Goal: Task Accomplishment & Management: Use online tool/utility

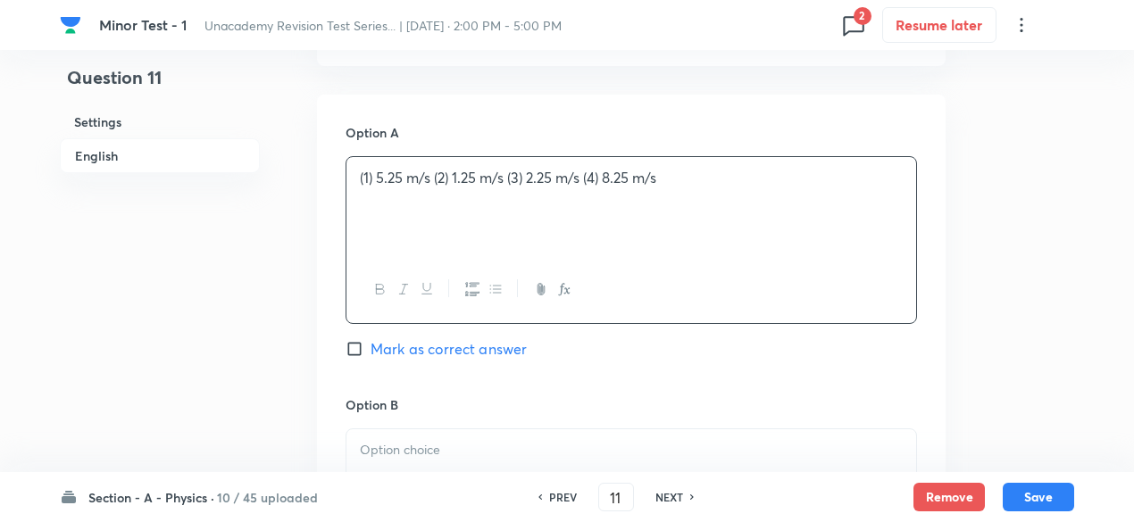
click at [371, 176] on p "(1) 5.25 m/s (2) 1.25 m/s (3) 2.25 m/s (4) 8.25 m/s" at bounding box center [631, 178] width 543 height 21
drag, startPoint x: 418, startPoint y: 179, endPoint x: 725, endPoint y: 179, distance: 307.1
click at [725, 179] on p "5.25 m/s (2) 1.25 m/s (3) 2.25 m/s (4) 8.25 m/s" at bounding box center [631, 178] width 543 height 21
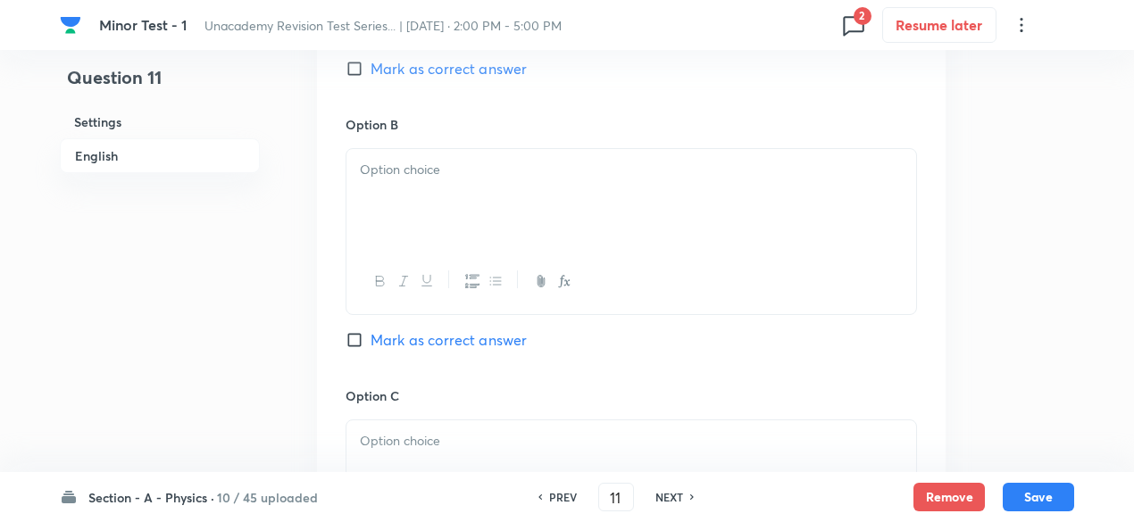
scroll to position [1056, 0]
click at [564, 177] on div at bounding box center [631, 195] width 570 height 100
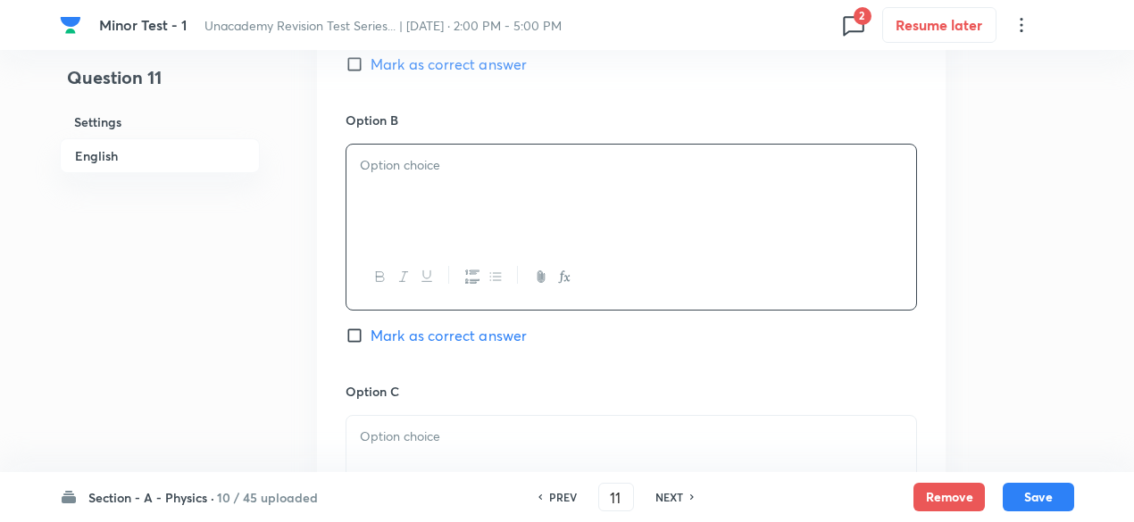
paste div
click at [376, 162] on p "(2) 1.25 m/s (3) 2.25 m/s (4) 8.25 m/s" at bounding box center [631, 165] width 543 height 21
drag, startPoint x: 416, startPoint y: 171, endPoint x: 570, endPoint y: 207, distance: 158.7
click at [570, 207] on div "1.25 m/s (3) 2.25 m/s (4) 8.25 m/s" at bounding box center [631, 195] width 570 height 100
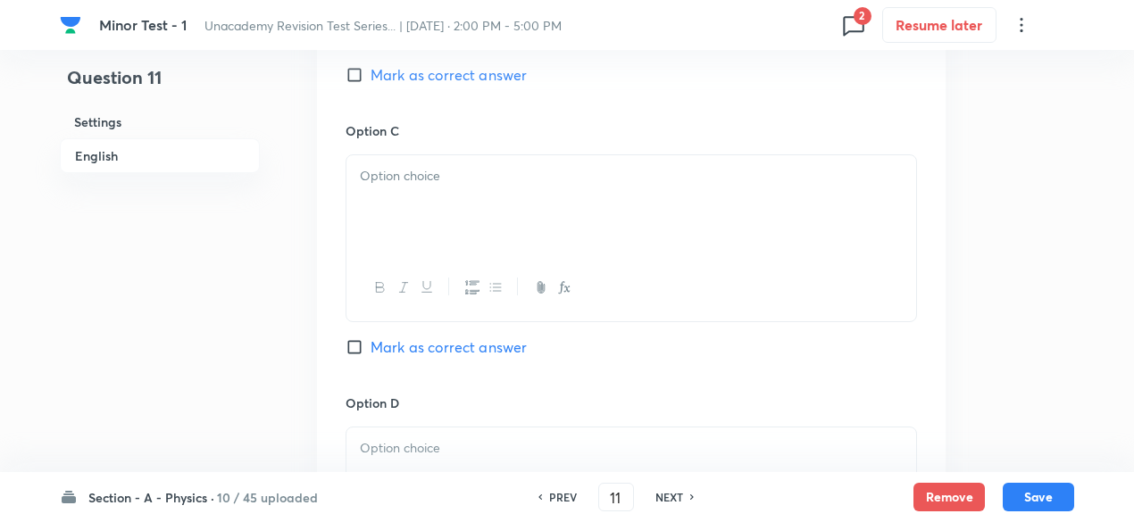
scroll to position [1325, 0]
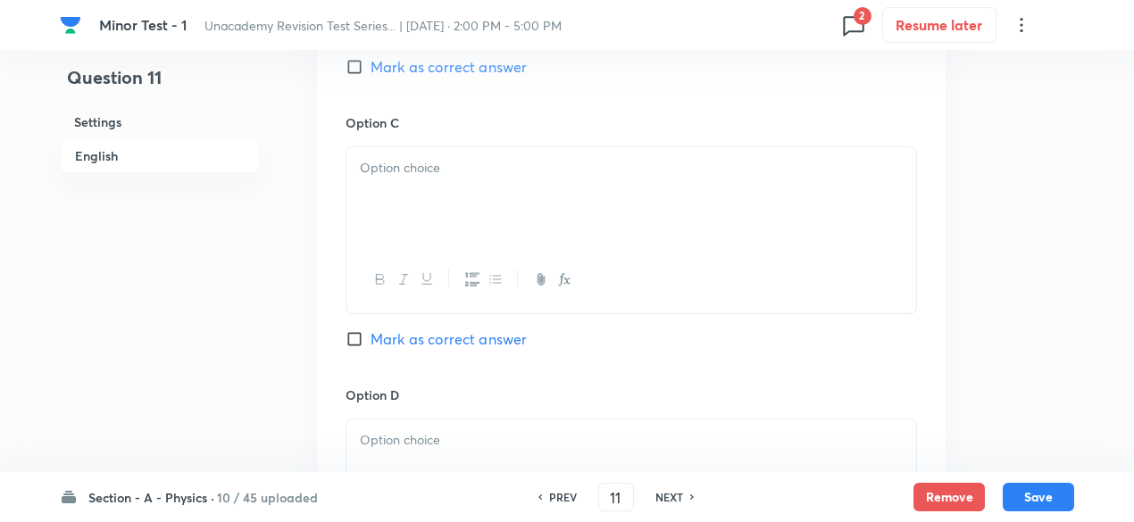
click at [490, 188] on div at bounding box center [631, 197] width 570 height 100
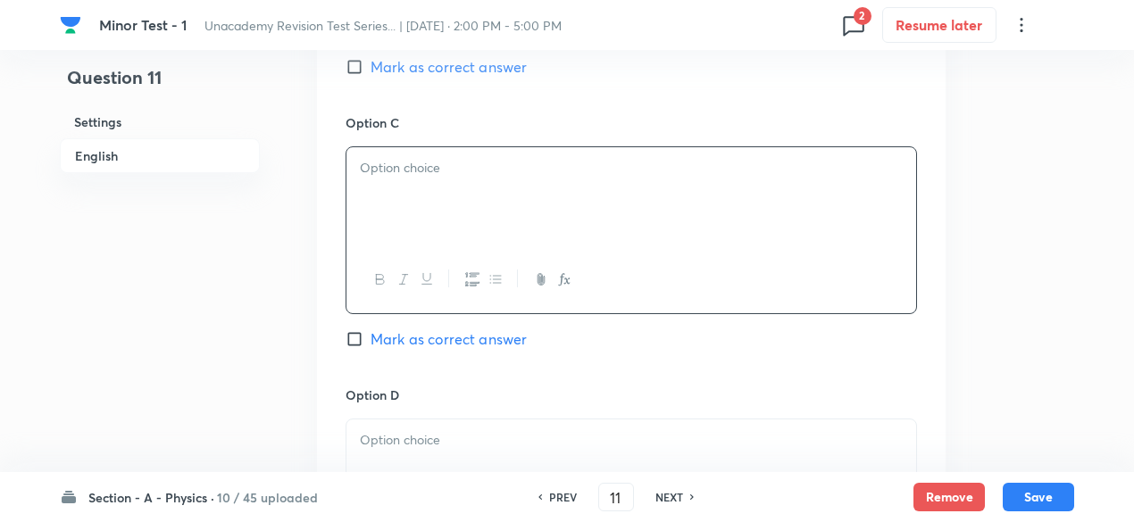
paste div
click at [378, 160] on p "(3) 2.25 m/s (4) 8.25 m/s" at bounding box center [631, 168] width 543 height 21
drag, startPoint x: 414, startPoint y: 167, endPoint x: 716, endPoint y: 249, distance: 312.7
click at [716, 249] on div "2.25 m/s (4) 8.25 m/s" at bounding box center [630, 229] width 571 height 167
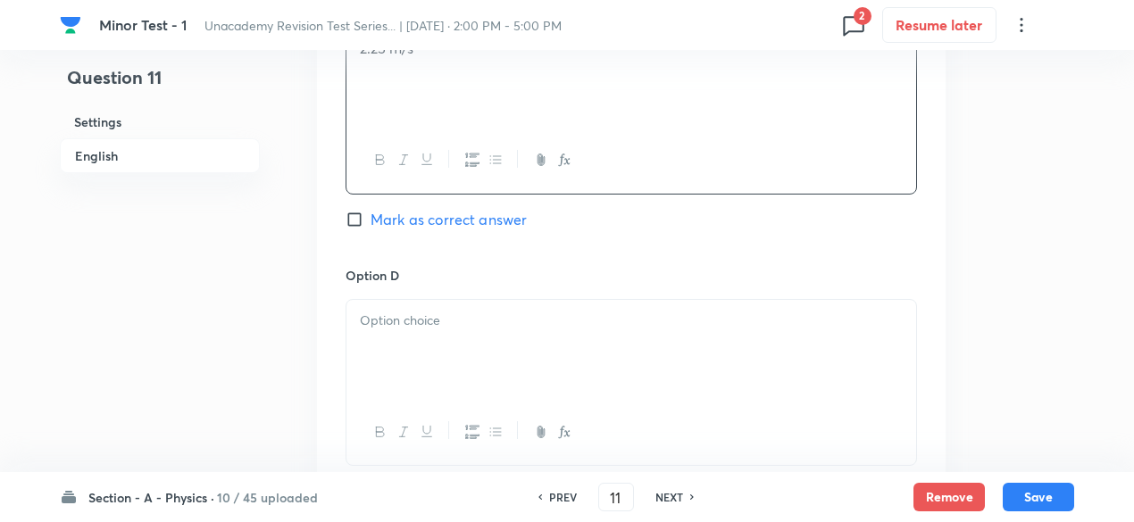
scroll to position [1450, 0]
click at [548, 274] on h6 "Option D" at bounding box center [630, 270] width 571 height 19
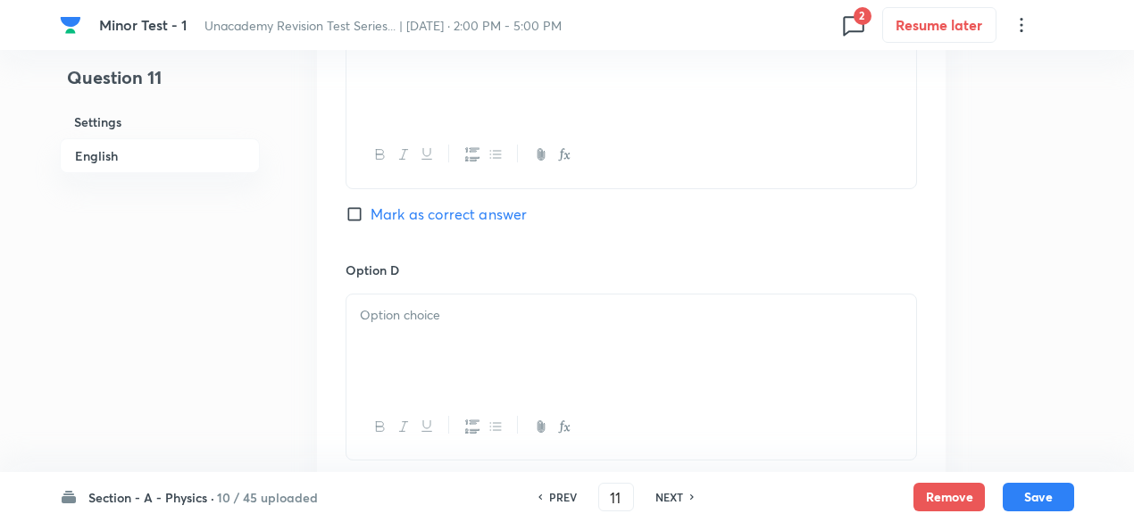
click at [537, 312] on p at bounding box center [631, 315] width 543 height 21
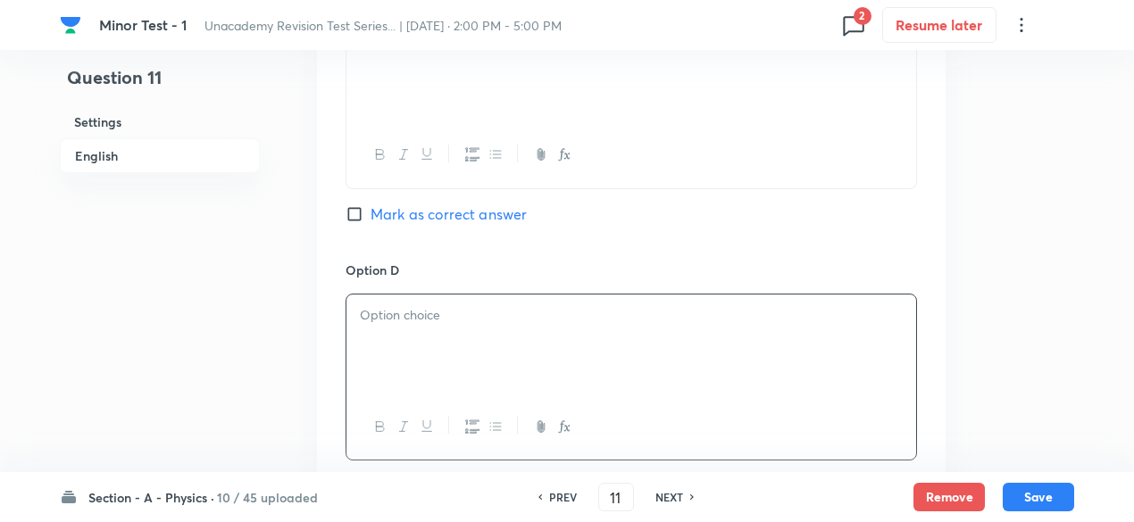
paste div
click at [378, 310] on p "(4) 8.25 m/s" at bounding box center [631, 315] width 543 height 21
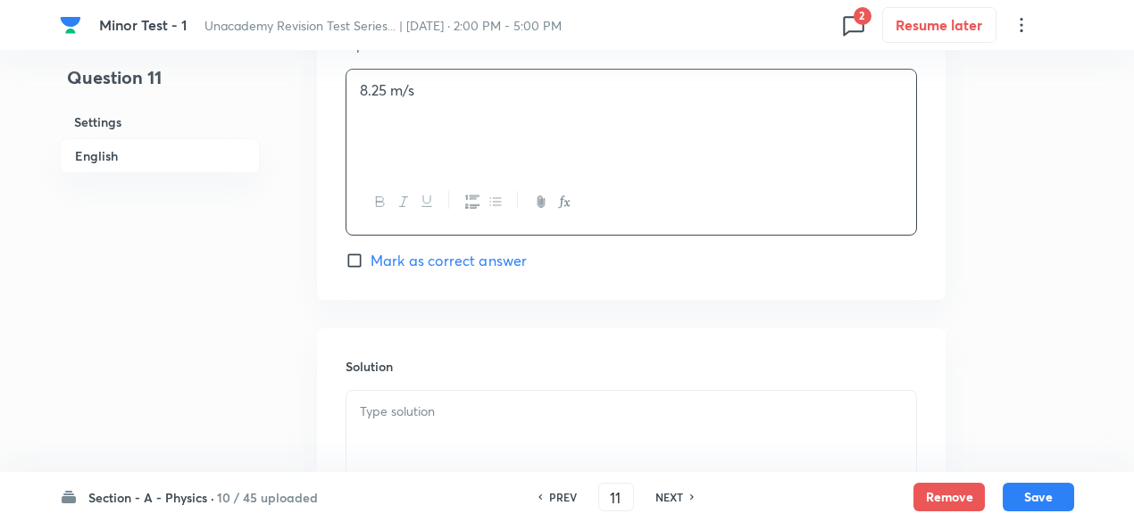
scroll to position [1893, 0]
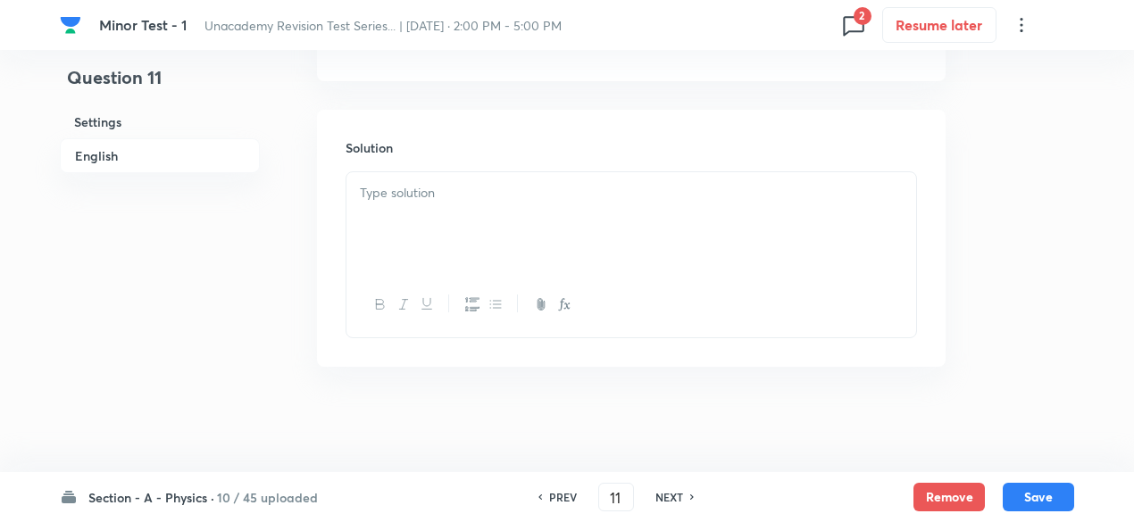
click at [490, 197] on p at bounding box center [631, 193] width 543 height 21
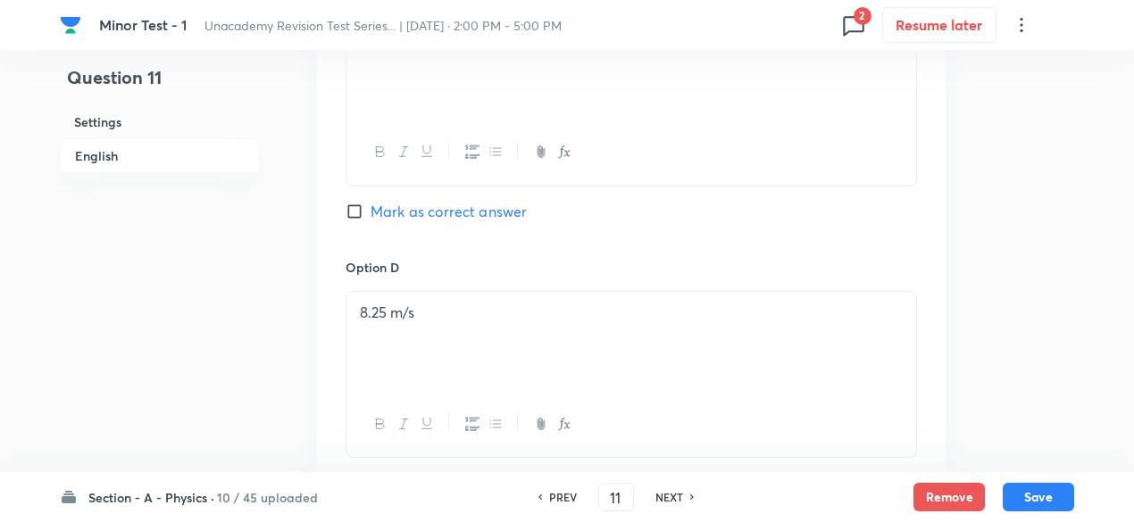
click at [486, 203] on span "Mark as correct answer" at bounding box center [448, 211] width 156 height 21
click at [370, 203] on input "Mark as correct answer" at bounding box center [357, 212] width 25 height 18
checkbox input "true"
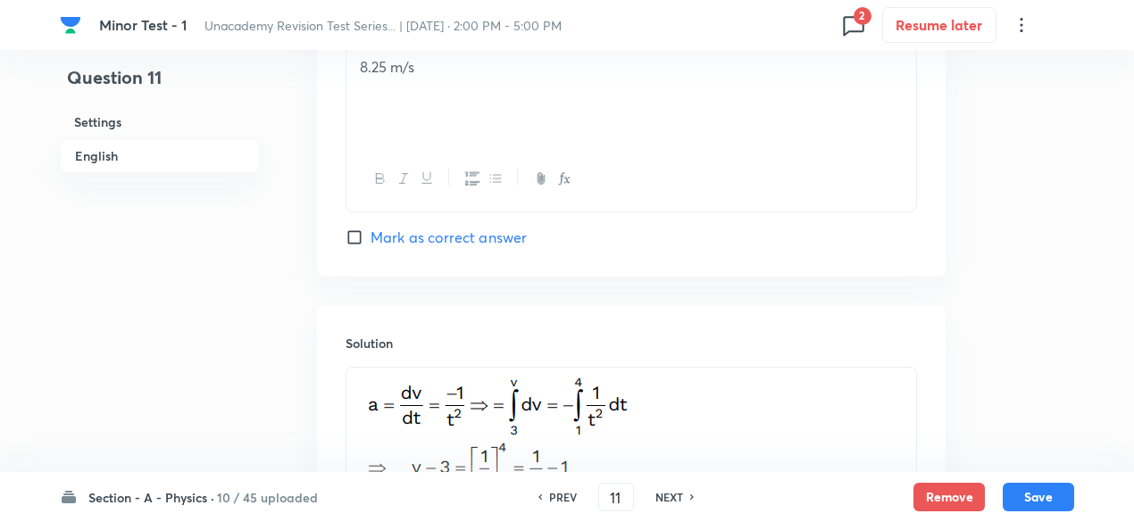
scroll to position [1987, 0]
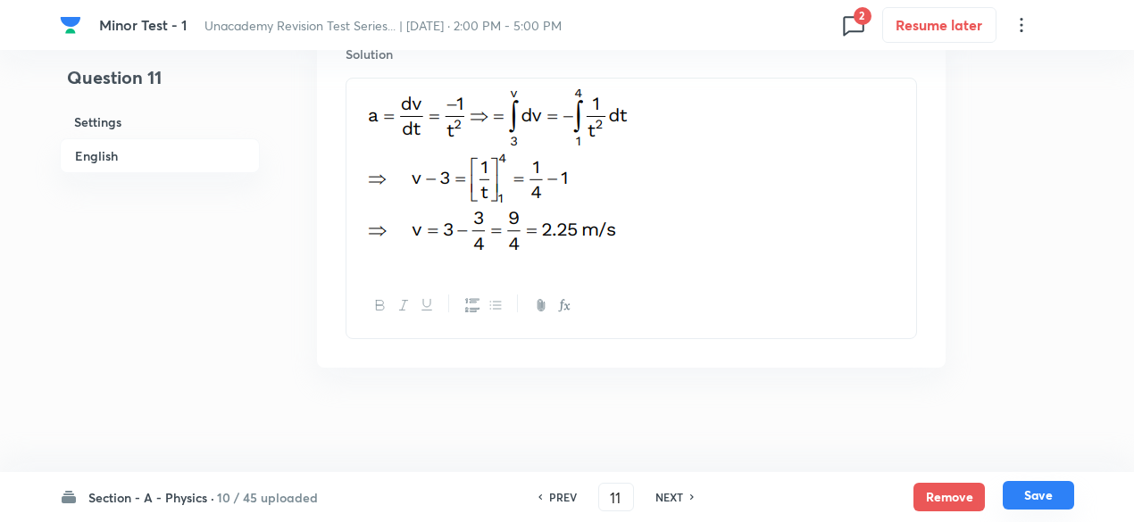
click at [1036, 490] on button "Save" at bounding box center [1037, 495] width 71 height 29
type input "12"
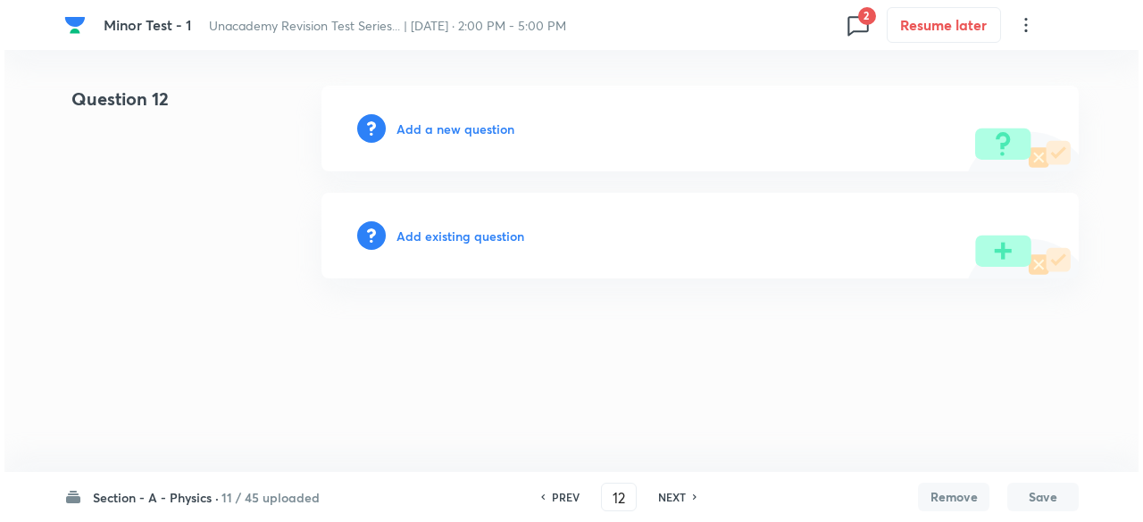
scroll to position [0, 0]
click at [482, 122] on h6 "Add a new question" at bounding box center [455, 129] width 118 height 19
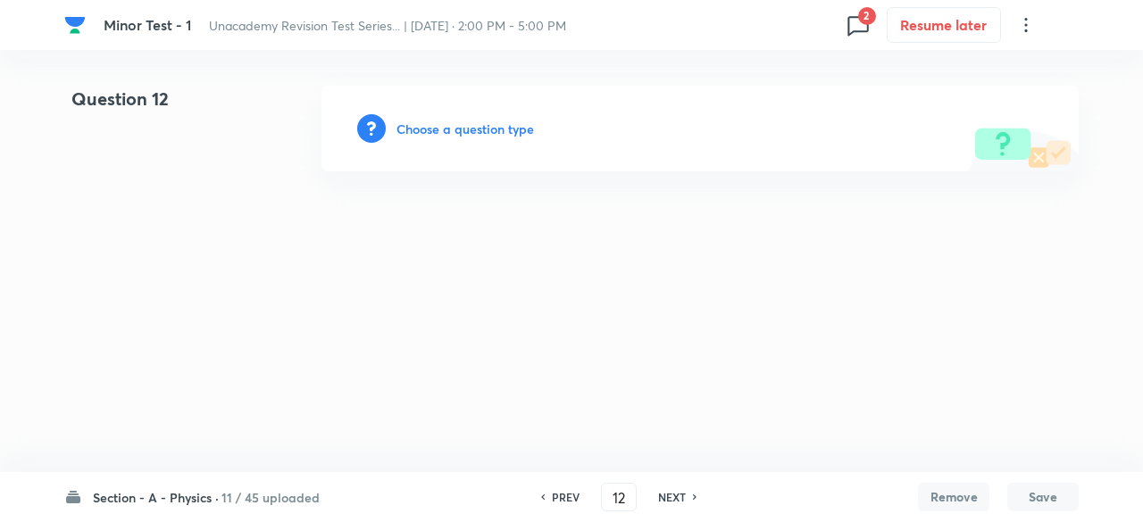
click at [482, 122] on h6 "Choose a question type" at bounding box center [464, 129] width 137 height 19
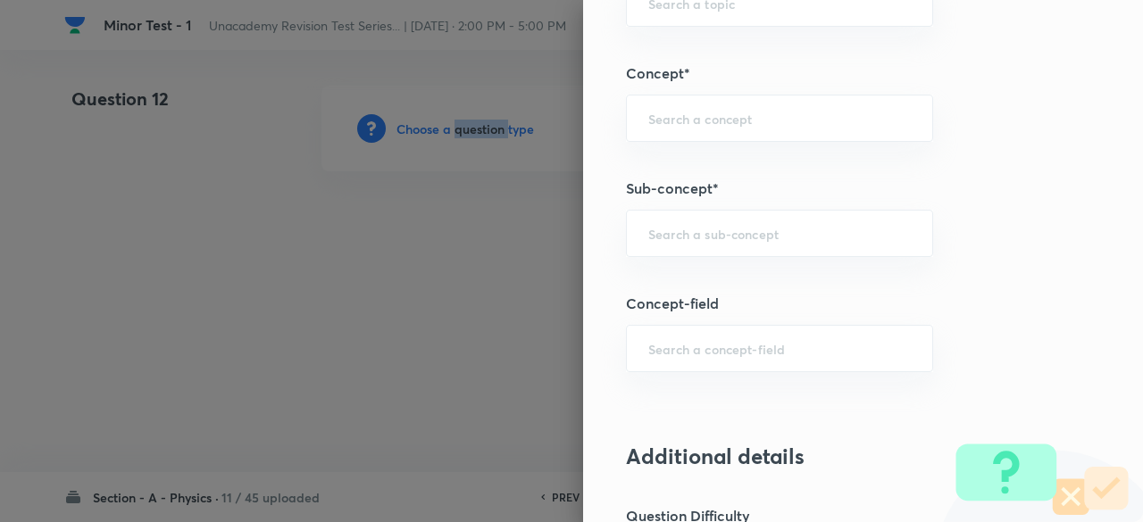
scroll to position [1119, 0]
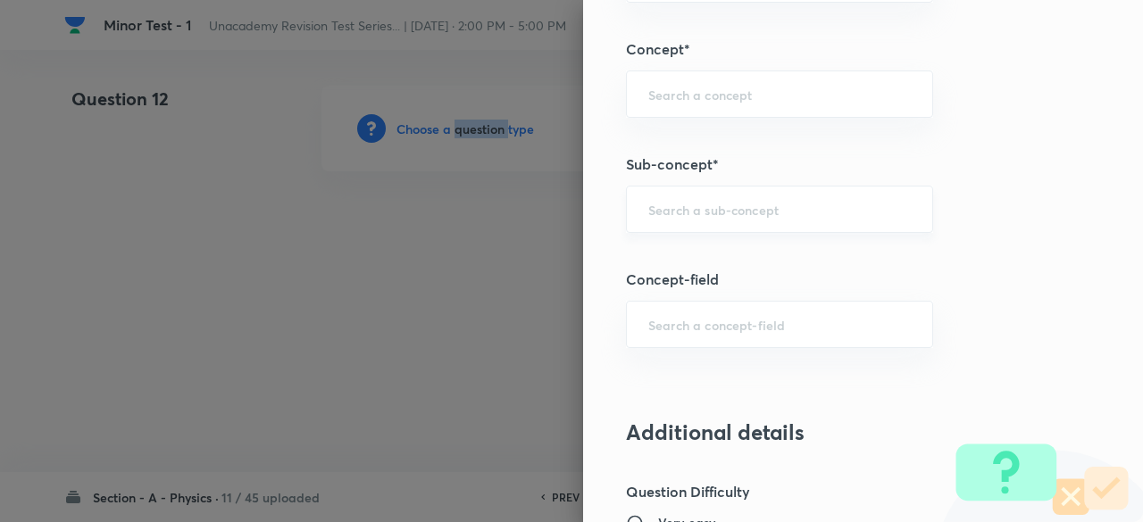
click at [711, 217] on div "​" at bounding box center [779, 209] width 307 height 47
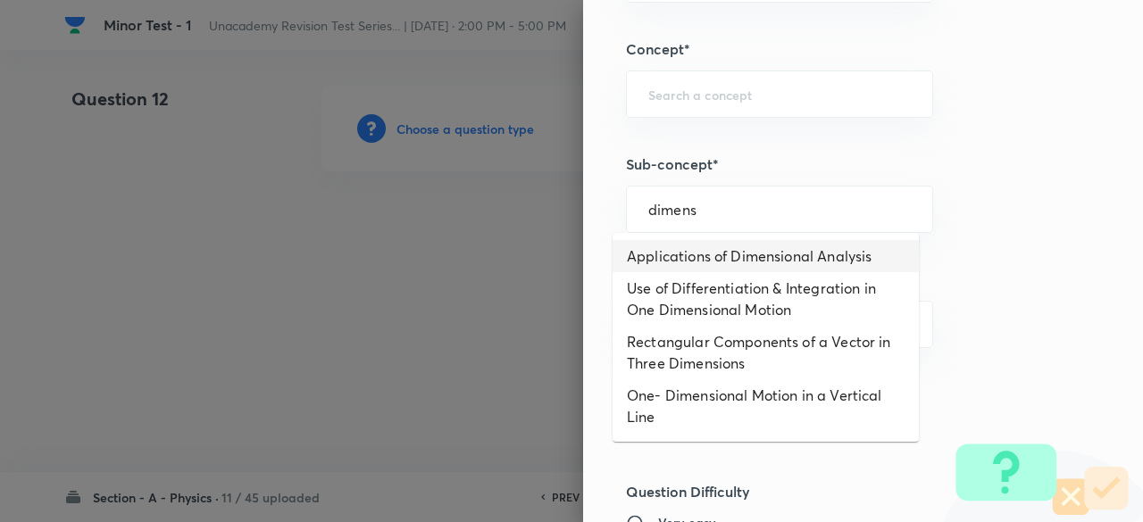
click at [711, 250] on li "Applications of Dimensional Analysis" at bounding box center [765, 256] width 306 height 32
type input "Applications of Dimensional Analysis"
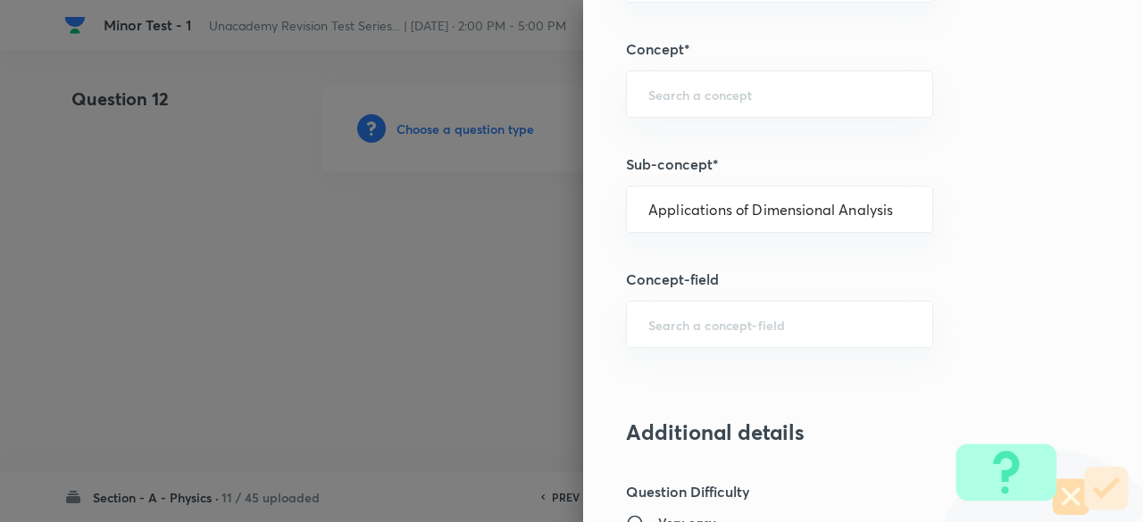
type input "Physics"
type input "Basics & Laboratory"
type input "Units & Dimensions"
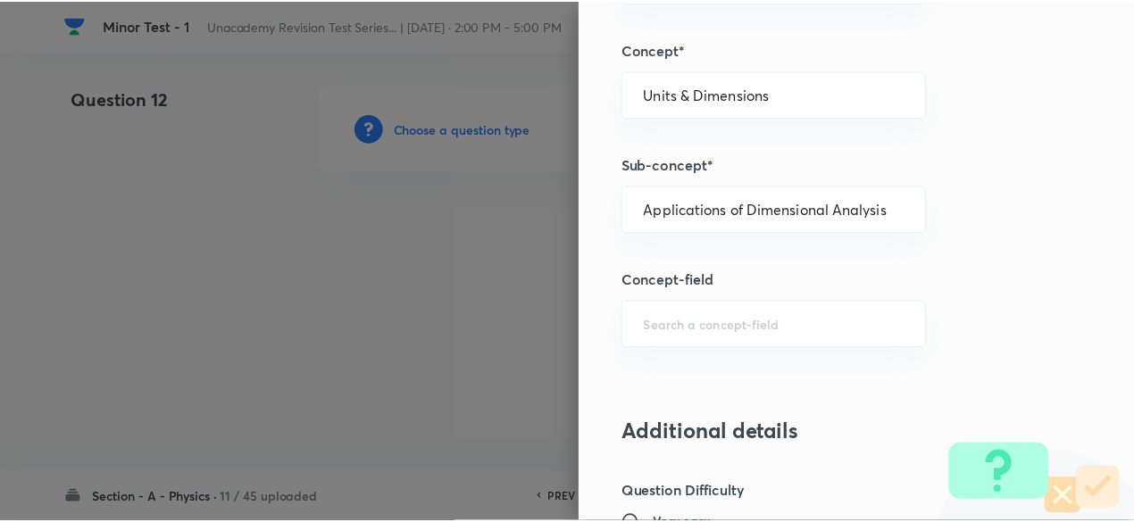
scroll to position [2025, 0]
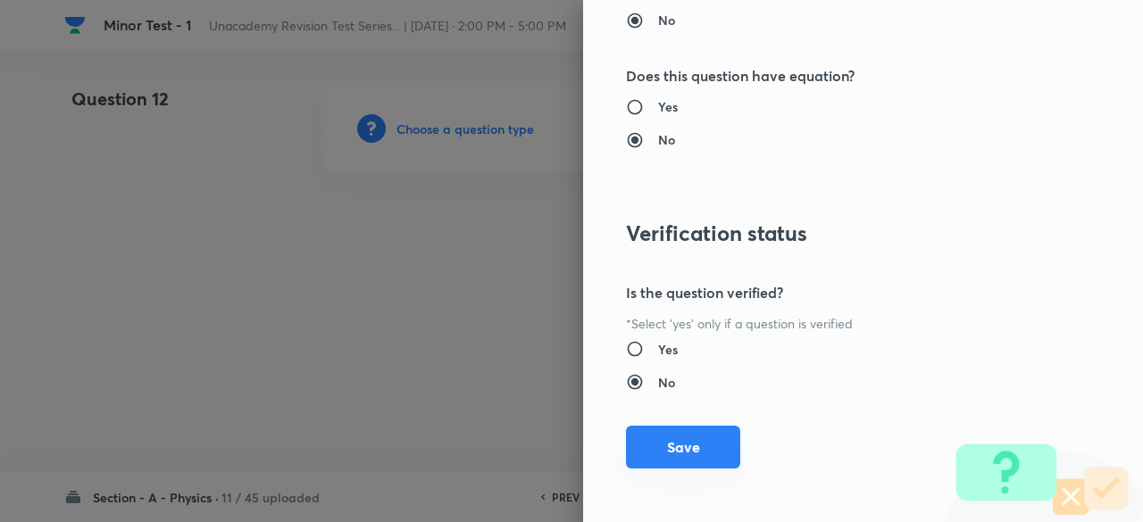
click at [675, 436] on button "Save" at bounding box center [683, 447] width 114 height 43
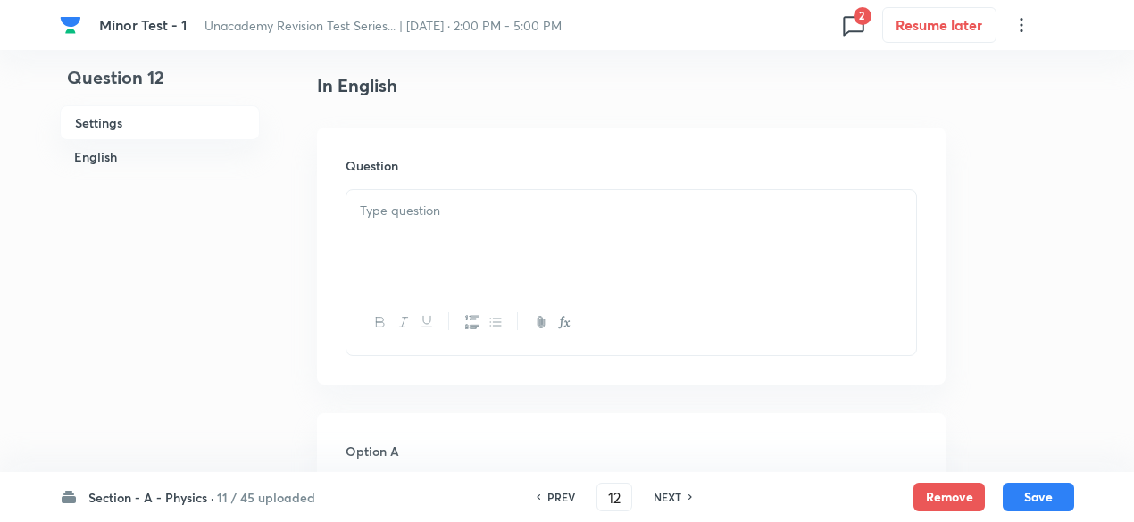
scroll to position [487, 0]
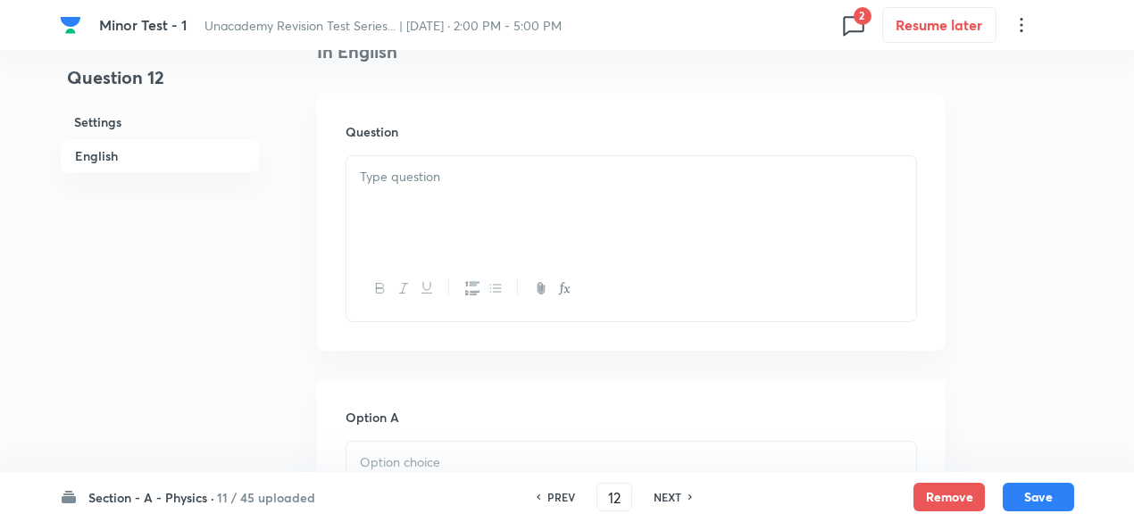
click at [507, 216] on div at bounding box center [631, 206] width 570 height 100
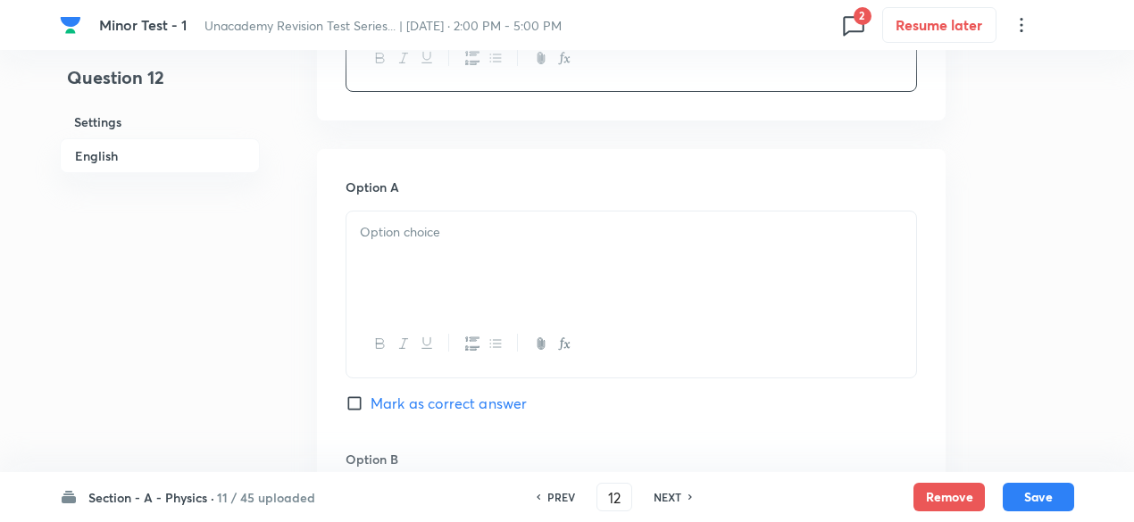
scroll to position [732, 0]
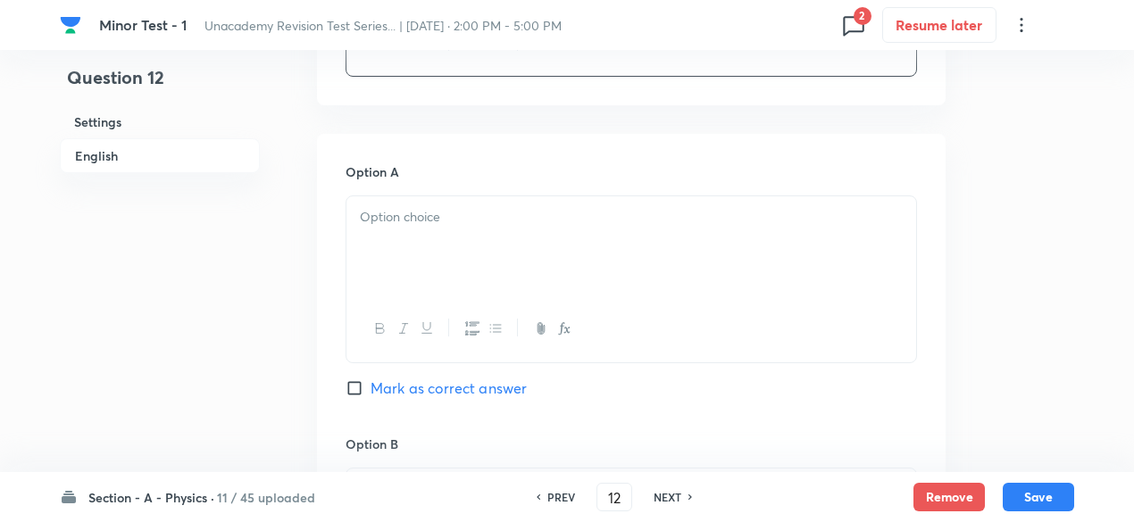
click at [472, 242] on div at bounding box center [631, 246] width 570 height 100
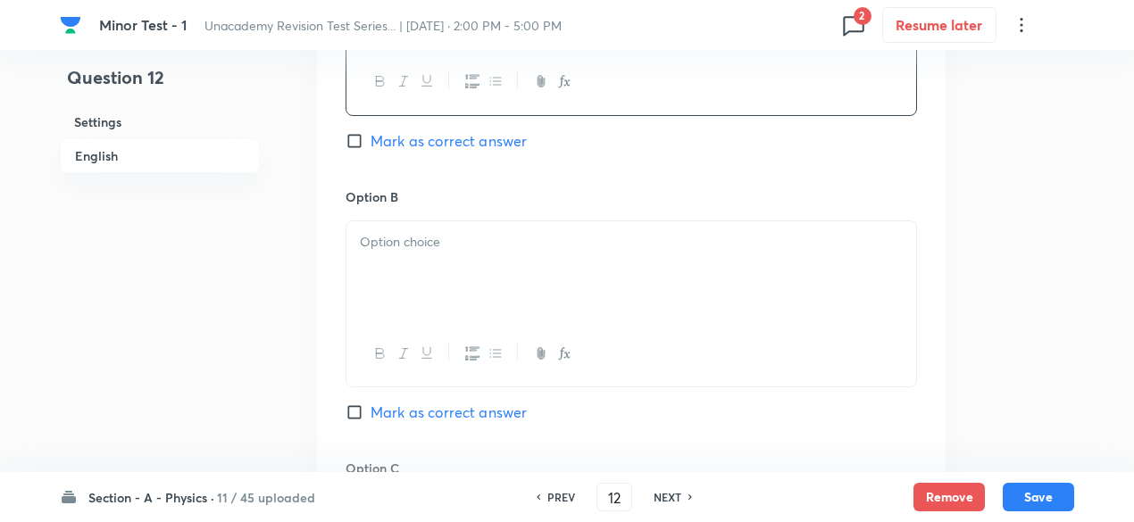
scroll to position [998, 0]
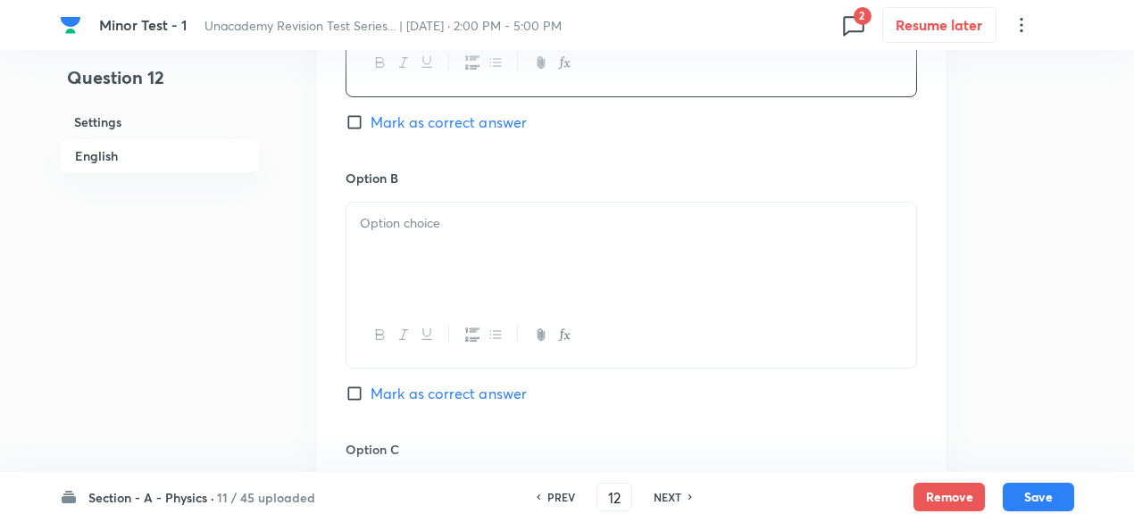
click at [428, 237] on div at bounding box center [631, 253] width 570 height 100
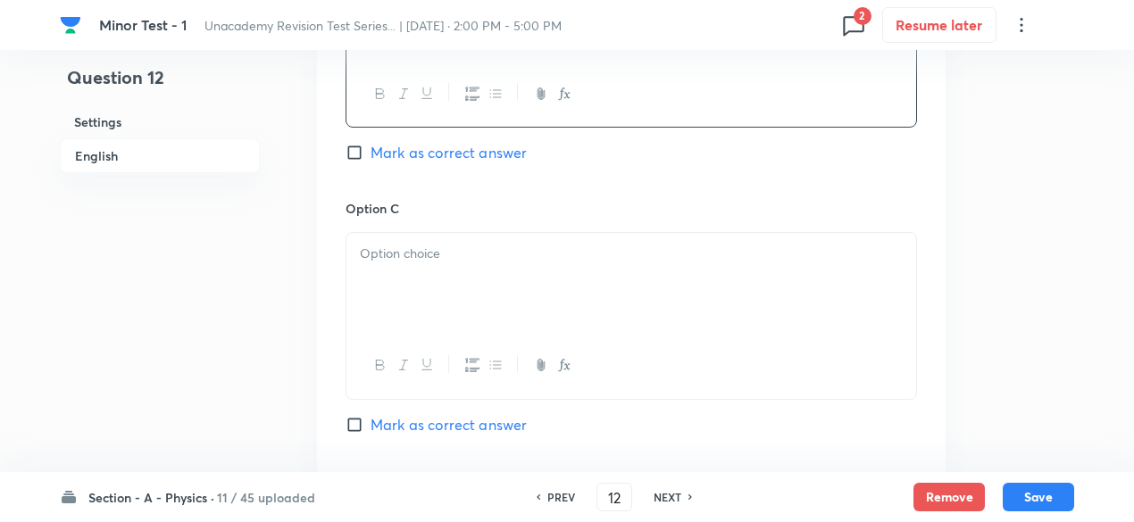
scroll to position [1247, 0]
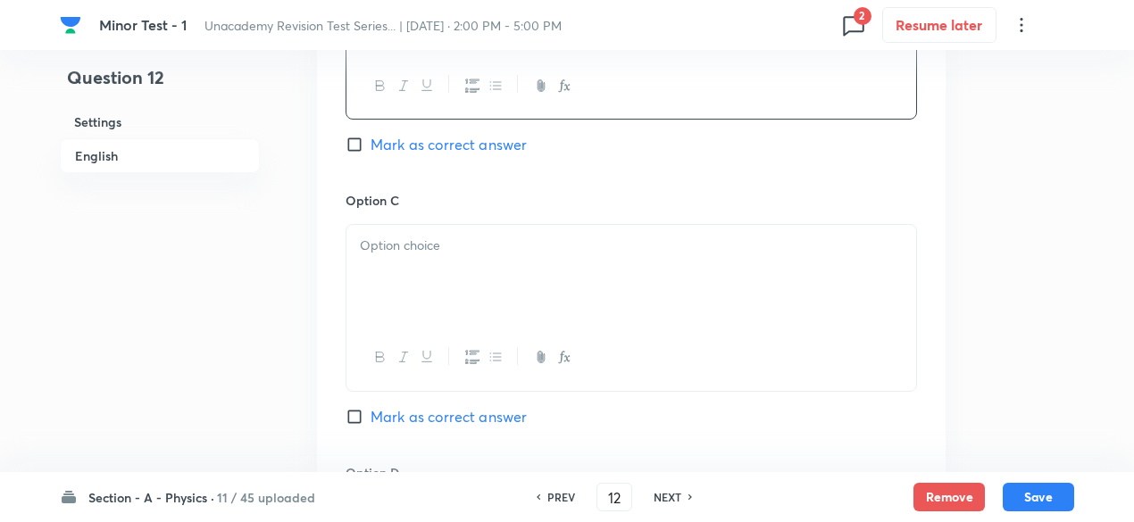
click at [475, 283] on div at bounding box center [631, 275] width 570 height 100
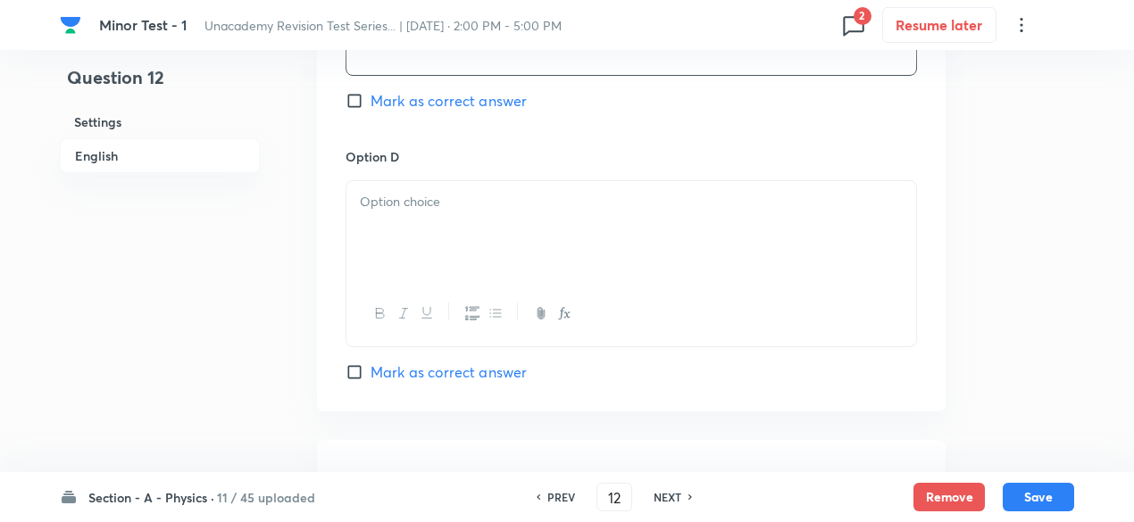
scroll to position [1568, 0]
click at [529, 213] on div at bounding box center [631, 227] width 570 height 100
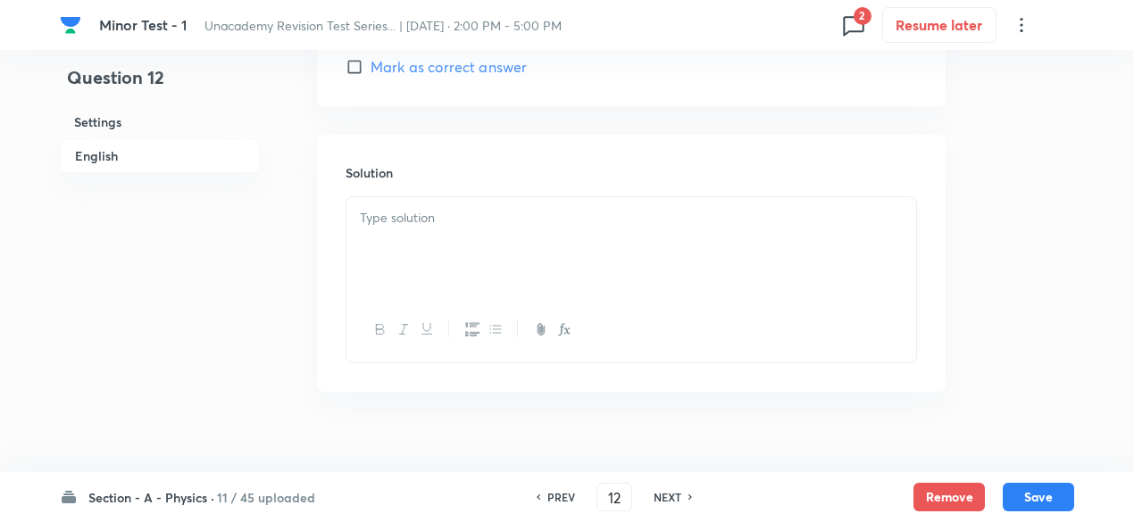
scroll to position [1871, 0]
click at [470, 232] on div at bounding box center [631, 245] width 570 height 100
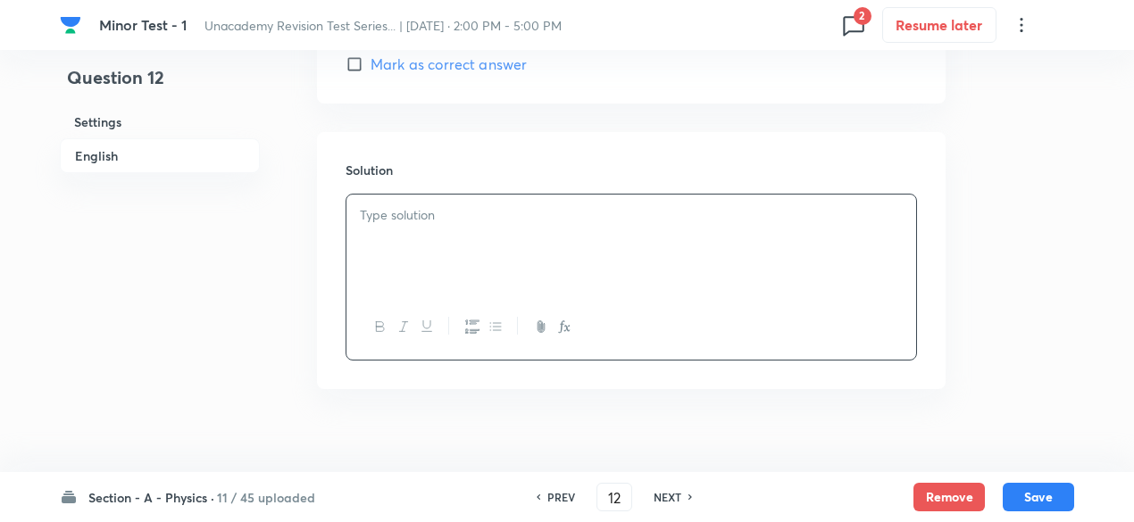
paste div
click at [386, 205] on p "Sol. According to question, velocity of unit mass varies as" at bounding box center [631, 215] width 543 height 21
click at [706, 212] on p "According to question, velocity of unit mass varies as" at bounding box center [631, 215] width 543 height 21
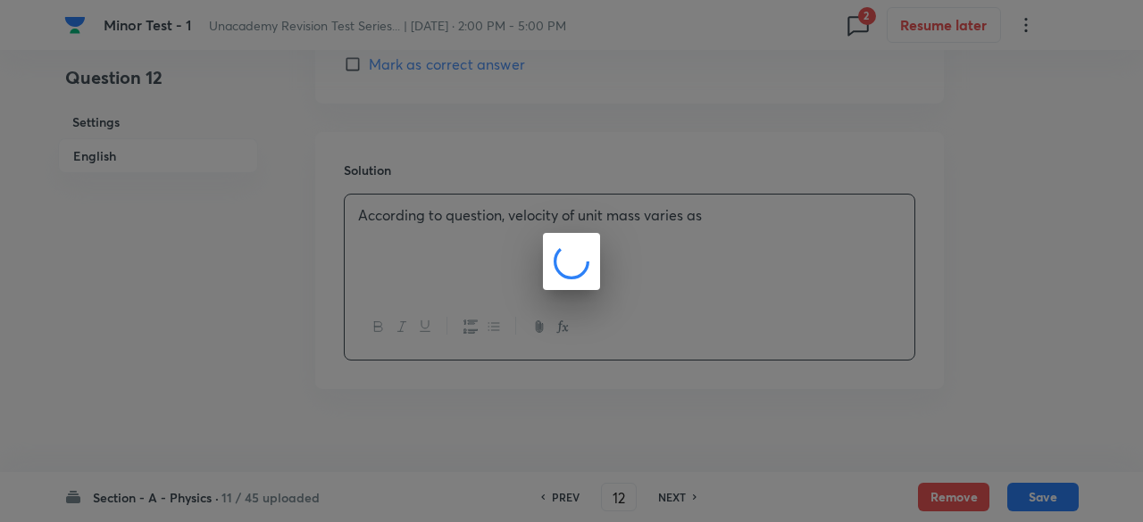
click at [706, 212] on div at bounding box center [571, 261] width 1143 height 522
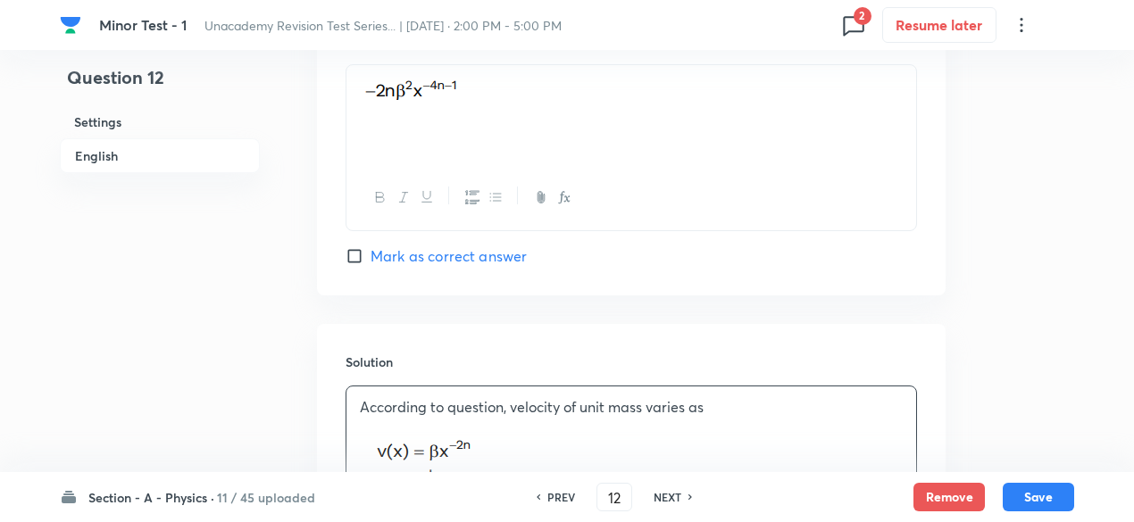
scroll to position [1935, 0]
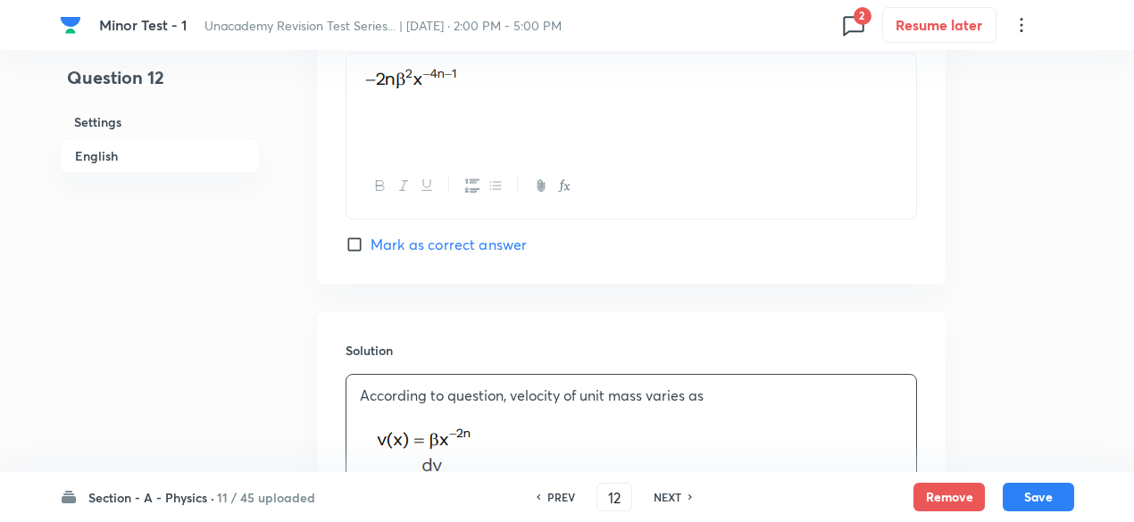
click at [477, 240] on span "Mark as correct answer" at bounding box center [448, 244] width 156 height 21
click at [370, 240] on input "Mark as correct answer" at bounding box center [357, 245] width 25 height 18
checkbox input "true"
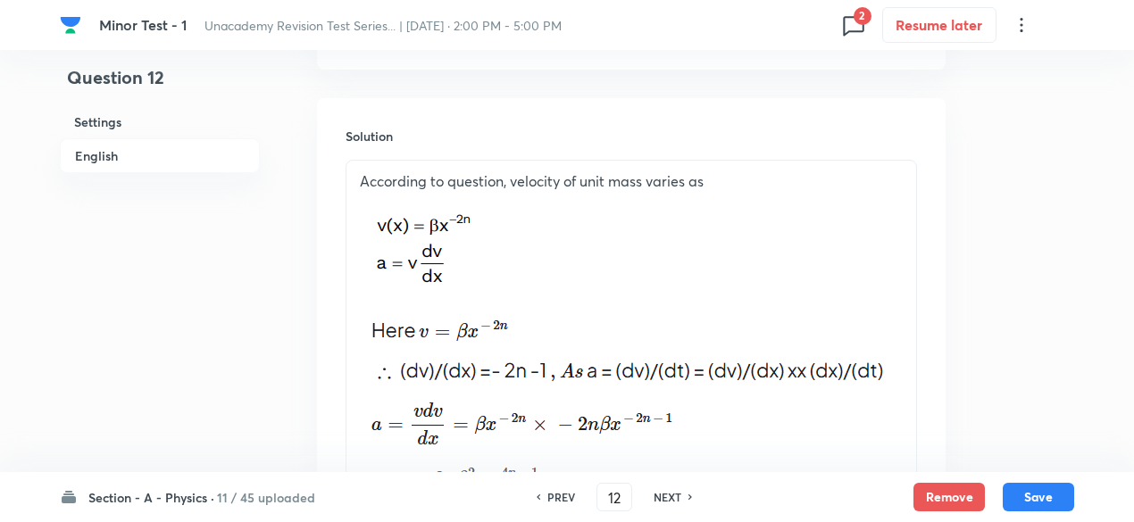
scroll to position [2150, 0]
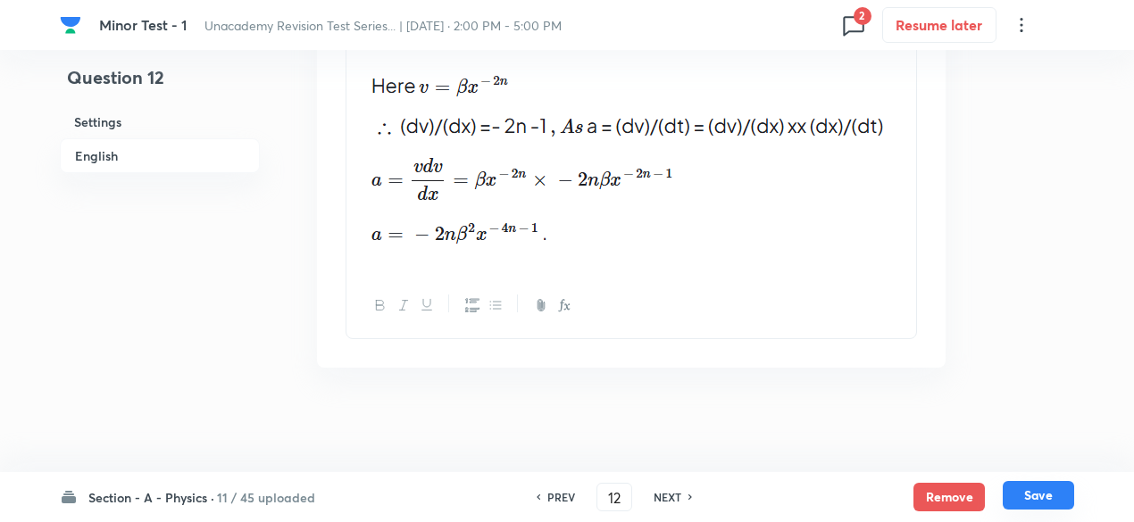
click at [1052, 491] on button "Save" at bounding box center [1037, 495] width 71 height 29
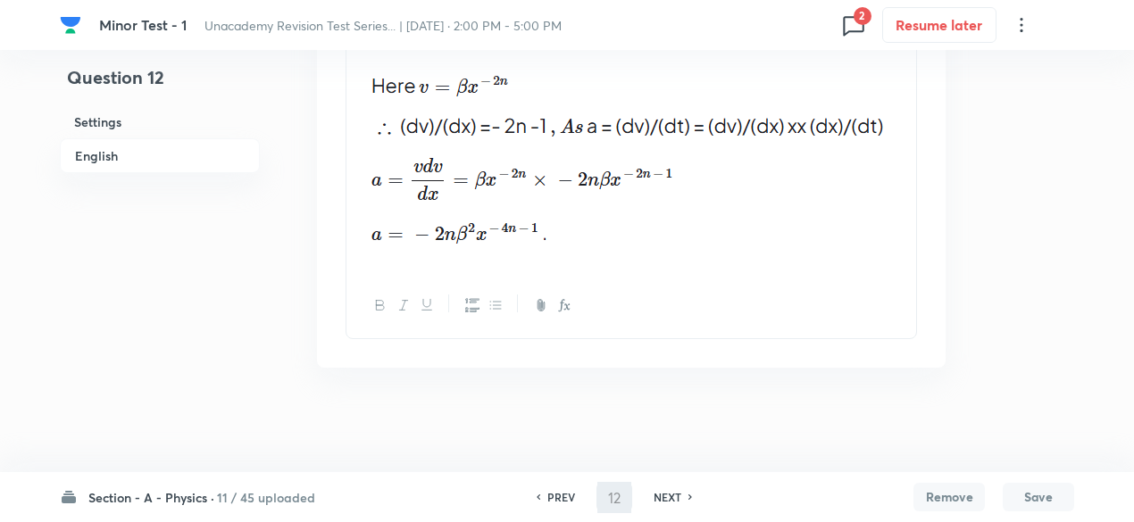
type input "13"
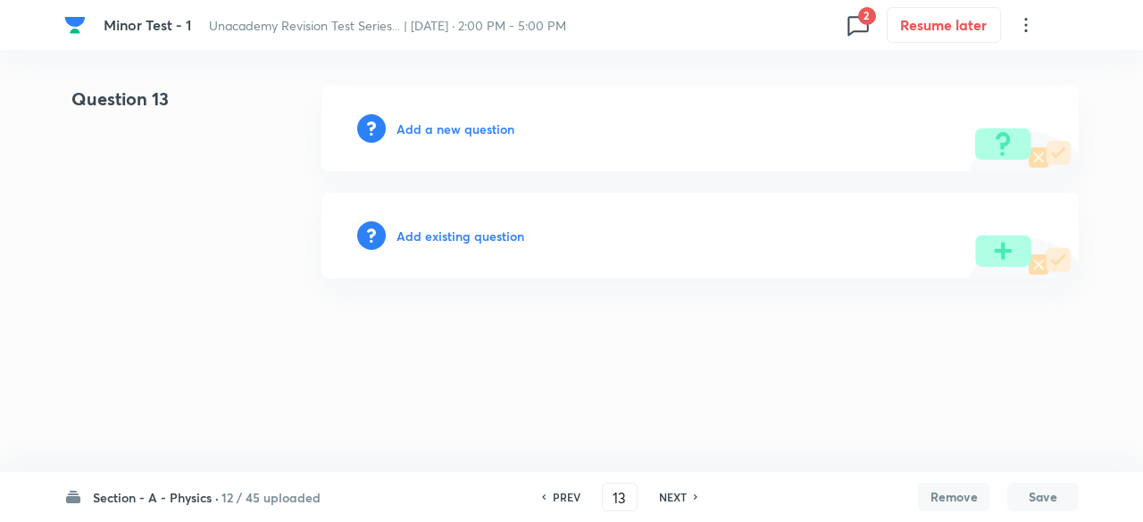
click at [494, 131] on h6 "Add a new question" at bounding box center [455, 129] width 118 height 19
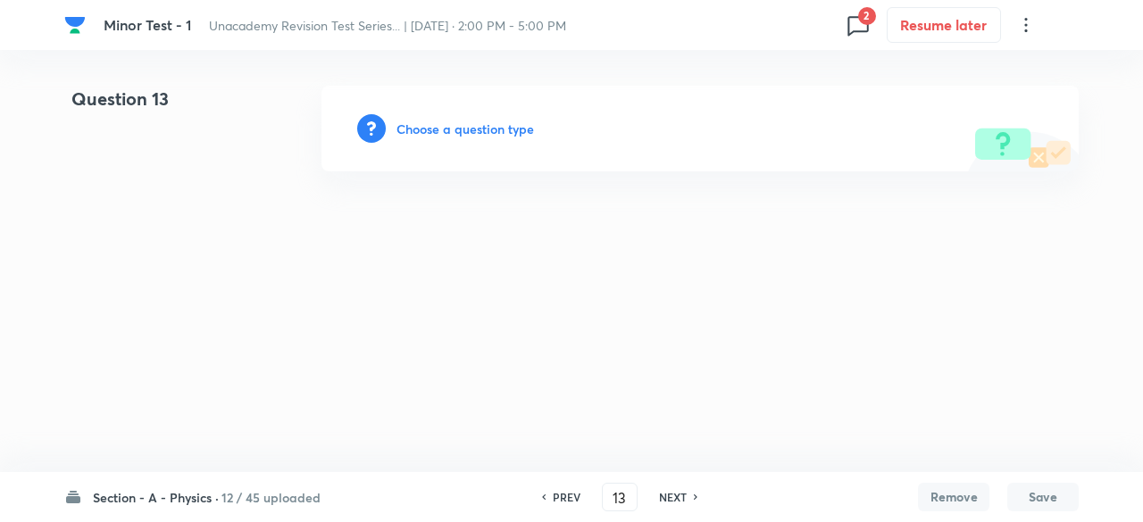
click at [494, 131] on h6 "Choose a question type" at bounding box center [464, 129] width 137 height 19
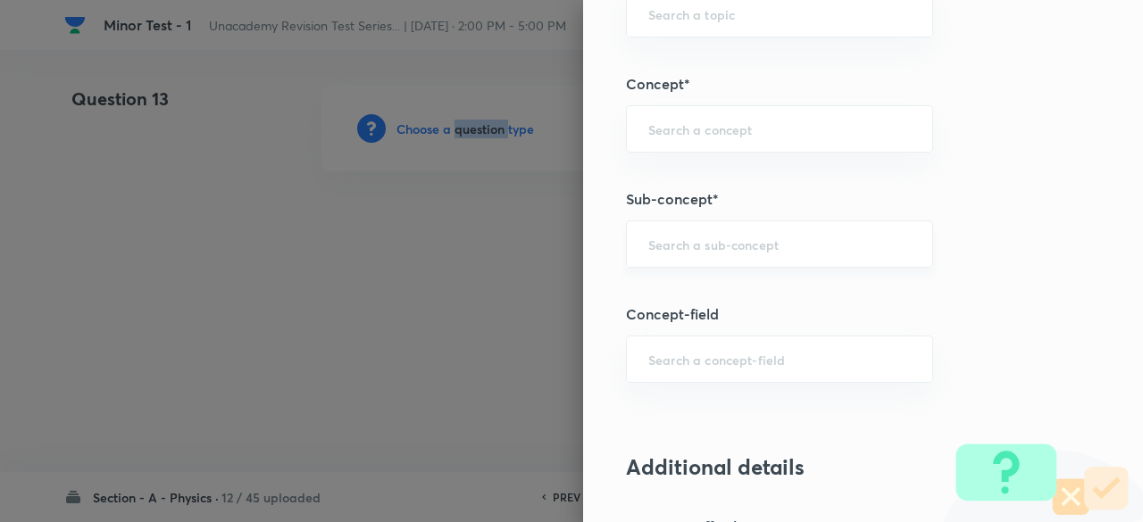
scroll to position [1085, 0]
click at [731, 225] on div "​" at bounding box center [779, 243] width 307 height 47
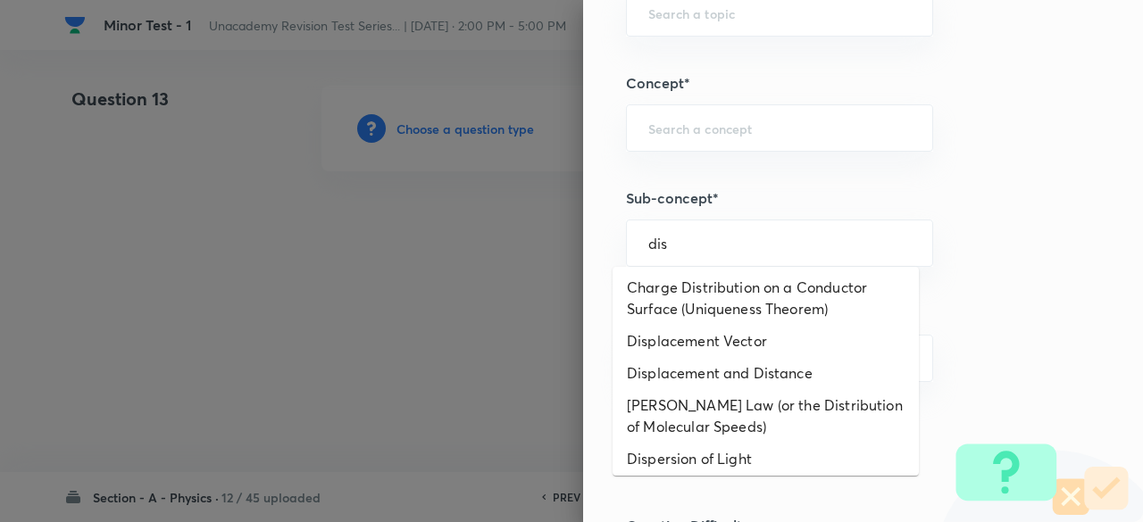
scroll to position [196, 0]
click at [734, 379] on li "Displacement and Distance" at bounding box center [765, 372] width 306 height 32
type input "Displacement and Distance"
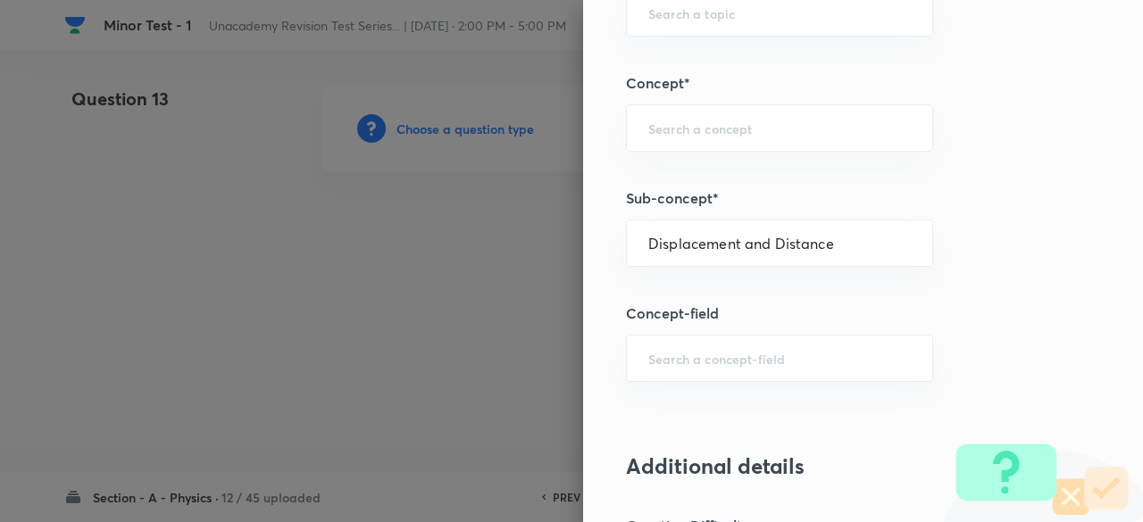
type input "Physics"
type input "Mechanics"
type input "Motion in a Straight Line"
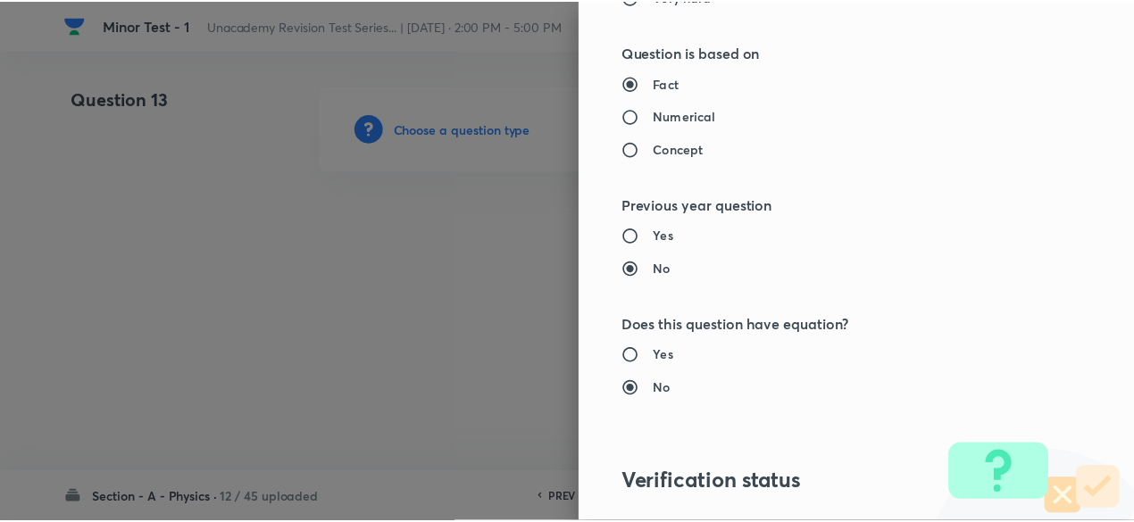
scroll to position [2025, 0]
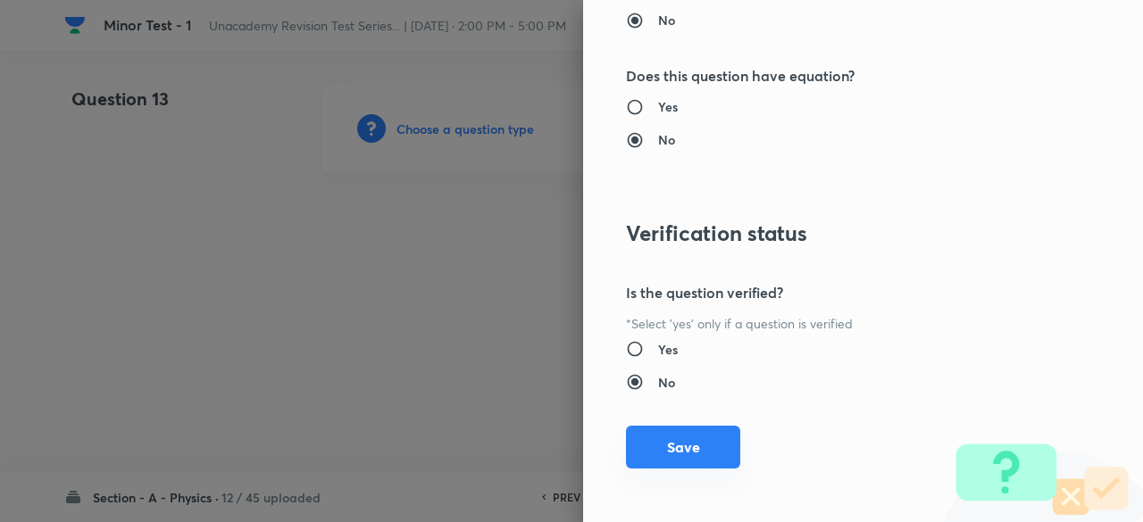
click at [696, 450] on button "Save" at bounding box center [683, 447] width 114 height 43
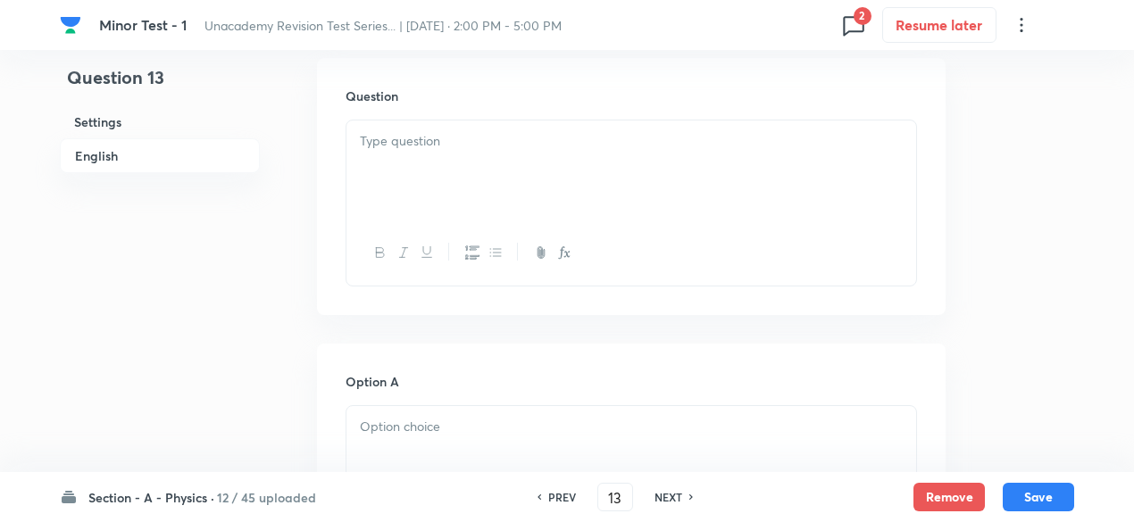
scroll to position [541, 0]
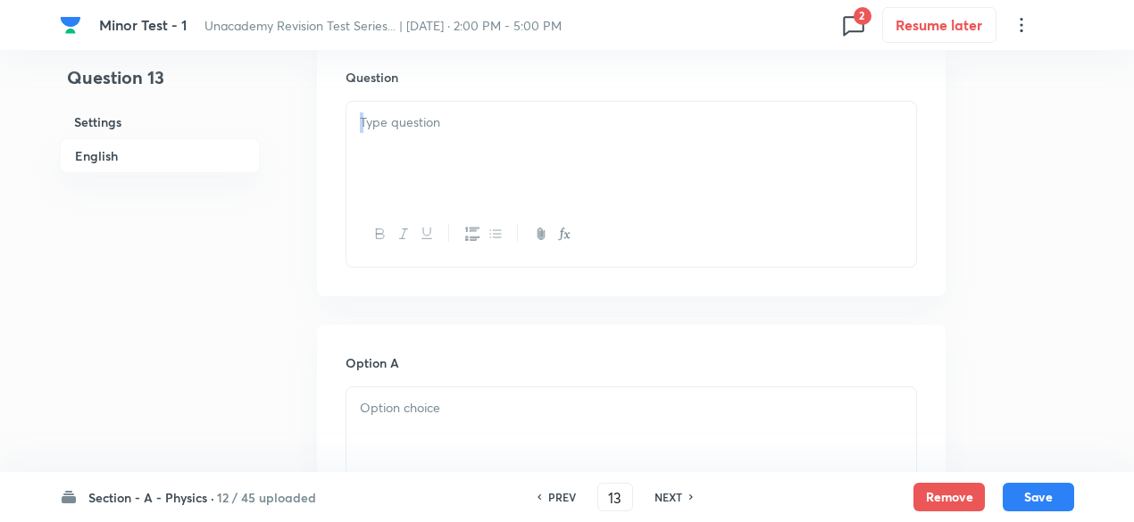
drag, startPoint x: 519, startPoint y: 213, endPoint x: 500, endPoint y: 191, distance: 29.1
click at [500, 191] on div at bounding box center [630, 184] width 571 height 167
click at [500, 191] on div at bounding box center [631, 152] width 570 height 100
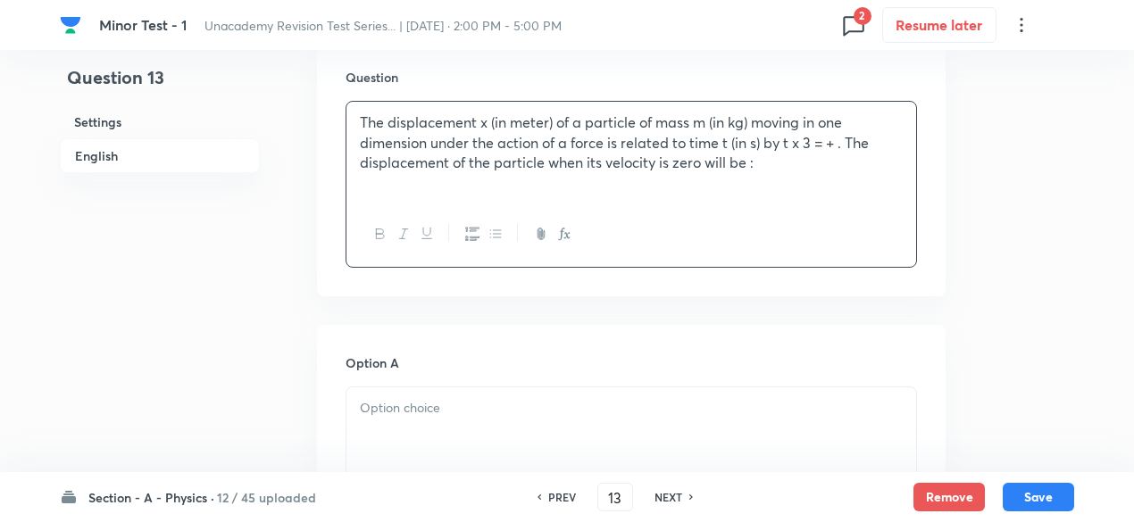
click at [493, 137] on p "The displacement x (in meter) of a particle of mass m (in kg) moving in one dim…" at bounding box center [631, 142] width 543 height 61
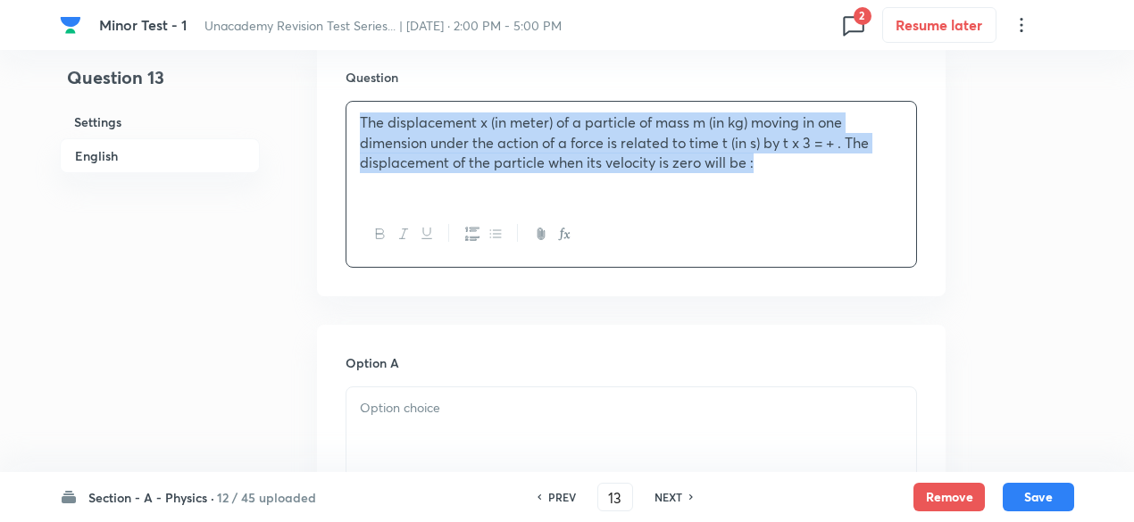
click at [493, 137] on p "The displacement x (in meter) of a particle of mass m (in kg) moving in one dim…" at bounding box center [631, 142] width 543 height 61
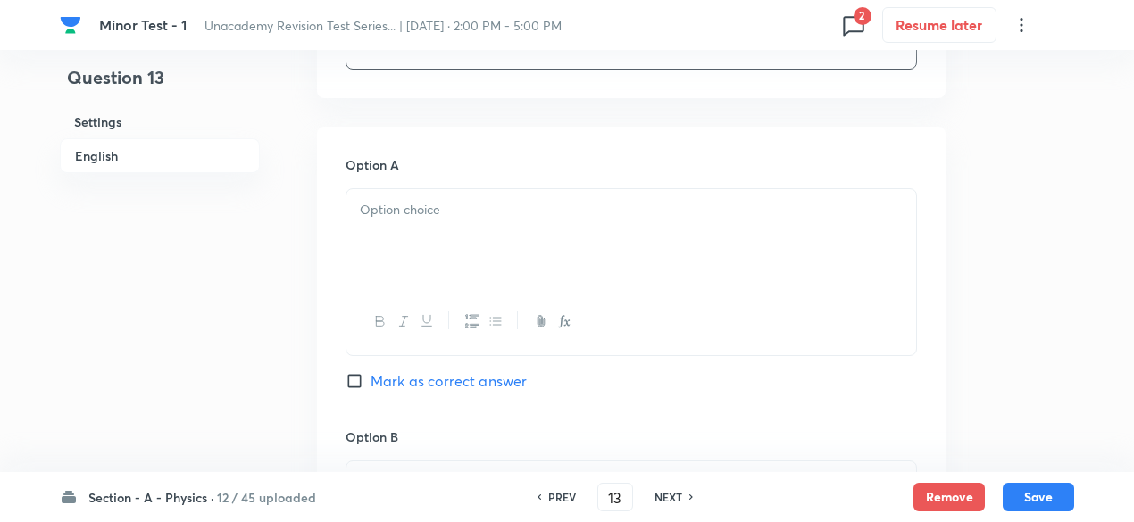
scroll to position [743, 0]
click at [473, 205] on p at bounding box center [631, 206] width 543 height 21
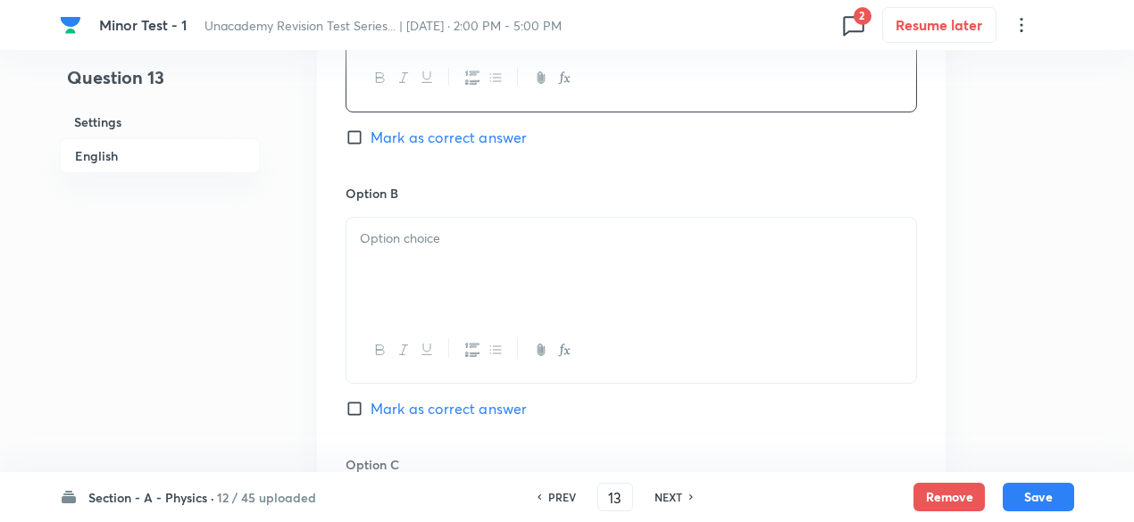
scroll to position [988, 0]
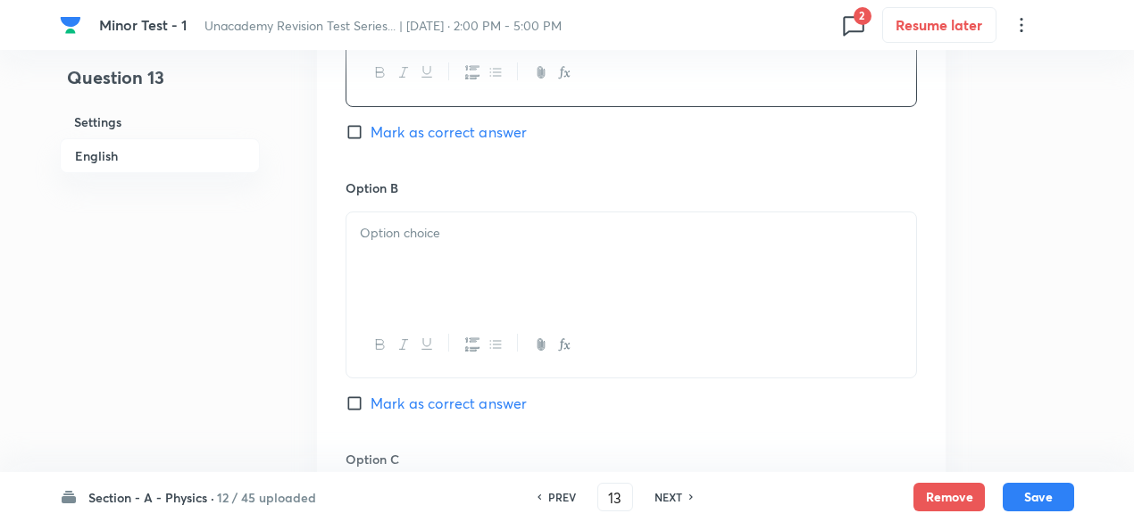
click at [493, 252] on div at bounding box center [631, 262] width 570 height 100
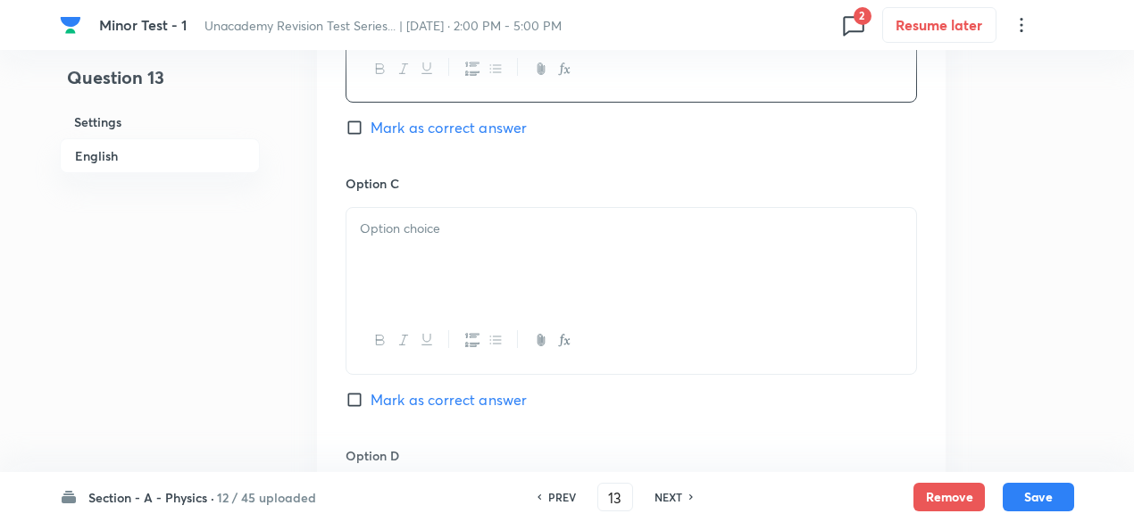
scroll to position [1335, 0]
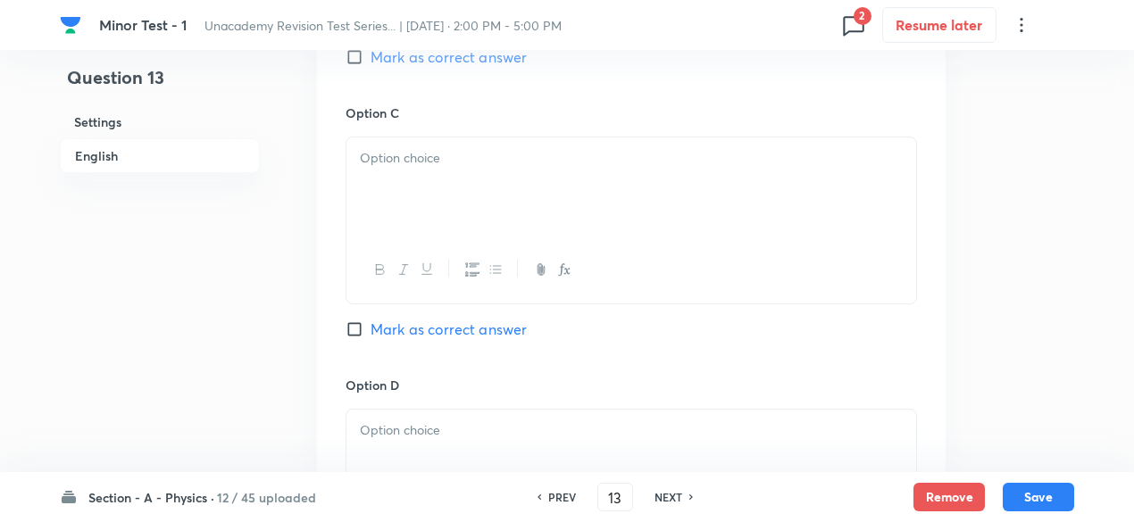
click at [458, 217] on div at bounding box center [631, 187] width 570 height 100
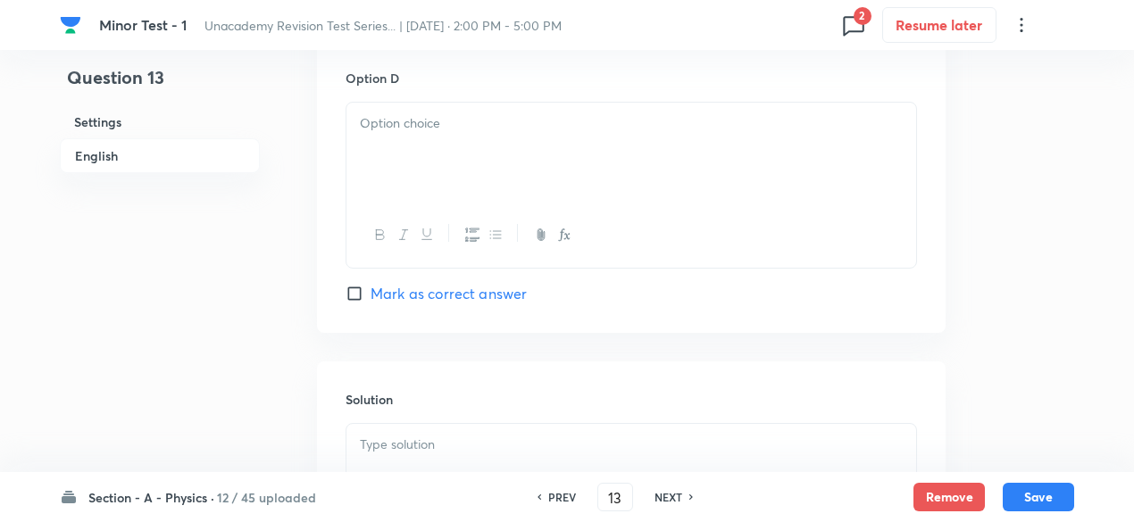
scroll to position [1673, 0]
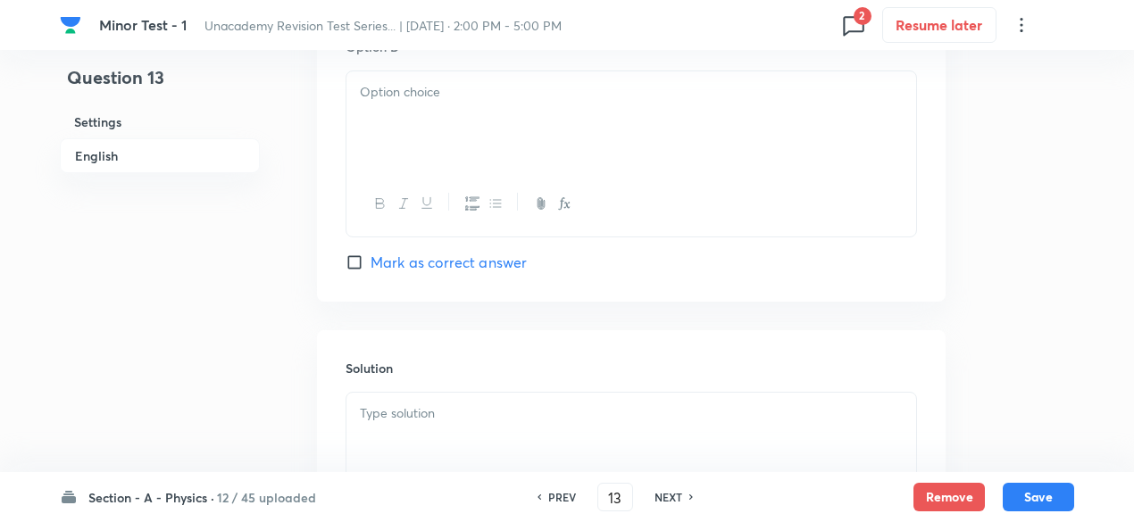
click at [442, 135] on div at bounding box center [631, 121] width 570 height 100
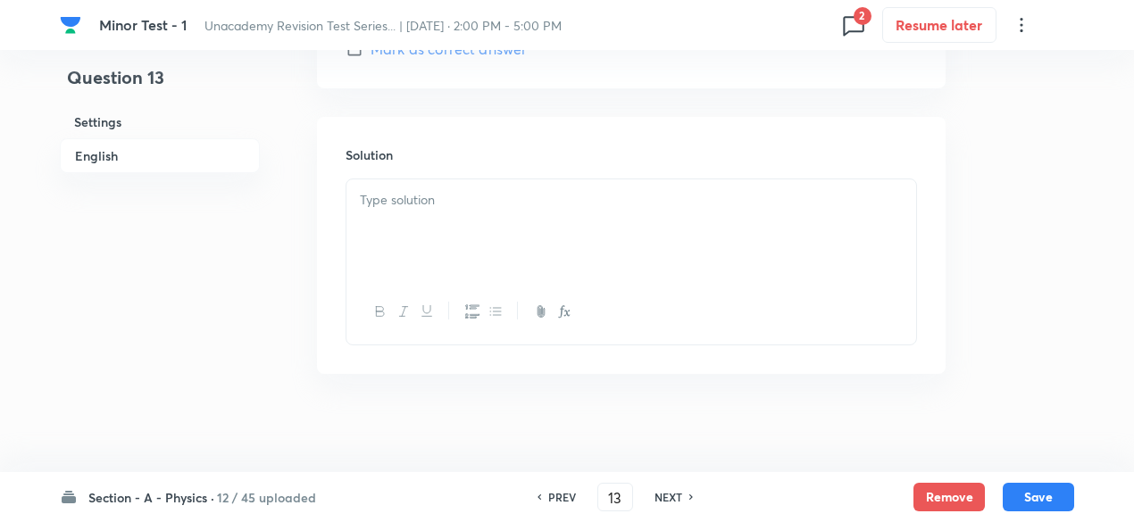
scroll to position [1893, 0]
click at [414, 267] on div at bounding box center [631, 222] width 570 height 100
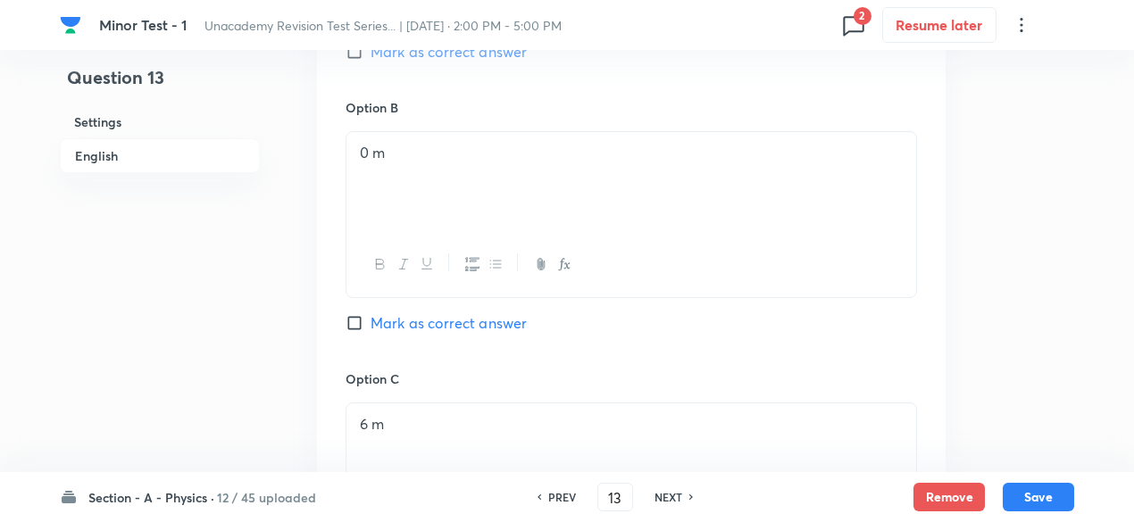
scroll to position [1067, 0]
click at [459, 320] on span "Mark as correct answer" at bounding box center [448, 324] width 156 height 21
click at [370, 320] on input "Mark as correct answer" at bounding box center [357, 325] width 25 height 18
checkbox input "true"
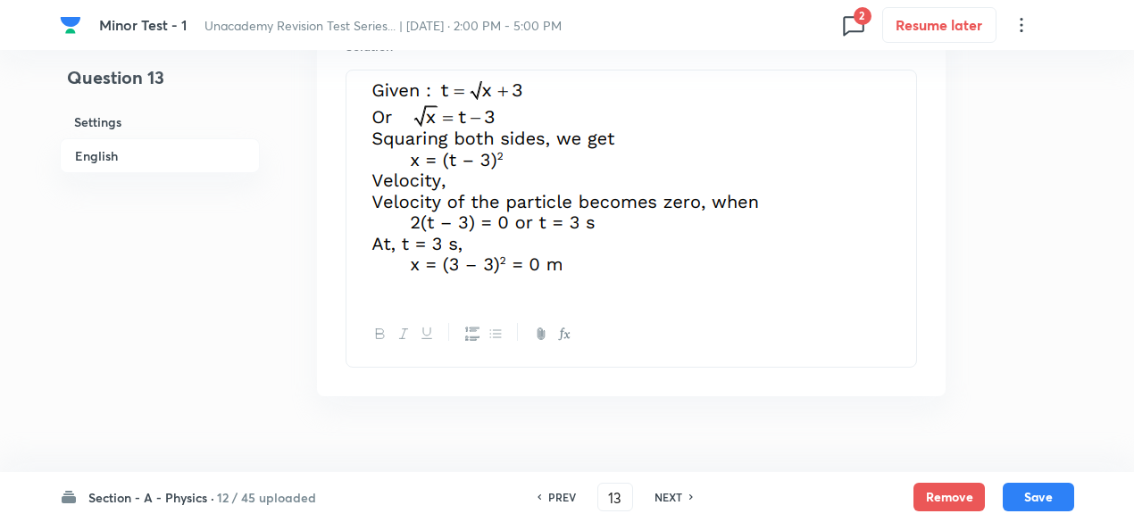
scroll to position [2024, 0]
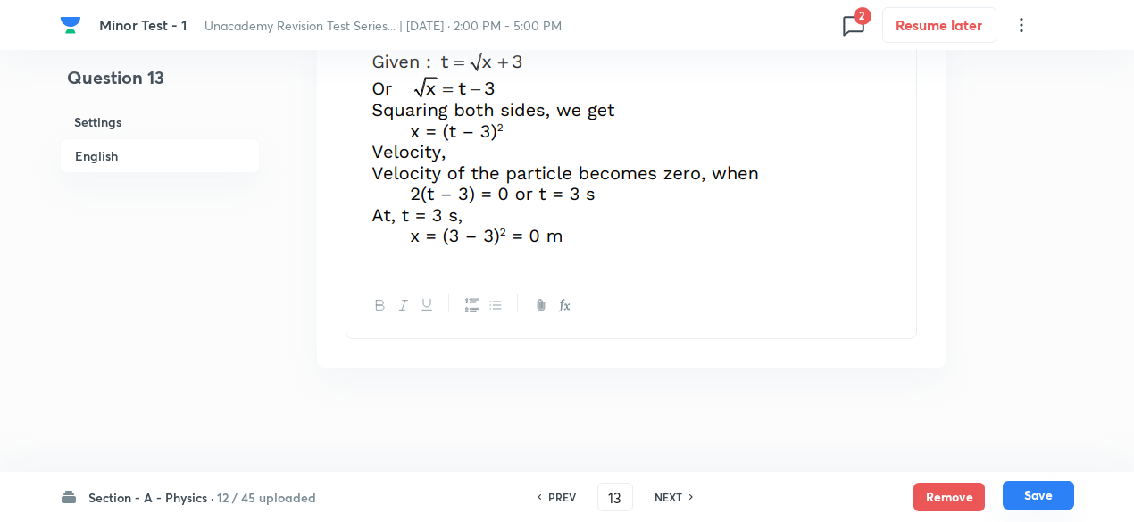
click at [1045, 499] on button "Save" at bounding box center [1037, 495] width 71 height 29
type input "14"
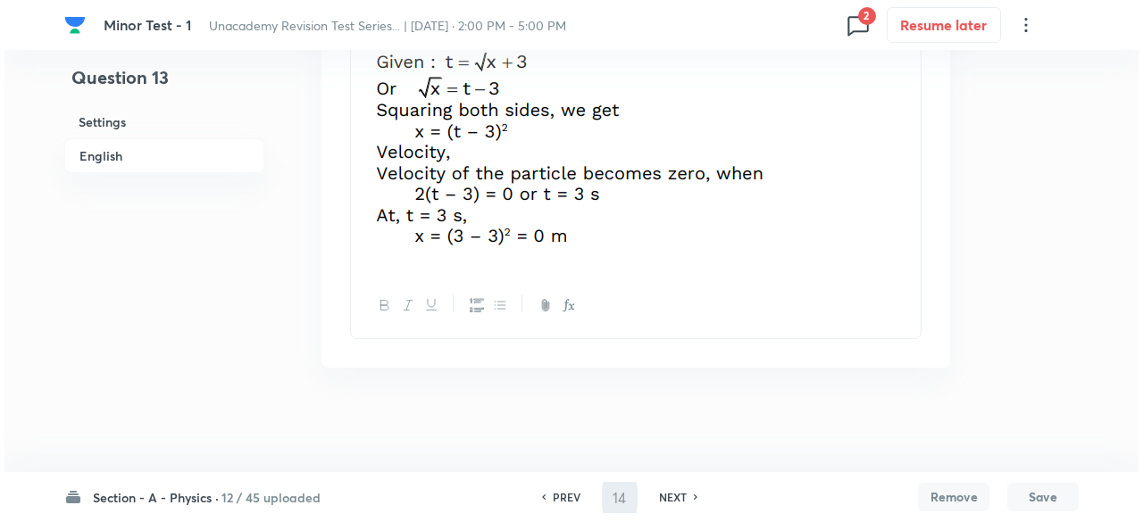
scroll to position [0, 0]
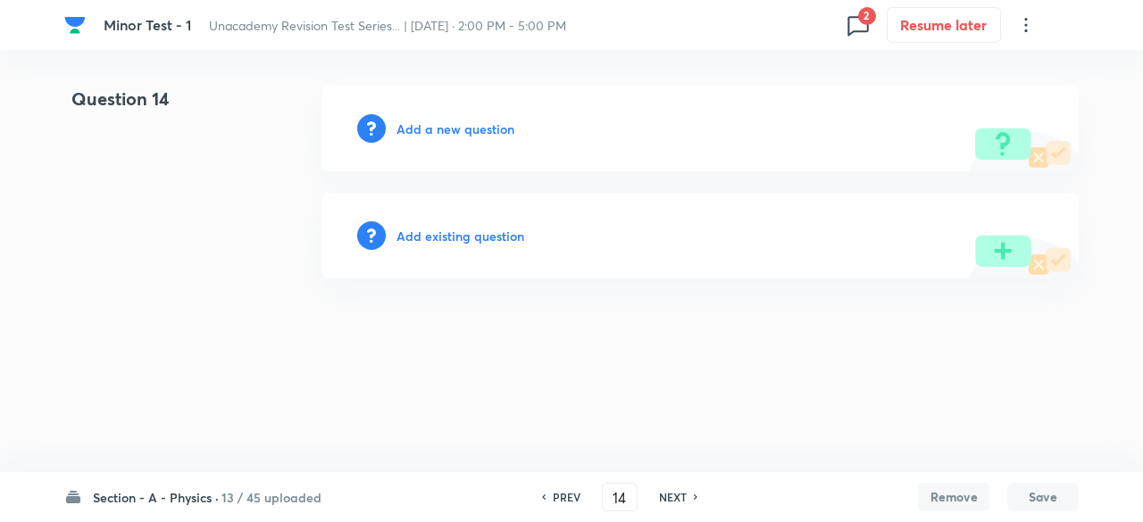
click at [486, 129] on h6 "Add a new question" at bounding box center [455, 129] width 118 height 19
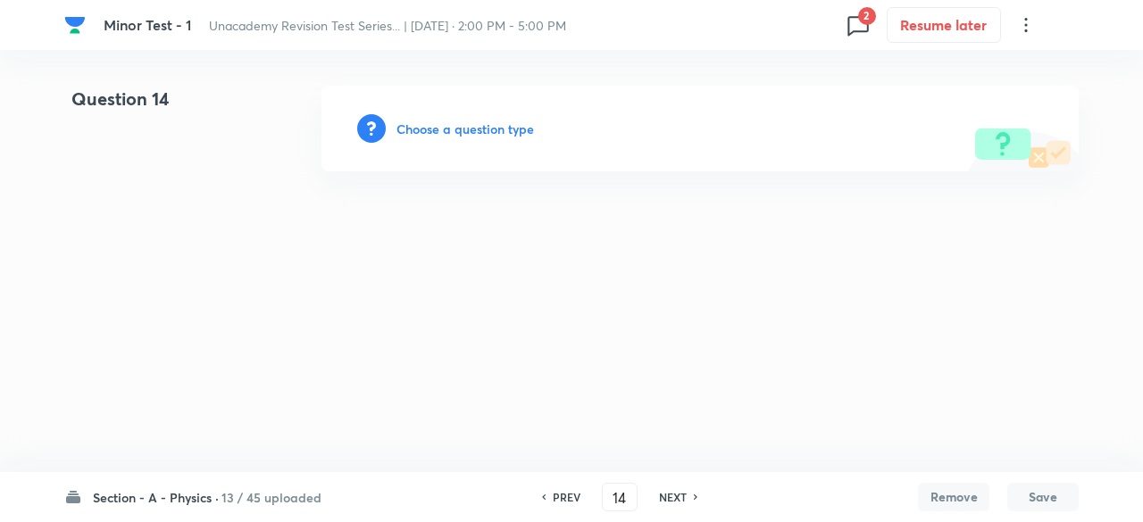
click at [486, 129] on h6 "Choose a question type" at bounding box center [464, 129] width 137 height 19
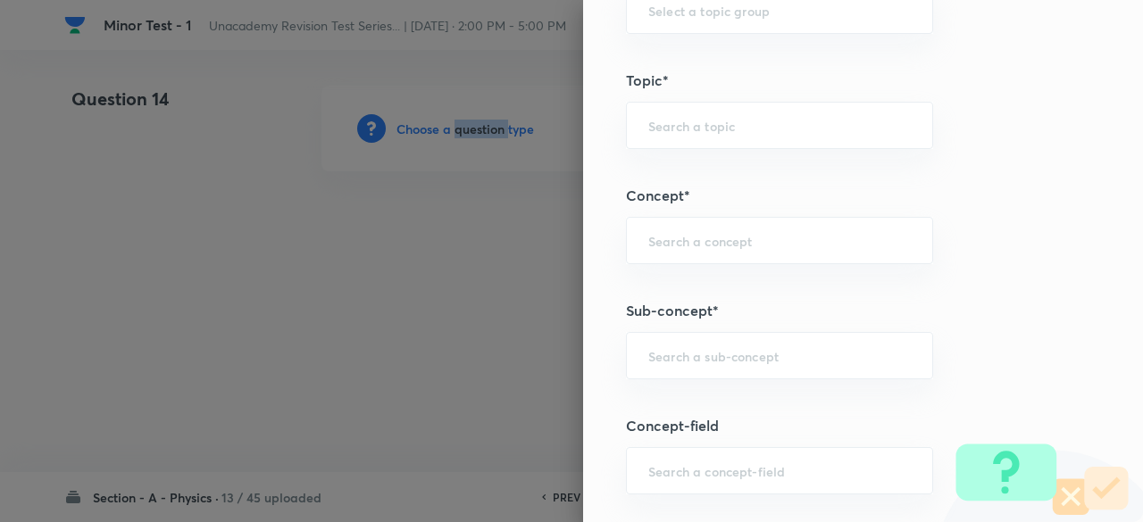
scroll to position [1027, 0]
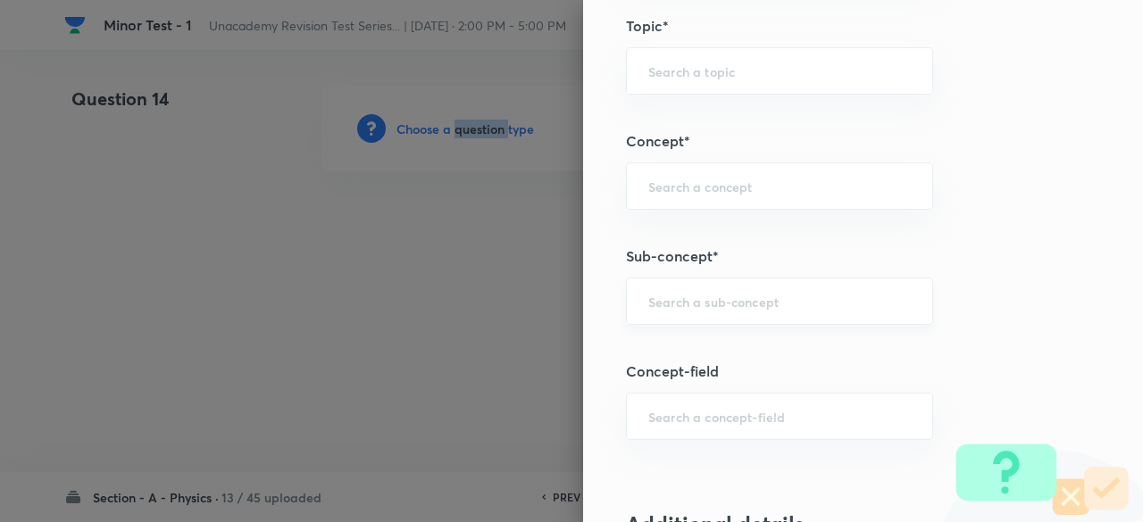
click at [732, 319] on div "​" at bounding box center [779, 301] width 307 height 47
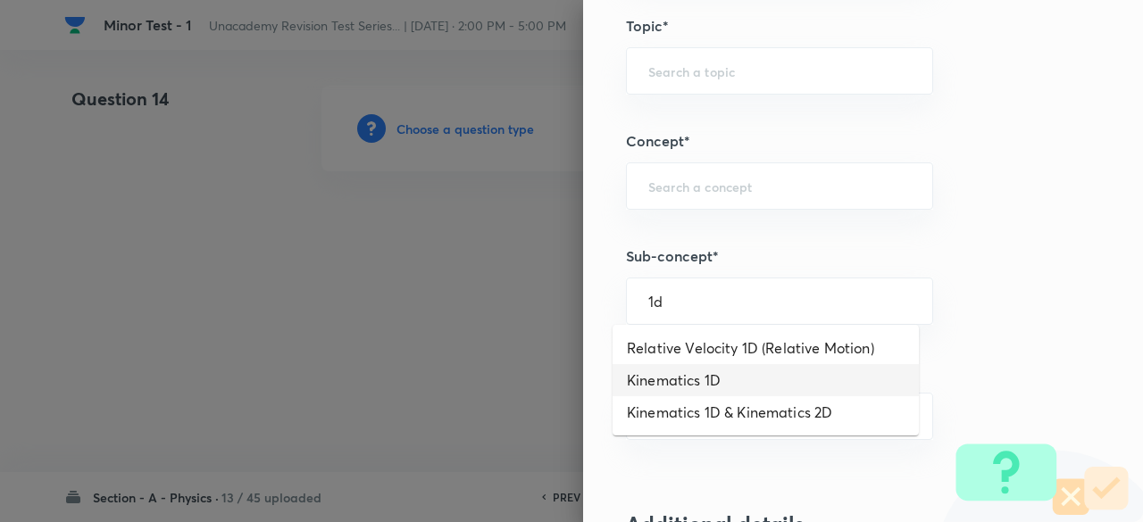
click at [723, 381] on li "Kinematics 1D" at bounding box center [765, 380] width 306 height 32
type input "Kinematics 1D"
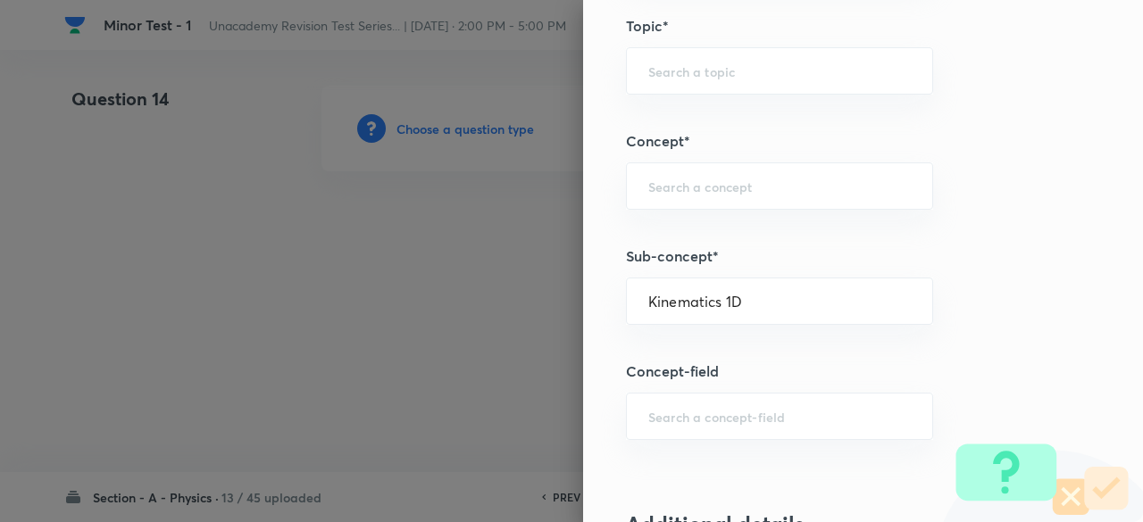
type input "Physics"
type input "Kinematics"
type input "Kinematics 1D"
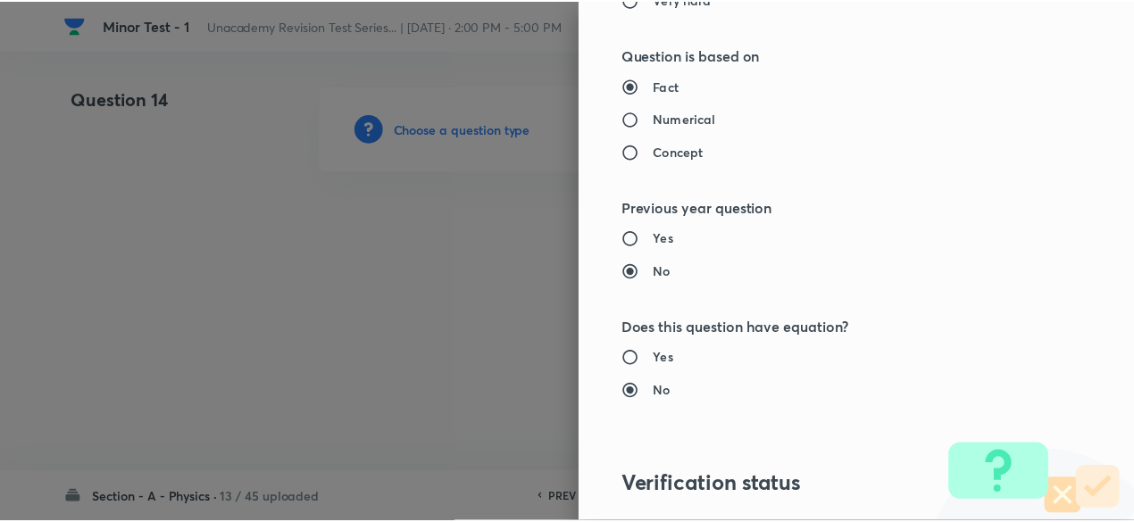
scroll to position [2025, 0]
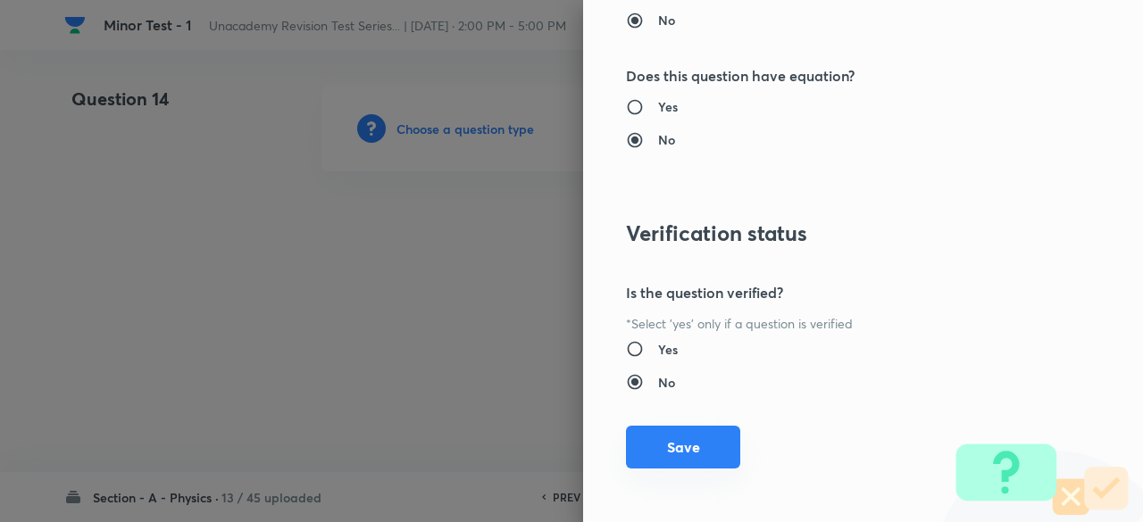
click at [682, 442] on button "Save" at bounding box center [683, 447] width 114 height 43
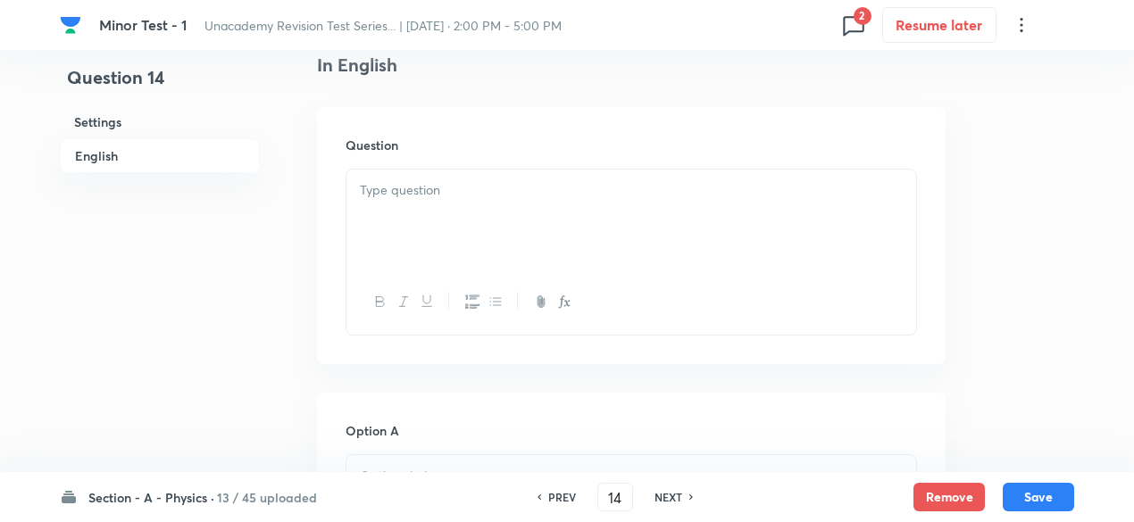
scroll to position [499, 0]
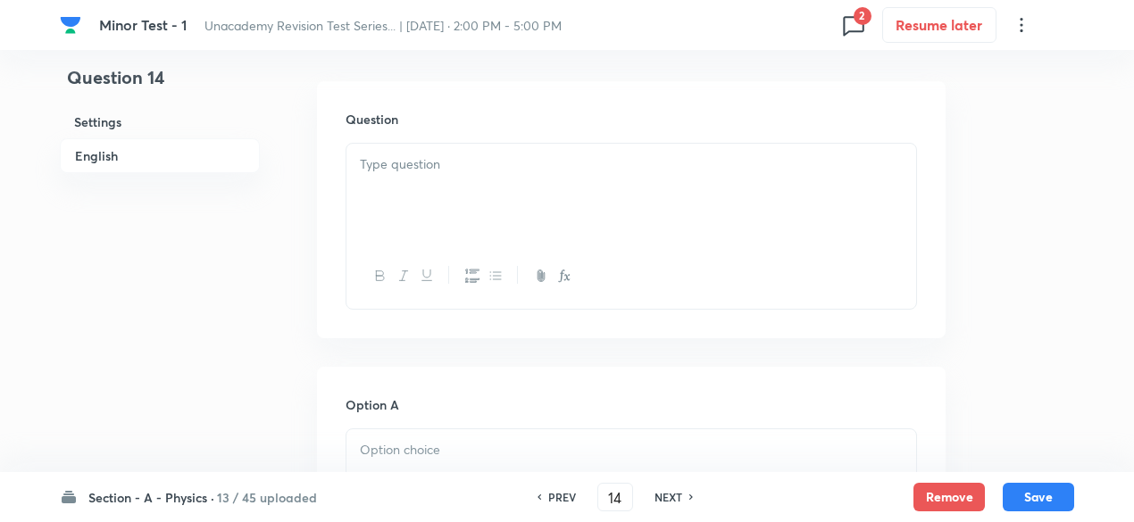
click at [497, 185] on div at bounding box center [631, 194] width 570 height 100
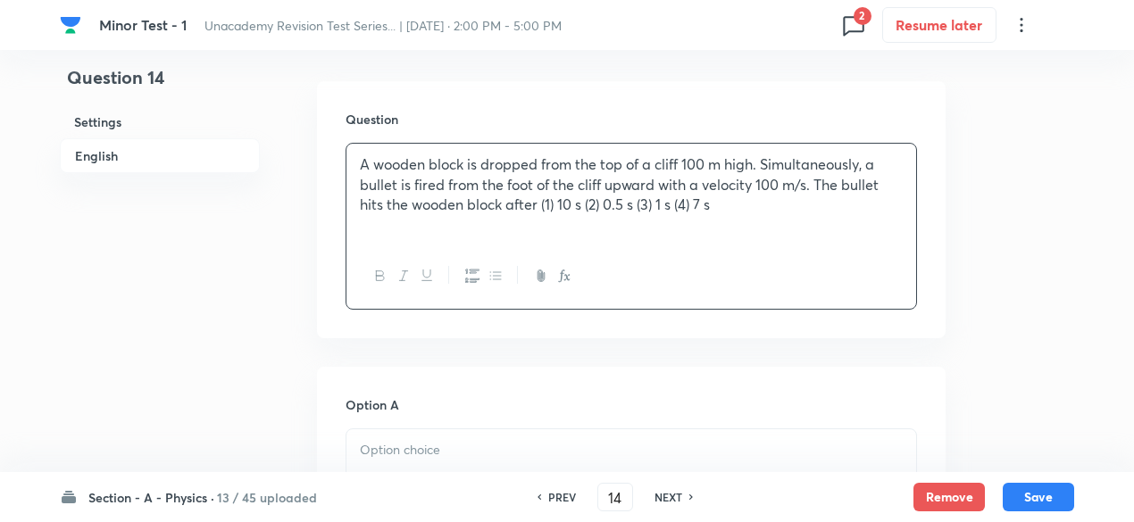
click at [541, 206] on p "A wooden block is dropped from the top of a cliff 100 m high. Simultaneously, a…" at bounding box center [631, 184] width 543 height 61
click at [378, 220] on p "(1) 10 s (2) 0.5 s (3) 1 s (4) 7 s" at bounding box center [631, 225] width 543 height 21
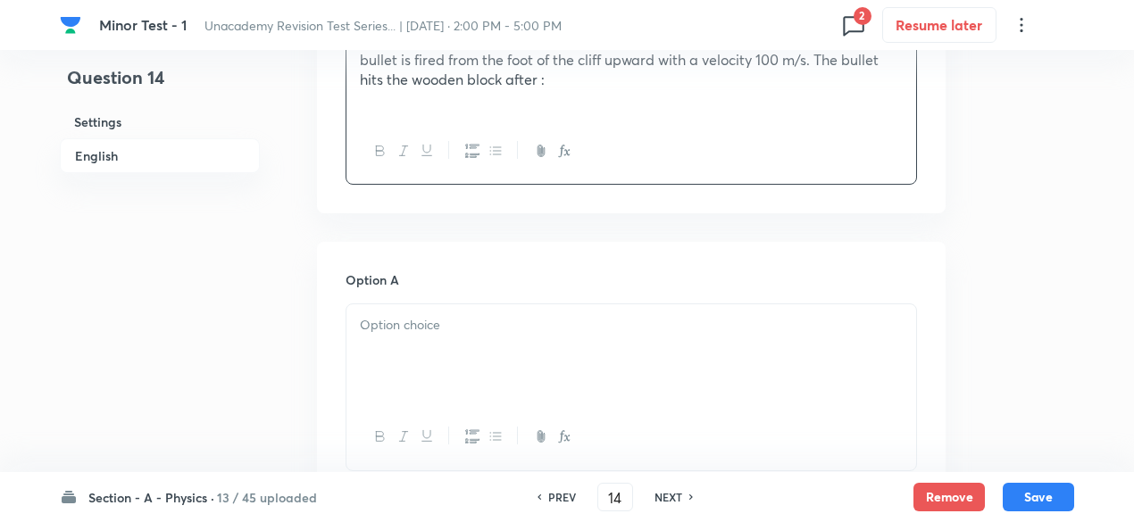
scroll to position [628, 0]
click at [424, 374] on div at bounding box center [631, 350] width 570 height 100
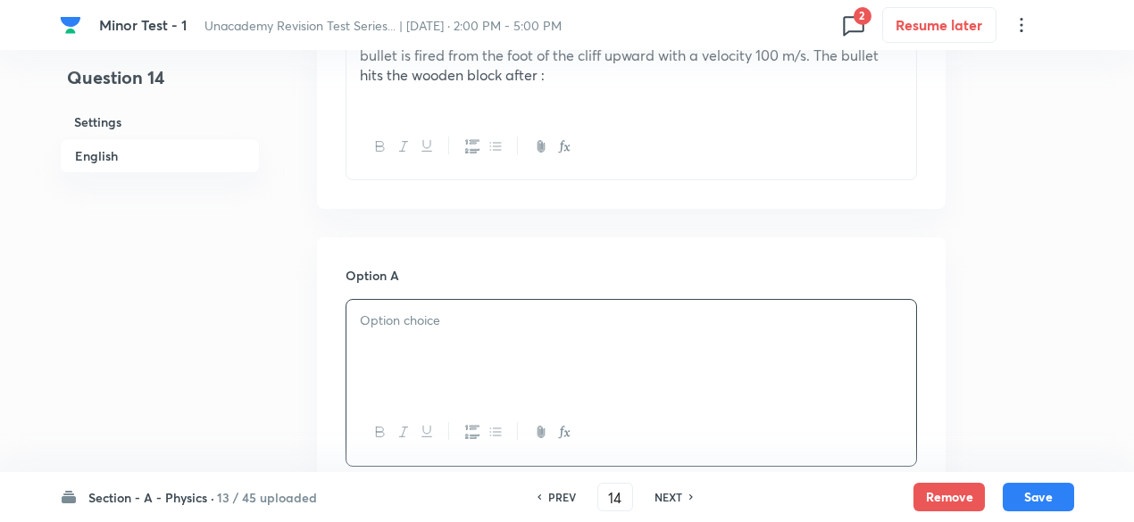
paste div
click at [371, 314] on p "(1) 10 s (2) 0.5 s (3) 1 s (4) 7 s" at bounding box center [631, 321] width 543 height 21
drag, startPoint x: 386, startPoint y: 324, endPoint x: 536, endPoint y: 338, distance: 151.5
click at [536, 338] on div "10 s (2) 0.5 s (3) 1 s (4) 7 s" at bounding box center [631, 350] width 570 height 100
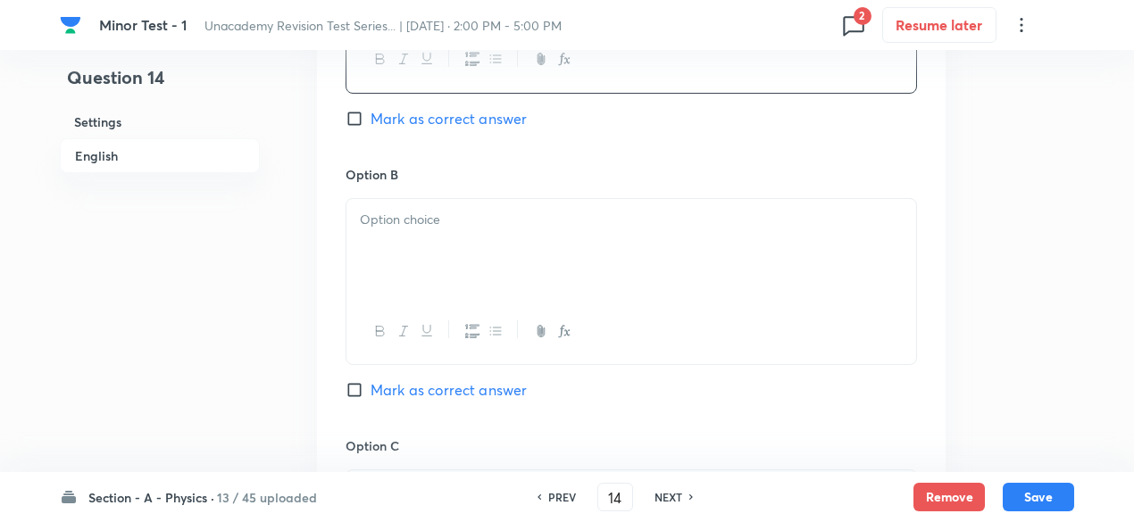
scroll to position [1021, 0]
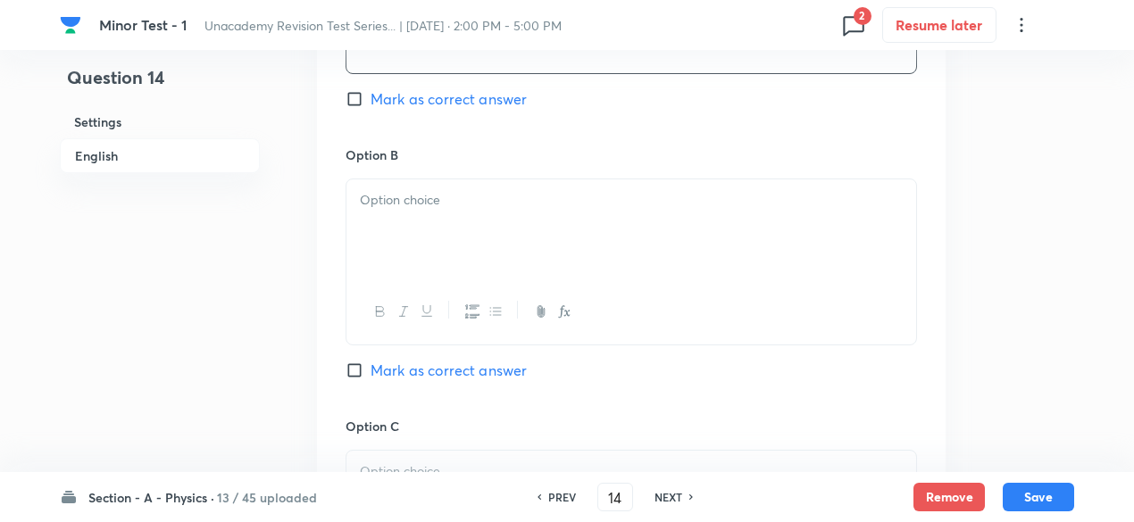
click at [395, 201] on p at bounding box center [631, 200] width 543 height 21
paste div
click at [377, 205] on p "(2) 0.5 s (3) 1 s (4) 7 s" at bounding box center [631, 200] width 543 height 21
drag, startPoint x: 395, startPoint y: 203, endPoint x: 574, endPoint y: 190, distance: 179.9
click at [574, 190] on p "0.5 s (3) 1 s (4) 7 s" at bounding box center [631, 200] width 543 height 21
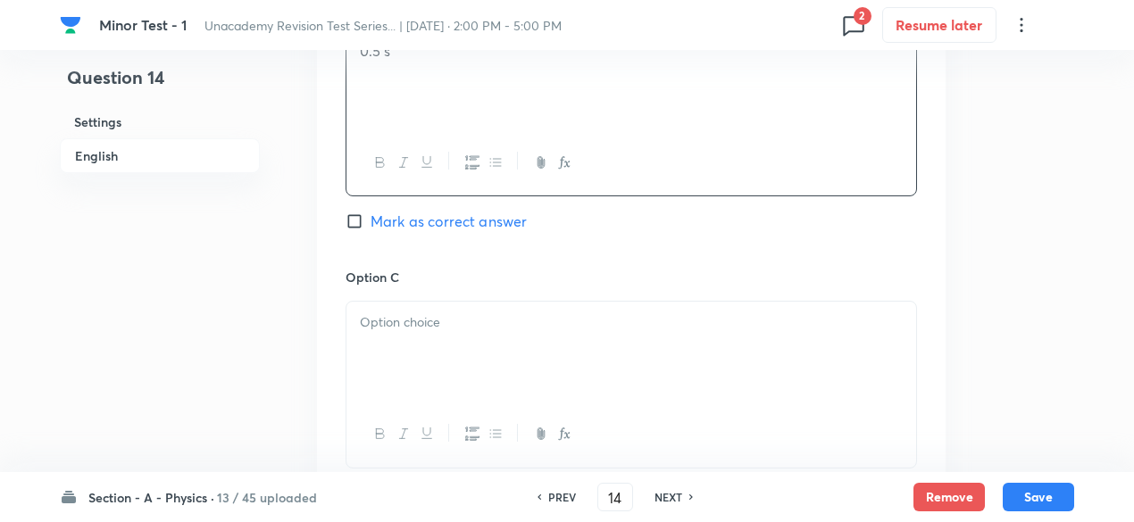
scroll to position [1171, 0]
click at [550, 308] on div at bounding box center [631, 351] width 570 height 100
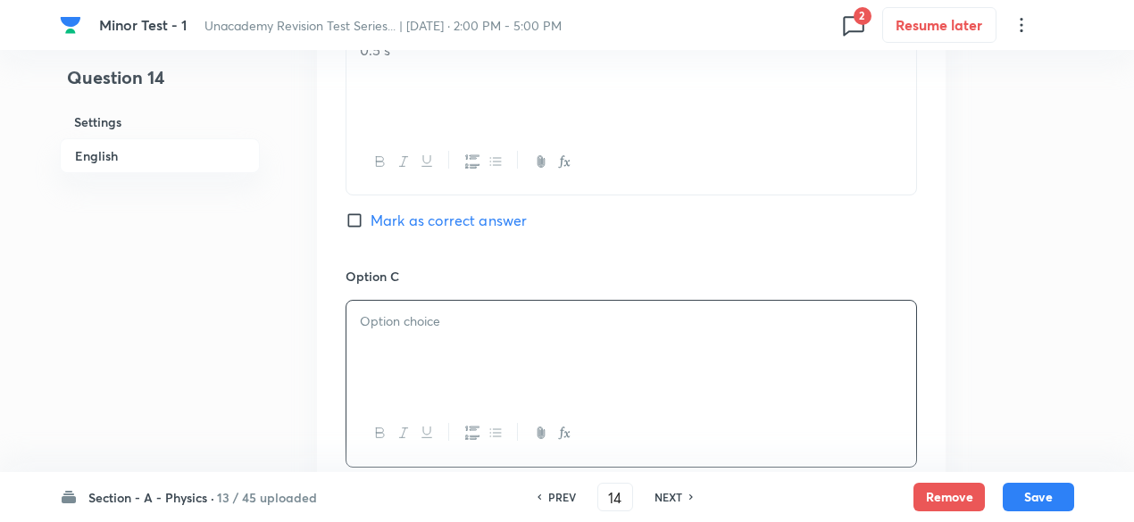
paste div
click at [377, 317] on p "(3) 1 s (4) 7 s" at bounding box center [631, 322] width 543 height 21
drag, startPoint x: 378, startPoint y: 317, endPoint x: 548, endPoint y: 307, distance: 170.8
click at [548, 307] on div "1 s (4) 7 s" at bounding box center [631, 351] width 570 height 100
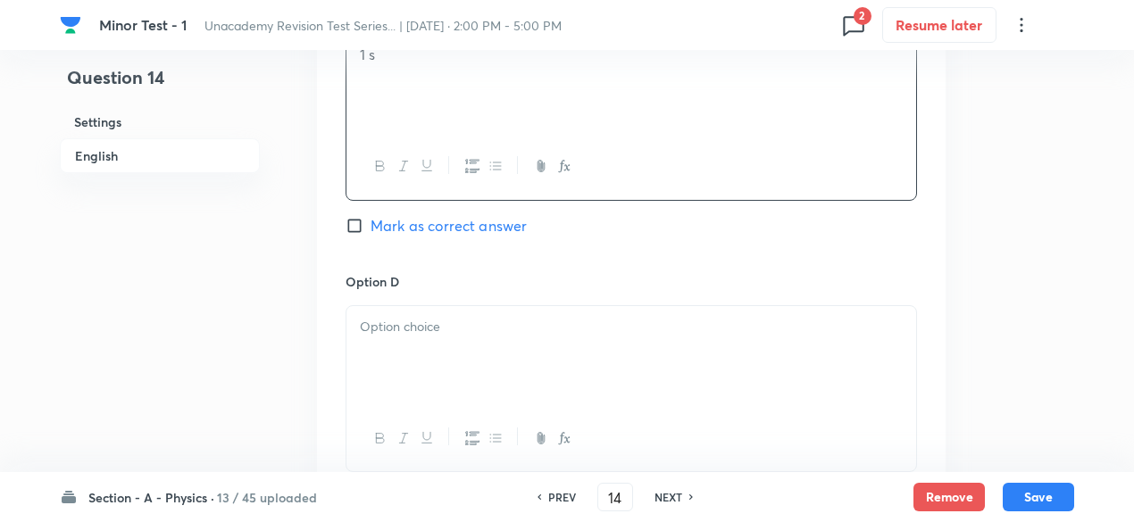
scroll to position [1473, 0]
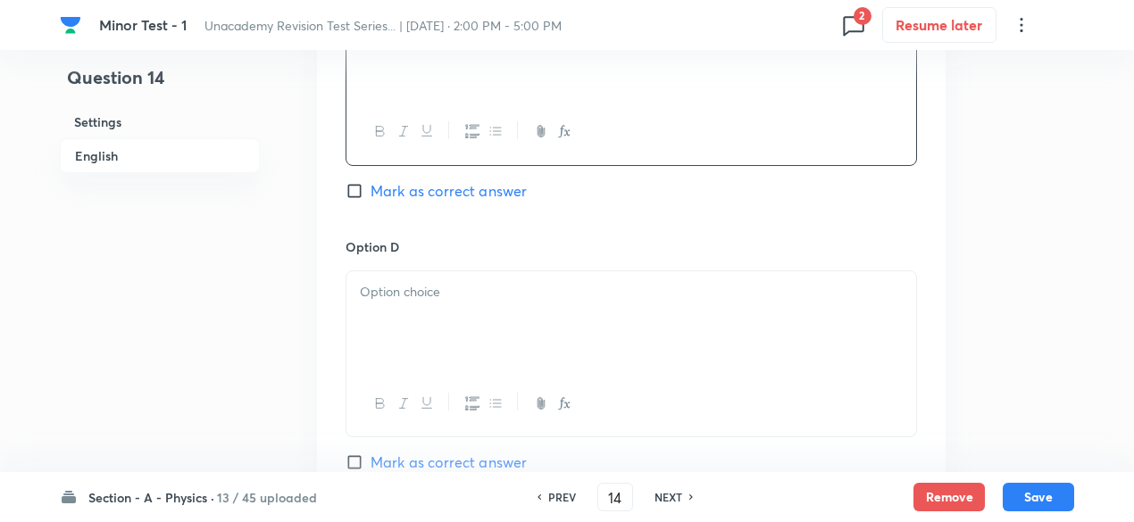
click at [461, 304] on div at bounding box center [631, 321] width 570 height 100
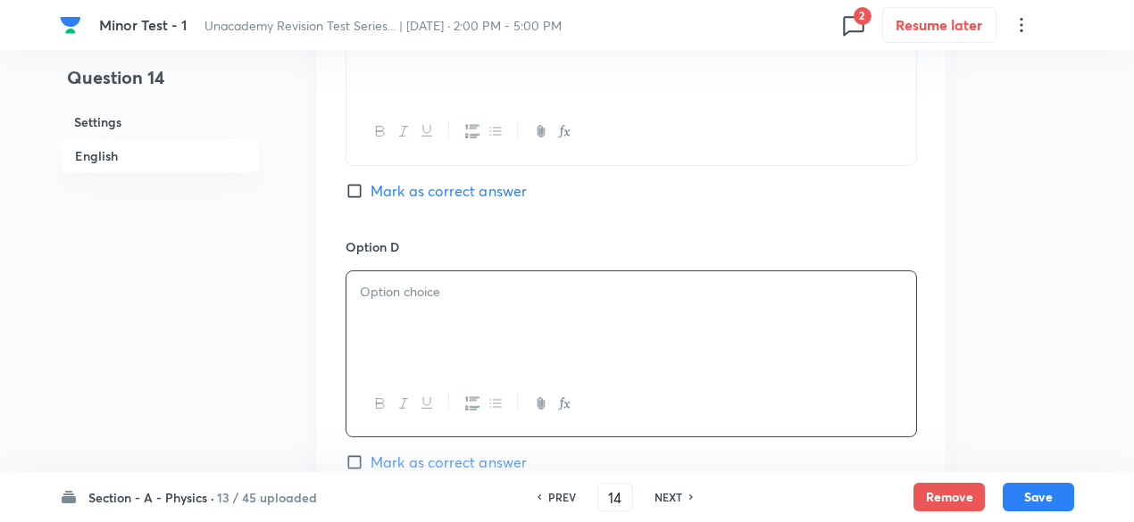
paste div
click at [375, 283] on p "(4) 7 s" at bounding box center [631, 292] width 543 height 21
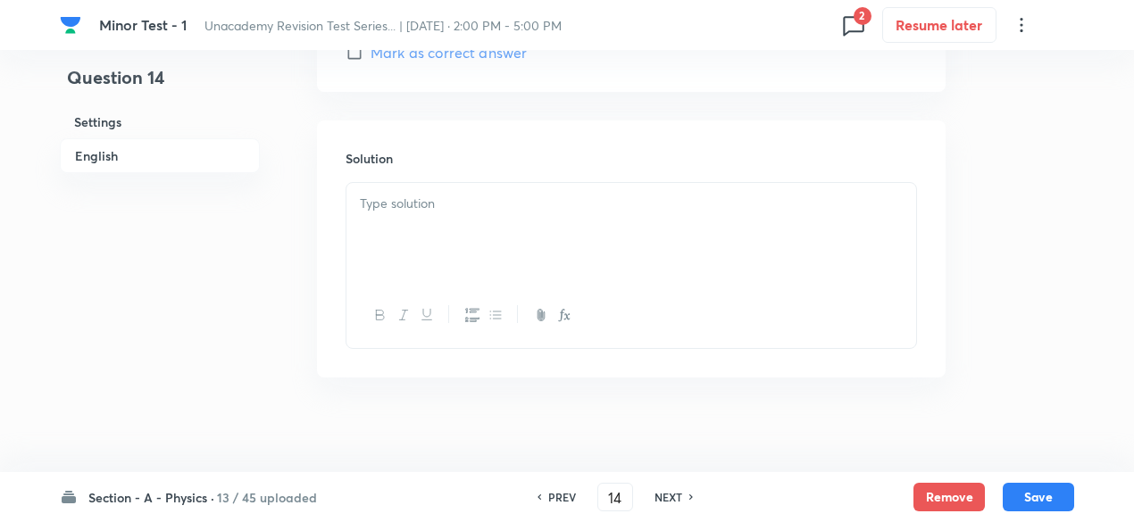
scroll to position [1893, 0]
click at [445, 223] on div at bounding box center [631, 222] width 570 height 100
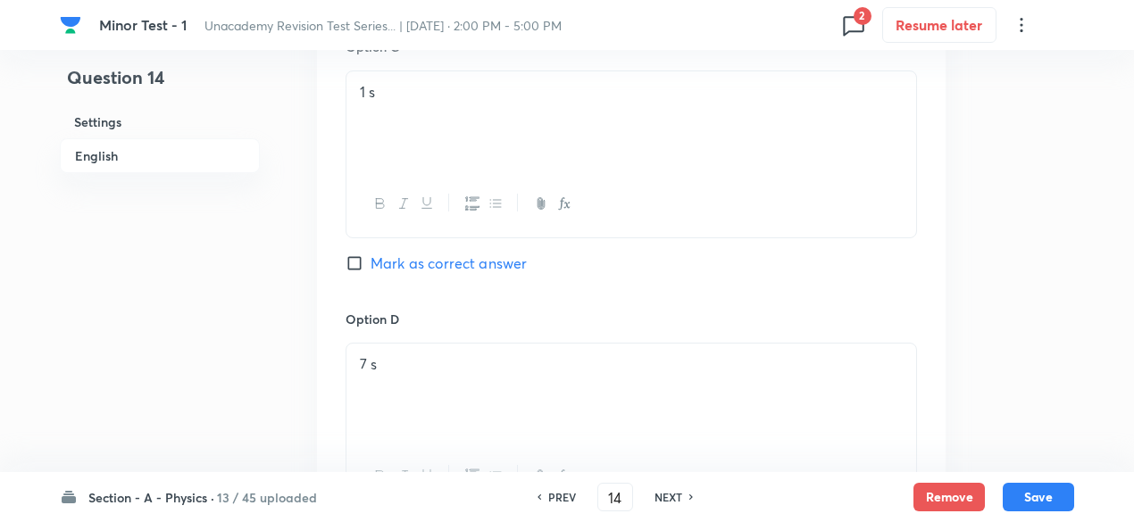
scroll to position [1417, 0]
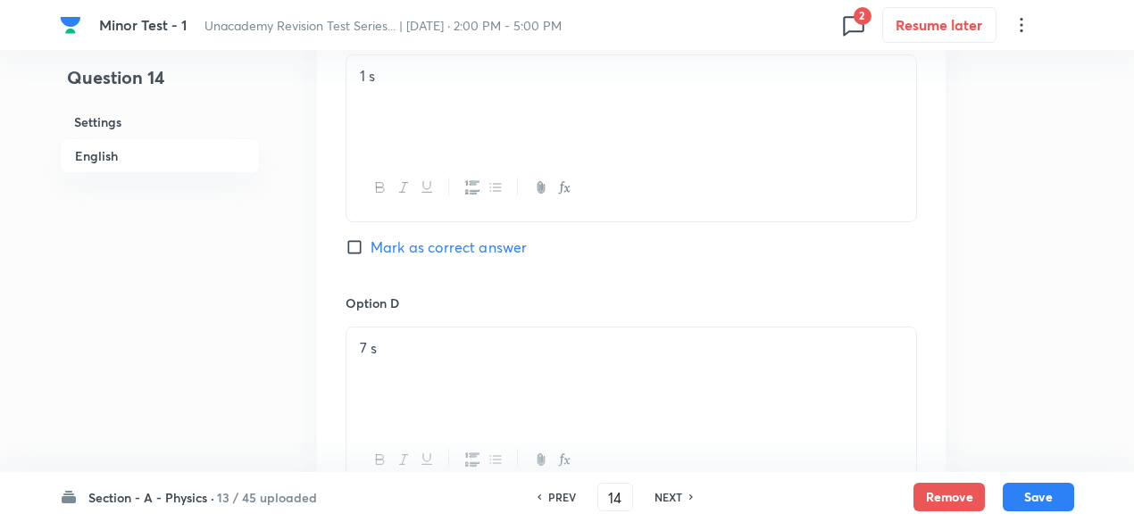
click at [448, 237] on span "Mark as correct answer" at bounding box center [448, 247] width 156 height 21
click at [370, 238] on input "Mark as correct answer" at bounding box center [357, 247] width 25 height 18
checkbox input "true"
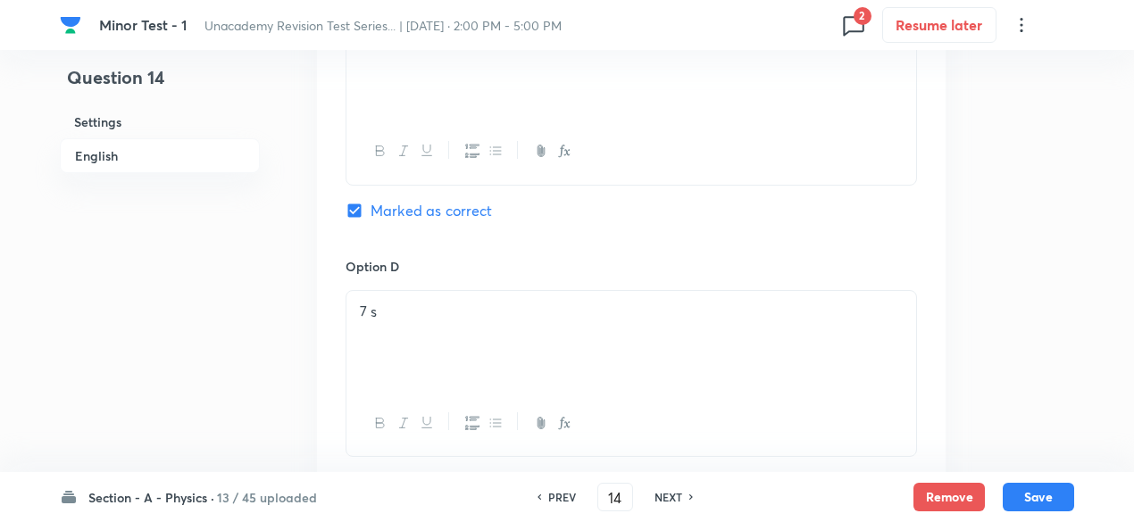
scroll to position [1893, 0]
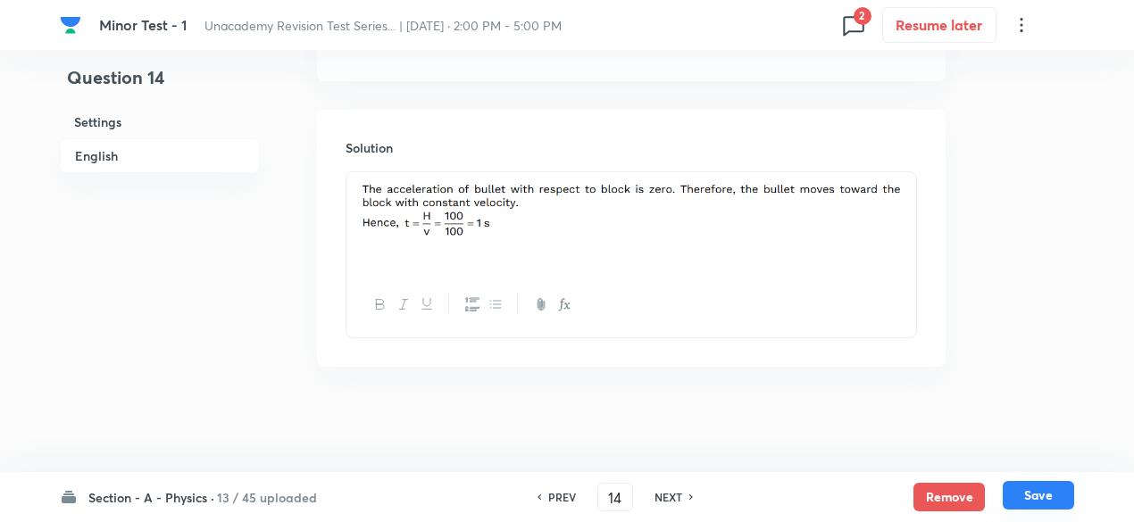
click at [1040, 497] on button "Save" at bounding box center [1037, 495] width 71 height 29
type input "15"
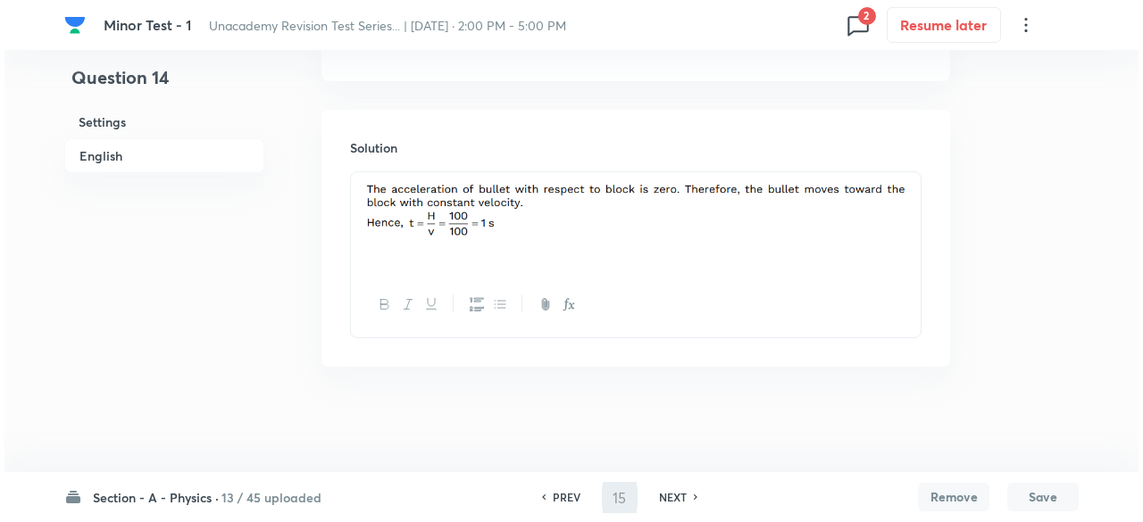
scroll to position [0, 0]
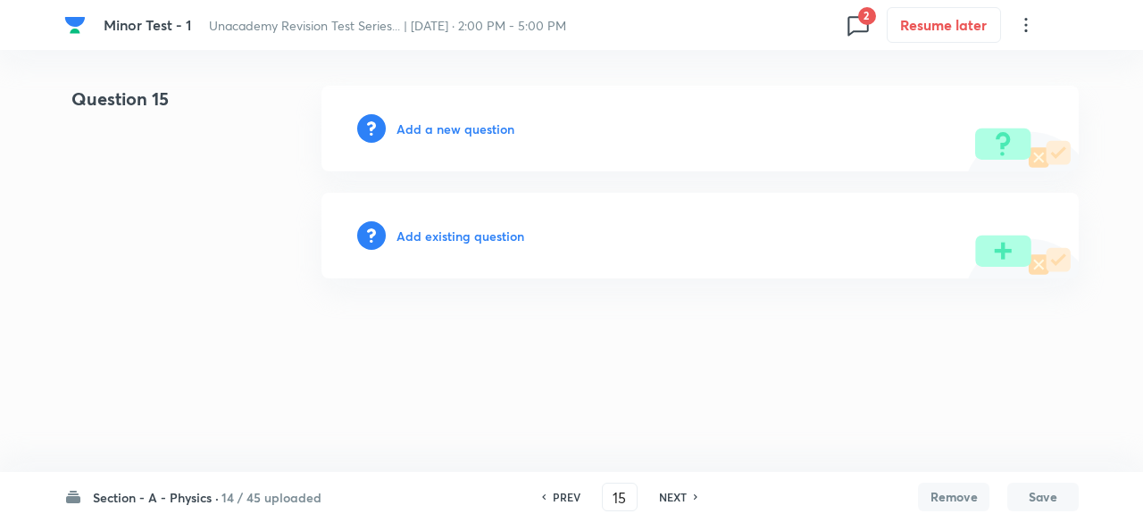
click at [502, 135] on h6 "Add a new question" at bounding box center [455, 129] width 118 height 19
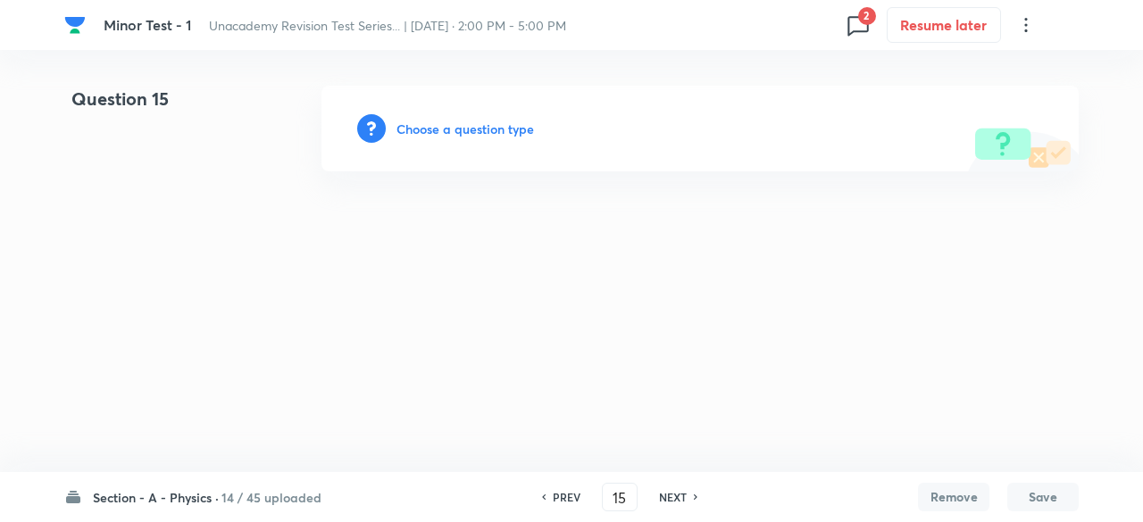
click at [502, 135] on h6 "Choose a question type" at bounding box center [464, 129] width 137 height 19
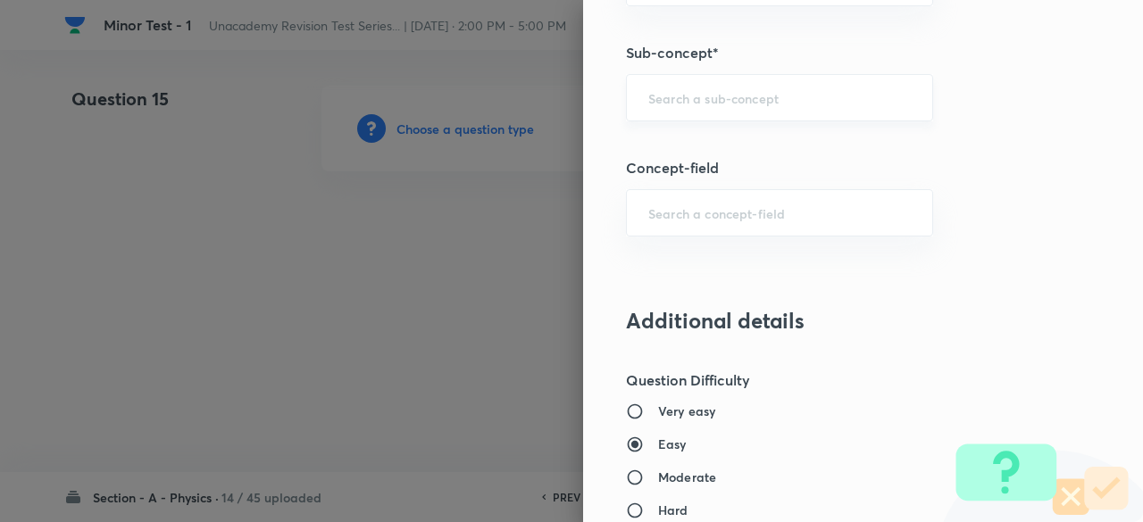
scroll to position [1231, 0]
click at [684, 88] on input "text" at bounding box center [779, 96] width 262 height 17
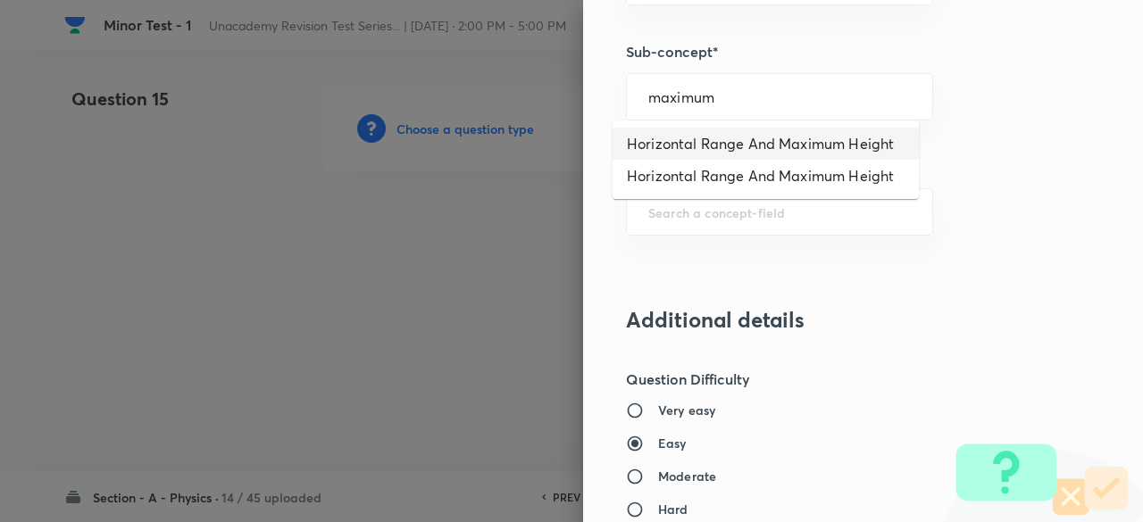
click at [681, 155] on li "Horizontal Range And Maximum Height" at bounding box center [765, 144] width 306 height 32
type input "Horizontal Range And Maximum Height"
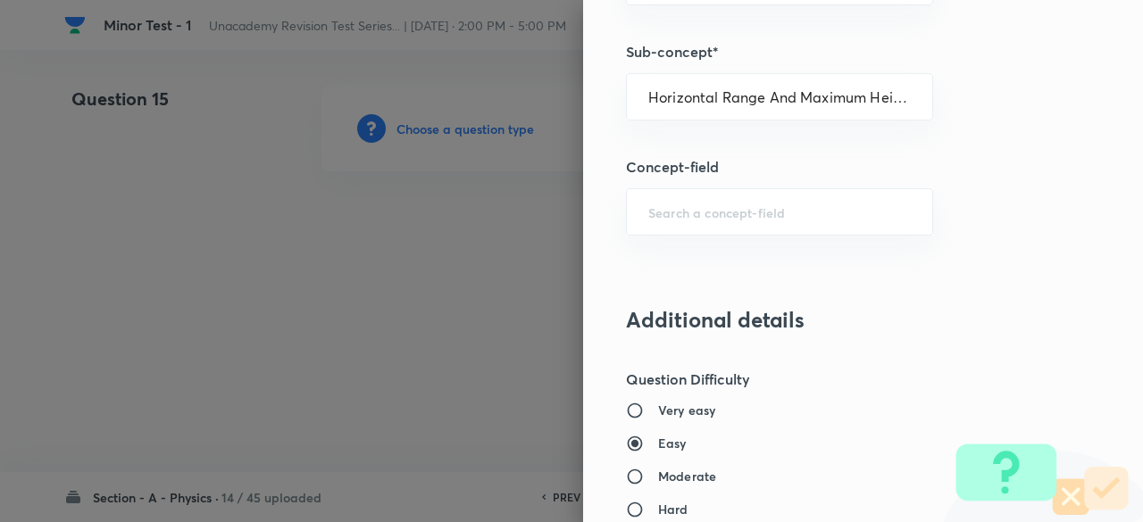
type input "Physics"
type input "Mechanics"
type input "Motion in a Straight Line"
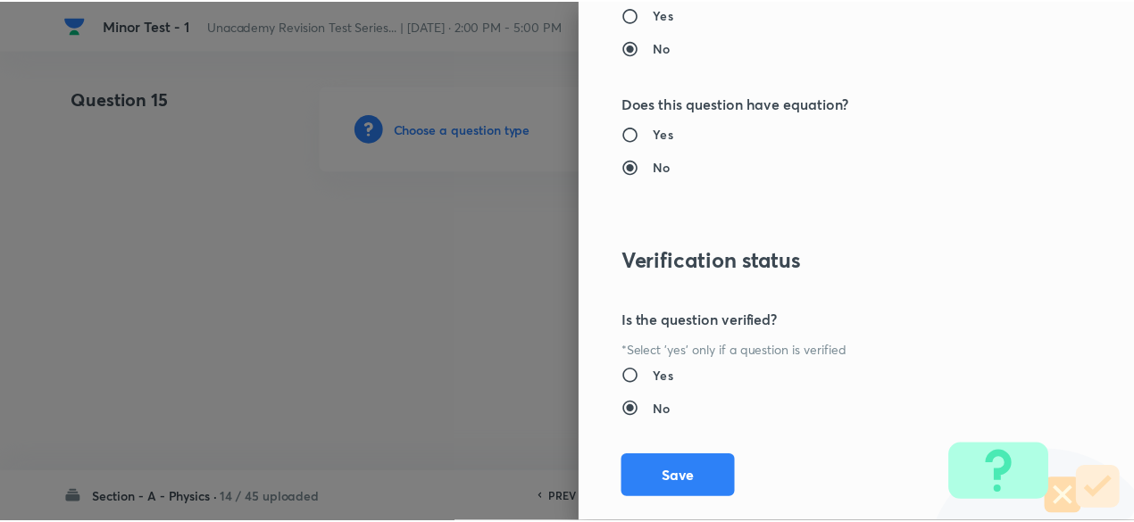
scroll to position [2025, 0]
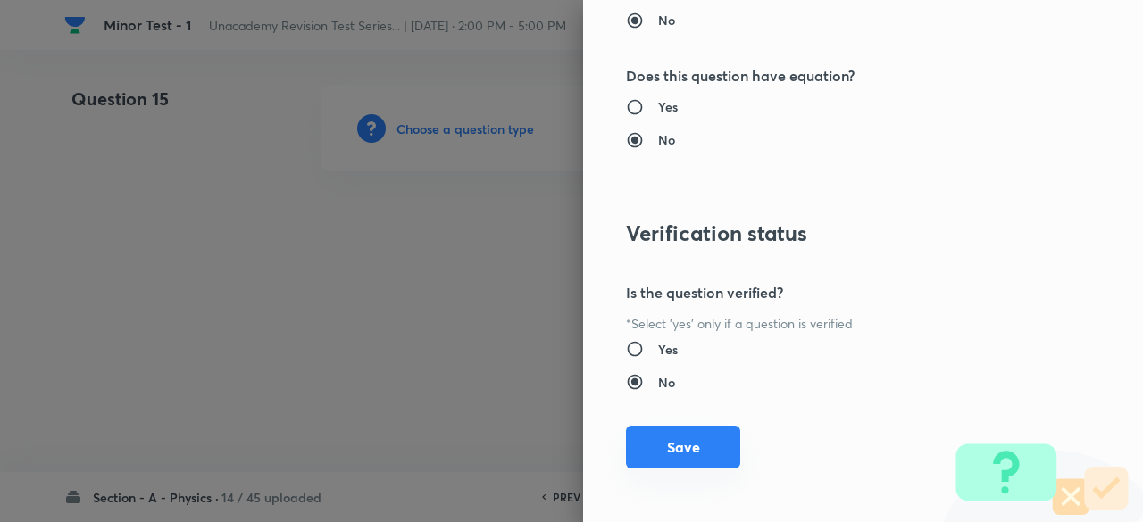
click at [678, 445] on button "Save" at bounding box center [683, 447] width 114 height 43
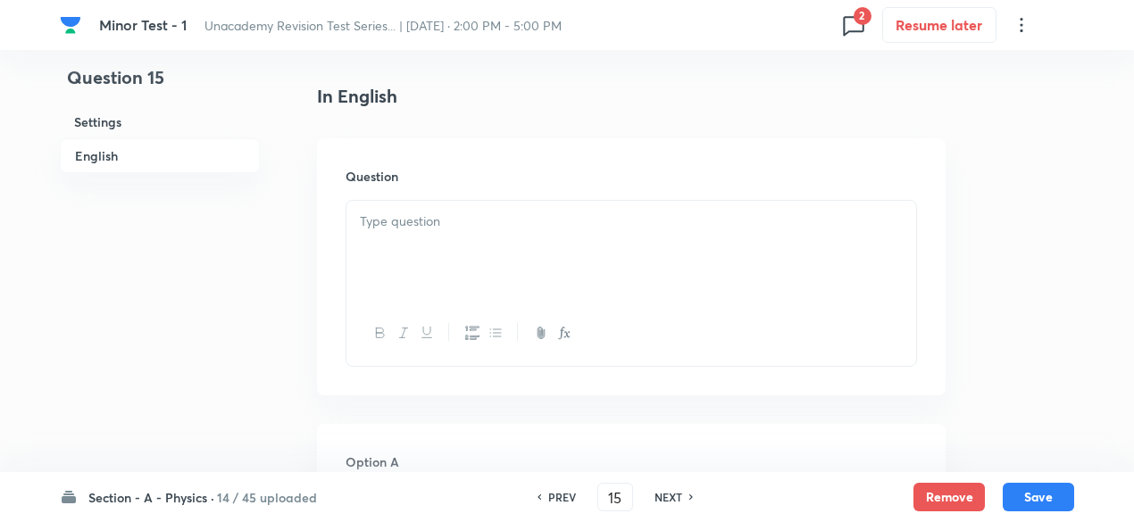
scroll to position [470, 0]
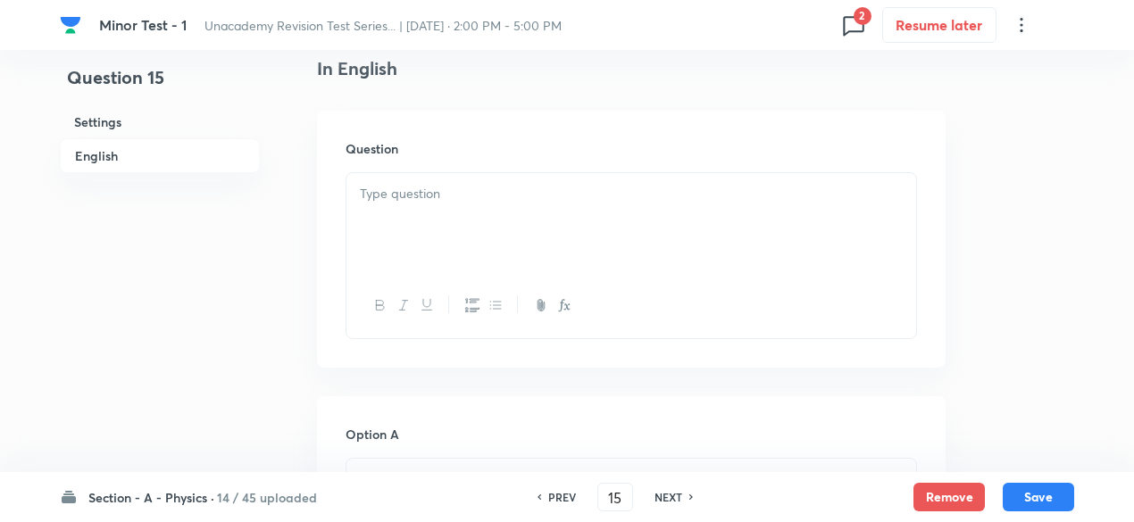
click at [461, 262] on div at bounding box center [631, 223] width 570 height 100
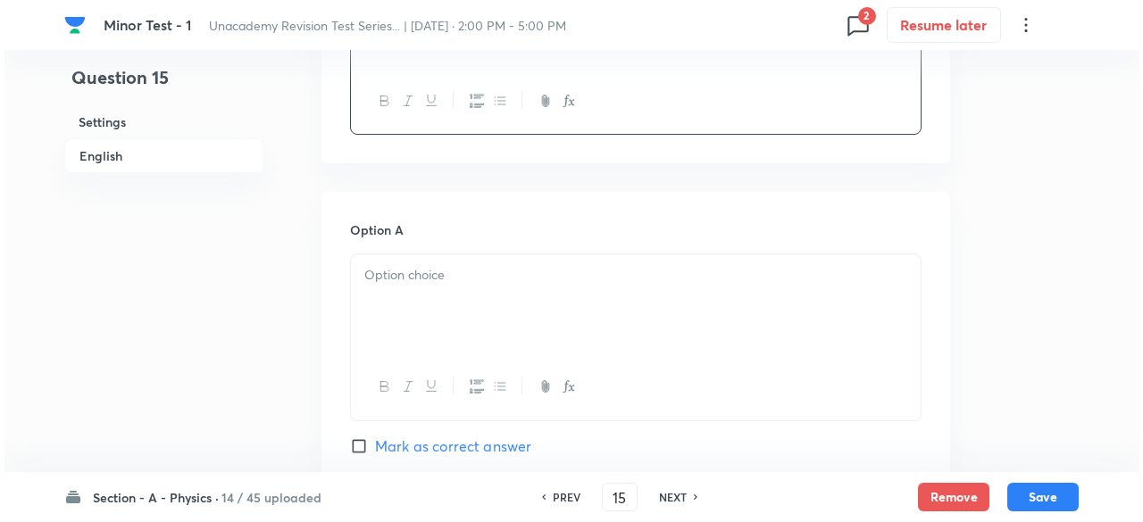
scroll to position [675, 0]
click at [570, 391] on icon "button" at bounding box center [564, 385] width 14 height 14
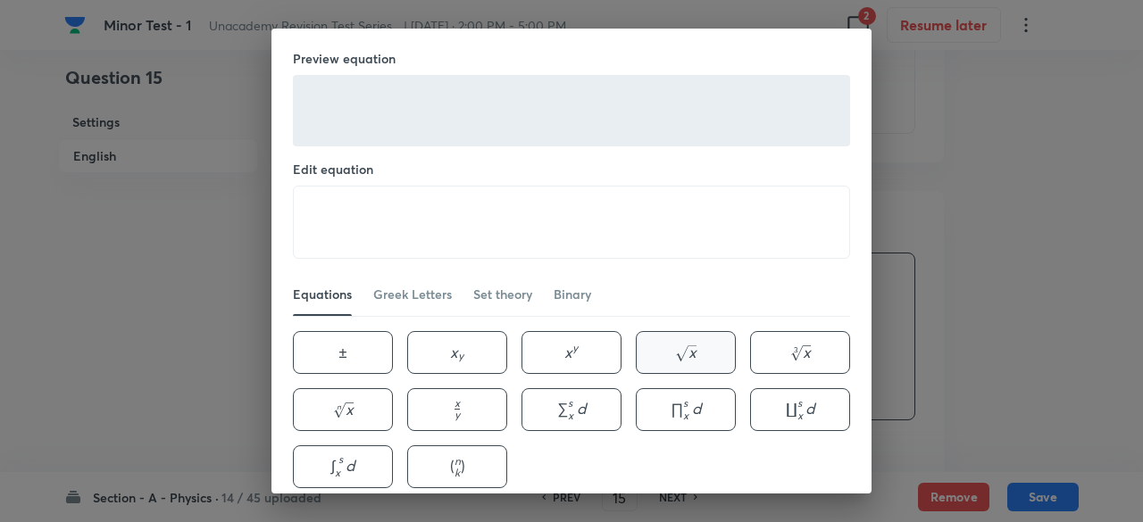
click at [681, 361] on button "x \sqrt{x} x ​" at bounding box center [686, 352] width 100 height 43
click at [442, 337] on button "x y x_{y} x y ​" at bounding box center [457, 352] width 100 height 43
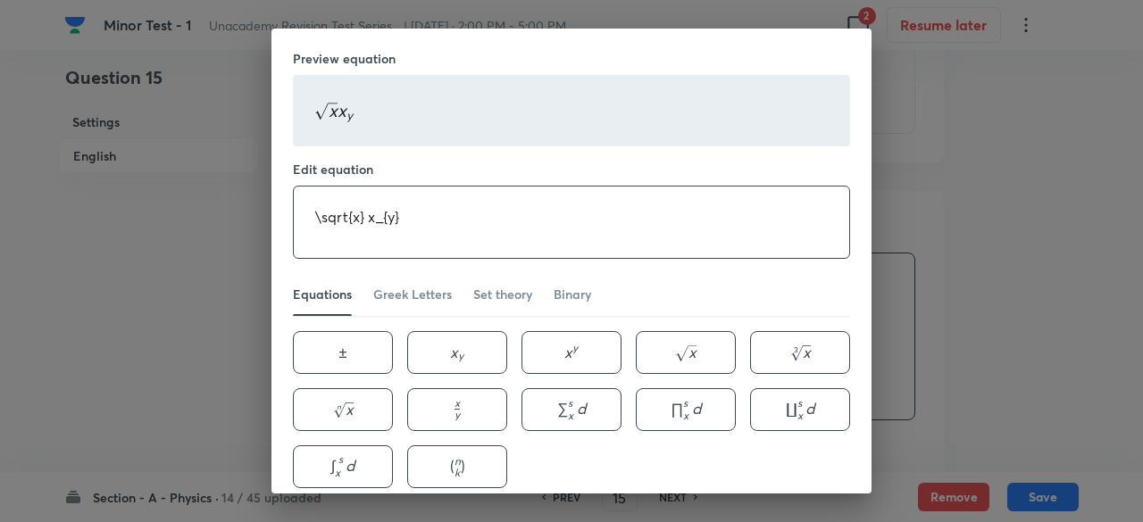
click at [355, 190] on textarea "\sqrt{x} x_{y}" at bounding box center [571, 222] width 555 height 71
click at [406, 208] on textarea "\sqrt{3} V_{0}" at bounding box center [571, 222] width 555 height 71
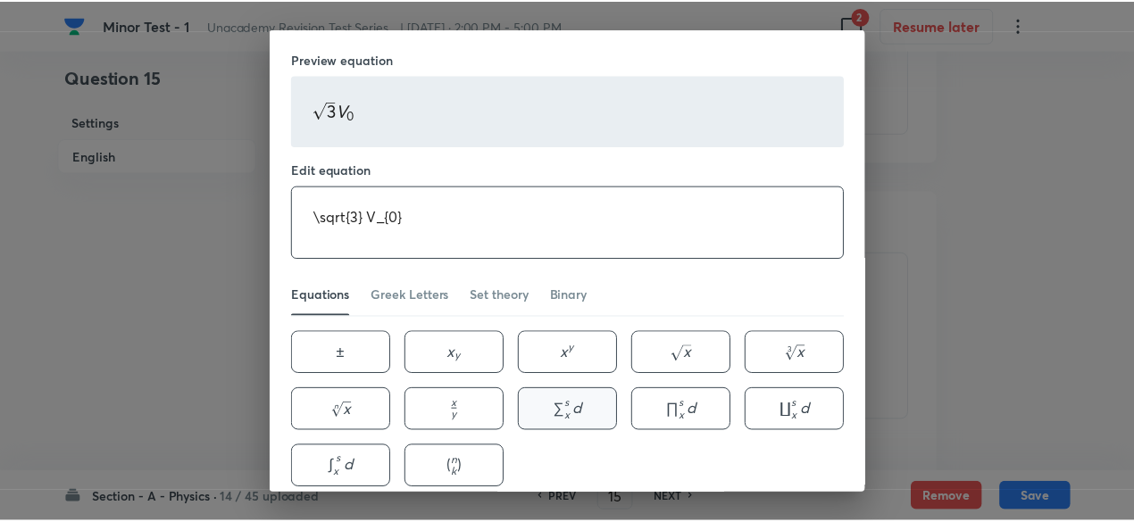
scroll to position [79, 0]
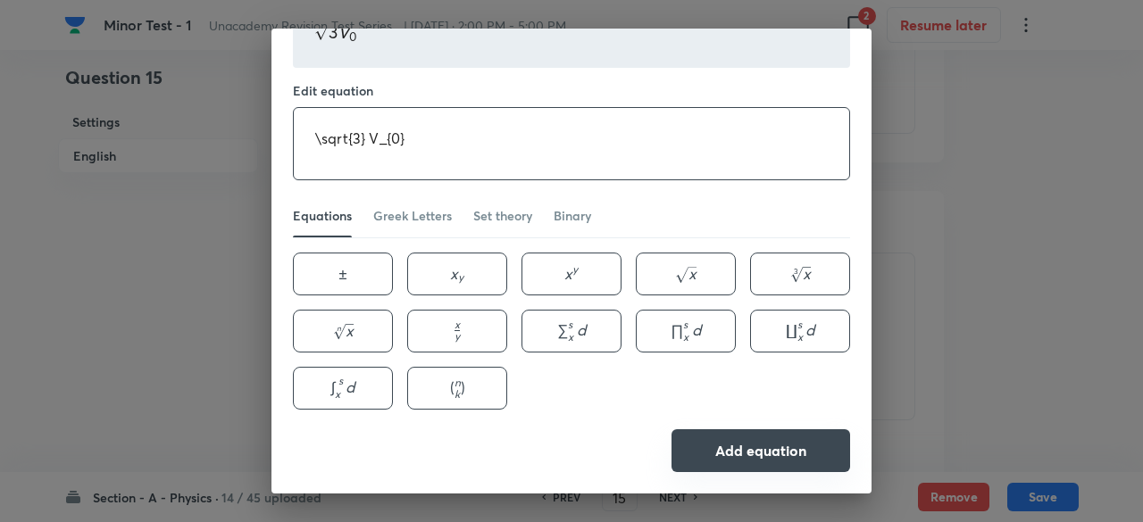
type textarea "\sqrt{3} V_{0}"
click at [751, 447] on button "Add equation" at bounding box center [760, 450] width 179 height 43
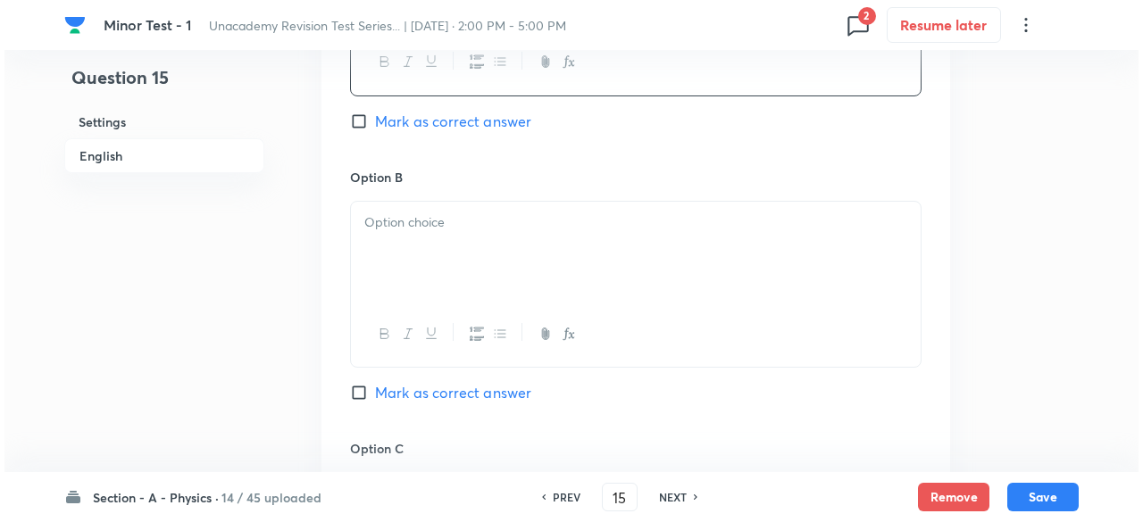
scroll to position [1004, 0]
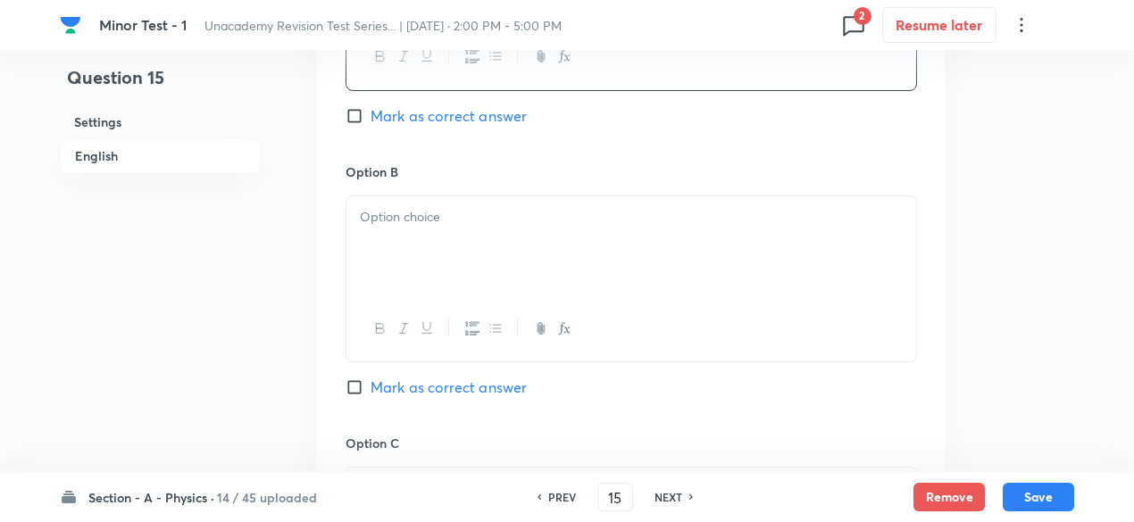
click at [564, 326] on icon "button" at bounding box center [564, 328] width 14 height 14
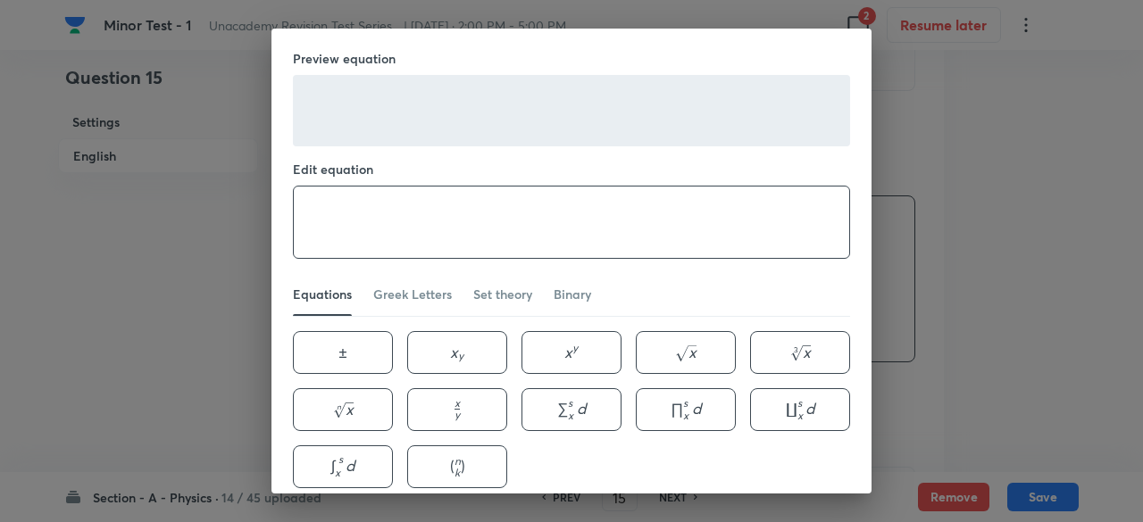
click at [454, 228] on textarea at bounding box center [571, 222] width 555 height 71
paste textarea "\sqrt{3} V_{0}"
click at [346, 210] on textarea "\sqrt{3} V_{0}" at bounding box center [571, 222] width 555 height 71
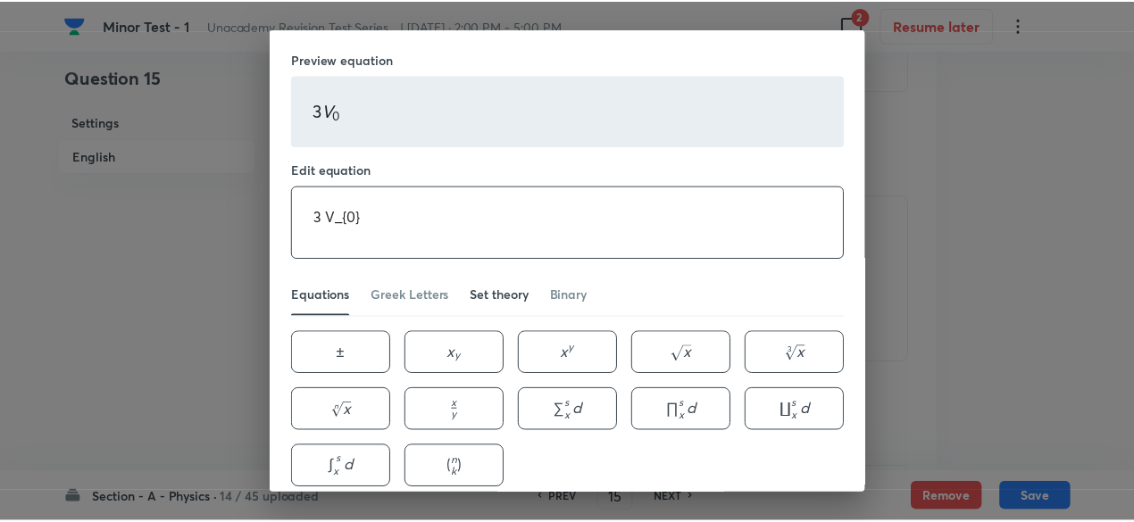
scroll to position [79, 0]
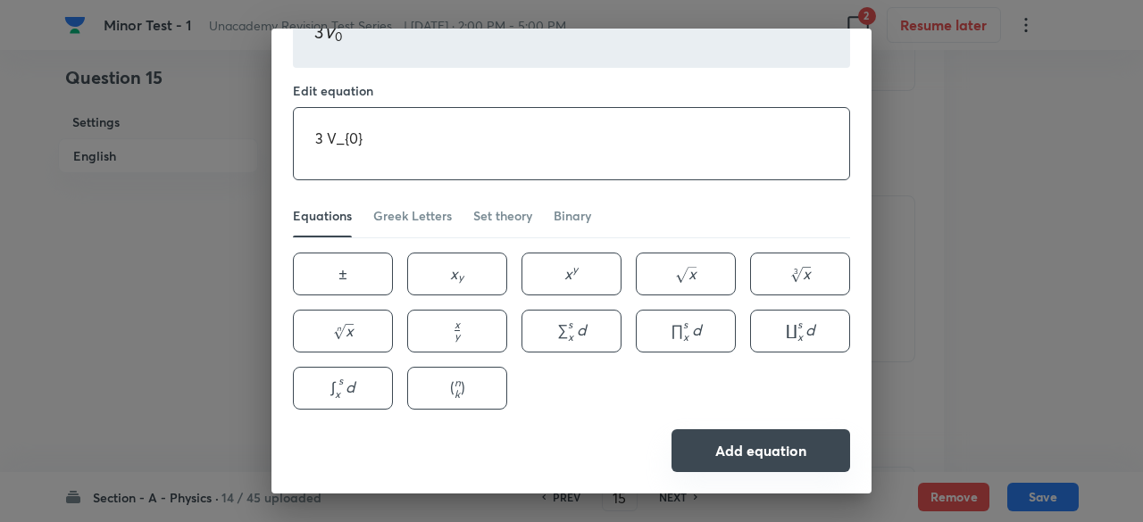
type textarea "3 V_{0}"
click at [804, 456] on button "Add equation" at bounding box center [760, 450] width 179 height 43
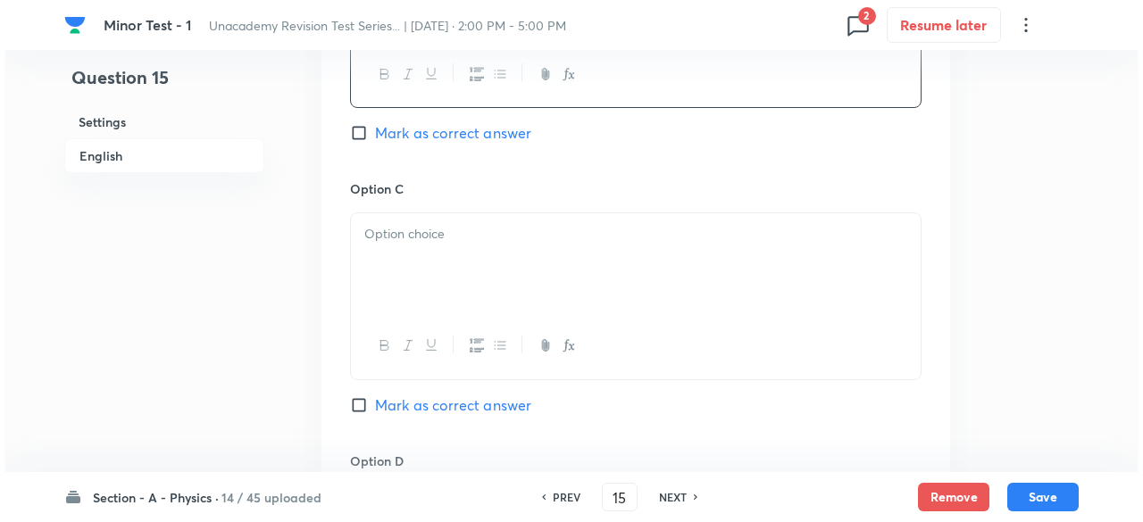
scroll to position [1260, 0]
click at [566, 339] on icon "button" at bounding box center [564, 344] width 14 height 14
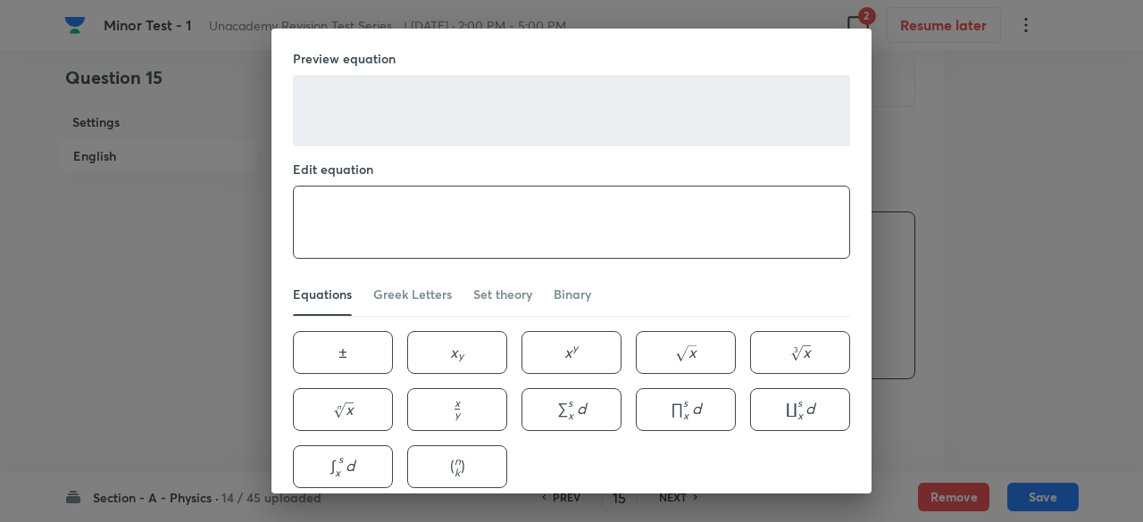
click at [487, 224] on textarea at bounding box center [571, 222] width 555 height 71
paste textarea "\sqrt{3} V_{0}"
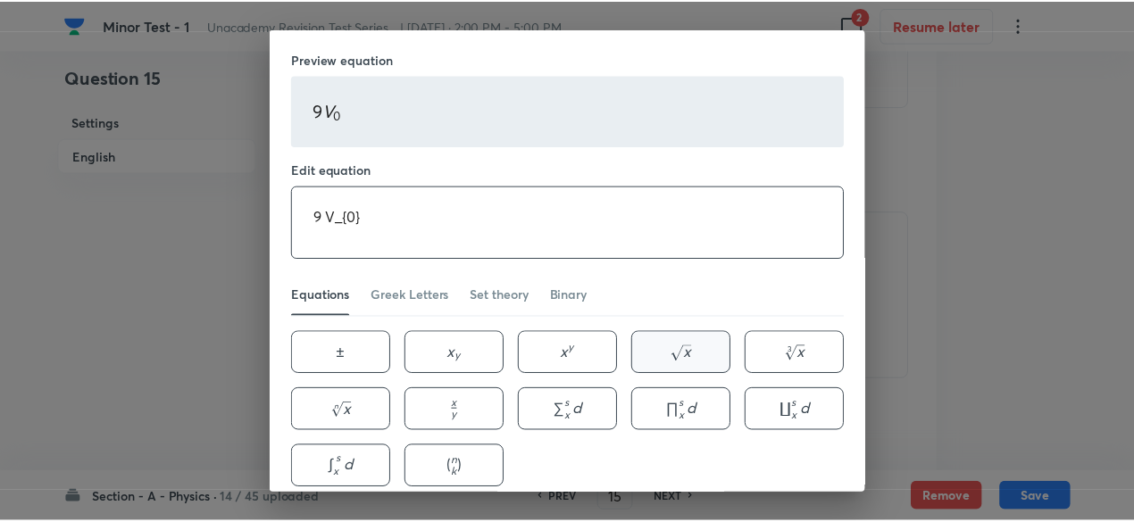
scroll to position [79, 0]
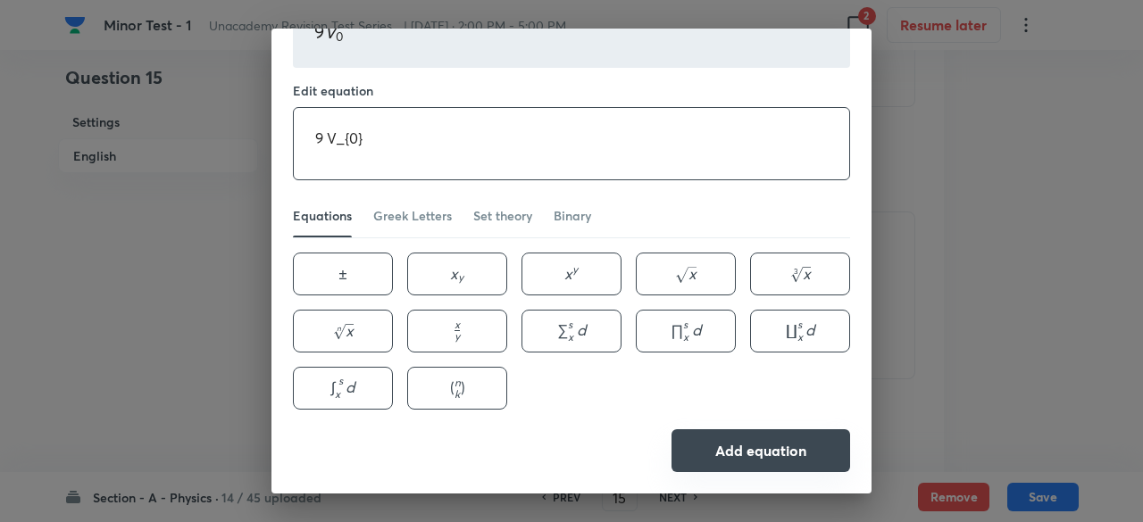
type textarea "9 V_{0}"
click at [736, 452] on button "Add equation" at bounding box center [760, 450] width 179 height 43
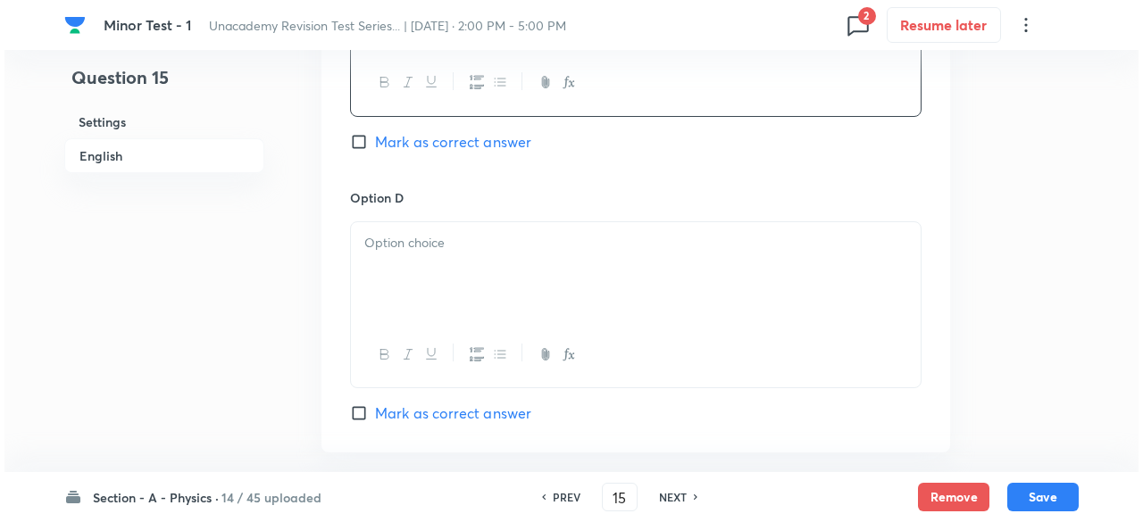
scroll to position [1536, 0]
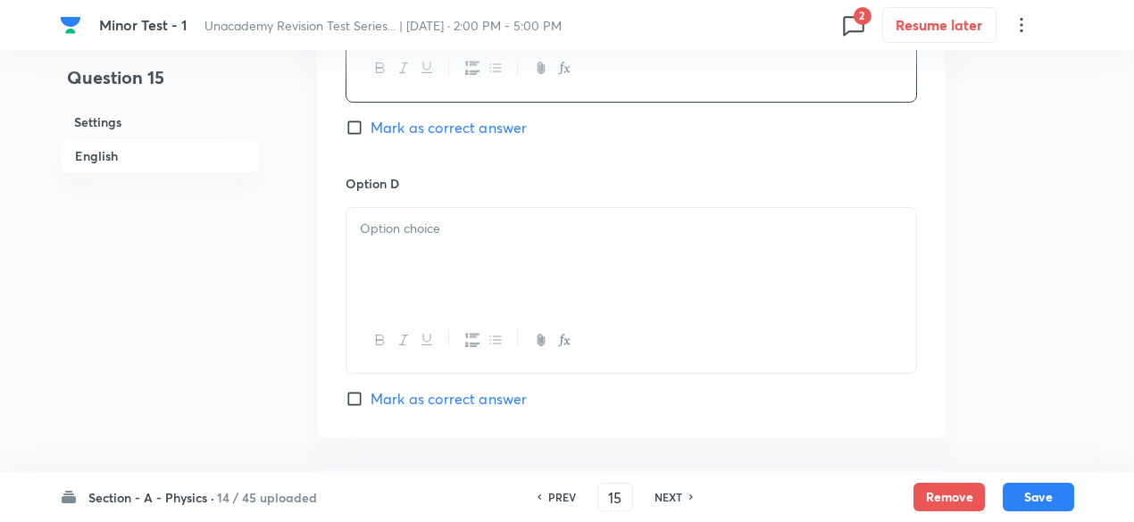
click at [573, 335] on button "button" at bounding box center [563, 340] width 23 height 22
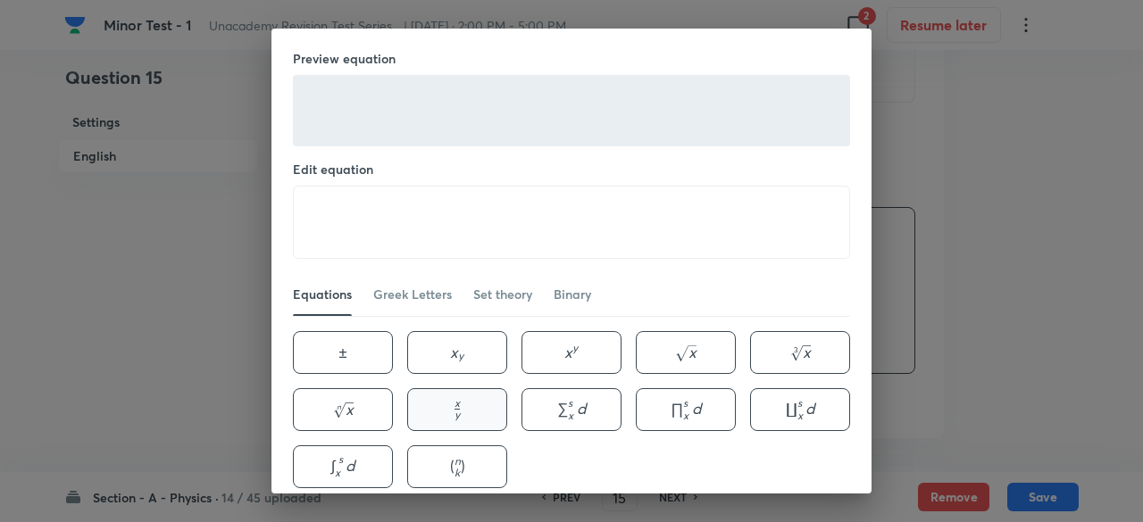
click at [457, 404] on button "x y \frac{x}{y} y x ​" at bounding box center [457, 409] width 100 height 43
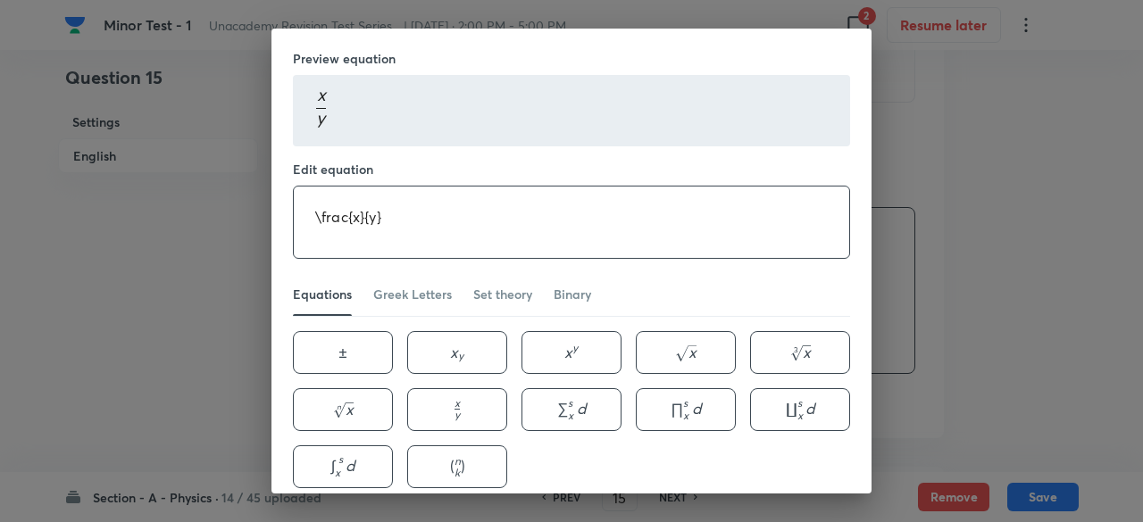
click at [354, 206] on textarea "\frac{x}{y}" at bounding box center [571, 222] width 555 height 71
paste textarea "\sqrt{3} V_{0}"
click at [436, 214] on textarea "\frac{3}{2} \sqrt{3} V_{0}" at bounding box center [571, 222] width 555 height 71
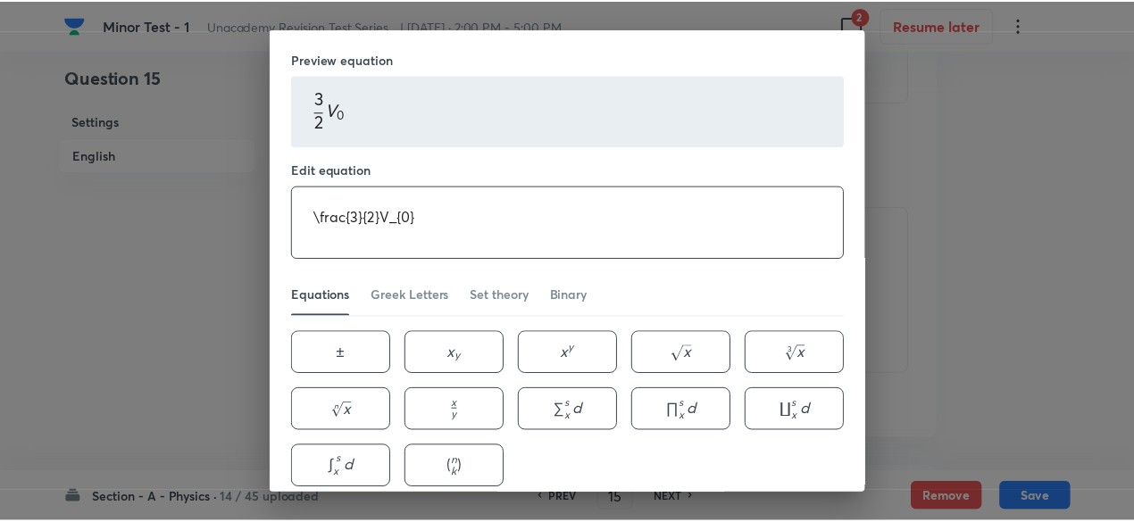
scroll to position [79, 0]
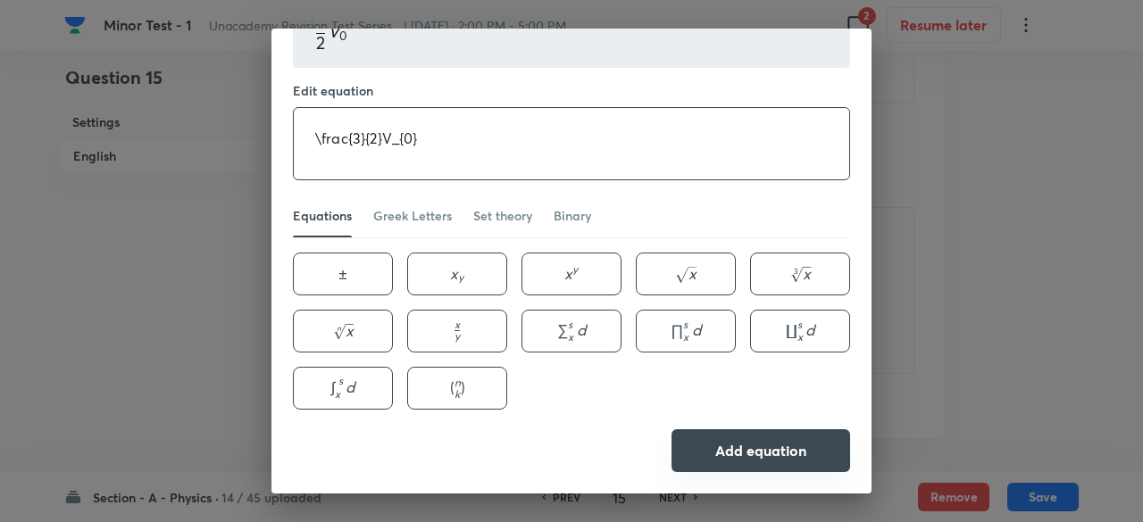
type textarea "\frac{3}{2}V_{0}"
click at [752, 451] on button "Add equation" at bounding box center [760, 450] width 179 height 43
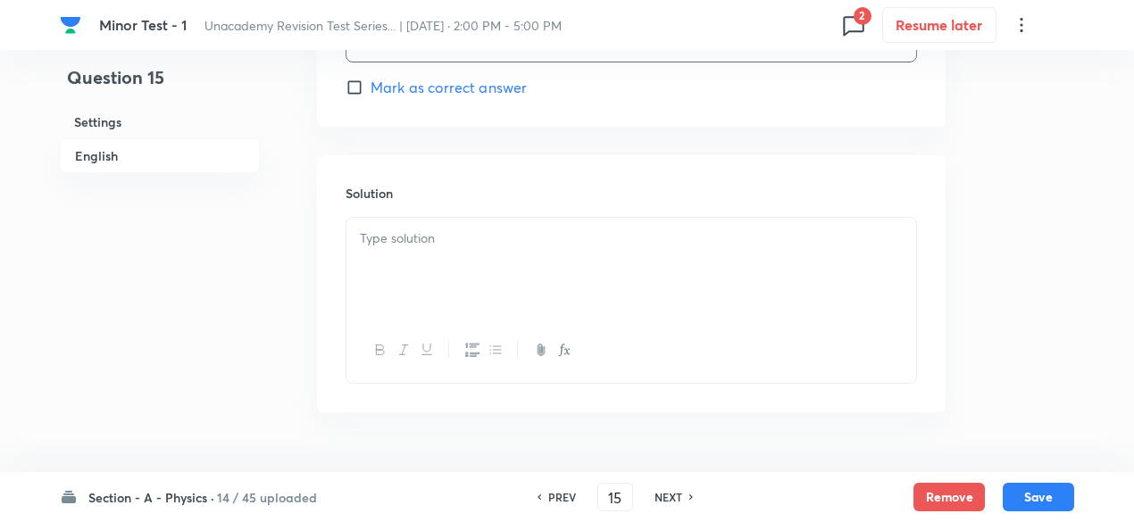
scroll to position [1866, 0]
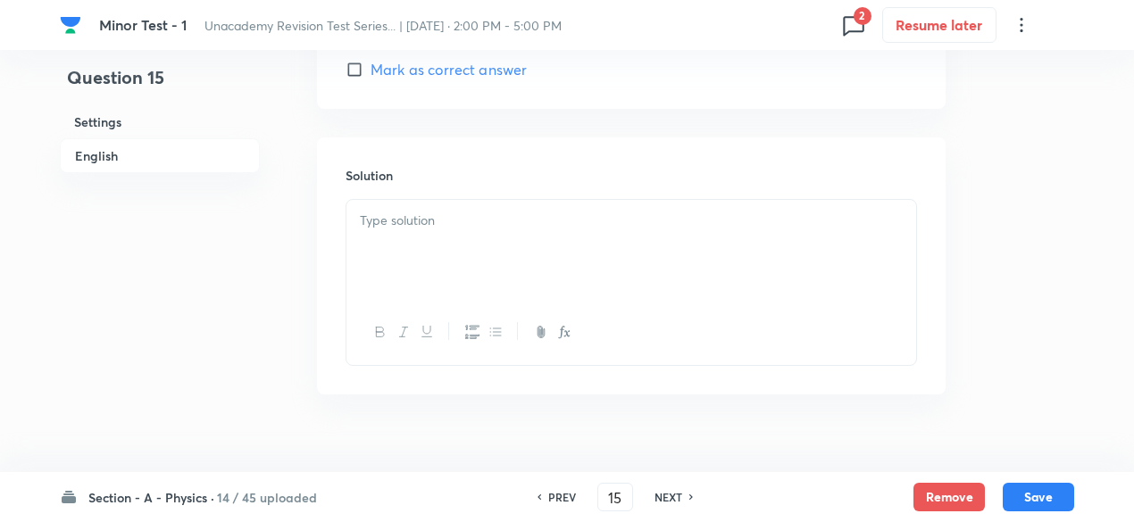
click at [443, 267] on div at bounding box center [631, 250] width 570 height 100
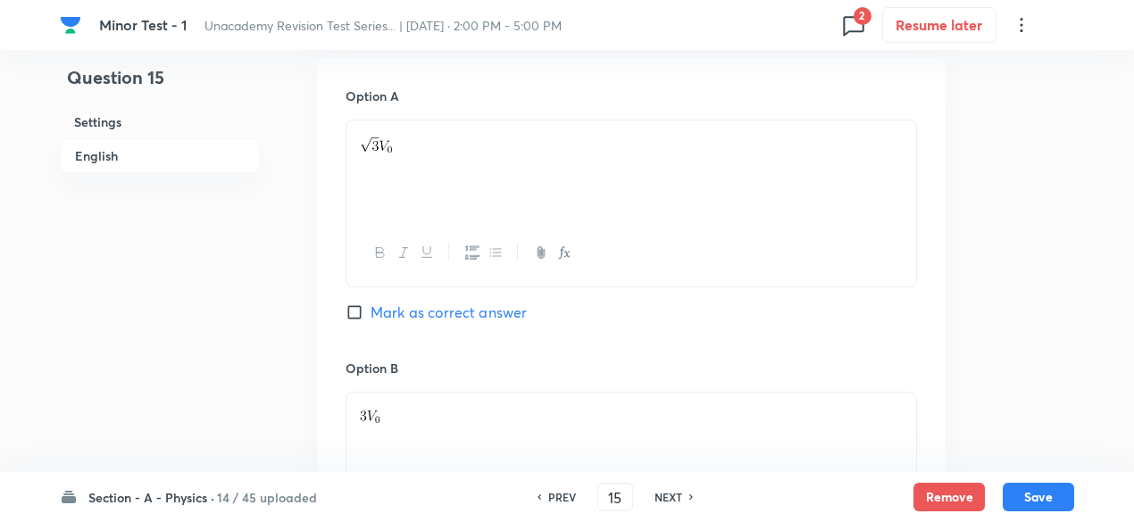
scroll to position [827, 0]
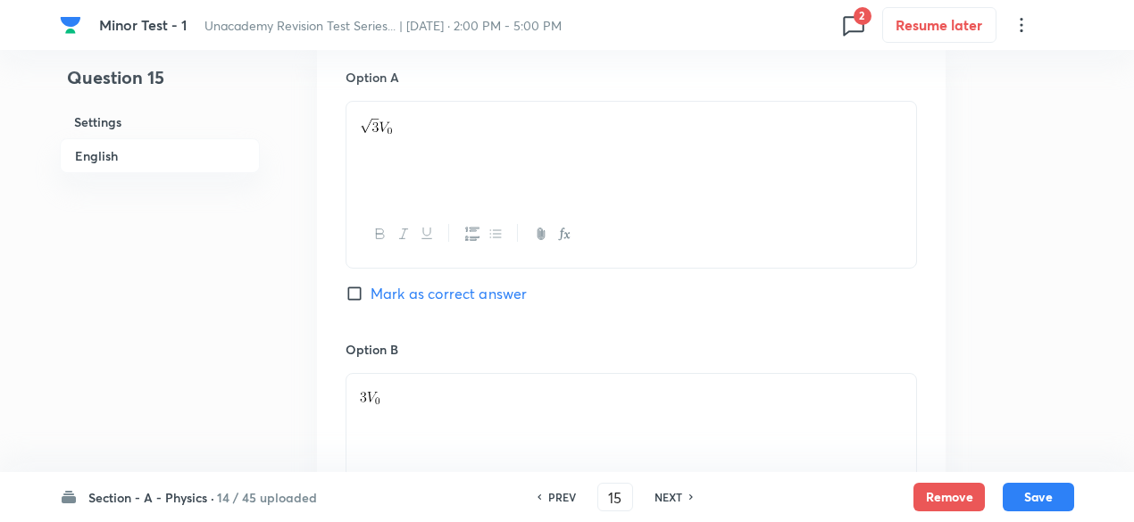
click at [512, 292] on span "Mark as correct answer" at bounding box center [448, 293] width 156 height 21
click at [370, 292] on input "Mark as correct answer" at bounding box center [357, 294] width 25 height 18
checkbox input "true"
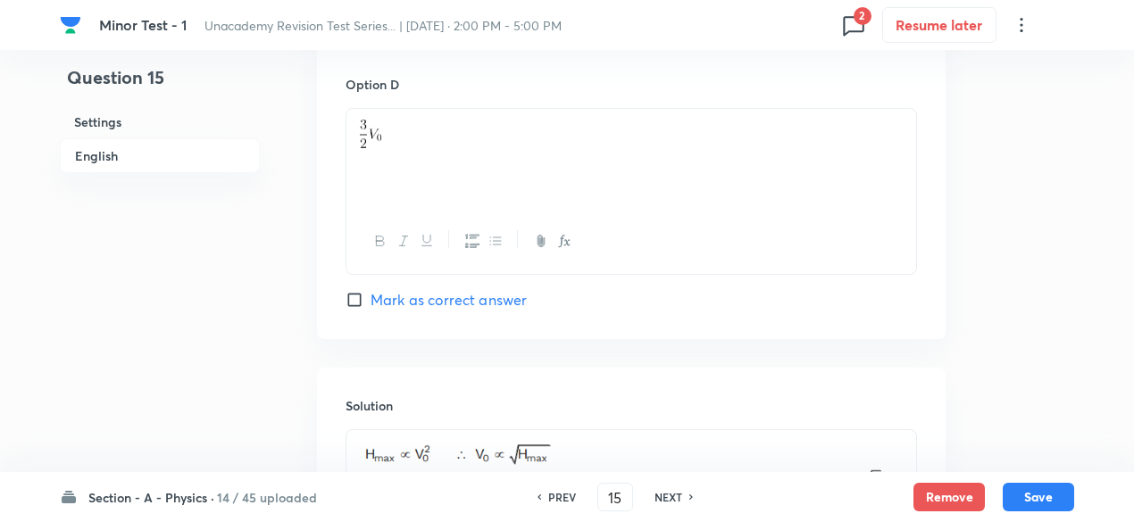
scroll to position [1893, 0]
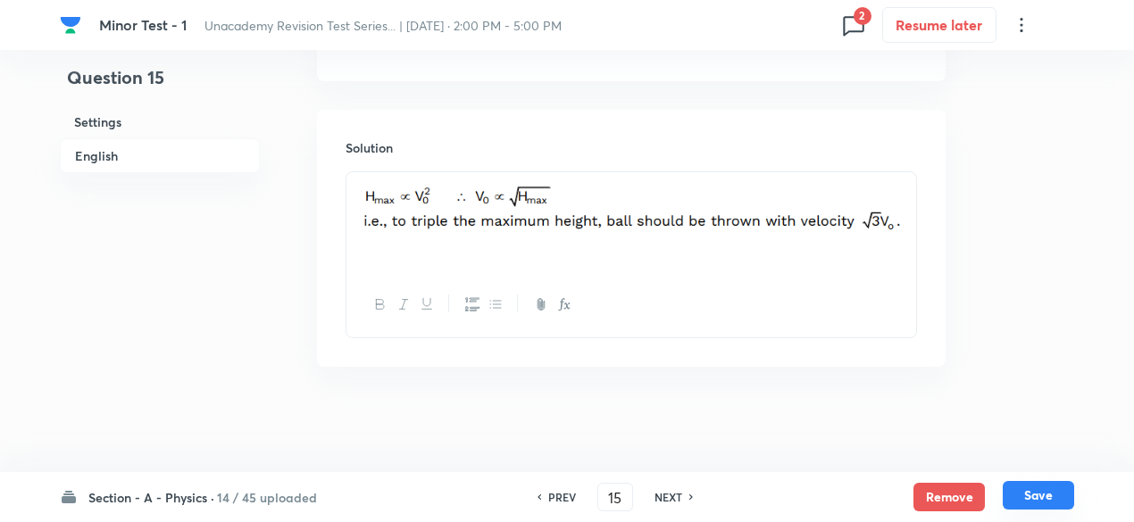
click at [1037, 490] on button "Save" at bounding box center [1037, 495] width 71 height 29
type input "16"
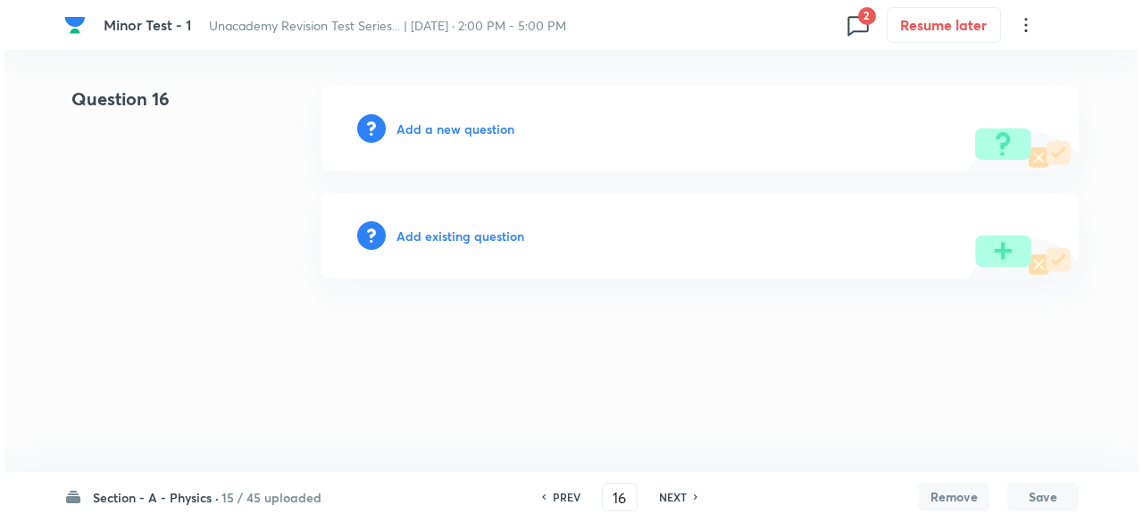
scroll to position [0, 0]
click at [471, 125] on h6 "Add a new question" at bounding box center [455, 129] width 118 height 19
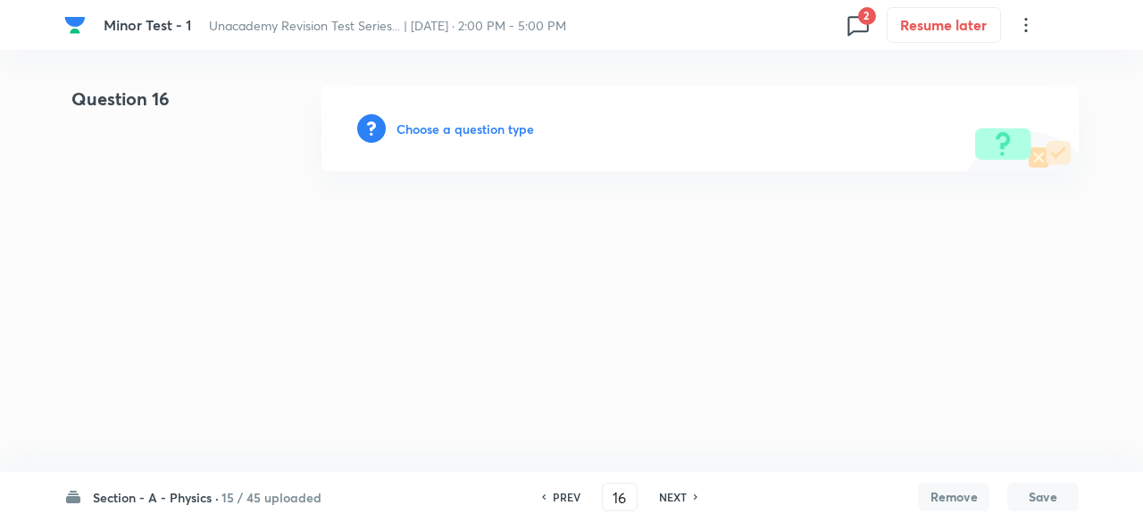
click at [471, 125] on h6 "Choose a question type" at bounding box center [464, 129] width 137 height 19
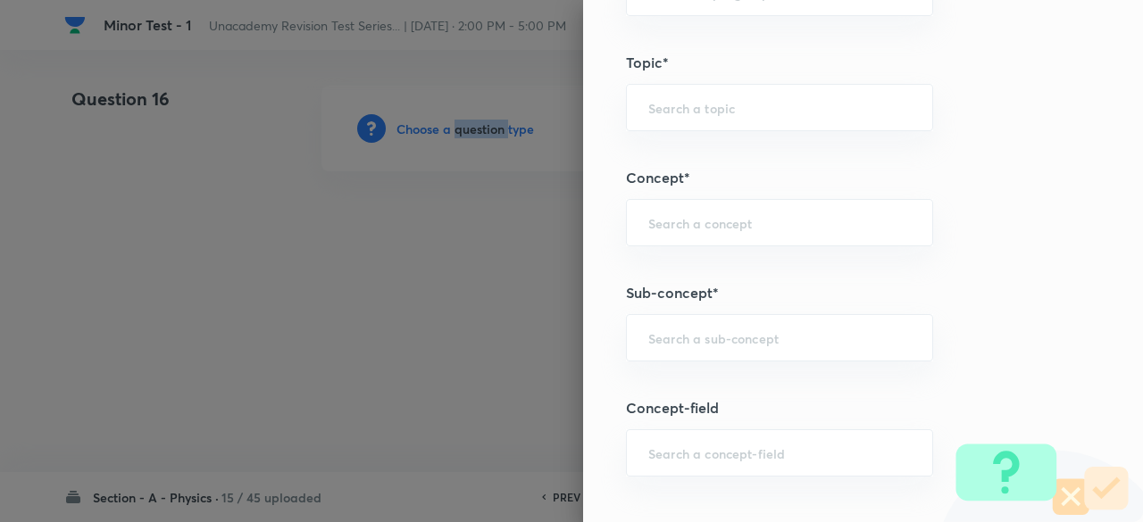
scroll to position [991, 0]
click at [707, 320] on div "​" at bounding box center [779, 336] width 307 height 47
type input "t"
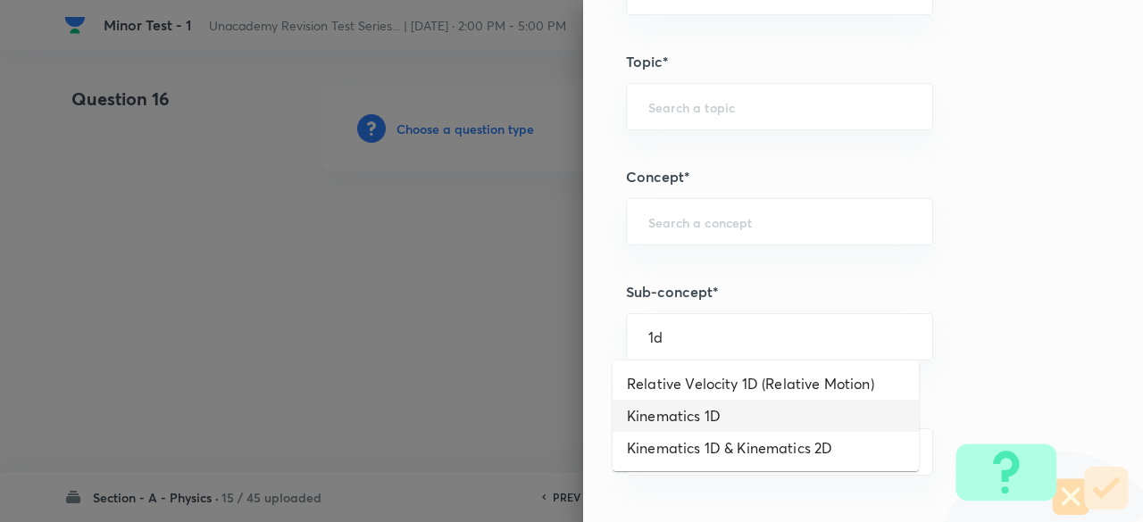
click at [703, 418] on li "Kinematics 1D" at bounding box center [765, 416] width 306 height 32
type input "Kinematics 1D"
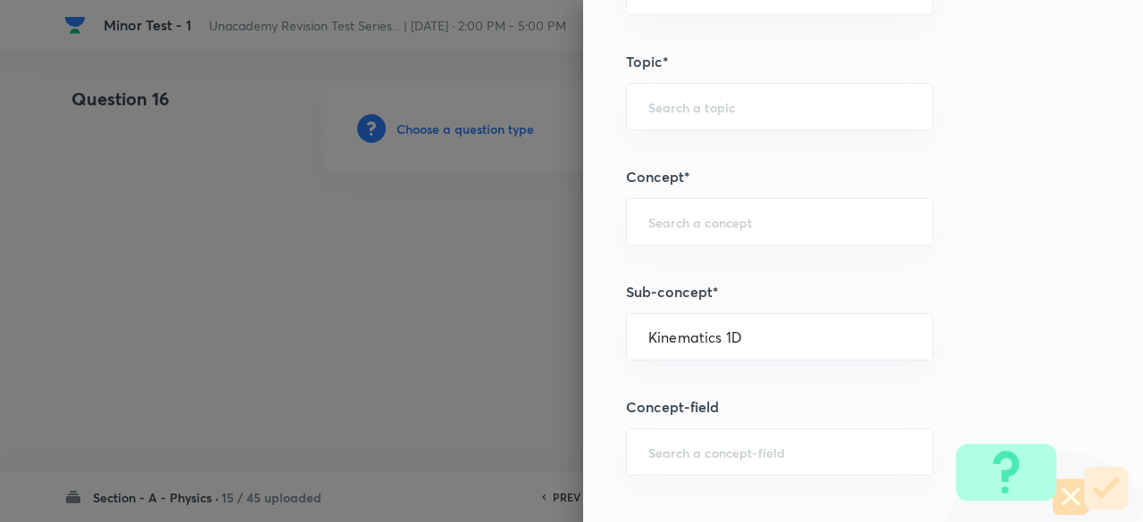
type input "Physics"
type input "Kinematics"
type input "Kinematics 1D"
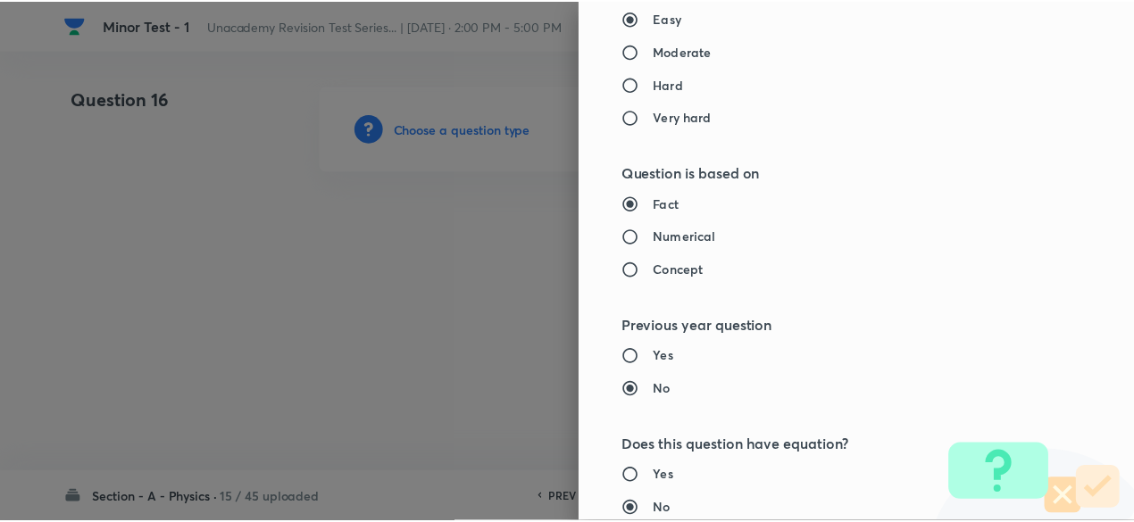
scroll to position [2025, 0]
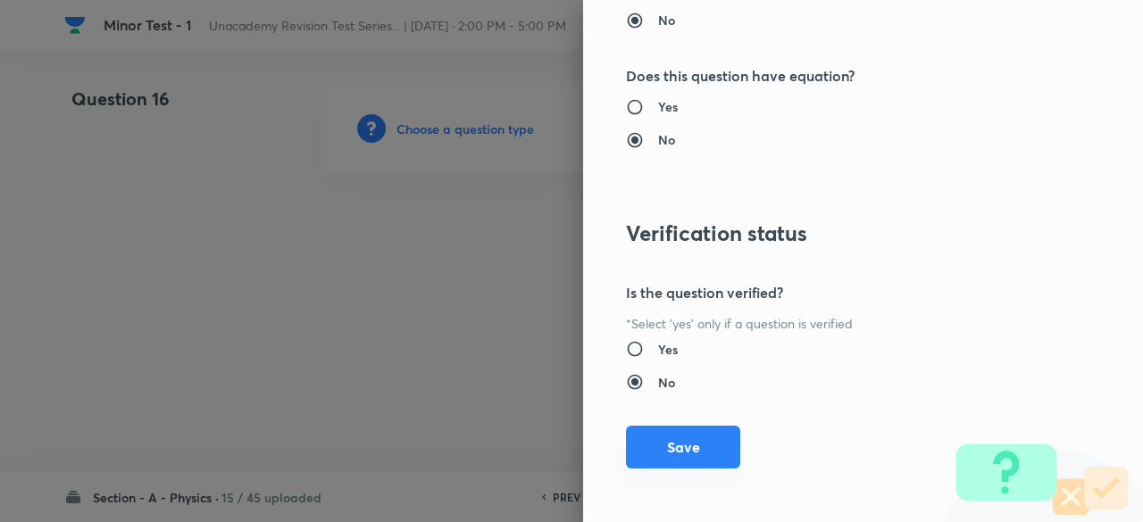
click at [702, 447] on button "Save" at bounding box center [683, 447] width 114 height 43
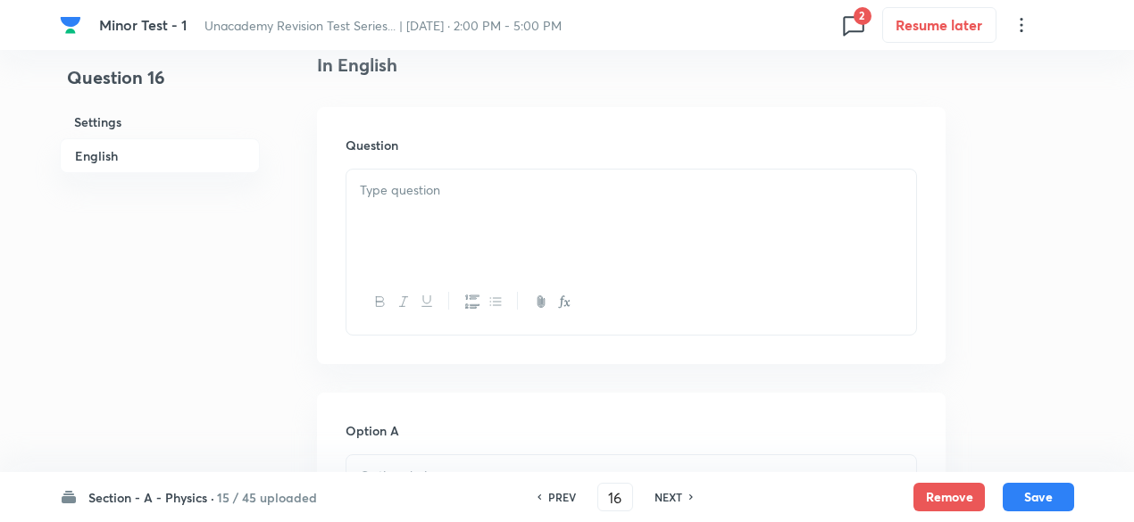
scroll to position [489, 0]
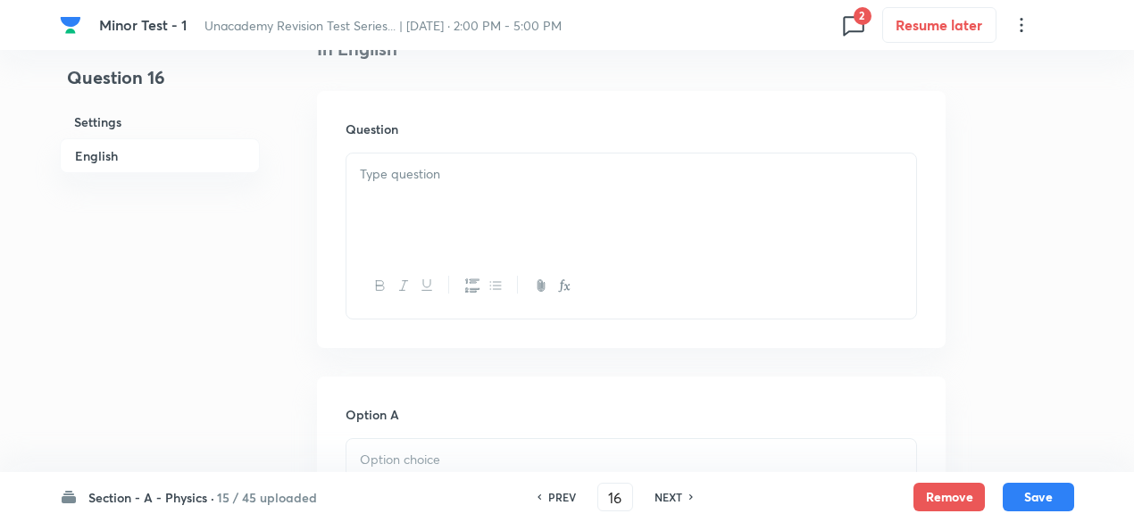
click at [521, 224] on div at bounding box center [631, 204] width 570 height 100
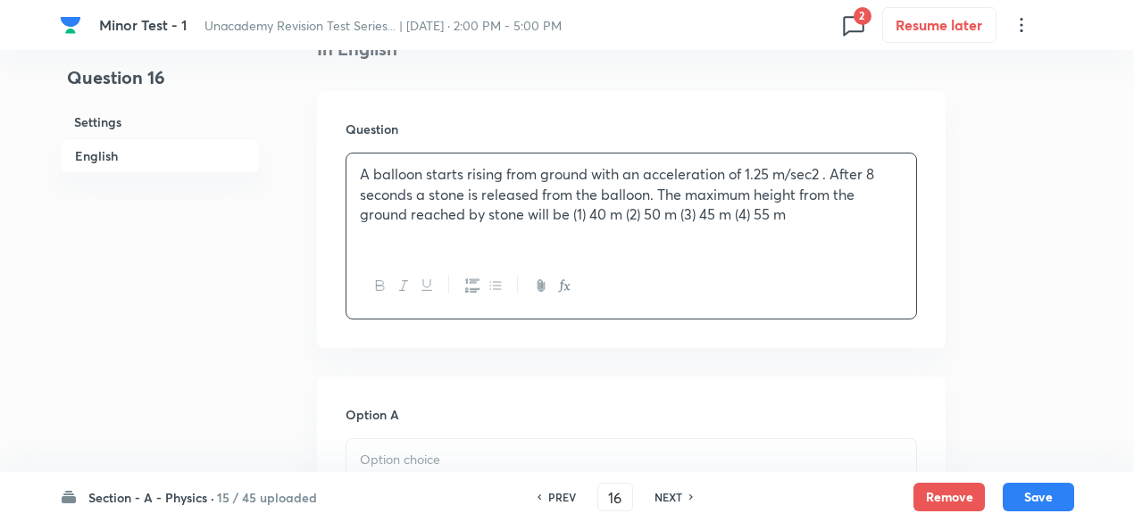
click at [572, 218] on p "A balloon starts rising from ground with an acceleration of 1.25 m/sec2 . After…" at bounding box center [631, 194] width 543 height 61
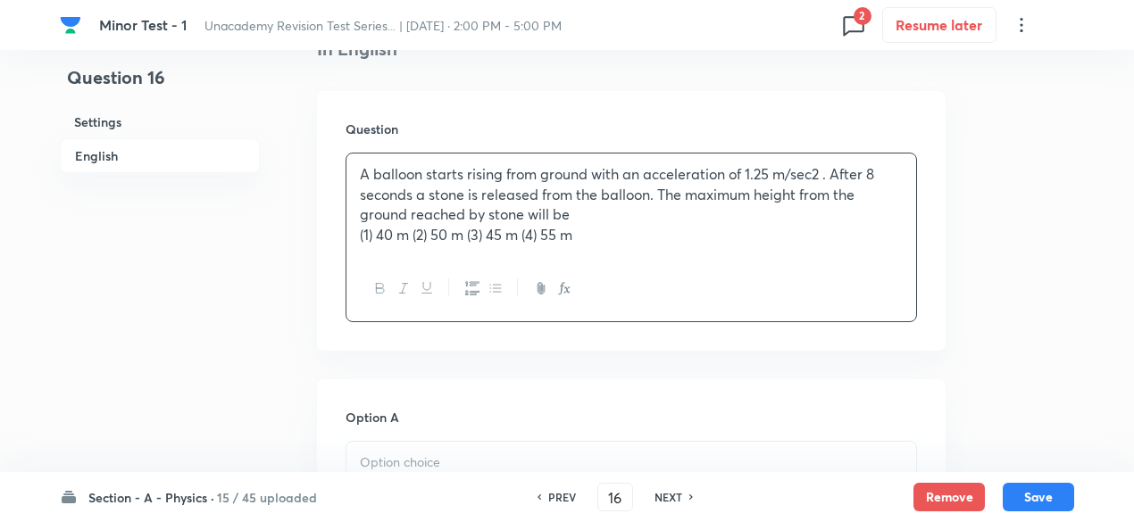
click at [562, 235] on p "(1) 40 m (2) 50 m (3) 45 m (4) 55 m" at bounding box center [631, 235] width 543 height 21
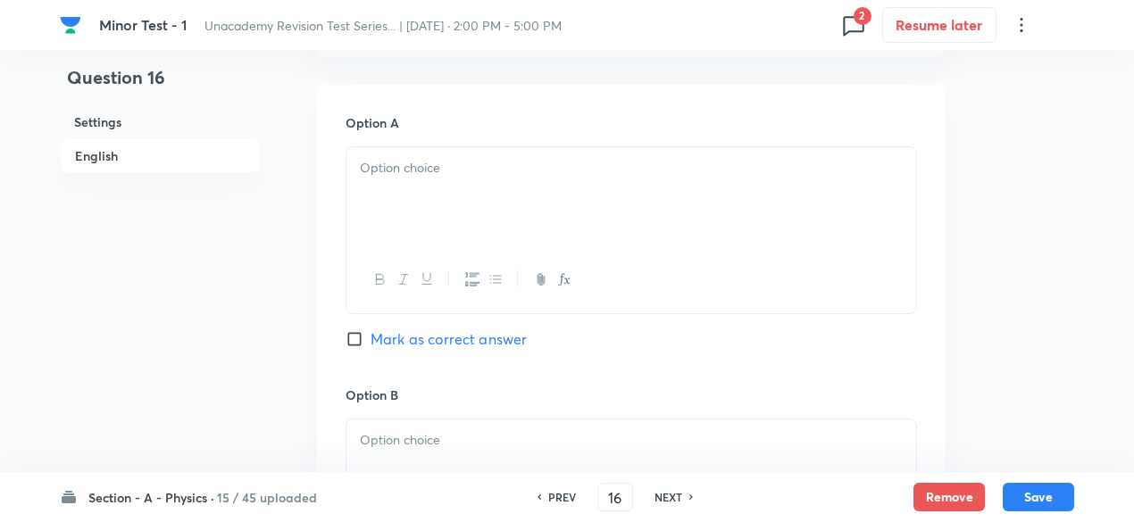
scroll to position [786, 0]
click at [475, 188] on div at bounding box center [631, 193] width 570 height 100
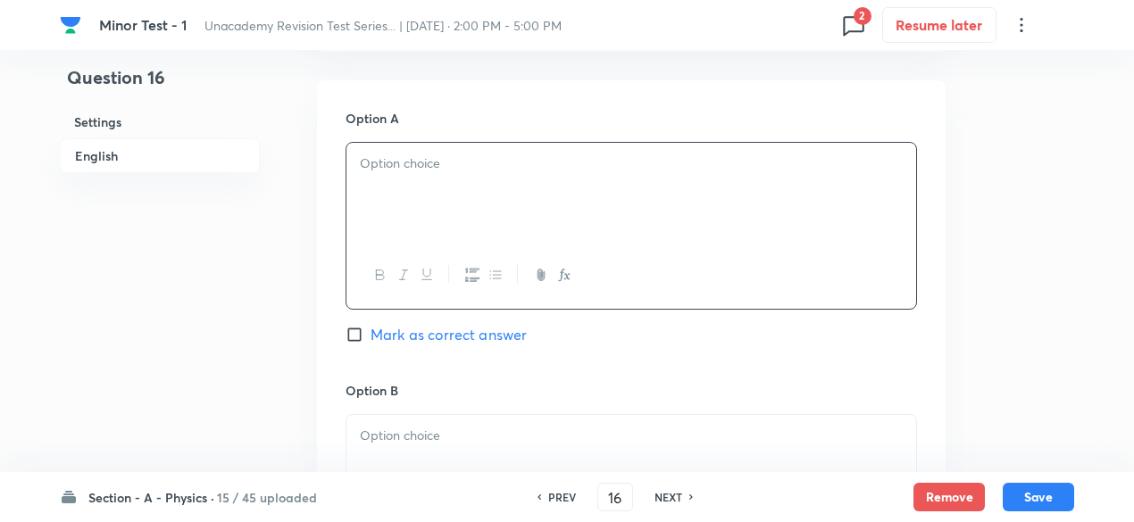
paste div
click at [375, 161] on p "(1) 40 m (2) 50 m (3) 45 m (4) 55 m" at bounding box center [631, 164] width 543 height 21
drag, startPoint x: 395, startPoint y: 163, endPoint x: 669, endPoint y: 185, distance: 274.9
click at [669, 185] on div "40 m (2) 50 m (3) 45 m (4) 55 m" at bounding box center [631, 193] width 570 height 100
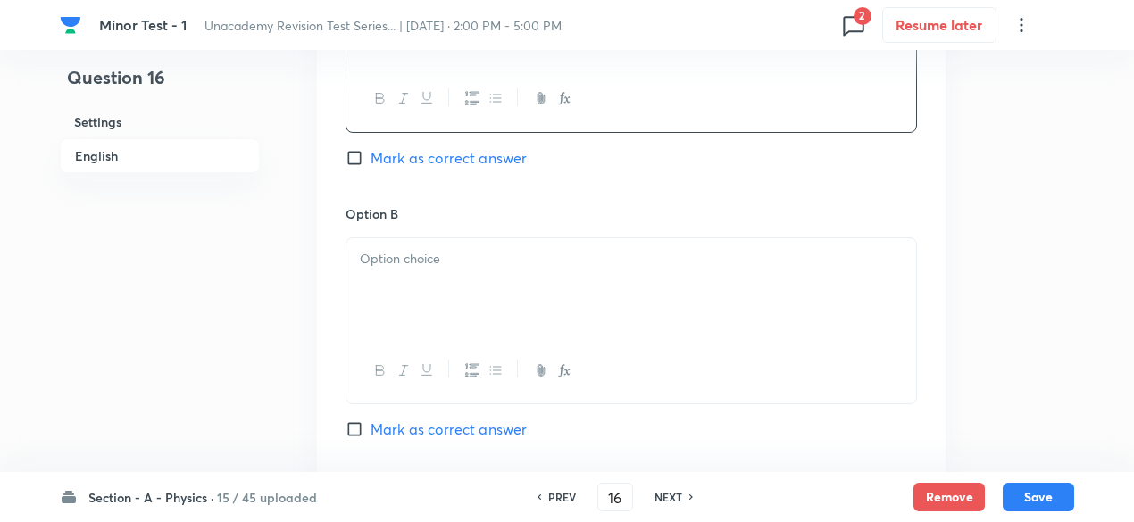
scroll to position [971, 0]
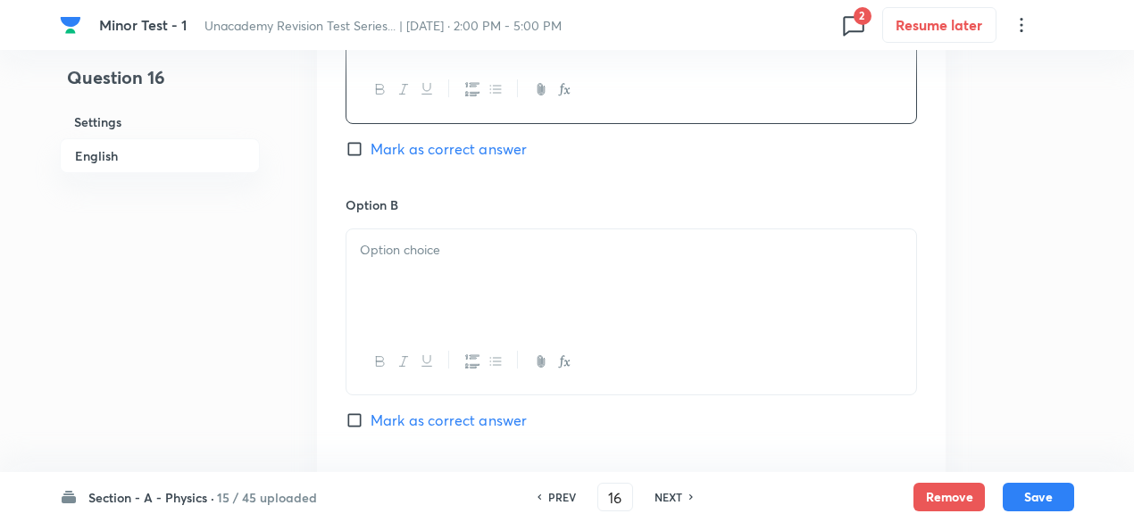
click at [545, 231] on div at bounding box center [631, 279] width 570 height 100
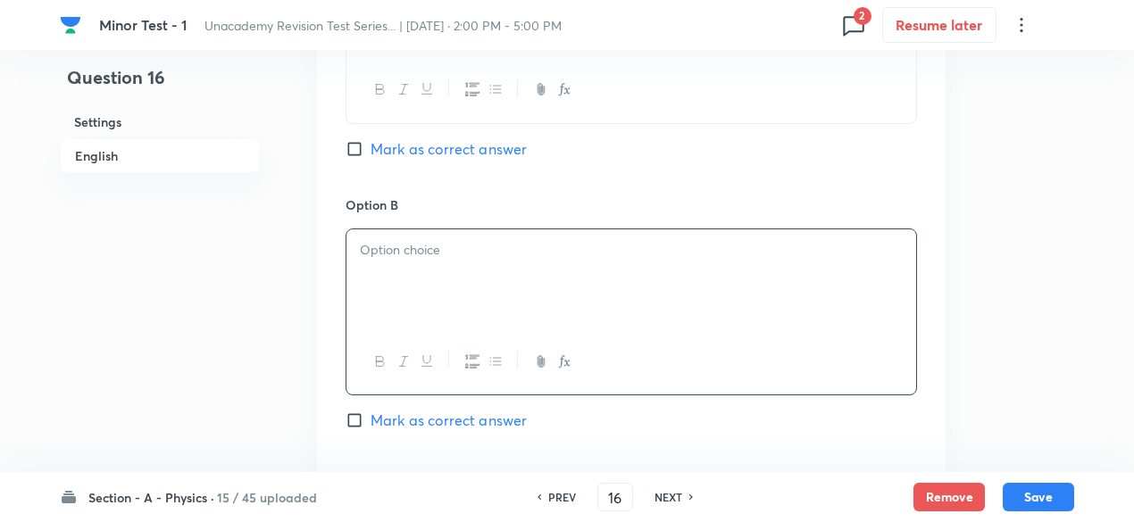
paste div
click at [378, 253] on p "(2) 50 m (3) 45 m (4) 55 m" at bounding box center [631, 250] width 543 height 21
drag, startPoint x: 395, startPoint y: 253, endPoint x: 625, endPoint y: 281, distance: 232.1
click at [625, 281] on div "50 m (3) 45 m (4) 55 m" at bounding box center [631, 279] width 570 height 100
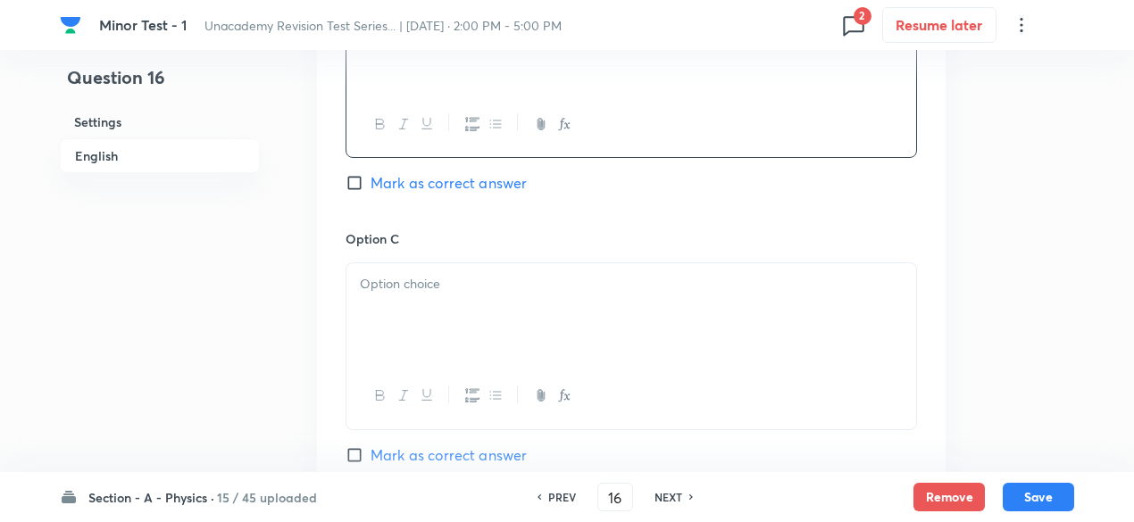
scroll to position [1212, 0]
click at [488, 294] on div at bounding box center [631, 310] width 570 height 100
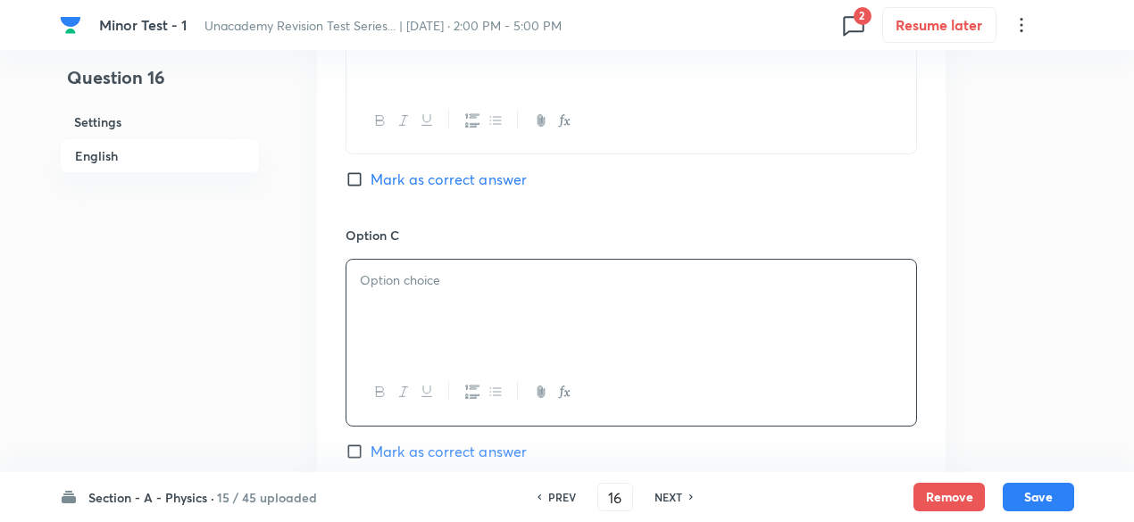
paste div
click at [380, 282] on p "(3) 45 m (4) 55 m" at bounding box center [631, 280] width 543 height 21
drag, startPoint x: 396, startPoint y: 281, endPoint x: 553, endPoint y: 269, distance: 157.6
click at [553, 270] on p "45 m (4) 55 m" at bounding box center [631, 280] width 543 height 21
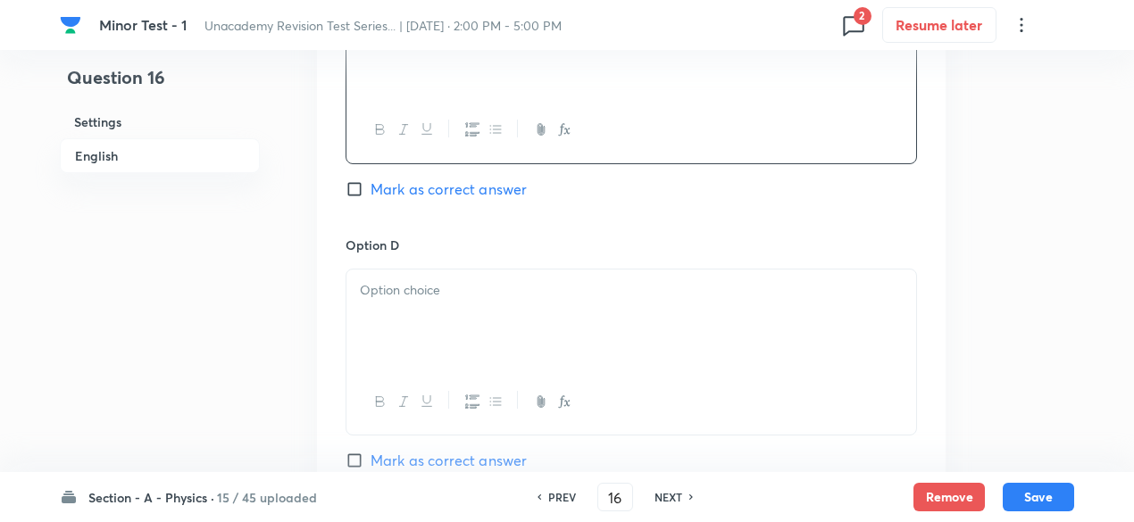
scroll to position [1499, 0]
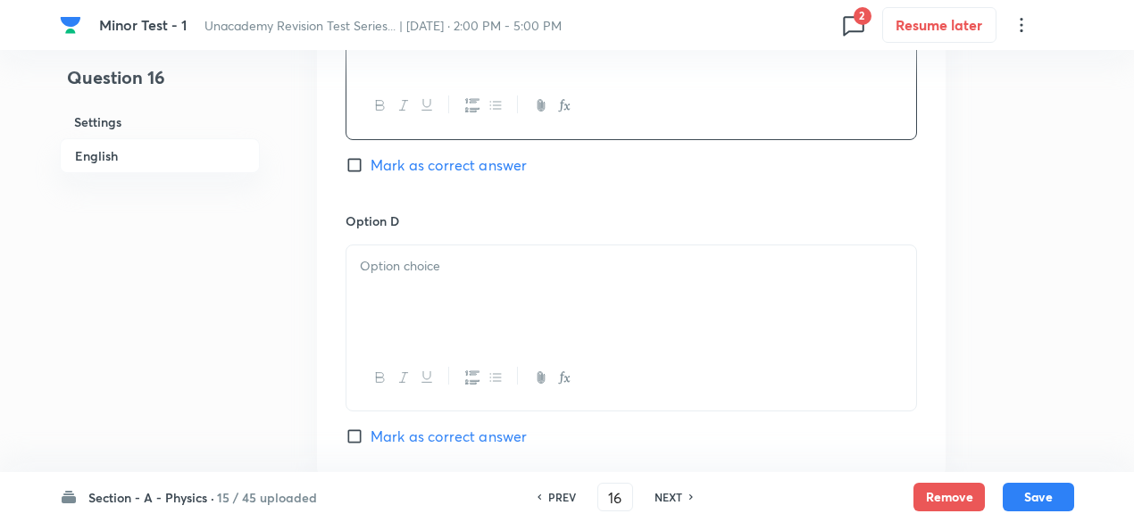
click at [499, 278] on div at bounding box center [631, 295] width 570 height 100
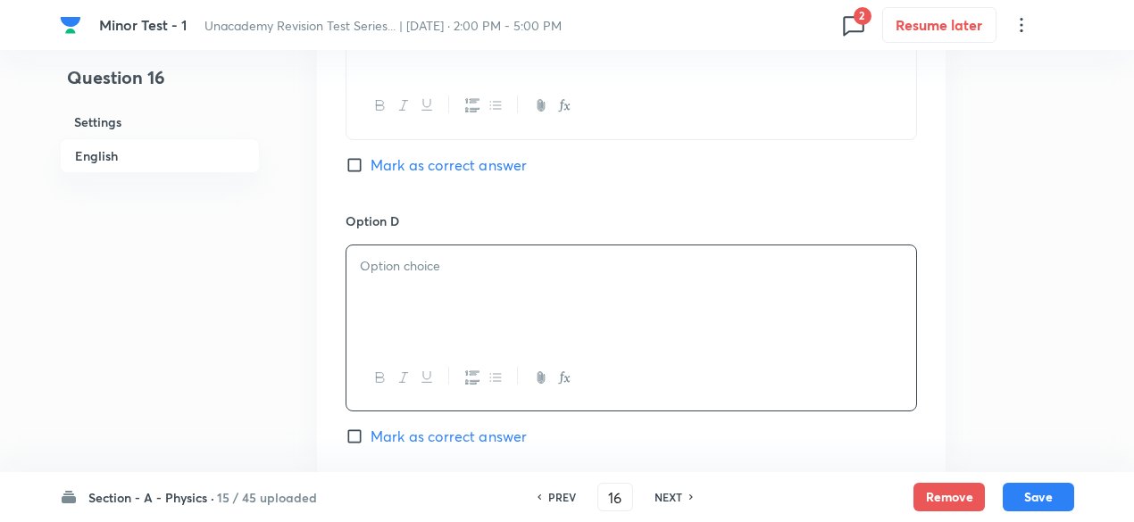
paste div
click at [380, 261] on p "(4) 55 m" at bounding box center [631, 266] width 543 height 21
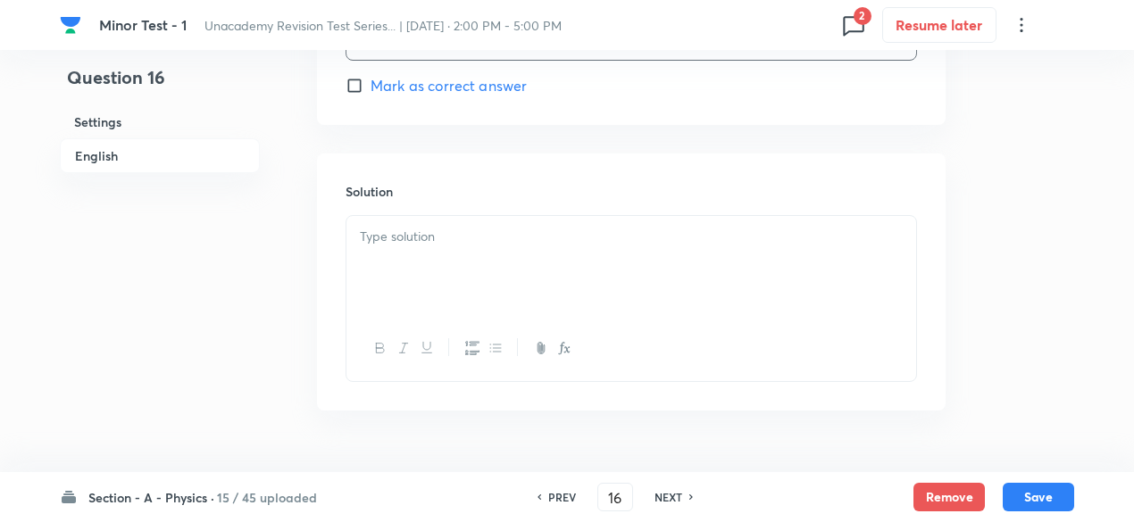
scroll to position [1893, 0]
drag, startPoint x: 493, startPoint y: 144, endPoint x: 491, endPoint y: 201, distance: 57.2
click at [491, 201] on div "Solution" at bounding box center [631, 238] width 628 height 257
click at [491, 201] on p at bounding box center [631, 193] width 543 height 21
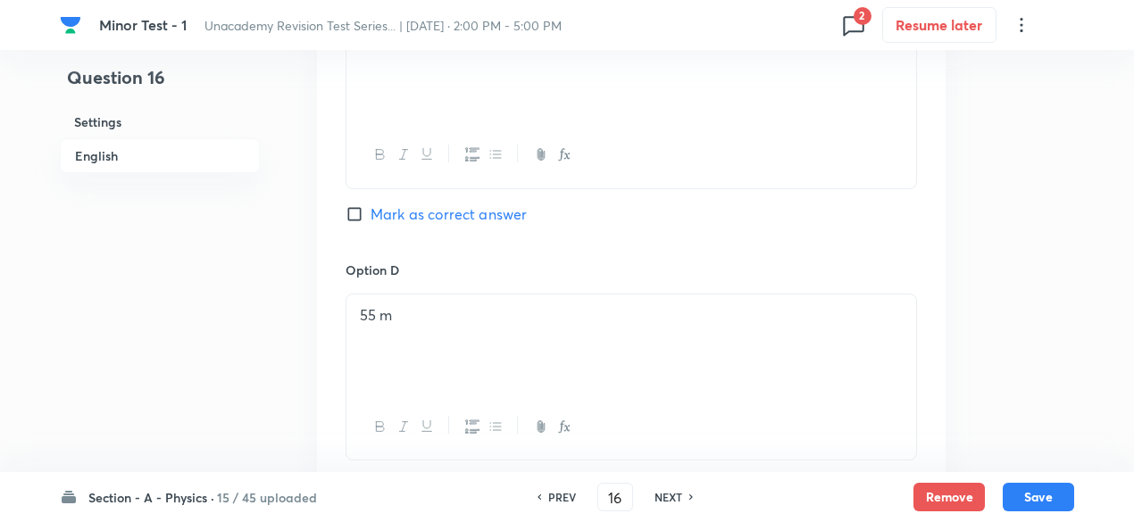
click at [491, 218] on span "Mark as correct answer" at bounding box center [448, 214] width 156 height 21
click at [370, 218] on input "Mark as correct answer" at bounding box center [357, 214] width 25 height 18
checkbox input "true"
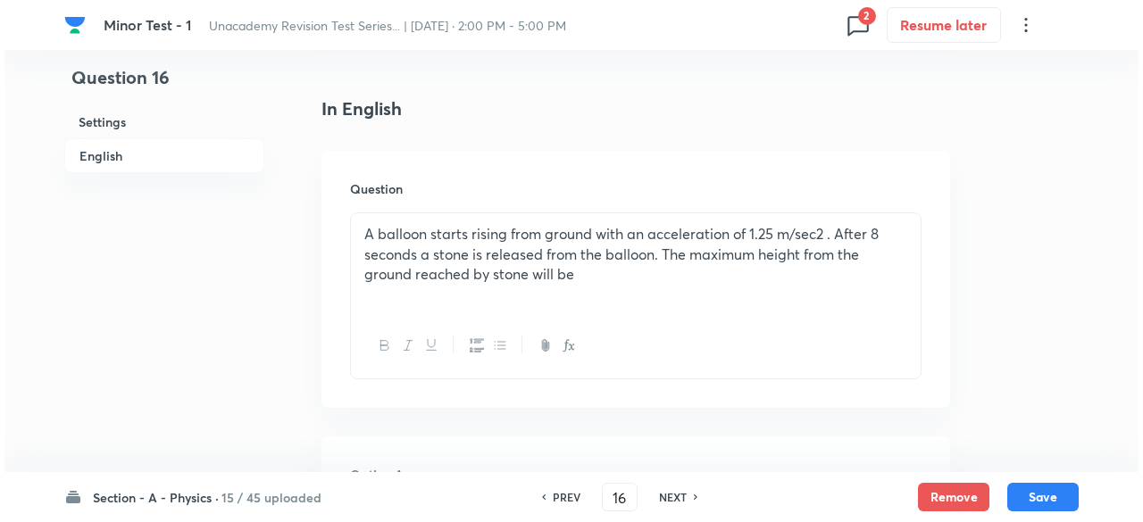
scroll to position [430, 0]
click at [744, 229] on p "A balloon starts rising from ground with an acceleration of 1.25 m/sec2 . After…" at bounding box center [631, 253] width 543 height 61
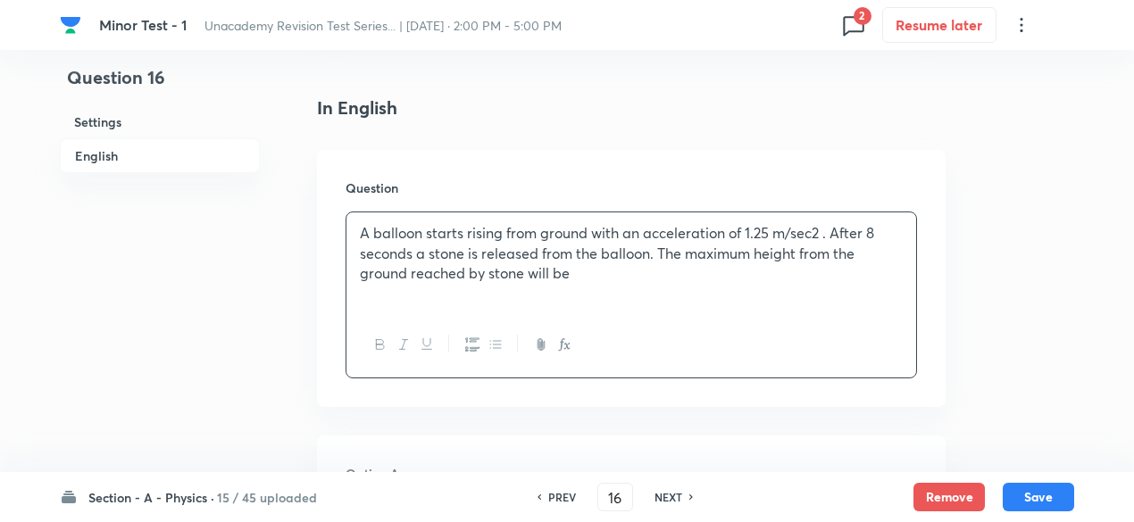
click at [562, 343] on icon "button" at bounding box center [564, 344] width 14 height 14
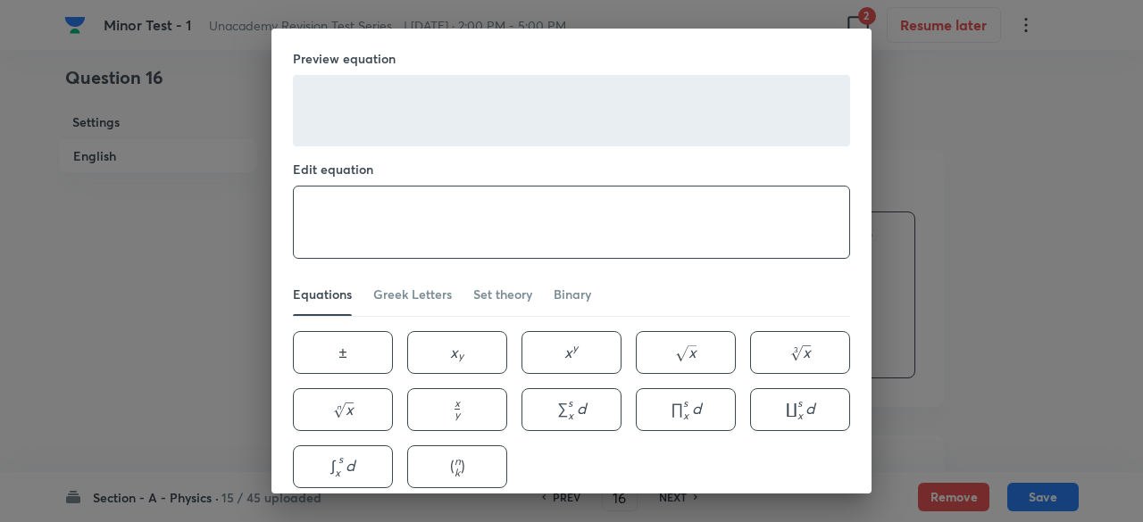
click at [482, 244] on textarea at bounding box center [571, 222] width 555 height 71
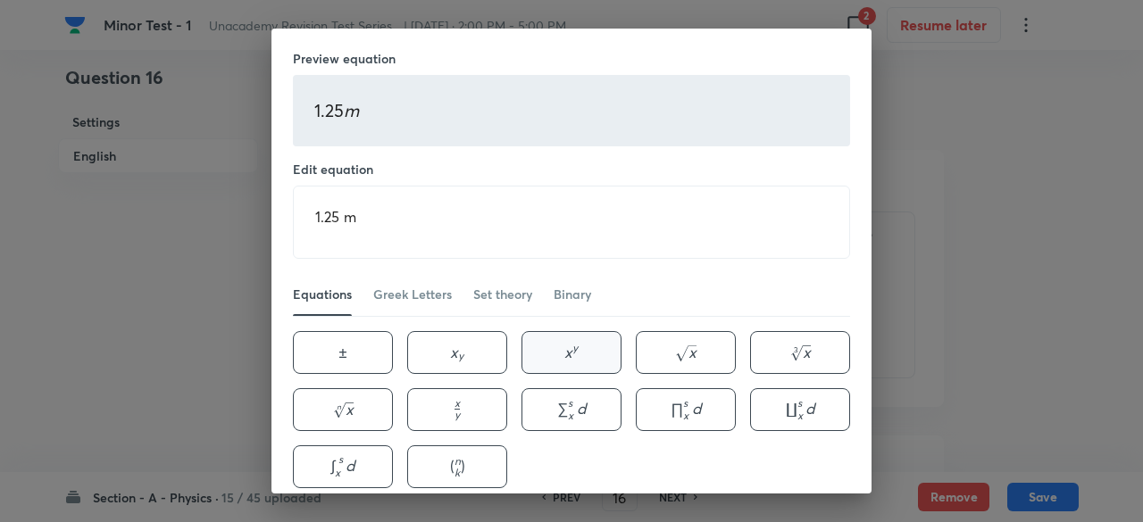
click at [545, 347] on button "x y x^{y} x y" at bounding box center [571, 352] width 100 height 43
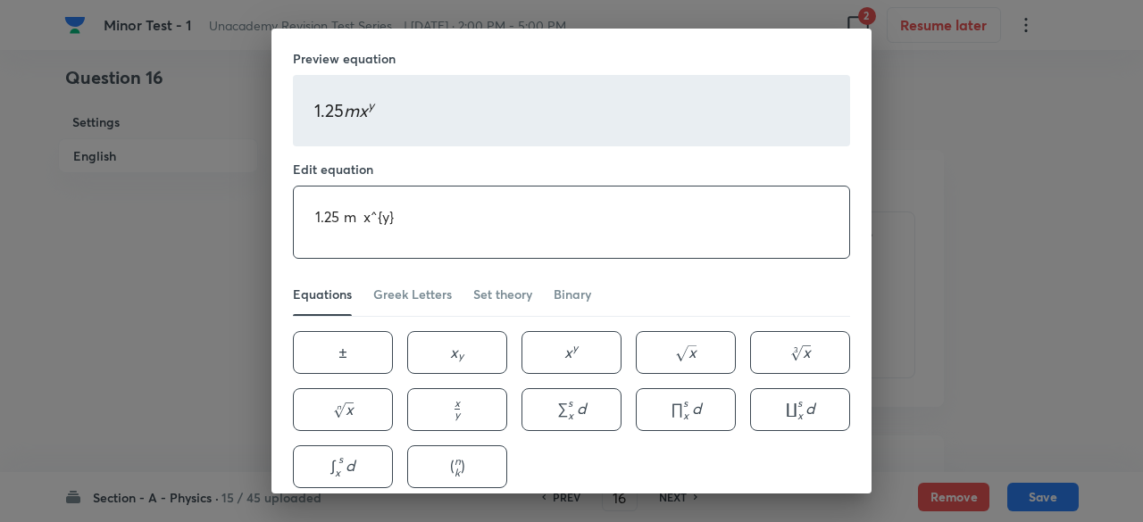
click at [364, 206] on textarea "1.25 m x^{y}" at bounding box center [571, 222] width 555 height 71
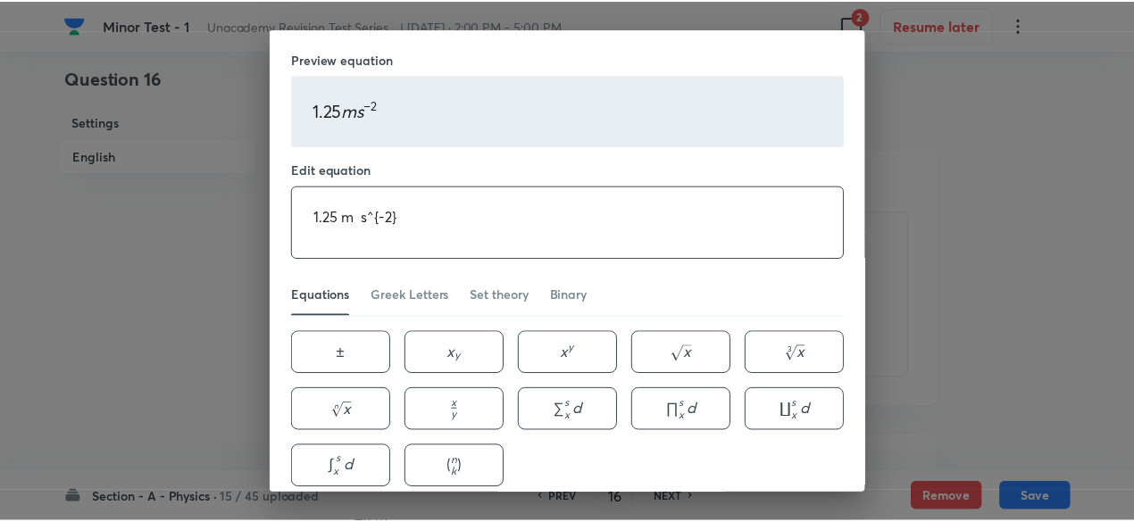
scroll to position [79, 0]
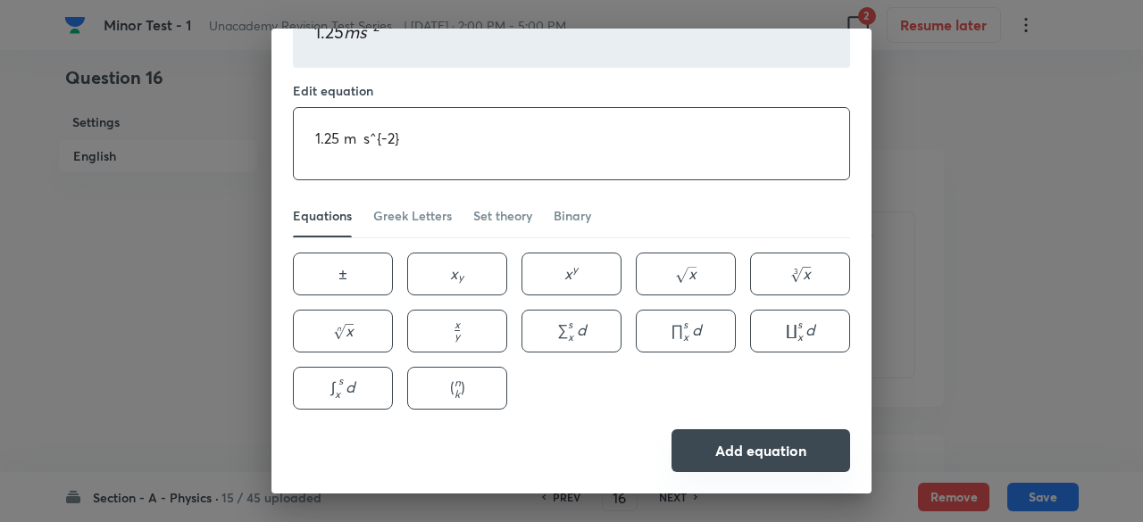
type textarea "1.25 m s^{-2}"
click at [811, 454] on button "Add equation" at bounding box center [760, 450] width 179 height 43
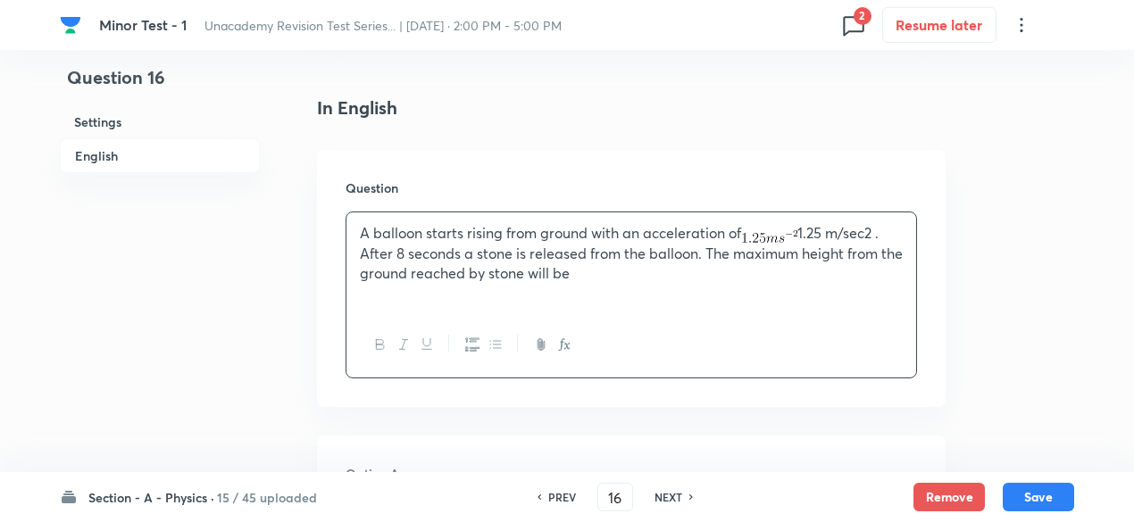
click at [876, 230] on p "A balloon starts rising from ground with an acceleration of 1.25 m/sec2 . After…" at bounding box center [631, 253] width 543 height 61
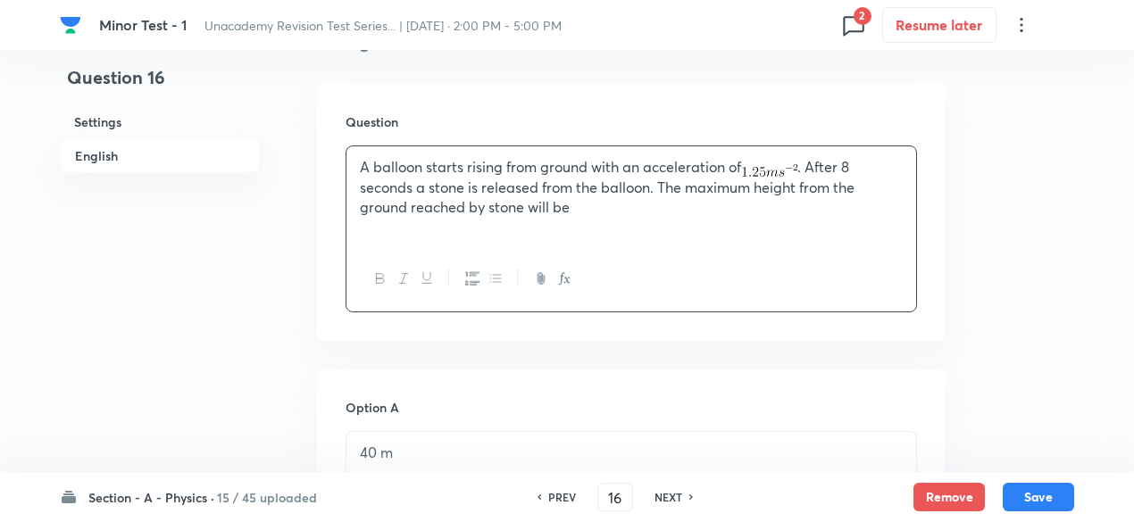
scroll to position [505, 0]
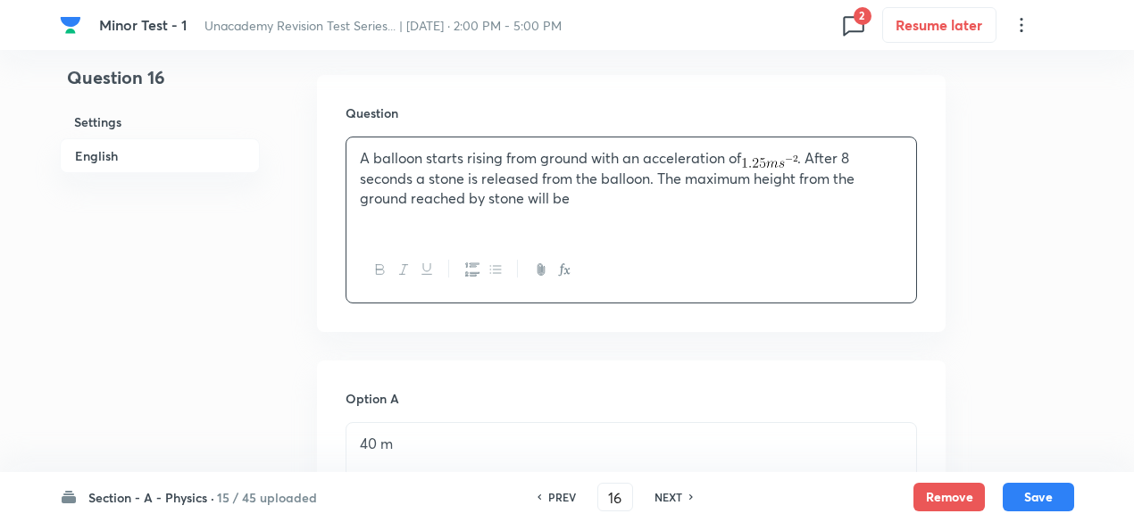
click at [629, 215] on div "A balloon starts rising from ground with an acceleration of . After 8 seconds a…" at bounding box center [631, 187] width 570 height 100
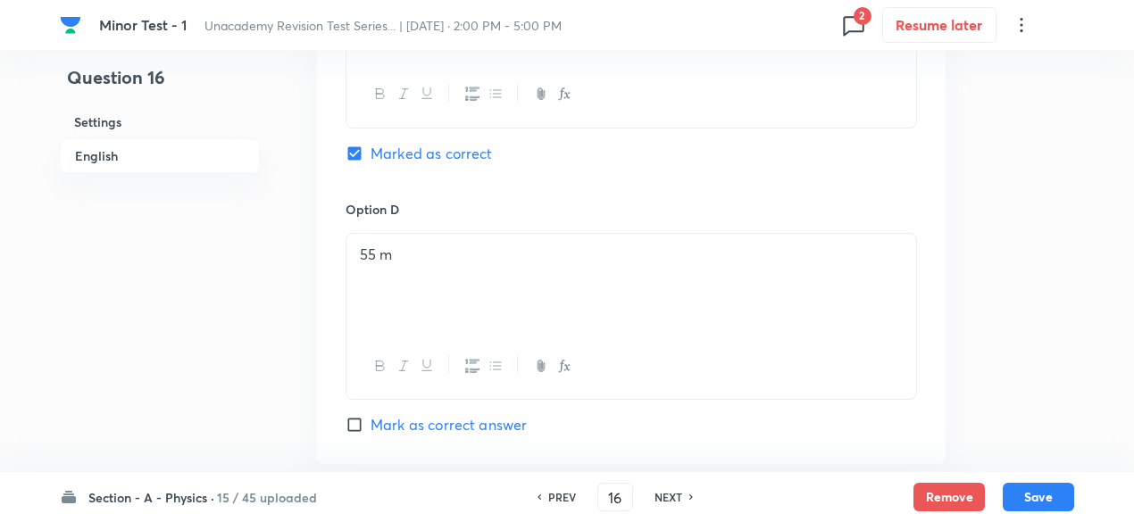
scroll to position [1953, 0]
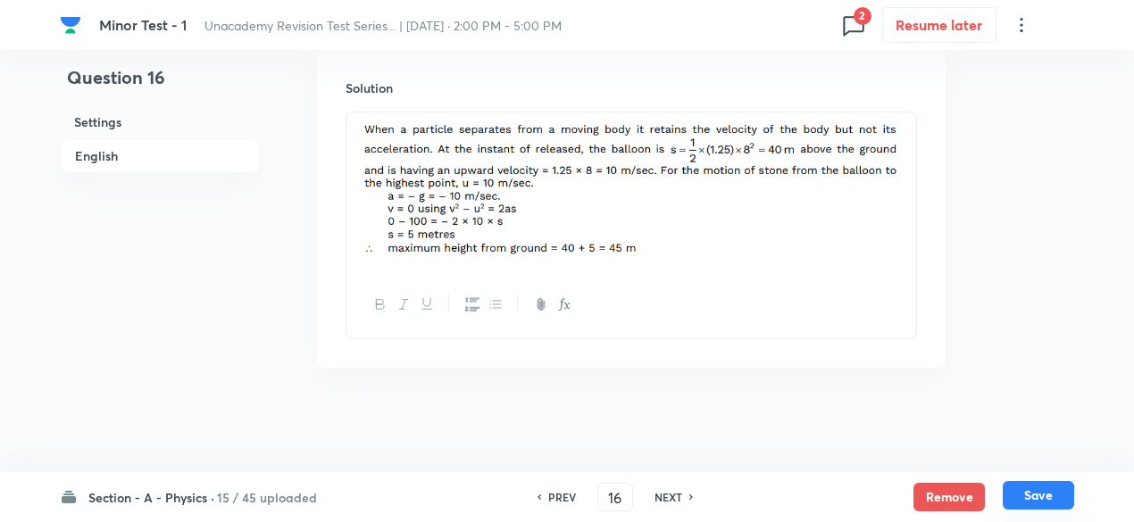
click at [1052, 495] on button "Save" at bounding box center [1037, 495] width 71 height 29
type input "17"
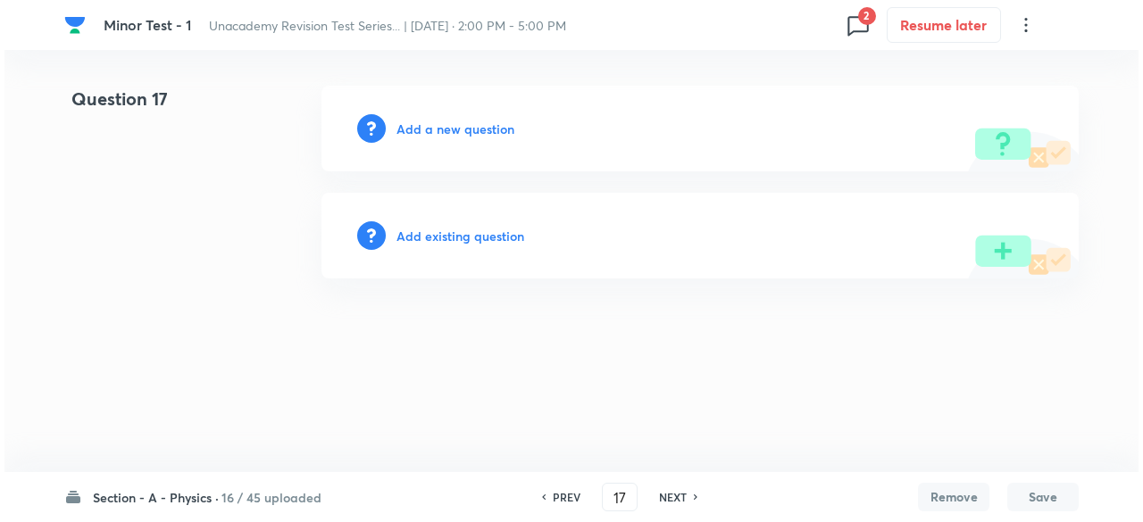
scroll to position [0, 0]
click at [480, 121] on h6 "Add a new question" at bounding box center [455, 129] width 118 height 19
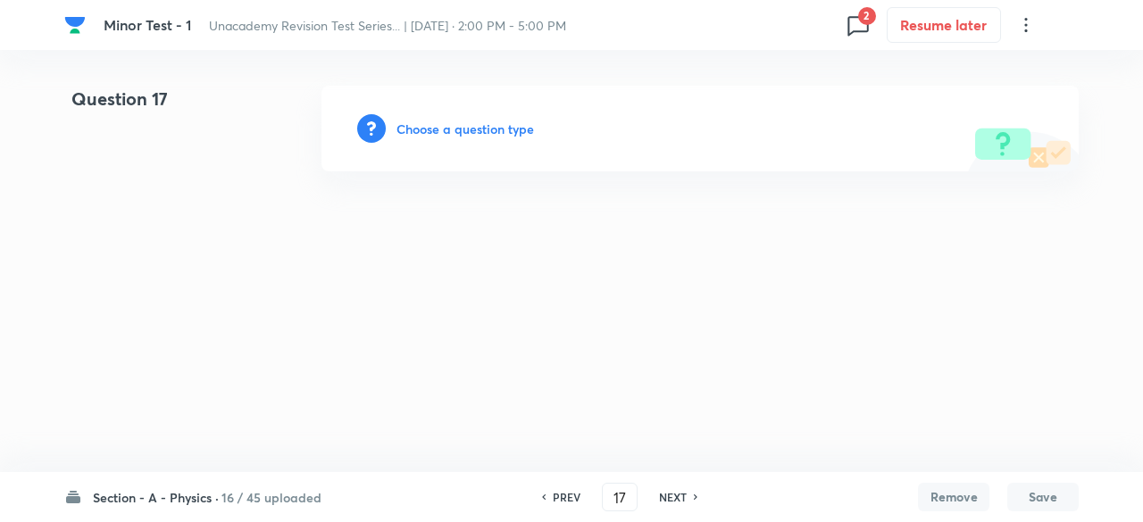
click at [480, 121] on h6 "Choose a question type" at bounding box center [464, 129] width 137 height 19
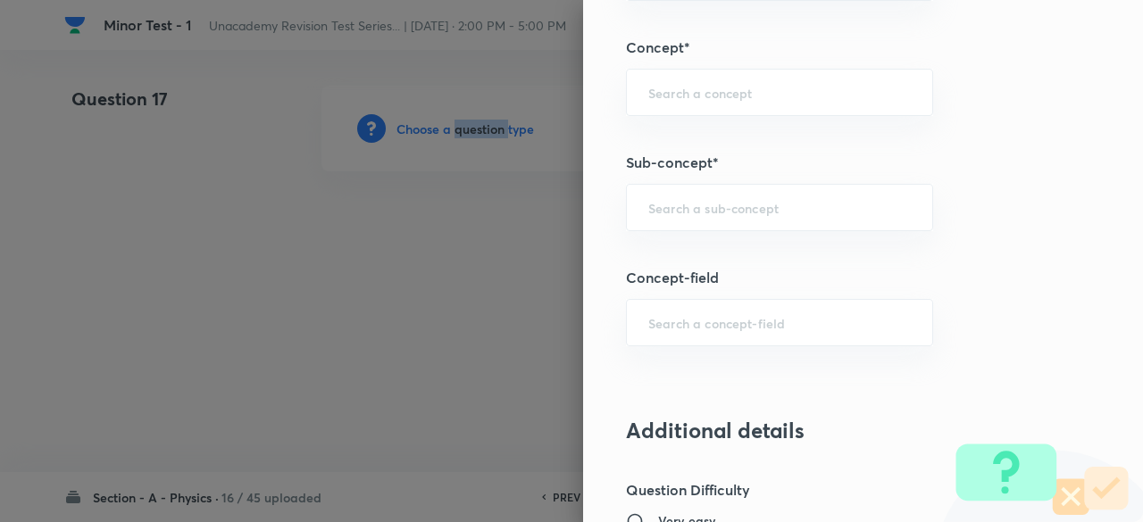
scroll to position [1121, 0]
click at [755, 213] on div "​" at bounding box center [779, 206] width 307 height 47
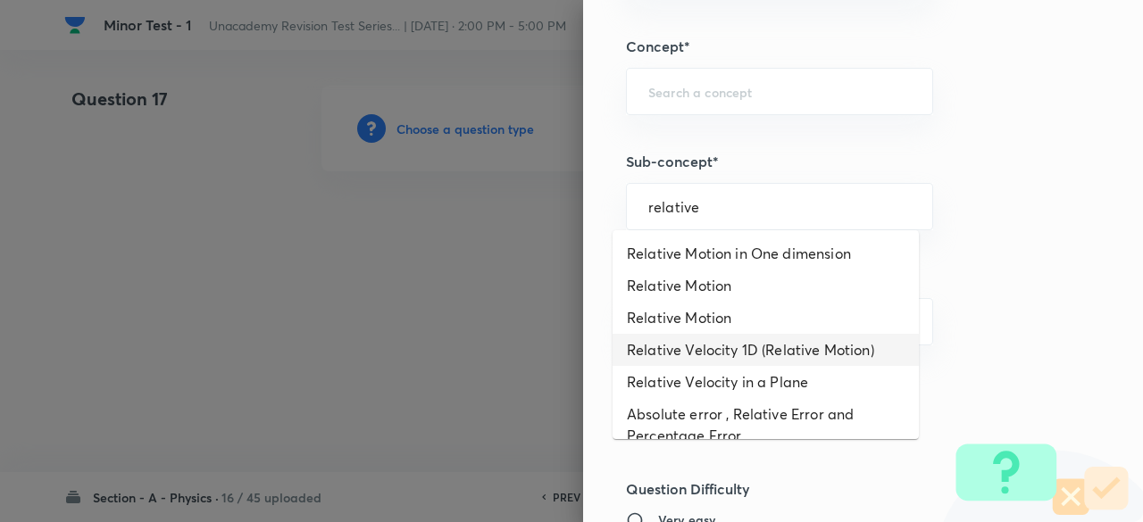
click at [775, 345] on li "Relative Velocity 1D (Relative Motion)" at bounding box center [765, 350] width 306 height 32
type input "Relative Velocity 1D (Relative Motion)"
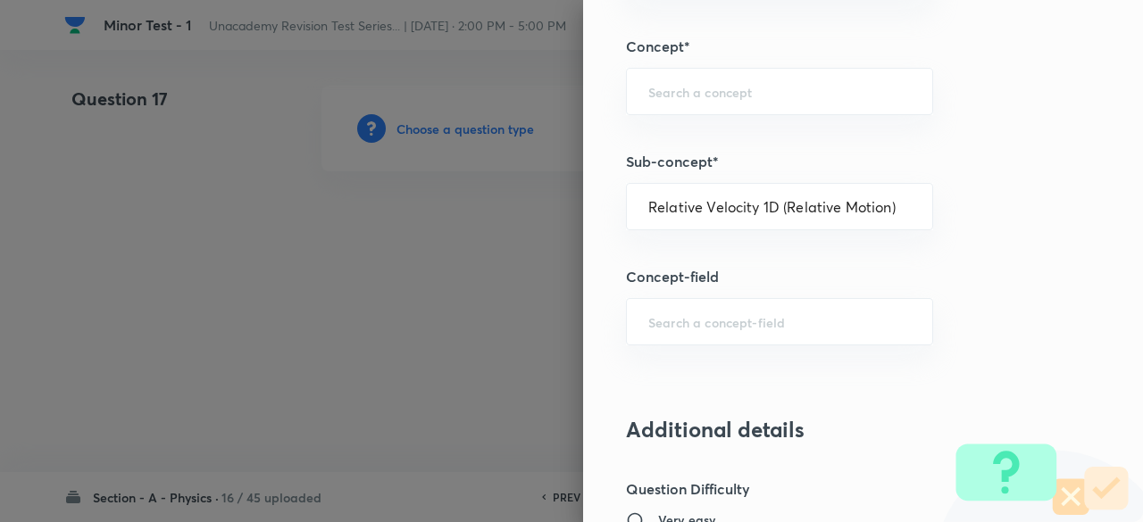
type input "Physics"
type input "Kinematics"
type input "Relative Velocity 1D (Relative Motion)"
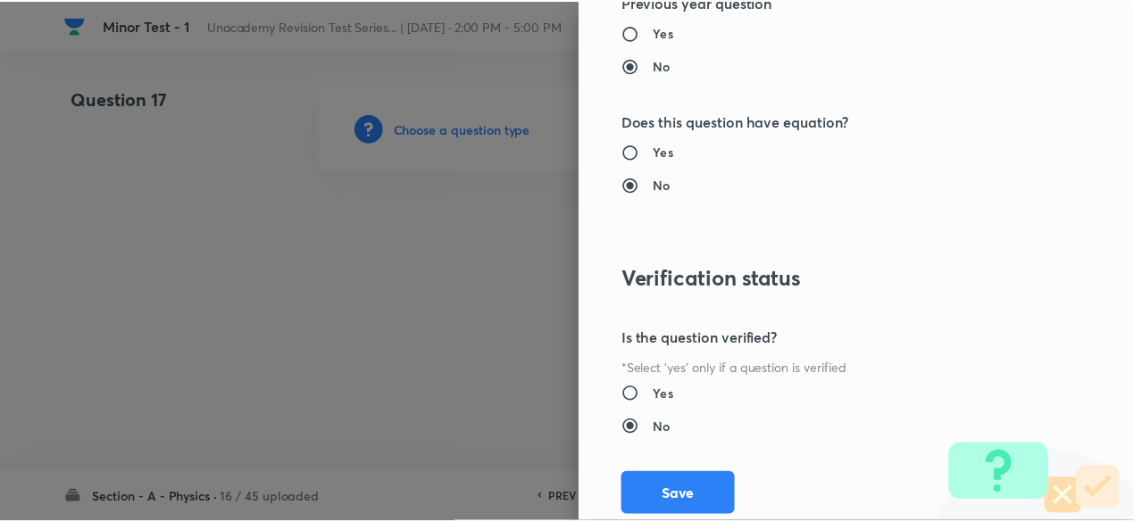
scroll to position [2025, 0]
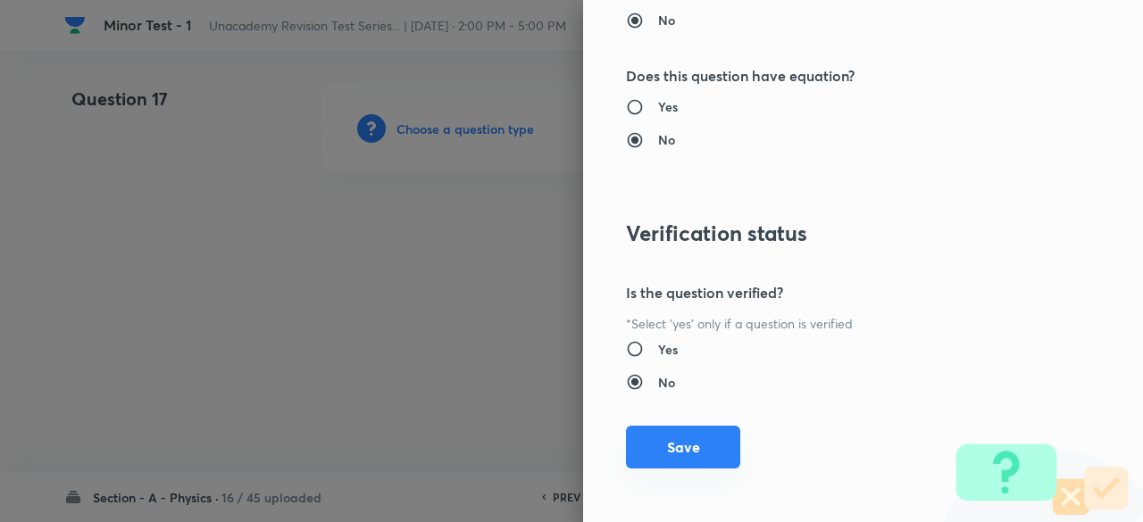
click at [695, 456] on button "Save" at bounding box center [683, 447] width 114 height 43
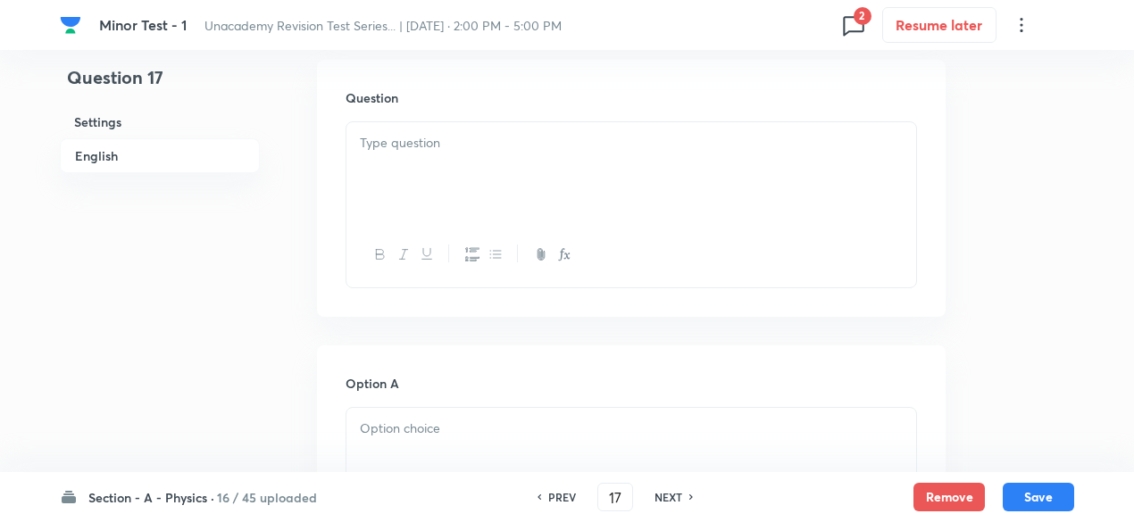
scroll to position [543, 0]
drag, startPoint x: 471, startPoint y: 113, endPoint x: 485, endPoint y: 172, distance: 60.4
click at [485, 172] on div "Question" at bounding box center [631, 189] width 628 height 257
click at [485, 172] on div at bounding box center [631, 173] width 570 height 100
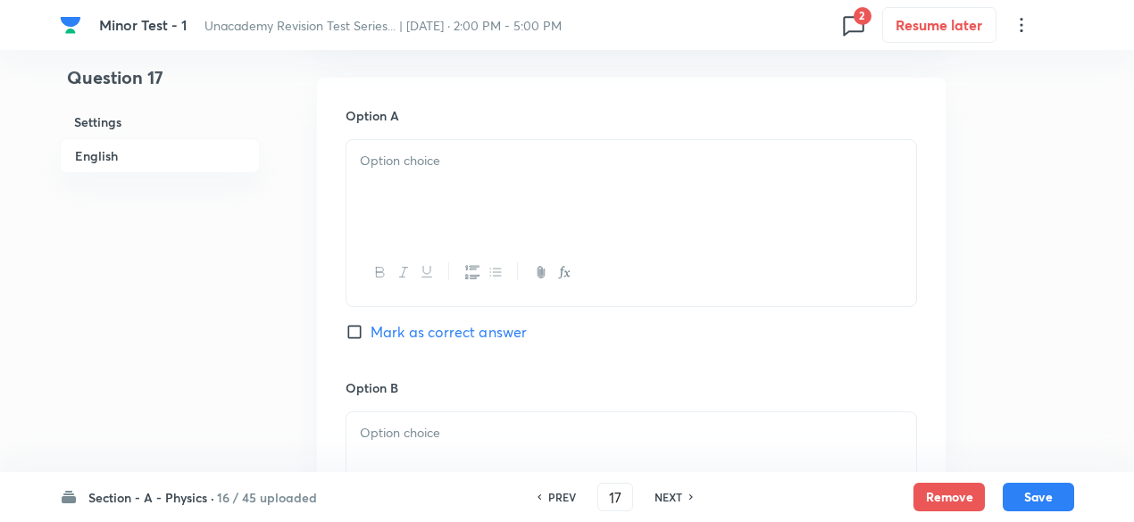
scroll to position [821, 0]
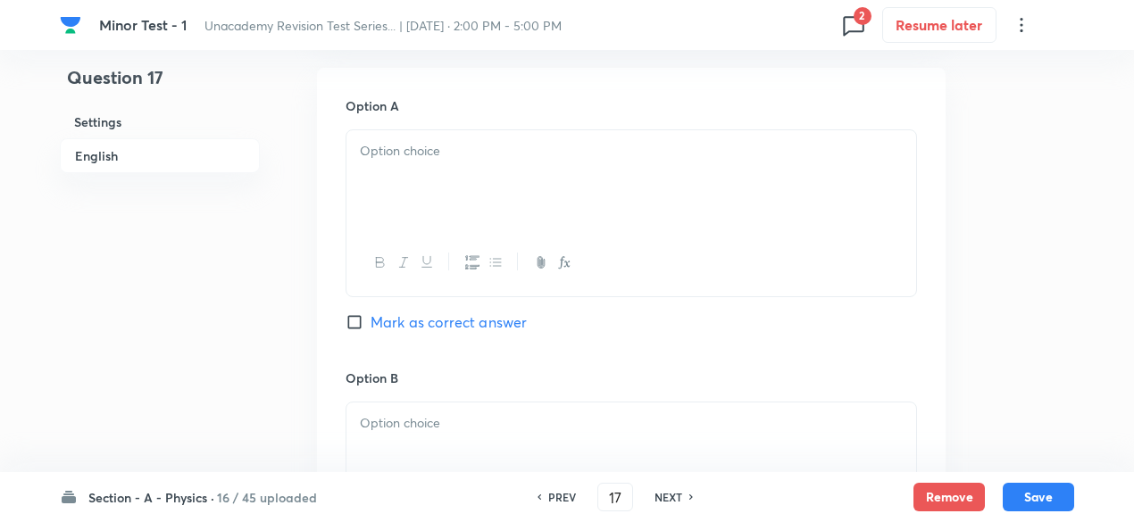
click at [442, 159] on p at bounding box center [631, 151] width 543 height 21
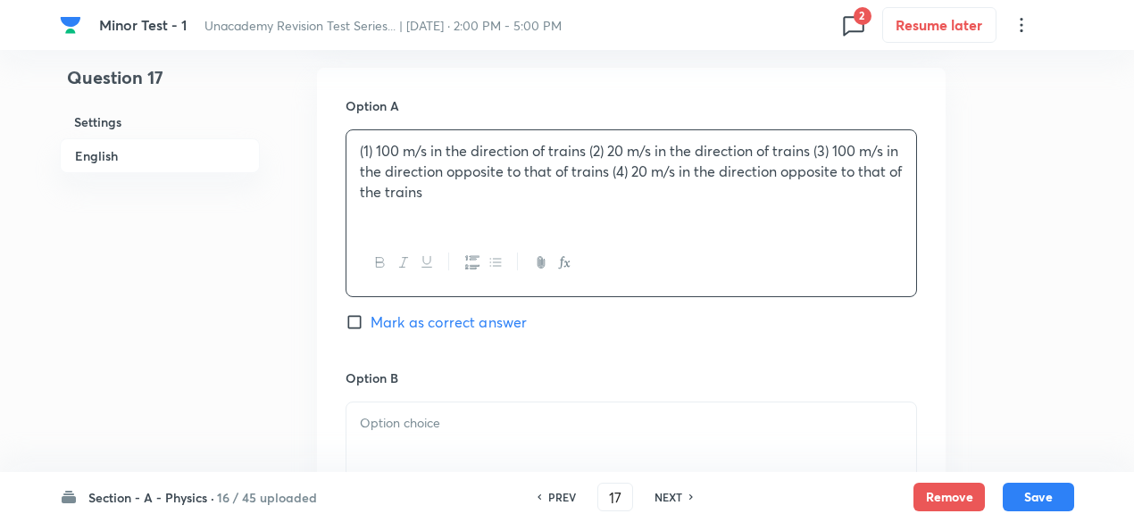
click at [370, 144] on p "(1) 100 m/s in the direction of trains (2) 20 m/s in the direction of trains (3…" at bounding box center [631, 171] width 543 height 61
drag, startPoint x: 573, startPoint y: 154, endPoint x: 600, endPoint y: 244, distance: 93.2
click at [600, 244] on div "100 m/s in the direction of trains (2) 20 m/s in the direction of trains (3) 10…" at bounding box center [630, 212] width 571 height 167
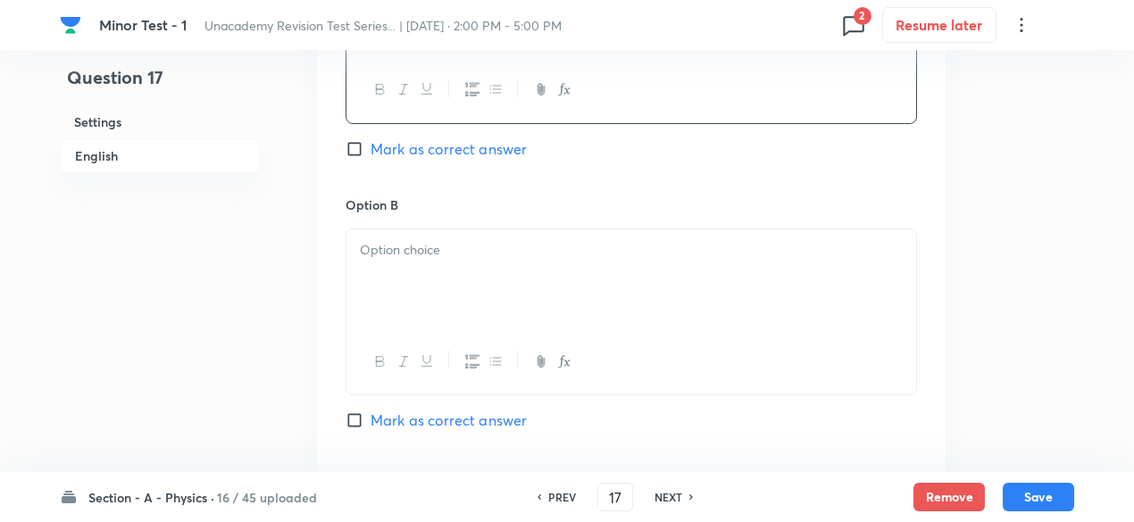
scroll to position [996, 0]
click at [510, 269] on div at bounding box center [631, 278] width 570 height 100
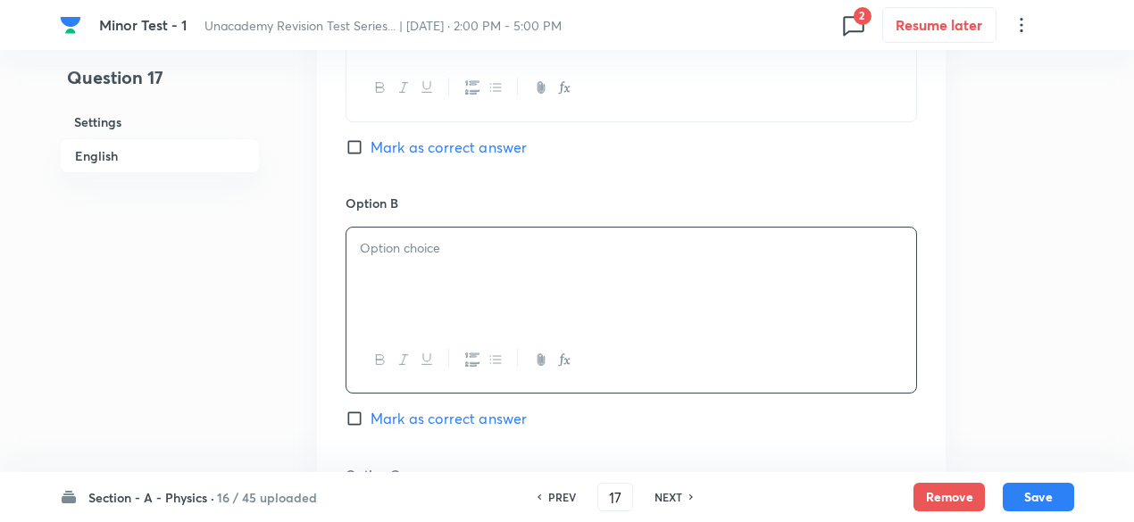
paste div
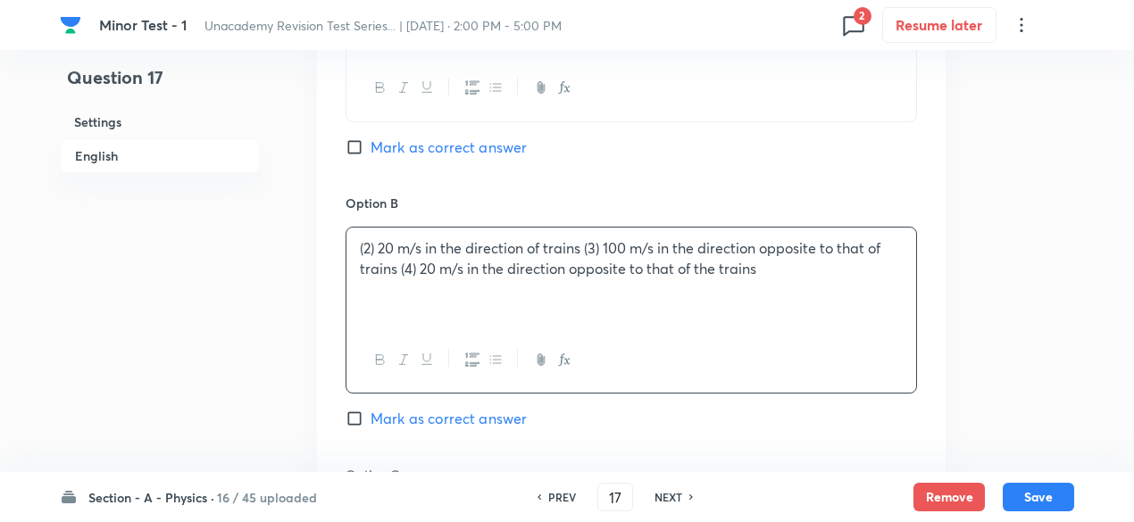
click at [375, 245] on p "(2) 20 m/s in the direction of trains (3) 100 m/s in the direction opposite to …" at bounding box center [631, 258] width 543 height 40
drag, startPoint x: 564, startPoint y: 245, endPoint x: 849, endPoint y: 269, distance: 285.7
click at [849, 269] on p "20 m/s in the direction of trains (3) 100 m/s in the direction opposite to that…" at bounding box center [631, 258] width 543 height 40
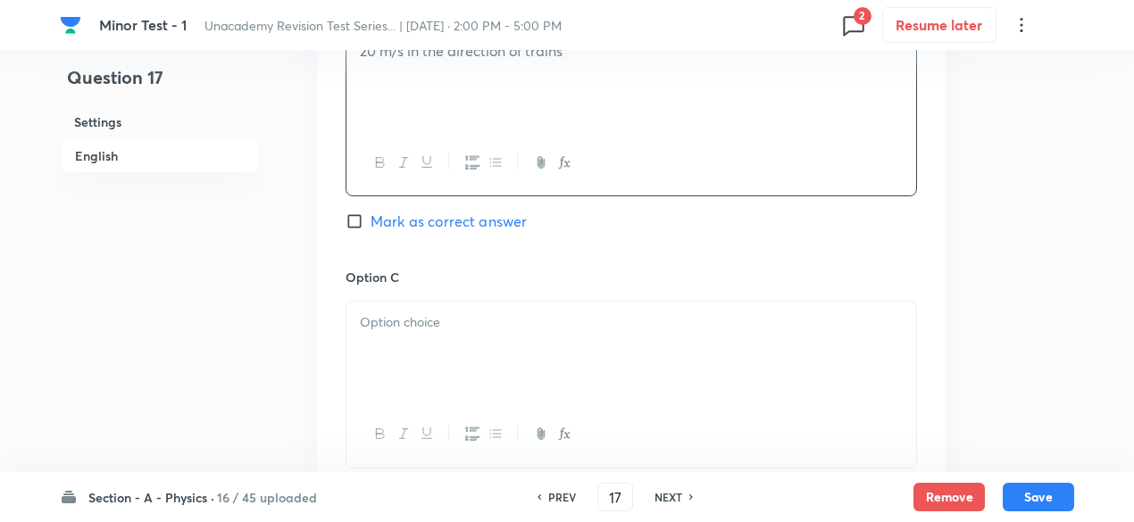
scroll to position [1212, 0]
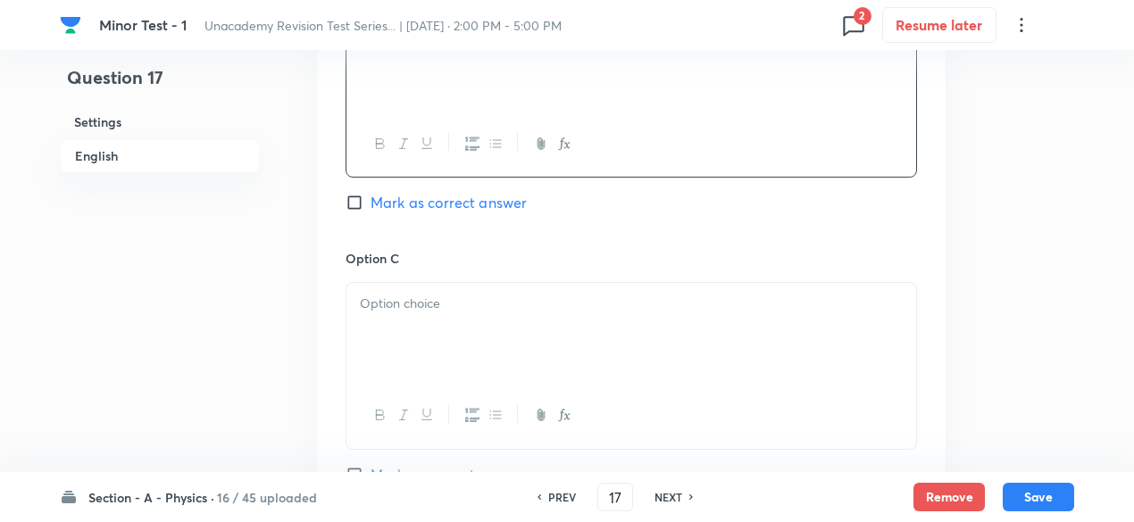
drag, startPoint x: 593, startPoint y: 277, endPoint x: 582, endPoint y: 305, distance: 30.5
click at [582, 305] on div "Option C Mark as correct answer" at bounding box center [630, 384] width 571 height 271
click at [582, 305] on p at bounding box center [631, 304] width 543 height 21
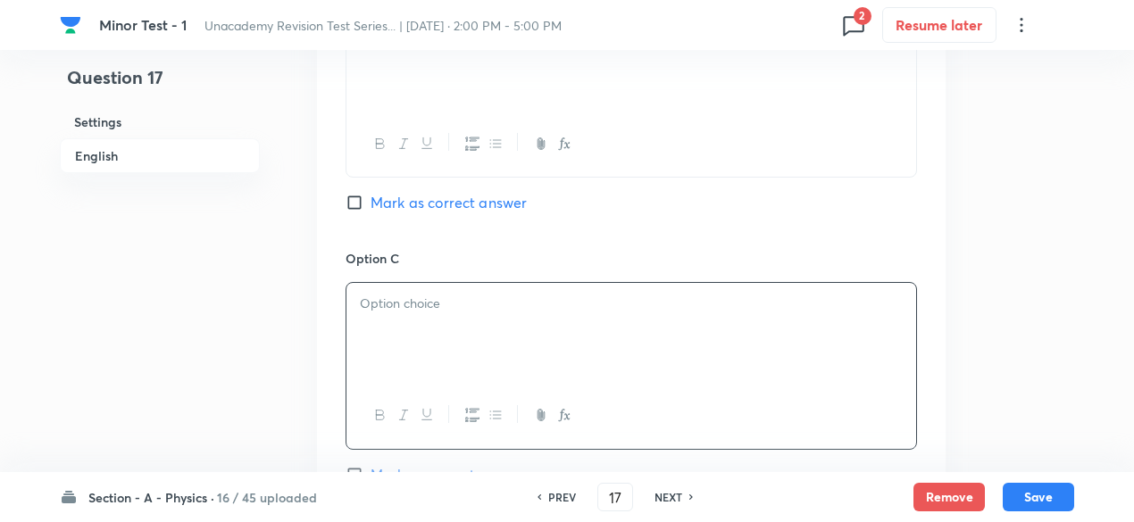
paste div
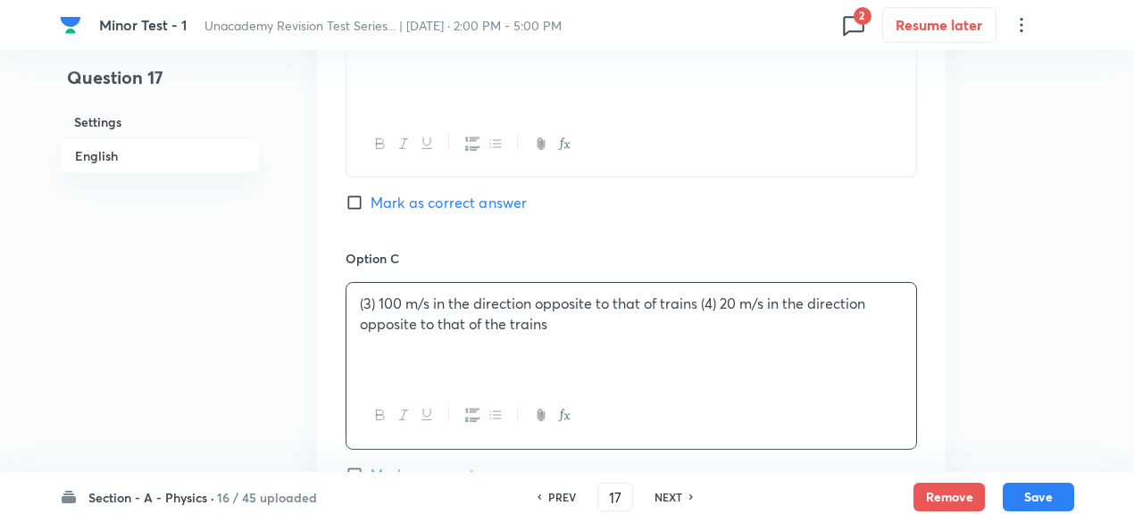
click at [378, 300] on p "(3) 100 m/s in the direction opposite to that of trains (4) 20 m/s in the direc…" at bounding box center [631, 314] width 543 height 40
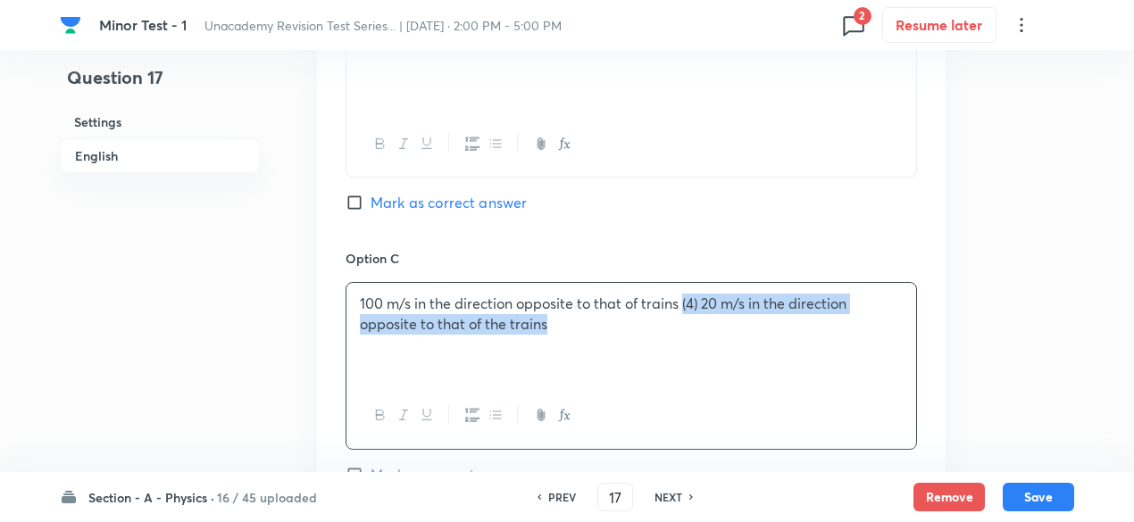
drag, startPoint x: 682, startPoint y: 306, endPoint x: 748, endPoint y: 360, distance: 85.0
click at [748, 360] on div "100 m/s in the direction opposite to that of trains (4) 20 m/s in the direction…" at bounding box center [631, 333] width 570 height 100
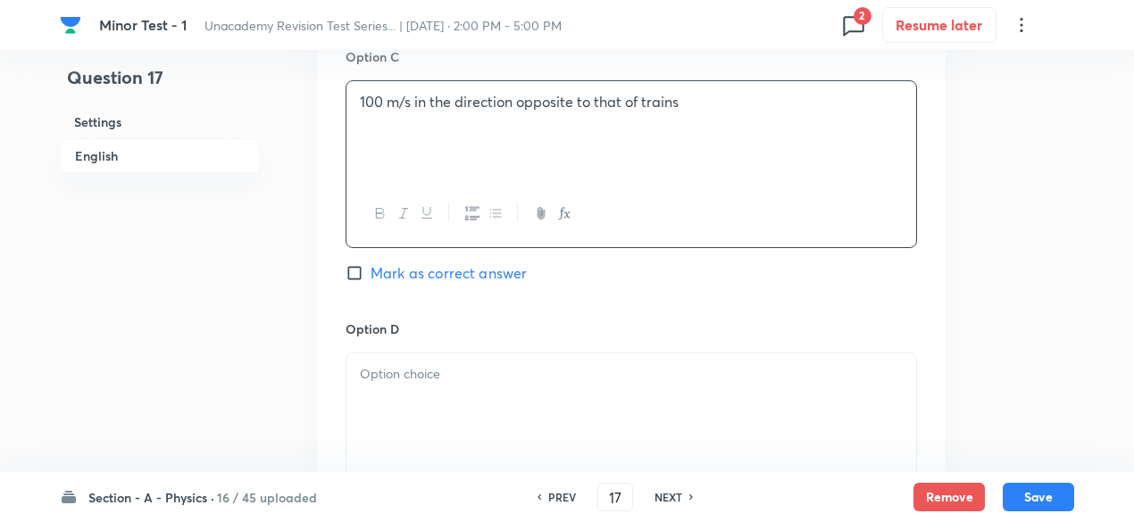
scroll to position [1428, 0]
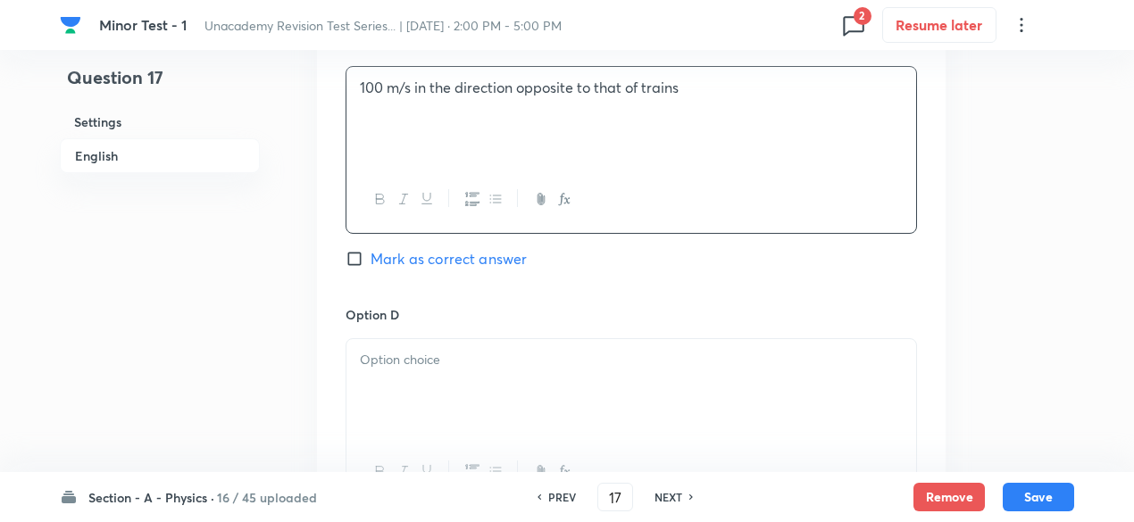
click at [554, 427] on div at bounding box center [631, 389] width 570 height 100
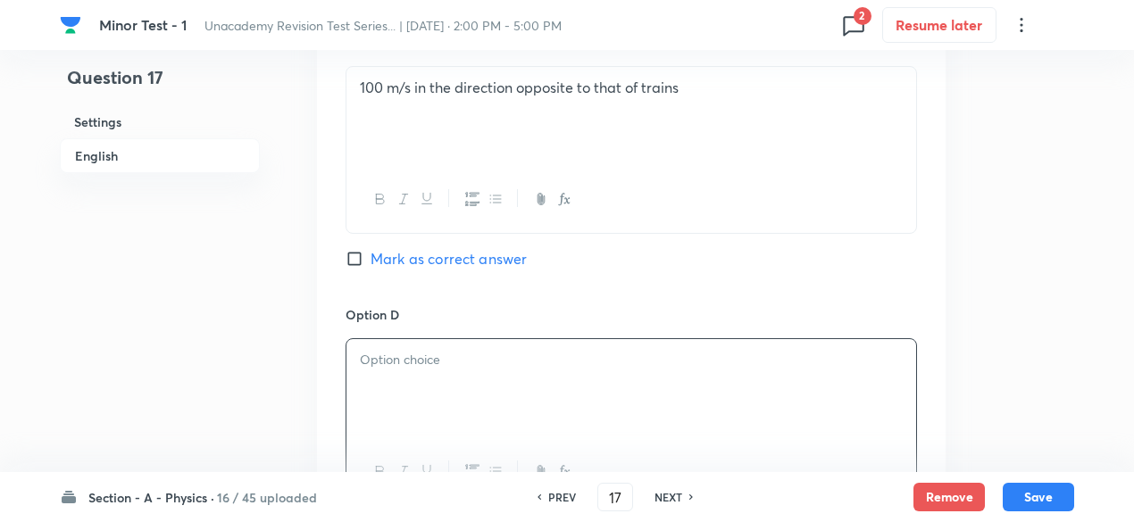
paste div
click at [379, 362] on p "(4) 20 m/s in the direction opposite to that of the trains" at bounding box center [631, 360] width 543 height 21
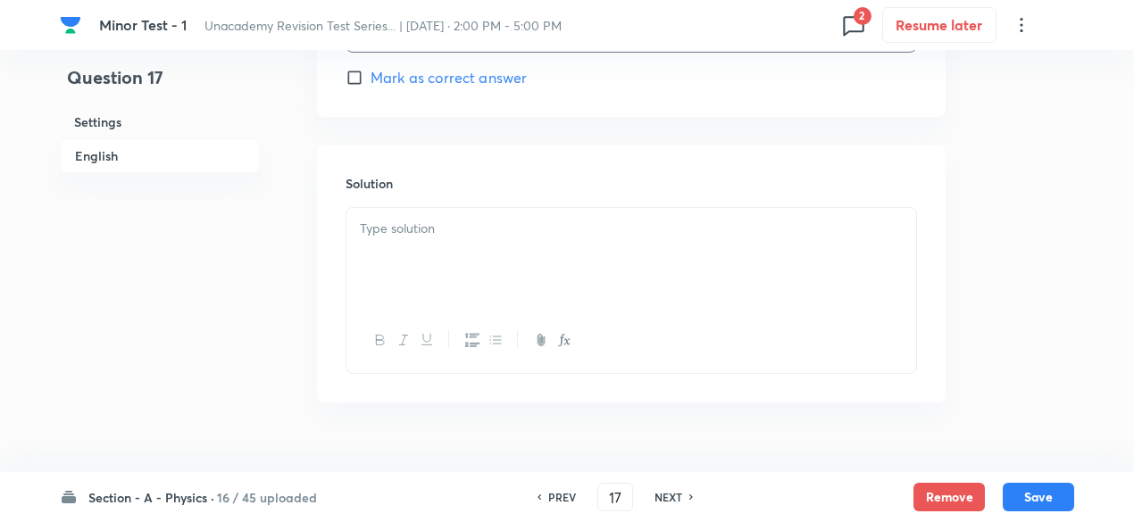
scroll to position [1900, 0]
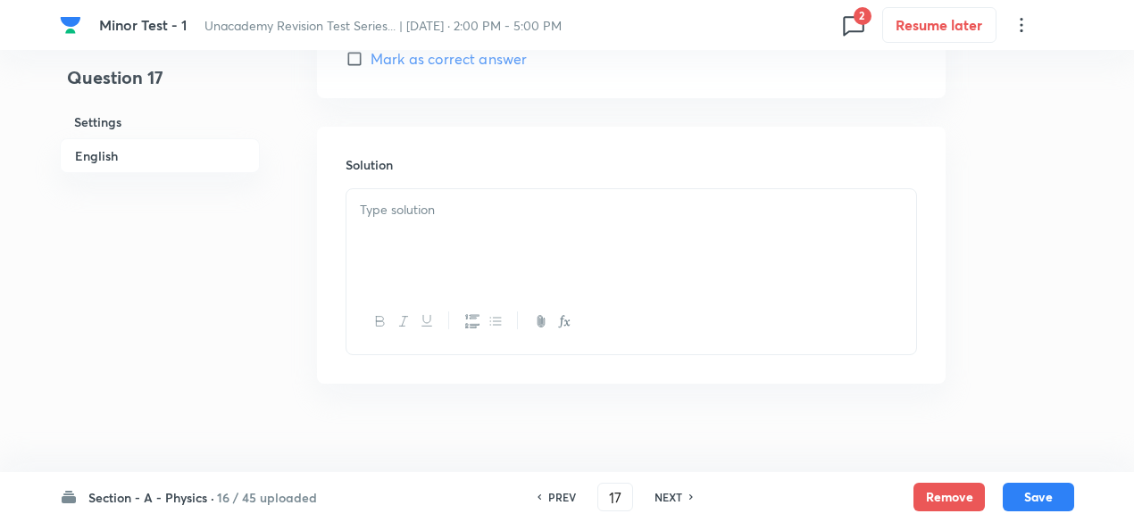
click at [470, 248] on div at bounding box center [631, 239] width 570 height 100
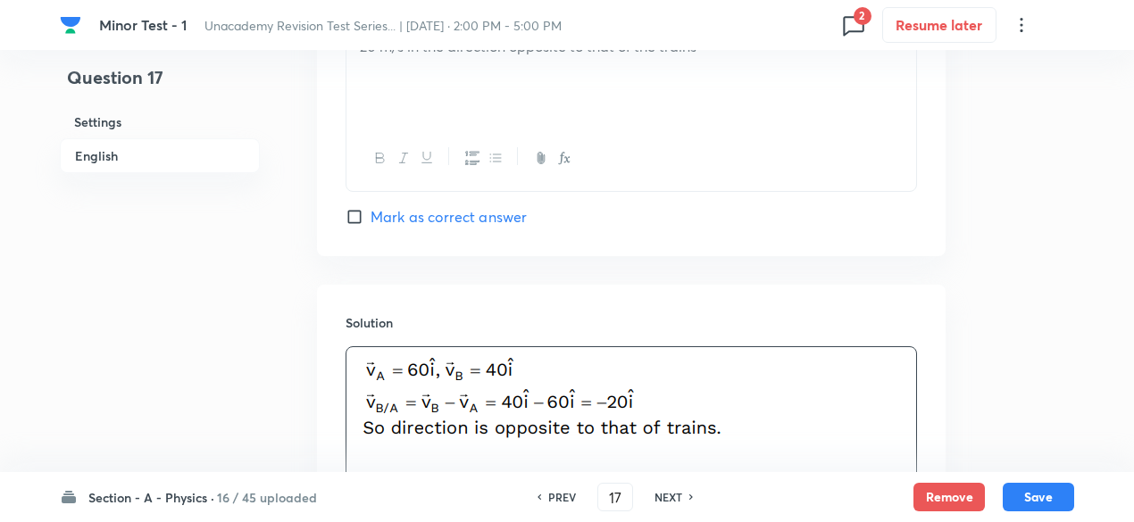
scroll to position [1740, 0]
click at [459, 214] on span "Mark as correct answer" at bounding box center [448, 218] width 156 height 21
click at [370, 214] on input "Mark as correct answer" at bounding box center [357, 219] width 25 height 18
checkbox input "true"
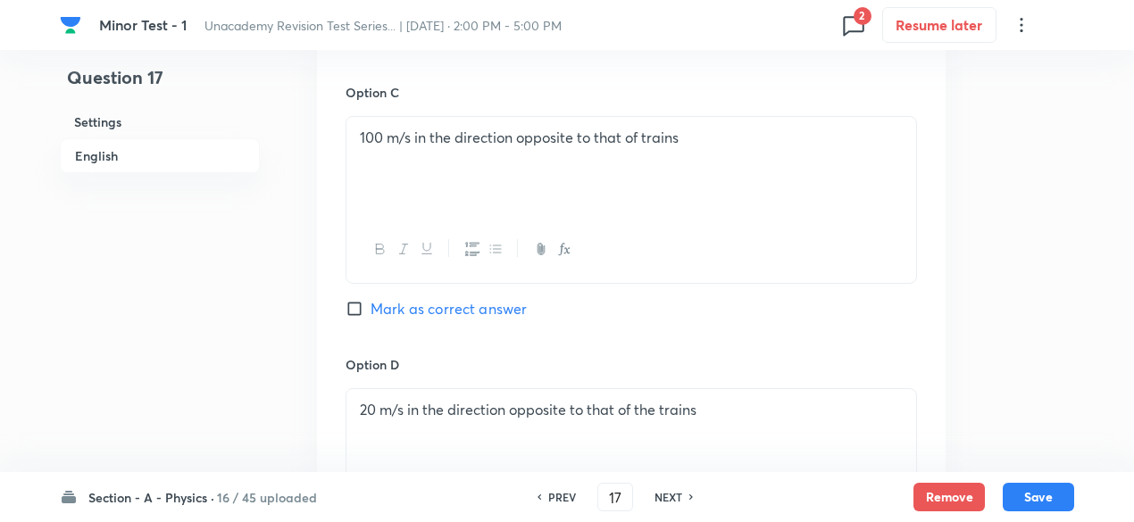
scroll to position [1929, 0]
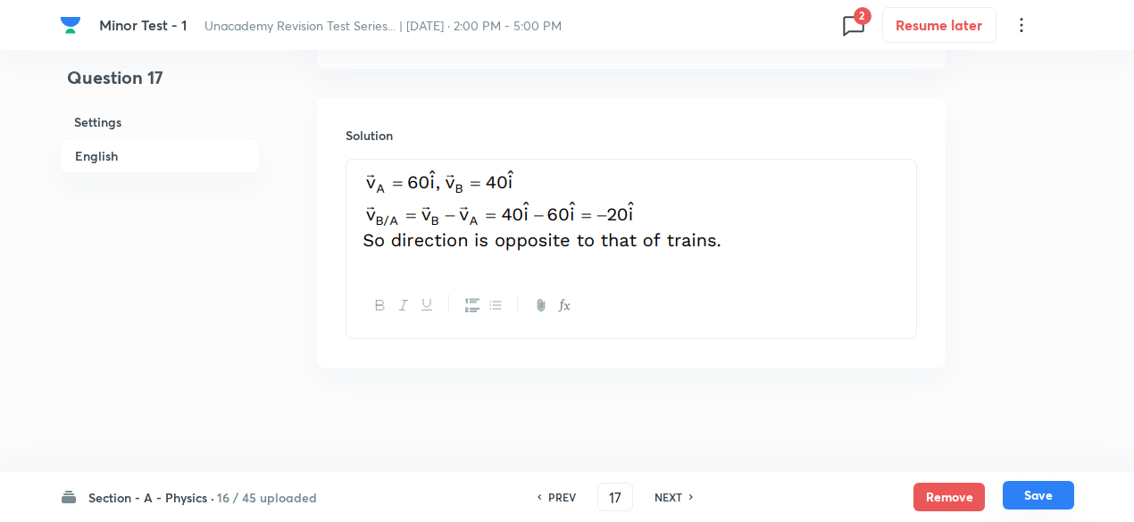
click at [1050, 496] on button "Save" at bounding box center [1037, 495] width 71 height 29
type input "18"
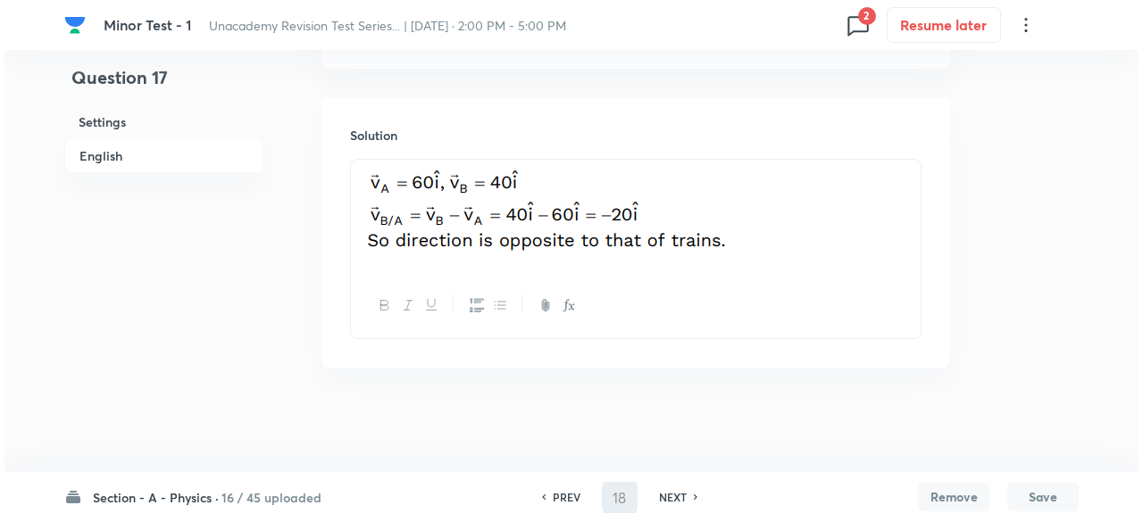
scroll to position [0, 0]
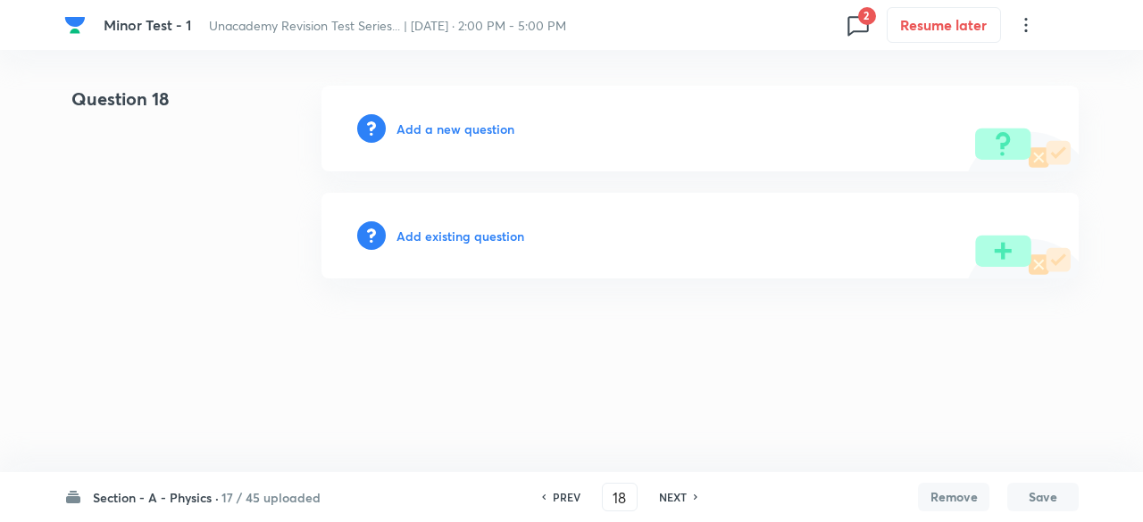
click at [456, 123] on h6 "Add a new question" at bounding box center [455, 129] width 118 height 19
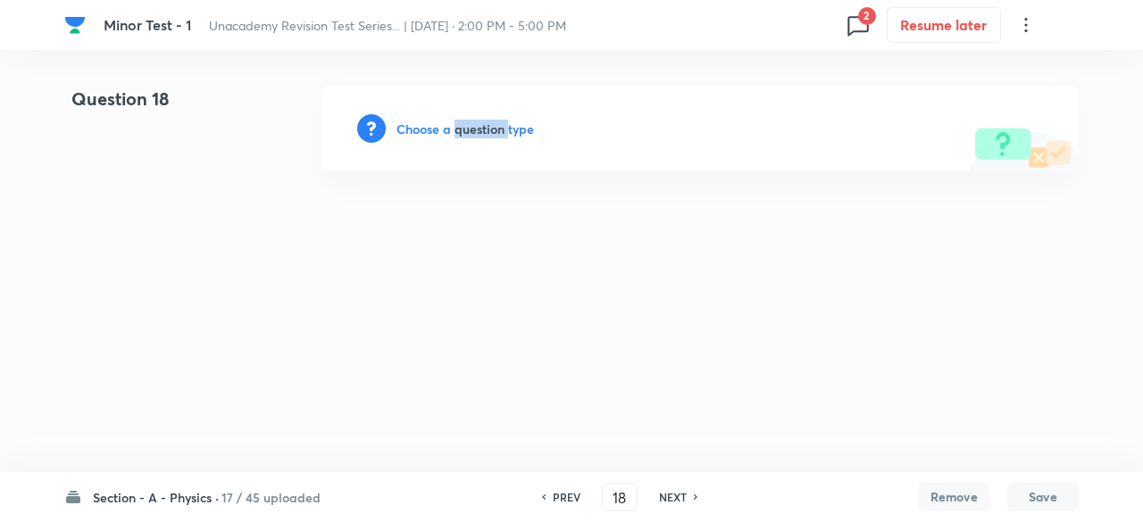
click at [456, 123] on h6 "Choose a question type" at bounding box center [464, 129] width 137 height 19
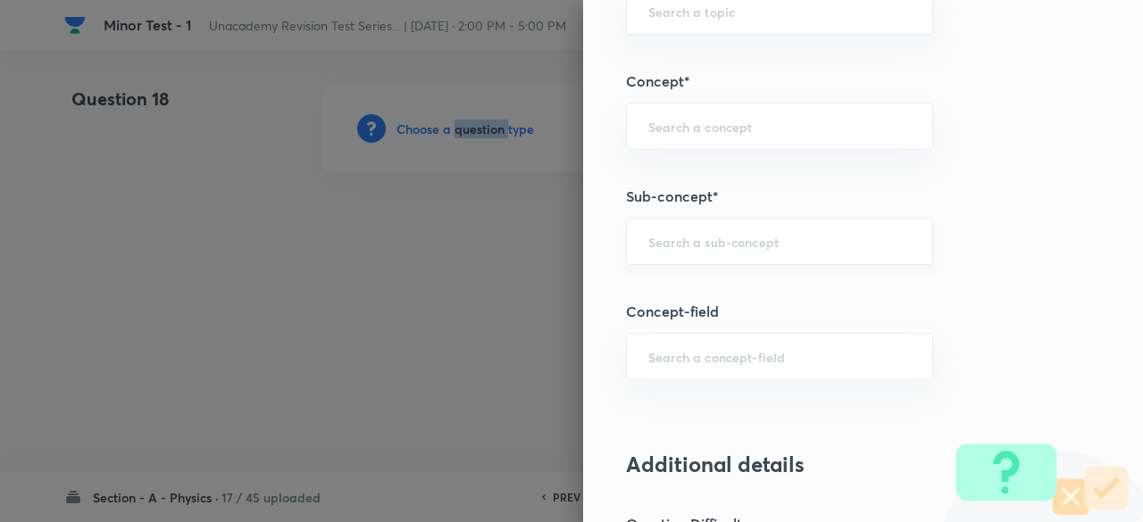
scroll to position [1087, 0]
click at [716, 234] on input "text" at bounding box center [779, 240] width 262 height 17
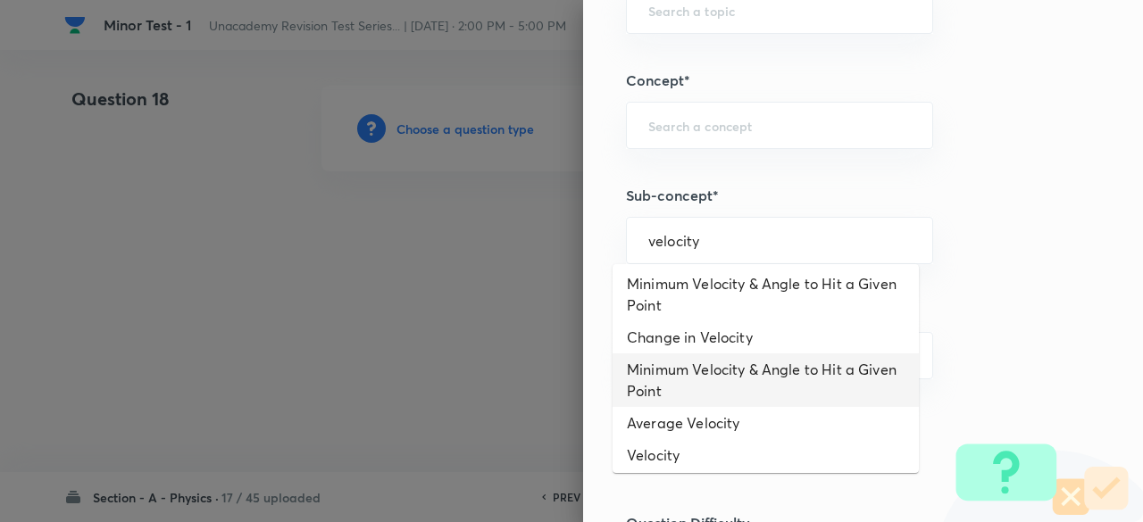
scroll to position [634, 0]
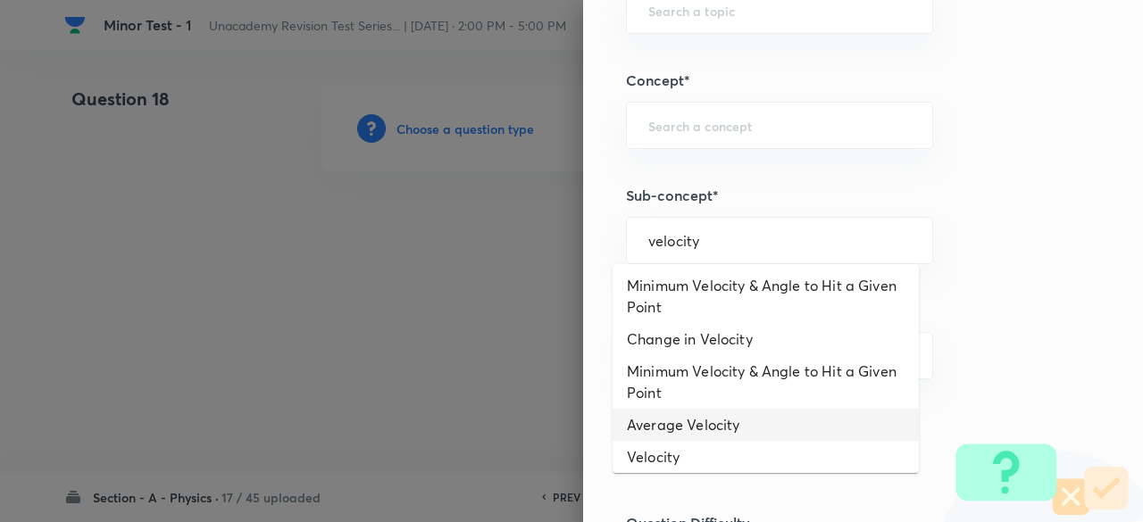
click at [744, 409] on li "Average Velocity" at bounding box center [765, 425] width 306 height 32
type input "Average Velocity"
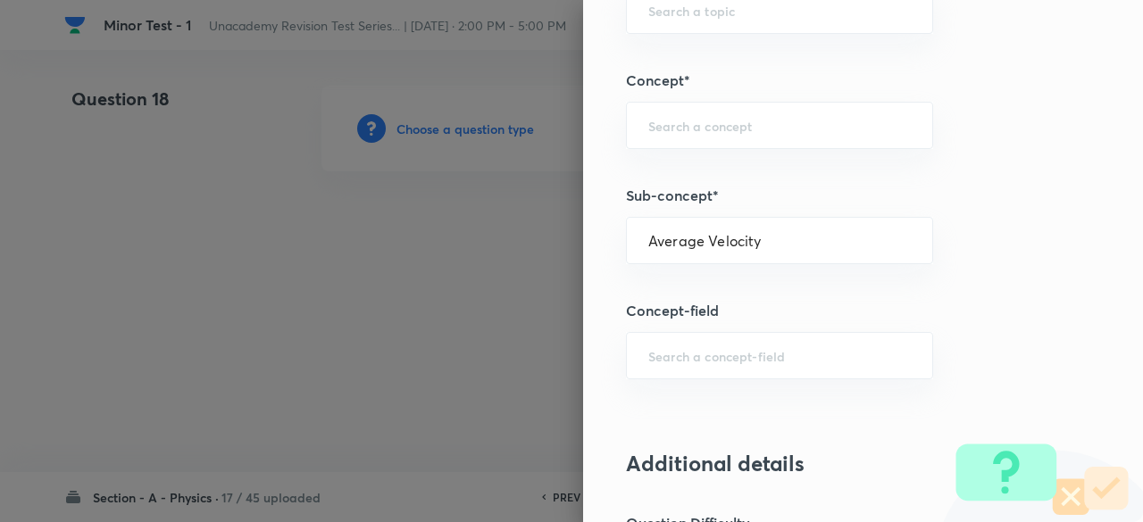
type input "Physics"
type input "Mechanics"
type input "Kinematics 1D"
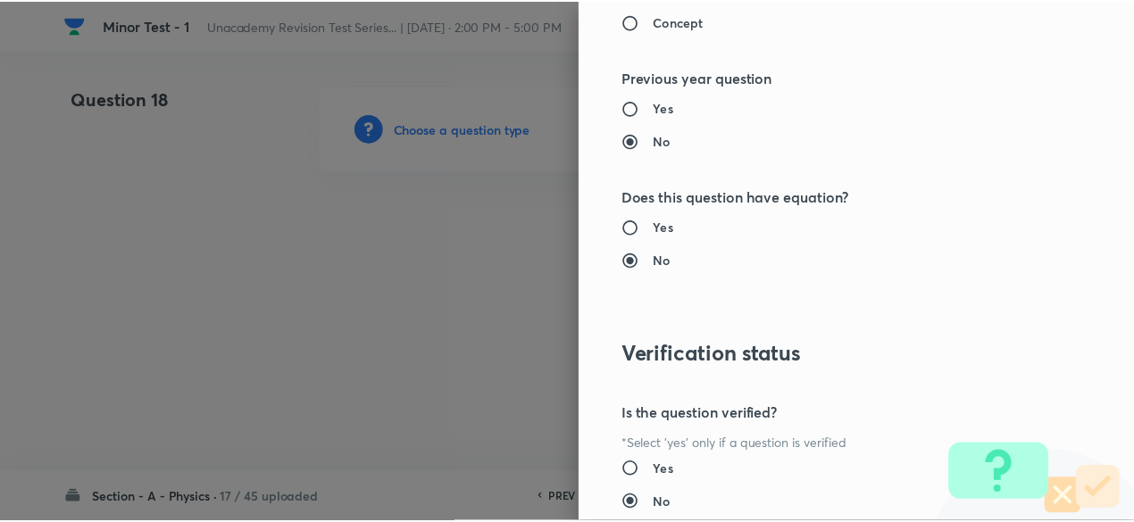
scroll to position [2025, 0]
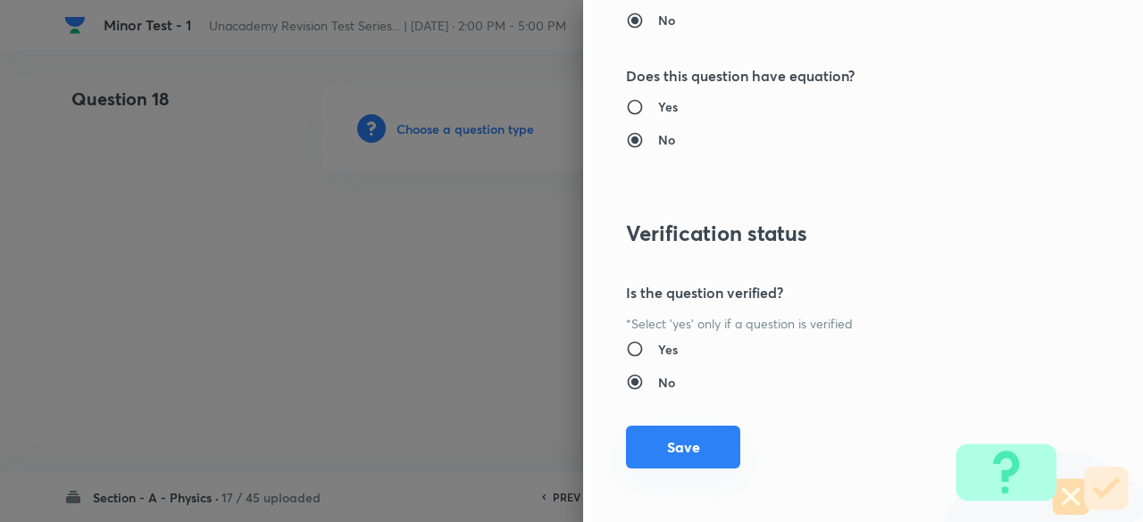
click at [714, 446] on button "Save" at bounding box center [683, 447] width 114 height 43
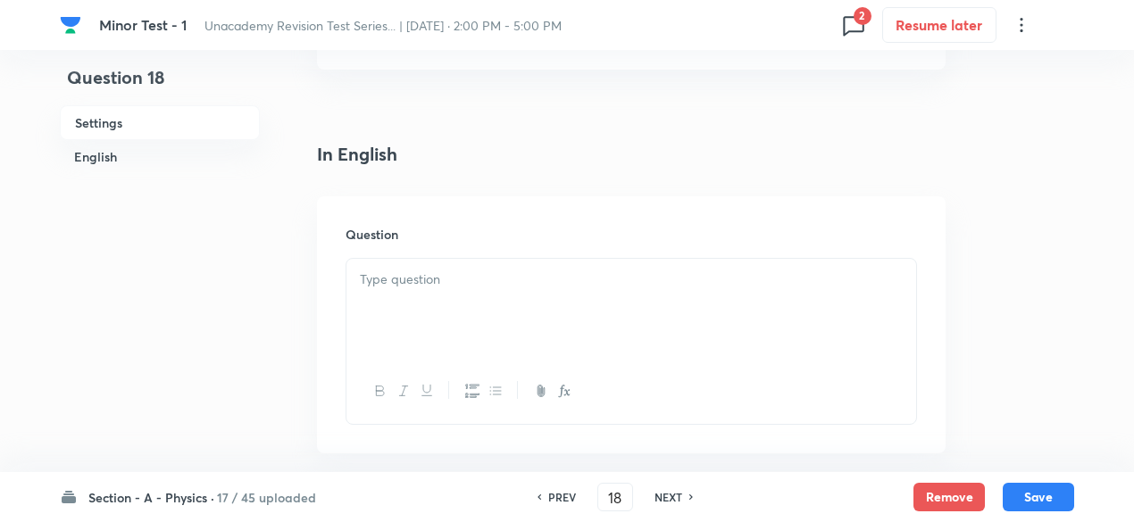
scroll to position [387, 0]
click at [503, 331] on div at bounding box center [631, 306] width 570 height 100
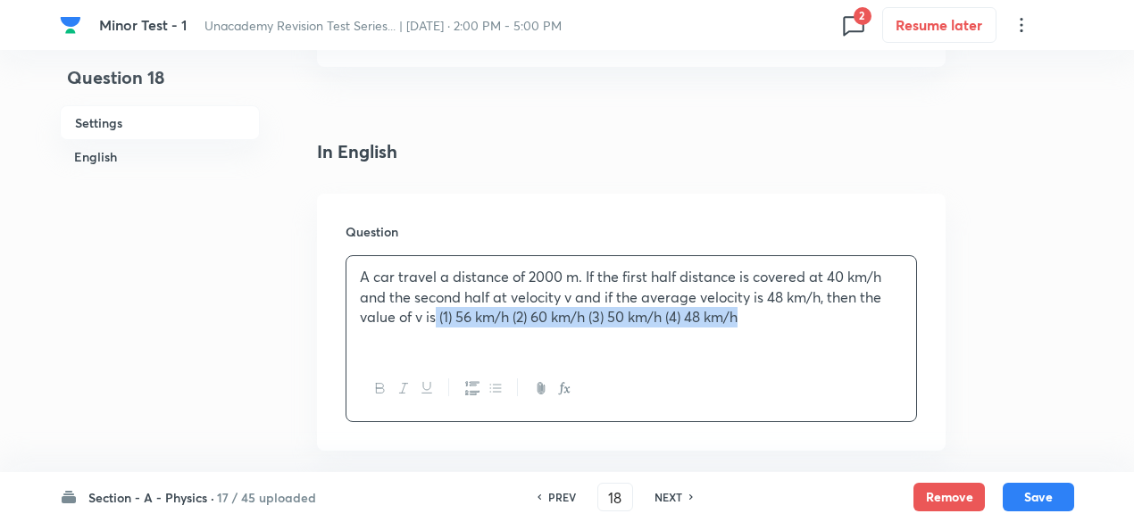
drag, startPoint x: 437, startPoint y: 320, endPoint x: 843, endPoint y: 349, distance: 407.2
click at [843, 349] on div "A car travel a distance of 2000 m. If the first half distance is covered at 40 …" at bounding box center [631, 306] width 570 height 100
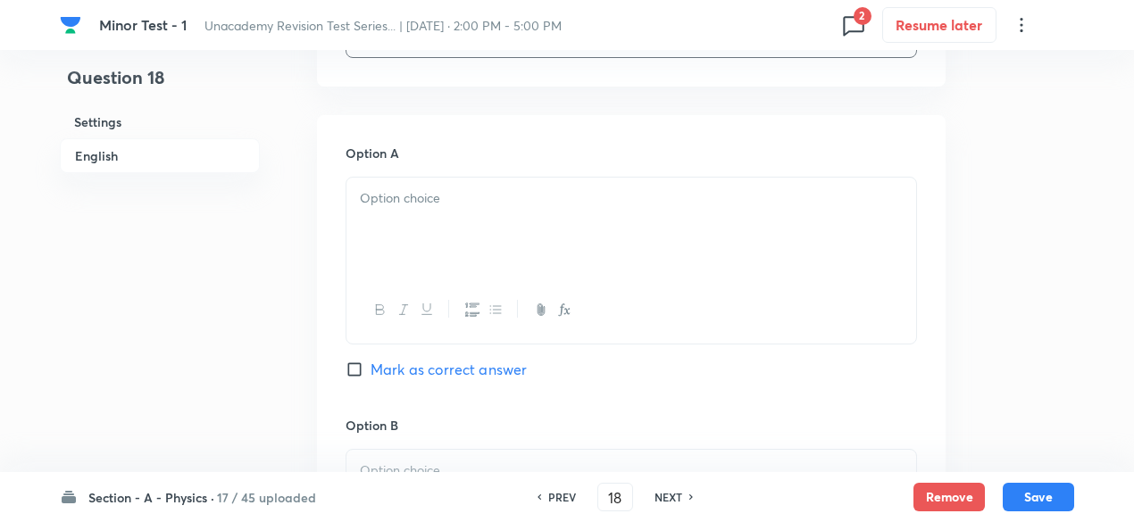
scroll to position [778, 0]
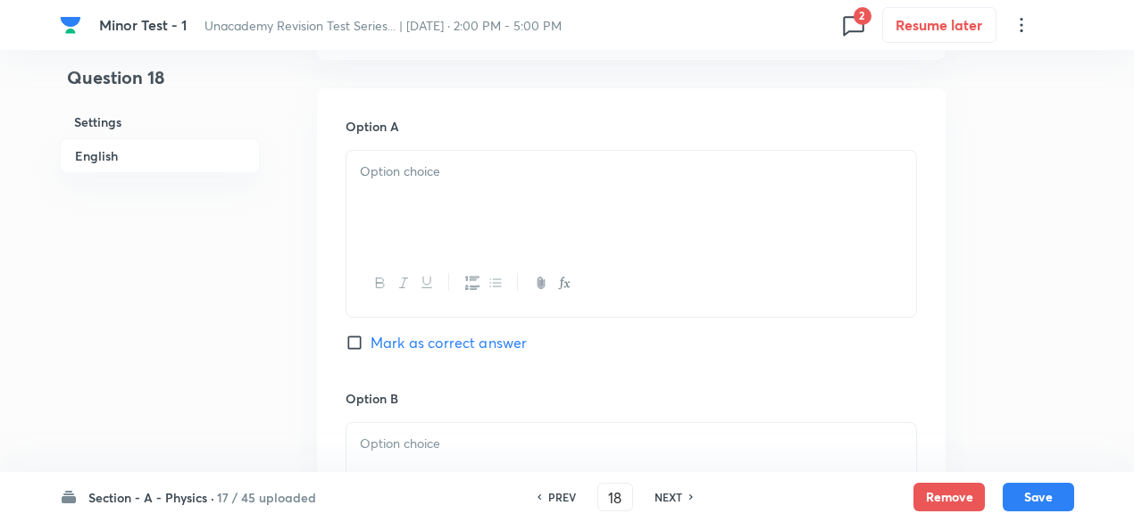
click at [528, 163] on p at bounding box center [631, 172] width 543 height 21
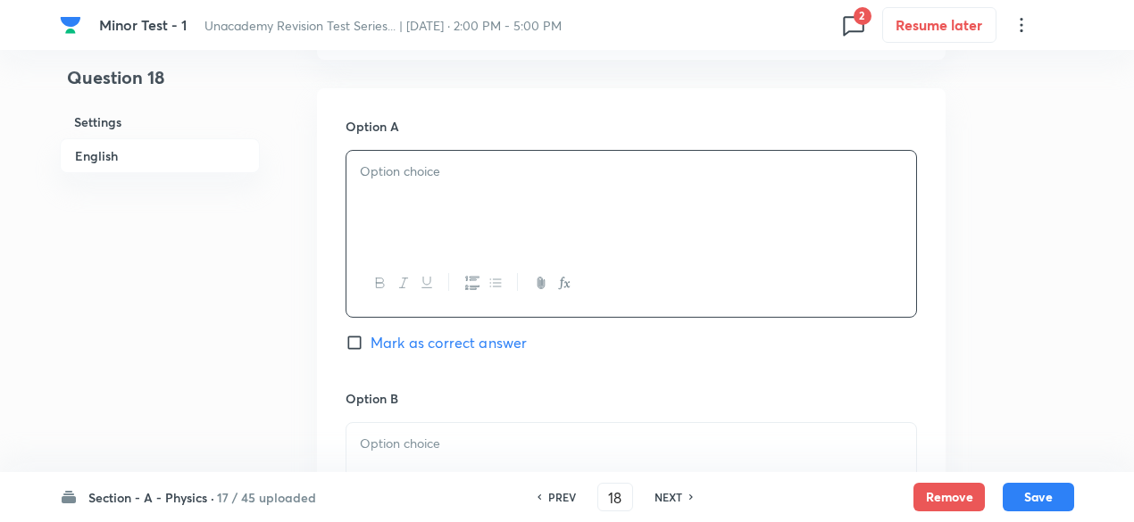
paste div
click at [375, 163] on p "(1) 56 km/h (2) 60 km/h (3) 50 km/h (4) 48 km/h" at bounding box center [631, 172] width 543 height 21
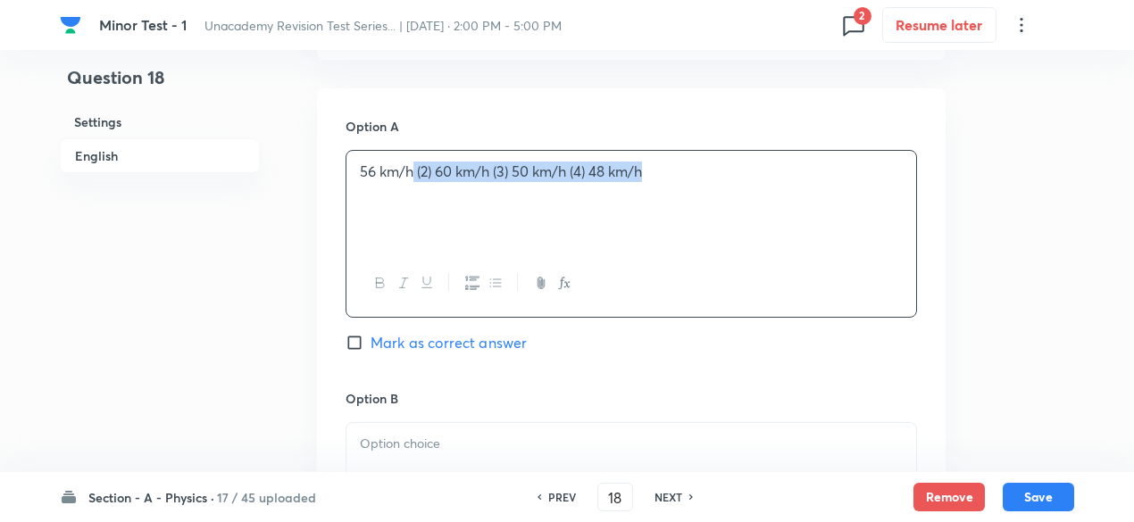
drag, startPoint x: 415, startPoint y: 168, endPoint x: 784, endPoint y: 232, distance: 374.2
click at [784, 232] on div "56 km/h (2) 60 km/h (3) 50 km/h (4) 48 km/h" at bounding box center [631, 201] width 570 height 100
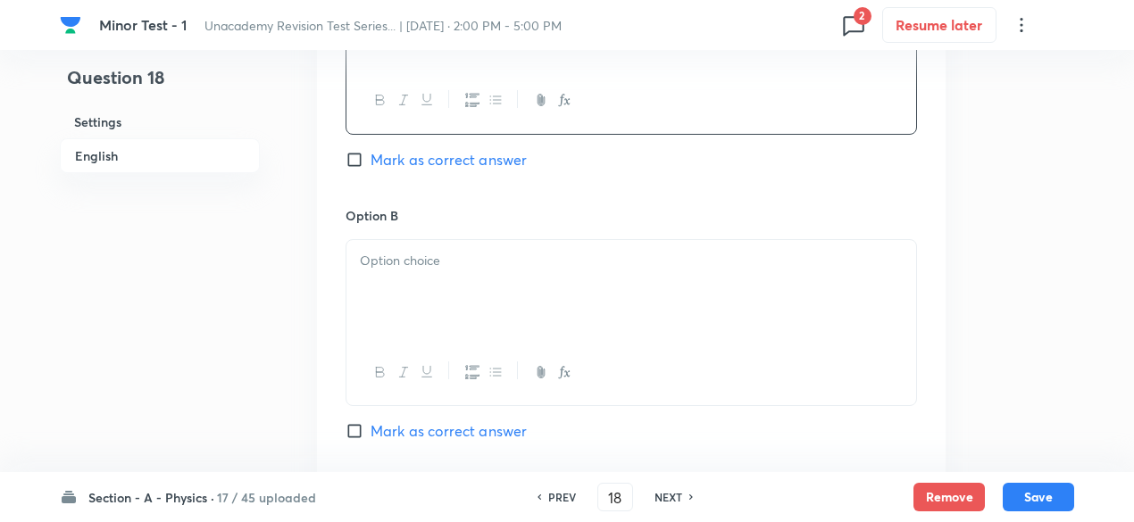
scroll to position [987, 0]
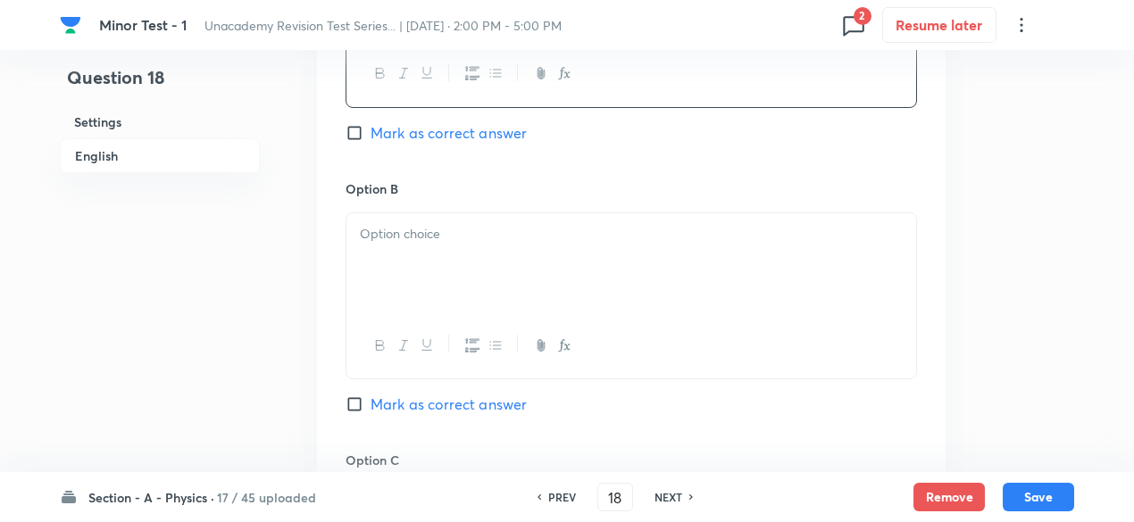
click at [635, 268] on div at bounding box center [631, 263] width 570 height 100
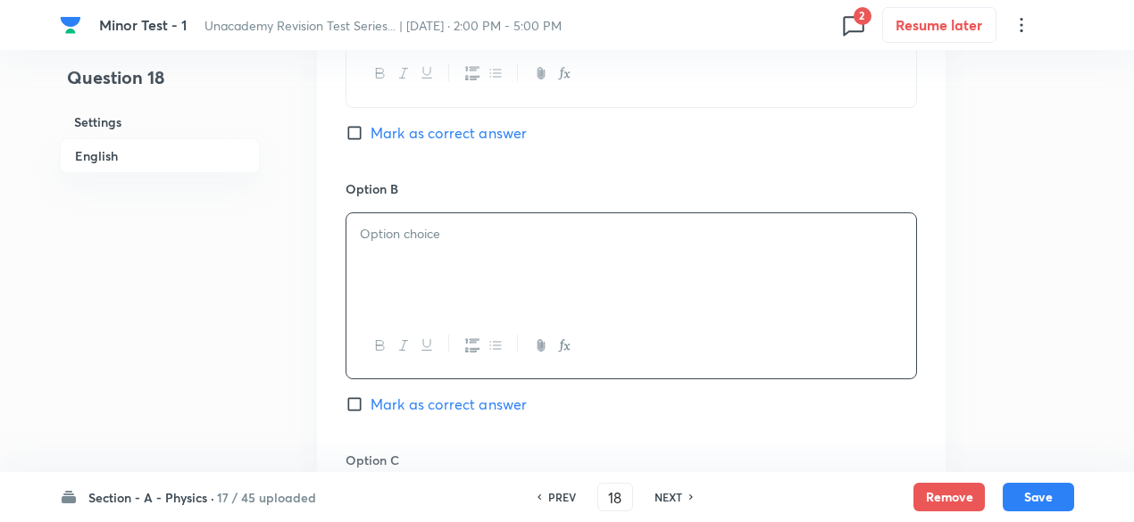
paste div
click at [380, 230] on p "(2) 60 km/h (3) 50 km/h (4) 48 km/h" at bounding box center [631, 234] width 543 height 21
drag, startPoint x: 419, startPoint y: 235, endPoint x: 748, endPoint y: 292, distance: 334.3
click at [748, 292] on div "60 km/h (3) 50 km/h (4) 48 km/h" at bounding box center [631, 263] width 570 height 100
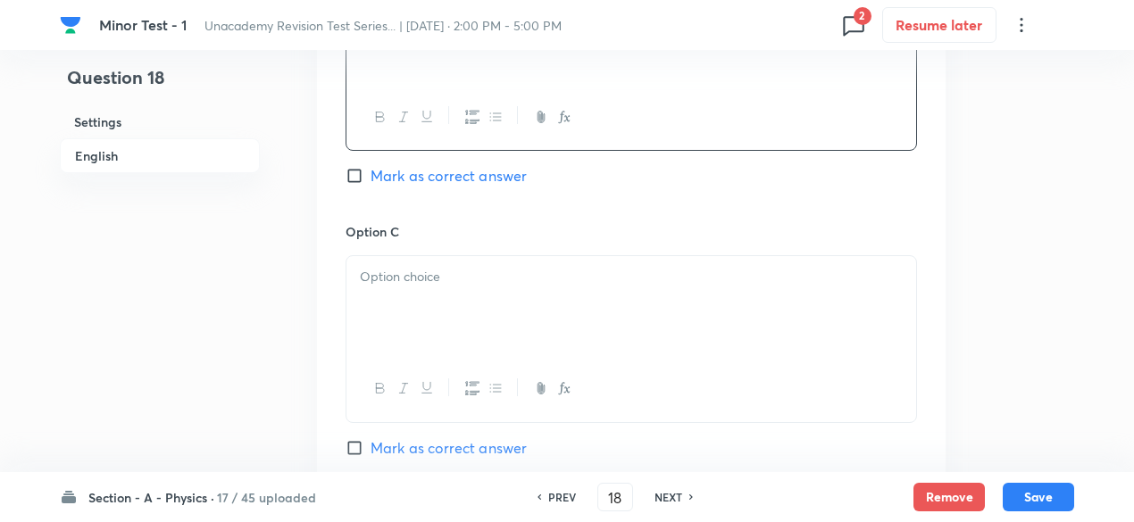
scroll to position [1223, 0]
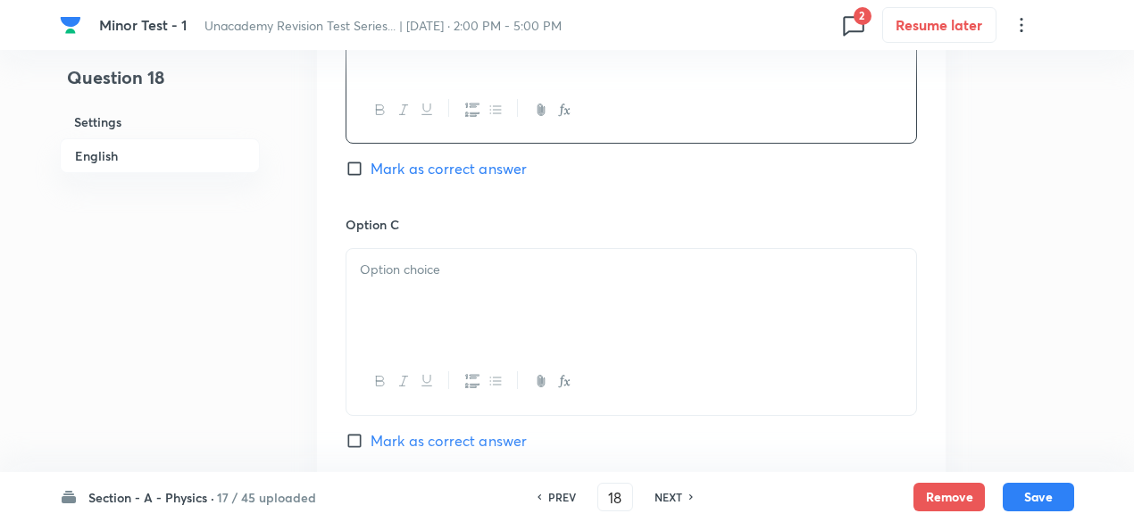
click at [525, 335] on div at bounding box center [631, 299] width 570 height 100
paste div
click at [371, 260] on p "(3) 50 km/h (4) 48 km/h" at bounding box center [631, 270] width 543 height 21
drag, startPoint x: 420, startPoint y: 274, endPoint x: 761, endPoint y: 309, distance: 342.8
click at [761, 309] on div "50 km/h (4) 48 km/h" at bounding box center [631, 299] width 570 height 100
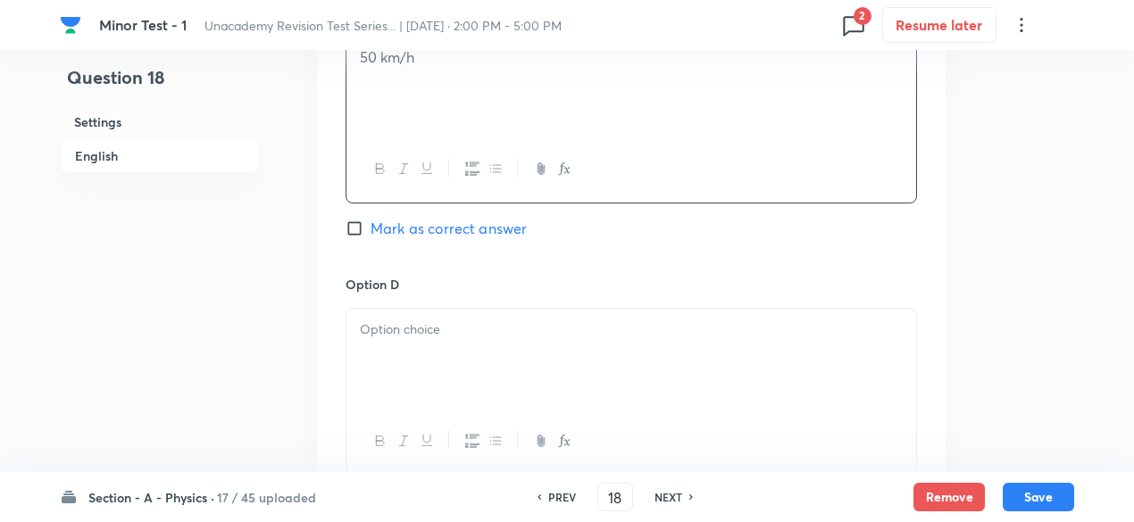
scroll to position [1446, 0]
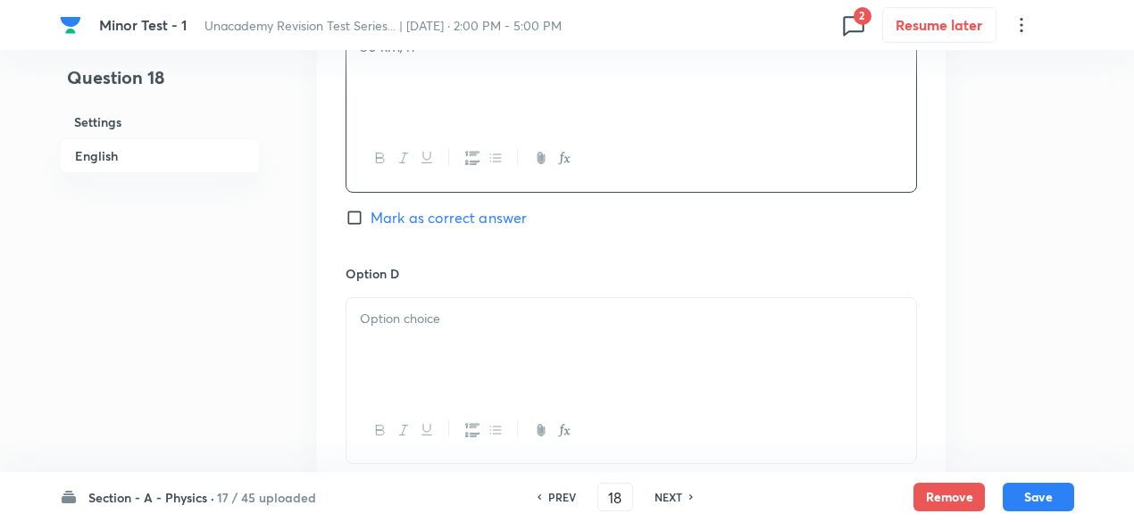
click at [599, 341] on div at bounding box center [631, 348] width 570 height 100
paste div
click at [378, 314] on p "(4) 48 km/h" at bounding box center [631, 319] width 543 height 21
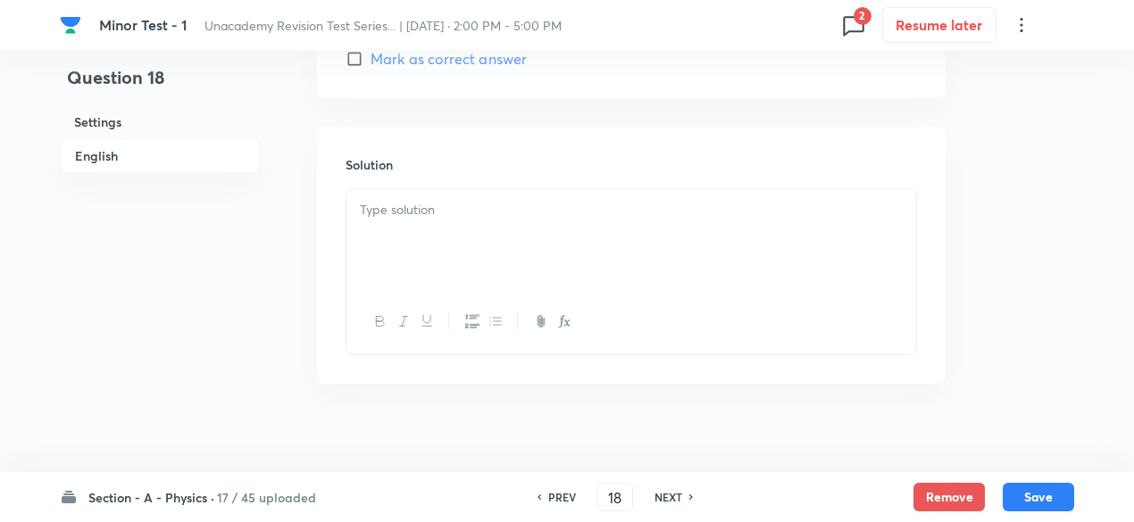
scroll to position [1893, 0]
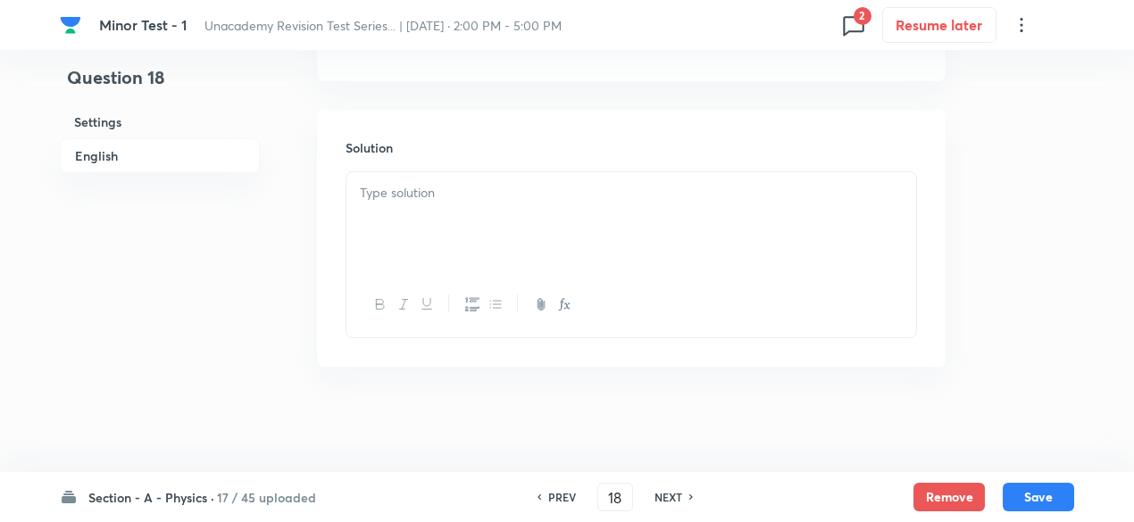
click at [493, 277] on div at bounding box center [631, 304] width 570 height 65
click at [480, 256] on div at bounding box center [631, 222] width 570 height 100
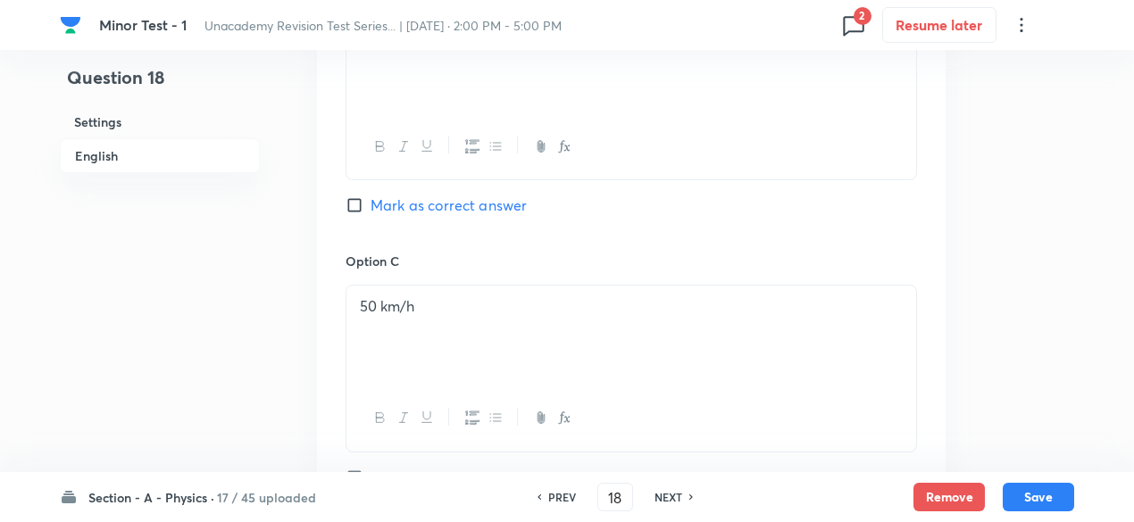
scroll to position [1190, 0]
click at [480, 209] on span "Mark as correct answer" at bounding box center [448, 201] width 156 height 21
click at [370, 209] on input "Mark as correct answer" at bounding box center [357, 202] width 25 height 18
checkbox input "true"
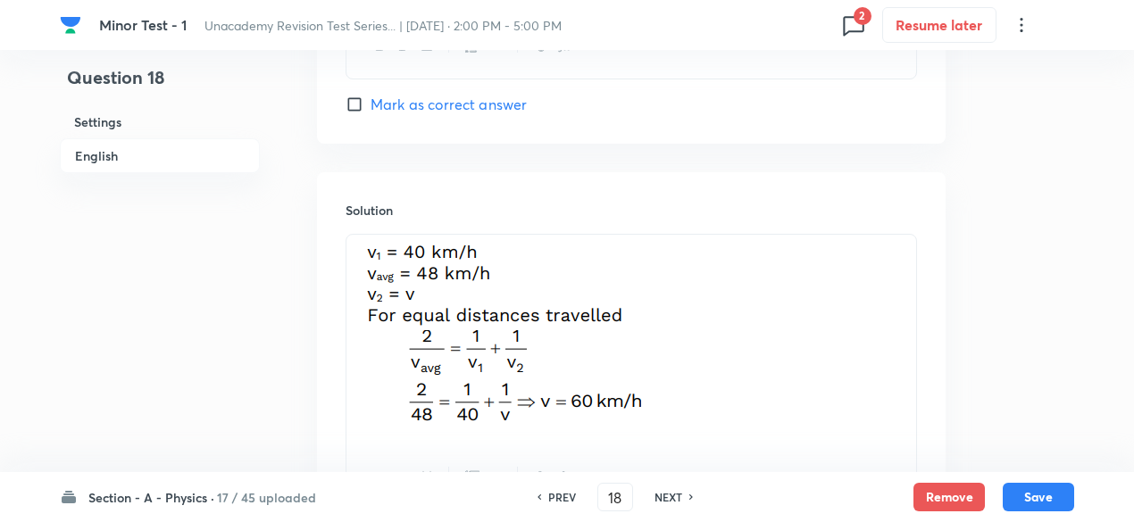
scroll to position [2003, 0]
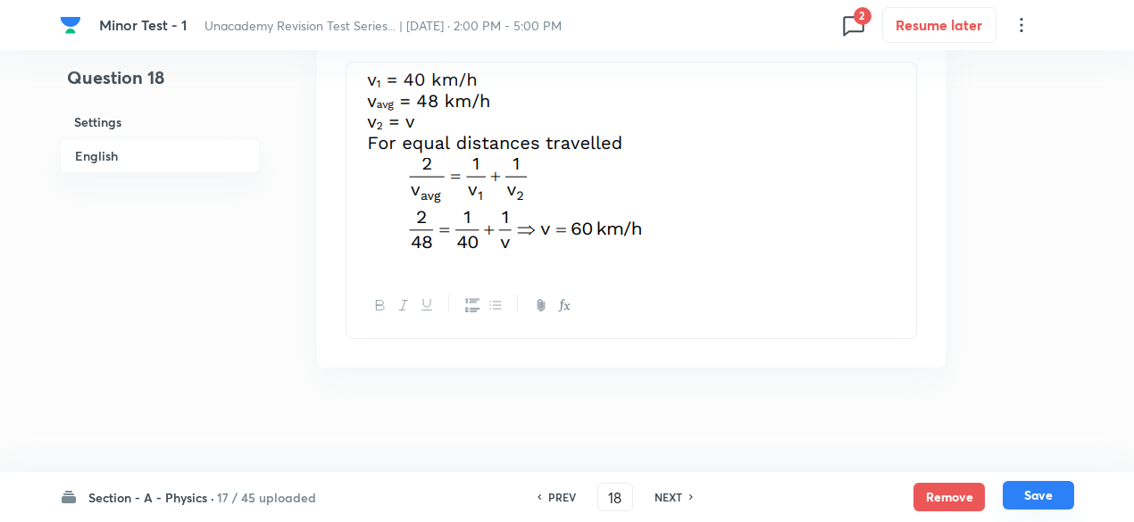
click at [1031, 487] on button "Save" at bounding box center [1037, 495] width 71 height 29
type input "19"
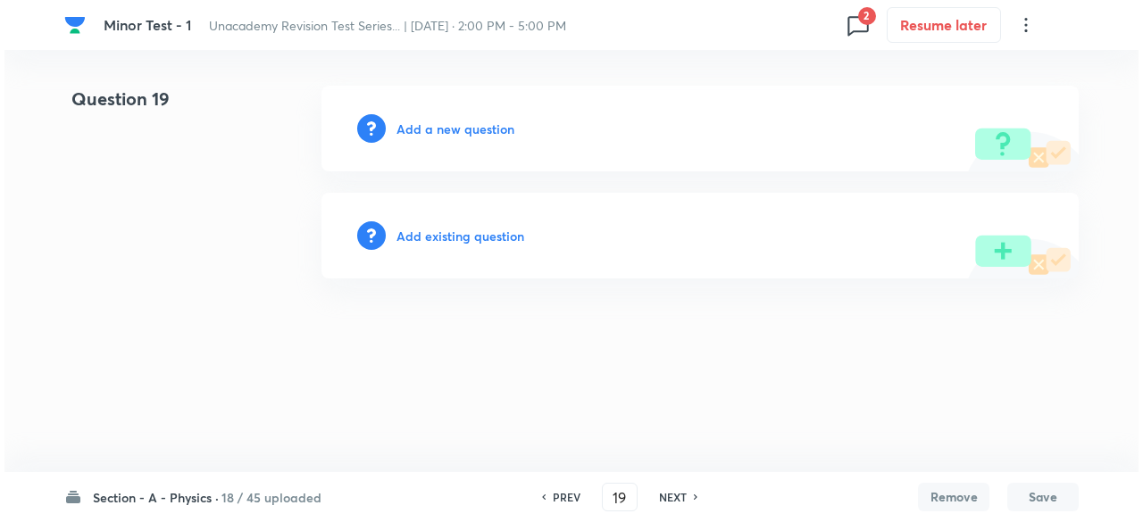
scroll to position [0, 0]
click at [482, 131] on h6 "Add a new question" at bounding box center [455, 129] width 118 height 19
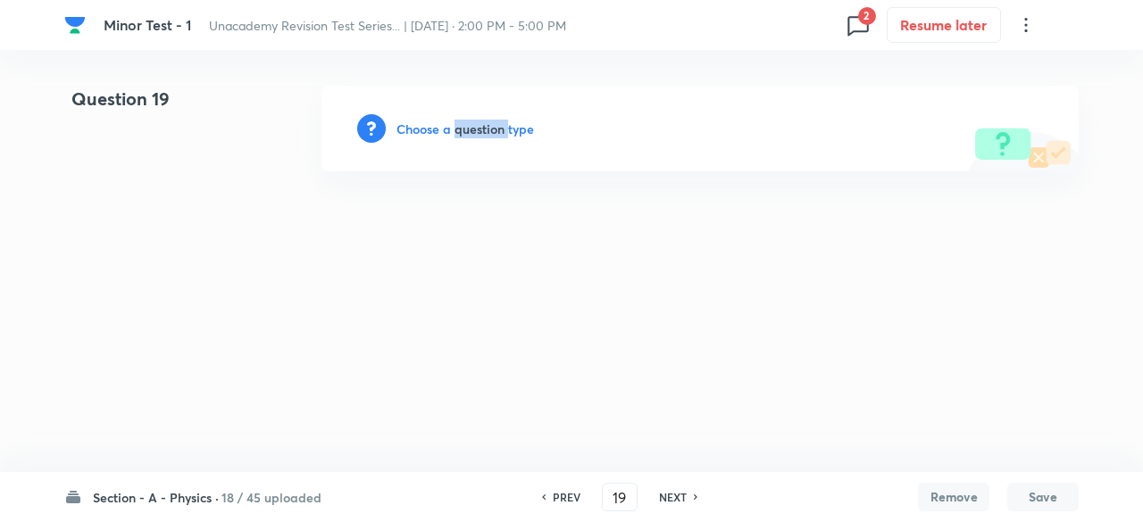
click at [482, 131] on h6 "Choose a question type" at bounding box center [464, 129] width 137 height 19
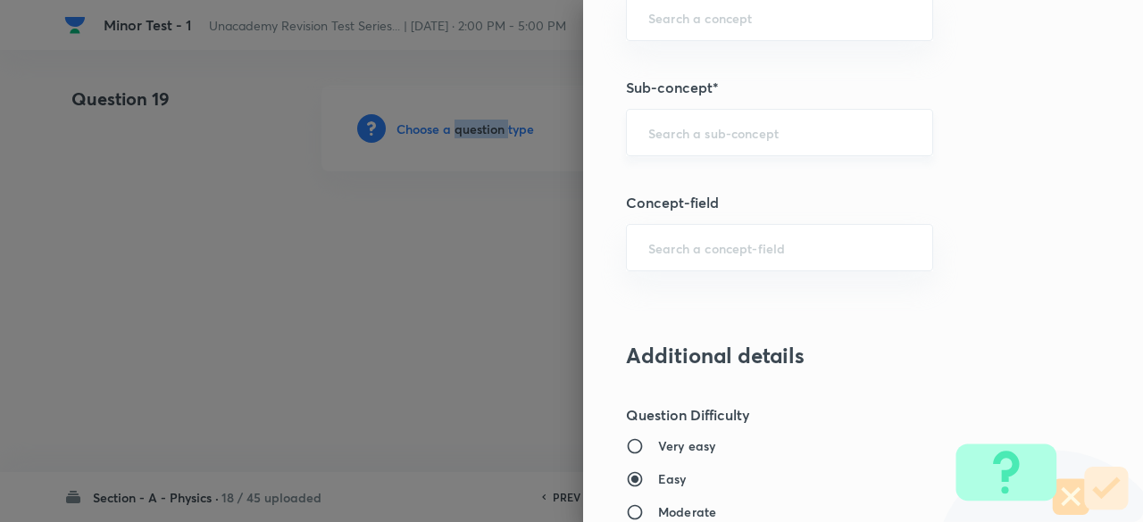
scroll to position [1196, 0]
click at [716, 144] on div "​" at bounding box center [779, 131] width 307 height 47
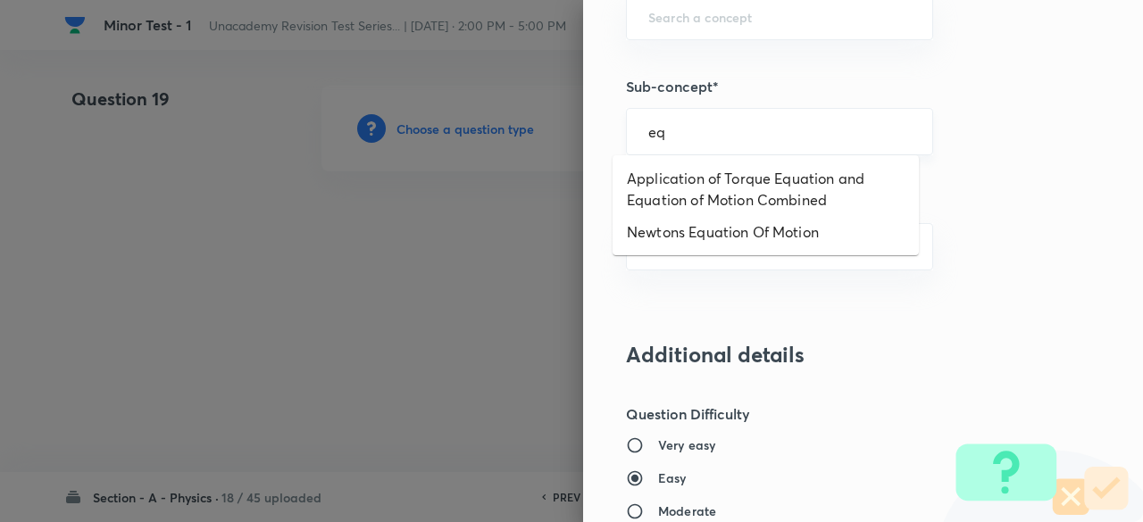
type input "e"
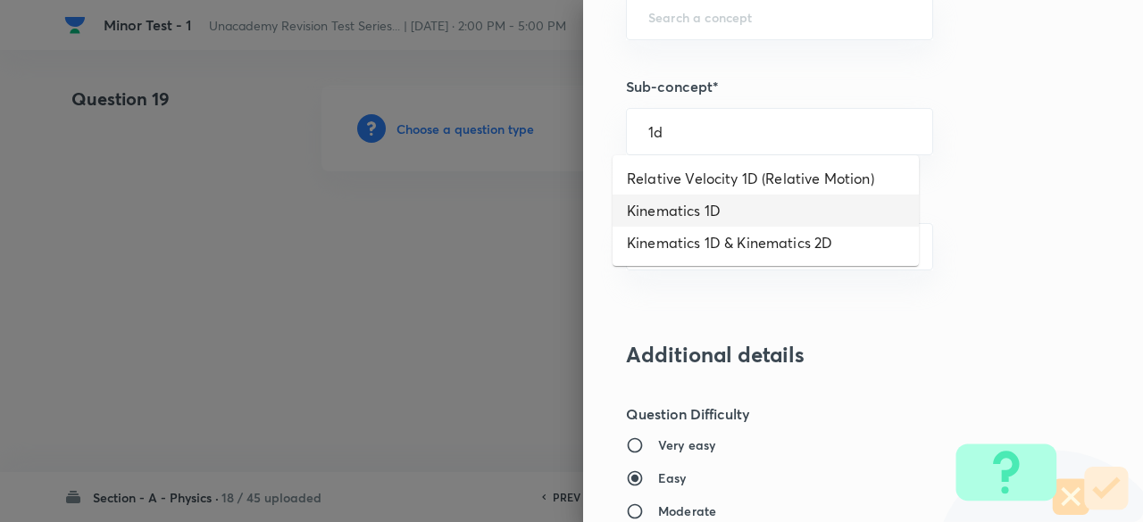
click at [716, 208] on li "Kinematics 1D" at bounding box center [765, 211] width 306 height 32
type input "Kinematics 1D"
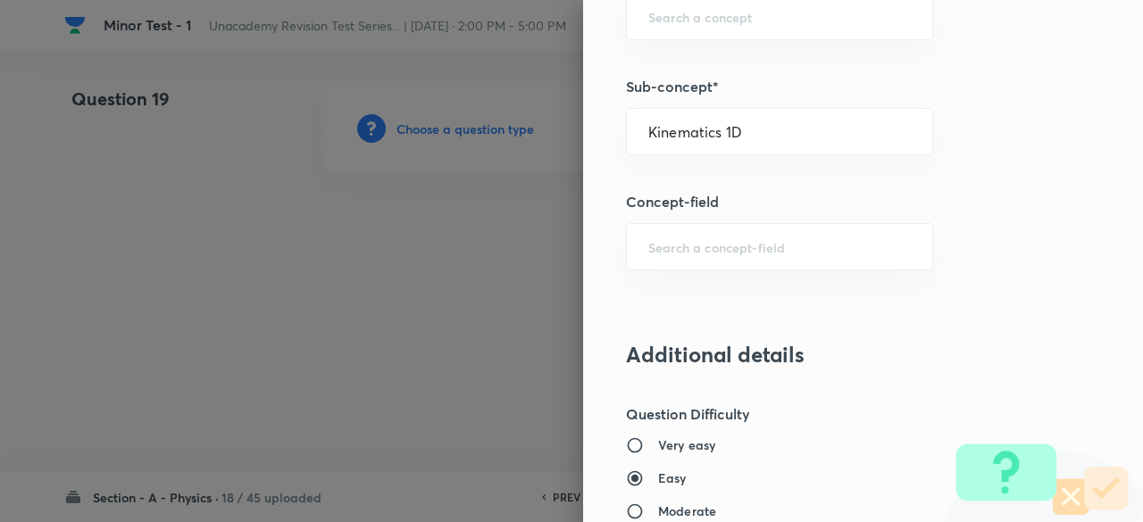
type input "Physics"
type input "Kinematics"
type input "Kinematics 1D"
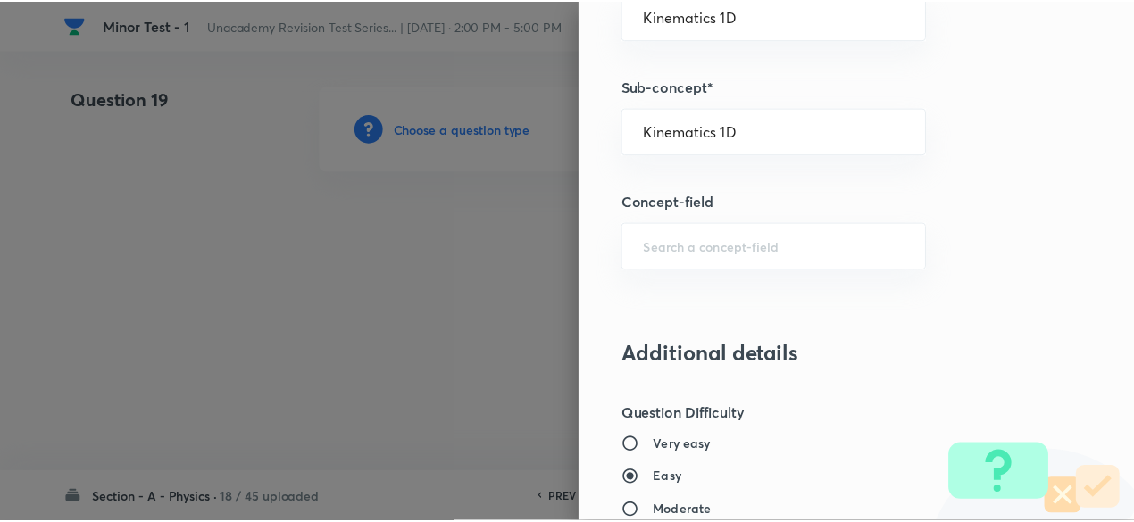
scroll to position [2025, 0]
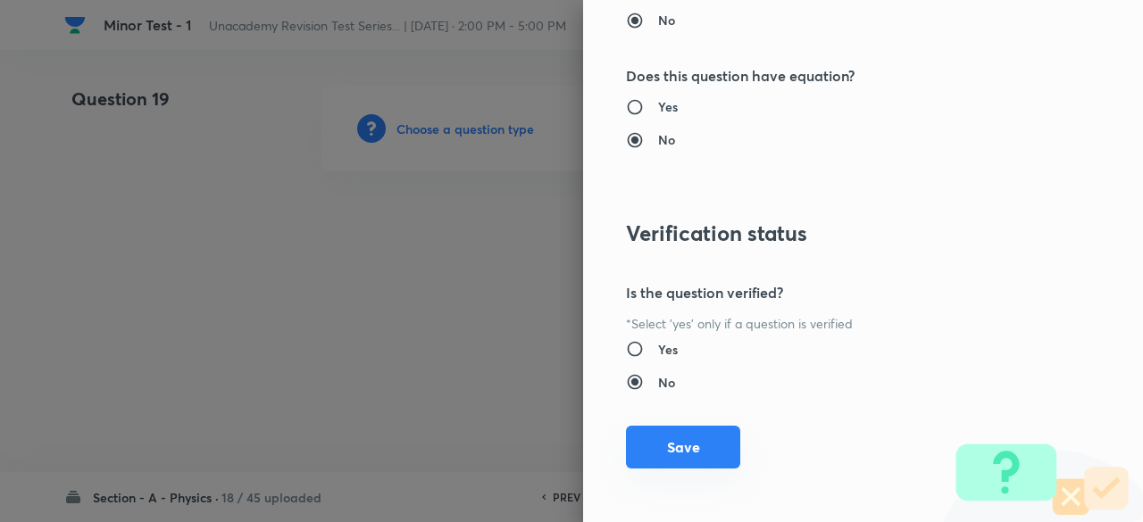
click at [645, 456] on button "Save" at bounding box center [683, 447] width 114 height 43
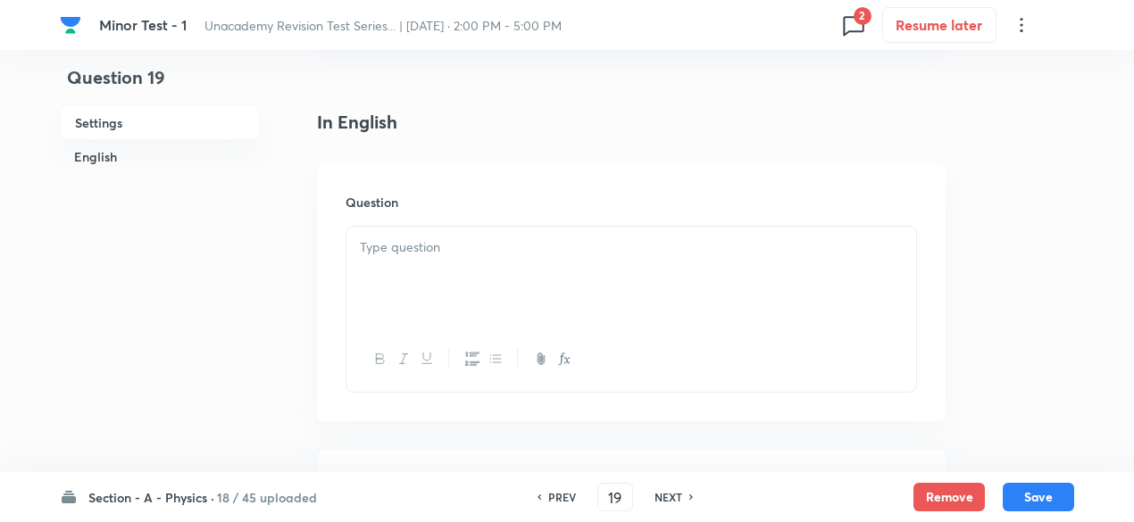
scroll to position [423, 0]
click at [496, 254] on div at bounding box center [631, 270] width 570 height 100
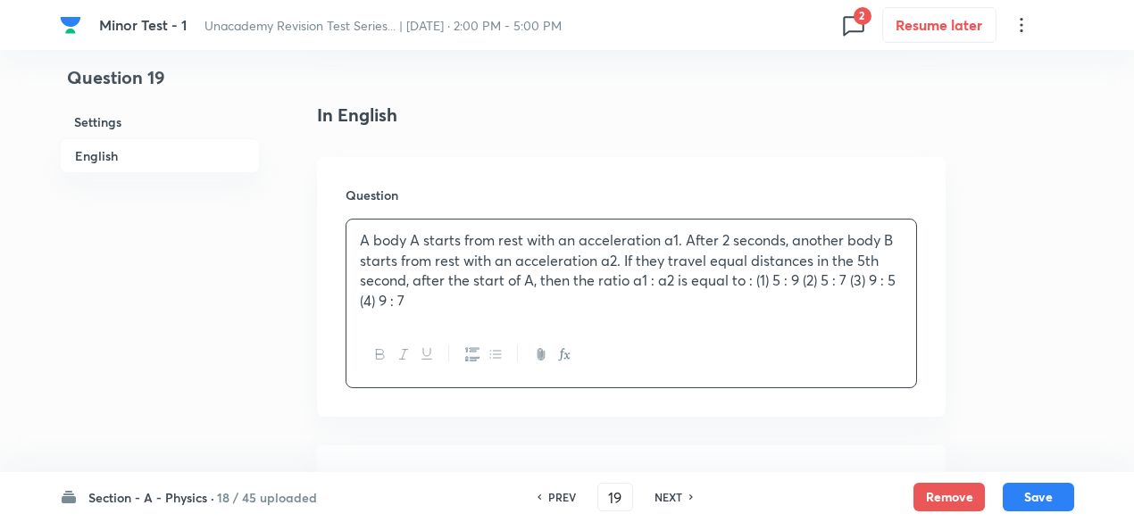
click at [496, 254] on p "A body A starts from rest with an acceleration a1. After 2 seconds, another bod…" at bounding box center [631, 270] width 543 height 81
click at [494, 295] on p "A body A starts from rest with an acceleration a1. After 2 seconds, another bod…" at bounding box center [631, 270] width 543 height 81
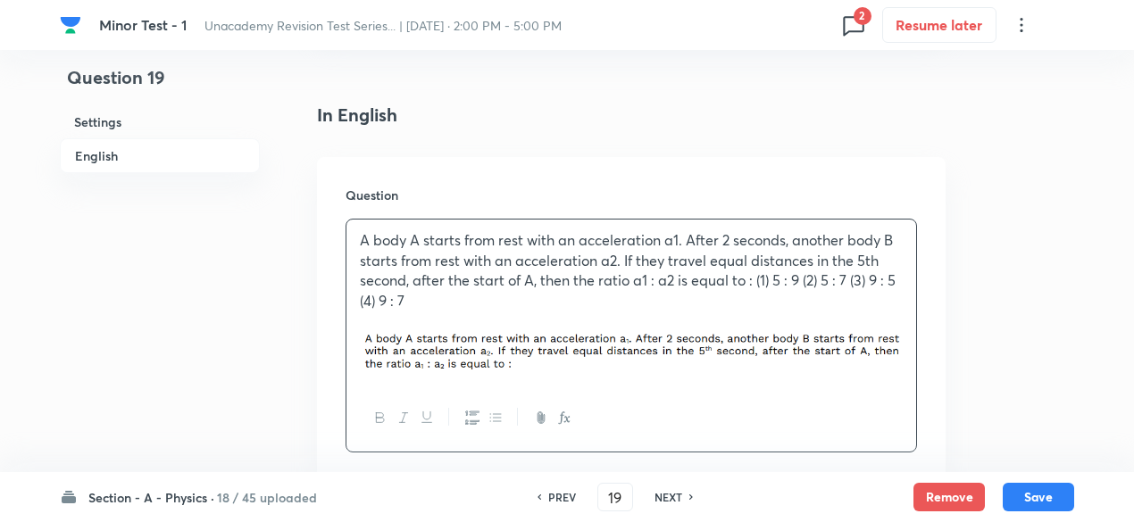
click at [753, 290] on p "A body A starts from rest with an acceleration a1. After 2 seconds, another bod…" at bounding box center [631, 270] width 543 height 81
click at [640, 304] on p "(1) 5 : 9 (2) 5 : 7 (3) 9 : 5 (4) 9 : 7" at bounding box center [631, 301] width 543 height 21
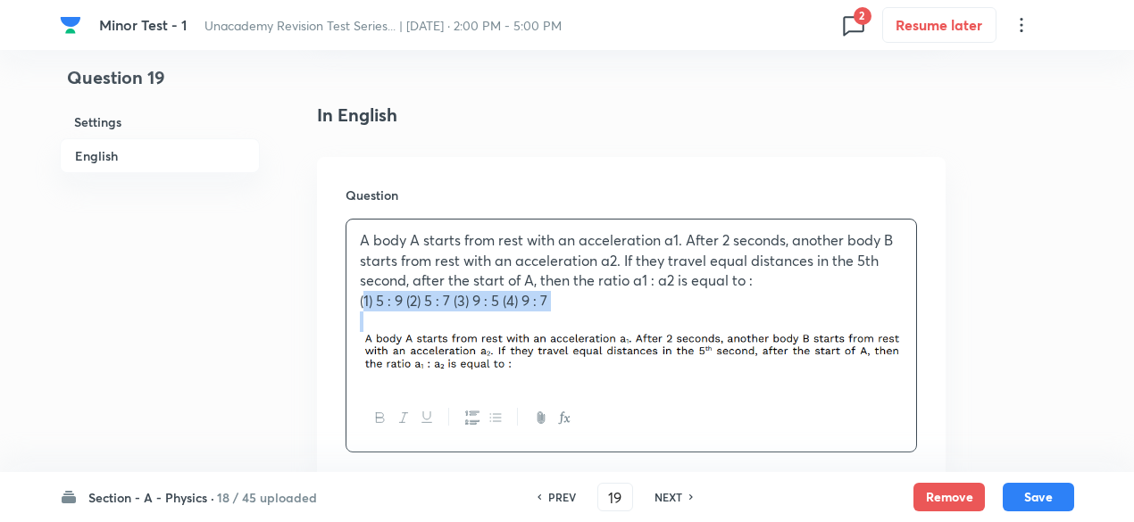
click at [640, 304] on p "(1) 5 : 9 (2) 5 : 7 (3) 9 : 5 (4) 9 : 7" at bounding box center [631, 301] width 543 height 21
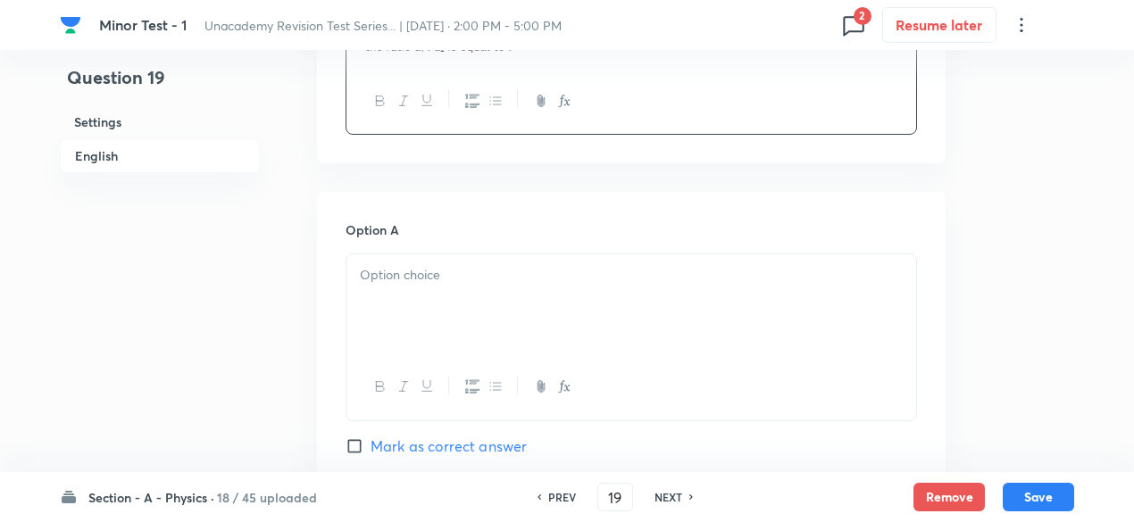
scroll to position [706, 0]
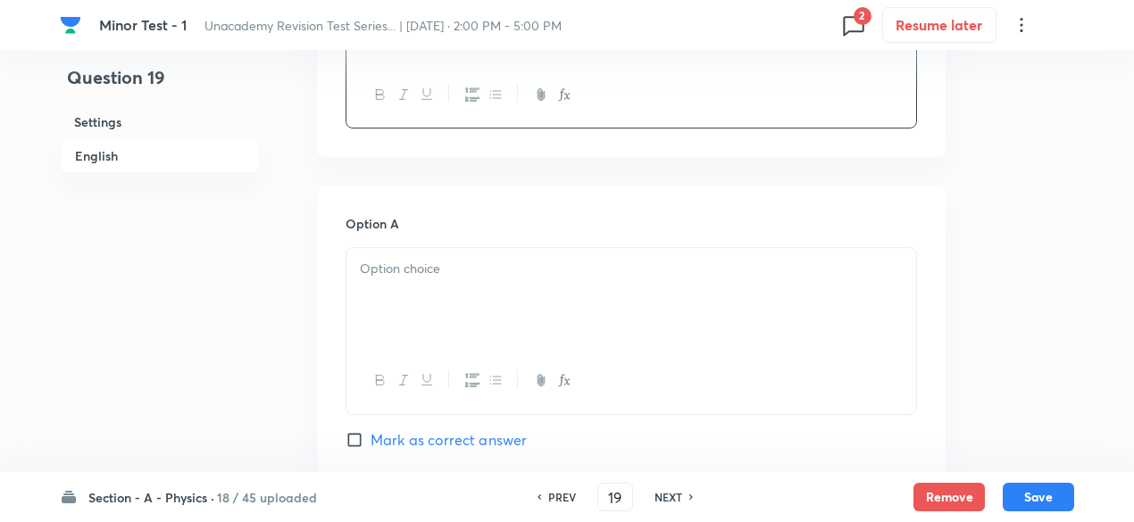
click at [503, 296] on div at bounding box center [631, 298] width 570 height 100
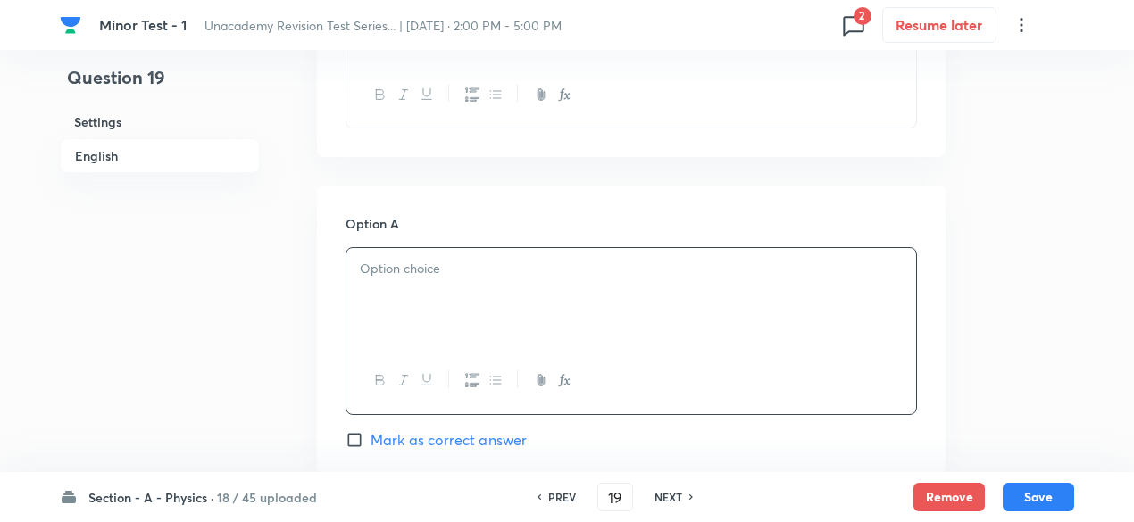
paste div
click at [371, 261] on p "(1) 5 : 9 (2) 5 : 7 (3) 9 : 5 (4) 9 : 7" at bounding box center [631, 269] width 543 height 21
click at [389, 270] on p "5 : 9 (2) 5 : 7 (3) 9 : 5 (4) 9 : 7" at bounding box center [631, 269] width 543 height 21
click at [441, 287] on p "(2) 5 : 7 (3) 9 : 5 (4) 9 : 7" at bounding box center [631, 289] width 543 height 21
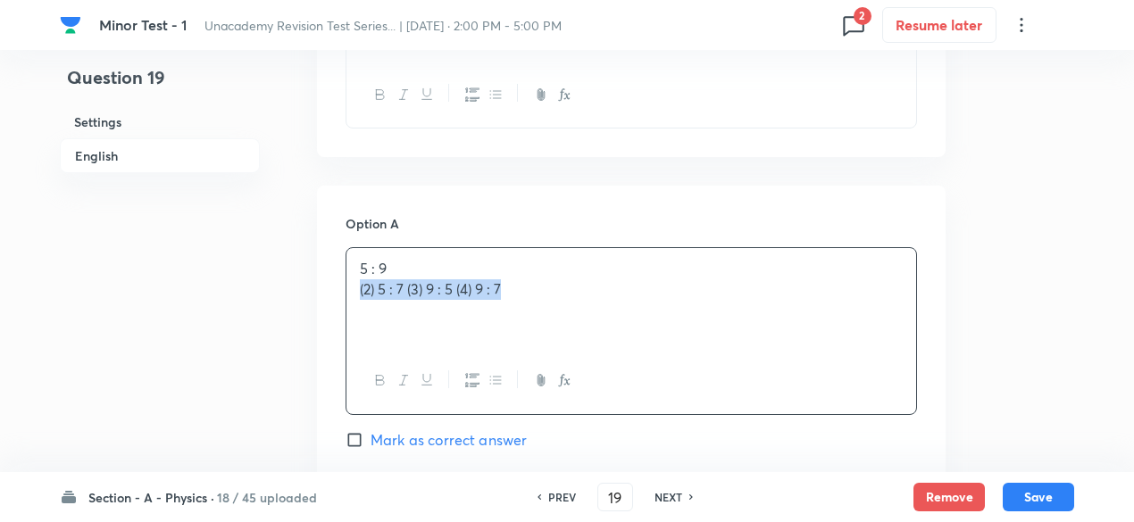
click at [441, 287] on p "(2) 5 : 7 (3) 9 : 5 (4) 9 : 7" at bounding box center [631, 289] width 543 height 21
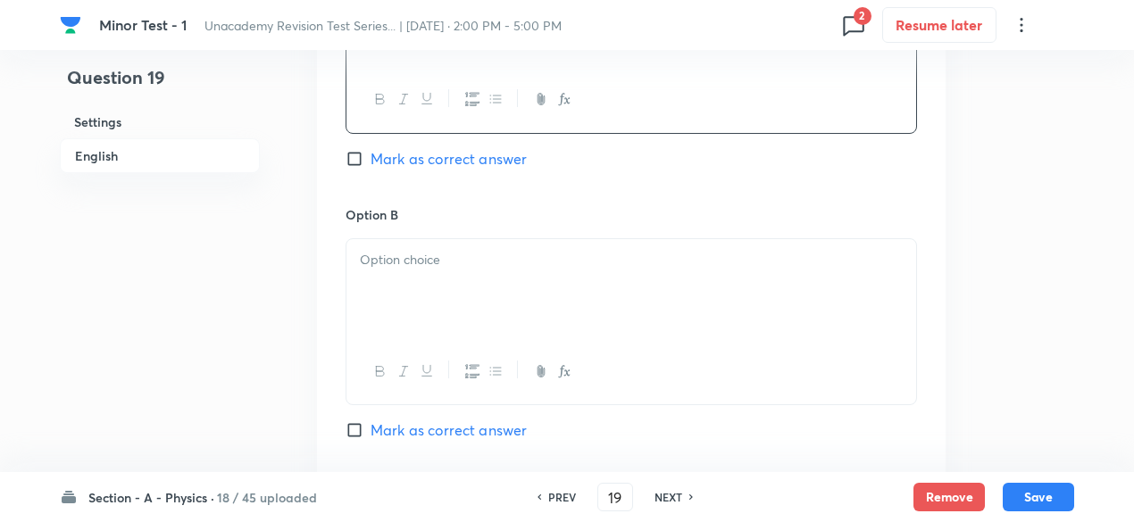
scroll to position [988, 0]
click at [436, 285] on div at bounding box center [631, 288] width 570 height 100
paste div
click at [376, 249] on p "(2) 5 : 7 (3) 9 : 5 (4) 9 : 7" at bounding box center [631, 259] width 543 height 21
click at [389, 260] on p "5 : 7 (3) 9 : 5 (4) 9 : 7" at bounding box center [631, 259] width 543 height 21
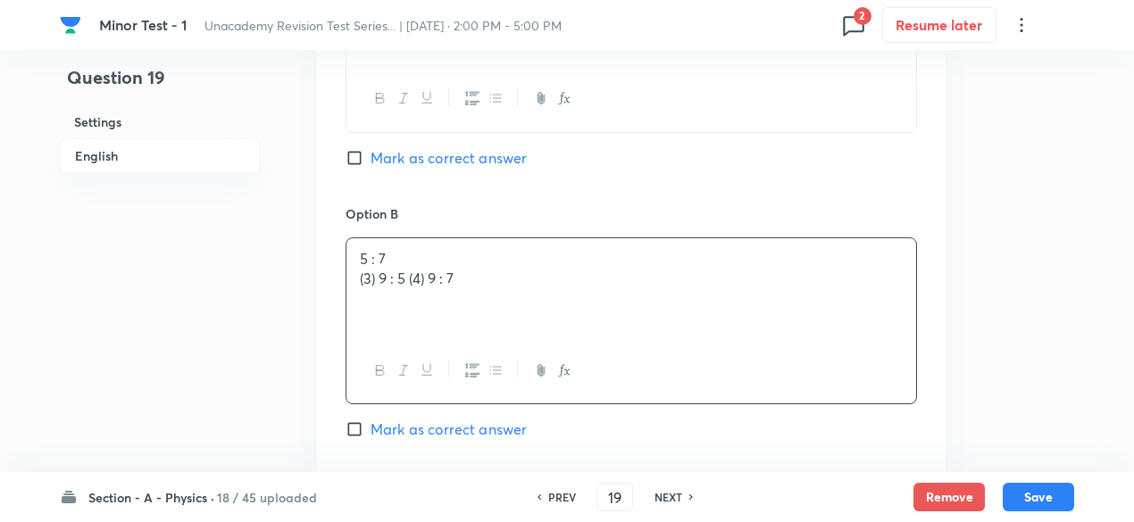
click at [452, 279] on p "(3) 9 : 5 (4) 9 : 7" at bounding box center [631, 279] width 543 height 21
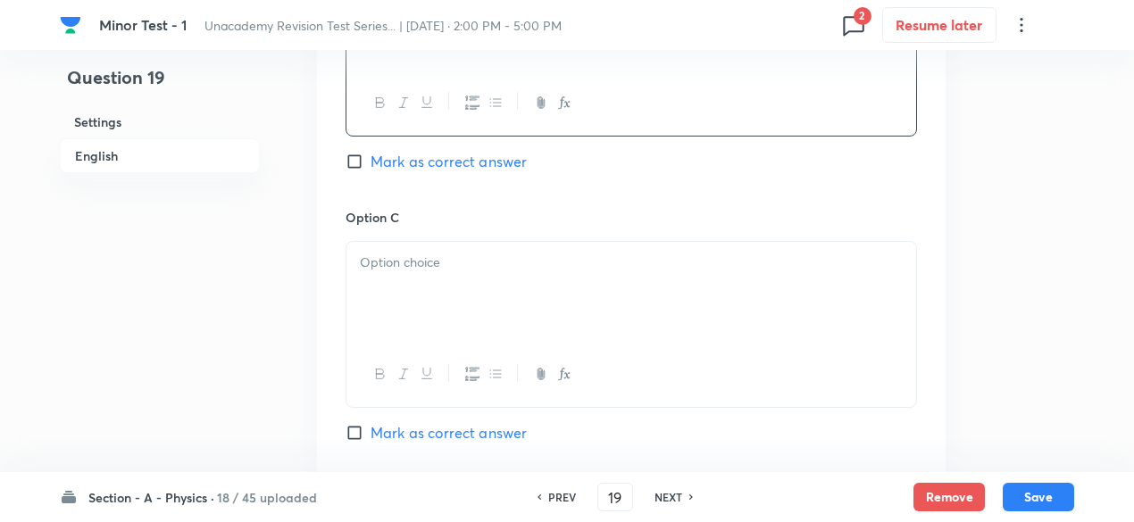
scroll to position [1281, 0]
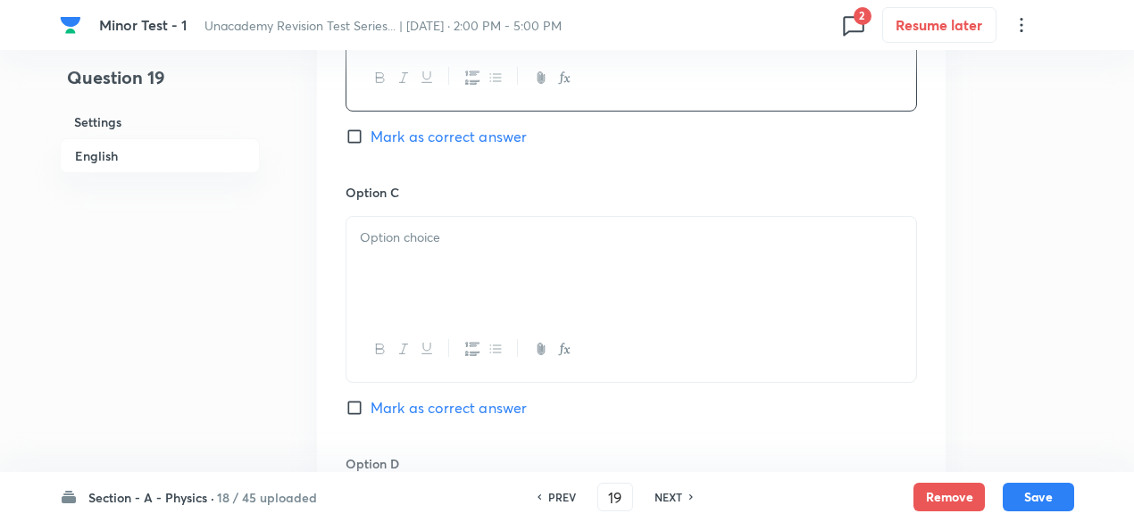
click at [452, 279] on div at bounding box center [631, 267] width 570 height 100
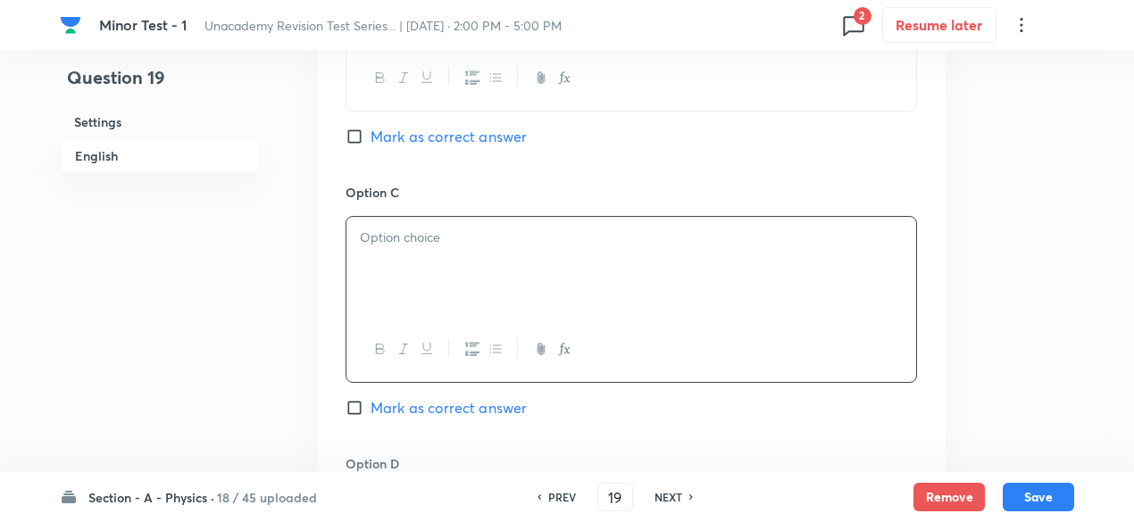
paste div
click at [378, 233] on p "(3) 9 : 5 (4) 9 : 7" at bounding box center [631, 238] width 543 height 21
click at [387, 233] on p "9 : 5 (4) 9 : 7" at bounding box center [631, 238] width 543 height 21
click at [409, 257] on p "(4) 9 : 7" at bounding box center [631, 258] width 543 height 21
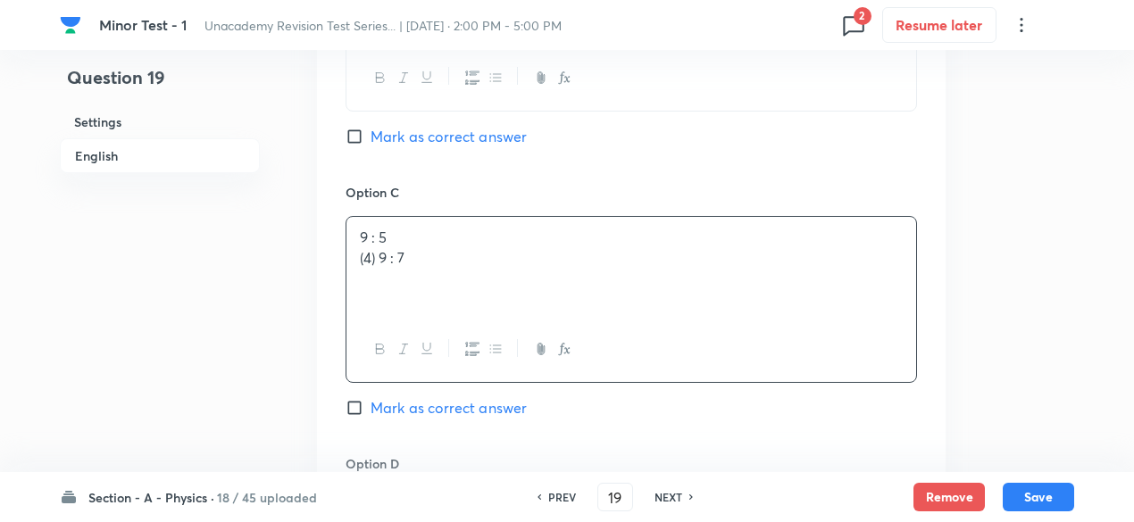
click at [409, 257] on p "(4) 9 : 7" at bounding box center [631, 258] width 543 height 21
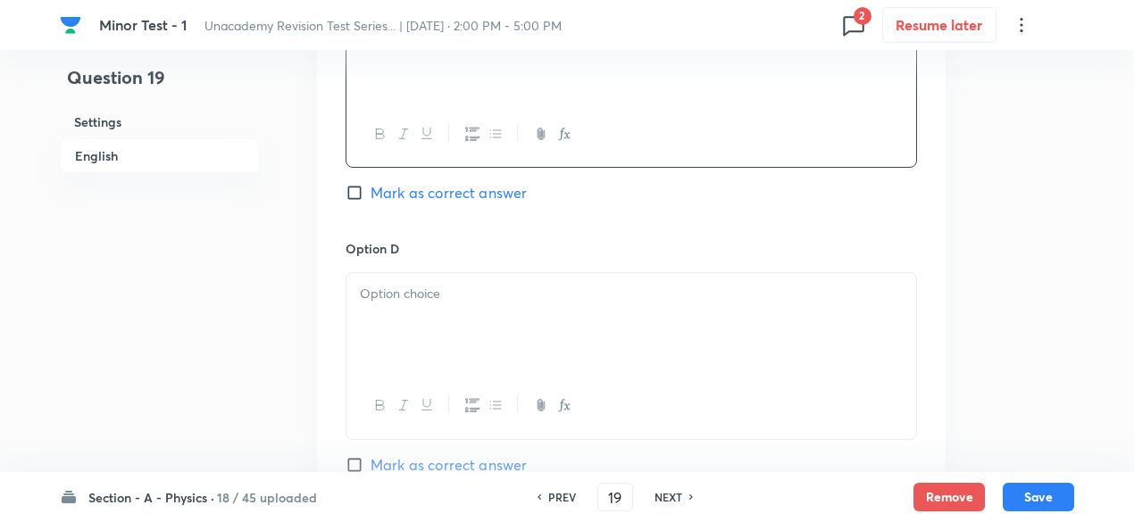
scroll to position [1510, 0]
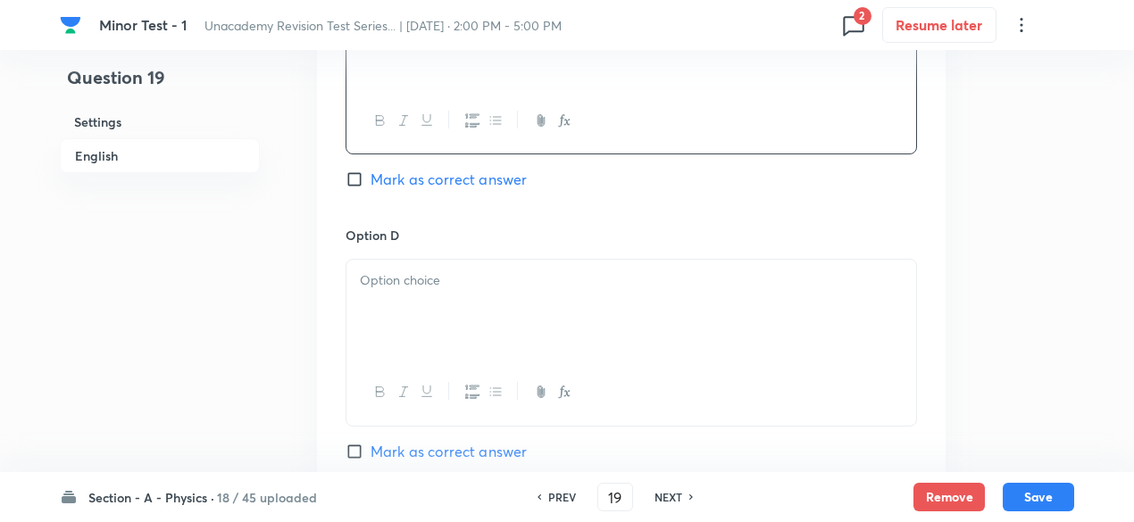
click at [426, 312] on div at bounding box center [631, 310] width 570 height 100
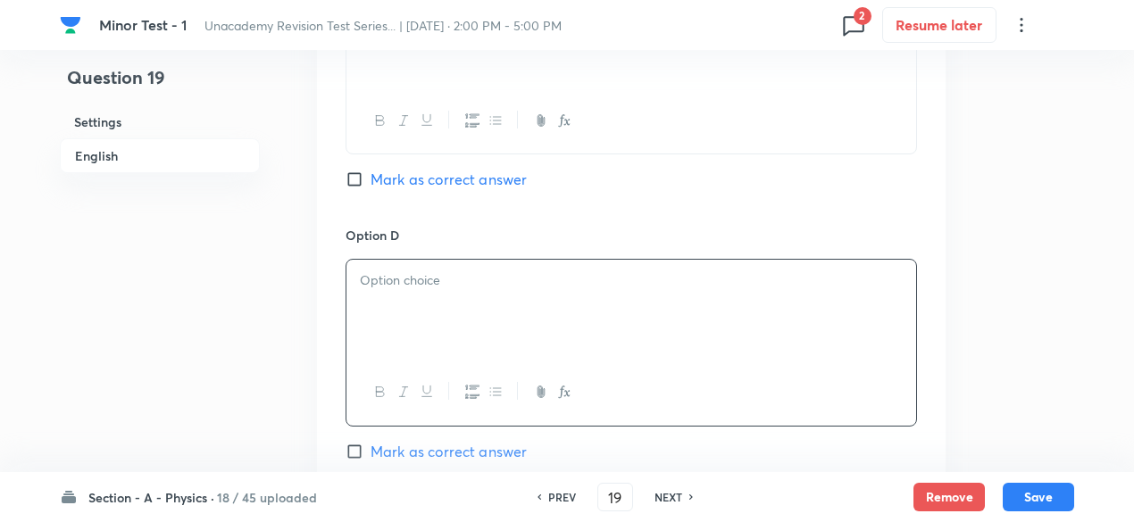
paste div
click at [380, 267] on div "(4) 9 : 7" at bounding box center [631, 310] width 570 height 100
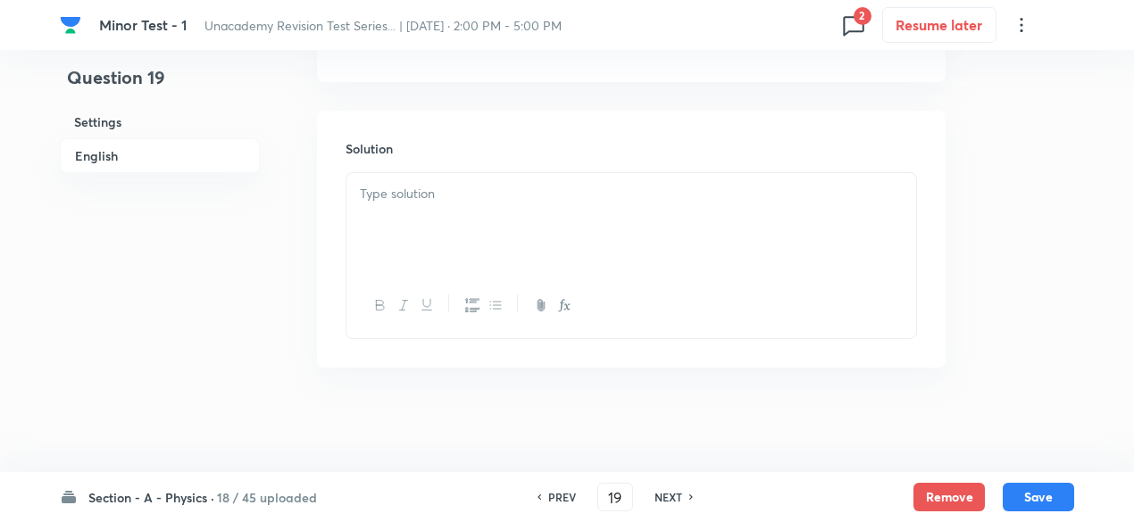
drag, startPoint x: 420, startPoint y: 131, endPoint x: 424, endPoint y: 249, distance: 117.9
click at [424, 249] on div "Solution" at bounding box center [631, 239] width 628 height 257
click at [424, 249] on div at bounding box center [631, 223] width 570 height 100
click at [462, 316] on span "Mark as correct answer" at bounding box center [448, 326] width 156 height 21
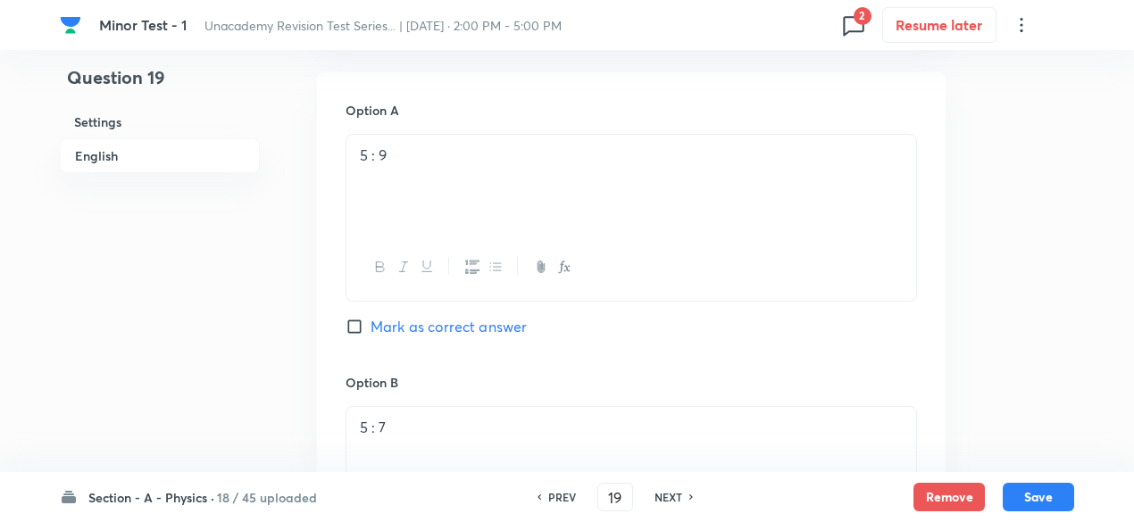
click at [370, 318] on input "Mark as correct answer" at bounding box center [357, 327] width 25 height 18
checkbox input "true"
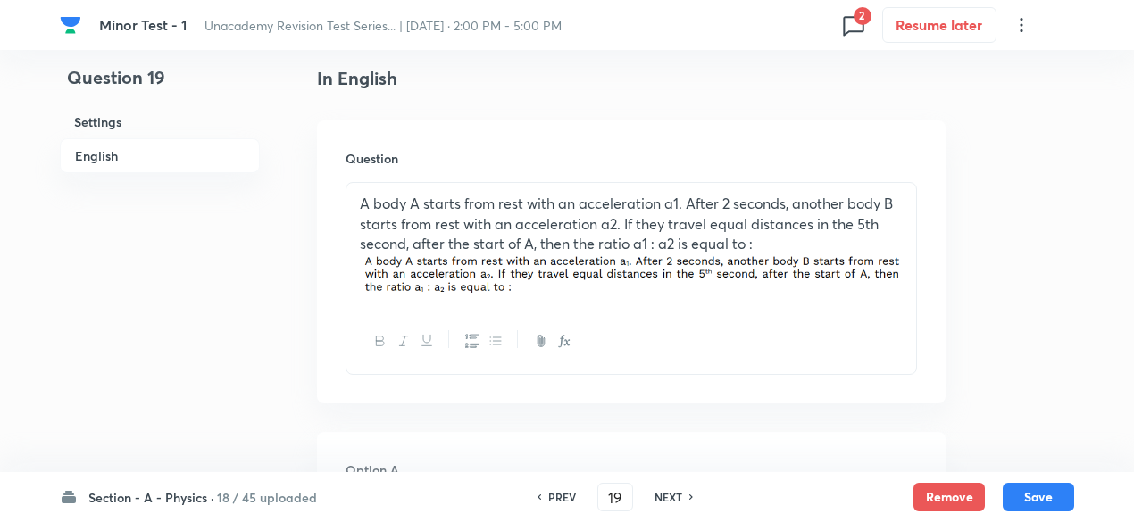
scroll to position [488, 0]
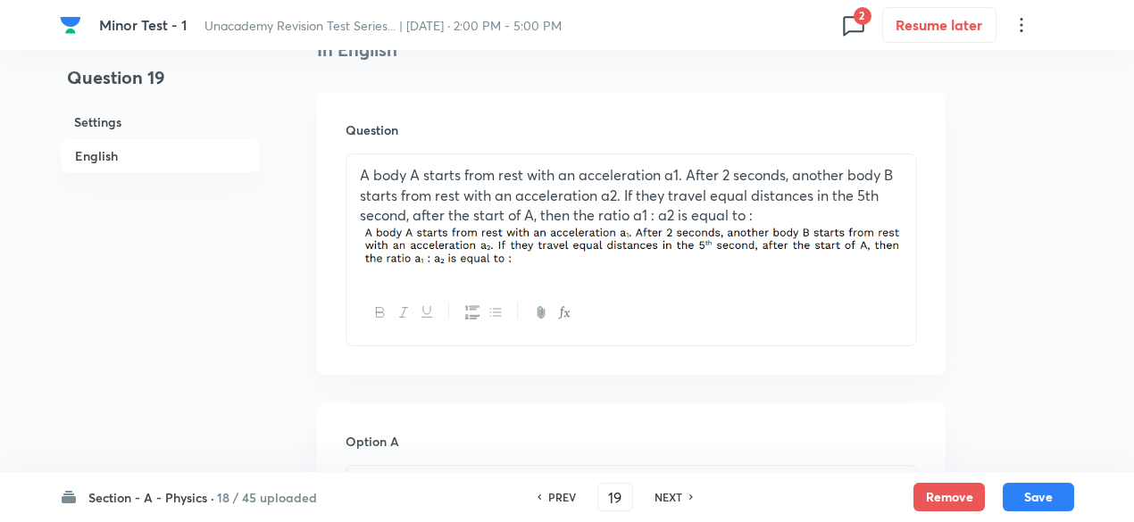
click at [494, 179] on p "A body A starts from rest with an acceleration a1. After 2 seconds, another bod…" at bounding box center [631, 195] width 543 height 61
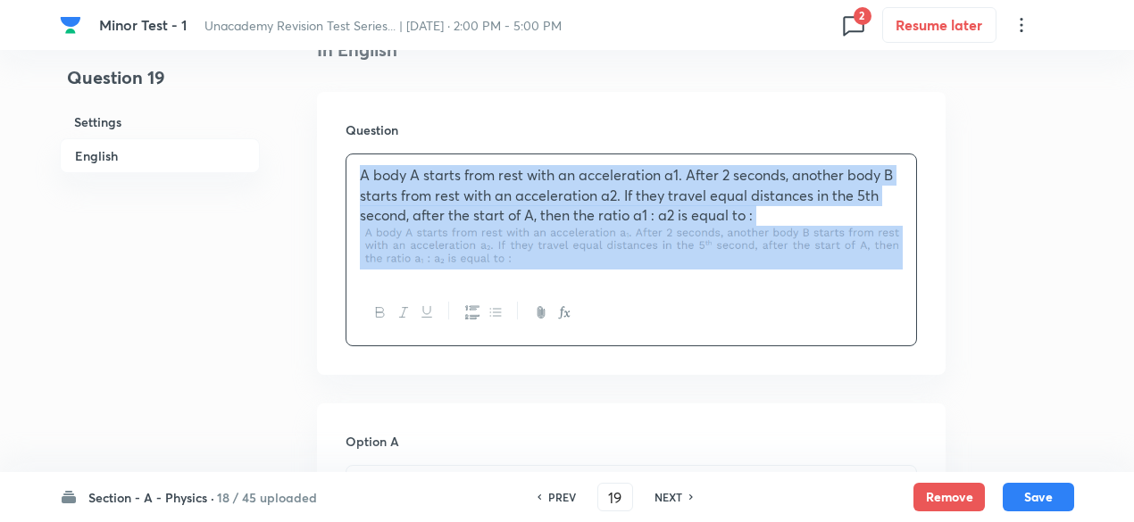
click at [494, 179] on p "A body A starts from rest with an acceleration a1. After 2 seconds, another bod…" at bounding box center [631, 195] width 543 height 61
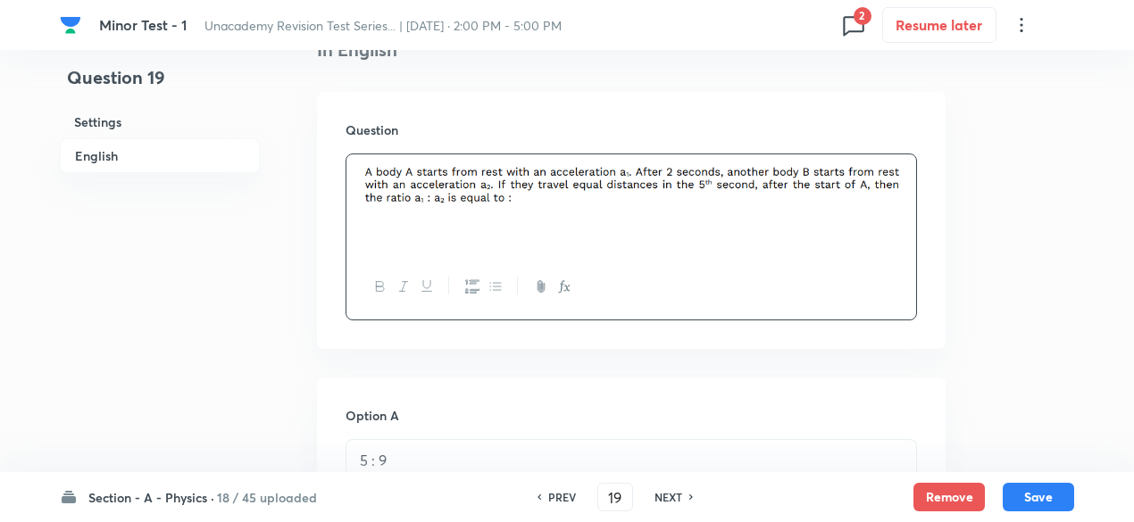
click at [494, 179] on img at bounding box center [631, 184] width 543 height 38
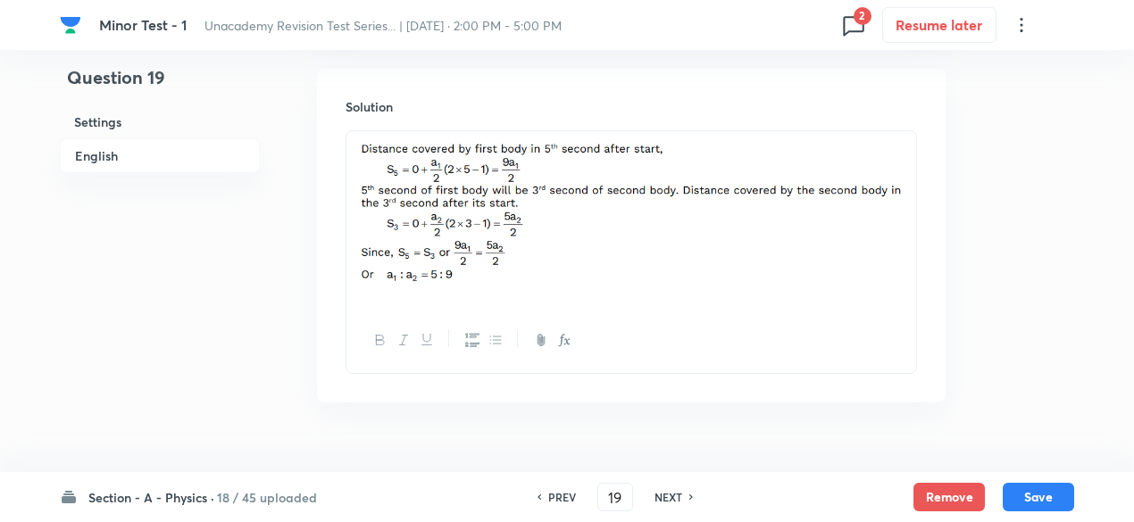
scroll to position [1969, 0]
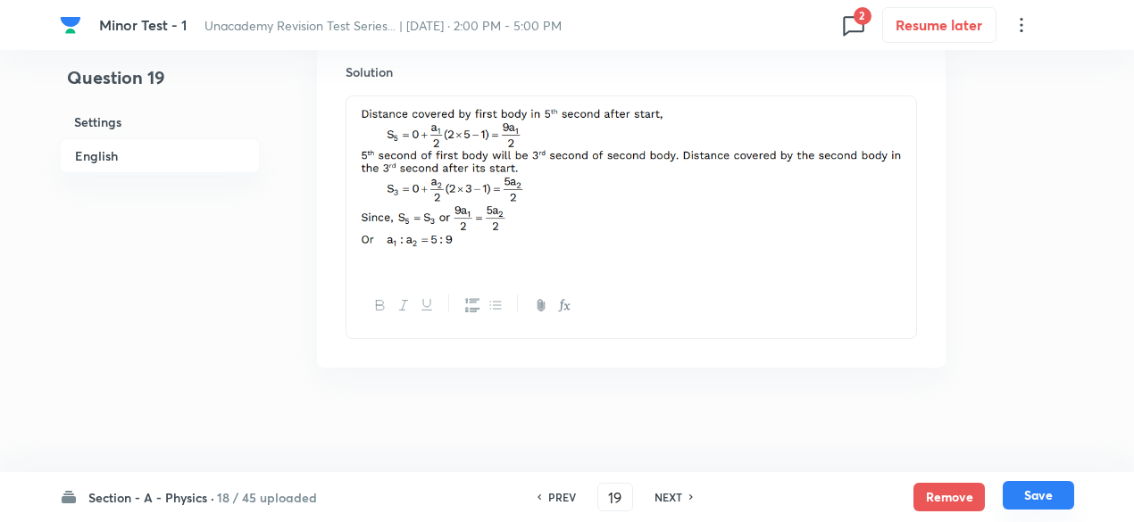
click at [1046, 495] on button "Save" at bounding box center [1037, 495] width 71 height 29
type input "20"
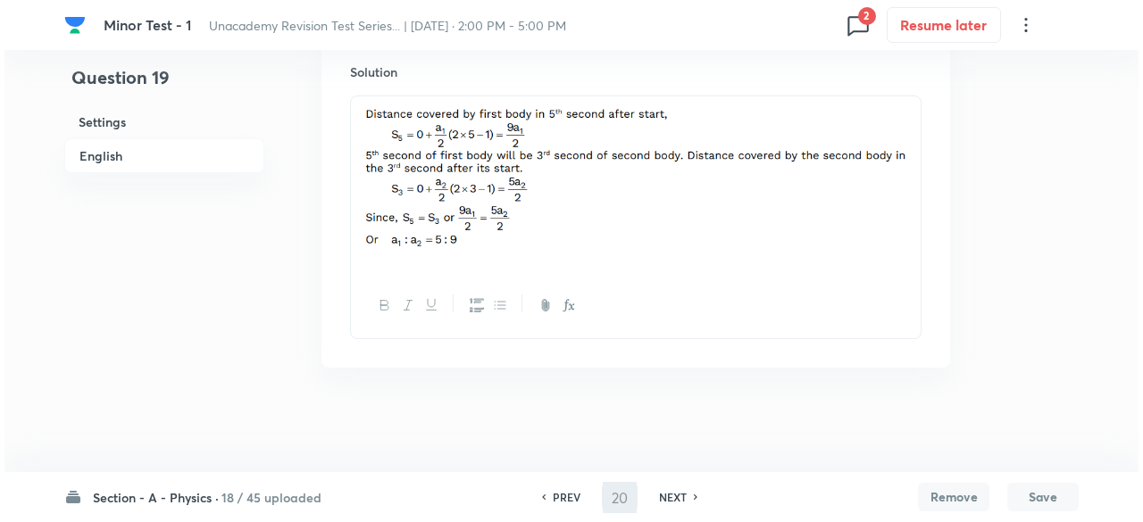
scroll to position [0, 0]
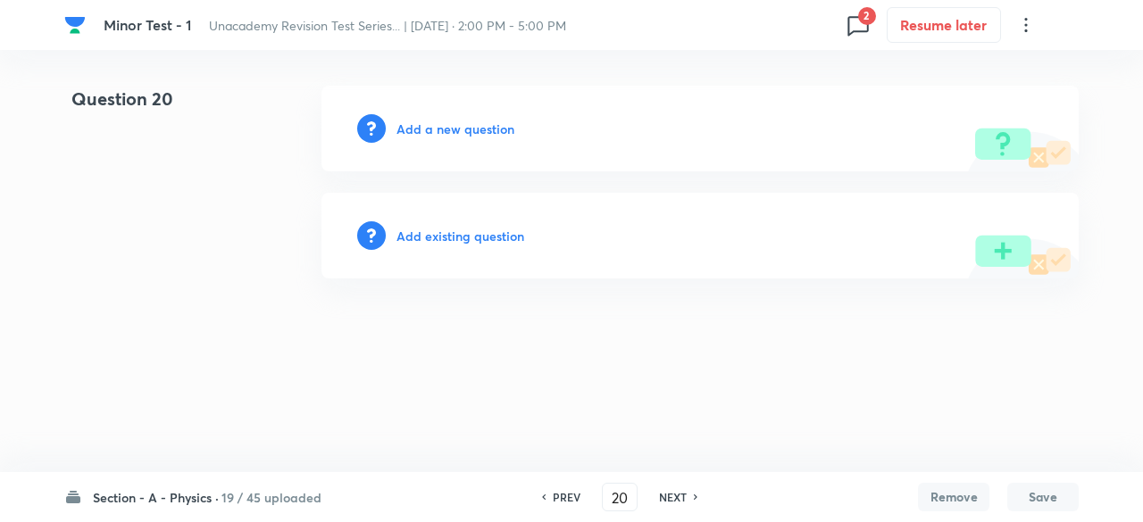
click at [498, 124] on h6 "Add a new question" at bounding box center [455, 129] width 118 height 19
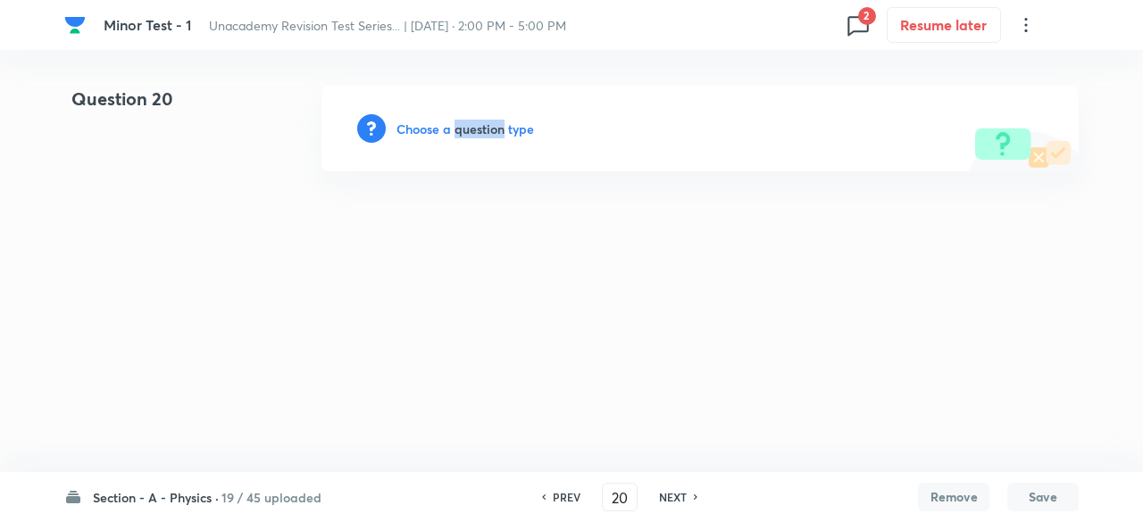
click at [498, 124] on h6 "Choose a question type" at bounding box center [464, 129] width 137 height 19
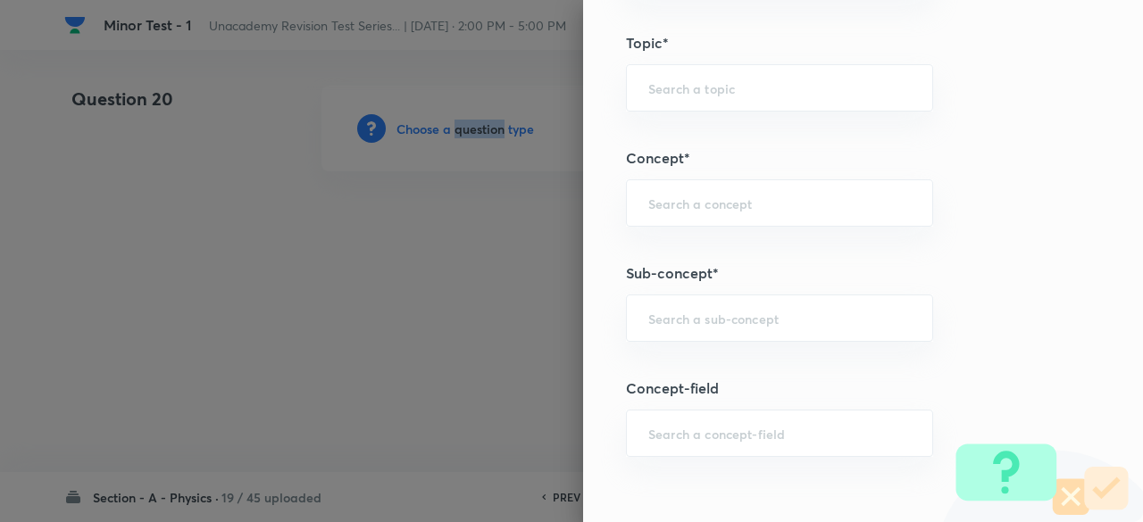
scroll to position [1011, 0]
click at [694, 308] on input "text" at bounding box center [779, 316] width 262 height 17
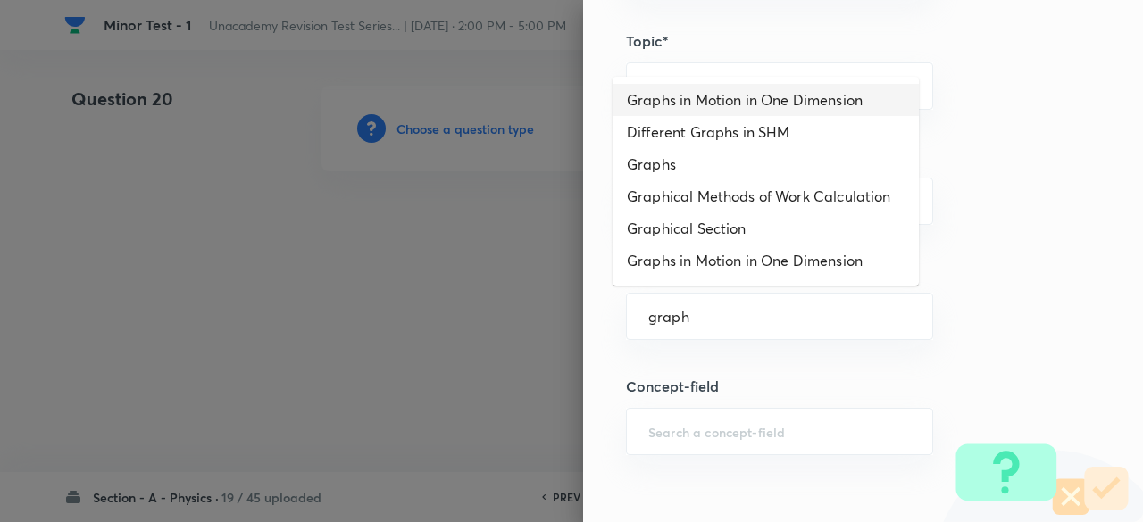
click at [691, 110] on li "Graphs in Motion in One Dimension" at bounding box center [765, 100] width 306 height 32
type input "Graphs in Motion in One Dimension"
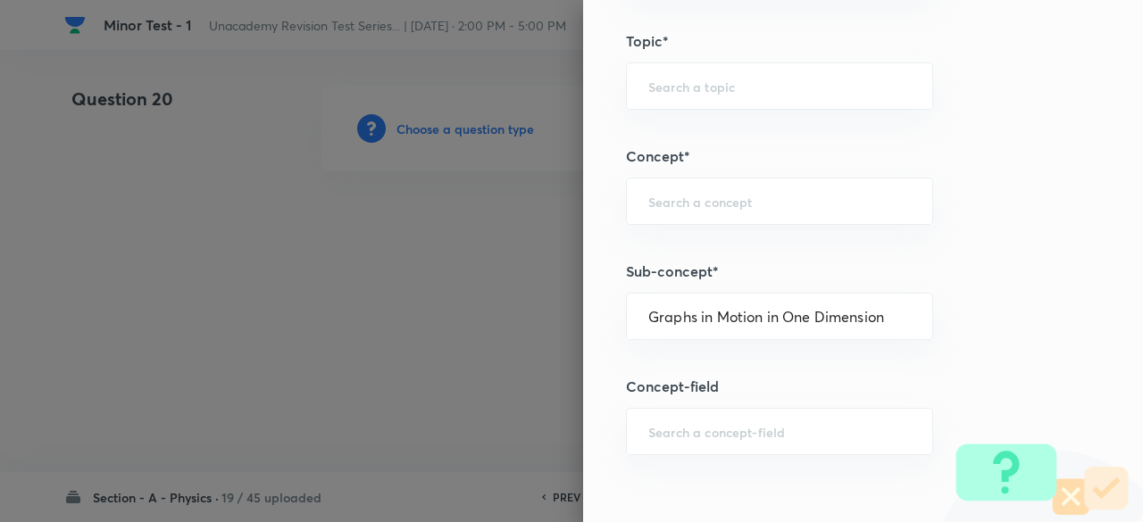
type input "Physics"
type input "Mechanics"
type input "Motion in a Straight Line"
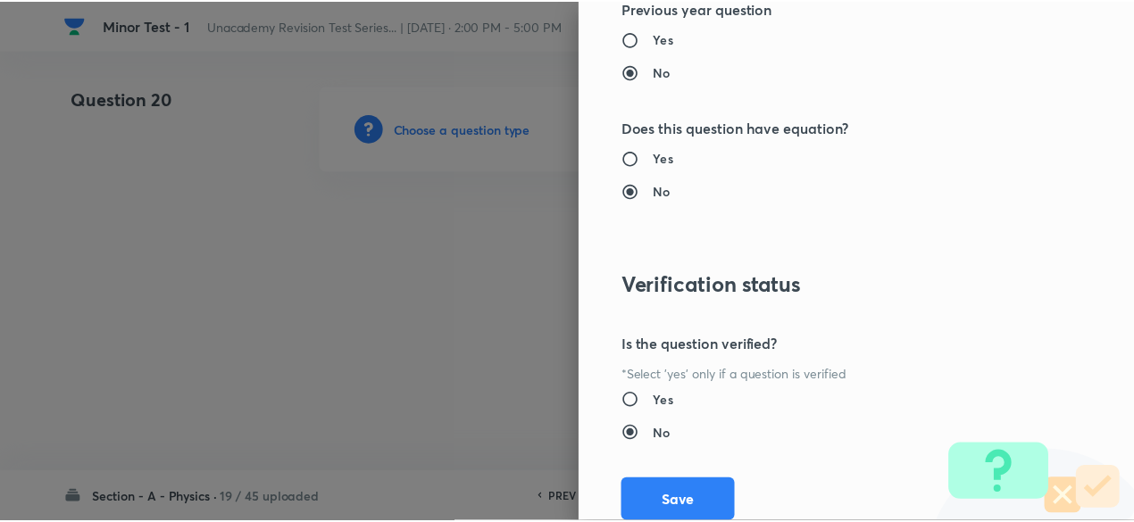
scroll to position [2025, 0]
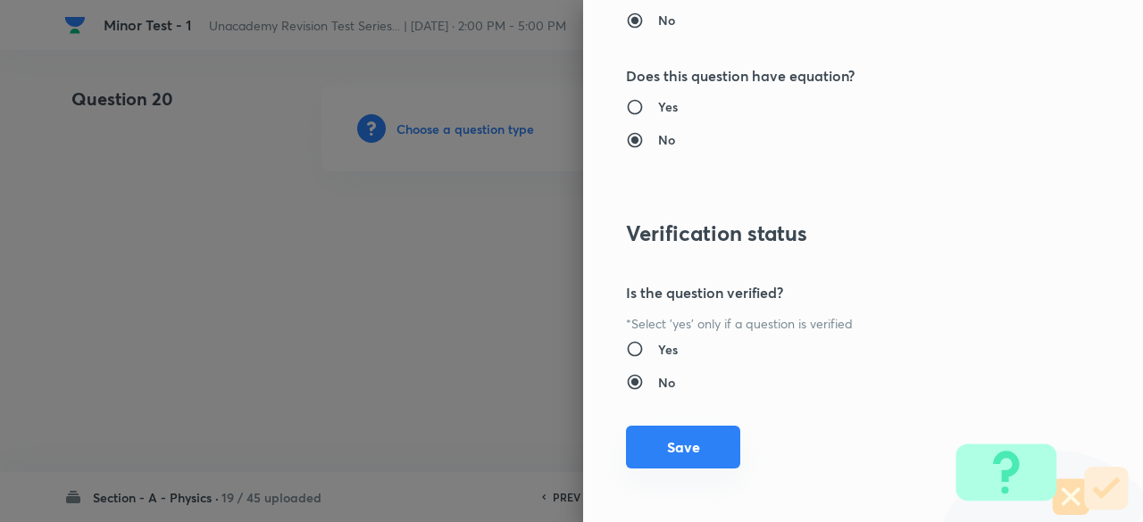
click at [692, 437] on button "Save" at bounding box center [683, 447] width 114 height 43
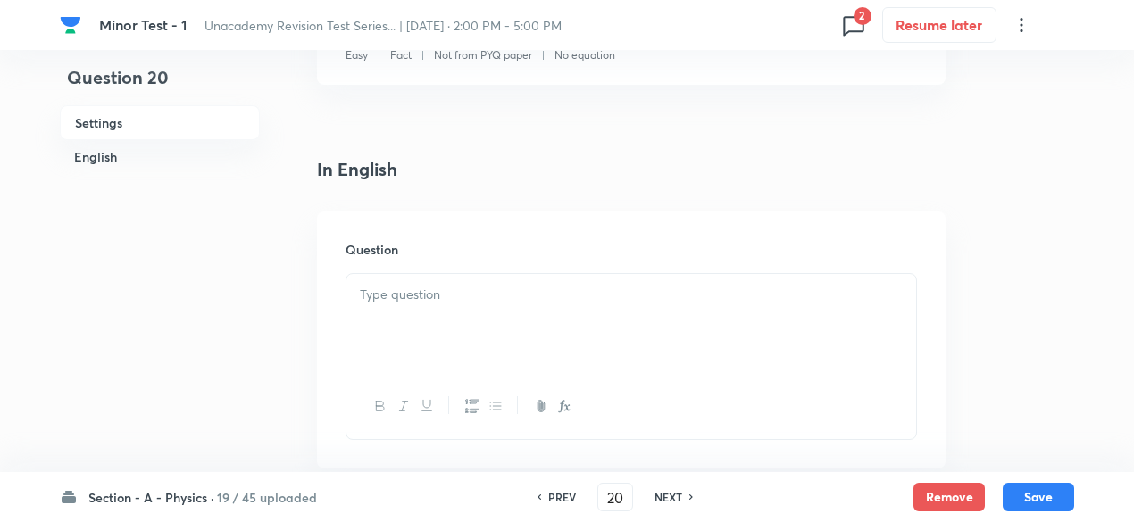
scroll to position [379, 0]
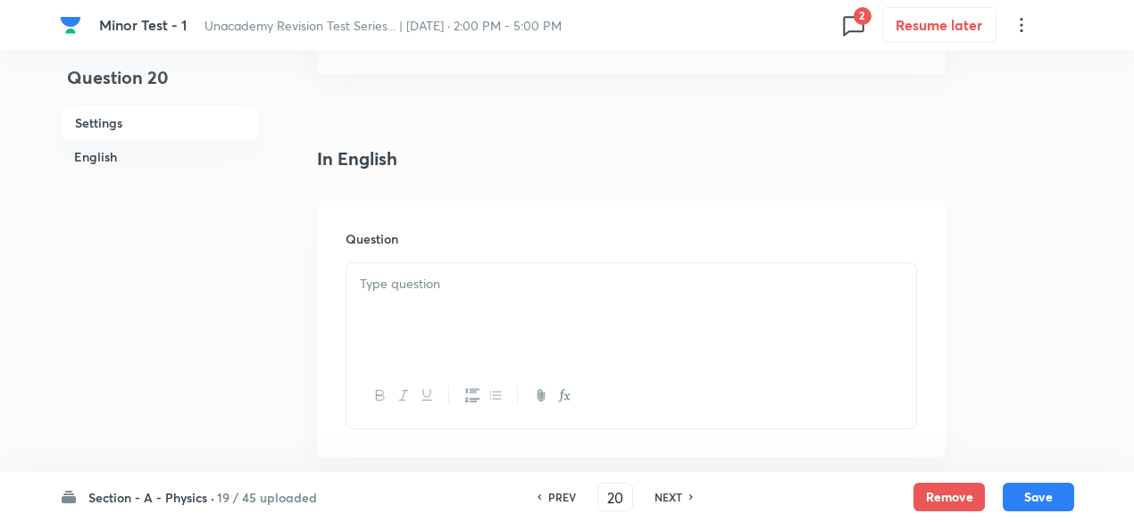
click at [496, 272] on div at bounding box center [631, 313] width 570 height 100
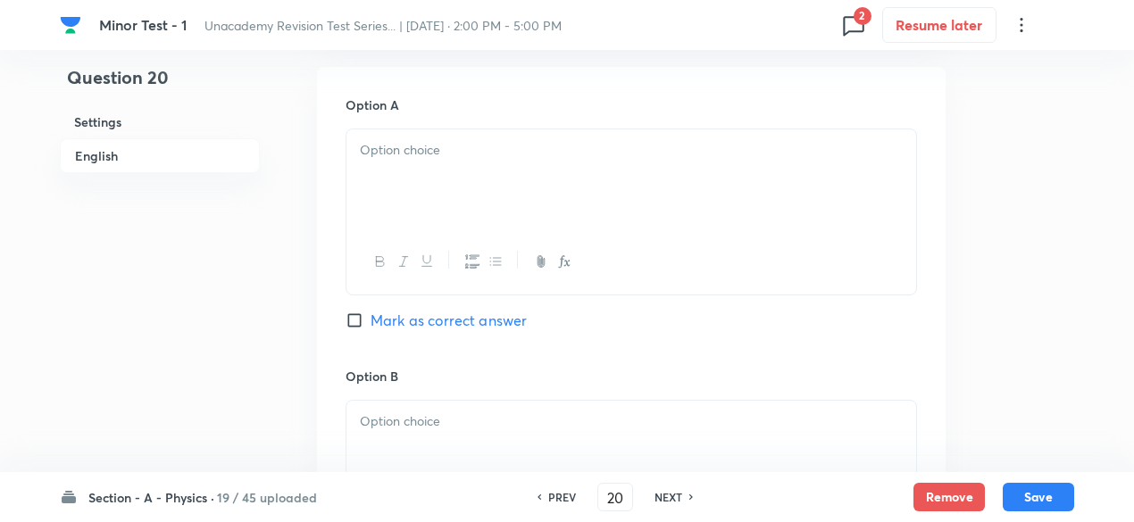
scroll to position [895, 0]
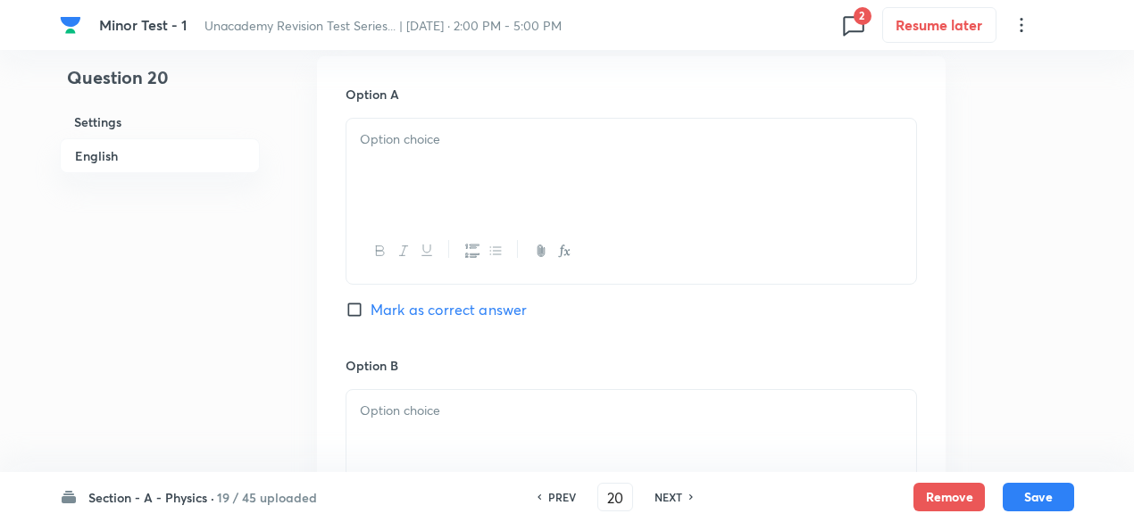
click at [386, 154] on div at bounding box center [631, 169] width 570 height 100
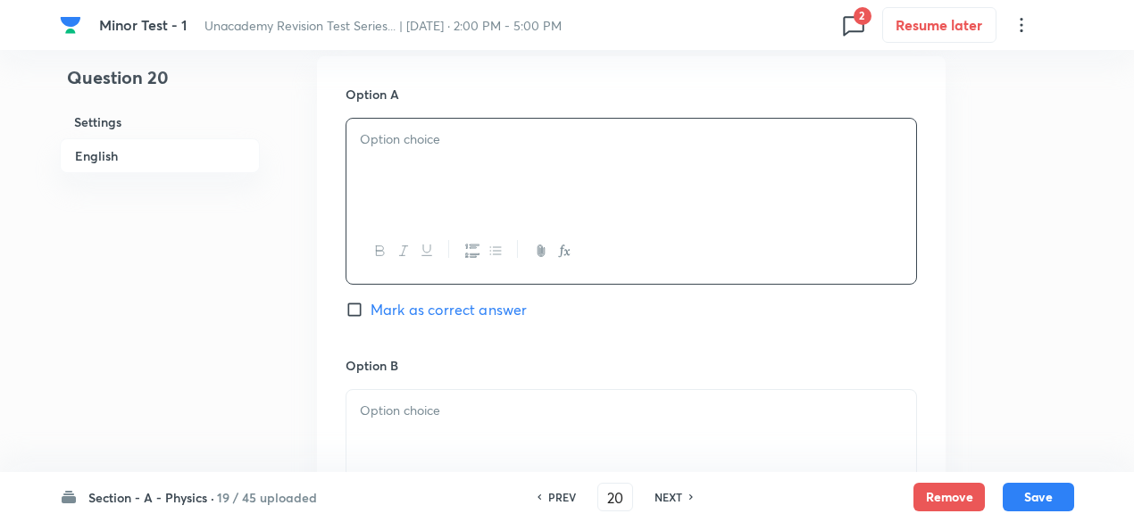
paste div
click at [373, 129] on p "(1) 30 m/s (2) 20 m/s (3) 40 m/s (4) none" at bounding box center [631, 139] width 543 height 21
drag, startPoint x: 404, startPoint y: 141, endPoint x: 611, endPoint y: 172, distance: 208.6
click at [611, 172] on div "30 m/s (2) 20 m/s (3) 40 m/s (4) none" at bounding box center [631, 169] width 570 height 100
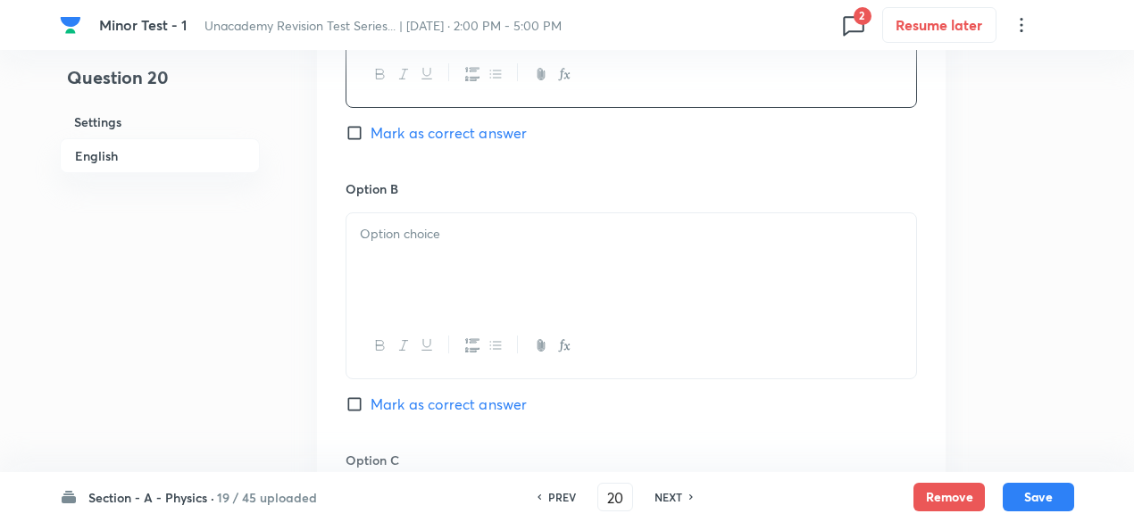
scroll to position [1075, 0]
click at [578, 257] on div at bounding box center [631, 261] width 570 height 100
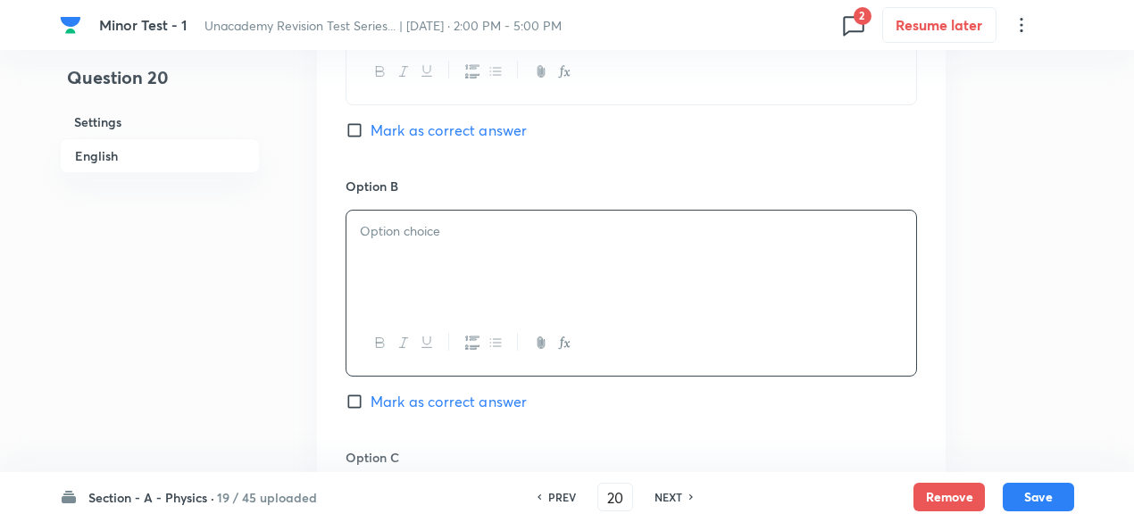
paste div
click at [378, 224] on p "(2) 20 m/s (3) 40 m/s (4) none" at bounding box center [631, 231] width 543 height 21
drag, startPoint x: 408, startPoint y: 235, endPoint x: 600, endPoint y: 270, distance: 195.1
click at [600, 270] on div "20 m/s (3) 40 m/s (4) none" at bounding box center [631, 261] width 570 height 100
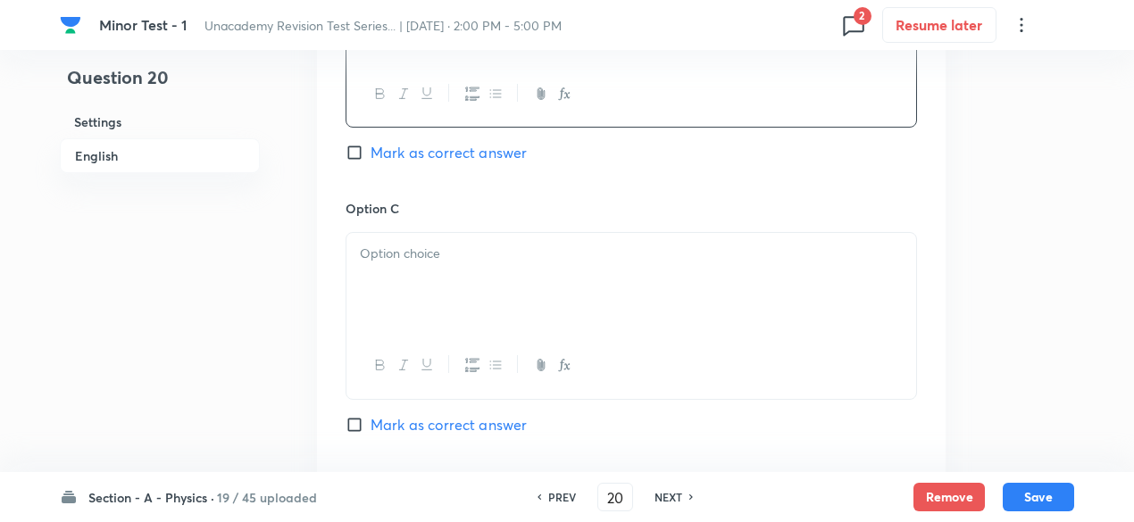
scroll to position [1373, 0]
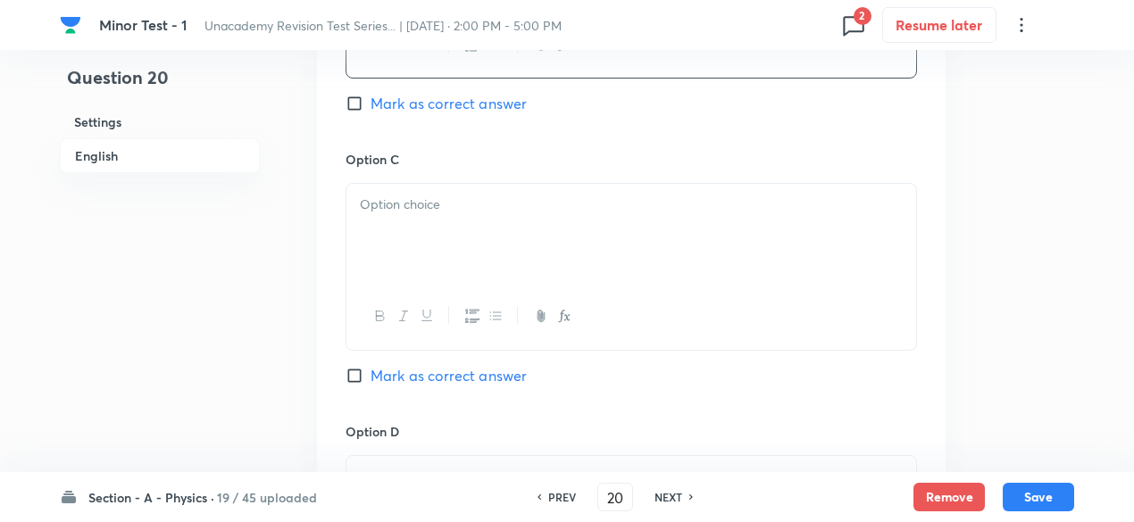
click at [511, 274] on div at bounding box center [631, 234] width 570 height 100
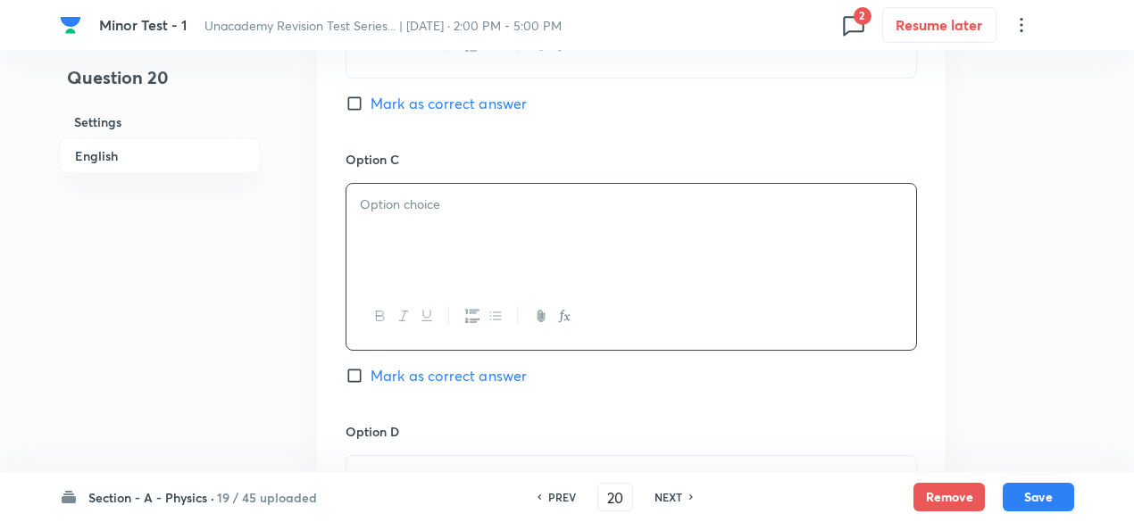
paste div
click at [378, 206] on p "(3) 40 m/s (4) none" at bounding box center [631, 205] width 543 height 21
drag, startPoint x: 406, startPoint y: 206, endPoint x: 553, endPoint y: 204, distance: 146.4
click at [553, 204] on p "40 m/s (4) none" at bounding box center [631, 205] width 543 height 21
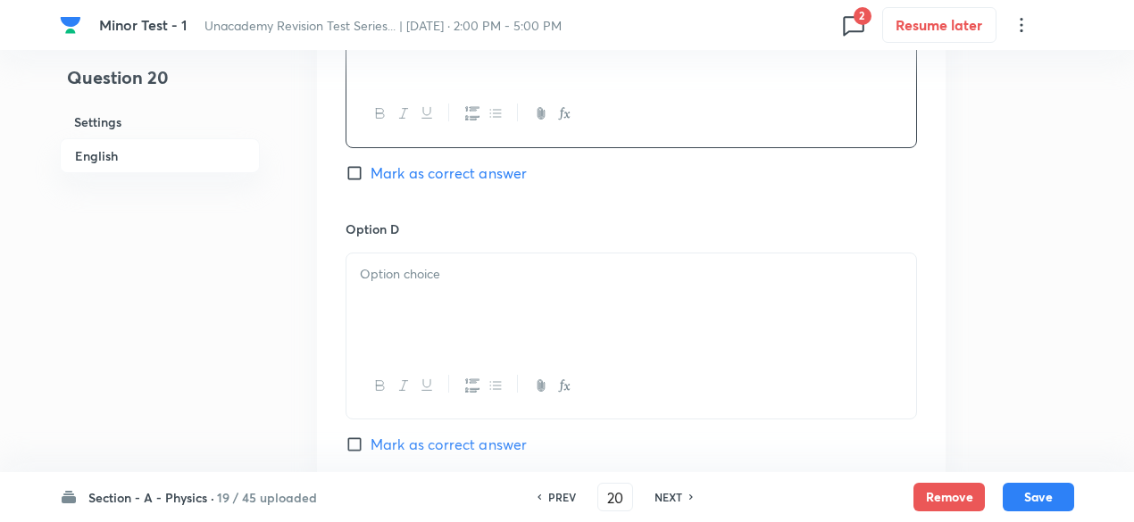
scroll to position [1579, 0]
click at [527, 276] on p at bounding box center [631, 271] width 543 height 21
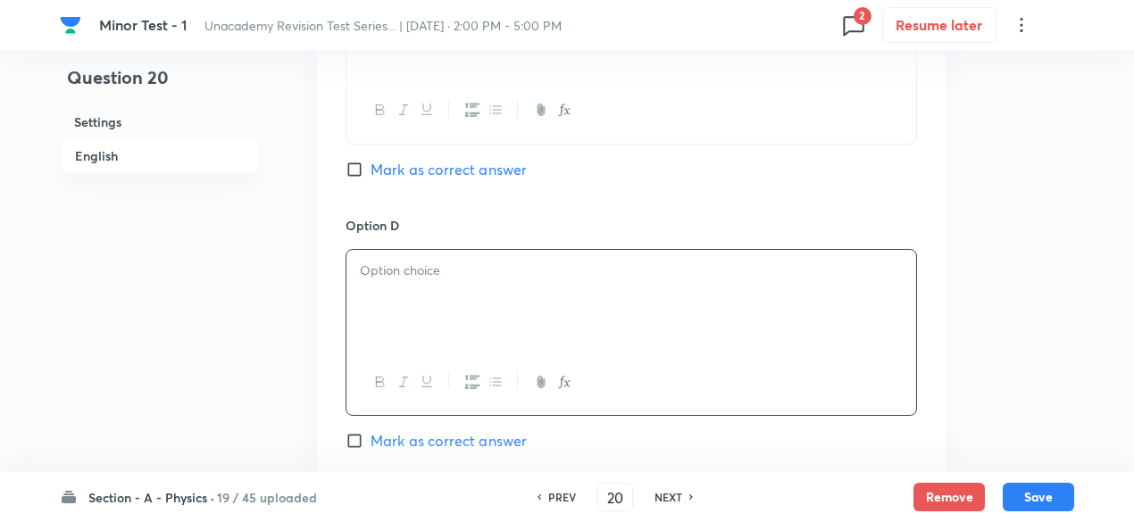
paste div
click at [378, 261] on p "(4) none" at bounding box center [631, 271] width 543 height 21
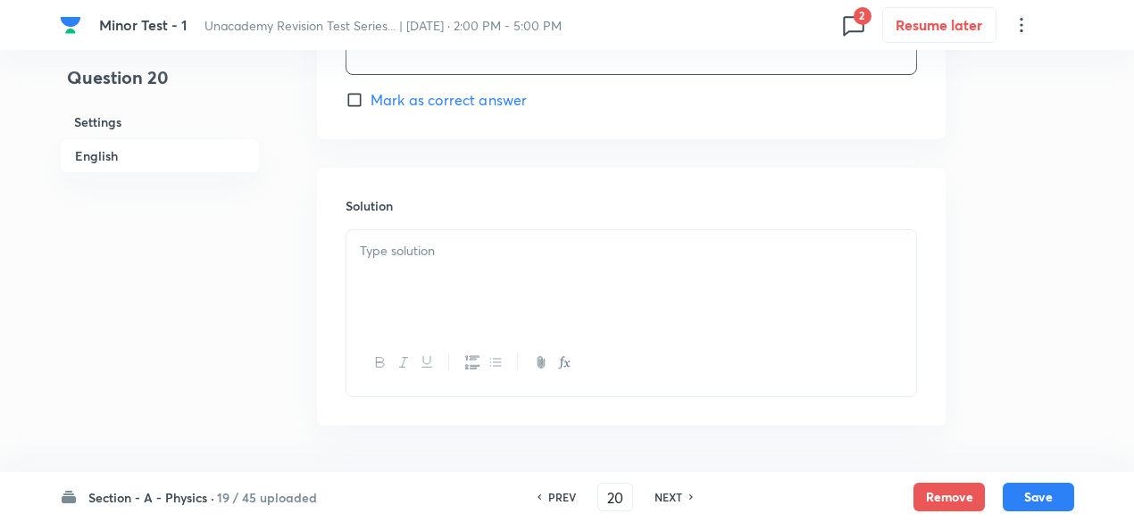
scroll to position [1950, 0]
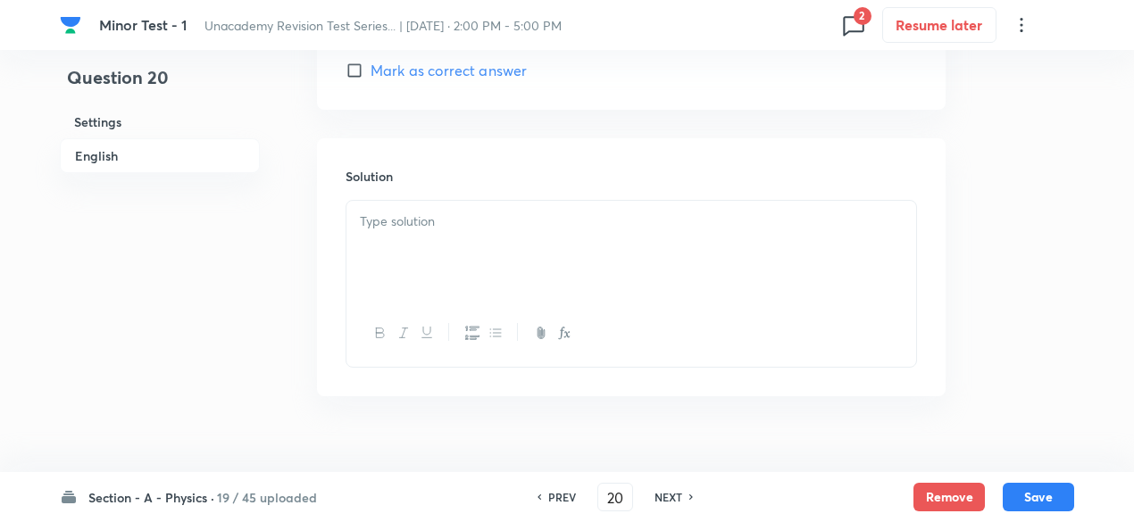
click at [502, 306] on div at bounding box center [631, 333] width 570 height 65
click at [457, 245] on div at bounding box center [631, 251] width 570 height 100
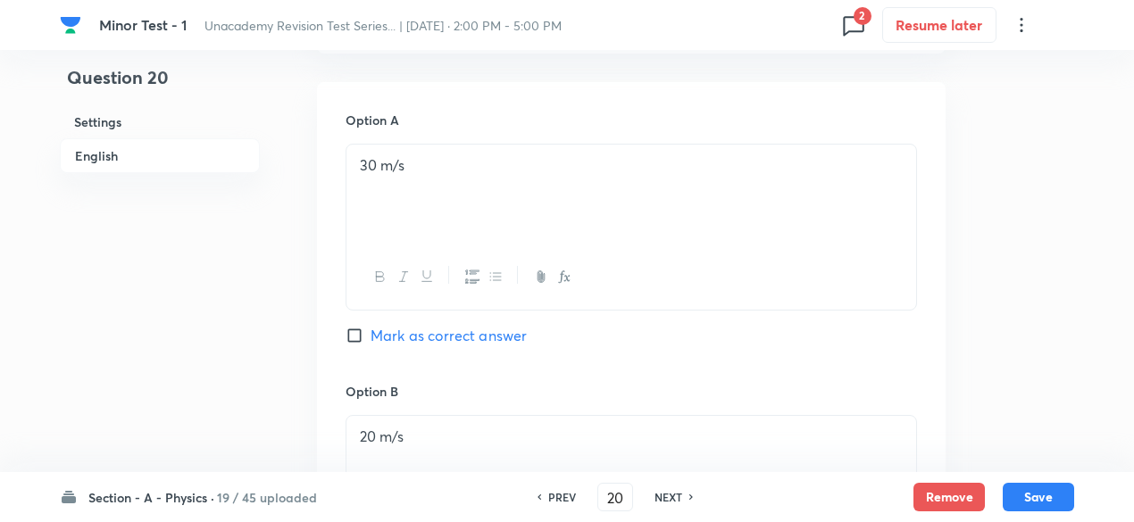
scroll to position [868, 0]
click at [502, 335] on span "Mark as correct answer" at bounding box center [448, 337] width 156 height 21
click at [370, 335] on input "Mark as correct answer" at bounding box center [357, 338] width 25 height 18
checkbox input "true"
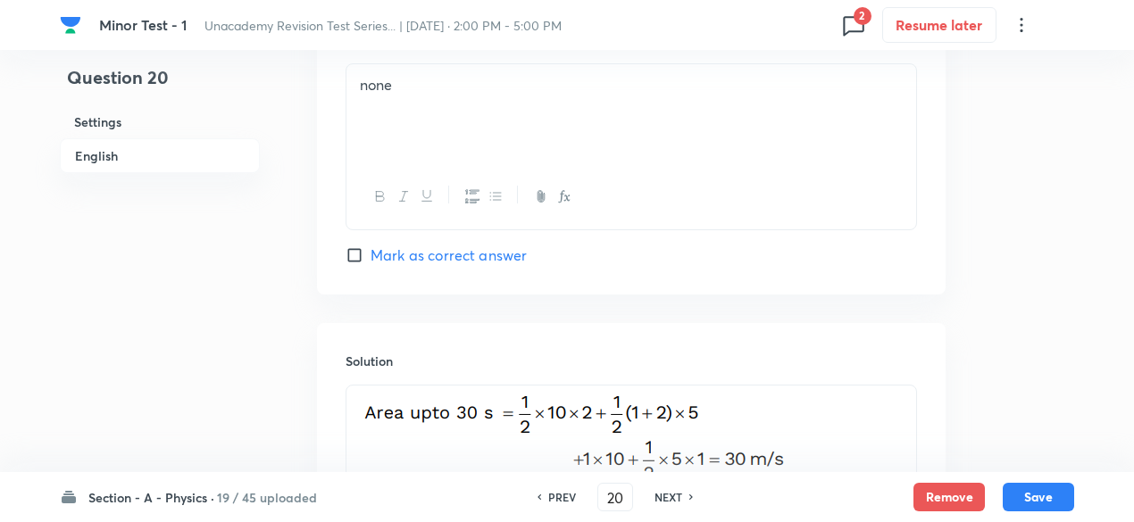
scroll to position [2019, 0]
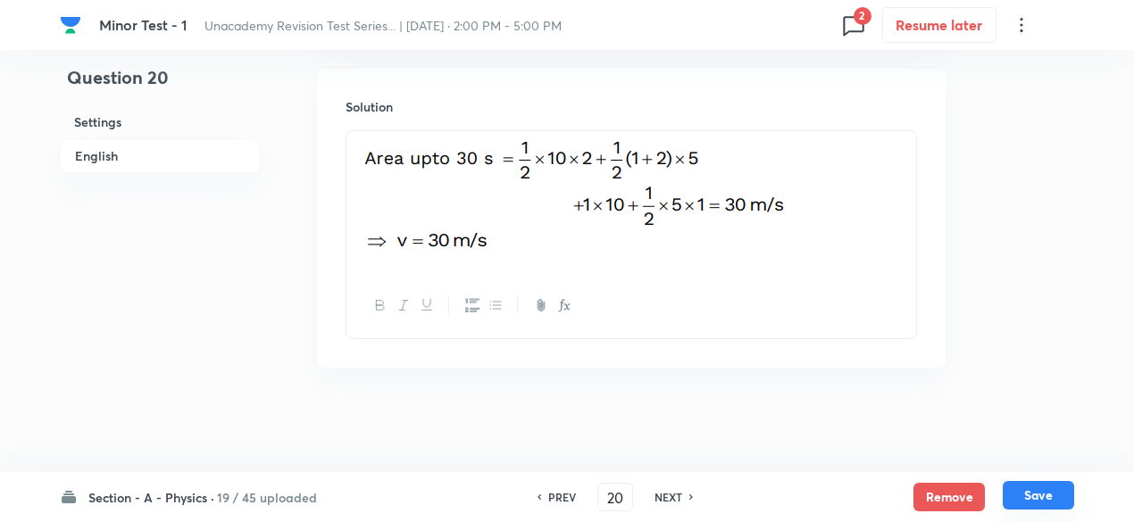
click at [1039, 499] on button "Save" at bounding box center [1037, 495] width 71 height 29
type input "21"
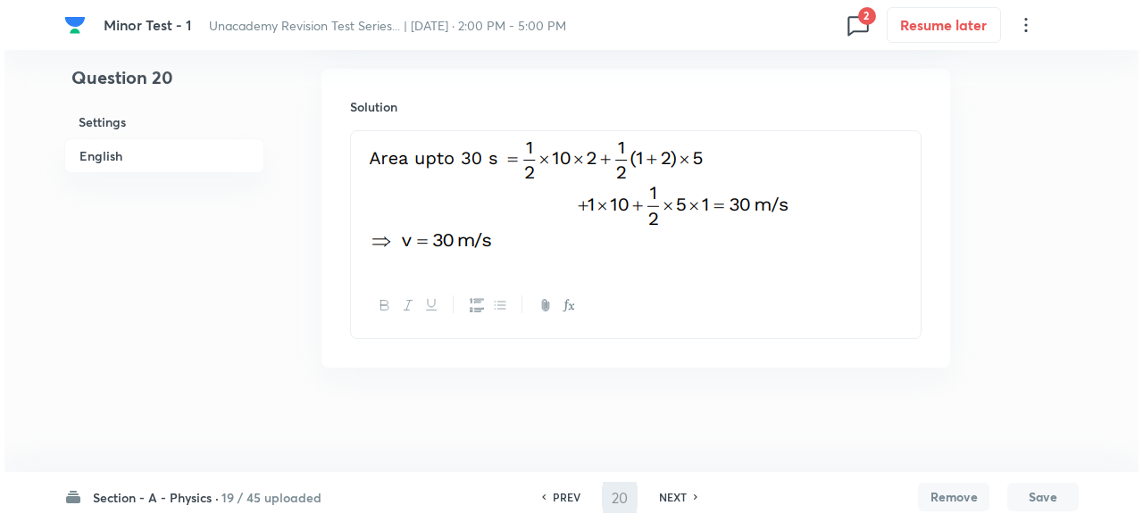
scroll to position [0, 0]
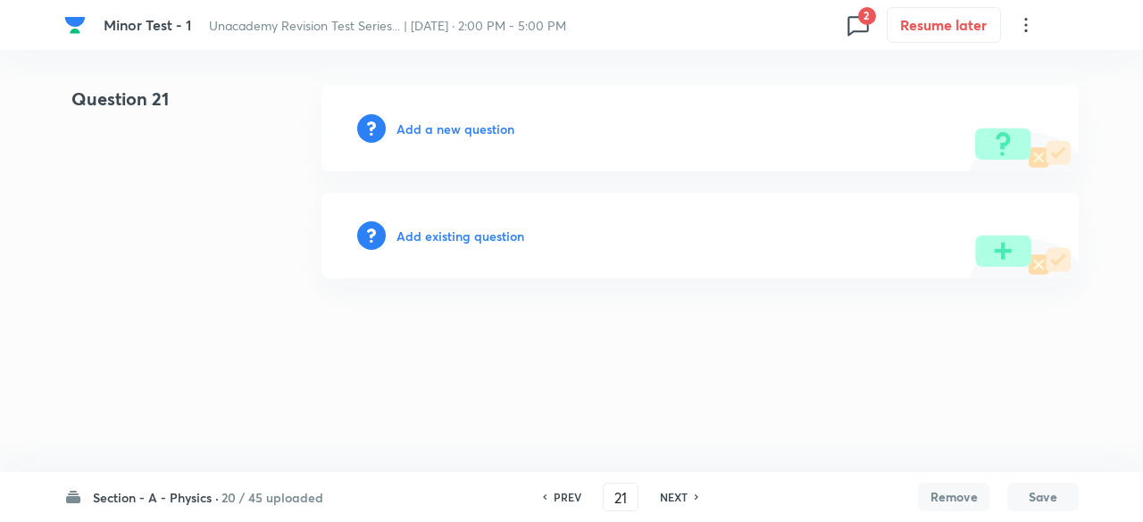
click at [487, 126] on h6 "Add a new question" at bounding box center [455, 129] width 118 height 19
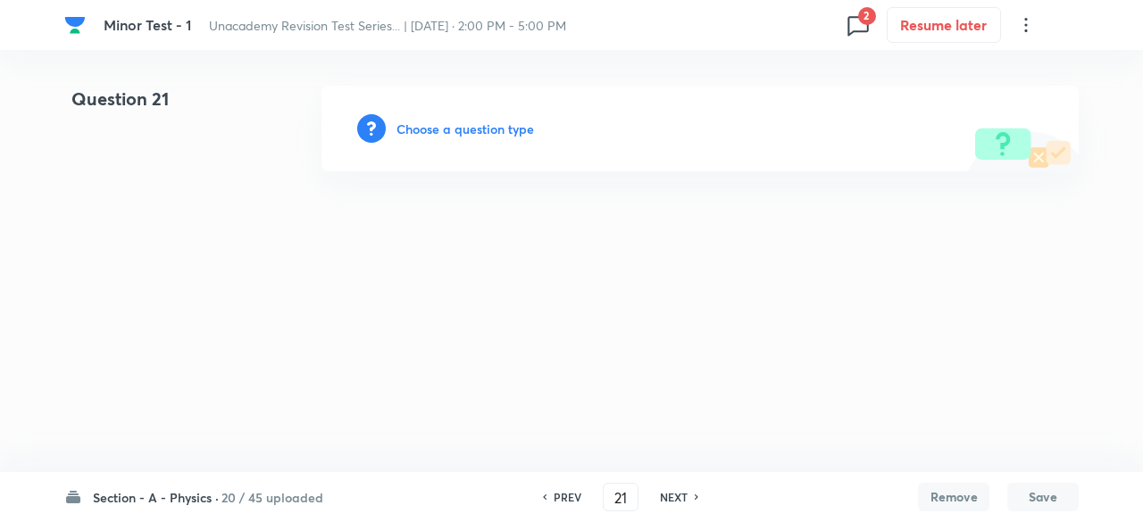
click at [487, 126] on h6 "Choose a question type" at bounding box center [464, 129] width 137 height 19
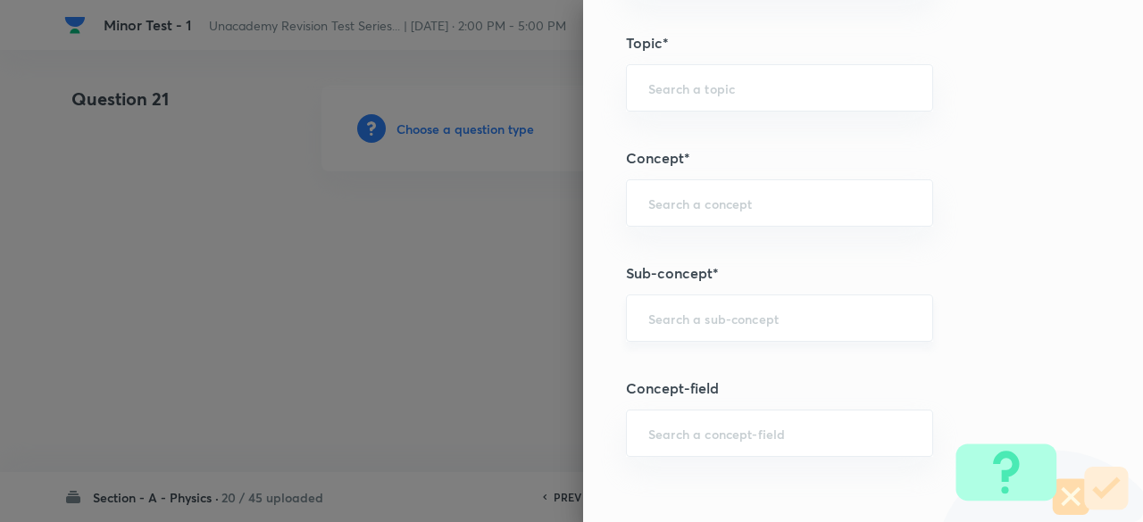
scroll to position [1011, 0]
click at [725, 317] on input "text" at bounding box center [779, 317] width 262 height 17
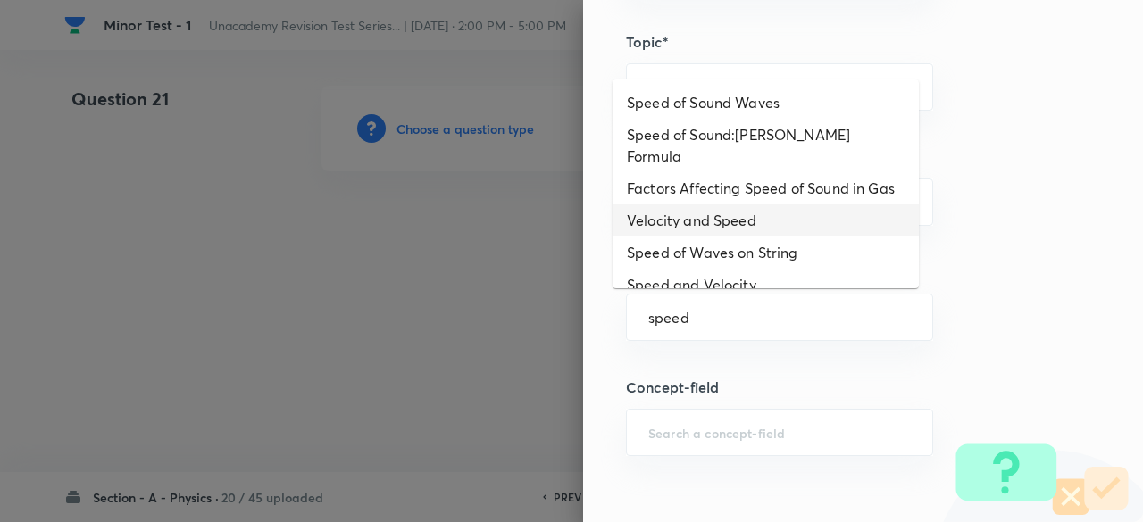
click at [719, 204] on li "Velocity and Speed" at bounding box center [765, 220] width 306 height 32
type input "Velocity and Speed"
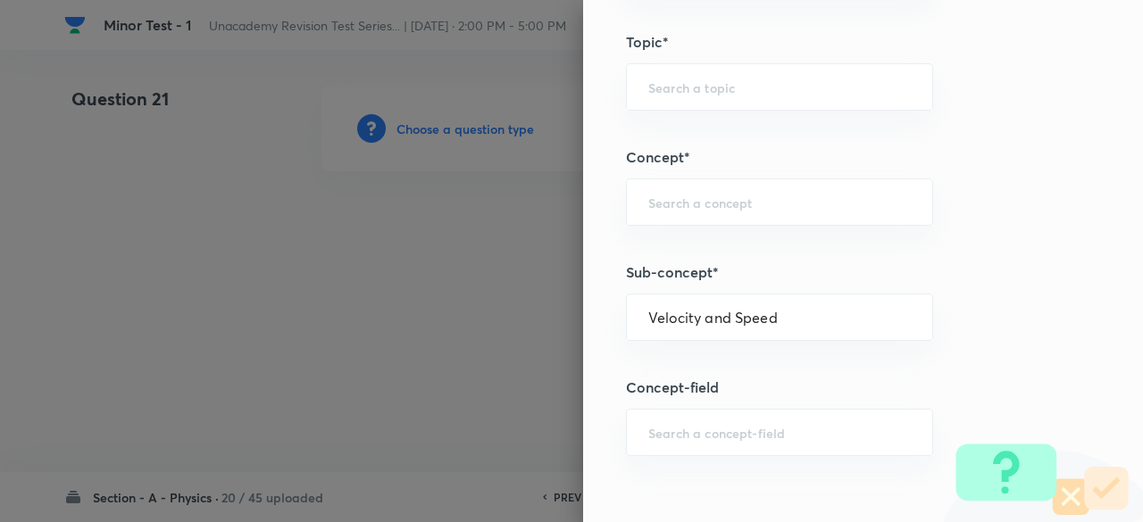
type input "Physics"
type input "Mechanics"
type input "Motion in a Straight Line"
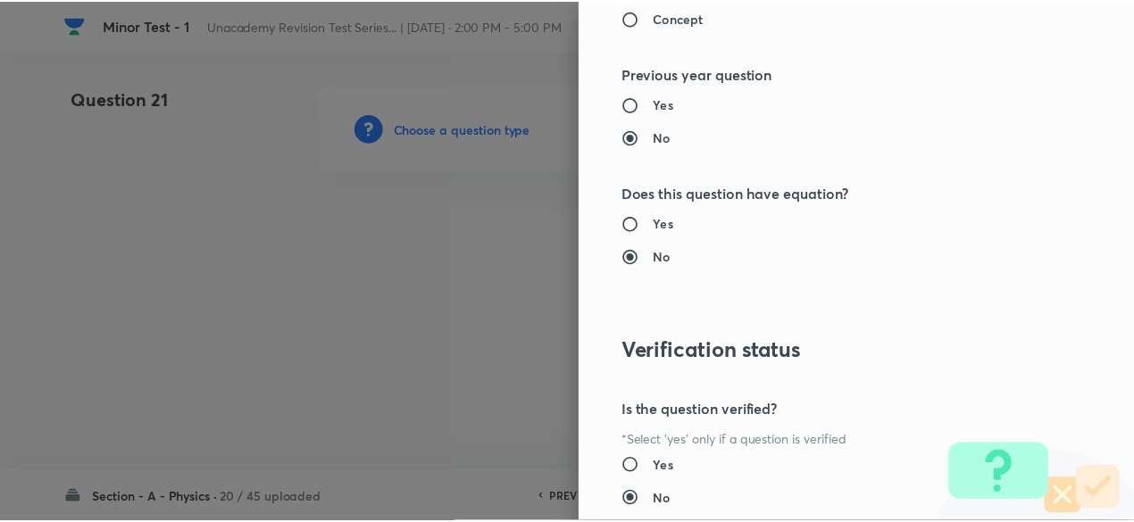
scroll to position [2025, 0]
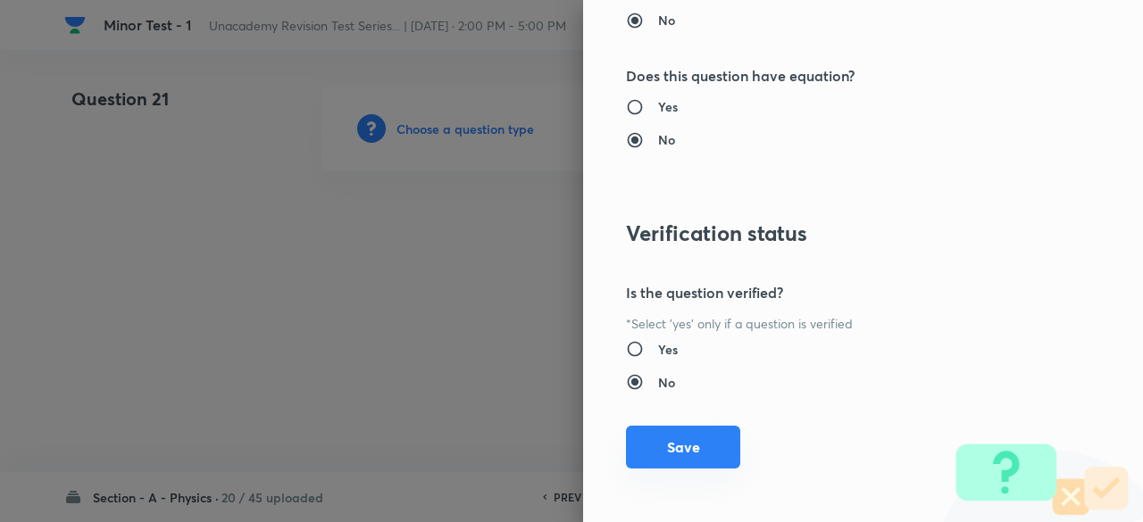
click at [695, 456] on button "Save" at bounding box center [683, 447] width 114 height 43
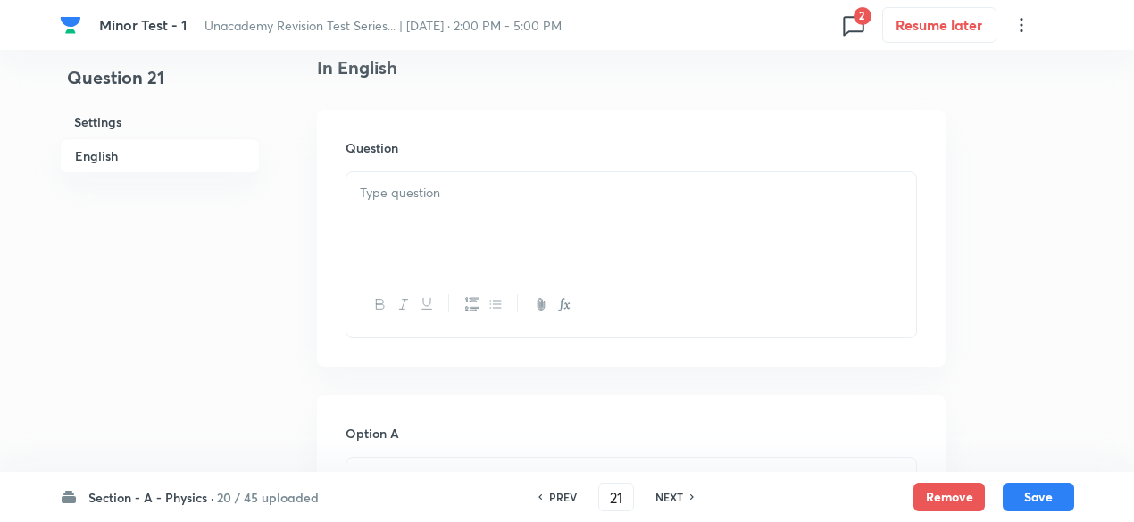
scroll to position [480, 0]
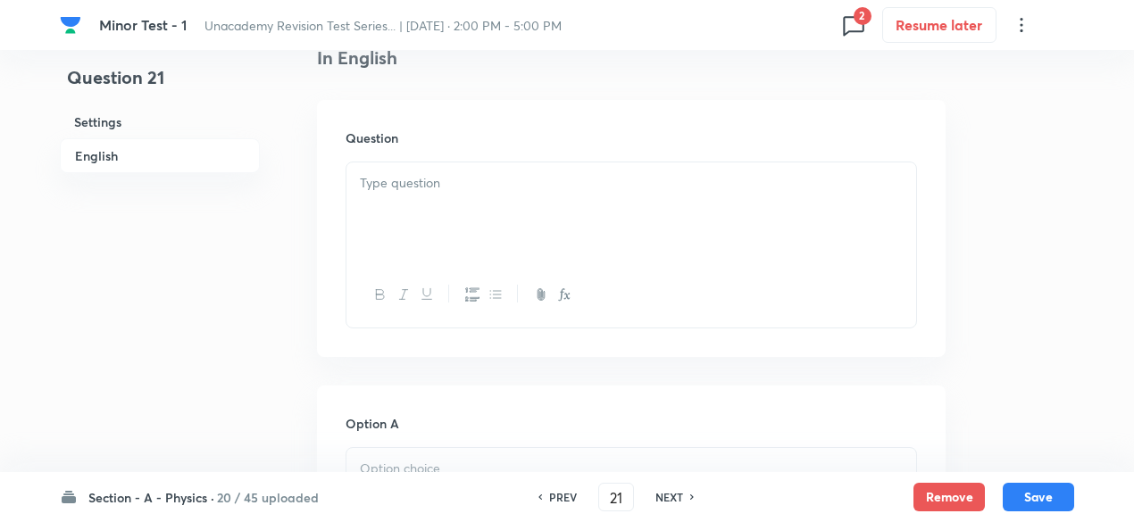
click at [466, 240] on div at bounding box center [631, 212] width 570 height 100
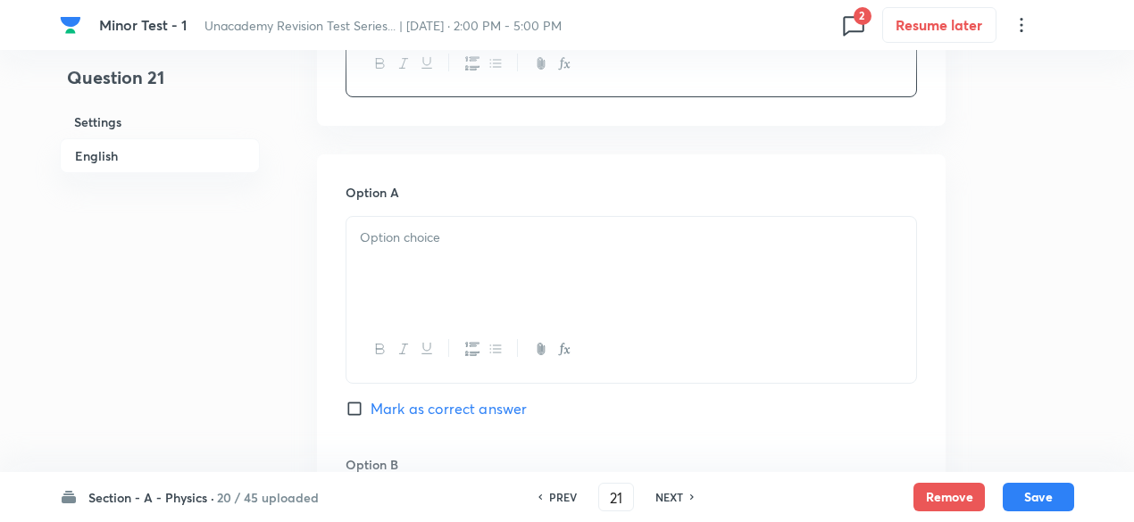
scroll to position [726, 0]
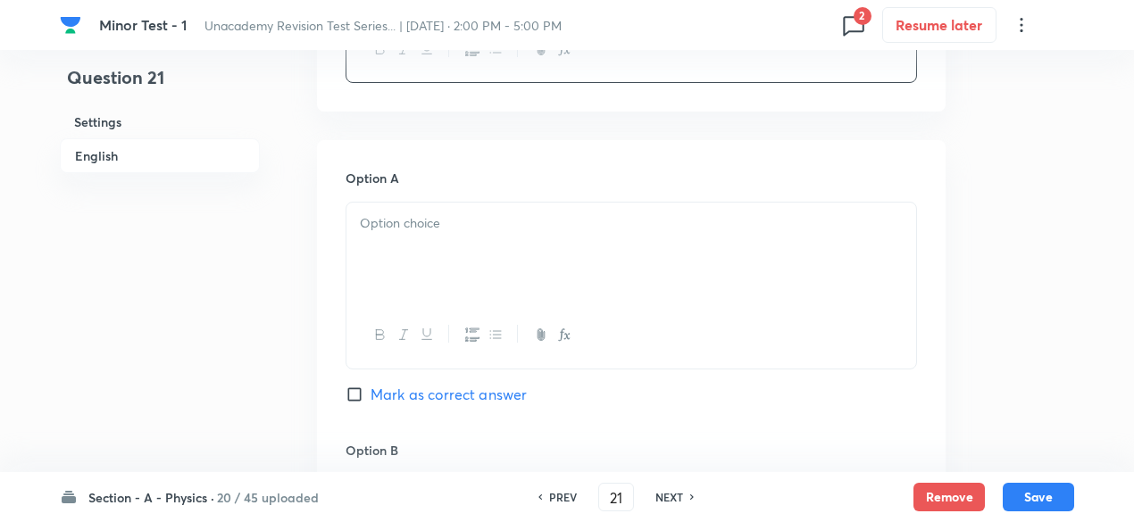
click at [466, 229] on p at bounding box center [631, 223] width 543 height 21
paste div
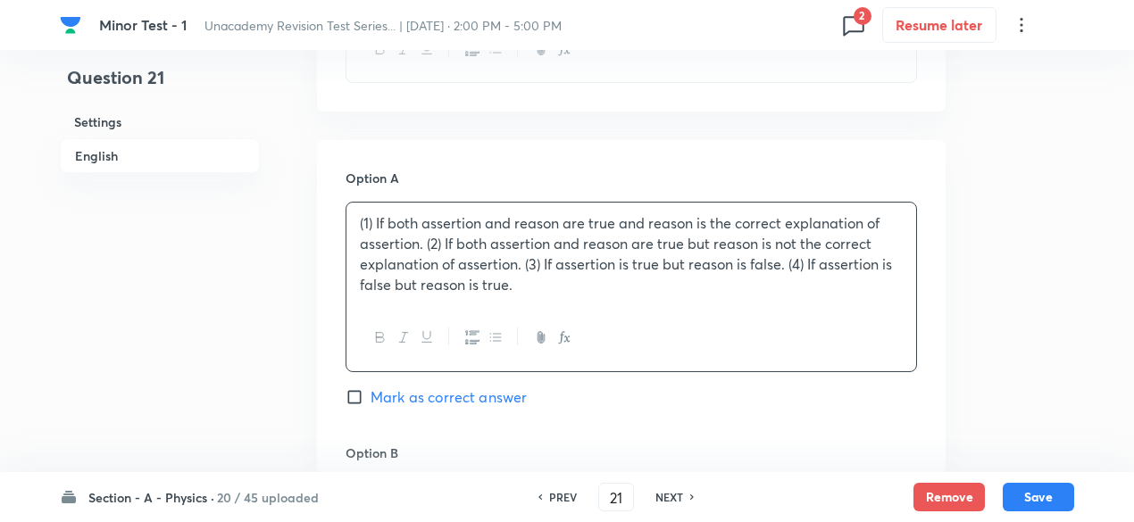
click at [375, 215] on p "(1) If both assertion and reason are true and reason is the correct explanation…" at bounding box center [631, 253] width 543 height 81
click at [421, 244] on p "If both assertion and reason are true and reason is the correct explanation of …" at bounding box center [631, 253] width 543 height 81
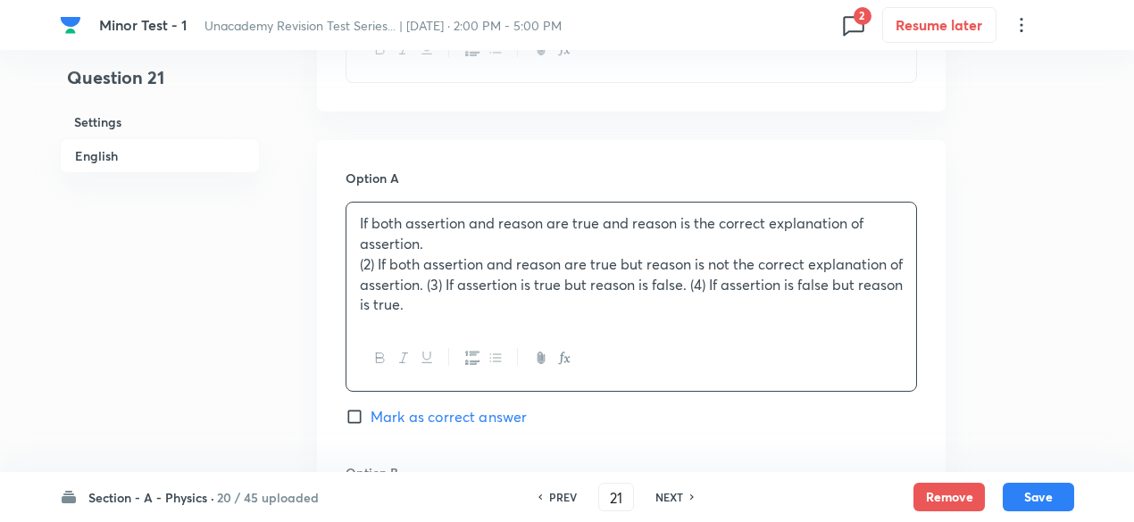
click at [378, 263] on p "(2) If both assertion and reason are true but reason is not the correct explana…" at bounding box center [631, 284] width 543 height 61
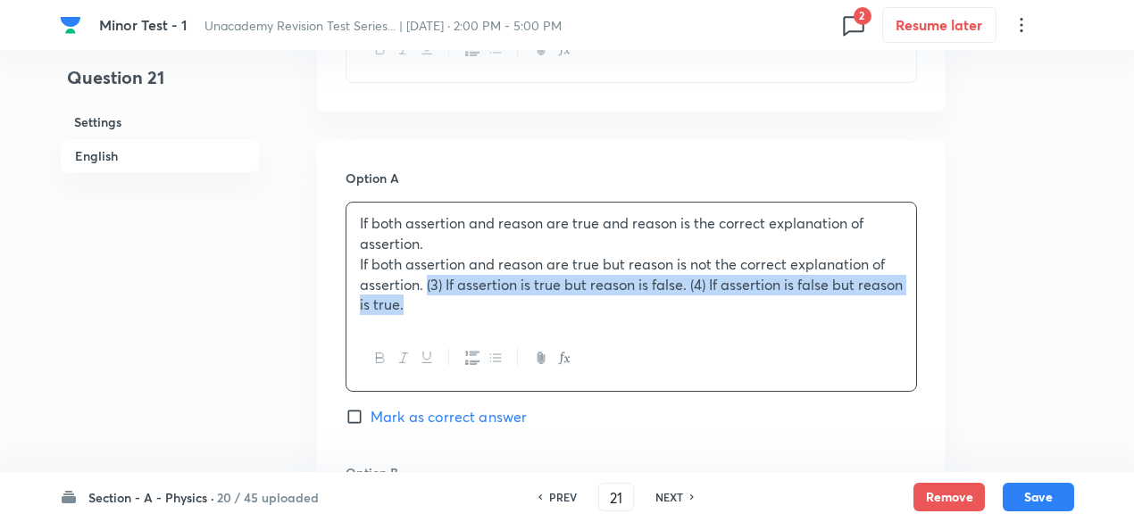
drag, startPoint x: 427, startPoint y: 287, endPoint x: 489, endPoint y: 320, distance: 70.3
click at [489, 320] on div "If both assertion and reason are true and reason is the correct explanation of …" at bounding box center [631, 264] width 570 height 123
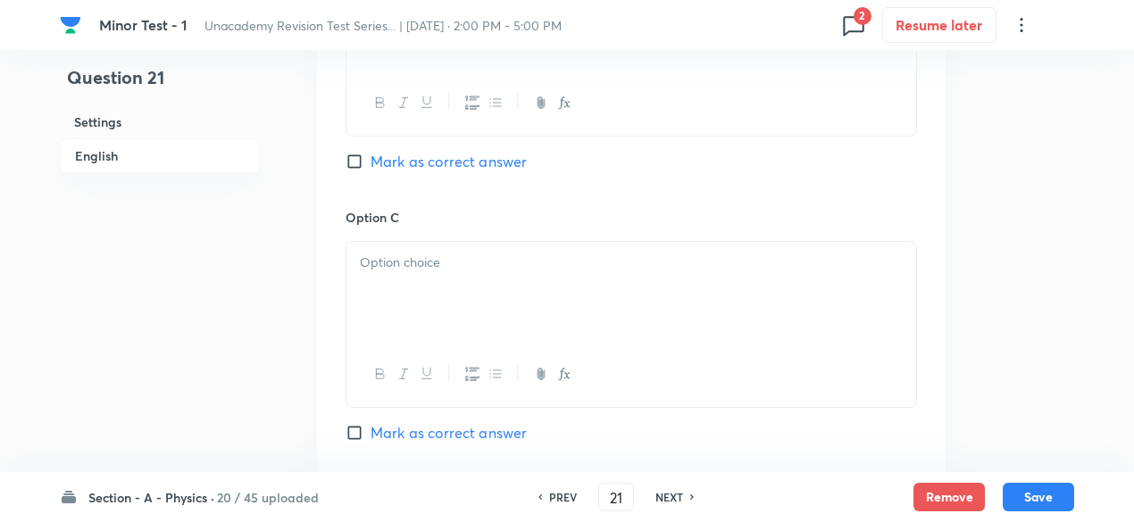
scroll to position [1243, 0]
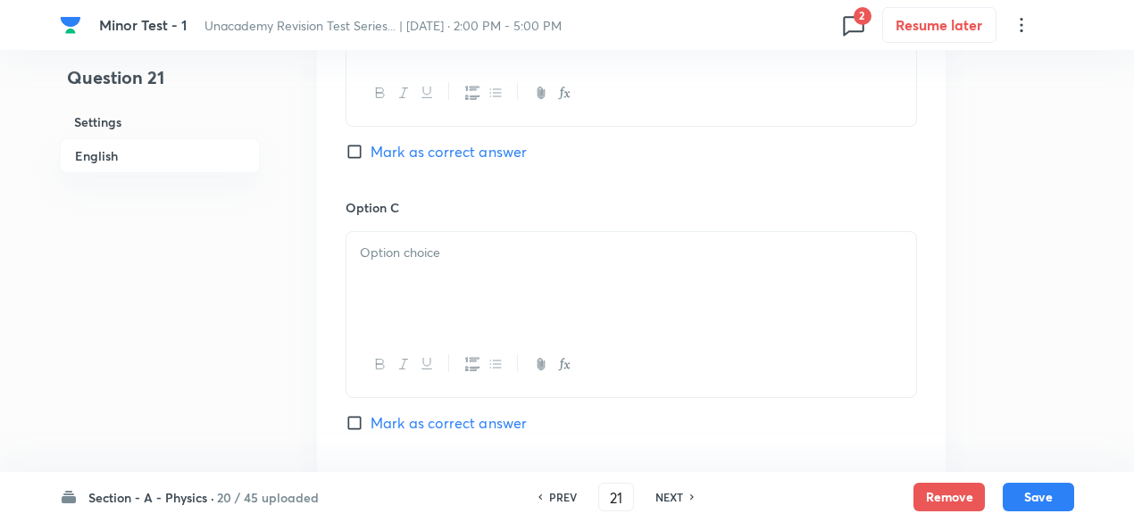
click at [455, 287] on div at bounding box center [631, 282] width 570 height 100
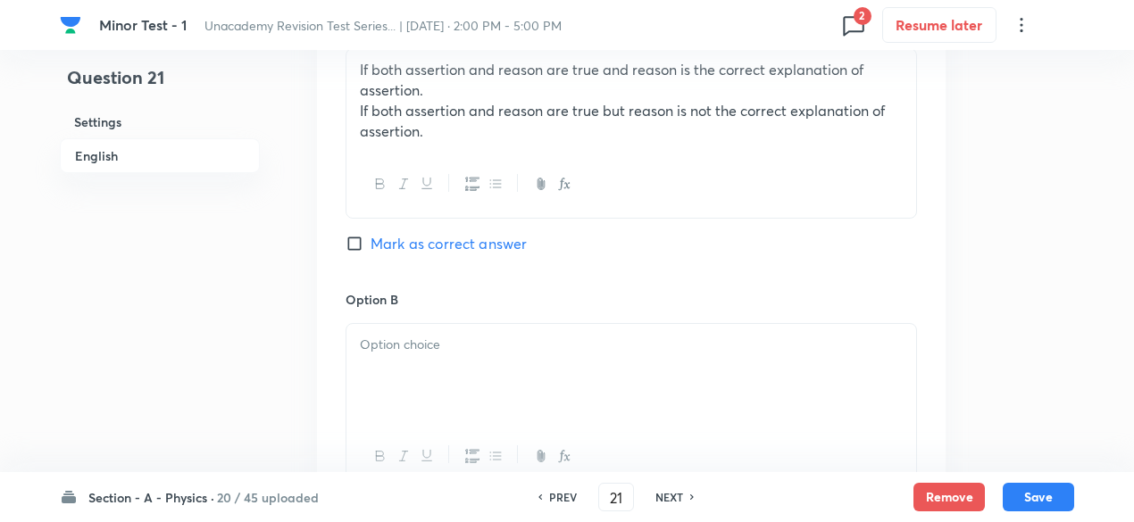
scroll to position [846, 0]
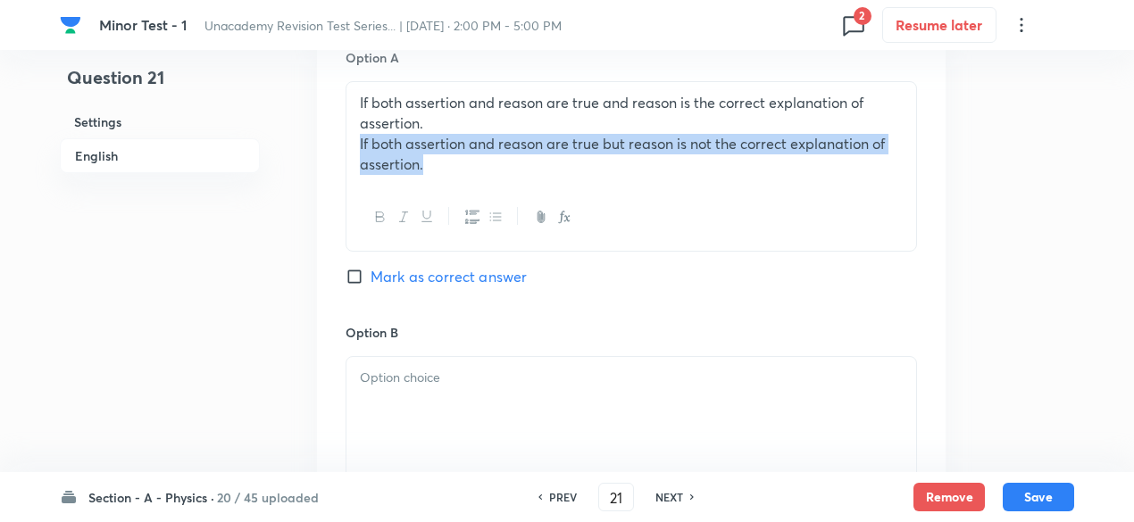
drag, startPoint x: 356, startPoint y: 144, endPoint x: 479, endPoint y: 183, distance: 129.3
click at [479, 183] on div "If both assertion and reason are true and reason is the correct explanation of …" at bounding box center [631, 133] width 570 height 103
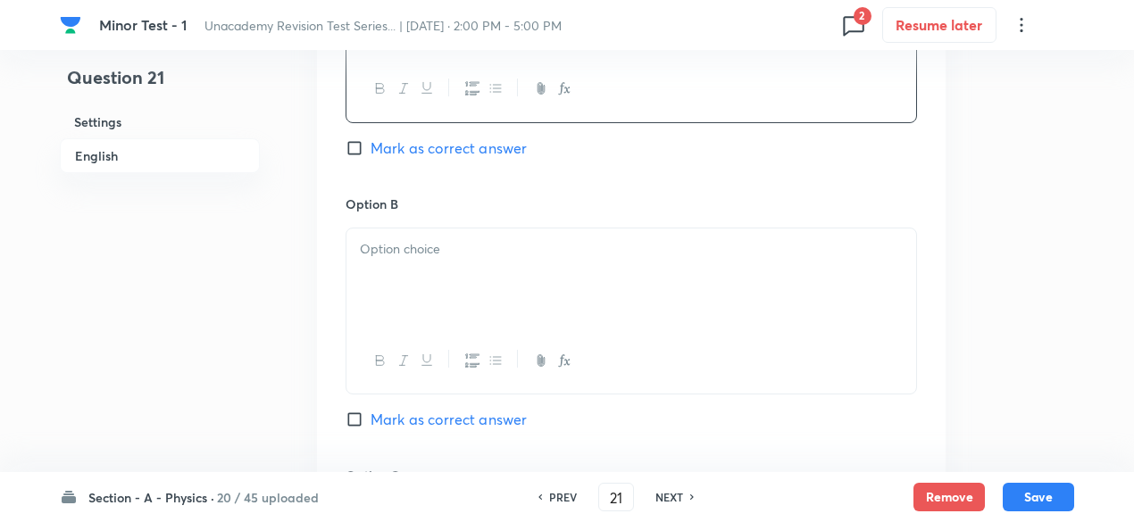
scroll to position [1022, 0]
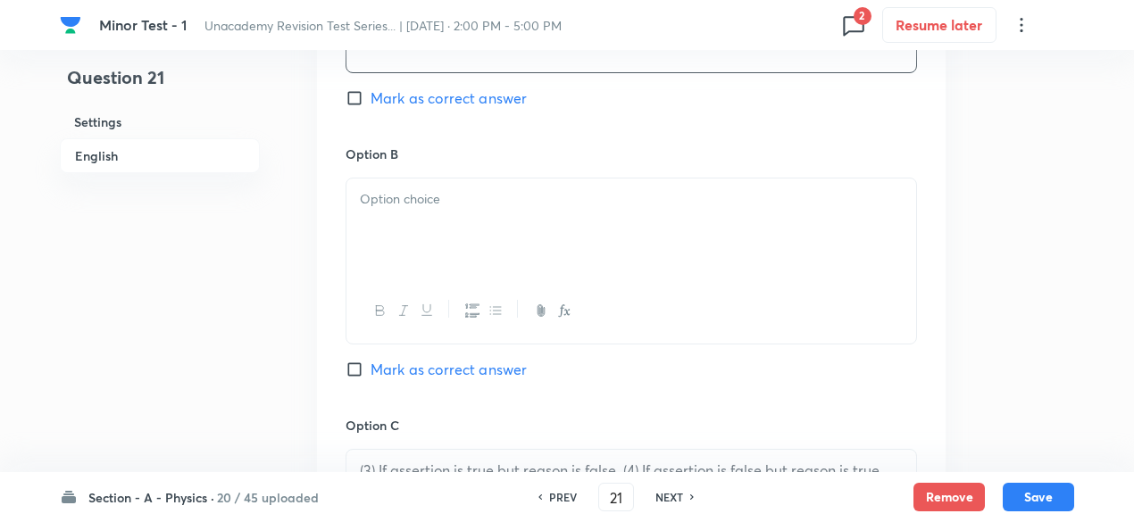
click at [446, 235] on div at bounding box center [631, 229] width 570 height 100
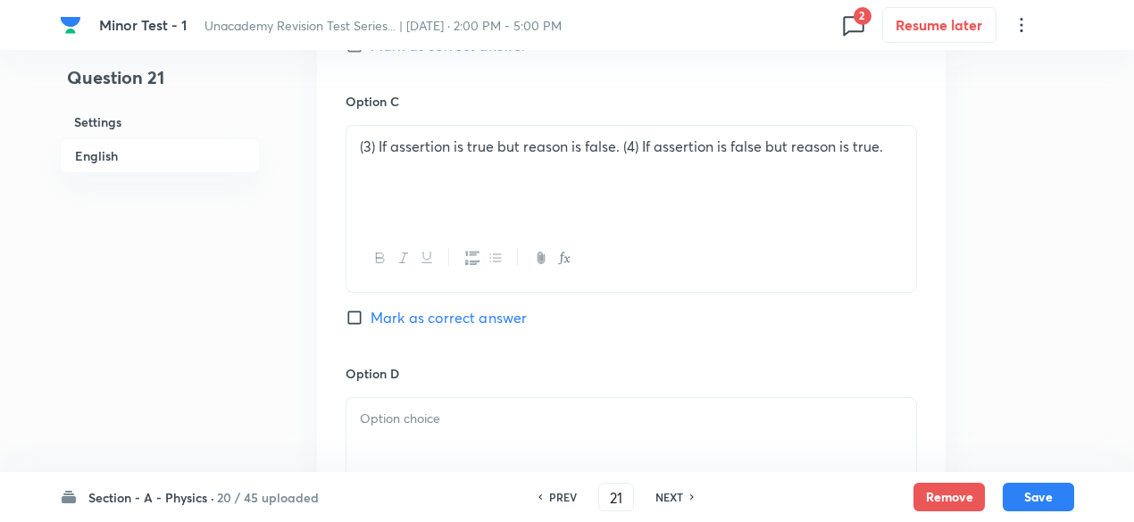
scroll to position [1352, 0]
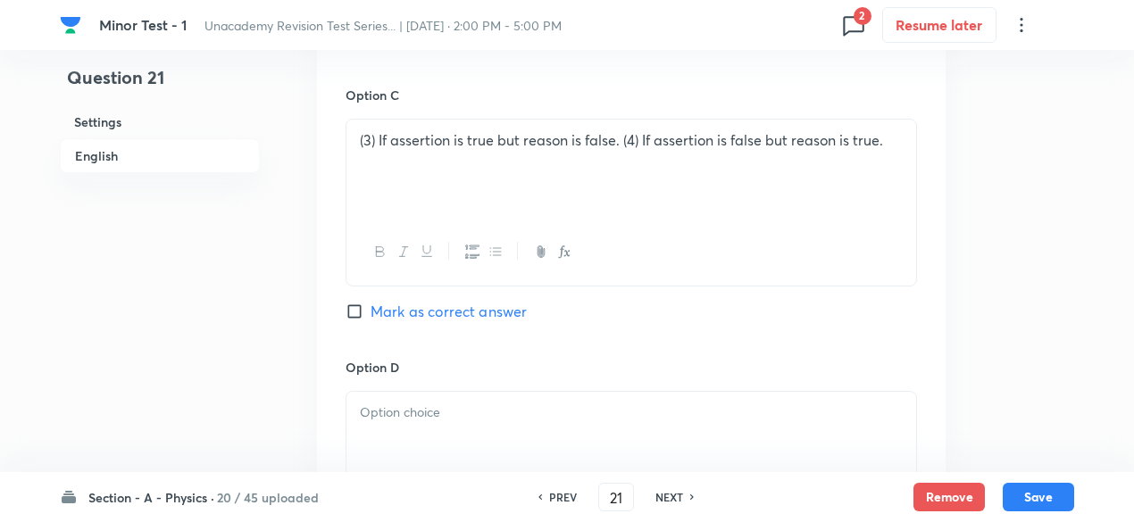
click at [378, 137] on p "(3) If assertion is true but reason is false. (4) If assertion is false but rea…" at bounding box center [631, 140] width 543 height 21
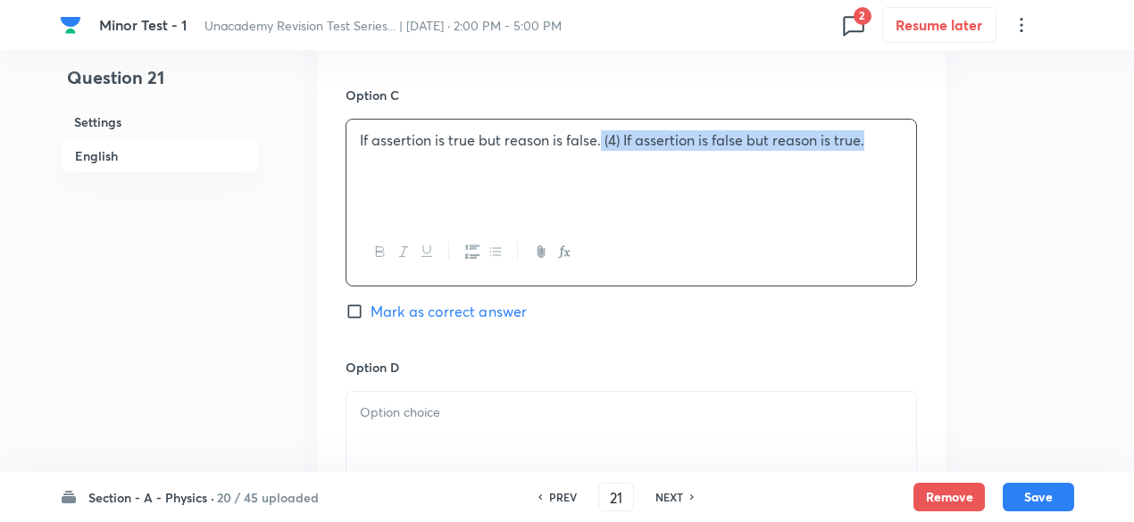
drag, startPoint x: 601, startPoint y: 137, endPoint x: 873, endPoint y: 139, distance: 272.3
click at [873, 139] on p "If assertion is true but reason is false. (4) If assertion is false but reason …" at bounding box center [631, 140] width 543 height 21
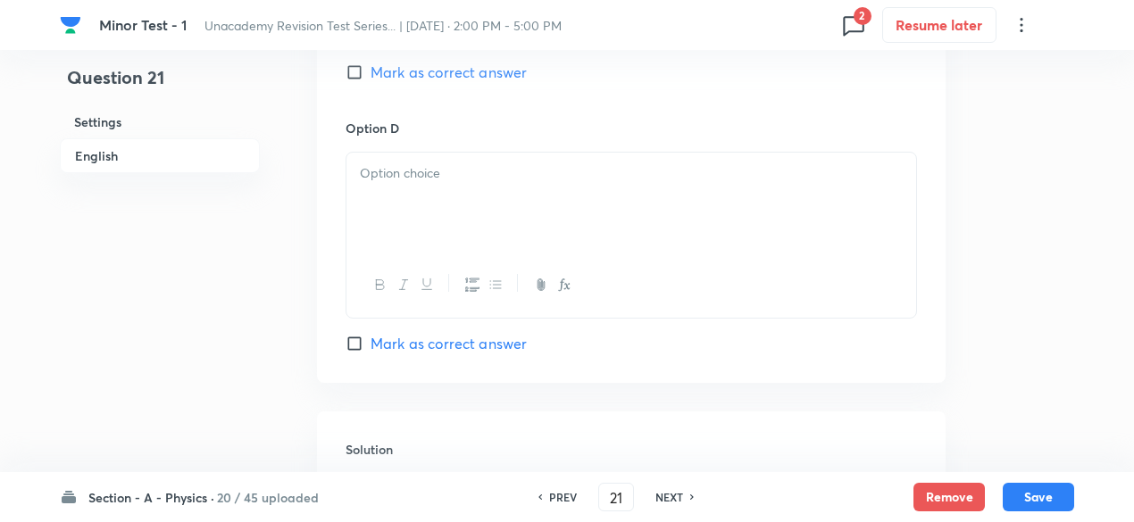
scroll to position [1597, 0]
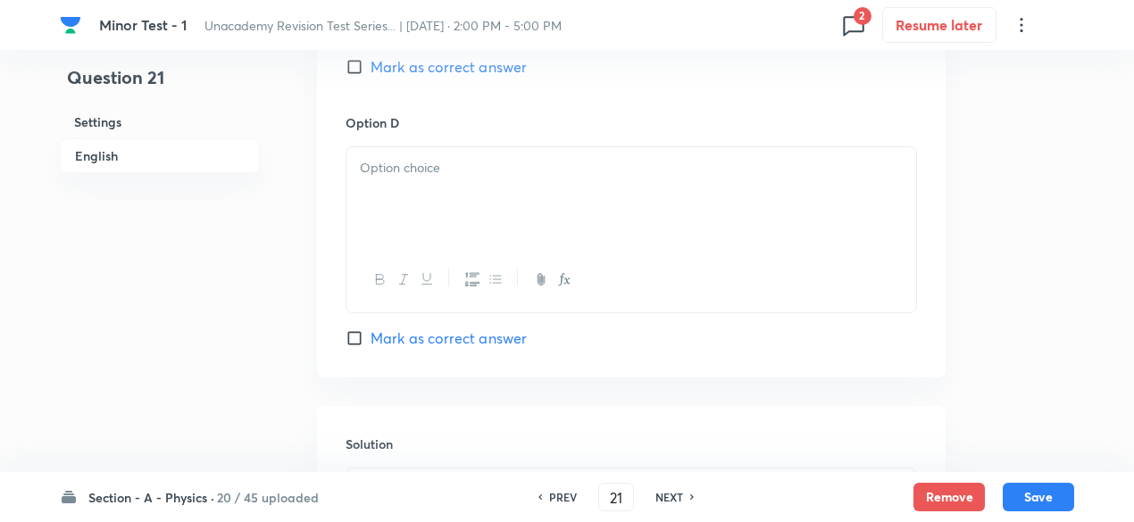
click at [660, 171] on p at bounding box center [631, 168] width 543 height 21
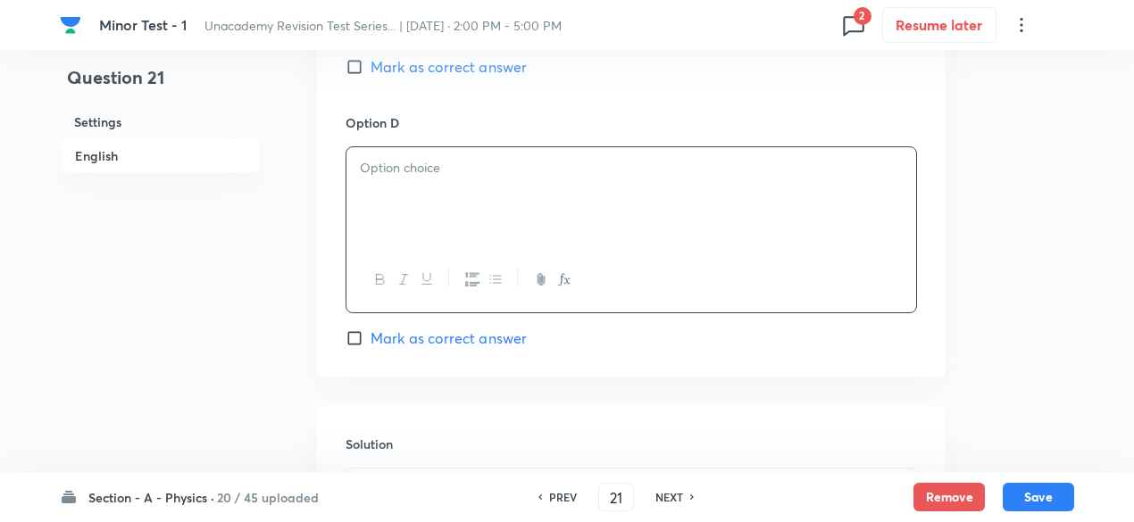
paste div
click at [378, 158] on p "(4) If assertion is false but reason is true." at bounding box center [631, 168] width 543 height 21
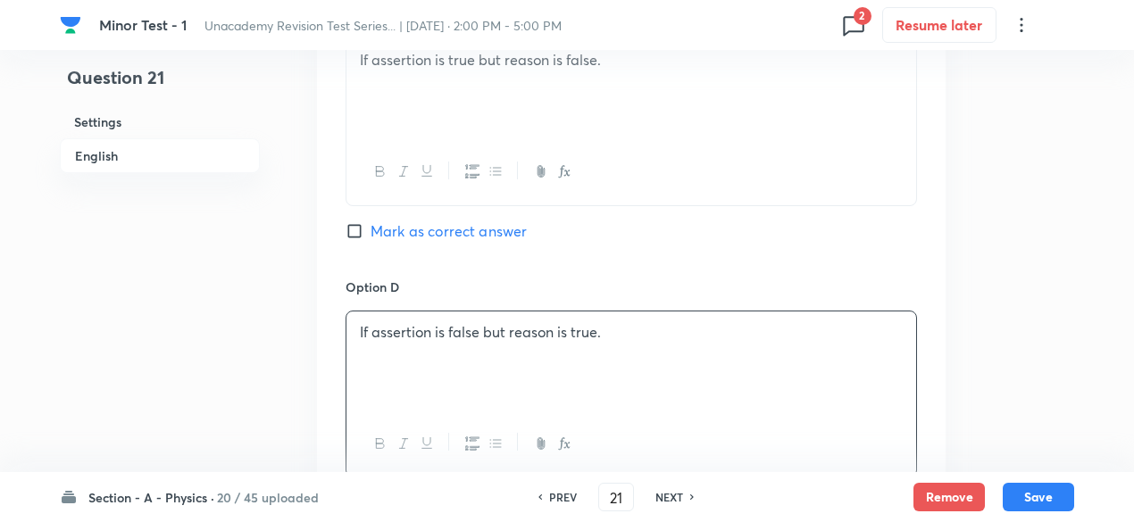
scroll to position [1426, 0]
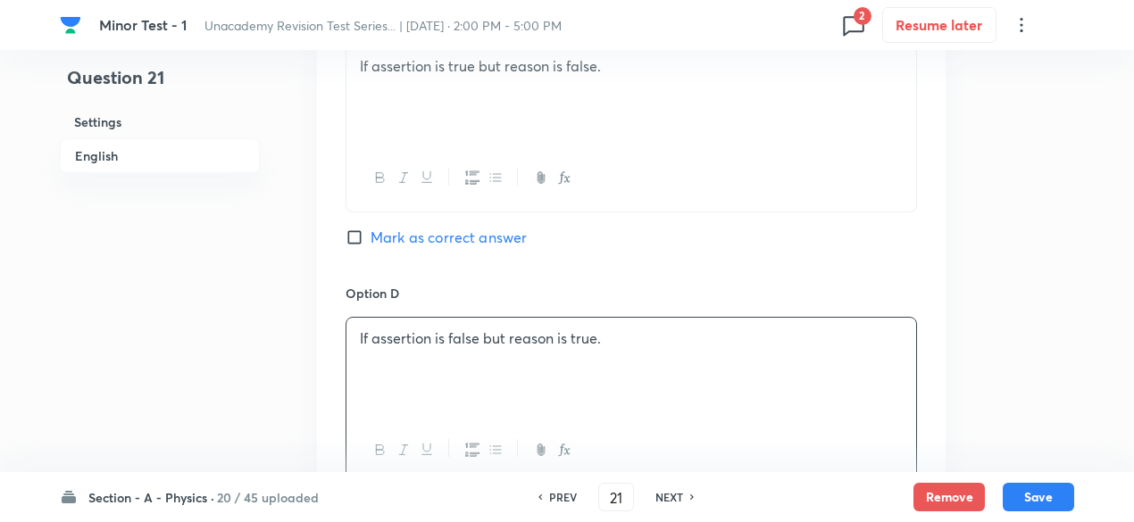
click at [484, 235] on span "Mark as correct answer" at bounding box center [448, 237] width 156 height 21
click at [370, 235] on input "Mark as correct answer" at bounding box center [357, 238] width 25 height 18
checkbox input "true"
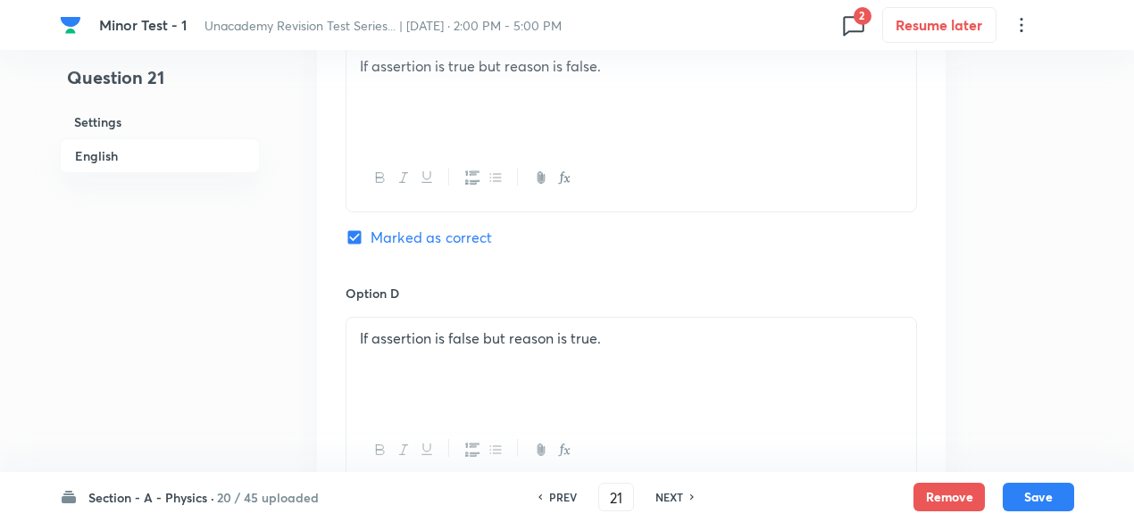
scroll to position [1360, 0]
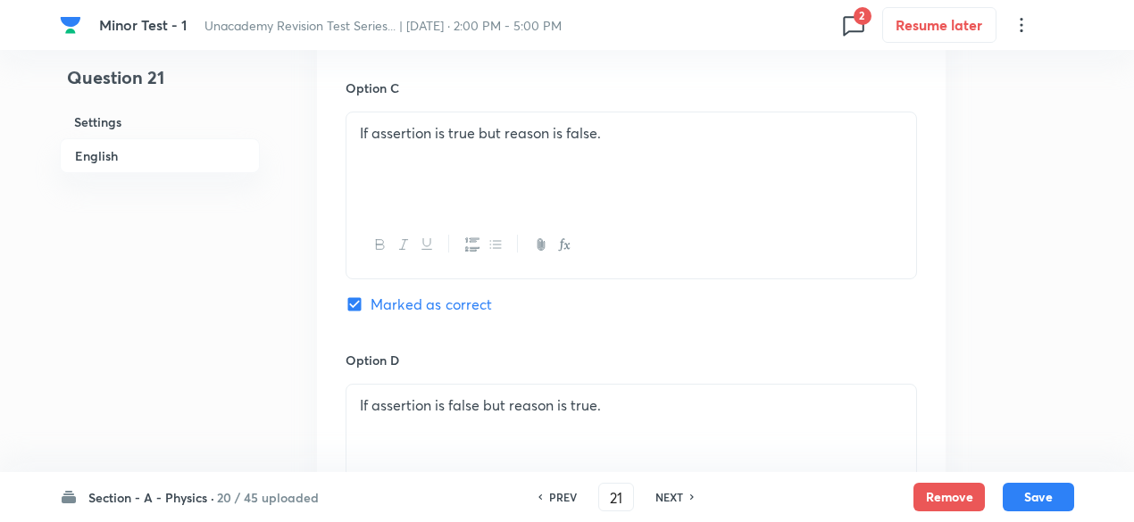
click at [525, 136] on p "If assertion is true but reason is false." at bounding box center [631, 133] width 543 height 21
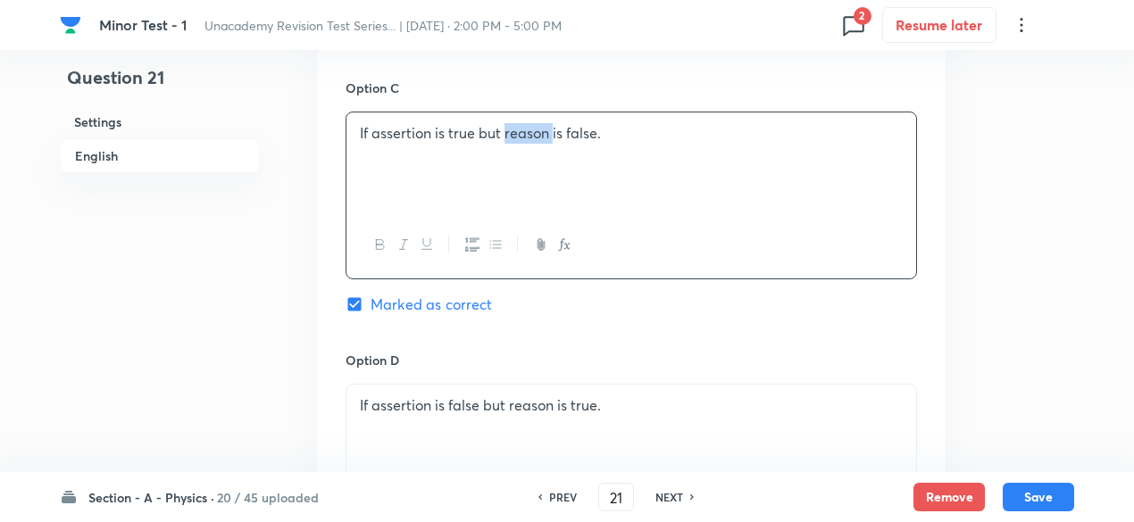
click at [525, 136] on p "If assertion is true but reason is false." at bounding box center [631, 133] width 543 height 21
copy p "If assertion is true but reason is false."
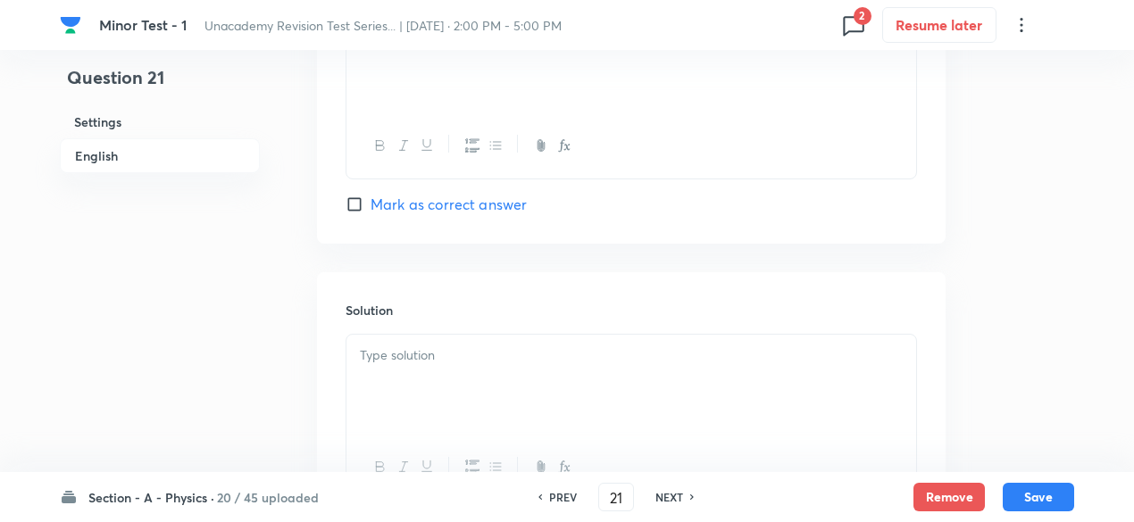
scroll to position [1893, 0]
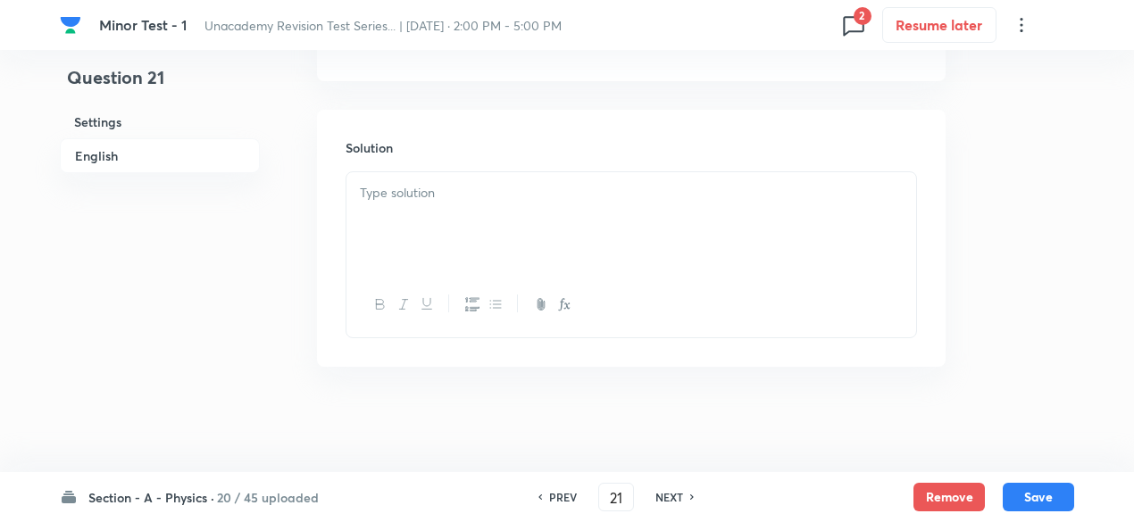
click at [522, 188] on p at bounding box center [631, 193] width 543 height 21
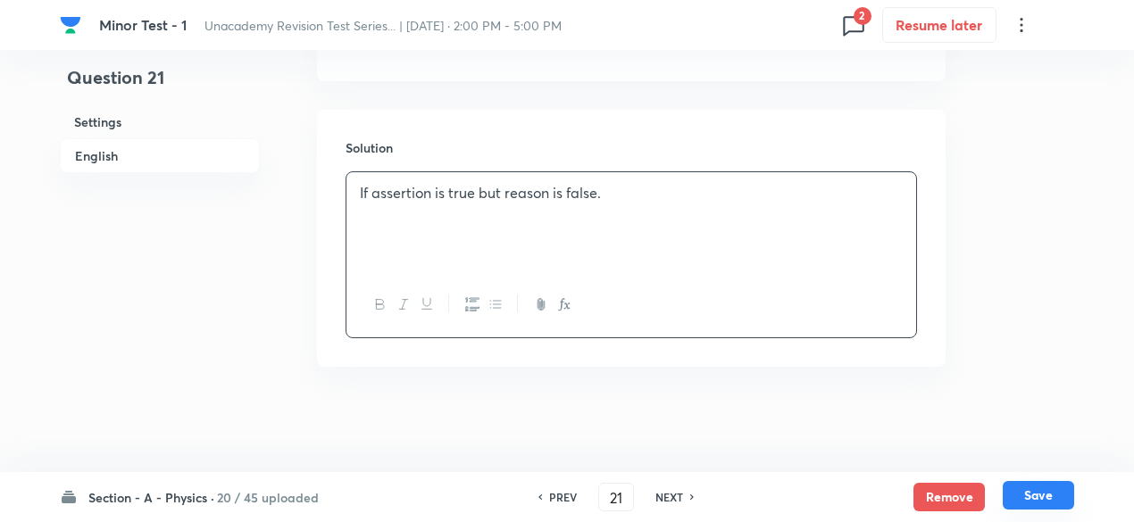
click at [1034, 491] on button "Save" at bounding box center [1037, 495] width 71 height 29
type input "22"
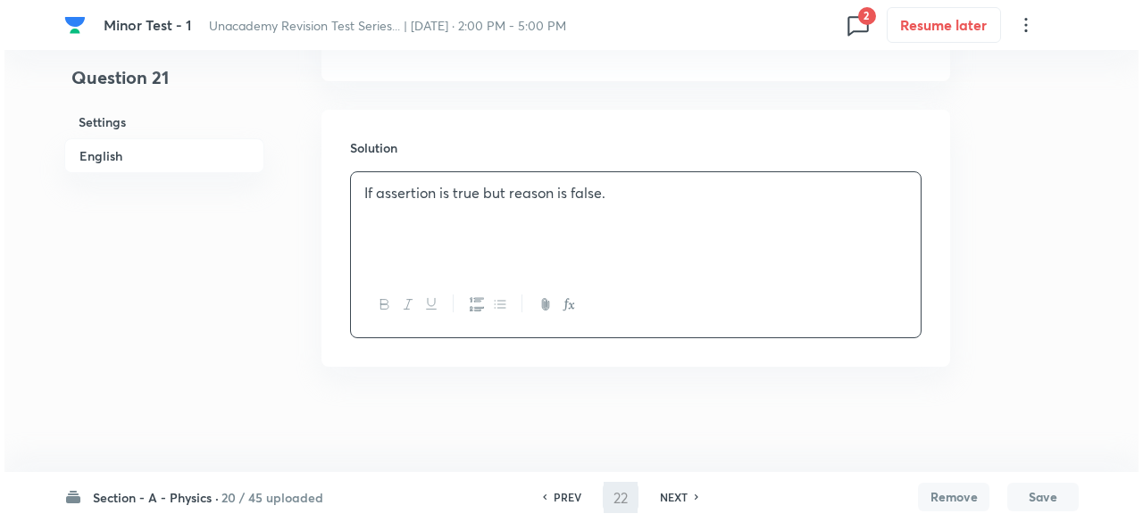
scroll to position [0, 0]
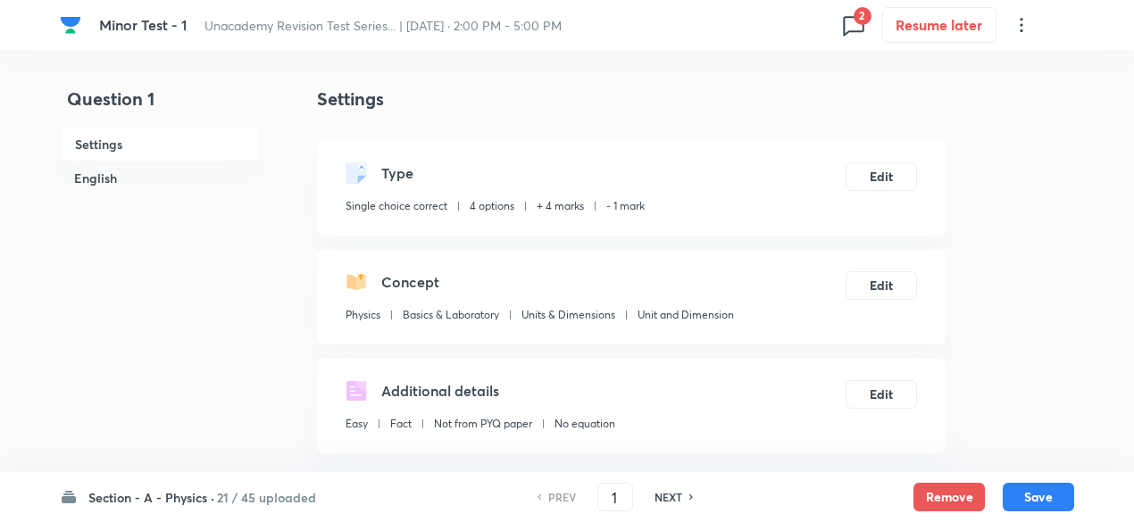
scroll to position [113, 0]
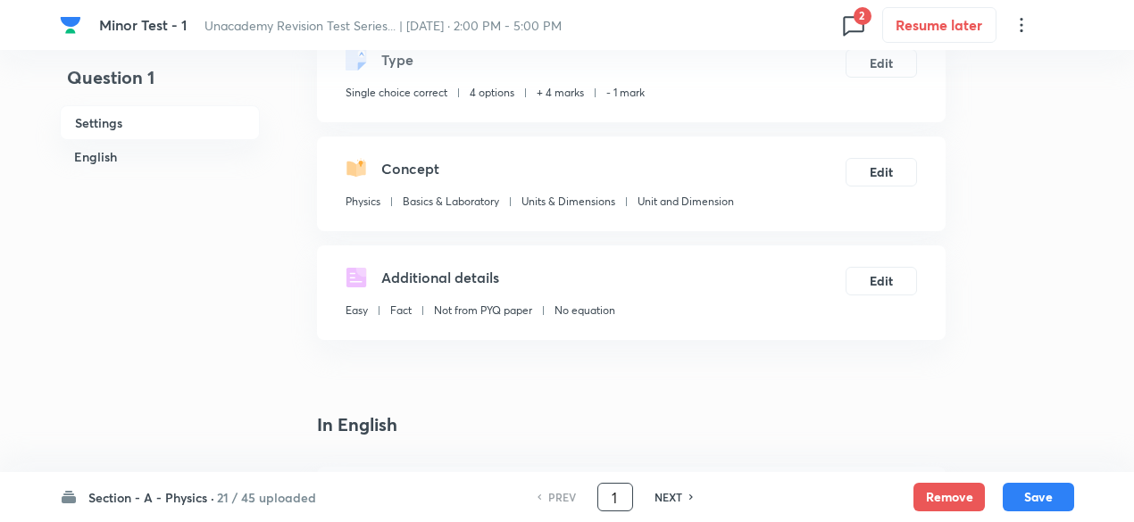
click at [614, 496] on input "1" at bounding box center [615, 497] width 34 height 31
type input "21"
checkbox input "false"
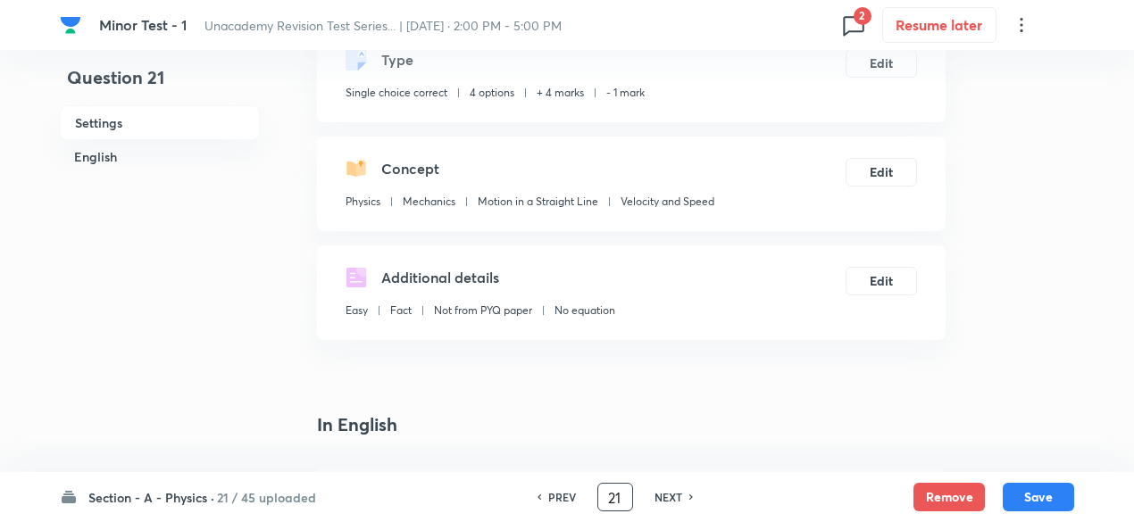
checkbox input "true"
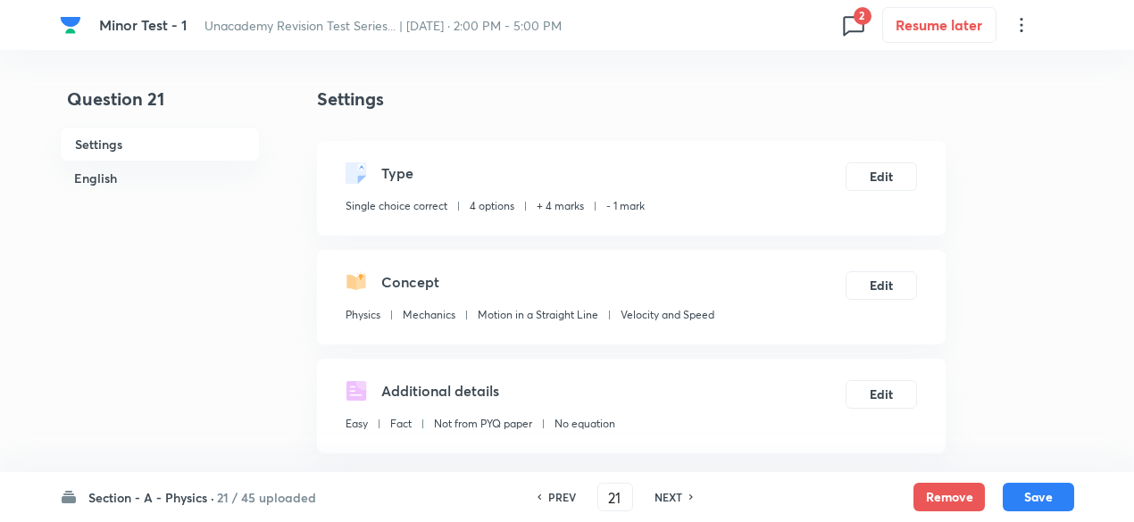
click at [666, 491] on h6 "NEXT" at bounding box center [668, 497] width 28 height 16
type input "22"
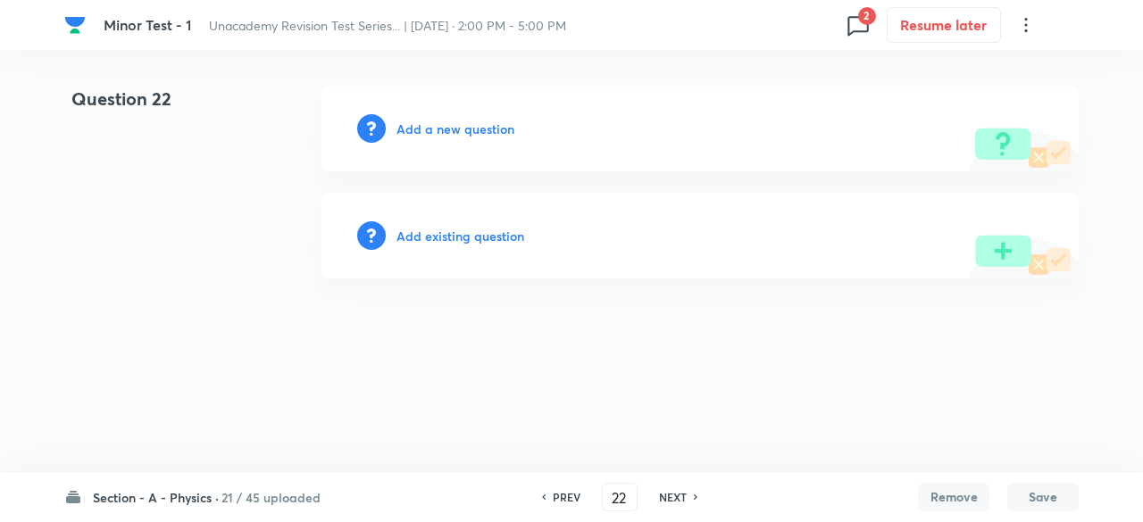
click at [478, 122] on h6 "Add a new question" at bounding box center [455, 129] width 118 height 19
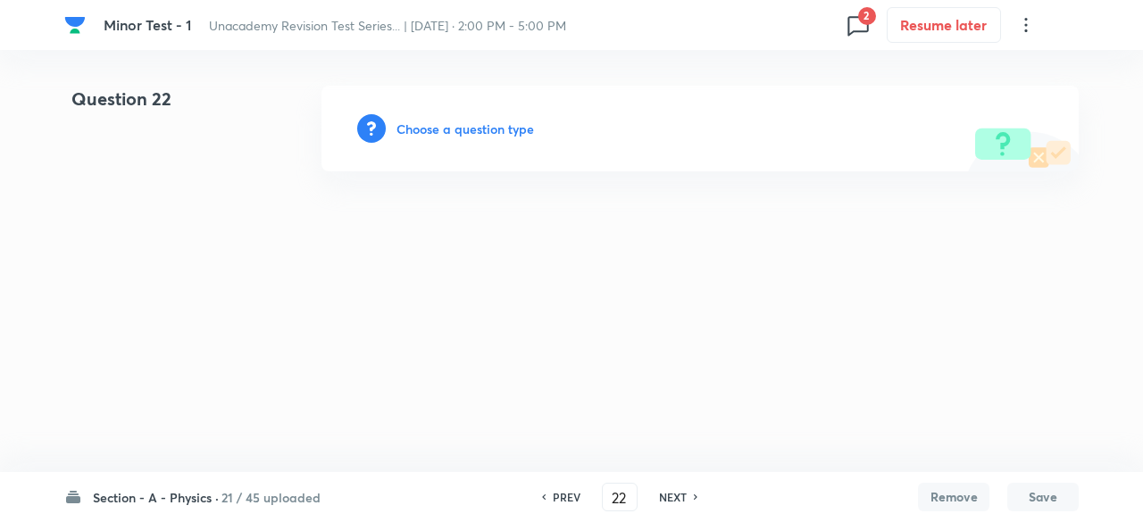
click at [478, 122] on h6 "Choose a question type" at bounding box center [464, 129] width 137 height 19
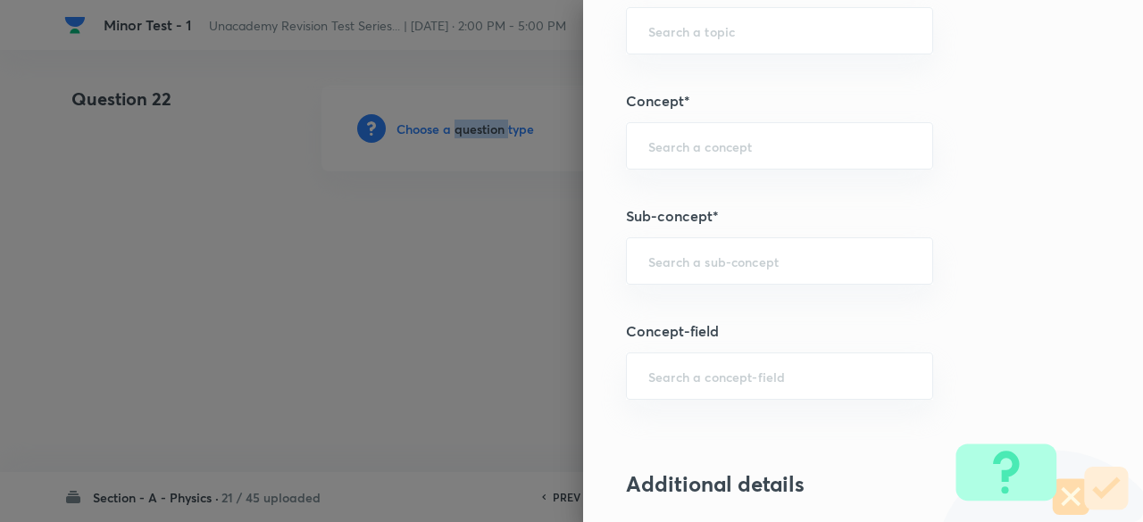
scroll to position [1075, 0]
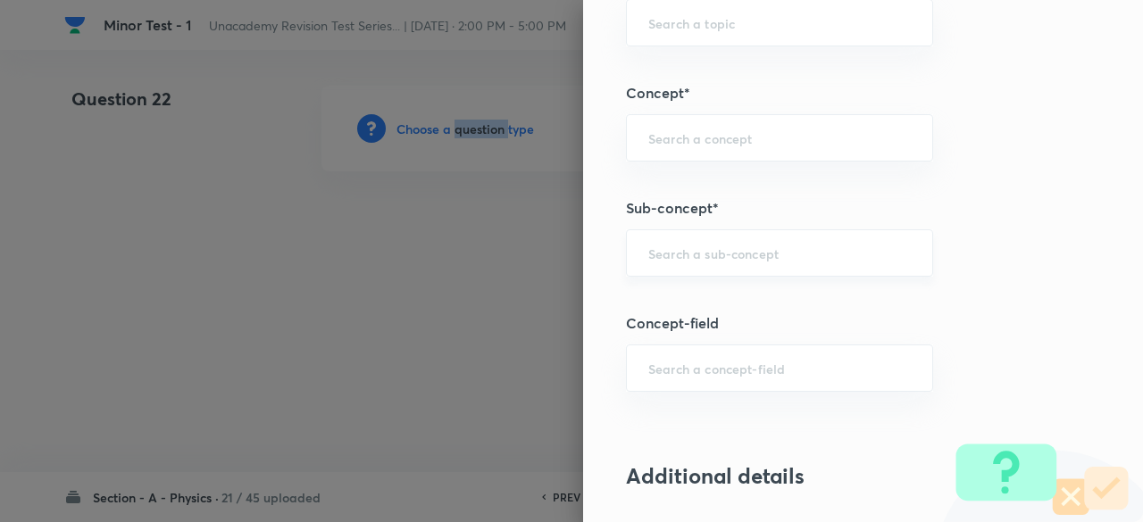
click at [713, 260] on div "​" at bounding box center [779, 252] width 307 height 47
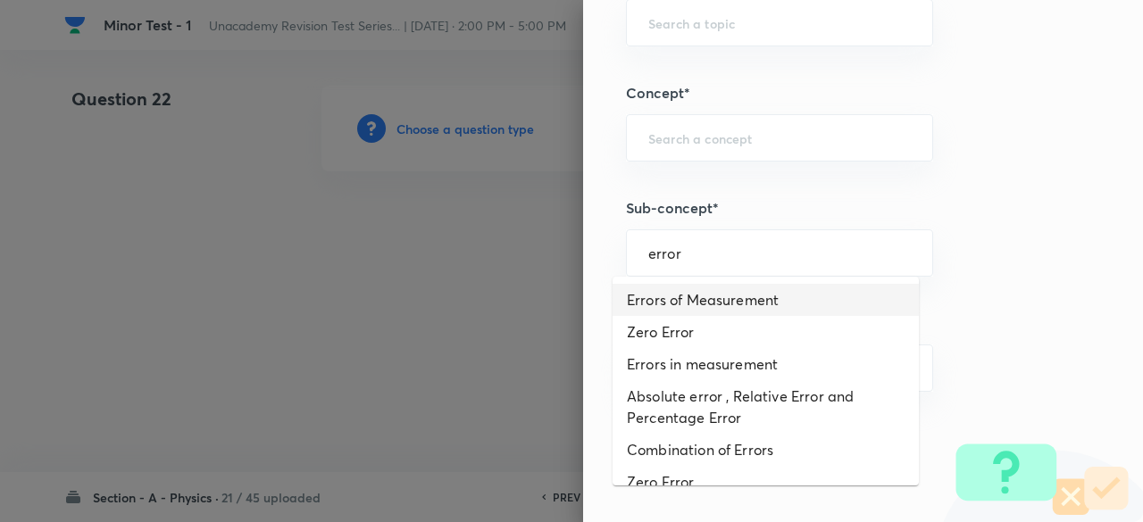
click at [703, 301] on li "Errors of Measurement" at bounding box center [765, 300] width 306 height 32
type input "Errors of Measurement"
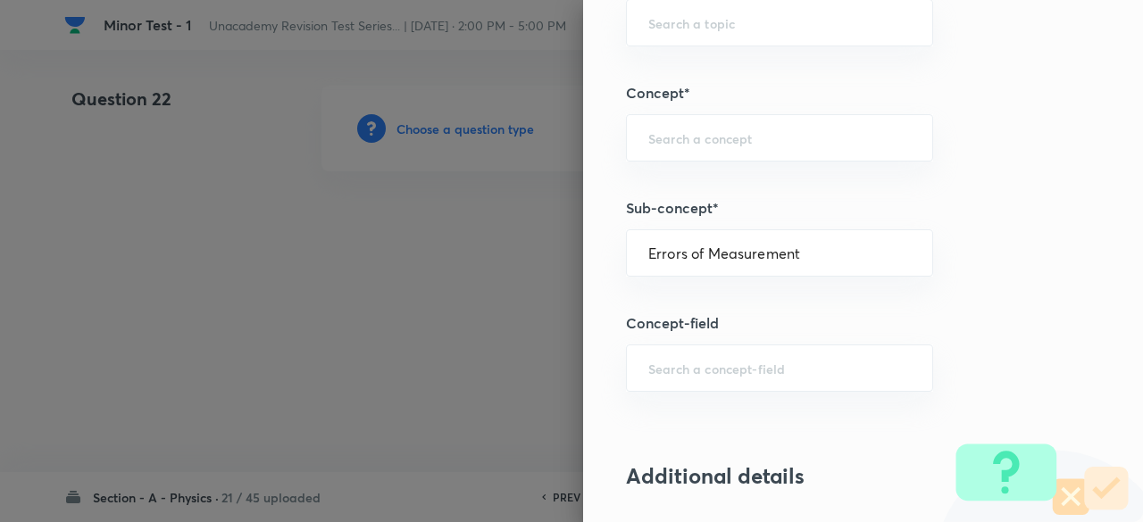
type input "Physics"
type input "Basics & Laboratory"
type input "Least Count Analysis"
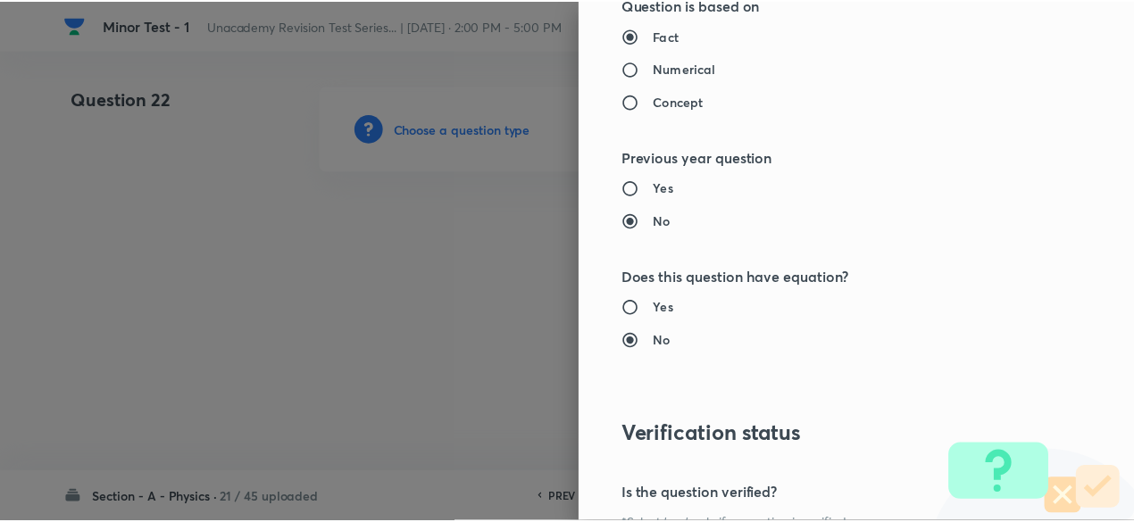
scroll to position [2025, 0]
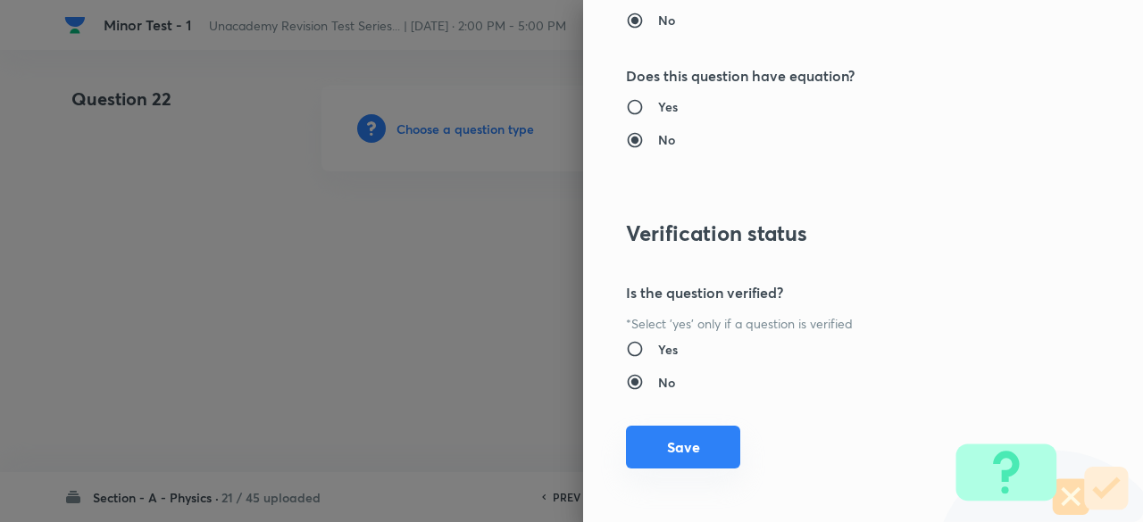
click at [704, 453] on button "Save" at bounding box center [683, 447] width 114 height 43
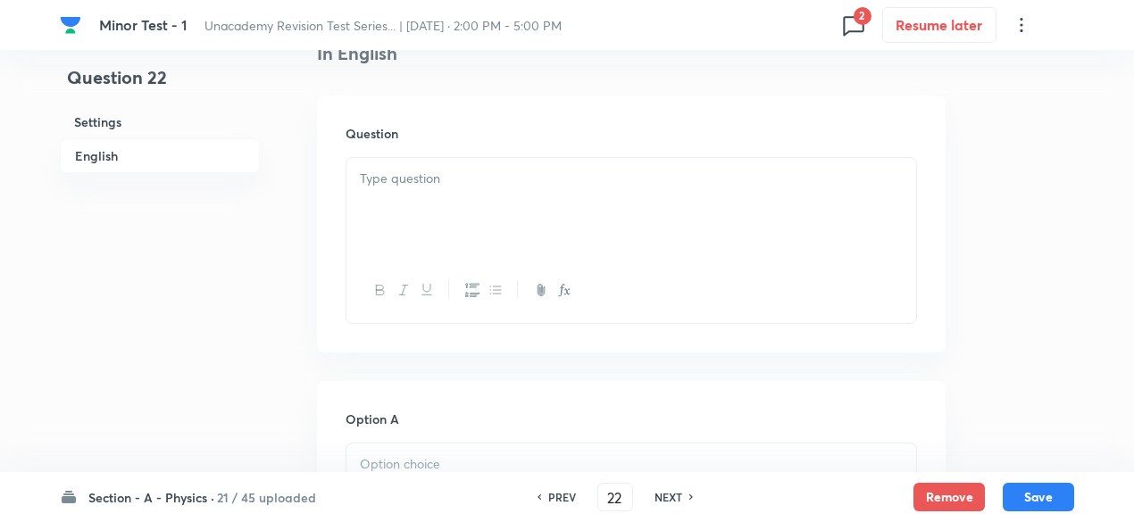
scroll to position [520, 0]
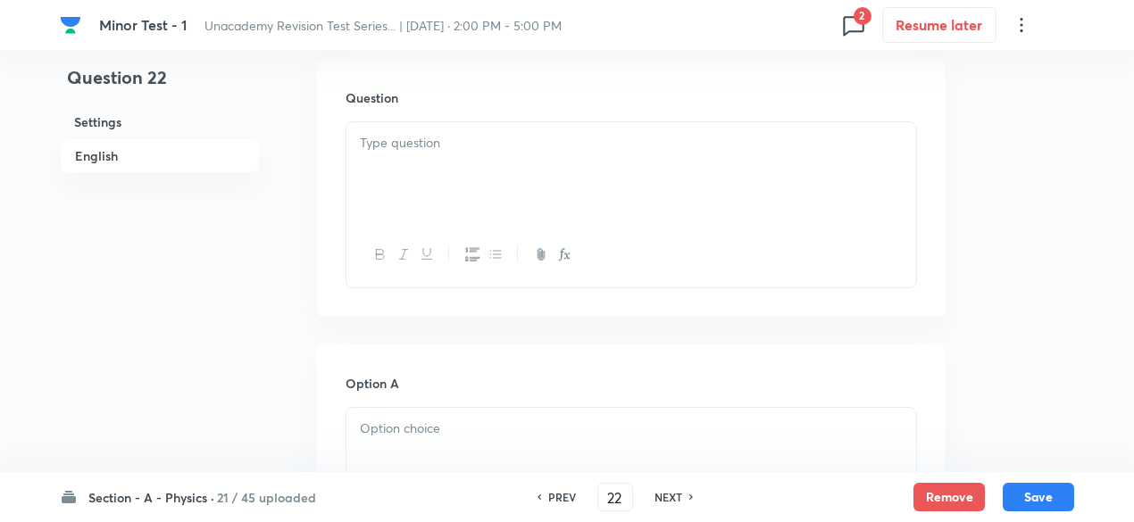
click at [489, 167] on div at bounding box center [631, 172] width 570 height 100
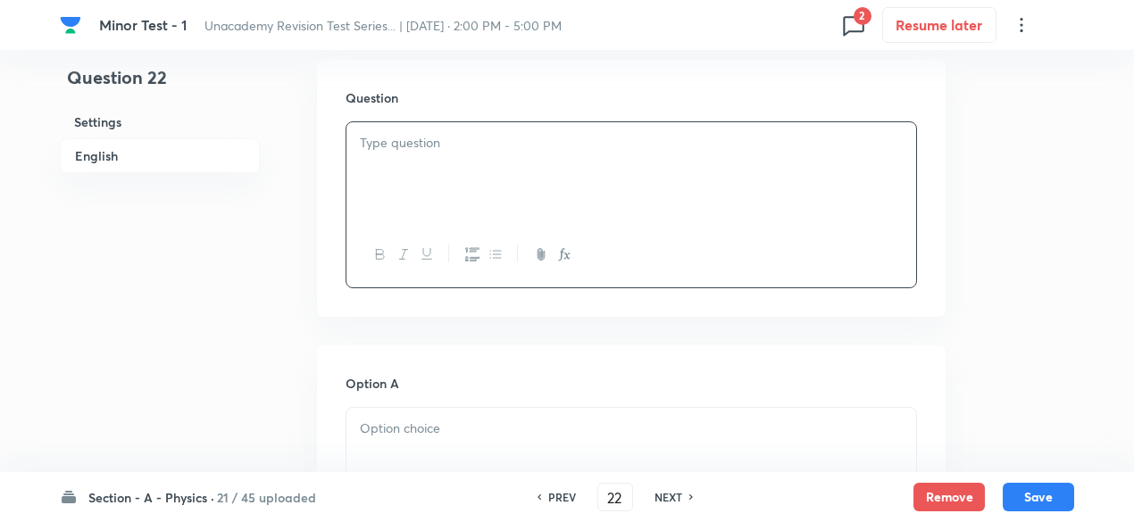
paste div
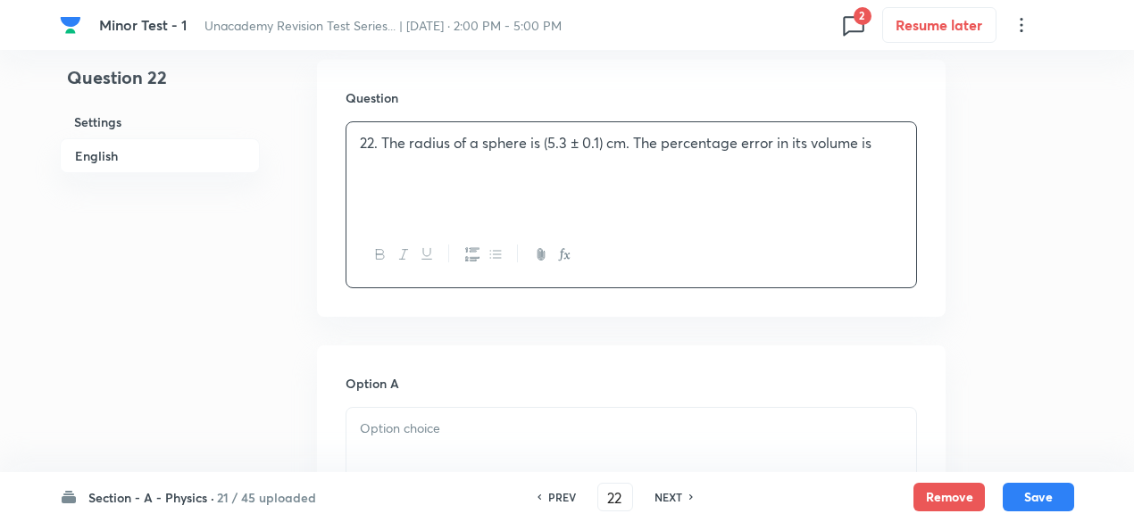
click at [378, 133] on p "22. The radius of a sphere is (5.3 ± 0.1) cm. The percentage error in its volum…" at bounding box center [631, 143] width 543 height 21
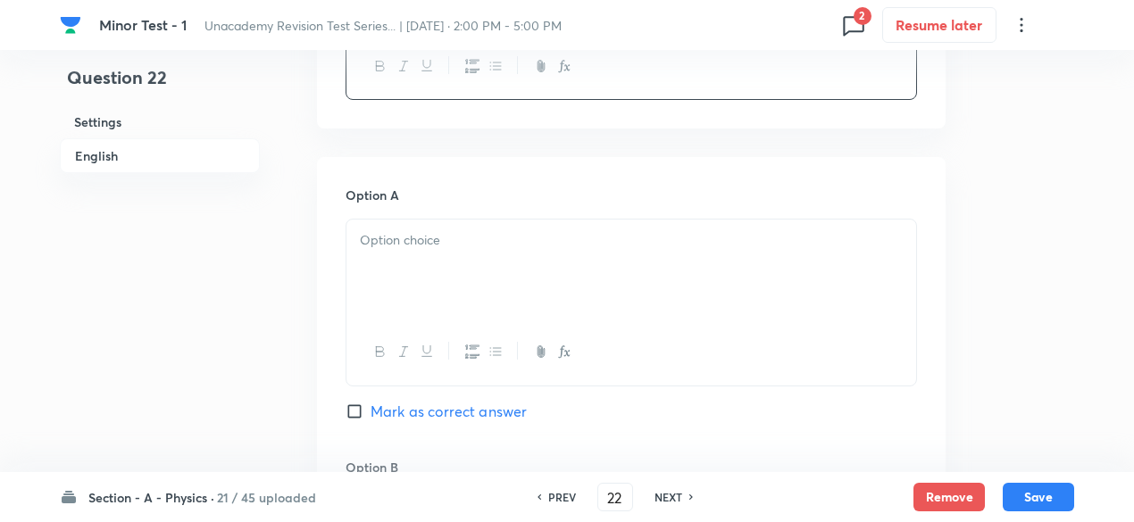
scroll to position [717, 0]
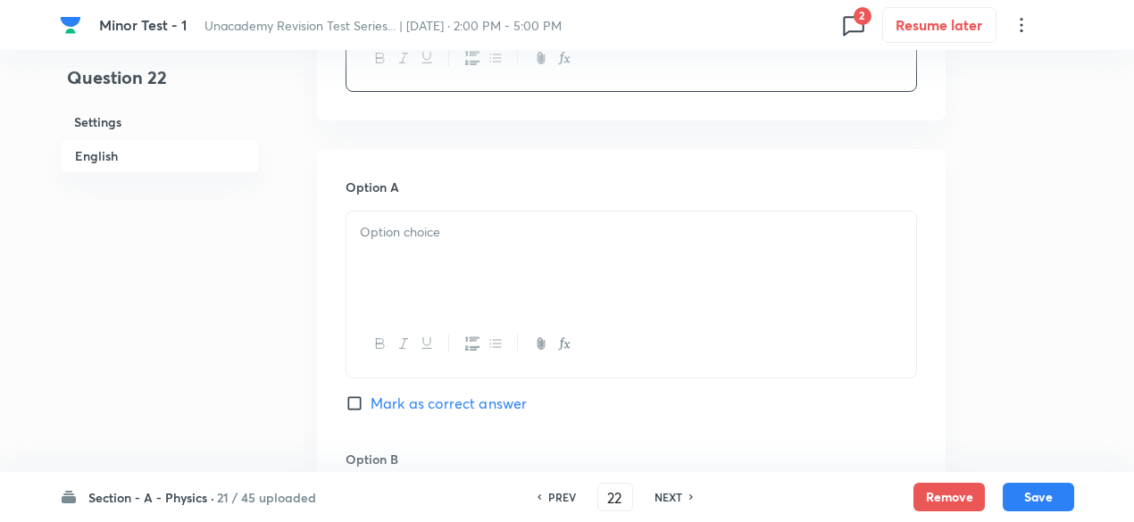
click at [511, 274] on div at bounding box center [631, 262] width 570 height 100
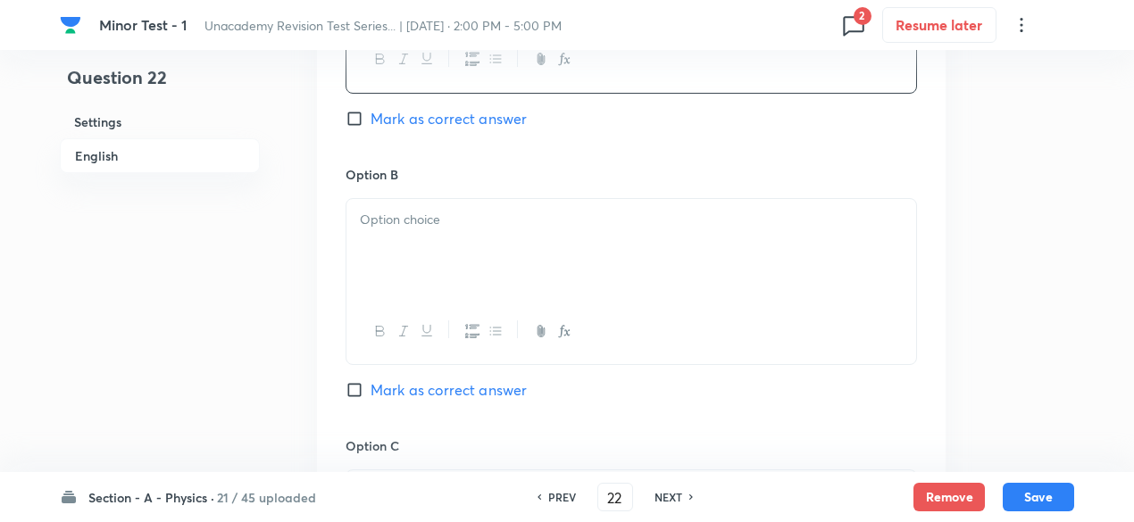
scroll to position [1007, 0]
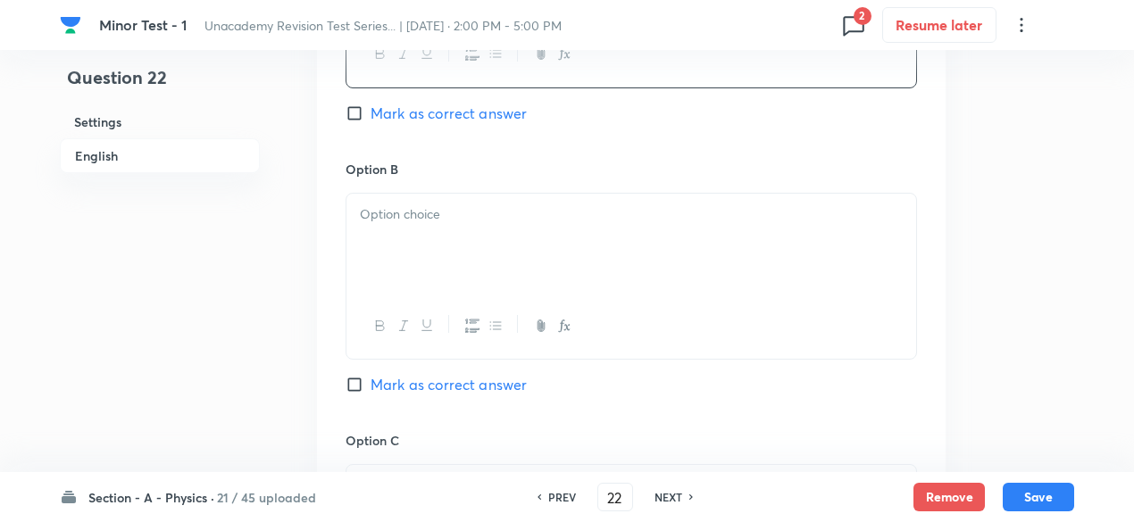
click at [514, 237] on div at bounding box center [631, 244] width 570 height 100
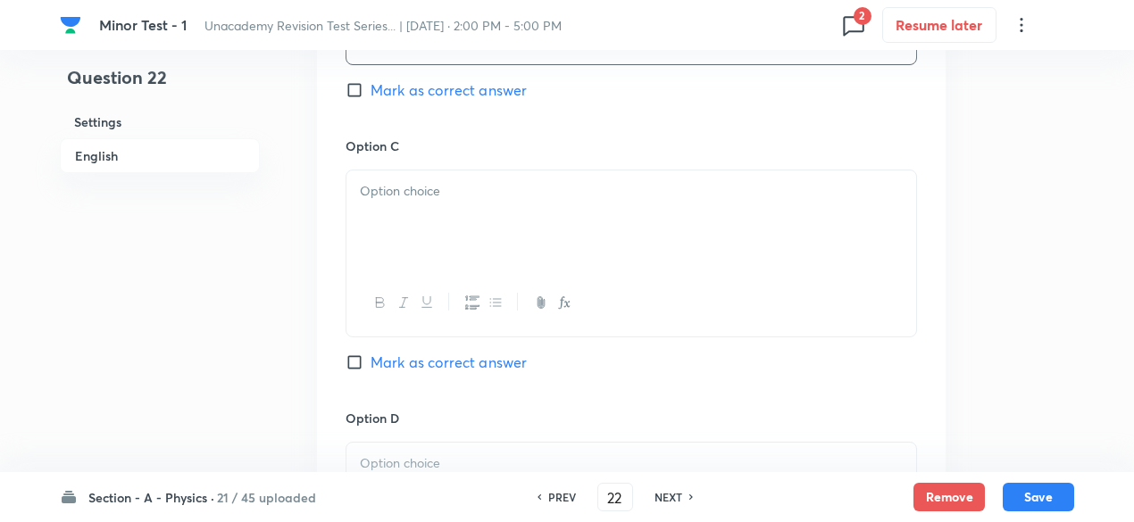
click at [455, 208] on div at bounding box center [631, 221] width 570 height 100
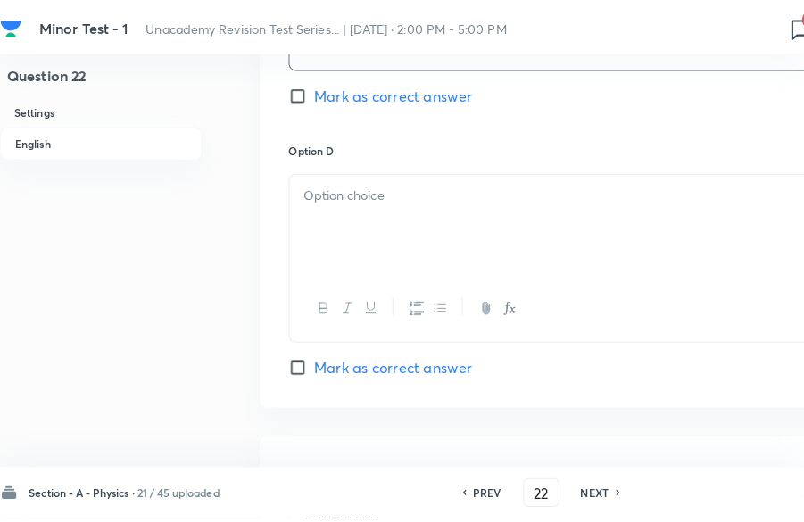
scroll to position [1565, 0]
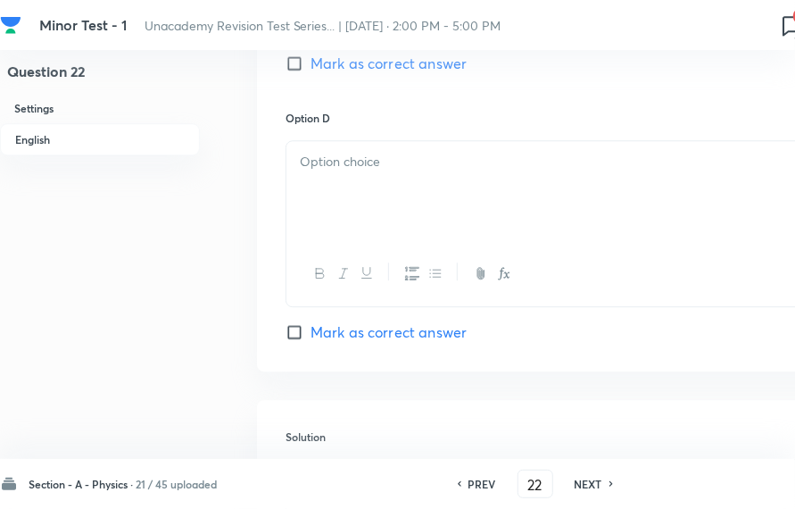
click at [478, 193] on div at bounding box center [572, 191] width 570 height 100
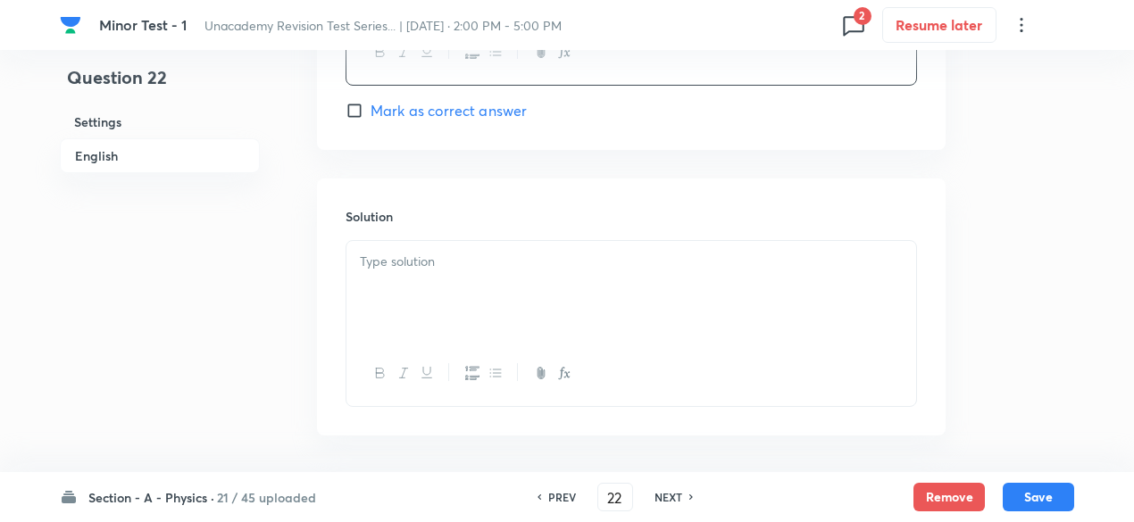
scroll to position [1893, 0]
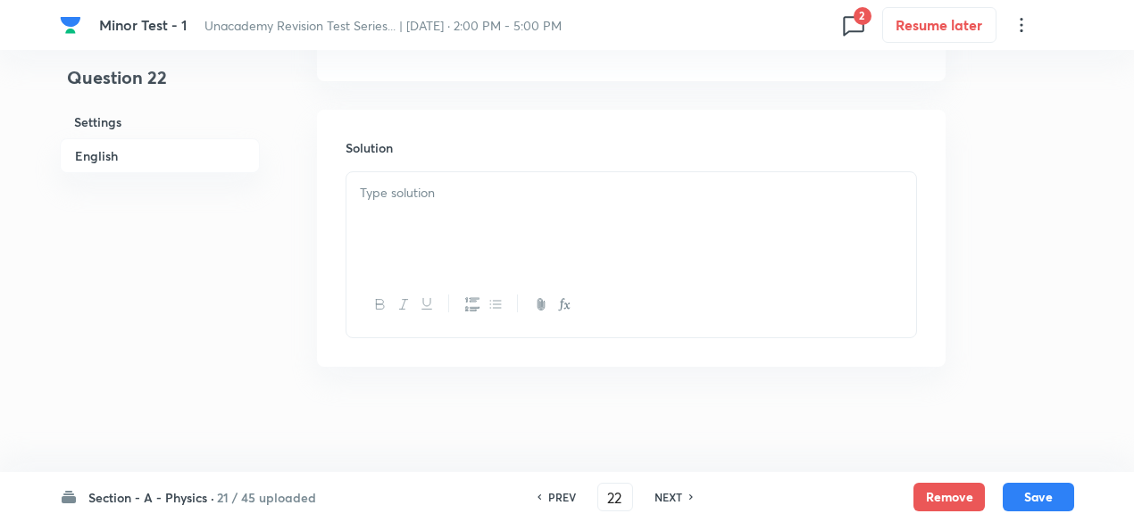
click at [425, 188] on p at bounding box center [631, 193] width 543 height 21
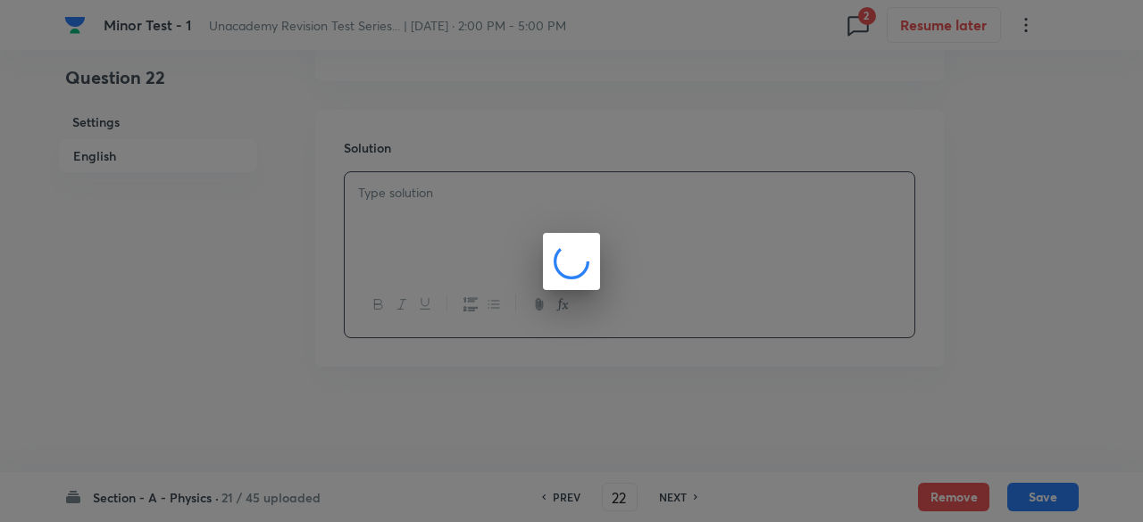
click at [425, 188] on div at bounding box center [571, 261] width 1143 height 522
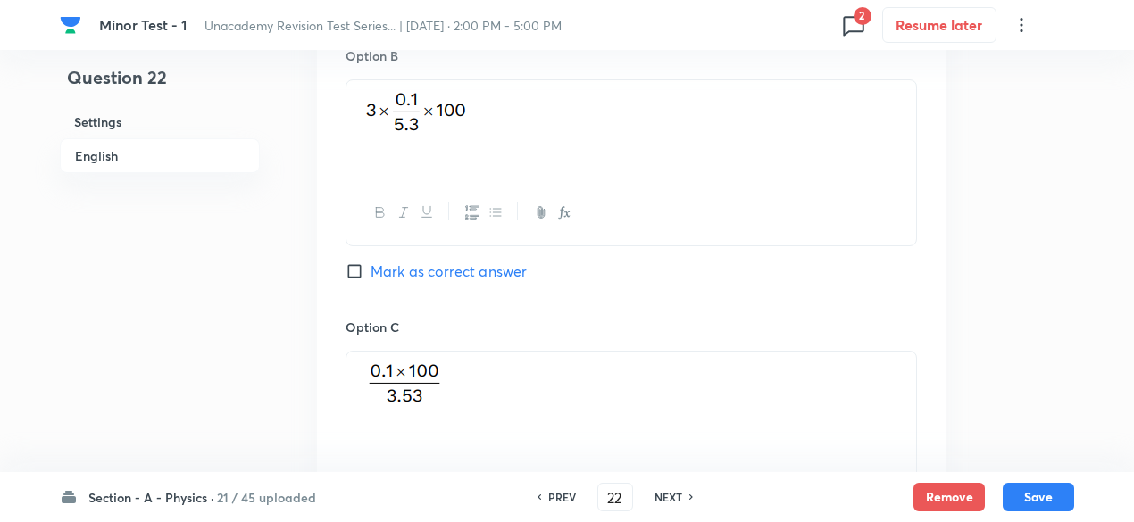
click at [472, 269] on span "Mark as correct answer" at bounding box center [448, 271] width 156 height 21
click at [370, 269] on input "Mark as correct answer" at bounding box center [357, 271] width 25 height 18
checkbox input "true"
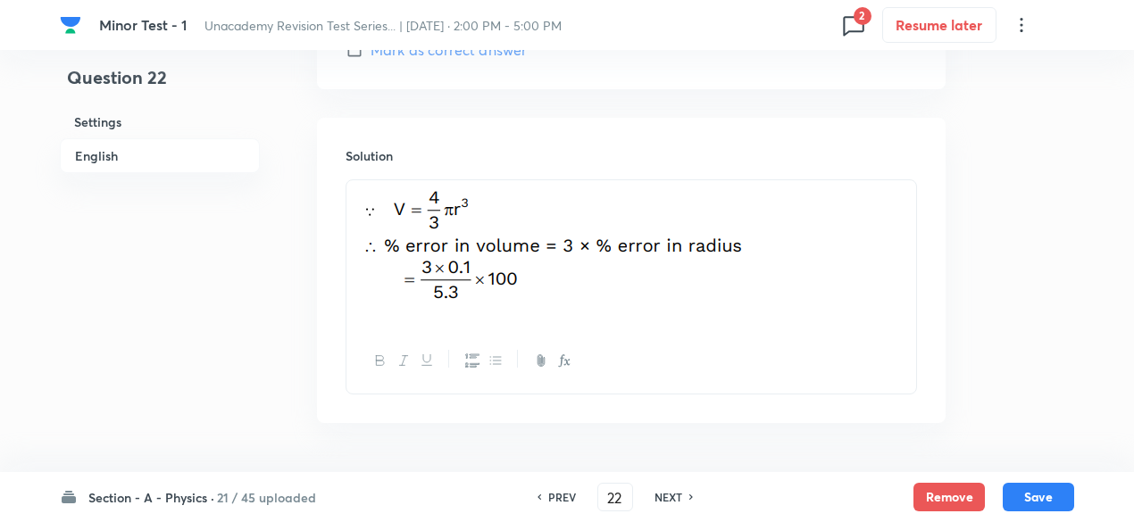
scroll to position [1941, 0]
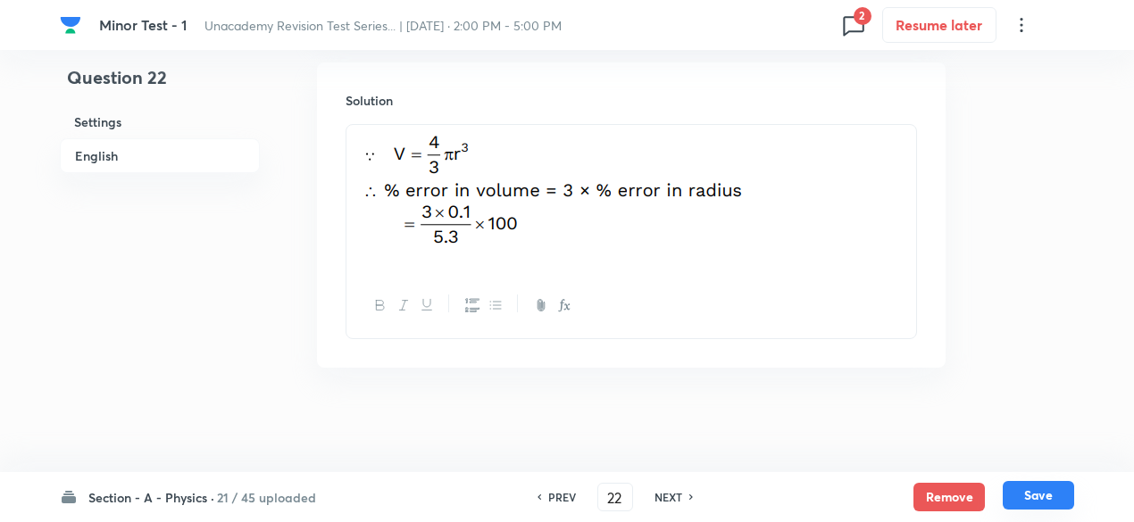
click at [1037, 503] on button "Save" at bounding box center [1037, 495] width 71 height 29
type input "23"
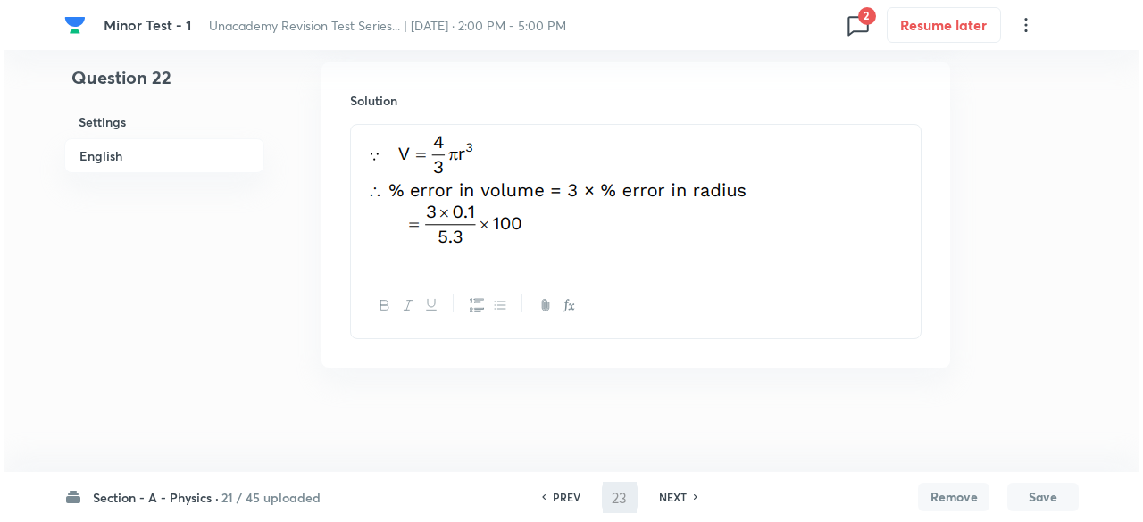
scroll to position [0, 0]
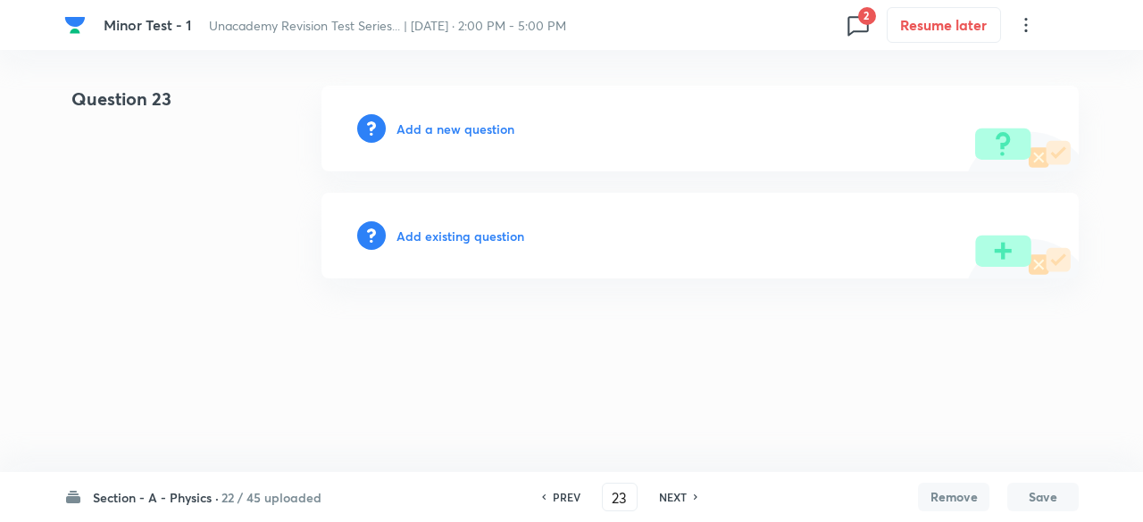
click at [472, 126] on h6 "Add a new question" at bounding box center [455, 129] width 118 height 19
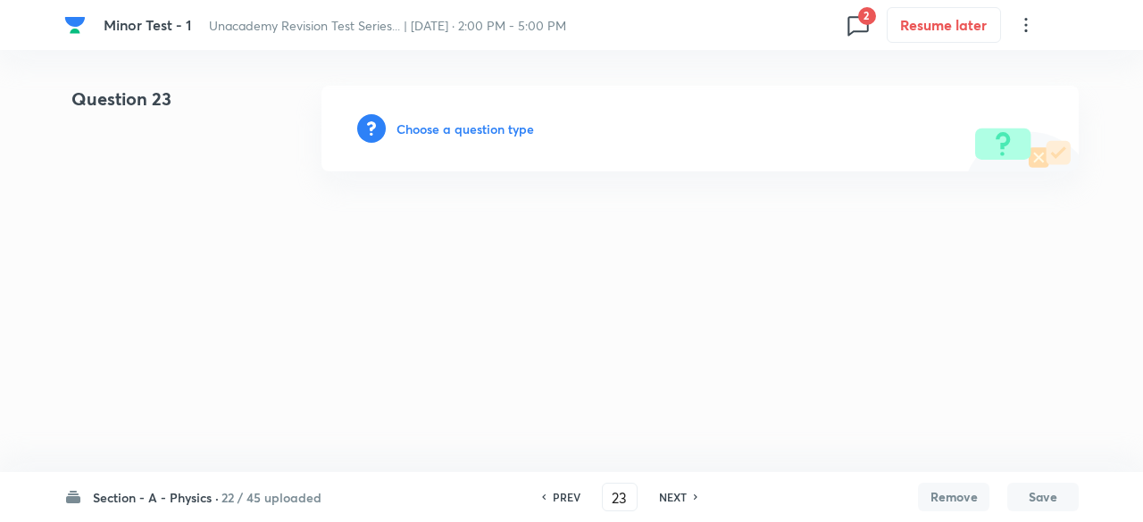
click at [472, 126] on h6 "Choose a question type" at bounding box center [464, 129] width 137 height 19
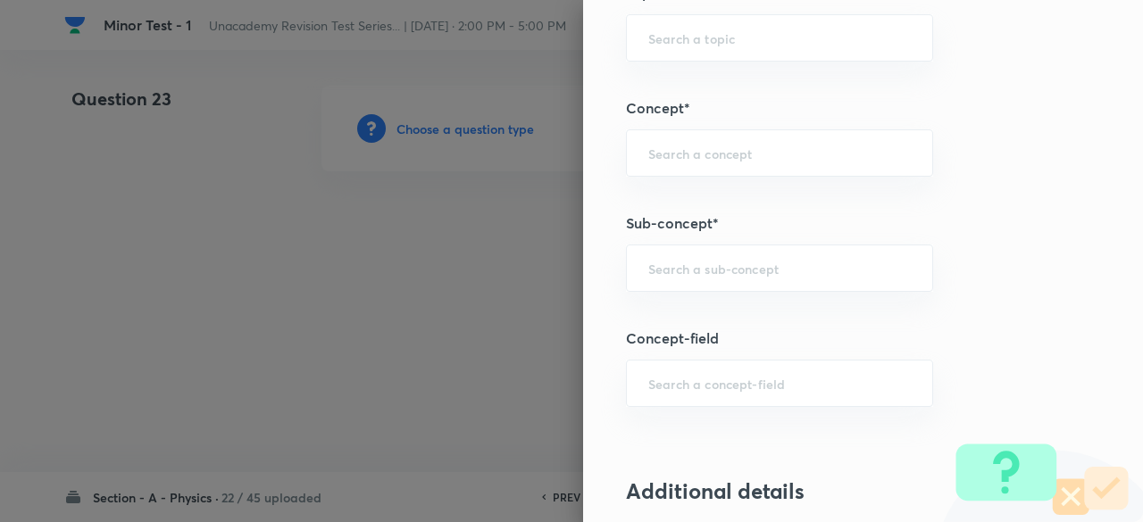
scroll to position [1060, 0]
click at [812, 270] on input "text" at bounding box center [779, 267] width 262 height 17
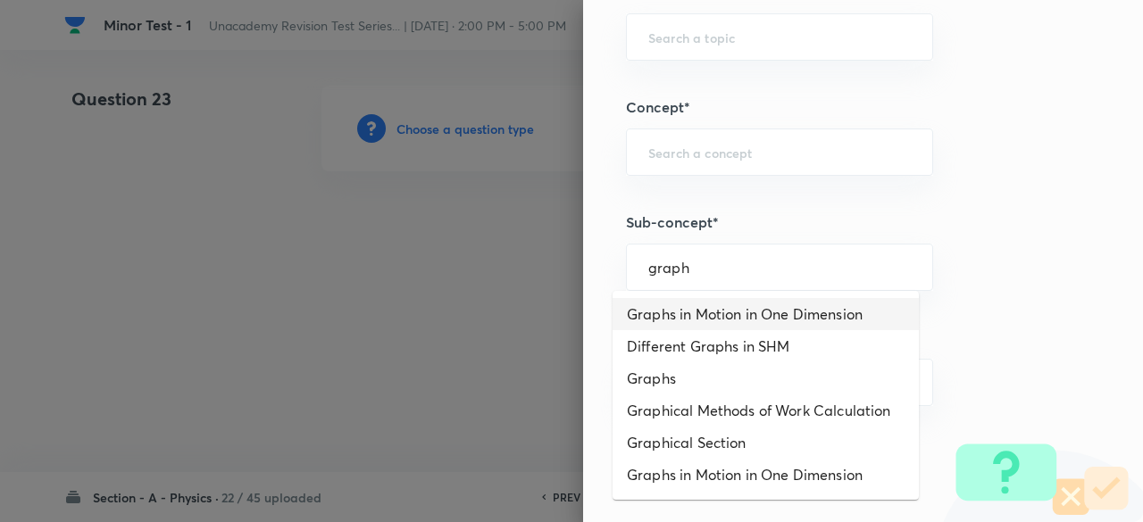
click at [809, 312] on li "Graphs in Motion in One Dimension" at bounding box center [765, 314] width 306 height 32
type input "Graphs in Motion in One Dimension"
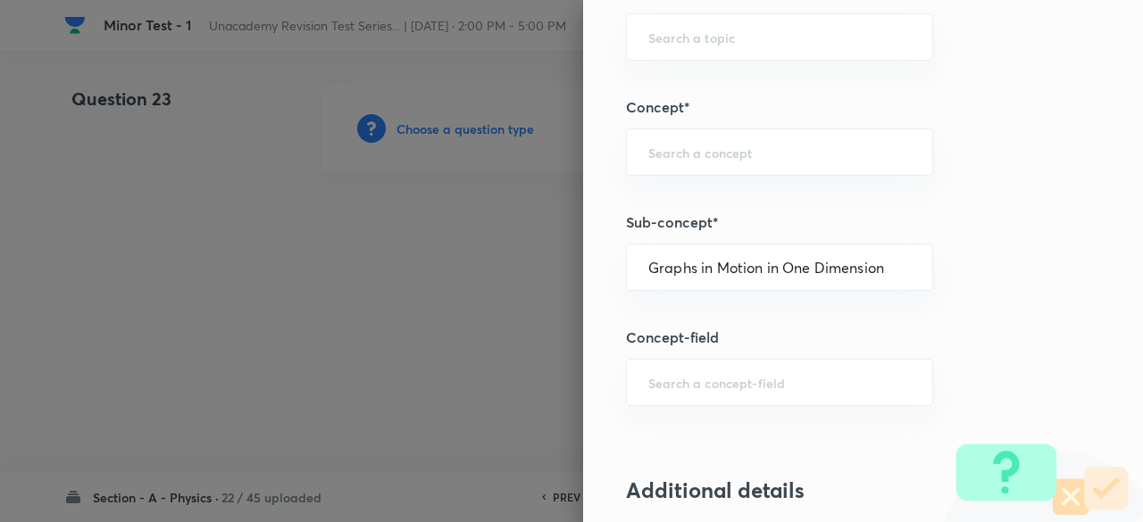
type input "Physics"
type input "Mechanics"
type input "Motion in a Straight Line"
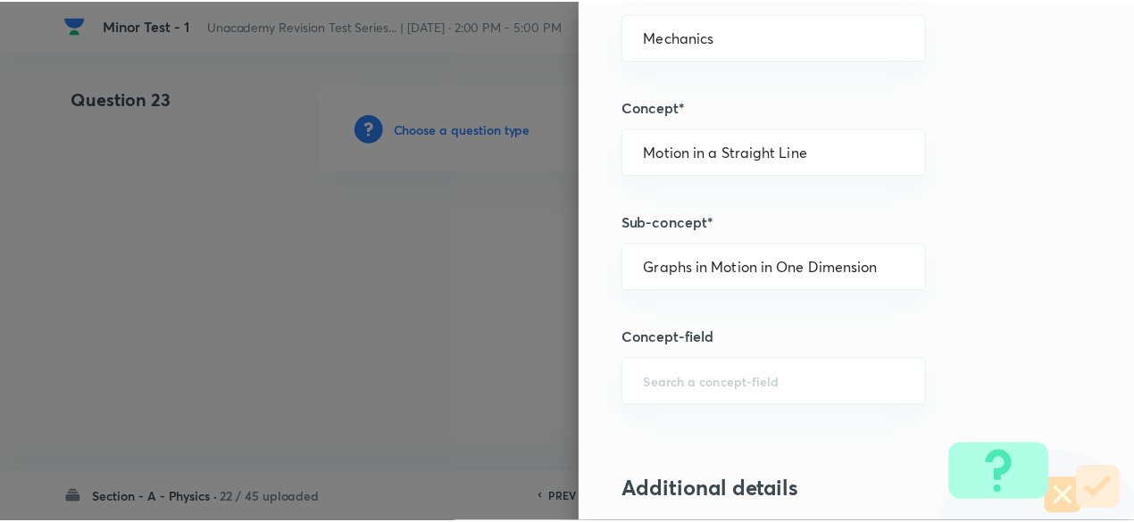
scroll to position [2025, 0]
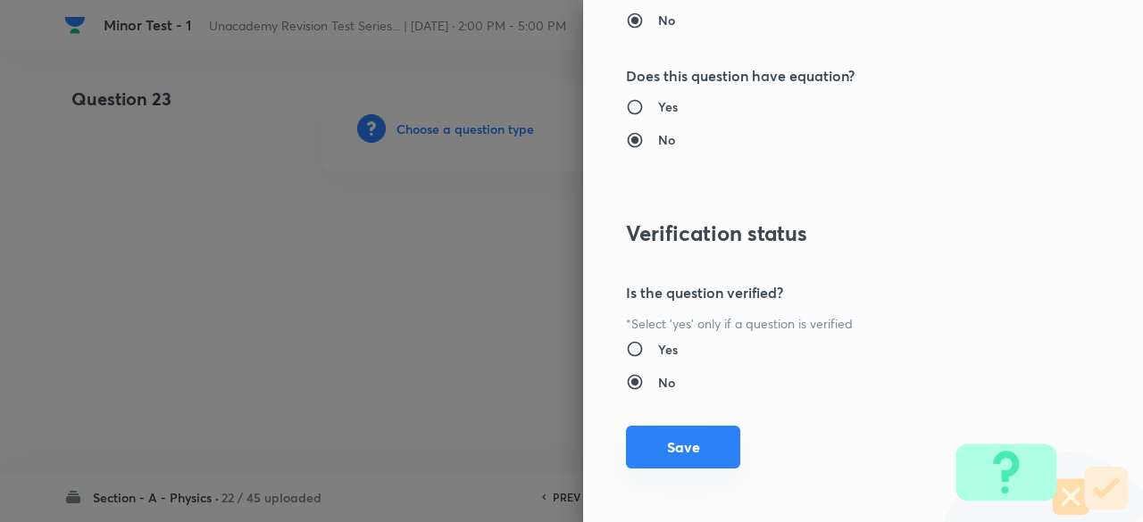
click at [689, 436] on button "Save" at bounding box center [683, 447] width 114 height 43
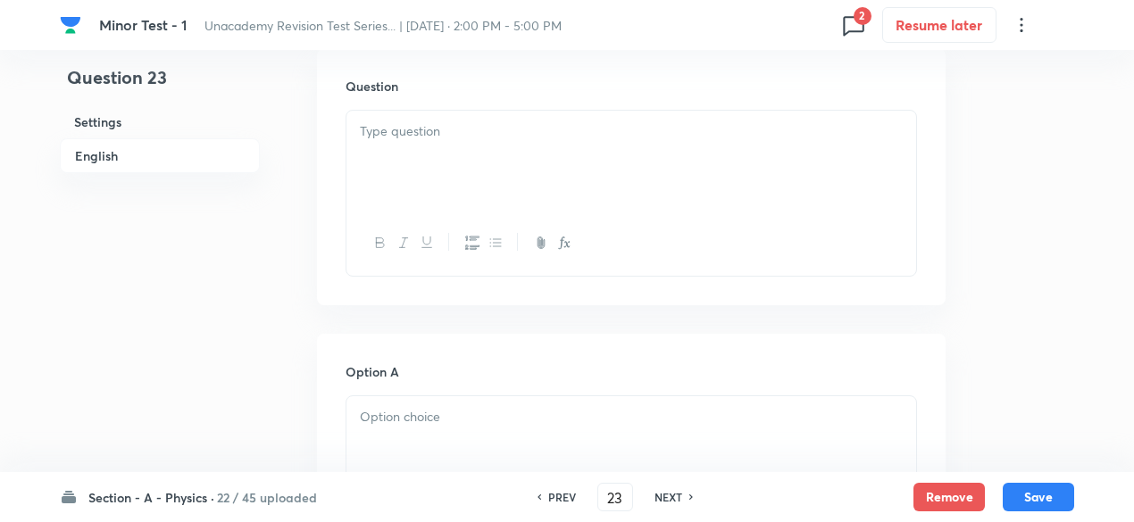
scroll to position [550, 0]
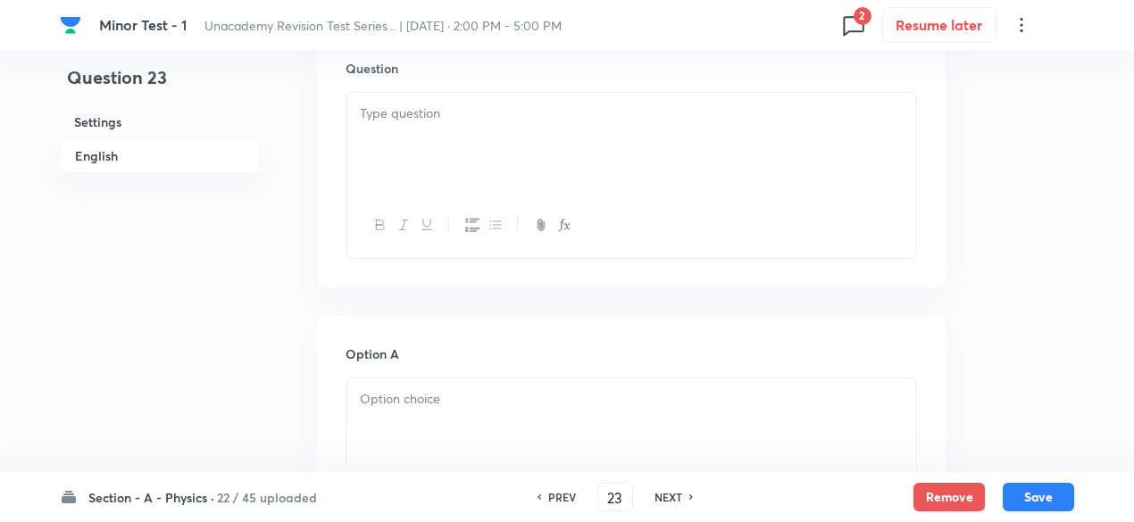
click at [471, 161] on div at bounding box center [631, 143] width 570 height 100
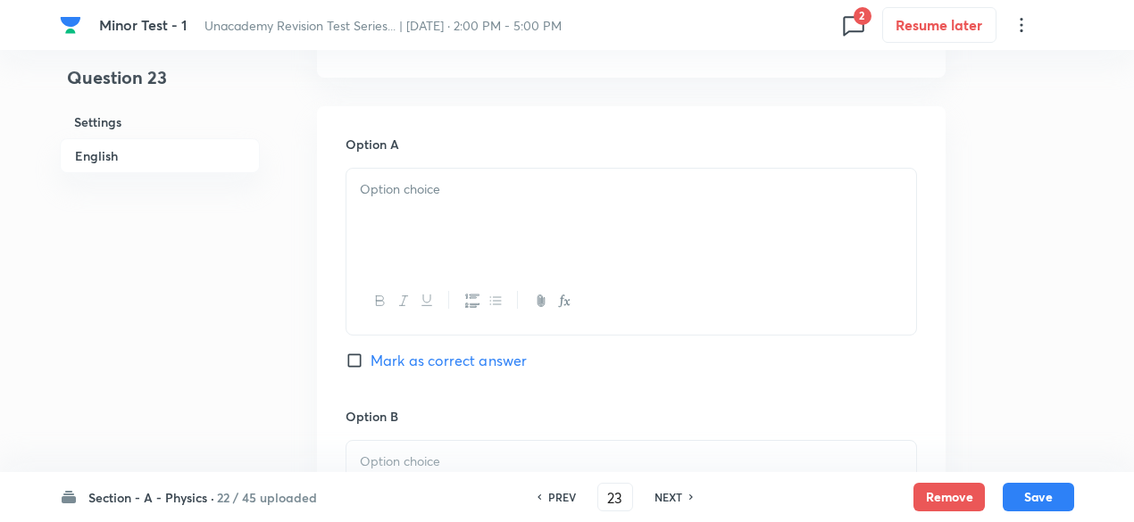
scroll to position [769, 0]
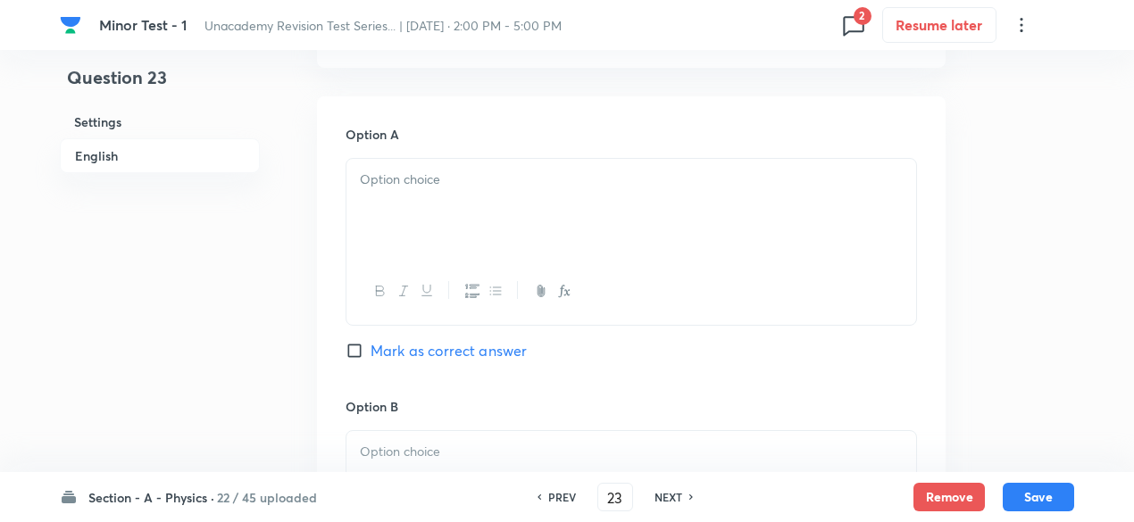
click at [474, 171] on p at bounding box center [631, 180] width 543 height 21
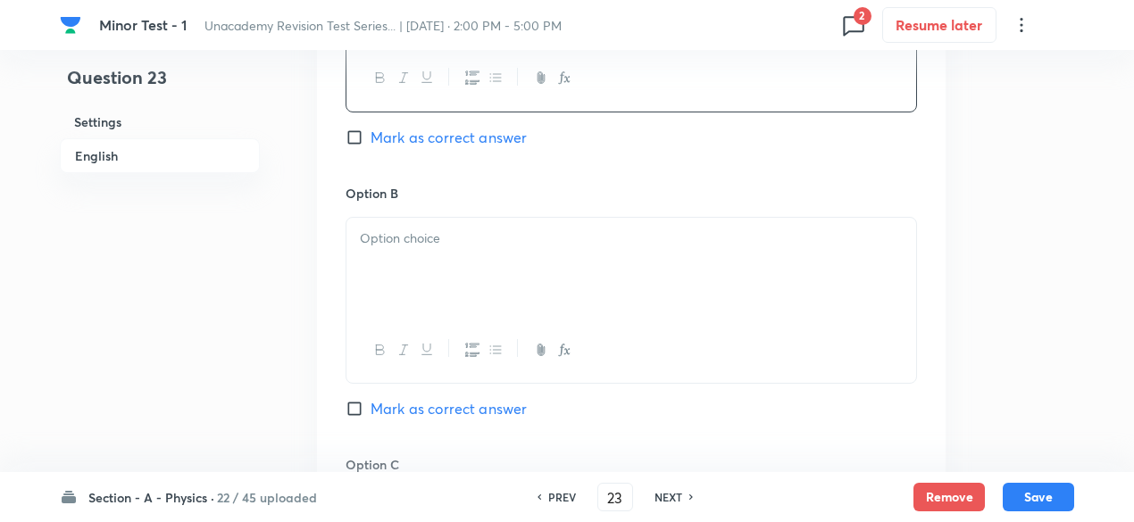
scroll to position [1076, 0]
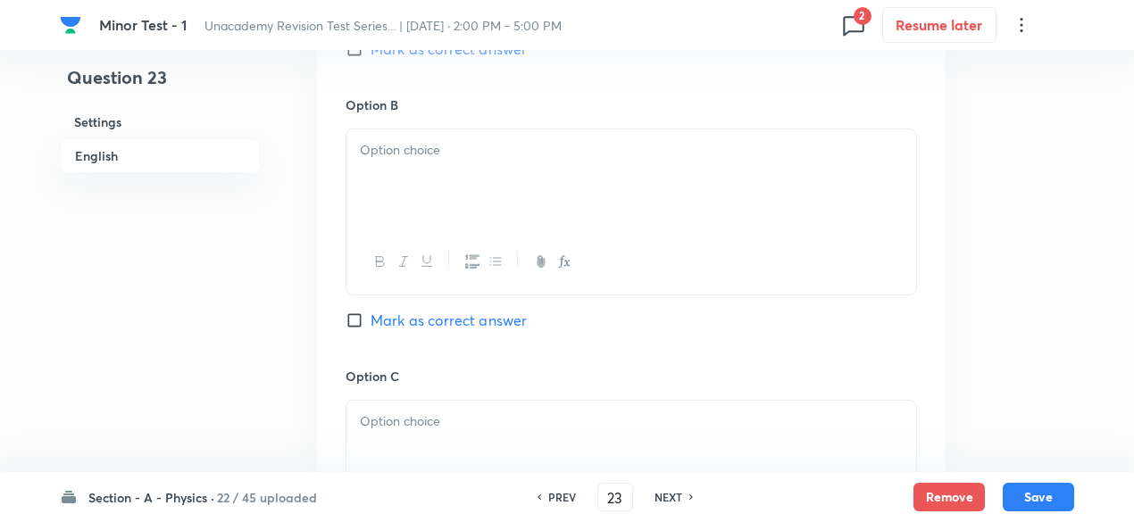
click at [437, 193] on div at bounding box center [631, 179] width 570 height 100
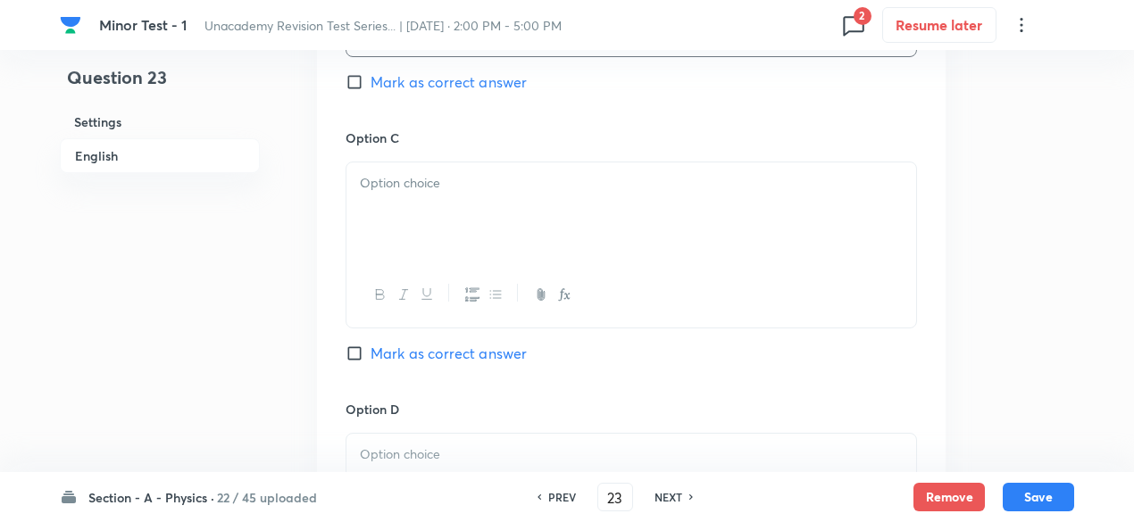
scroll to position [1346, 0]
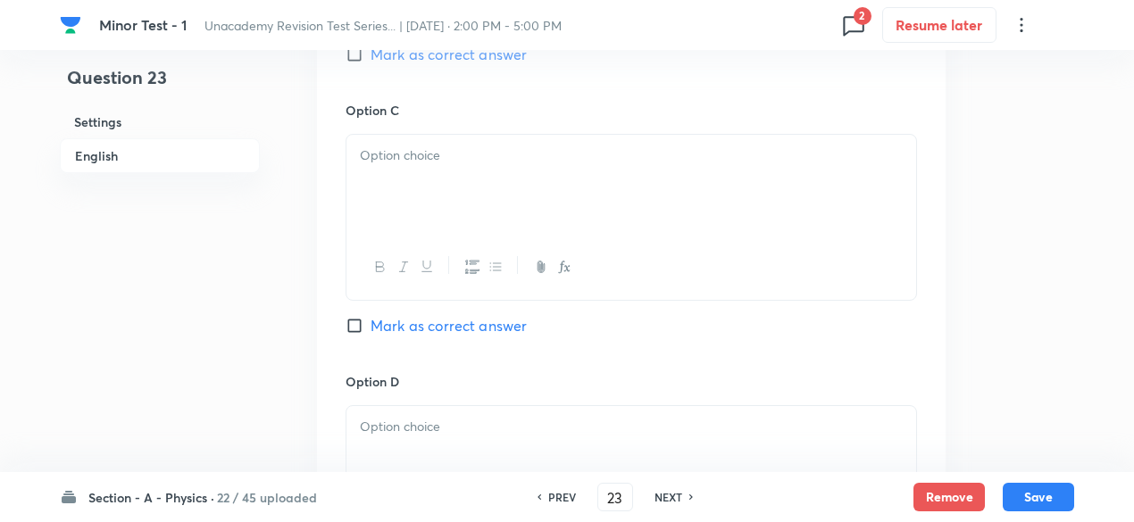
click at [402, 188] on div at bounding box center [631, 185] width 570 height 100
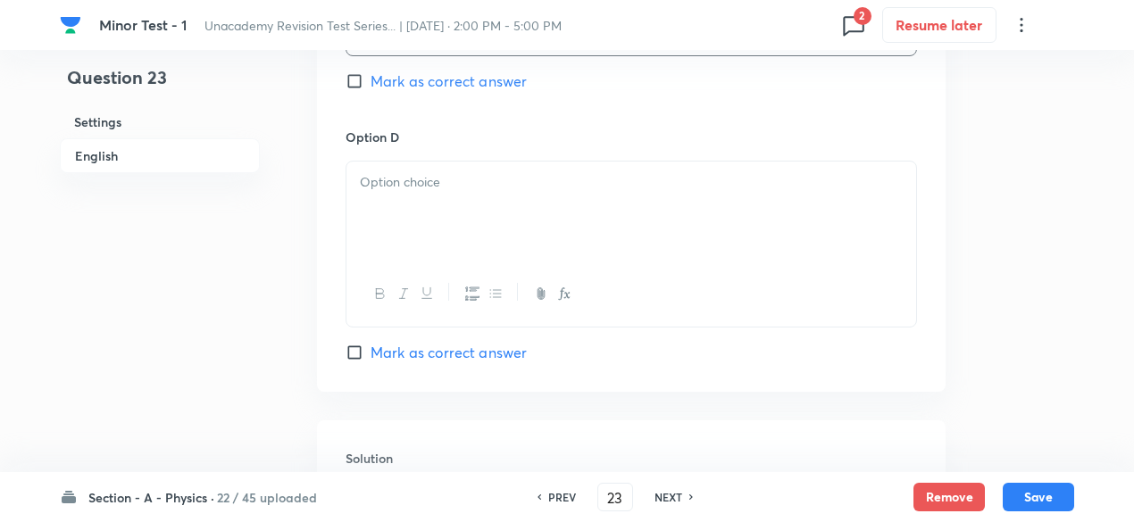
scroll to position [1604, 0]
click at [433, 176] on p at bounding box center [631, 180] width 543 height 21
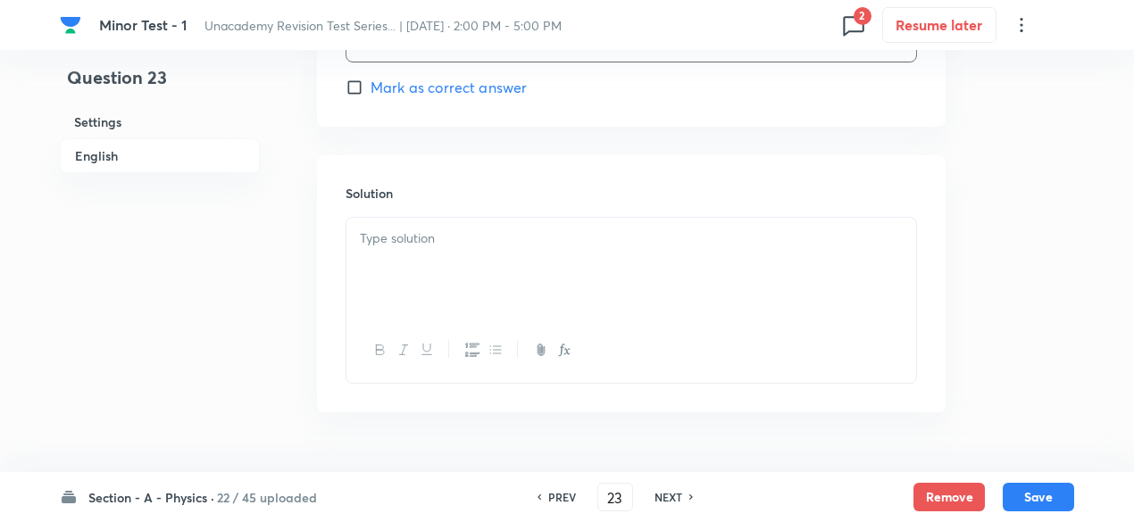
scroll to position [1897, 0]
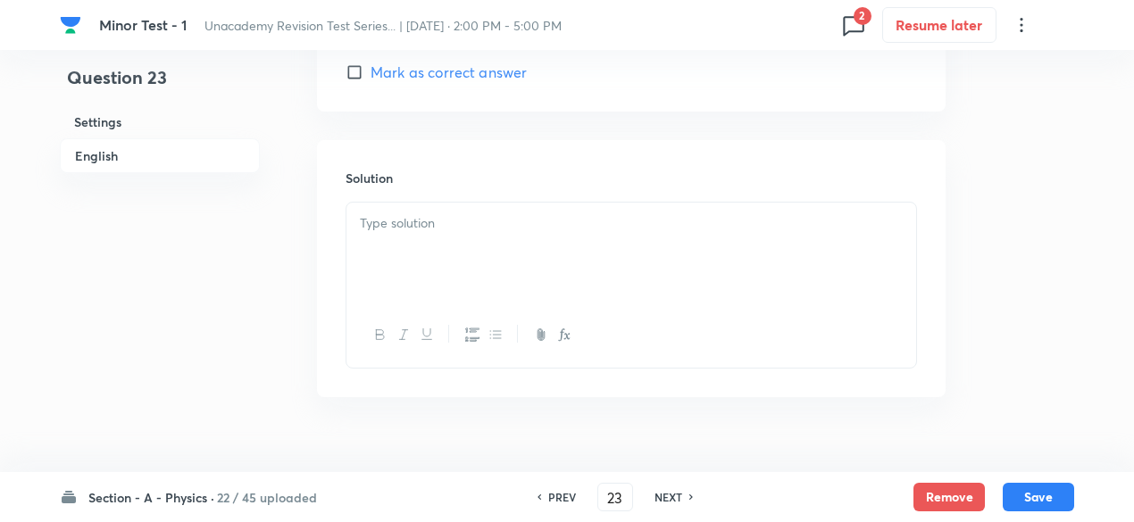
click at [423, 205] on div at bounding box center [631, 253] width 570 height 100
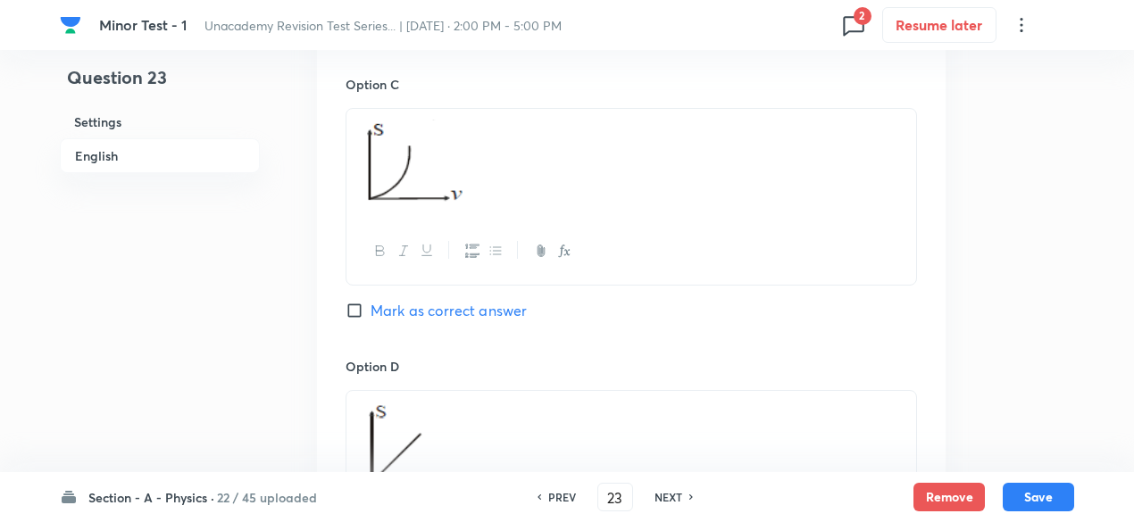
scroll to position [1367, 0]
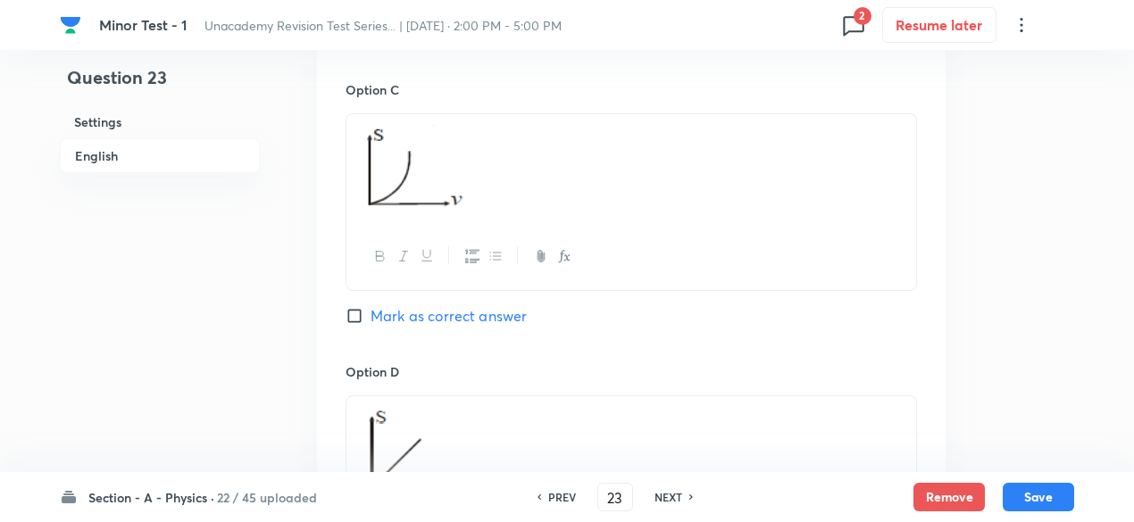
click at [478, 322] on span "Mark as correct answer" at bounding box center [448, 315] width 156 height 21
click at [370, 322] on input "Mark as correct answer" at bounding box center [357, 316] width 25 height 18
checkbox input "true"
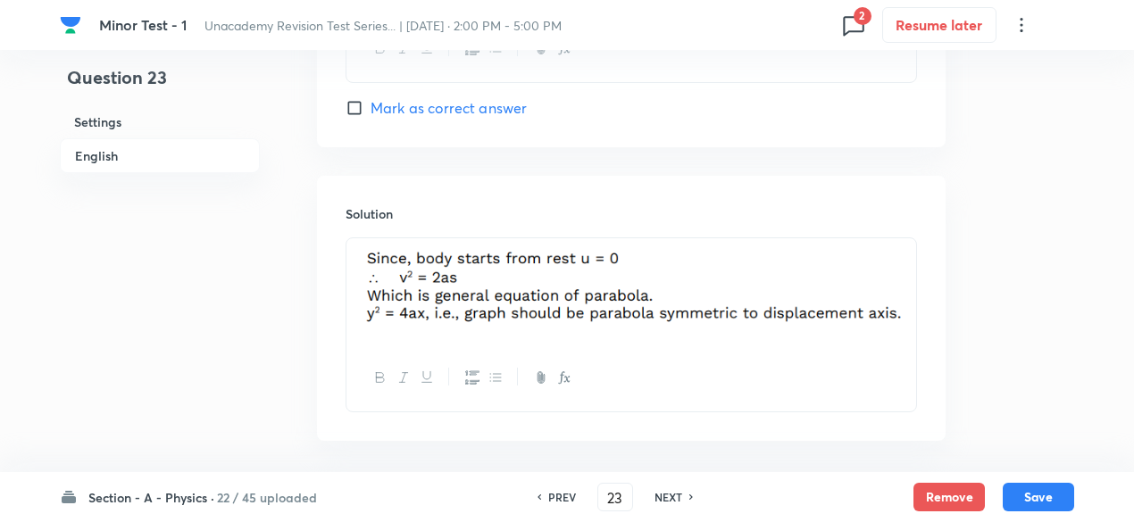
scroll to position [1934, 0]
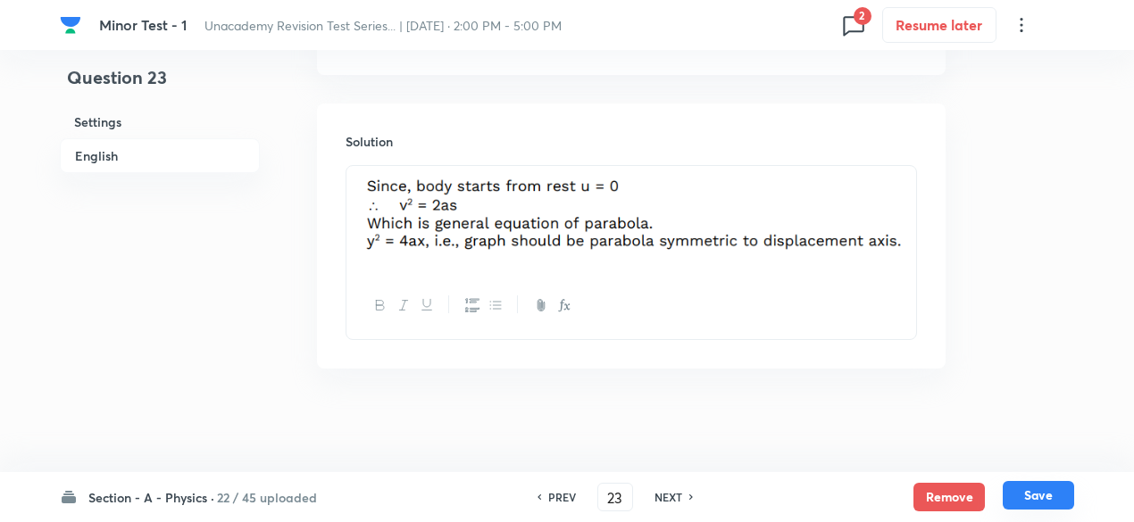
click at [1044, 495] on button "Save" at bounding box center [1037, 495] width 71 height 29
type input "24"
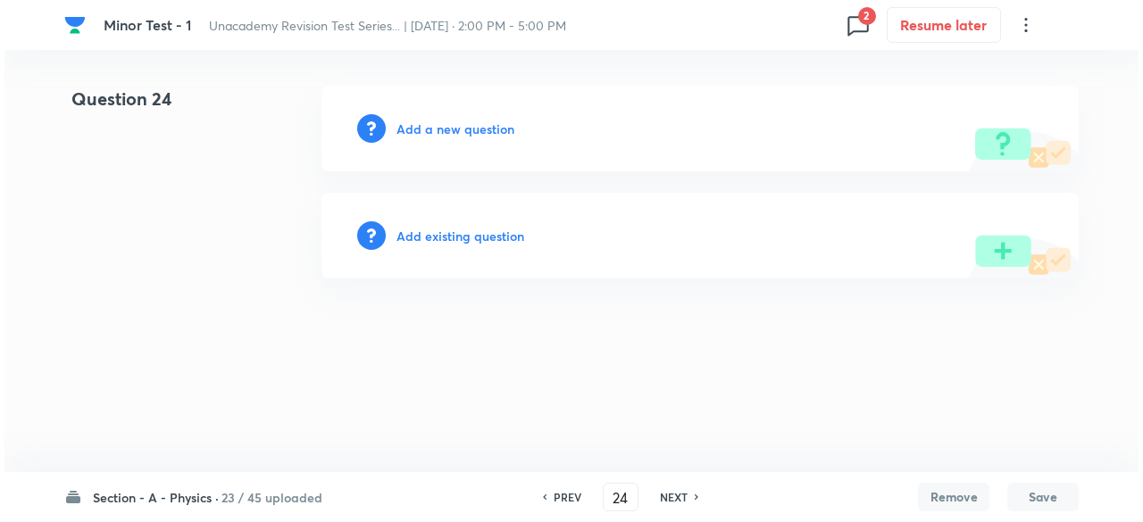
scroll to position [0, 0]
click at [478, 131] on h6 "Add a new question" at bounding box center [455, 129] width 118 height 19
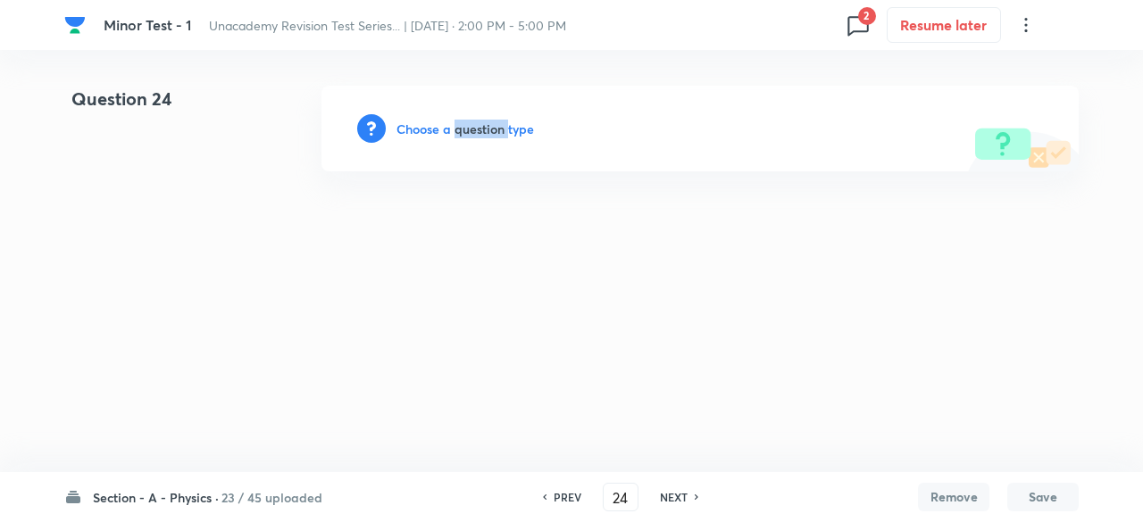
click at [478, 131] on h6 "Choose a question type" at bounding box center [464, 129] width 137 height 19
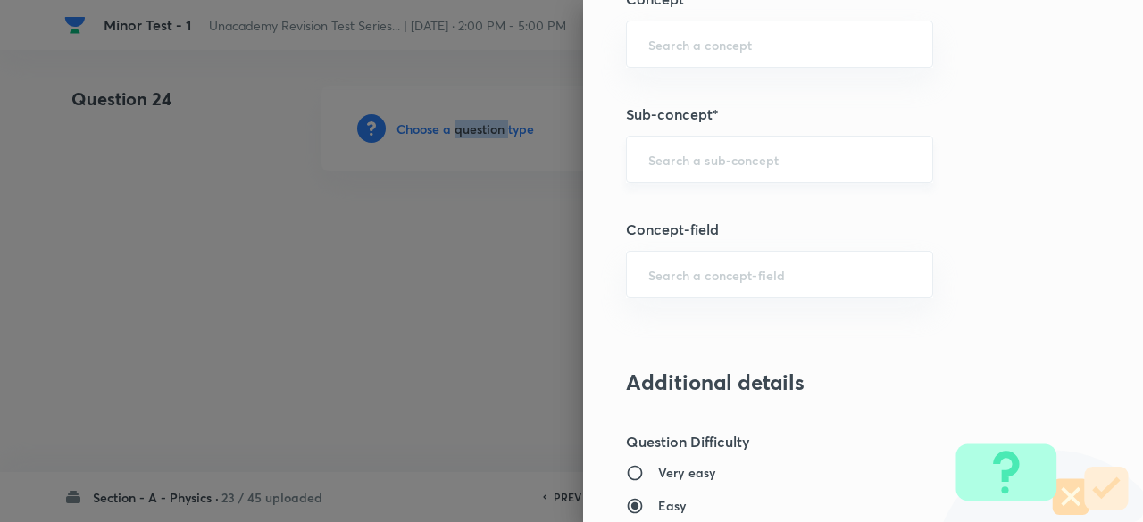
scroll to position [1169, 0]
click at [691, 162] on input "text" at bounding box center [779, 158] width 262 height 17
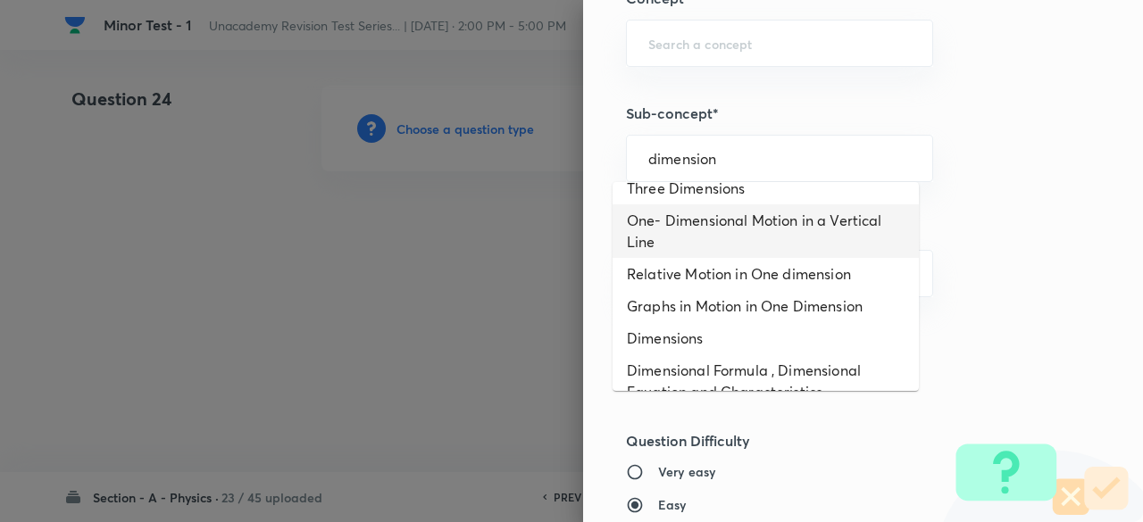
scroll to position [0, 0]
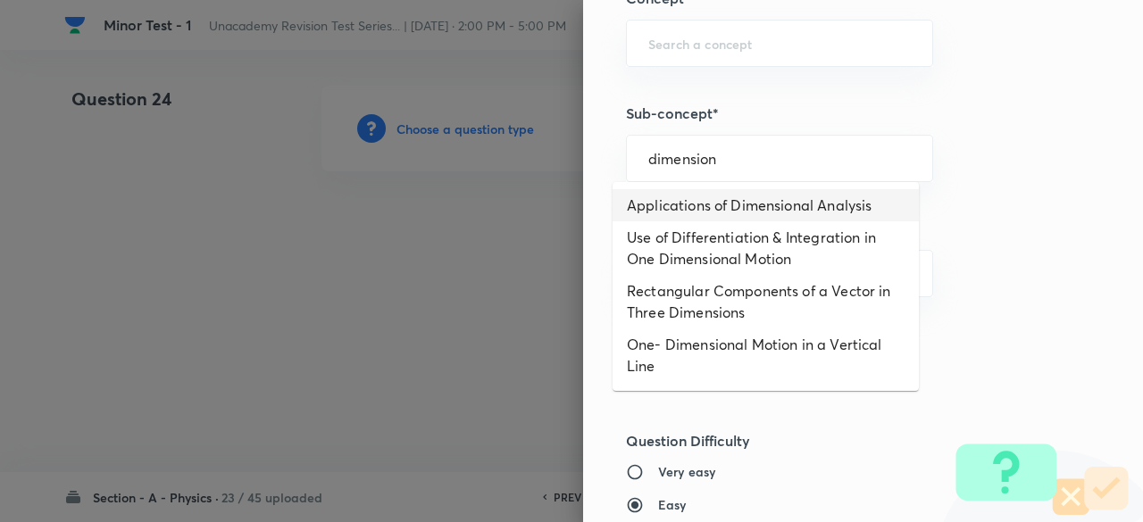
click at [688, 201] on li "Applications of Dimensional Analysis" at bounding box center [765, 205] width 306 height 32
type input "Applications of Dimensional Analysis"
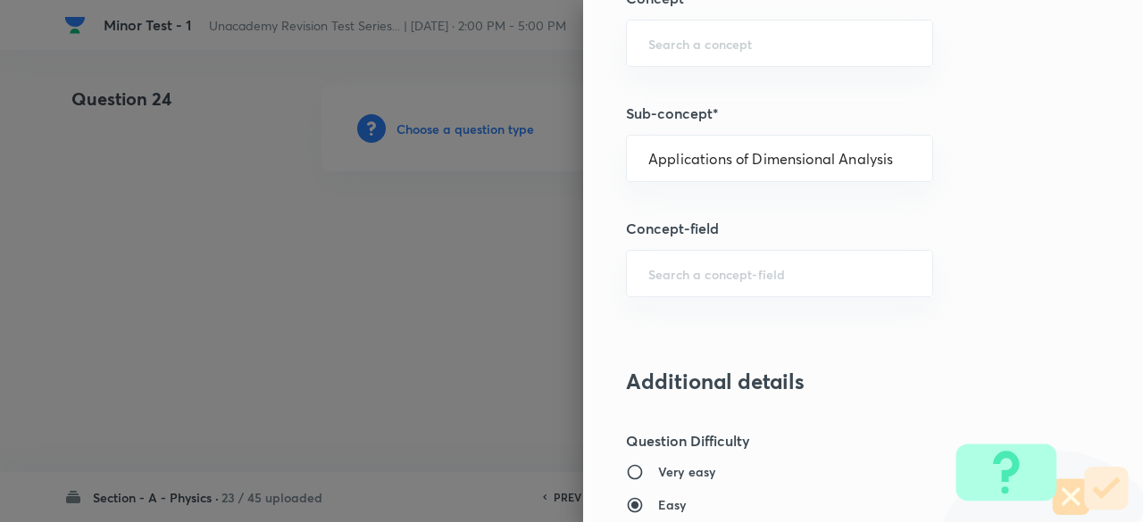
type input "Physics"
type input "Basics & Laboratory"
type input "Units & Dimensions"
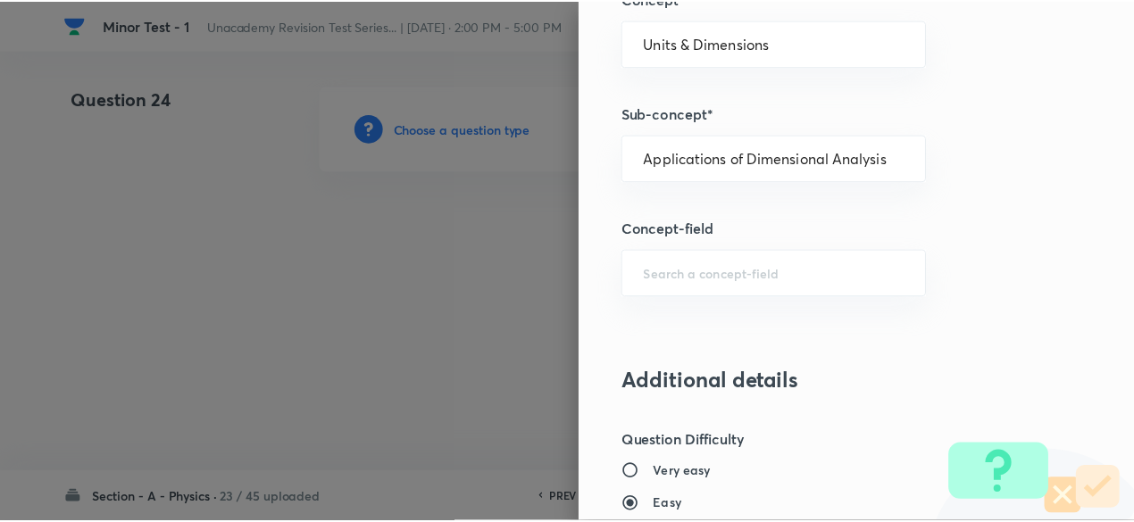
scroll to position [2025, 0]
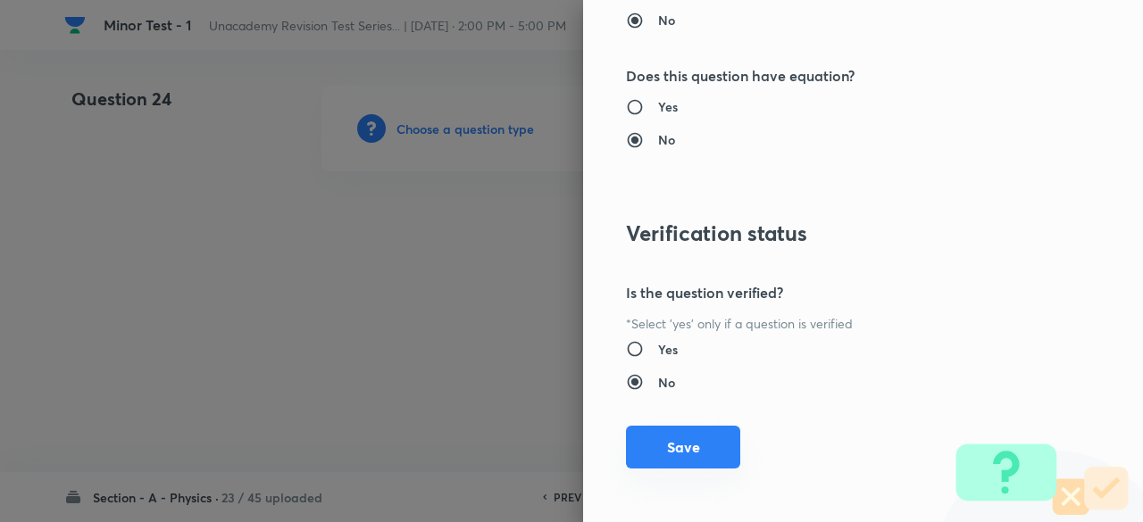
click at [700, 451] on button "Save" at bounding box center [683, 447] width 114 height 43
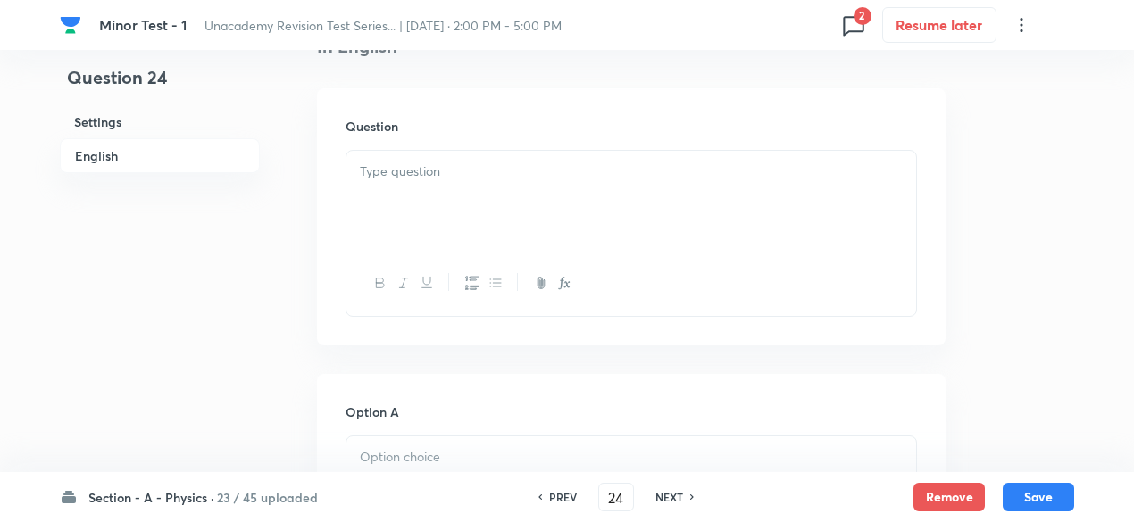
scroll to position [502, 0]
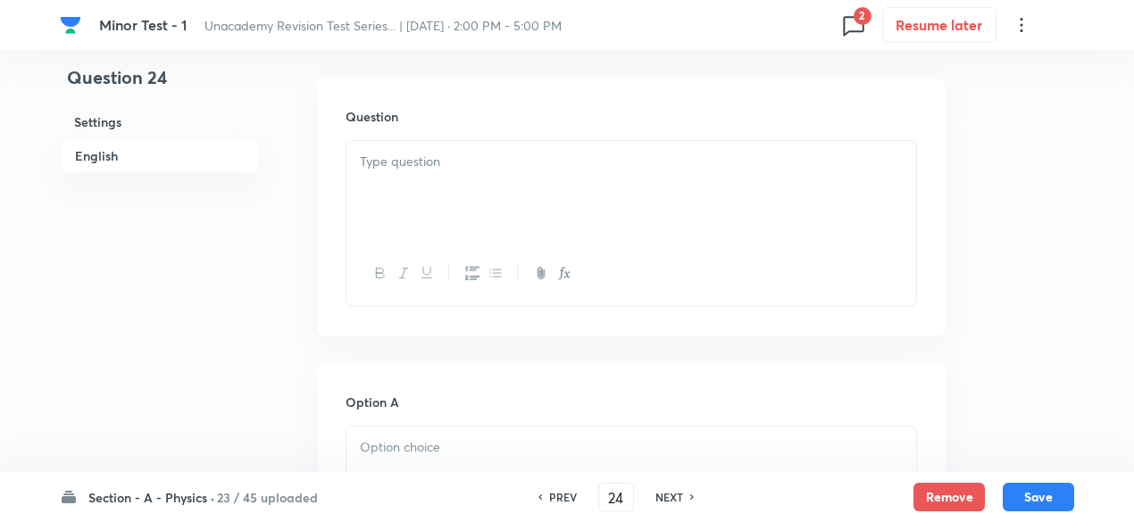
click at [495, 188] on div at bounding box center [631, 191] width 570 height 100
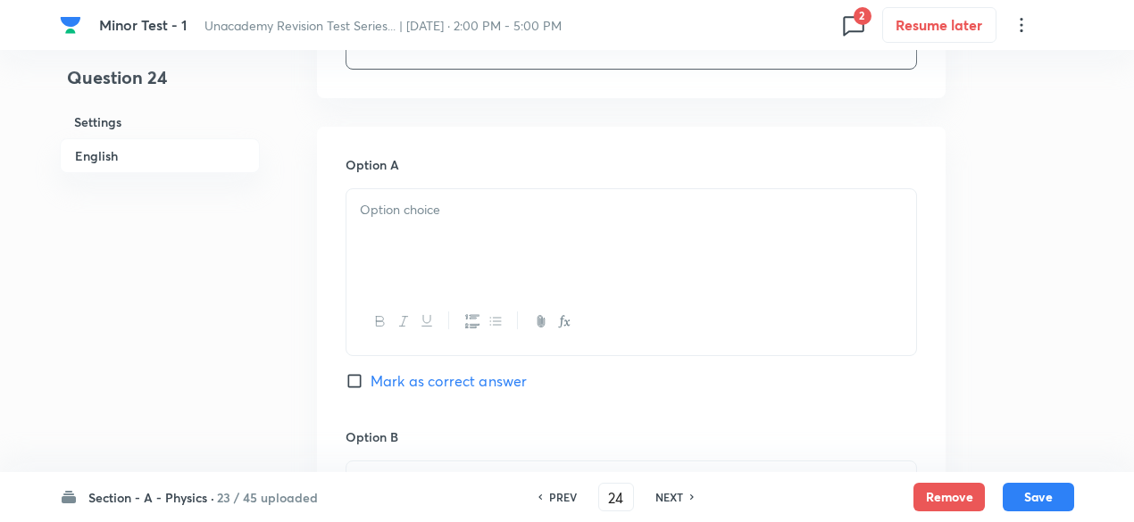
scroll to position [743, 0]
click at [477, 224] on div at bounding box center [631, 236] width 570 height 100
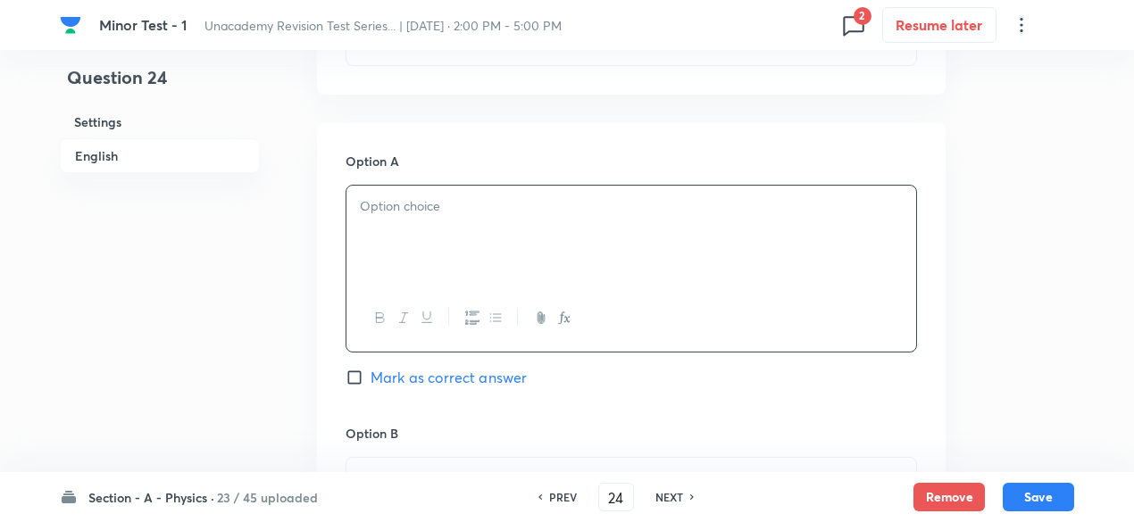
paste div
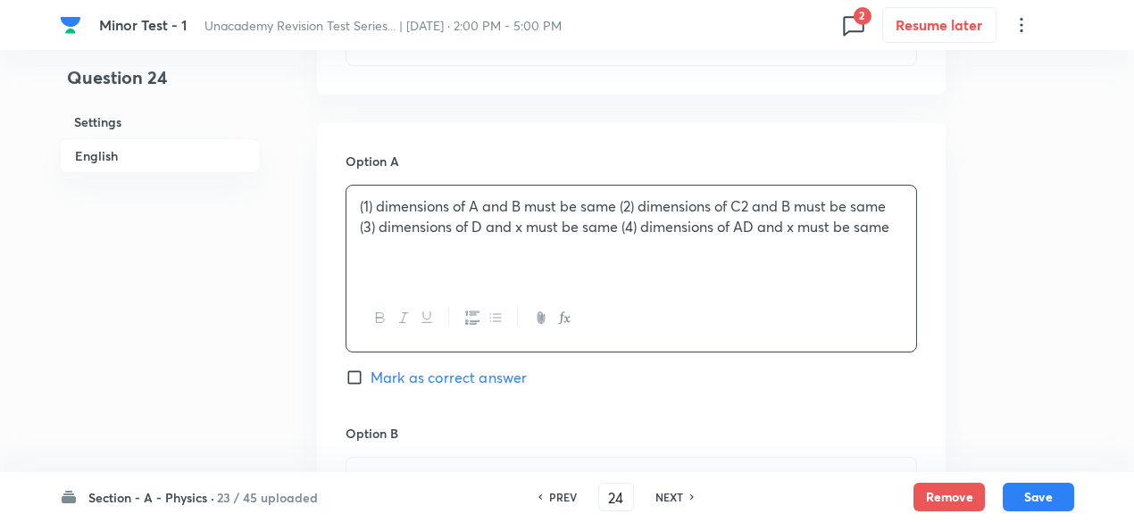
click at [372, 201] on p "(1) dimensions of A and B must be same (2) dimensions of C2 and B must be same …" at bounding box center [631, 216] width 543 height 40
drag, startPoint x: 603, startPoint y: 209, endPoint x: 925, endPoint y: 253, distance: 324.3
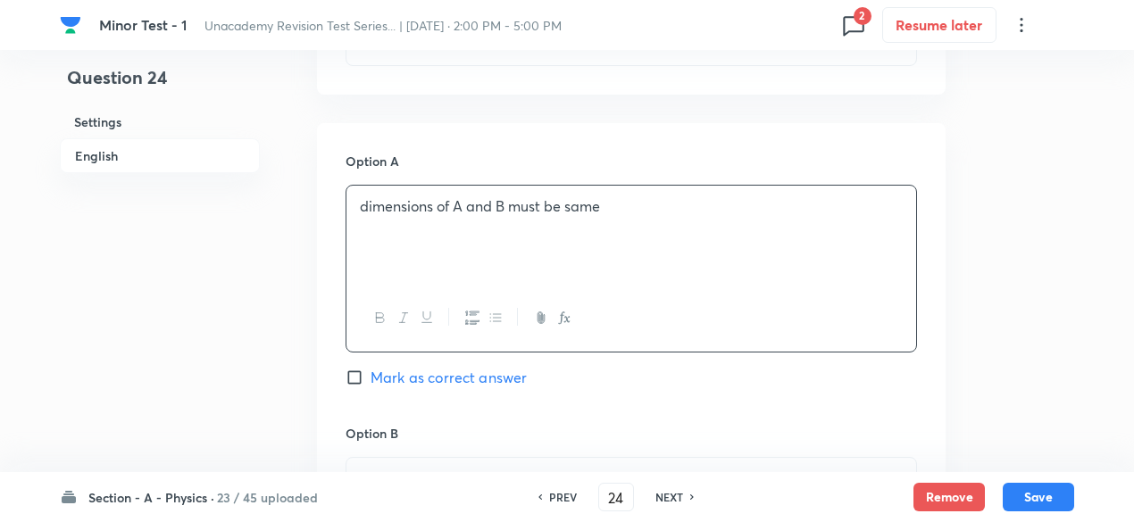
click at [279, 495] on h6 "23 / 45 uploaded" at bounding box center [267, 497] width 101 height 19
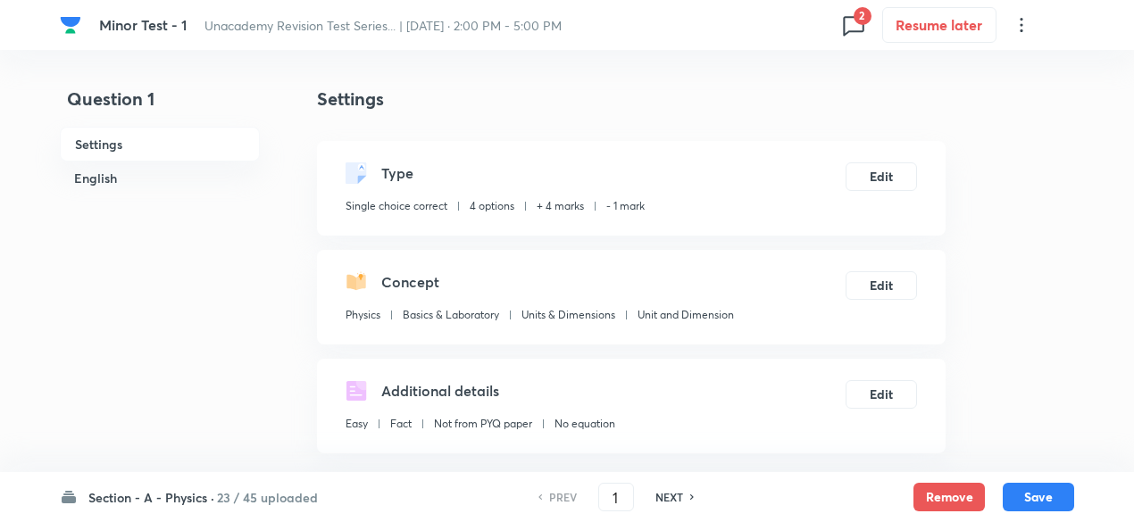
click at [282, 493] on h6 "23 / 45 uploaded" at bounding box center [267, 497] width 101 height 19
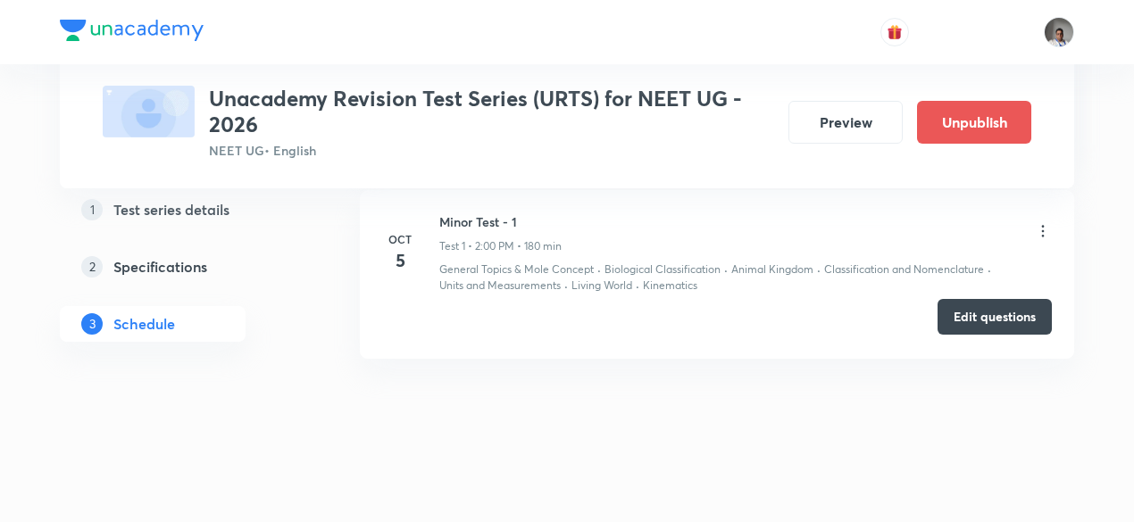
click at [992, 312] on button "Edit questions" at bounding box center [994, 317] width 114 height 36
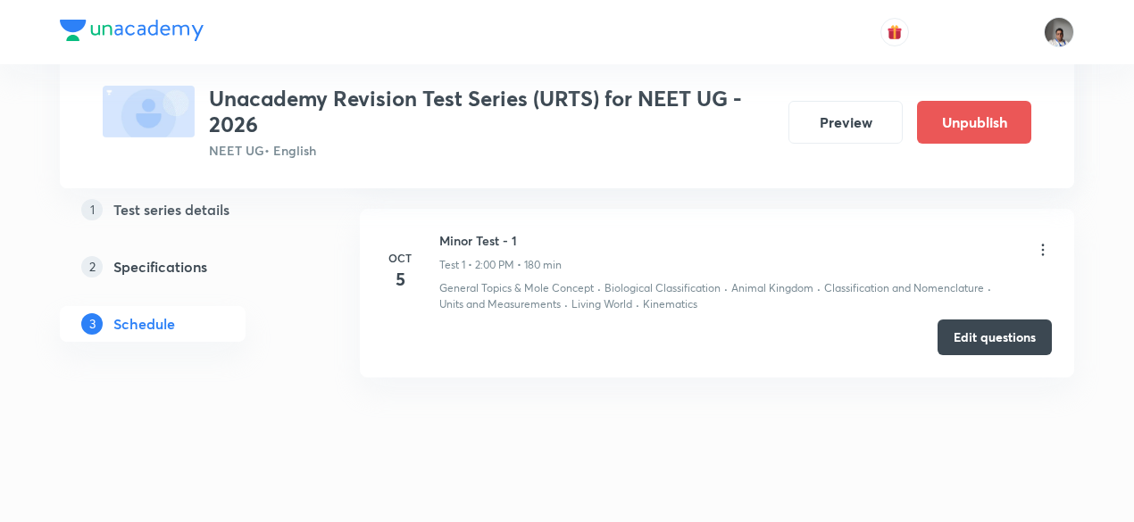
scroll to position [1326, 0]
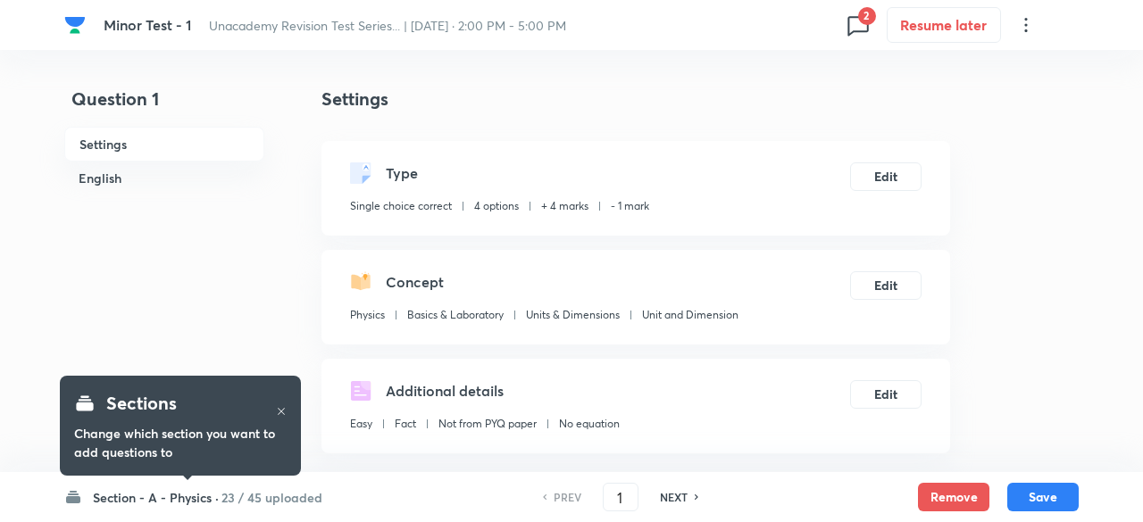
checkbox input "true"
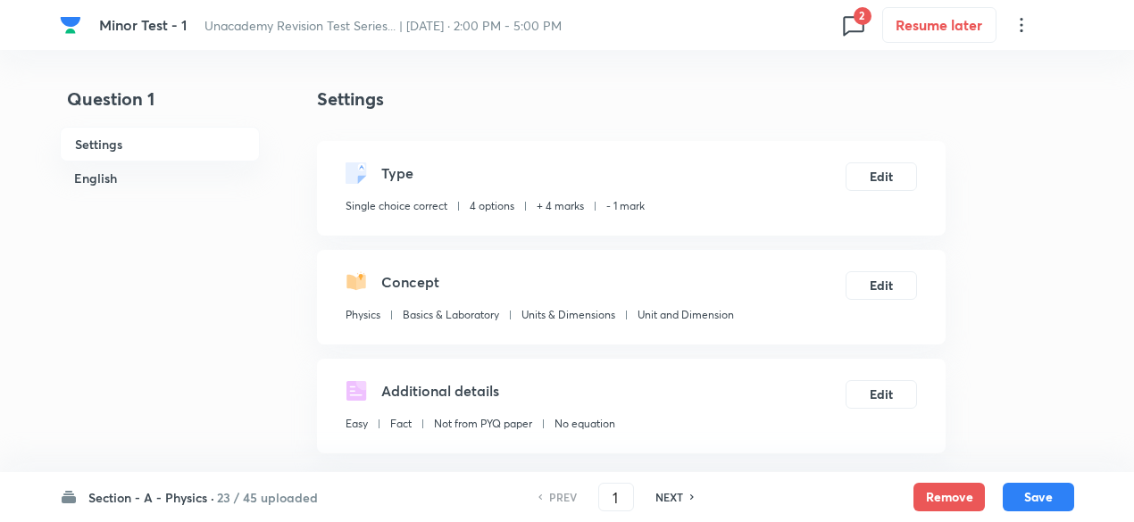
click at [279, 494] on h6 "23 / 45 uploaded" at bounding box center [267, 497] width 101 height 19
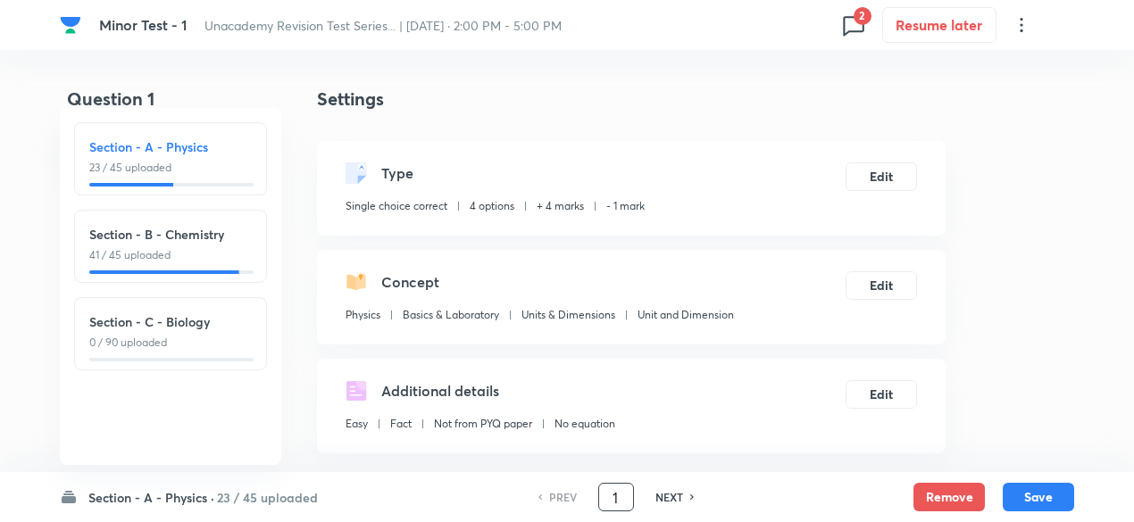
click at [623, 497] on input "1" at bounding box center [616, 497] width 34 height 31
type input "23"
checkbox input "false"
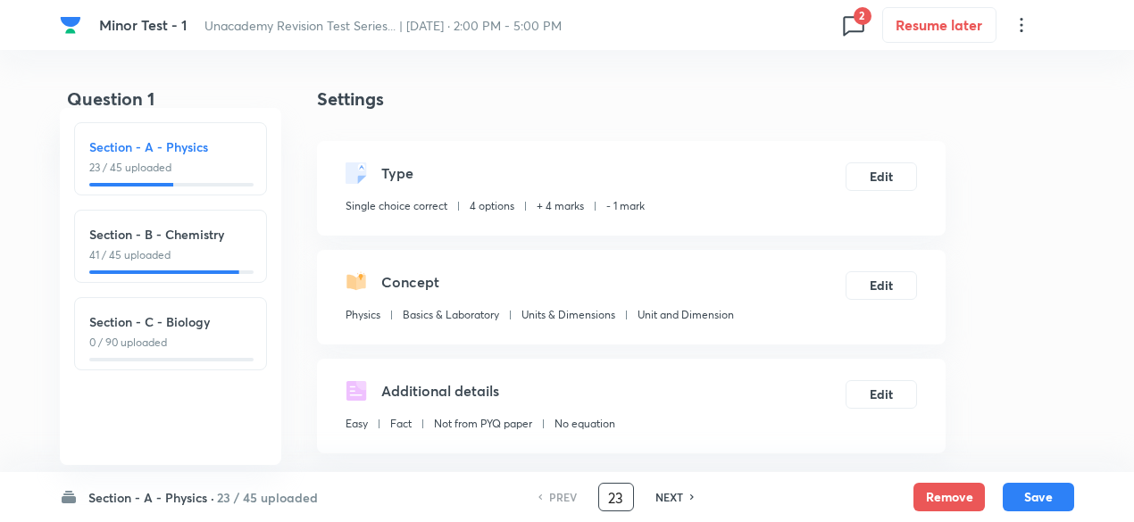
checkbox input "true"
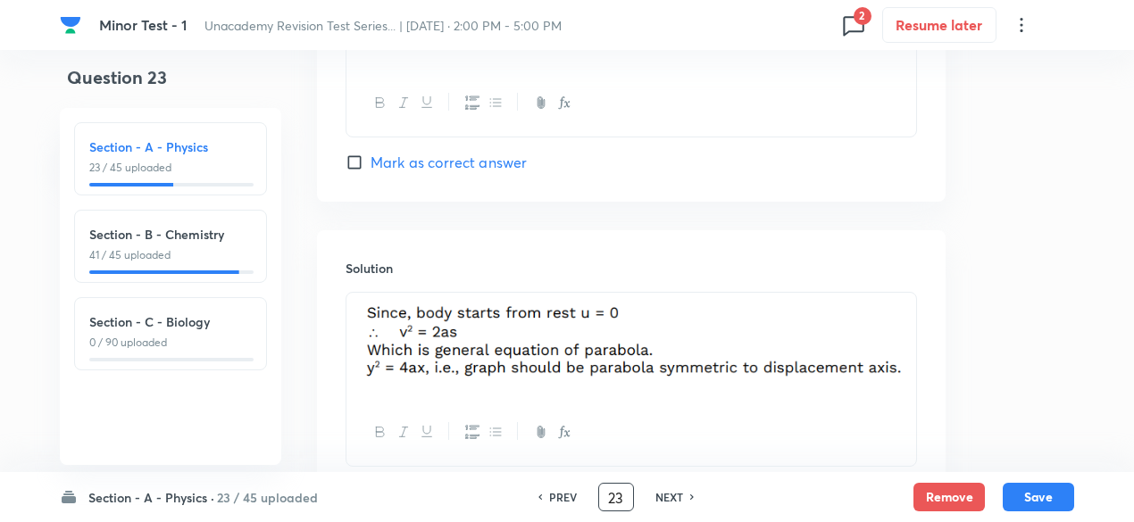
scroll to position [1934, 0]
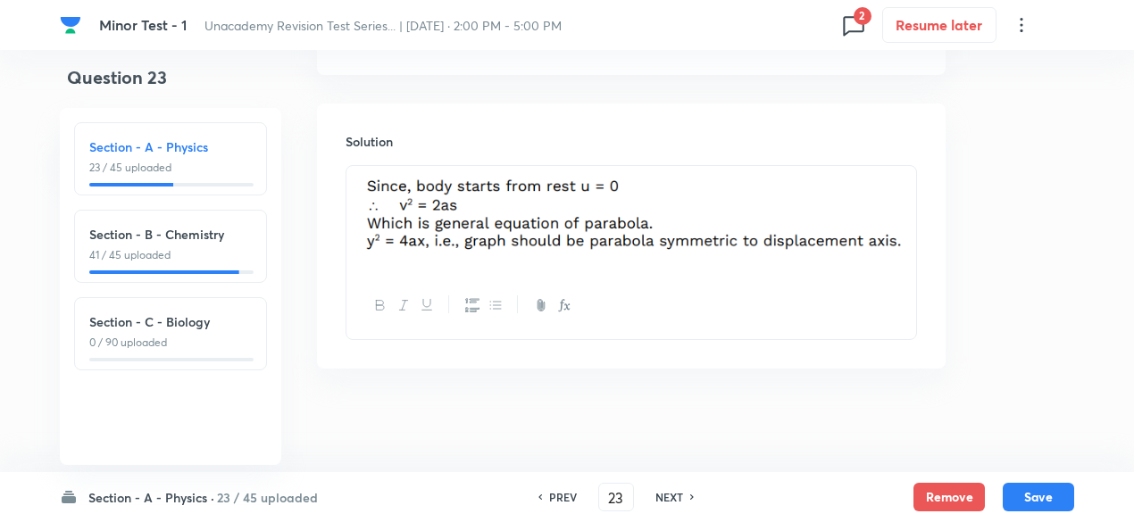
click at [677, 505] on div "PREV 23 ​ NEXT" at bounding box center [616, 497] width 230 height 29
click at [675, 498] on h6 "NEXT" at bounding box center [669, 497] width 28 height 16
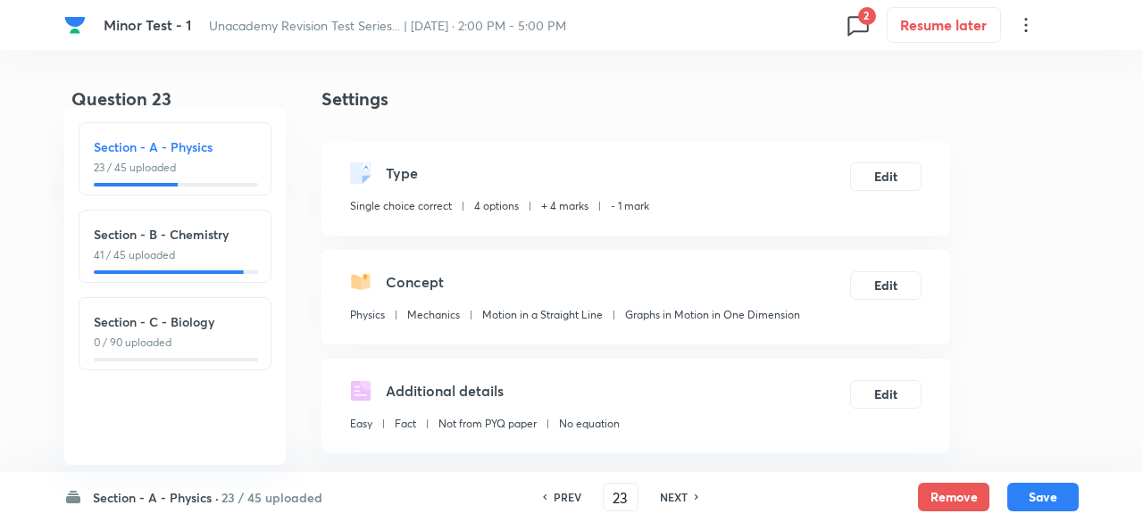
type input "24"
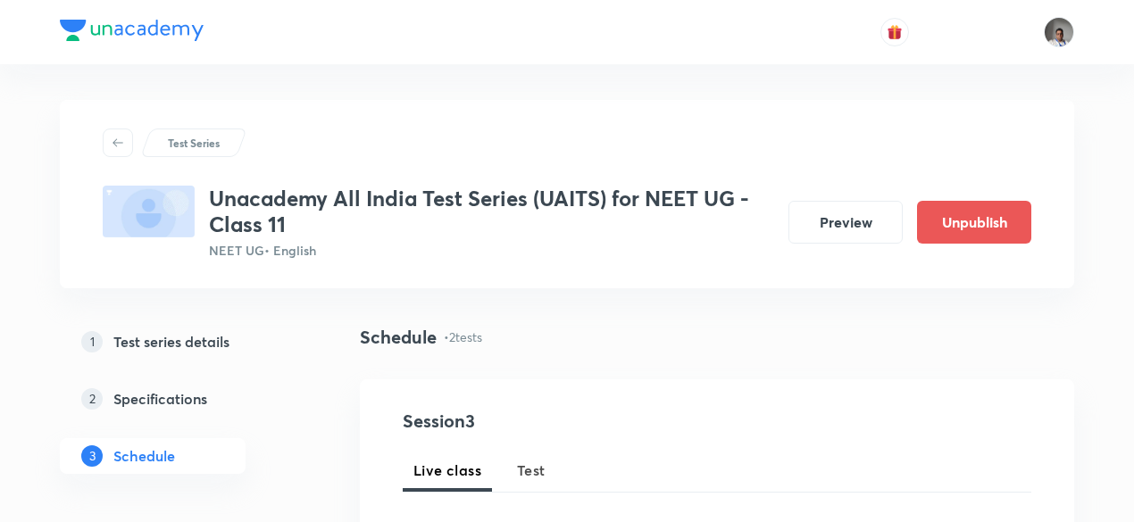
click at [528, 472] on span "Test" at bounding box center [531, 470] width 29 height 21
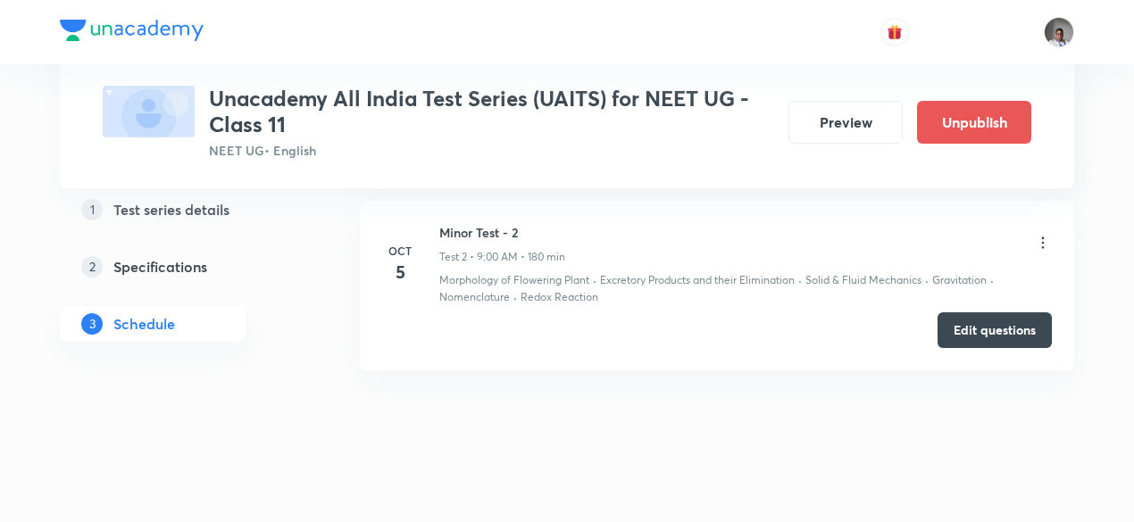
scroll to position [1191, 0]
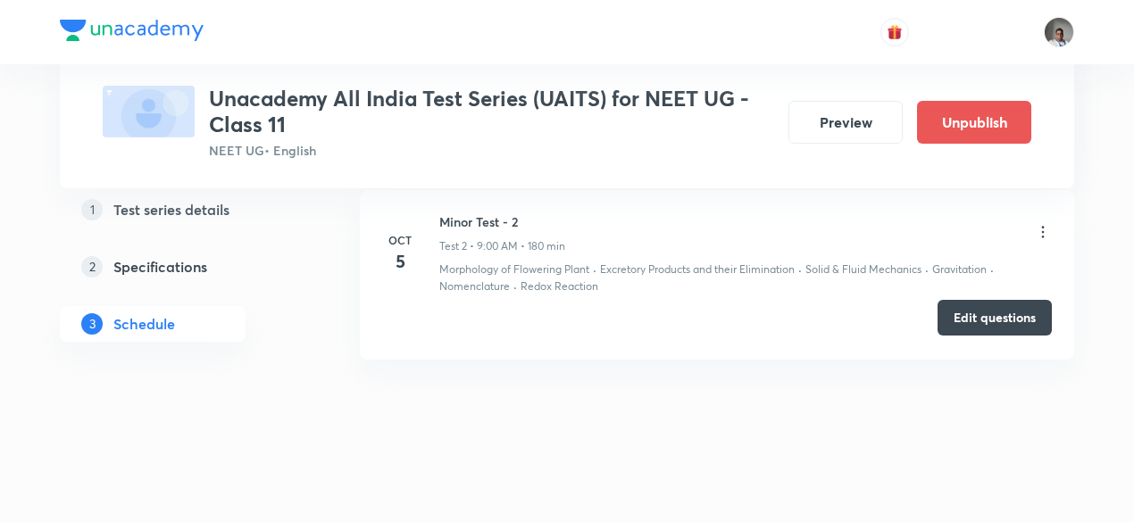
click at [995, 317] on button "Edit questions" at bounding box center [994, 318] width 114 height 36
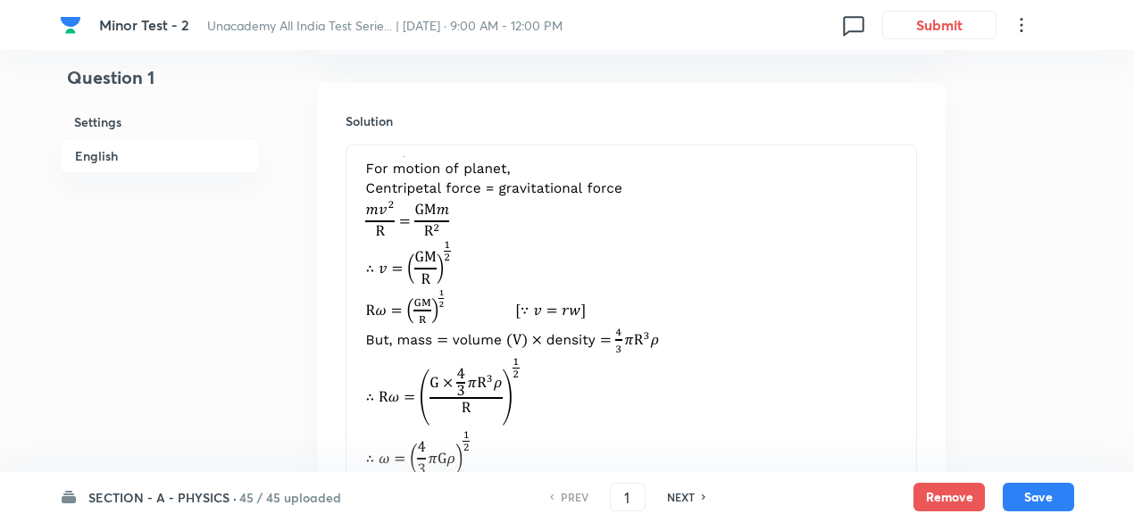
scroll to position [2012, 0]
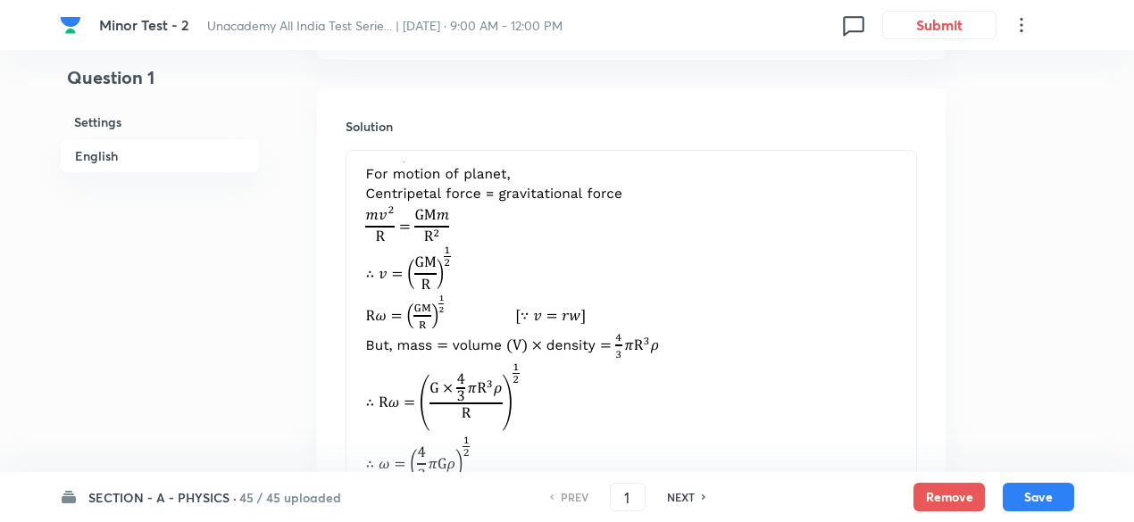
click at [687, 503] on h6 "NEXT" at bounding box center [681, 497] width 28 height 16
type input "2"
checkbox input "false"
checkbox input "true"
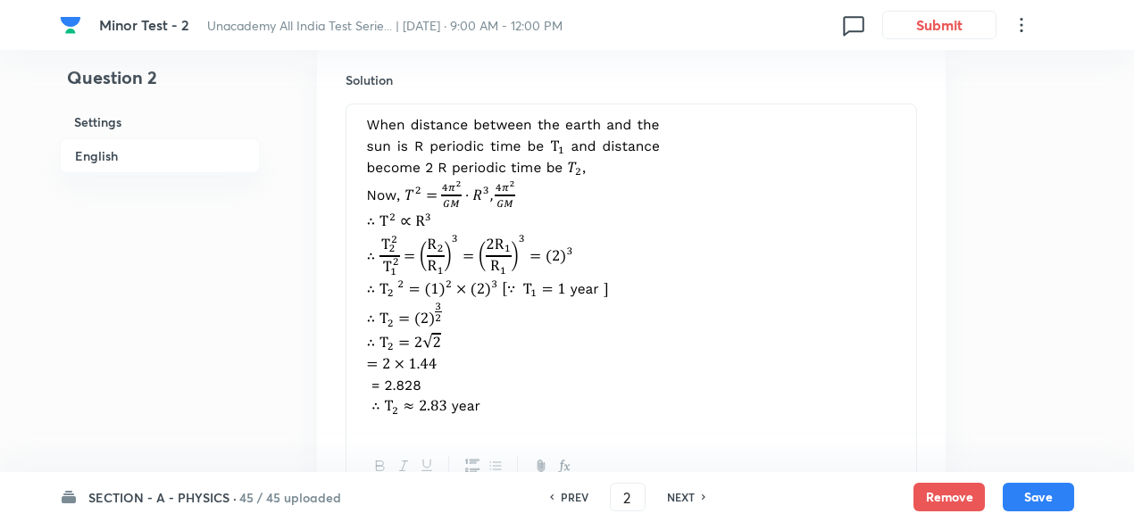
click at [687, 503] on h6 "NEXT" at bounding box center [681, 497] width 28 height 16
type input "3"
checkbox input "false"
checkbox input "true"
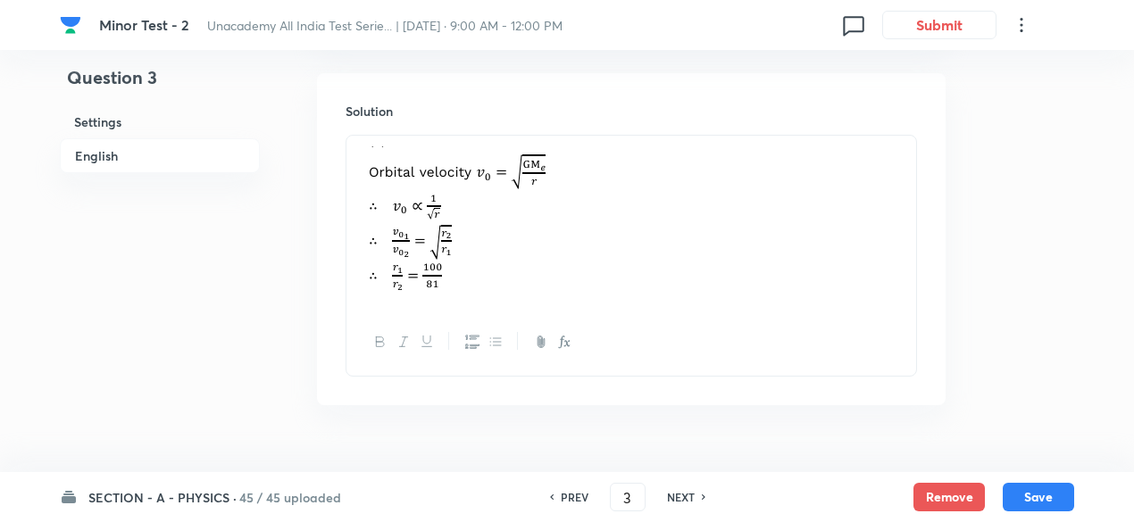
click at [687, 503] on h6 "NEXT" at bounding box center [681, 497] width 28 height 16
type input "4"
checkbox input "false"
checkbox input "true"
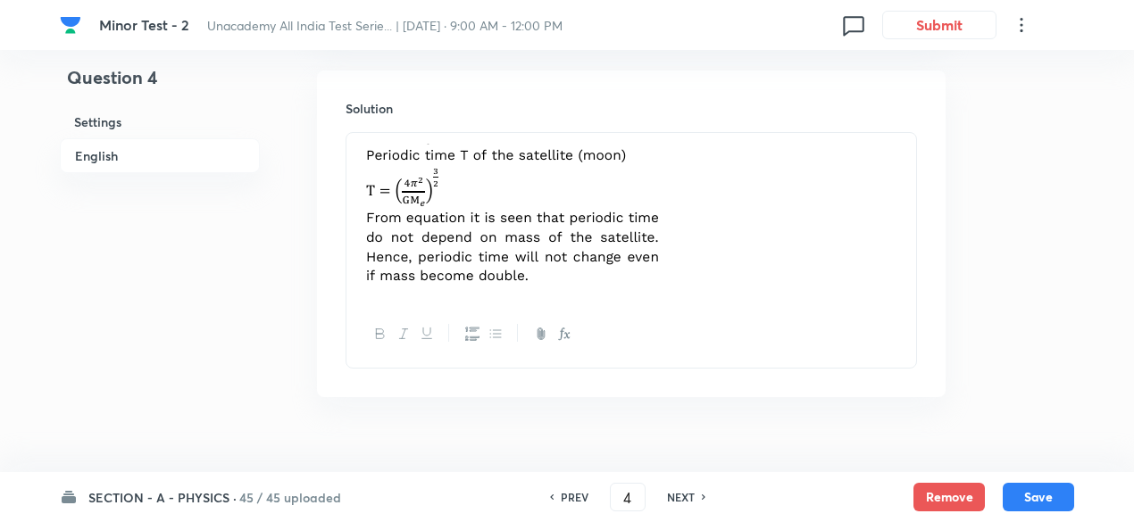
click at [687, 503] on h6 "NEXT" at bounding box center [681, 497] width 28 height 16
type input "5"
checkbox input "false"
checkbox input "true"
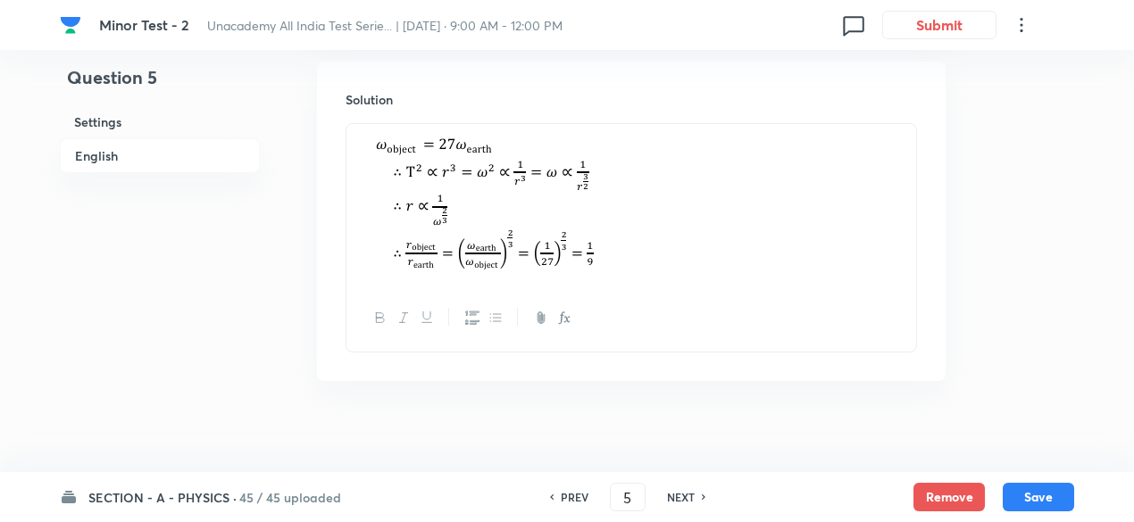
click at [687, 503] on h6 "NEXT" at bounding box center [681, 497] width 28 height 16
type input "6"
checkbox input "false"
checkbox input "true"
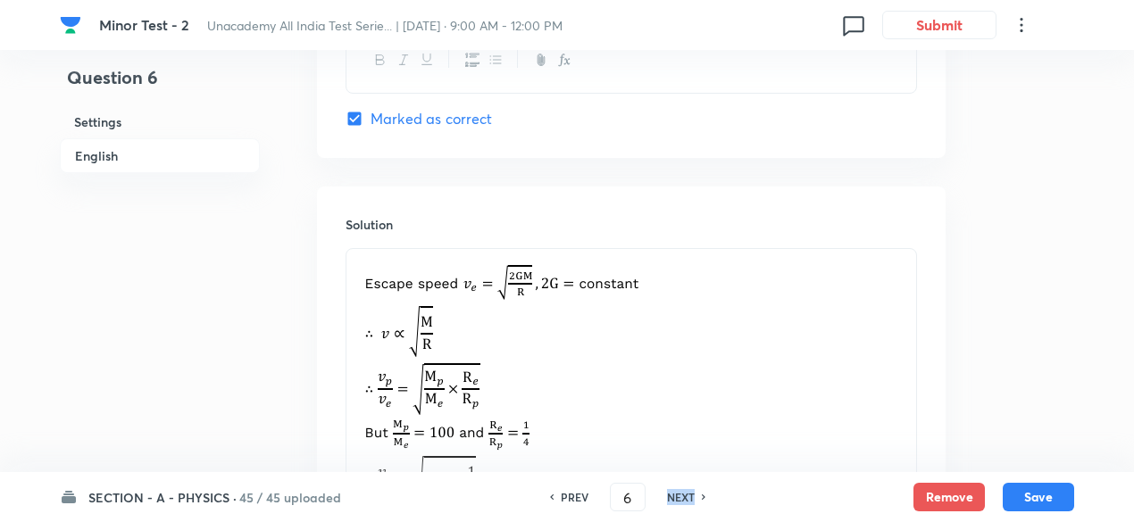
click at [687, 503] on h6 "NEXT" at bounding box center [681, 497] width 28 height 16
type input "7"
checkbox input "true"
checkbox input "false"
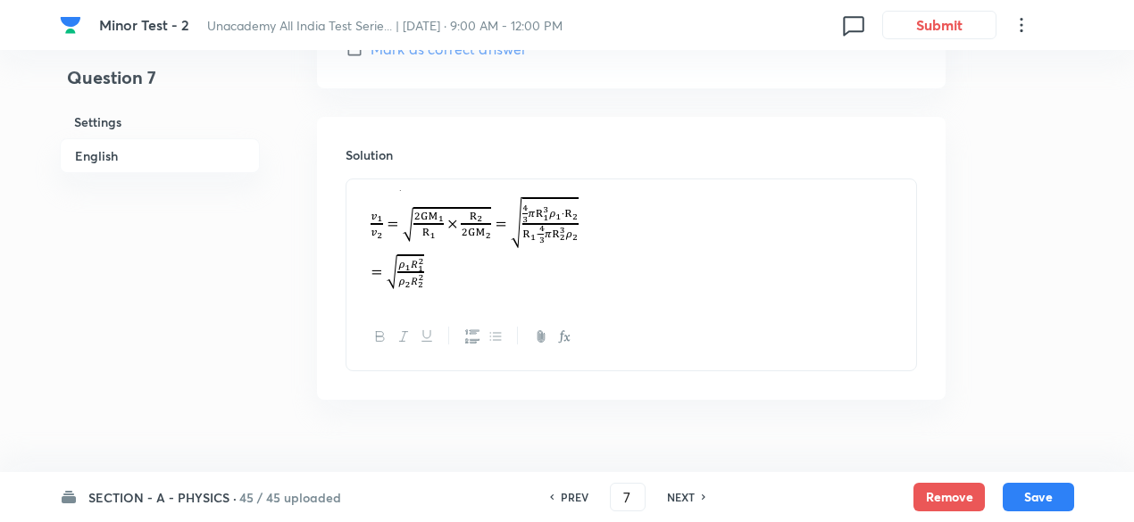
click at [687, 503] on h6 "NEXT" at bounding box center [681, 497] width 28 height 16
type input "8"
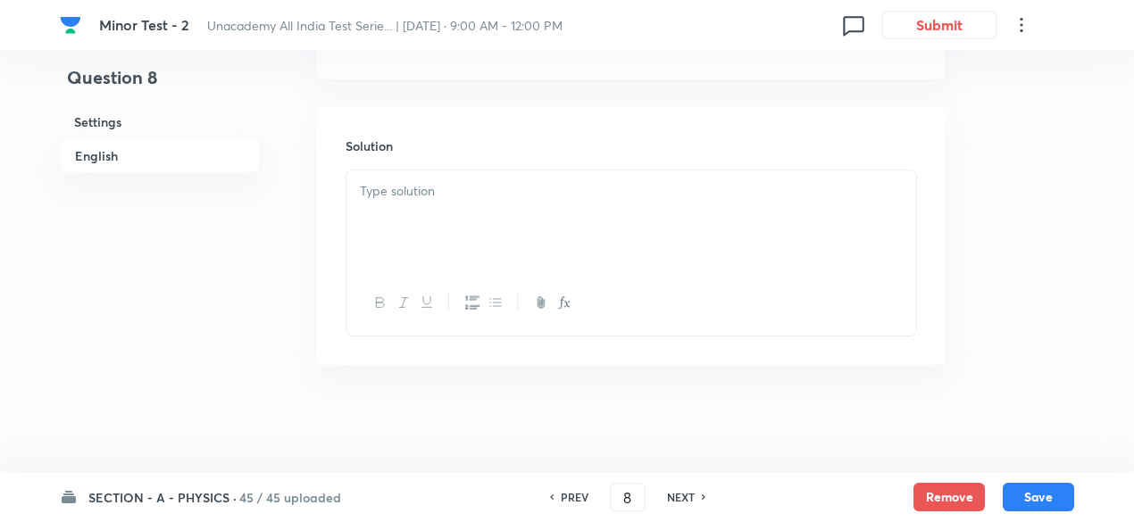
checkbox input "false"
checkbox input "true"
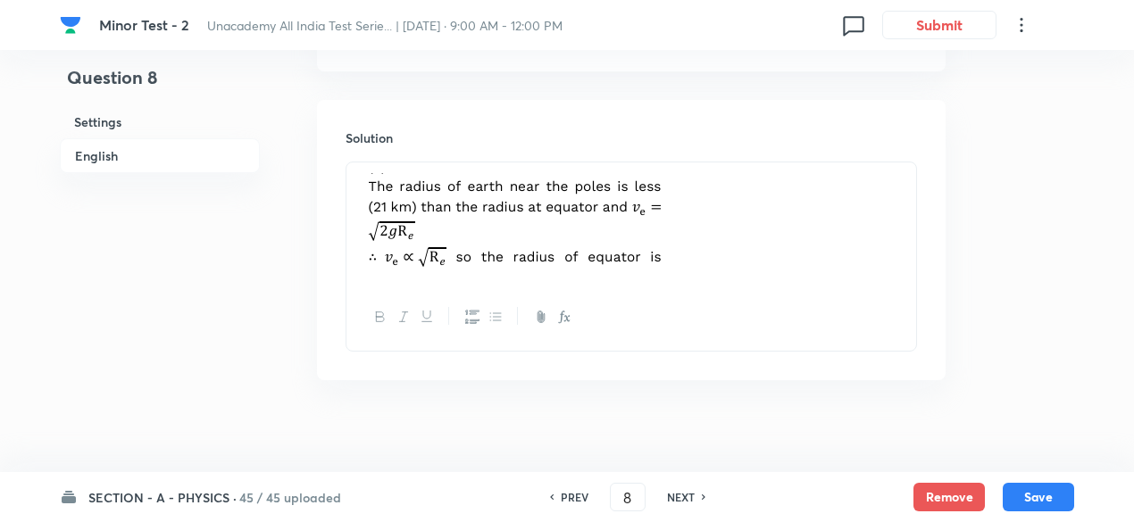
click at [687, 503] on h6 "NEXT" at bounding box center [681, 497] width 28 height 16
type input "9"
checkbox input "false"
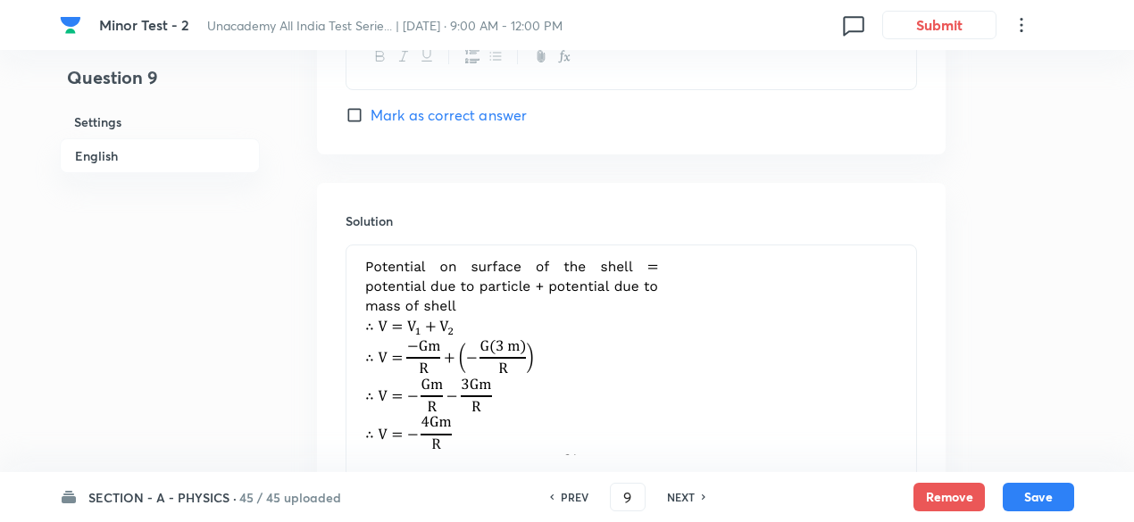
checkbox input "true"
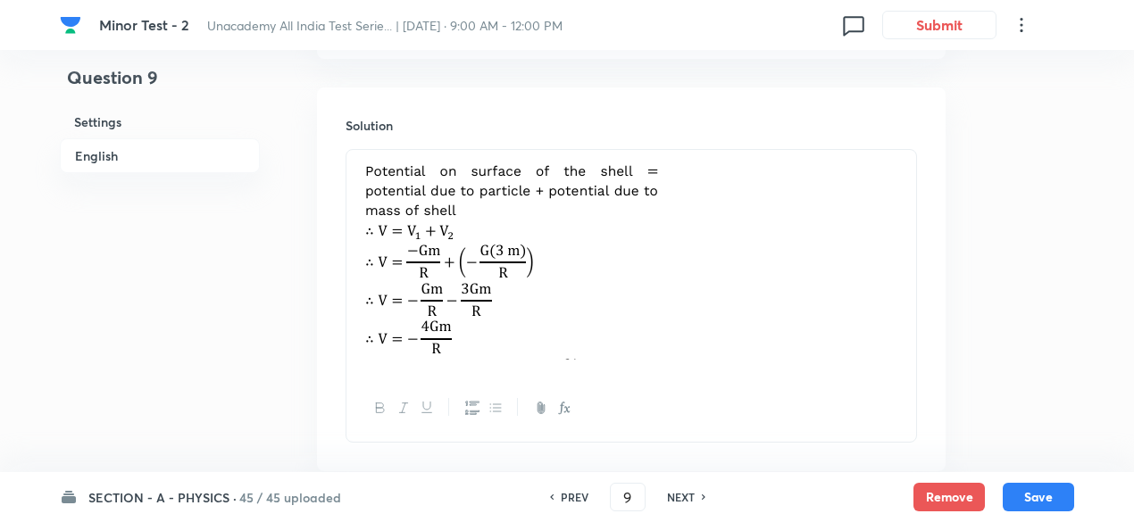
click at [687, 503] on h6 "NEXT" at bounding box center [681, 497] width 28 height 16
type input "10"
checkbox input "true"
checkbox input "false"
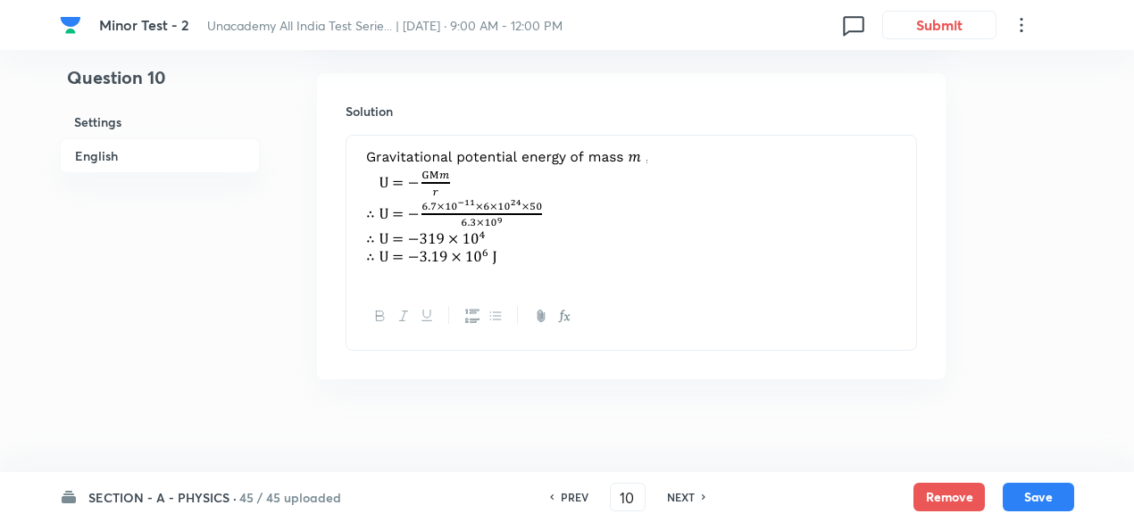
click at [687, 503] on h6 "NEXT" at bounding box center [681, 497] width 28 height 16
type input "11"
checkbox input "false"
checkbox input "true"
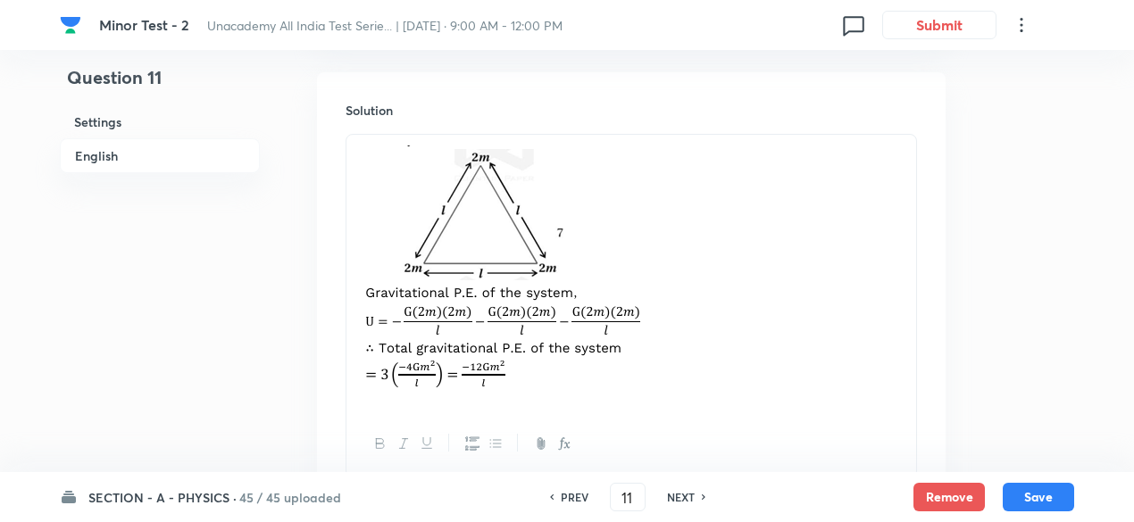
click at [687, 503] on h6 "NEXT" at bounding box center [681, 497] width 28 height 16
type input "12"
checkbox input "true"
checkbox input "false"
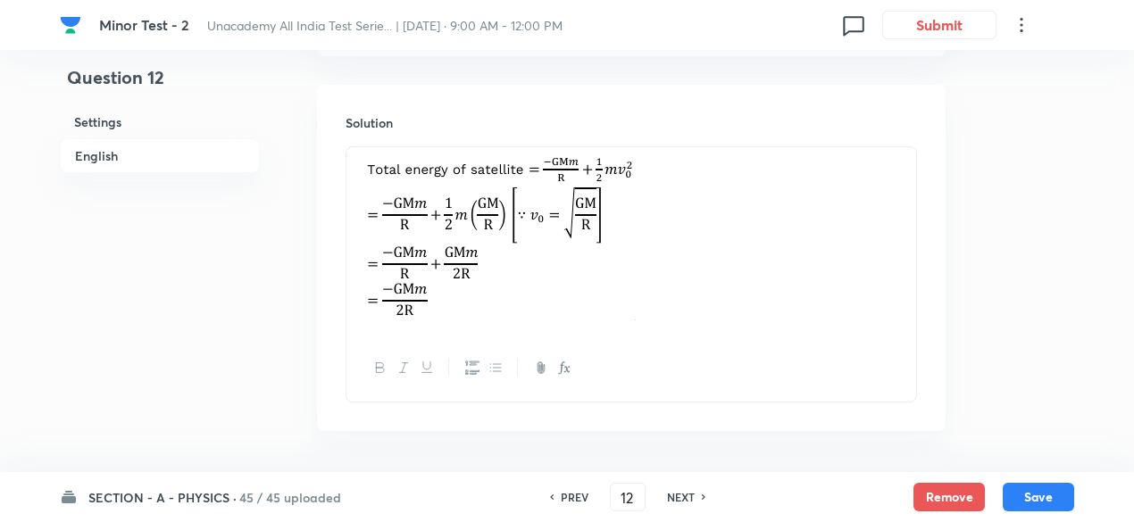
click at [687, 503] on h6 "NEXT" at bounding box center [681, 497] width 28 height 16
type input "13"
checkbox input "false"
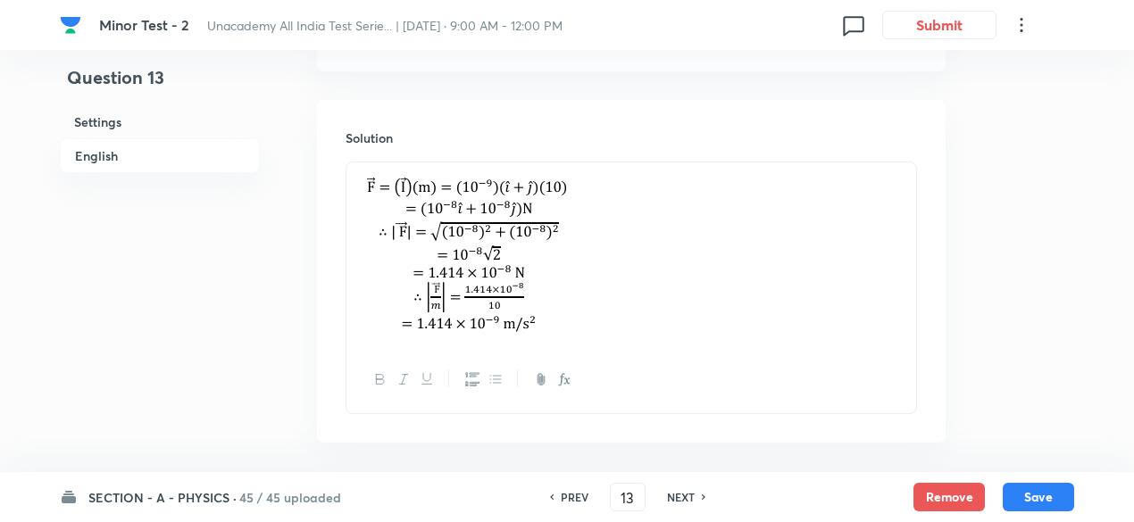
click at [687, 503] on h6 "NEXT" at bounding box center [681, 497] width 28 height 16
checkbox input "false"
type input "14"
checkbox input "true"
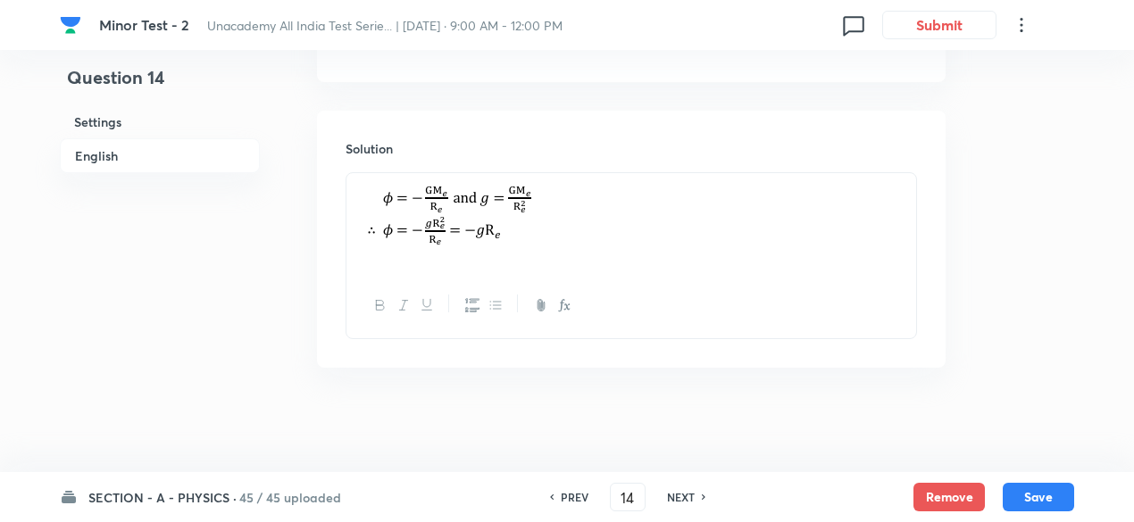
click at [687, 503] on h6 "NEXT" at bounding box center [681, 497] width 28 height 16
type input "15"
checkbox input "false"
checkbox input "true"
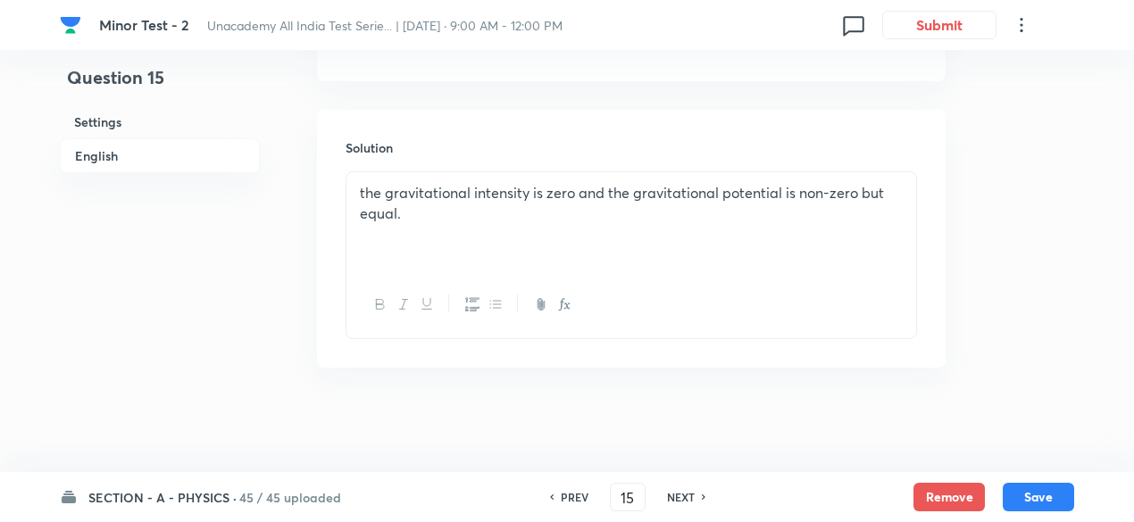
click at [687, 503] on h6 "NEXT" at bounding box center [681, 497] width 28 height 16
type input "16"
checkbox input "false"
checkbox input "true"
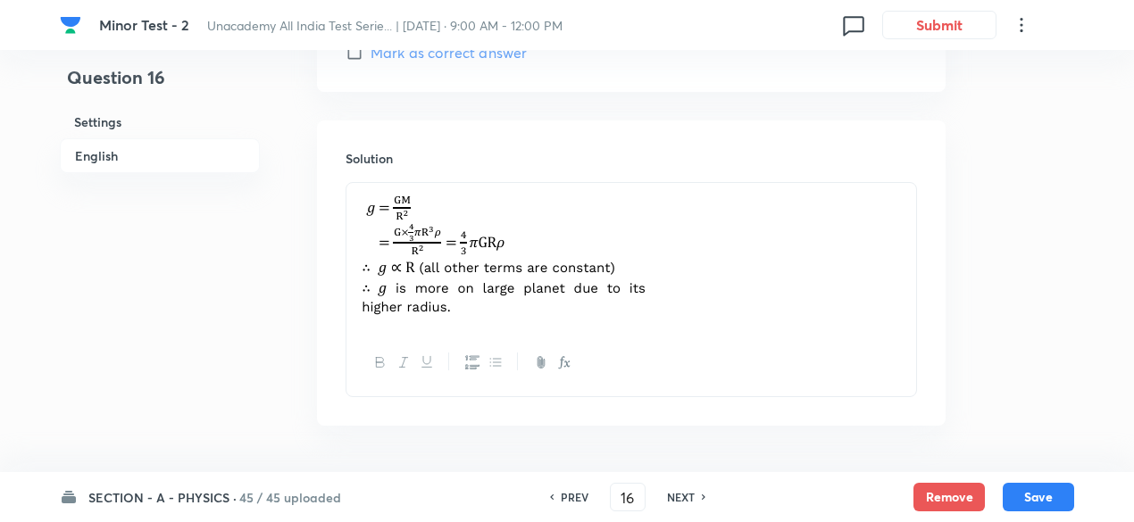
click at [687, 503] on h6 "NEXT" at bounding box center [681, 497] width 28 height 16
type input "17"
checkbox input "true"
checkbox input "false"
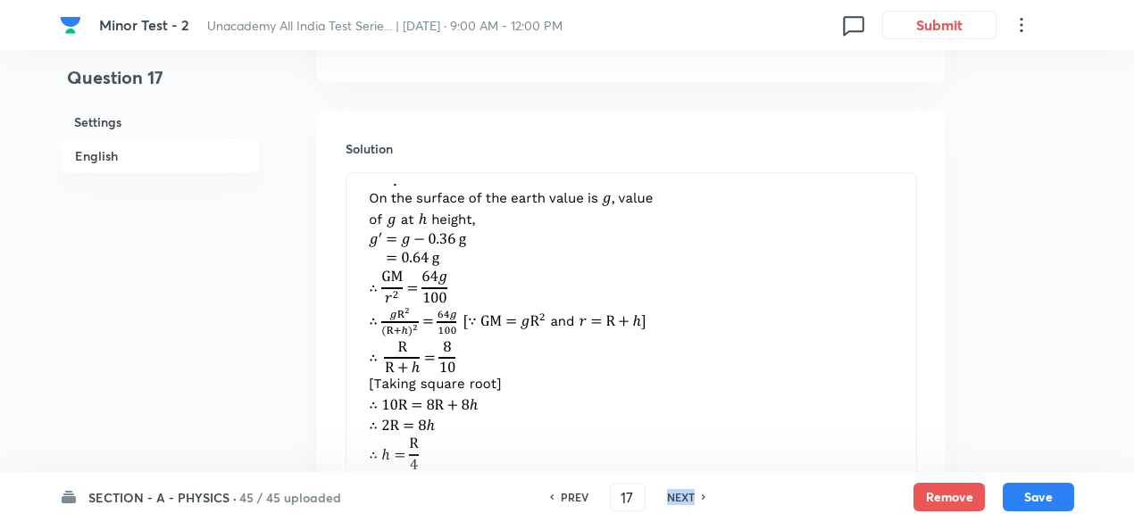
click at [687, 503] on h6 "NEXT" at bounding box center [681, 497] width 28 height 16
type input "18"
checkbox input "false"
checkbox input "true"
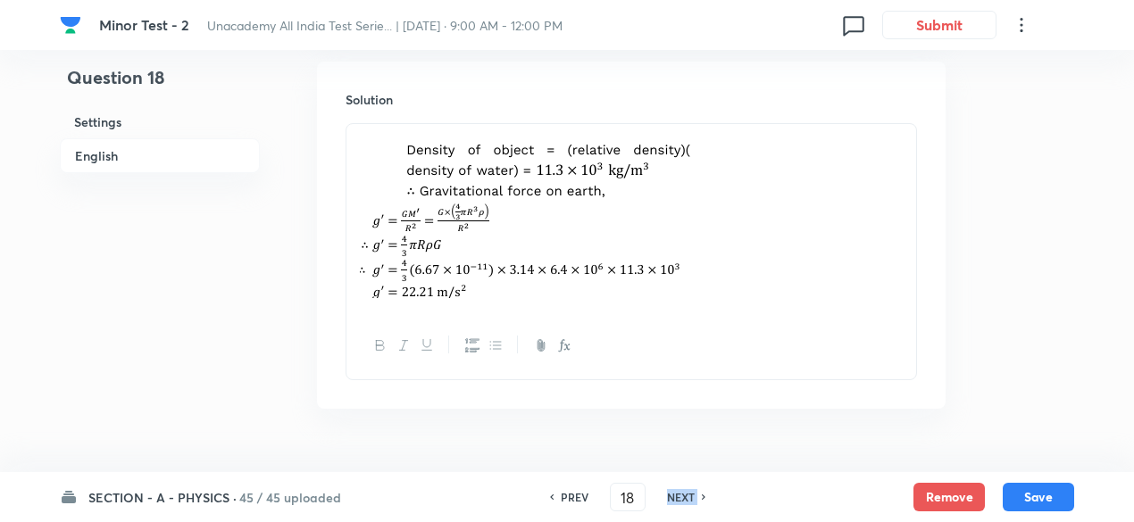
click at [687, 503] on h6 "NEXT" at bounding box center [681, 497] width 28 height 16
type input "19"
checkbox input "false"
checkbox input "true"
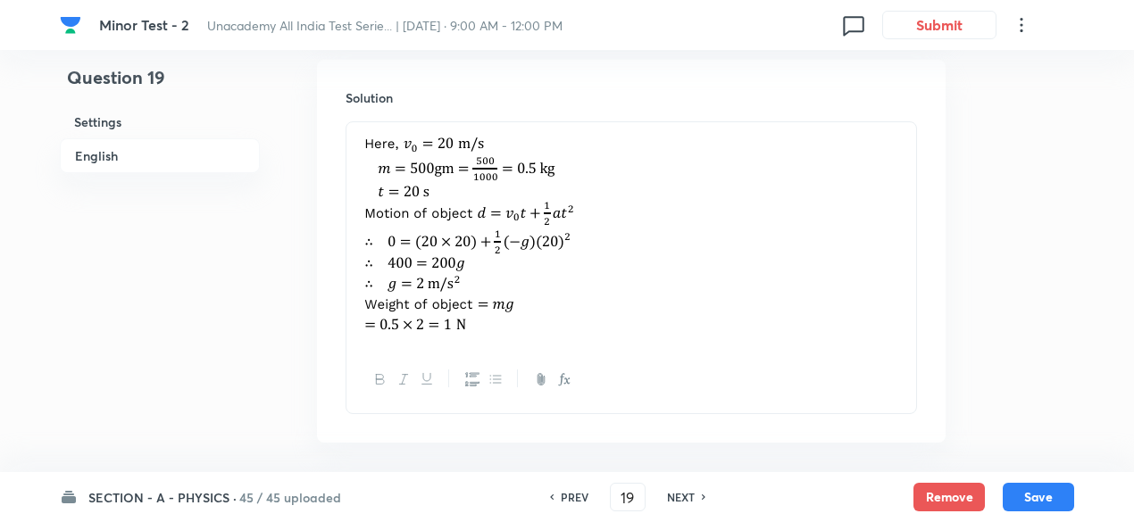
click at [687, 503] on h6 "NEXT" at bounding box center [681, 497] width 28 height 16
type input "20"
checkbox input "true"
checkbox input "false"
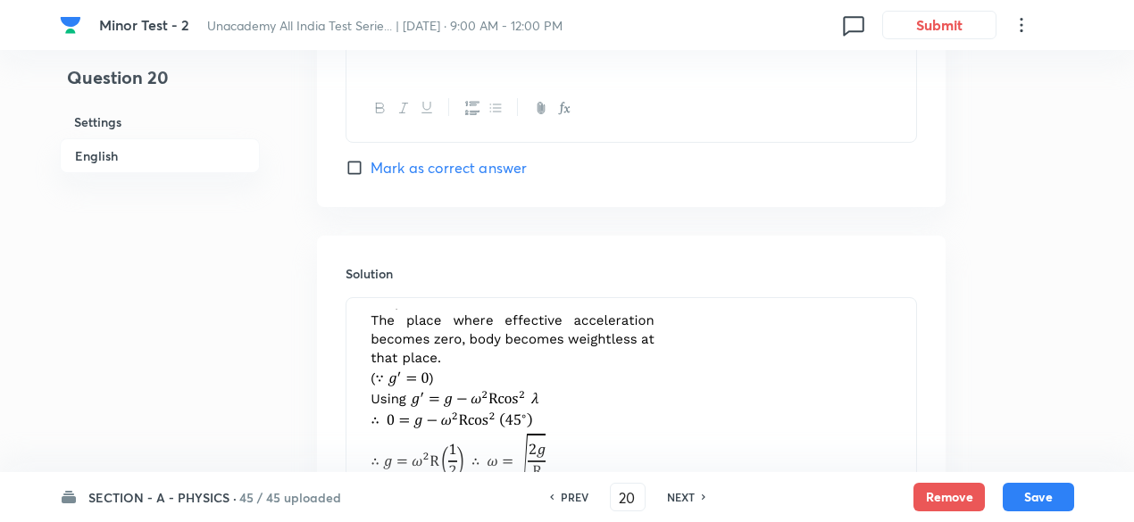
click at [687, 503] on h6 "NEXT" at bounding box center [681, 497] width 28 height 16
type input "21"
checkbox input "false"
checkbox input "true"
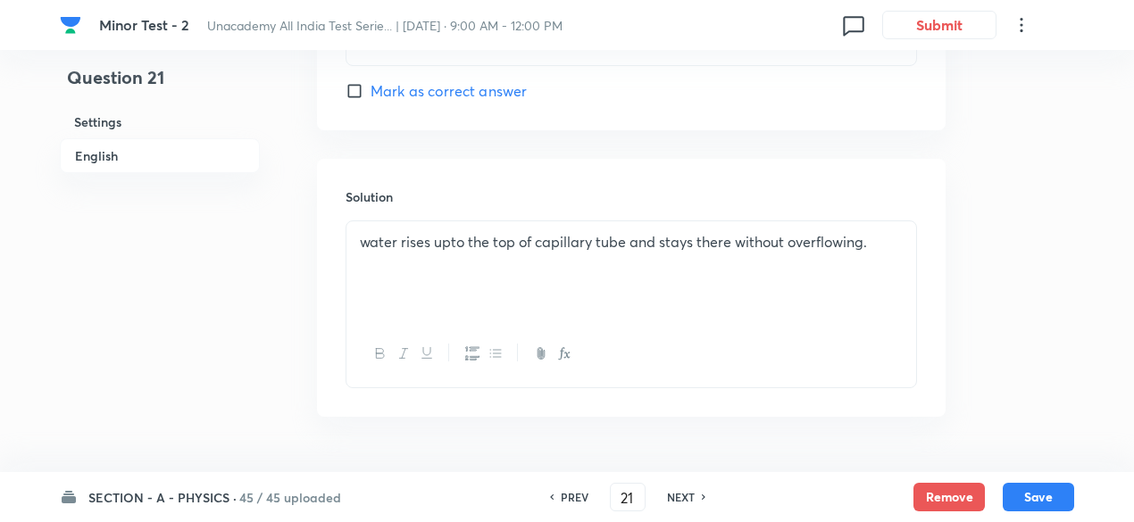
click at [687, 503] on h6 "NEXT" at bounding box center [681, 497] width 28 height 16
type input "22"
checkbox input "true"
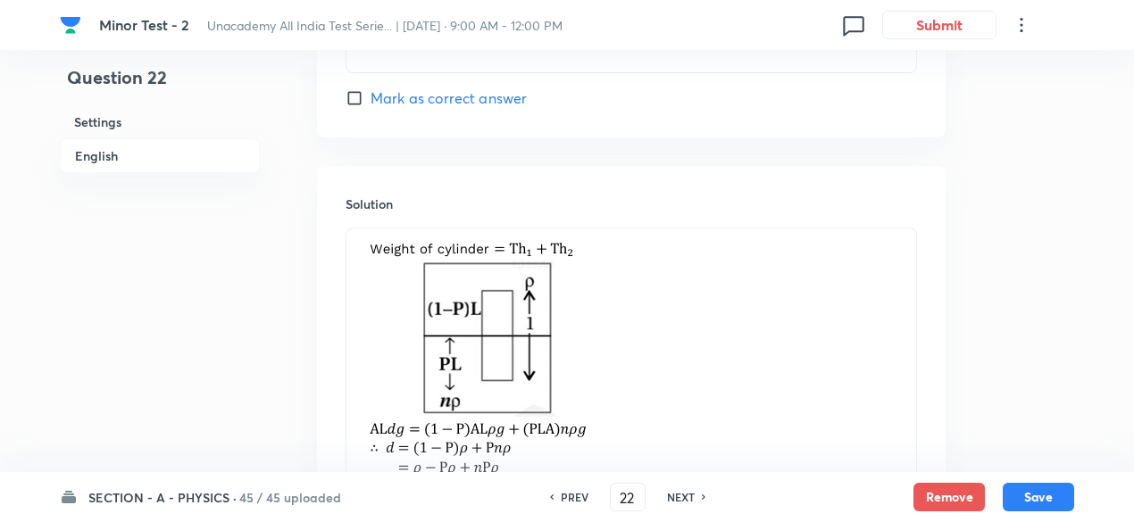
click at [687, 503] on h6 "NEXT" at bounding box center [681, 497] width 28 height 16
type input "23"
checkbox input "false"
checkbox input "true"
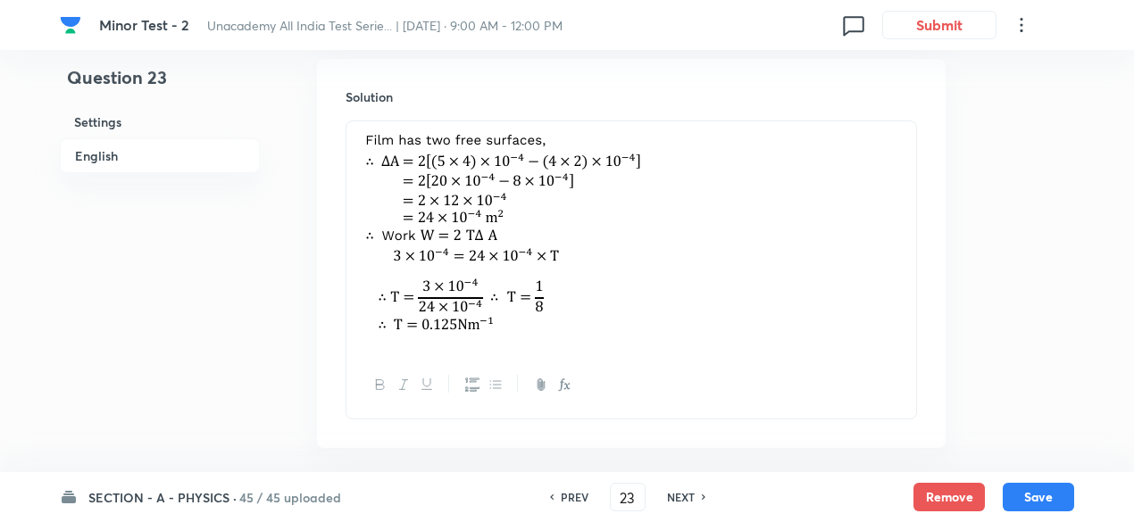
click at [687, 503] on h6 "NEXT" at bounding box center [681, 497] width 28 height 16
type input "24"
checkbox input "true"
checkbox input "false"
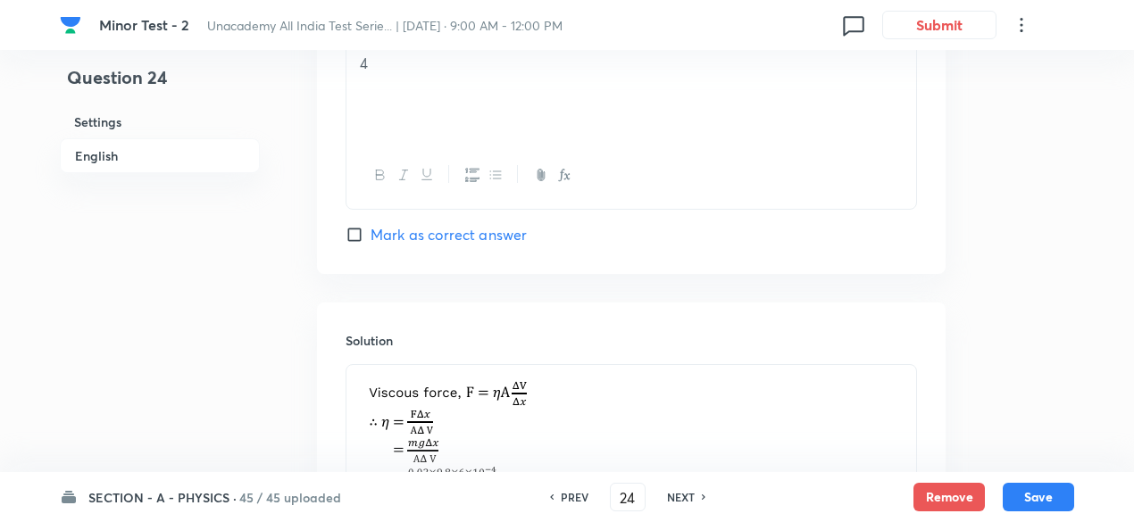
click at [687, 503] on h6 "NEXT" at bounding box center [681, 497] width 28 height 16
type input "25"
checkbox input "true"
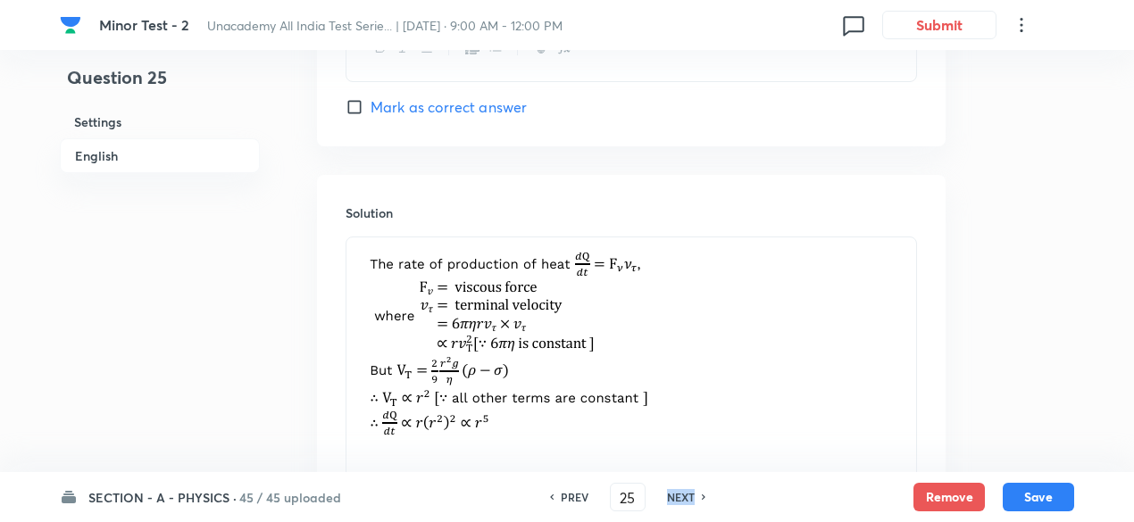
click at [687, 503] on h6 "NEXT" at bounding box center [681, 497] width 28 height 16
type input "26"
checkbox input "true"
checkbox input "false"
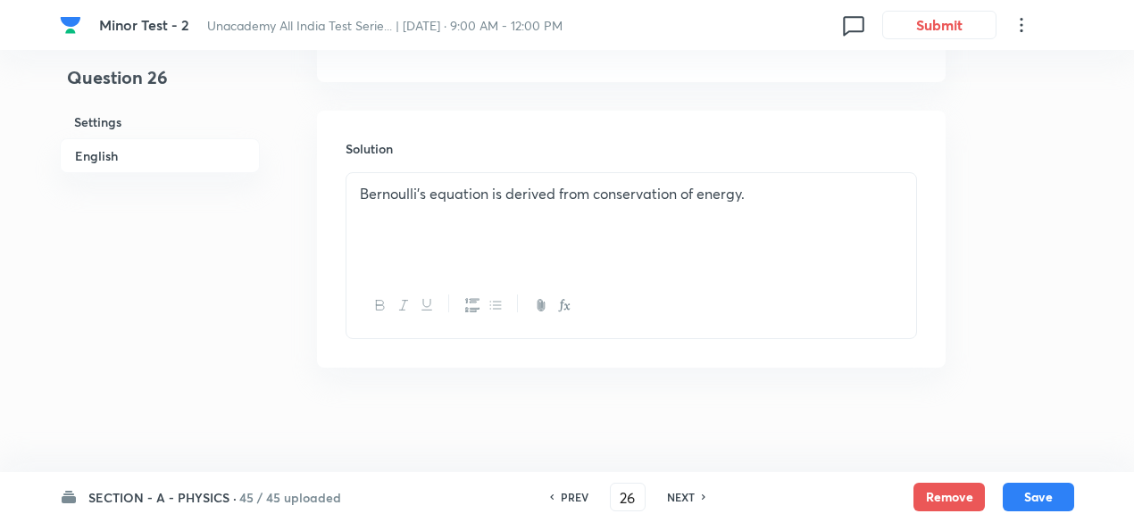
click at [687, 503] on h6 "NEXT" at bounding box center [681, 497] width 28 height 16
type input "27"
checkbox input "false"
checkbox input "true"
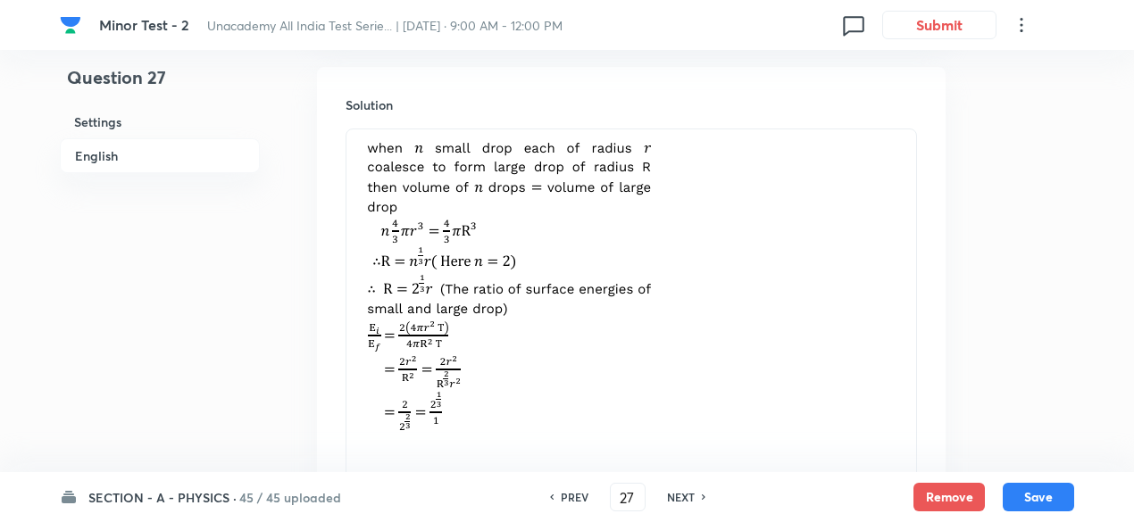
click at [687, 503] on h6 "NEXT" at bounding box center [681, 497] width 28 height 16
type input "28"
checkbox input "true"
checkbox input "false"
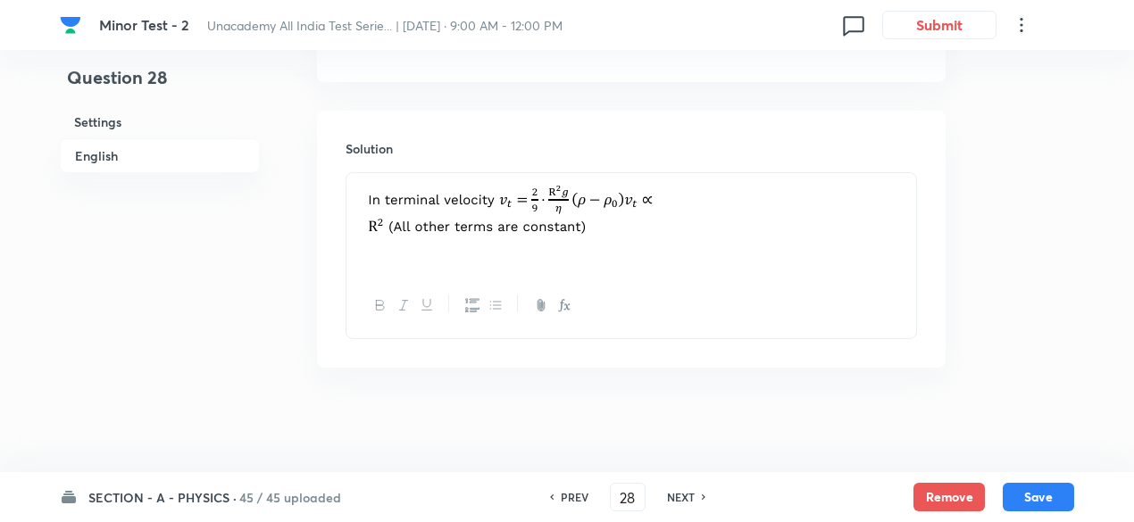
click at [687, 503] on h6 "NEXT" at bounding box center [681, 497] width 28 height 16
type input "29"
checkbox input "false"
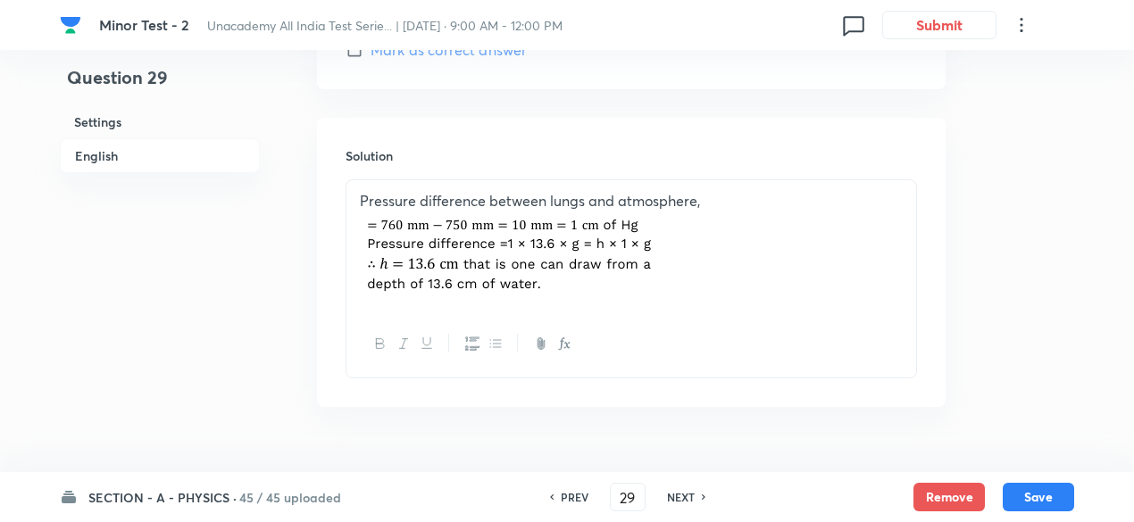
checkbox input "true"
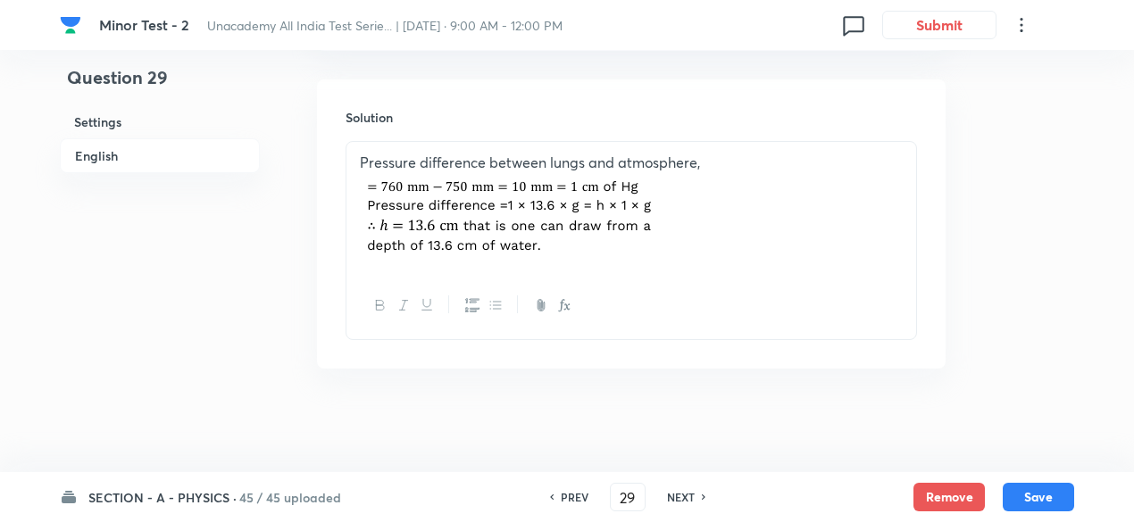
click at [687, 503] on h6 "NEXT" at bounding box center [681, 497] width 28 height 16
type input "30"
checkbox input "true"
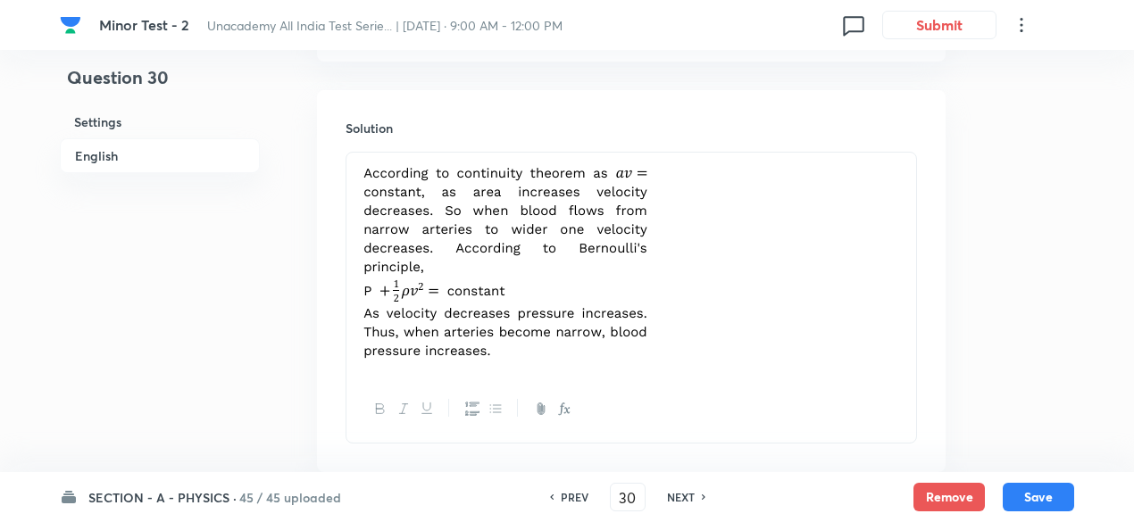
click at [687, 503] on h6 "NEXT" at bounding box center [681, 497] width 28 height 16
type input "31"
checkbox input "true"
checkbox input "false"
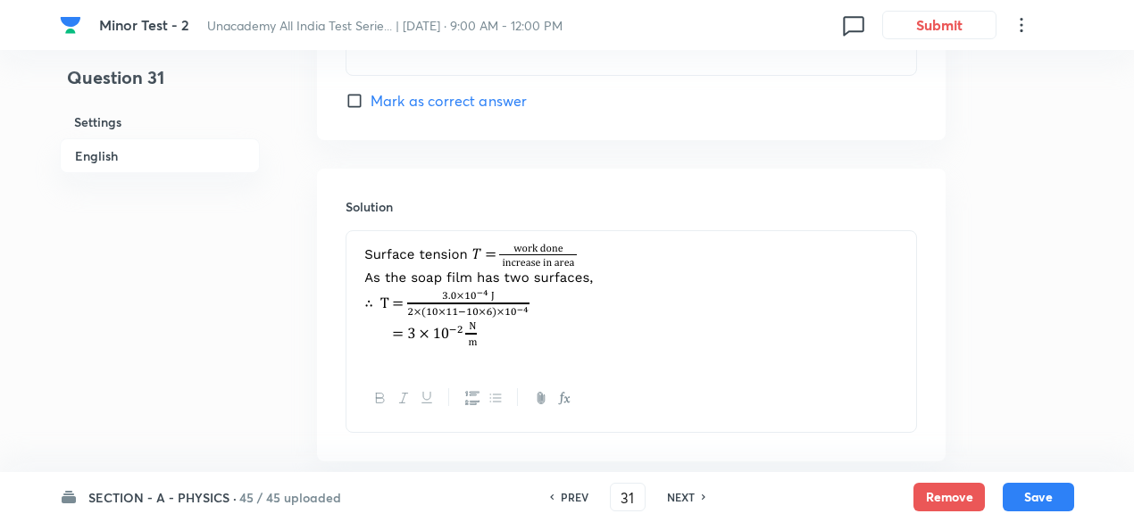
click at [687, 503] on h6 "NEXT" at bounding box center [681, 497] width 28 height 16
type input "32"
checkbox input "true"
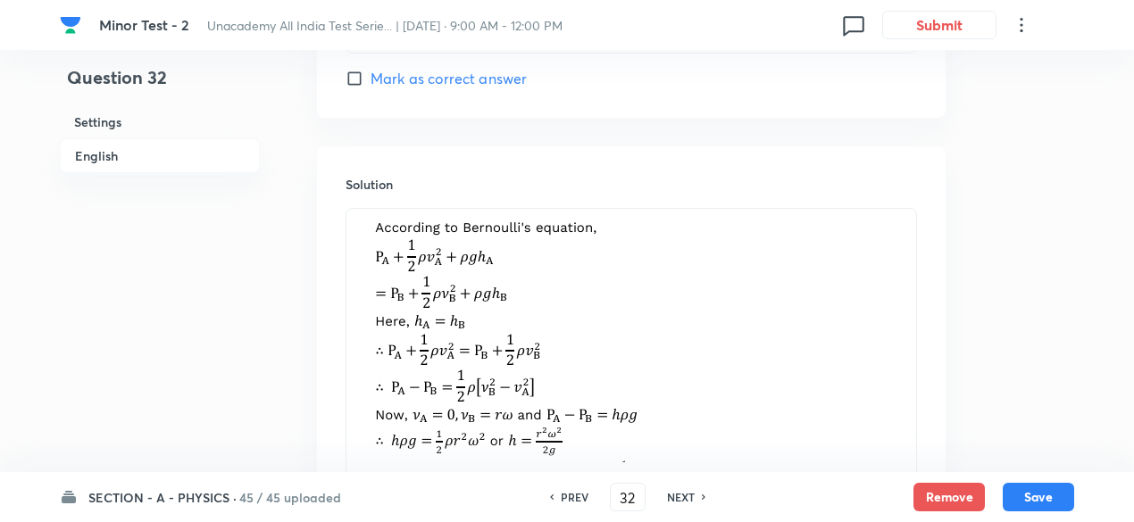
click at [687, 503] on h6 "NEXT" at bounding box center [681, 497] width 28 height 16
type input "33"
checkbox input "false"
checkbox input "true"
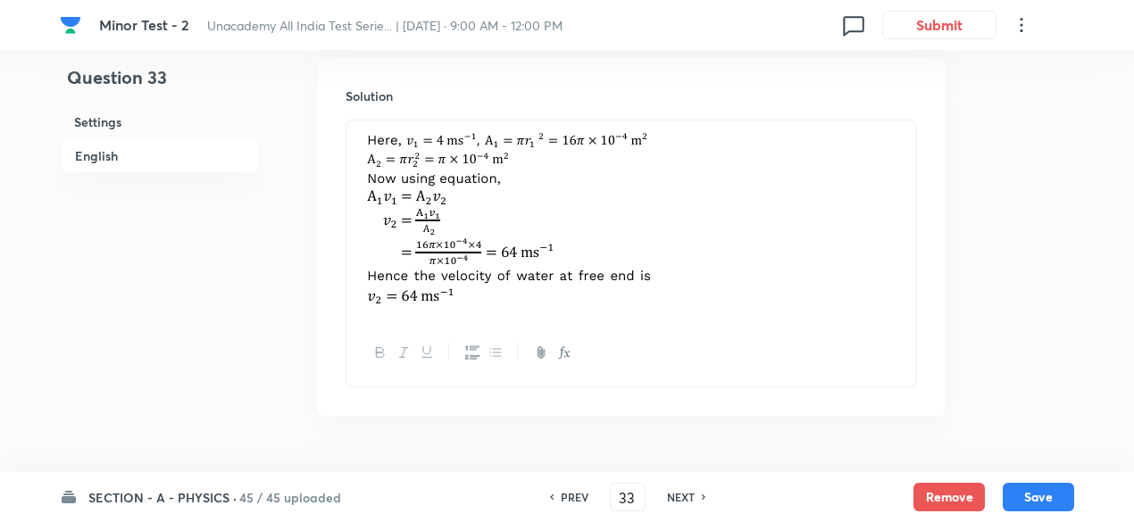
click at [687, 503] on h6 "NEXT" at bounding box center [681, 497] width 28 height 16
type input "34"
checkbox input "true"
checkbox input "false"
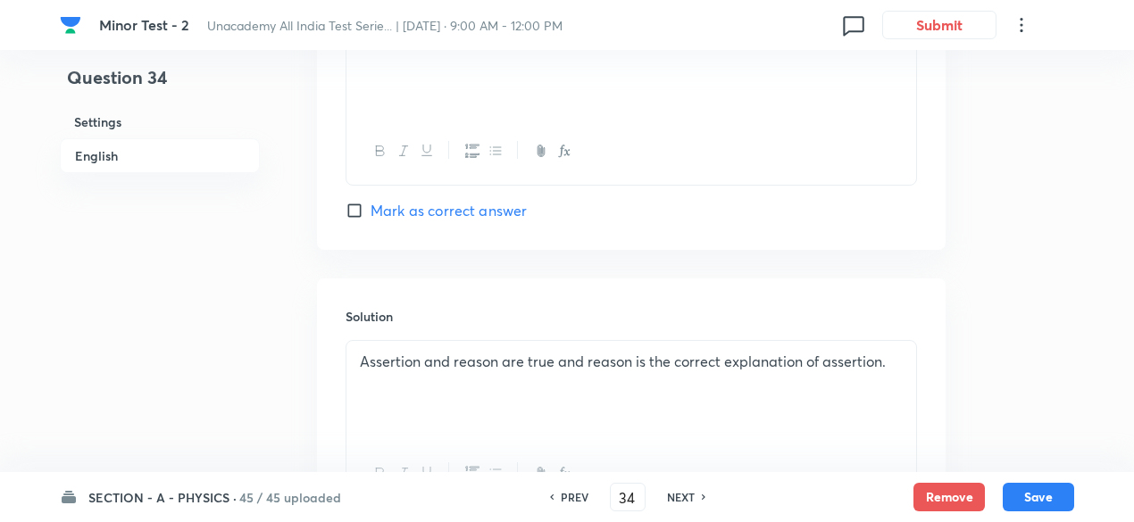
click at [687, 503] on h6 "NEXT" at bounding box center [681, 497] width 28 height 16
type input "35"
checkbox input "true"
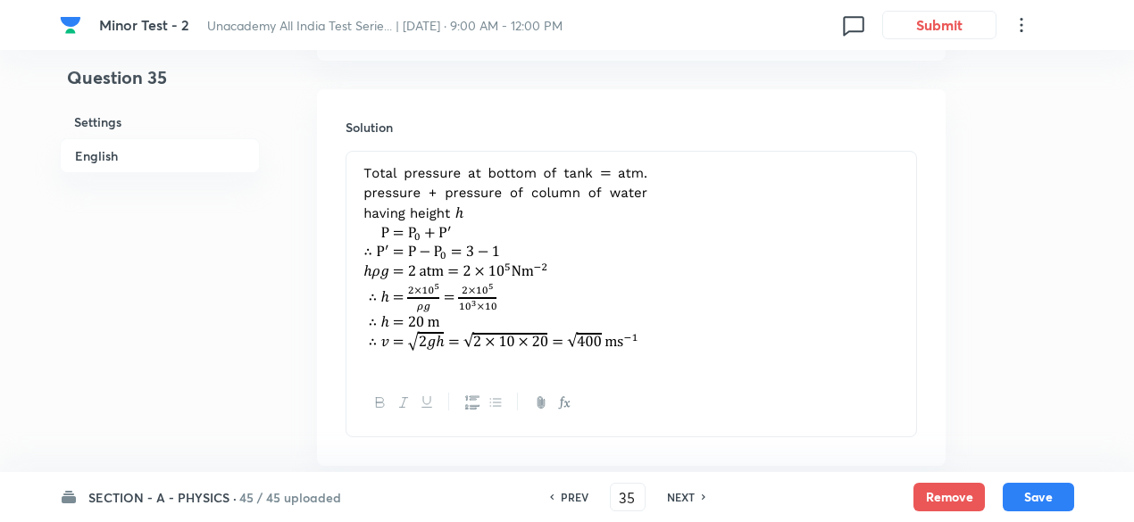
click at [687, 503] on h6 "NEXT" at bounding box center [681, 497] width 28 height 16
type input "36"
checkbox input "false"
checkbox input "true"
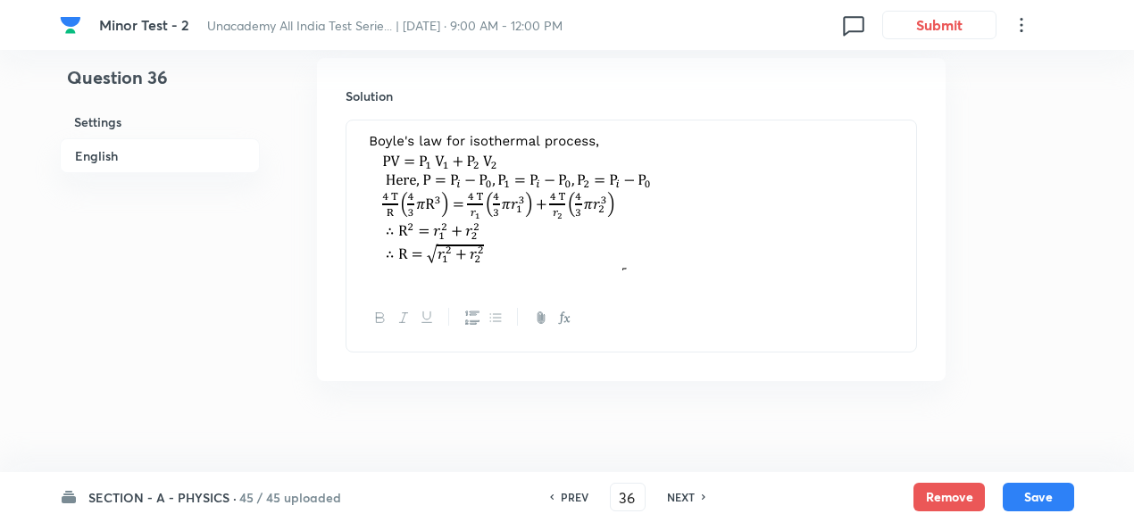
click at [687, 503] on h6 "NEXT" at bounding box center [681, 497] width 28 height 16
type input "37"
checkbox input "true"
checkbox input "false"
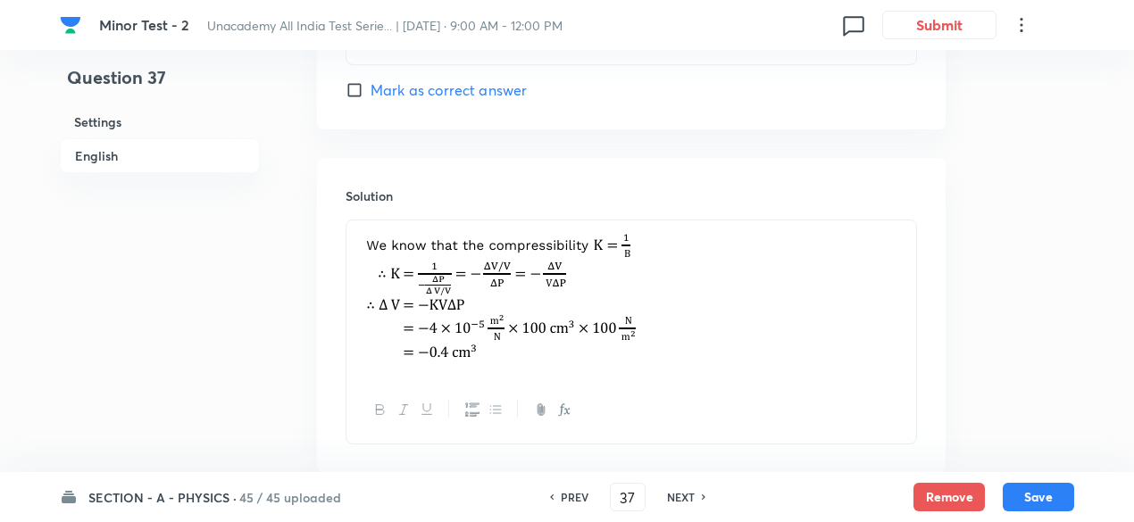
click at [687, 503] on h6 "NEXT" at bounding box center [681, 497] width 28 height 16
type input "38"
checkbox input "false"
checkbox input "true"
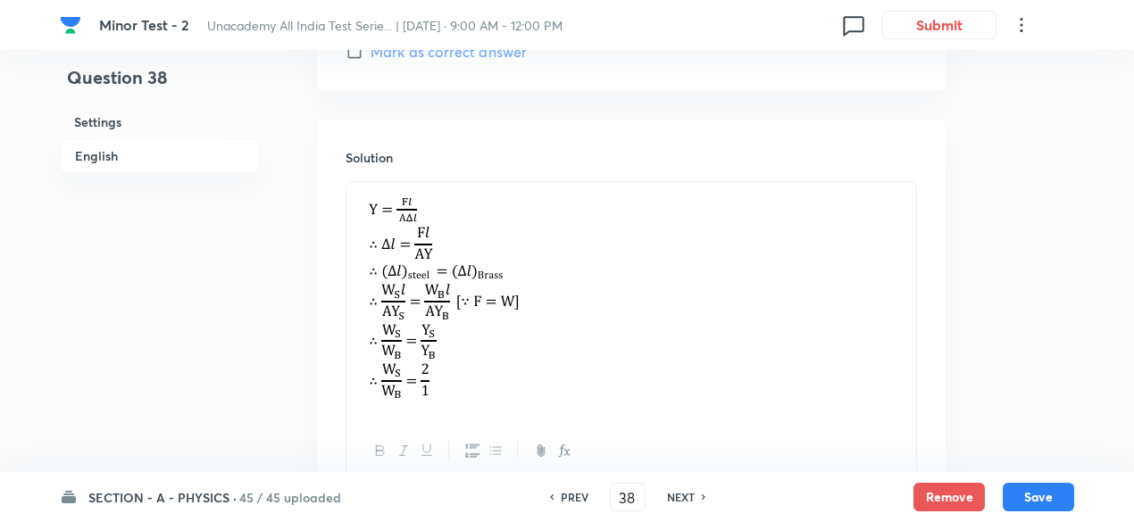
click at [687, 503] on h6 "NEXT" at bounding box center [681, 497] width 28 height 16
type input "39"
checkbox input "false"
checkbox input "true"
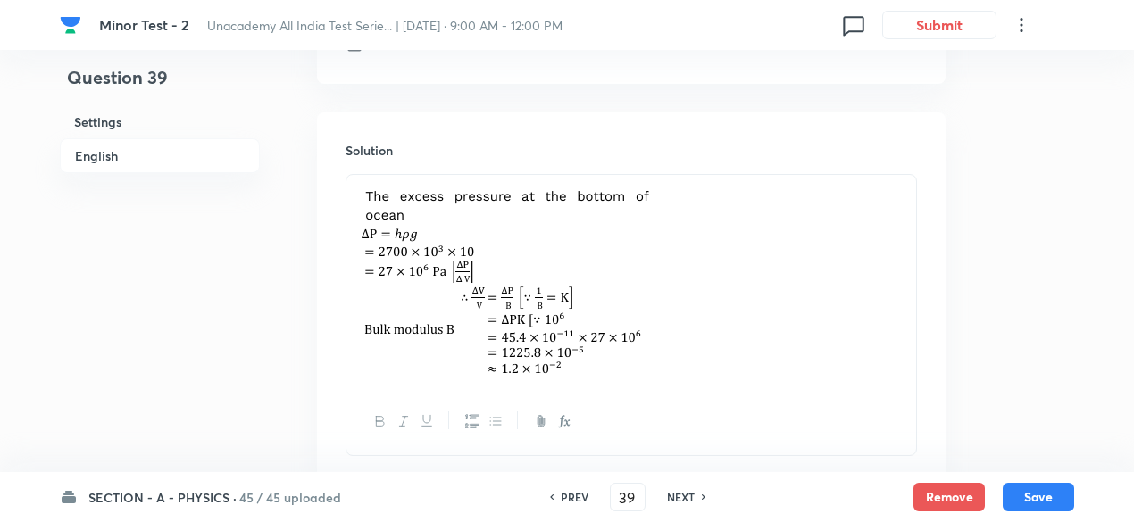
click at [687, 503] on h6 "NEXT" at bounding box center [681, 497] width 28 height 16
type input "40"
checkbox input "true"
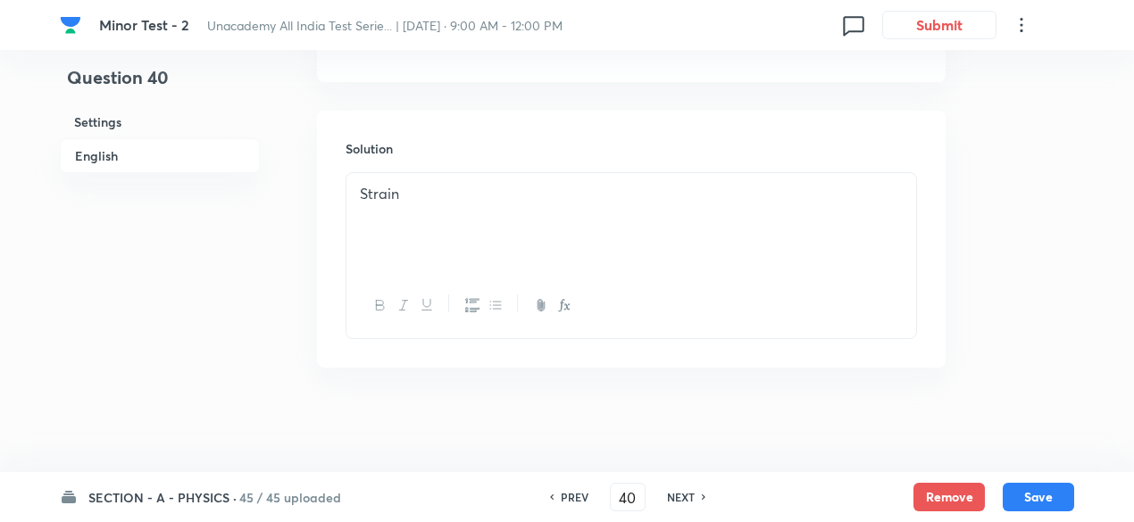
click at [687, 503] on h6 "NEXT" at bounding box center [681, 497] width 28 height 16
type input "41"
checkbox input "false"
checkbox input "true"
click at [687, 503] on h6 "NEXT" at bounding box center [681, 497] width 28 height 16
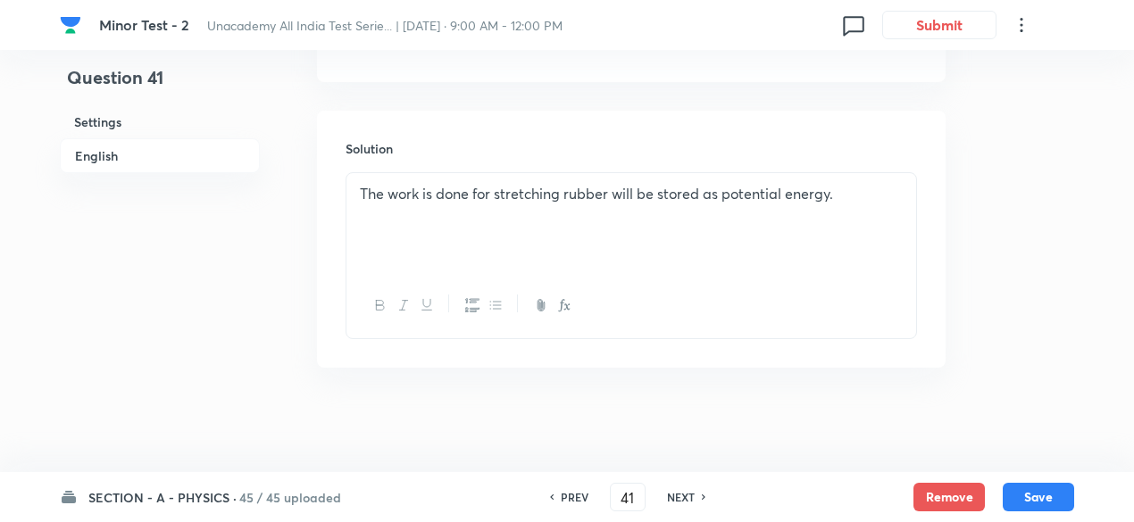
type input "42"
checkbox input "true"
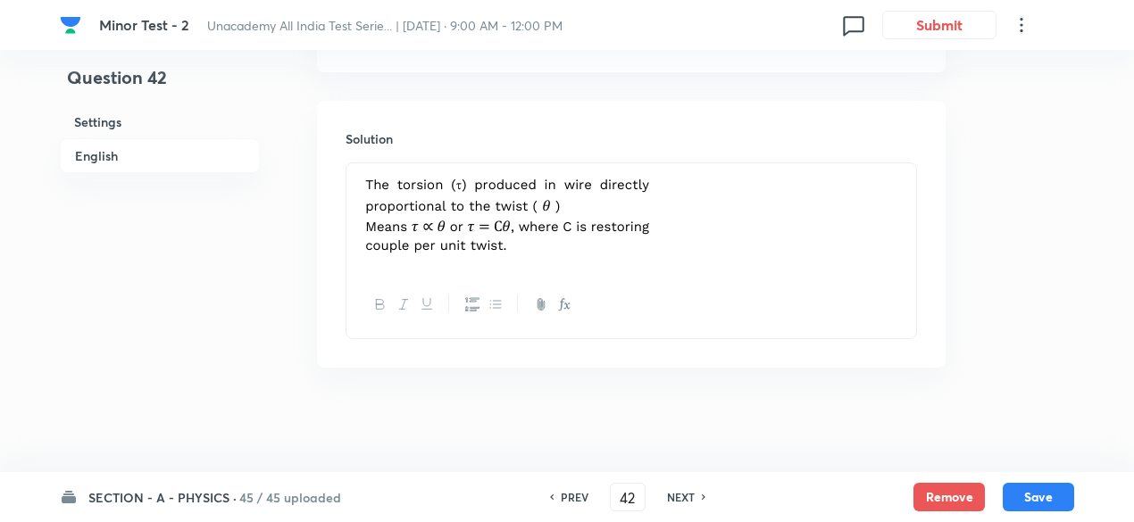
click at [687, 503] on h6 "NEXT" at bounding box center [681, 497] width 28 height 16
type input "43"
checkbox input "false"
checkbox input "true"
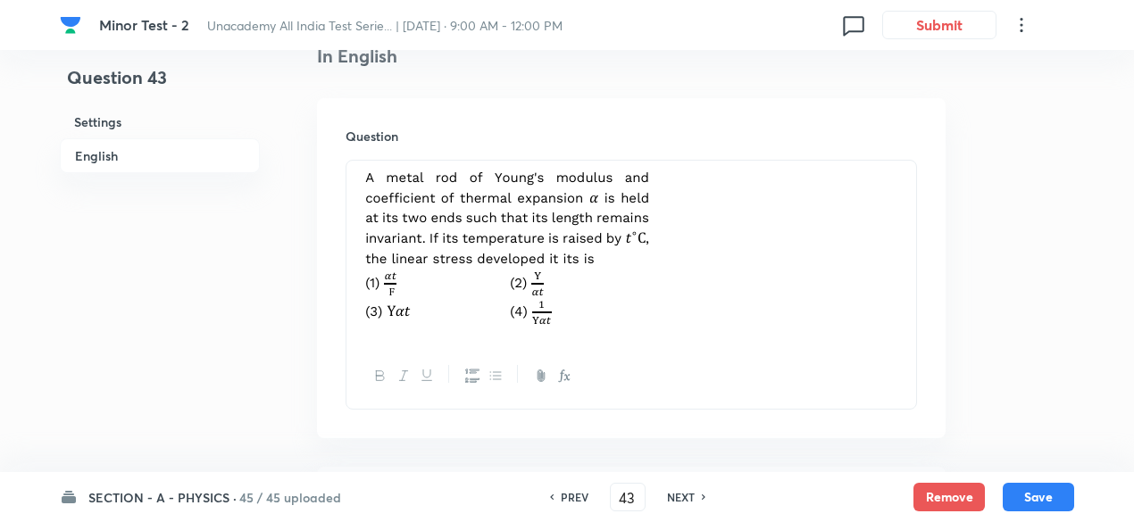
scroll to position [0, 0]
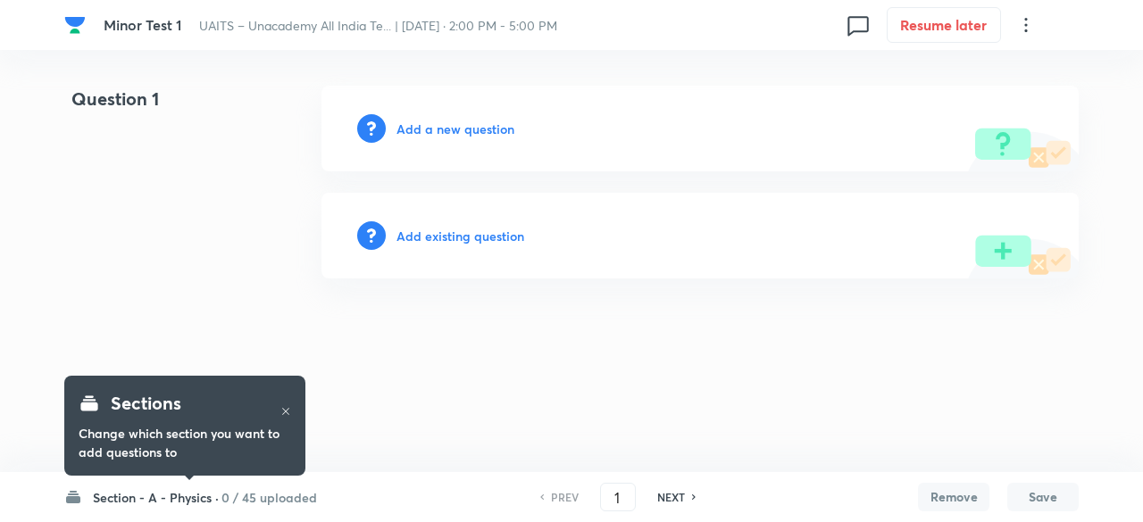
click at [287, 499] on h6 "0 / 45 uploaded" at bounding box center [269, 497] width 96 height 19
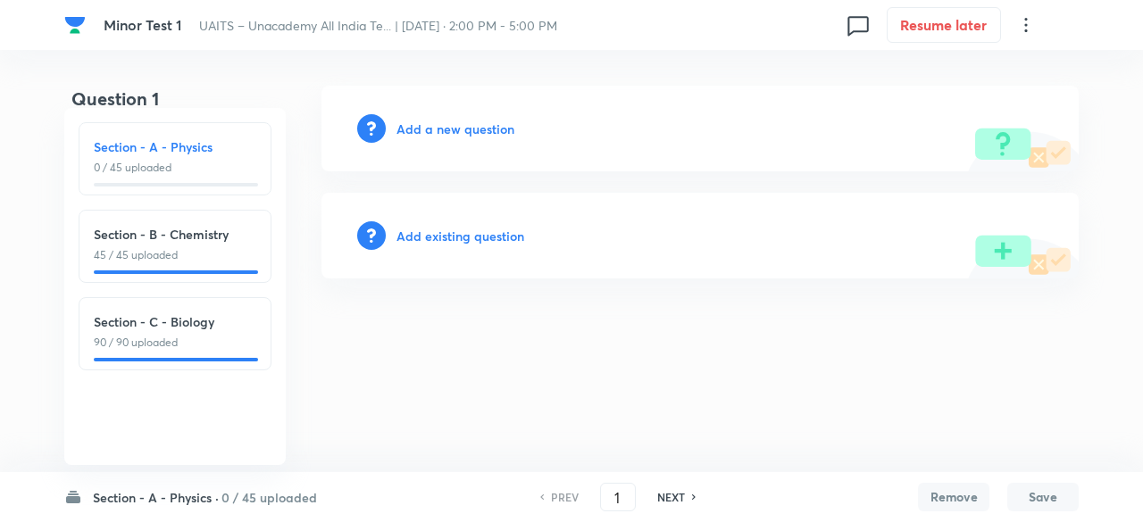
click at [228, 163] on p "0 / 45 uploaded" at bounding box center [175, 168] width 162 height 16
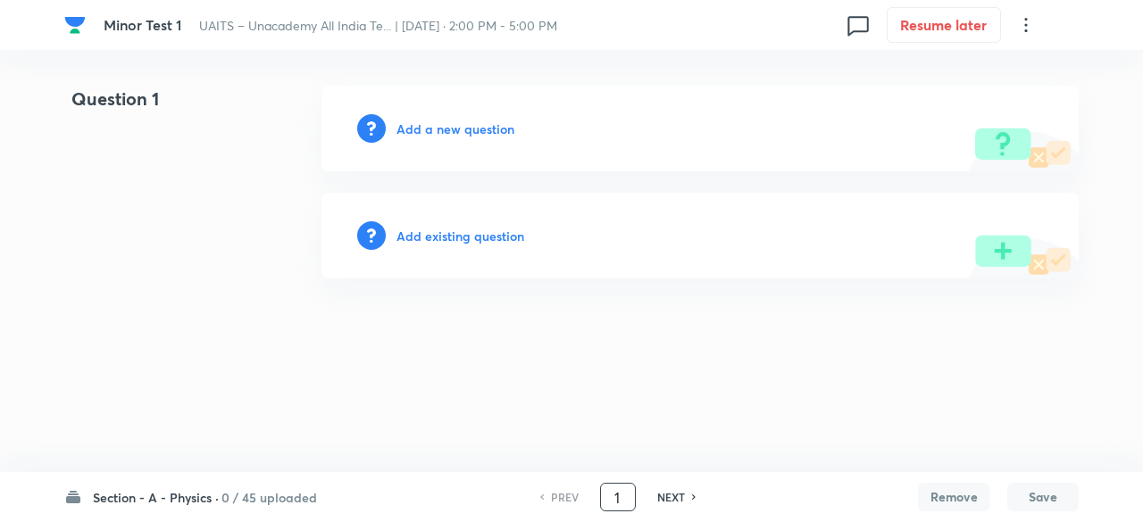
click at [623, 492] on input "1" at bounding box center [618, 497] width 34 height 31
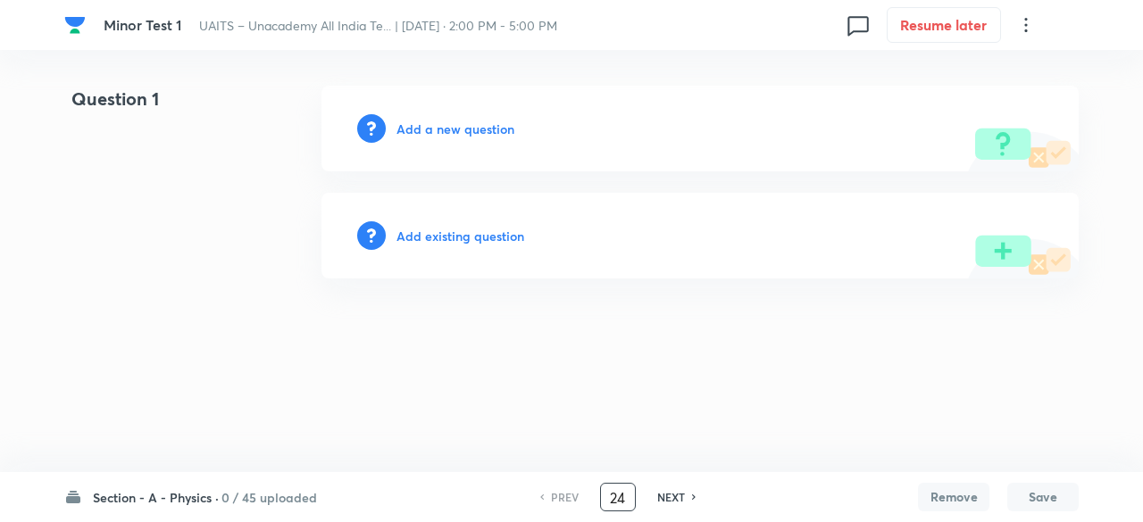
type input "24"
click at [482, 128] on h6 "Add a new question" at bounding box center [455, 129] width 118 height 19
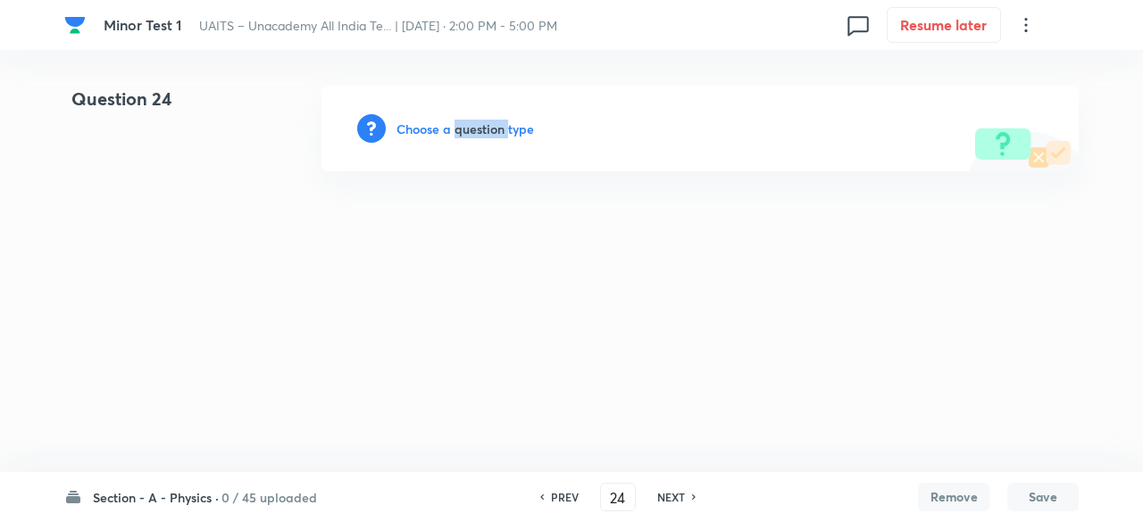
click at [482, 128] on h6 "Choose a question type" at bounding box center [464, 129] width 137 height 19
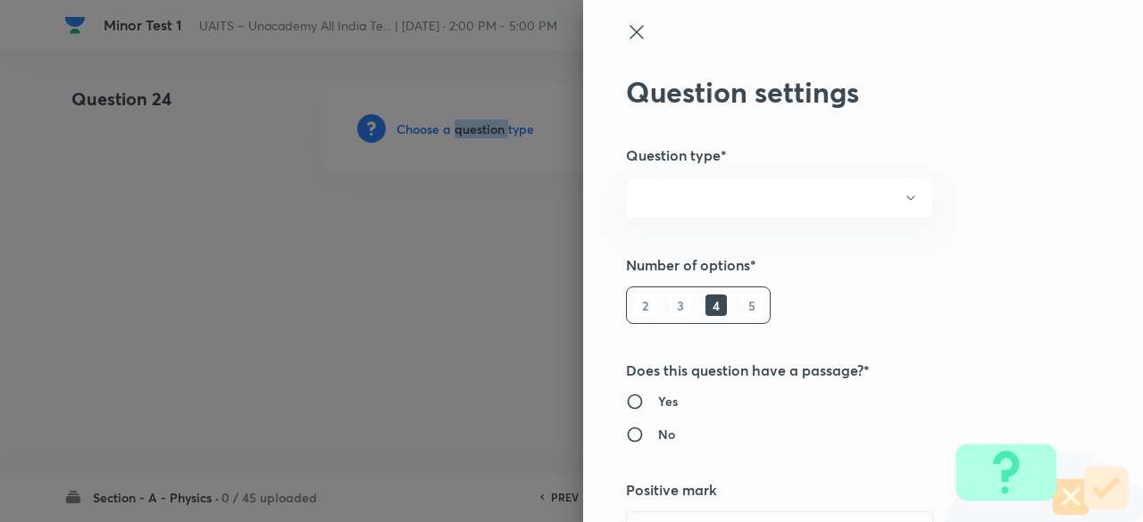
radio input "true"
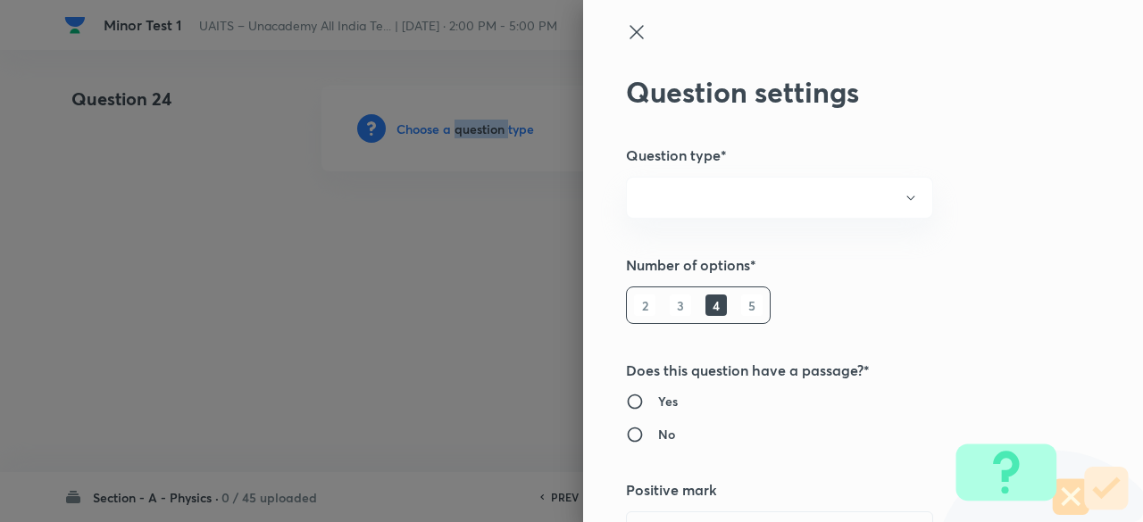
radio input "true"
type input "1"
type input "0"
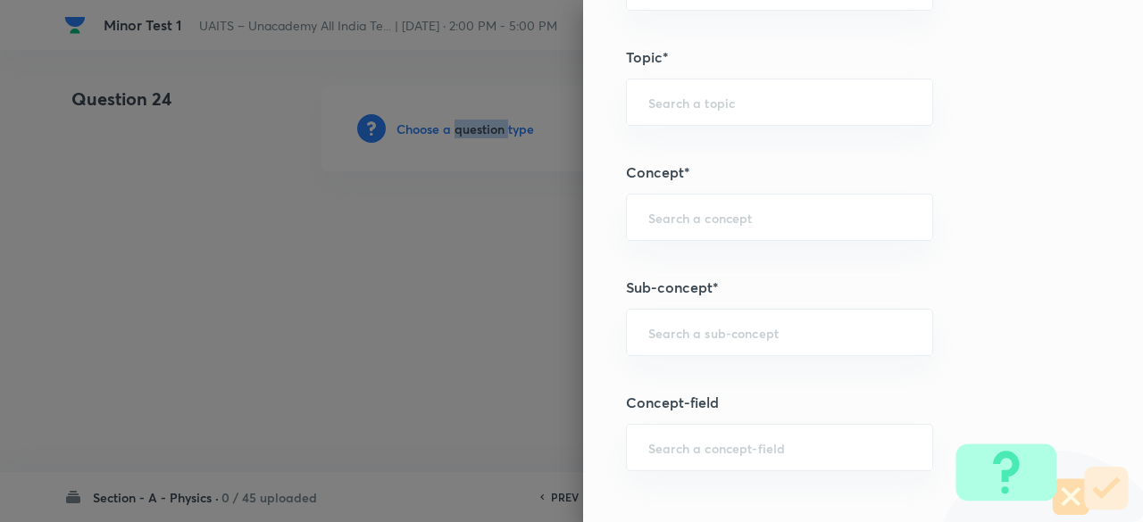
scroll to position [880, 0]
click at [723, 320] on input "text" at bounding box center [779, 328] width 262 height 17
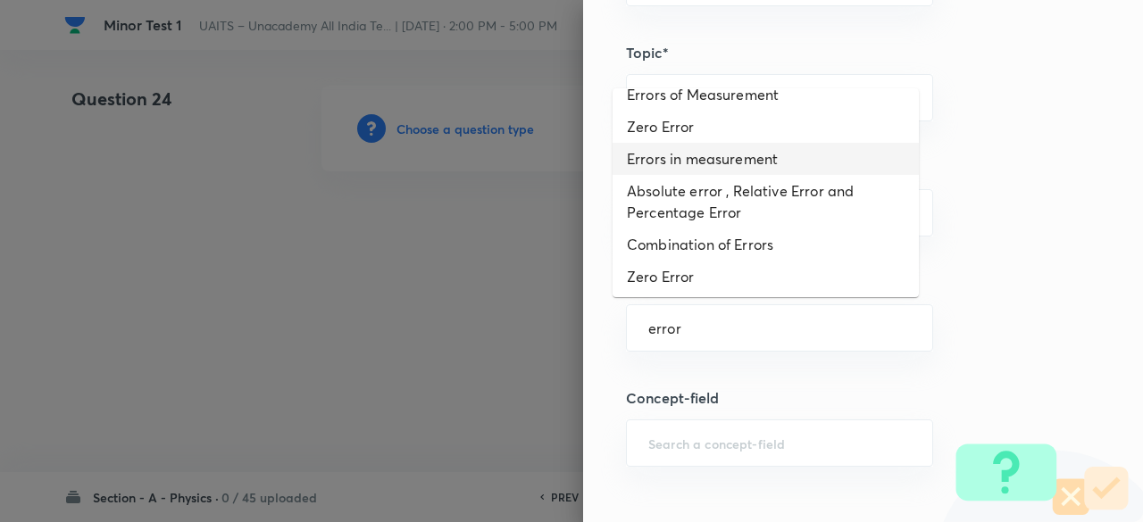
scroll to position [0, 0]
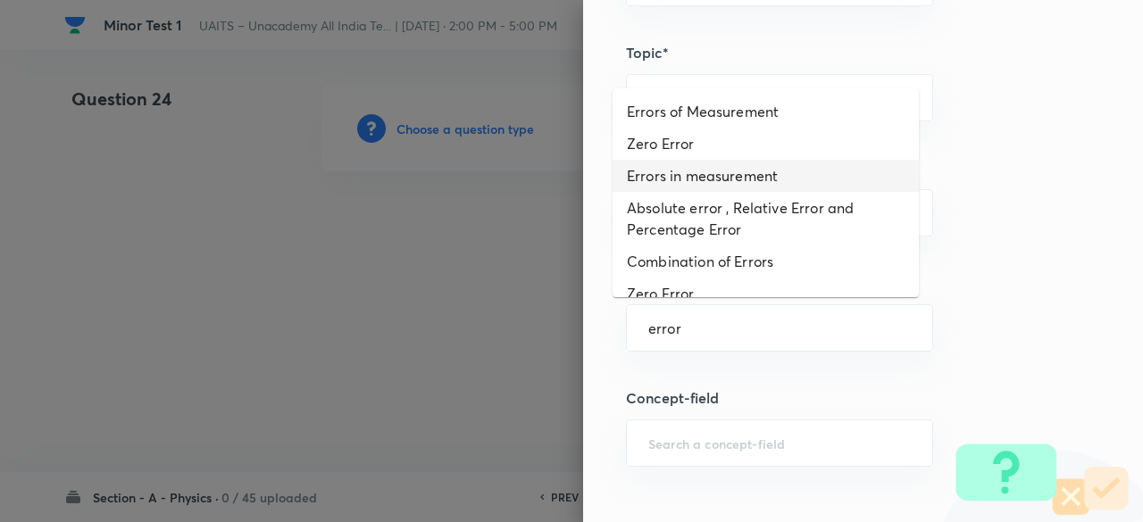
click at [718, 181] on li "Errors in measurement" at bounding box center [765, 176] width 306 height 32
type input "Errors in measurement"
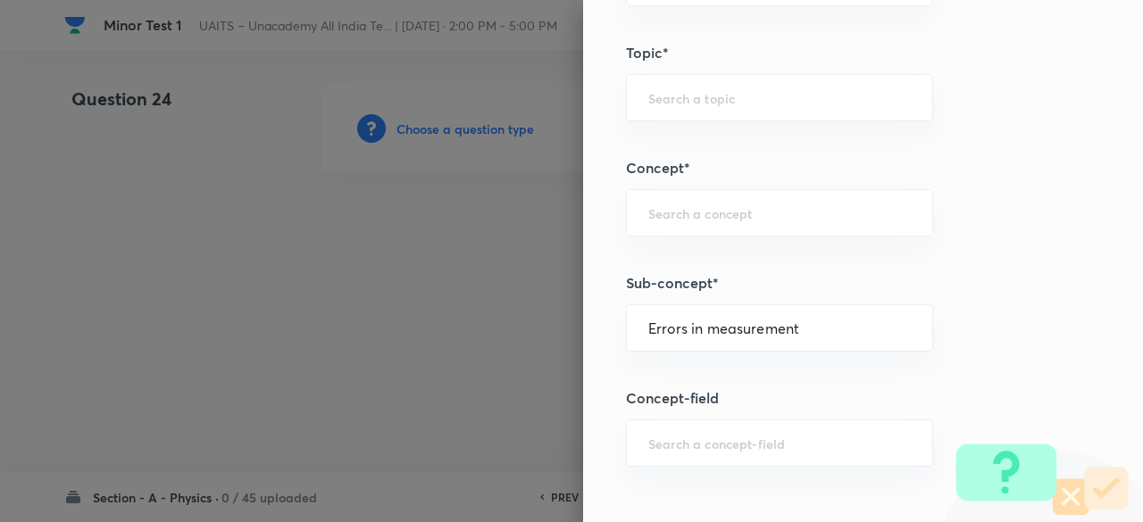
type input "Physics"
type input "Units, Dimensions and Measurements"
type input "Errors in measurement"
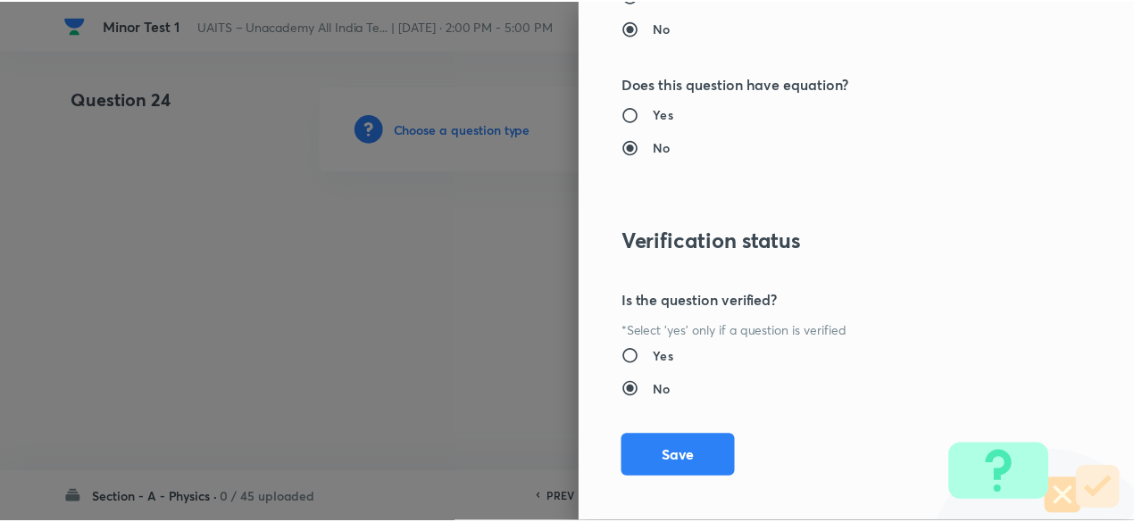
scroll to position [1906, 0]
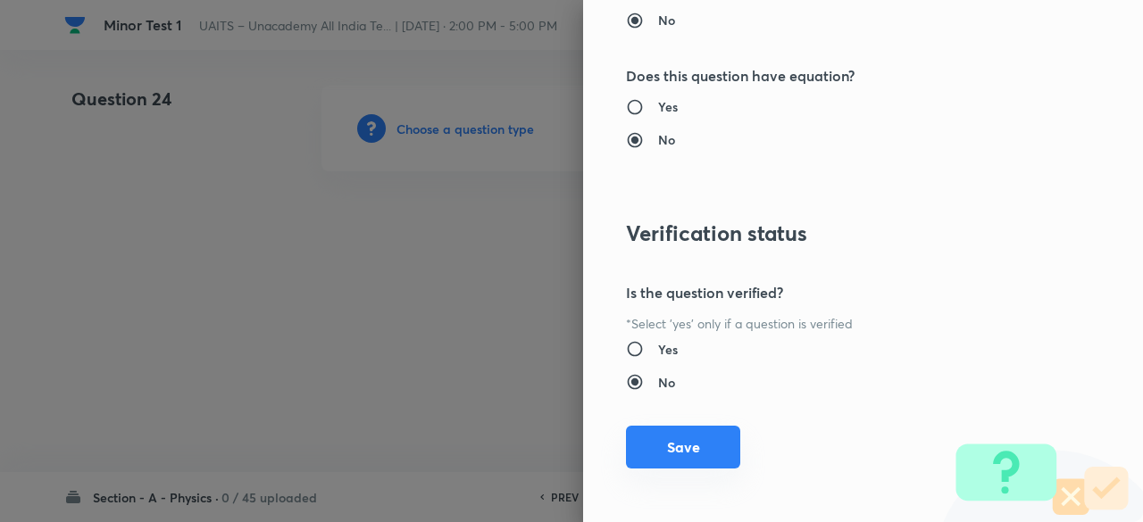
click at [695, 443] on button "Save" at bounding box center [683, 447] width 114 height 43
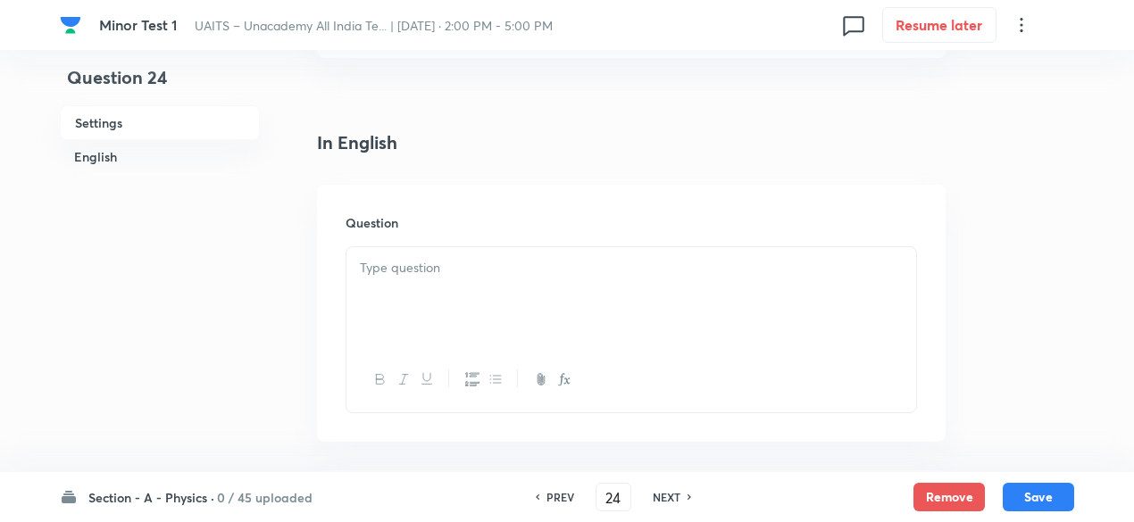
scroll to position [421, 0]
click at [519, 304] on div at bounding box center [631, 295] width 570 height 100
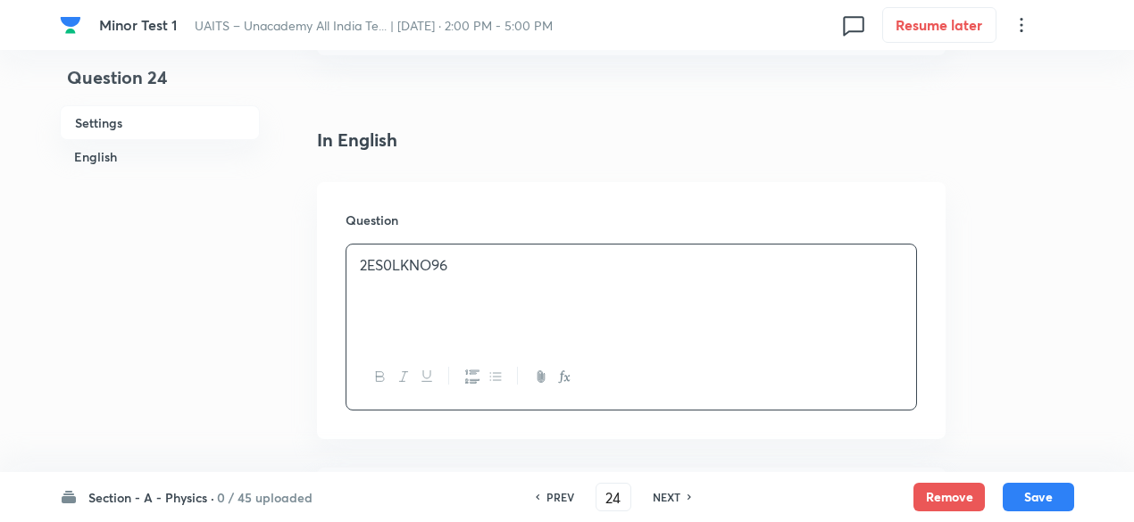
click at [519, 304] on div "2ES0LKNO96" at bounding box center [631, 295] width 570 height 100
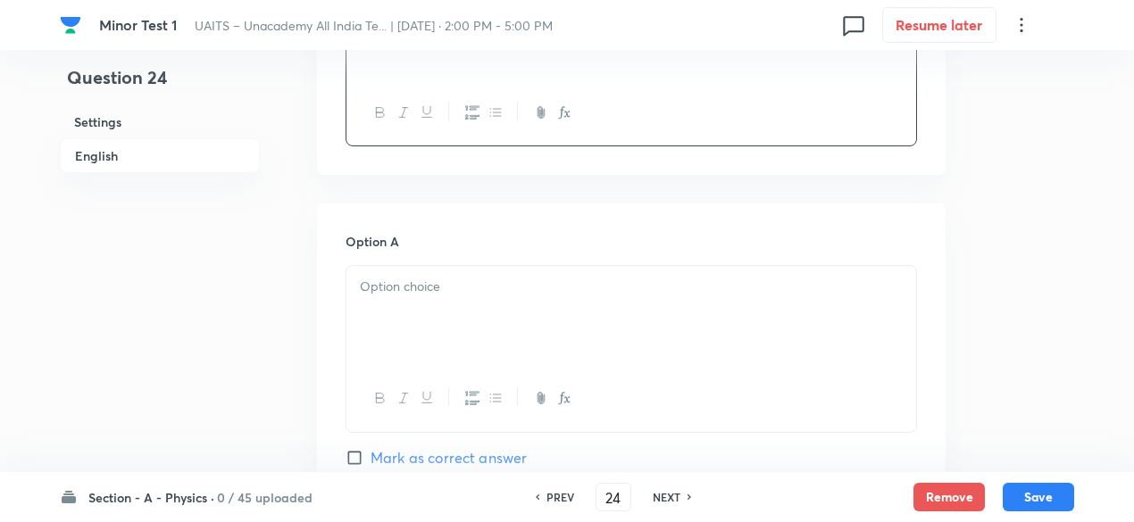
scroll to position [714, 0]
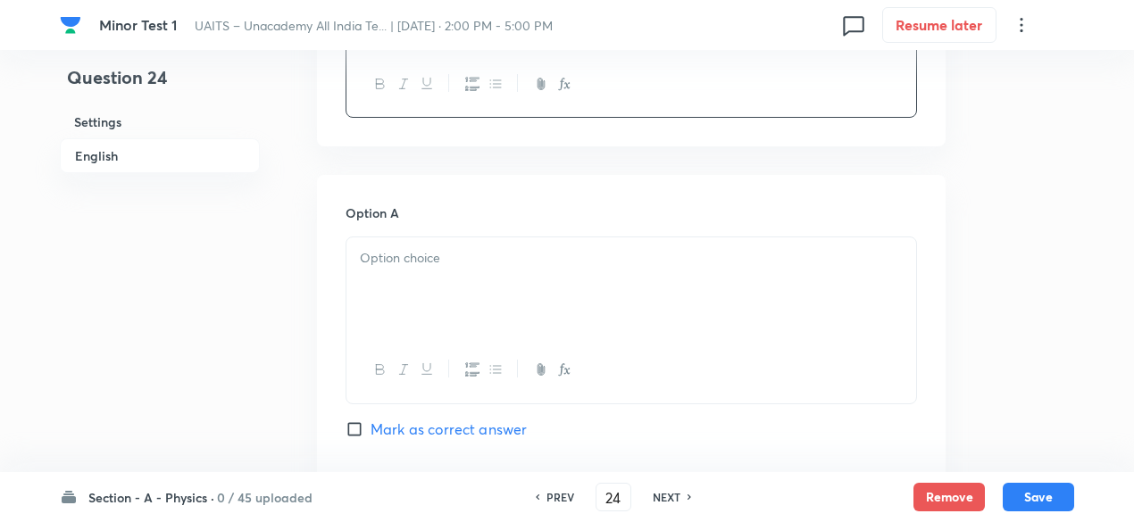
click at [462, 233] on div "Option A Mark as correct answer" at bounding box center [630, 339] width 571 height 271
click at [457, 266] on p at bounding box center [631, 258] width 543 height 21
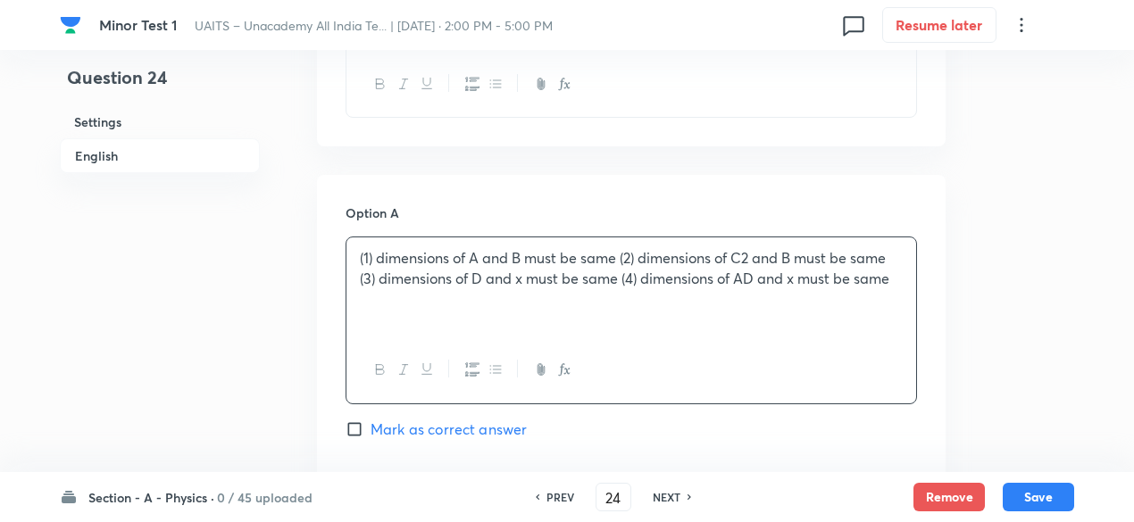
click at [377, 249] on p "(1) dimensions of A and B must be same (2) dimensions of C2 and B must be same …" at bounding box center [631, 268] width 543 height 40
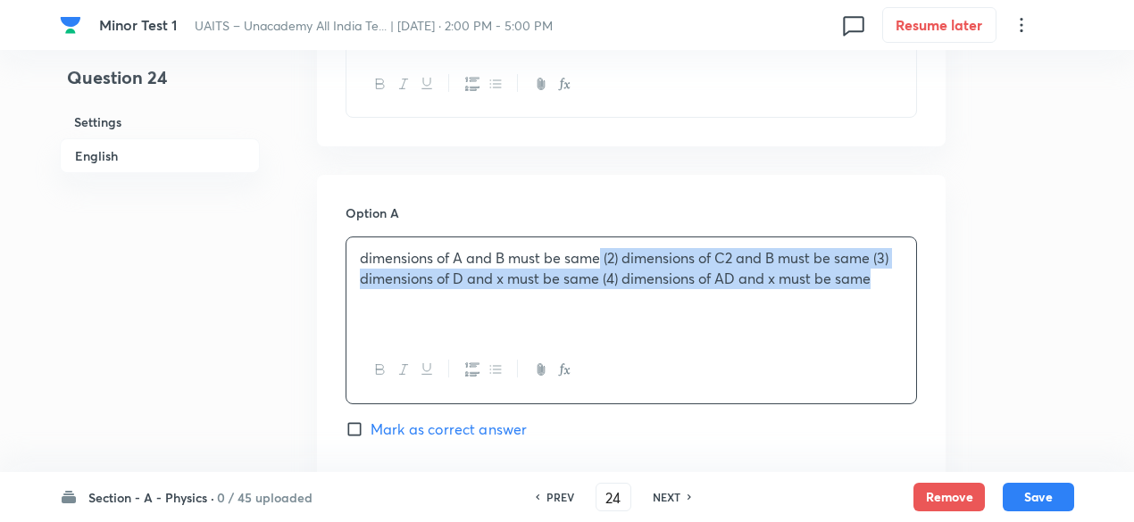
drag, startPoint x: 602, startPoint y: 262, endPoint x: 902, endPoint y: 308, distance: 304.3
click at [902, 308] on div "dimensions of A and B must be same (2) dimensions of C2 and B must be same (3) …" at bounding box center [631, 287] width 570 height 100
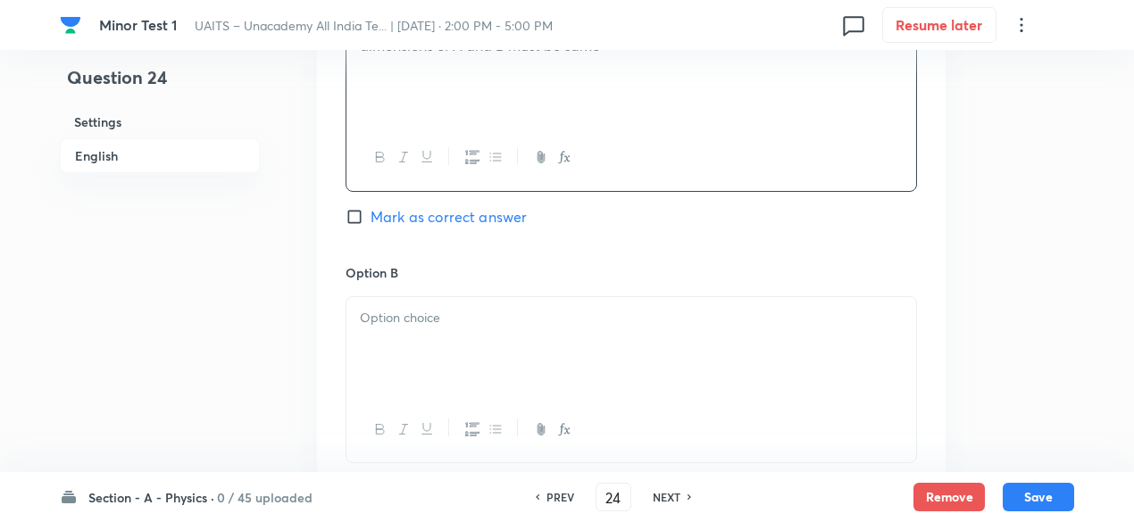
scroll to position [990, 0]
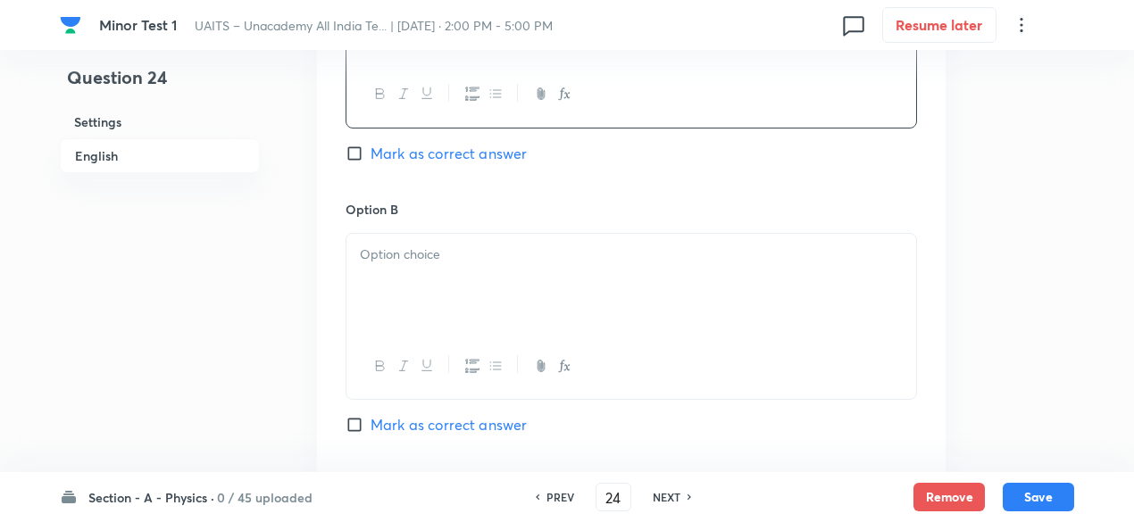
click at [731, 306] on div at bounding box center [631, 284] width 570 height 100
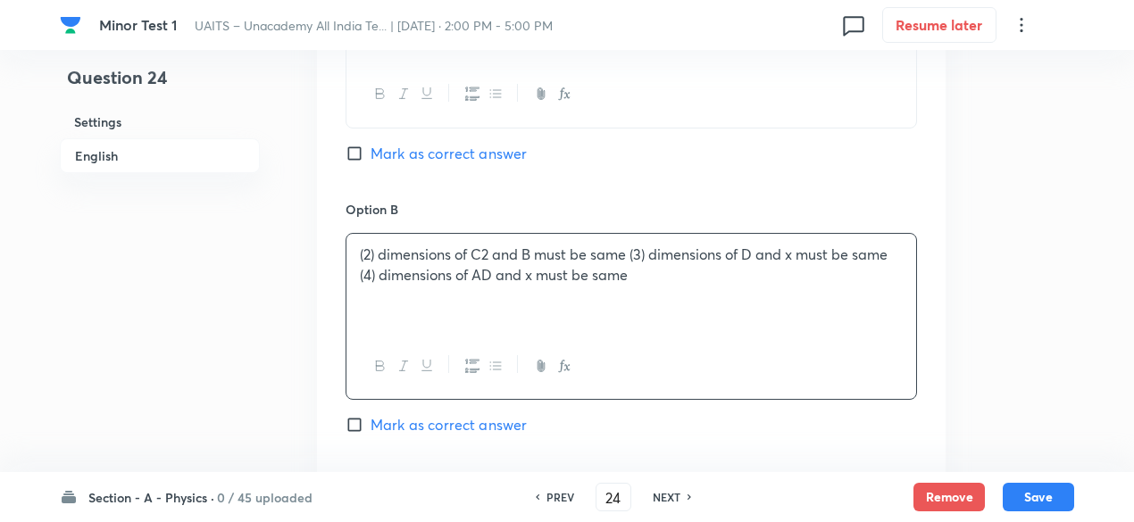
click at [383, 247] on p "(2) dimensions of C2 and B must be same (3) dimensions of D and x must be same …" at bounding box center [631, 265] width 543 height 40
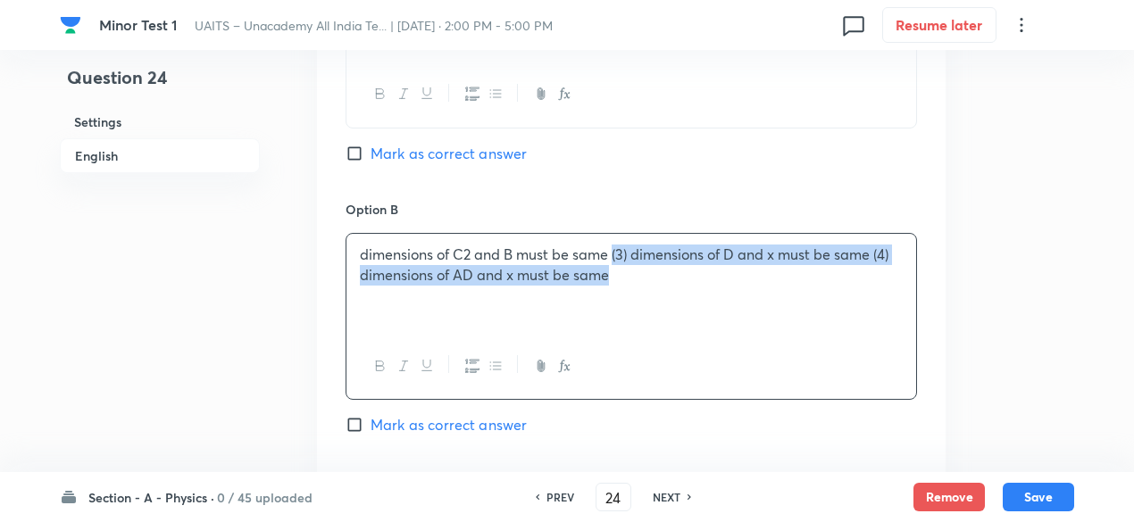
drag, startPoint x: 615, startPoint y: 255, endPoint x: 659, endPoint y: 285, distance: 52.7
click at [659, 285] on div "dimensions of C2 and B must be same (3) dimensions of D and x must be same (4) …" at bounding box center [631, 284] width 570 height 100
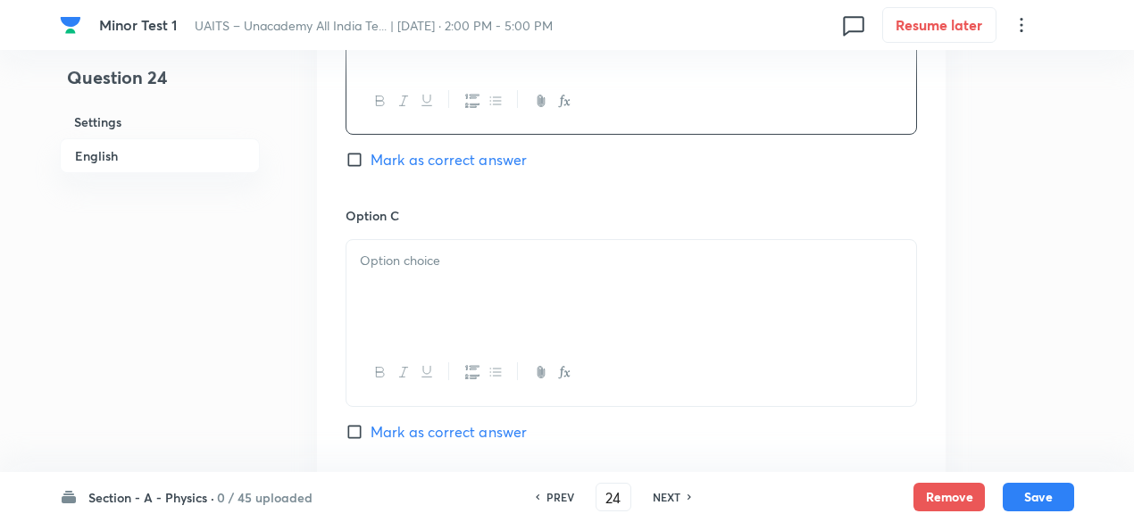
scroll to position [1322, 0]
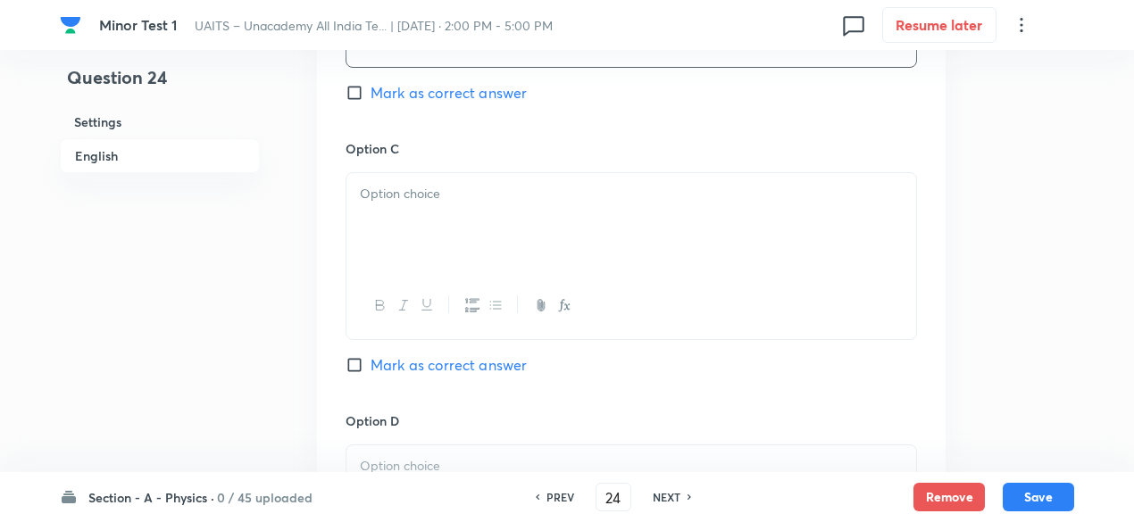
click at [523, 213] on div at bounding box center [631, 223] width 570 height 100
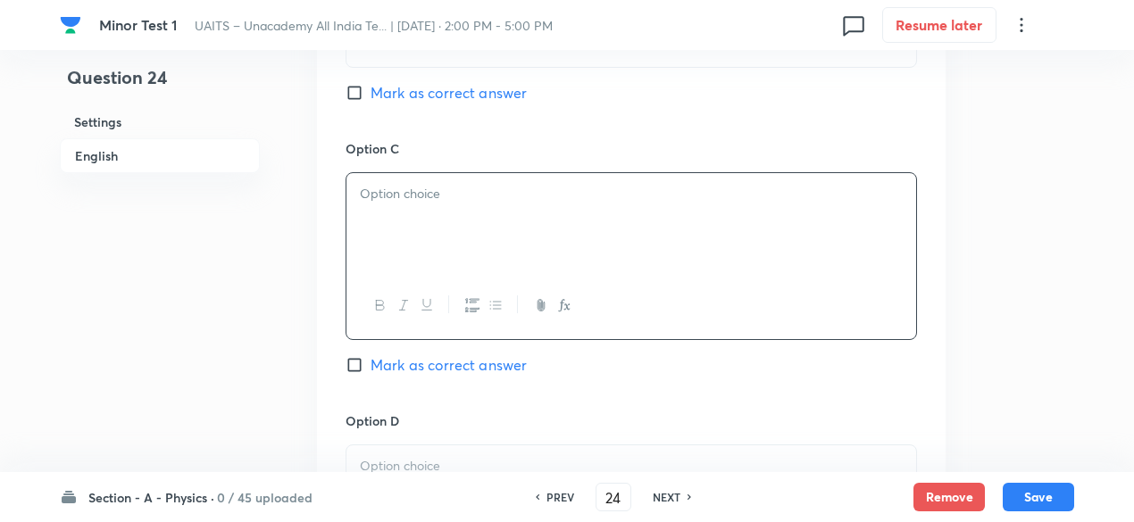
paste div
click at [378, 188] on p "(3) dimensions of D and x must be same (4) dimensions of AD and x must be same" at bounding box center [631, 194] width 543 height 21
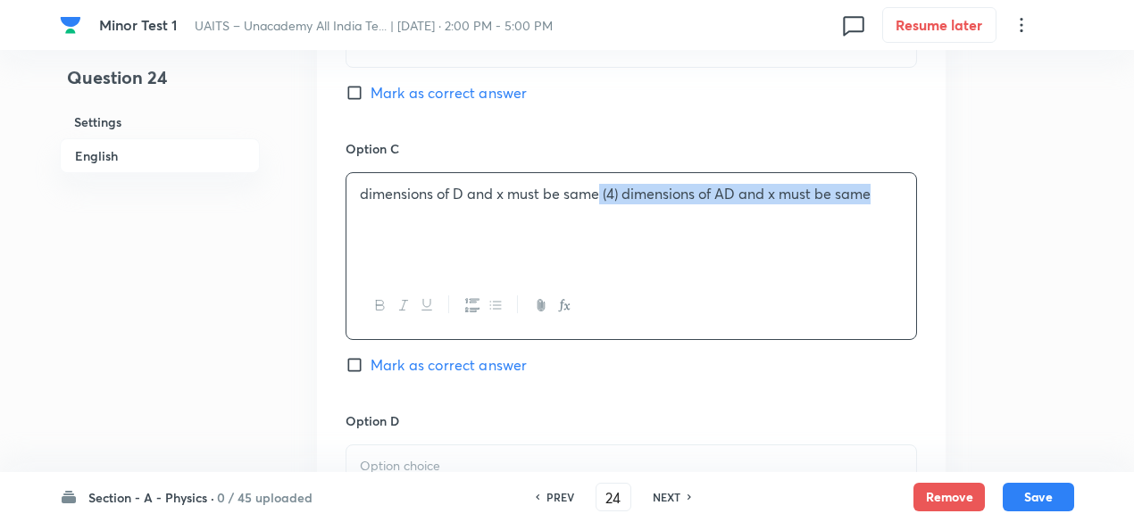
drag, startPoint x: 599, startPoint y: 195, endPoint x: 952, endPoint y: 179, distance: 353.8
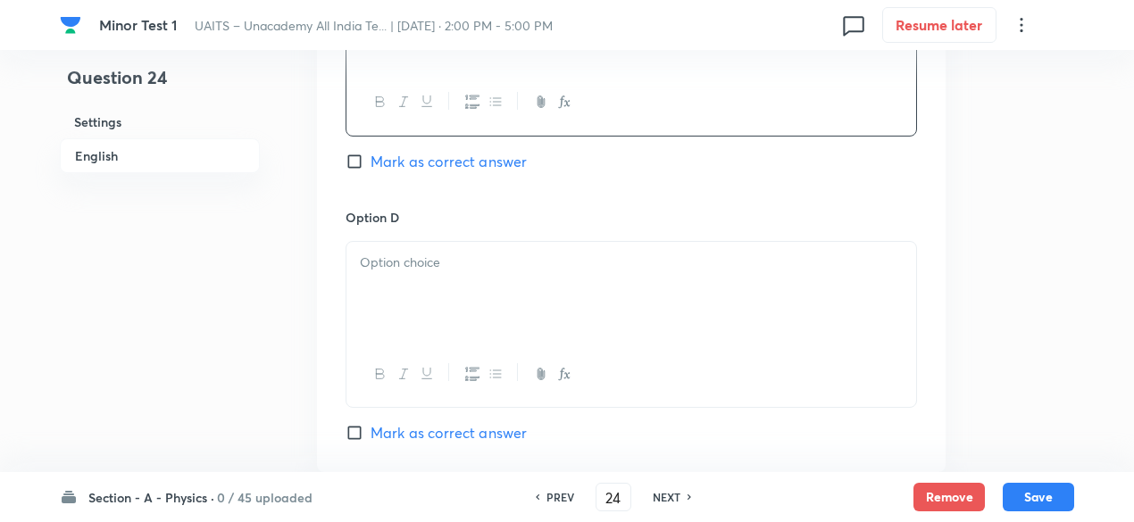
scroll to position [1532, 0]
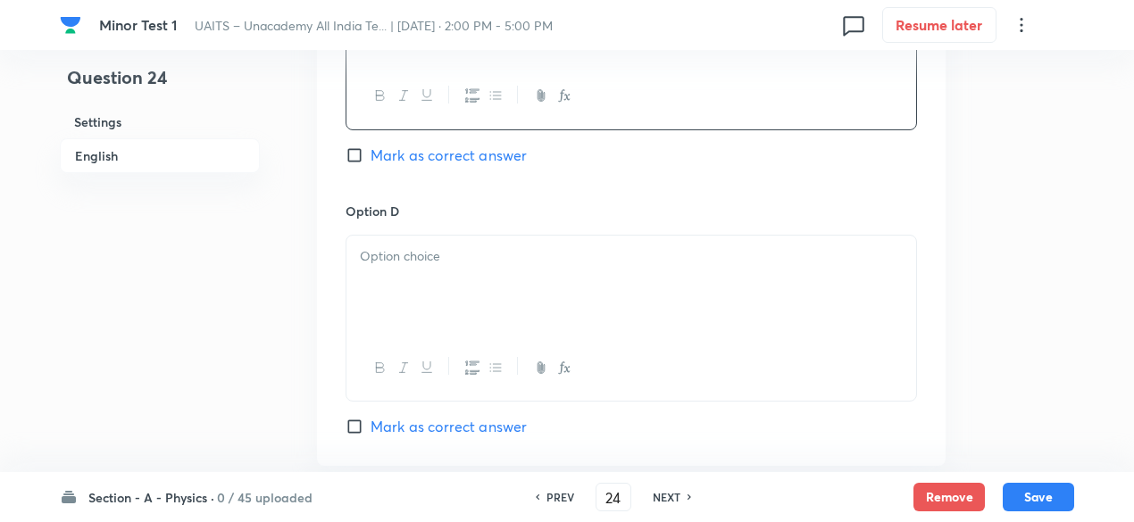
click at [732, 249] on p at bounding box center [631, 256] width 543 height 21
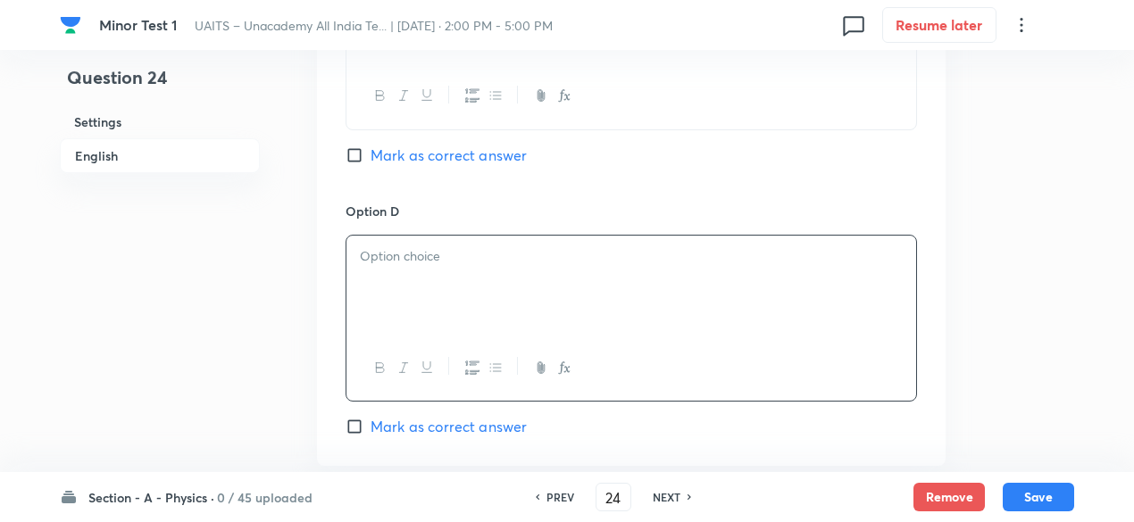
paste div
click at [378, 254] on p "(4) dimensions of AD and x must be same" at bounding box center [631, 256] width 543 height 21
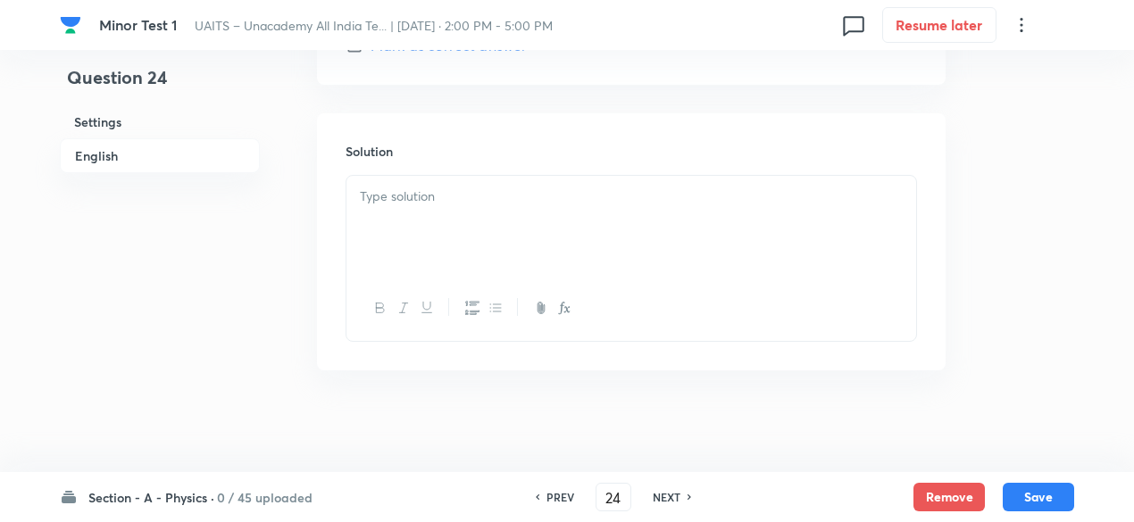
scroll to position [1917, 0]
click at [620, 212] on div at bounding box center [631, 222] width 570 height 100
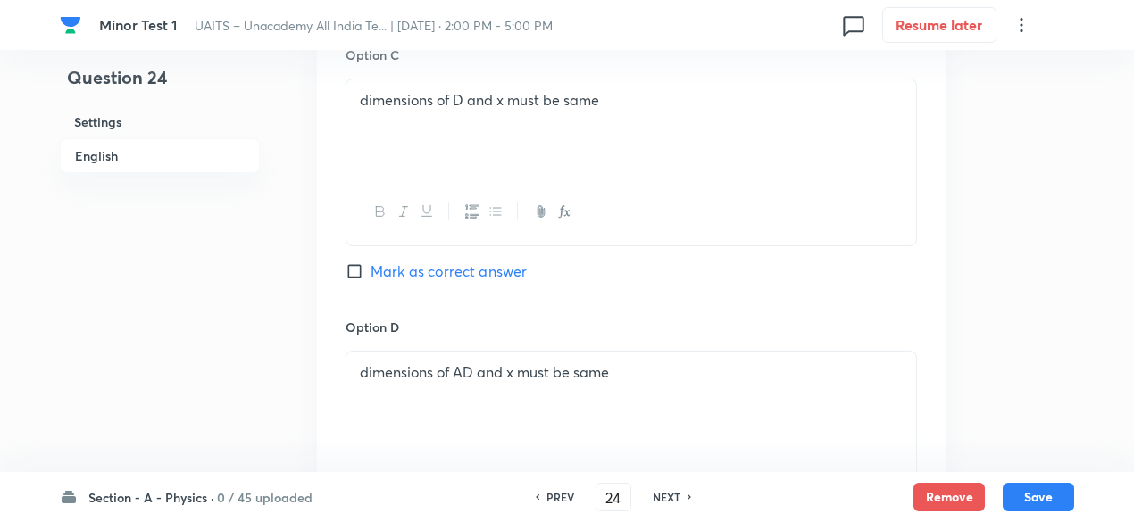
scroll to position [1415, 0]
click at [479, 262] on span "Mark as correct answer" at bounding box center [448, 272] width 156 height 21
click at [370, 263] on input "Mark as correct answer" at bounding box center [357, 272] width 25 height 18
checkbox input "true"
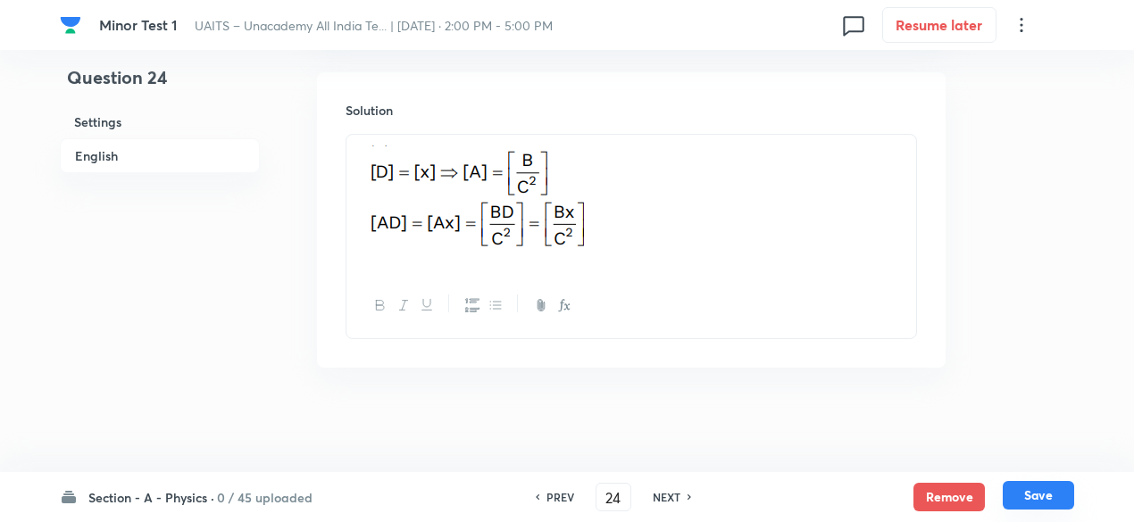
click at [1043, 497] on button "Save" at bounding box center [1037, 495] width 71 height 29
type input "25"
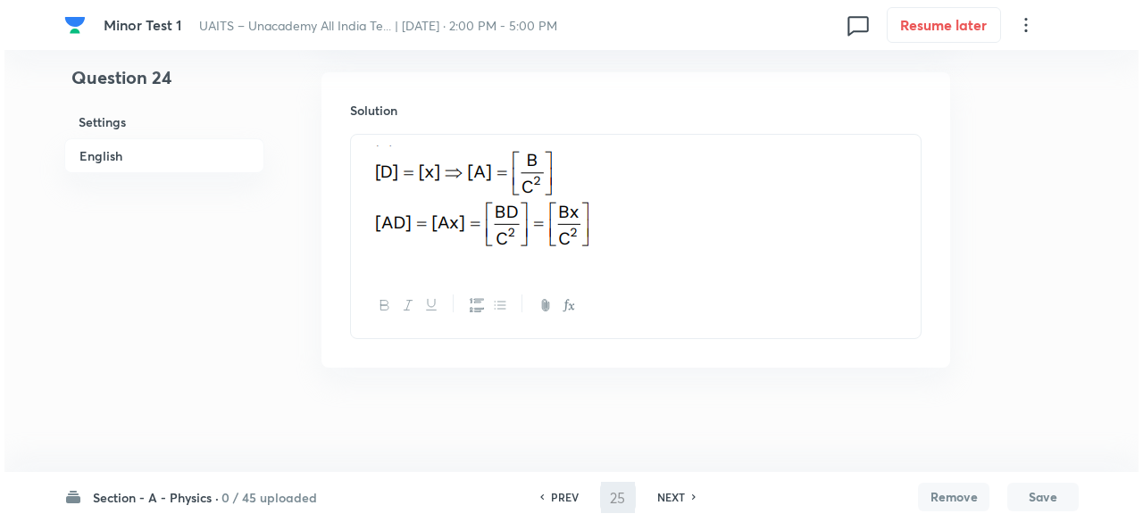
scroll to position [0, 0]
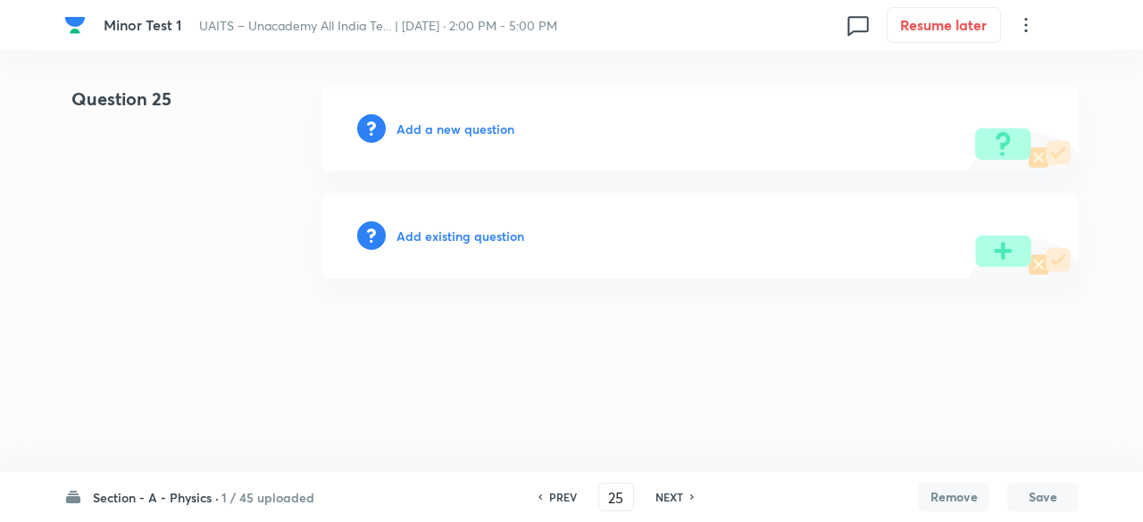
click at [478, 134] on h6 "Add a new question" at bounding box center [455, 129] width 118 height 19
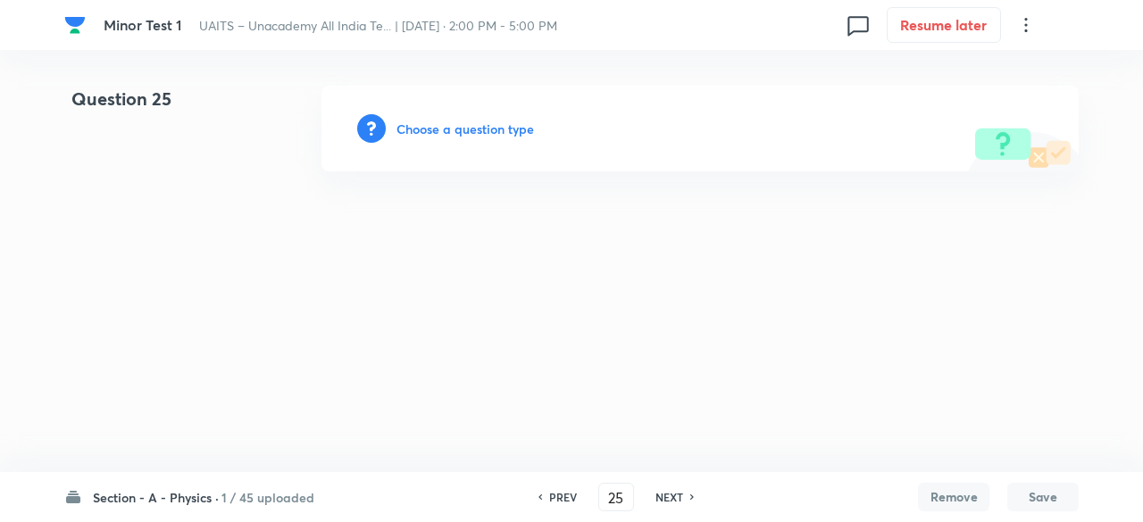
click at [478, 134] on h6 "Choose a question type" at bounding box center [464, 129] width 137 height 19
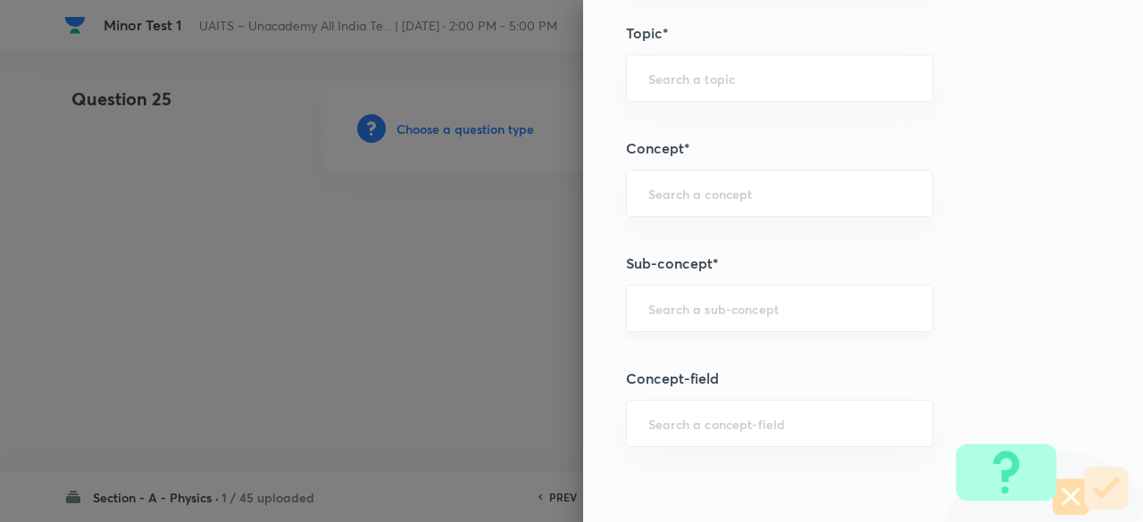
scroll to position [914, 0]
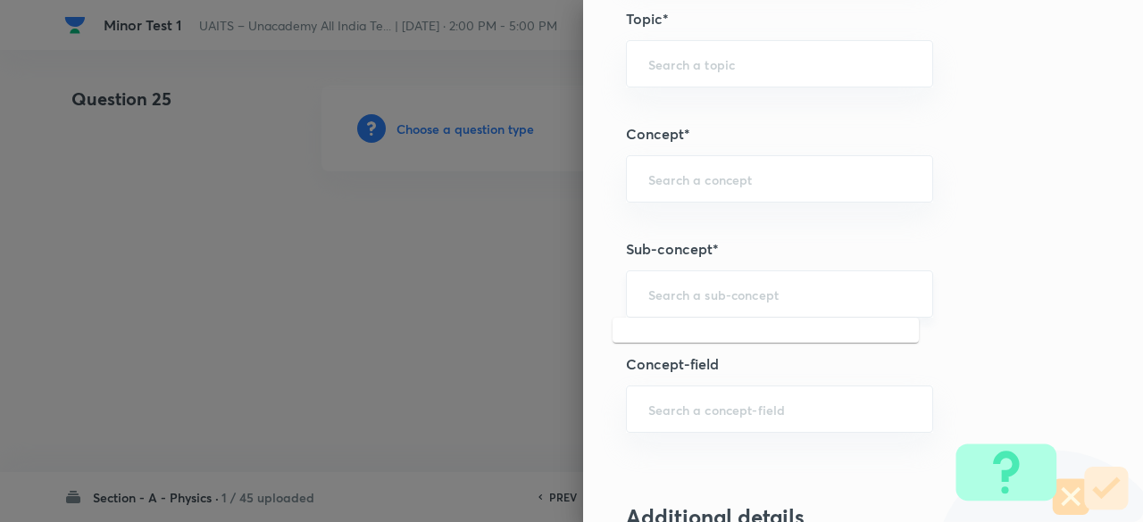
click at [777, 291] on input "text" at bounding box center [779, 294] width 262 height 17
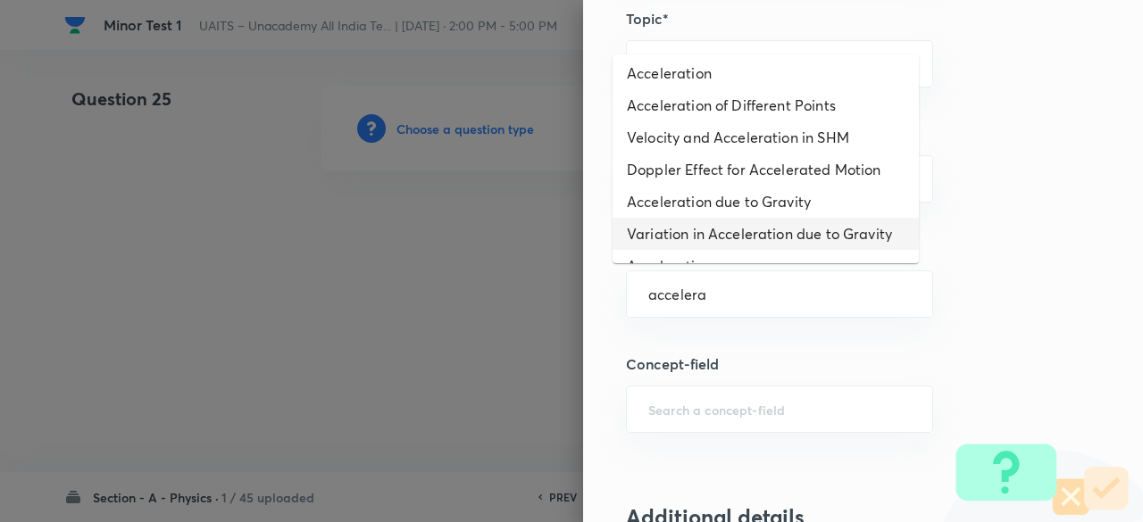
scroll to position [0, 0]
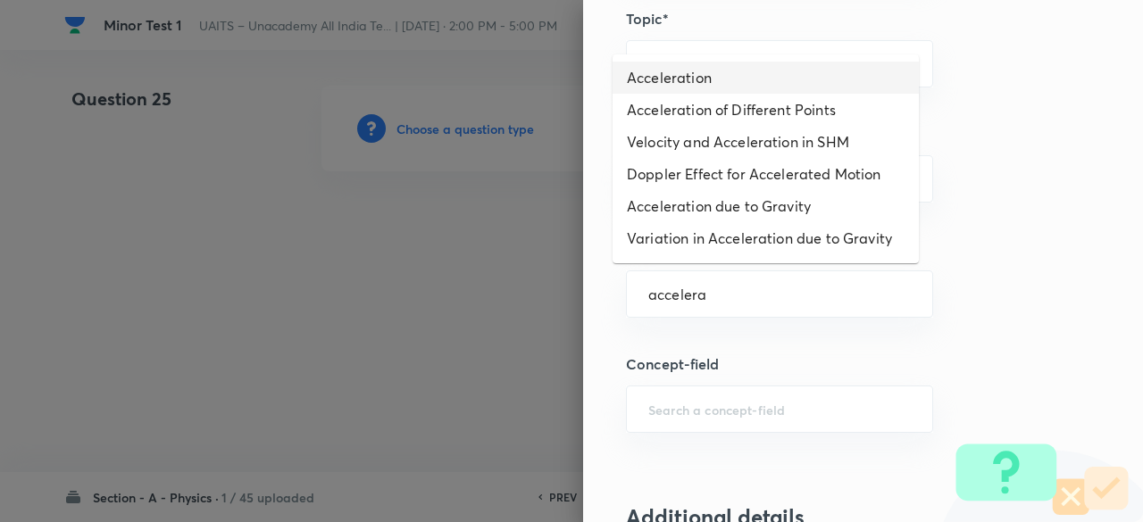
click at [697, 79] on li "Acceleration" at bounding box center [765, 78] width 306 height 32
type input "Acceleration"
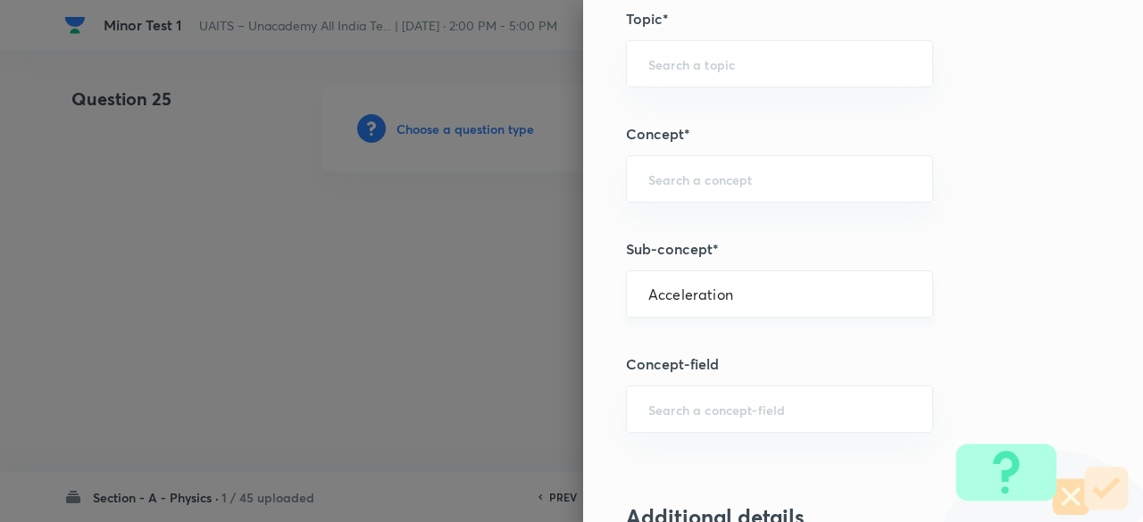
type input "Physics"
type input "Mechanics"
type input "Motion in a Straight Line"
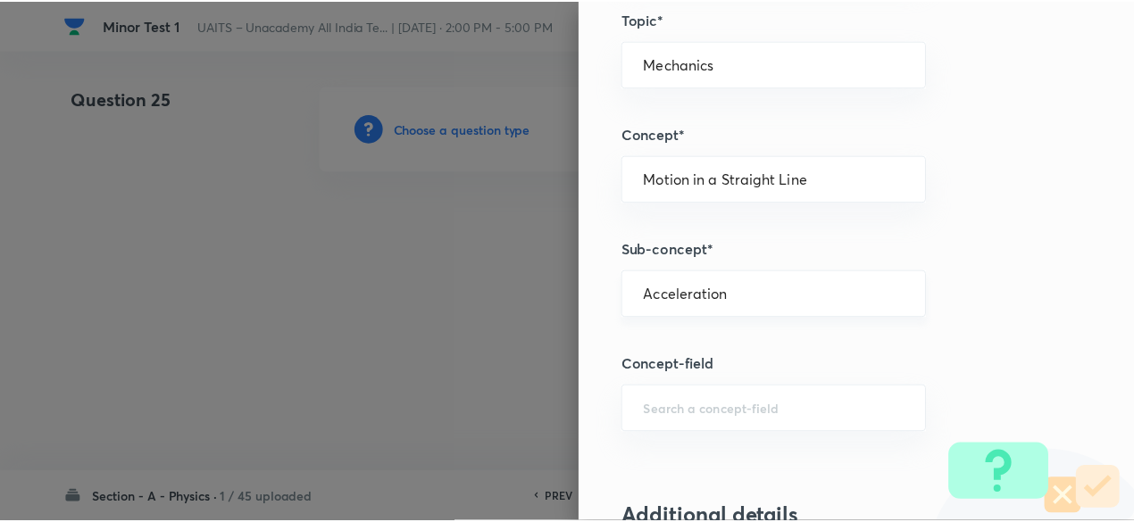
scroll to position [1906, 0]
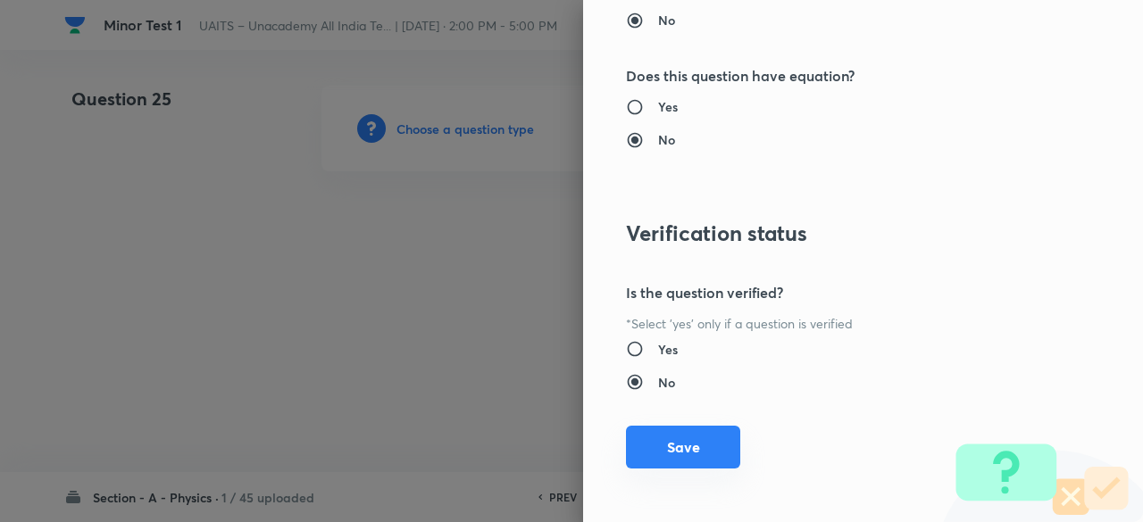
click at [695, 456] on button "Save" at bounding box center [683, 447] width 114 height 43
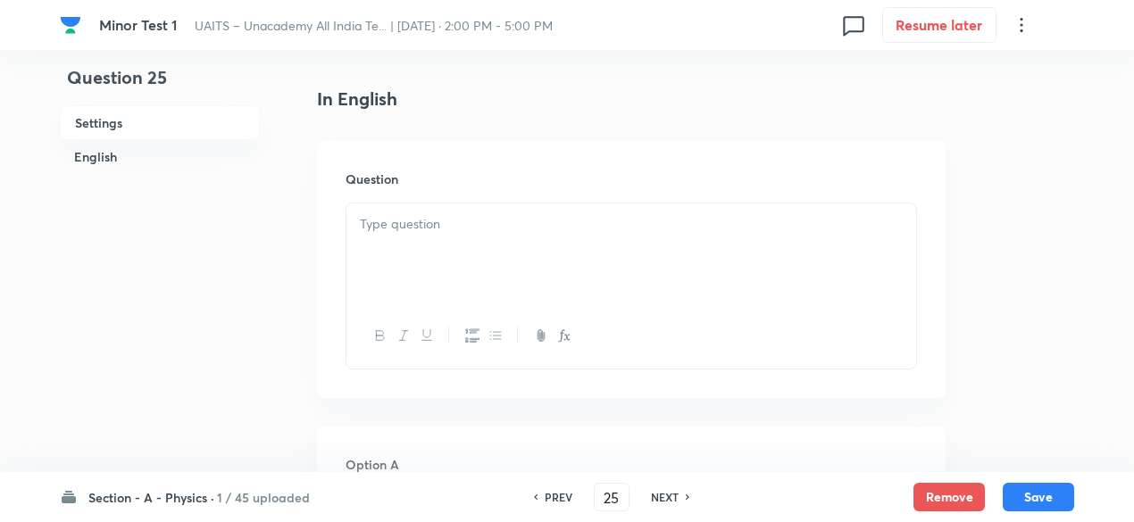
scroll to position [453, 0]
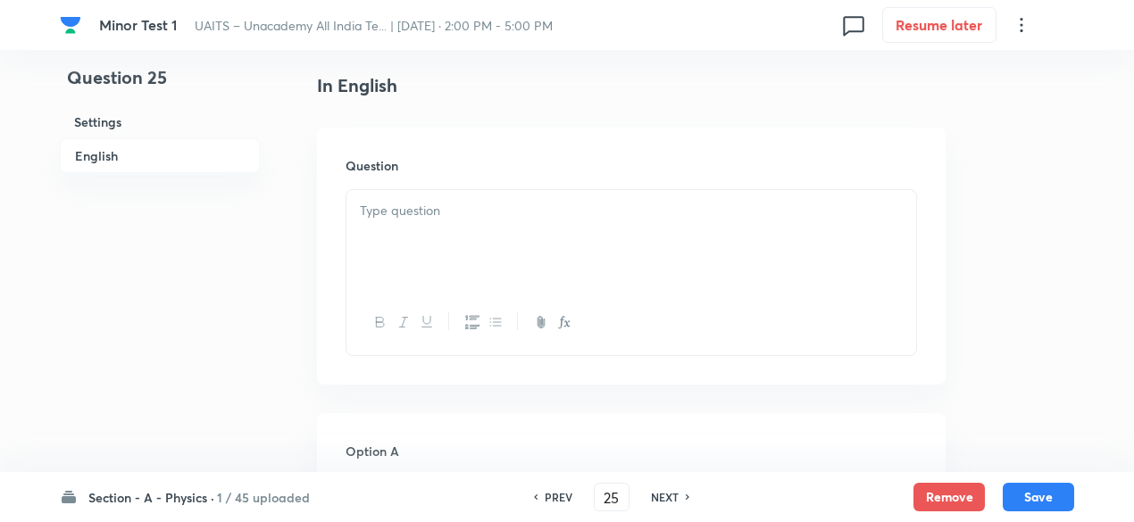
click at [510, 277] on div at bounding box center [631, 240] width 570 height 100
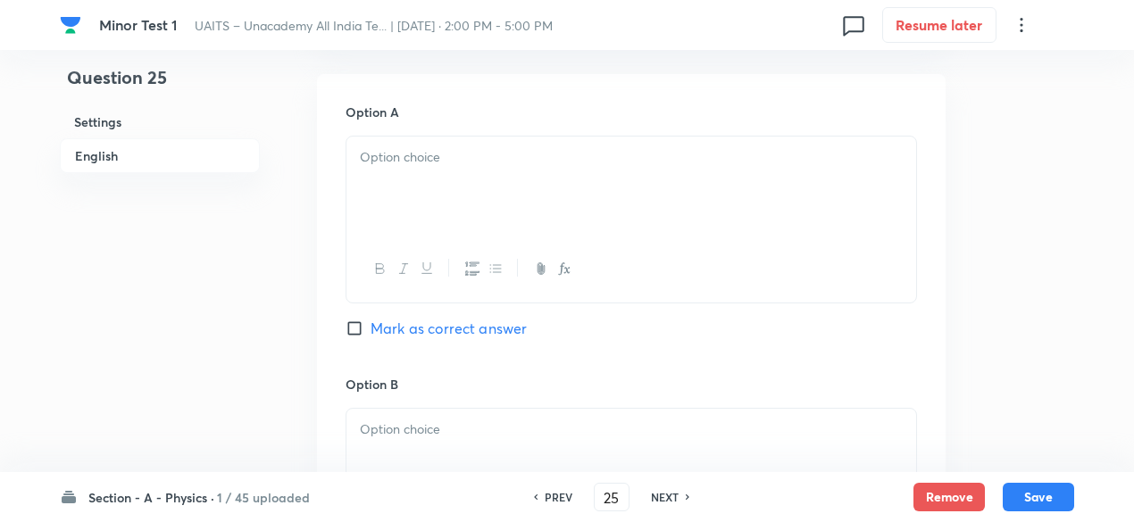
scroll to position [806, 0]
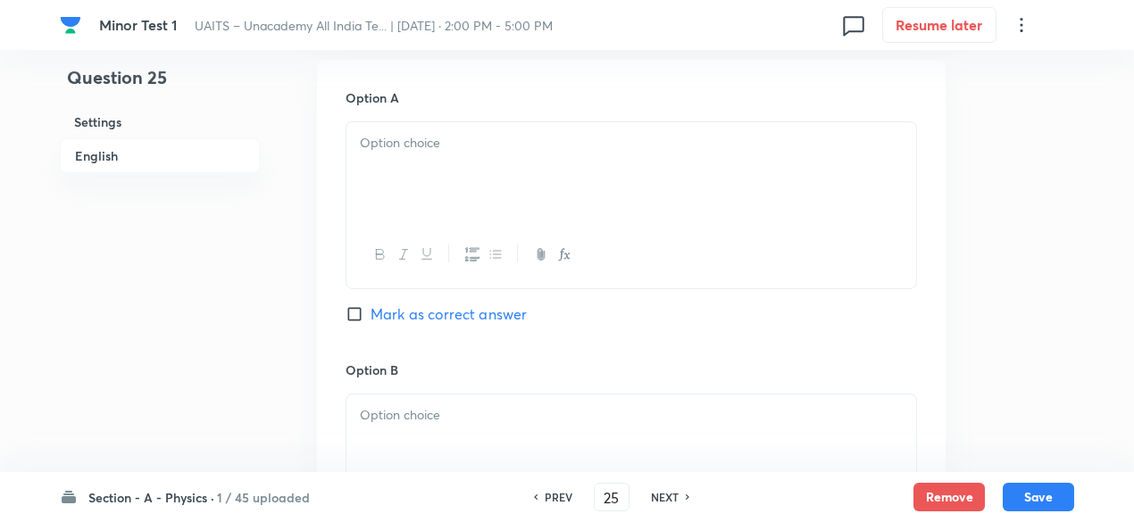
click at [474, 160] on div at bounding box center [631, 172] width 570 height 100
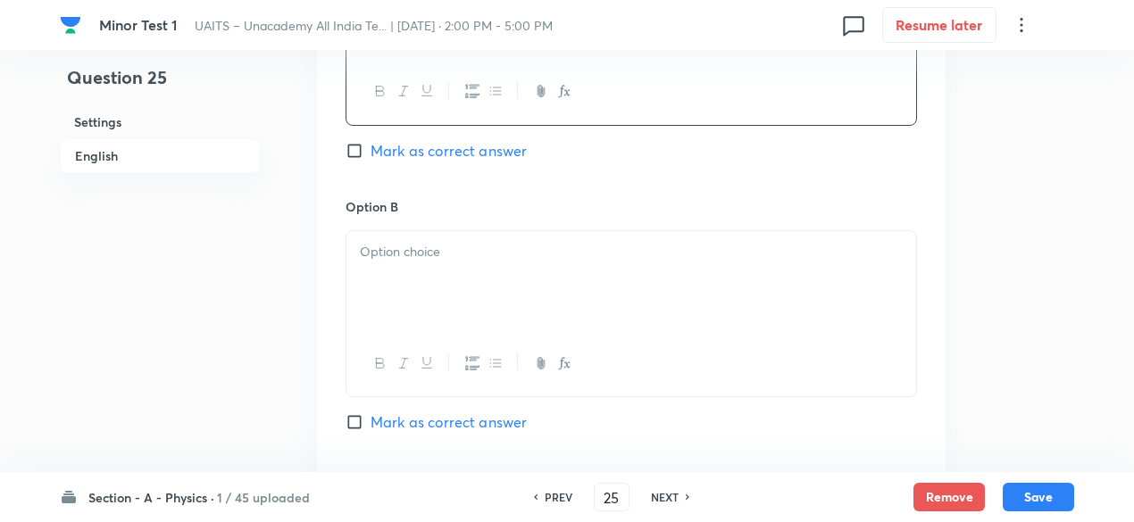
scroll to position [976, 0]
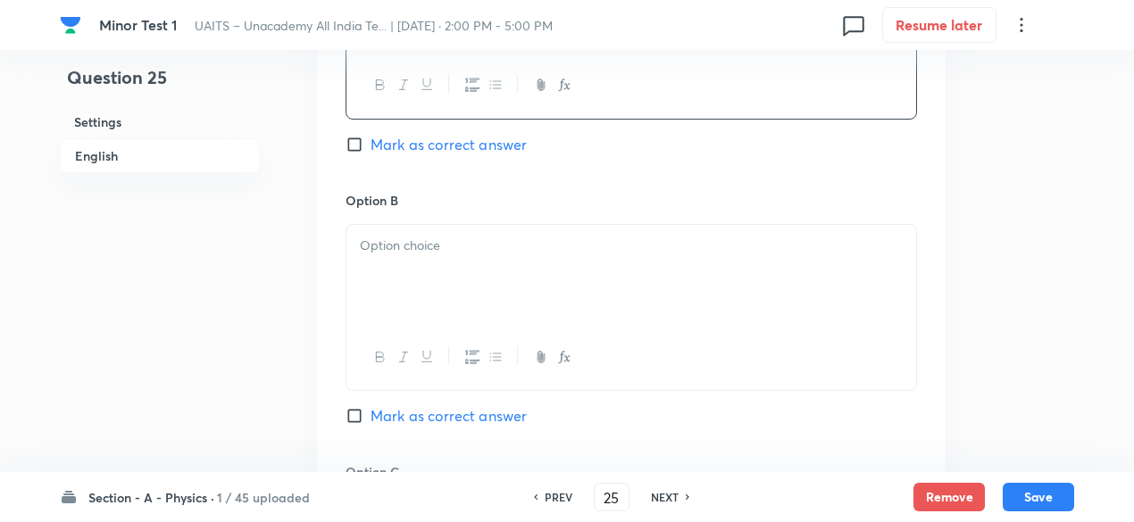
click at [512, 251] on p at bounding box center [631, 246] width 543 height 21
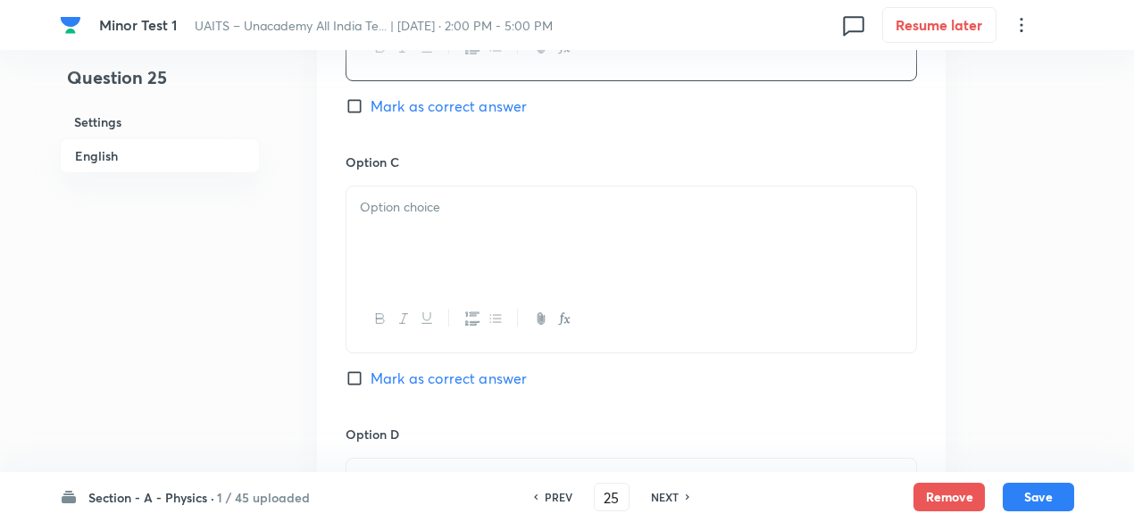
scroll to position [1315, 0]
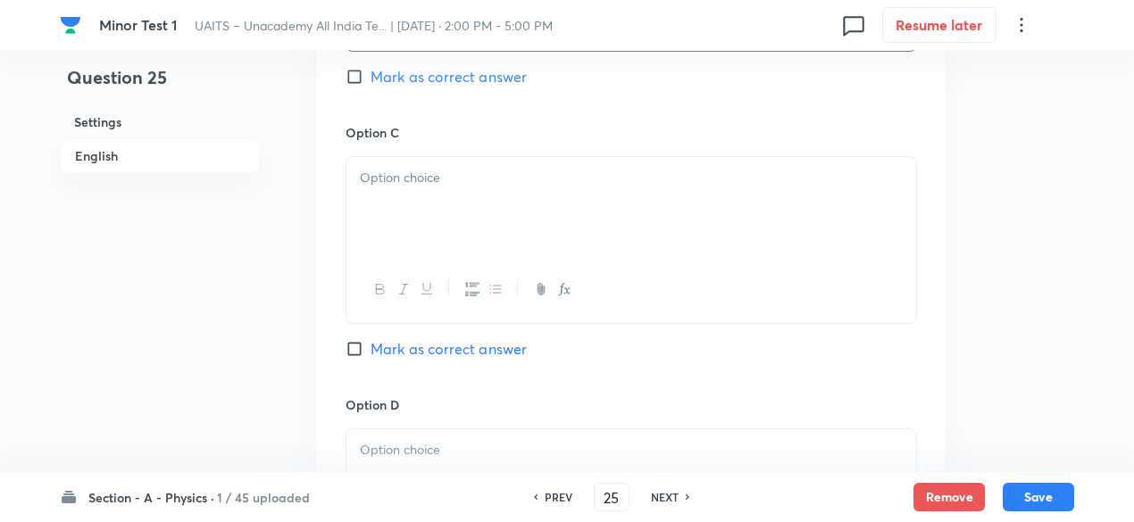
drag, startPoint x: 611, startPoint y: 147, endPoint x: 584, endPoint y: 203, distance: 61.5
click at [584, 203] on div "Option C Mark as correct answer" at bounding box center [630, 258] width 571 height 271
click at [584, 203] on div at bounding box center [631, 207] width 570 height 100
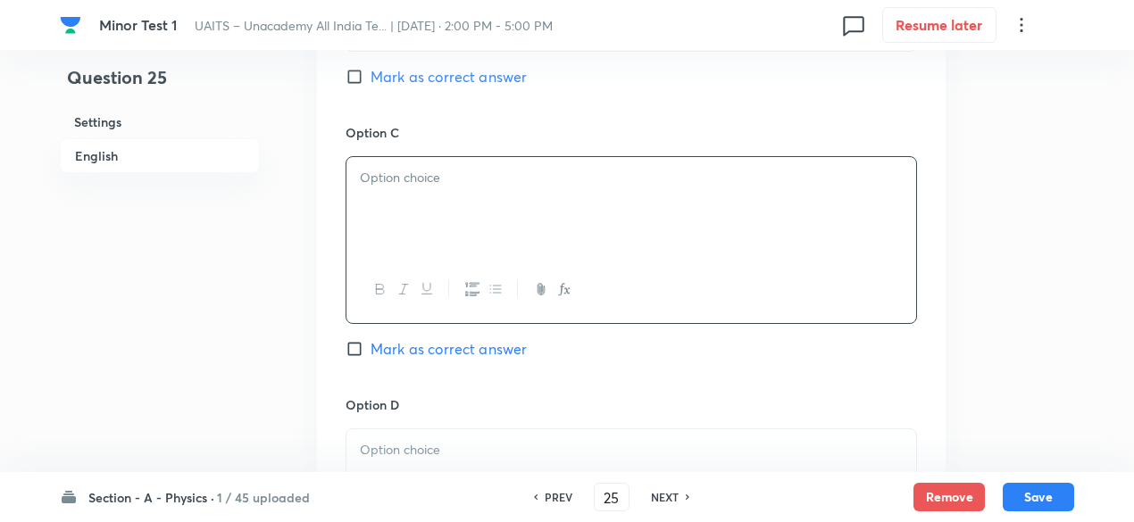
click at [584, 203] on div at bounding box center [631, 207] width 570 height 100
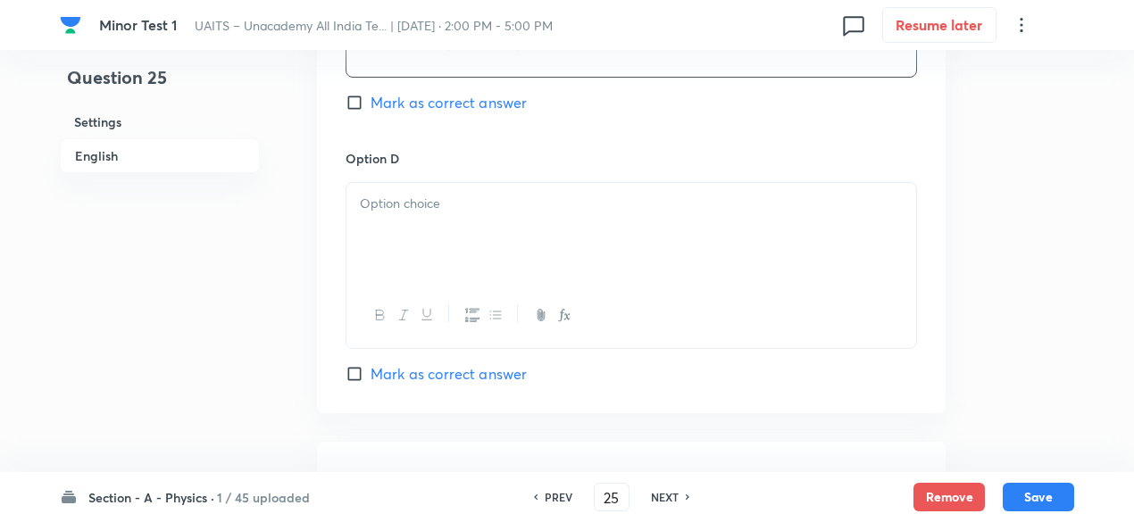
scroll to position [1564, 0]
click at [497, 208] on p at bounding box center [631, 201] width 543 height 21
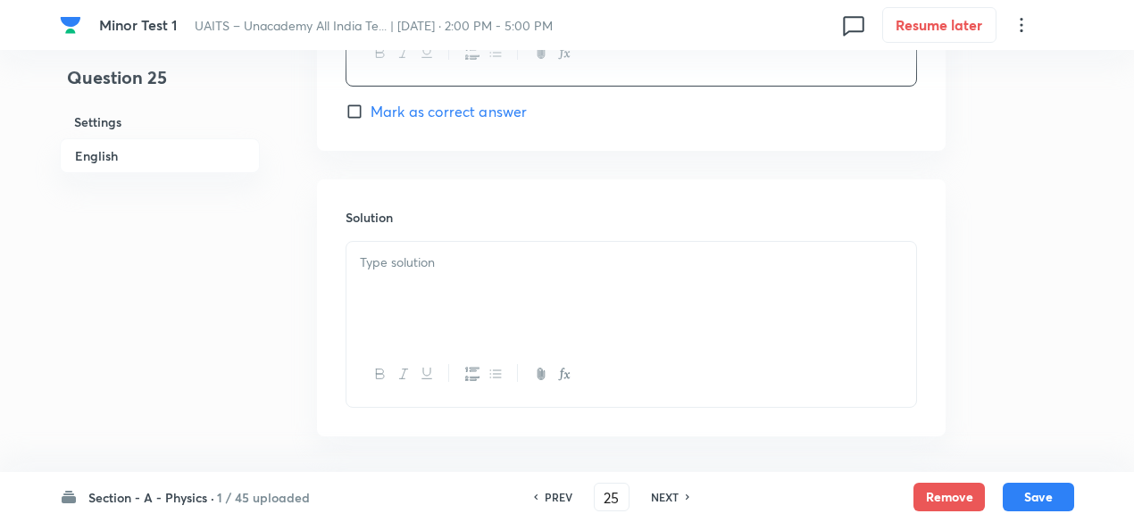
scroll to position [1893, 0]
click at [480, 222] on div at bounding box center [631, 222] width 570 height 100
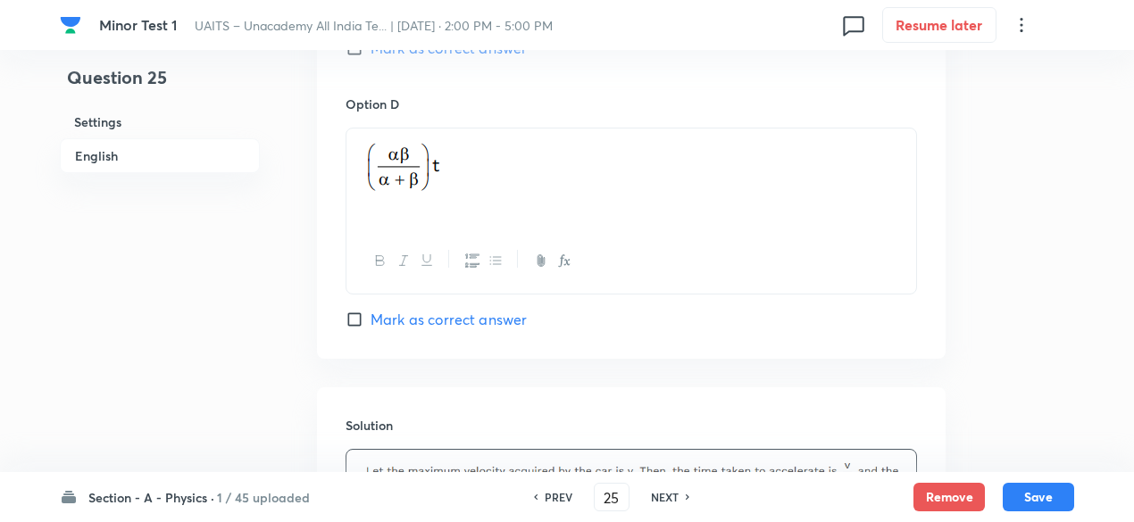
scroll to position [1614, 0]
click at [512, 311] on span "Mark as correct answer" at bounding box center [448, 321] width 156 height 21
click at [370, 312] on input "Mark as correct answer" at bounding box center [357, 321] width 25 height 18
checkbox input "true"
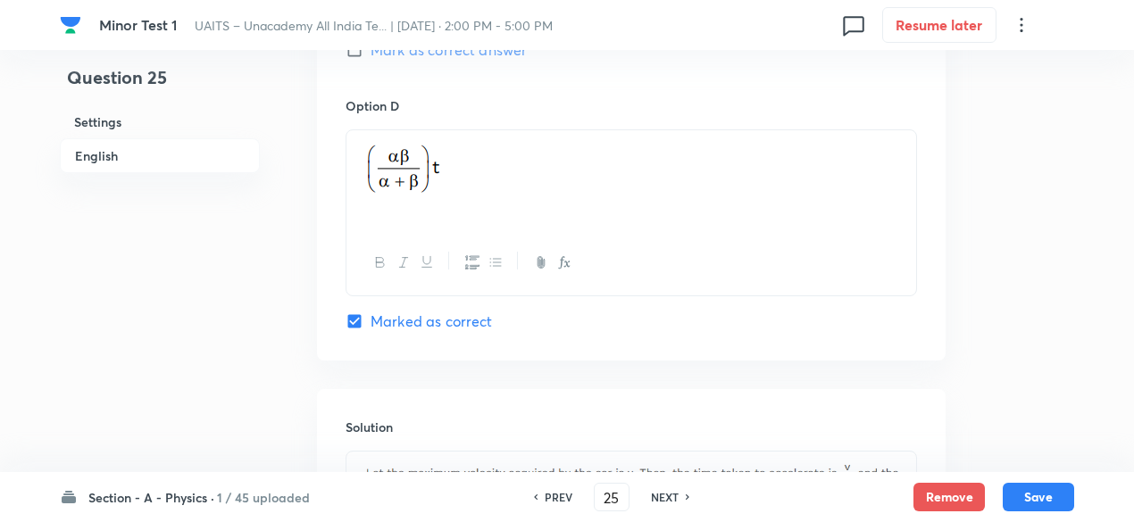
scroll to position [1946, 0]
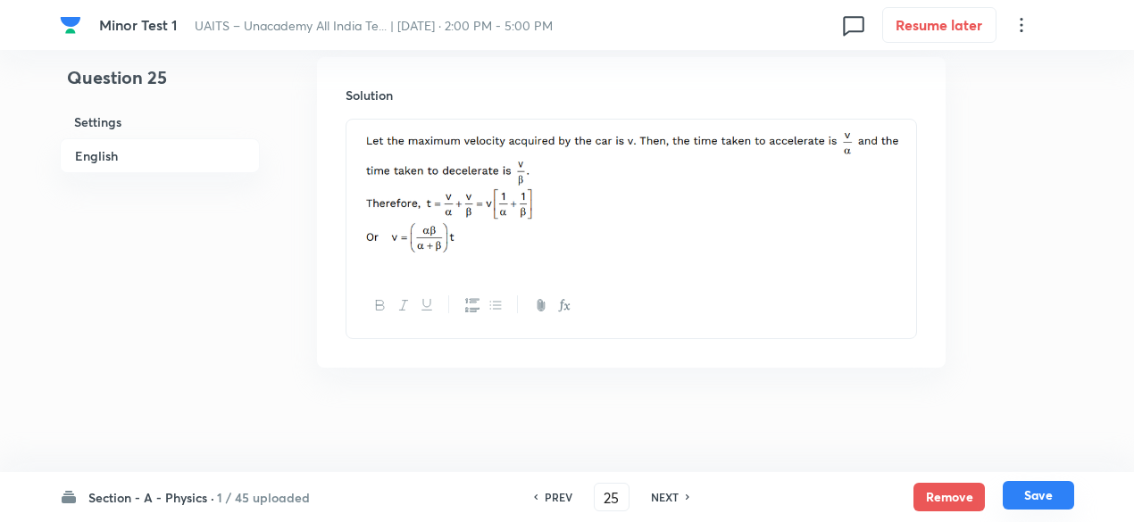
click at [1041, 493] on button "Save" at bounding box center [1037, 495] width 71 height 29
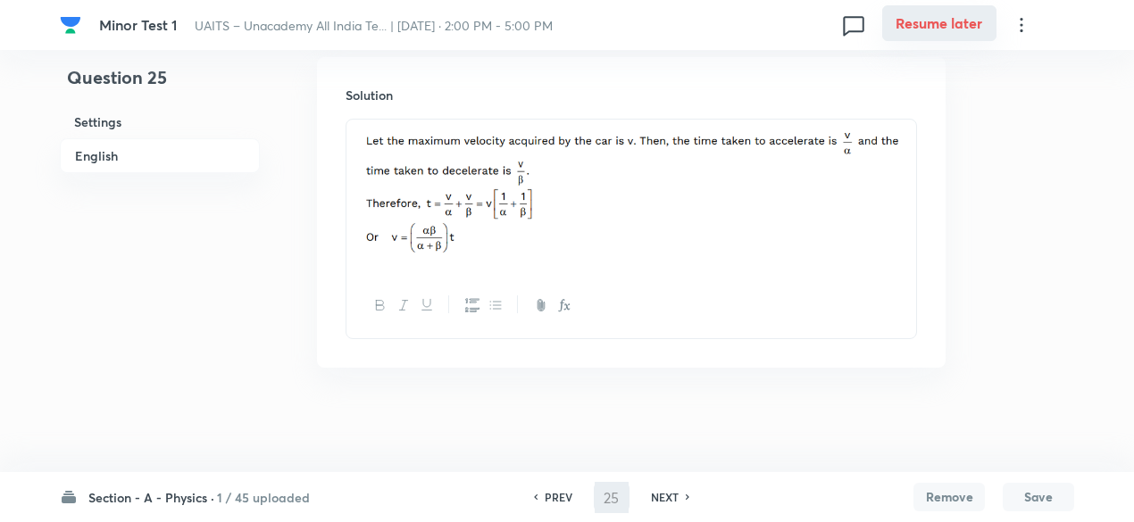
type input "26"
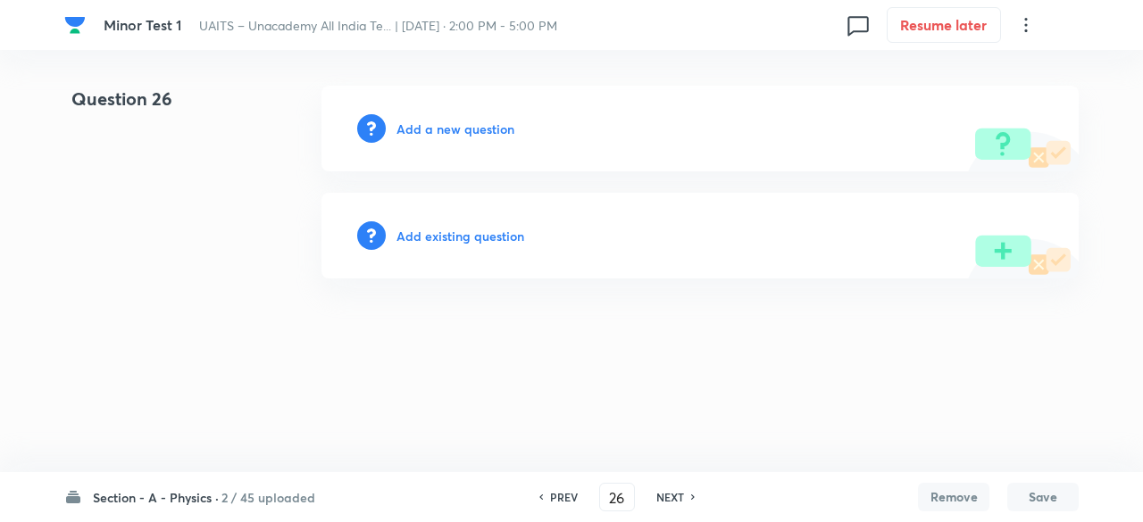
click at [477, 122] on h6 "Add a new question" at bounding box center [455, 129] width 118 height 19
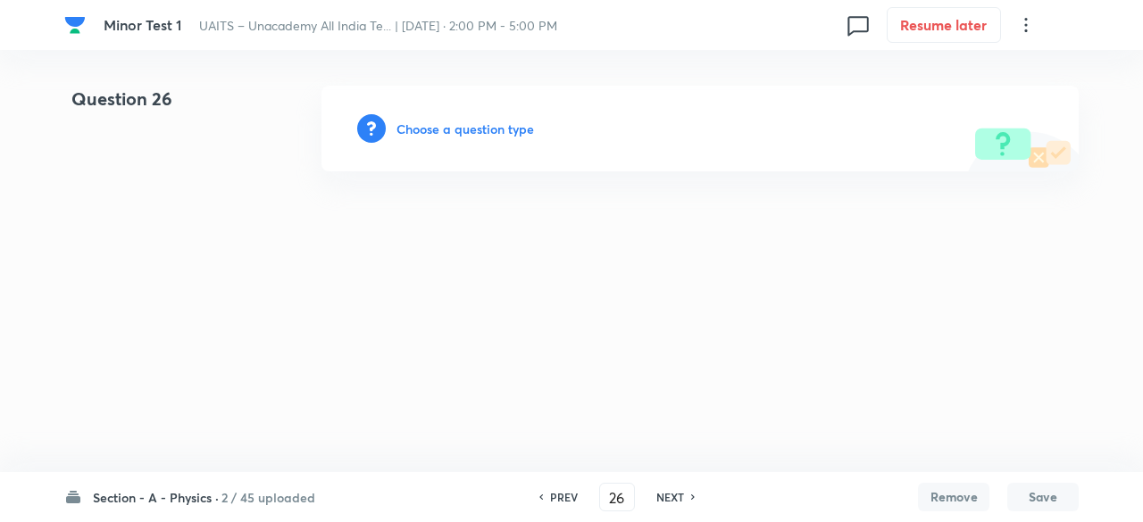
click at [477, 122] on h6 "Choose a question type" at bounding box center [464, 129] width 137 height 19
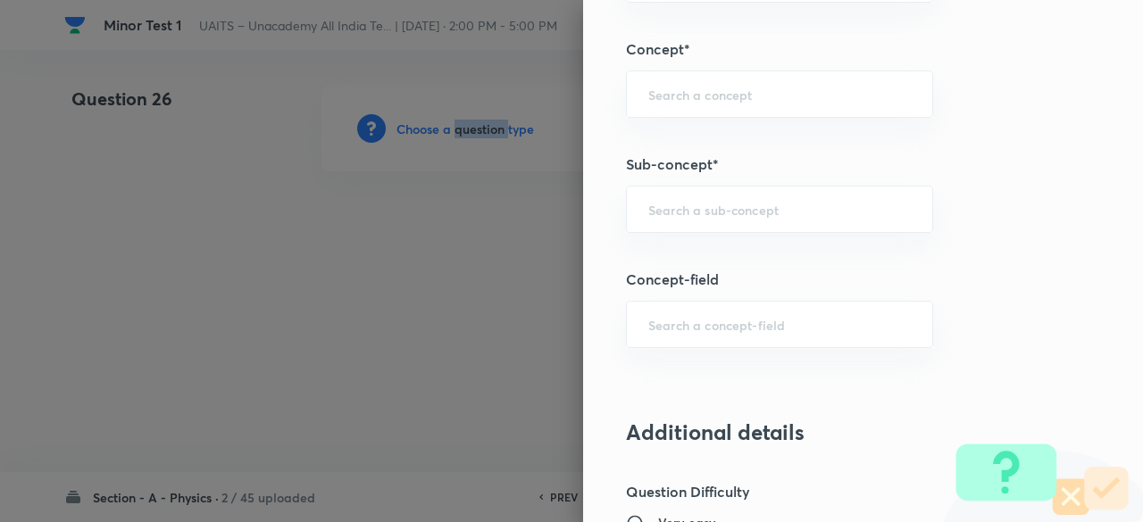
scroll to position [998, 0]
click at [728, 220] on div "​" at bounding box center [779, 210] width 307 height 47
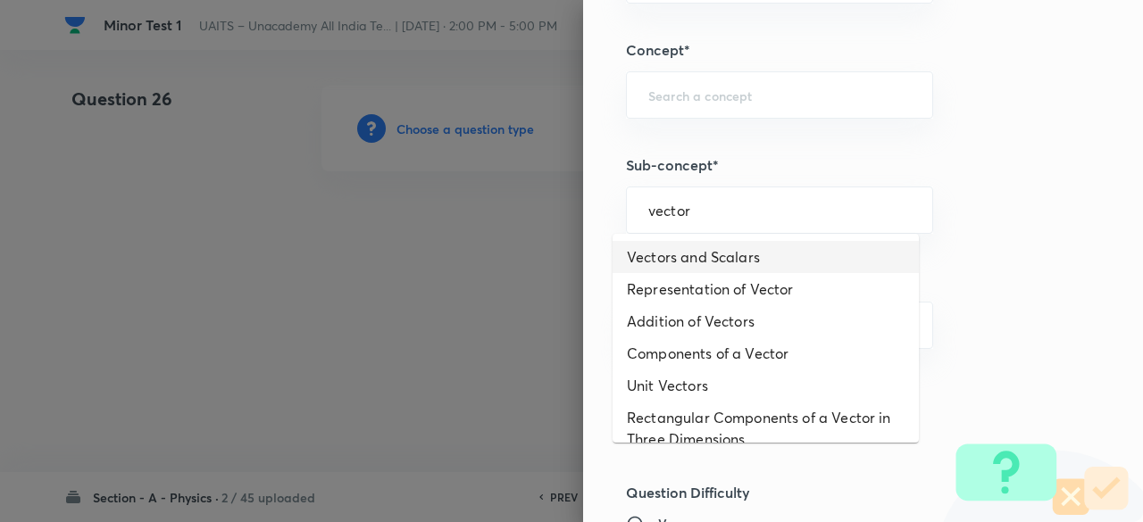
click at [723, 251] on li "Vectors and Scalars" at bounding box center [765, 257] width 306 height 32
type input "Vectors and Scalars"
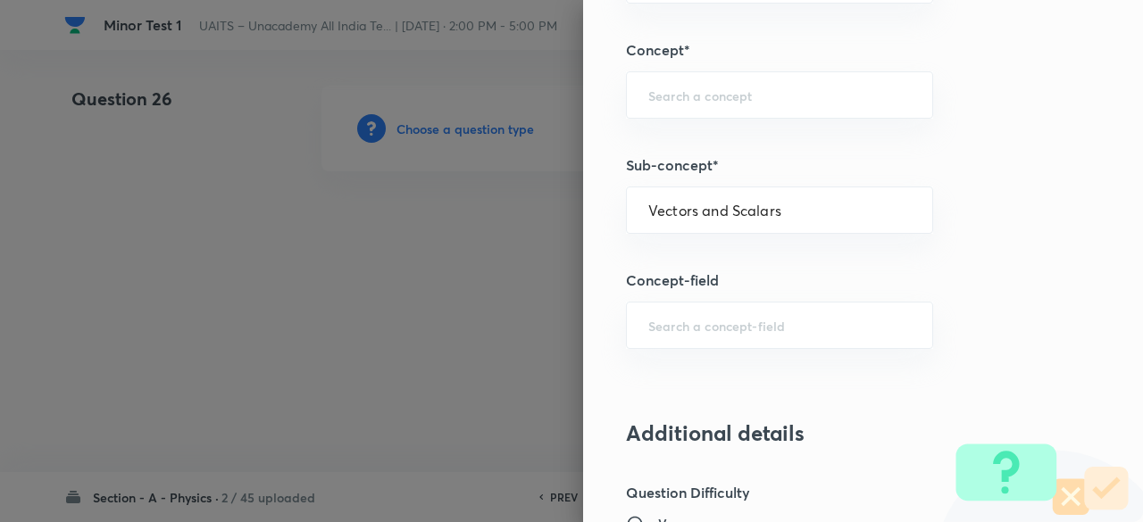
type input "Physics"
type input "Mechanics"
type input "Vectors"
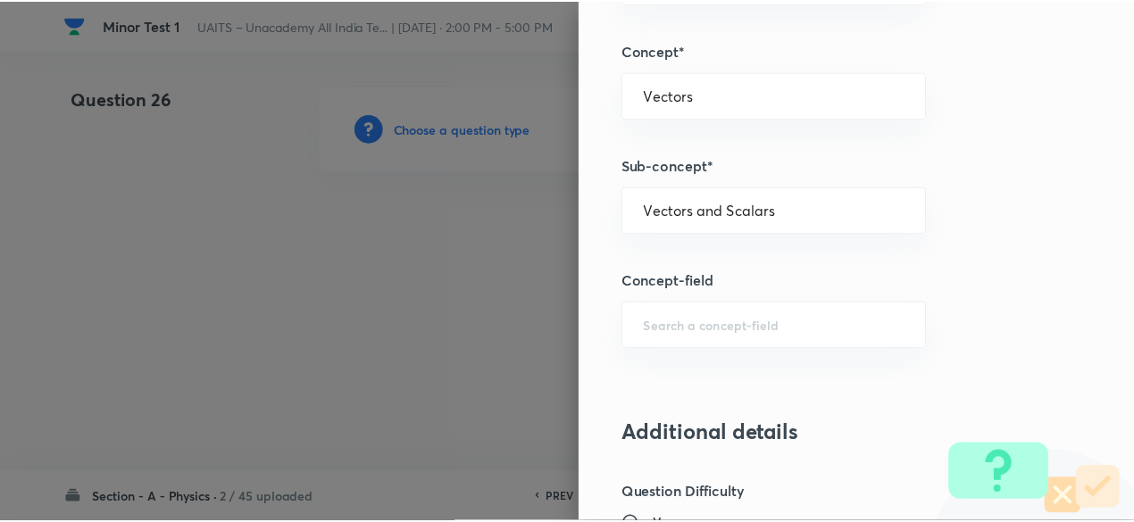
scroll to position [1906, 0]
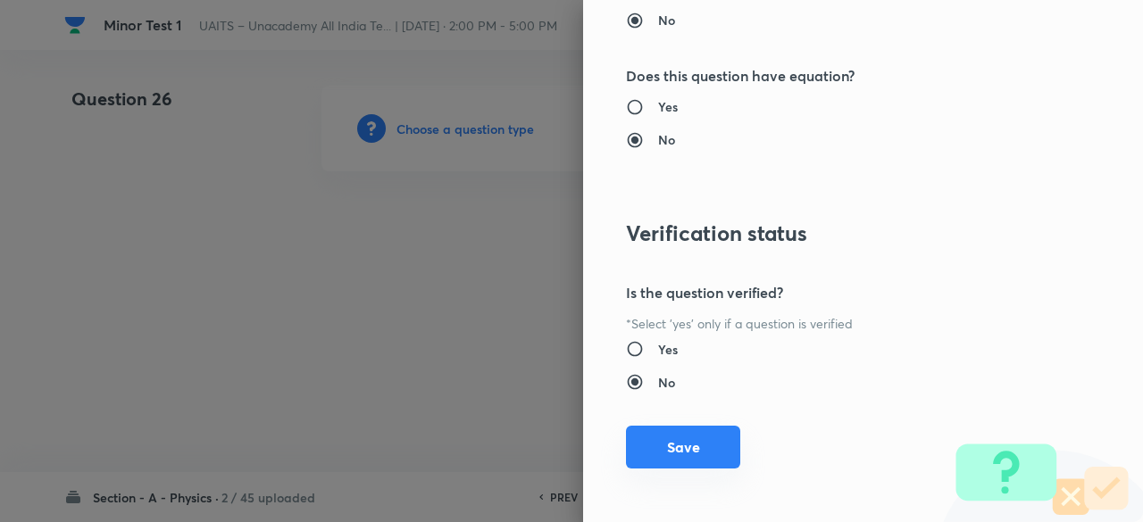
click at [701, 432] on button "Save" at bounding box center [683, 447] width 114 height 43
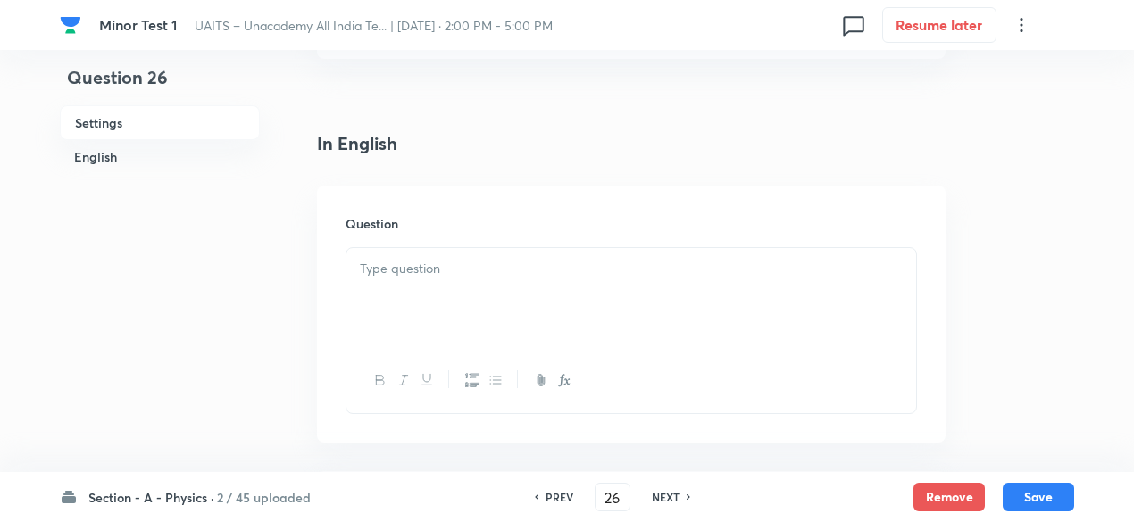
scroll to position [396, 0]
click at [502, 307] on div at bounding box center [631, 296] width 570 height 100
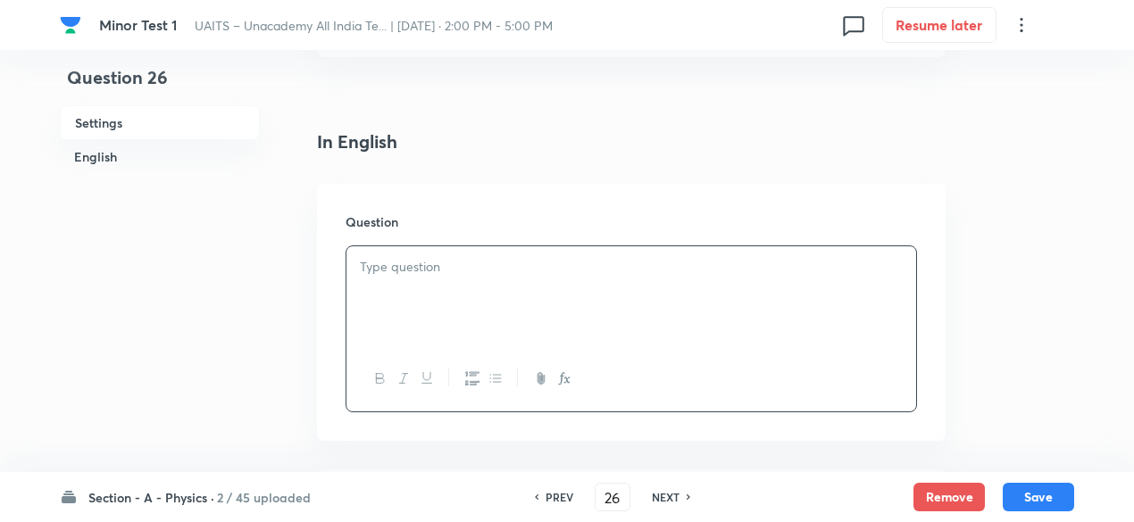
paste div
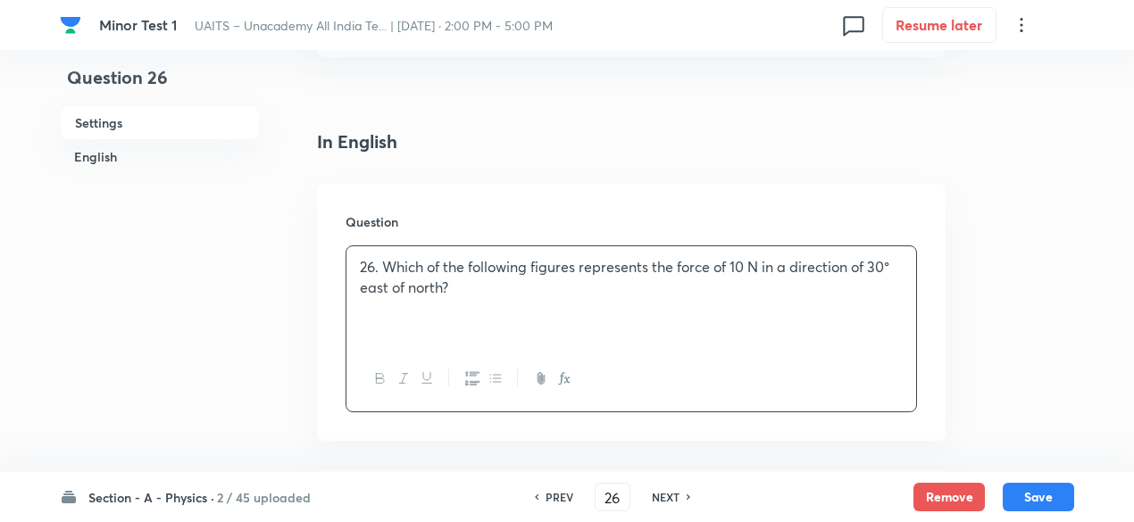
click at [381, 255] on div "26. Which of the following figures represents the force of 10 N in a direction …" at bounding box center [631, 296] width 570 height 100
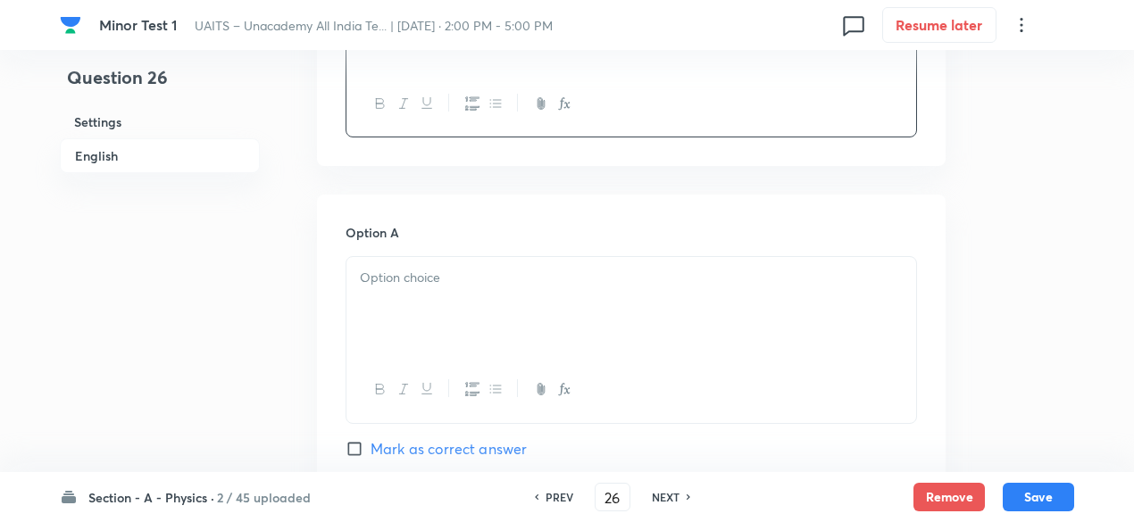
scroll to position [699, 0]
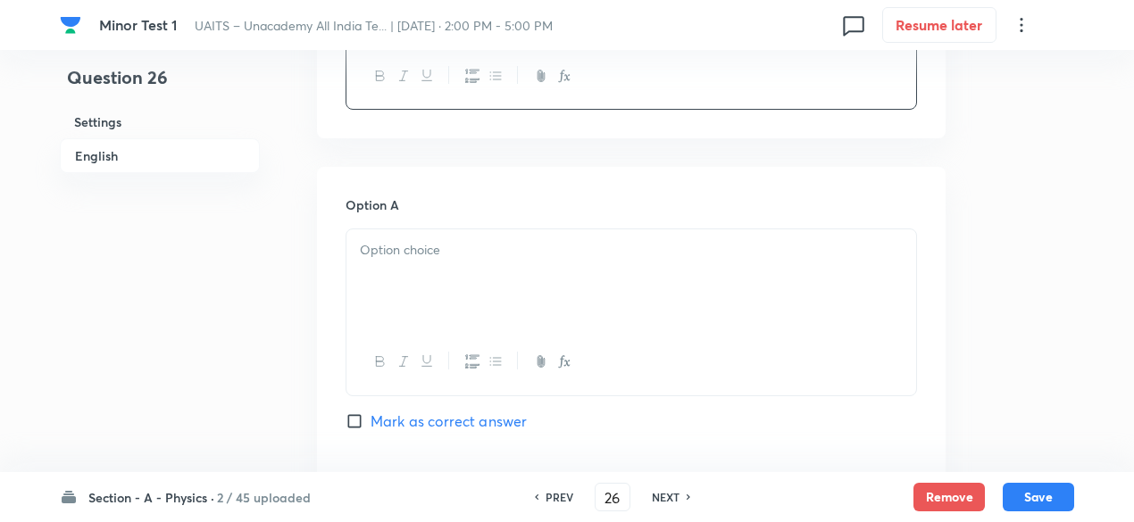
click at [416, 242] on p at bounding box center [631, 250] width 543 height 21
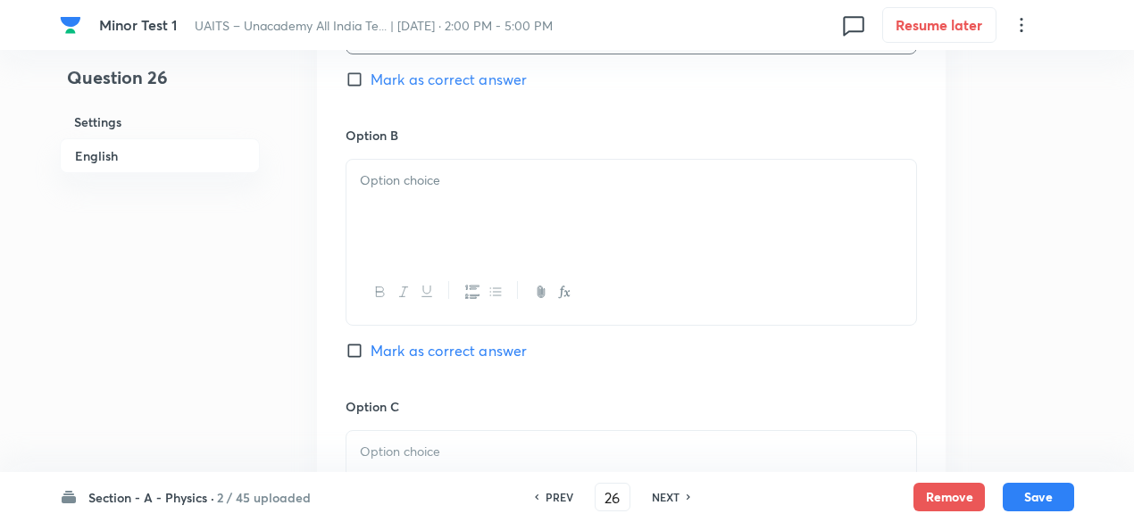
scroll to position [1134, 0]
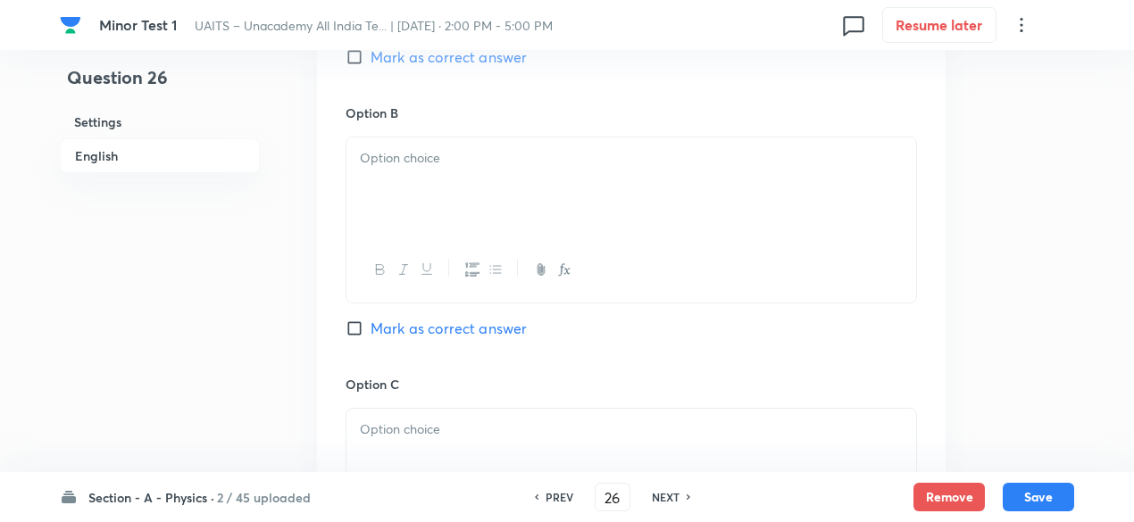
click at [522, 208] on div at bounding box center [631, 187] width 570 height 100
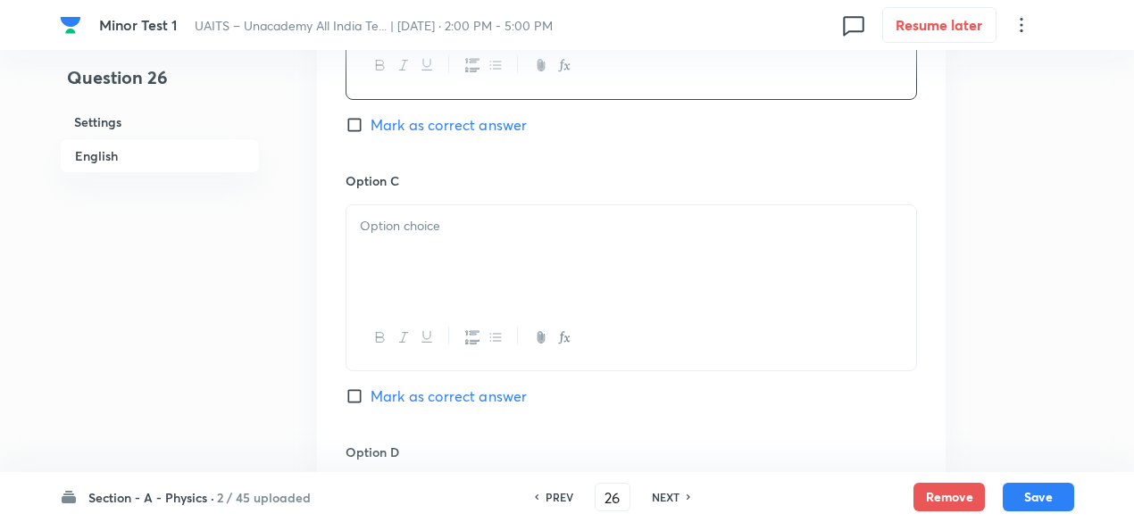
scroll to position [1427, 0]
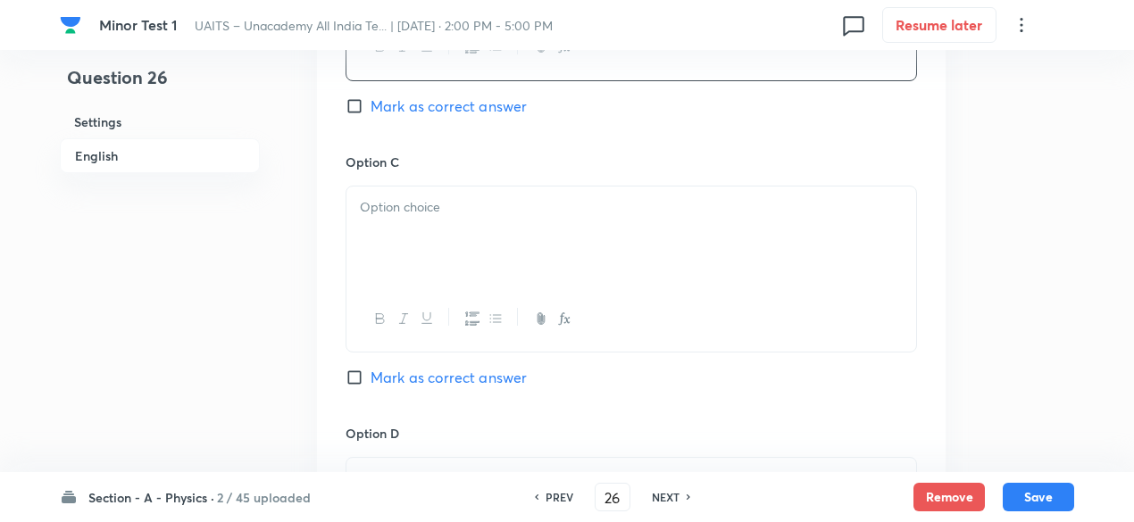
click at [435, 199] on p at bounding box center [631, 207] width 543 height 21
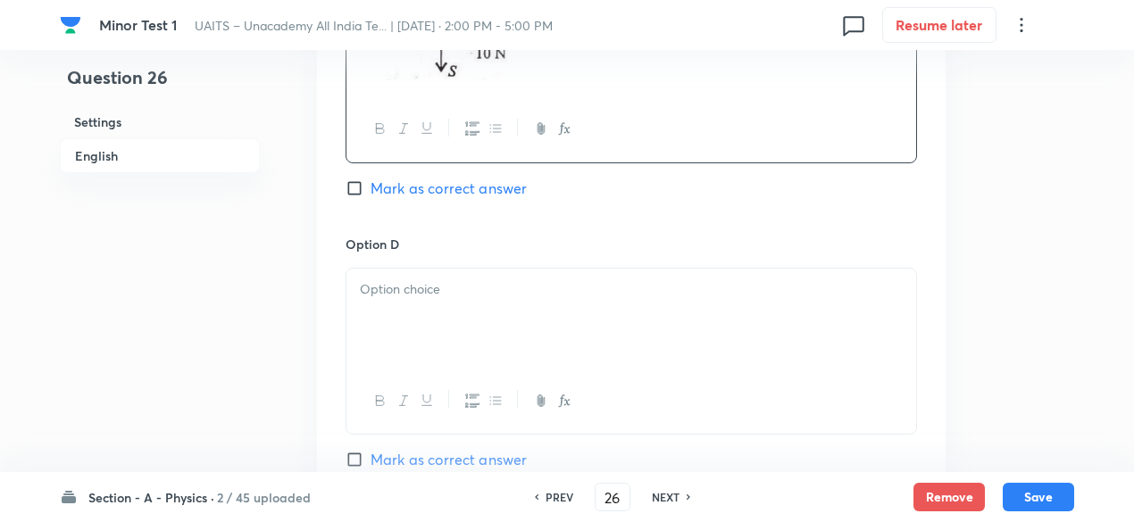
scroll to position [1707, 0]
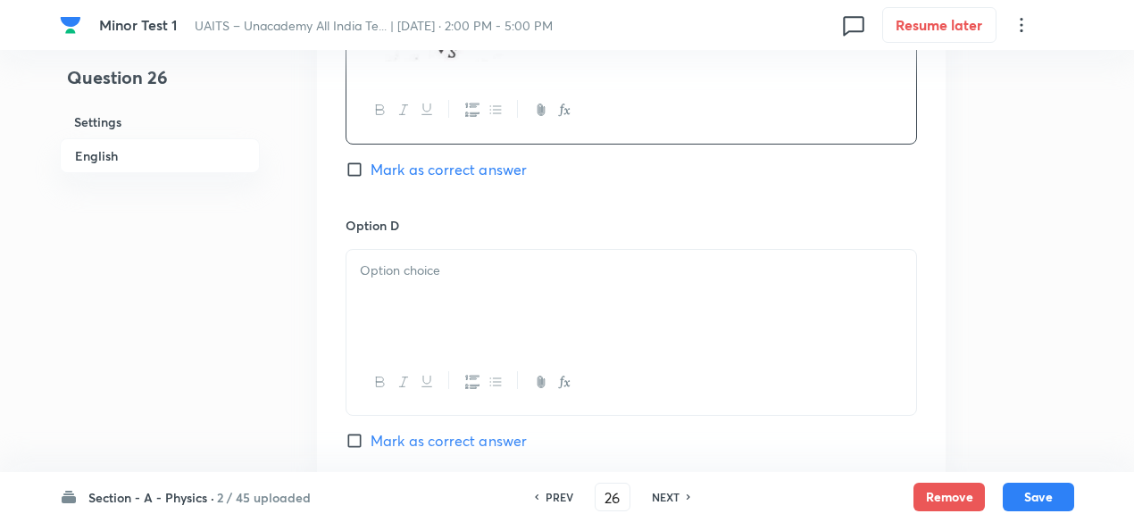
click at [492, 274] on p at bounding box center [631, 271] width 543 height 21
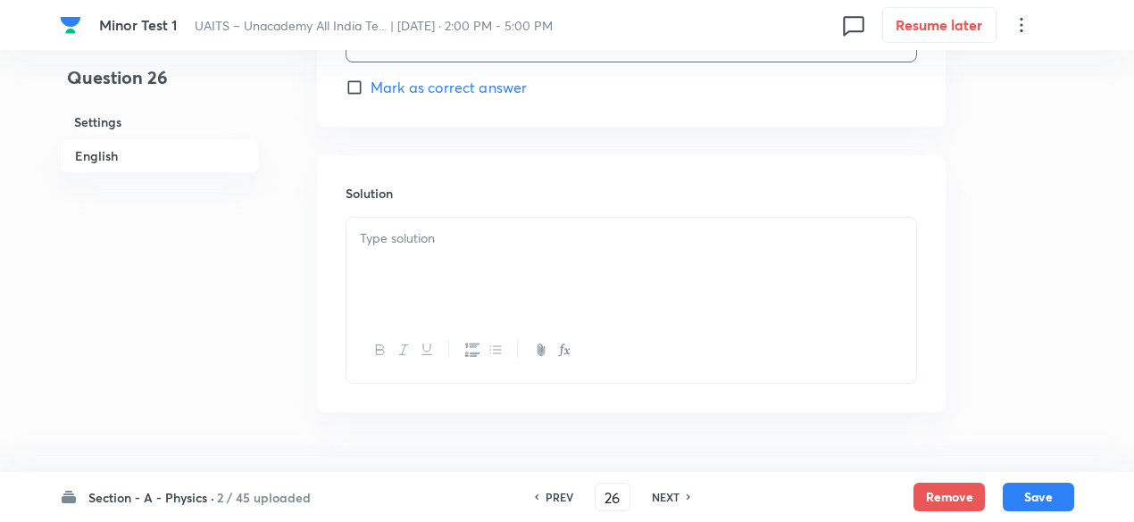
scroll to position [2175, 0]
click at [486, 226] on div at bounding box center [631, 224] width 570 height 100
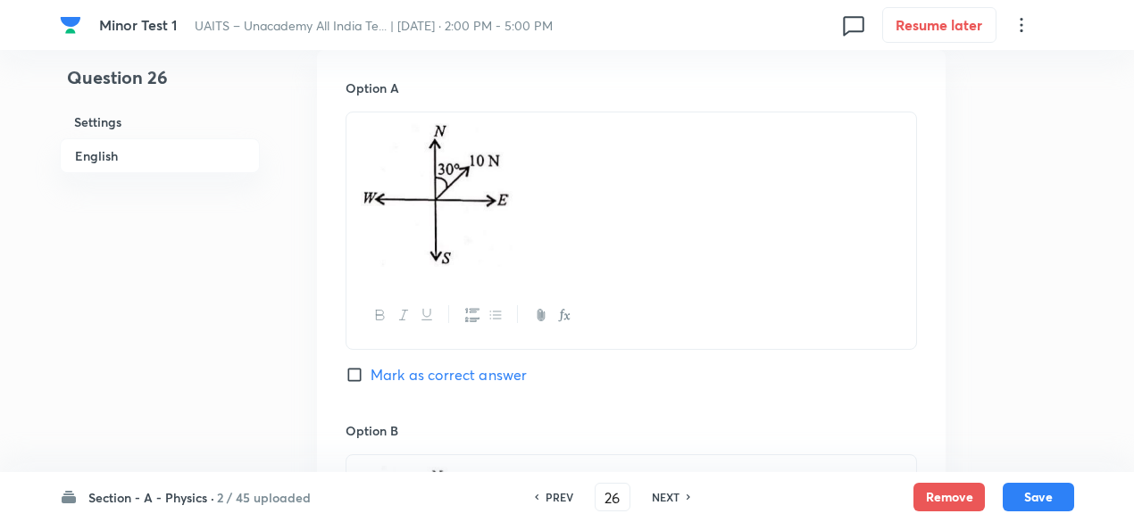
scroll to position [819, 0]
click at [498, 363] on span "Mark as correct answer" at bounding box center [448, 371] width 156 height 21
click at [370, 363] on input "Mark as correct answer" at bounding box center [357, 371] width 25 height 18
checkbox input "true"
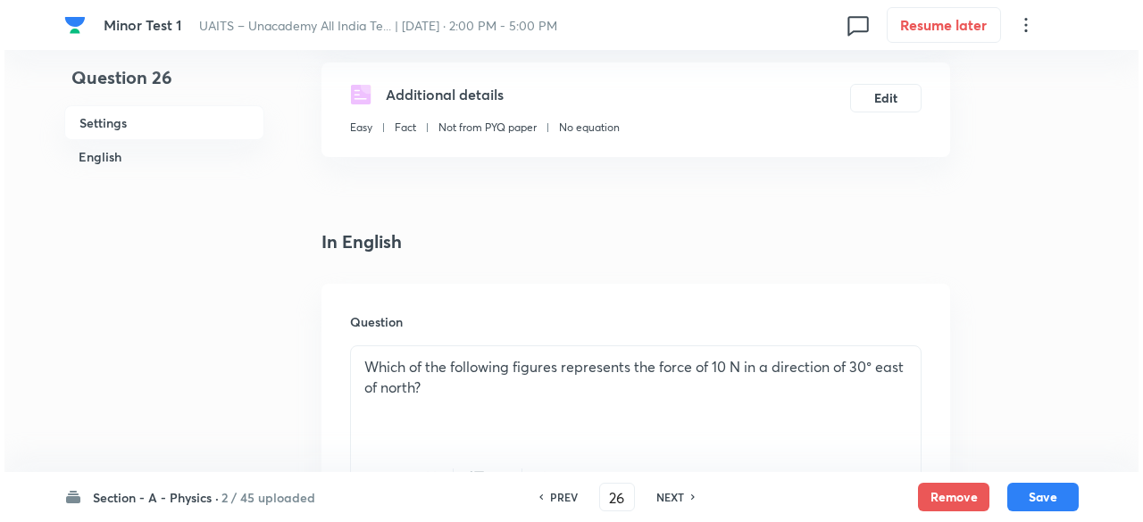
scroll to position [0, 0]
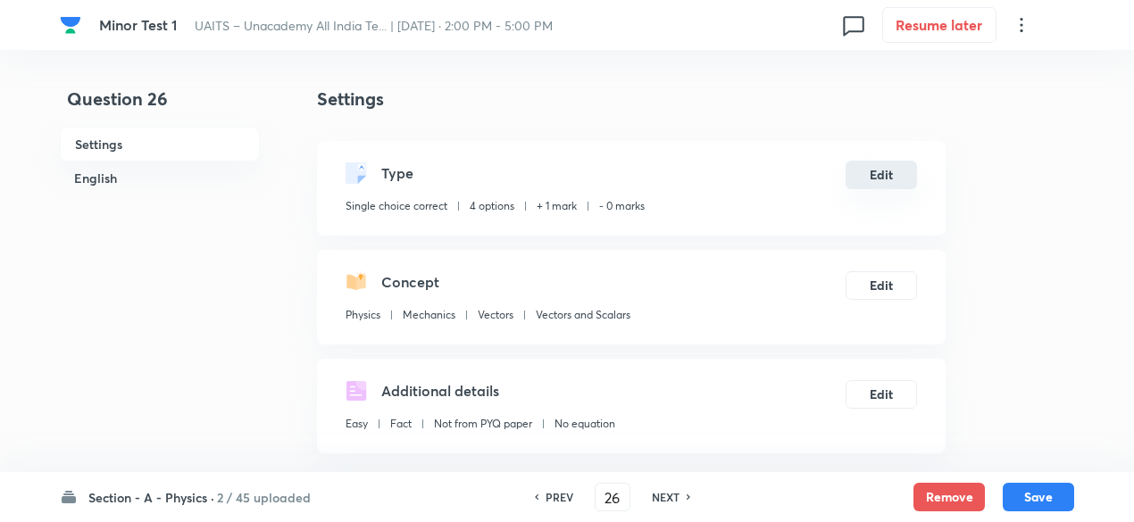
click at [877, 164] on button "Edit" at bounding box center [880, 175] width 71 height 29
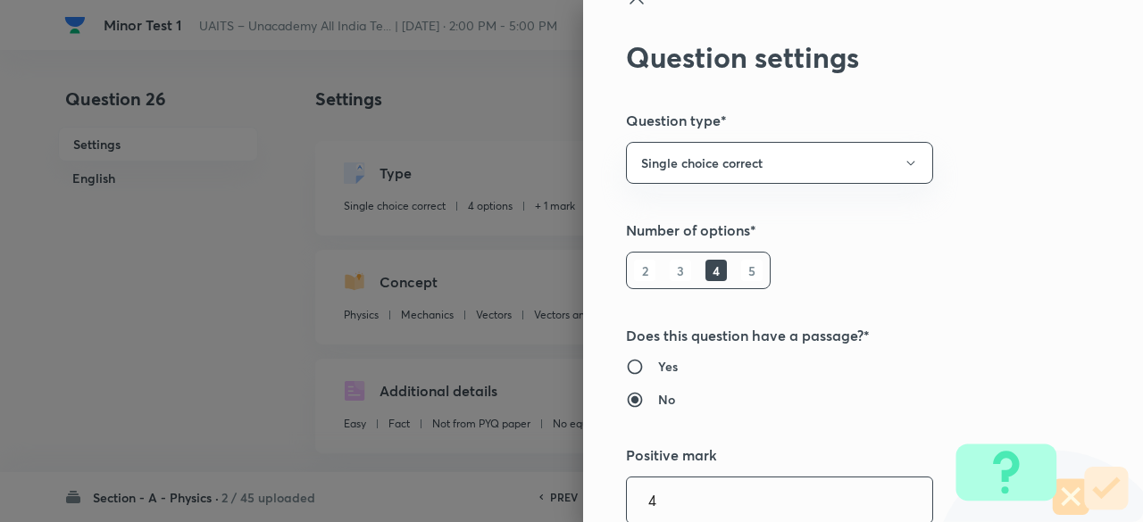
type input "4"
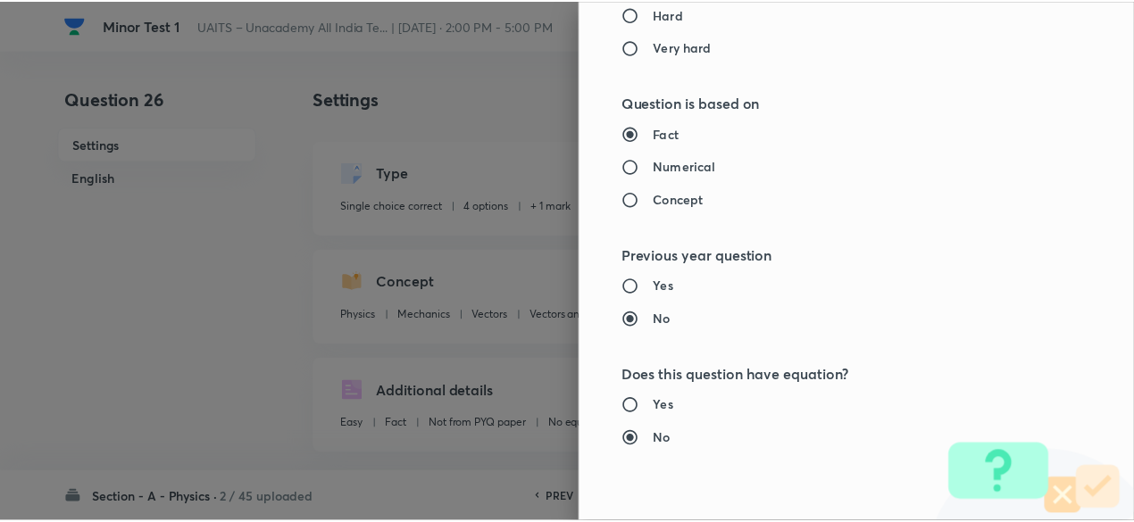
scroll to position [1906, 0]
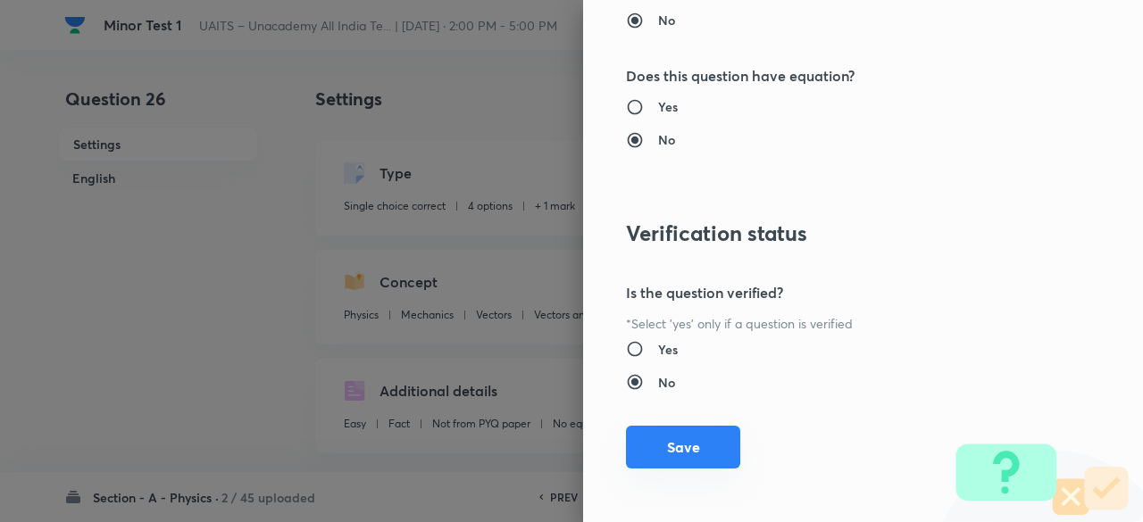
type input "1"
click at [690, 441] on button "Save" at bounding box center [683, 447] width 114 height 43
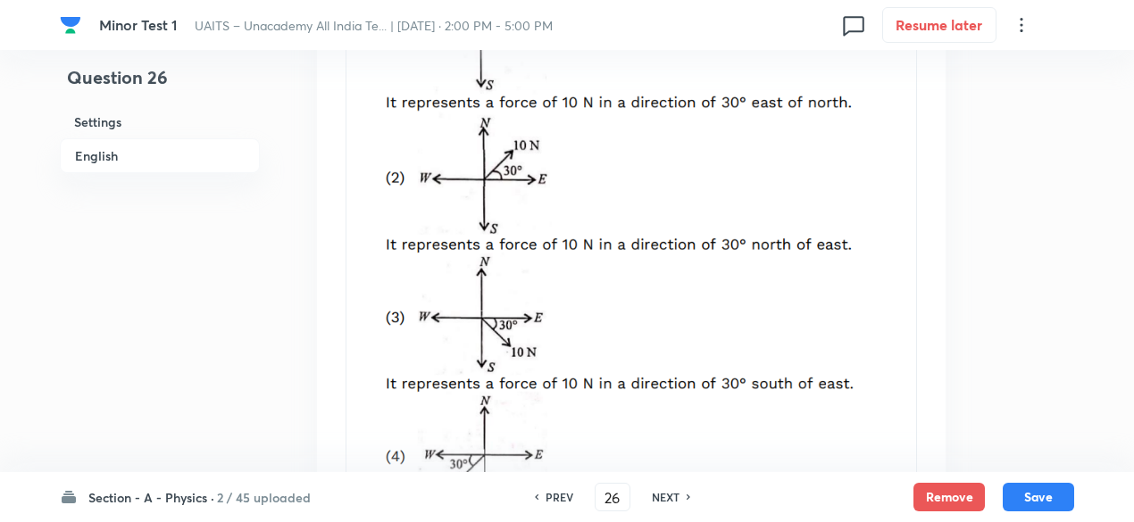
scroll to position [2533, 0]
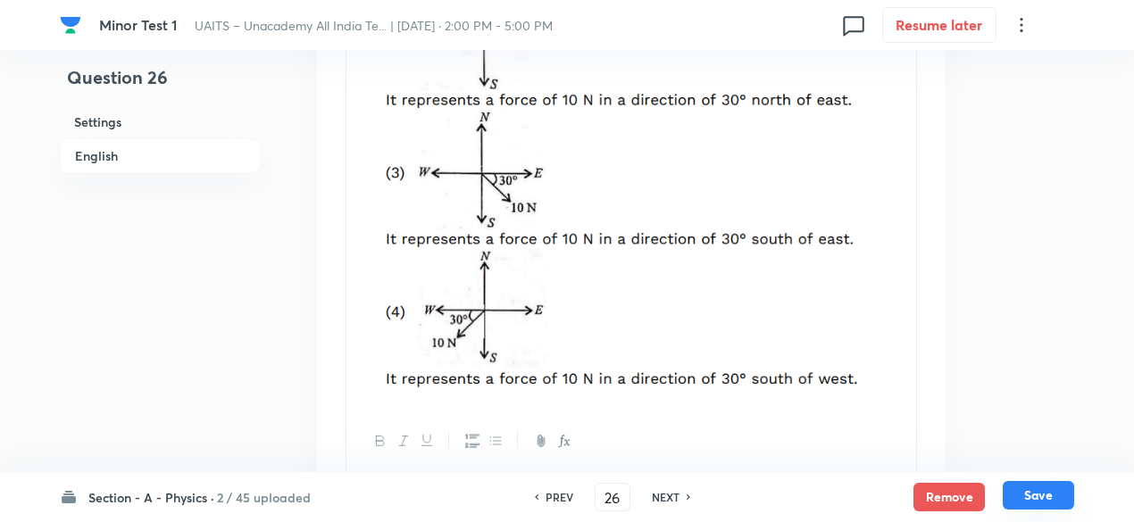
click at [1042, 503] on button "Save" at bounding box center [1037, 495] width 71 height 29
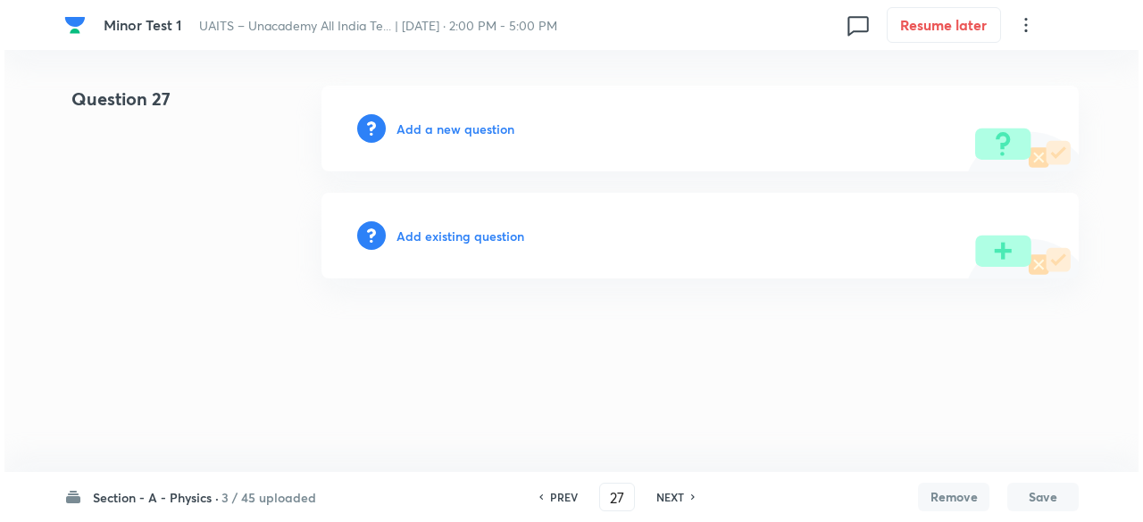
scroll to position [0, 0]
click at [562, 497] on h6 "PREV" at bounding box center [564, 497] width 28 height 16
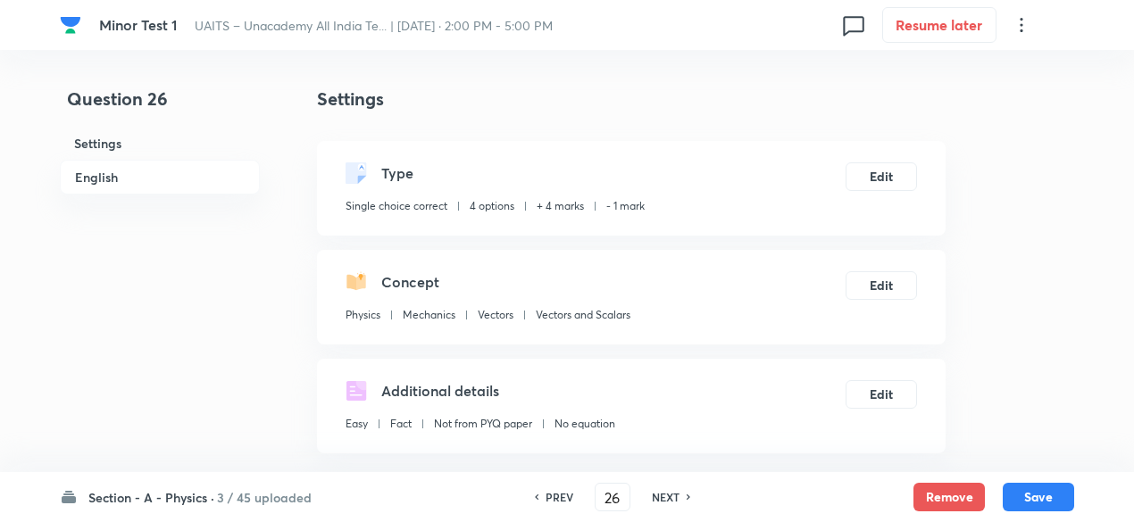
click at [562, 497] on h6 "PREV" at bounding box center [559, 497] width 28 height 16
type input "25"
checkbox input "false"
checkbox input "true"
click at [886, 178] on button "Edit" at bounding box center [880, 175] width 71 height 29
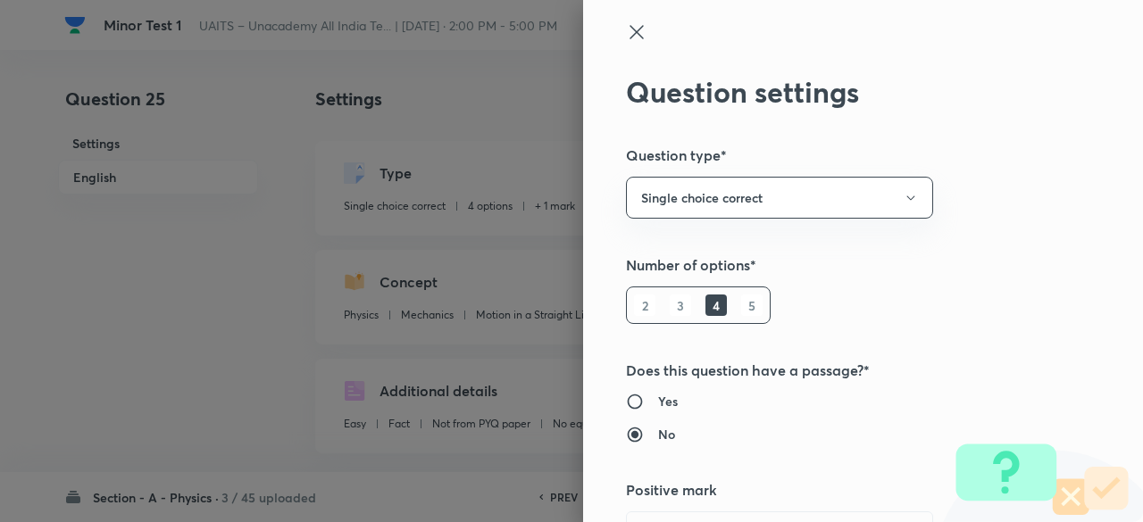
type input "1"
type input "0"
type input "Motion in a Straight Line"
type input "Acceleration"
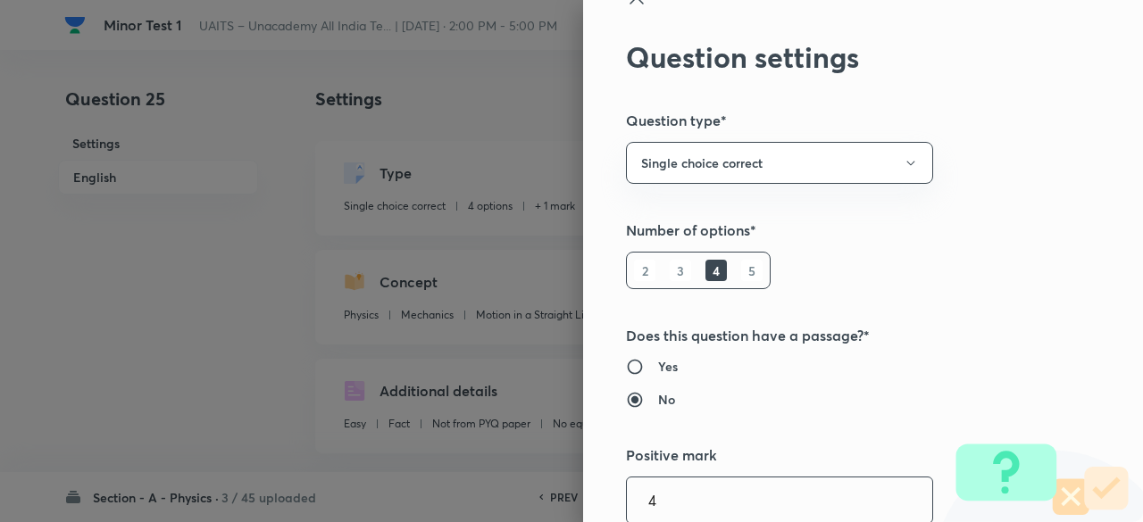
type input "4"
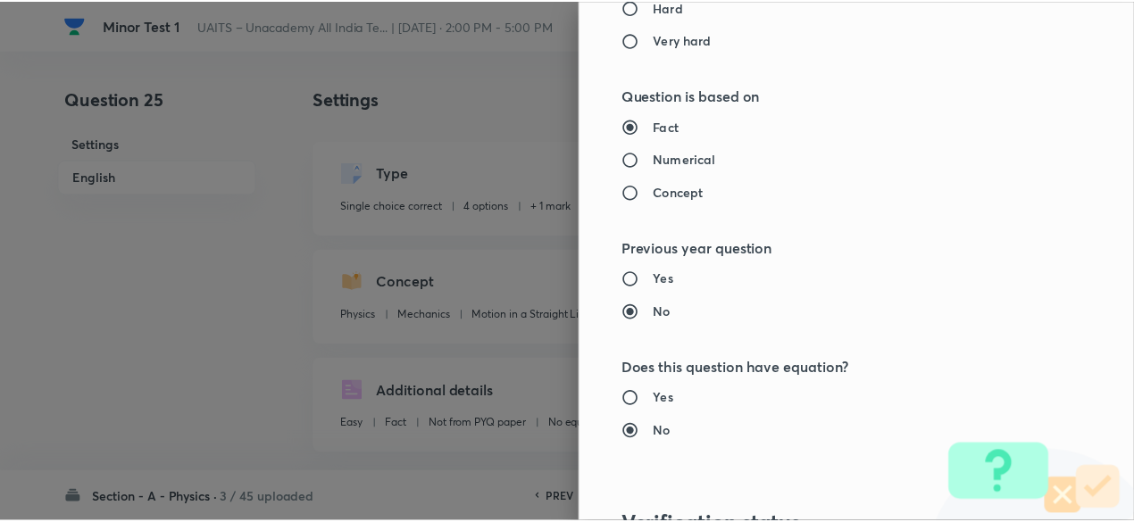
scroll to position [1906, 0]
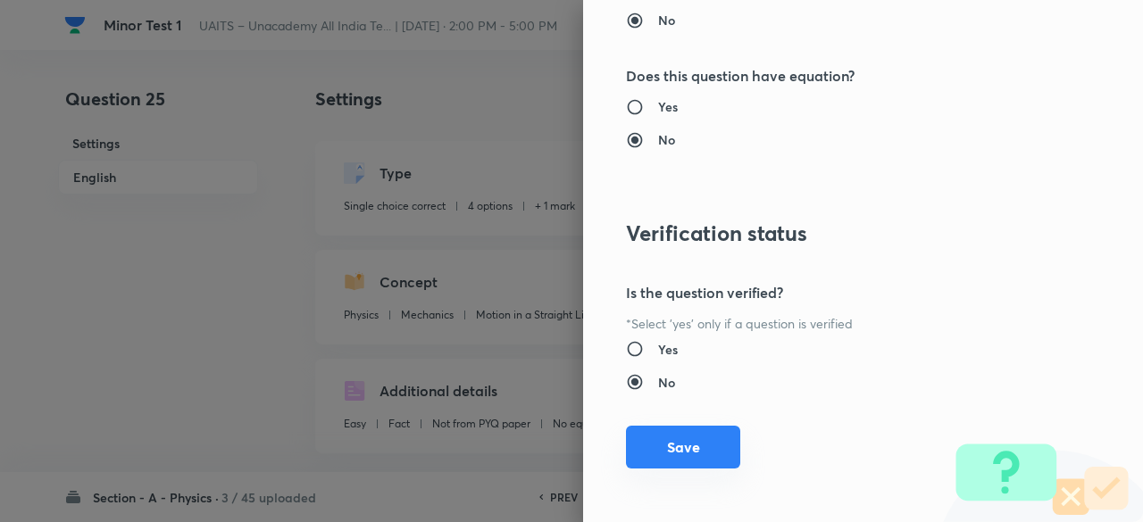
type input "1"
click at [707, 435] on button "Save" at bounding box center [683, 447] width 114 height 43
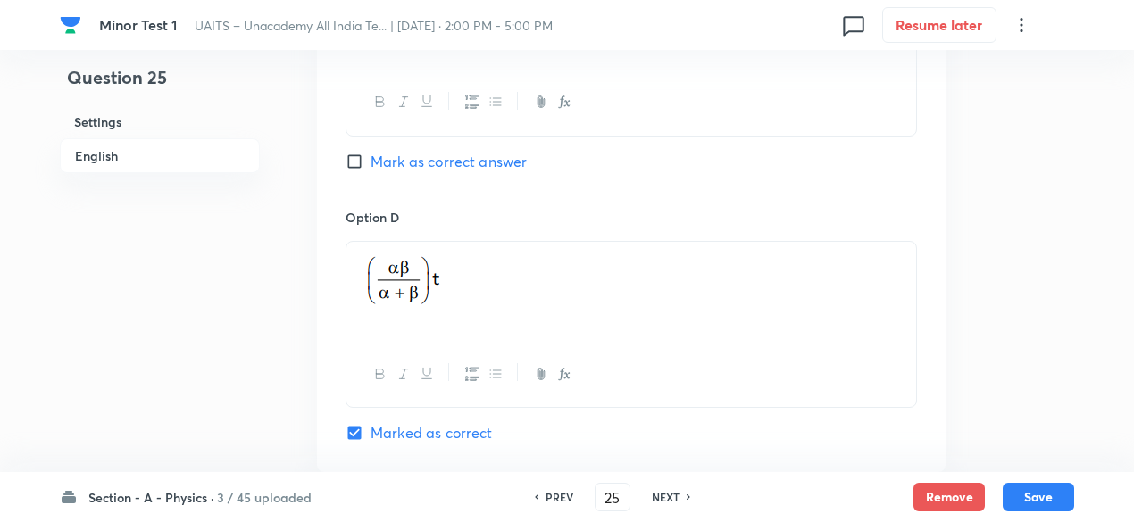
scroll to position [1946, 0]
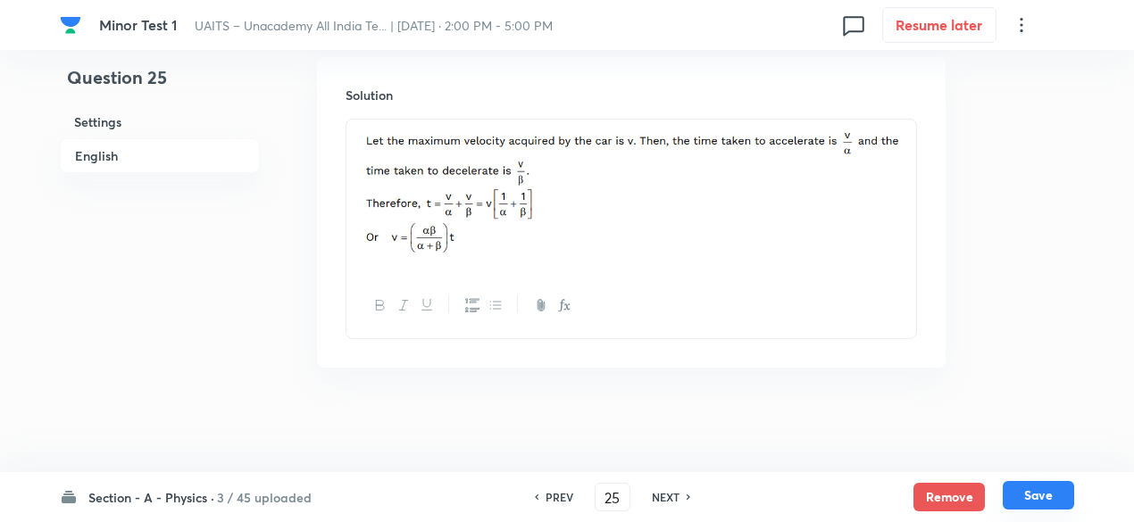
click at [1031, 500] on button "Save" at bounding box center [1037, 495] width 71 height 29
type input "26"
checkbox input "false"
checkbox input "true"
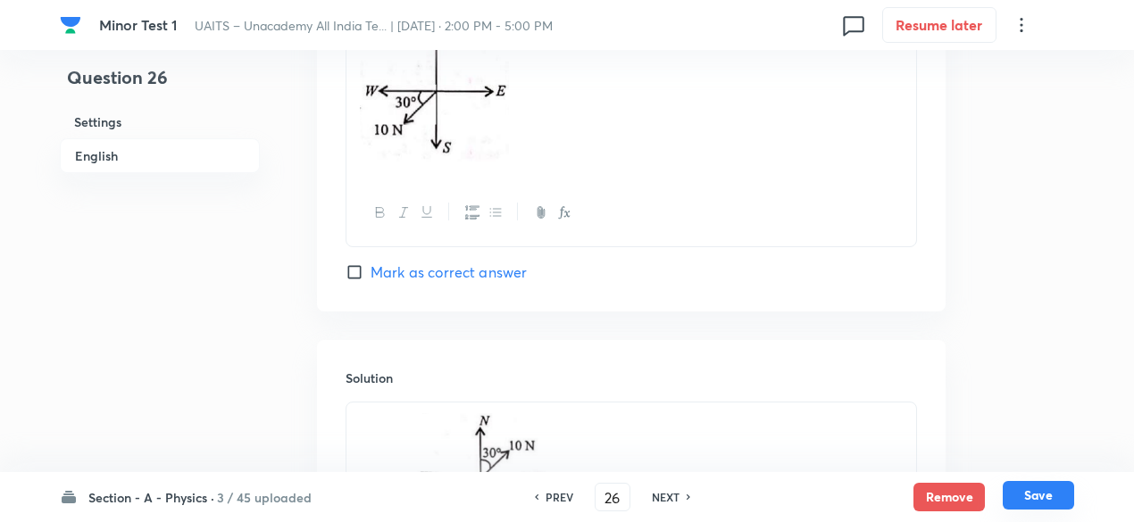
click at [1031, 500] on button "Save" at bounding box center [1037, 495] width 71 height 29
type input "27"
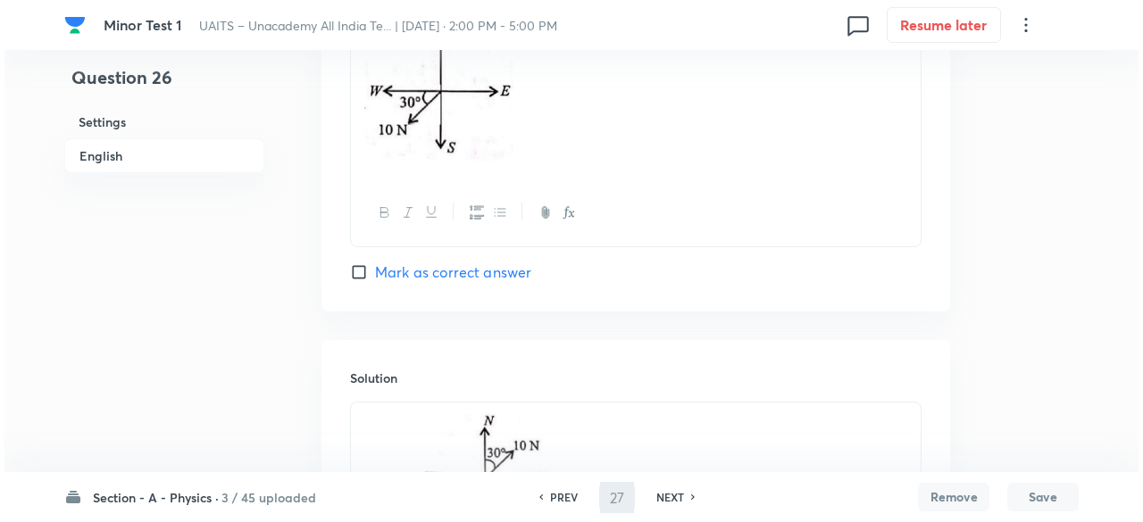
scroll to position [0, 0]
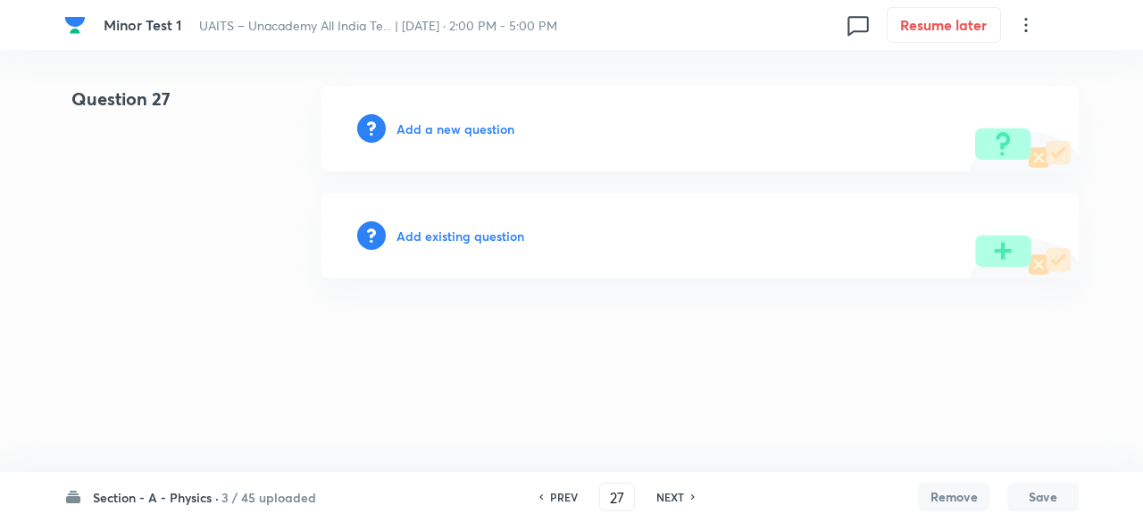
click at [484, 127] on h6 "Add a new question" at bounding box center [455, 129] width 118 height 19
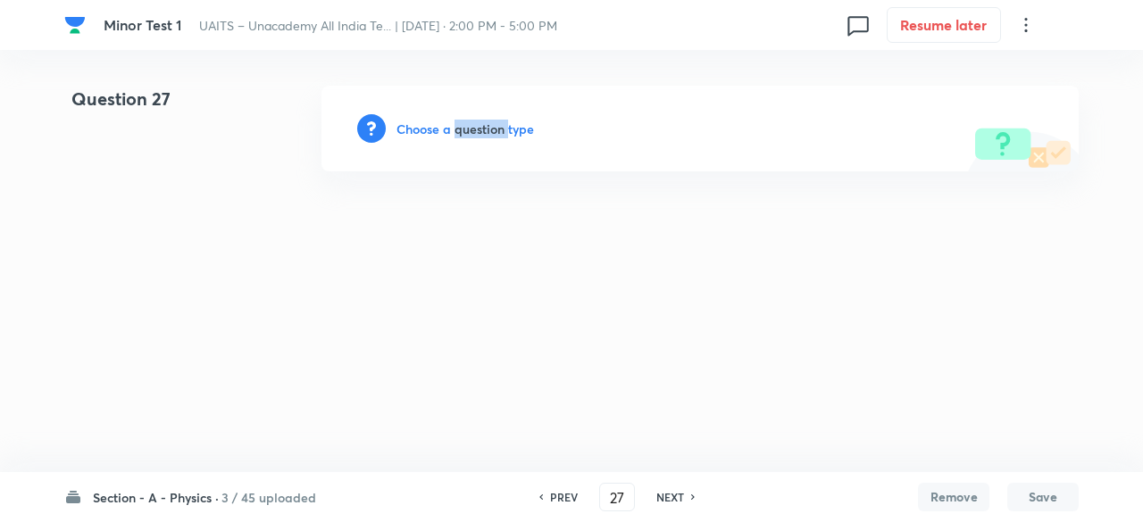
click at [484, 127] on h6 "Choose a question type" at bounding box center [464, 129] width 137 height 19
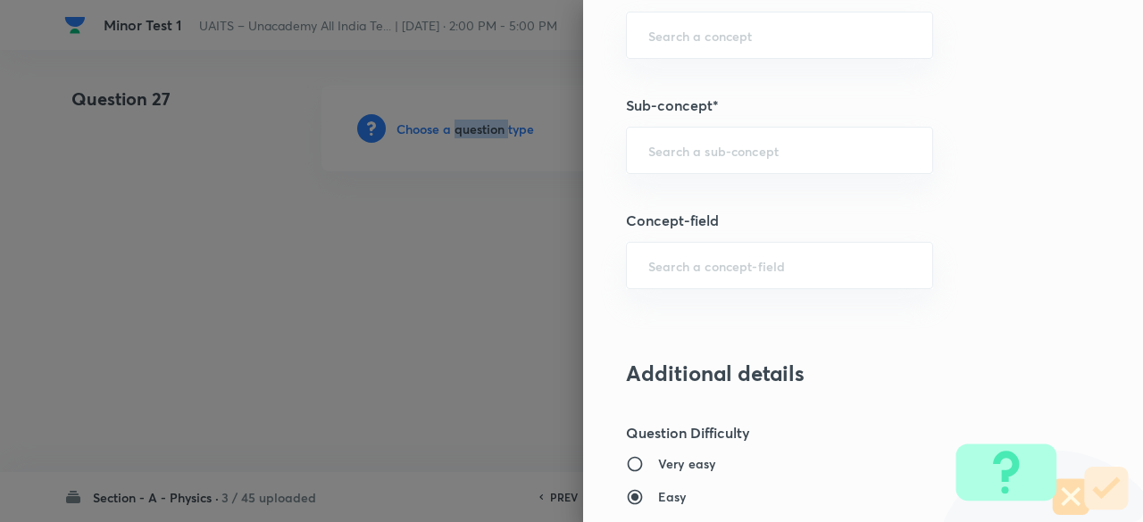
scroll to position [1056, 0]
click at [703, 151] on input "text" at bounding box center [779, 152] width 262 height 17
type input "unit vector"
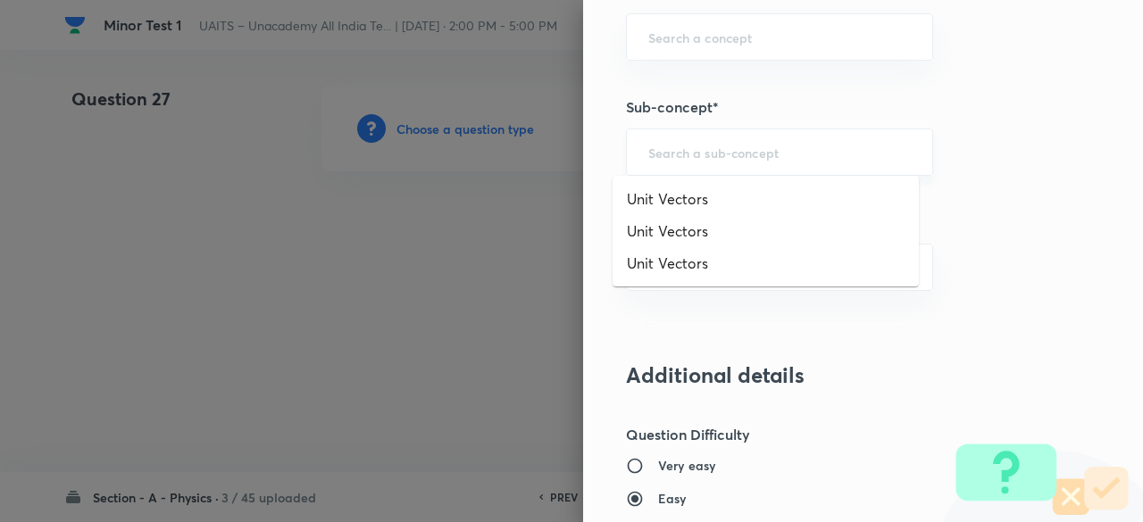
click at [705, 150] on input "text" at bounding box center [779, 152] width 262 height 17
click at [693, 194] on li "Unit Vectors" at bounding box center [765, 199] width 306 height 32
type input "Unit Vectors"
type input "Physics"
type input "Mechanics"
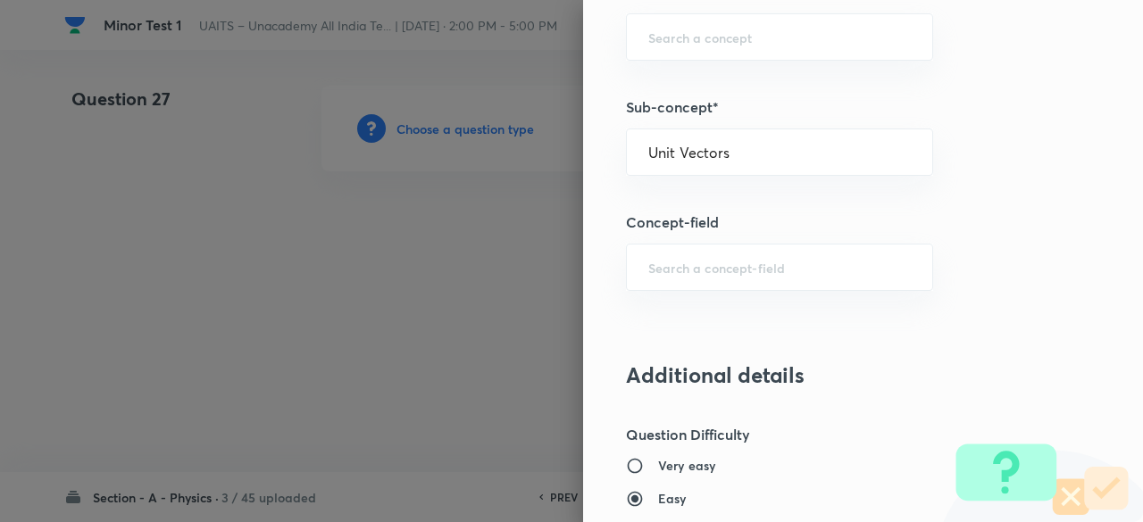
type input "Vectors"
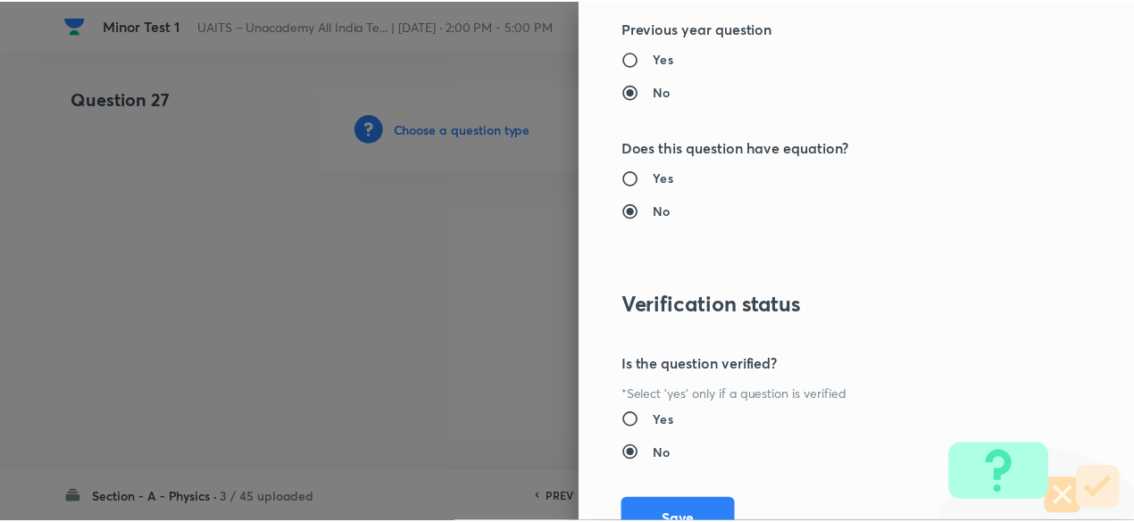
scroll to position [1906, 0]
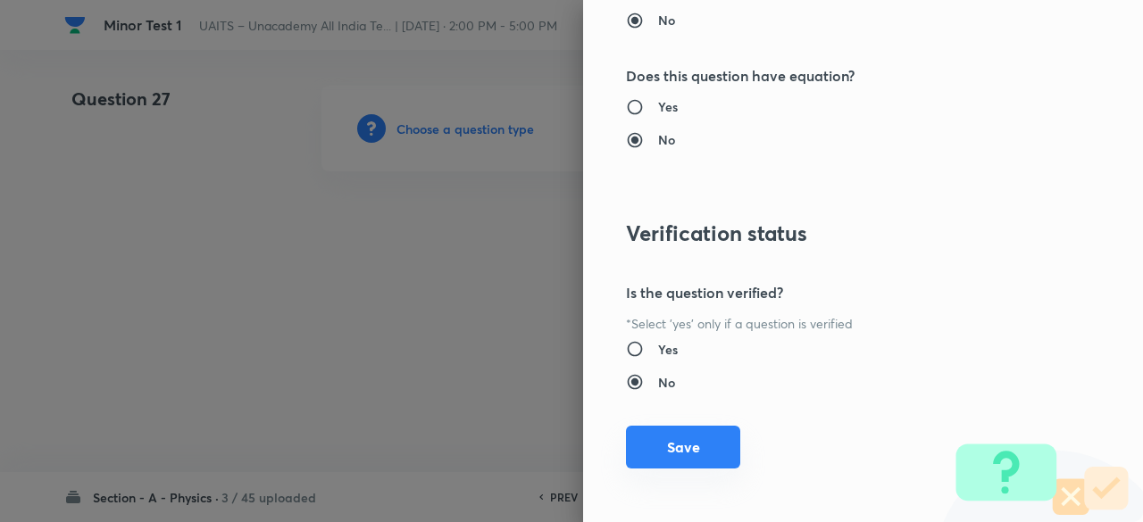
click at [677, 442] on button "Save" at bounding box center [683, 447] width 114 height 43
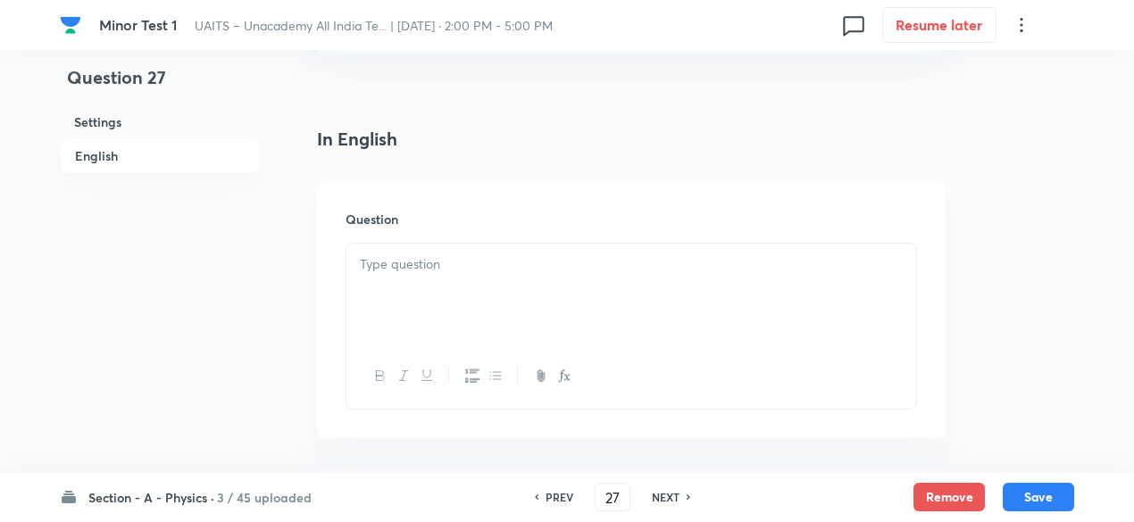
scroll to position [426, 0]
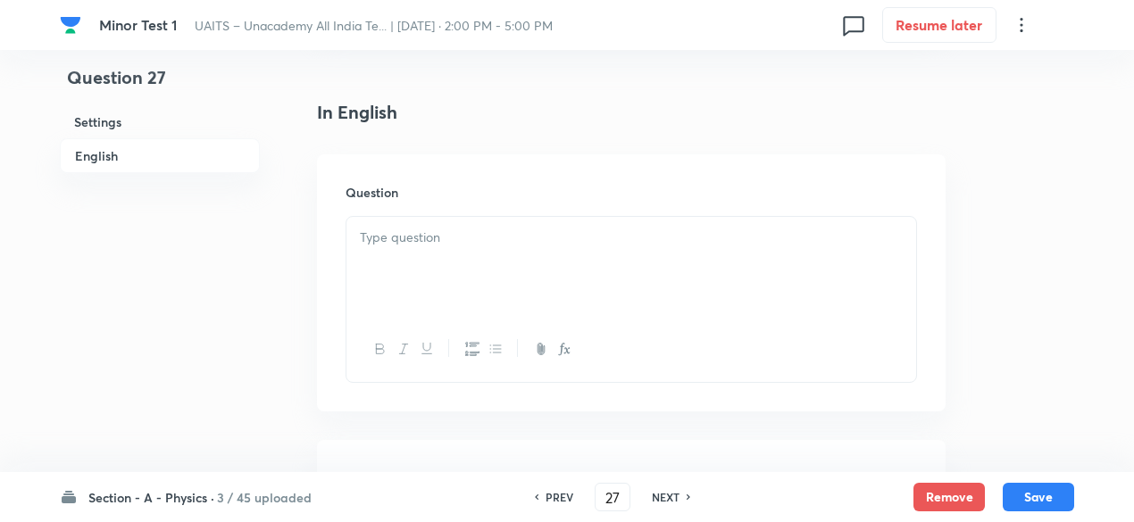
click at [540, 308] on div at bounding box center [631, 267] width 570 height 100
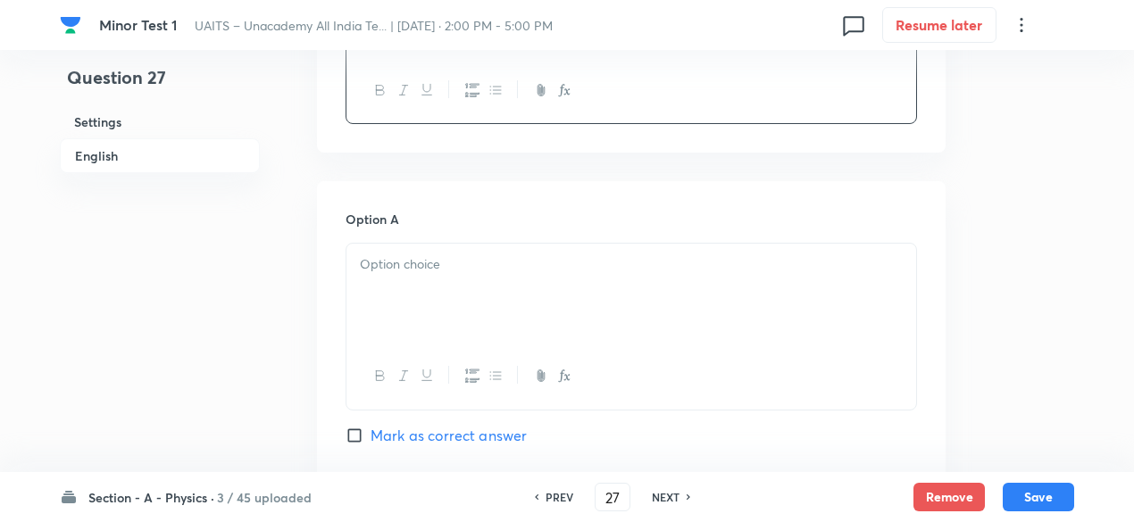
scroll to position [702, 0]
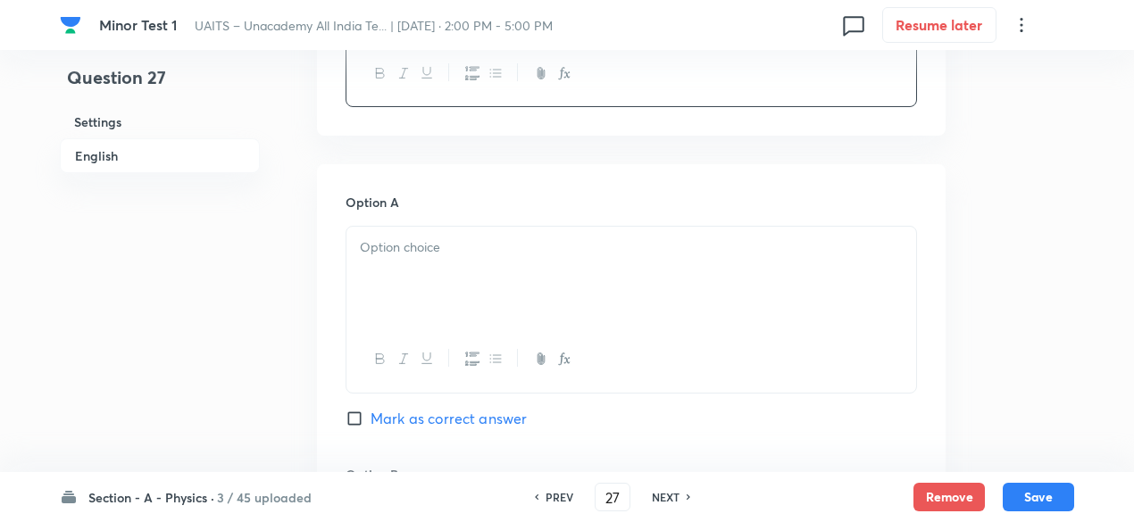
click at [534, 244] on p at bounding box center [631, 247] width 543 height 21
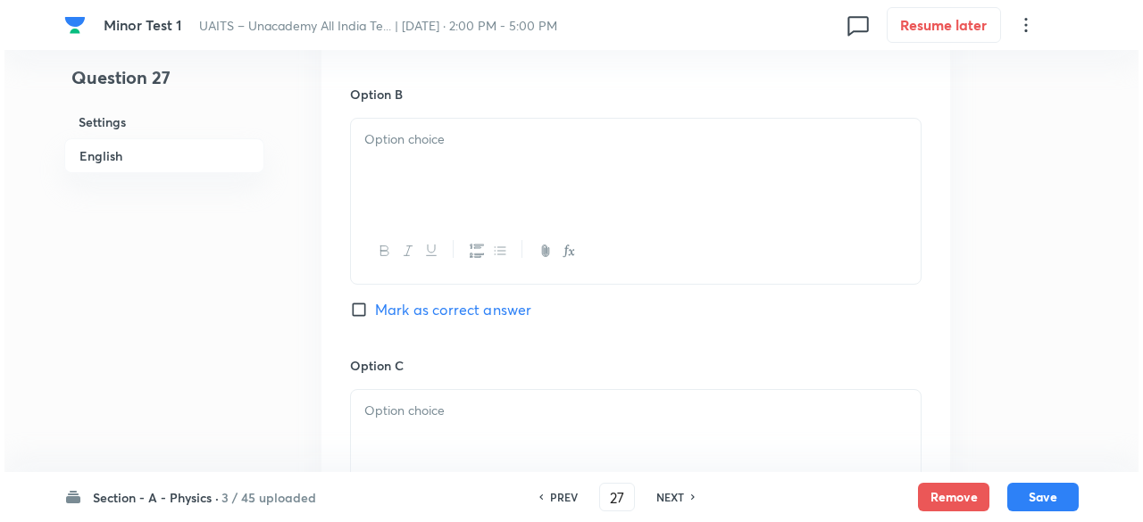
scroll to position [1085, 0]
click at [560, 244] on icon "button" at bounding box center [564, 248] width 14 height 14
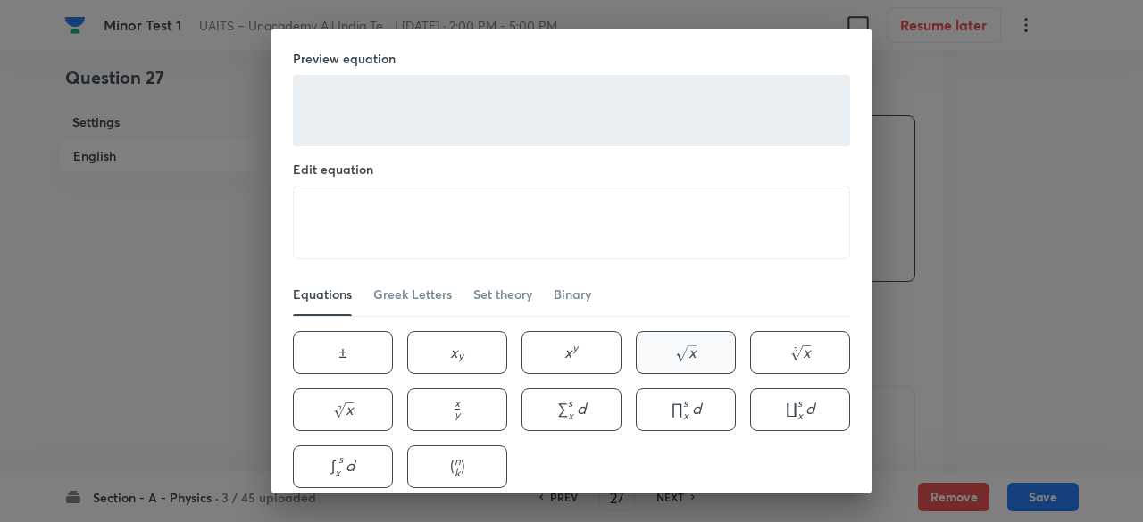
click at [652, 356] on button "x \sqrt{x} x ​" at bounding box center [686, 352] width 100 height 43
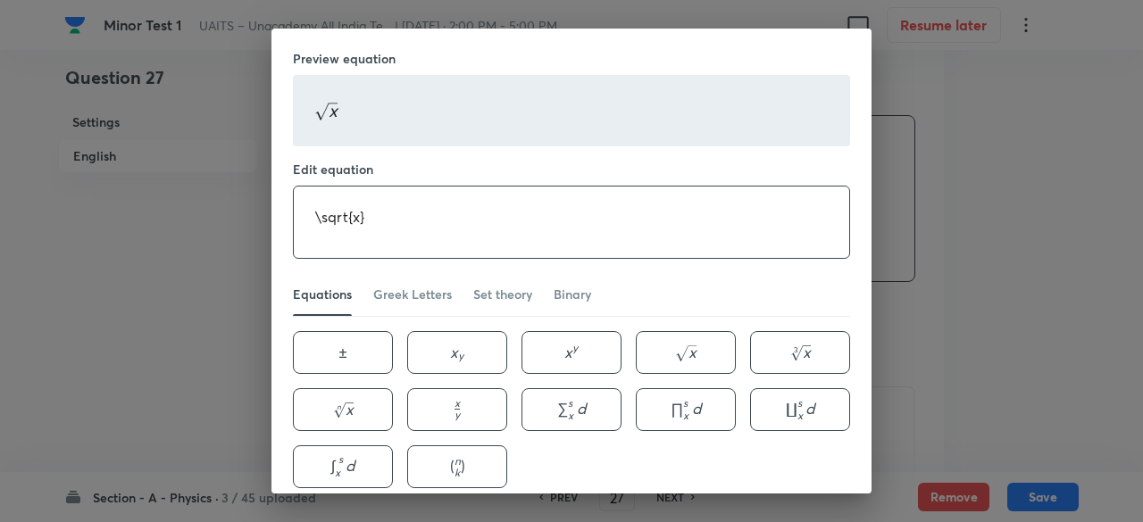
click at [355, 210] on textarea "\sqrt{x}" at bounding box center [571, 222] width 555 height 71
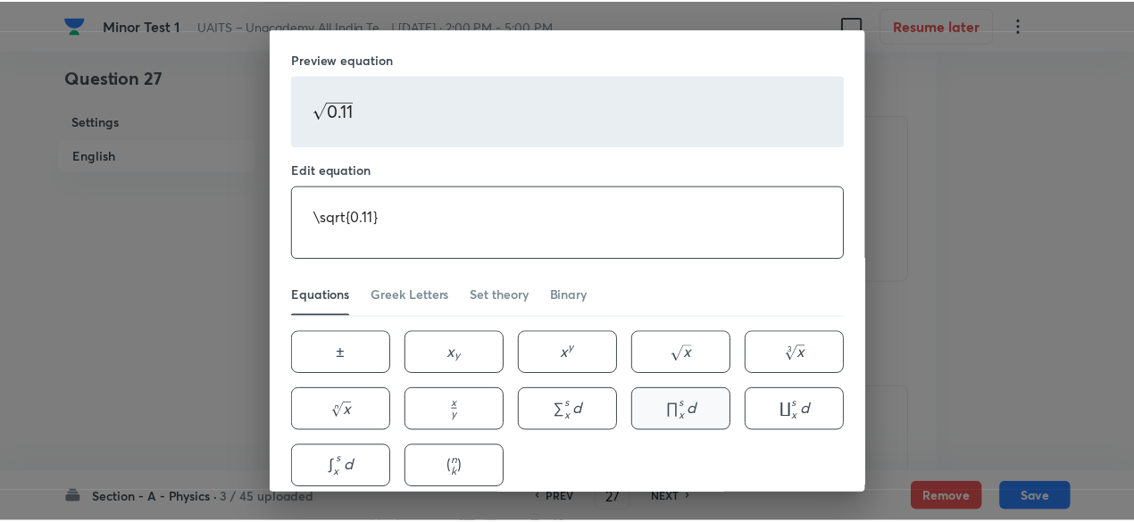
scroll to position [79, 0]
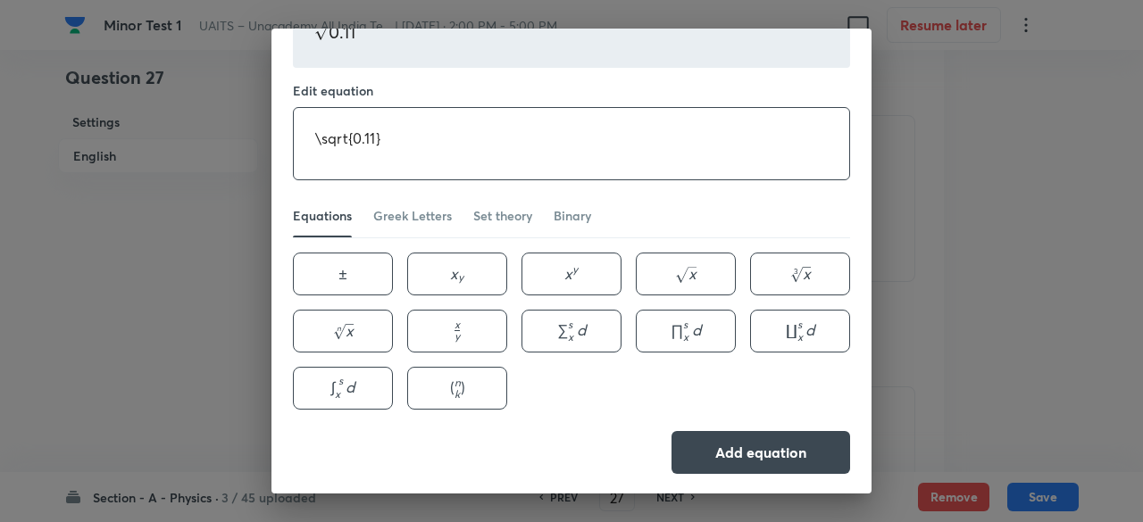
type textarea "\sqrt{0.11}"
click at [736, 421] on div "Preview equation 0.11 \sqrt{0.11} 0 . 1 1 ​ Edit equation \sqrt{0.11} ​ Equatio…" at bounding box center [571, 222] width 600 height 545
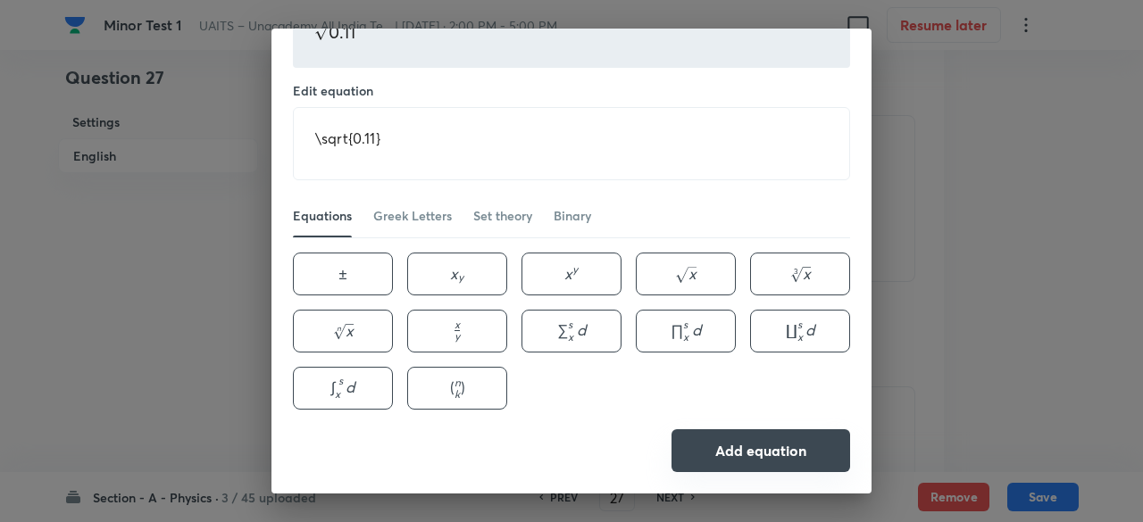
click at [746, 444] on button "Add equation" at bounding box center [760, 450] width 179 height 43
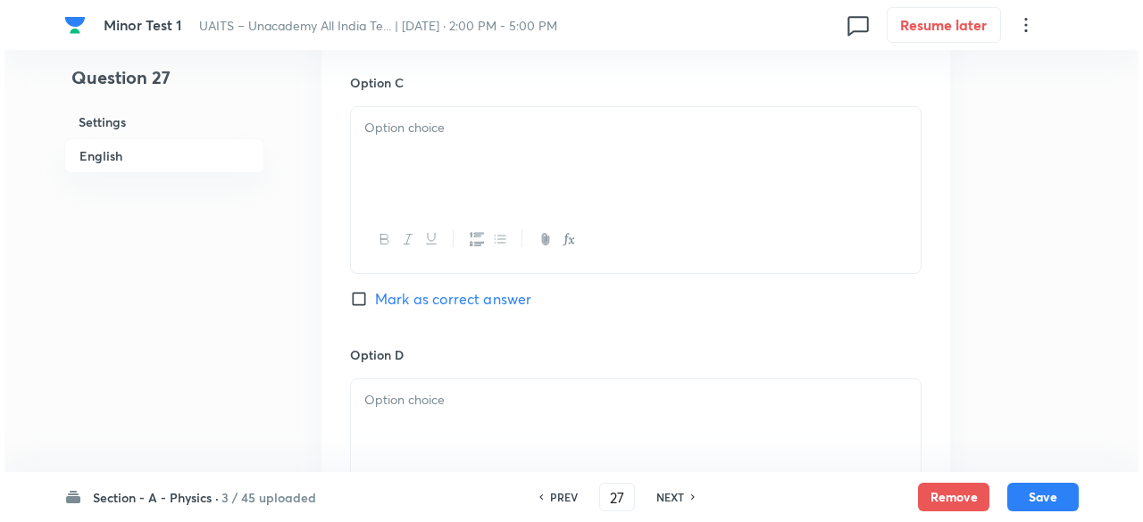
scroll to position [1366, 0]
click at [559, 233] on icon "button" at bounding box center [564, 238] width 14 height 14
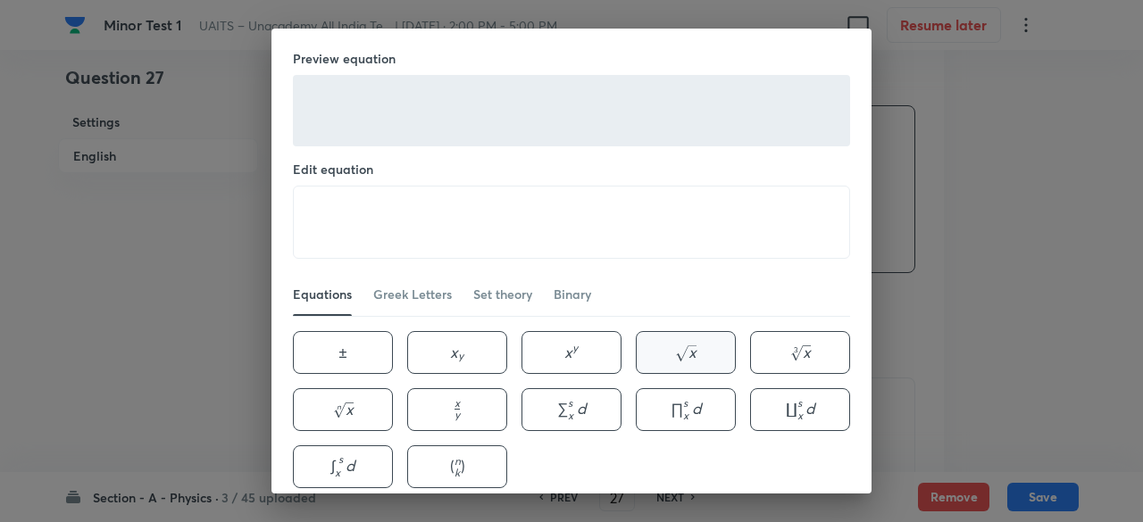
click at [675, 351] on icon "button" at bounding box center [685, 353] width 21 height 16
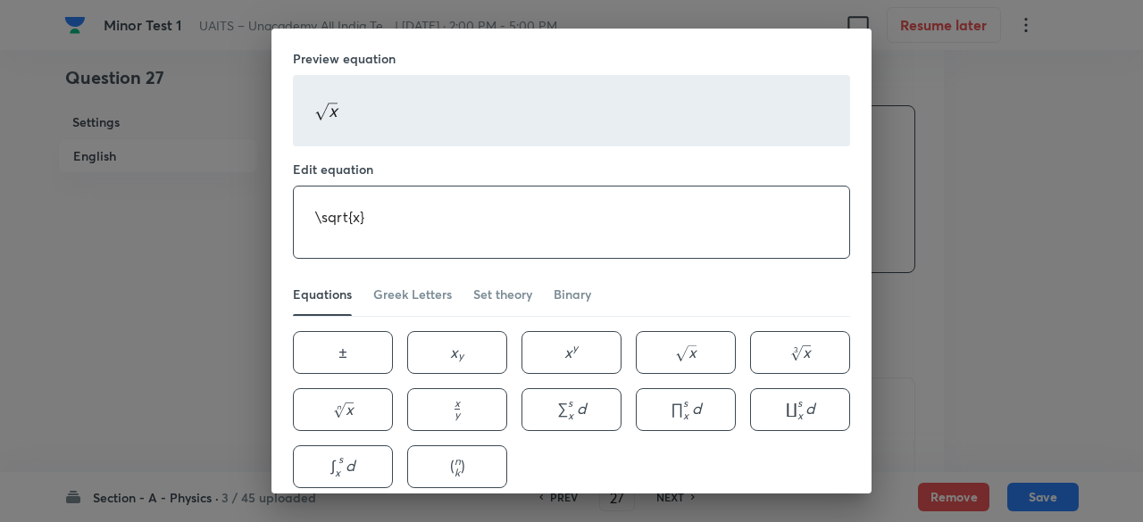
click at [355, 204] on textarea "\sqrt{x}" at bounding box center [571, 222] width 555 height 71
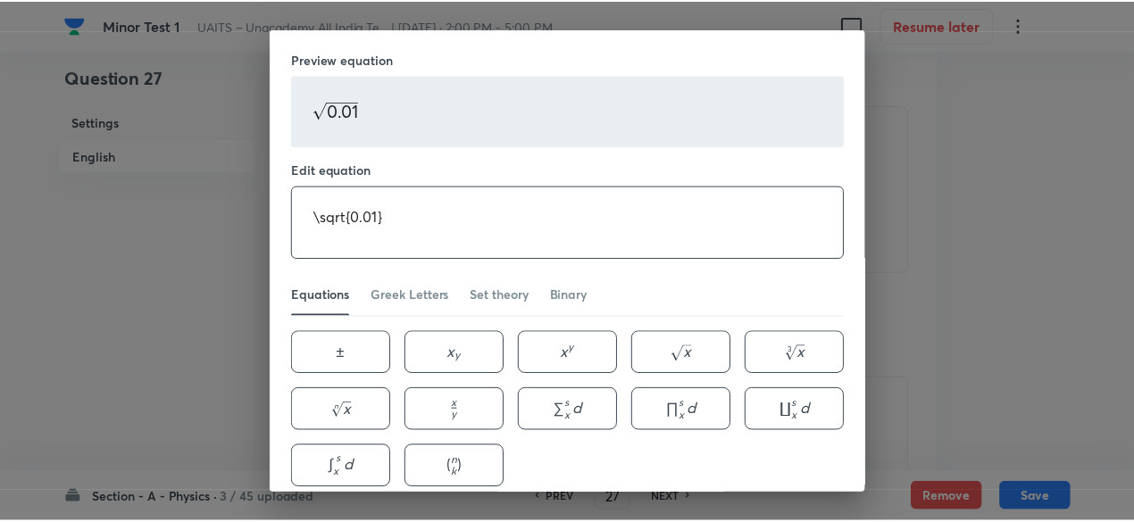
scroll to position [79, 0]
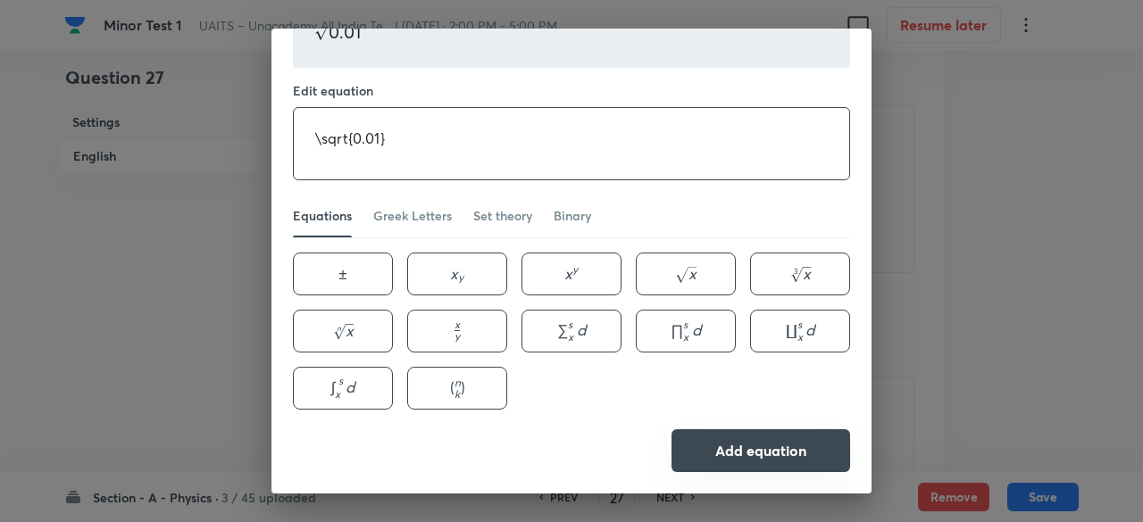
type textarea "\sqrt{0.01}"
click at [811, 453] on button "Add equation" at bounding box center [760, 450] width 179 height 43
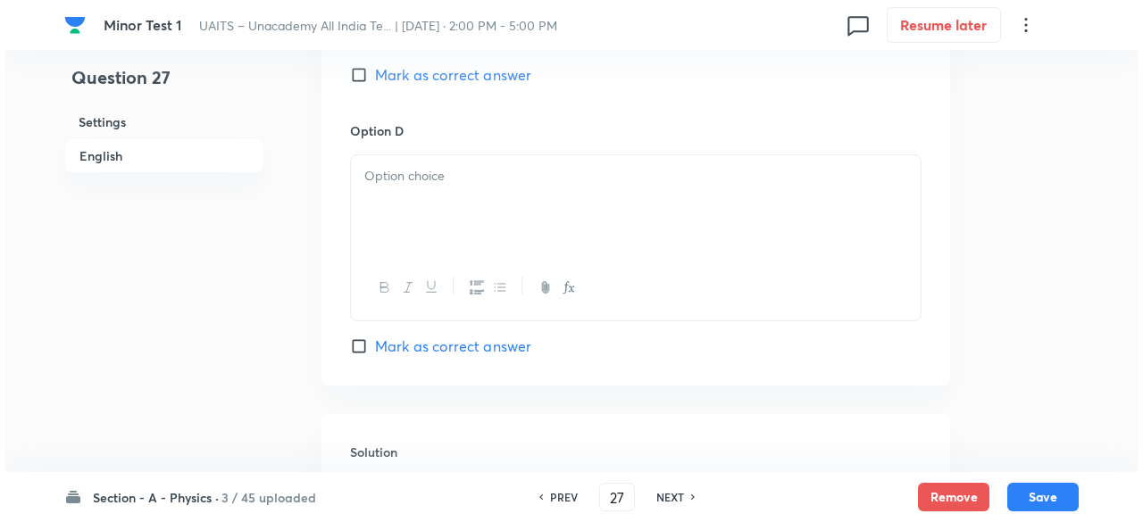
scroll to position [1608, 0]
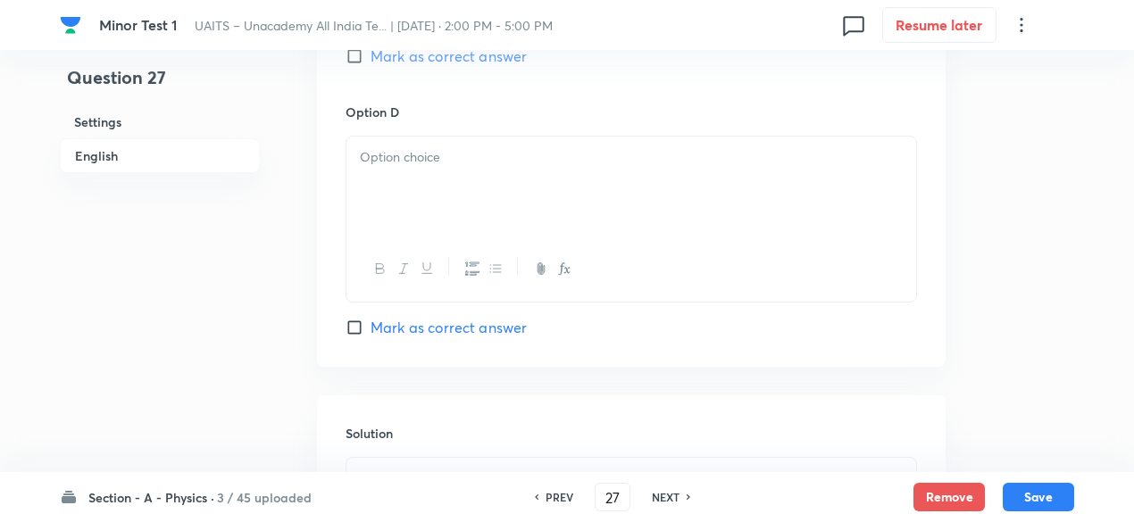
click at [562, 263] on icon "button" at bounding box center [561, 268] width 6 height 12
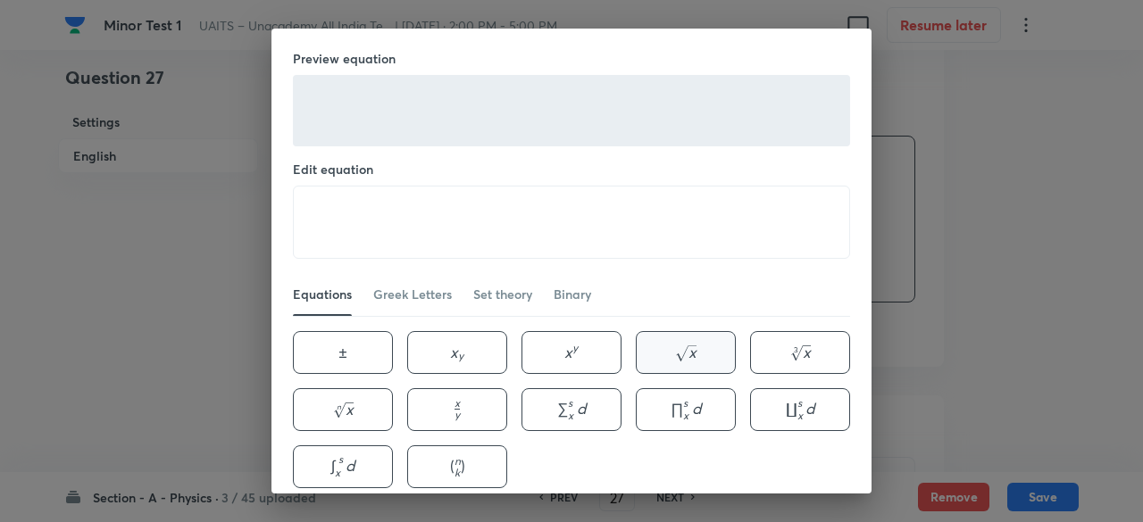
click at [711, 355] on button "x \sqrt{x} x ​" at bounding box center [686, 352] width 100 height 43
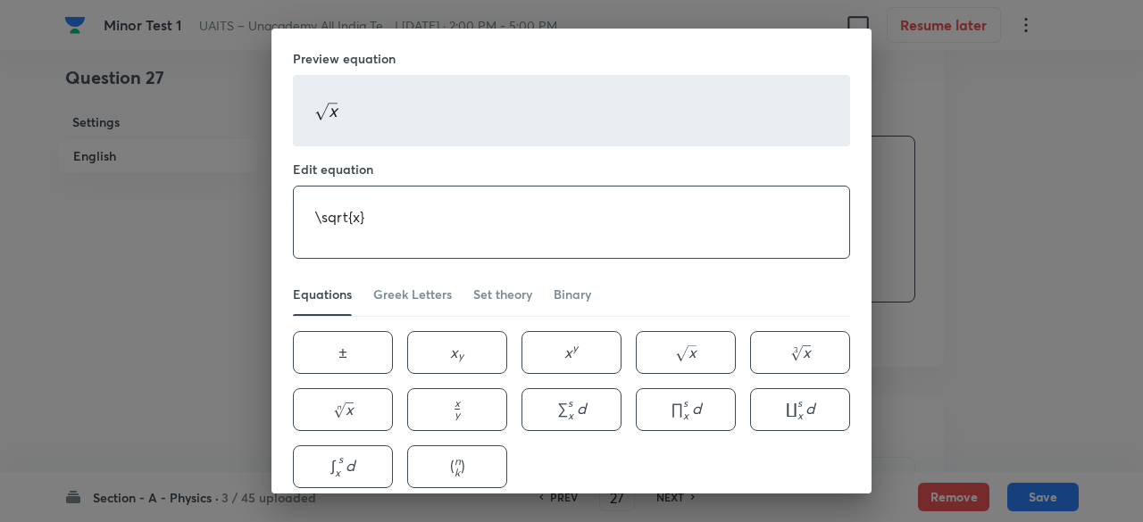
click at [352, 203] on textarea "\sqrt{x}" at bounding box center [571, 222] width 555 height 71
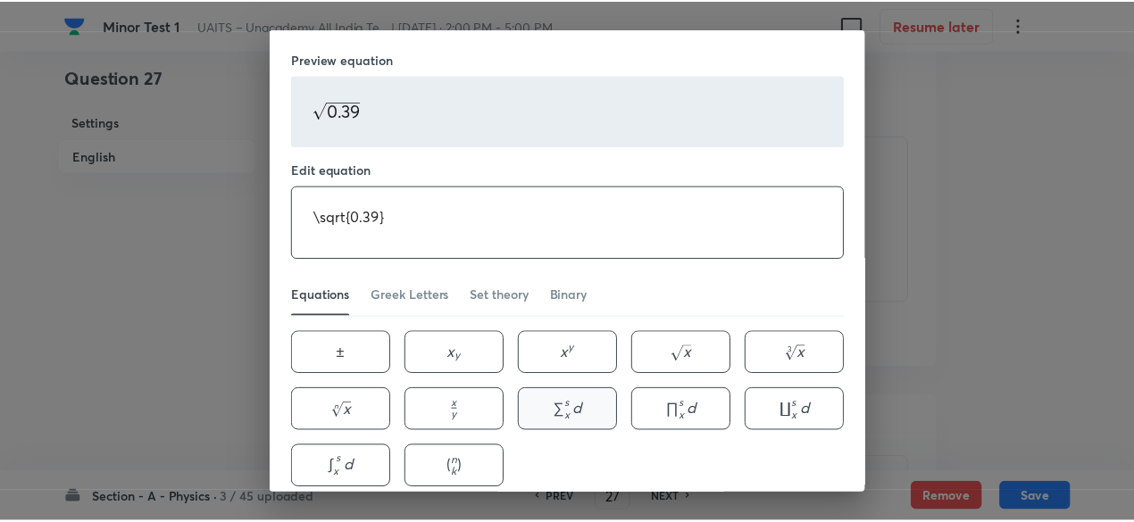
scroll to position [79, 0]
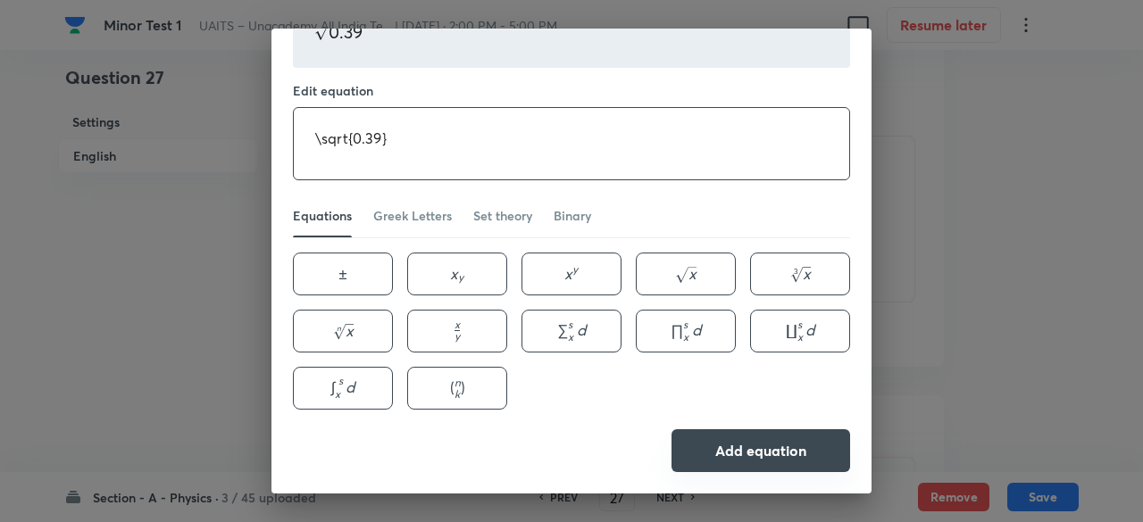
type textarea "\sqrt{0.39}"
click at [772, 453] on button "Add equation" at bounding box center [760, 450] width 179 height 43
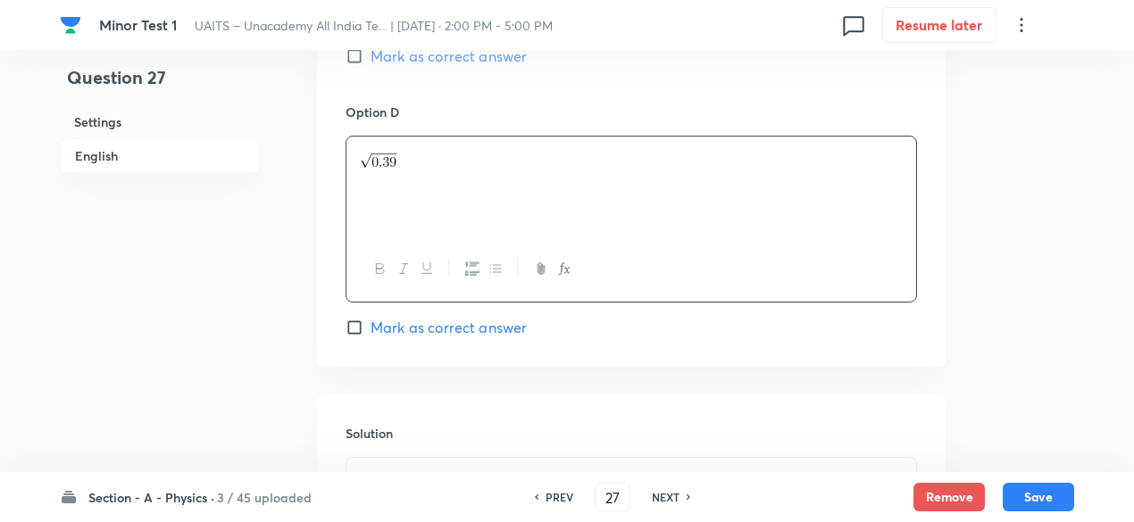
scroll to position [1893, 0]
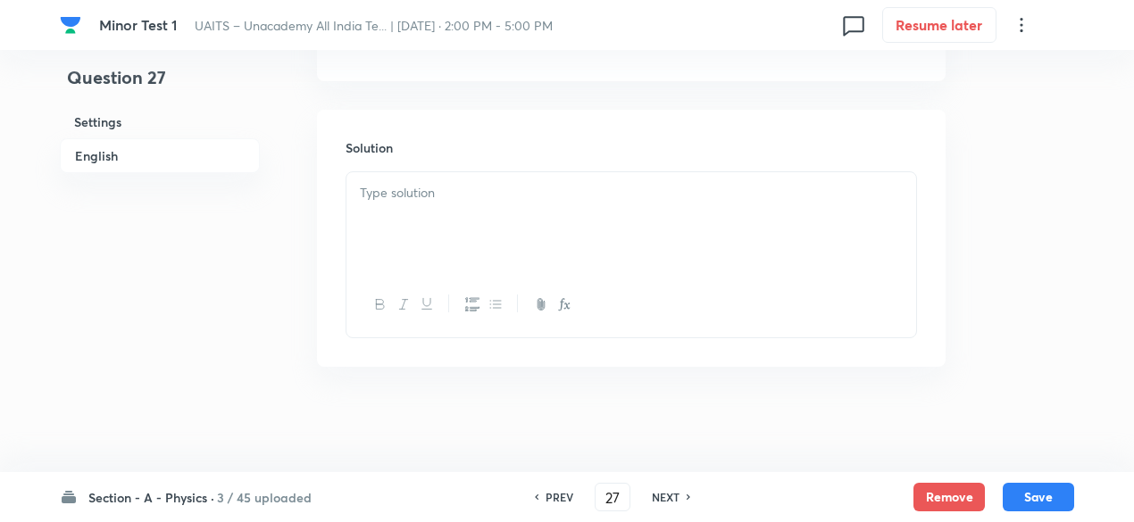
click at [436, 191] on p at bounding box center [631, 193] width 543 height 21
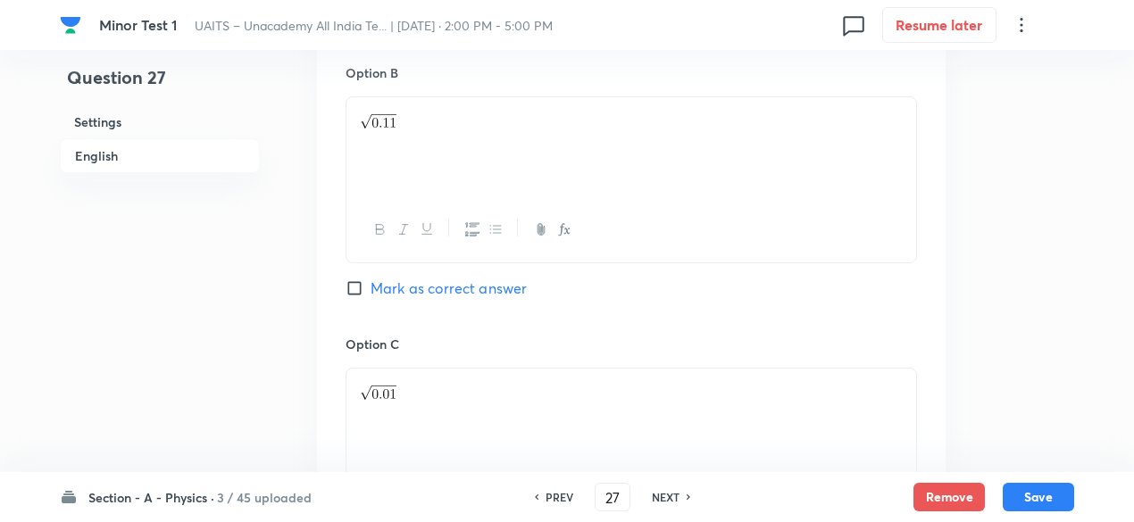
scroll to position [1104, 0]
click at [475, 286] on span "Mark as correct answer" at bounding box center [448, 287] width 156 height 21
click at [370, 286] on input "Mark as correct answer" at bounding box center [357, 288] width 25 height 18
checkbox input "true"
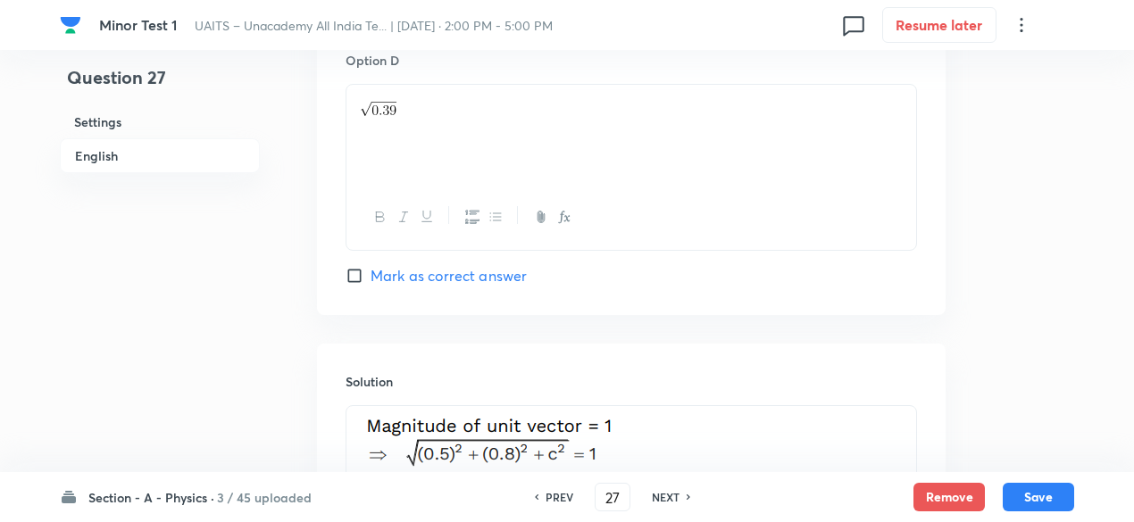
scroll to position [1906, 0]
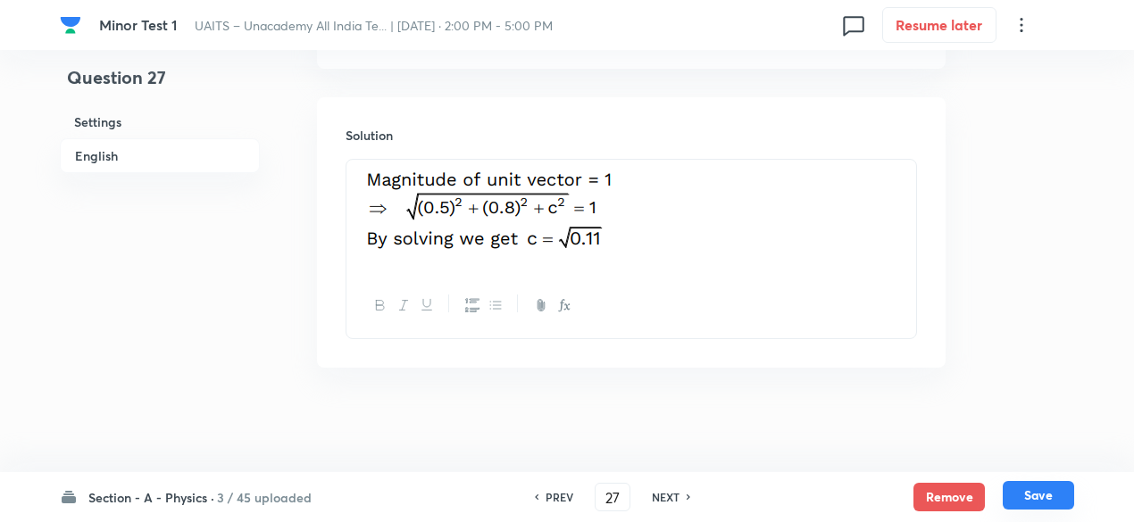
click at [1030, 488] on button "Save" at bounding box center [1037, 495] width 71 height 29
type input "28"
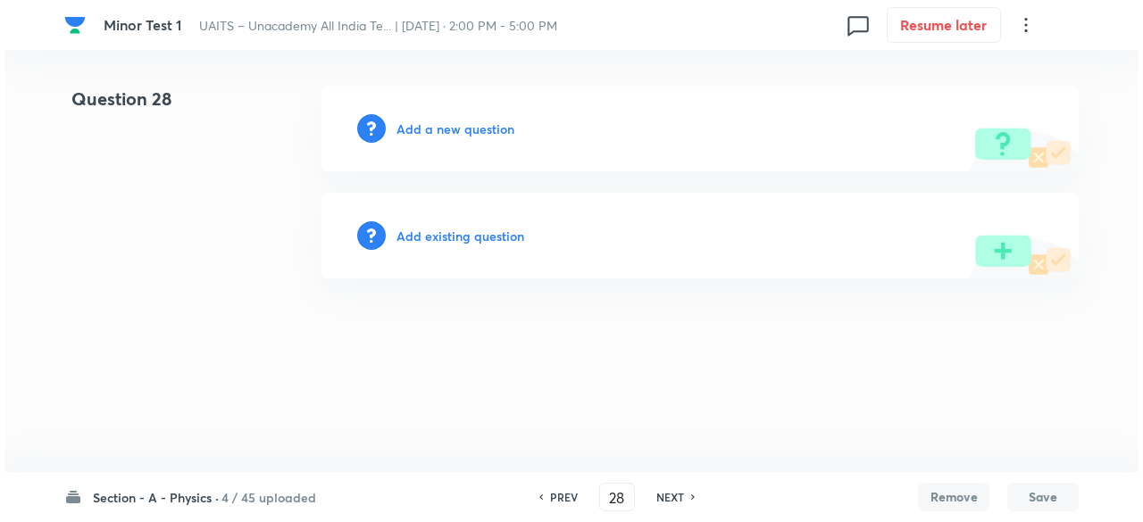
scroll to position [0, 0]
click at [480, 127] on h6 "Add a new question" at bounding box center [455, 129] width 118 height 19
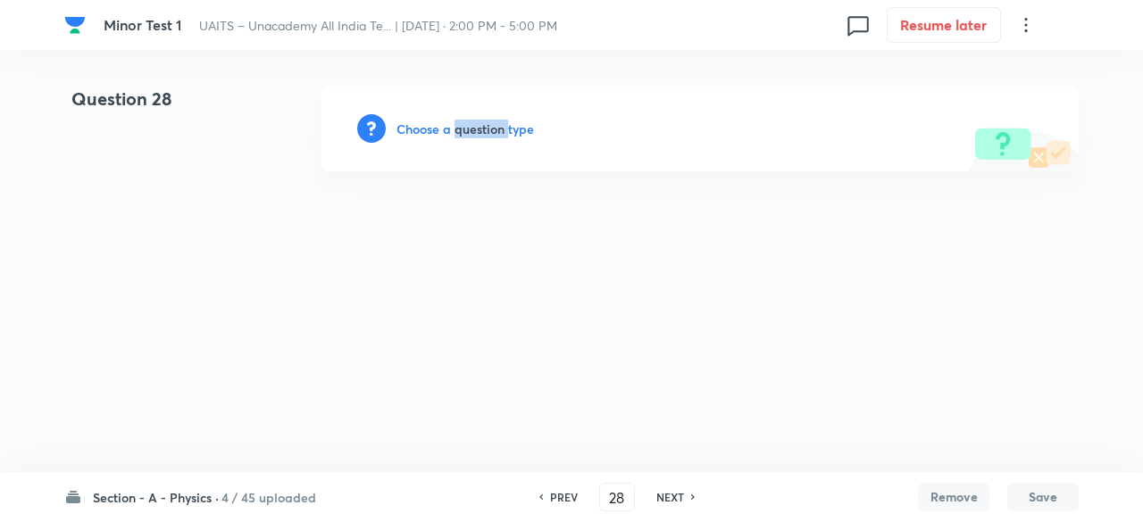
click at [480, 127] on h6 "Choose a question type" at bounding box center [464, 129] width 137 height 19
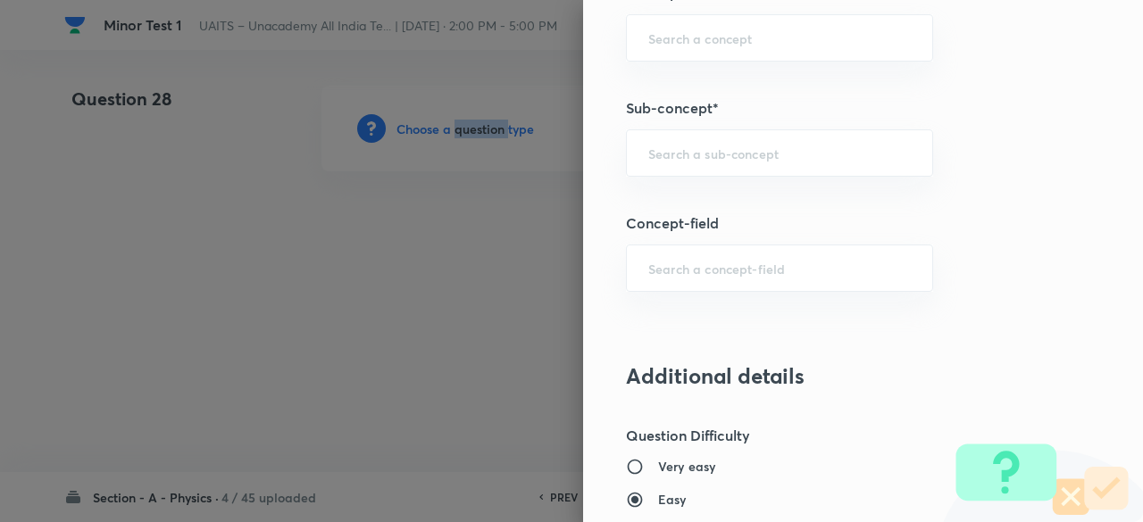
scroll to position [1065, 0]
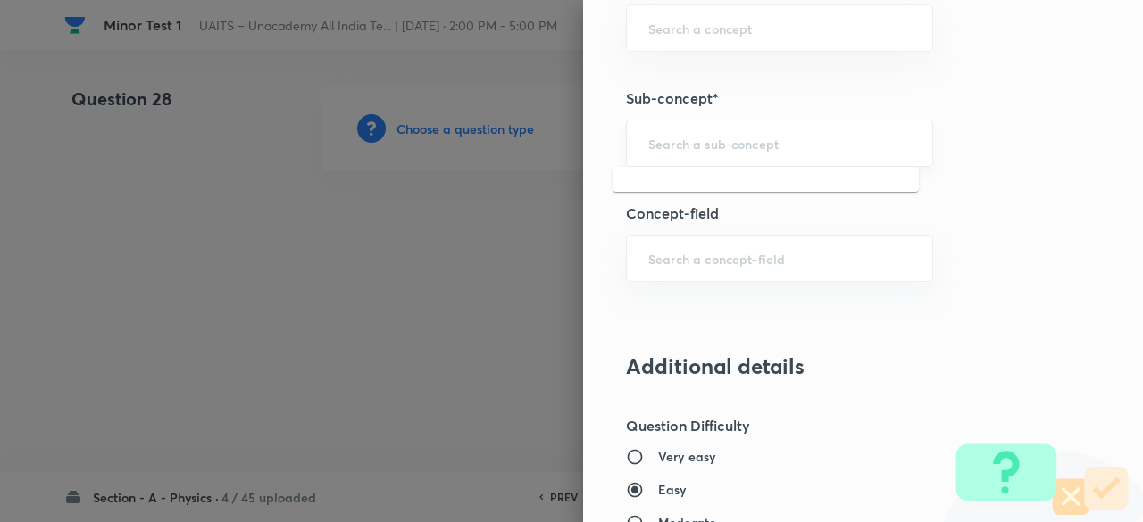
click at [755, 137] on input "text" at bounding box center [779, 143] width 262 height 17
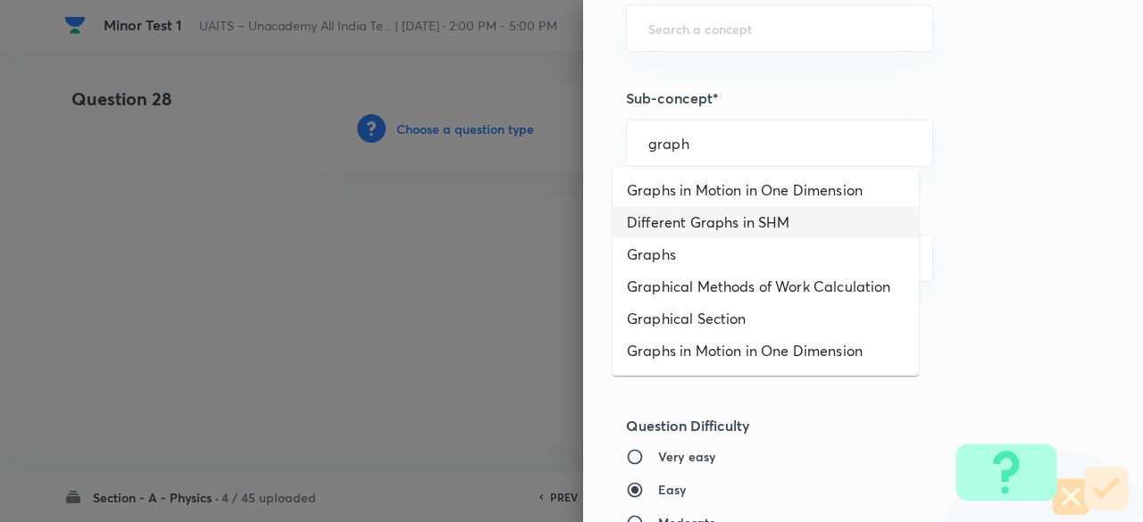
click at [742, 209] on li "Different Graphs in SHM" at bounding box center [765, 222] width 306 height 32
type input "Different Graphs in SHM"
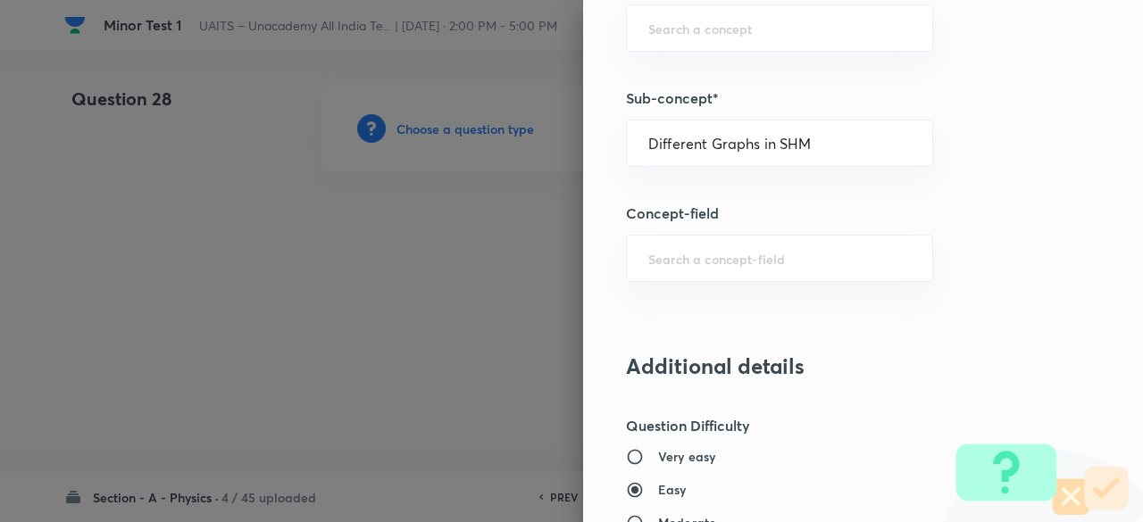
type input "Physics"
type input "Mechanics"
type input "Simple Harmonic Motion"
click at [832, 121] on div "Different Graphs in SHM ​" at bounding box center [779, 143] width 307 height 47
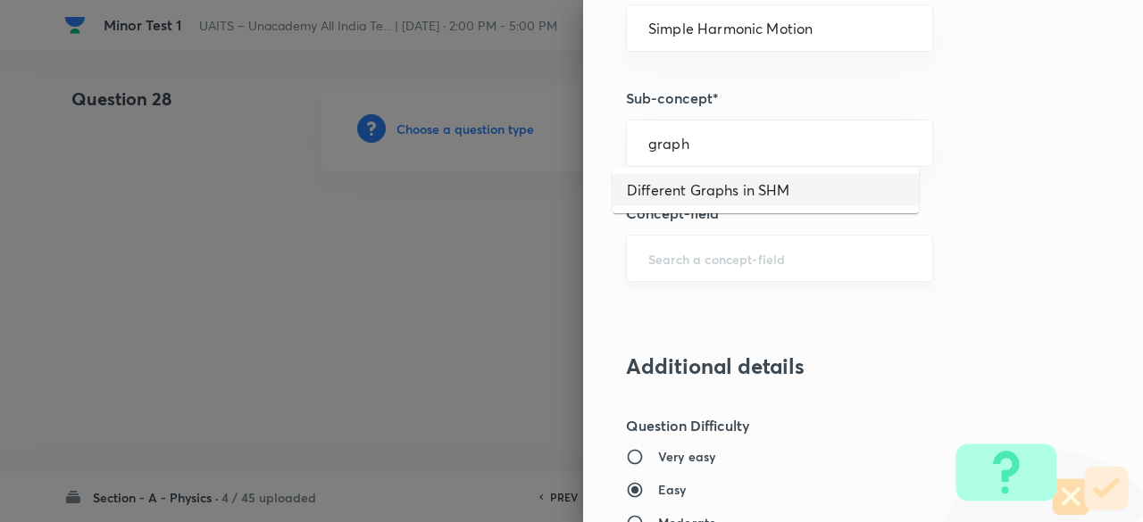
type input "Different Graphs in SHM"
click at [816, 256] on input "text" at bounding box center [779, 258] width 262 height 17
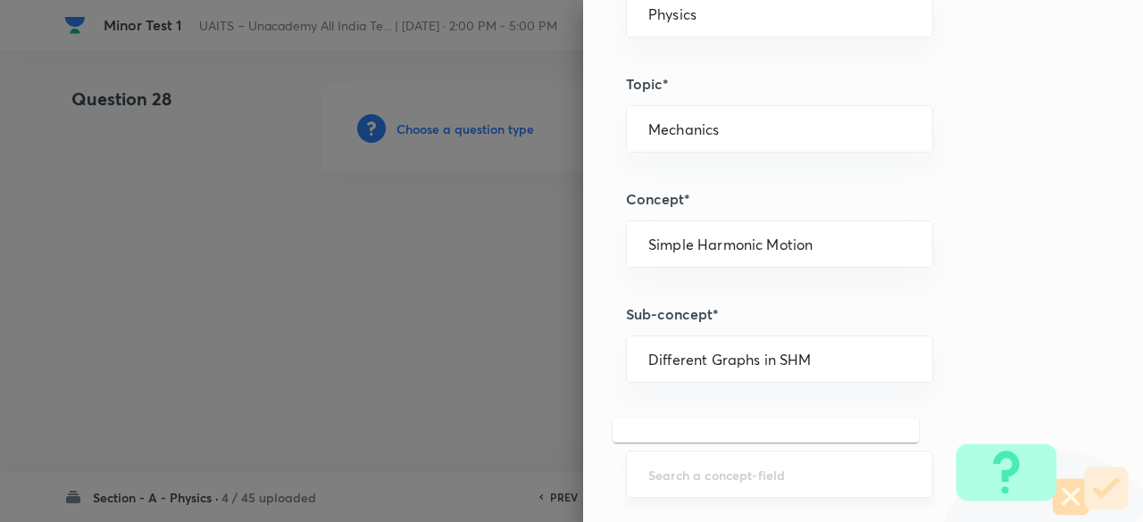
scroll to position [849, 0]
click at [816, 256] on div "Simple Harmonic Motion ​" at bounding box center [779, 243] width 307 height 47
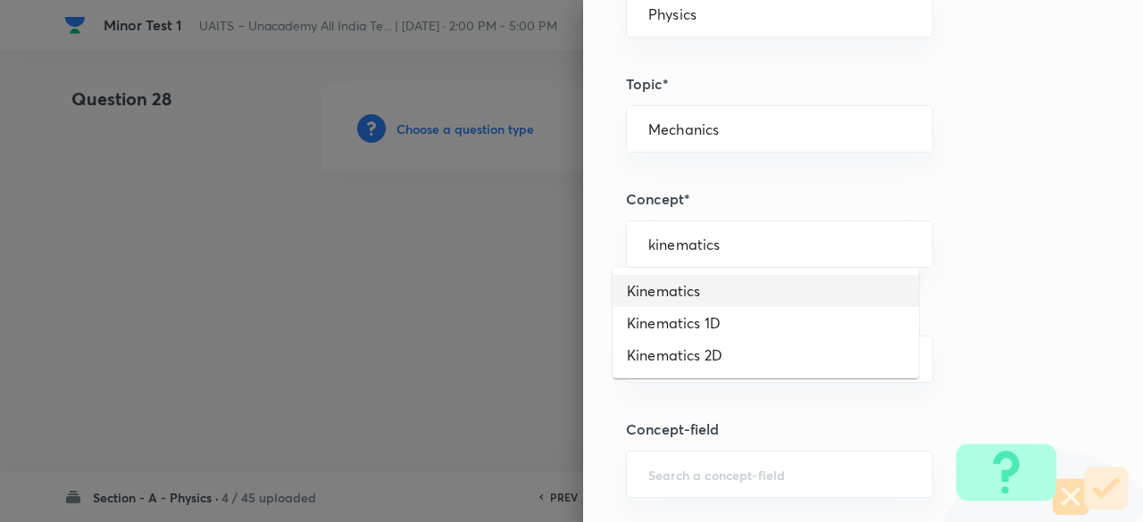
click at [743, 296] on li "Kinematics" at bounding box center [765, 291] width 306 height 32
type input "Kinematics"
click at [731, 338] on div "​" at bounding box center [779, 359] width 307 height 47
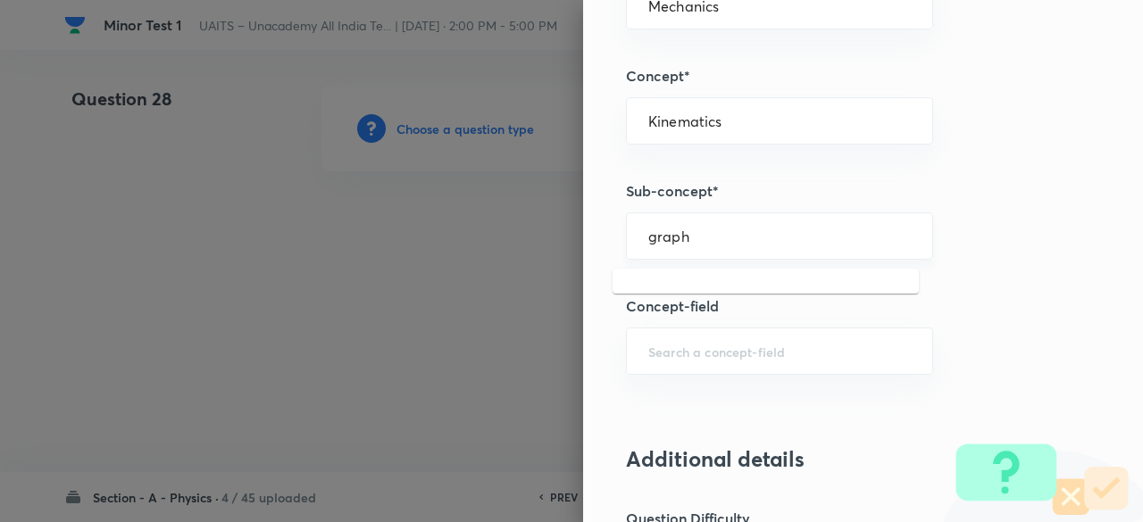
scroll to position [975, 0]
click at [714, 235] on input "graph" at bounding box center [779, 233] width 262 height 17
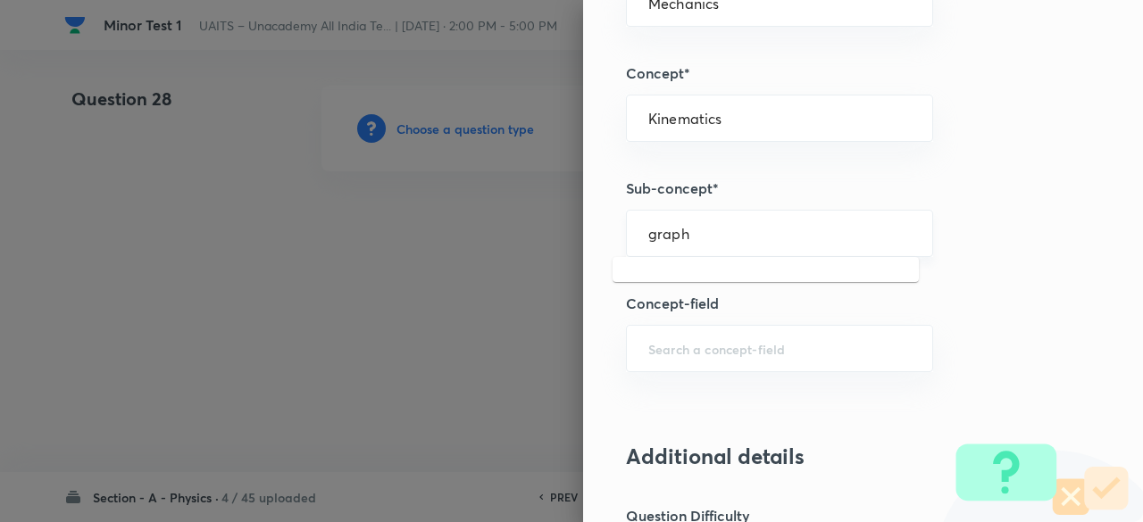
click at [714, 235] on input "graph" at bounding box center [779, 233] width 262 height 17
type input "g"
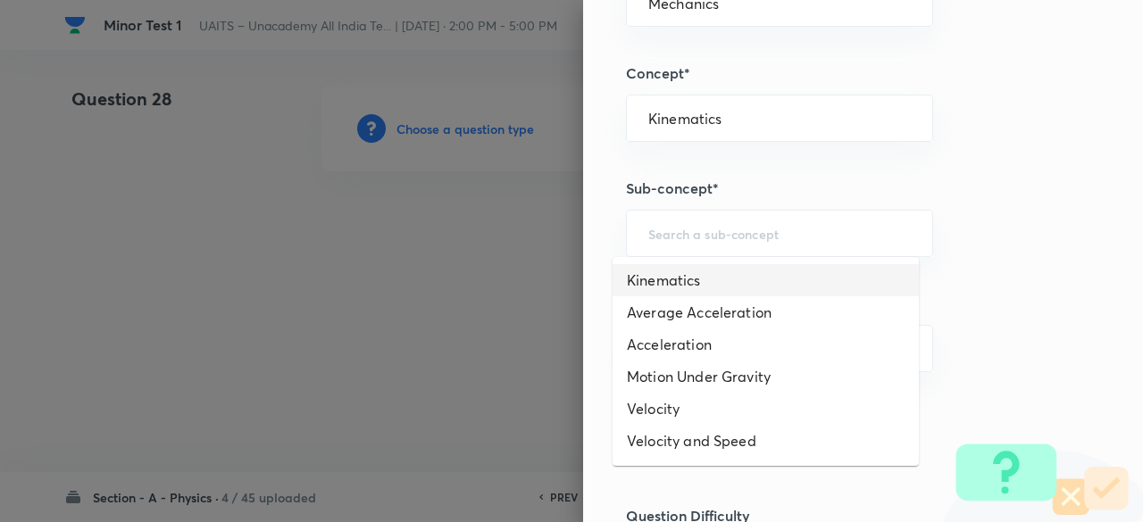
click at [713, 279] on li "Kinematics" at bounding box center [765, 280] width 306 height 32
type input "Kinematics"
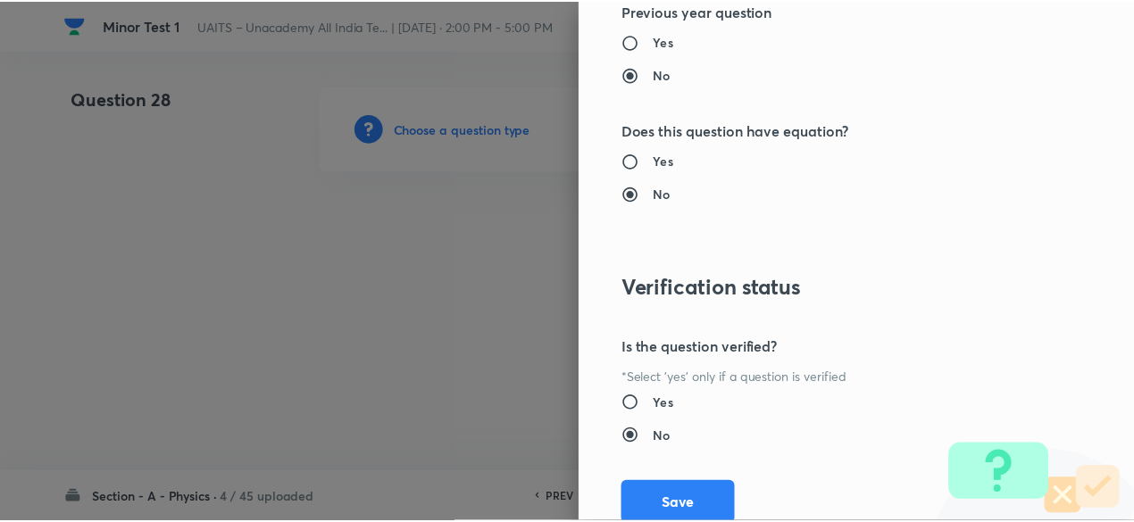
scroll to position [1906, 0]
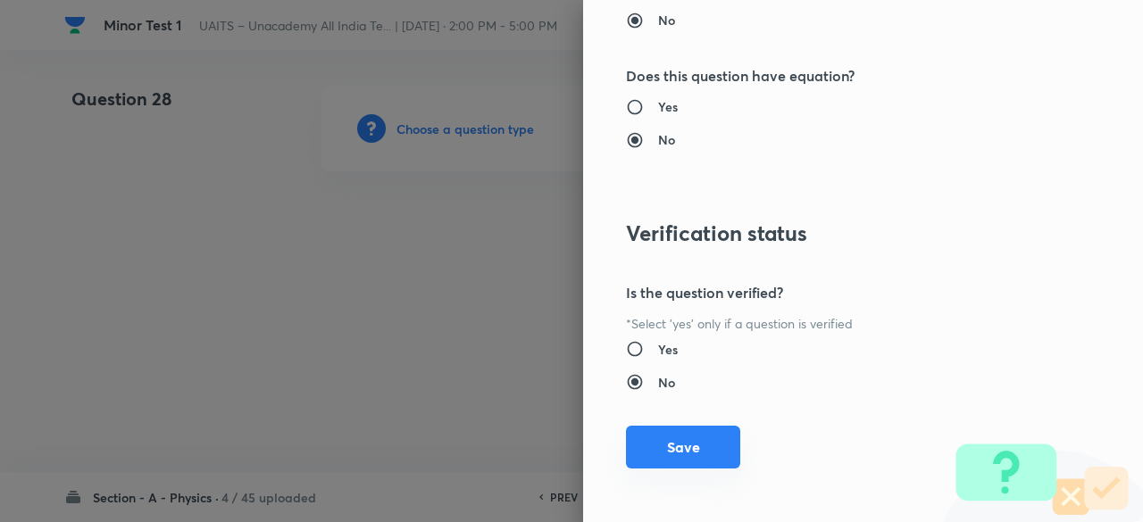
click at [712, 438] on button "Save" at bounding box center [683, 447] width 114 height 43
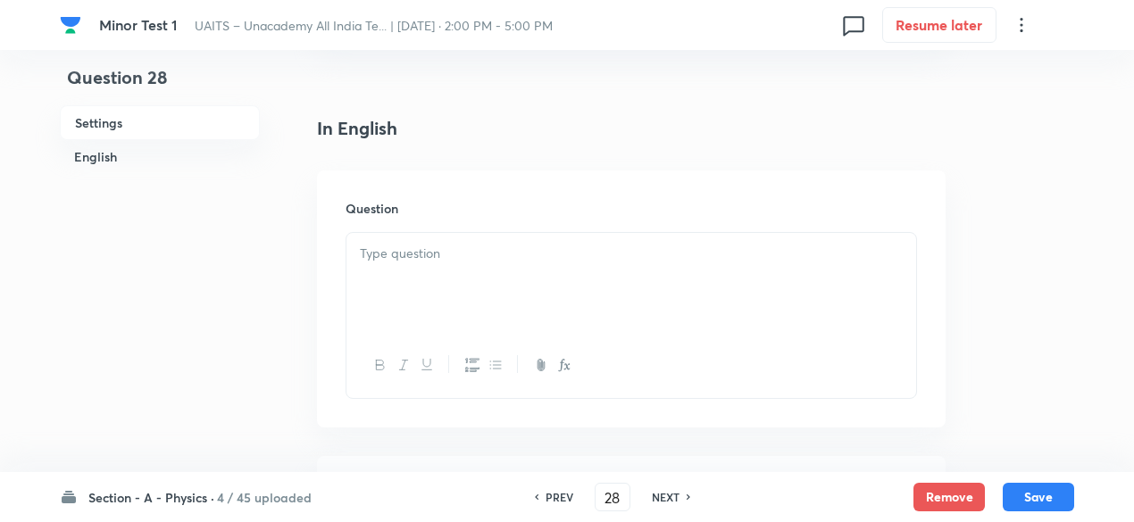
scroll to position [425, 0]
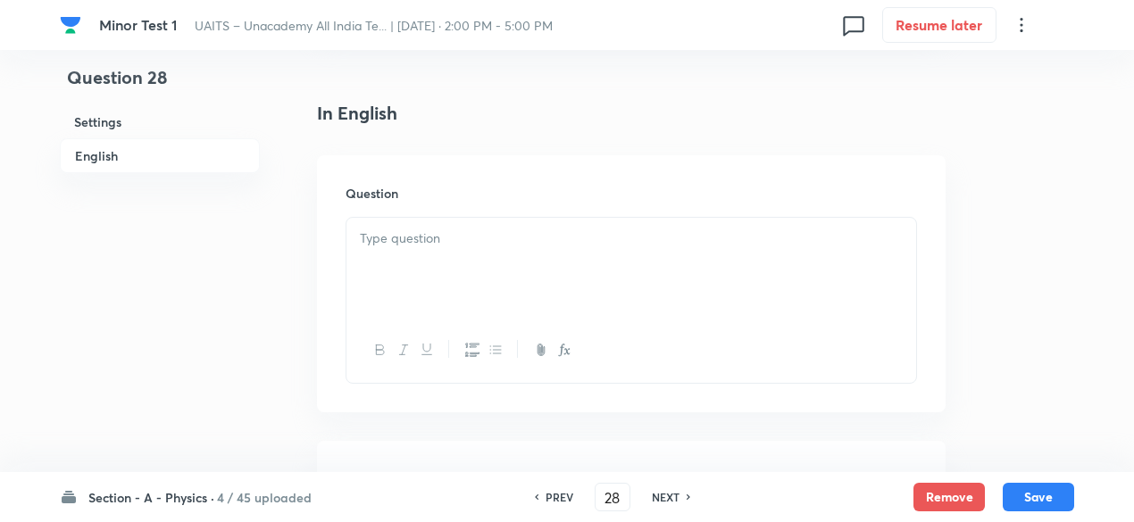
click at [595, 305] on div at bounding box center [631, 268] width 570 height 100
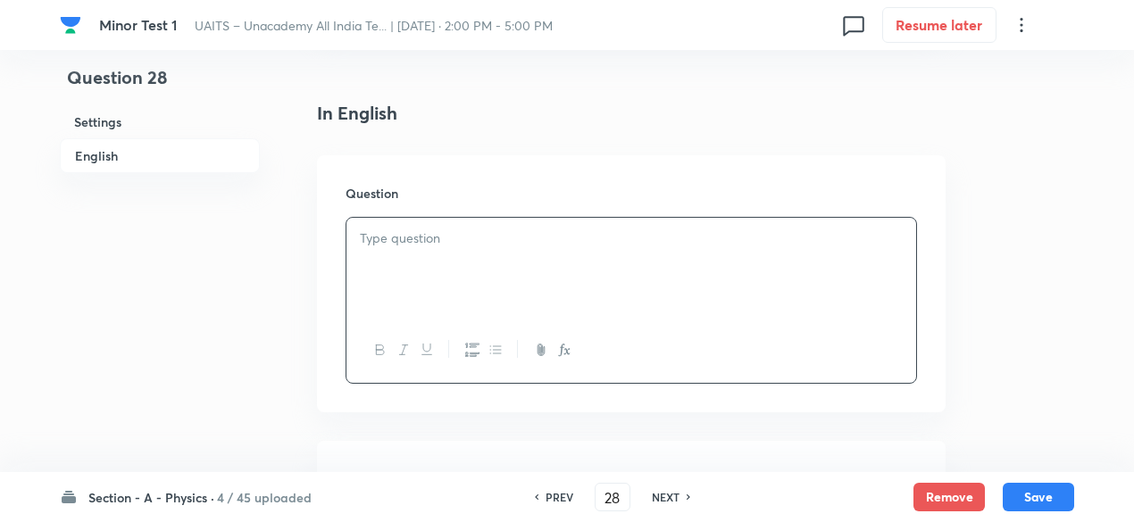
paste div
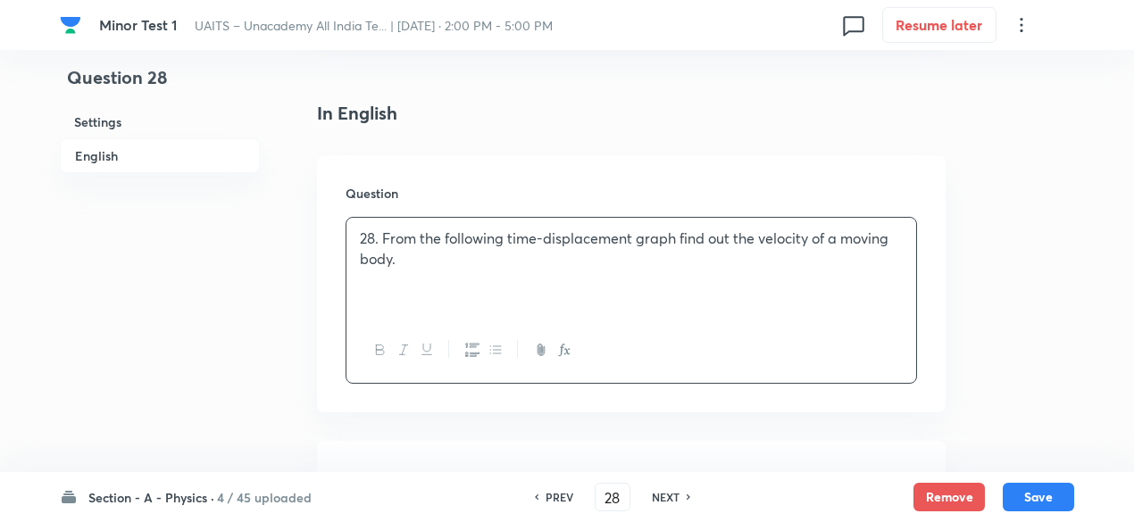
click at [376, 231] on p "28. From the following time-displacement graph find out the velocity of a movin…" at bounding box center [631, 249] width 543 height 40
click at [557, 279] on div "From the following time-displacement graph find out the velocity of a moving bo…" at bounding box center [631, 268] width 570 height 100
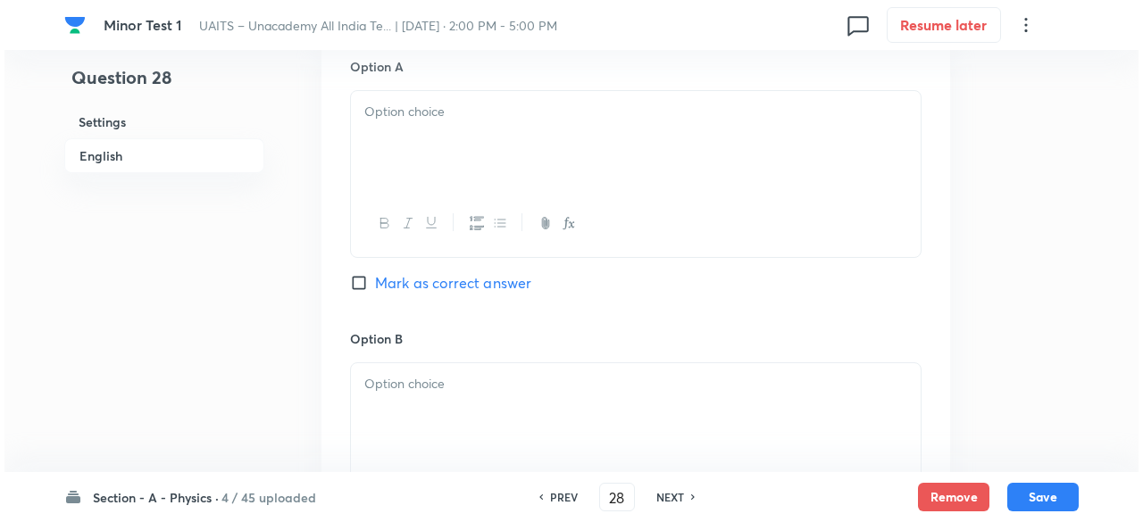
scroll to position [964, 0]
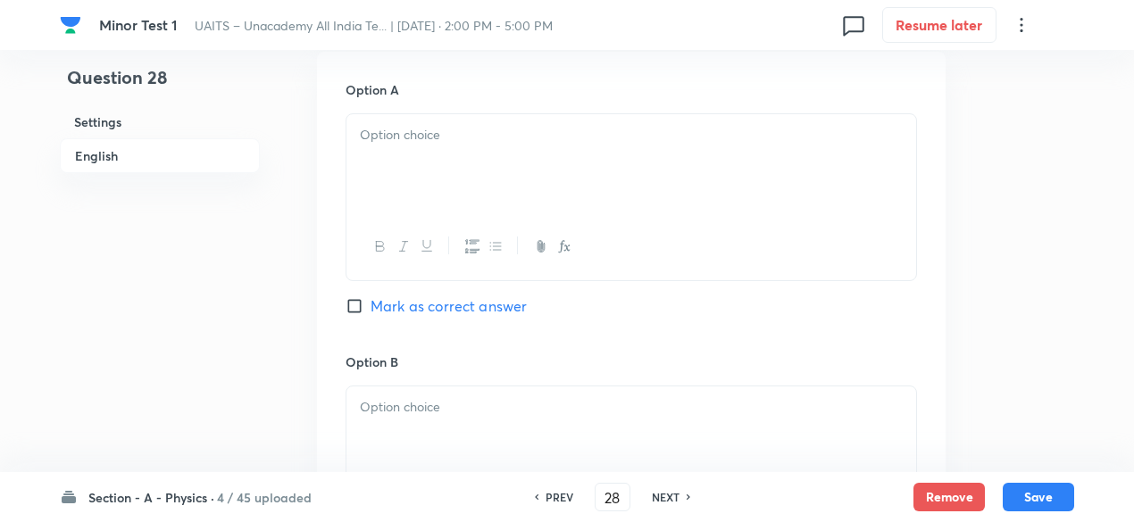
click at [568, 246] on icon "button" at bounding box center [564, 246] width 14 height 14
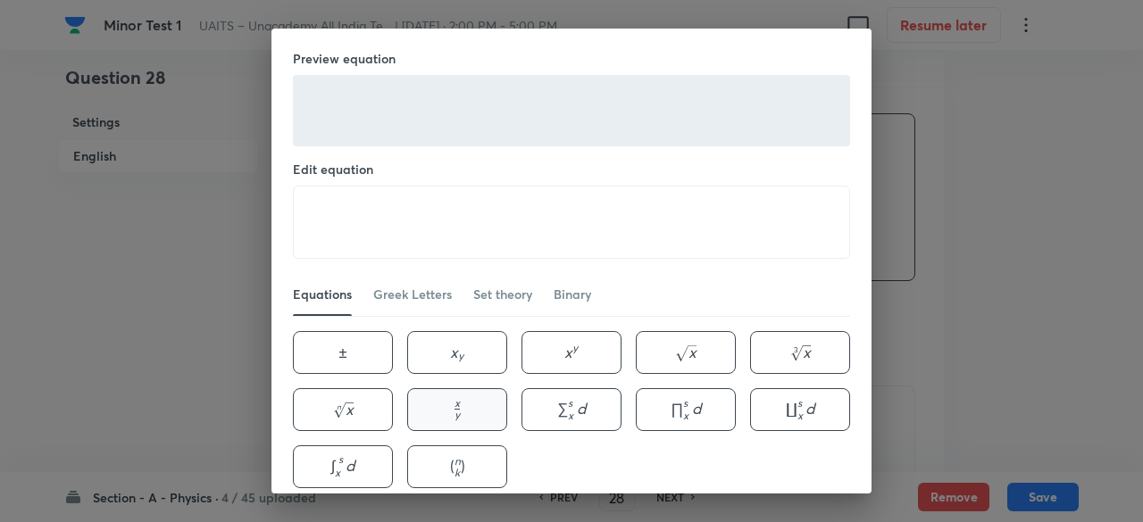
click at [466, 410] on button "x y \frac{x}{y} y x ​" at bounding box center [457, 409] width 100 height 43
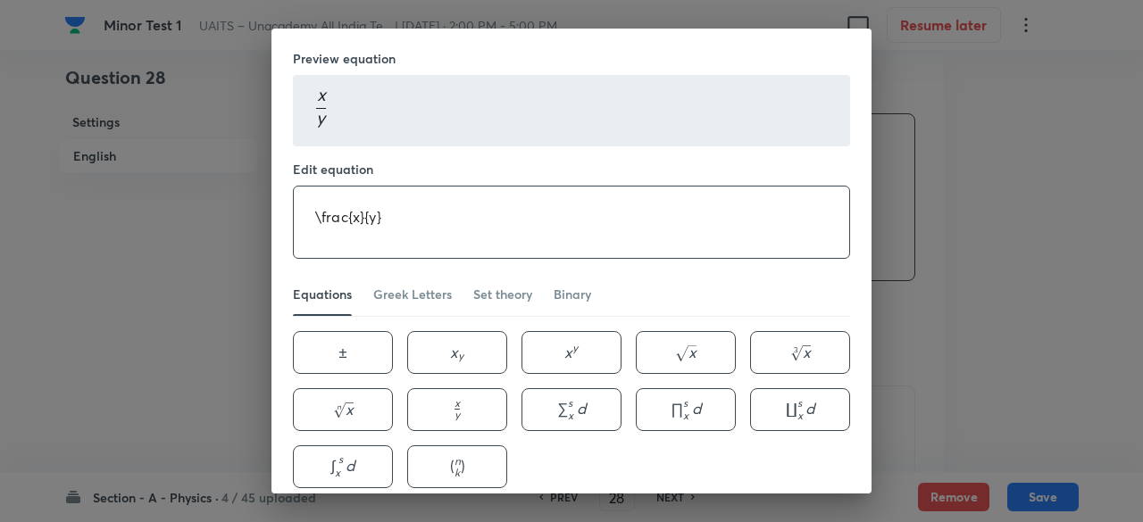
click at [359, 204] on textarea "\frac{x}{y}" at bounding box center [571, 222] width 555 height 71
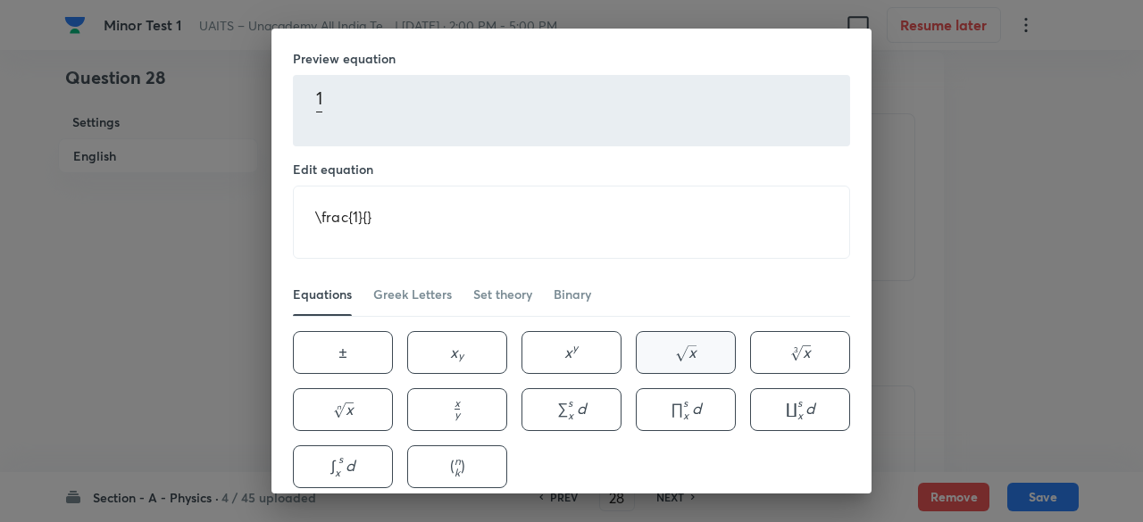
click at [688, 342] on span "x" at bounding box center [692, 352] width 8 height 21
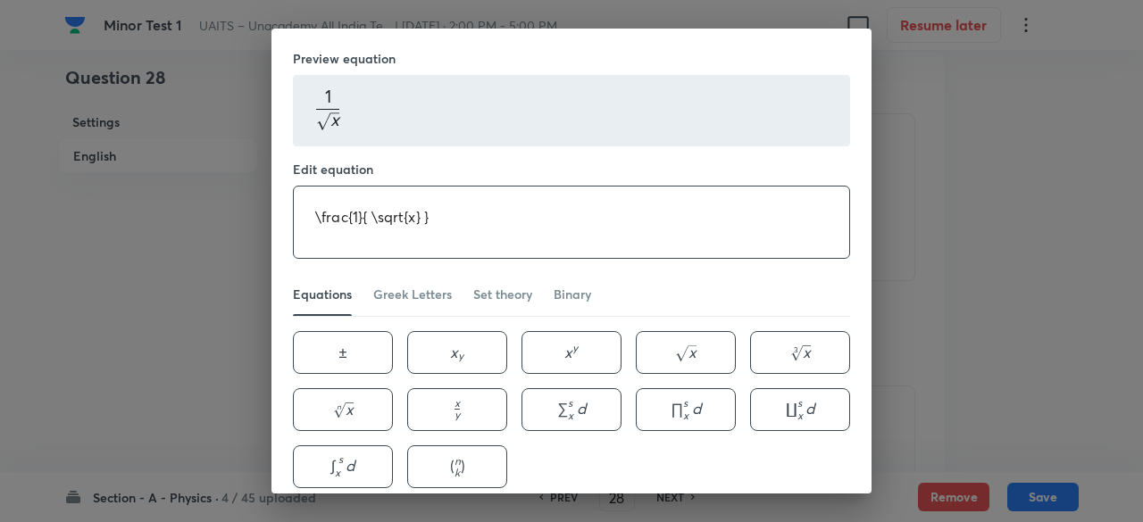
click at [412, 210] on textarea "\frac{1}{ \sqrt{x} }" at bounding box center [571, 222] width 555 height 71
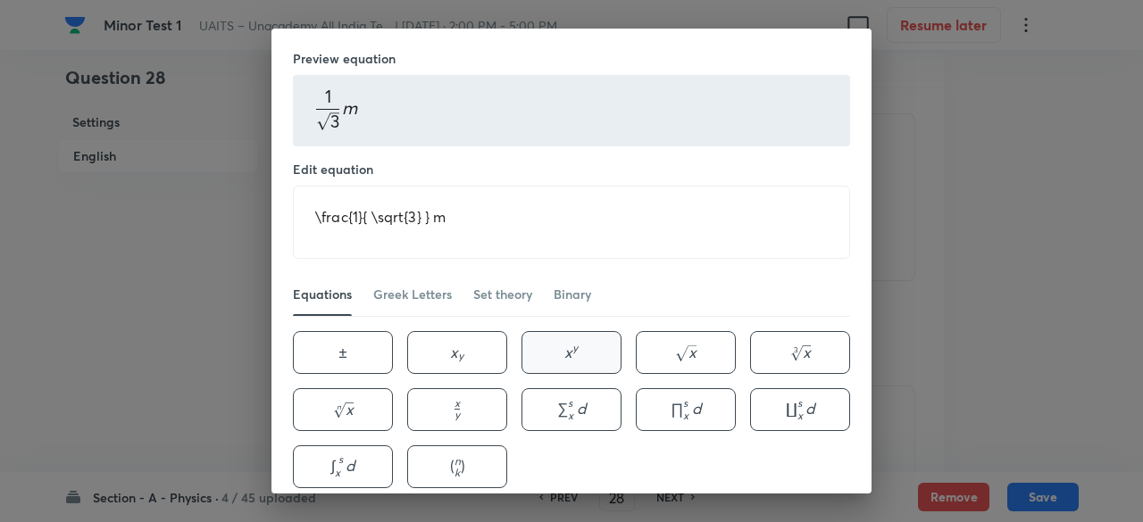
drag, startPoint x: 605, startPoint y: 342, endPoint x: 561, endPoint y: 351, distance: 45.5
click at [561, 351] on button "x y x^{y} x y" at bounding box center [571, 352] width 100 height 43
click at [564, 351] on span "x" at bounding box center [568, 352] width 8 height 21
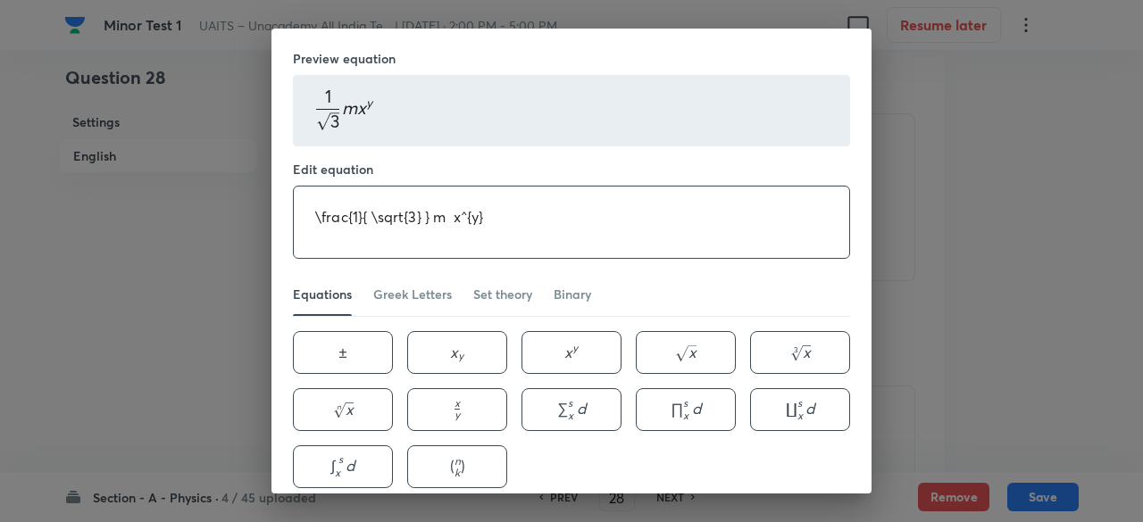
click at [455, 210] on textarea "\frac{1}{ \sqrt{3} } m x^{y}" at bounding box center [571, 222] width 555 height 71
click at [513, 223] on textarea "\frac{1}{ \sqrt{3} } m s^{-1}" at bounding box center [571, 222] width 555 height 71
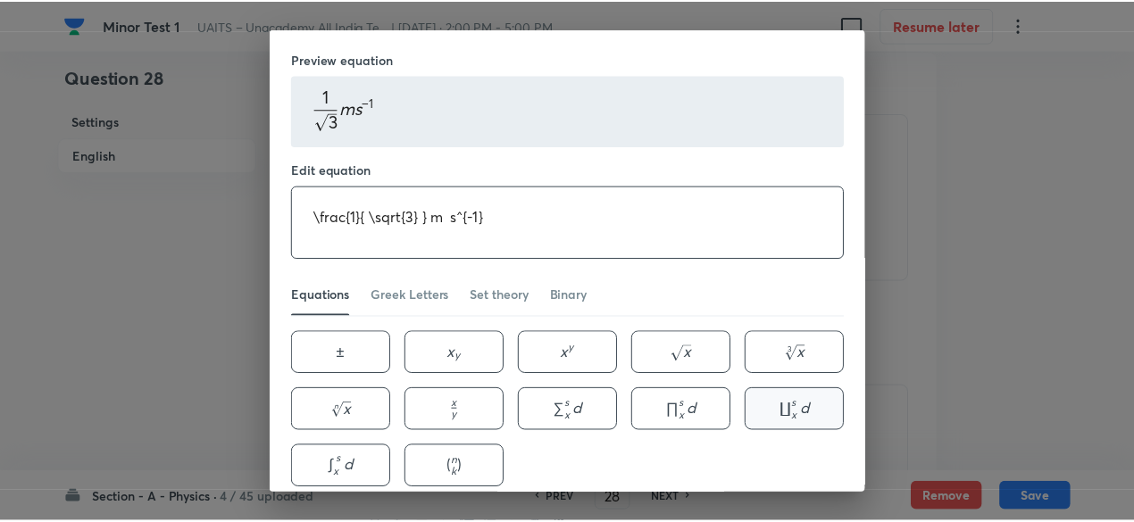
scroll to position [79, 0]
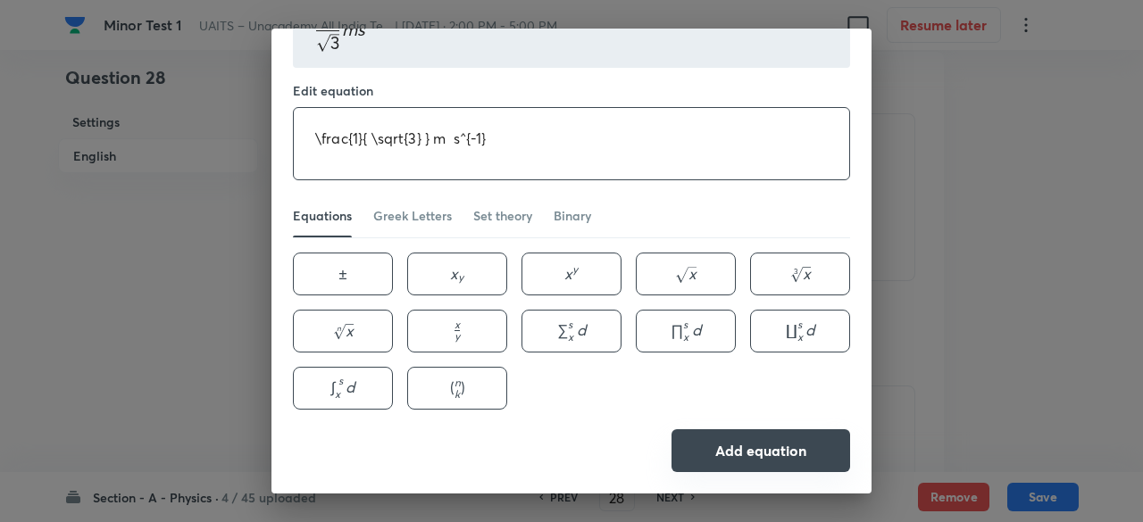
type textarea "\frac{1}{ \sqrt{3} } m s^{-1}"
click at [751, 437] on button "Add equation" at bounding box center [760, 450] width 179 height 43
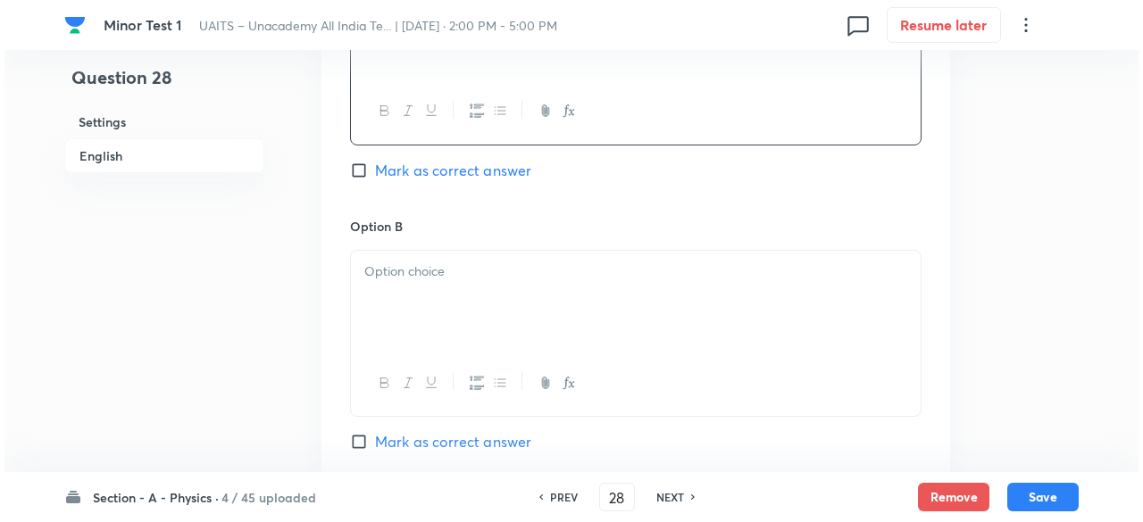
scroll to position [1101, 0]
click at [559, 377] on icon "button" at bounding box center [564, 382] width 14 height 14
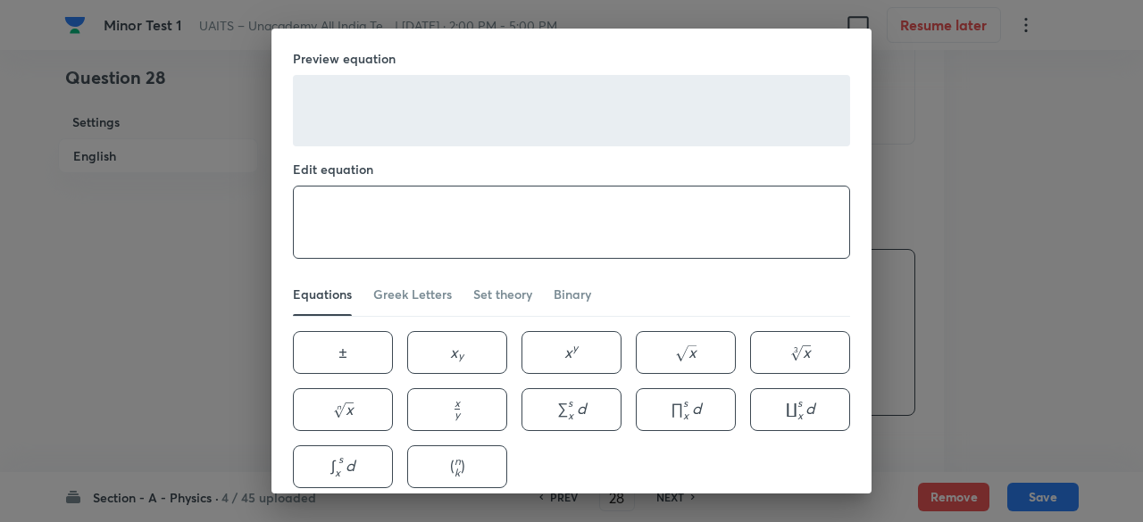
click at [493, 257] on textarea at bounding box center [571, 222] width 555 height 71
paste textarea "\frac{1}{ \sqrt{3} } m s^{-1}"
click at [428, 208] on textarea "\frac{1}{ \sqrt{3} } m s^{-1}" at bounding box center [571, 222] width 555 height 71
click at [428, 208] on textarea "\frac{1}{ \sqrt{3} } 3 m s^{-1}" at bounding box center [571, 222] width 555 height 71
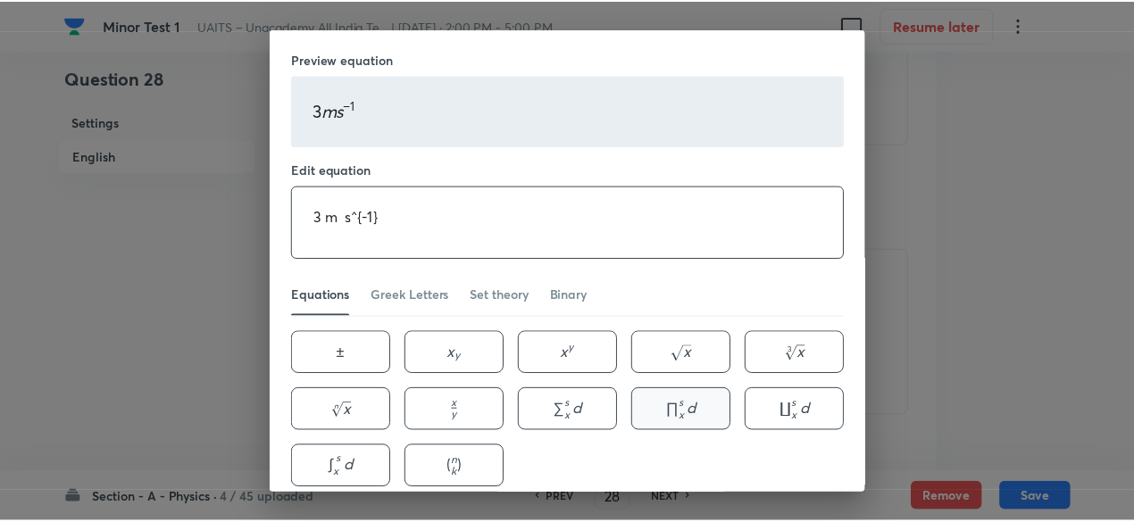
scroll to position [79, 0]
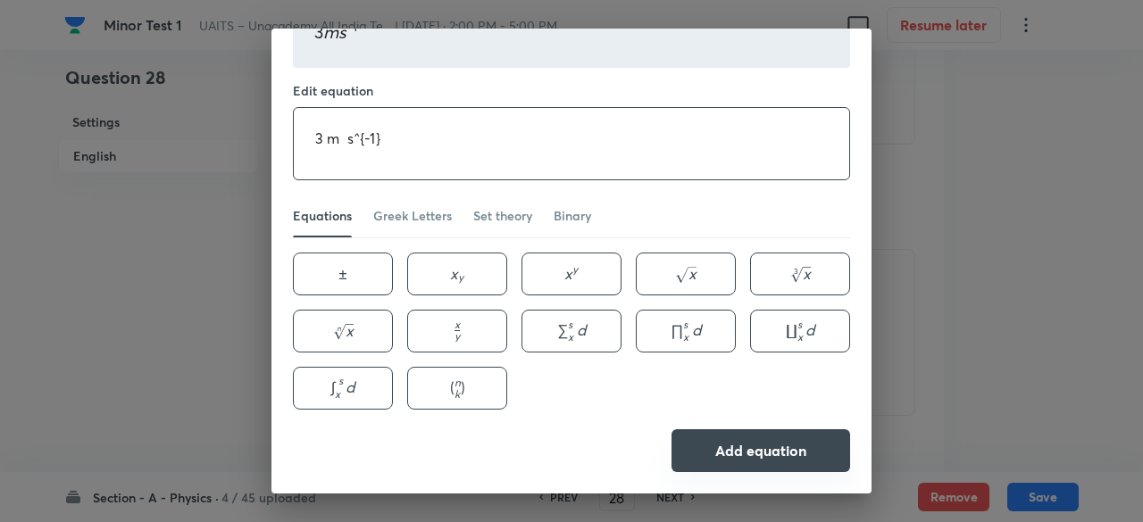
type textarea "3 m s^{-1}"
click at [717, 458] on button "Add equation" at bounding box center [760, 450] width 179 height 43
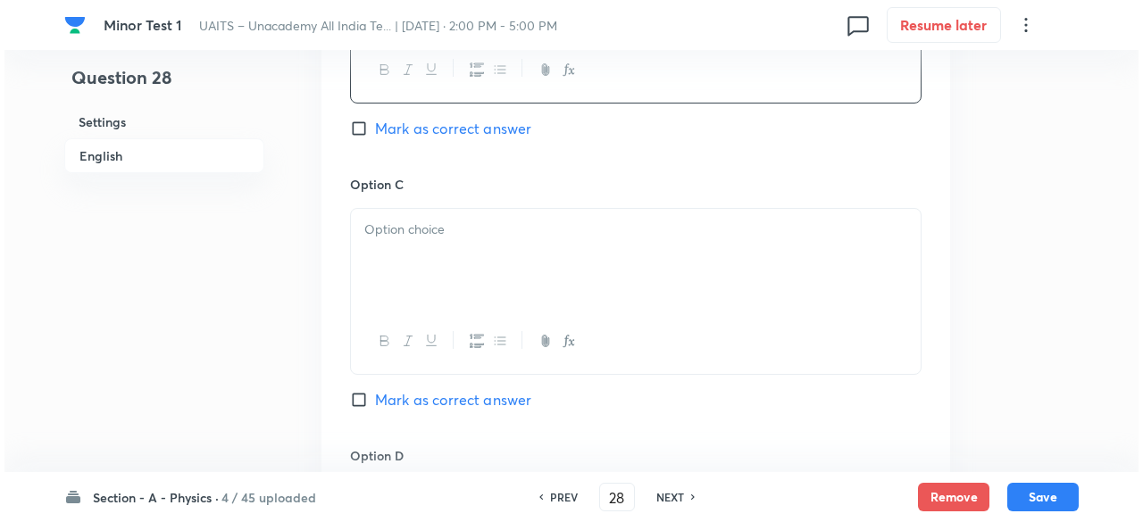
scroll to position [1424, 0]
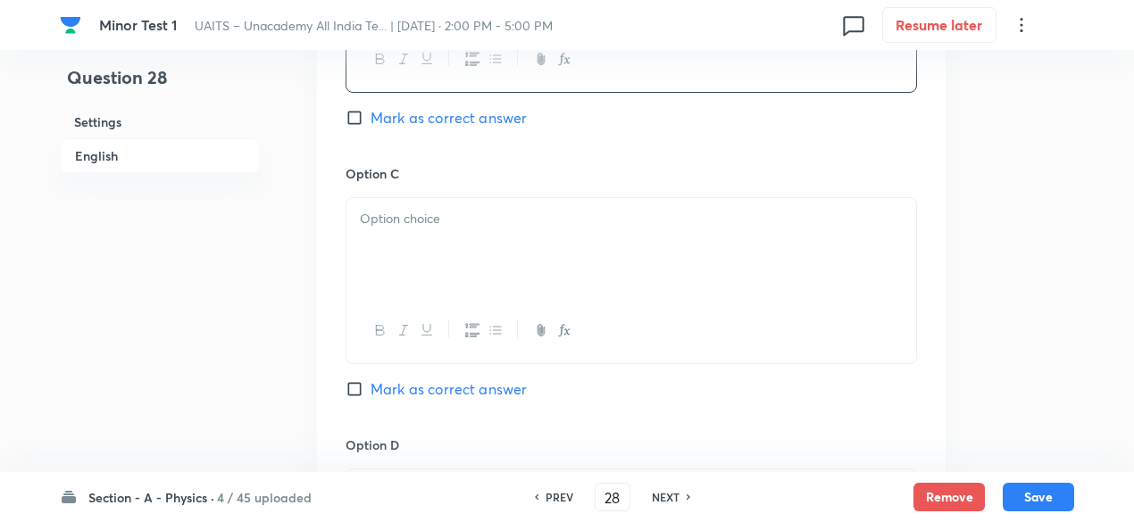
click at [564, 324] on icon "button" at bounding box center [564, 330] width 14 height 14
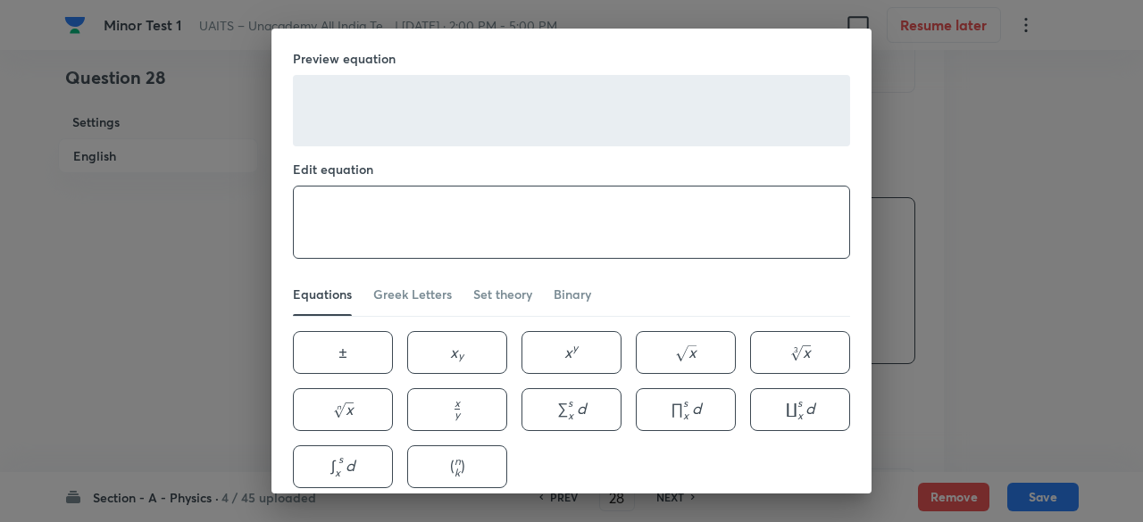
click at [464, 220] on textarea at bounding box center [571, 222] width 555 height 71
paste textarea "\frac{1}{ \sqrt{3} } m s^{-1}"
click at [361, 209] on textarea "\frac{1}{ \sqrt{3} } m s^{-1}" at bounding box center [571, 222] width 555 height 71
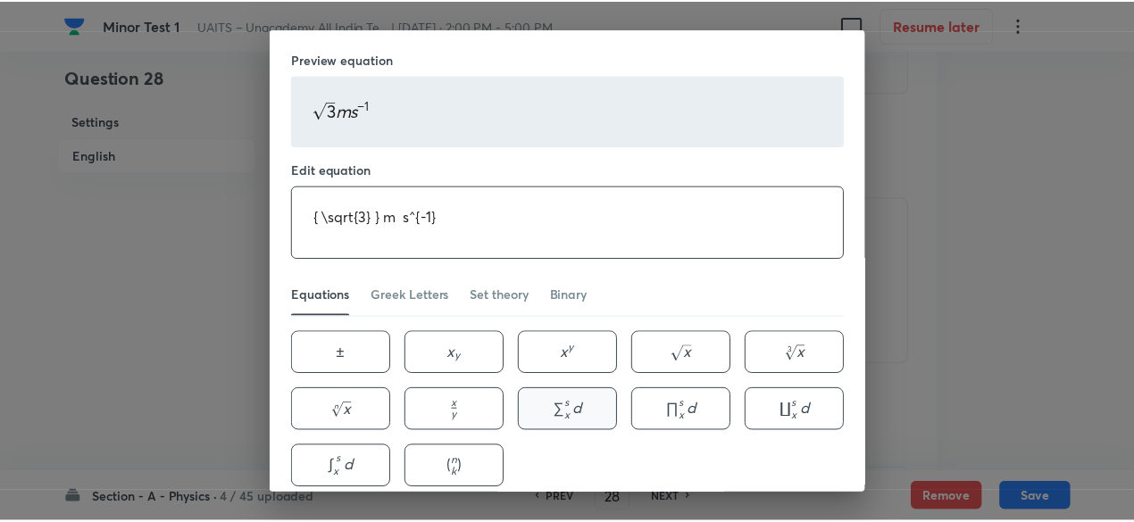
scroll to position [79, 0]
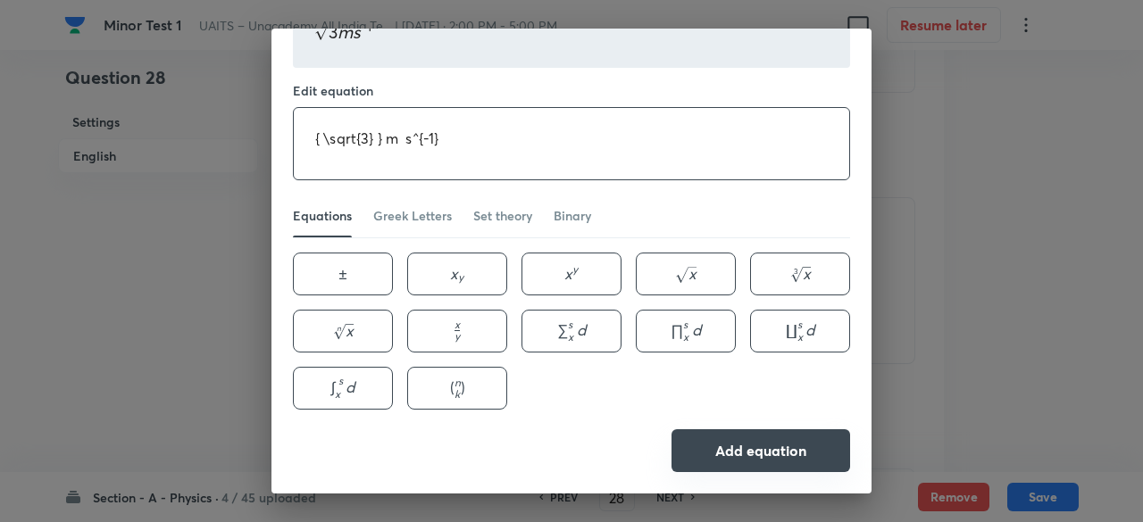
type textarea "{ \sqrt{3} } m s^{-1}"
click at [763, 462] on button "Add equation" at bounding box center [760, 450] width 179 height 43
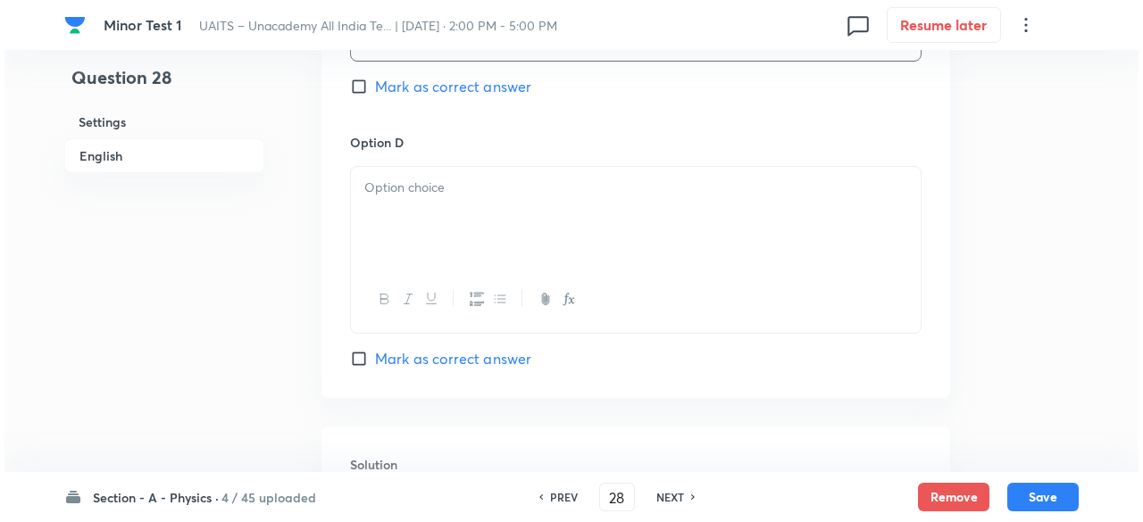
scroll to position [1735, 0]
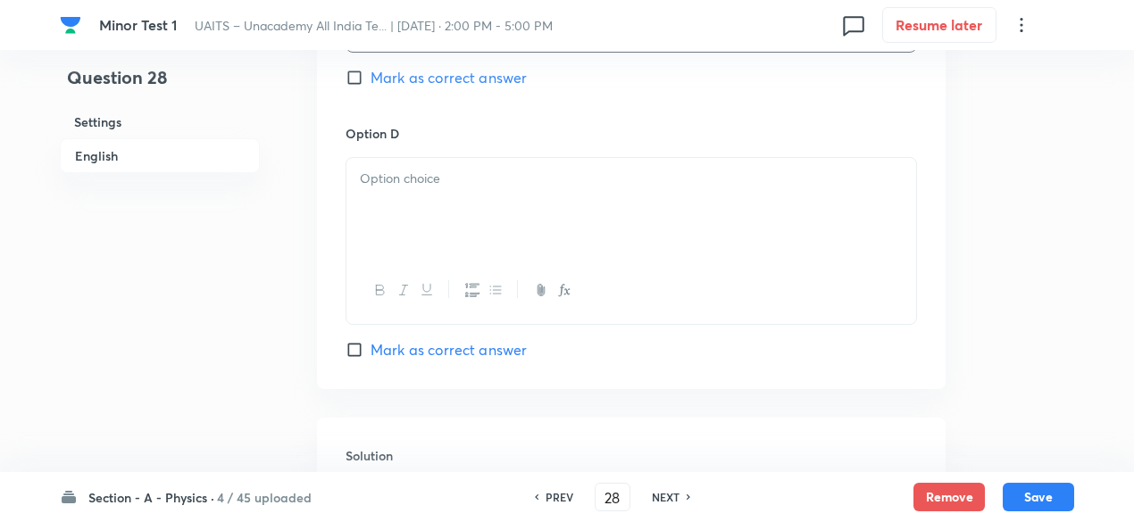
click at [566, 290] on icon "button" at bounding box center [567, 292] width 6 height 6
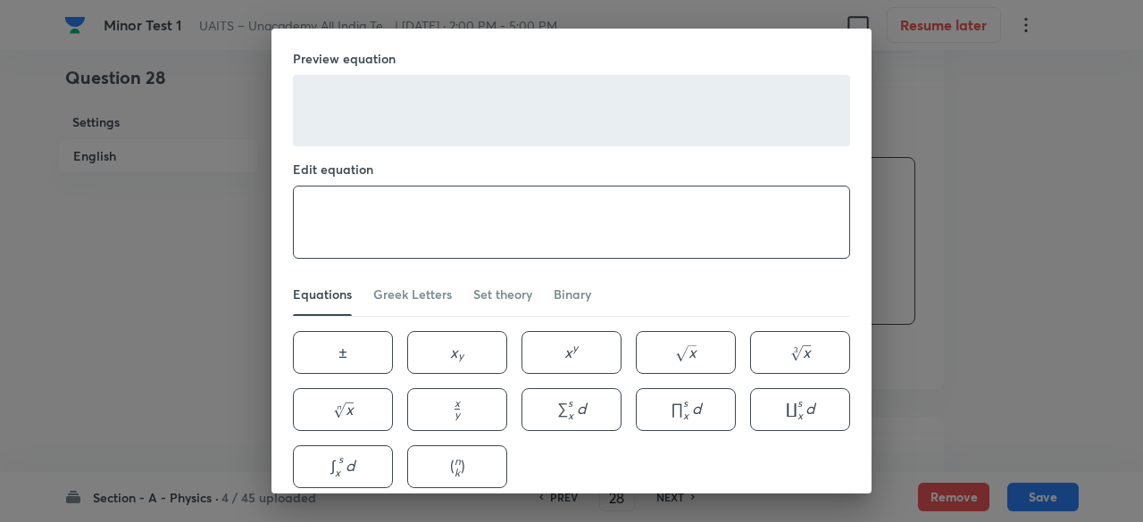
click at [495, 228] on textarea at bounding box center [571, 222] width 555 height 71
paste textarea "\frac{1}{ \sqrt{3} } m s^{-1}"
click at [425, 204] on textarea "\frac{1}{ \sqrt{3} } m s^{-1}" at bounding box center [571, 222] width 555 height 71
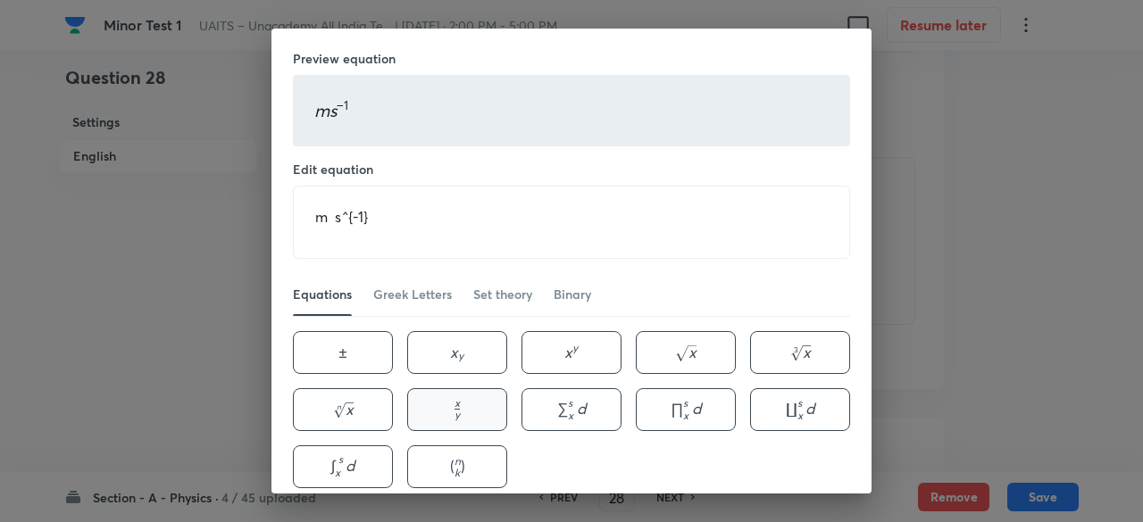
click at [461, 413] on button "x y \frac{x}{y} y x ​" at bounding box center [457, 409] width 100 height 43
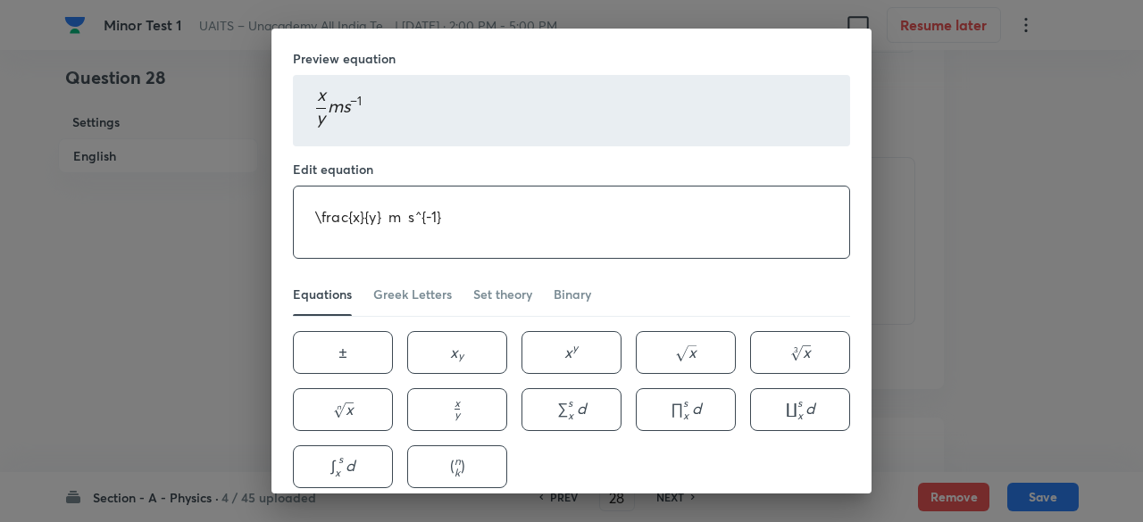
click at [353, 203] on textarea "\frac{x}{y} m s^{-1}" at bounding box center [571, 222] width 555 height 71
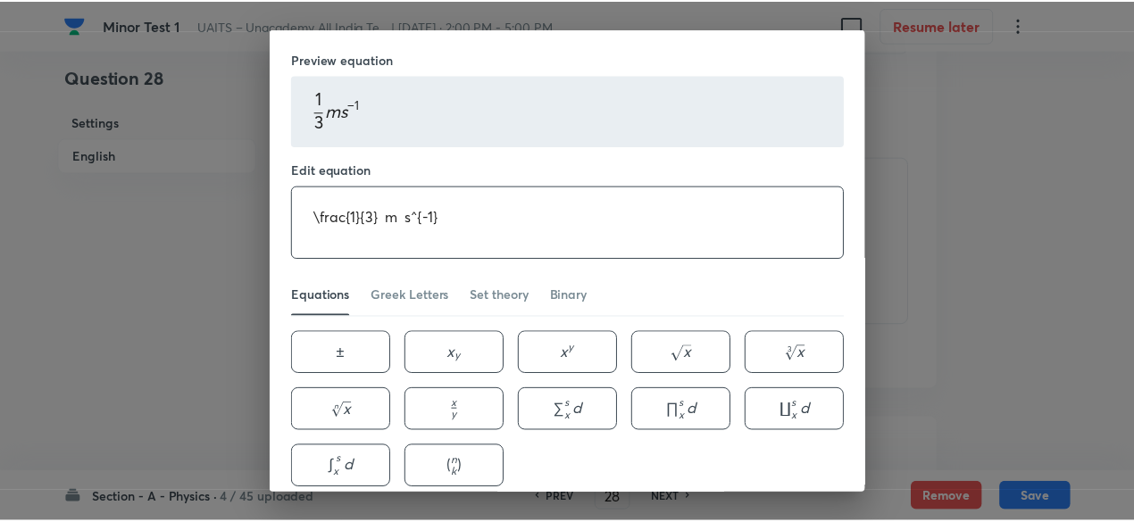
scroll to position [79, 0]
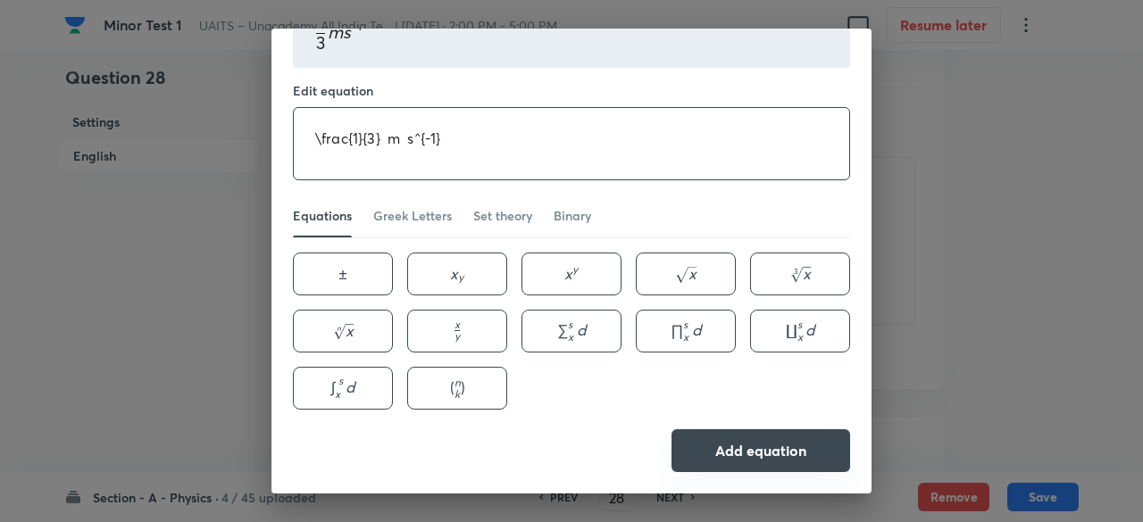
type textarea "\frac{1}{3} m s^{-1}"
click at [786, 447] on button "Add equation" at bounding box center [760, 450] width 179 height 43
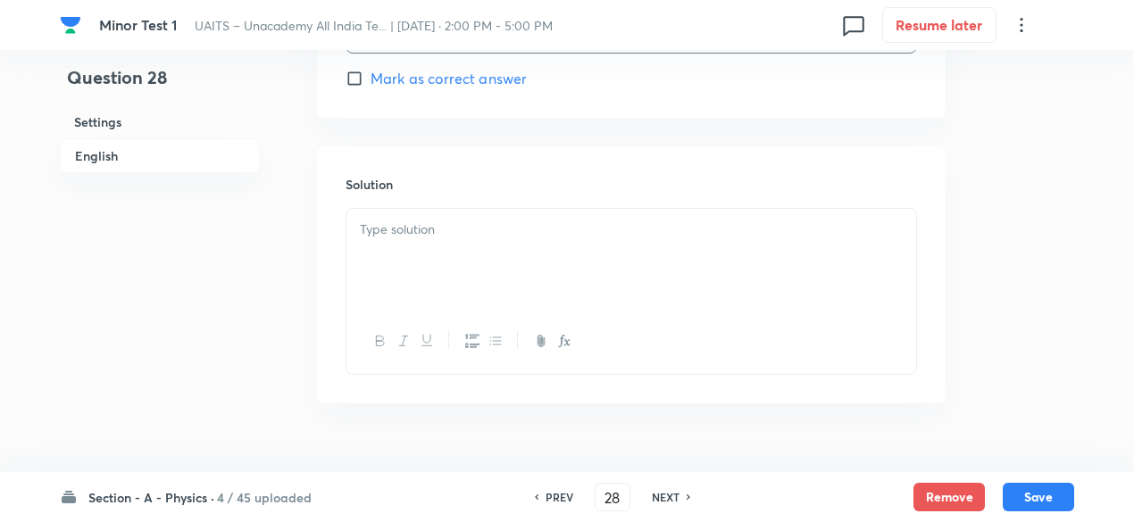
scroll to position [2029, 0]
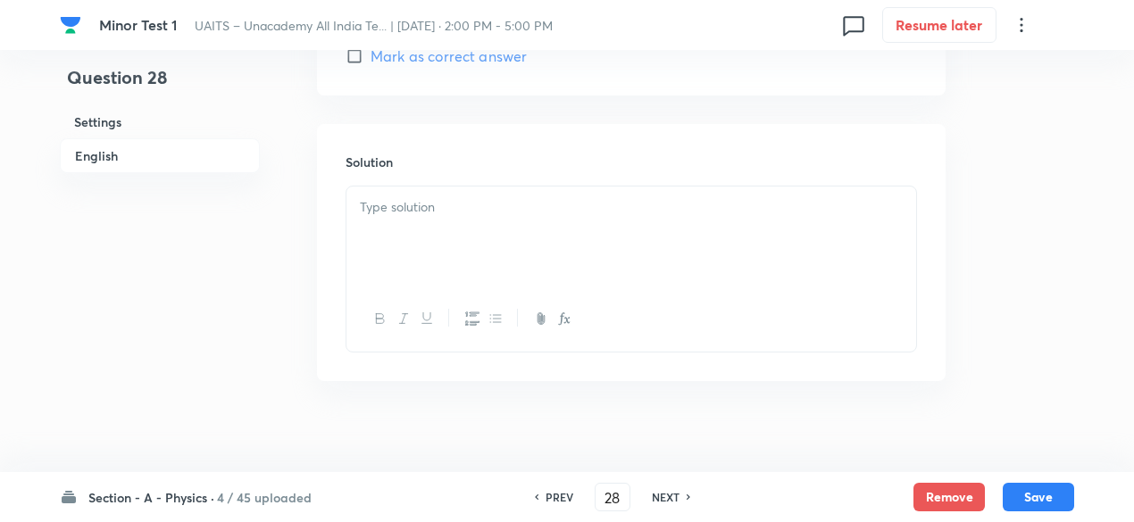
click at [515, 212] on p at bounding box center [631, 207] width 543 height 21
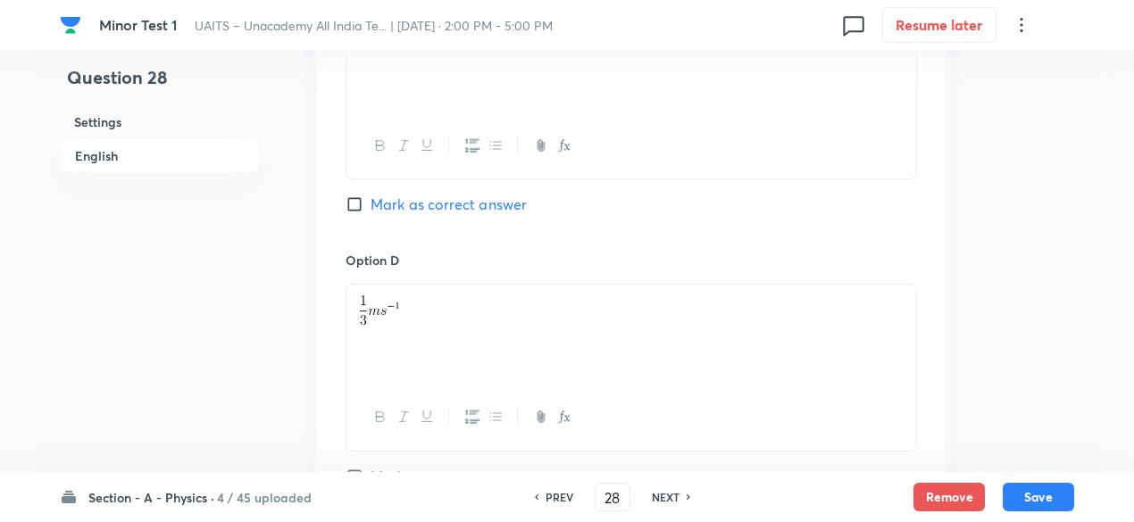
scroll to position [1613, 0]
click at [511, 195] on span "Mark as correct answer" at bounding box center [448, 199] width 156 height 21
click at [370, 195] on input "Mark as correct answer" at bounding box center [357, 200] width 25 height 18
checkbox input "true"
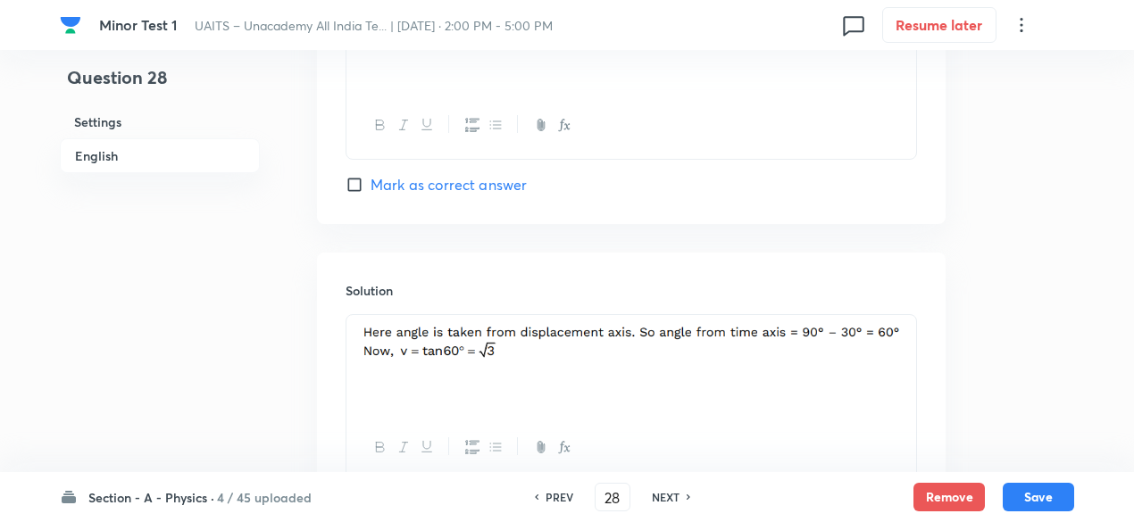
scroll to position [2042, 0]
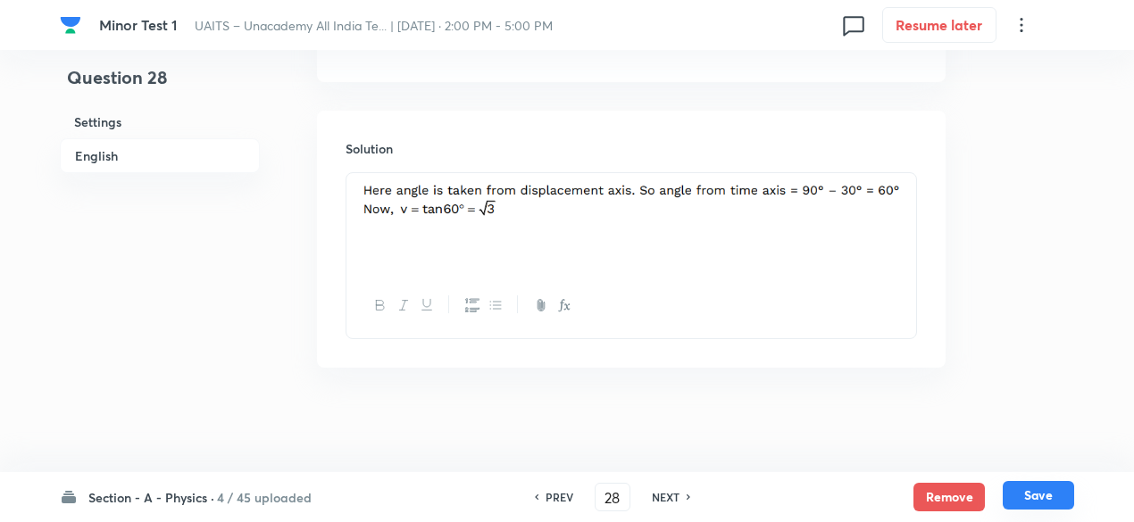
click at [1050, 486] on button "Save" at bounding box center [1037, 495] width 71 height 29
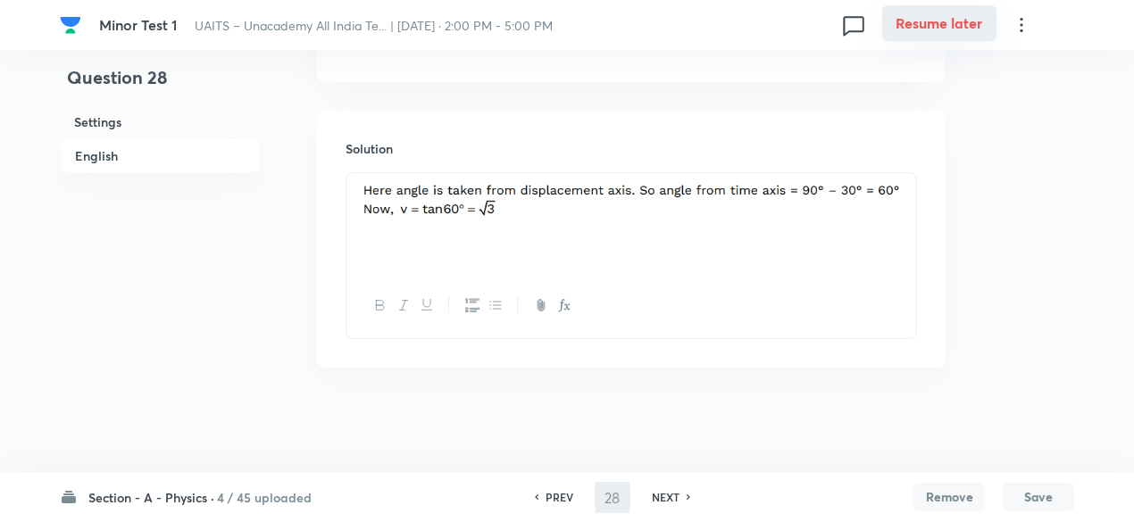
type input "29"
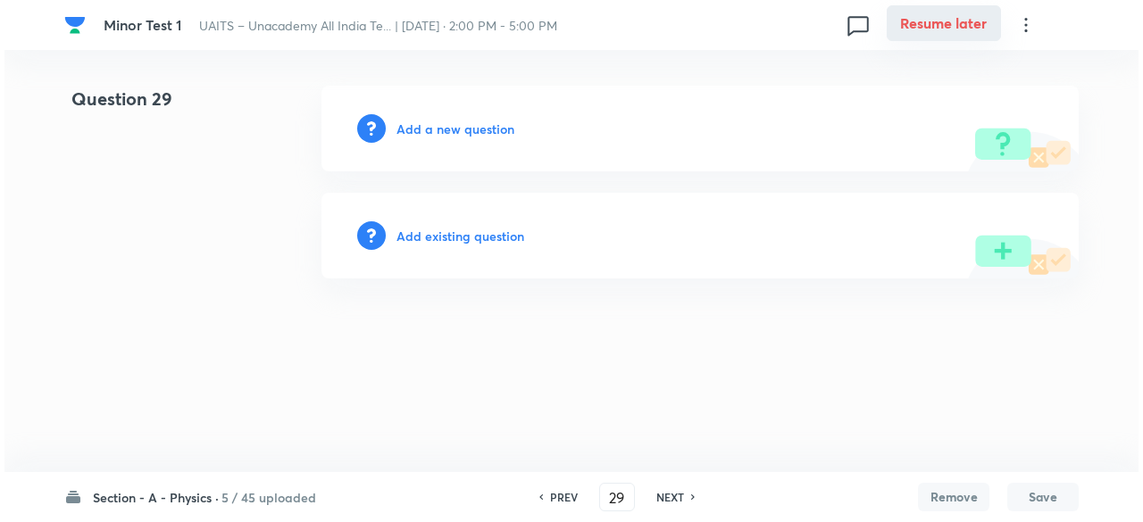
scroll to position [0, 0]
click at [466, 126] on h6 "Add a new question" at bounding box center [455, 129] width 118 height 19
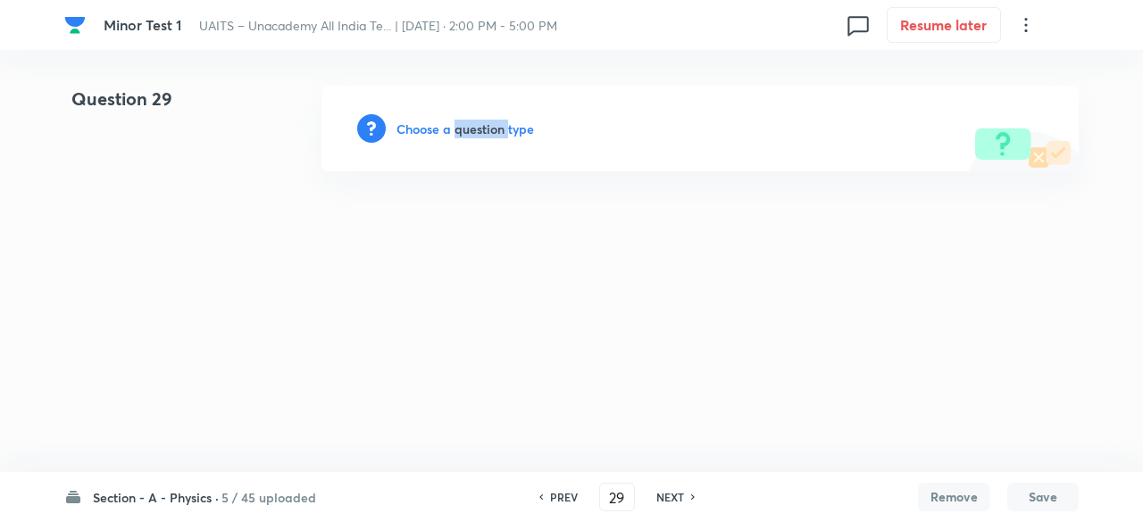
click at [466, 126] on h6 "Choose a question type" at bounding box center [464, 129] width 137 height 19
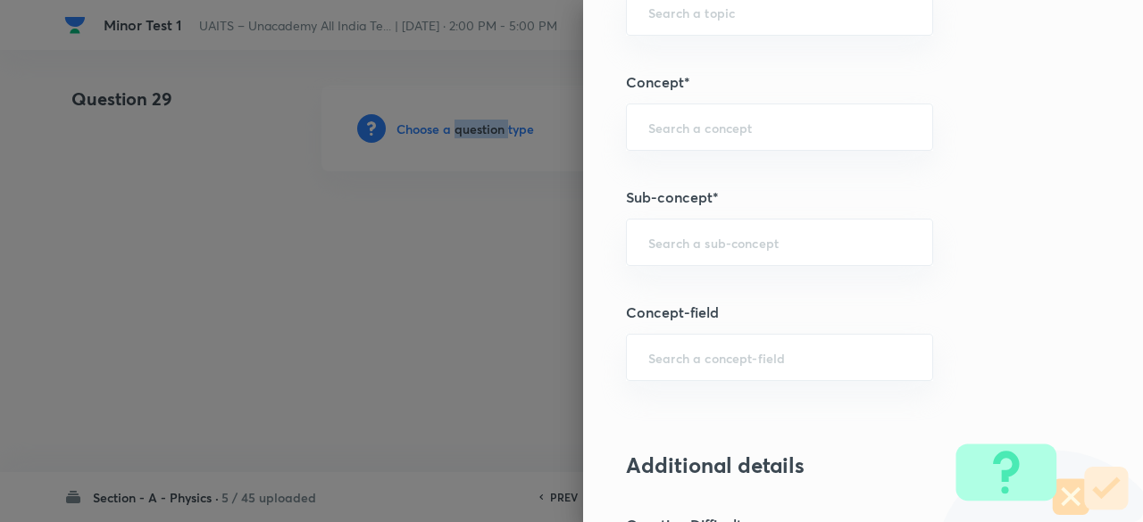
scroll to position [978, 0]
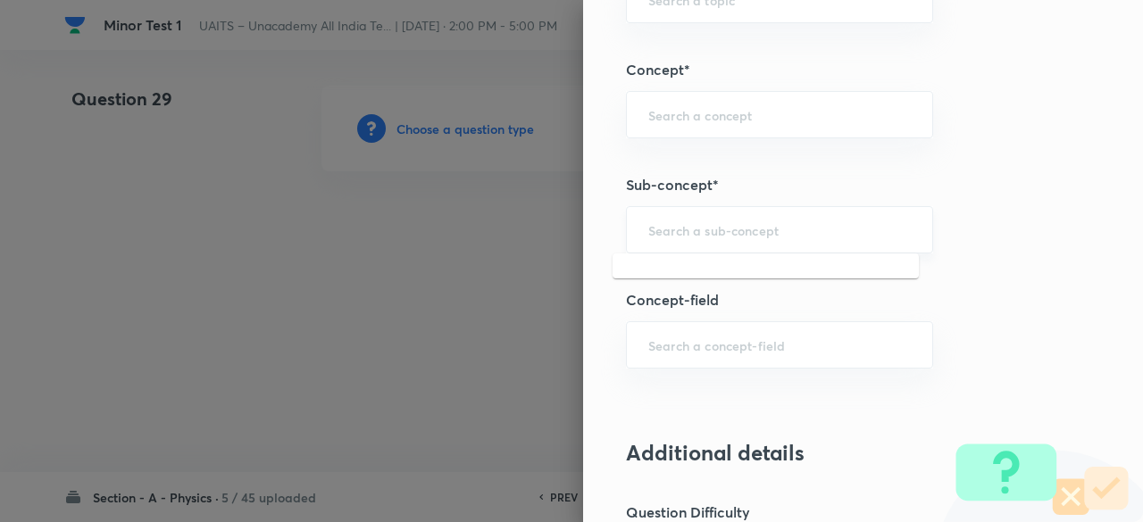
click at [698, 231] on input "text" at bounding box center [779, 229] width 262 height 17
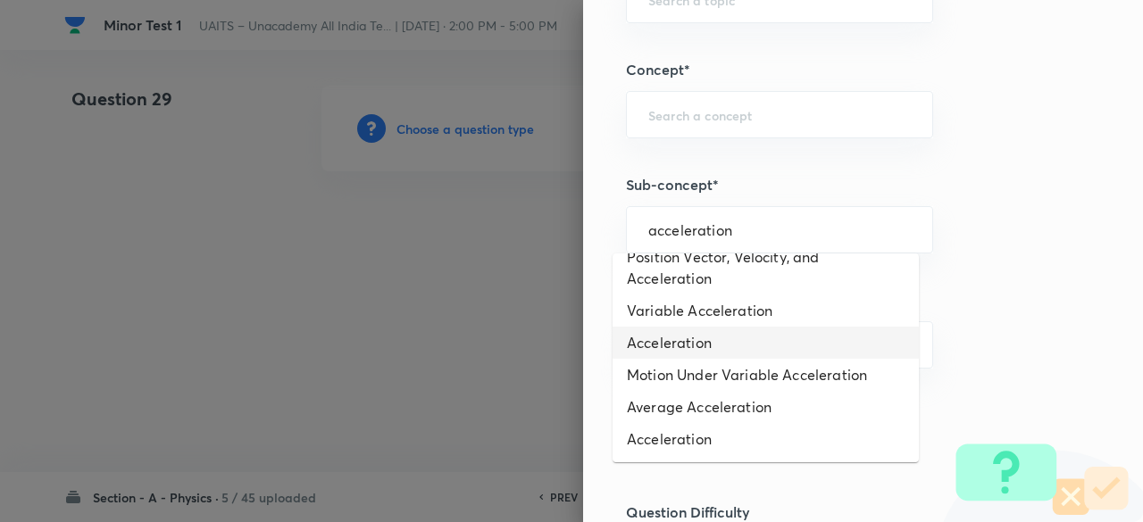
scroll to position [405, 0]
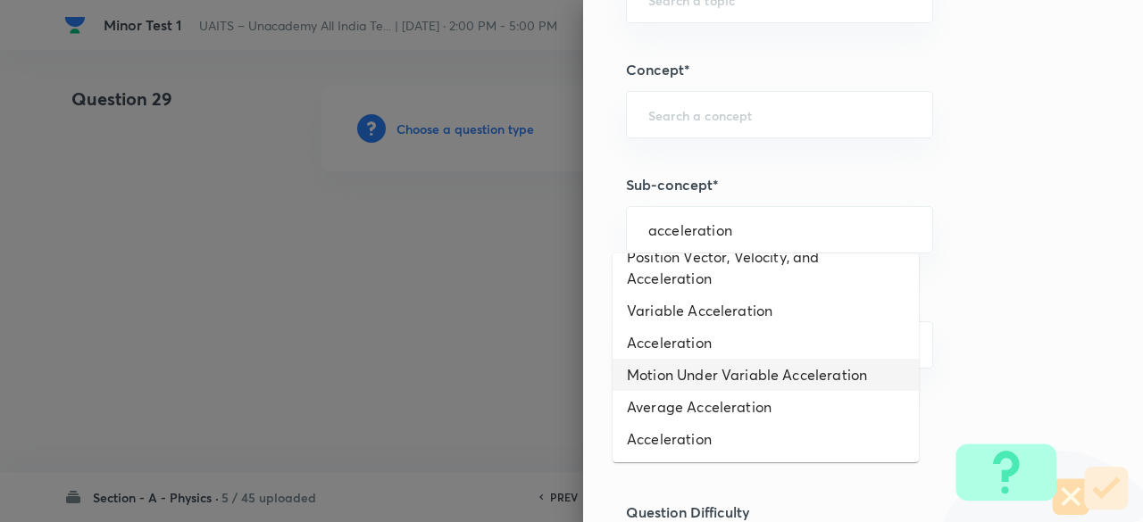
click at [707, 372] on li "Motion Under Variable Acceleration" at bounding box center [765, 375] width 306 height 32
type input "Motion Under Variable Acceleration"
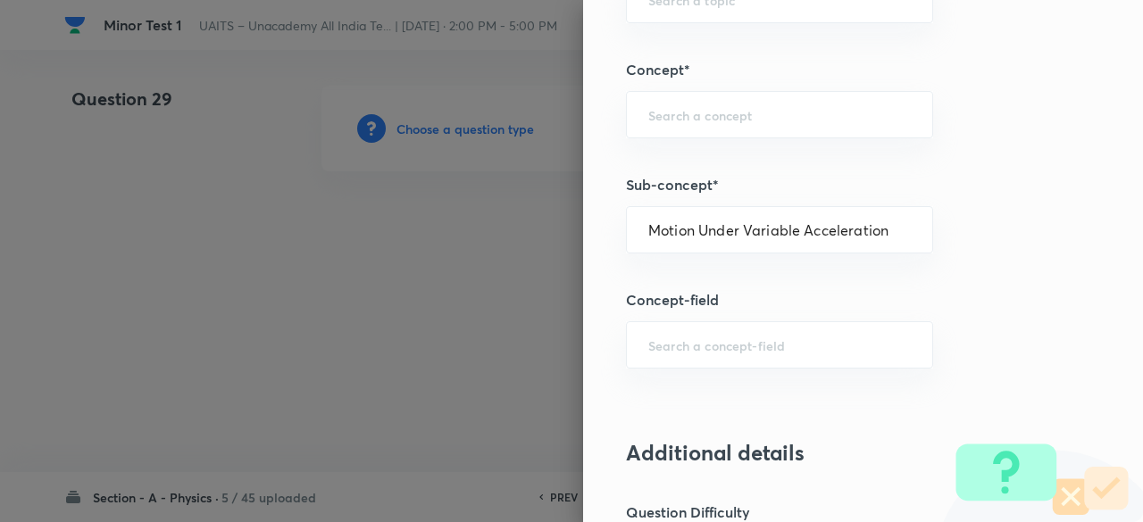
type input "Physics"
type input "Mechanics"
type input "Motion in a Straight Line"
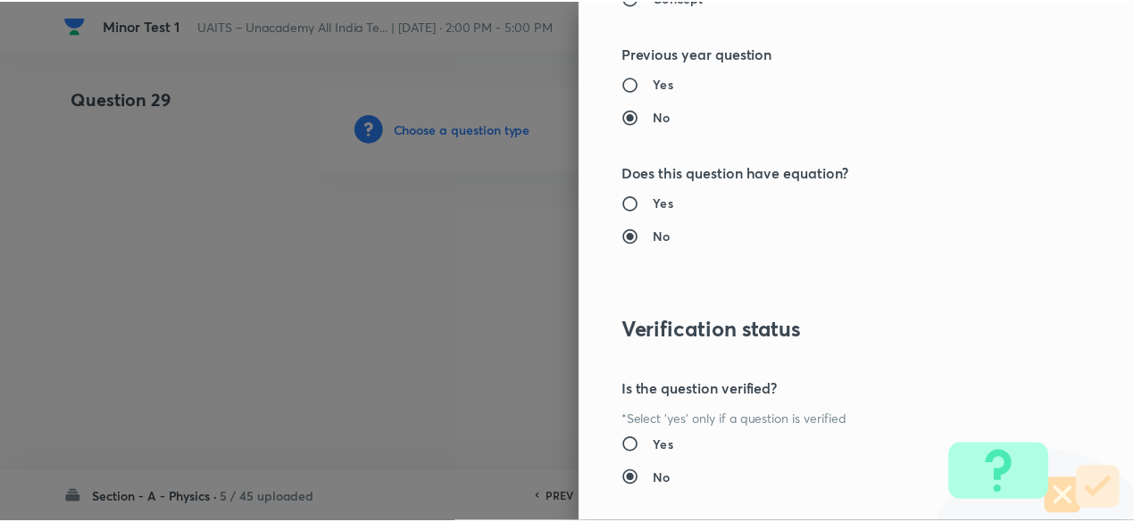
scroll to position [1906, 0]
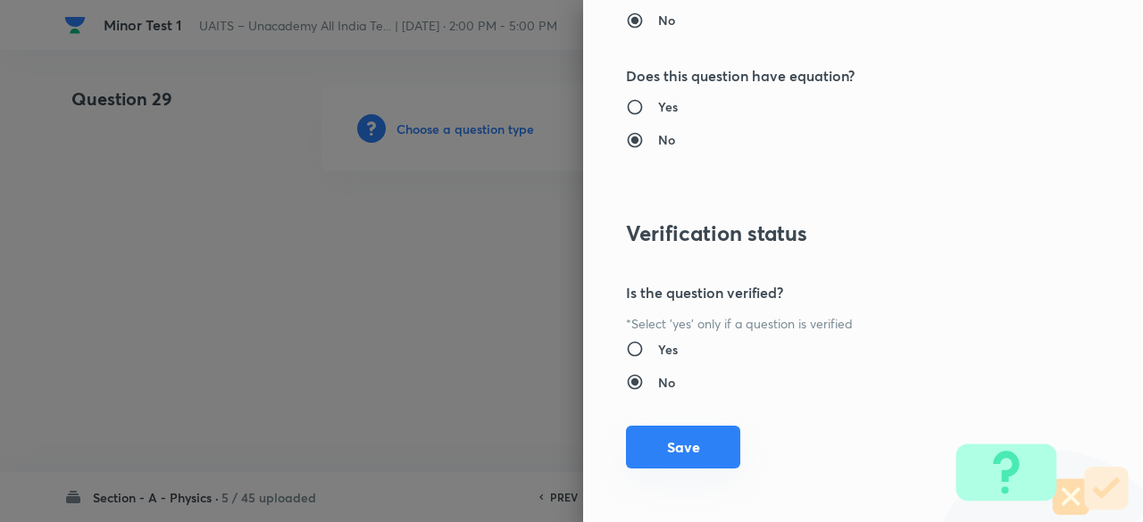
click at [703, 441] on button "Save" at bounding box center [683, 447] width 114 height 43
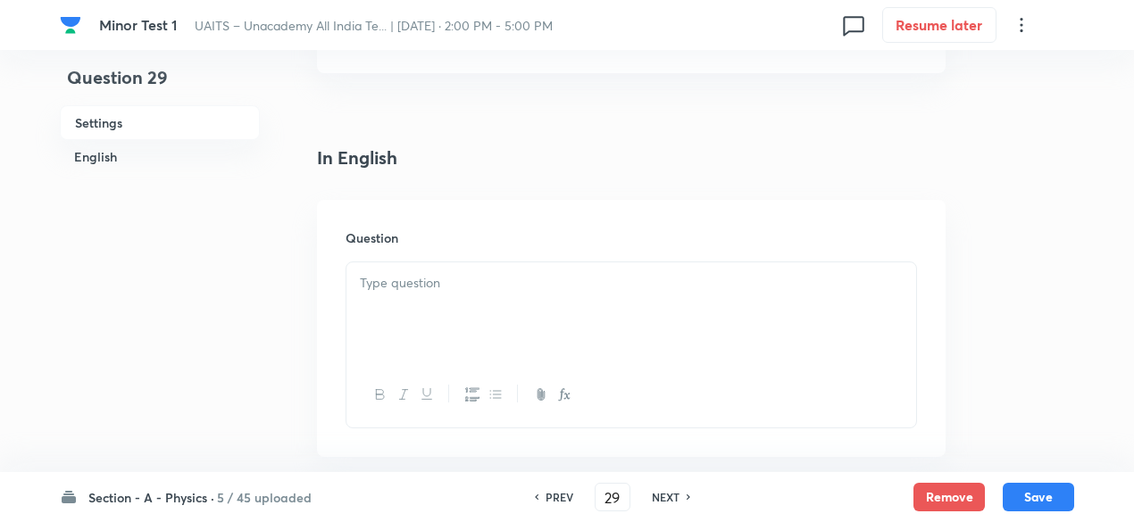
scroll to position [404, 0]
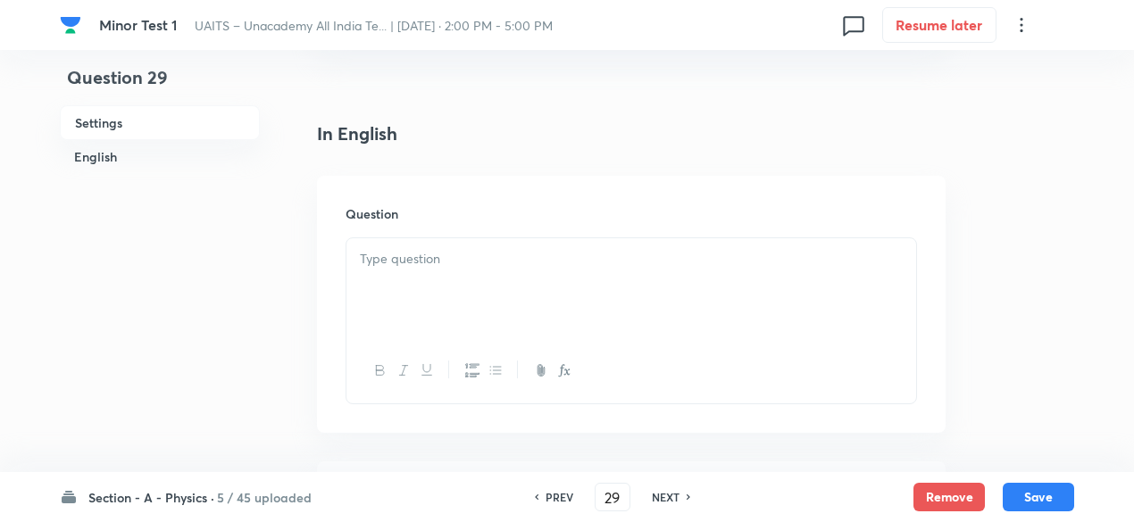
drag, startPoint x: 477, startPoint y: 218, endPoint x: 480, endPoint y: 263, distance: 45.7
click at [480, 263] on div "Question" at bounding box center [631, 304] width 628 height 257
click at [480, 263] on p at bounding box center [631, 259] width 543 height 21
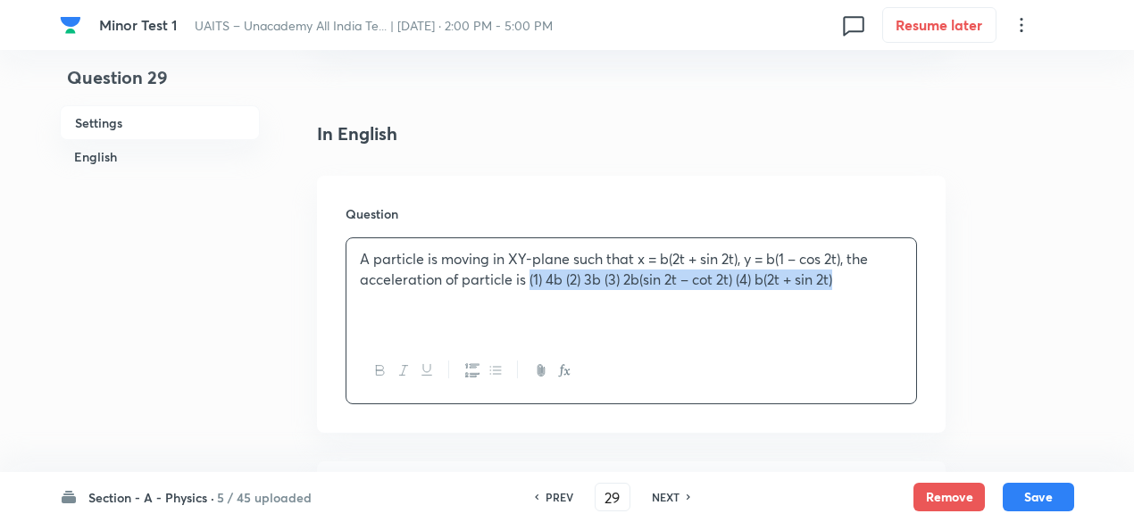
drag, startPoint x: 529, startPoint y: 280, endPoint x: 903, endPoint y: 294, distance: 374.3
click at [903, 294] on div "A particle is moving in XY-plane such that x = b(2t + sin 2t), y = b(1 – cos 2t…" at bounding box center [631, 288] width 570 height 100
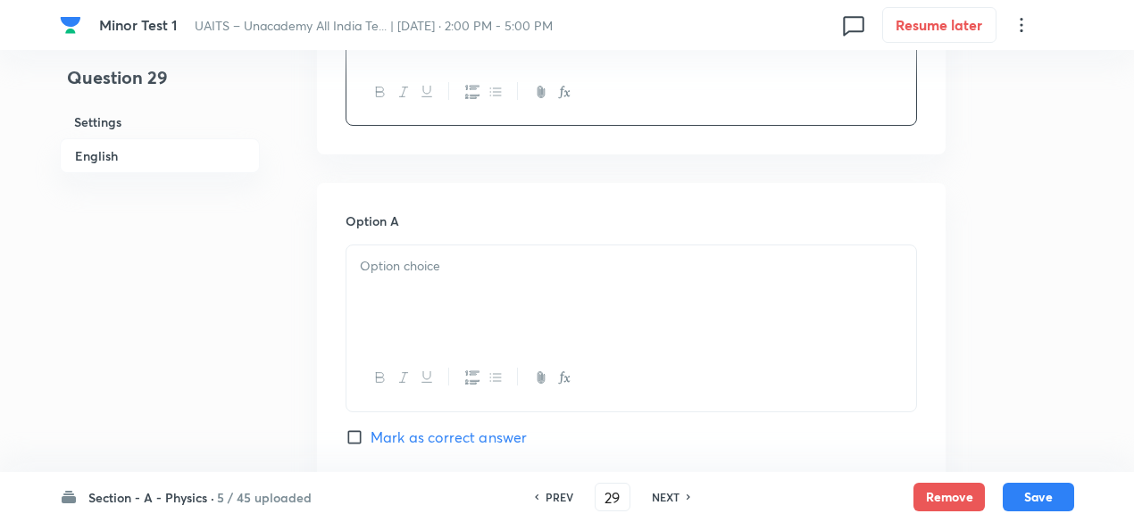
scroll to position [761, 0]
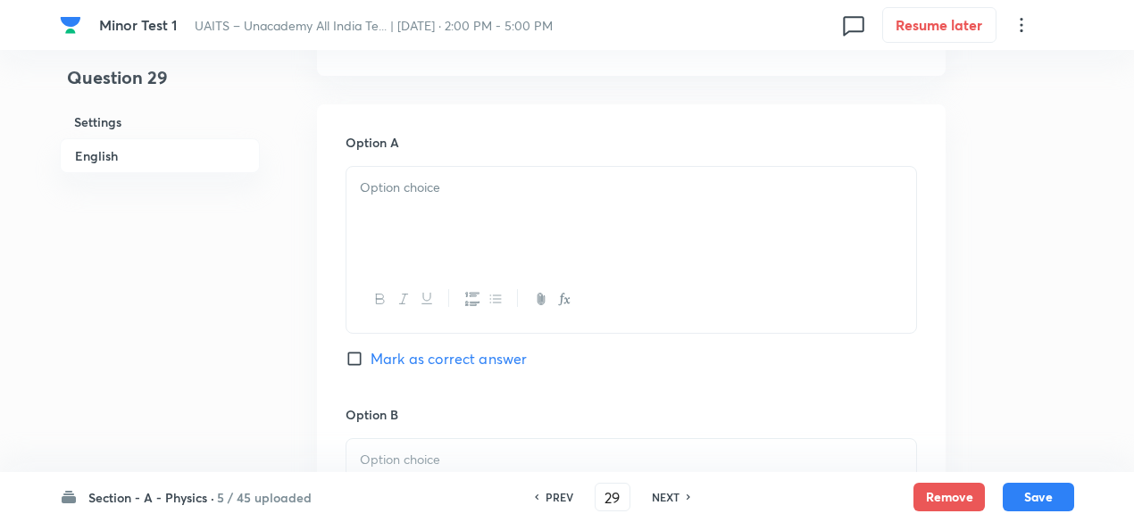
click at [628, 244] on div at bounding box center [631, 217] width 570 height 100
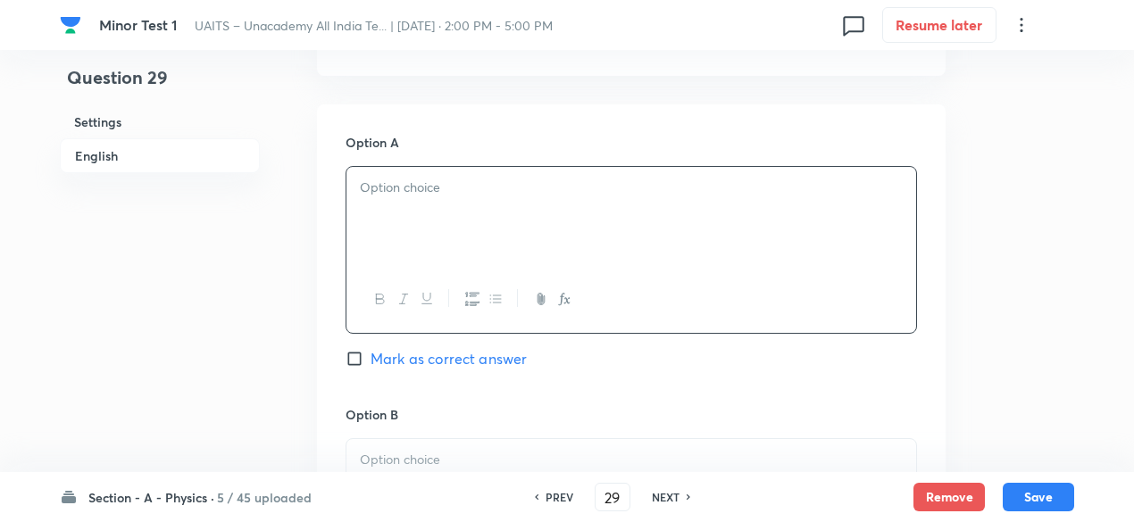
paste div
click at [377, 187] on p "(1) 4b (2) 3b (3) 2b(sin 2t – cot 2t) (4) b(2t + sin 2t)" at bounding box center [631, 188] width 543 height 21
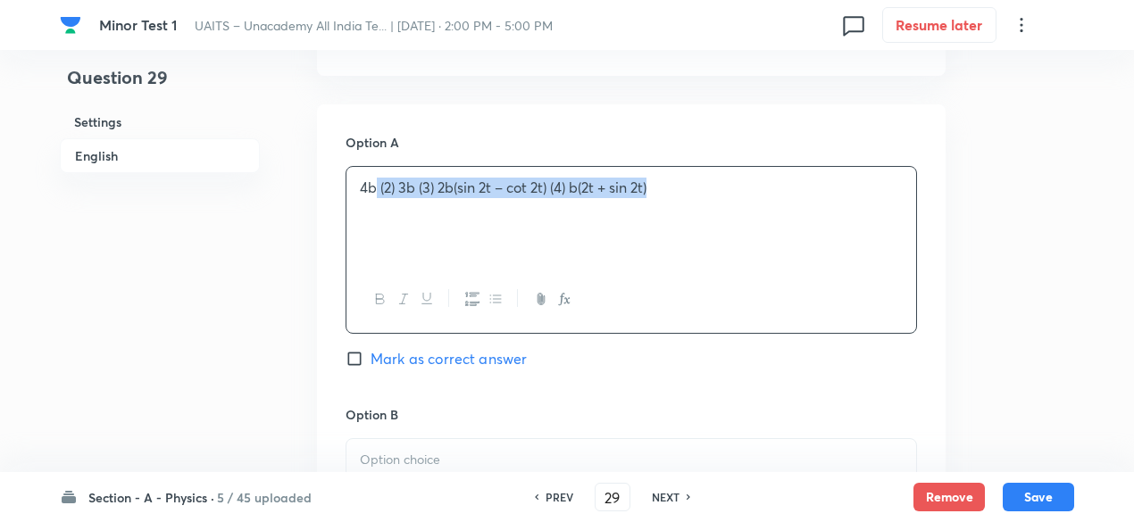
drag, startPoint x: 377, startPoint y: 187, endPoint x: 761, endPoint y: 175, distance: 384.9
click at [761, 175] on div "4b (2) 3b (3) 2b(sin 2t – cot 2t) (4) b(2t + sin 2t)" at bounding box center [631, 217] width 570 height 100
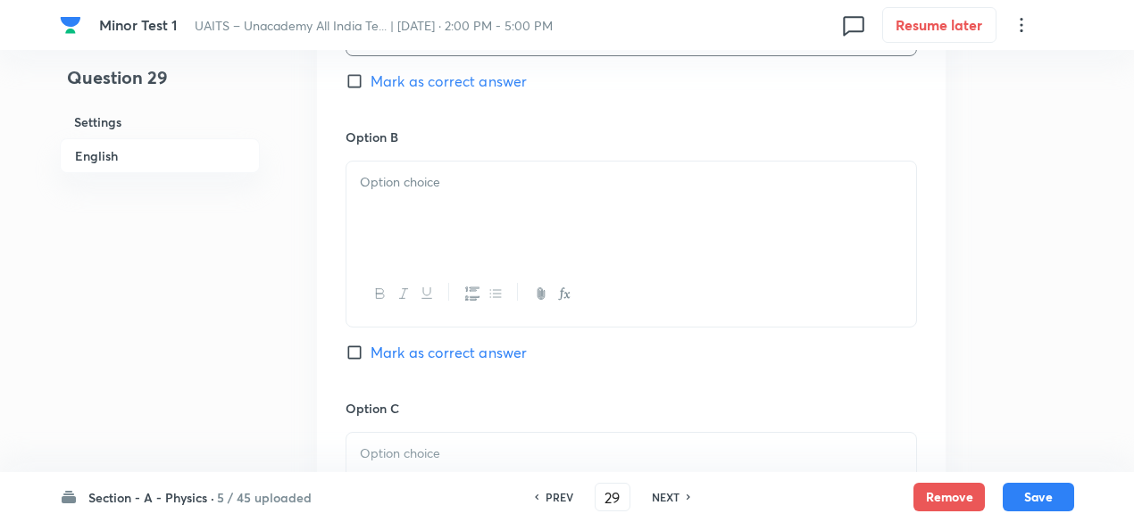
scroll to position [1045, 0]
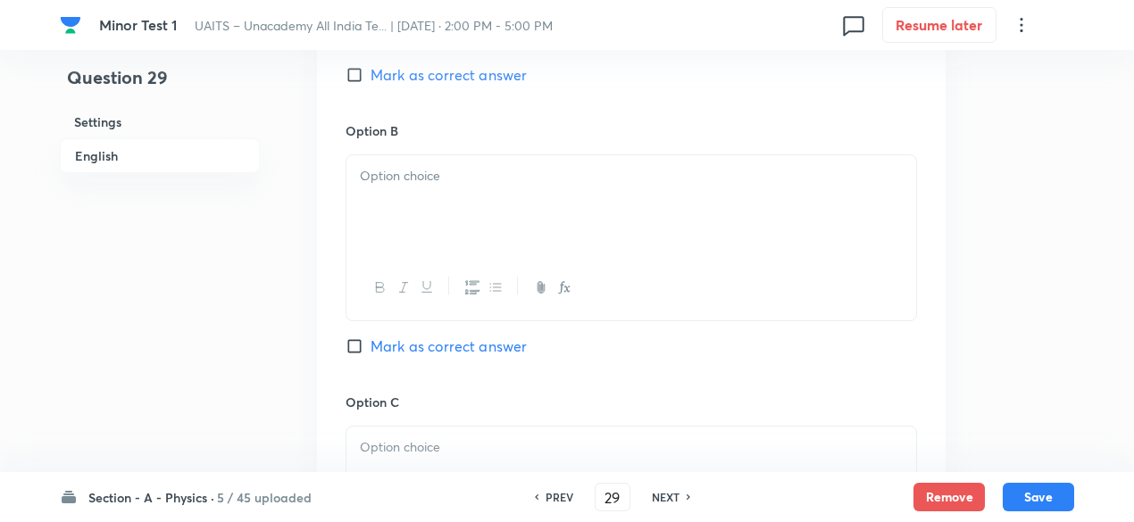
click at [595, 226] on div at bounding box center [631, 205] width 570 height 100
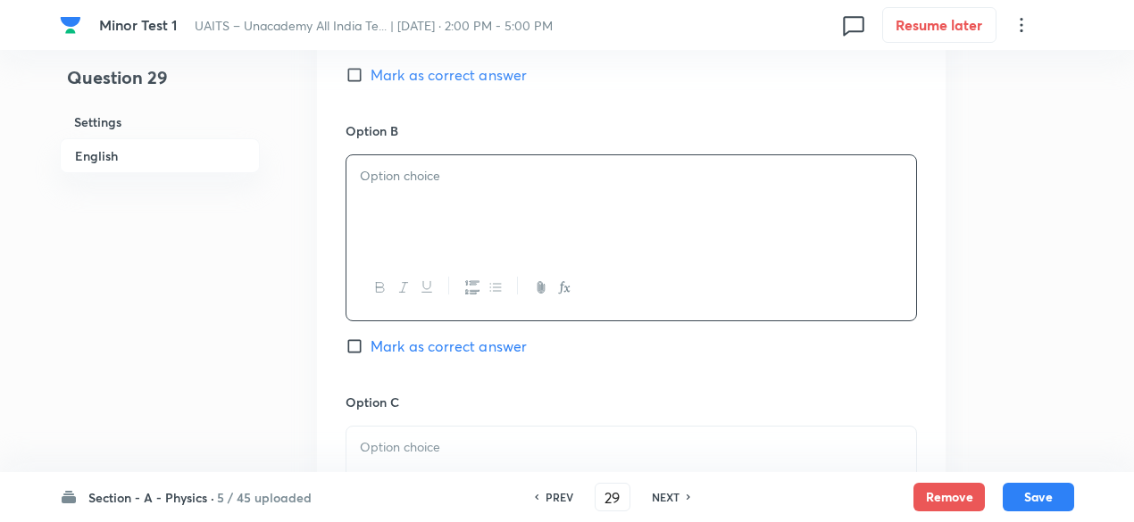
paste div
click at [378, 163] on div "(2) 3b (3) 2b(sin 2t – cot 2t) (4) b(2t + sin 2t)" at bounding box center [631, 205] width 570 height 100
drag, startPoint x: 378, startPoint y: 173, endPoint x: 689, endPoint y: 249, distance: 319.8
click at [689, 249] on div "3b (3) 2b(sin 2t – cot 2t) (4) b(2t + sin 2t)" at bounding box center [631, 205] width 570 height 100
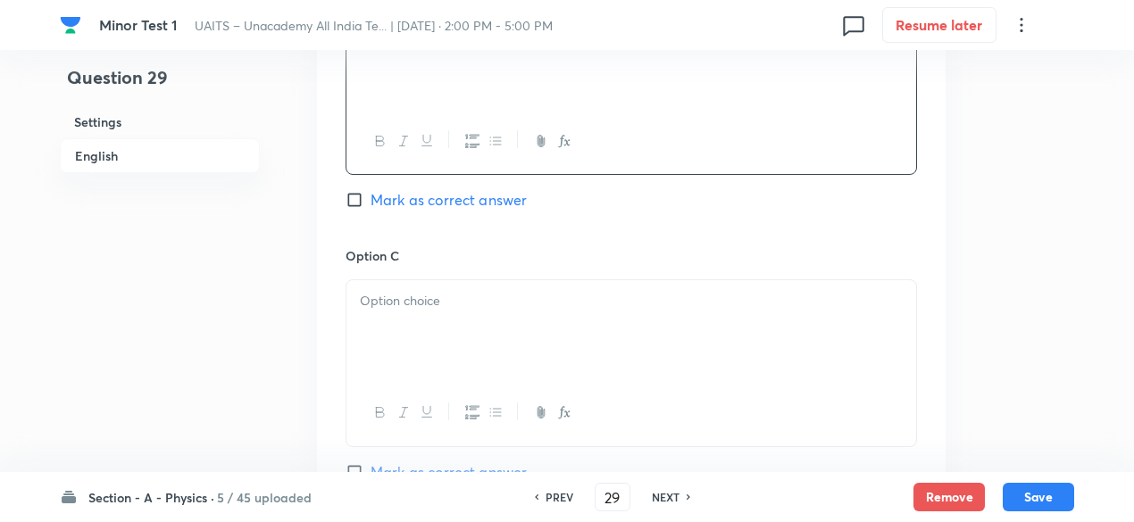
scroll to position [1197, 0]
click at [570, 300] on p at bounding box center [631, 296] width 543 height 21
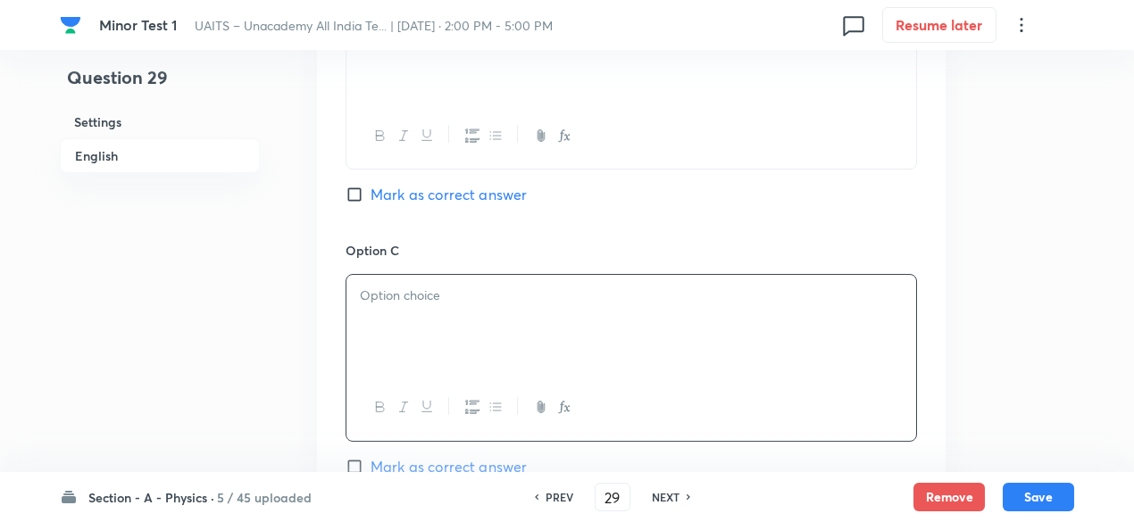
paste div
click at [378, 287] on p "(3) 2b(sin 2t – cot 2t) (4) b(2t + sin 2t)" at bounding box center [631, 296] width 543 height 21
drag, startPoint x: 472, startPoint y: 294, endPoint x: 816, endPoint y: 315, distance: 344.3
click at [816, 315] on div "2b(sin 2t – cot 2t) (4) b(2t + sin 2t)" at bounding box center [631, 325] width 570 height 100
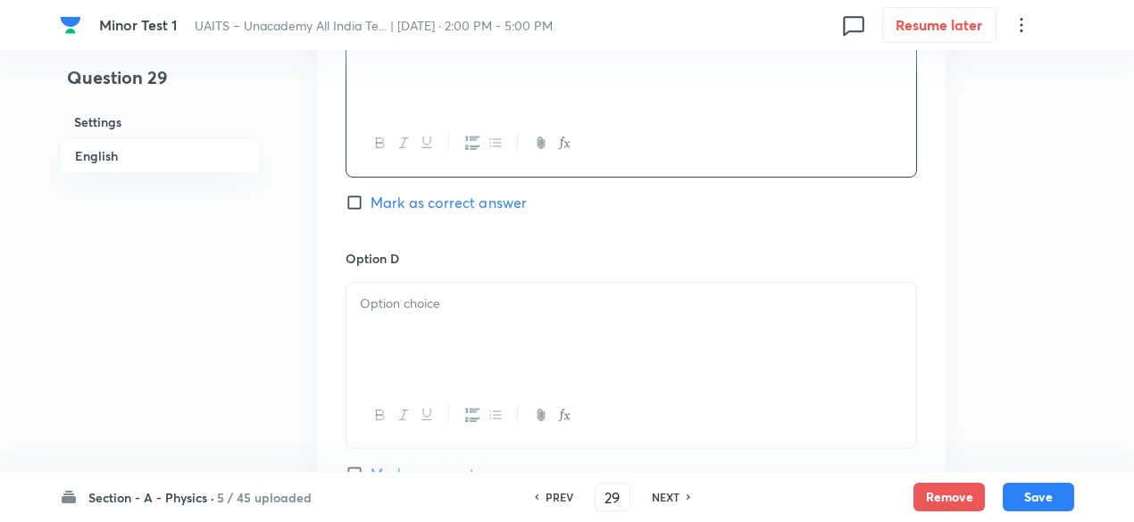
scroll to position [1466, 0]
click at [617, 321] on div at bounding box center [631, 329] width 570 height 100
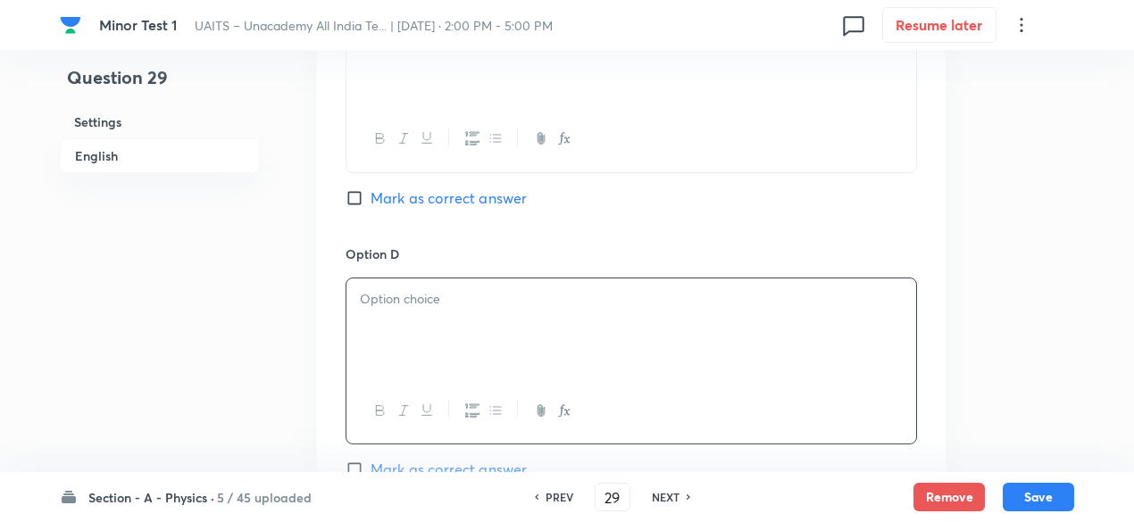
paste div
click at [373, 294] on p "(4) b(2t + sin 2t)" at bounding box center [631, 299] width 543 height 21
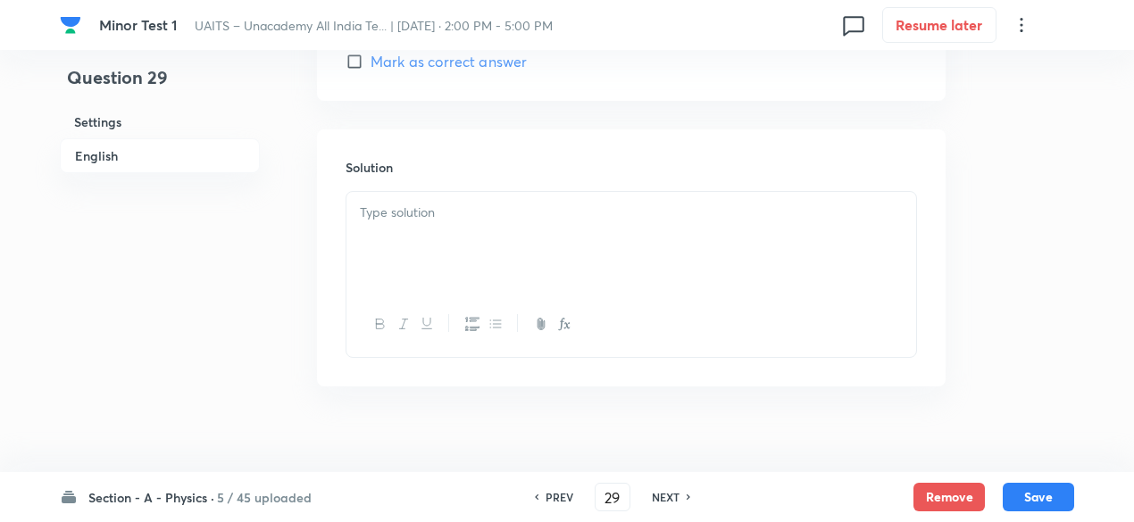
scroll to position [1893, 0]
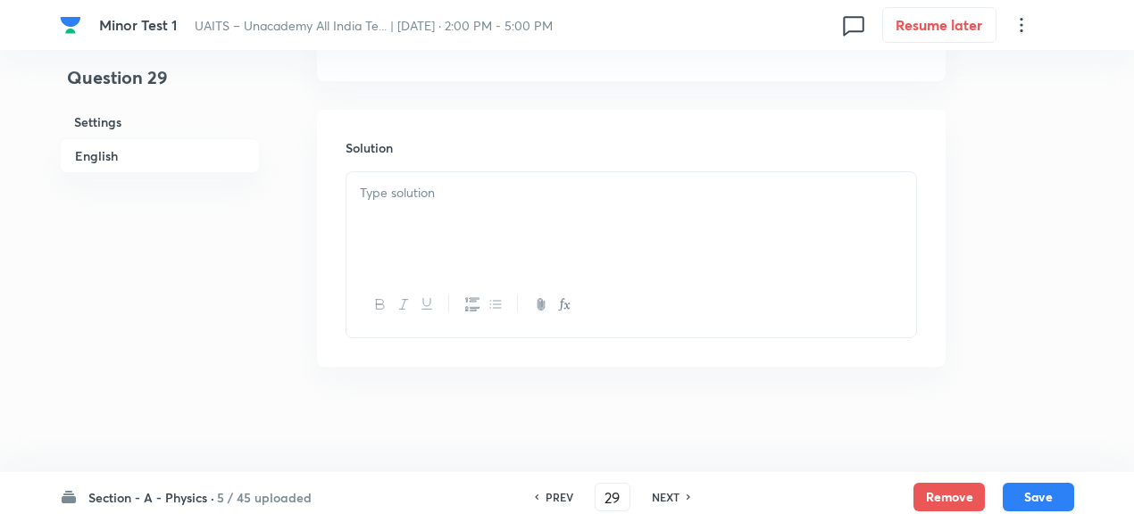
click at [476, 236] on div at bounding box center [631, 222] width 570 height 100
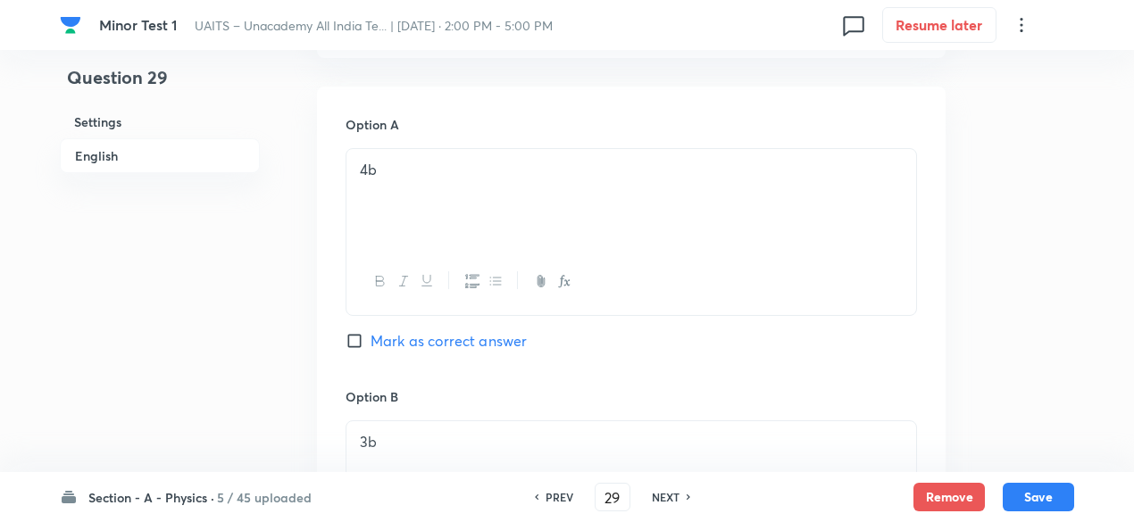
scroll to position [788, 0]
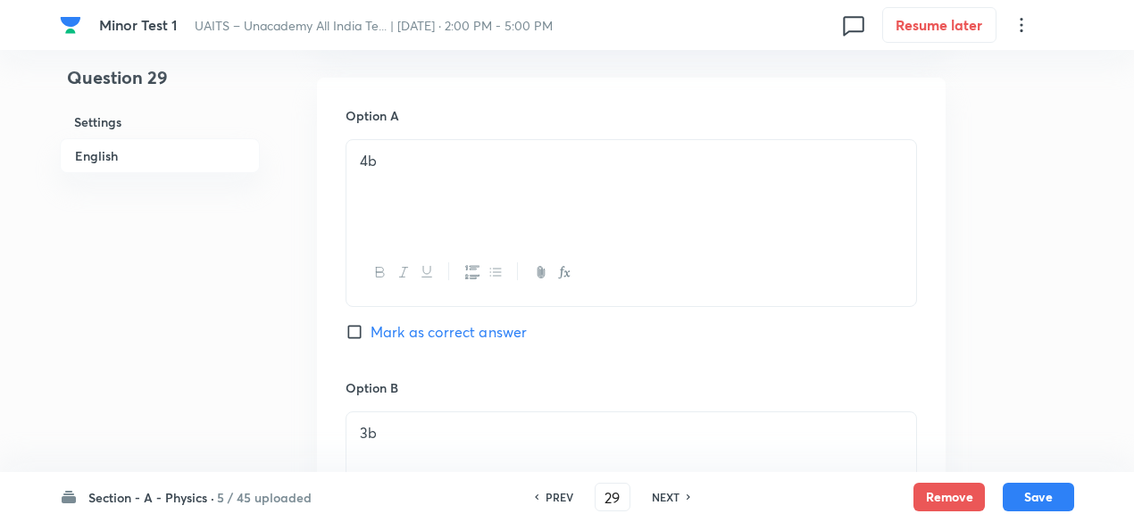
click at [437, 333] on span "Mark as correct answer" at bounding box center [448, 331] width 156 height 21
click at [370, 333] on input "Mark as correct answer" at bounding box center [357, 332] width 25 height 18
checkbox input "true"
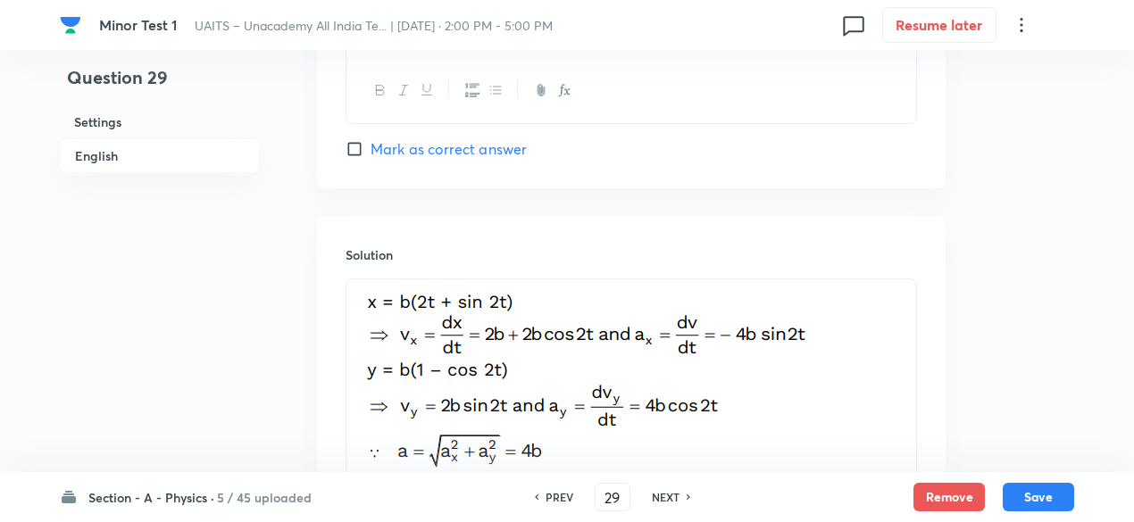
scroll to position [2003, 0]
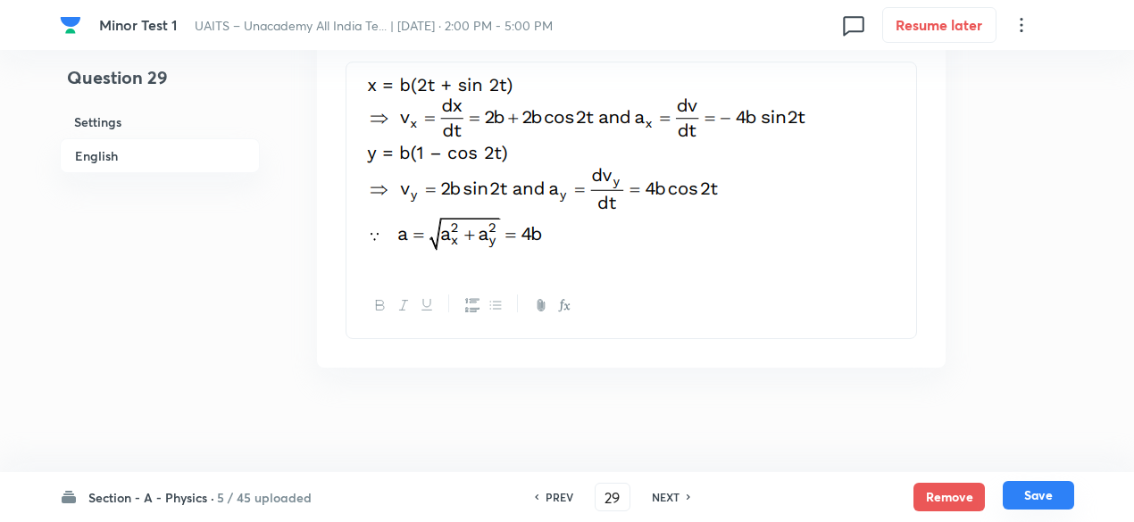
click at [1036, 491] on button "Save" at bounding box center [1037, 495] width 71 height 29
type input "30"
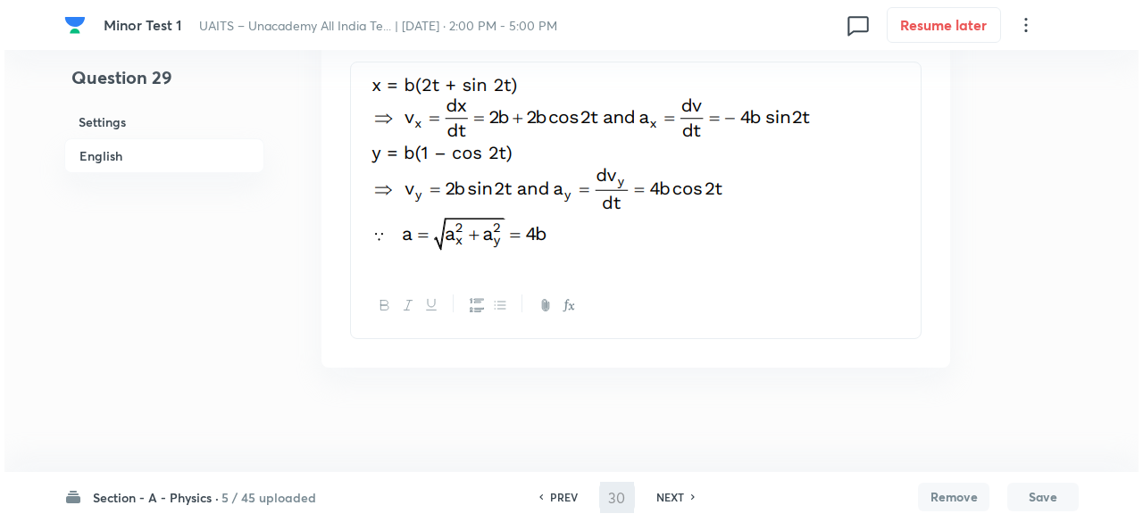
scroll to position [0, 0]
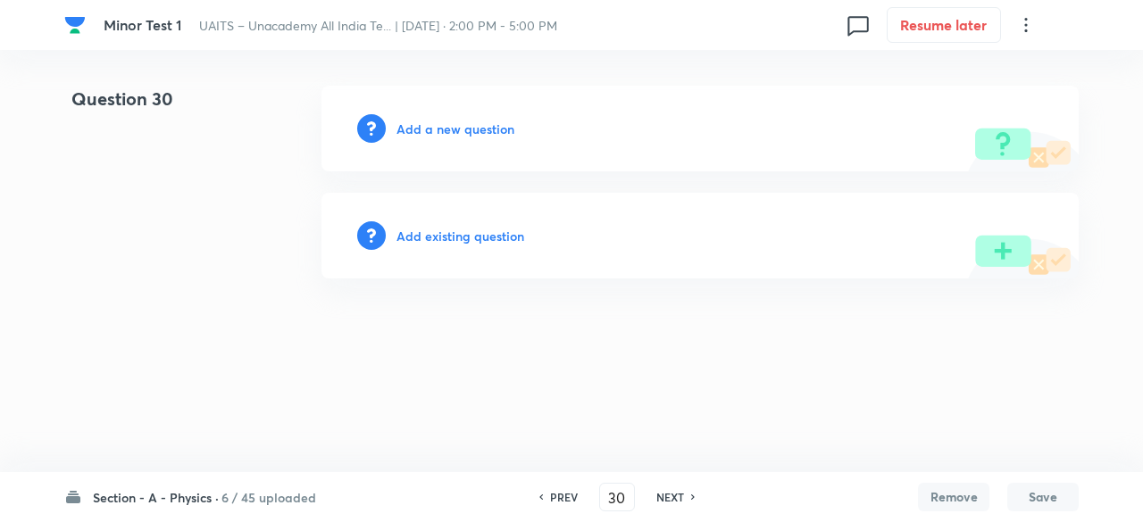
click at [489, 130] on h6 "Add a new question" at bounding box center [455, 129] width 118 height 19
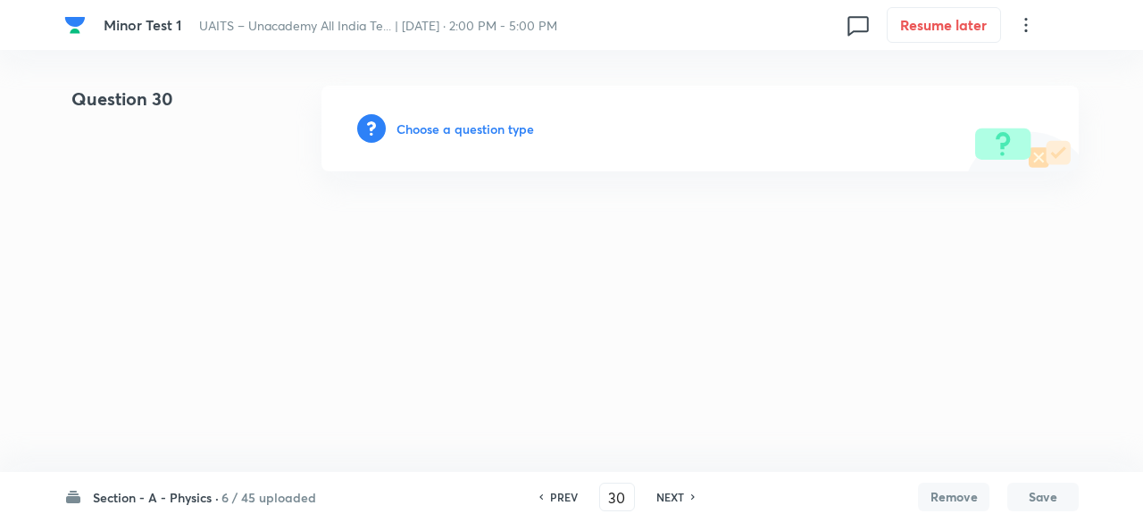
click at [489, 130] on h6 "Choose a question type" at bounding box center [464, 129] width 137 height 19
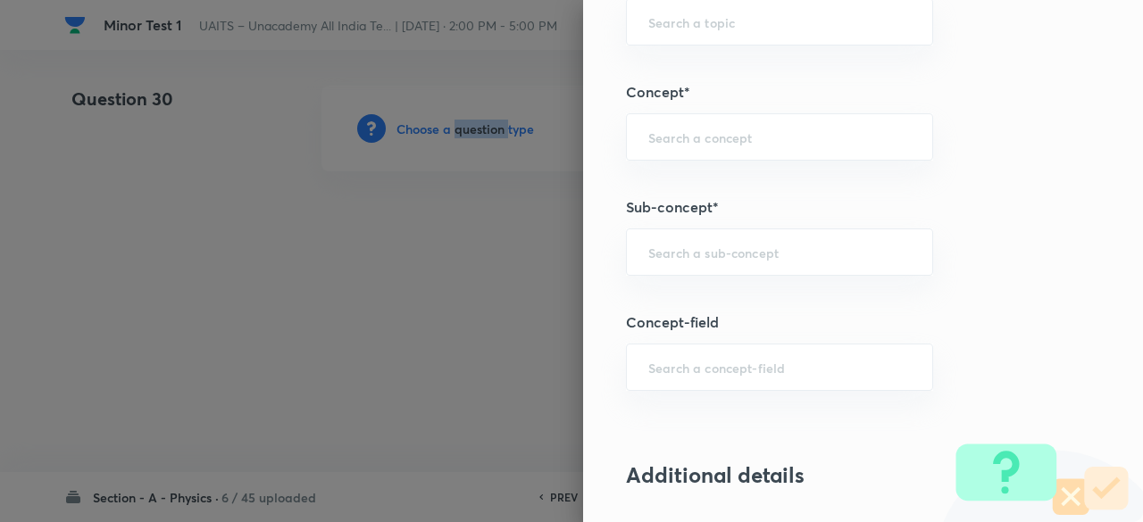
scroll to position [991, 0]
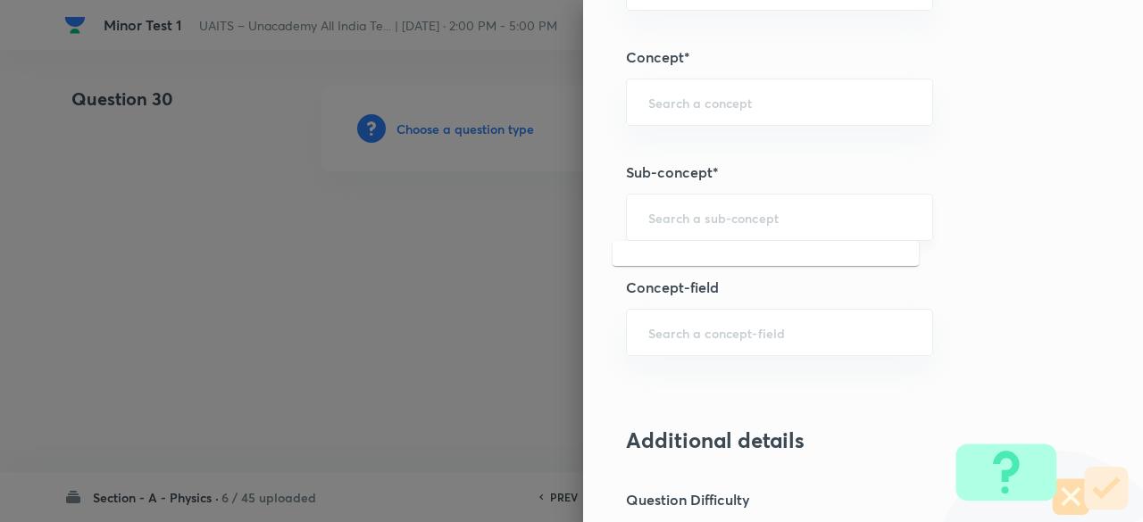
click at [736, 215] on input "text" at bounding box center [779, 217] width 262 height 17
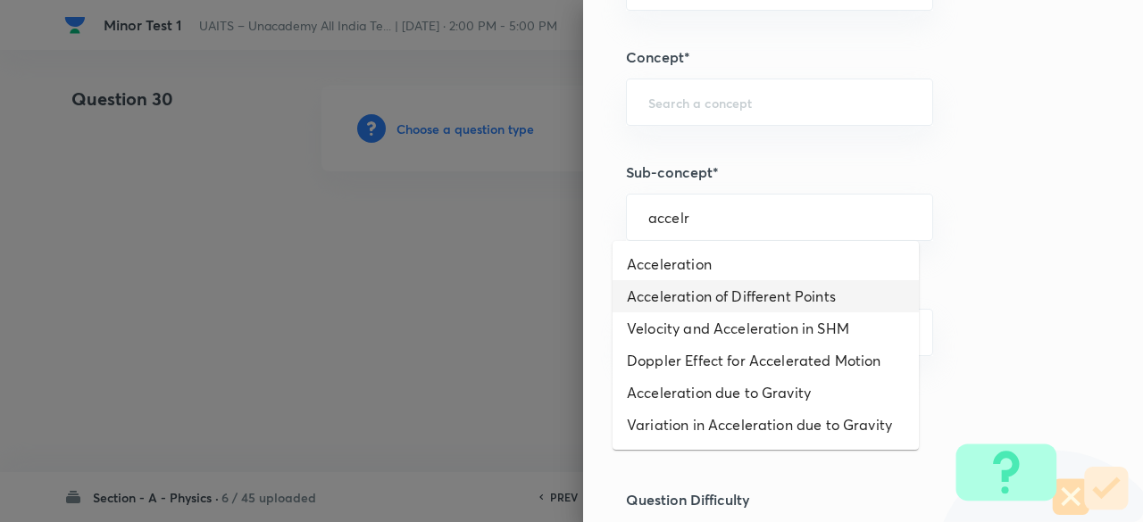
click at [695, 280] on li "Acceleration of Different Points" at bounding box center [765, 296] width 306 height 32
type input "Acceleration of Different Points"
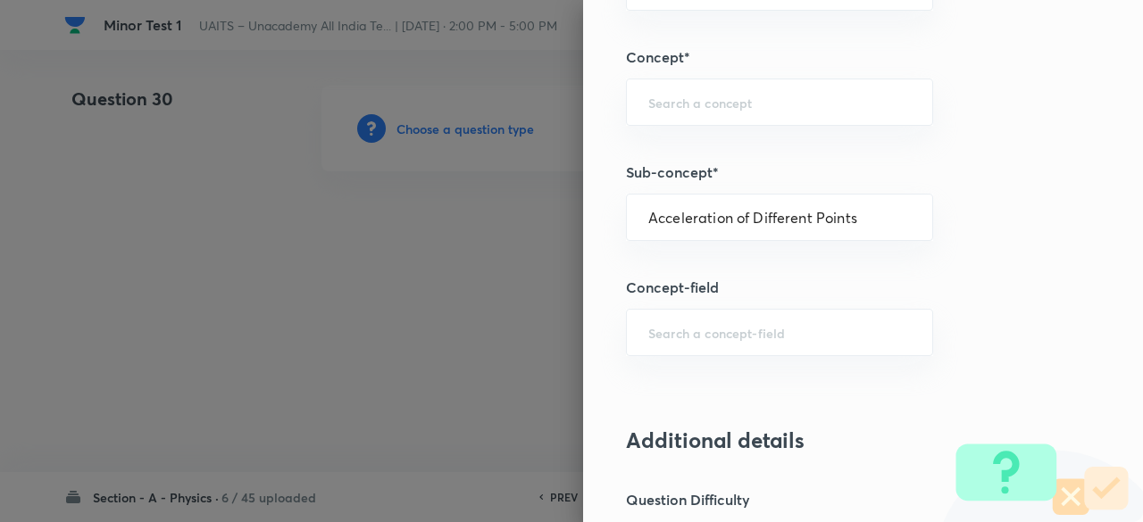
type input "Physics"
type input "Mechanics"
type input "Rotational Motion"
click at [727, 347] on div "​" at bounding box center [779, 332] width 307 height 47
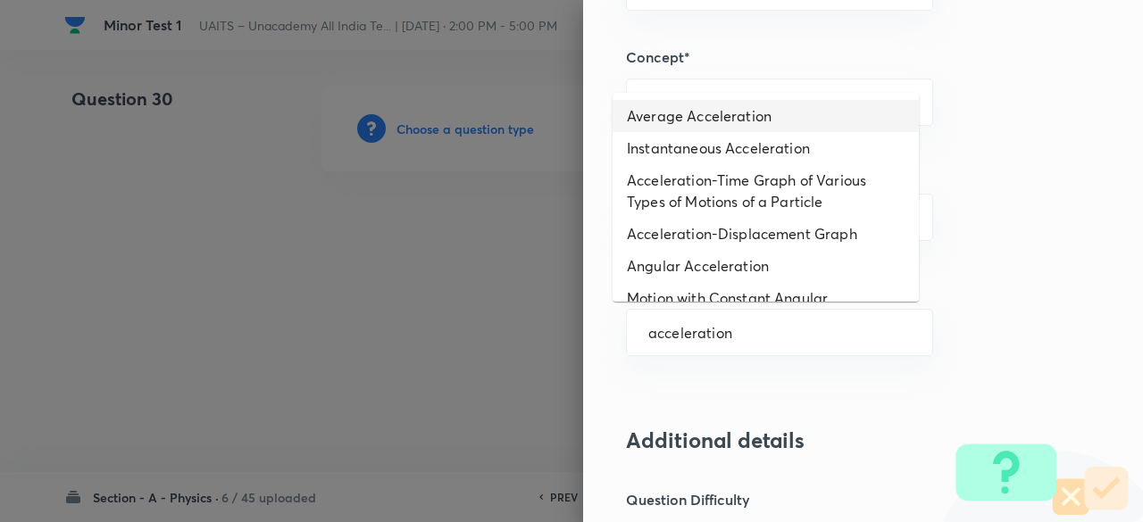
click at [707, 130] on li "Average Acceleration" at bounding box center [765, 116] width 306 height 32
type input "Average Acceleration"
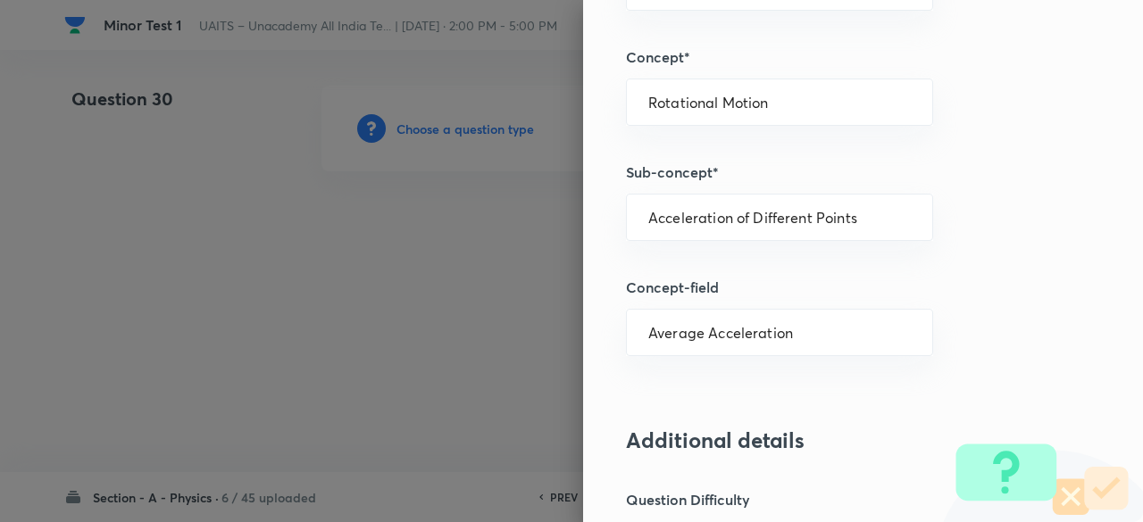
type input "Motion in a Straight Line"
type input "Acceleration"
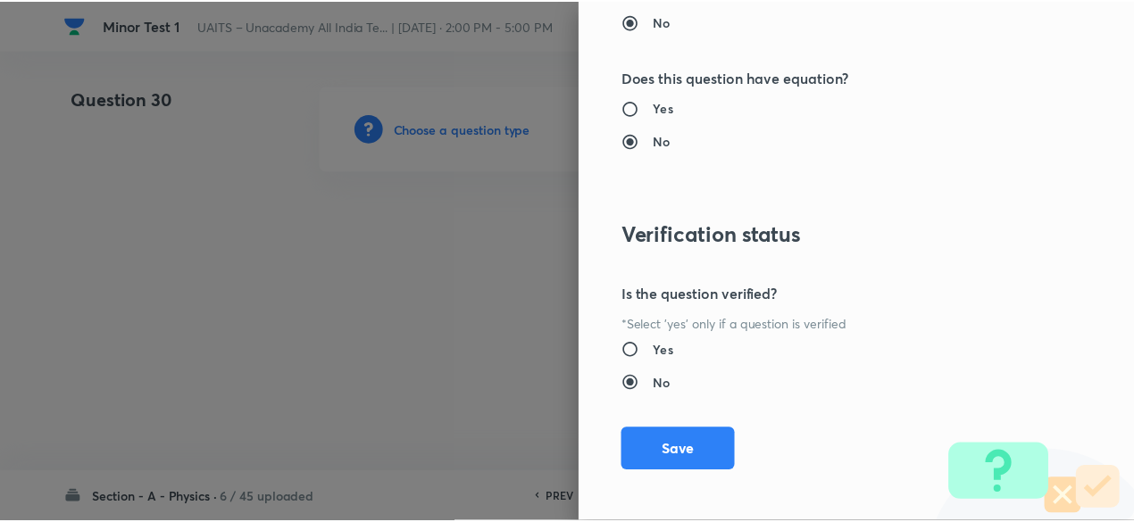
scroll to position [1906, 0]
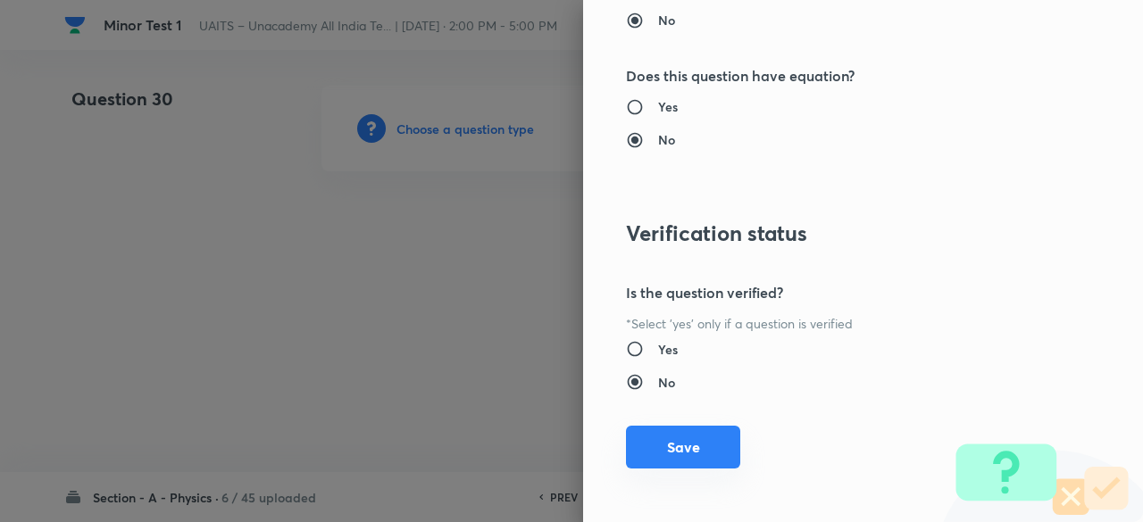
click at [718, 442] on button "Save" at bounding box center [683, 447] width 114 height 43
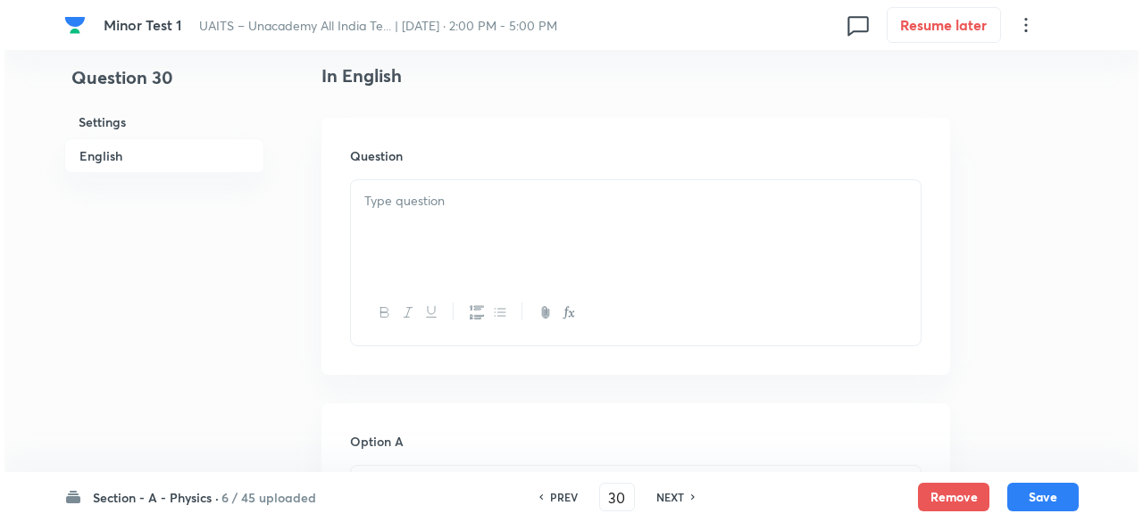
scroll to position [481, 0]
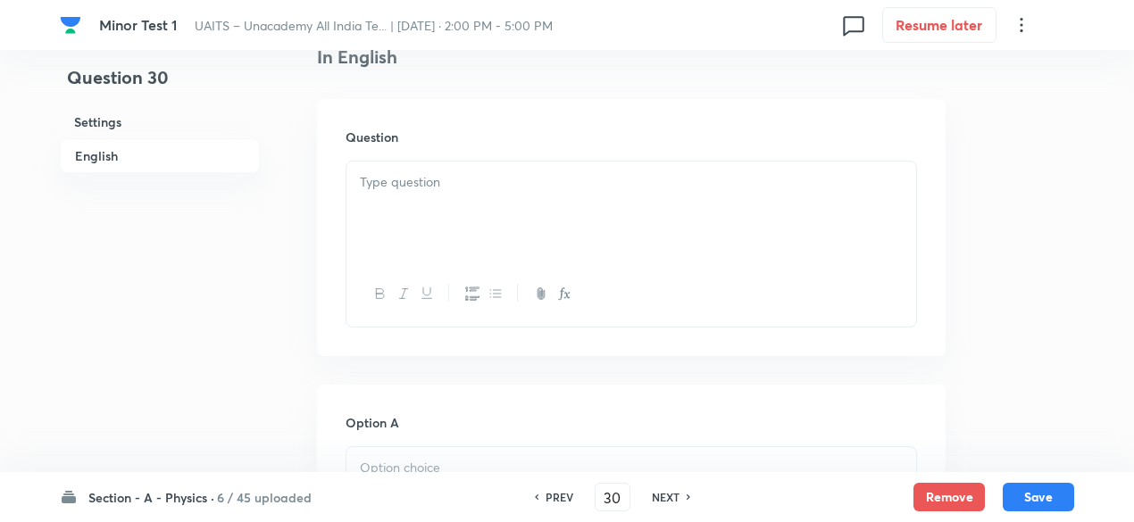
click at [492, 226] on div at bounding box center [631, 212] width 570 height 100
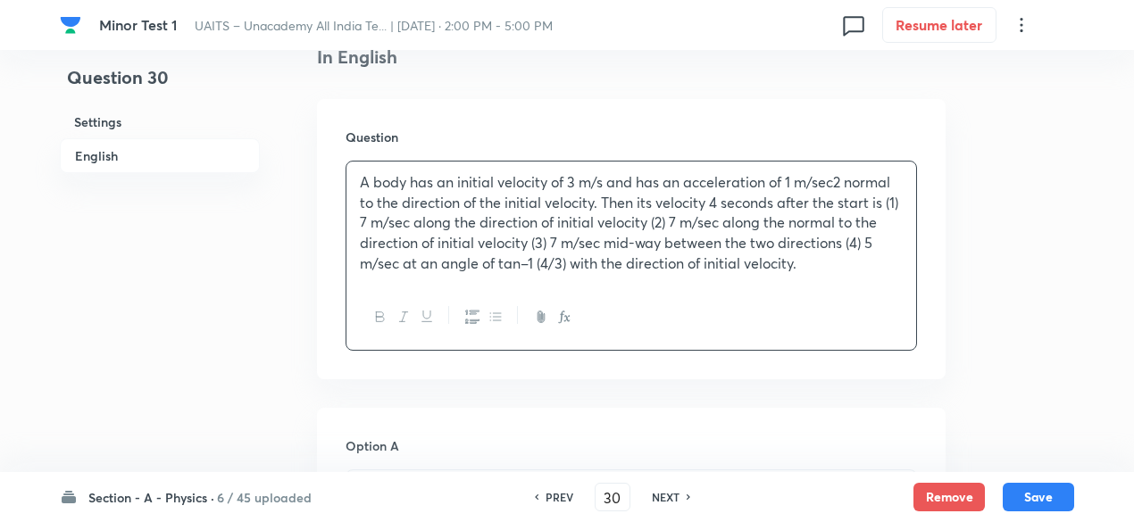
click at [789, 181] on p "A body has an initial velocity of 3 m/s and has an acceleration of 1 m/sec2 nor…" at bounding box center [631, 223] width 543 height 102
click at [565, 315] on icon "button" at bounding box center [567, 318] width 6 height 6
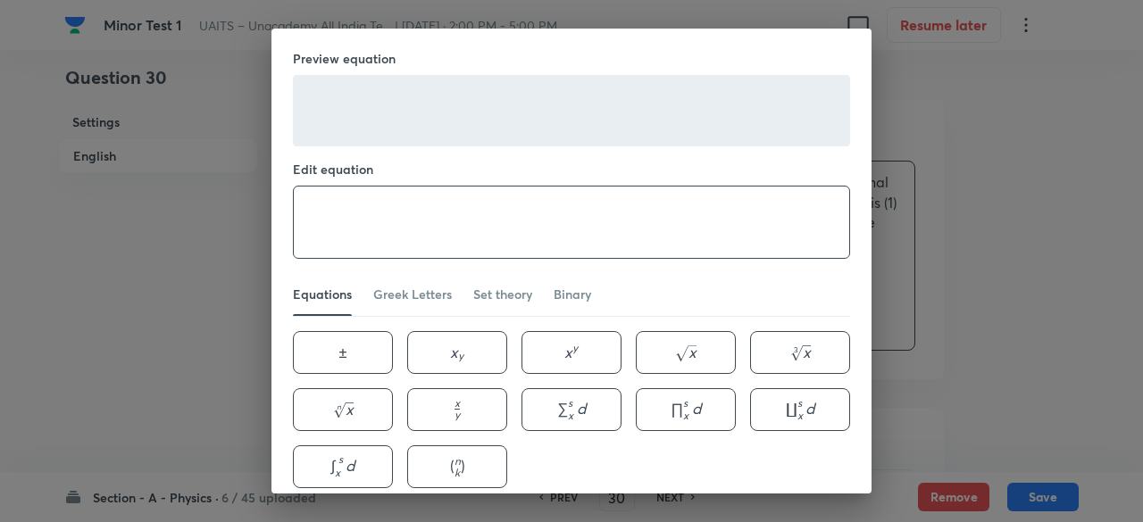
click at [461, 192] on textarea at bounding box center [571, 222] width 555 height 71
click at [583, 358] on button "x y x^{y} x y" at bounding box center [571, 352] width 100 height 43
click at [343, 210] on textarea "1 m x^{y}" at bounding box center [571, 222] width 555 height 71
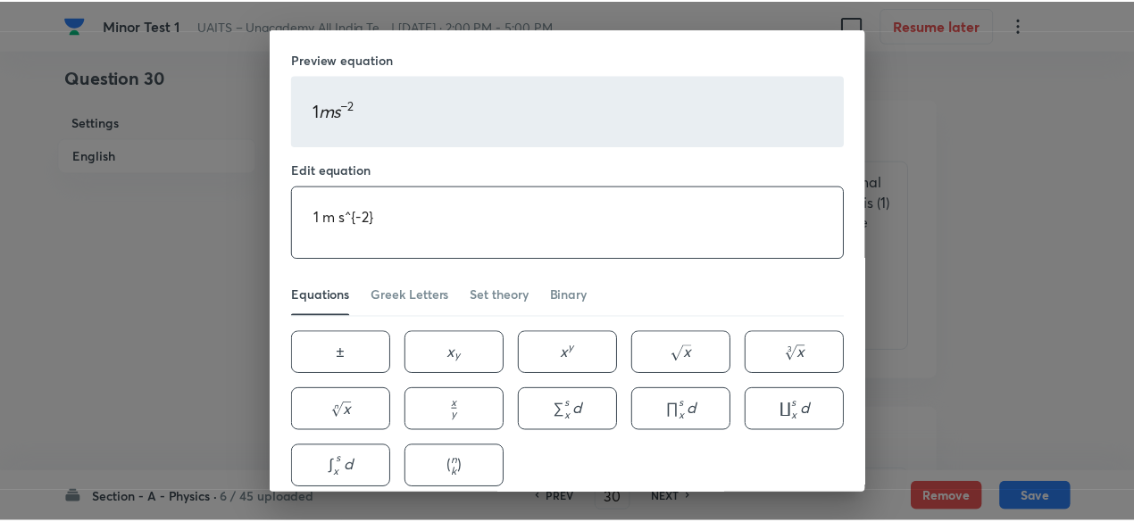
scroll to position [79, 0]
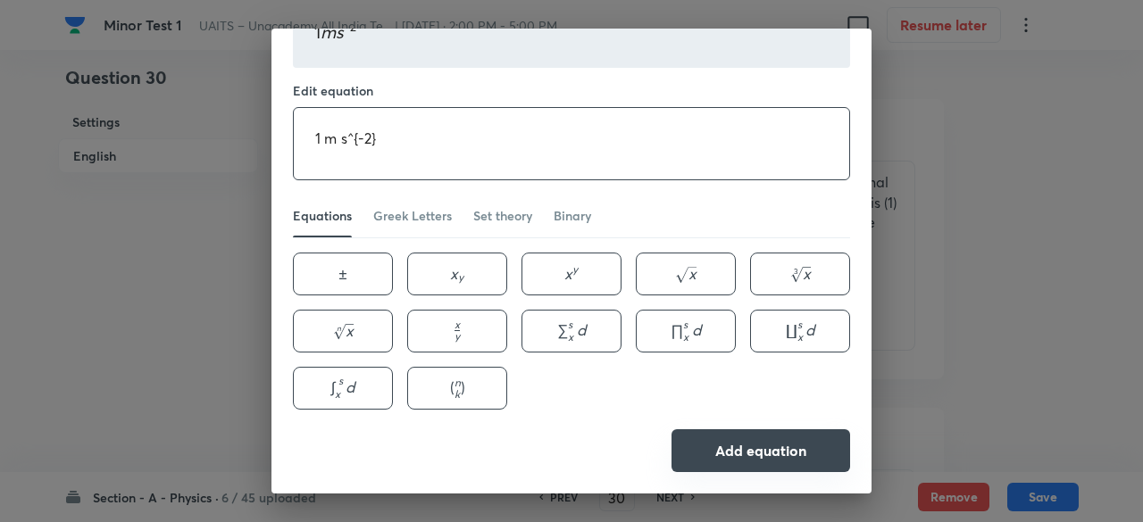
type textarea "1 m s^{-2}"
click at [838, 455] on button "Add equation" at bounding box center [760, 450] width 179 height 43
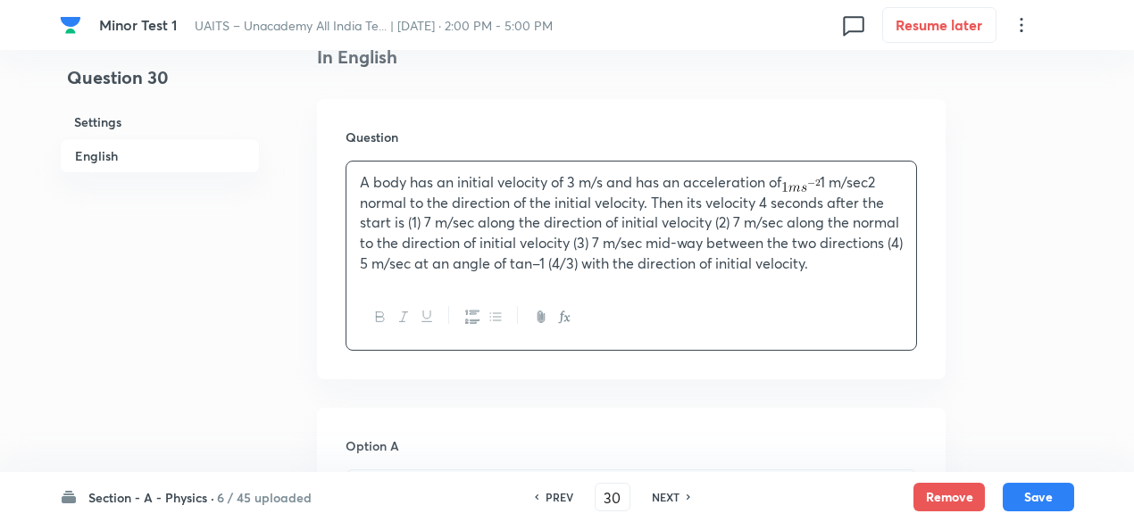
click at [883, 181] on p "A body has an initial velocity of 3 m/s and has an acceleration of 1 m/sec2 nor…" at bounding box center [631, 223] width 543 height 102
drag, startPoint x: 872, startPoint y: 206, endPoint x: 874, endPoint y: 312, distance: 106.2
click at [874, 312] on div "A body has an initial velocity of 3 m/s and has an acceleration of normal to th…" at bounding box center [630, 256] width 571 height 190
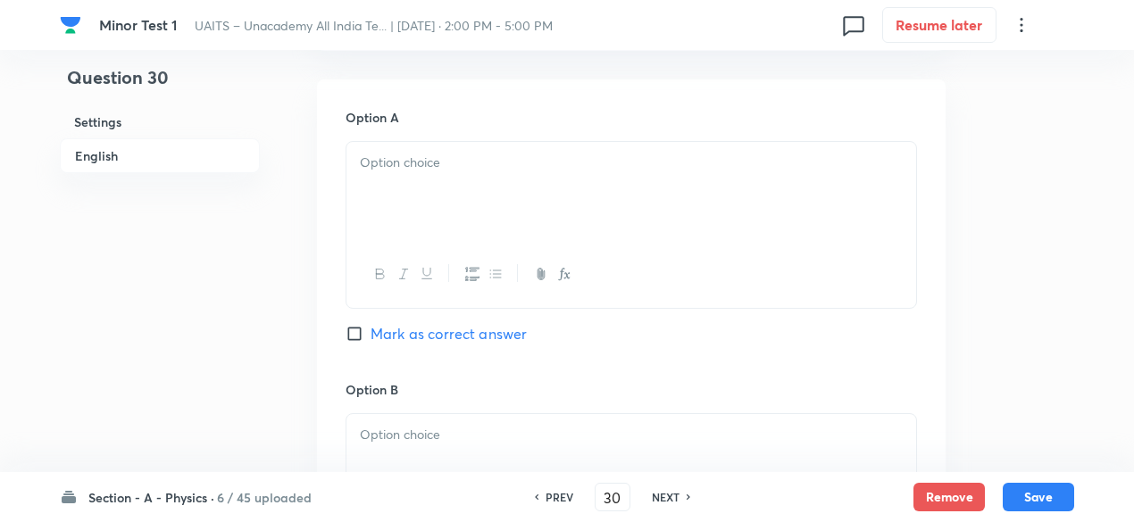
scroll to position [840, 0]
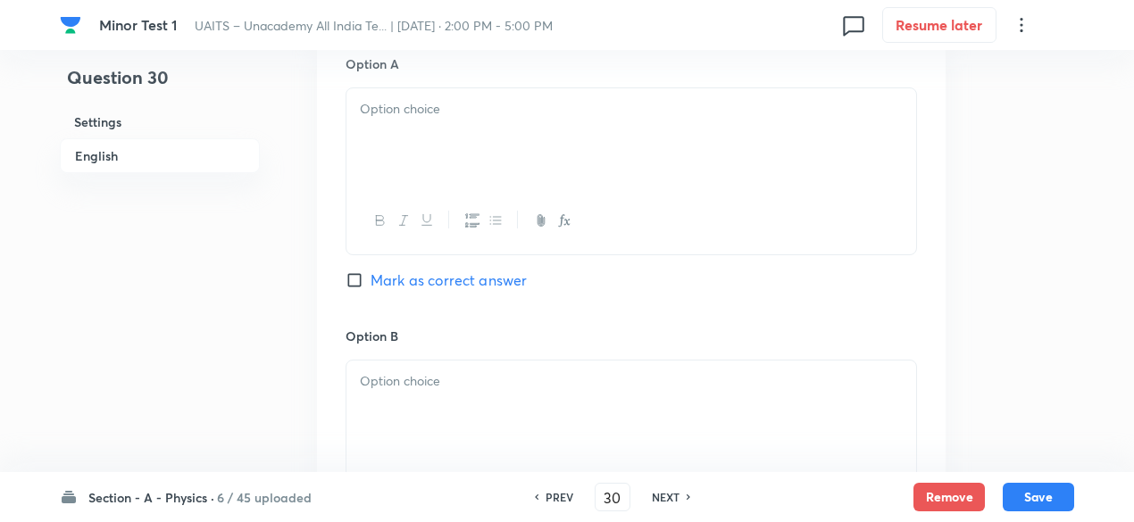
click at [603, 197] on div at bounding box center [631, 220] width 570 height 65
click at [553, 158] on div at bounding box center [631, 138] width 570 height 100
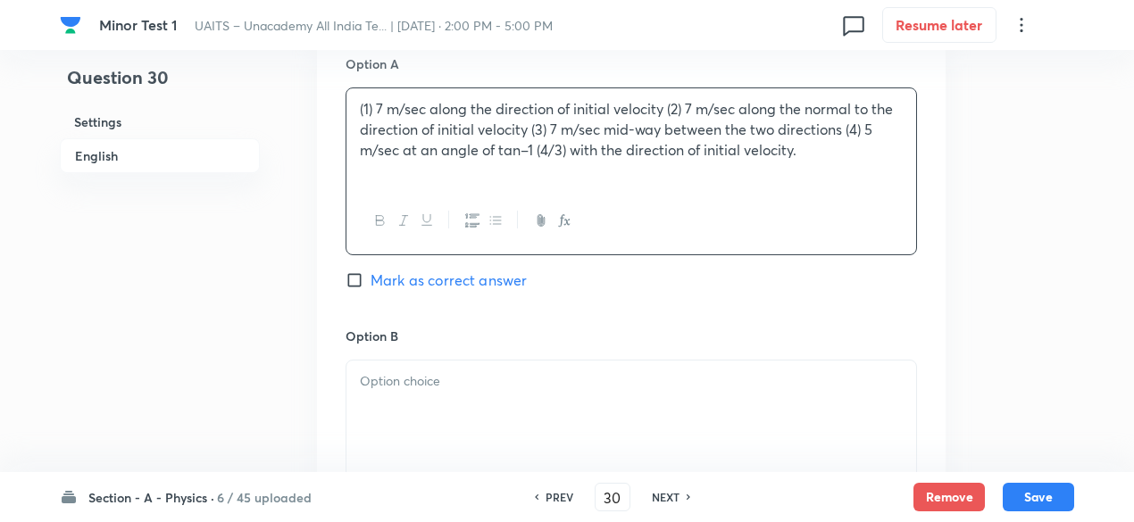
click at [377, 99] on p "(1) 7 m/sec along the direction of initial velocity (2) 7 m/sec along the norma…" at bounding box center [631, 129] width 543 height 61
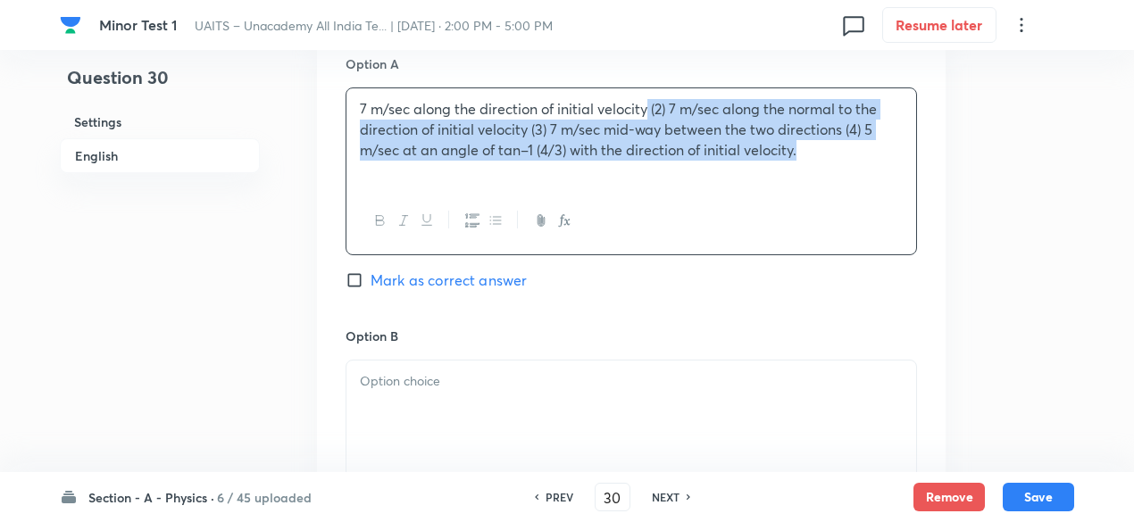
drag, startPoint x: 650, startPoint y: 104, endPoint x: 869, endPoint y: 164, distance: 227.6
click at [869, 164] on div "7 m/sec along the direction of initial velocity (2) 7 m/sec along the normal to…" at bounding box center [631, 138] width 570 height 100
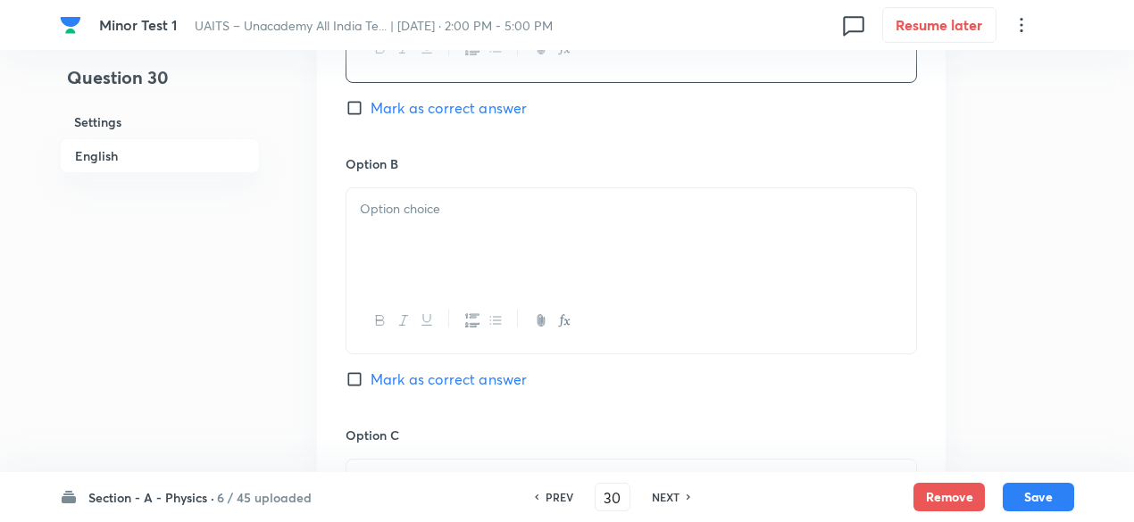
scroll to position [1093, 0]
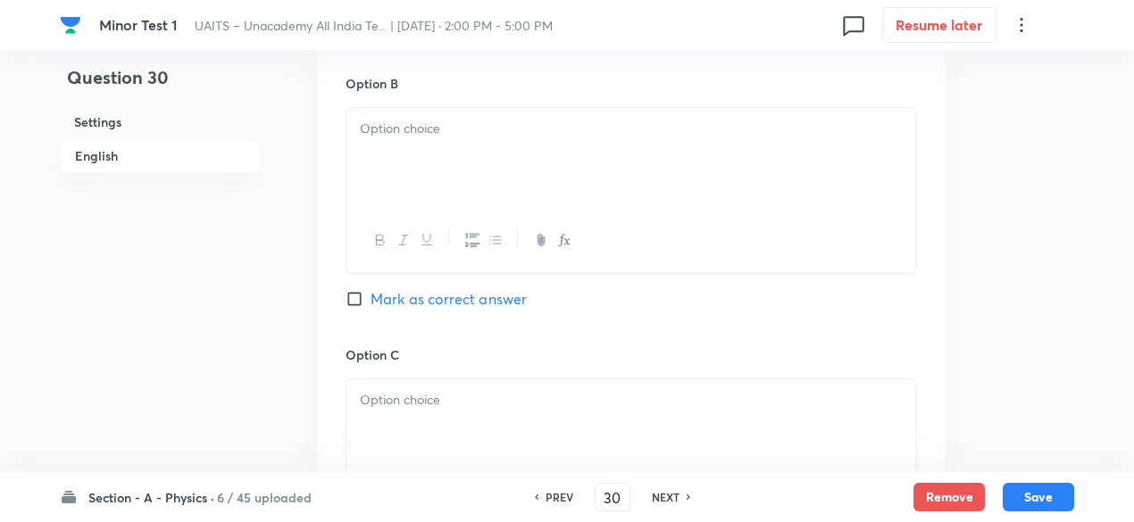
click at [657, 129] on p at bounding box center [631, 129] width 543 height 21
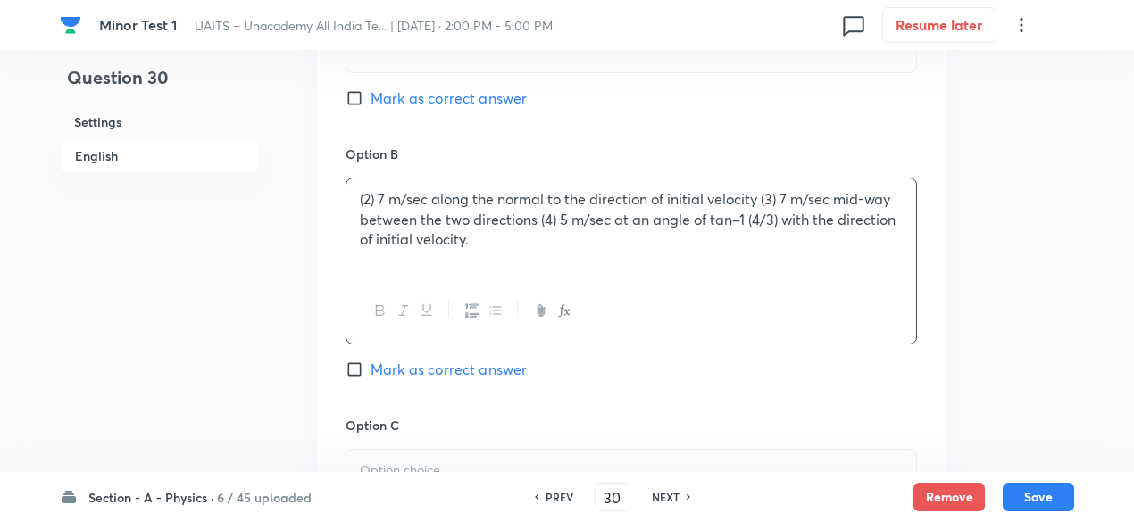
scroll to position [1039, 0]
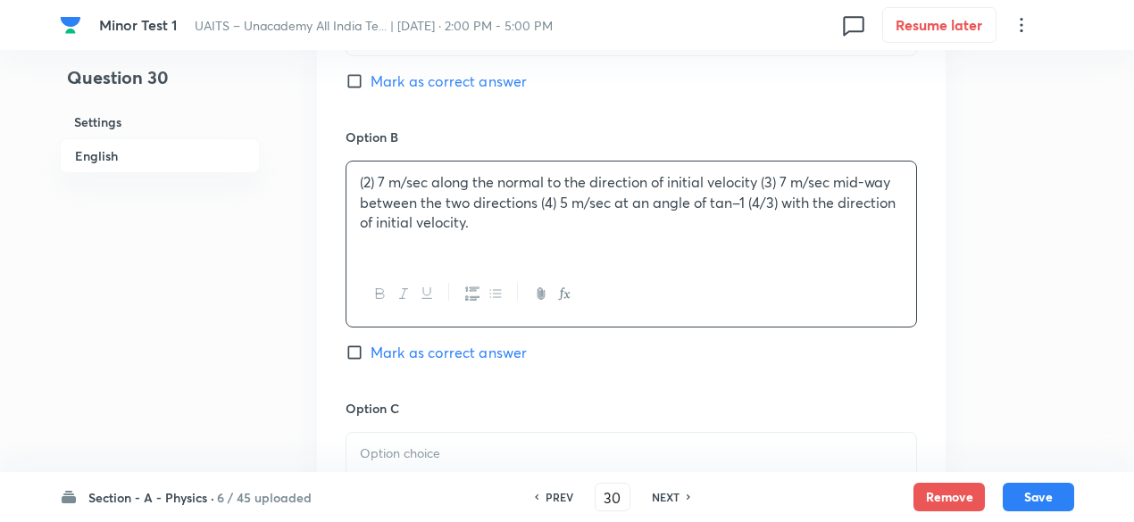
click at [384, 178] on p "(2) 7 m/sec along the normal to the direction of initial velocity (3) 7 m/sec m…" at bounding box center [631, 202] width 543 height 61
click at [372, 176] on p "(2) 7 m/sec along the normal to the direction of initial velocity (3) 7 m/sec m…" at bounding box center [631, 202] width 543 height 61
drag, startPoint x: 744, startPoint y: 185, endPoint x: 784, endPoint y: 269, distance: 92.6
click at [784, 269] on div "7 m/sec along the normal to the direction of initial velocity (3) 7 m/sec mid-w…" at bounding box center [630, 244] width 571 height 167
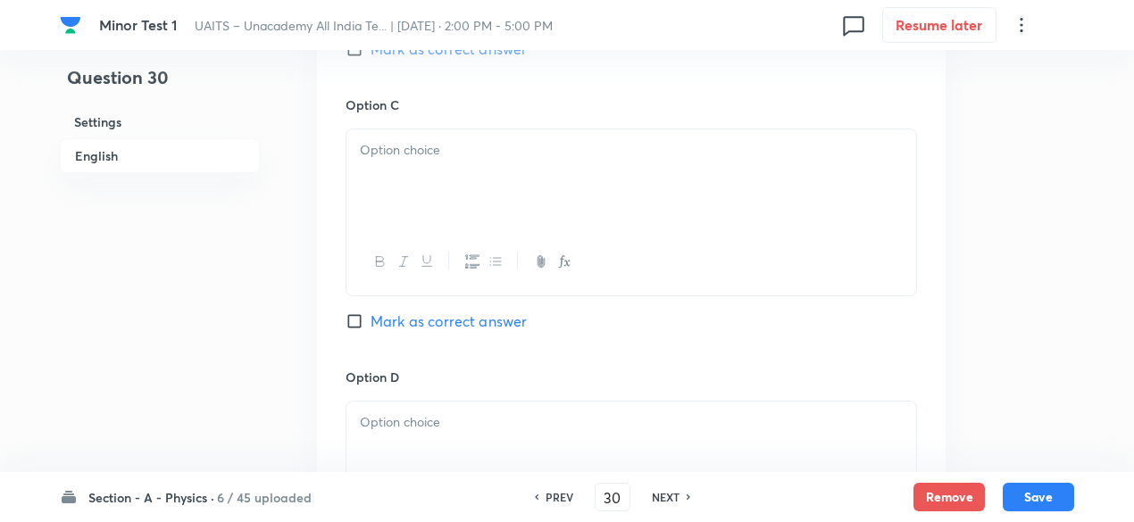
scroll to position [1350, 0]
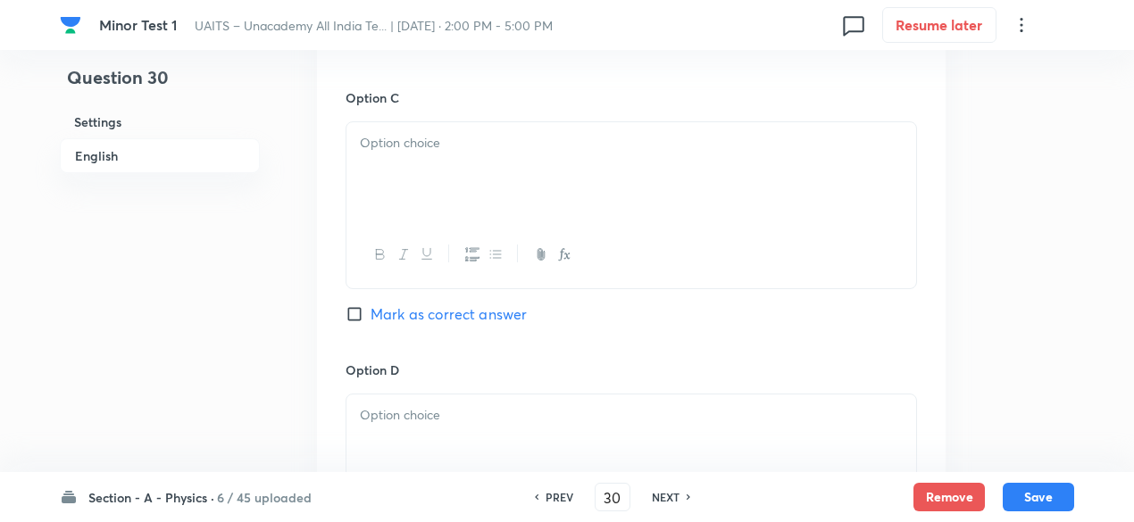
click at [596, 197] on div at bounding box center [631, 172] width 570 height 100
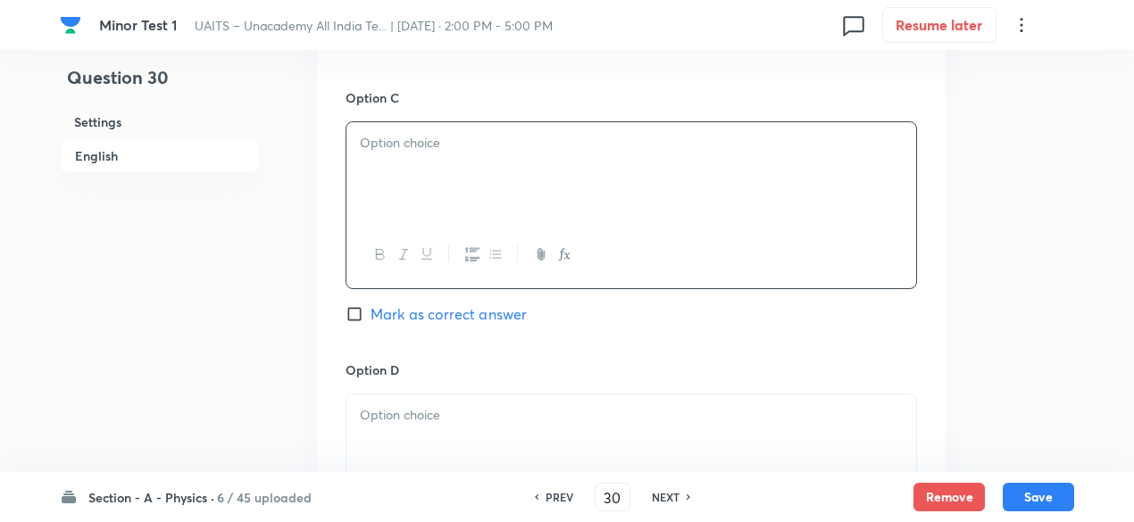
paste div
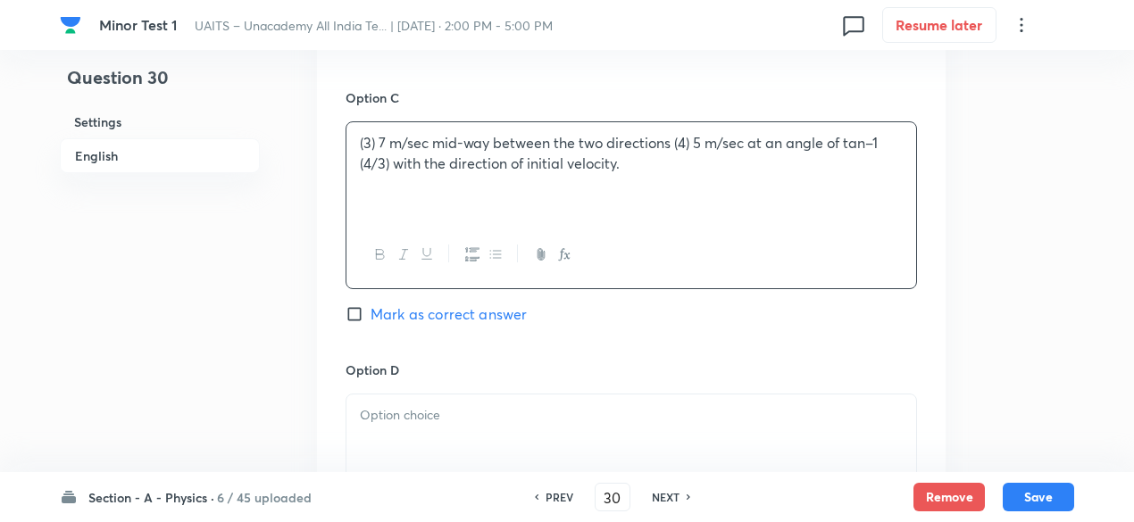
click at [377, 136] on p "(3) 7 m/sec mid-way between the two directions (4) 5 m/sec at an angle of tan–1…" at bounding box center [631, 153] width 543 height 40
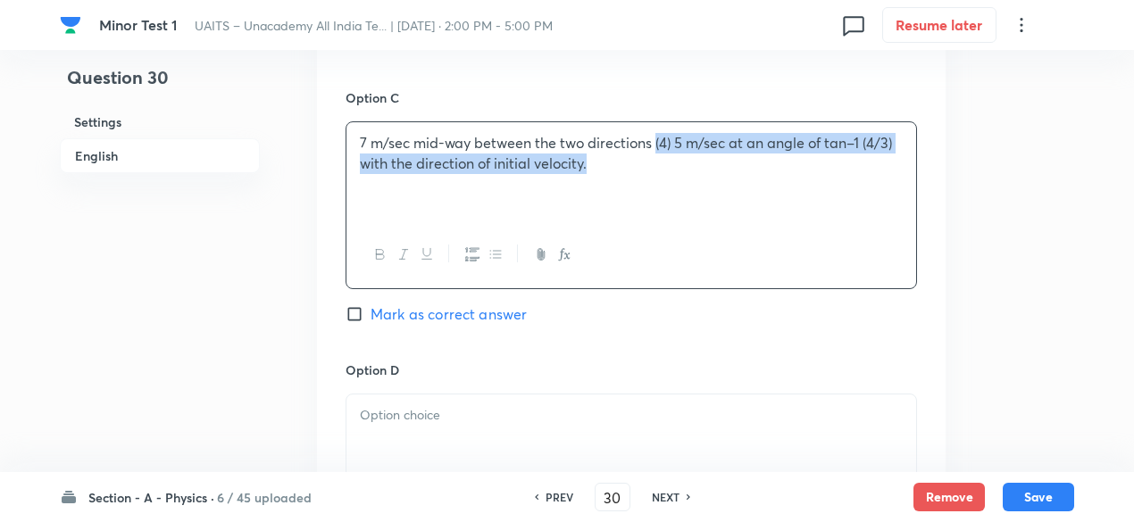
drag, startPoint x: 655, startPoint y: 138, endPoint x: 712, endPoint y: 245, distance: 121.4
click at [712, 245] on div "7 m/sec mid-way between the two directions (4) 5 m/sec at an angle of tan–1 (4/…" at bounding box center [630, 204] width 571 height 167
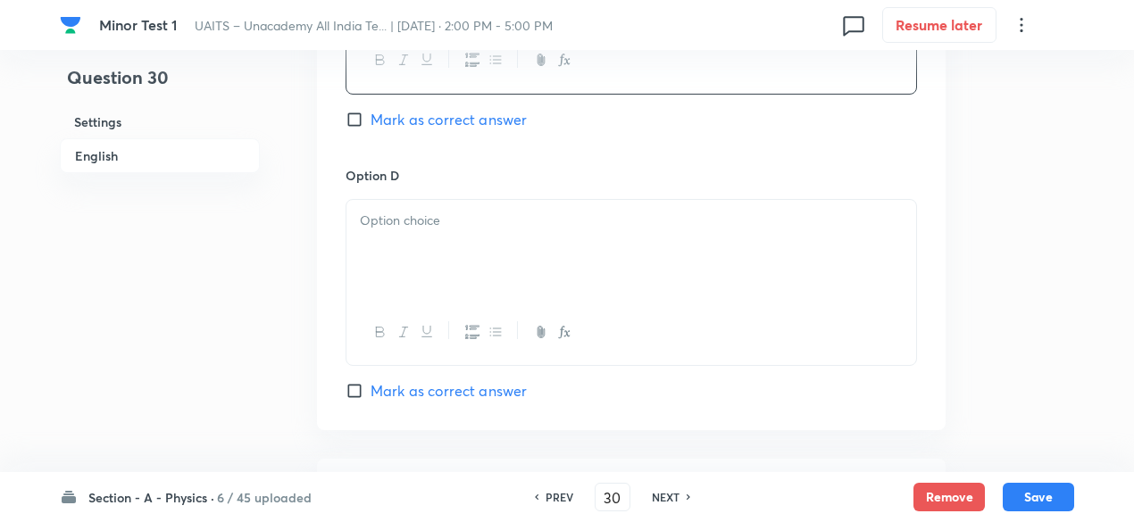
scroll to position [1551, 0]
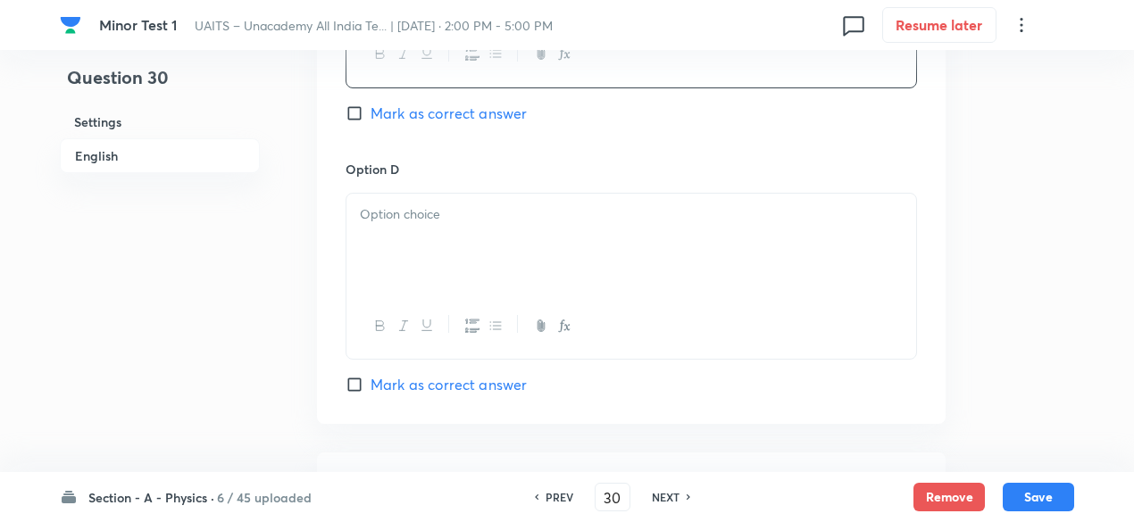
click at [559, 235] on div at bounding box center [631, 244] width 570 height 100
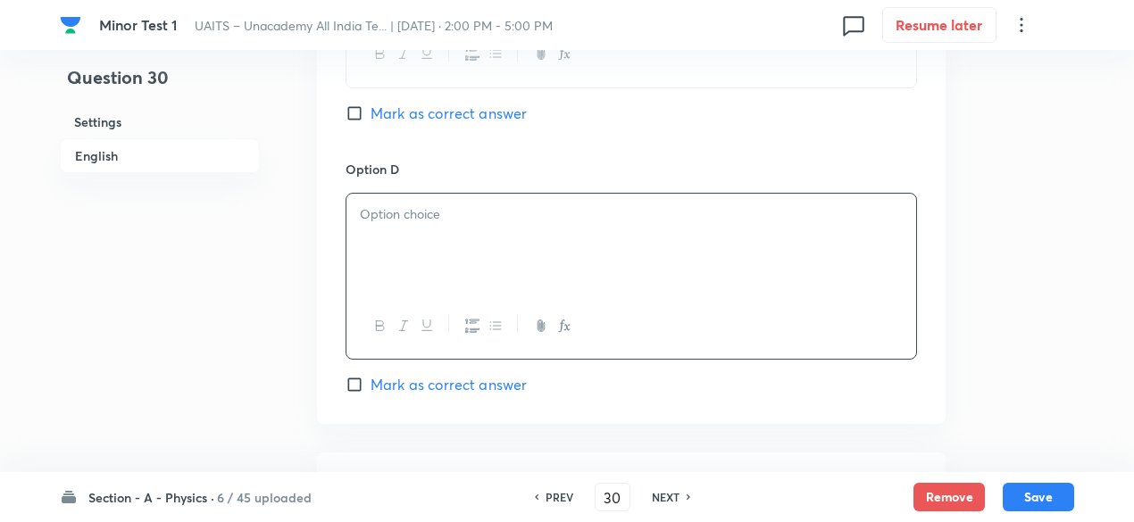
paste div
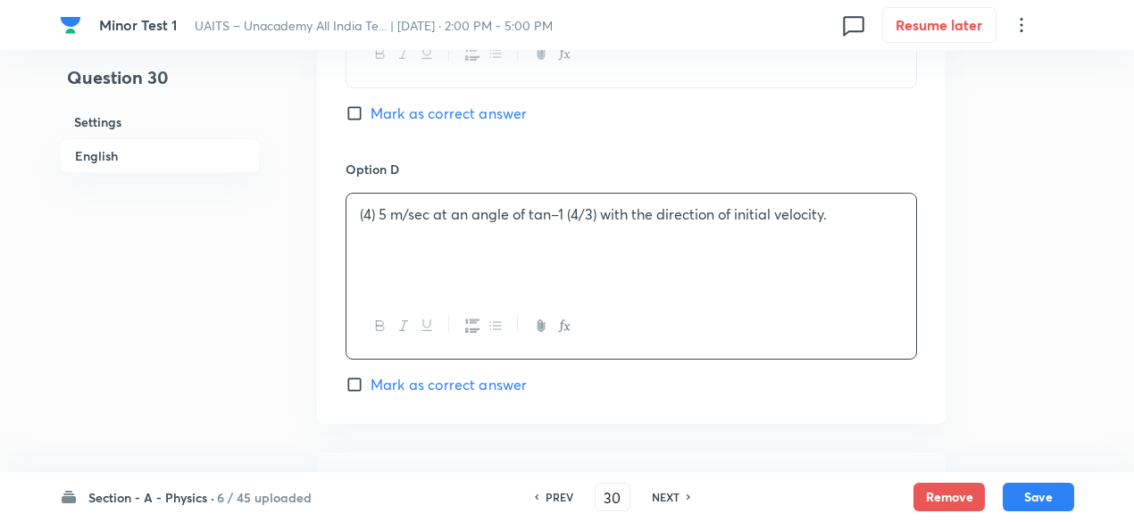
click at [379, 208] on p "(4) 5 m/sec at an angle of tan–1 (4/3) with the direction of initial velocity." at bounding box center [631, 214] width 543 height 21
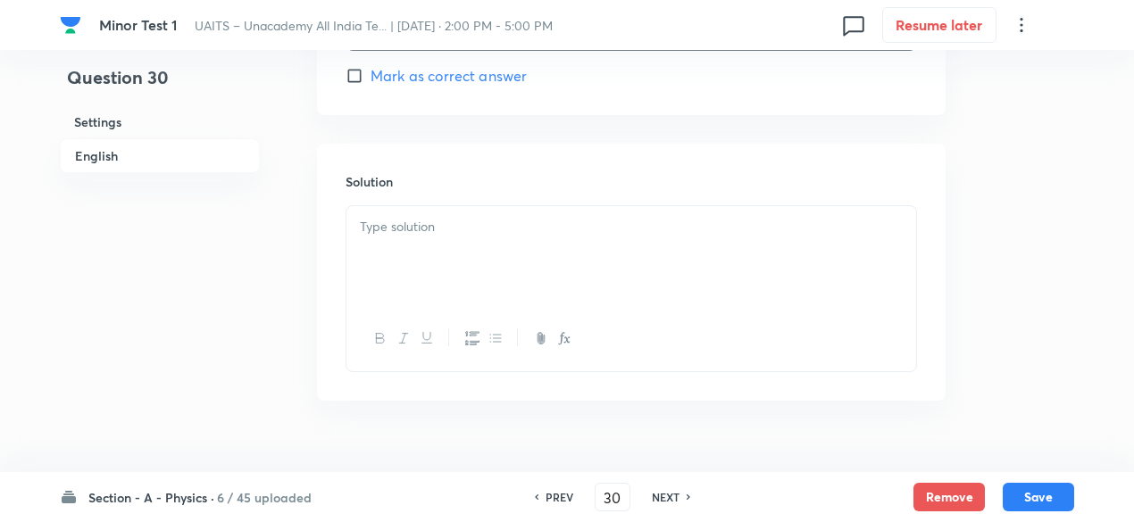
scroll to position [1864, 0]
click at [530, 202] on div at bounding box center [631, 252] width 570 height 100
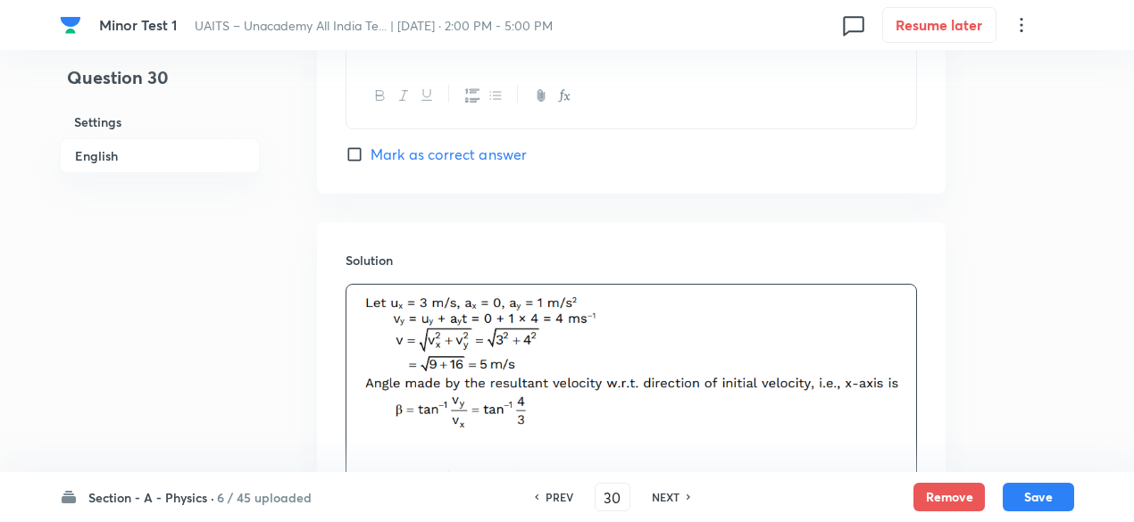
scroll to position [1780, 0]
click at [494, 145] on span "Mark as correct answer" at bounding box center [448, 155] width 156 height 21
click at [370, 146] on input "Mark as correct answer" at bounding box center [357, 155] width 25 height 18
checkbox input "true"
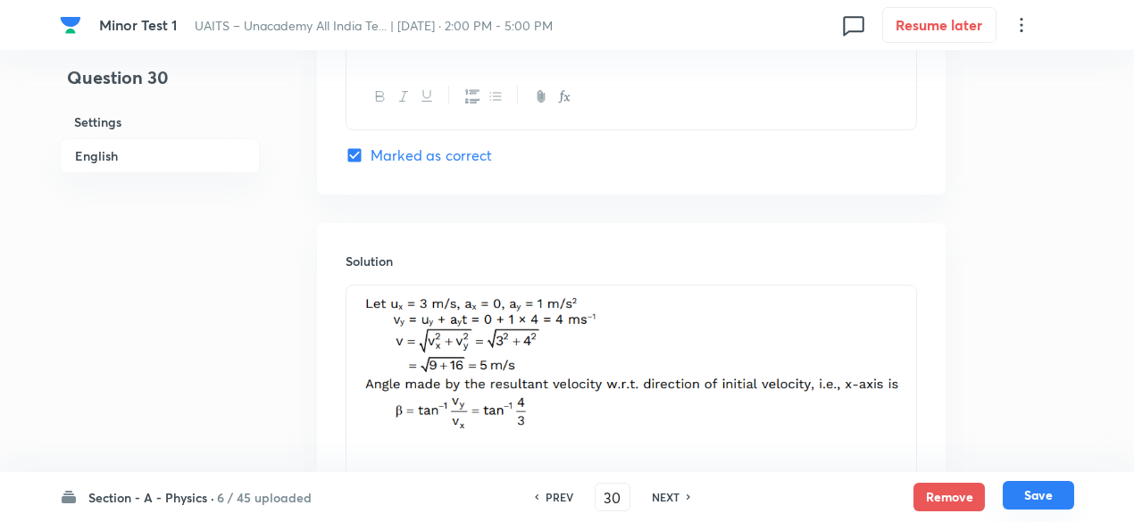
click at [1035, 492] on button "Save" at bounding box center [1037, 495] width 71 height 29
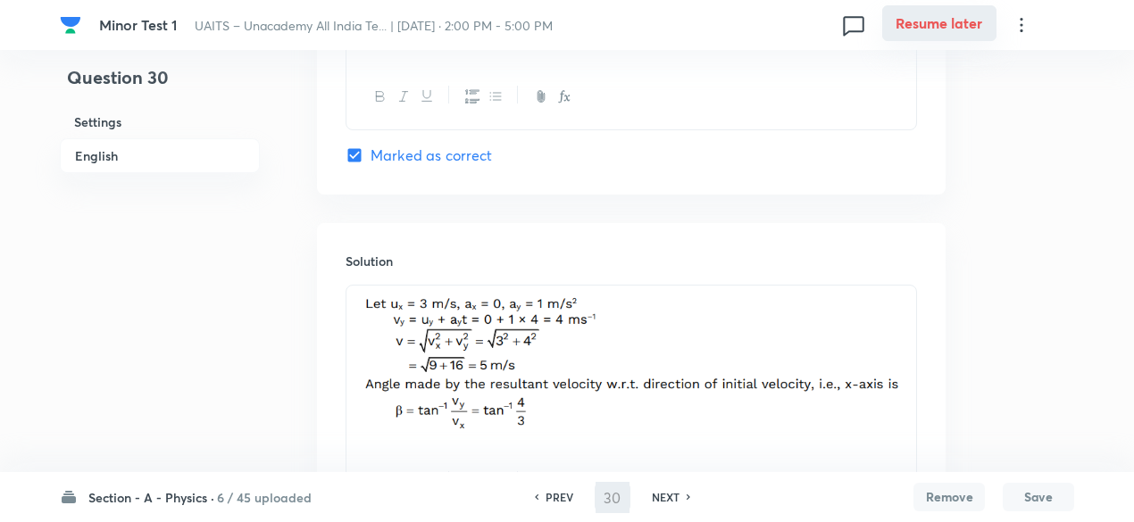
type input "31"
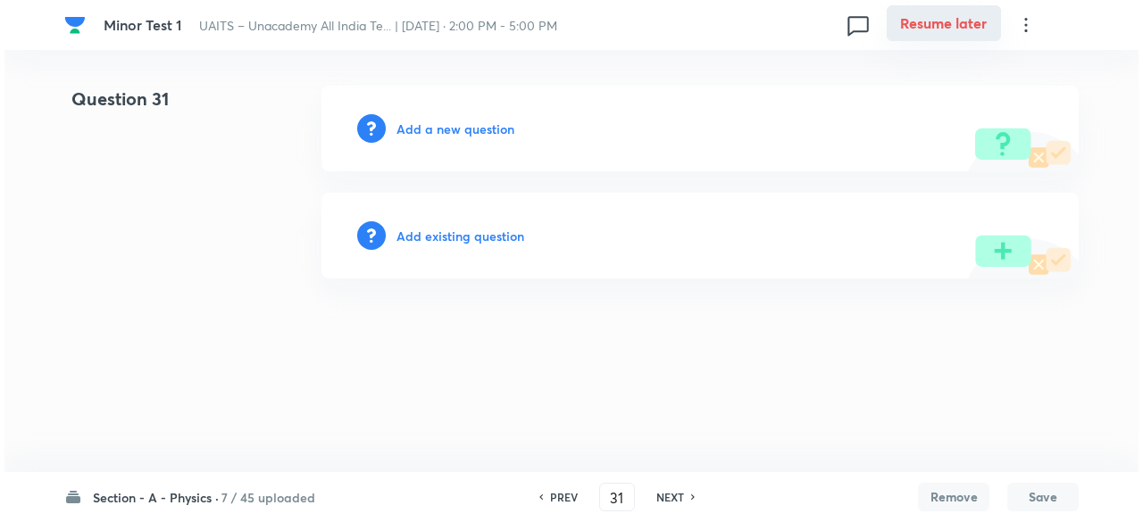
scroll to position [0, 0]
click at [458, 124] on h6 "Add a new question" at bounding box center [455, 129] width 118 height 19
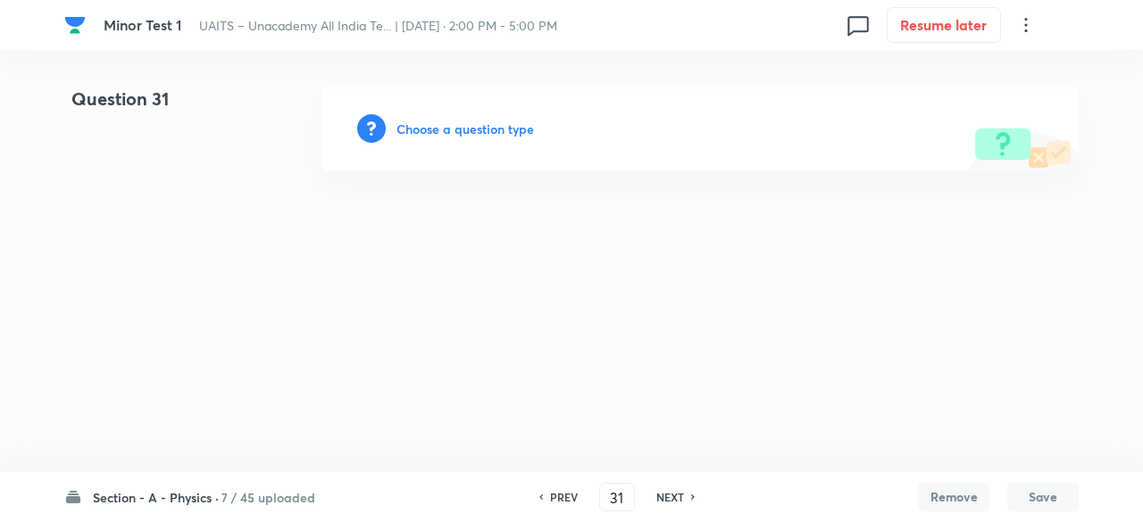
click at [458, 124] on h6 "Choose a question type" at bounding box center [464, 129] width 137 height 19
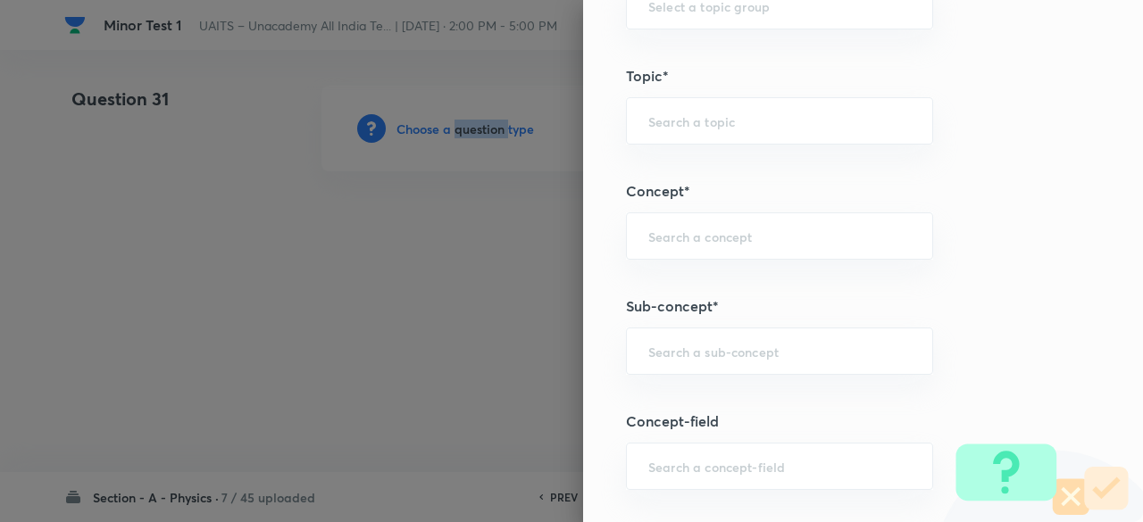
scroll to position [860, 0]
click at [786, 326] on div "​" at bounding box center [779, 348] width 307 height 47
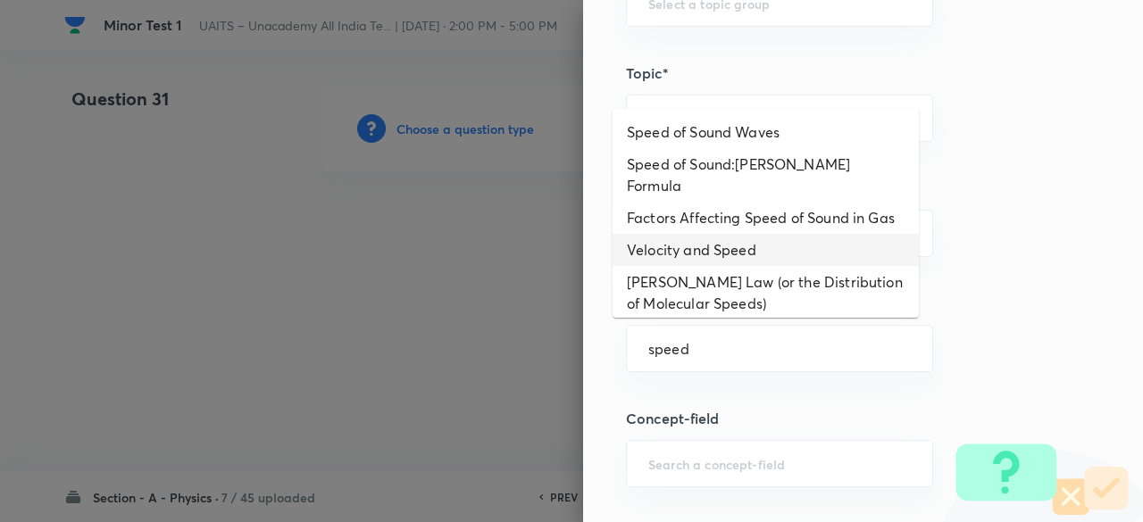
click at [755, 254] on li "Velocity and Speed" at bounding box center [765, 250] width 306 height 32
type input "Velocity and Speed"
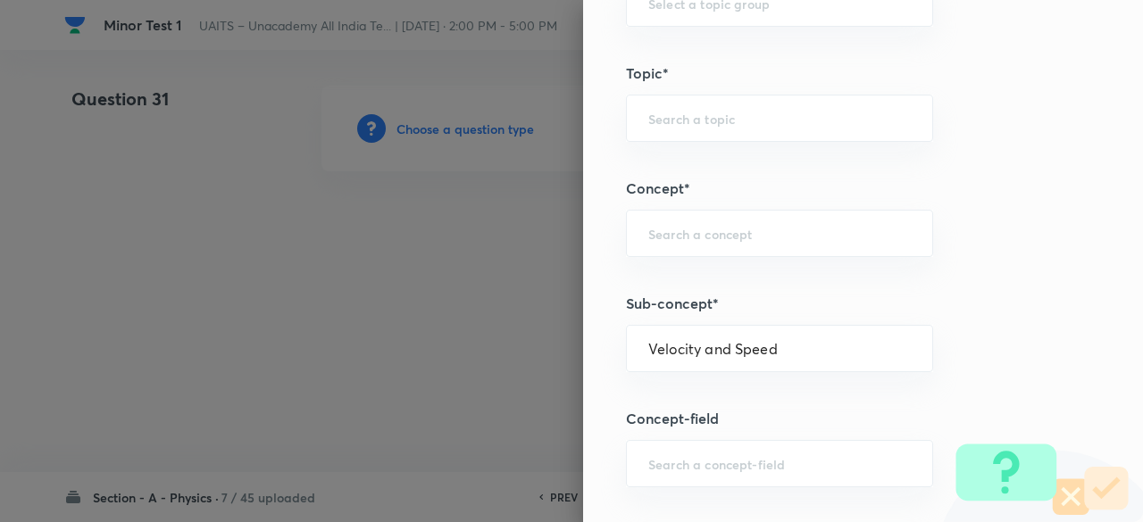
type input "Physics"
type input "Mechanics"
type input "Motion in a Straight Line"
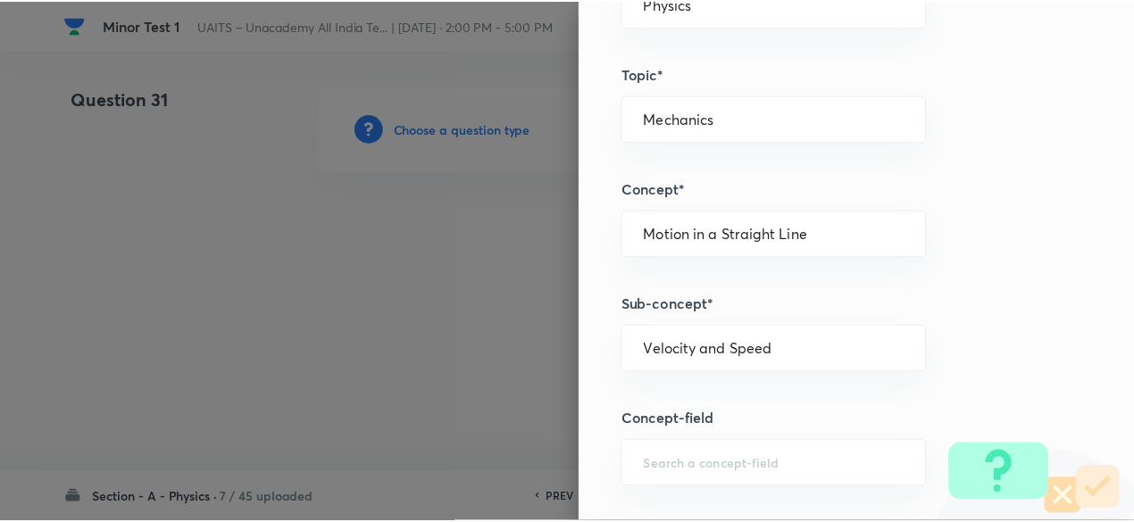
scroll to position [1906, 0]
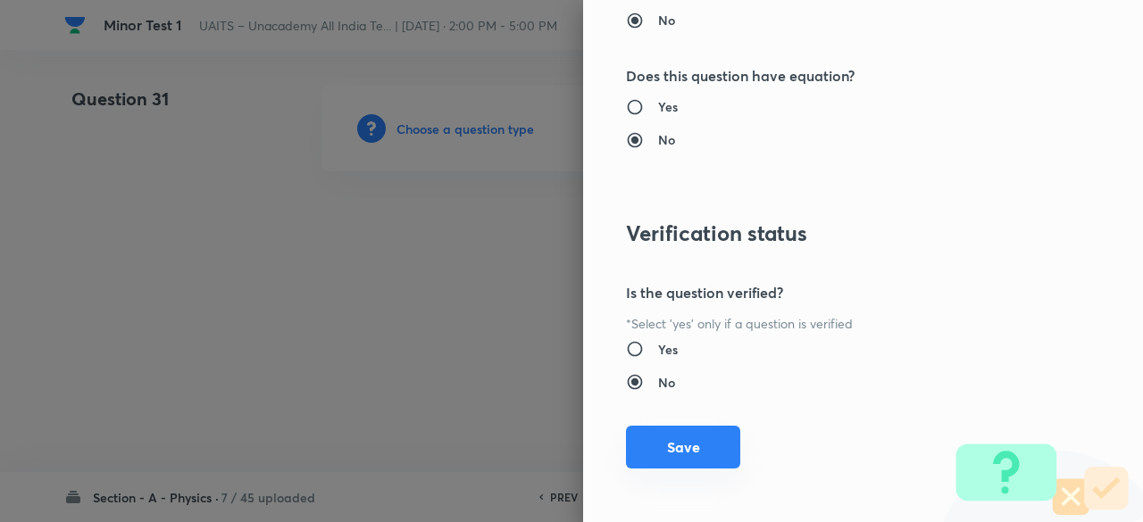
click at [697, 437] on button "Save" at bounding box center [683, 447] width 114 height 43
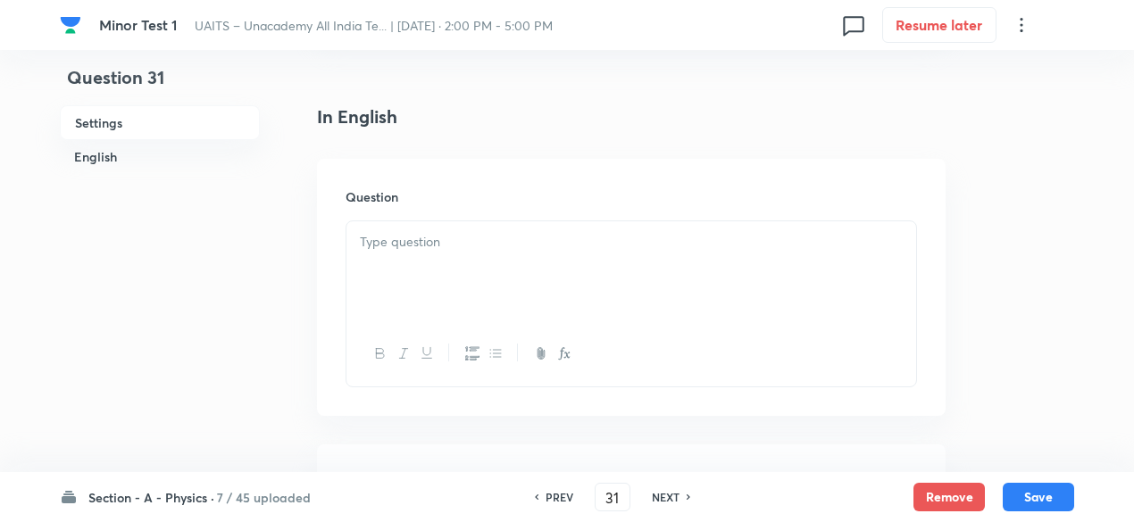
scroll to position [430, 0]
click at [507, 298] on div at bounding box center [631, 262] width 570 height 100
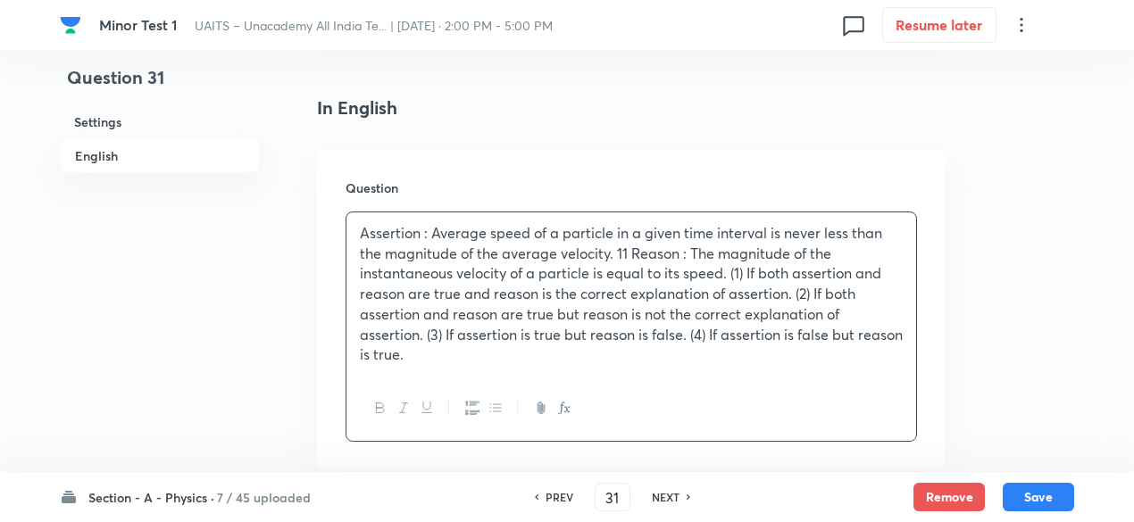
click at [614, 254] on p "Assertion : Average speed of a particle in a given time interval is never less …" at bounding box center [631, 294] width 543 height 142
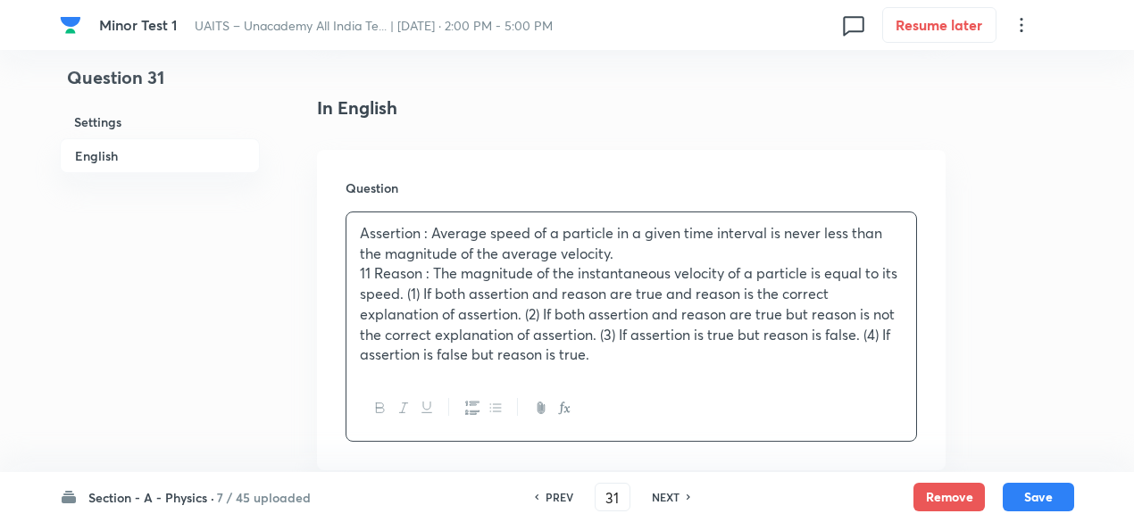
click at [373, 270] on p "11 Reason : The magnitude of the instantaneous velocity of a particle is equal …" at bounding box center [631, 314] width 543 height 102
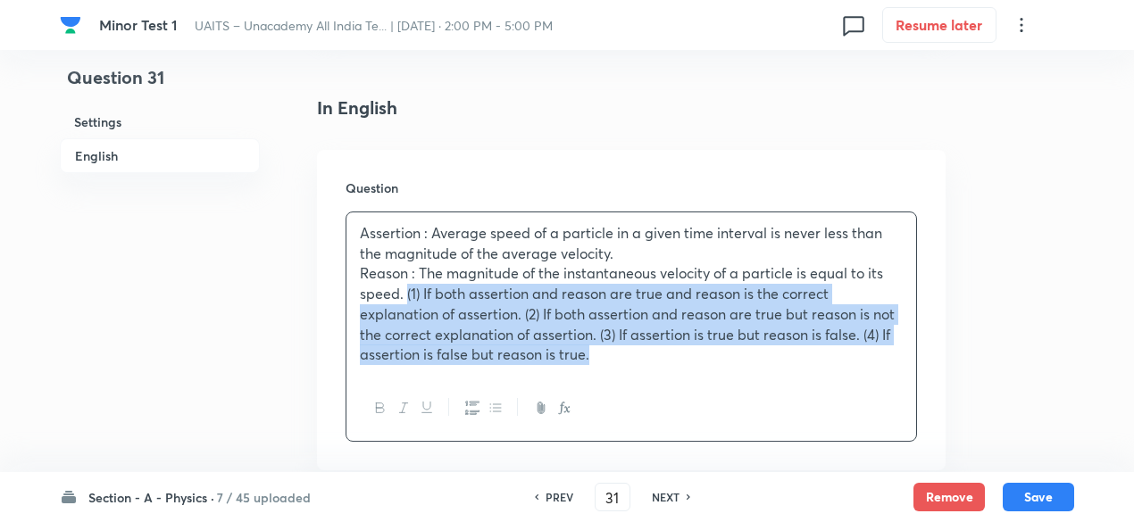
drag, startPoint x: 407, startPoint y: 295, endPoint x: 713, endPoint y: 367, distance: 314.6
click at [713, 367] on div "Assertion : Average speed of a particle in a given time interval is never less …" at bounding box center [631, 293] width 570 height 163
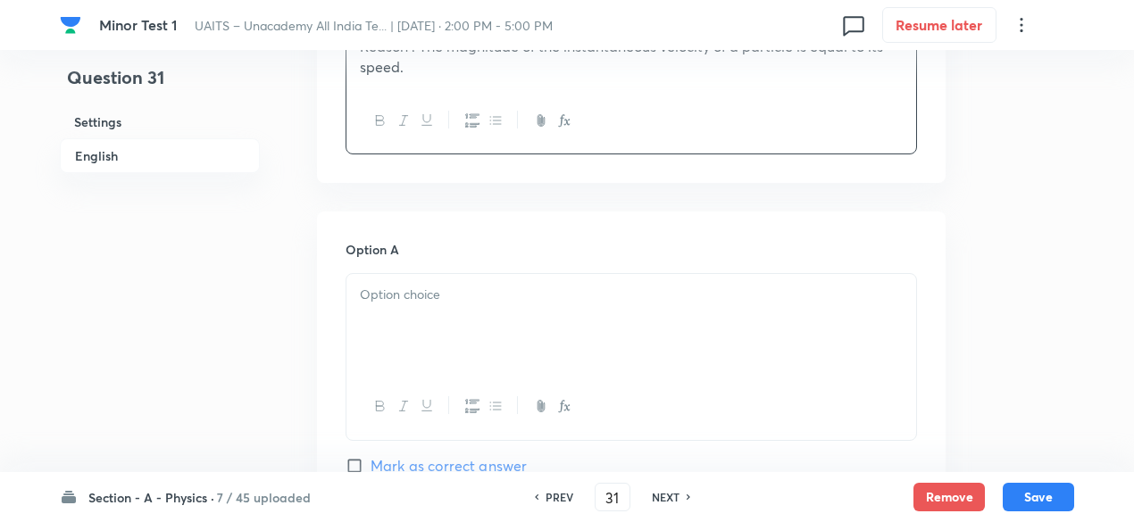
scroll to position [658, 0]
click at [536, 321] on div at bounding box center [631, 323] width 570 height 100
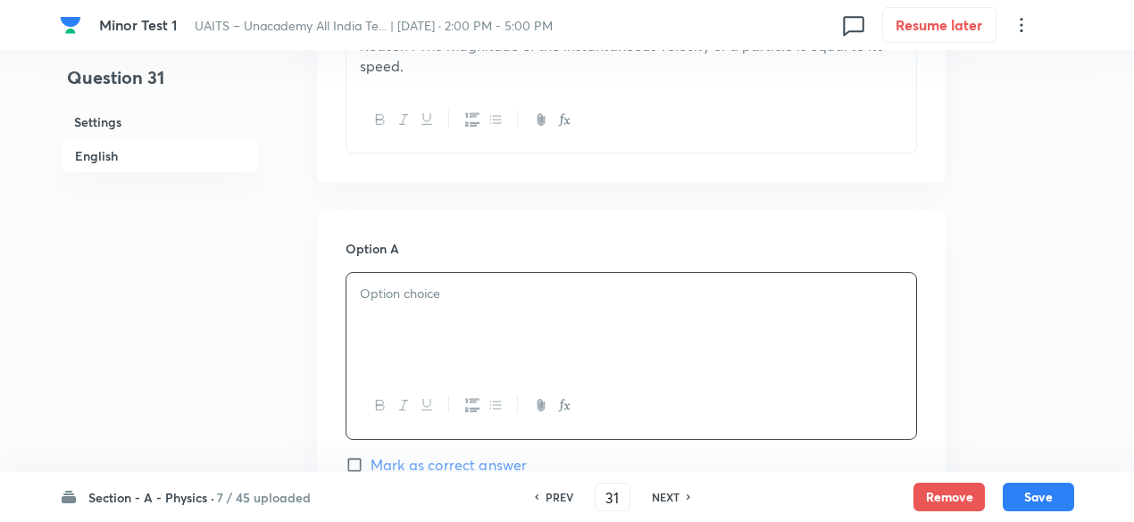
paste div
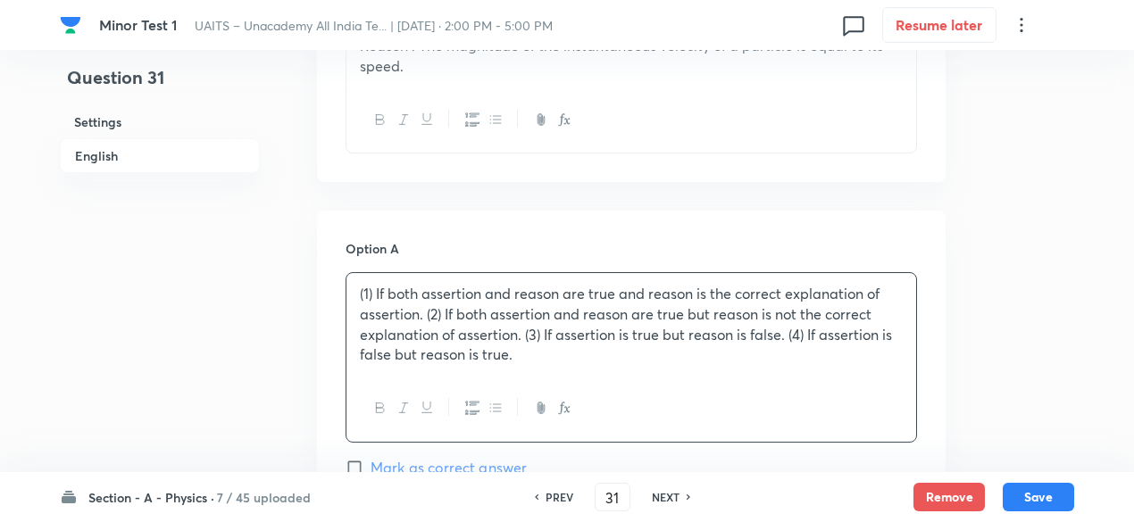
click at [372, 287] on p "(1) If both assertion and reason are true and reason is the correct explanation…" at bounding box center [631, 324] width 543 height 81
drag, startPoint x: 426, startPoint y: 317, endPoint x: 582, endPoint y: 388, distance: 171.8
click at [582, 388] on div "If both assertion and reason are true and reason is the correct explanation of …" at bounding box center [630, 357] width 571 height 170
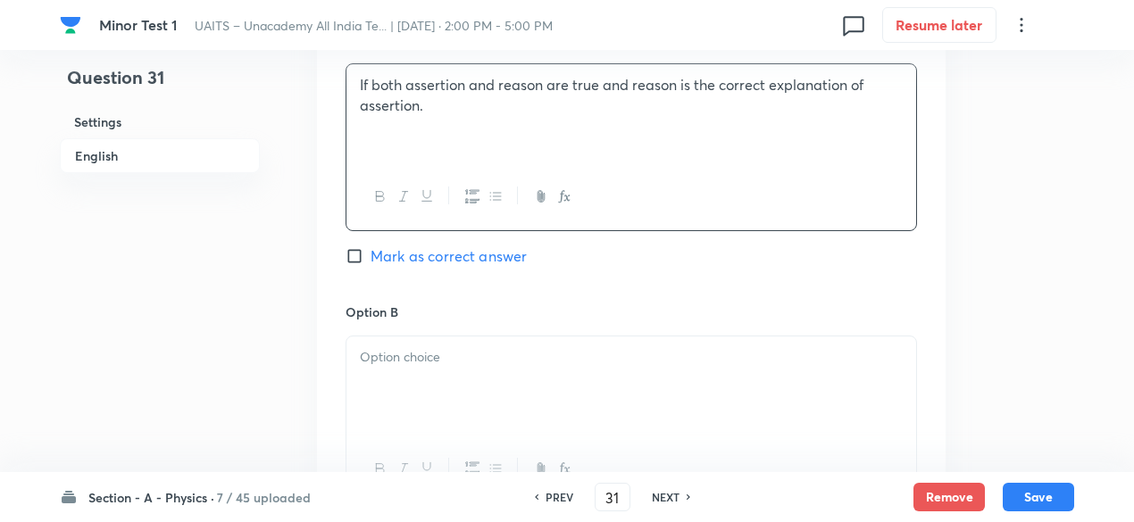
scroll to position [945, 0]
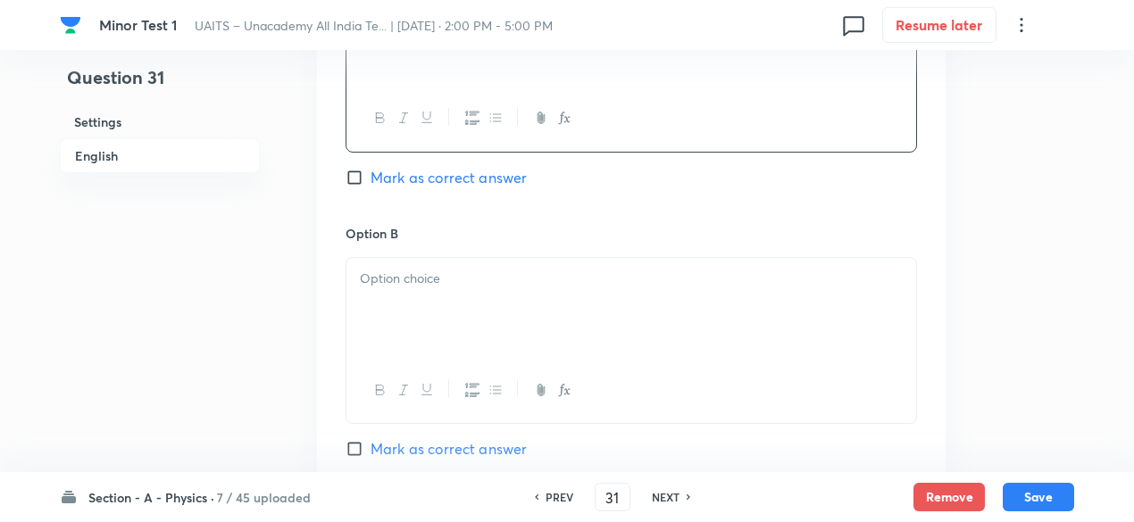
click at [479, 309] on div at bounding box center [631, 308] width 570 height 100
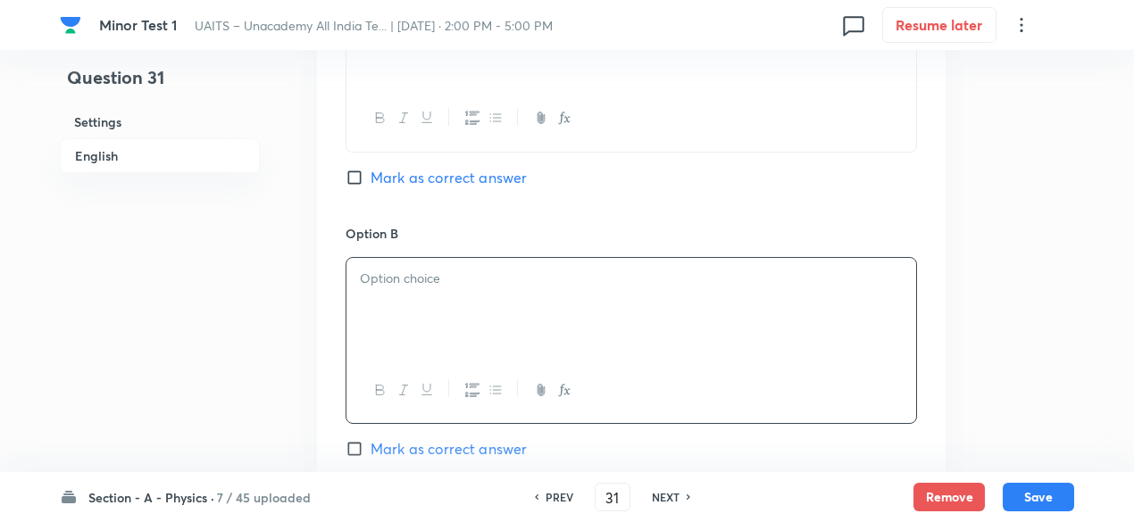
paste div
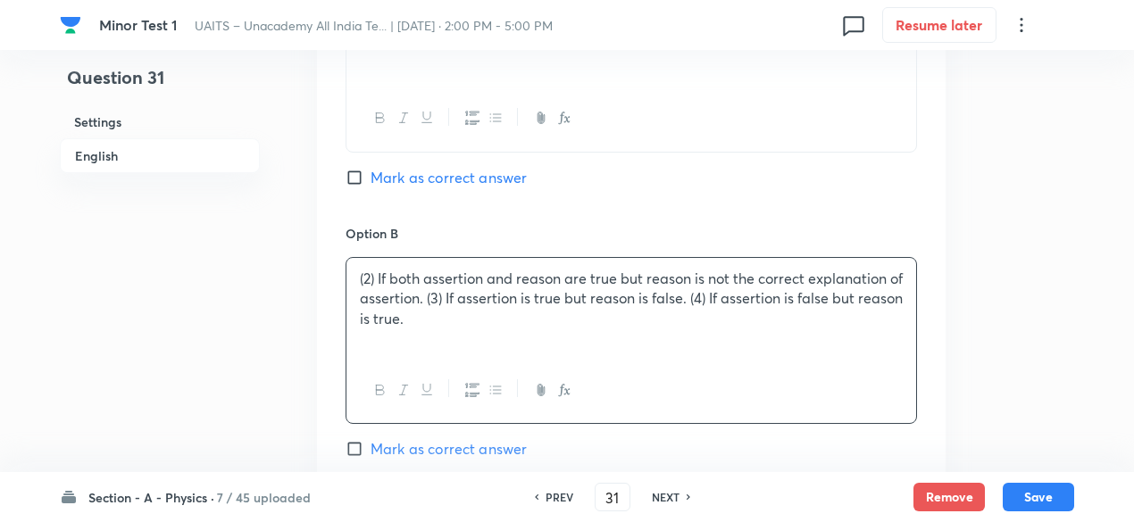
click at [374, 270] on p "(2) If both assertion and reason are true but reason is not the correct explana…" at bounding box center [631, 299] width 543 height 61
drag, startPoint x: 425, startPoint y: 295, endPoint x: 477, endPoint y: 325, distance: 60.0
click at [477, 325] on p "If both assertion and reason are true but reason is not the correct explanation…" at bounding box center [631, 299] width 543 height 61
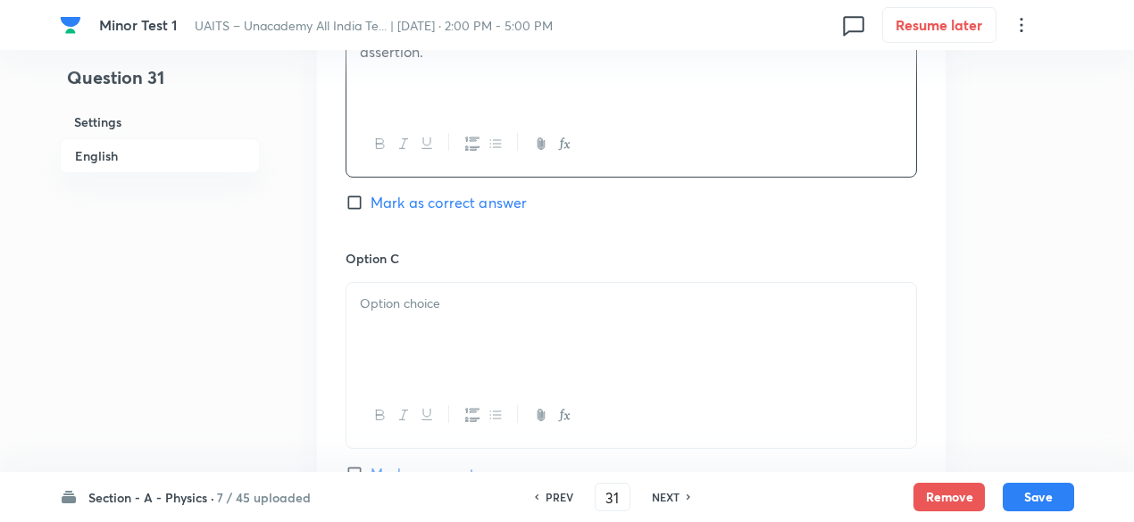
scroll to position [1202, 0]
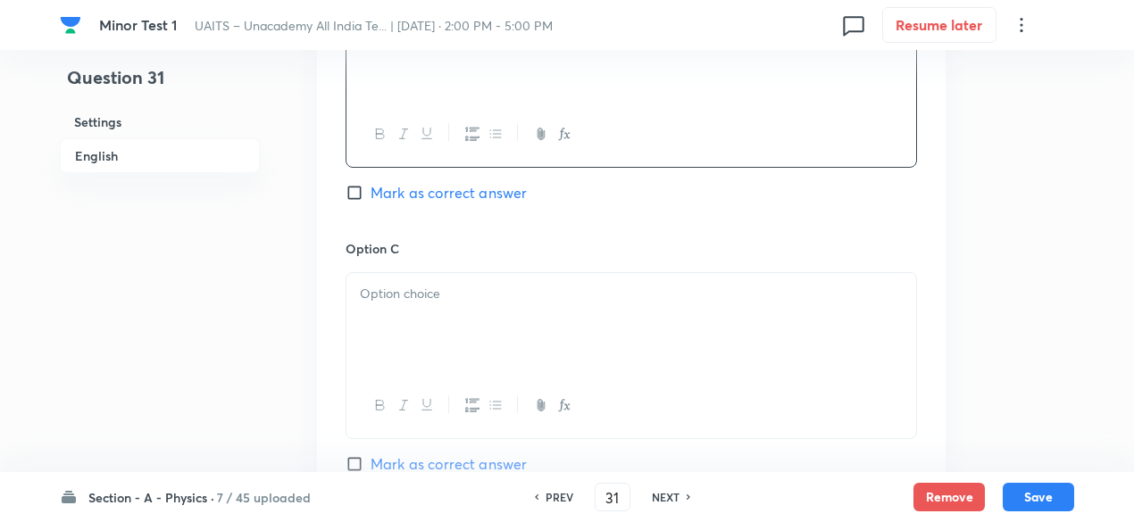
click at [466, 322] on div at bounding box center [631, 323] width 570 height 100
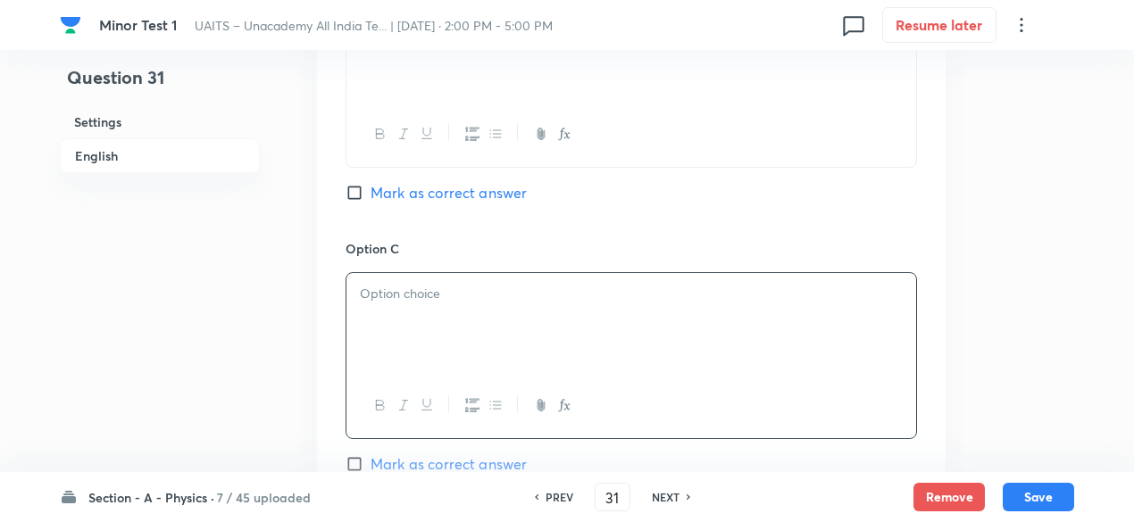
paste div
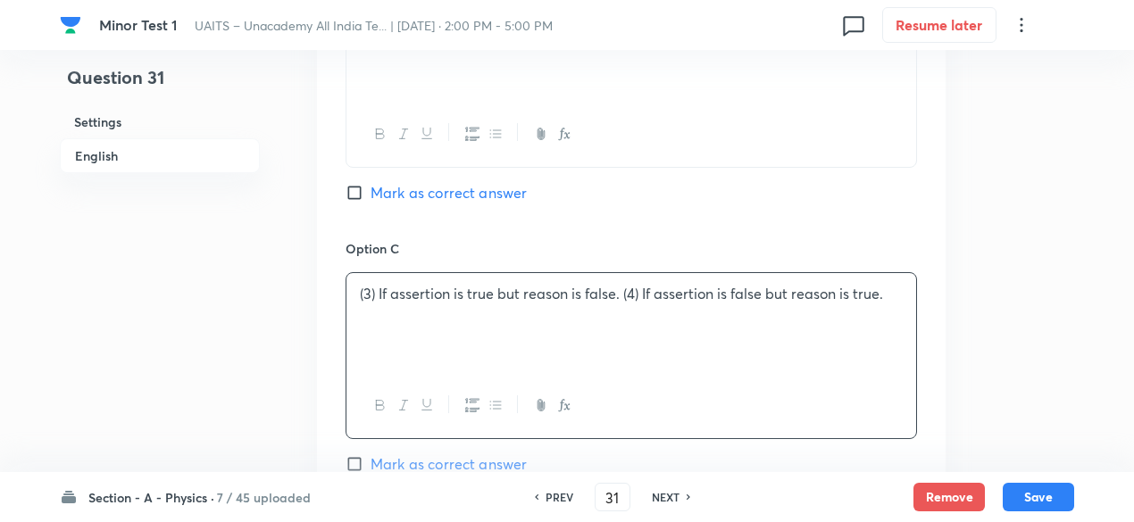
click at [373, 273] on div "(3) If assertion is true but reason is false. (4) If assertion is false but rea…" at bounding box center [631, 323] width 570 height 100
drag, startPoint x: 602, startPoint y: 292, endPoint x: 900, endPoint y: 312, distance: 298.9
click at [900, 312] on div "If assertion is true but reason is false. (4) If assertion is false but reason …" at bounding box center [631, 323] width 570 height 100
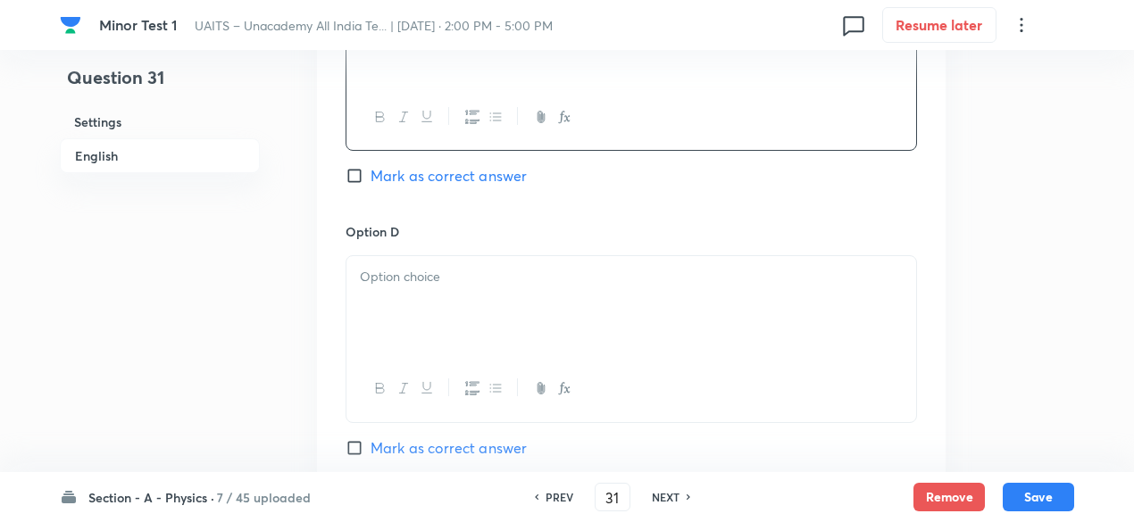
scroll to position [1507, 0]
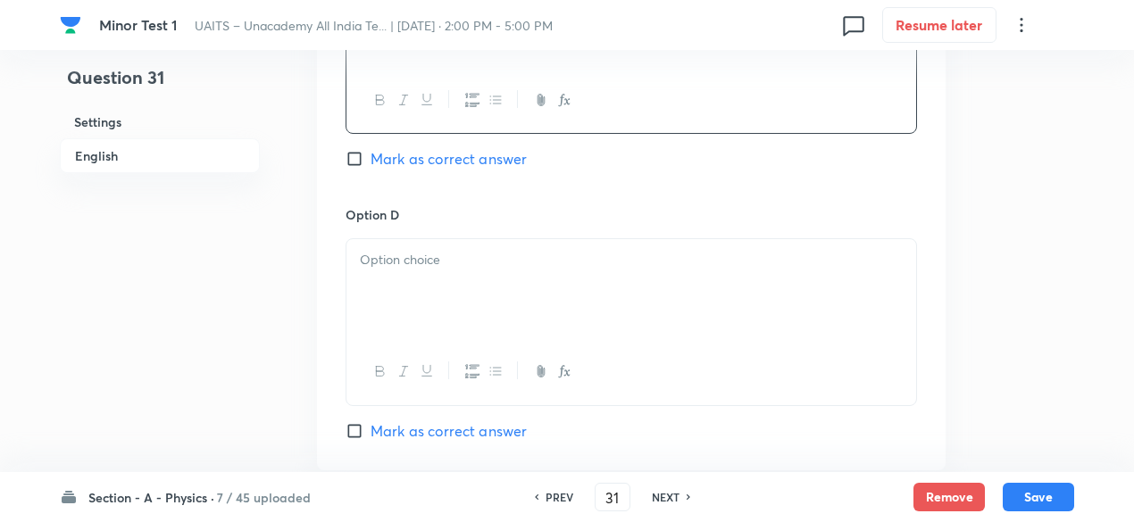
click at [698, 316] on div at bounding box center [631, 289] width 570 height 100
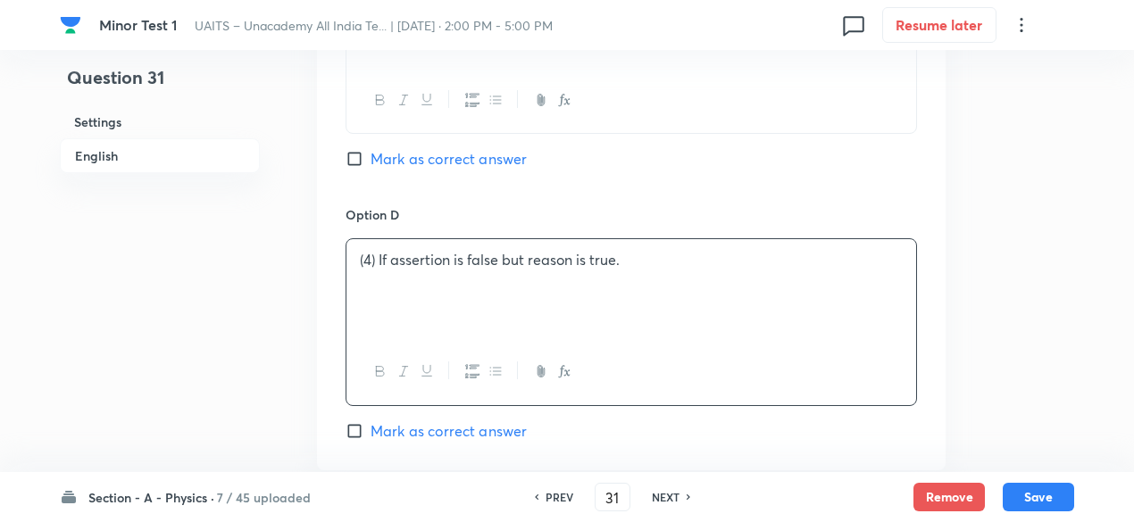
click at [372, 250] on p "(4) If assertion is false but reason is true." at bounding box center [631, 260] width 543 height 21
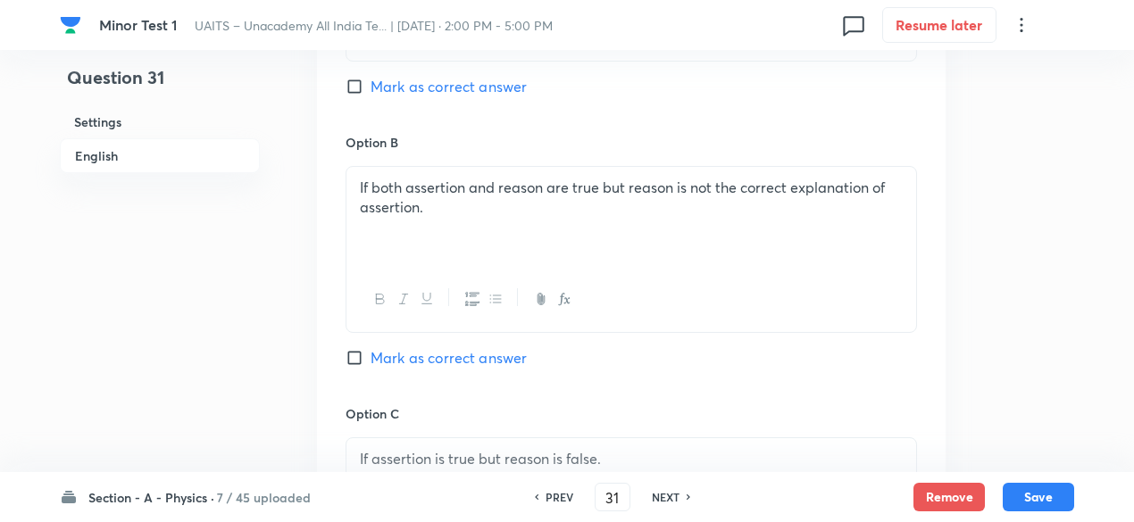
scroll to position [1035, 0]
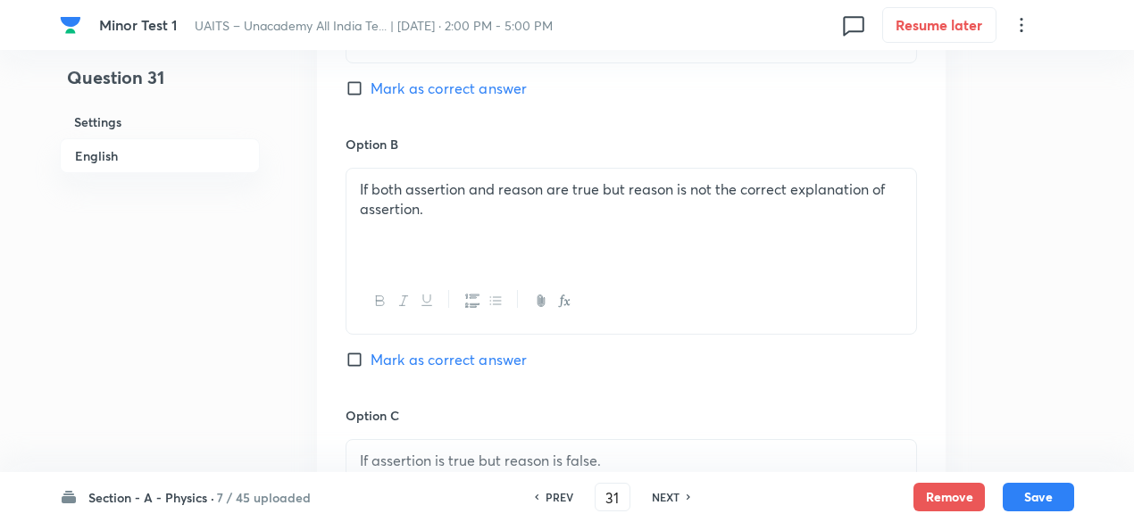
click at [494, 355] on span "Mark as correct answer" at bounding box center [448, 359] width 156 height 21
click at [370, 355] on input "Mark as correct answer" at bounding box center [357, 360] width 25 height 18
checkbox input "true"
click at [503, 198] on p "If both assertion and reason are true but reason is not the correct explanation…" at bounding box center [631, 199] width 543 height 40
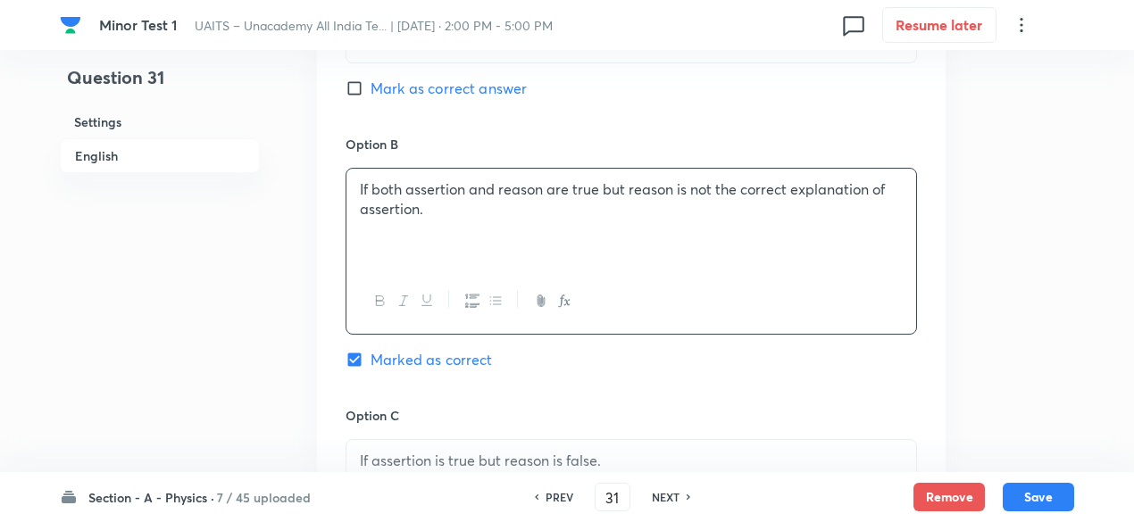
click at [503, 198] on p "If both assertion and reason are true but reason is not the correct explanation…" at bounding box center [631, 199] width 543 height 40
copy p "If both assertion and reason are true but reason is not the correct explanation…"
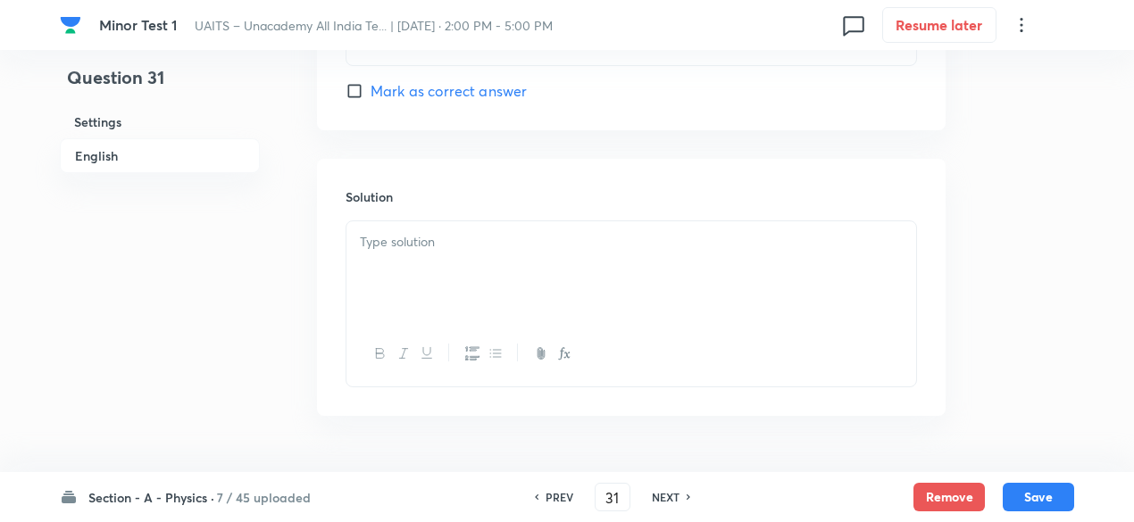
scroll to position [1896, 0]
click at [498, 203] on div at bounding box center [631, 222] width 570 height 100
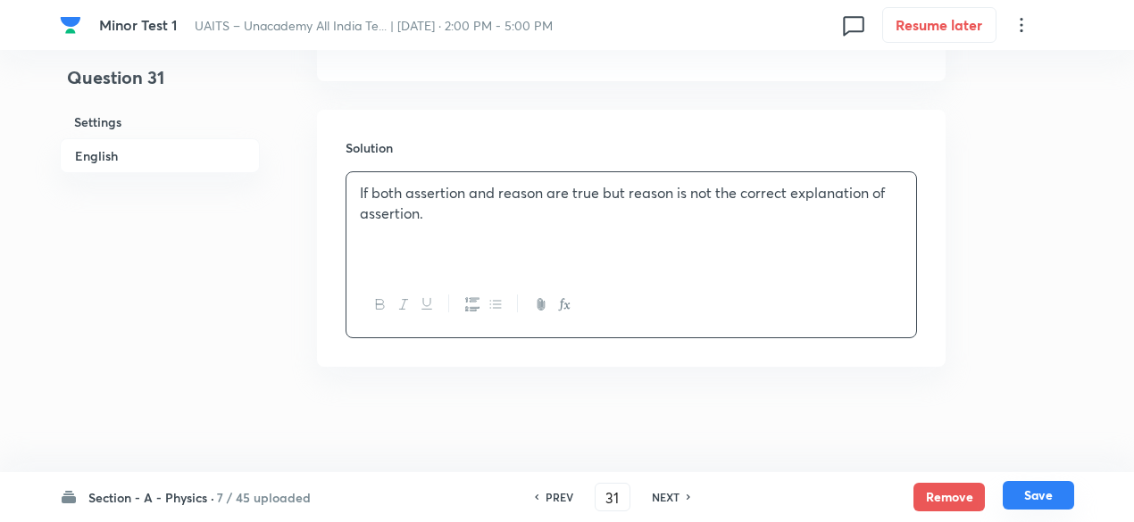
click at [1057, 490] on button "Save" at bounding box center [1037, 495] width 71 height 29
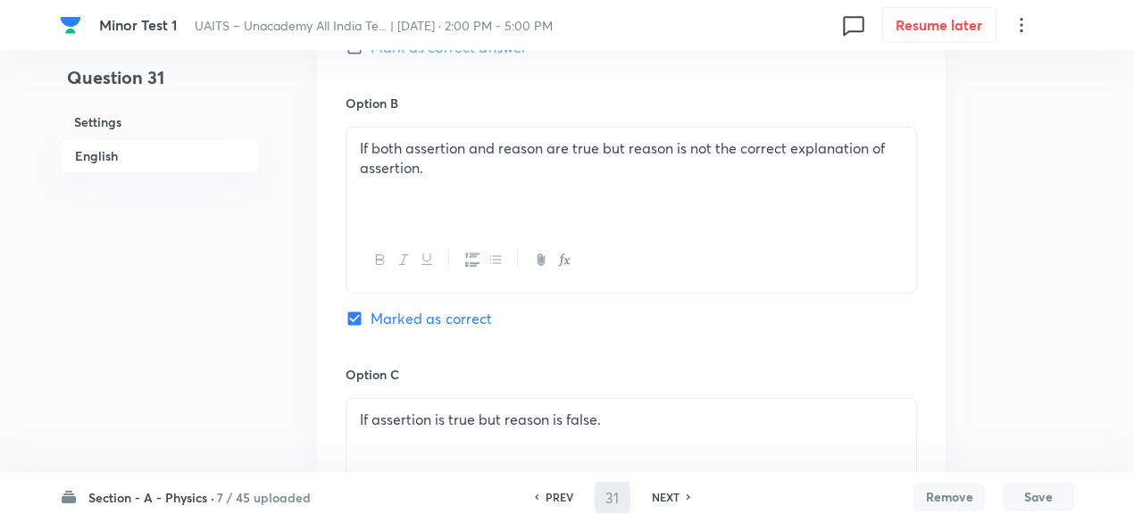
scroll to position [1078, 0]
type input "32"
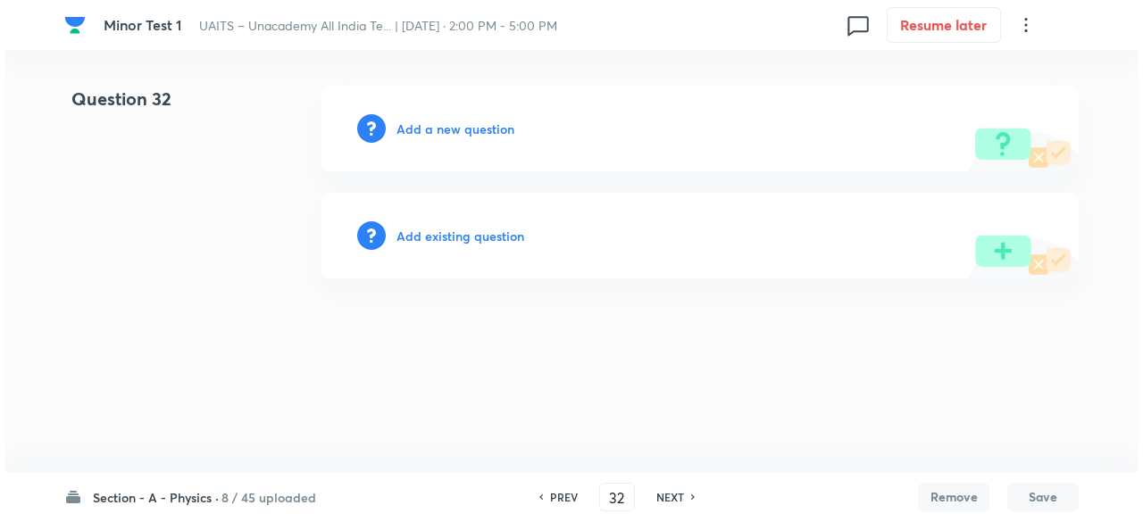
scroll to position [0, 0]
click at [450, 126] on h6 "Add a new question" at bounding box center [455, 129] width 118 height 19
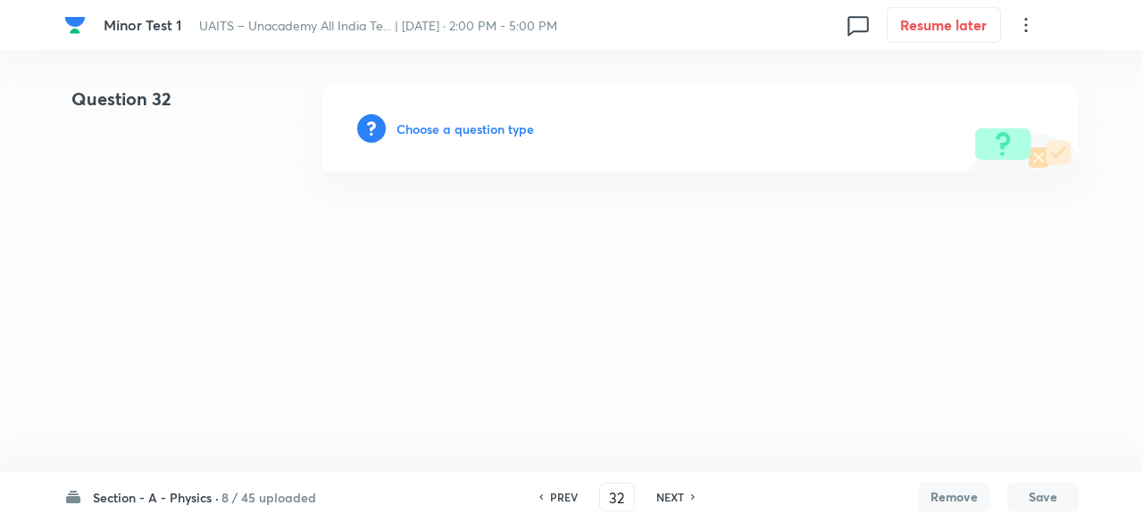
click at [450, 126] on h6 "Choose a question type" at bounding box center [464, 129] width 137 height 19
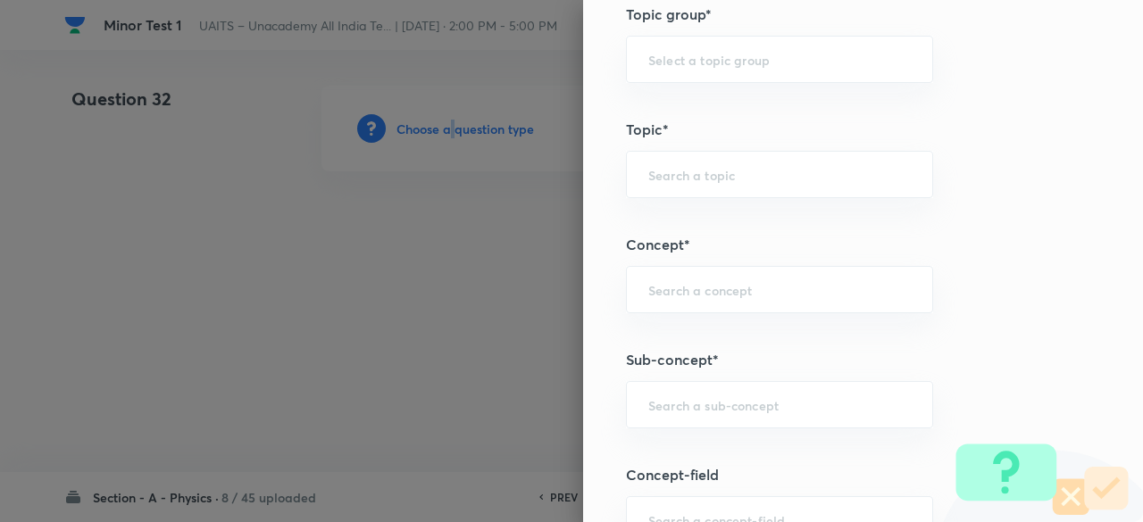
scroll to position [805, 0]
click at [719, 399] on input "text" at bounding box center [779, 403] width 262 height 17
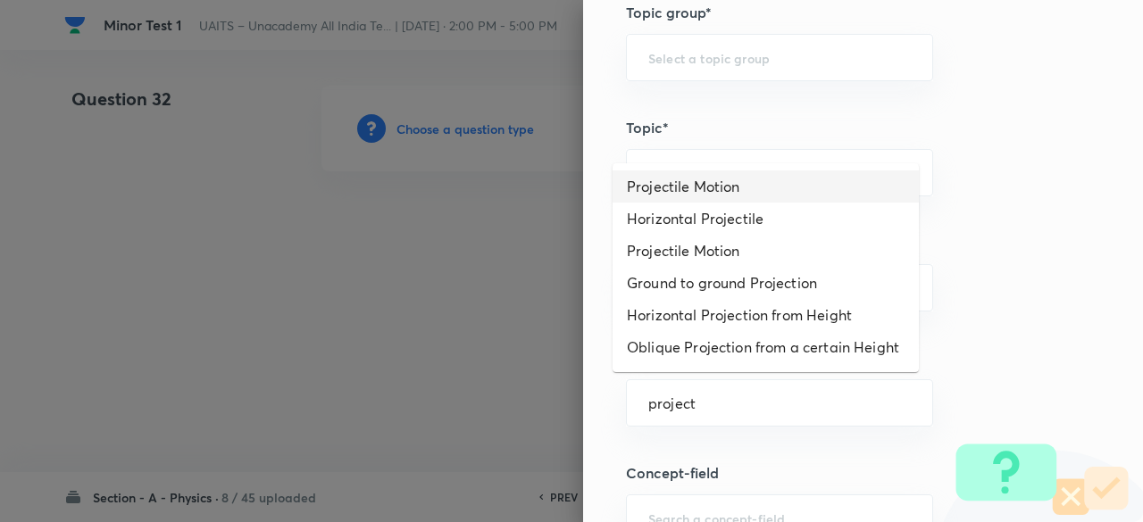
click at [694, 188] on li "Projectile Motion" at bounding box center [765, 187] width 306 height 32
type input "Projectile Motion"
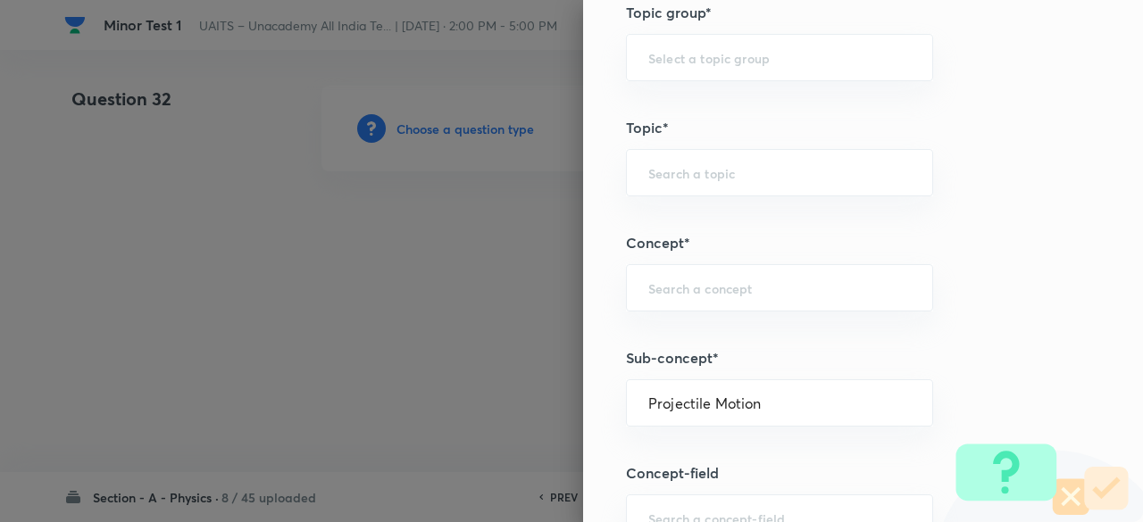
type input "Physics"
type input "Mechanics"
type input "Projectile Motion"
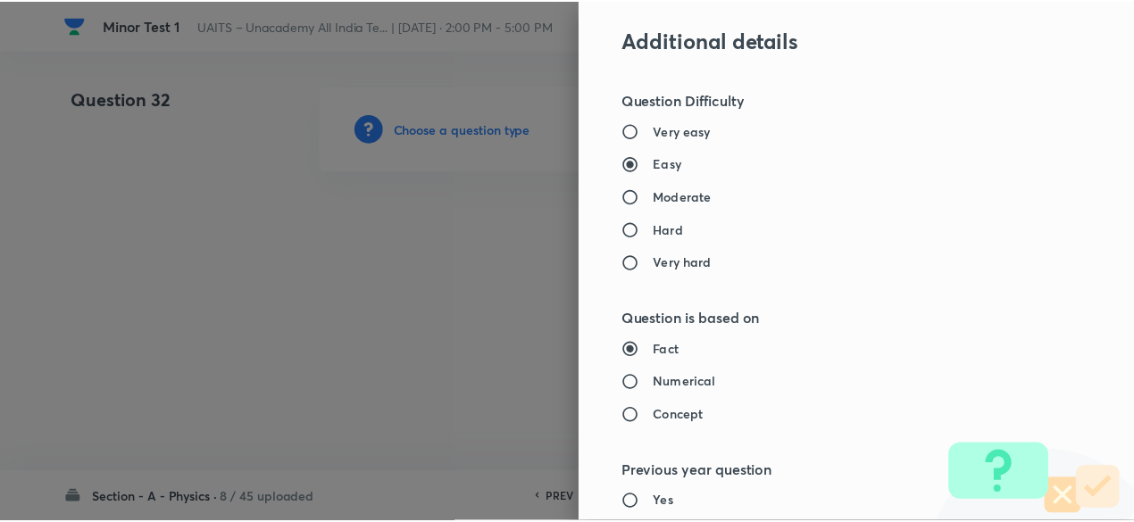
scroll to position [1906, 0]
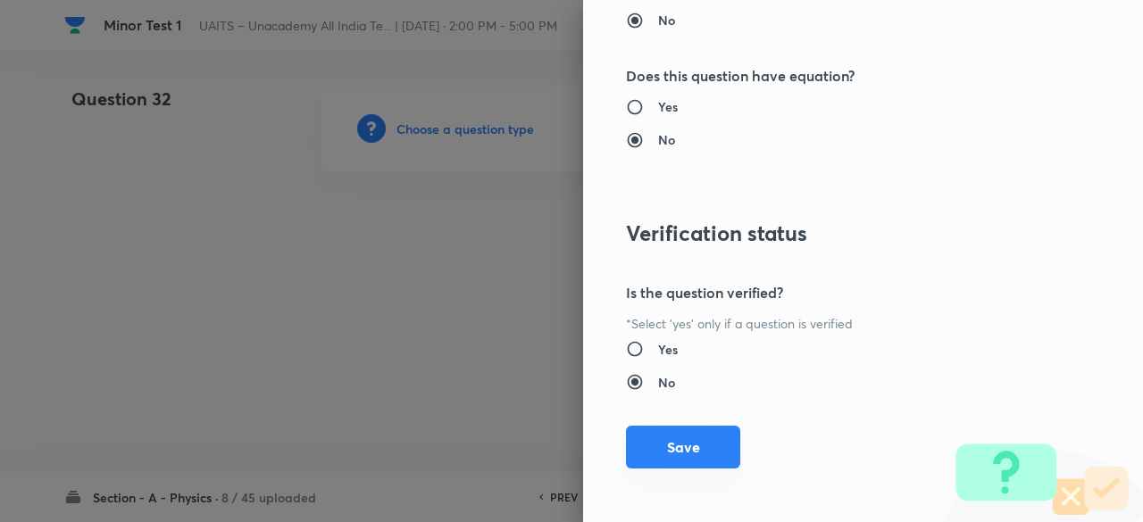
click at [686, 454] on button "Save" at bounding box center [683, 447] width 114 height 43
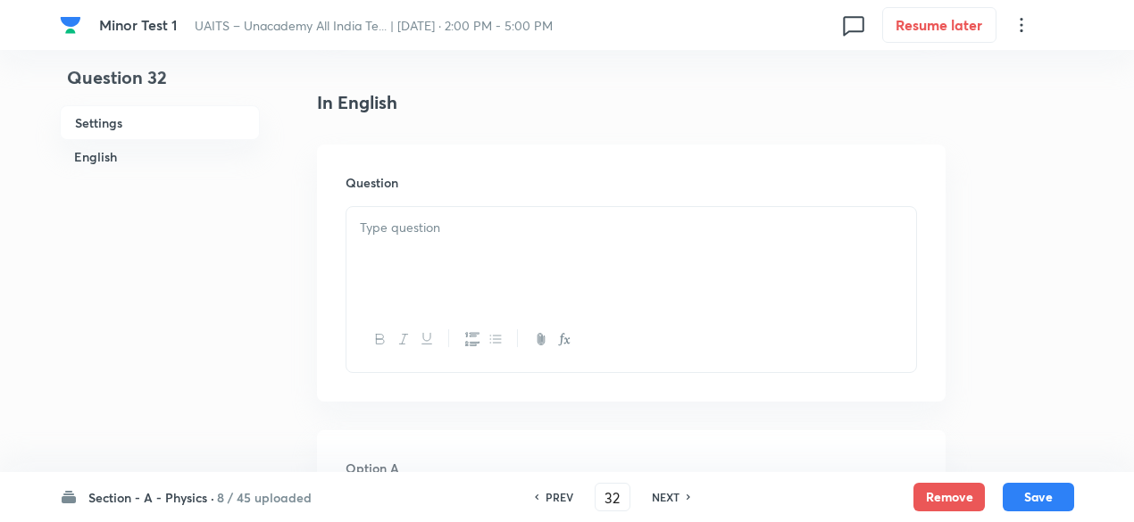
scroll to position [442, 0]
click at [465, 224] on p at bounding box center [631, 222] width 543 height 21
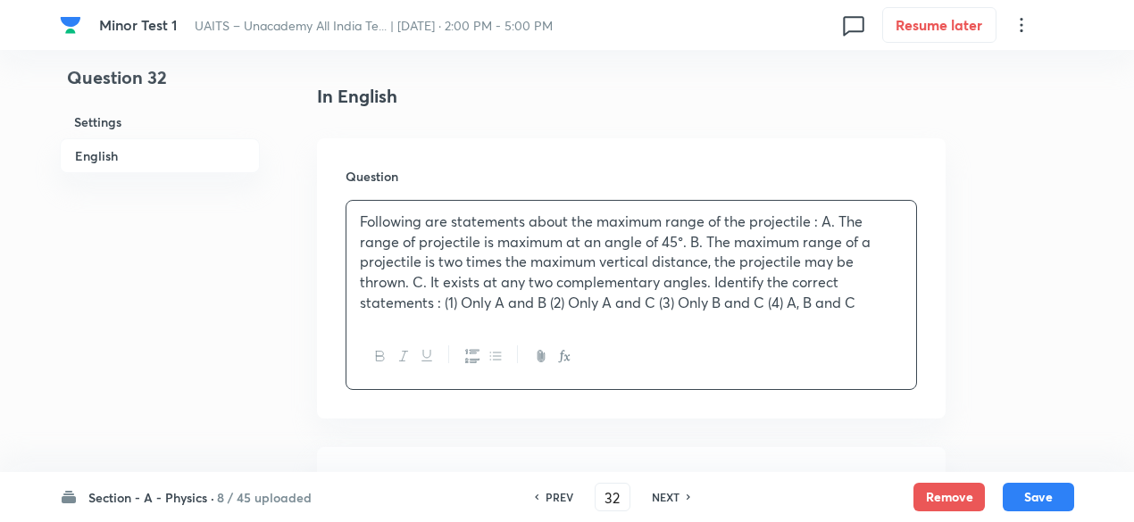
click at [820, 219] on p "Following are statements about the maximum range of the projectile : A. The ran…" at bounding box center [631, 263] width 543 height 102
click at [736, 240] on p "A. The range of projectile is maximum at an angle of 45°. B. The maximum range …" at bounding box center [631, 272] width 543 height 81
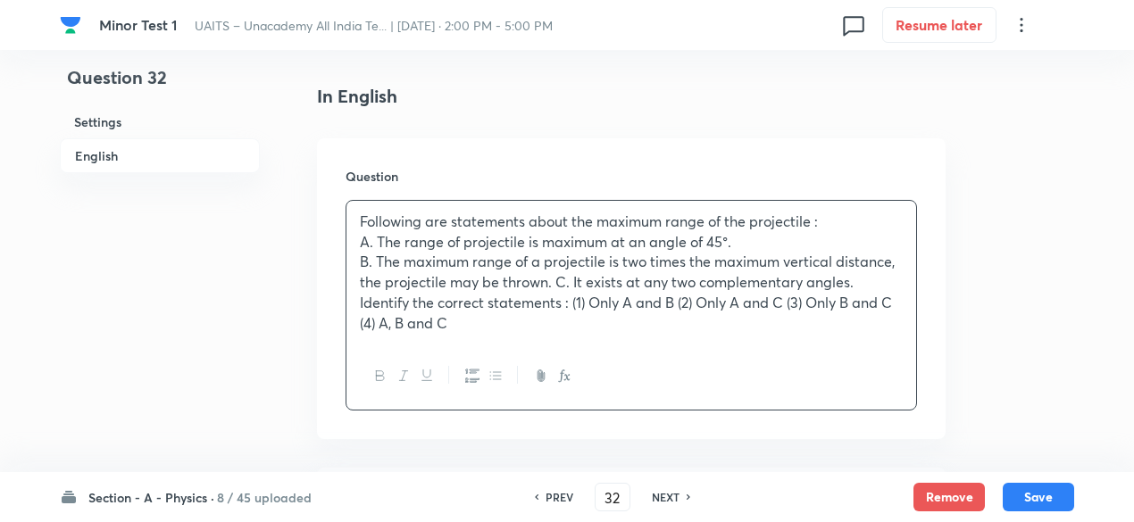
click at [555, 283] on p "B. The maximum range of a projectile is two times the maximum vertical distance…" at bounding box center [631, 292] width 543 height 81
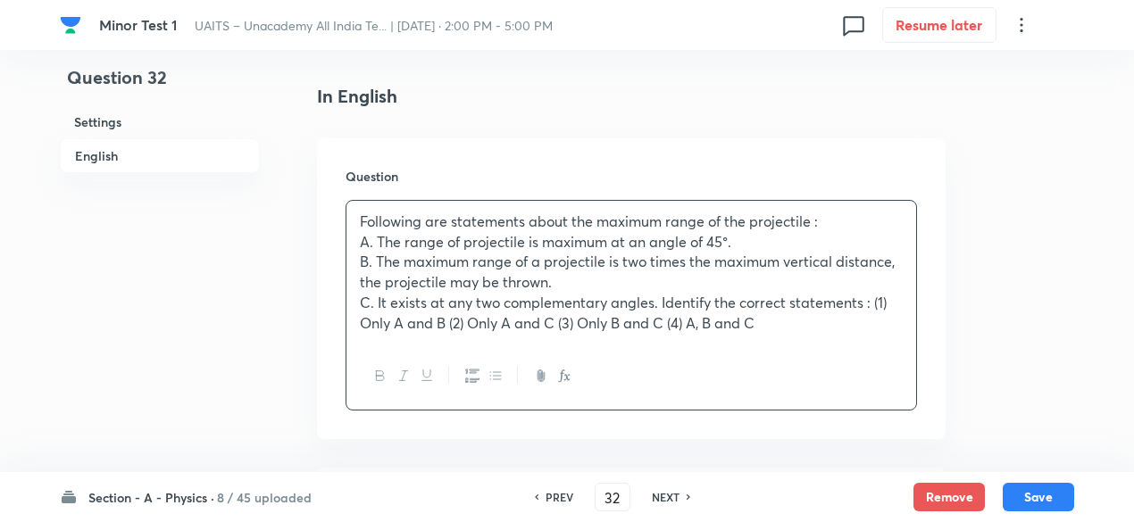
click at [655, 302] on p "C. It exists at any two complementary angles. Identify the correct statements :…" at bounding box center [631, 313] width 543 height 40
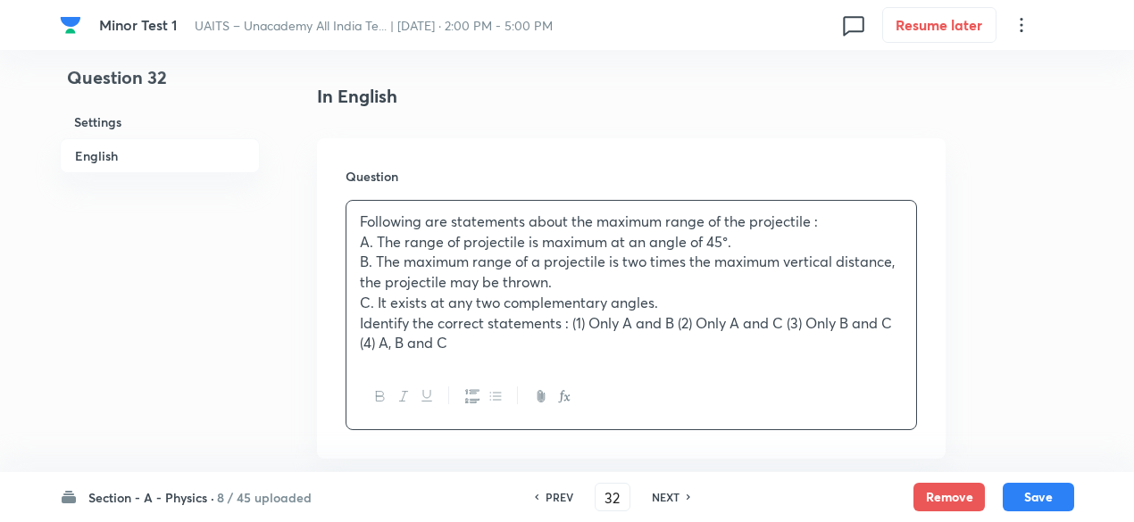
click at [571, 323] on p "Identify the correct statements : (1) Only A and B (2) Only A and C (3) Only B …" at bounding box center [631, 333] width 543 height 40
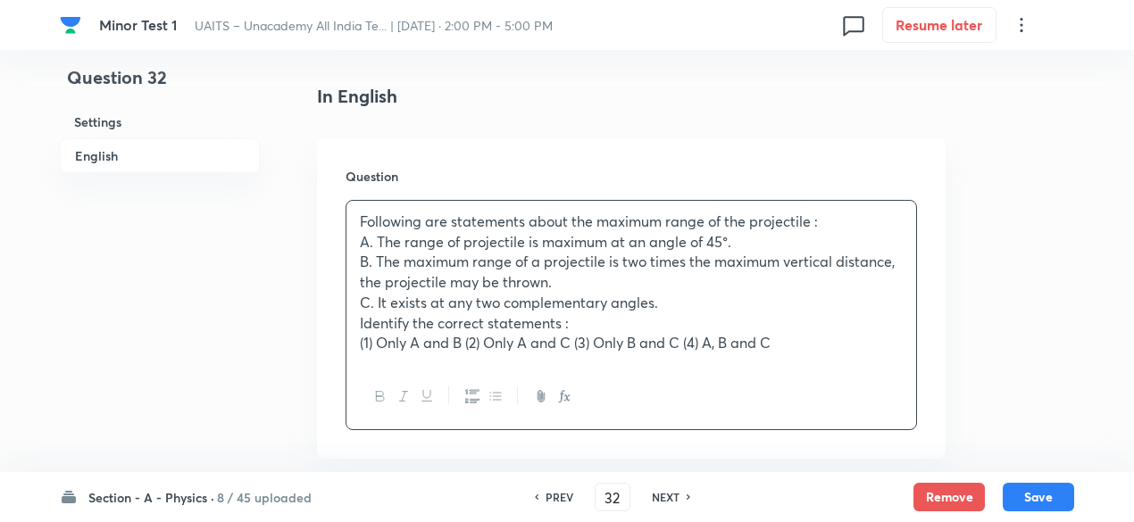
click at [491, 340] on p "(1) Only A and B (2) Only A and C (3) Only B and C (4) A, B and C" at bounding box center [631, 343] width 543 height 21
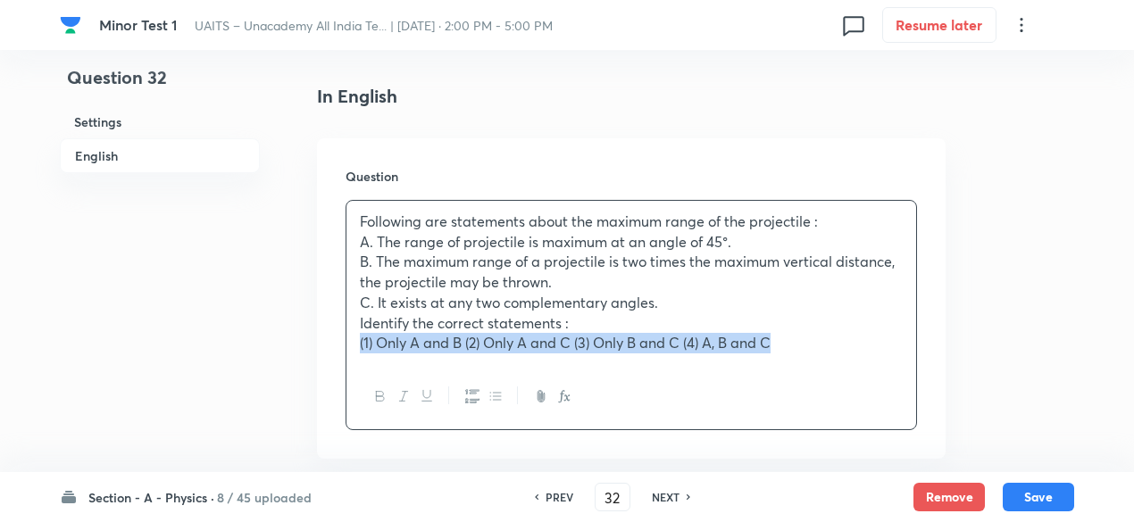
click at [491, 340] on p "(1) Only A and B (2) Only A and C (3) Only B and C (4) A, B and C" at bounding box center [631, 343] width 543 height 21
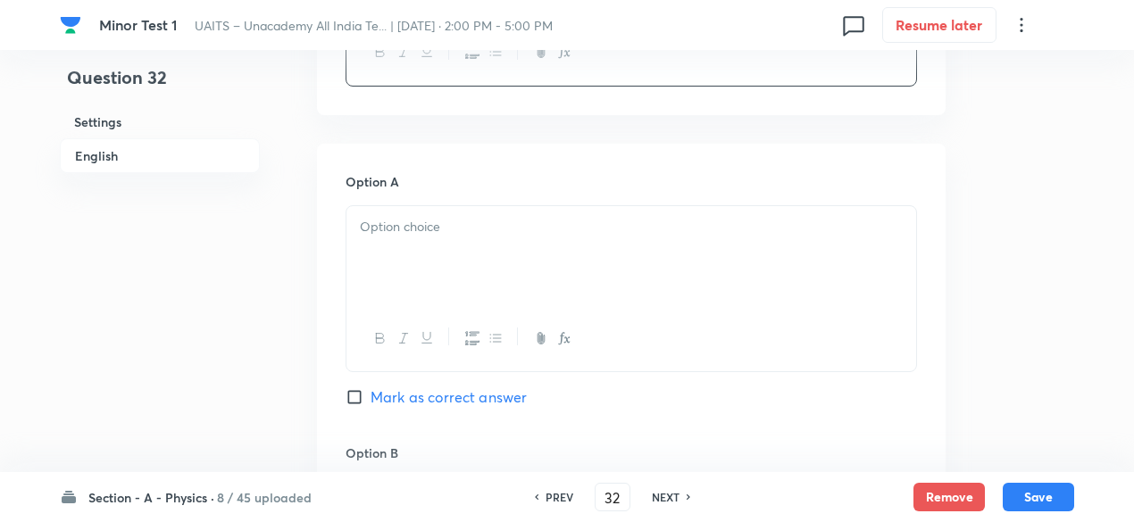
scroll to position [781, 0]
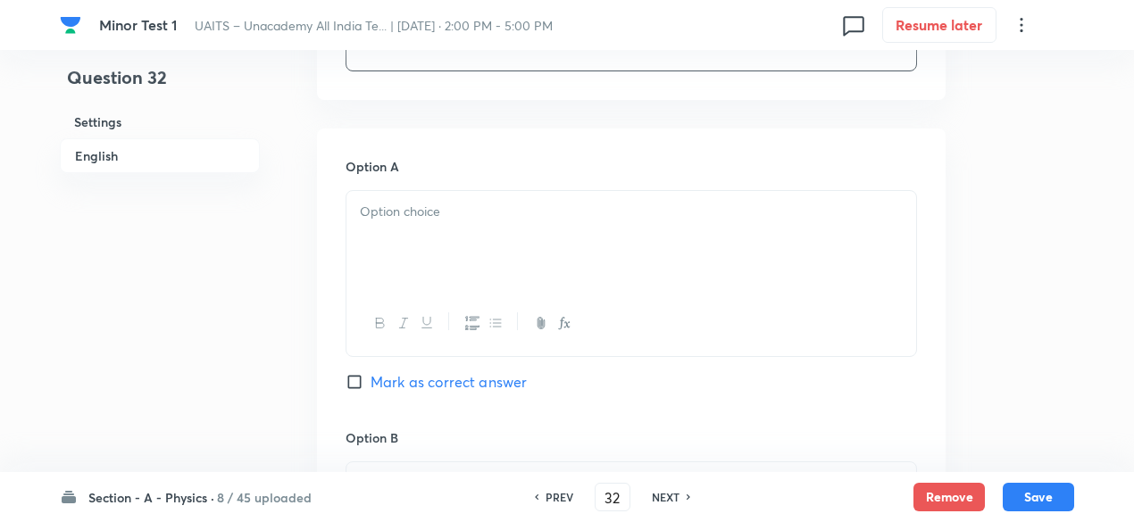
click at [470, 235] on div at bounding box center [631, 241] width 570 height 100
paste div
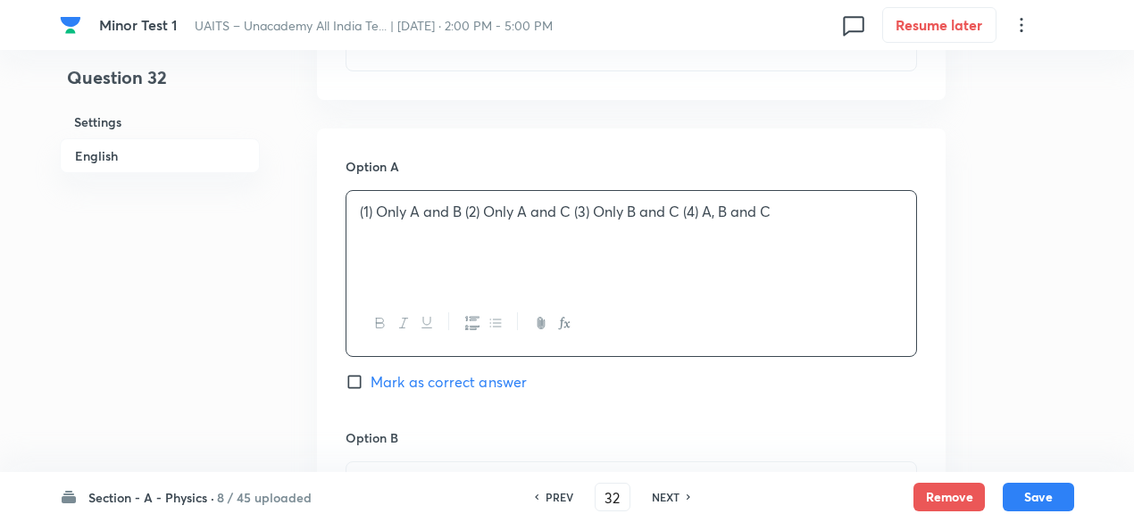
click at [378, 214] on p "(1) Only A and B (2) Only A and C (3) Only B and C (4) A, B and C" at bounding box center [631, 212] width 543 height 21
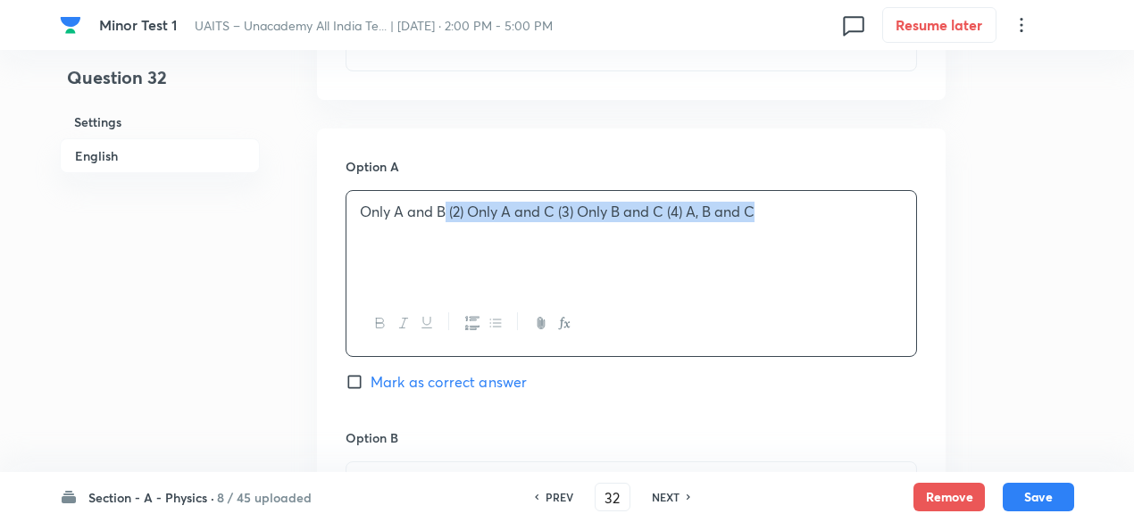
drag, startPoint x: 448, startPoint y: 215, endPoint x: 841, endPoint y: 256, distance: 394.9
click at [841, 256] on div "Only A and B (2) Only A and C (3) Only B and C (4) A, B and C" at bounding box center [631, 241] width 570 height 100
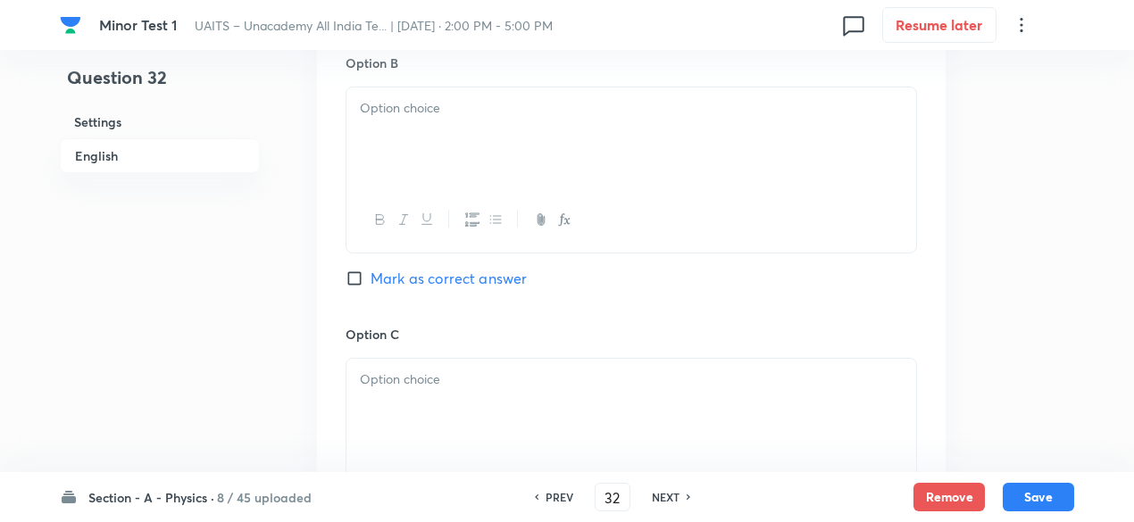
scroll to position [1164, 0]
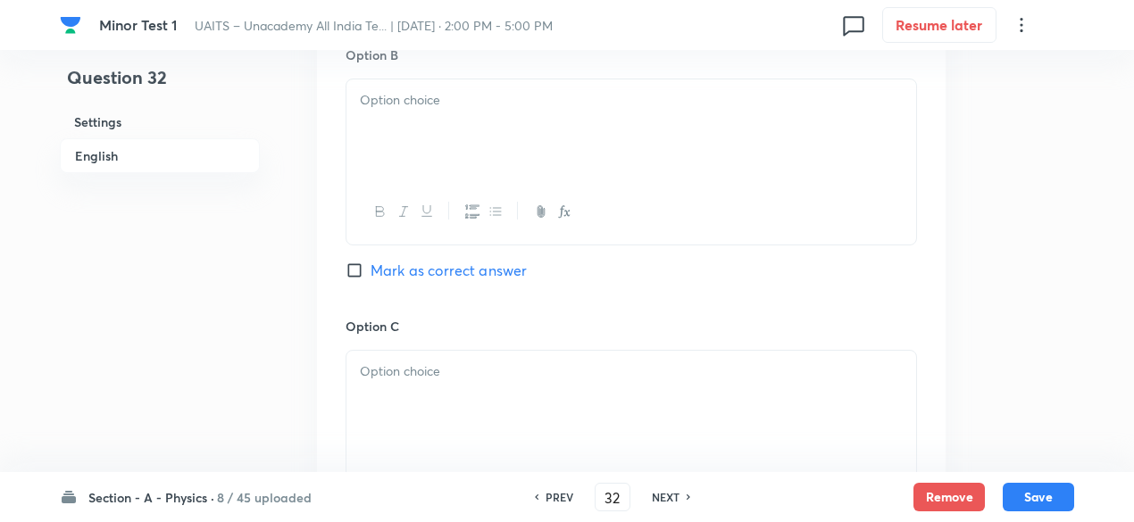
click at [673, 195] on div at bounding box center [631, 211] width 570 height 65
click at [625, 151] on div at bounding box center [631, 129] width 570 height 100
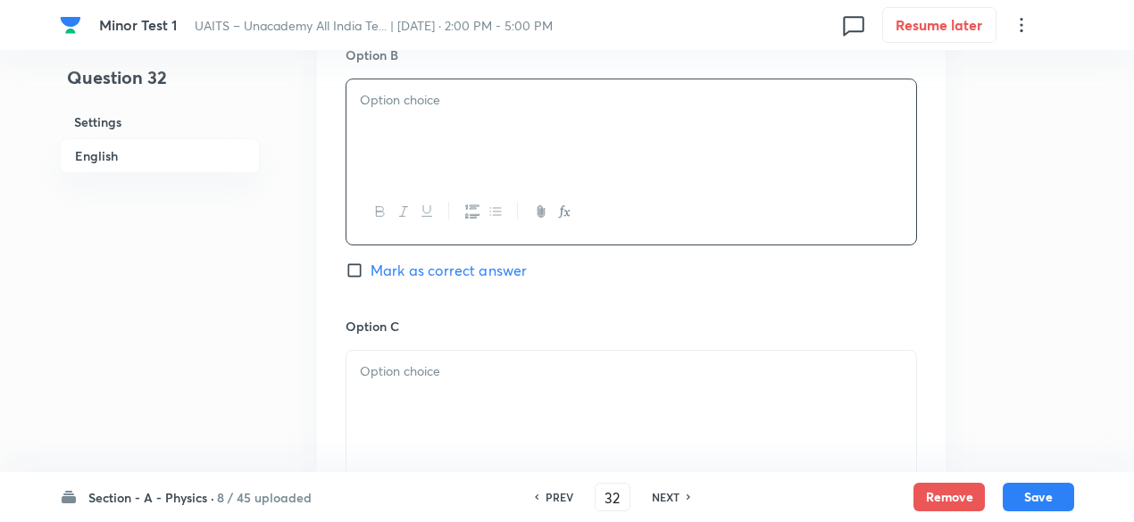
paste div
click at [380, 87] on div "(2) Only A and C (3) Only B and C (4) A, B and C" at bounding box center [631, 129] width 570 height 100
drag, startPoint x: 452, startPoint y: 96, endPoint x: 812, endPoint y: 96, distance: 360.6
click at [812, 96] on p "Only A and C (3) Only B and C (4) A, B and C" at bounding box center [631, 100] width 543 height 21
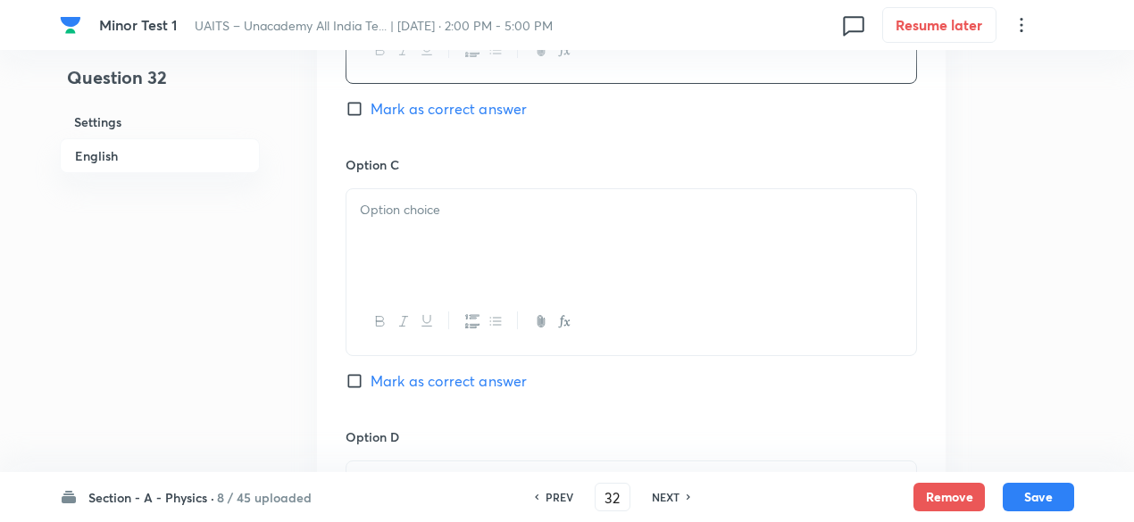
scroll to position [1327, 0]
click at [666, 202] on p at bounding box center [631, 209] width 543 height 21
paste div
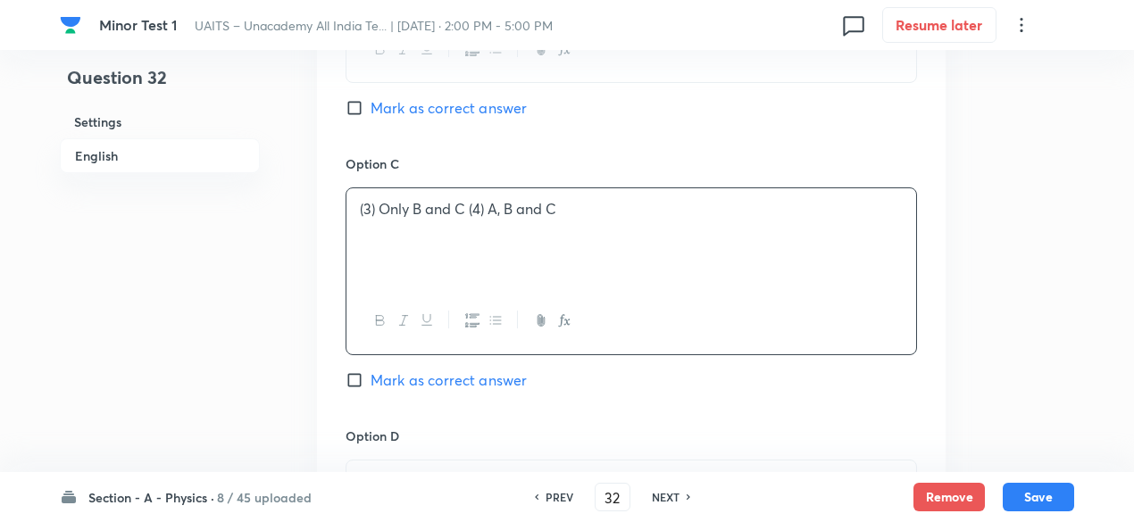
click at [378, 206] on p "(3) Only B and C (4) A, B and C" at bounding box center [631, 209] width 543 height 21
drag, startPoint x: 449, startPoint y: 212, endPoint x: 625, endPoint y: 240, distance: 178.2
click at [625, 240] on div "Only B and C (4) A, B and C" at bounding box center [631, 238] width 570 height 100
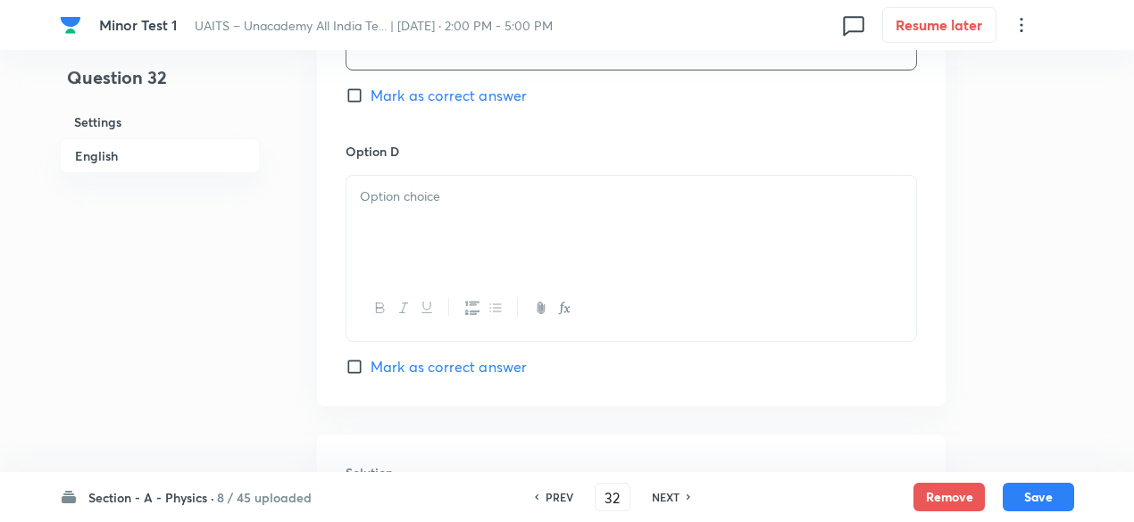
scroll to position [1625, 0]
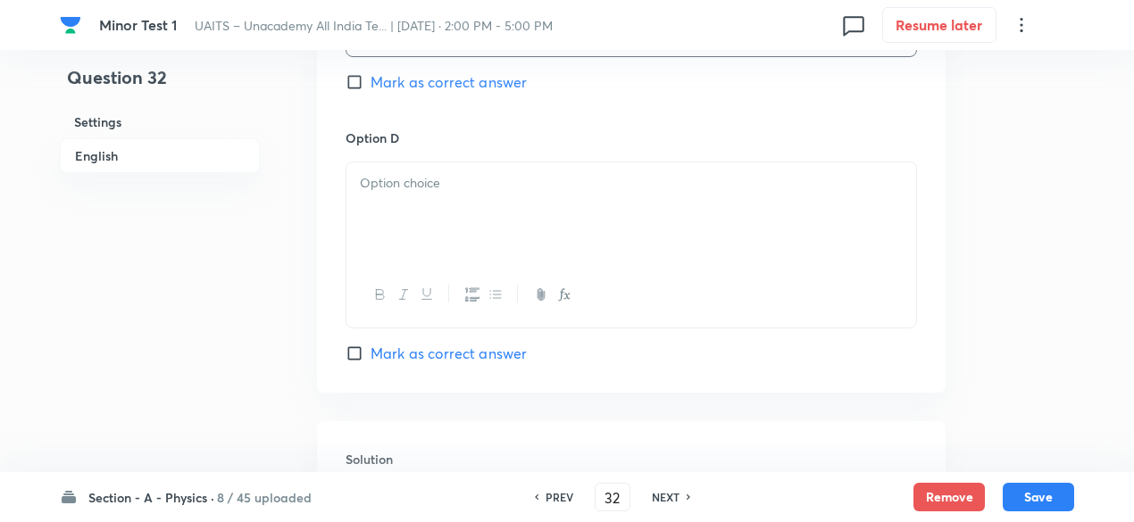
click at [495, 225] on div at bounding box center [631, 212] width 570 height 100
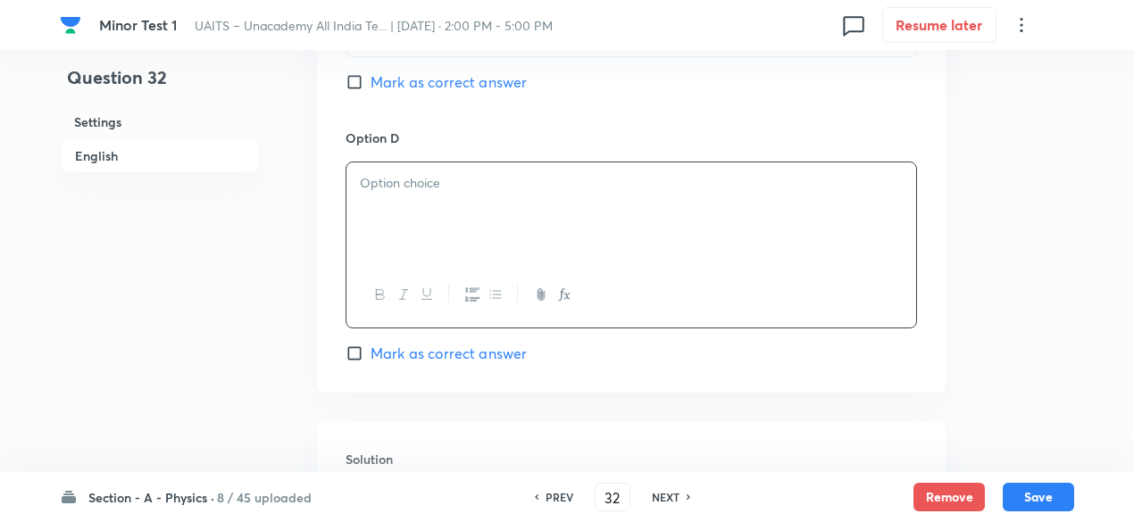
paste div
click at [377, 178] on p "(4) A, B and C" at bounding box center [631, 183] width 543 height 21
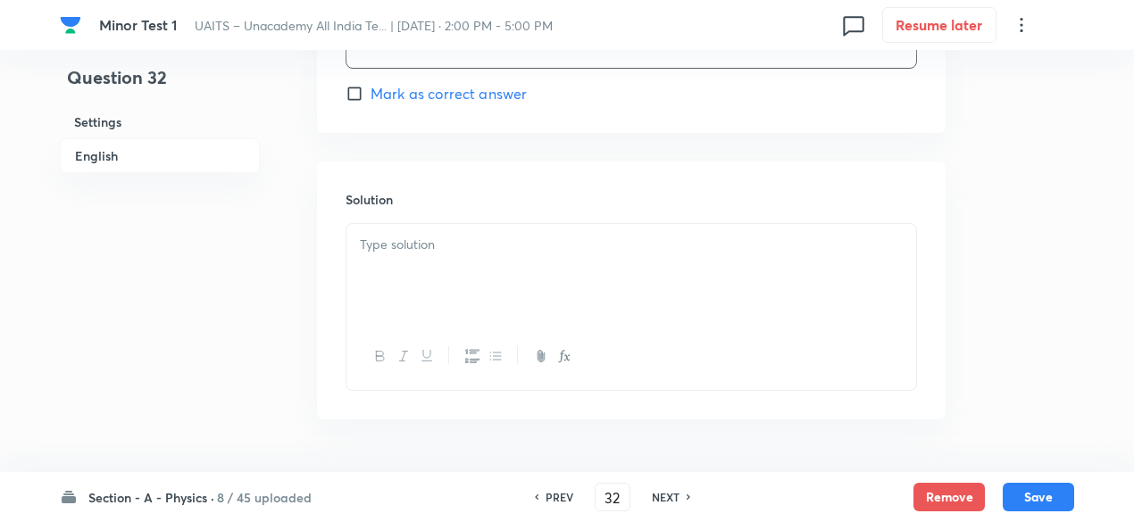
scroll to position [1936, 0]
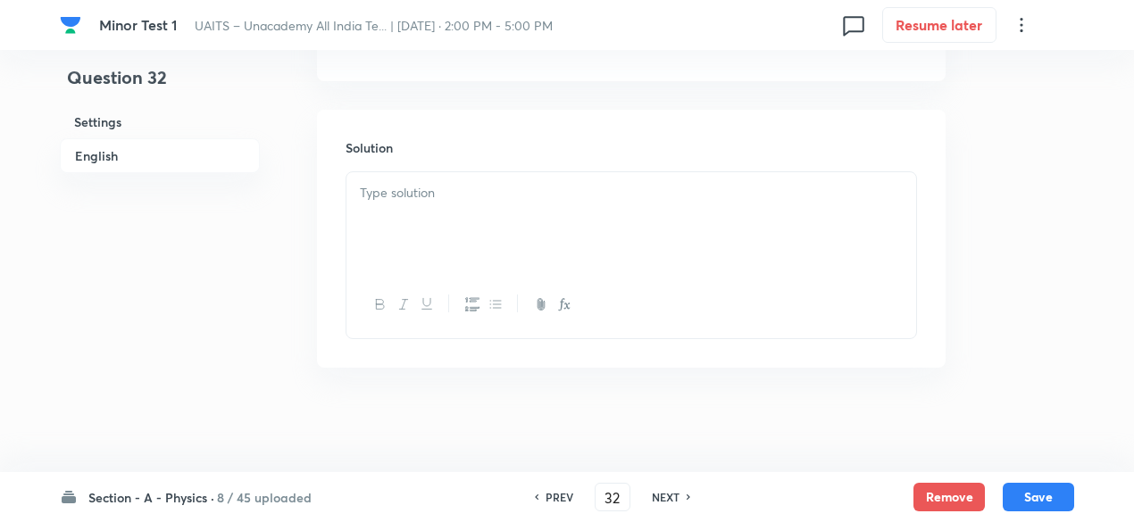
click at [526, 219] on div at bounding box center [631, 222] width 570 height 100
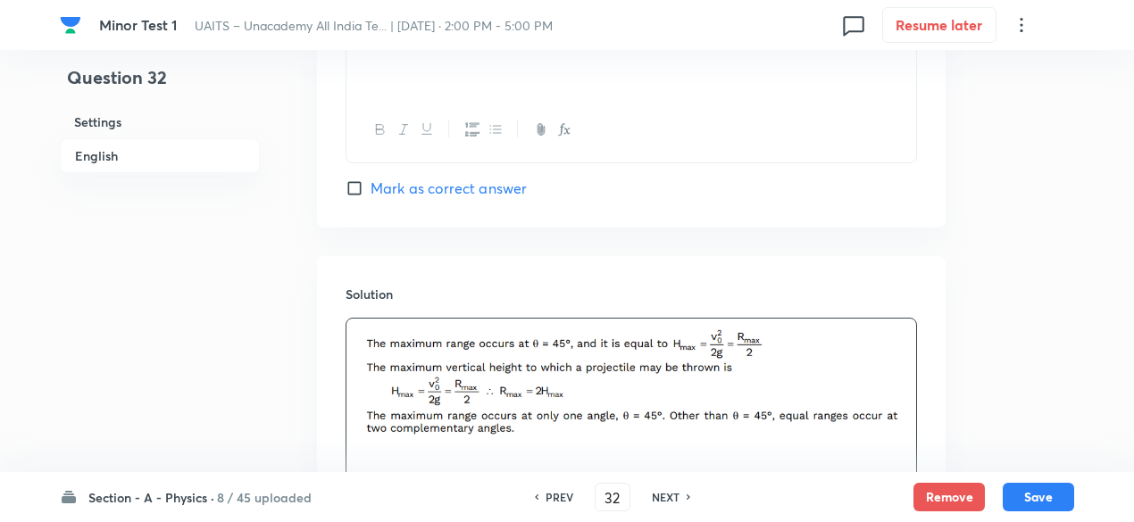
scroll to position [1786, 0]
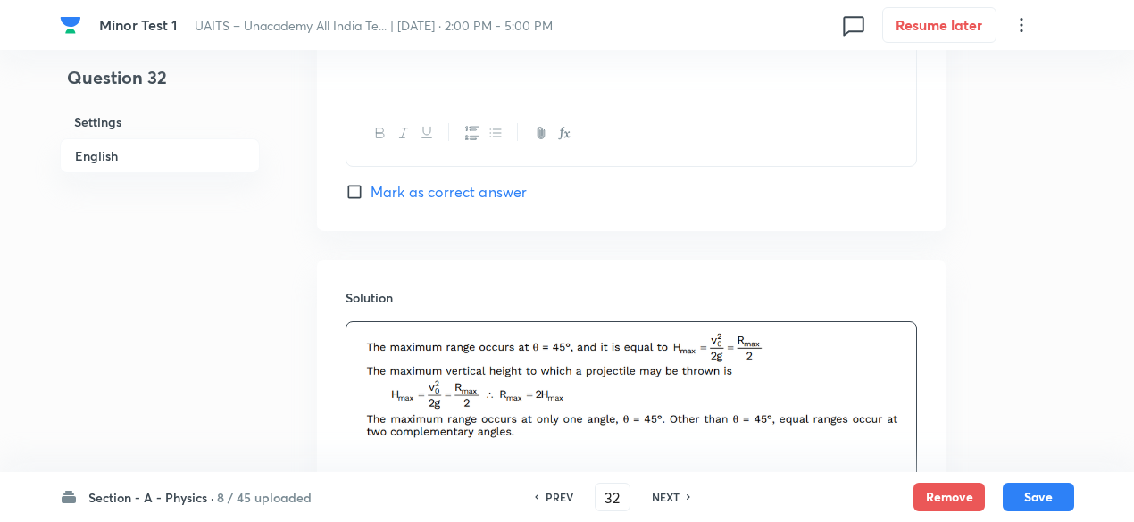
click at [507, 192] on span "Mark as correct answer" at bounding box center [448, 191] width 156 height 21
click at [370, 192] on input "Mark as correct answer" at bounding box center [357, 192] width 25 height 18
checkbox input "true"
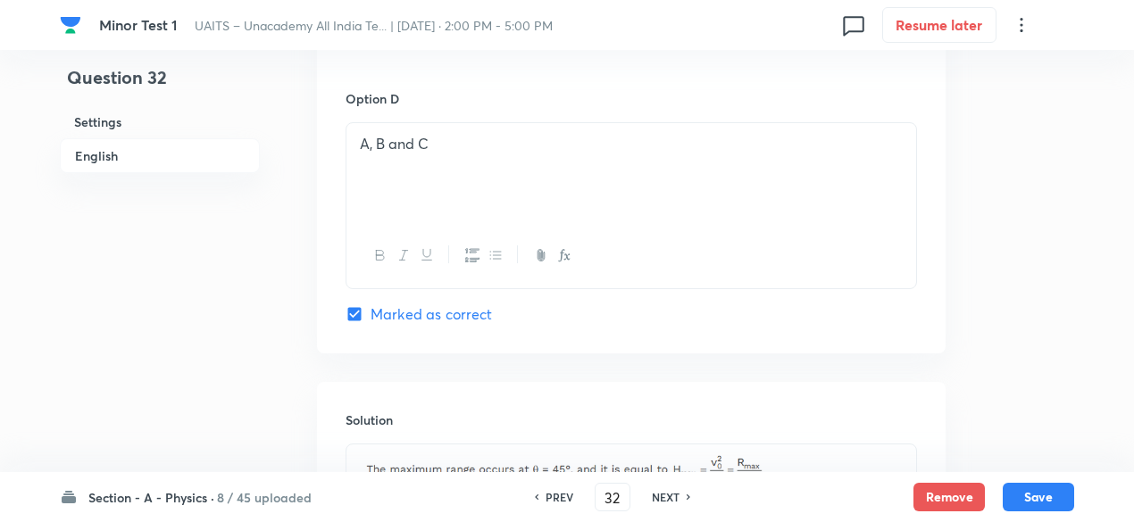
scroll to position [1971, 0]
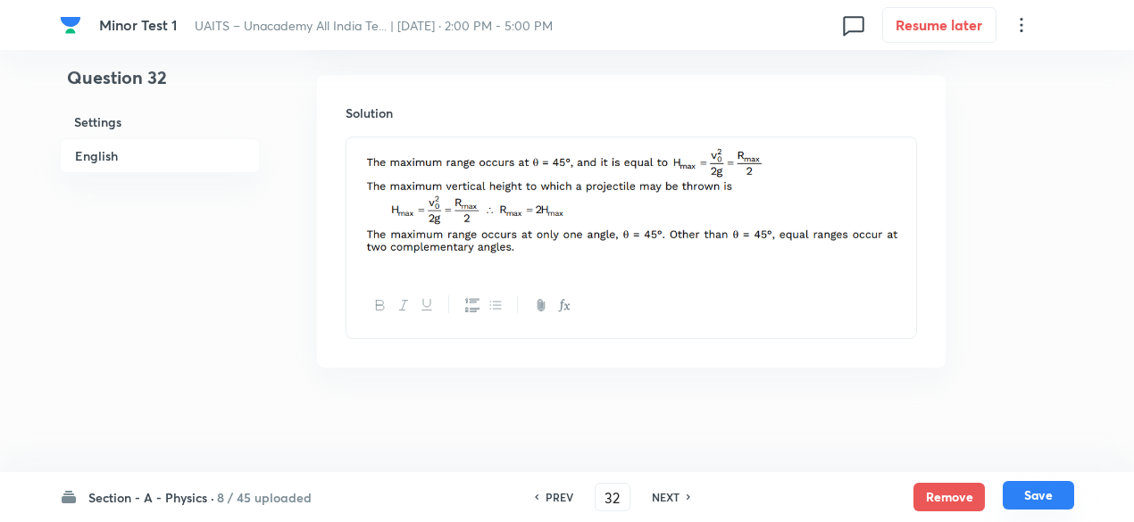
click at [1052, 491] on button "Save" at bounding box center [1037, 495] width 71 height 29
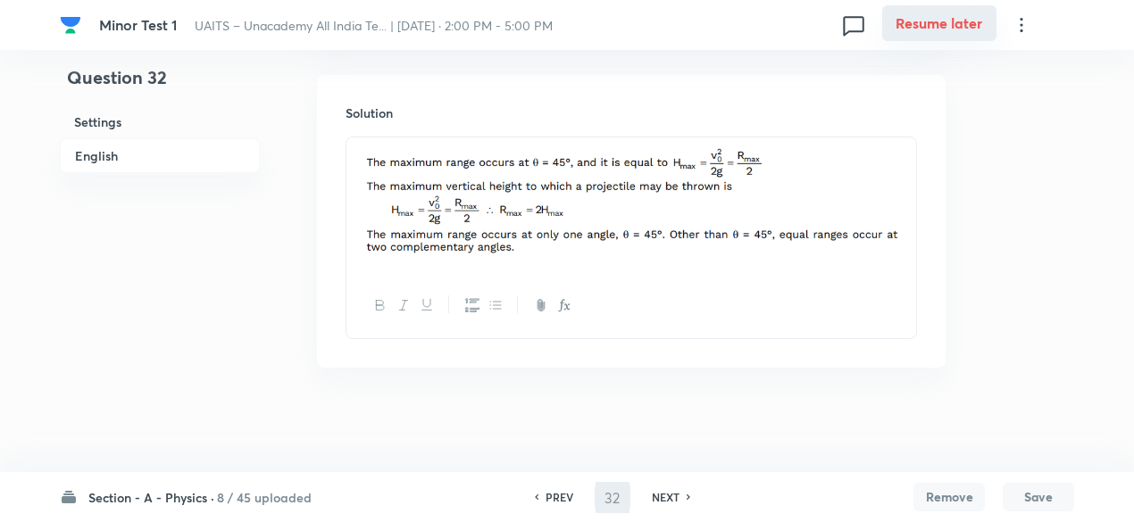
type input "33"
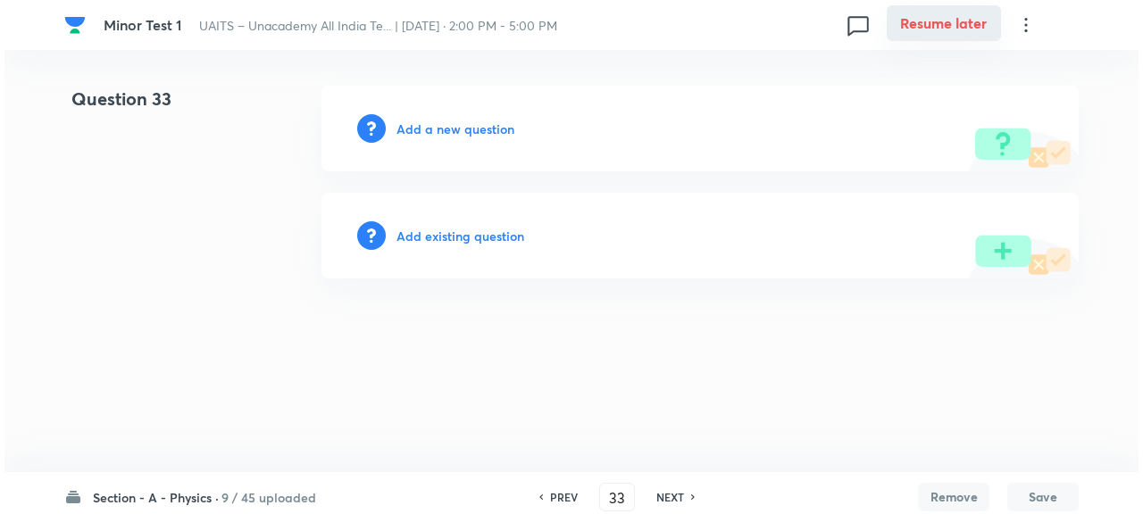
scroll to position [0, 0]
click at [442, 126] on h6 "Add a new question" at bounding box center [455, 129] width 118 height 19
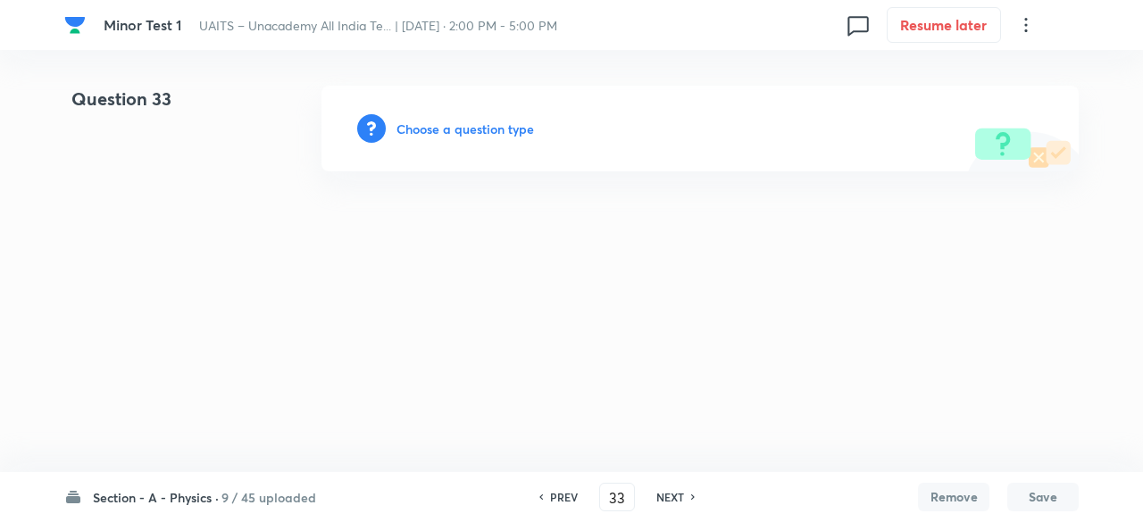
click at [442, 126] on h6 "Choose a question type" at bounding box center [464, 129] width 137 height 19
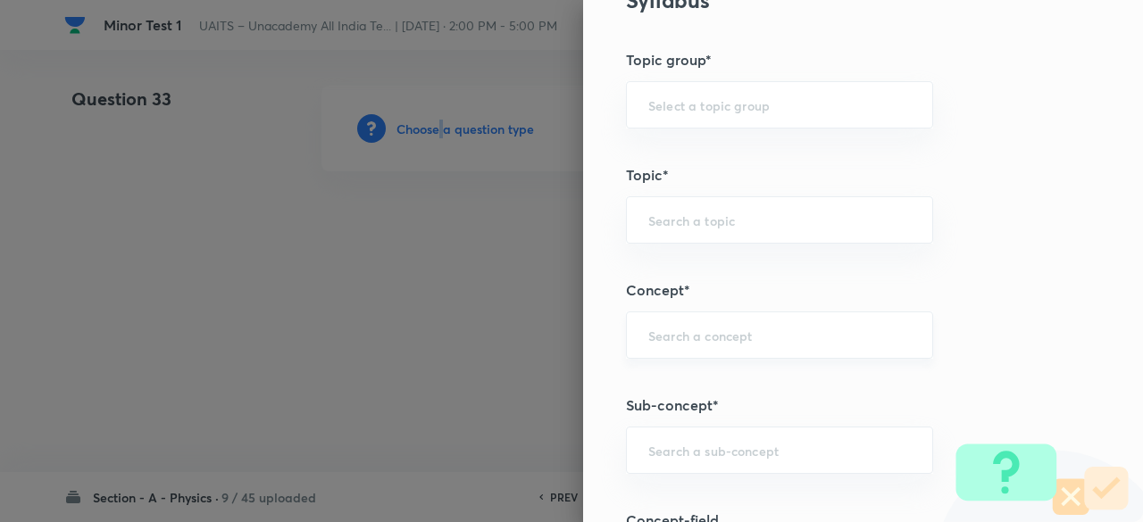
scroll to position [759, 0]
click at [700, 441] on input "text" at bounding box center [779, 449] width 262 height 17
type input "projectile"
click at [743, 436] on div "​" at bounding box center [779, 449] width 307 height 47
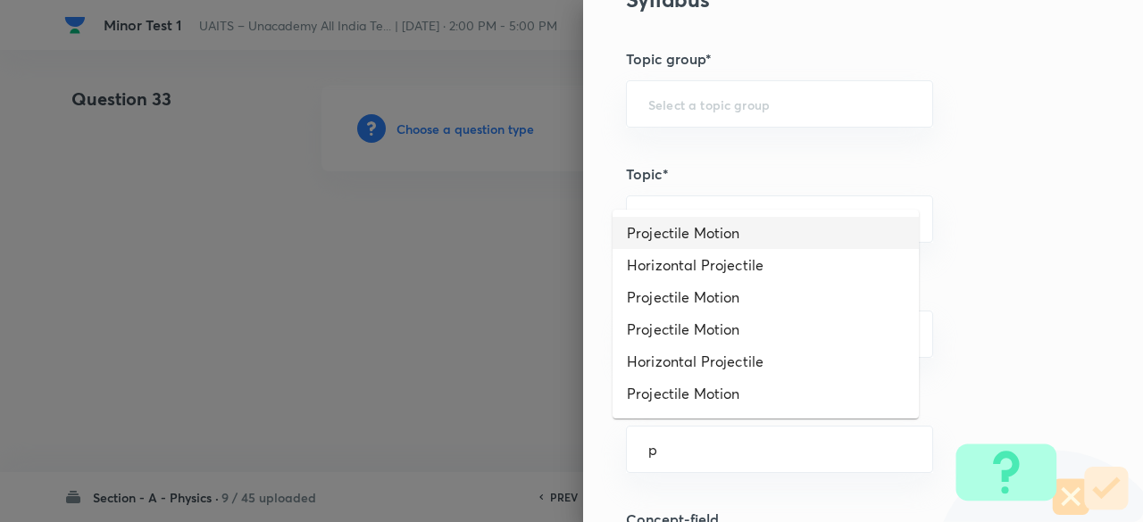
click at [686, 225] on li "Projectile Motion" at bounding box center [765, 233] width 306 height 32
type input "Projectile Motion"
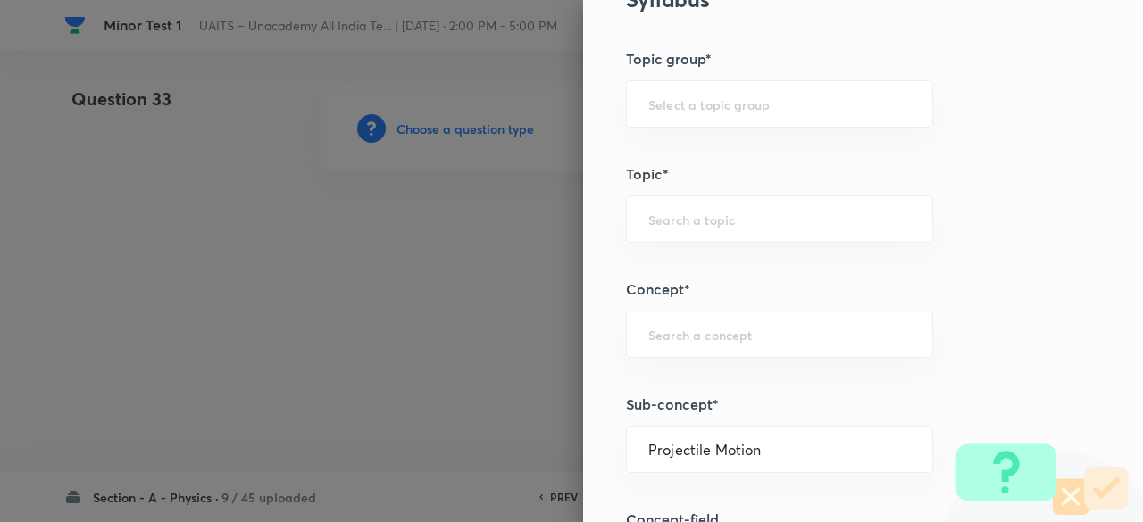
type input "Physics"
type input "Mechanics"
type input "Projectile Motion"
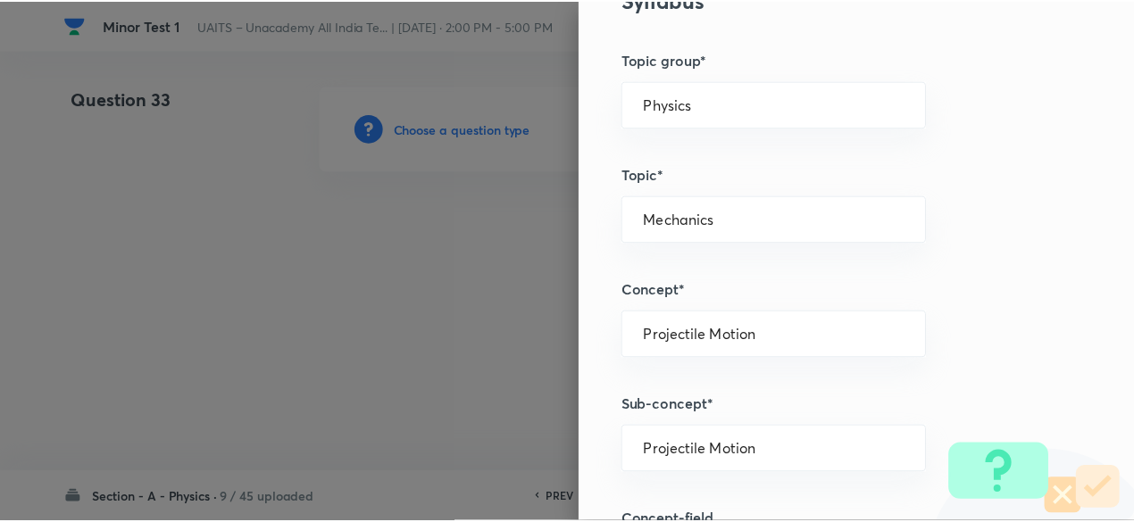
scroll to position [1906, 0]
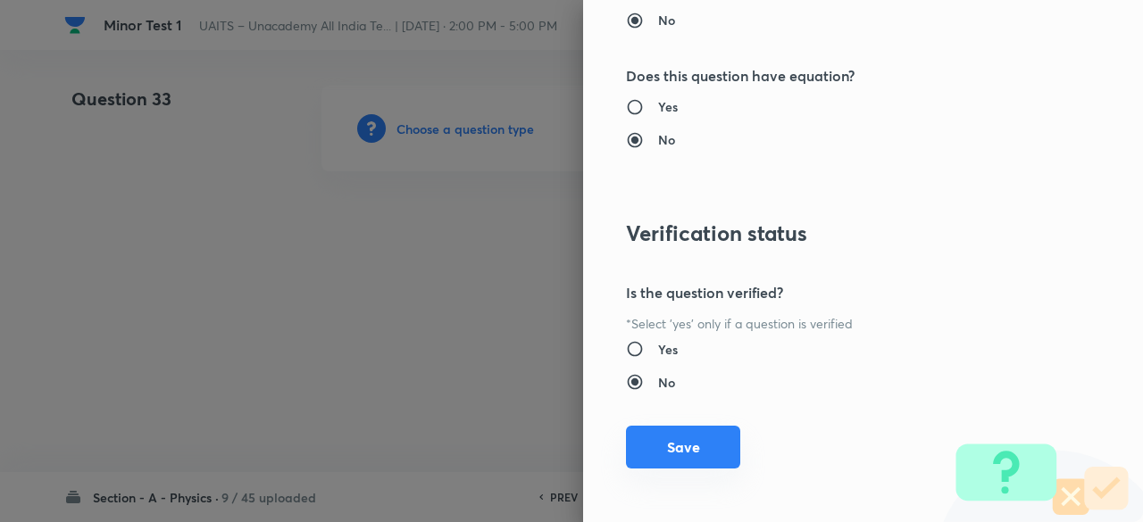
click at [679, 445] on button "Save" at bounding box center [683, 447] width 114 height 43
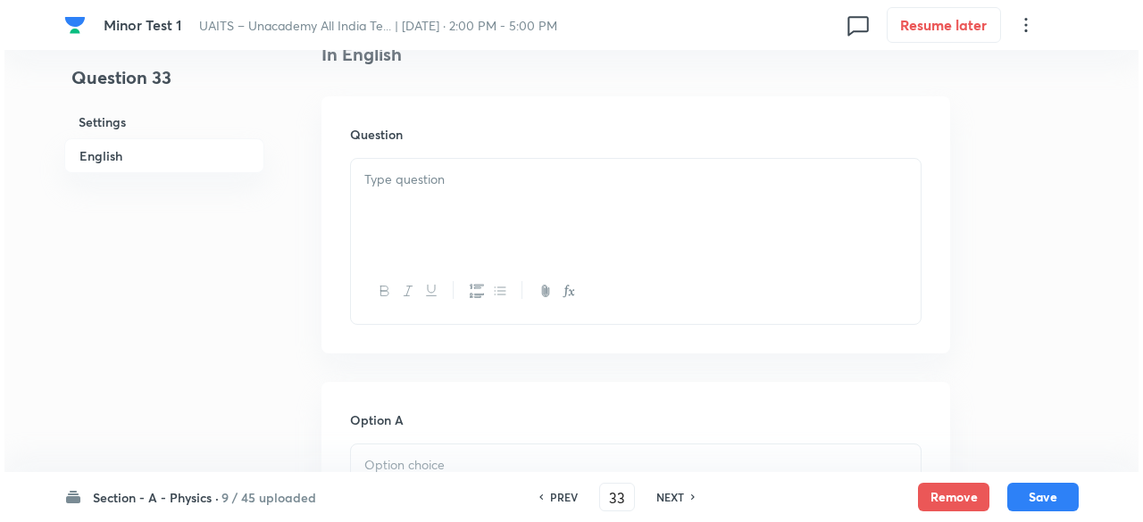
scroll to position [545, 0]
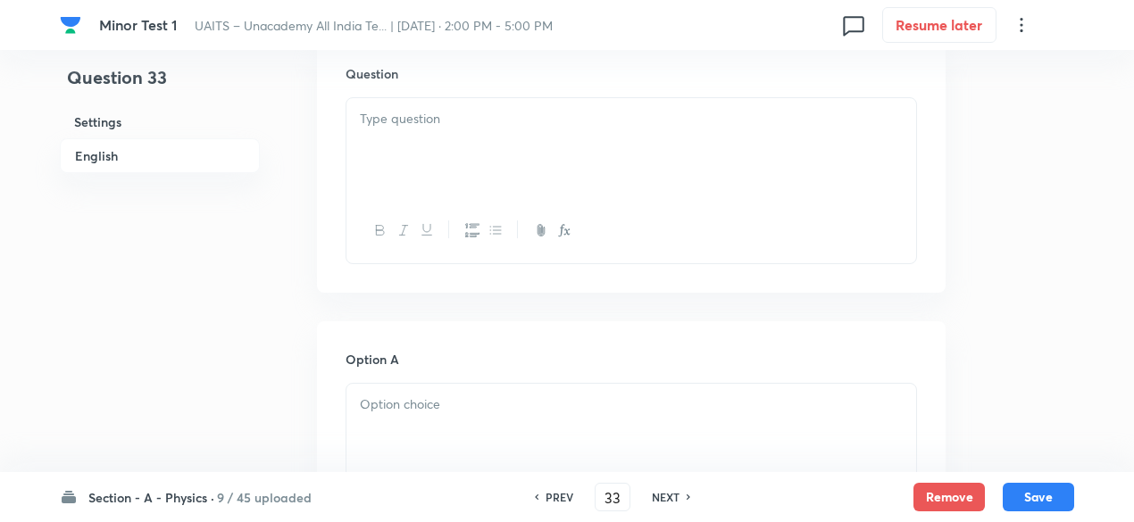
click at [442, 92] on div "Question" at bounding box center [631, 164] width 628 height 257
click at [455, 133] on div at bounding box center [631, 148] width 570 height 100
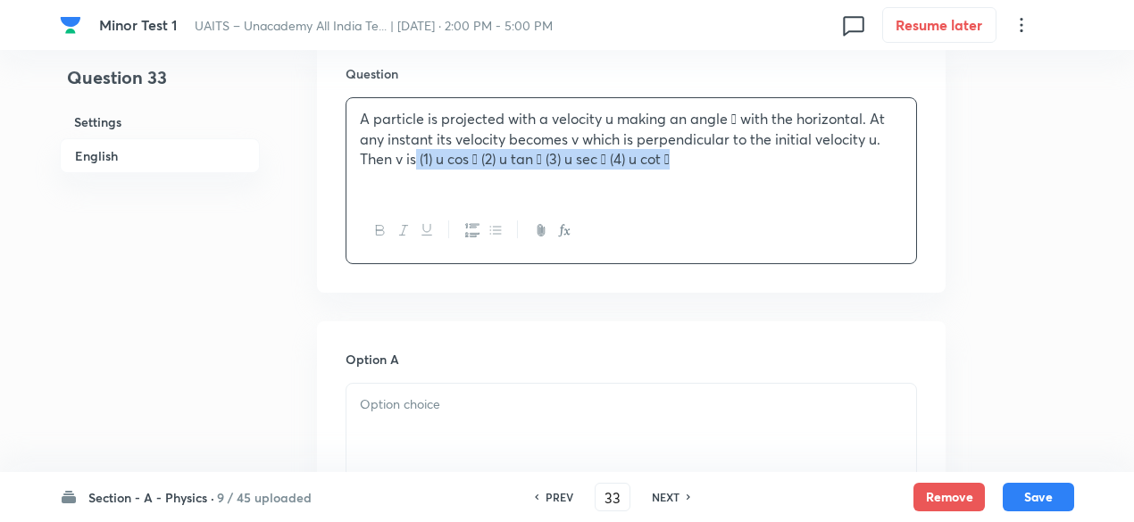
drag, startPoint x: 419, startPoint y: 163, endPoint x: 691, endPoint y: 178, distance: 272.6
click at [691, 178] on div "A particle is projected with a velocity u making an angle  with the horizontal…" at bounding box center [631, 148] width 570 height 100
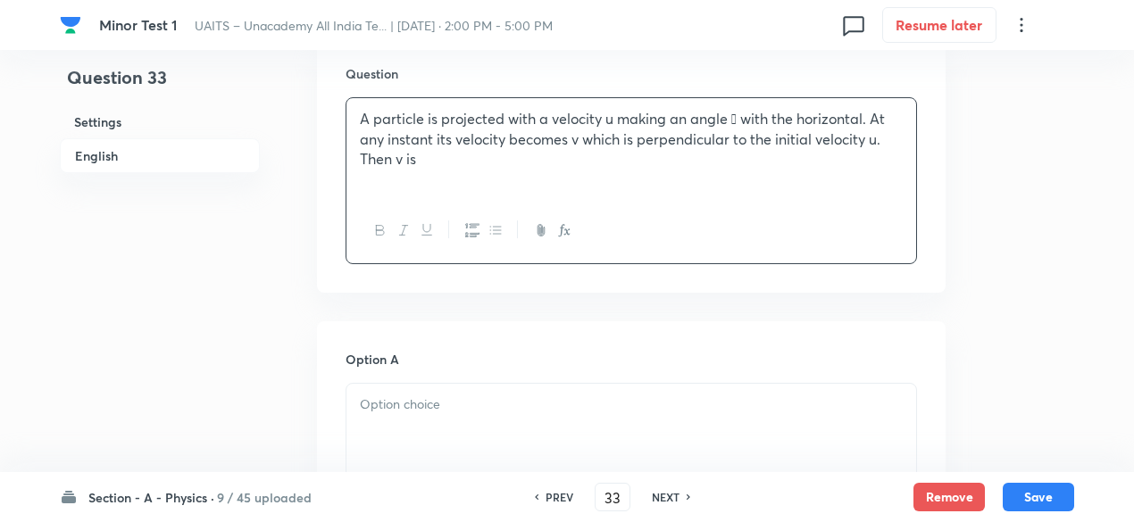
click at [736, 112] on p "A particle is projected with a velocity u making an angle  with the horizontal…" at bounding box center [631, 139] width 543 height 61
click at [557, 236] on icon "button" at bounding box center [564, 230] width 14 height 14
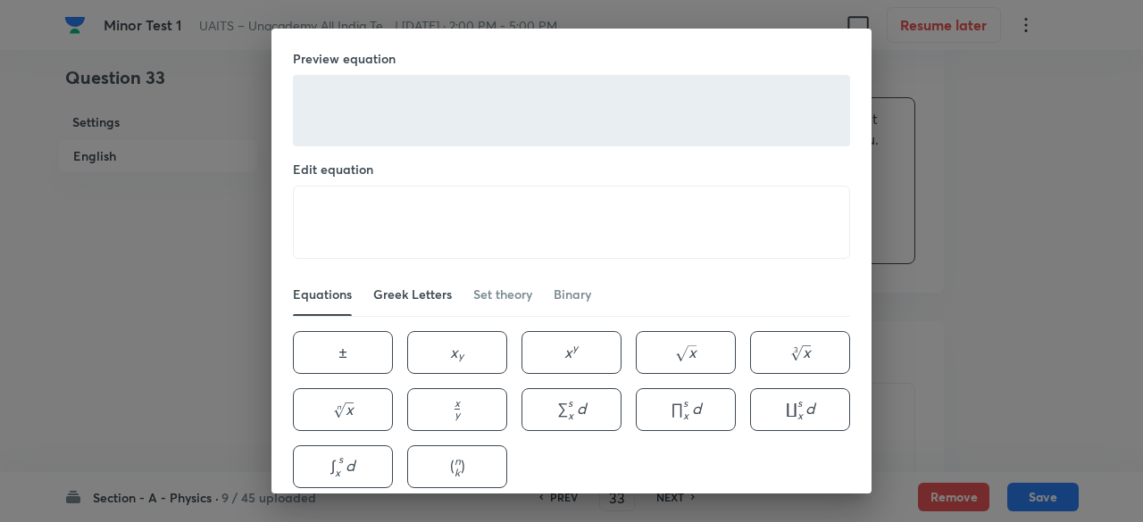
click at [433, 294] on div "Greek Letters" at bounding box center [412, 295] width 79 height 18
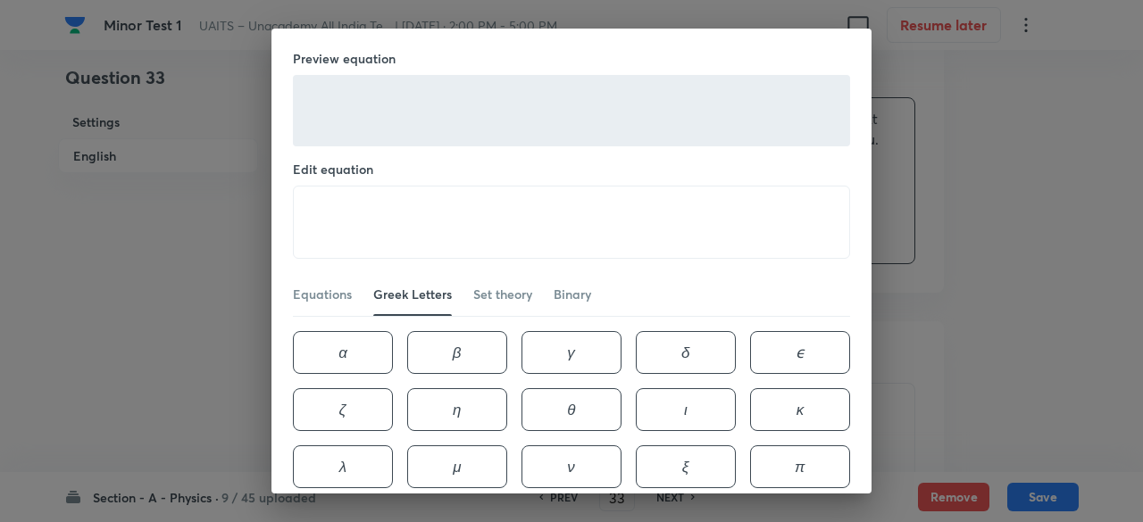
click at [433, 294] on div "Greek Letters" at bounding box center [412, 295] width 79 height 18
click at [621, 403] on button "θ \theta θ" at bounding box center [571, 409] width 100 height 43
type textarea "\theta"
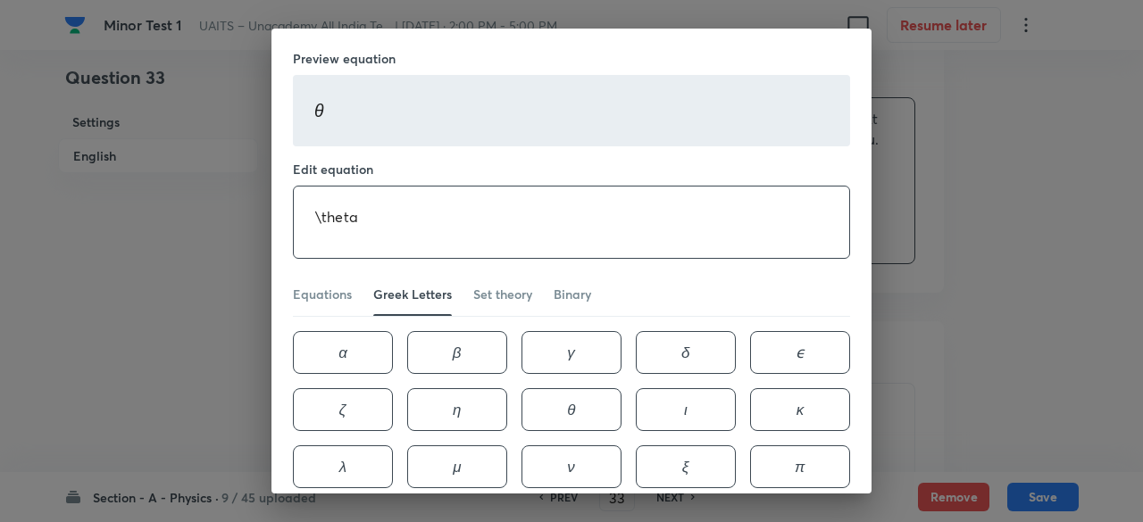
drag, startPoint x: 546, startPoint y: 264, endPoint x: 489, endPoint y: 215, distance: 75.3
click at [489, 215] on div "Preview equation θ \theta θ Edit equation \theta ​ Equations Greek Letters Set …" at bounding box center [571, 301] width 600 height 545
click at [489, 215] on textarea "\theta" at bounding box center [571, 222] width 555 height 71
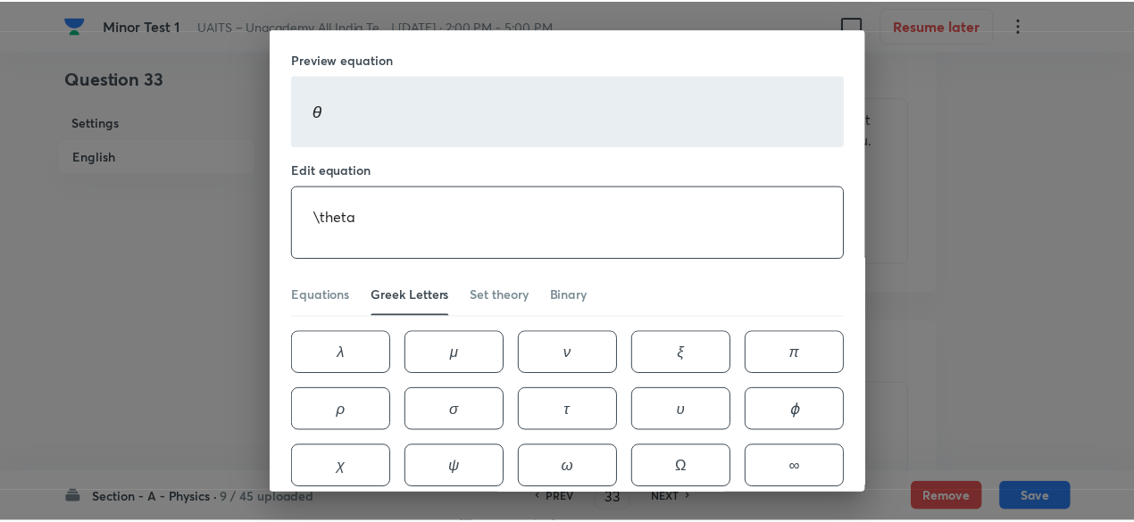
scroll to position [192, 0]
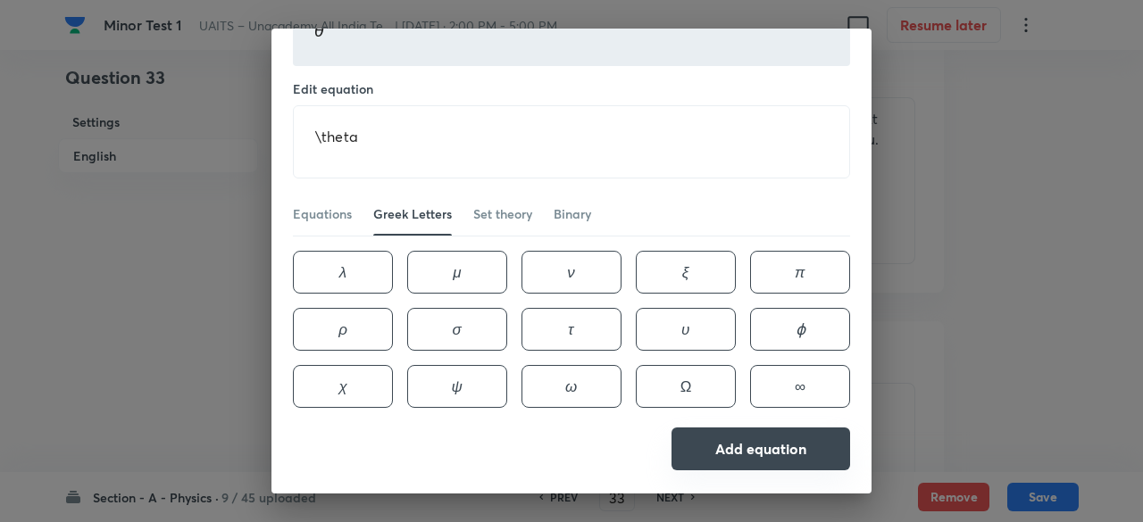
click at [802, 428] on button "Add equation" at bounding box center [760, 449] width 179 height 43
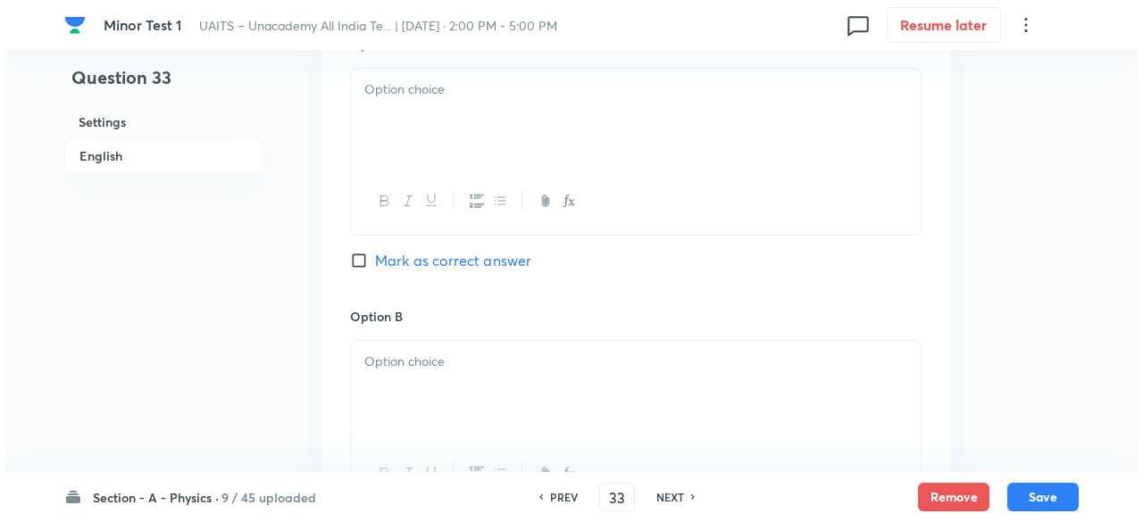
scroll to position [861, 0]
click at [575, 201] on div at bounding box center [631, 200] width 570 height 65
click at [564, 203] on icon "button" at bounding box center [564, 200] width 14 height 14
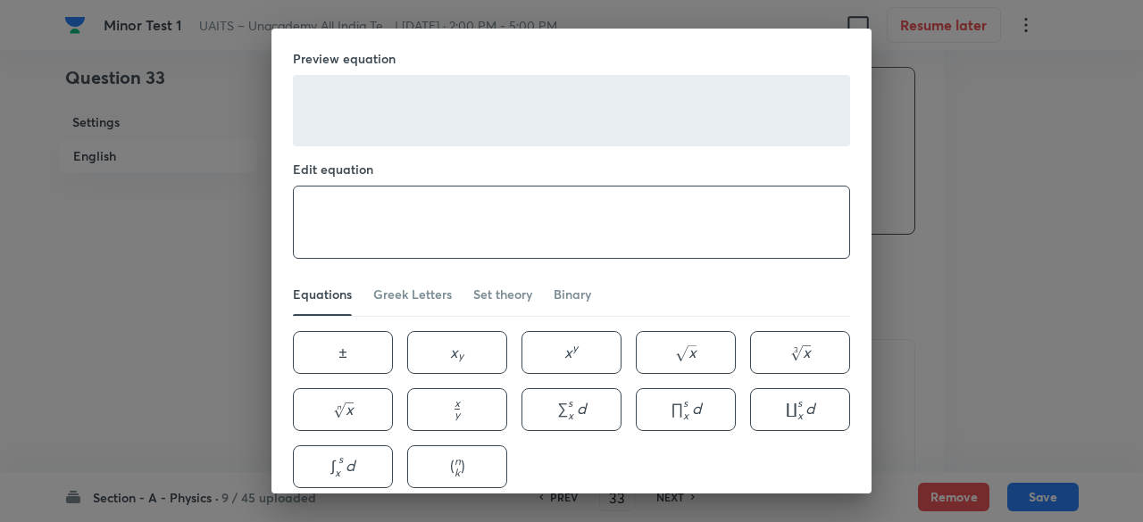
click at [524, 215] on textarea at bounding box center [571, 222] width 555 height 71
paste textarea "\theta"
click at [524, 215] on textarea "u cos \theta" at bounding box center [571, 222] width 555 height 71
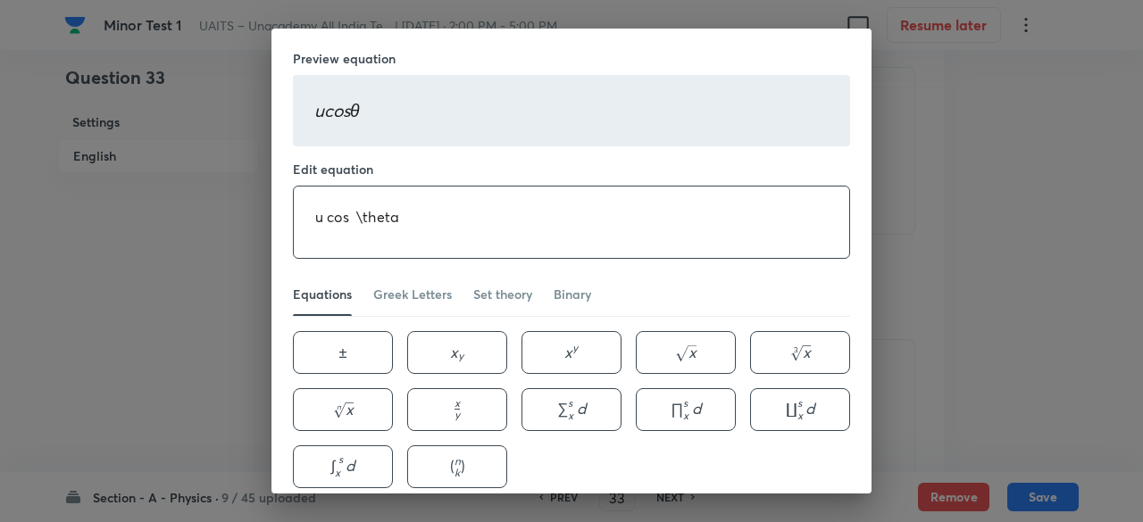
click at [524, 215] on textarea "u cos \theta" at bounding box center [571, 222] width 555 height 71
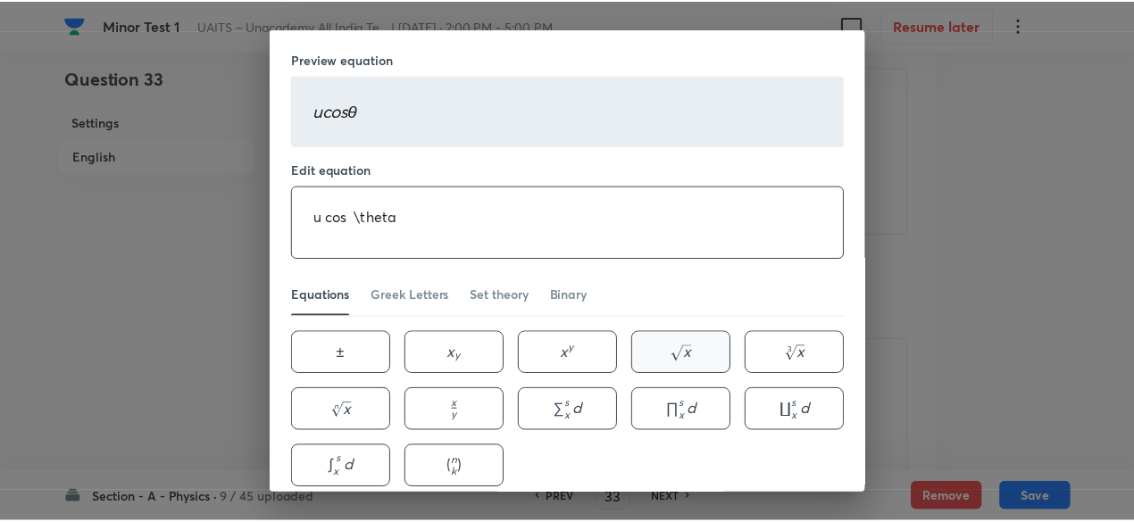
scroll to position [79, 0]
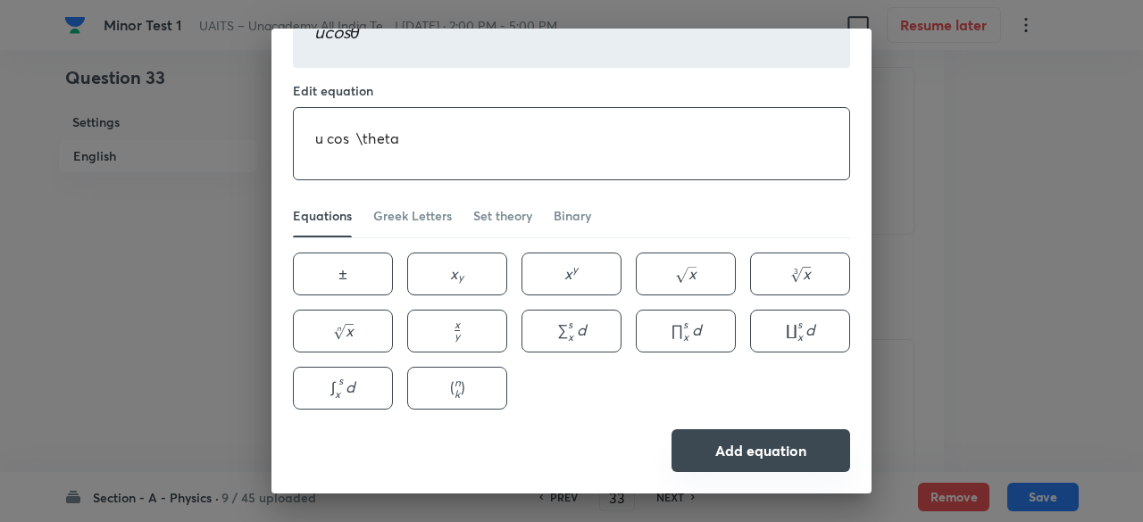
type textarea "u cos \theta"
click at [810, 456] on button "Add equation" at bounding box center [760, 450] width 179 height 43
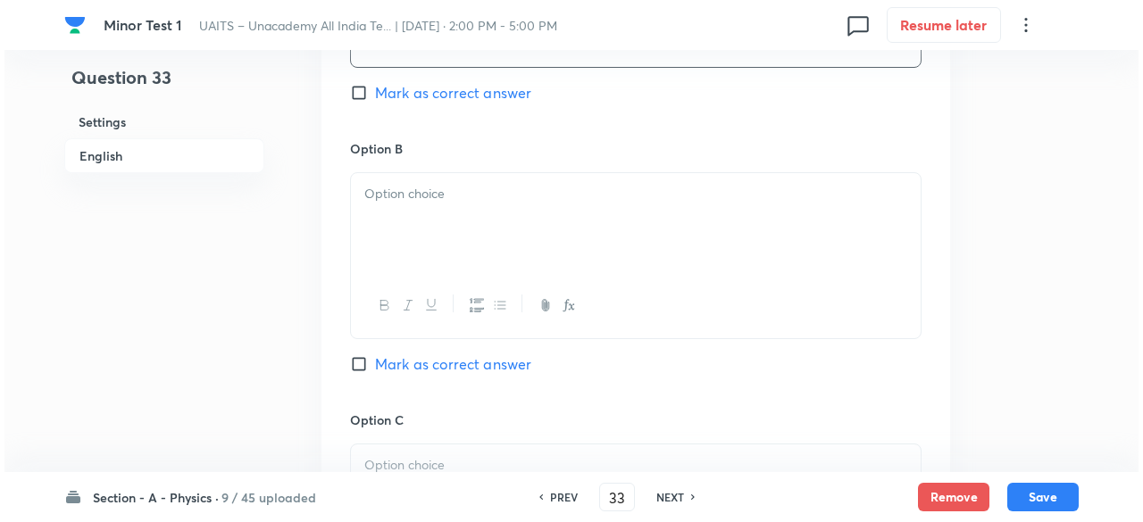
scroll to position [1028, 0]
click at [562, 312] on button "button" at bounding box center [563, 305] width 23 height 22
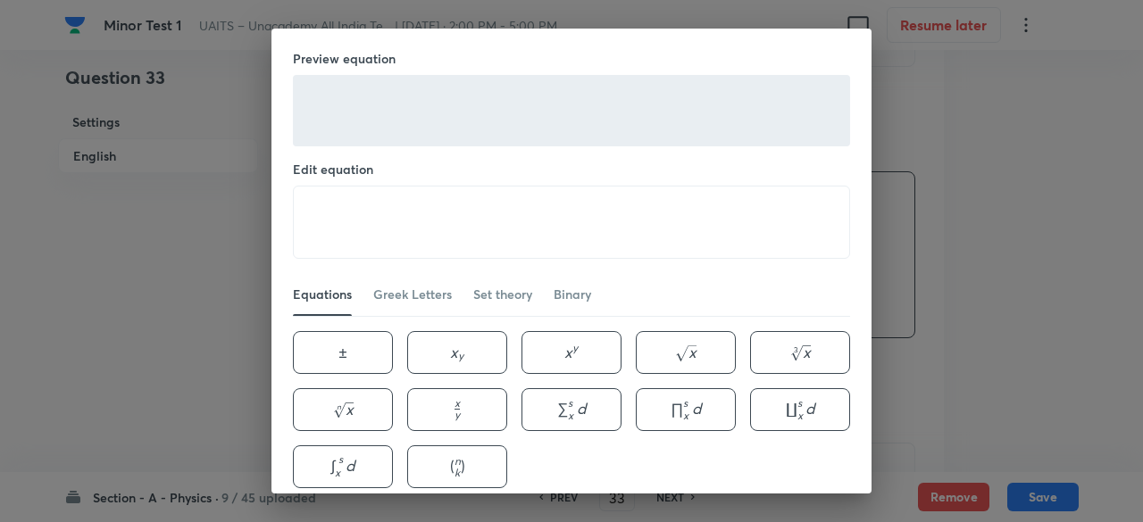
click at [481, 263] on div "Preview equation Edit equation ​ Equations Greek Letters Set theory Binary ± \p…" at bounding box center [571, 301] width 600 height 545
click at [466, 229] on textarea at bounding box center [571, 222] width 555 height 71
paste textarea "u cos \theta"
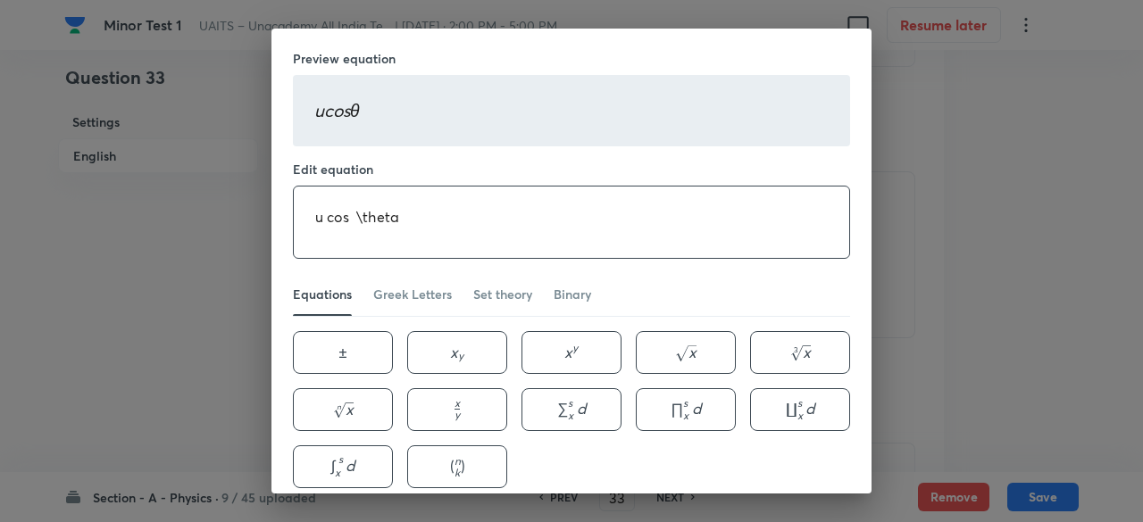
click at [343, 213] on textarea "u cos \theta" at bounding box center [571, 222] width 555 height 71
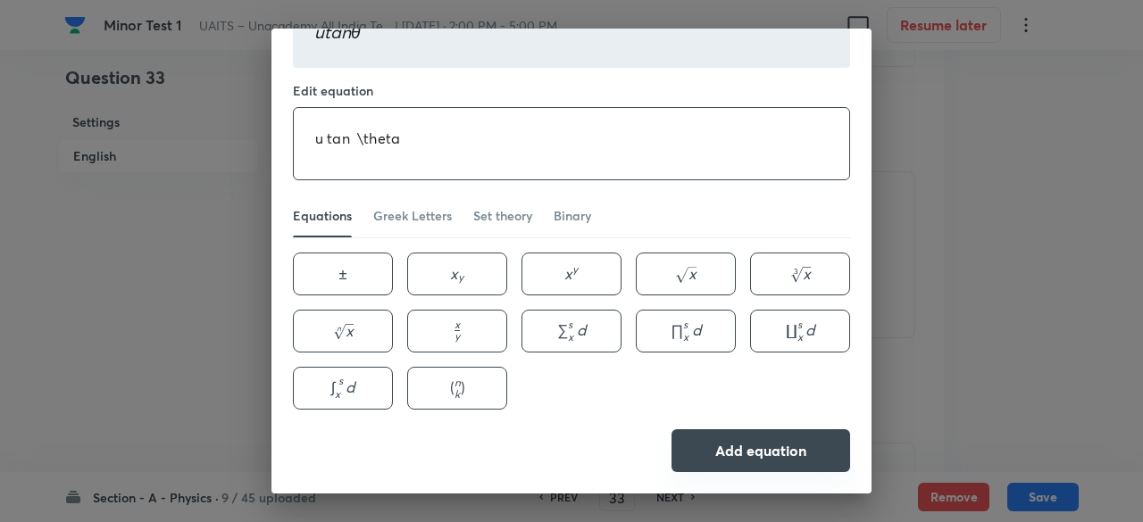
type textarea "u tan \theta"
click at [819, 446] on button "Add equation" at bounding box center [760, 450] width 179 height 43
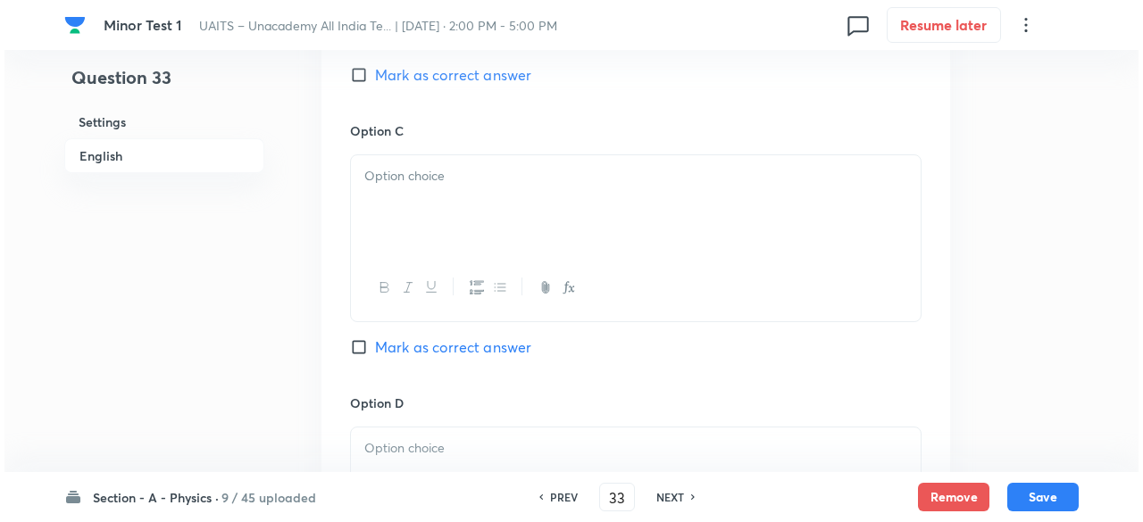
scroll to position [1318, 0]
click at [553, 179] on p at bounding box center [631, 175] width 543 height 21
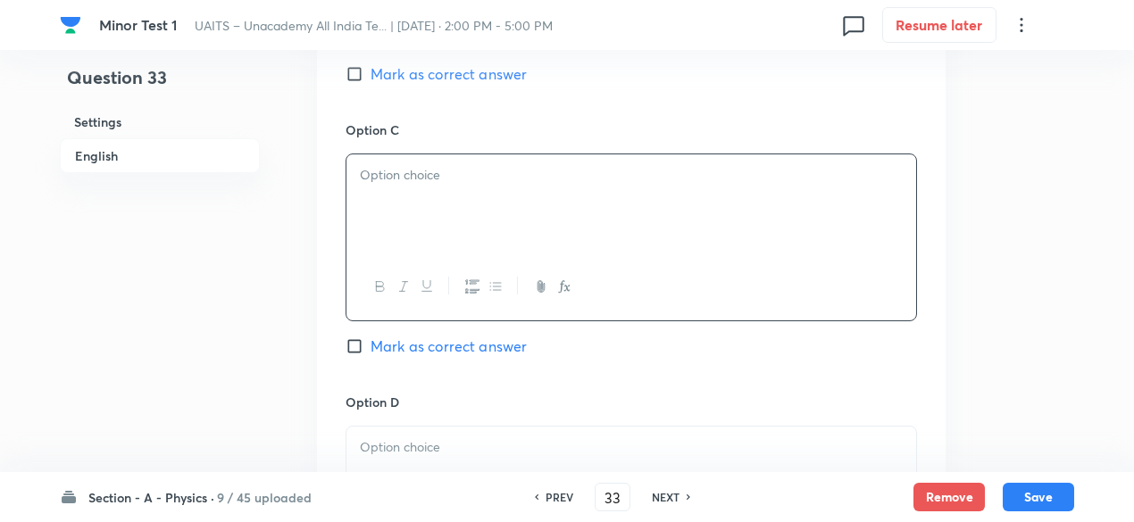
click at [566, 284] on icon "button" at bounding box center [564, 286] width 14 height 14
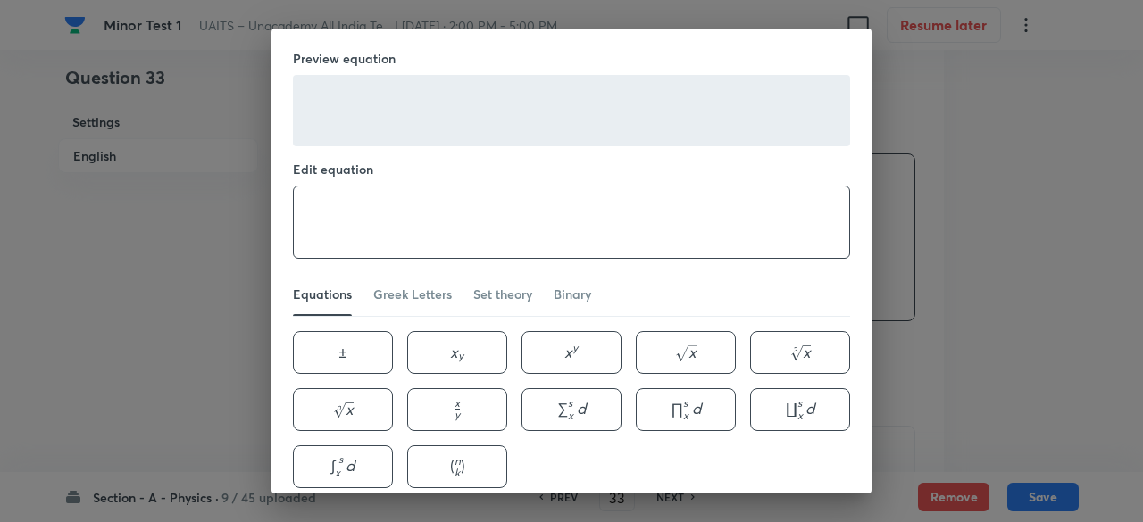
click at [495, 220] on textarea at bounding box center [571, 222] width 555 height 71
type textarea "u"
paste textarea "u cos \theta"
click at [345, 220] on textarea "u cos \theta" at bounding box center [571, 222] width 555 height 71
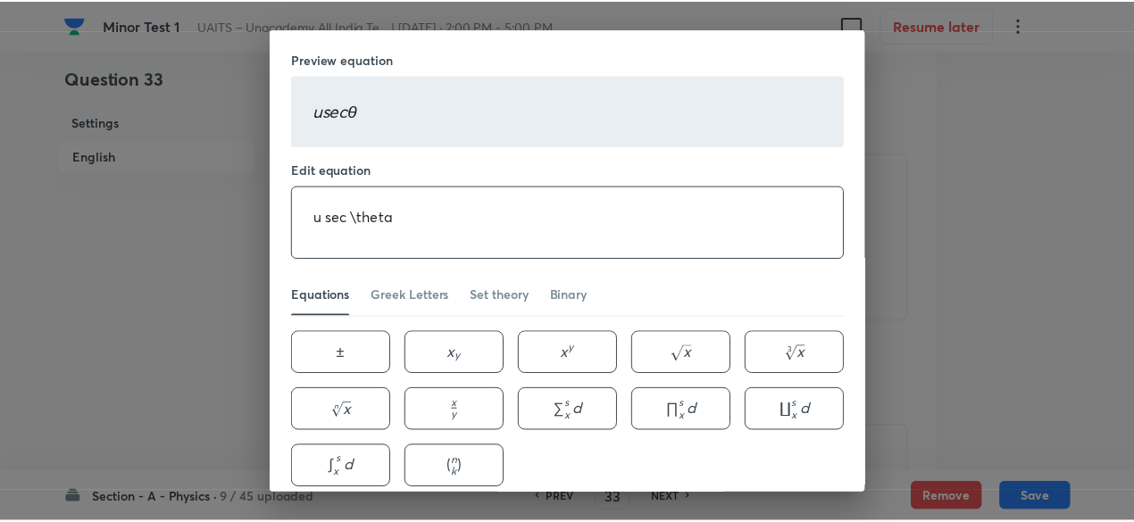
scroll to position [79, 0]
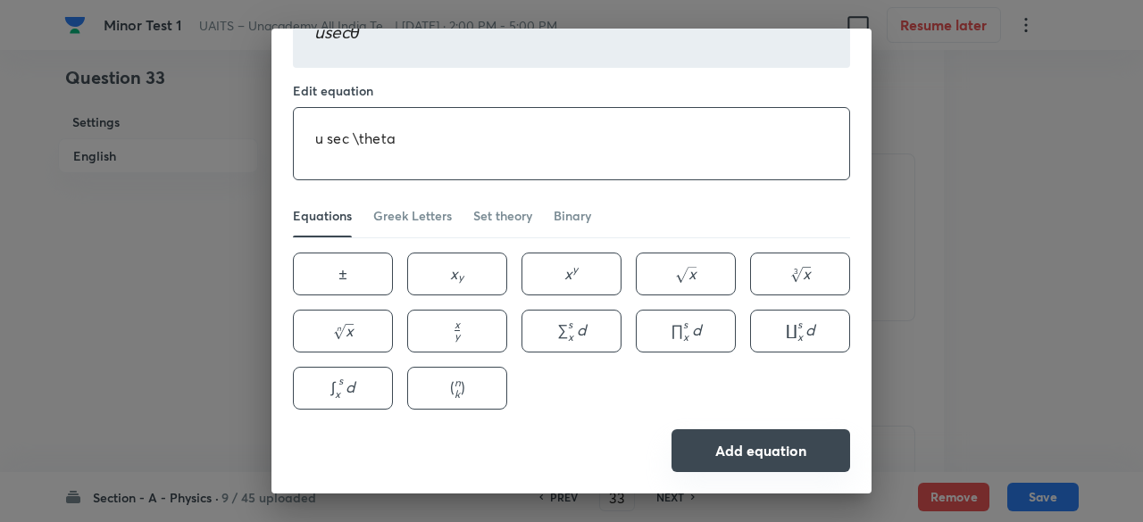
type textarea "u sec \theta"
click at [799, 442] on button "Add equation" at bounding box center [760, 450] width 179 height 43
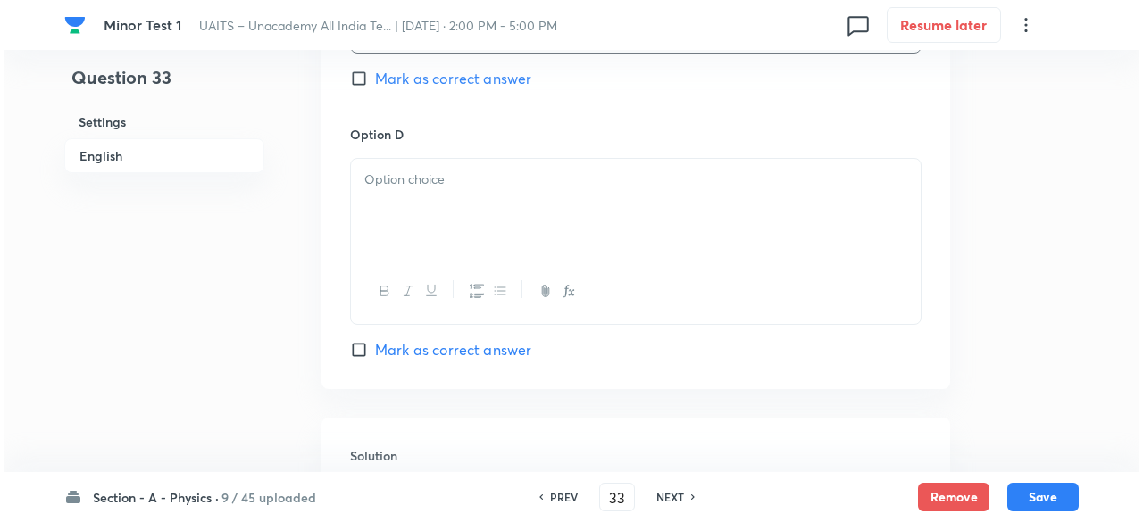
scroll to position [1588, 0]
click at [557, 287] on icon "button" at bounding box center [564, 288] width 14 height 14
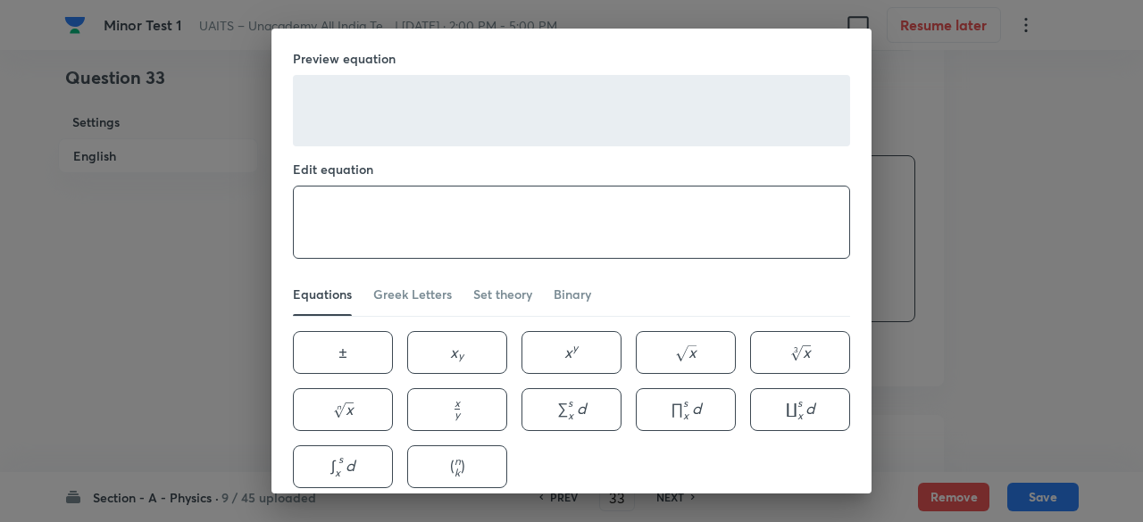
click at [473, 230] on textarea at bounding box center [571, 222] width 555 height 71
paste textarea "u cos \theta"
click at [343, 216] on textarea "u cos \theta" at bounding box center [571, 222] width 555 height 71
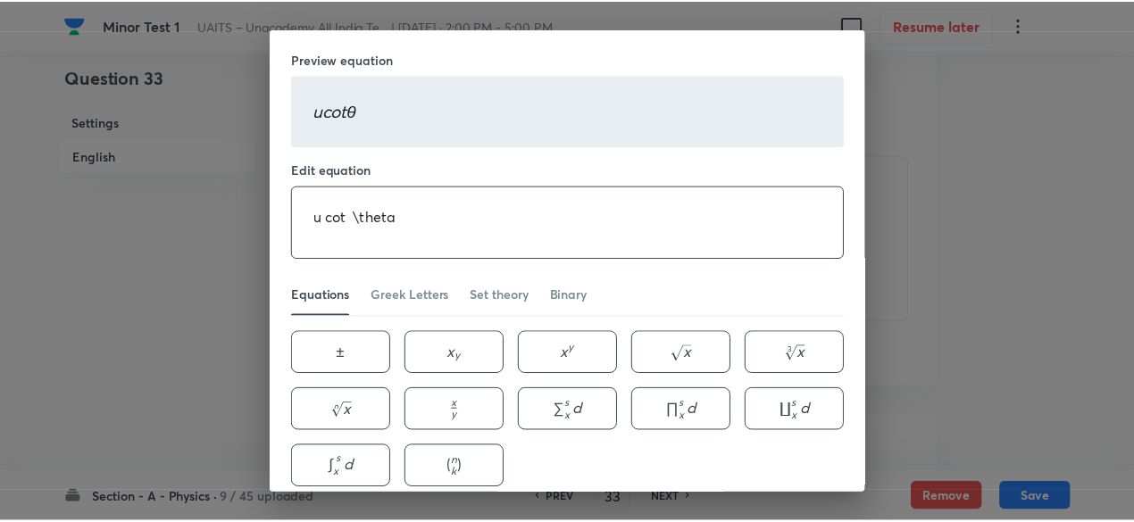
scroll to position [79, 0]
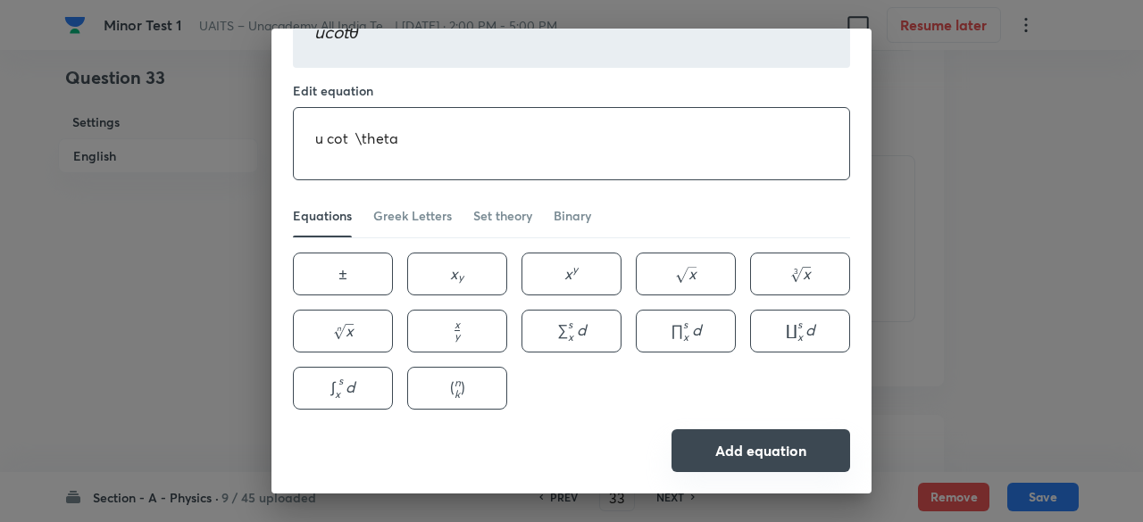
type textarea "u cot \theta"
click at [727, 453] on button "Add equation" at bounding box center [760, 450] width 179 height 43
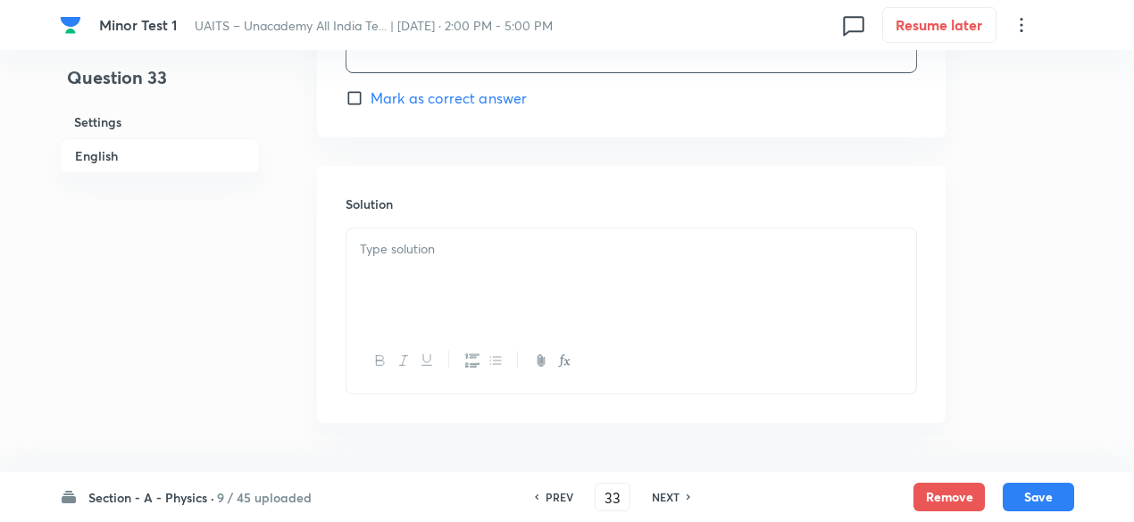
scroll to position [1893, 0]
click at [473, 232] on div at bounding box center [631, 222] width 570 height 100
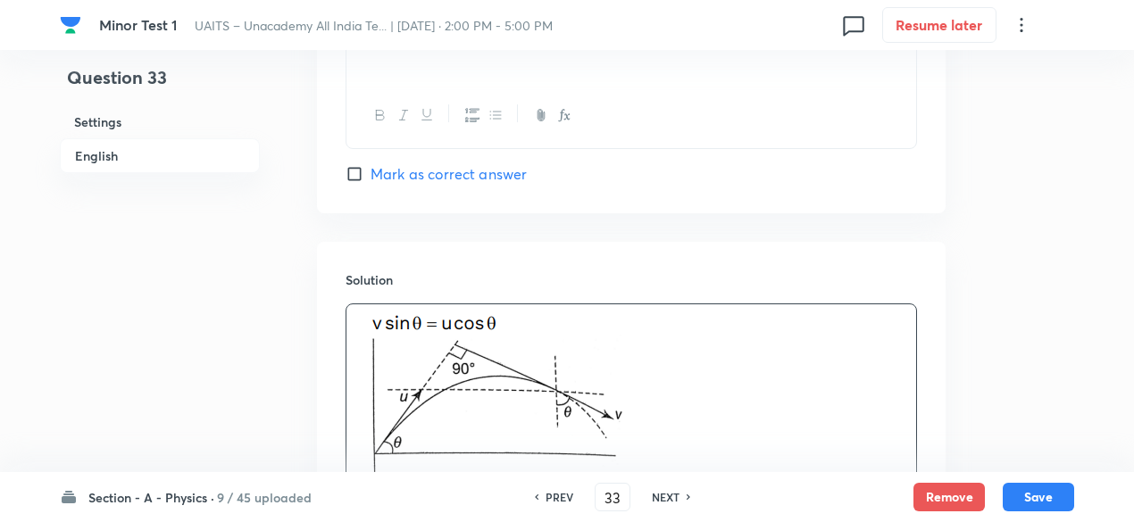
scroll to position [1764, 0]
click at [498, 171] on span "Mark as correct answer" at bounding box center [448, 171] width 156 height 21
click at [370, 171] on input "Mark as correct answer" at bounding box center [357, 171] width 25 height 18
checkbox input "true"
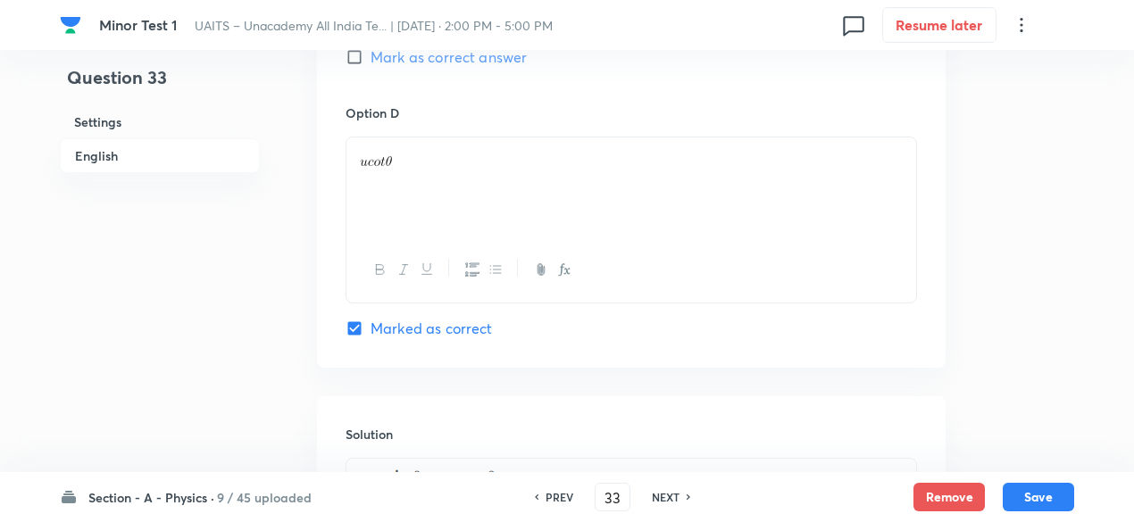
scroll to position [2020, 0]
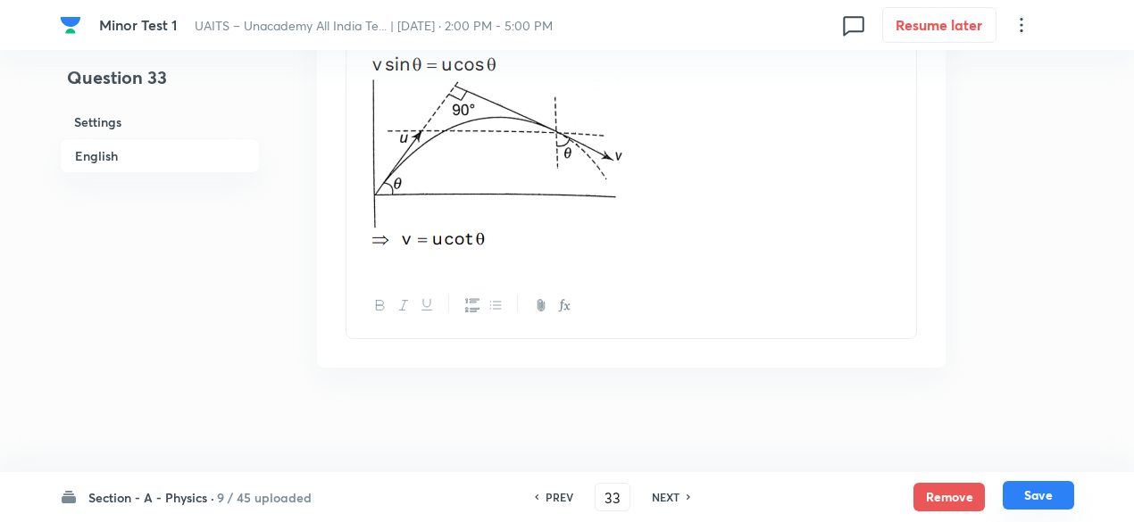
click at [1025, 490] on button "Save" at bounding box center [1037, 495] width 71 height 29
type input "34"
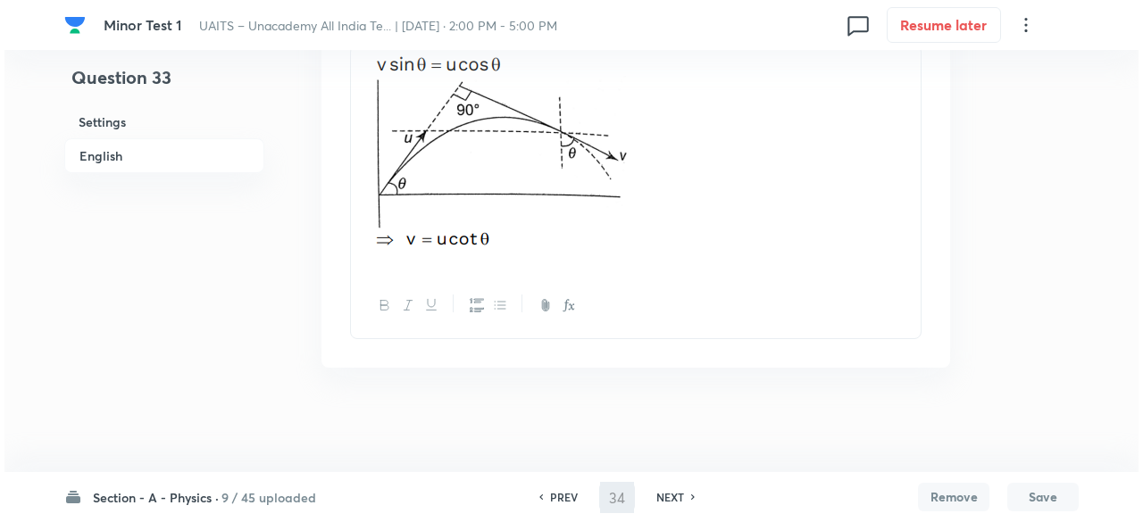
scroll to position [0, 0]
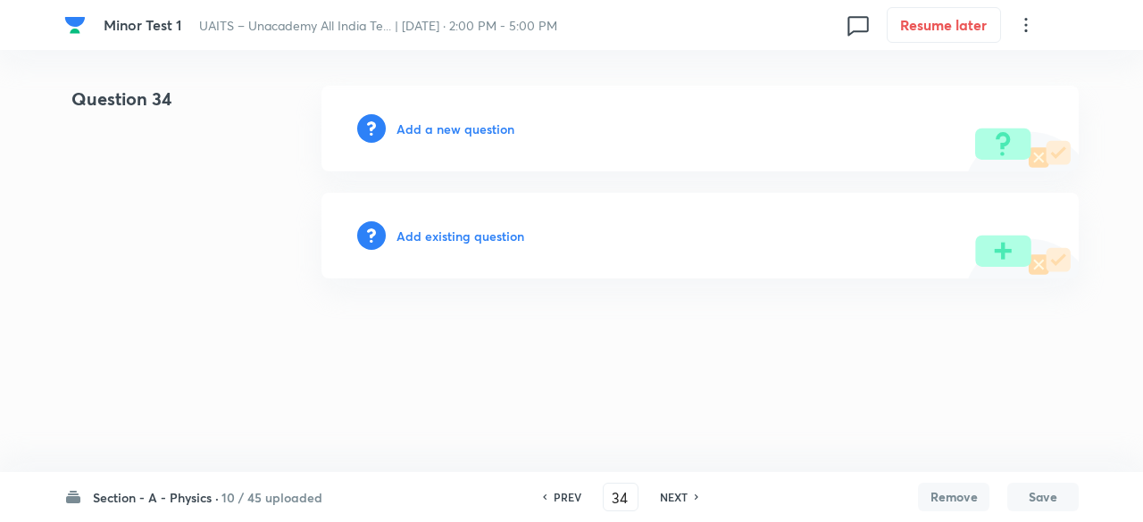
click at [478, 124] on h6 "Add a new question" at bounding box center [455, 129] width 118 height 19
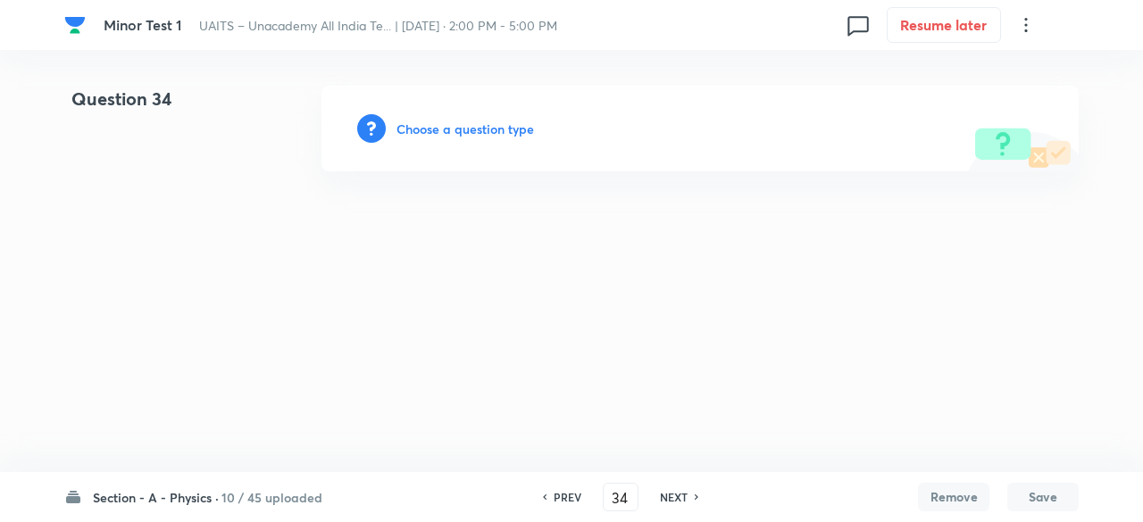
click at [478, 124] on h6 "Choose a question type" at bounding box center [464, 129] width 137 height 19
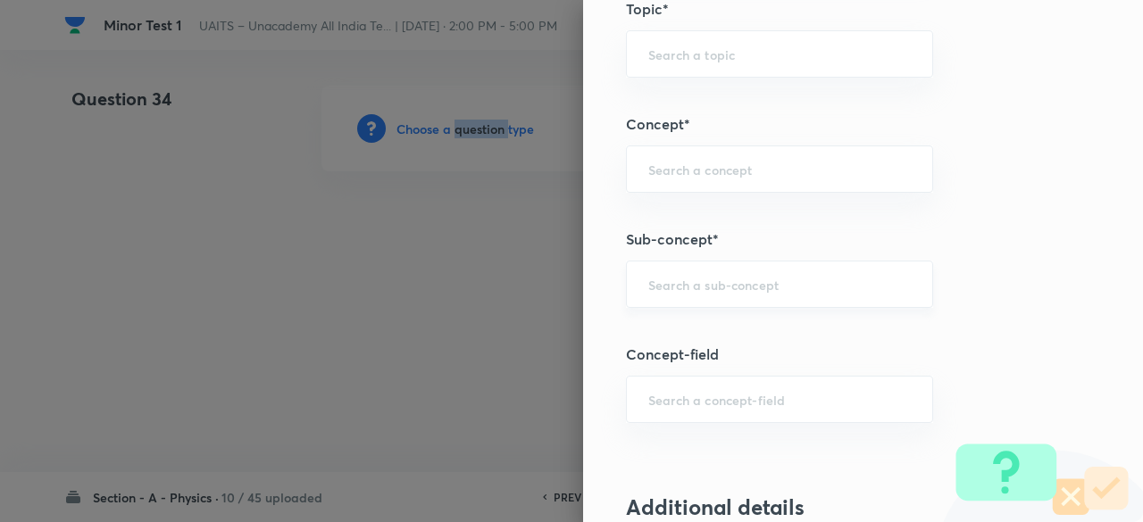
scroll to position [925, 0]
click at [729, 292] on div "​" at bounding box center [779, 283] width 307 height 47
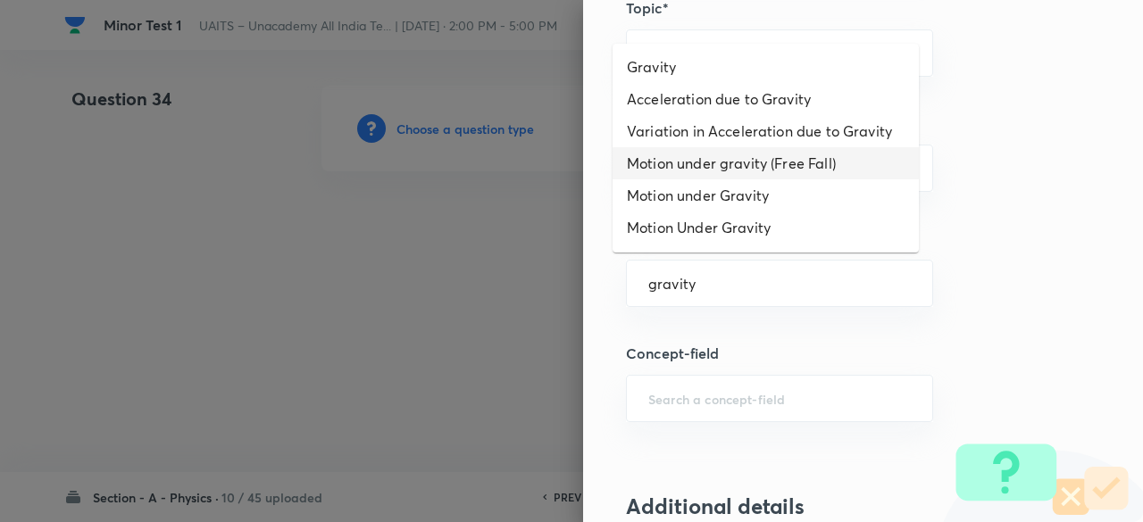
click at [700, 179] on li "Motion under gravity (Free Fall)" at bounding box center [765, 163] width 306 height 32
type input "Motion under gravity (Free Fall)"
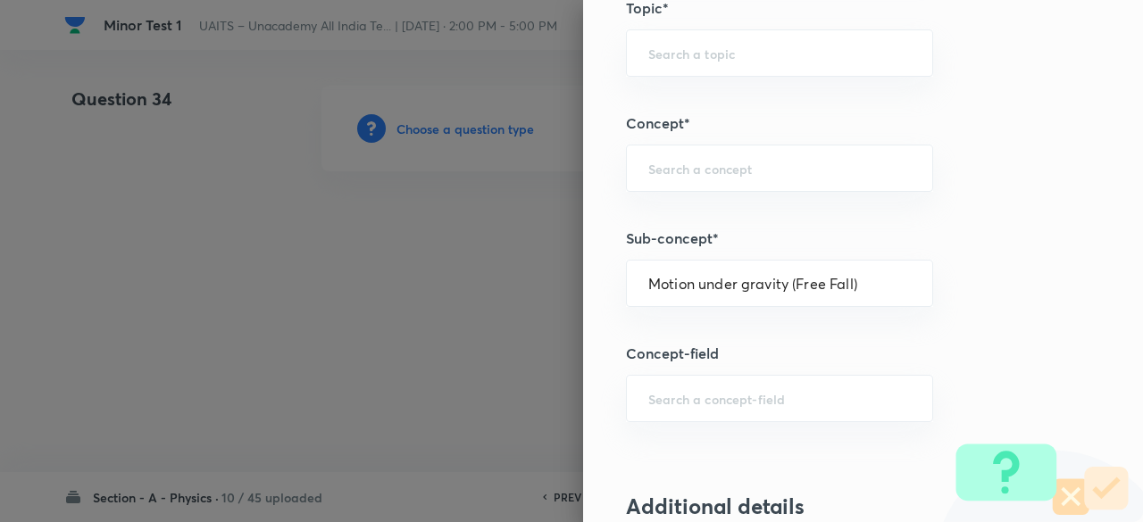
type input "Physics"
type input "Kinematics"
type input "Motion under gravity (Free Fall)"
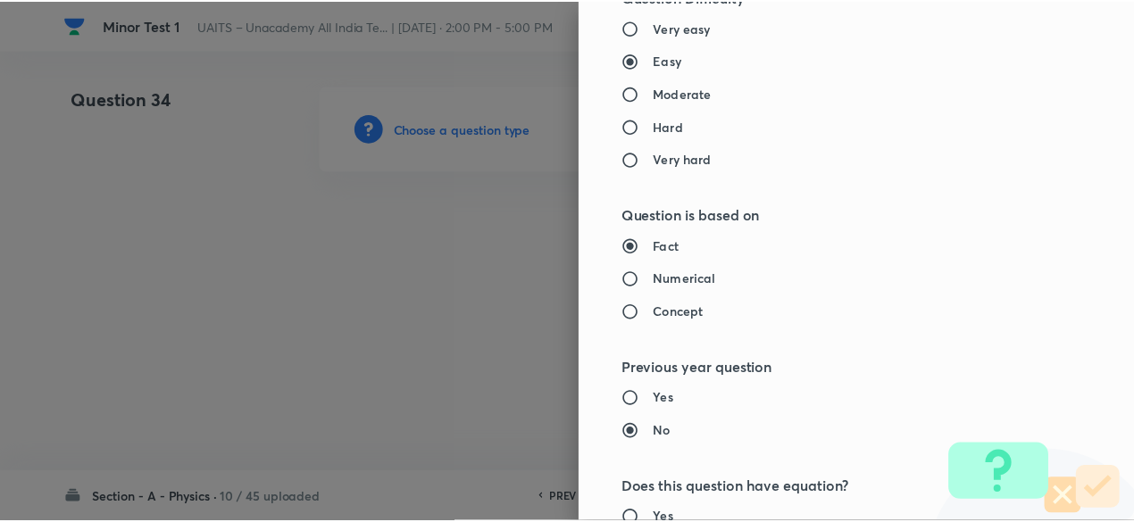
scroll to position [1906, 0]
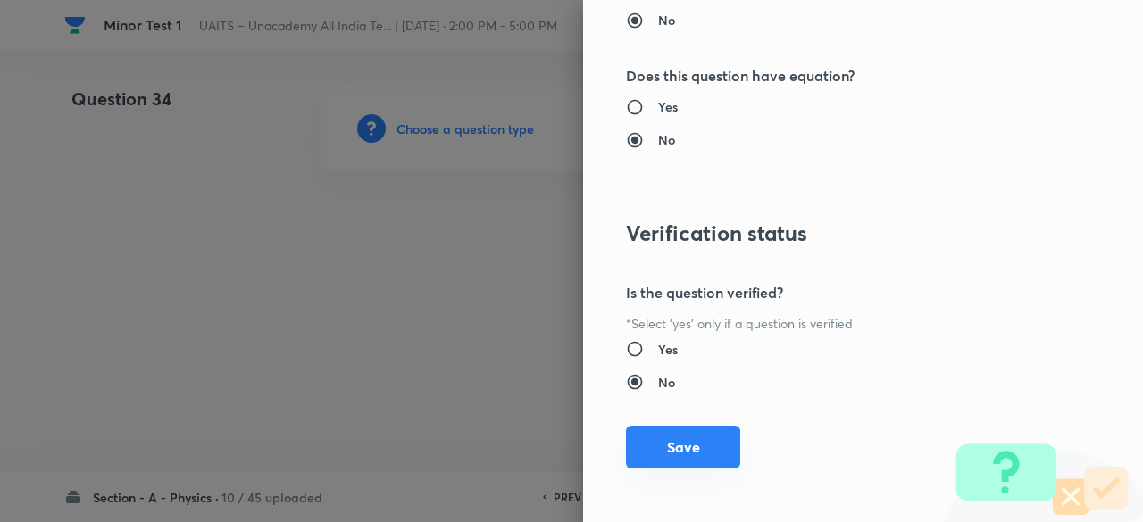
click at [698, 452] on button "Save" at bounding box center [683, 447] width 114 height 43
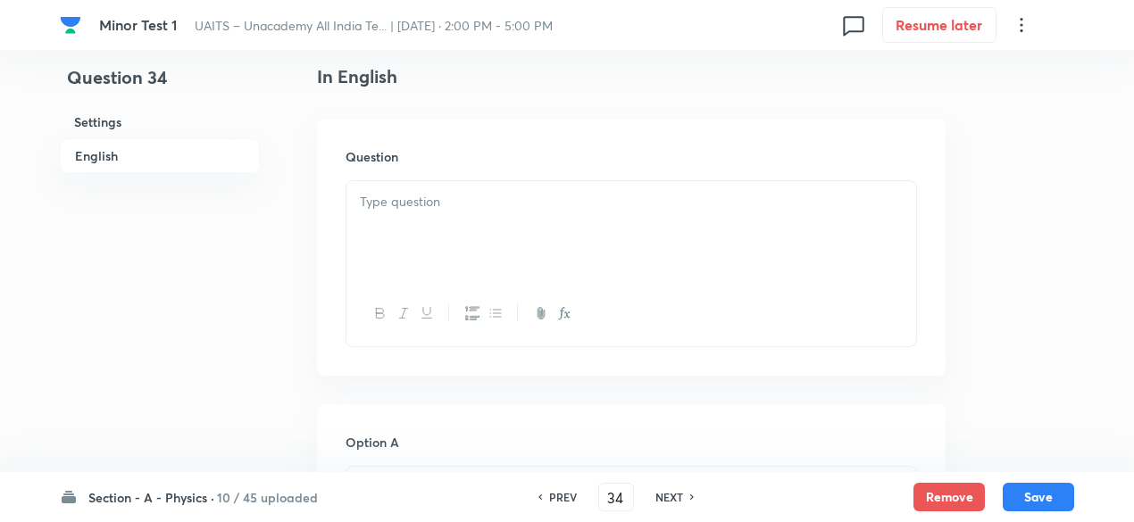
scroll to position [463, 0]
click at [549, 222] on div at bounding box center [631, 229] width 570 height 100
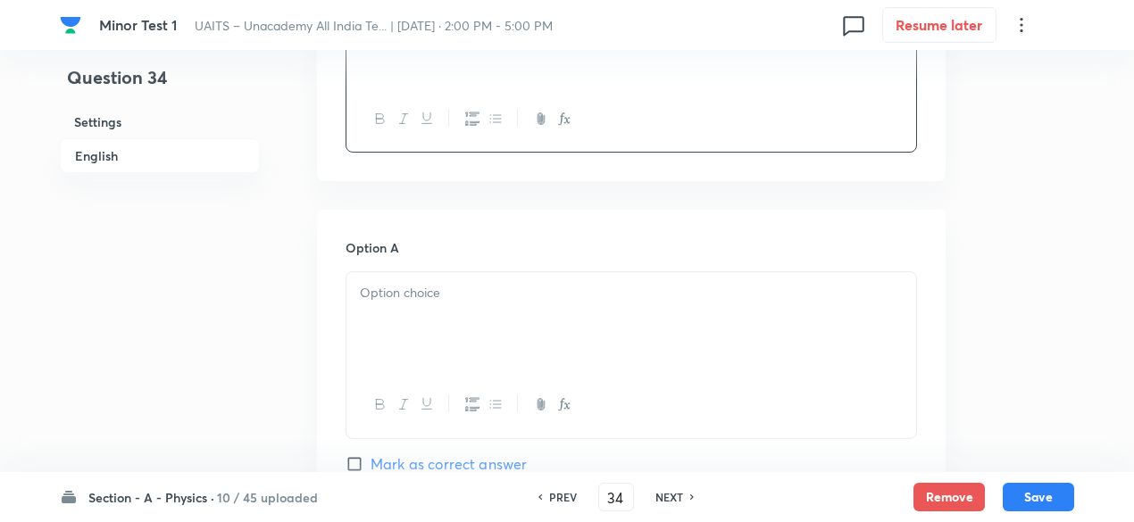
scroll to position [670, 0]
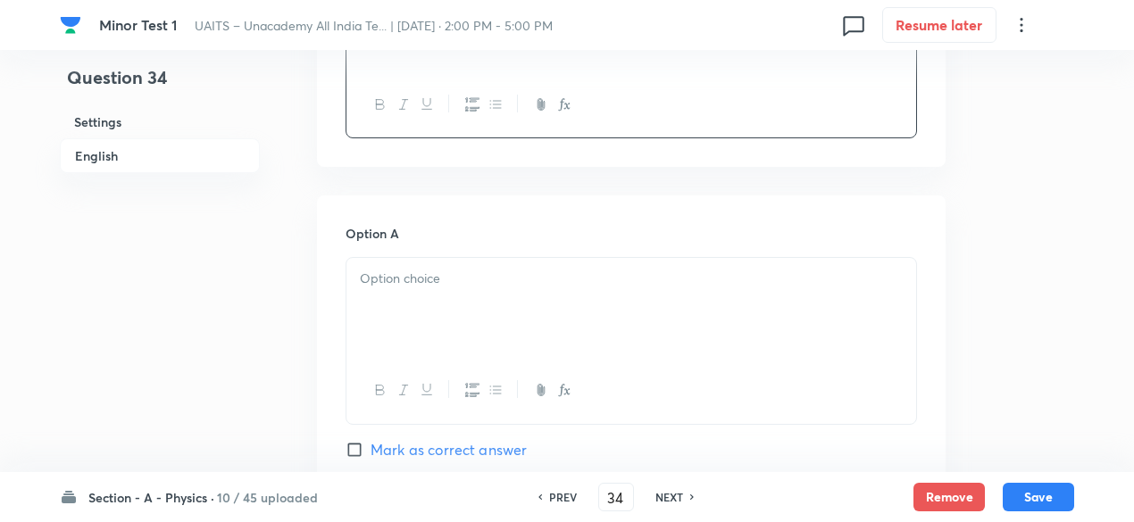
click at [462, 297] on div at bounding box center [631, 308] width 570 height 100
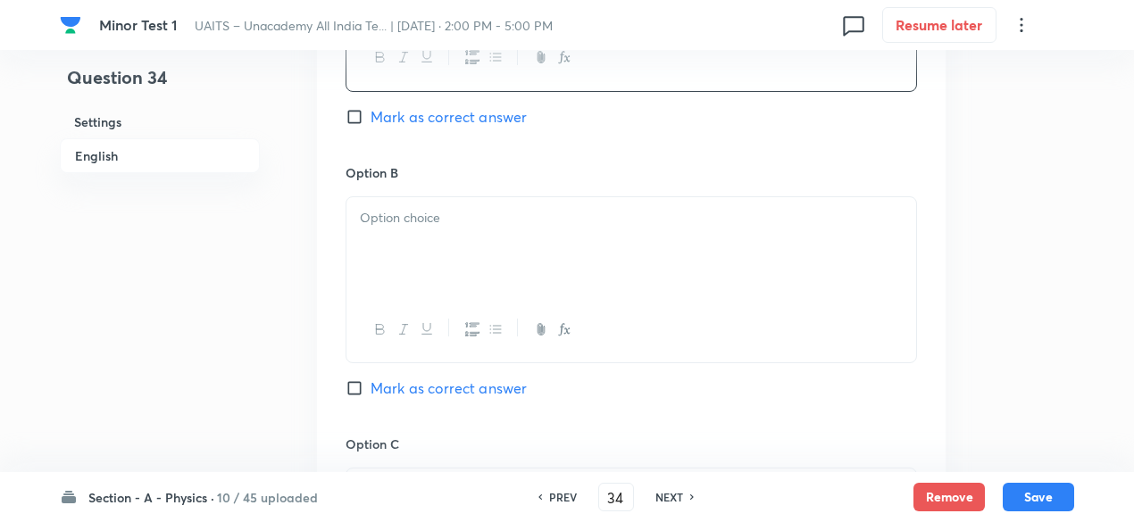
scroll to position [1012, 0]
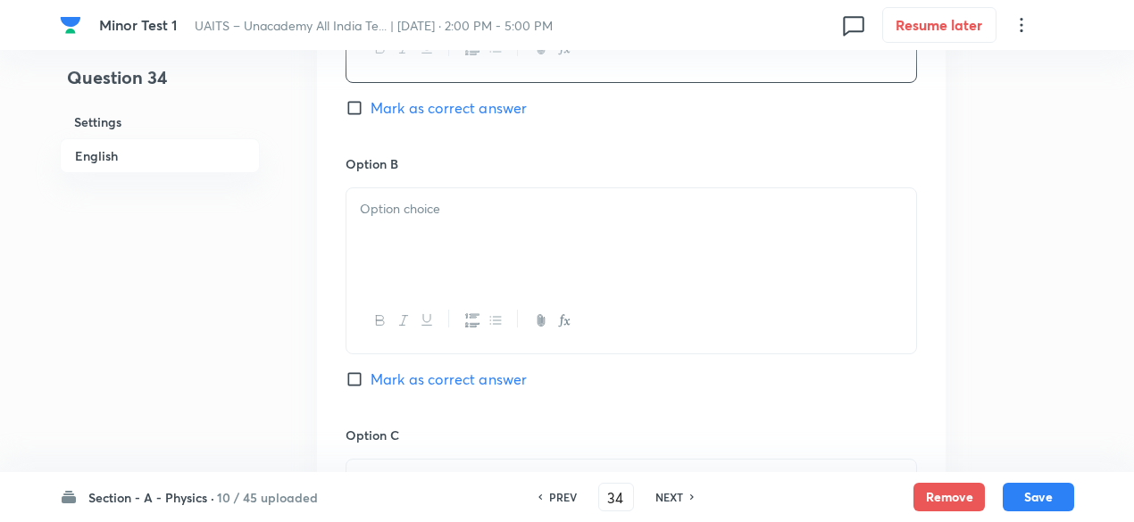
click at [470, 231] on div at bounding box center [631, 238] width 570 height 100
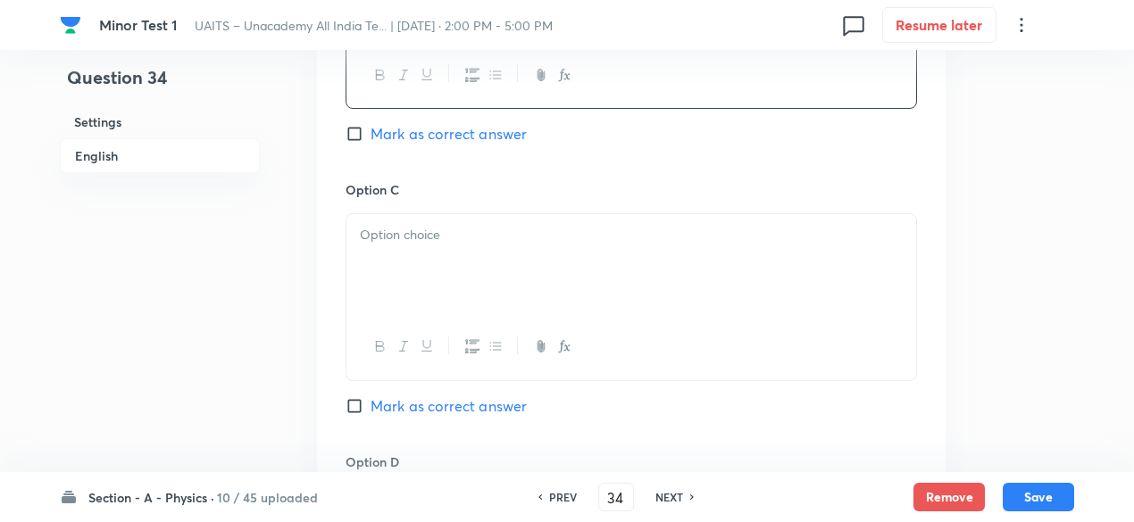
scroll to position [1285, 0]
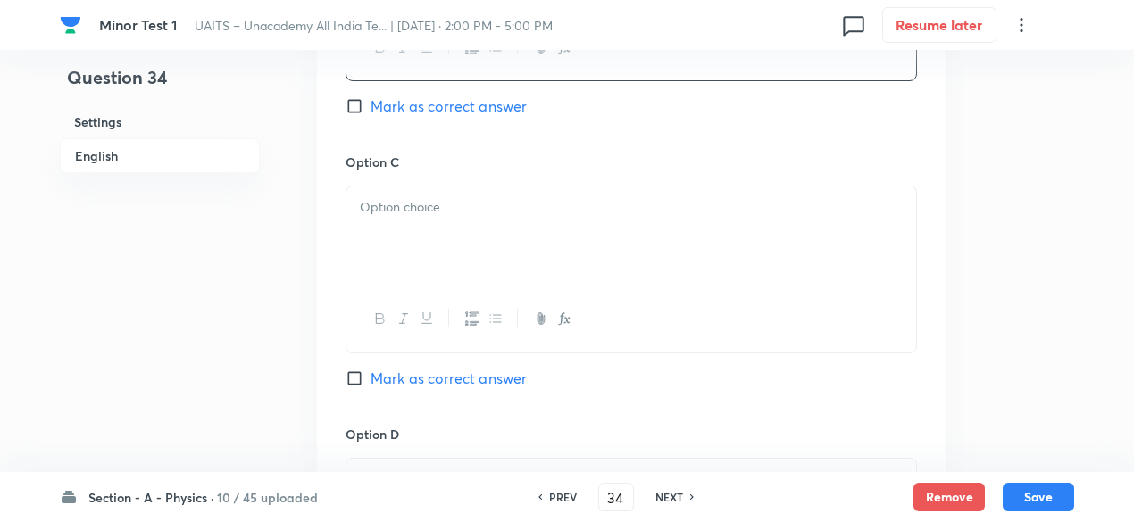
click at [474, 255] on div at bounding box center [631, 237] width 570 height 100
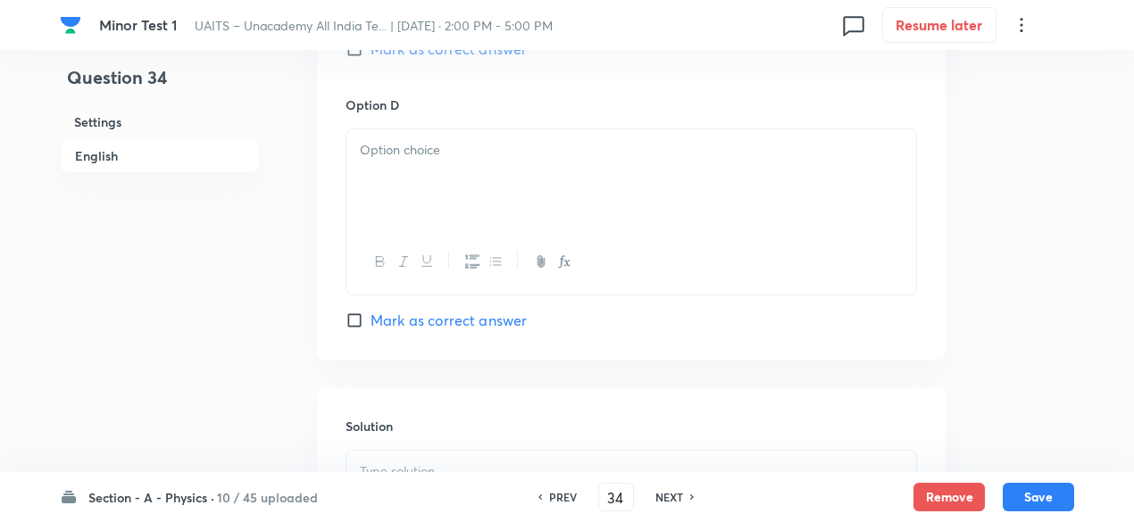
scroll to position [1616, 0]
click at [453, 225] on div at bounding box center [631, 179] width 570 height 100
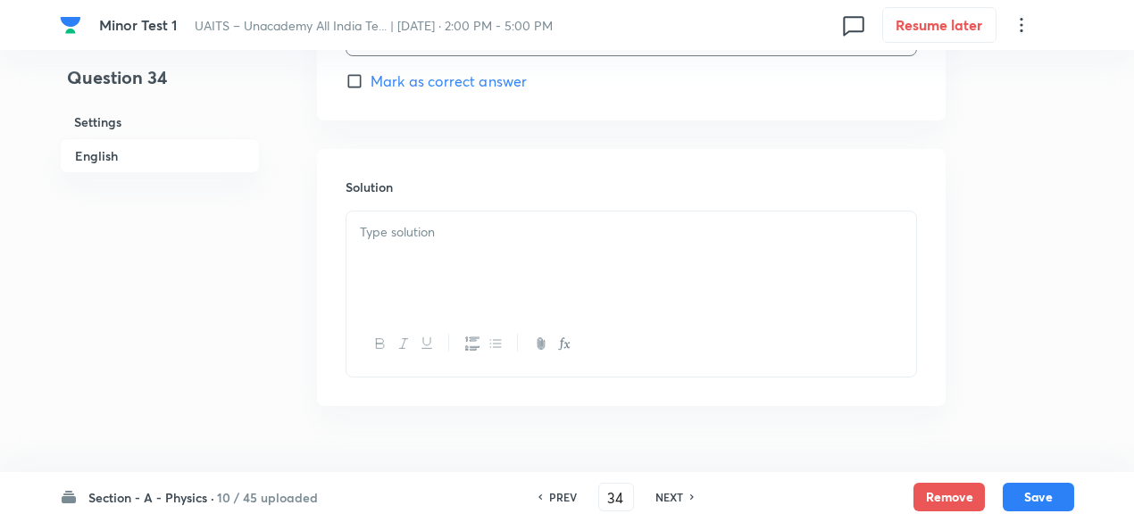
scroll to position [1887, 0]
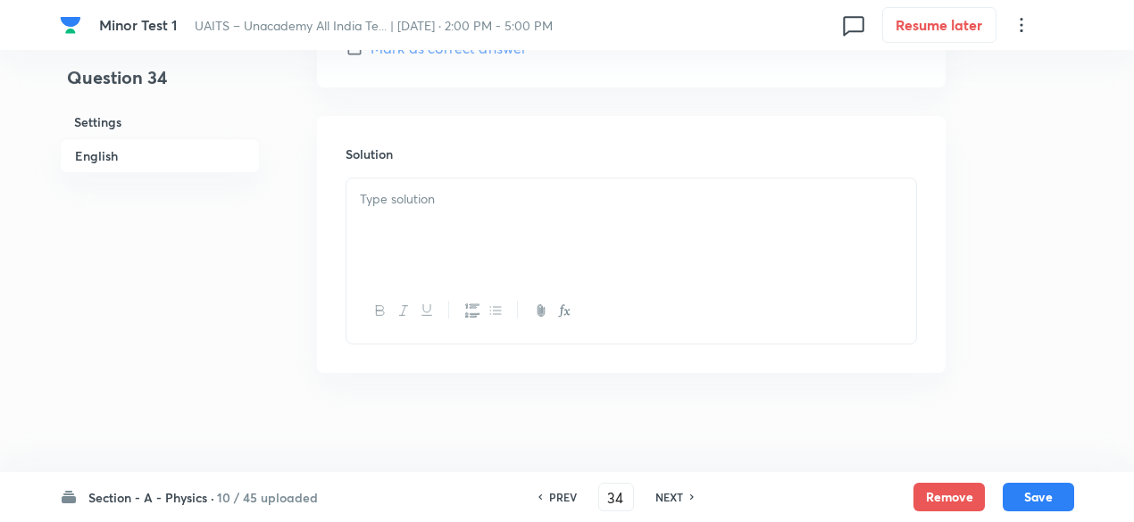
click at [548, 222] on div at bounding box center [631, 229] width 570 height 100
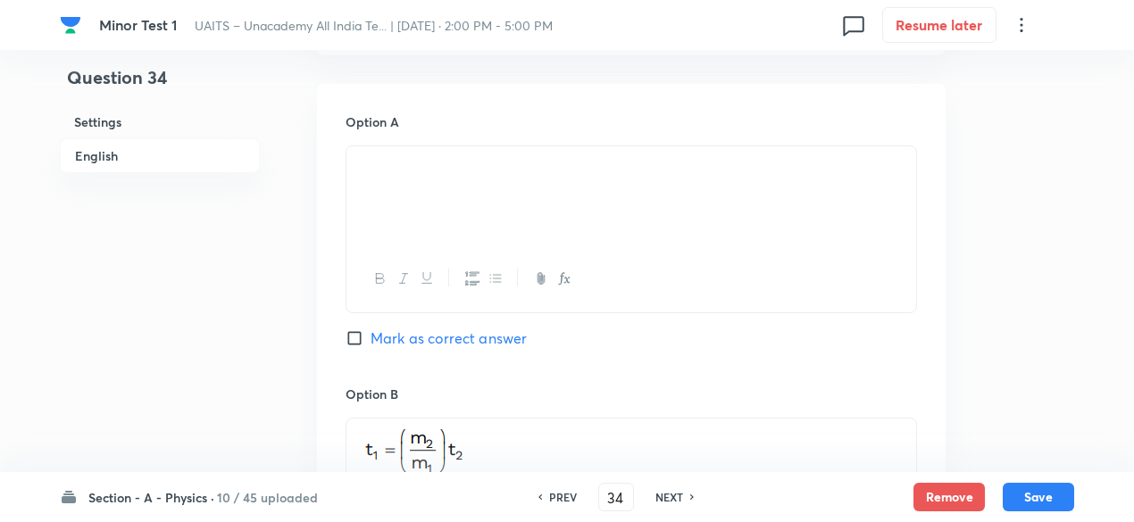
scroll to position [739, 0]
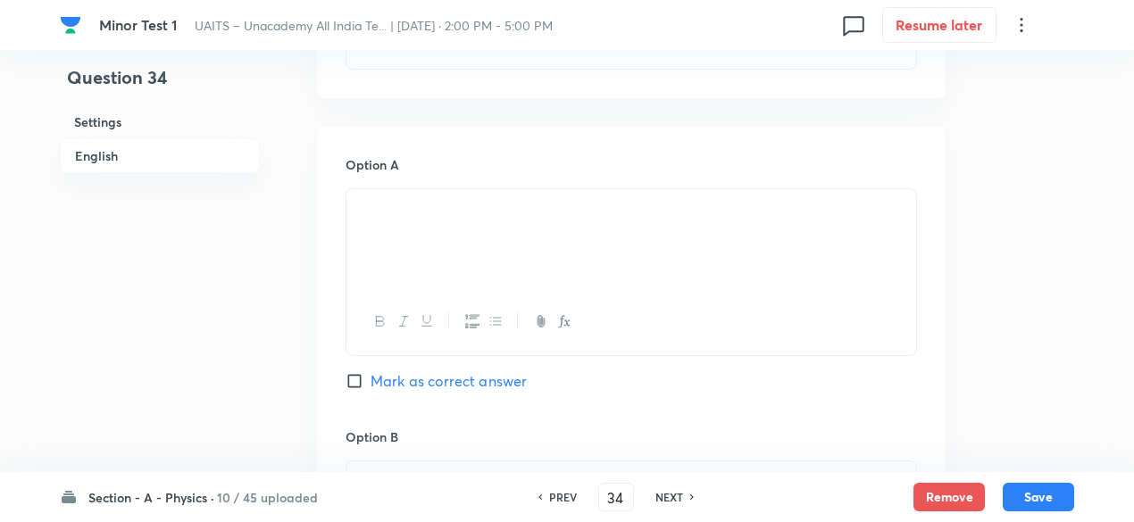
click at [477, 386] on span "Mark as correct answer" at bounding box center [448, 380] width 156 height 21
click at [370, 386] on input "Mark as correct answer" at bounding box center [357, 381] width 25 height 18
checkbox input "true"
click at [503, 405] on div "Option A Marked as correct" at bounding box center [630, 290] width 571 height 271
click at [494, 205] on p at bounding box center [631, 210] width 543 height 21
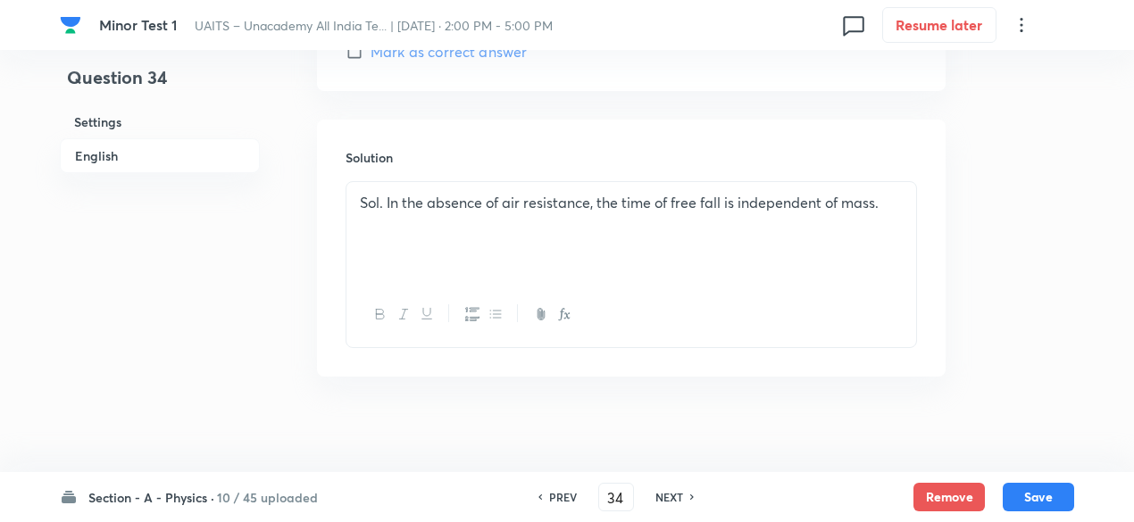
scroll to position [1893, 0]
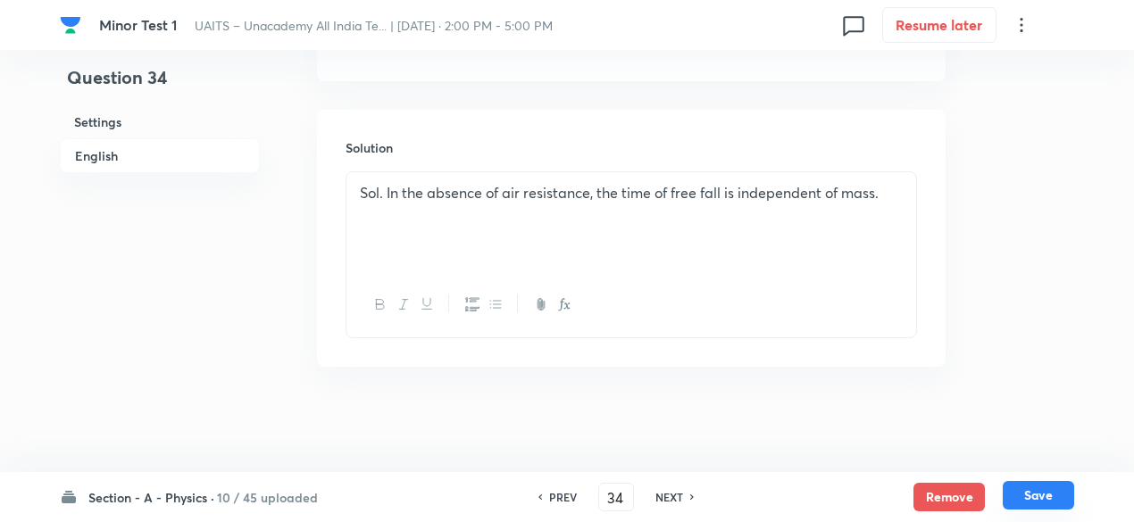
click at [1030, 492] on button "Save" at bounding box center [1037, 495] width 71 height 29
type input "35"
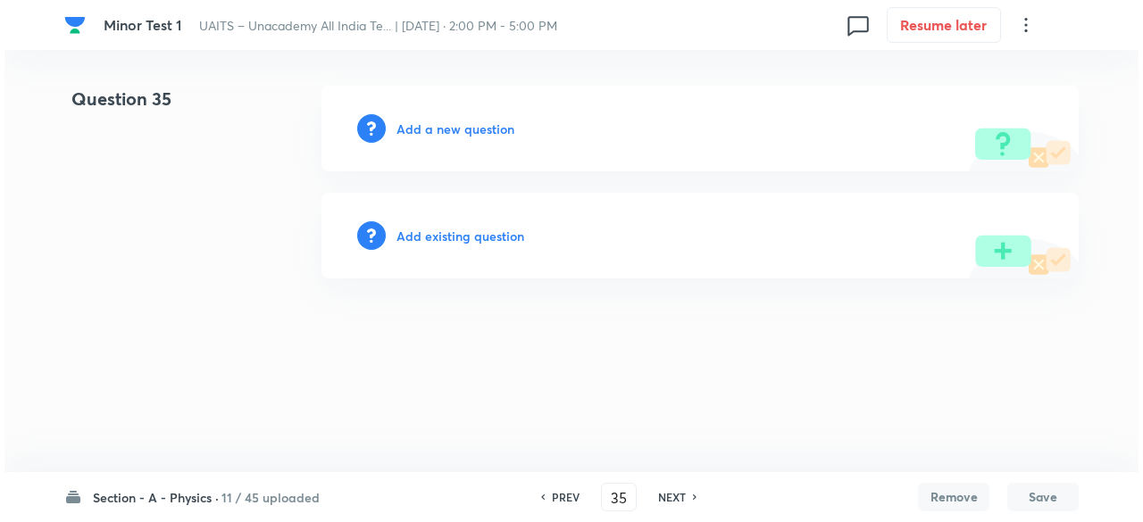
scroll to position [0, 0]
click at [478, 121] on h6 "Add a new question" at bounding box center [455, 129] width 118 height 19
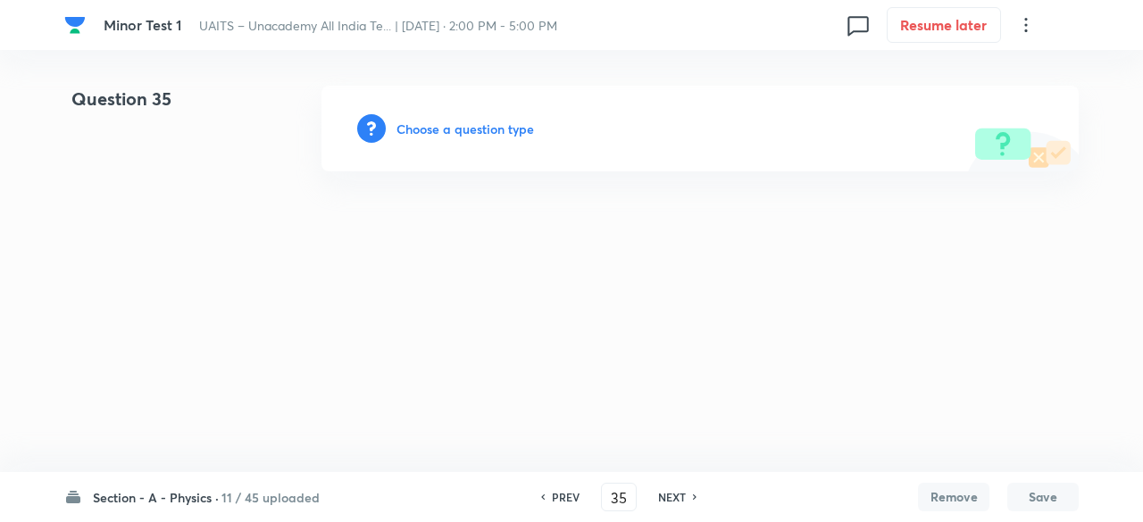
click at [478, 121] on h6 "Choose a question type" at bounding box center [464, 129] width 137 height 19
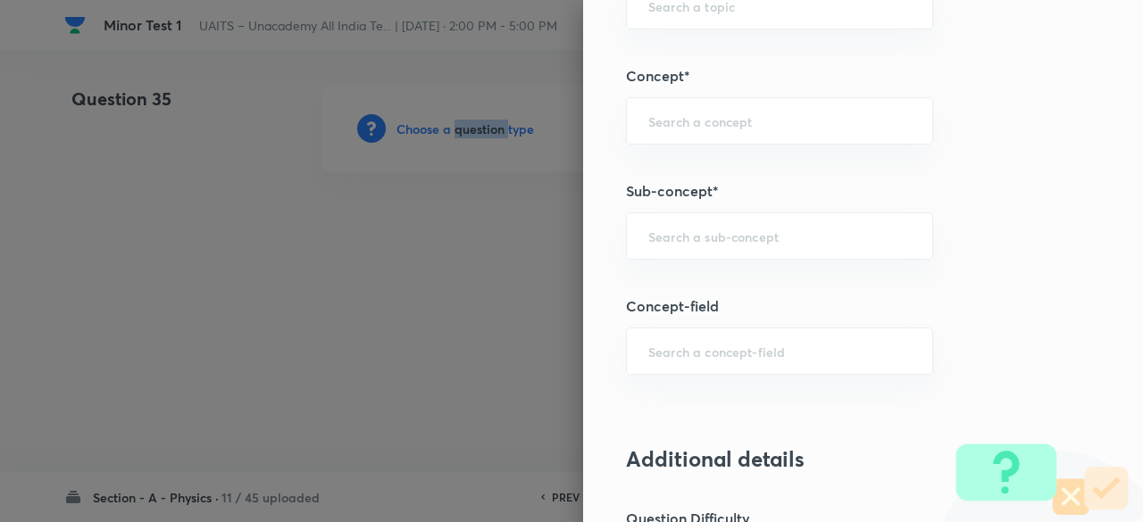
scroll to position [973, 0]
click at [677, 248] on div "​" at bounding box center [779, 235] width 307 height 47
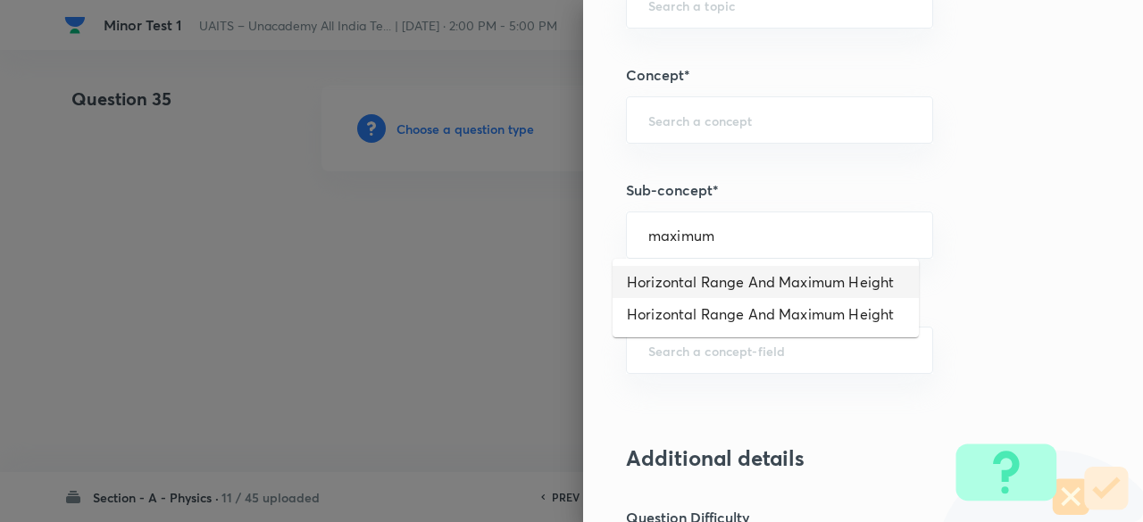
click at [678, 270] on li "Horizontal Range And Maximum Height" at bounding box center [765, 282] width 306 height 32
type input "Horizontal Range And Maximum Height"
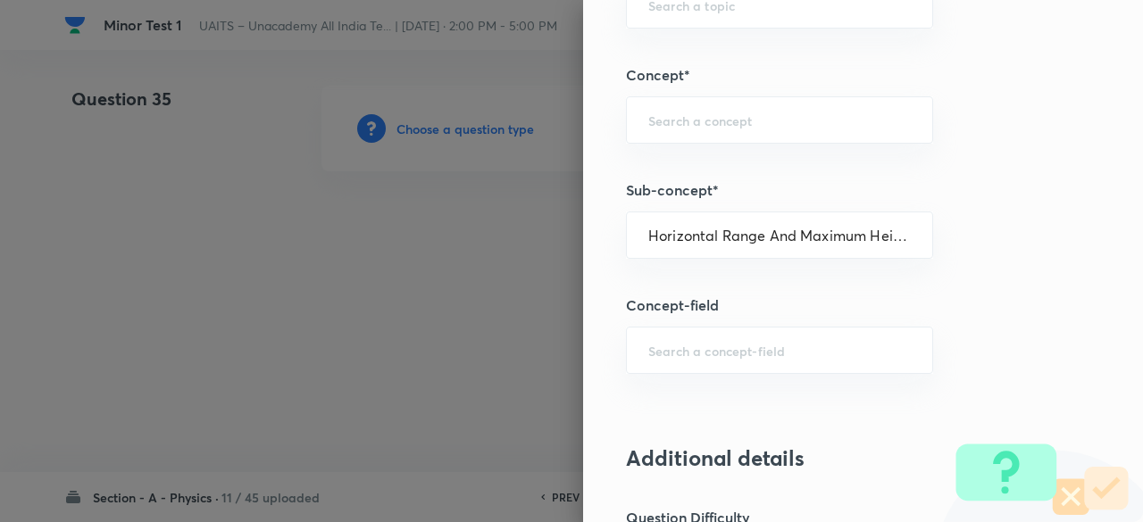
type input "Physics"
type input "Mechanics"
type input "Motion in a Straight Line"
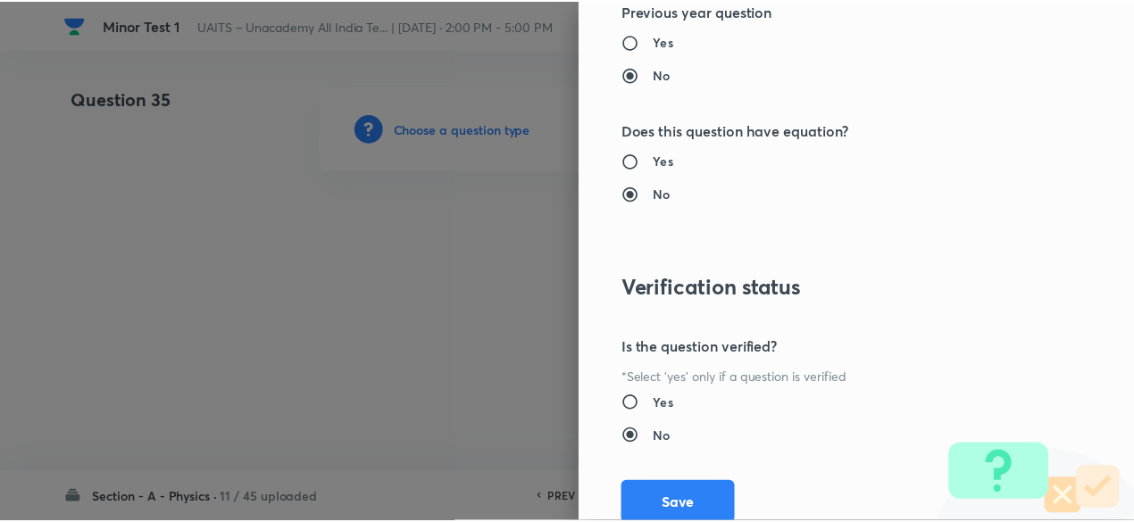
scroll to position [1906, 0]
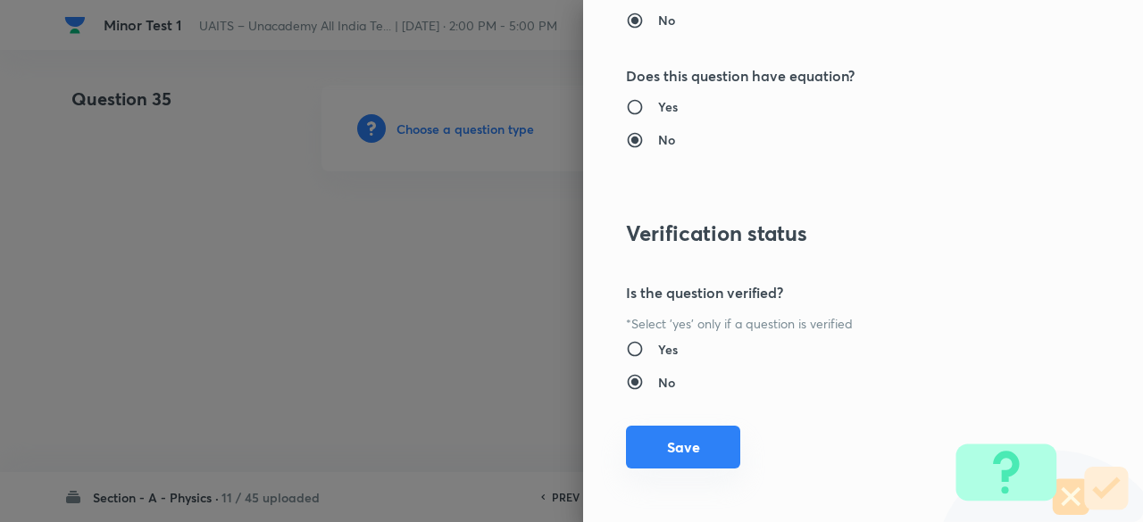
click at [697, 437] on button "Save" at bounding box center [683, 447] width 114 height 43
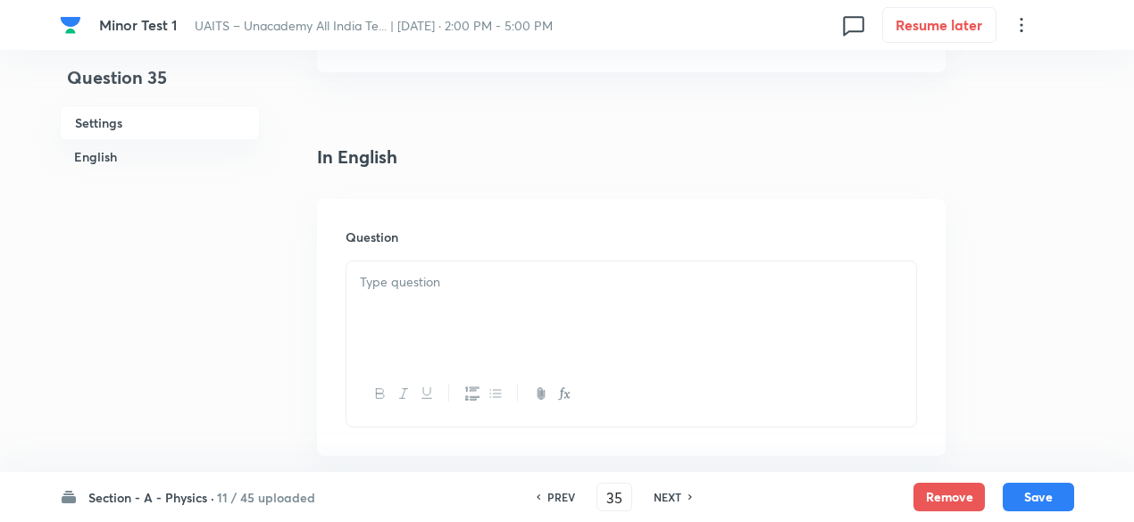
scroll to position [390, 0]
click at [552, 337] on div at bounding box center [631, 303] width 570 height 100
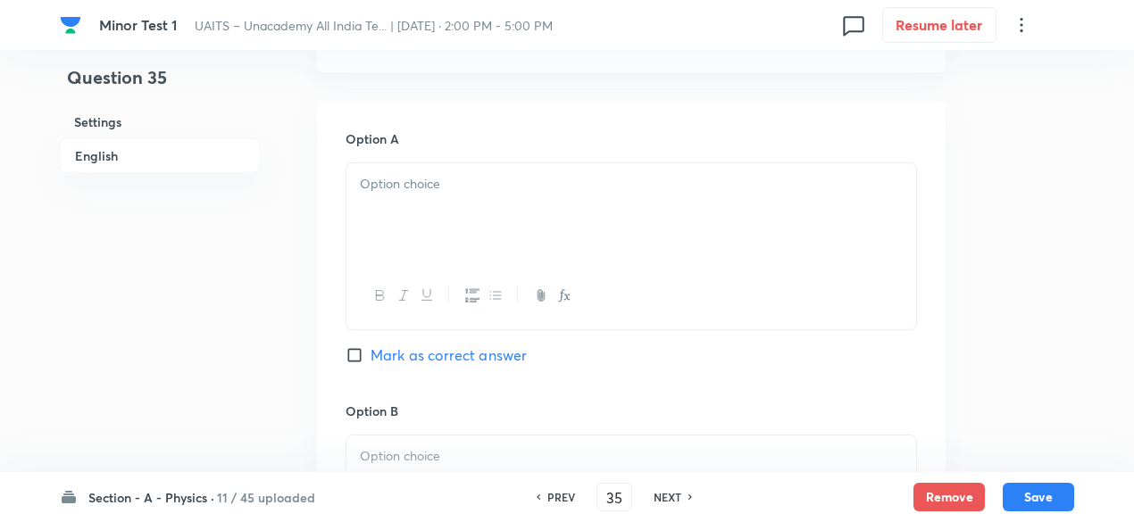
scroll to position [799, 0]
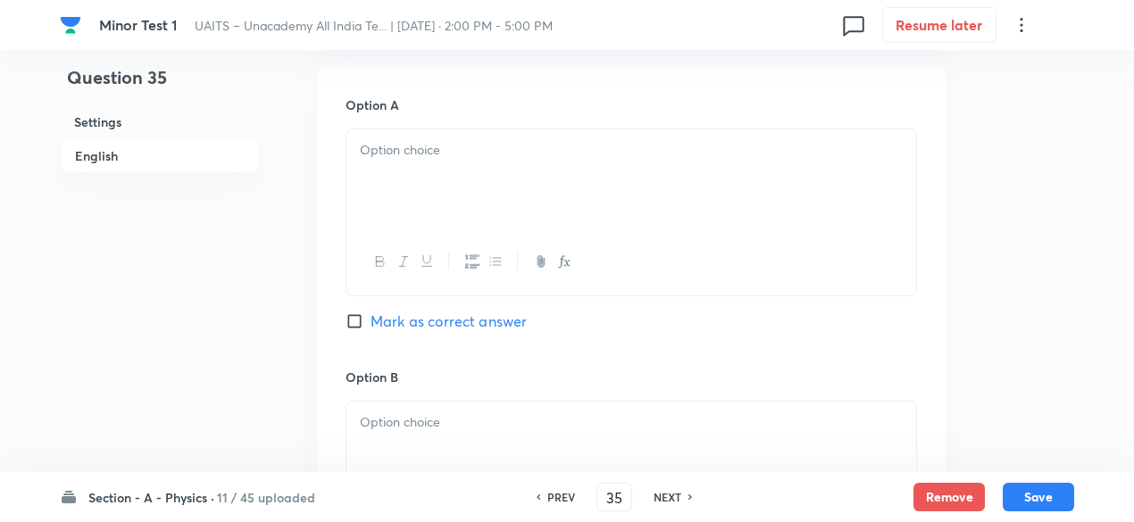
click at [473, 208] on div at bounding box center [631, 179] width 570 height 100
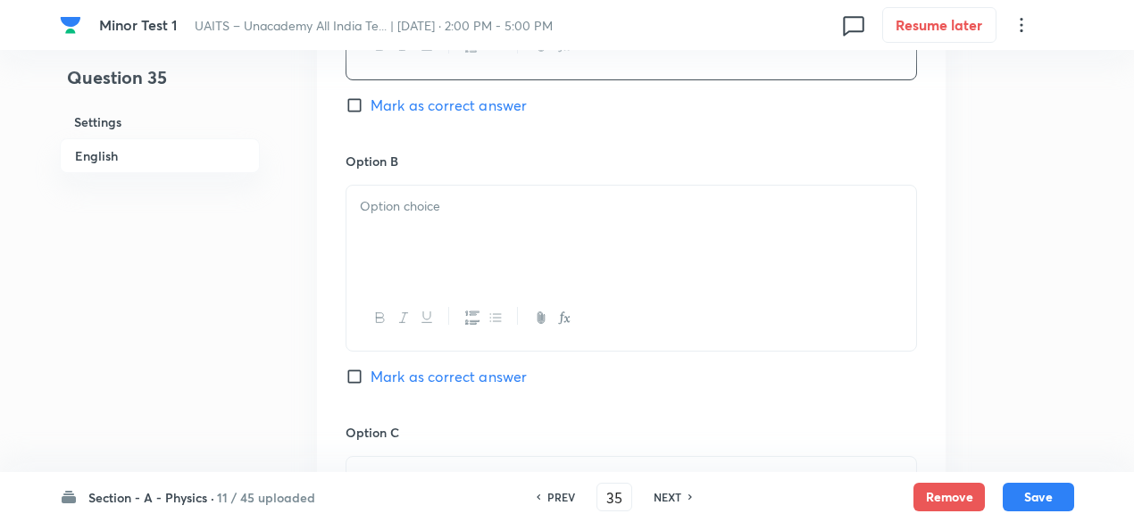
scroll to position [1094, 0]
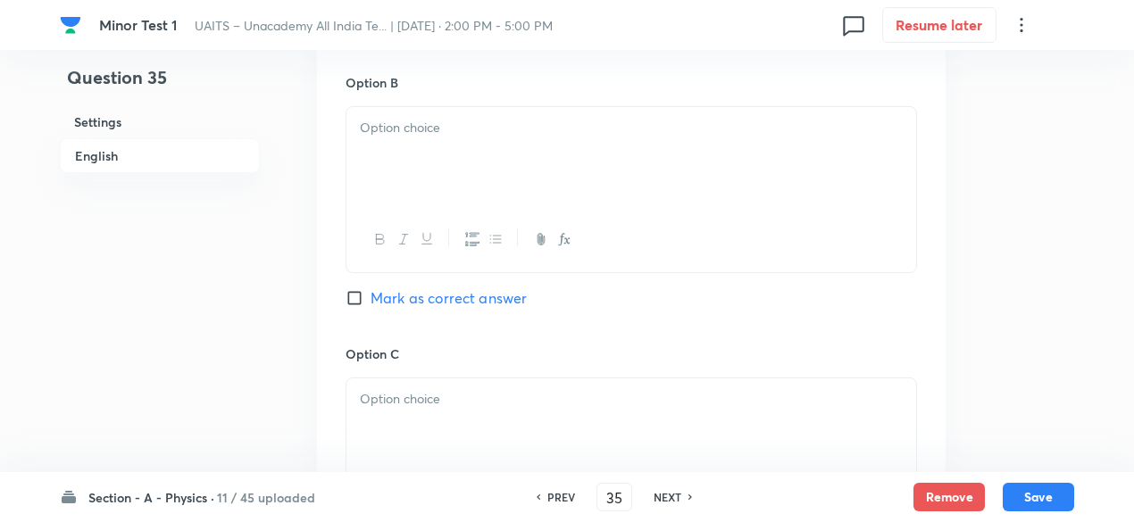
click at [464, 187] on div at bounding box center [631, 157] width 570 height 100
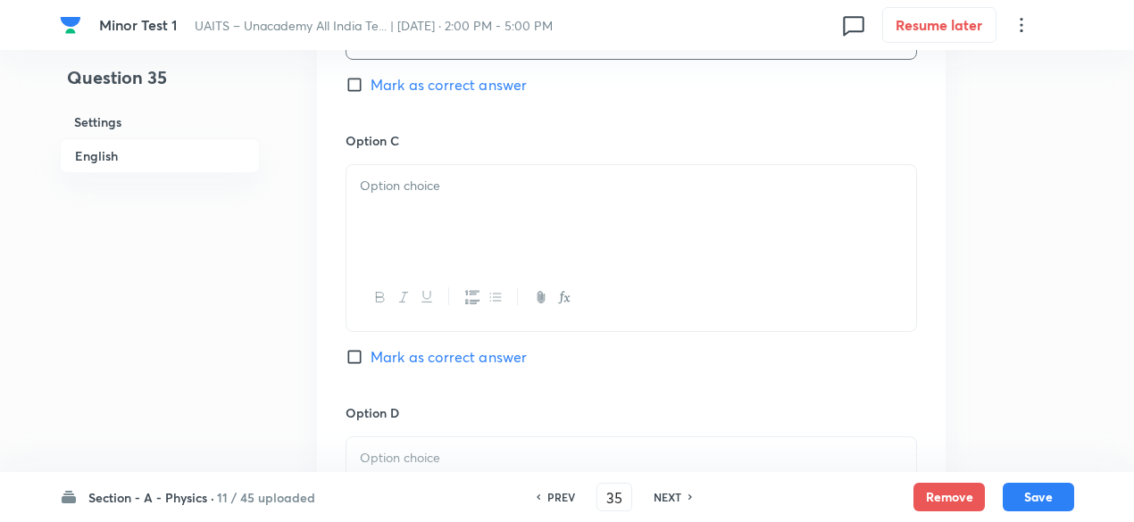
scroll to position [1324, 0]
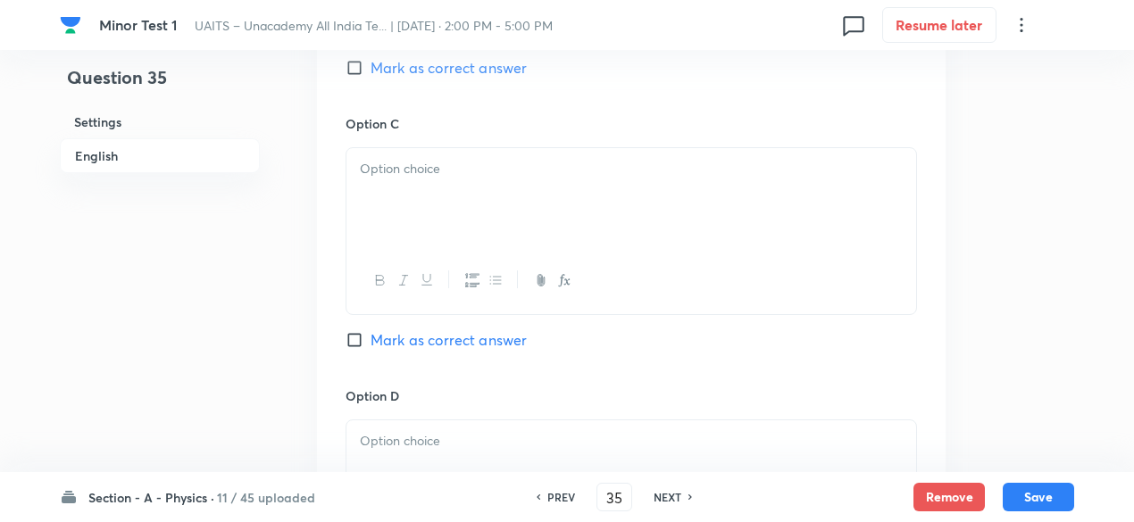
click at [439, 169] on p at bounding box center [631, 169] width 543 height 21
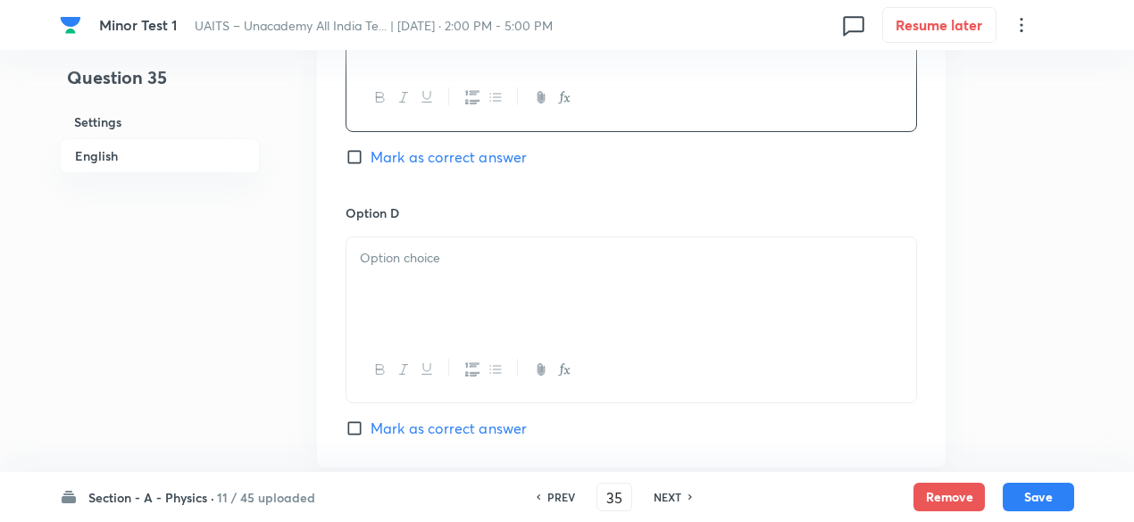
scroll to position [1508, 0]
click at [396, 269] on div at bounding box center [631, 287] width 570 height 100
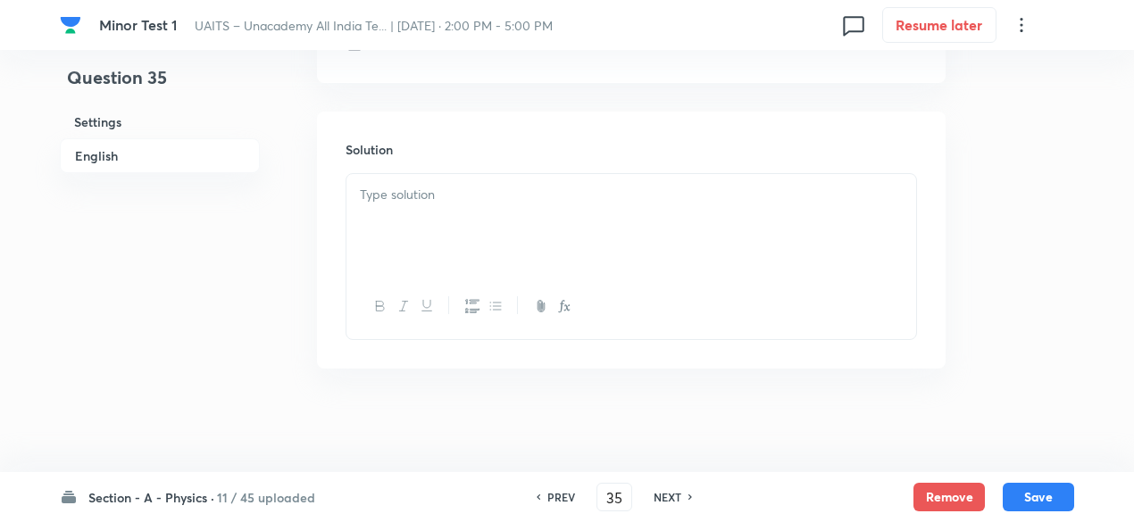
scroll to position [1893, 0]
click at [492, 183] on p at bounding box center [631, 193] width 543 height 21
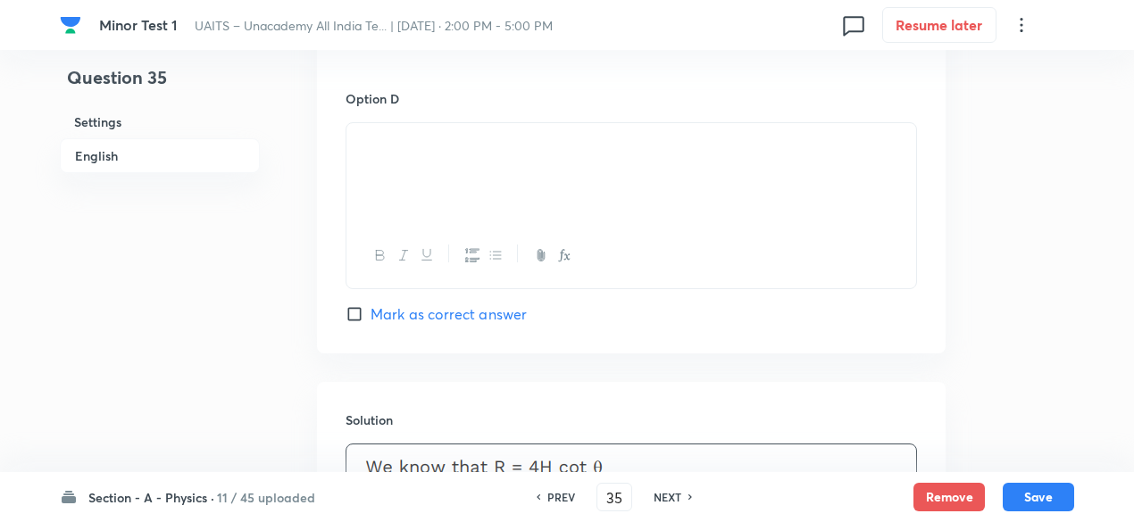
scroll to position [1619, 0]
click at [496, 312] on span "Mark as correct answer" at bounding box center [448, 315] width 156 height 21
click at [370, 312] on input "Mark as correct answer" at bounding box center [357, 316] width 25 height 18
checkbox input "true"
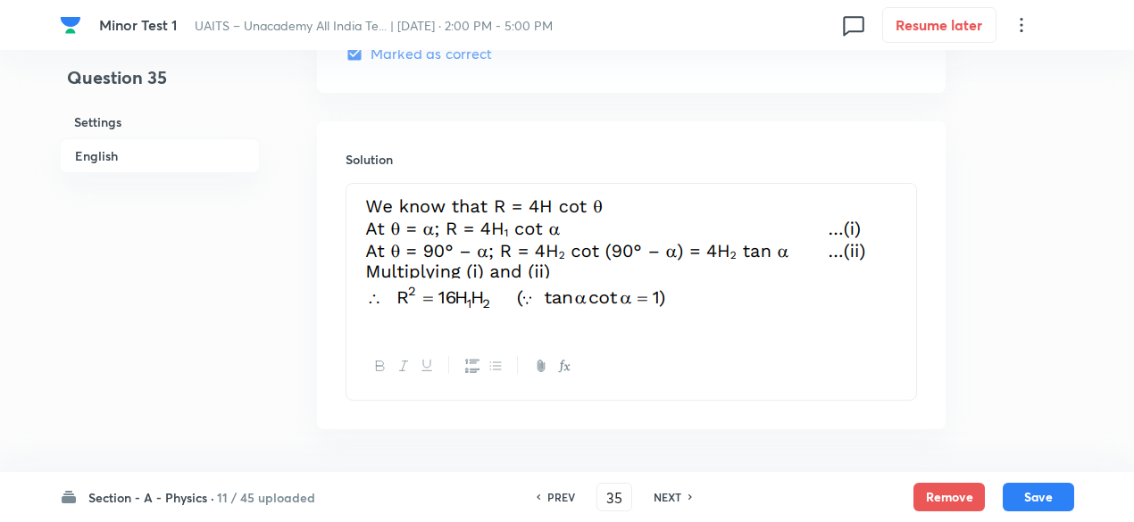
scroll to position [1942, 0]
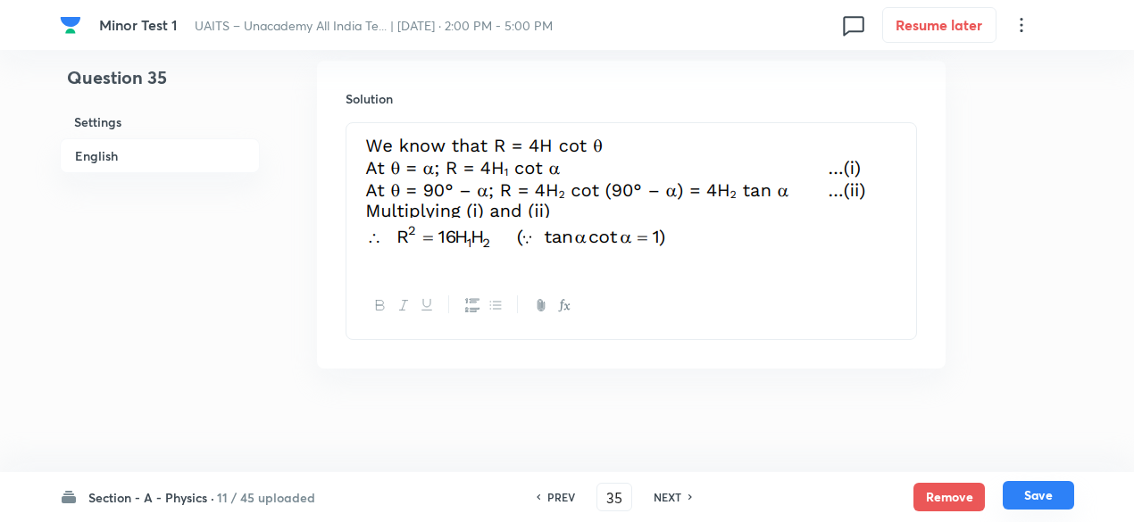
click at [1048, 493] on button "Save" at bounding box center [1037, 495] width 71 height 29
type input "36"
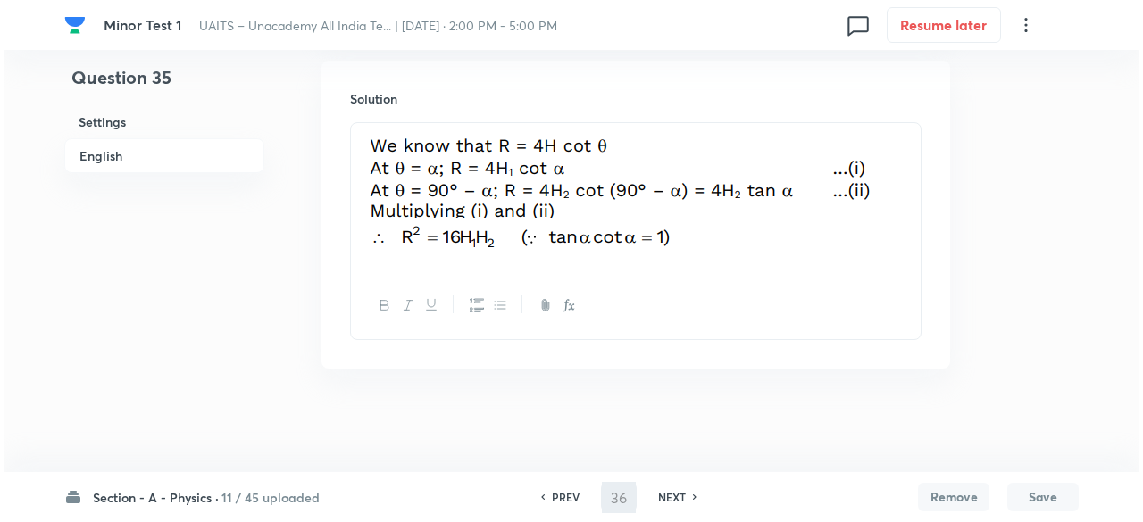
scroll to position [0, 0]
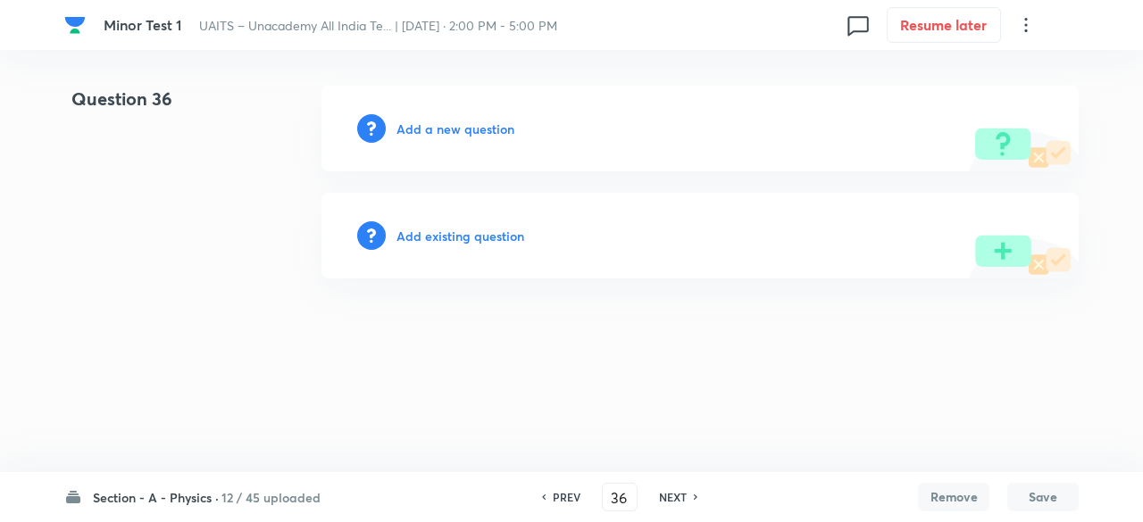
click at [477, 121] on h6 "Add a new question" at bounding box center [455, 129] width 118 height 19
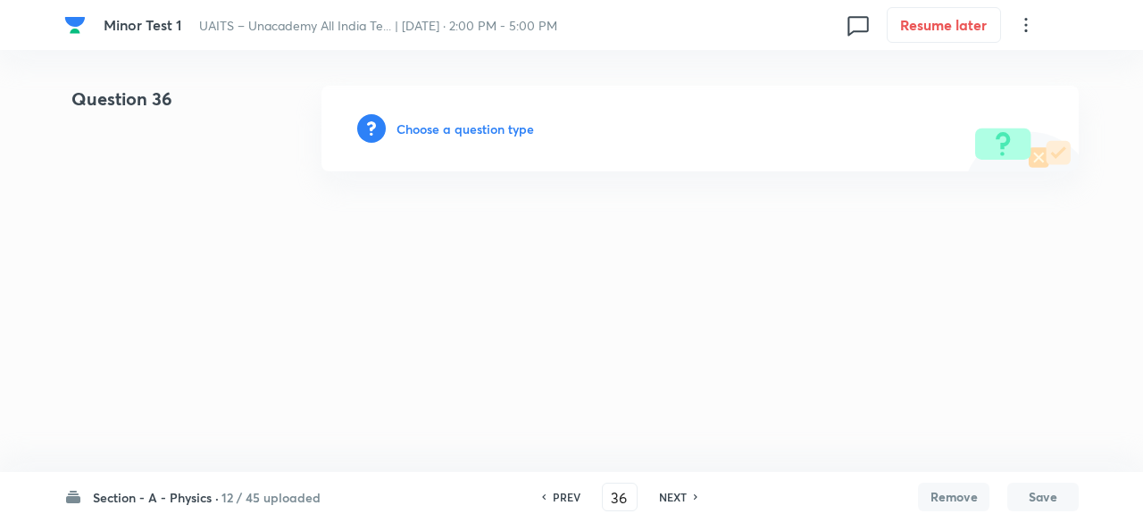
click at [477, 121] on h6 "Choose a question type" at bounding box center [464, 129] width 137 height 19
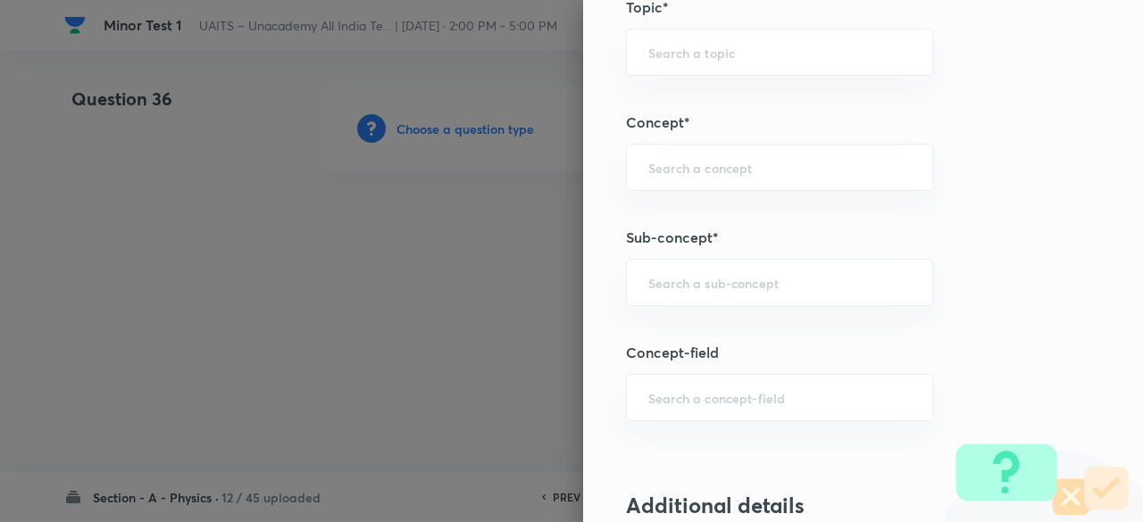
scroll to position [929, 0]
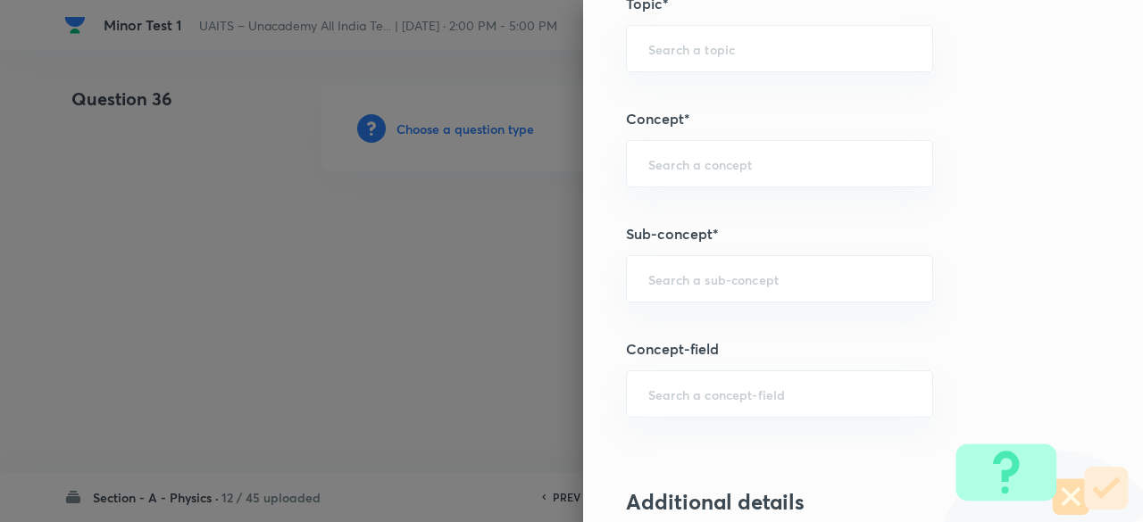
click at [680, 287] on div "​" at bounding box center [779, 278] width 307 height 47
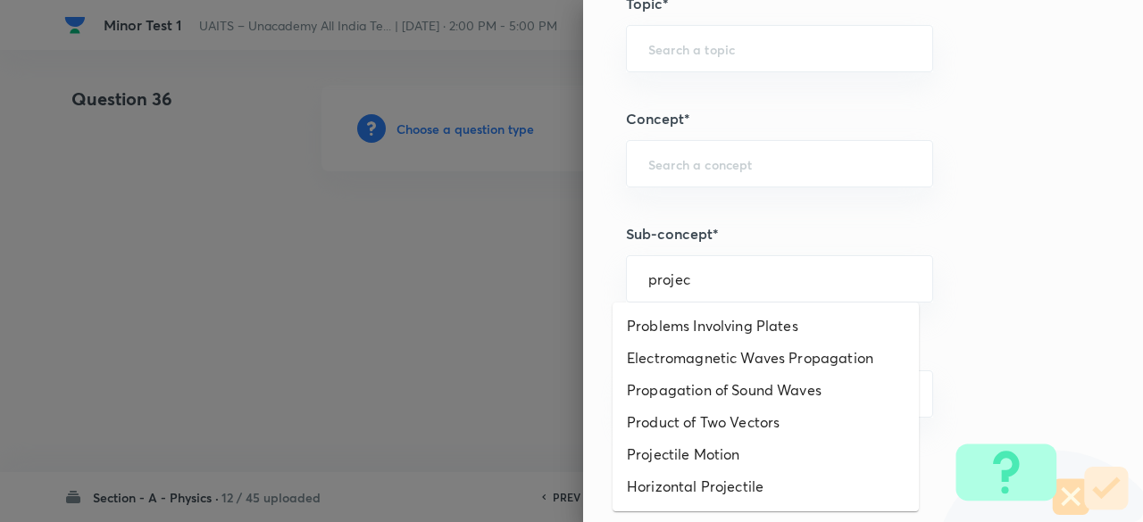
type input "projec"
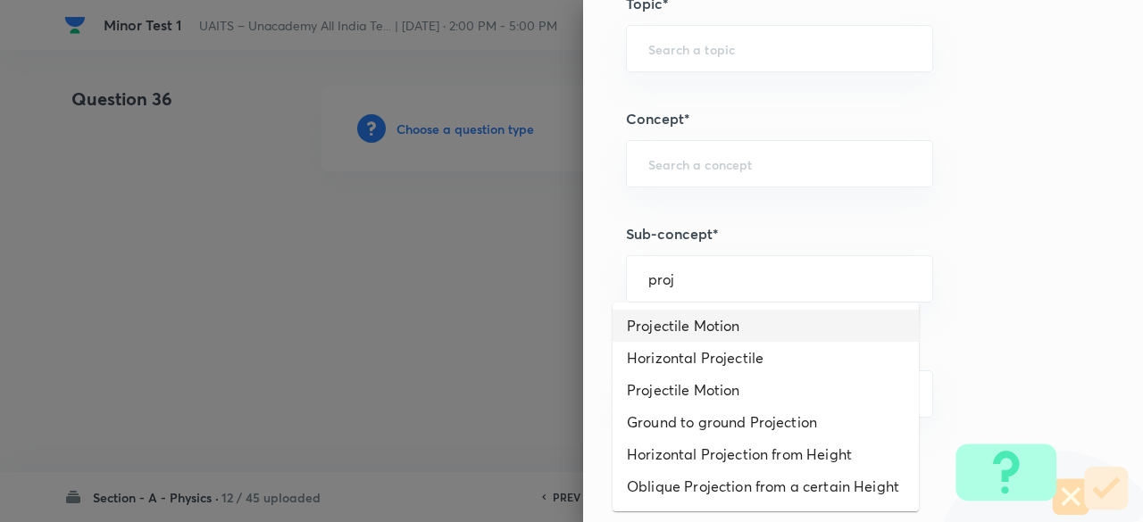
click at [693, 322] on li "Projectile Motion" at bounding box center [765, 326] width 306 height 32
type input "Projectile Motion"
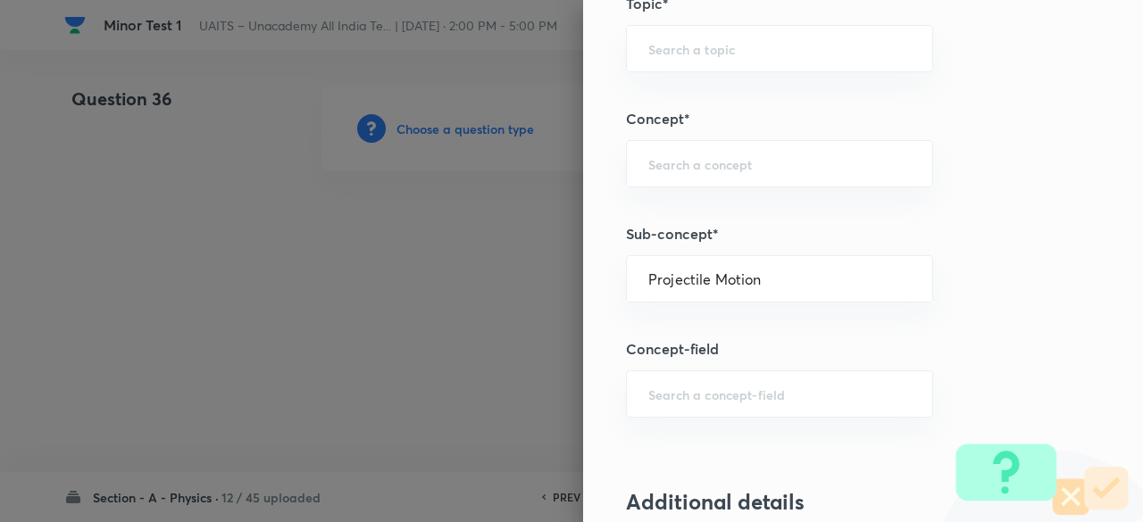
type input "Physics"
type input "Mechanics"
type input "Projectile Motion"
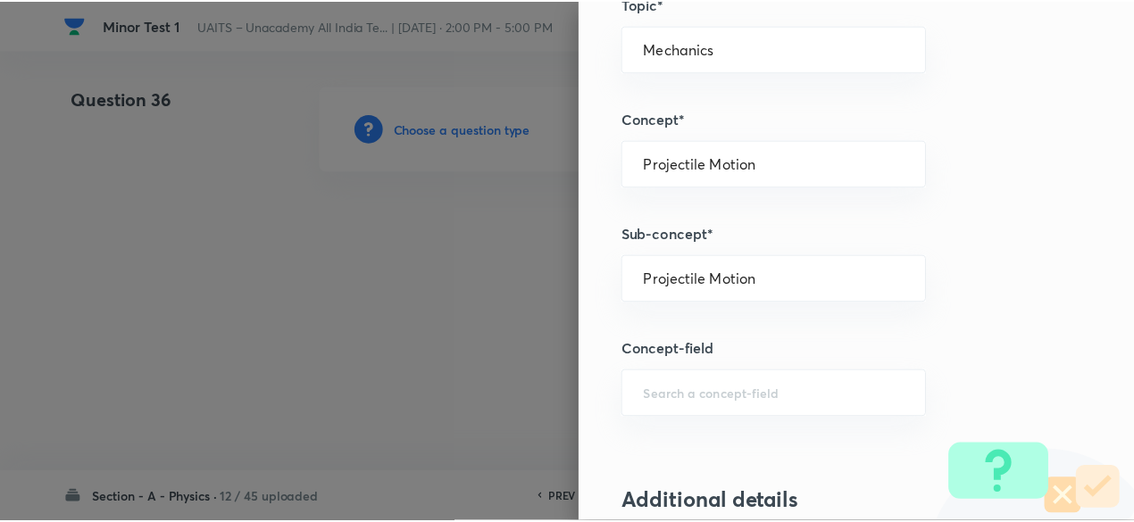
scroll to position [1906, 0]
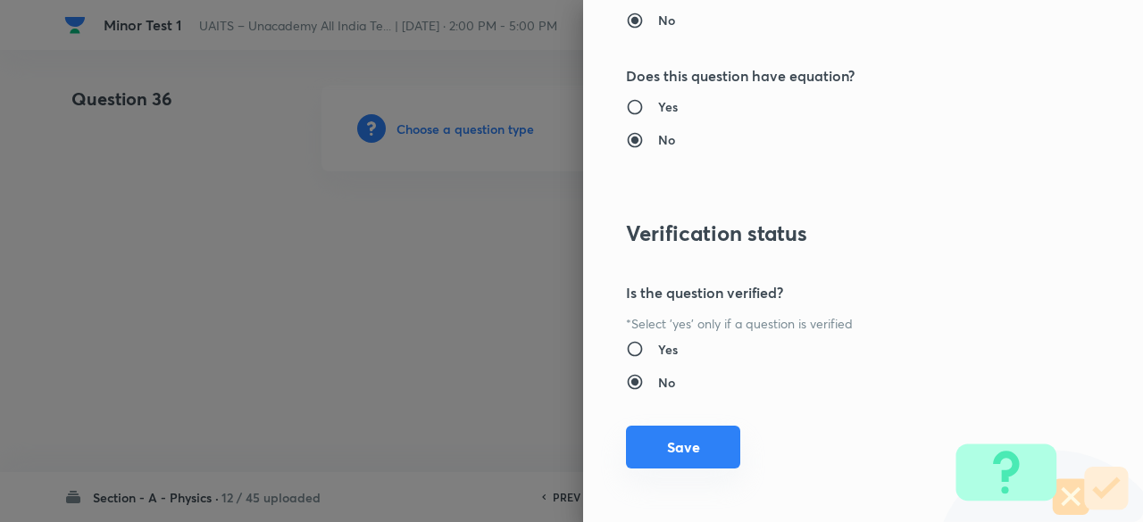
click at [703, 451] on button "Save" at bounding box center [683, 447] width 114 height 43
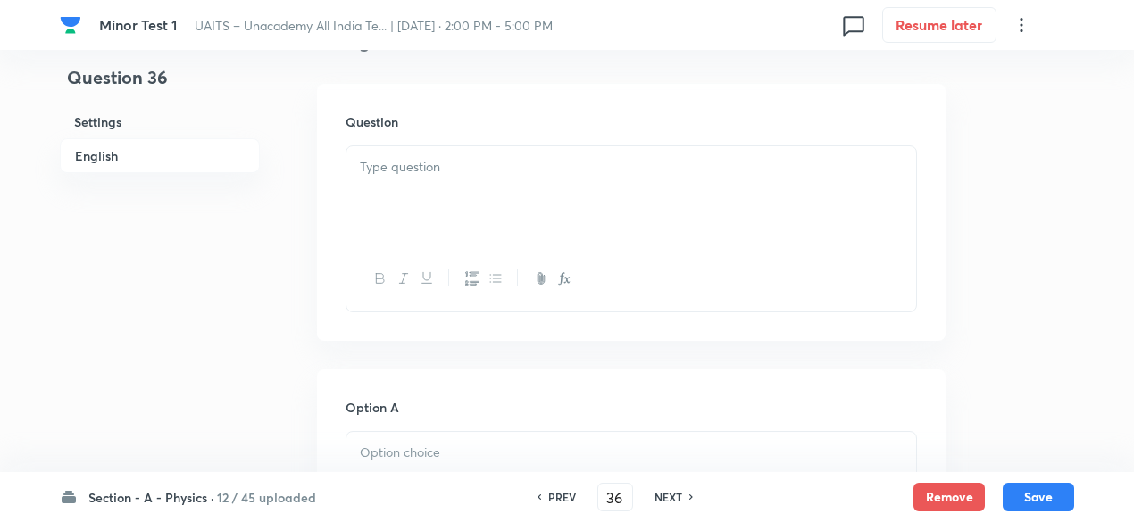
scroll to position [504, 0]
click at [504, 224] on div at bounding box center [631, 188] width 570 height 100
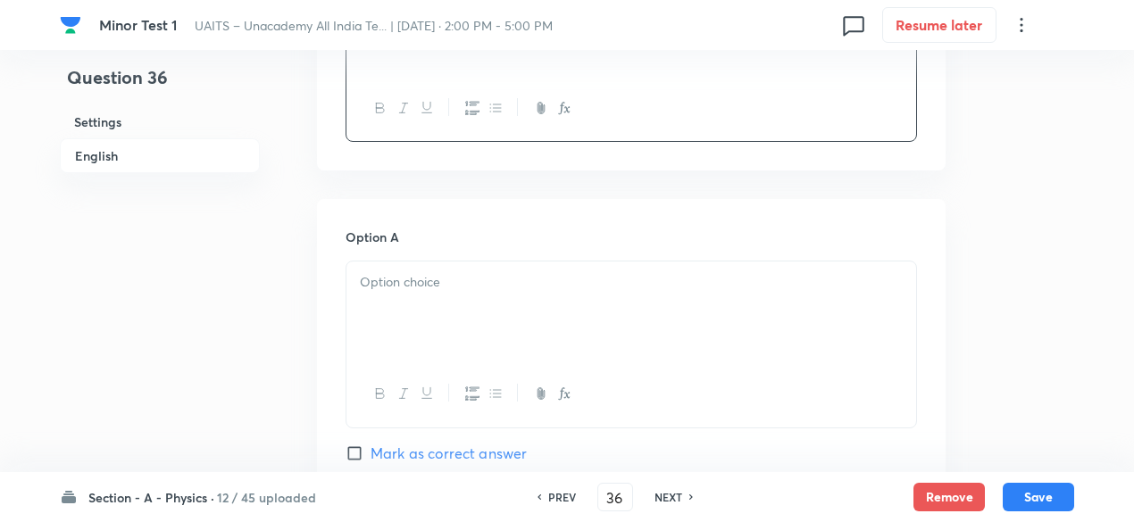
scroll to position [676, 0]
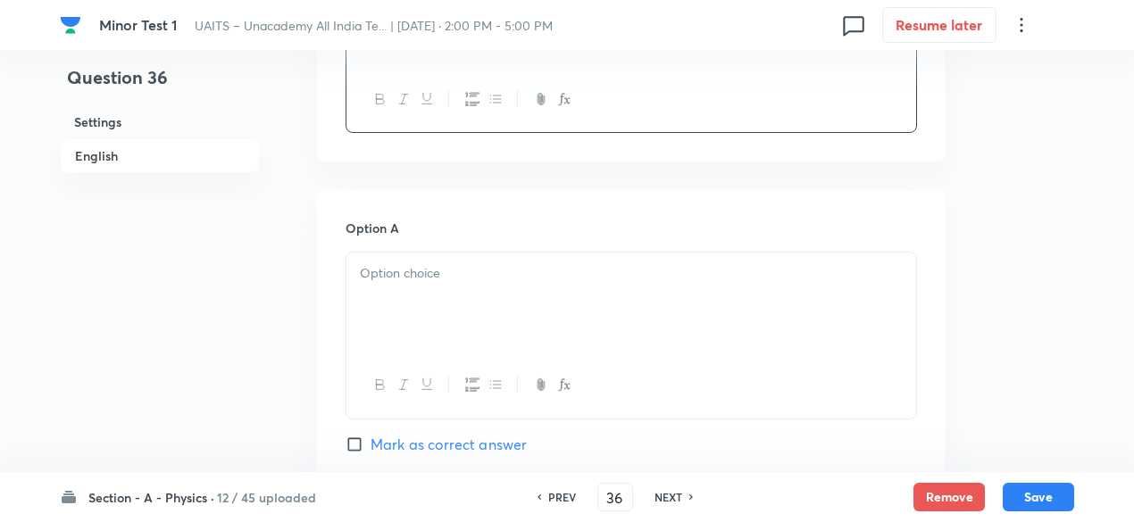
click at [569, 295] on div at bounding box center [631, 303] width 570 height 100
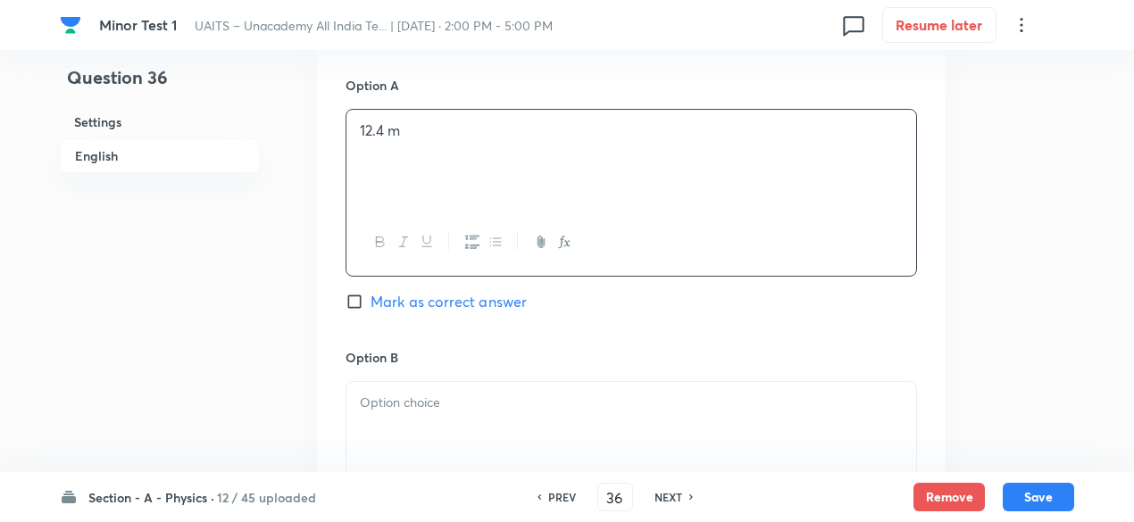
scroll to position [825, 0]
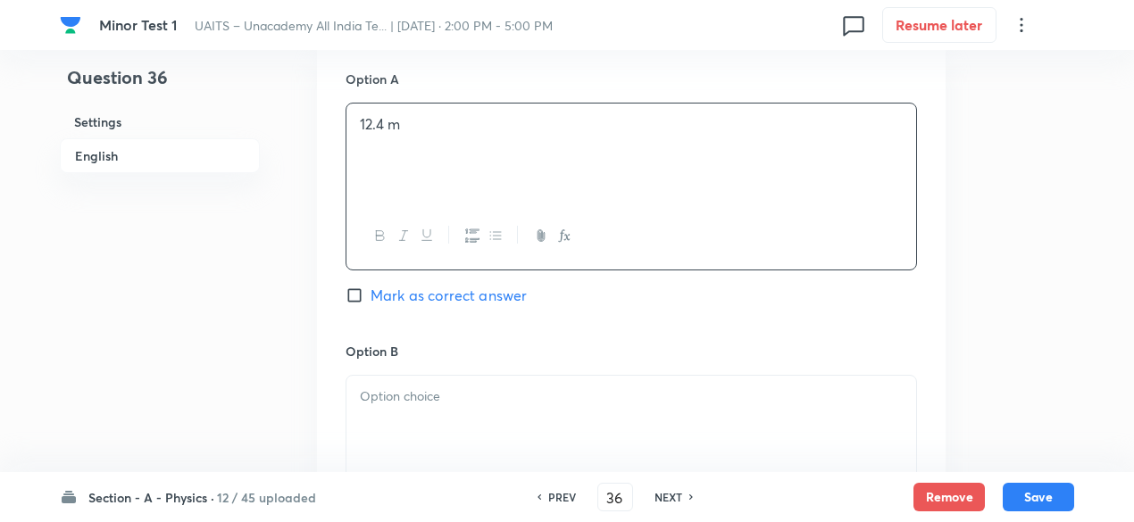
click at [527, 407] on div at bounding box center [631, 426] width 570 height 100
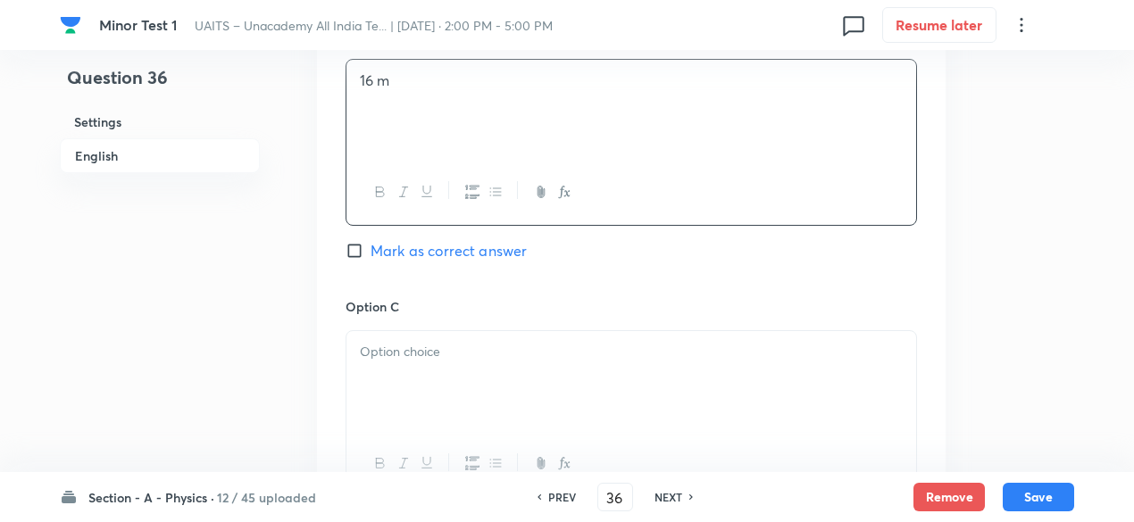
scroll to position [1143, 0]
click at [522, 364] on div at bounding box center [631, 379] width 570 height 100
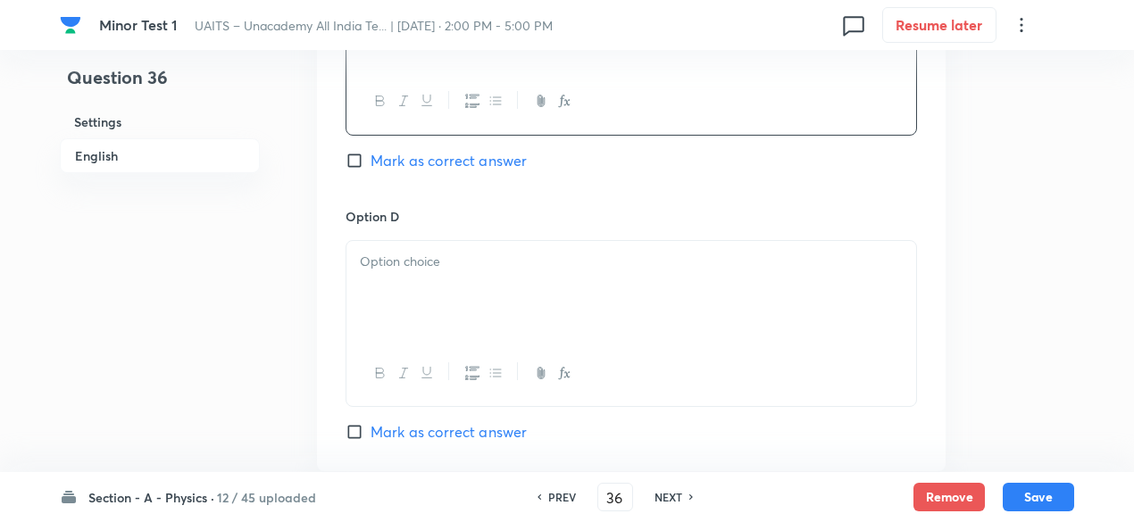
scroll to position [1515, 0]
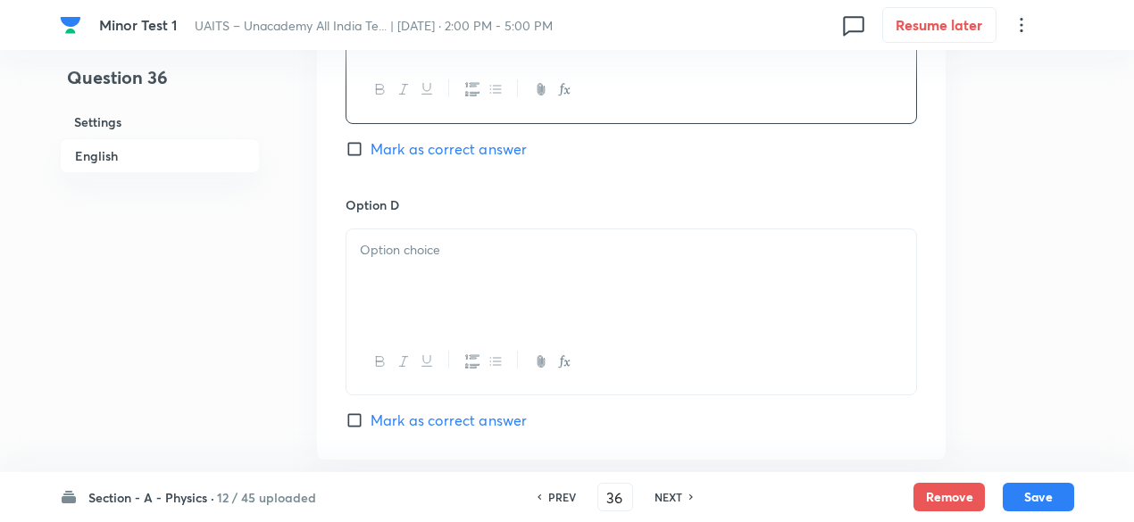
click at [498, 280] on div at bounding box center [631, 279] width 570 height 100
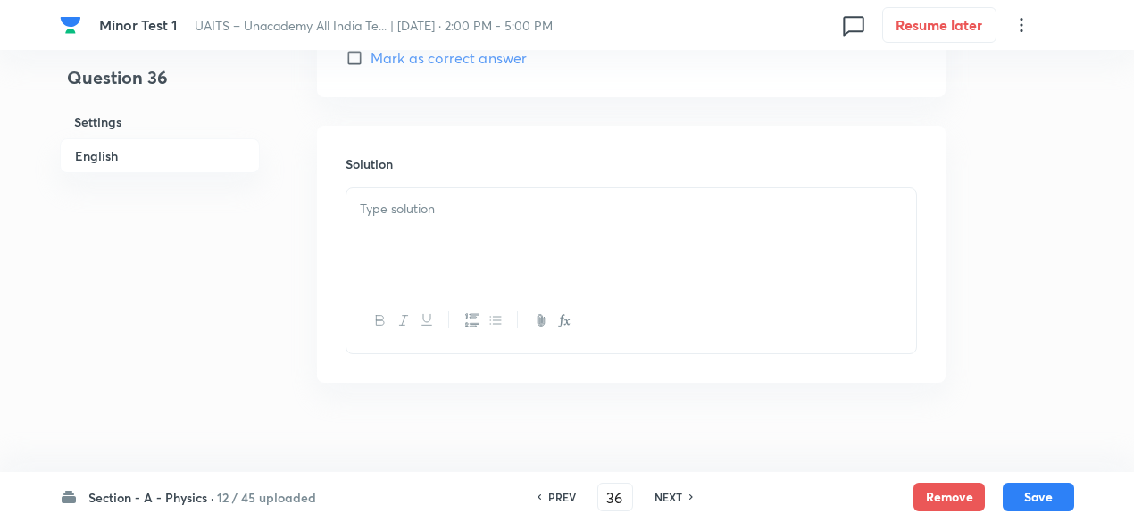
scroll to position [1893, 0]
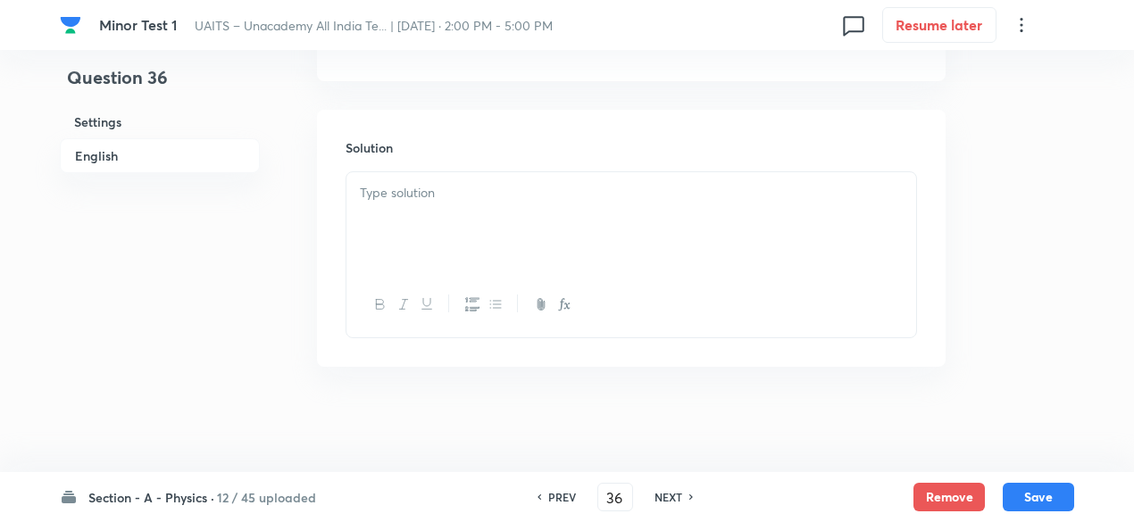
click at [445, 191] on p at bounding box center [631, 193] width 543 height 21
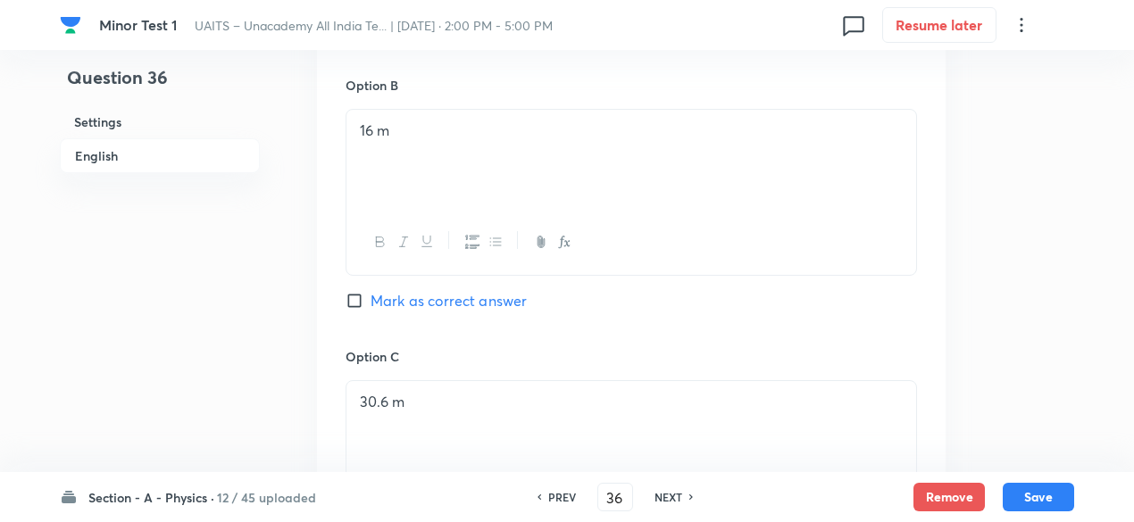
scroll to position [1100, 0]
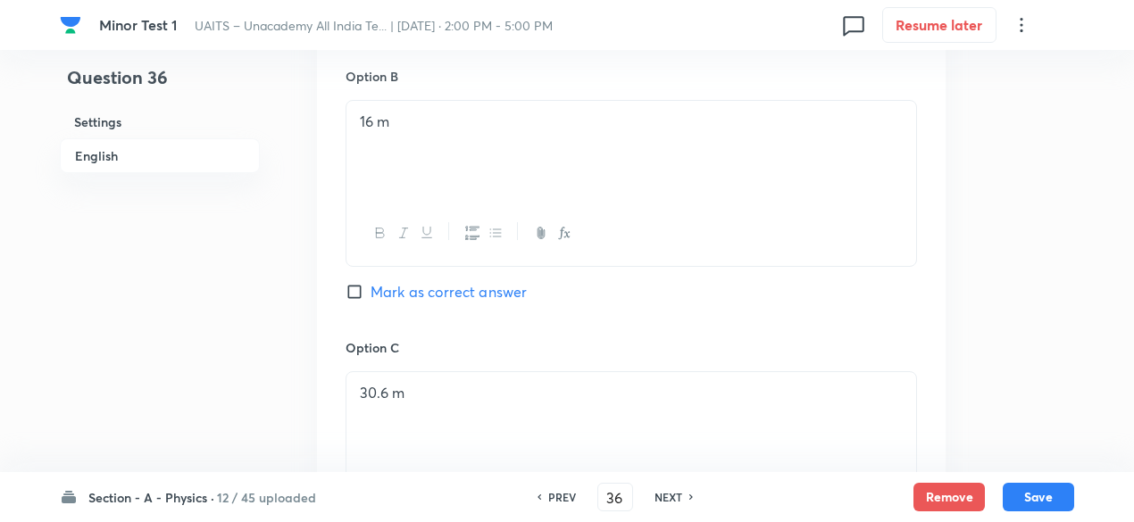
click at [484, 300] on span "Mark as correct answer" at bounding box center [448, 291] width 156 height 21
click at [370, 300] on input "Mark as correct answer" at bounding box center [357, 292] width 25 height 18
checkbox input "true"
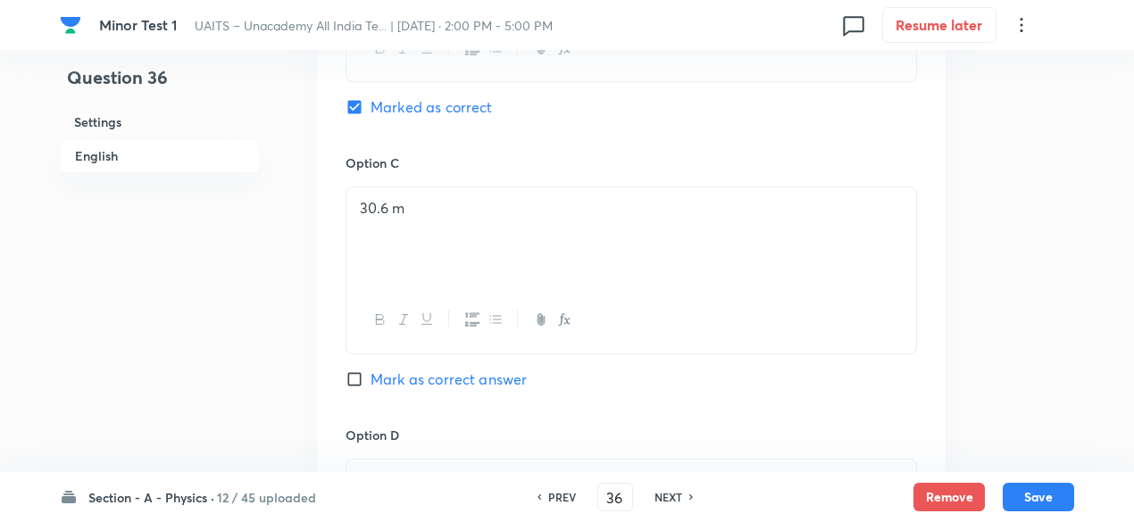
scroll to position [1943, 0]
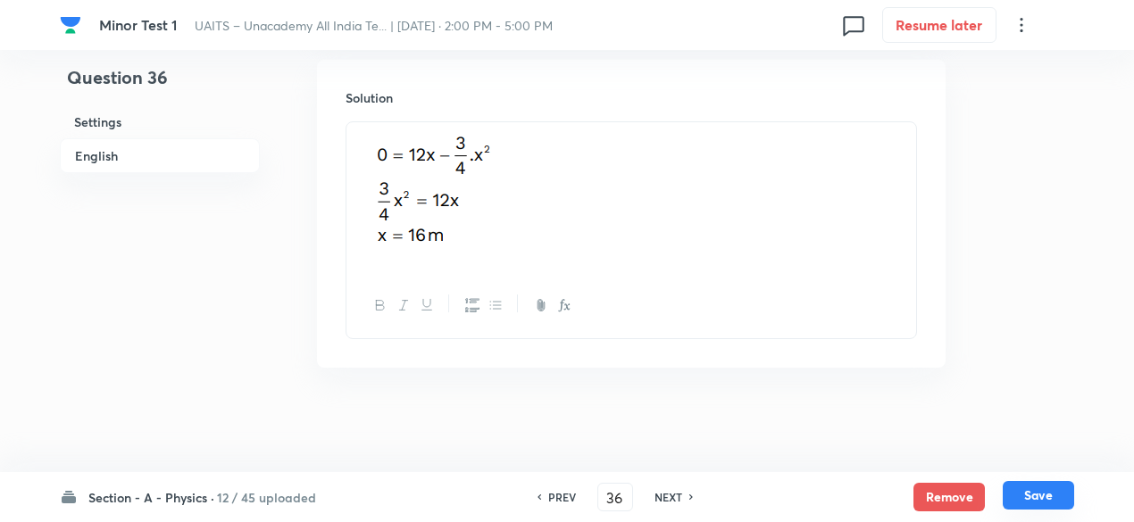
click at [1039, 497] on button "Save" at bounding box center [1037, 495] width 71 height 29
type input "37"
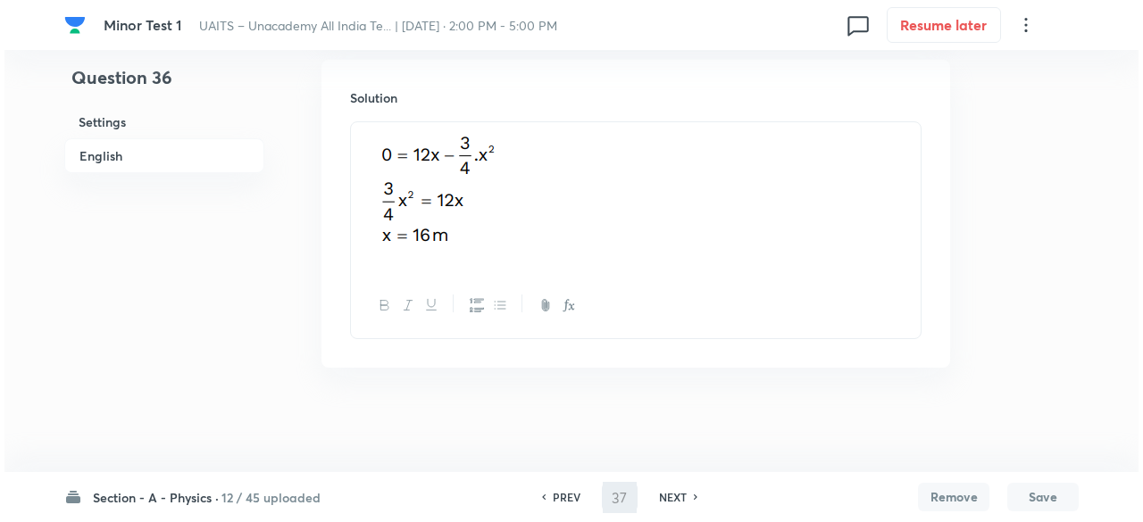
scroll to position [0, 0]
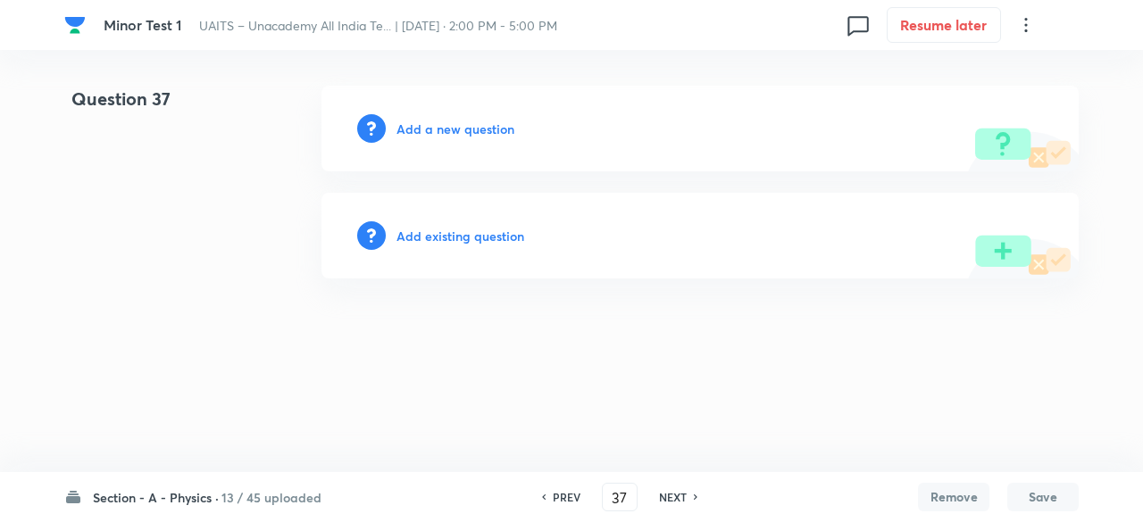
click at [486, 123] on h6 "Add a new question" at bounding box center [455, 129] width 118 height 19
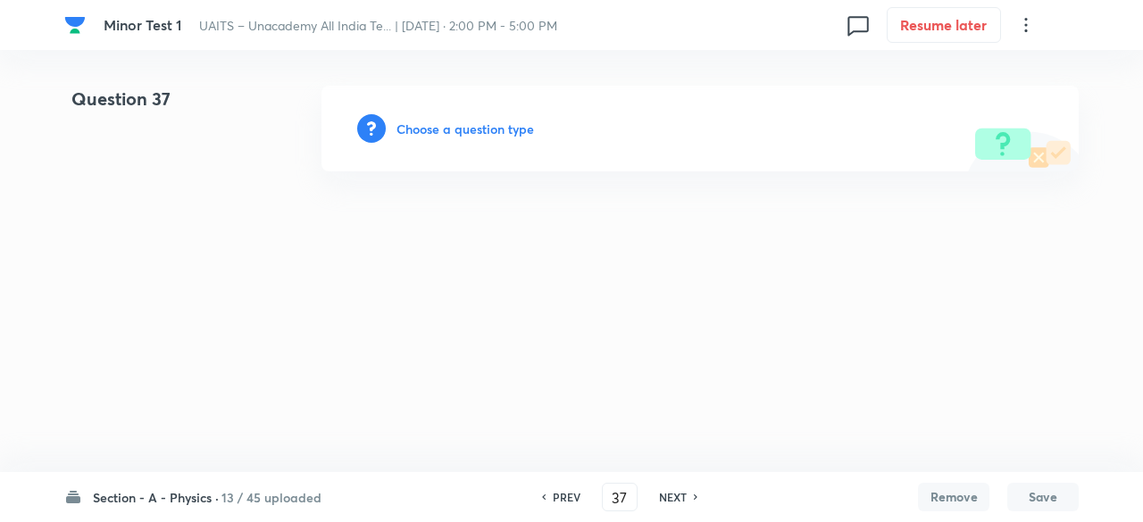
click at [486, 123] on h6 "Choose a question type" at bounding box center [464, 129] width 137 height 19
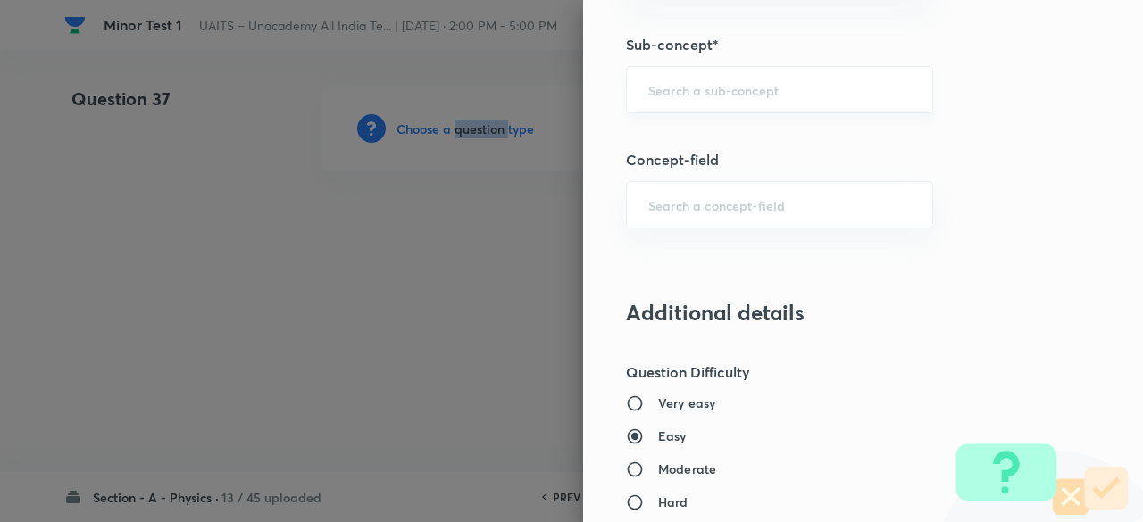
click at [750, 103] on div "​" at bounding box center [779, 89] width 307 height 47
click at [750, 103] on div "​" at bounding box center [779, 88] width 307 height 47
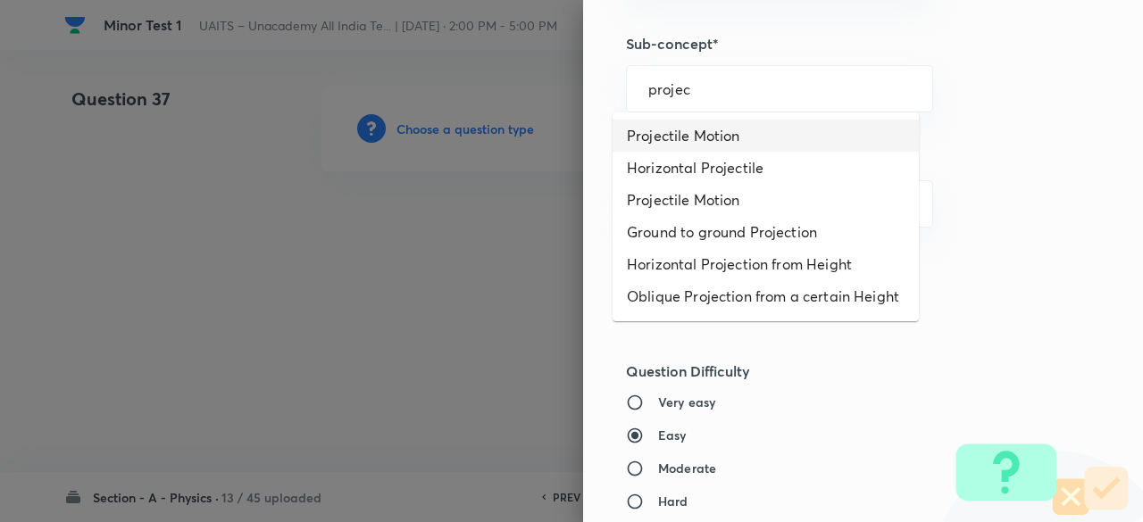
click at [729, 135] on li "Projectile Motion" at bounding box center [765, 136] width 306 height 32
type input "Projectile Motion"
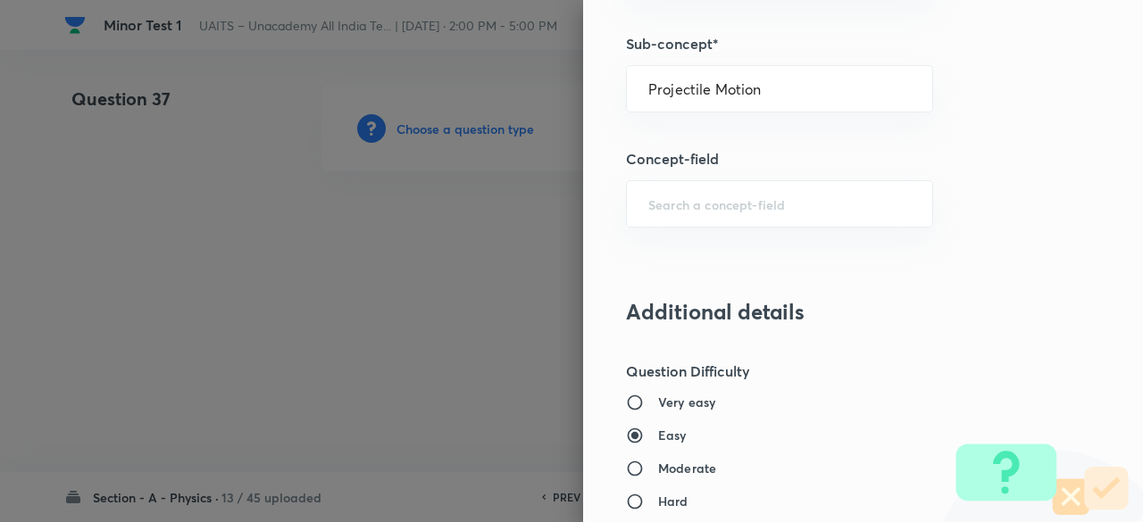
type input "Physics"
type input "Mechanics"
type input "Projectile Motion"
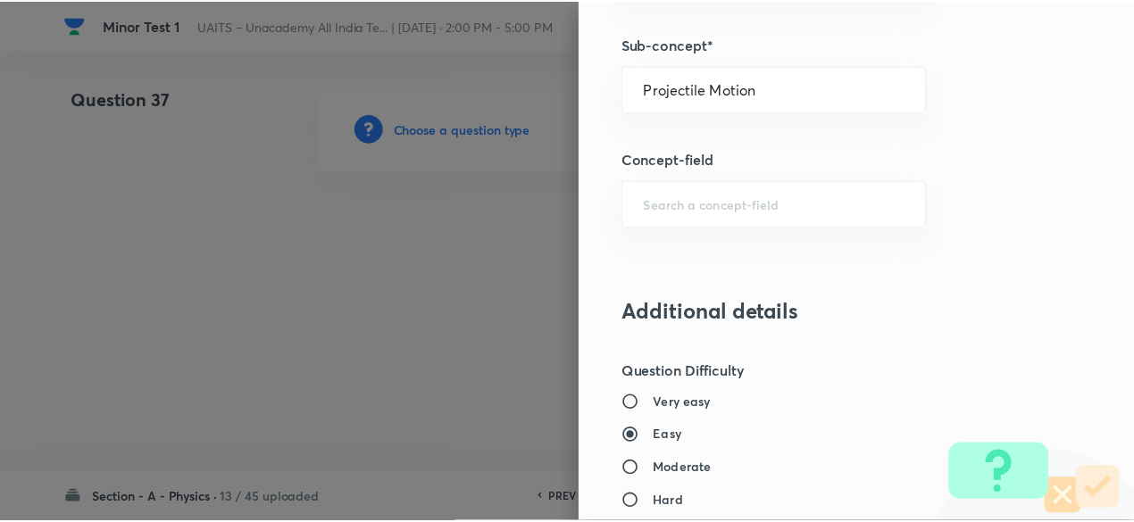
scroll to position [1906, 0]
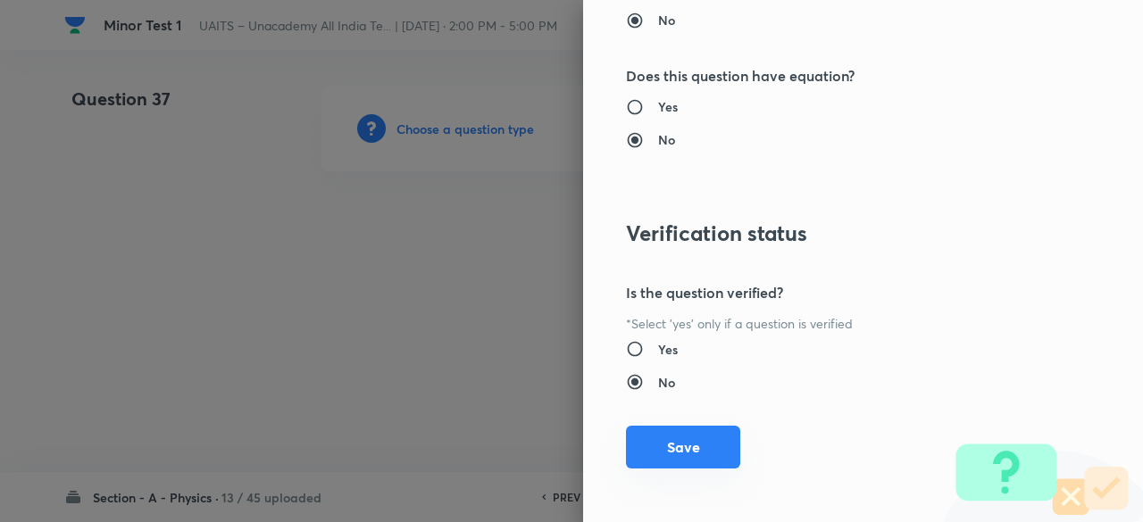
click at [686, 450] on button "Save" at bounding box center [683, 447] width 114 height 43
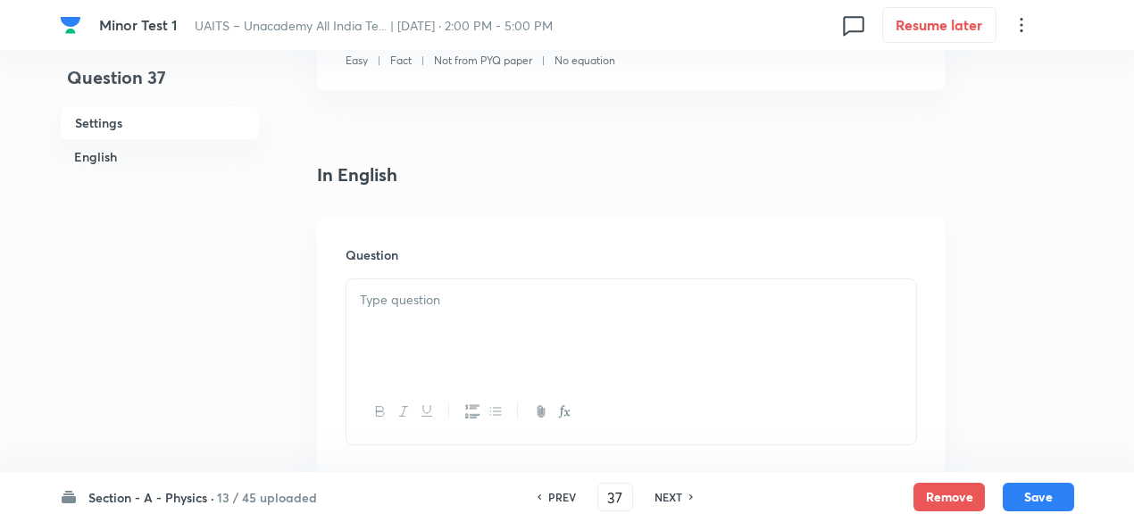
scroll to position [370, 0]
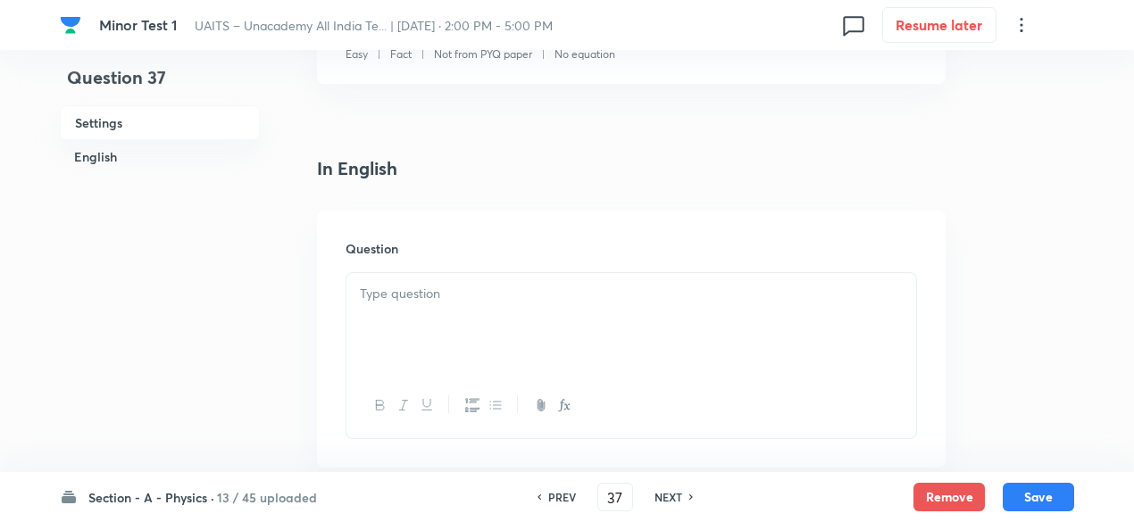
click at [520, 269] on div "Question" at bounding box center [631, 339] width 628 height 257
click at [511, 278] on div at bounding box center [631, 323] width 570 height 100
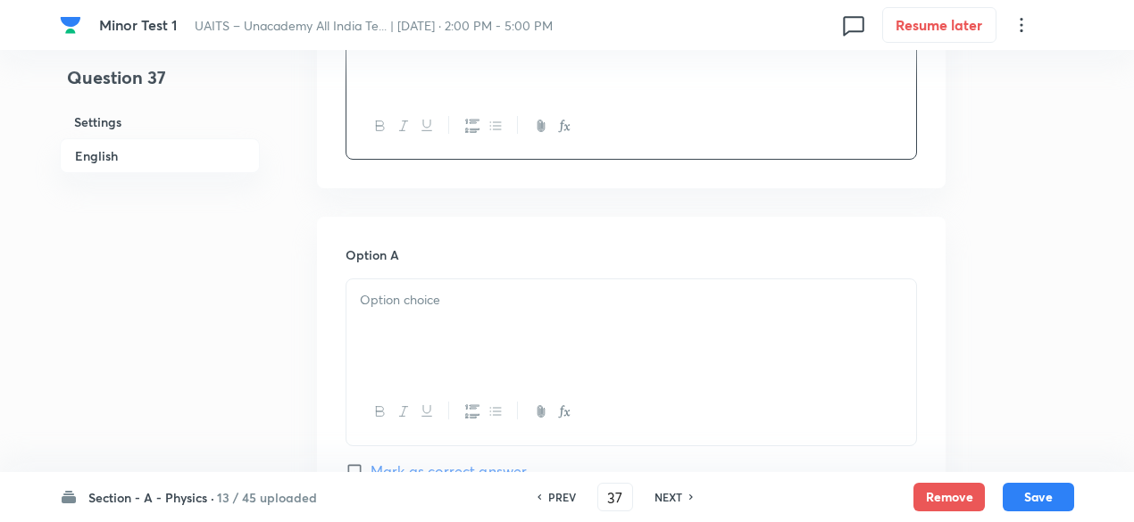
scroll to position [690, 0]
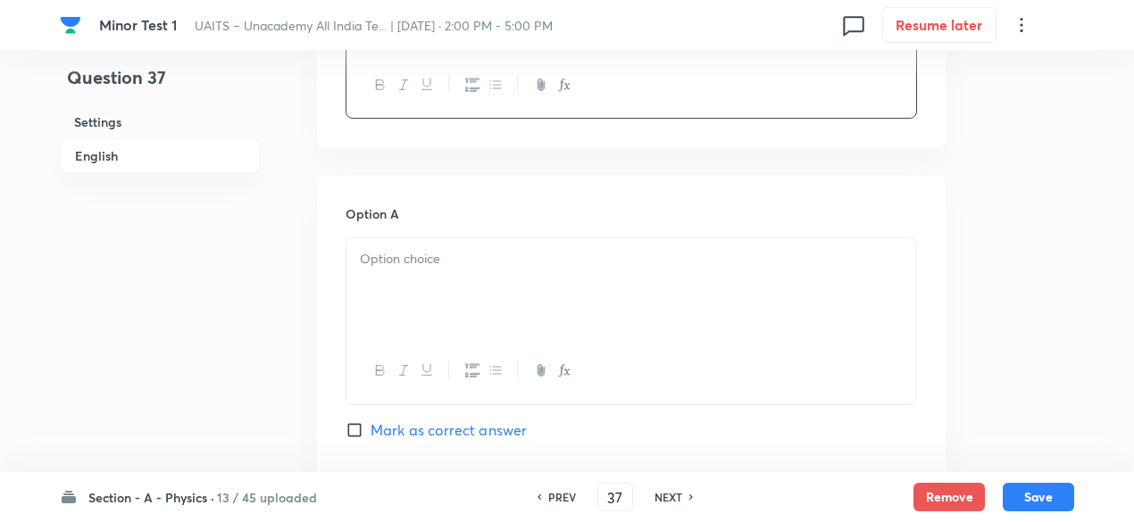
click at [536, 296] on div at bounding box center [631, 288] width 570 height 100
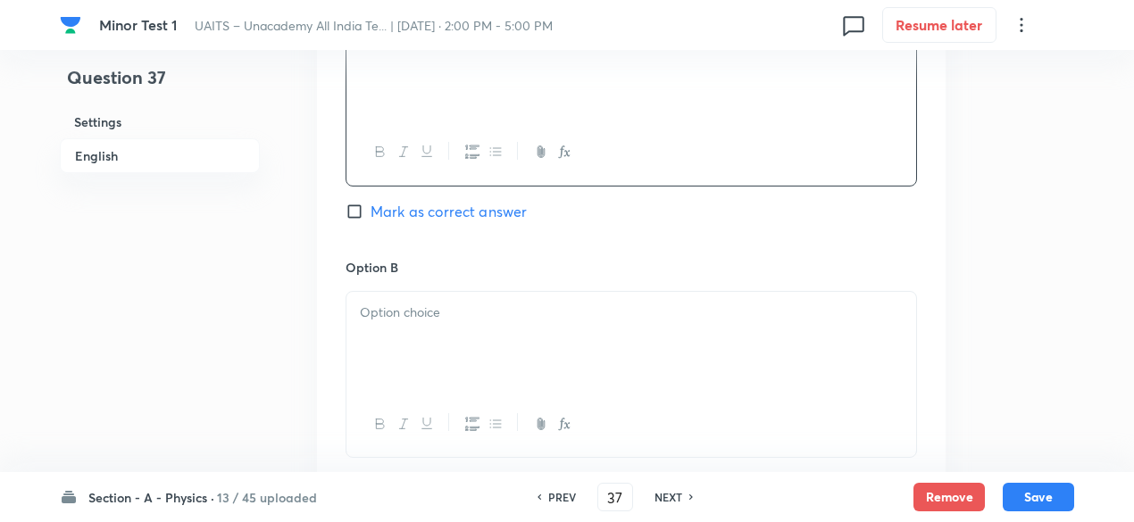
scroll to position [933, 0]
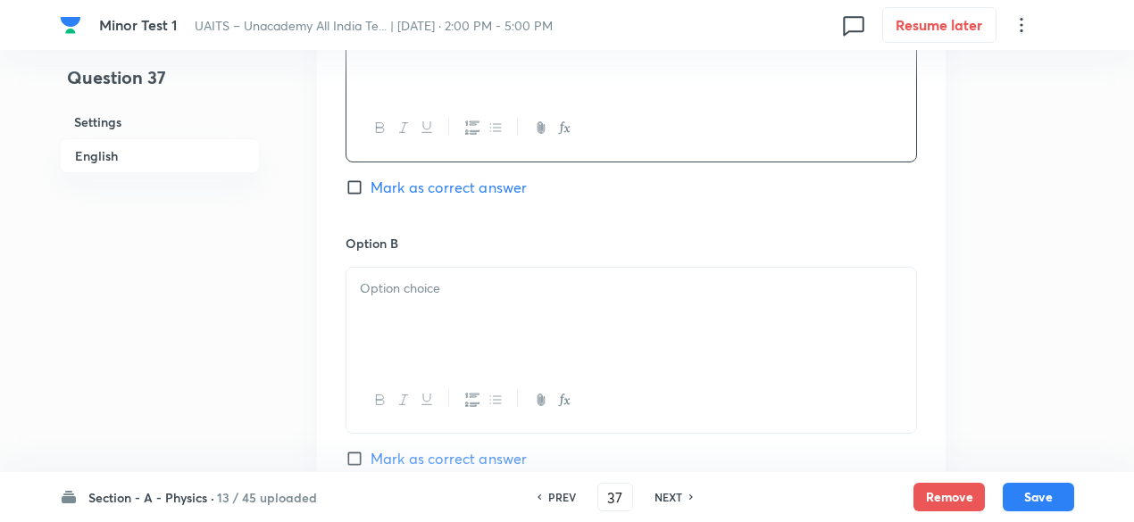
click at [475, 299] on div at bounding box center [631, 318] width 570 height 100
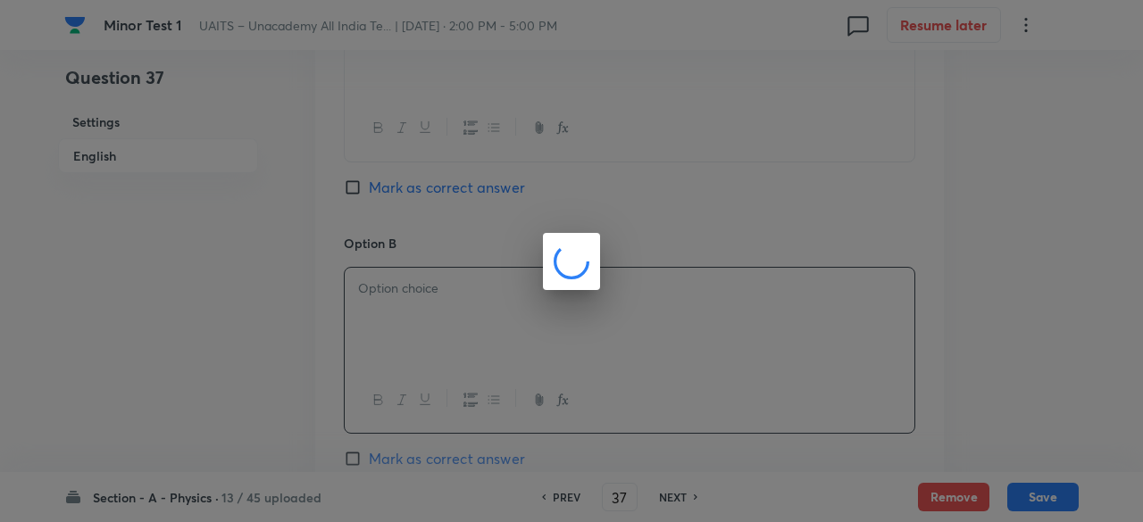
click at [475, 299] on div at bounding box center [571, 261] width 1143 height 522
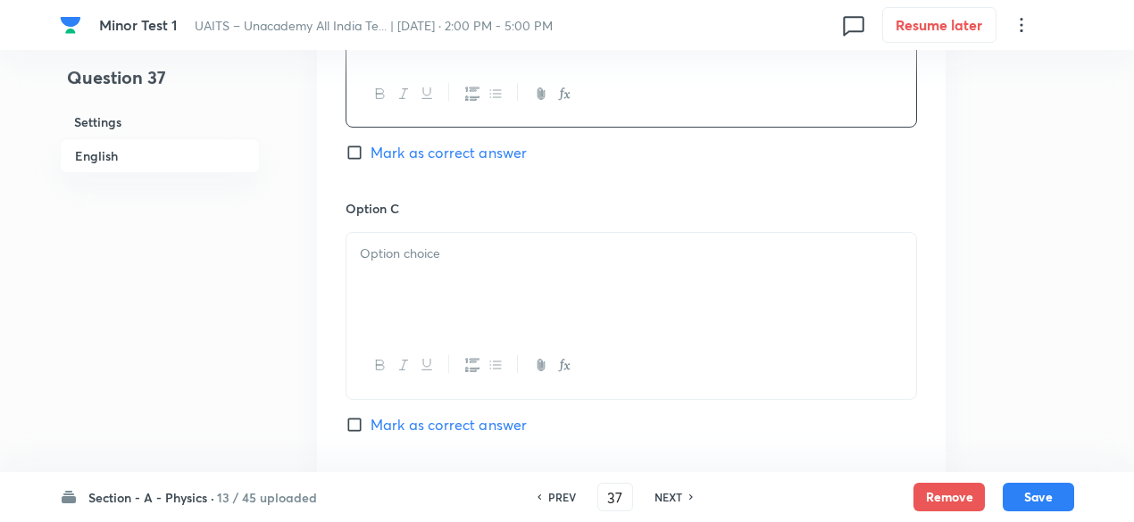
scroll to position [1240, 0]
click at [512, 275] on div at bounding box center [631, 282] width 570 height 100
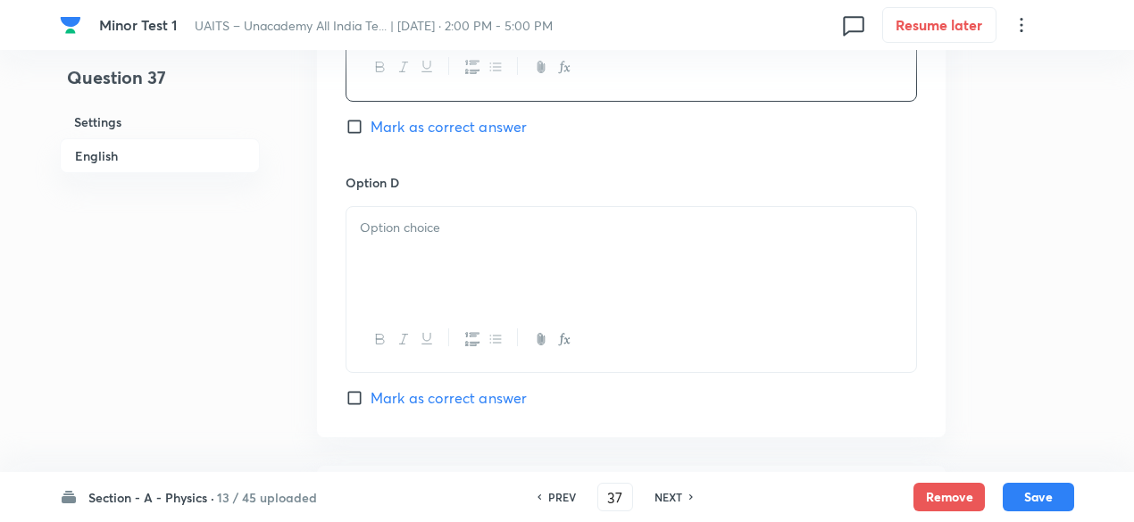
scroll to position [1552, 0]
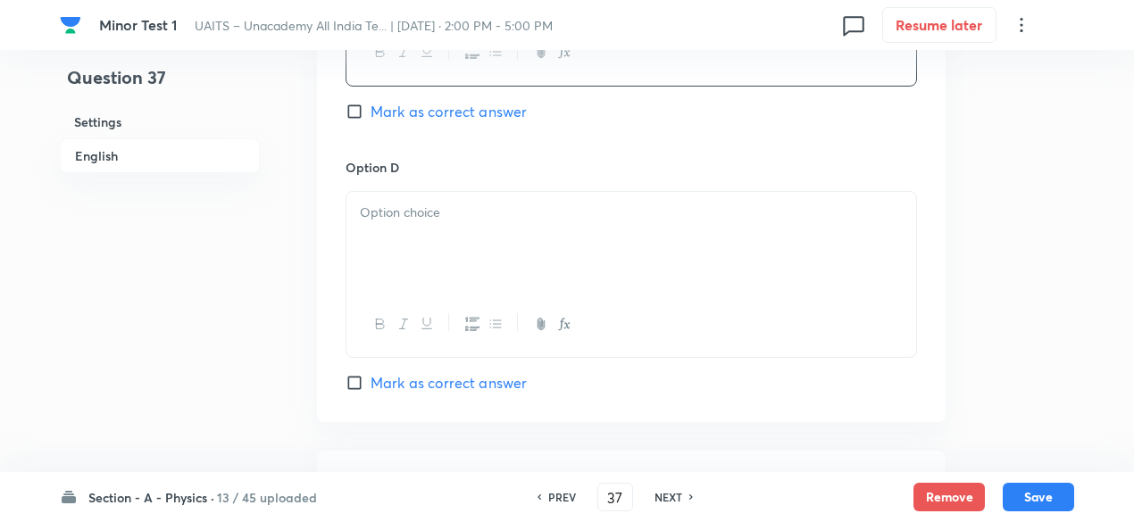
click at [505, 253] on div at bounding box center [631, 242] width 570 height 100
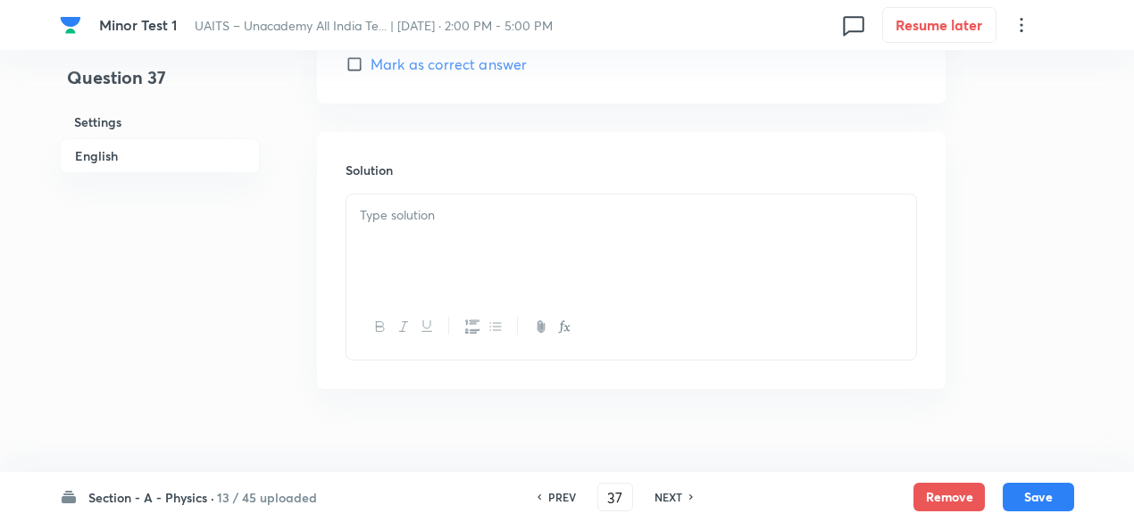
scroll to position [1893, 0]
click at [438, 174] on div at bounding box center [631, 222] width 570 height 100
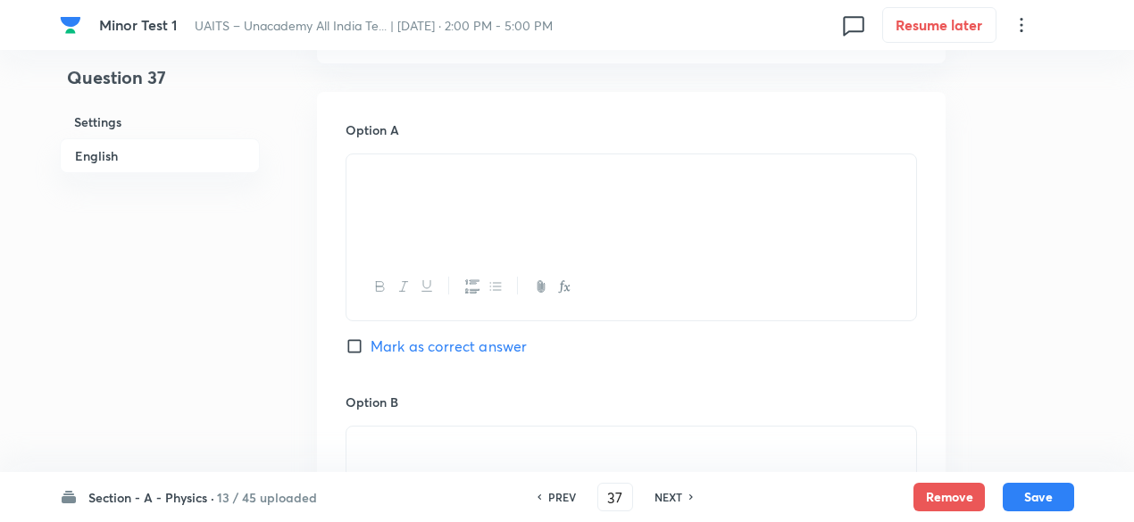
scroll to position [772, 0]
click at [497, 349] on span "Mark as correct answer" at bounding box center [448, 347] width 156 height 21
click at [370, 349] on input "Mark as correct answer" at bounding box center [357, 348] width 25 height 18
checkbox input "true"
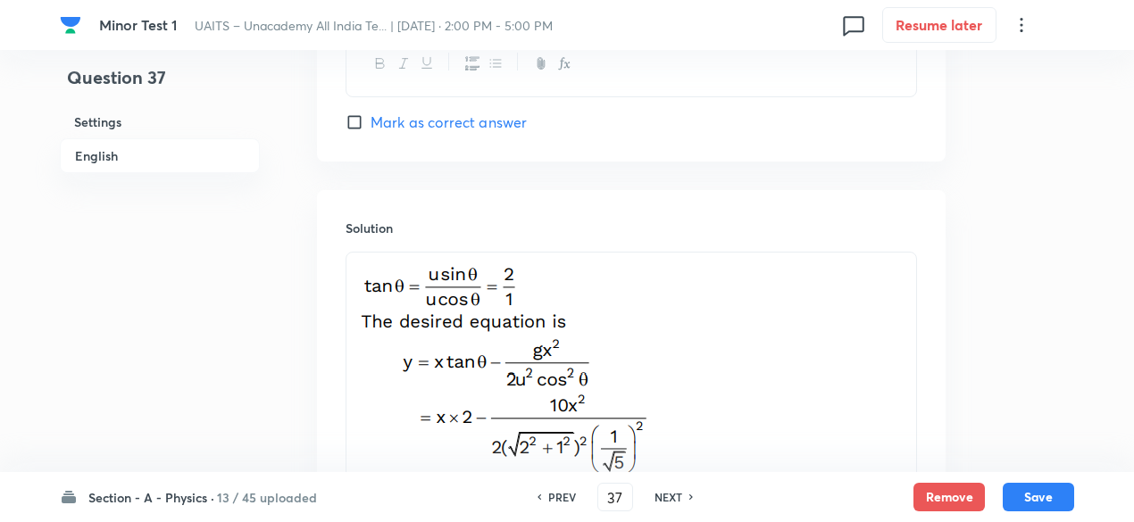
scroll to position [2064, 0]
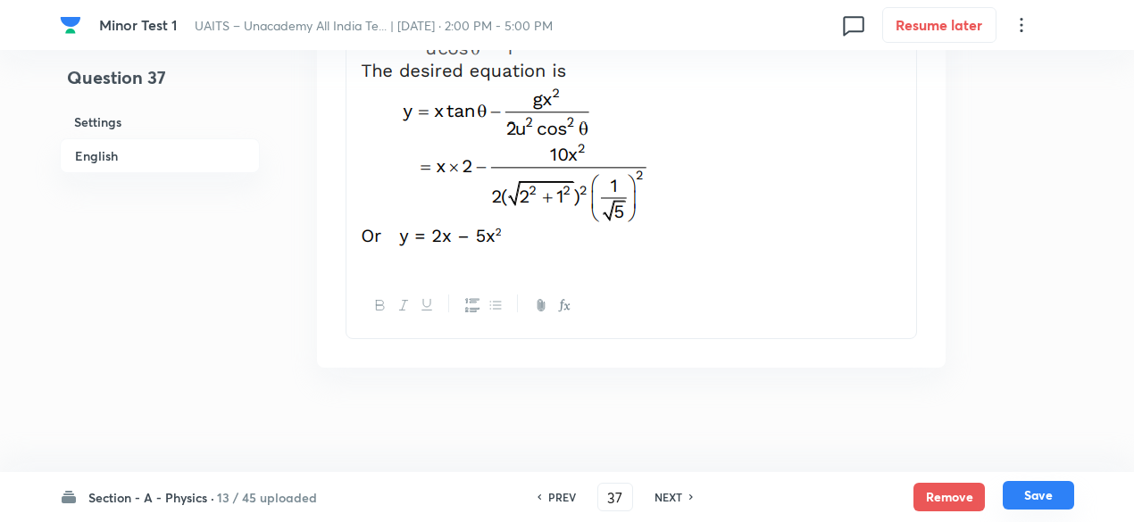
click at [1039, 495] on button "Save" at bounding box center [1037, 495] width 71 height 29
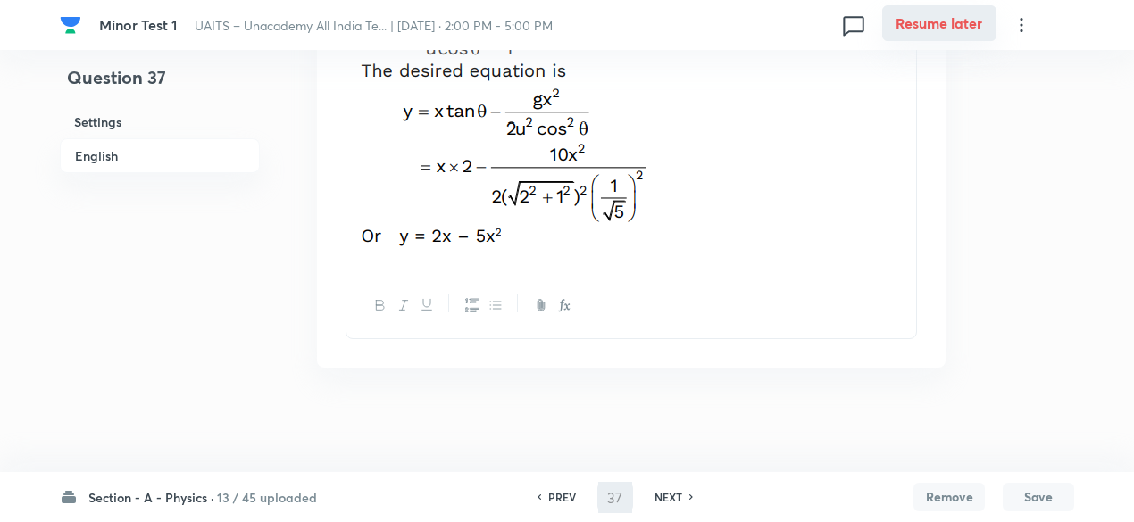
type input "38"
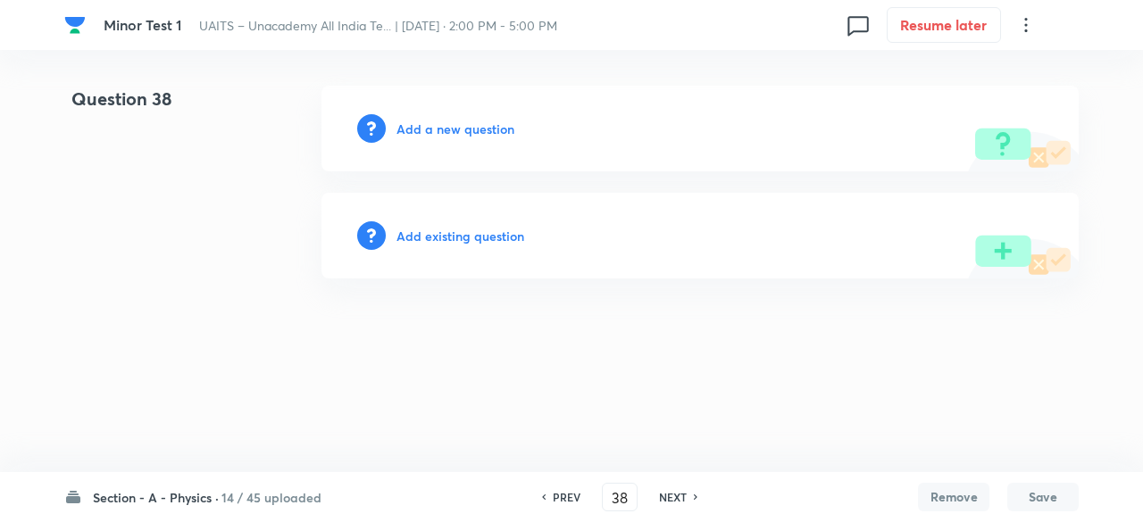
click at [455, 122] on h6 "Add a new question" at bounding box center [455, 129] width 118 height 19
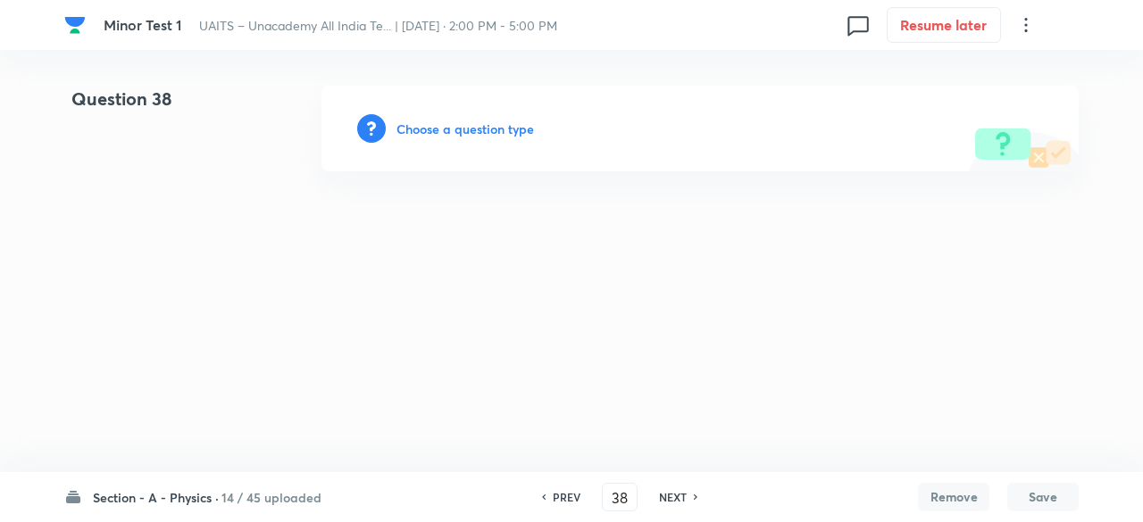
click at [486, 121] on h6 "Choose a question type" at bounding box center [464, 129] width 137 height 19
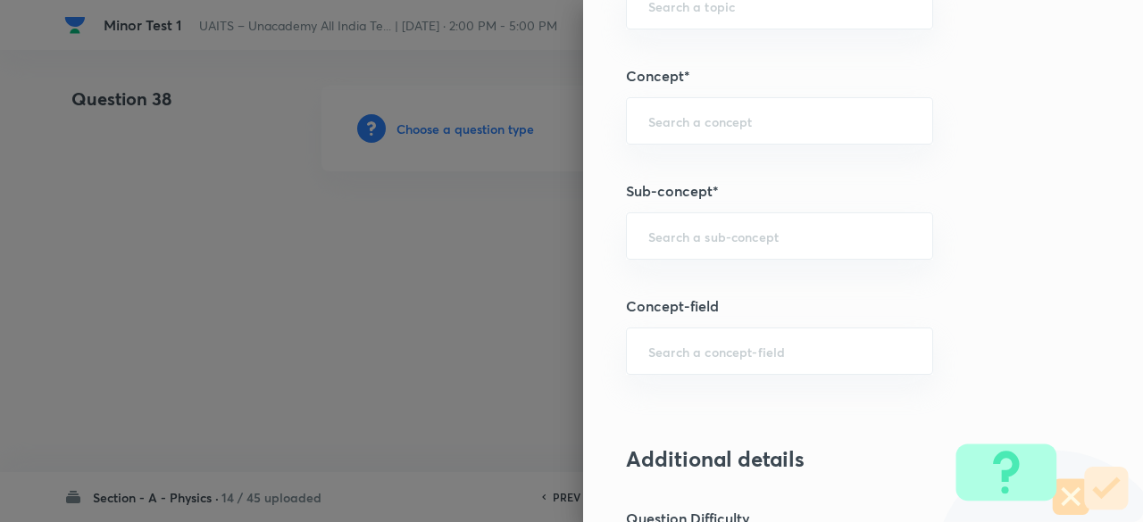
scroll to position [974, 0]
click at [722, 244] on div "​" at bounding box center [779, 234] width 307 height 47
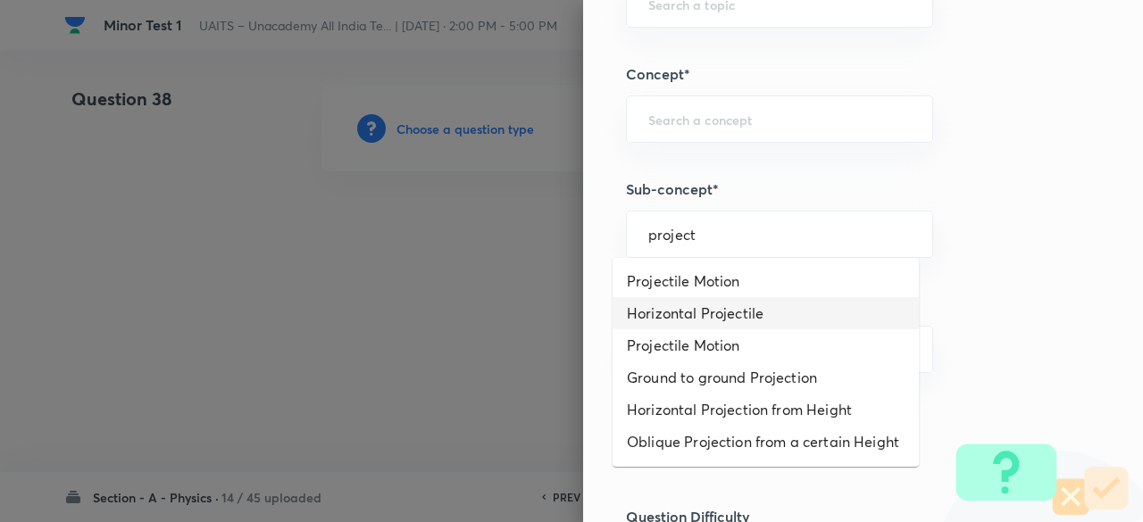
click at [712, 312] on li "Horizontal Projectile" at bounding box center [765, 313] width 306 height 32
type input "Horizontal Projectile"
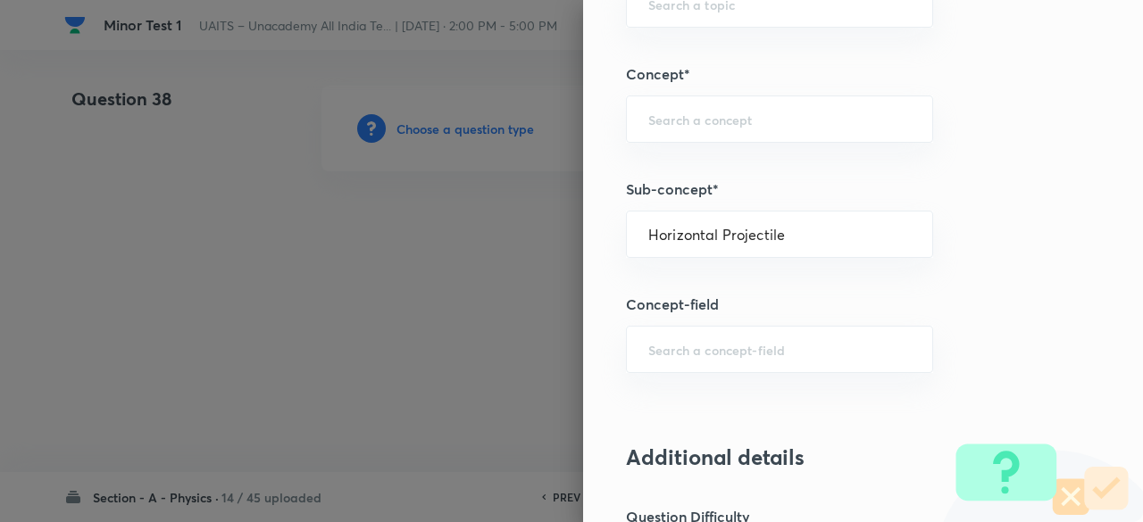
type input "Physics"
type input "Mechanics"
type input "Projectile Motion"
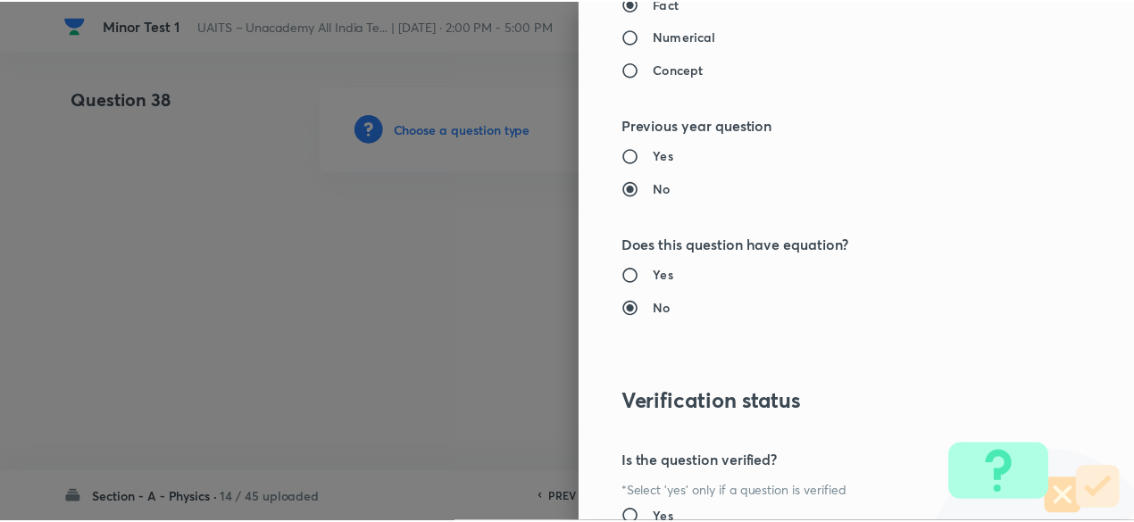
scroll to position [1906, 0]
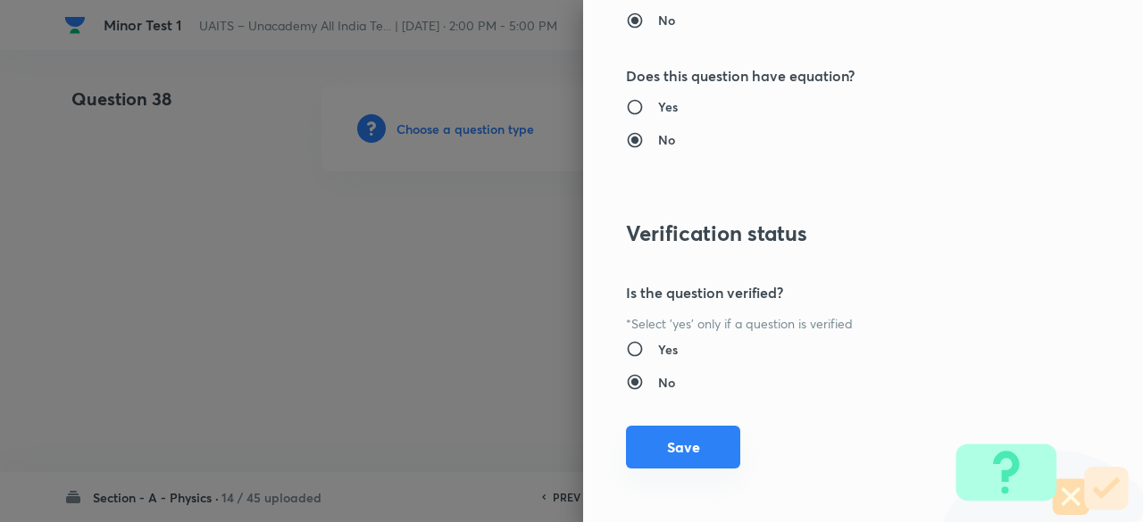
click at [682, 445] on button "Save" at bounding box center [683, 447] width 114 height 43
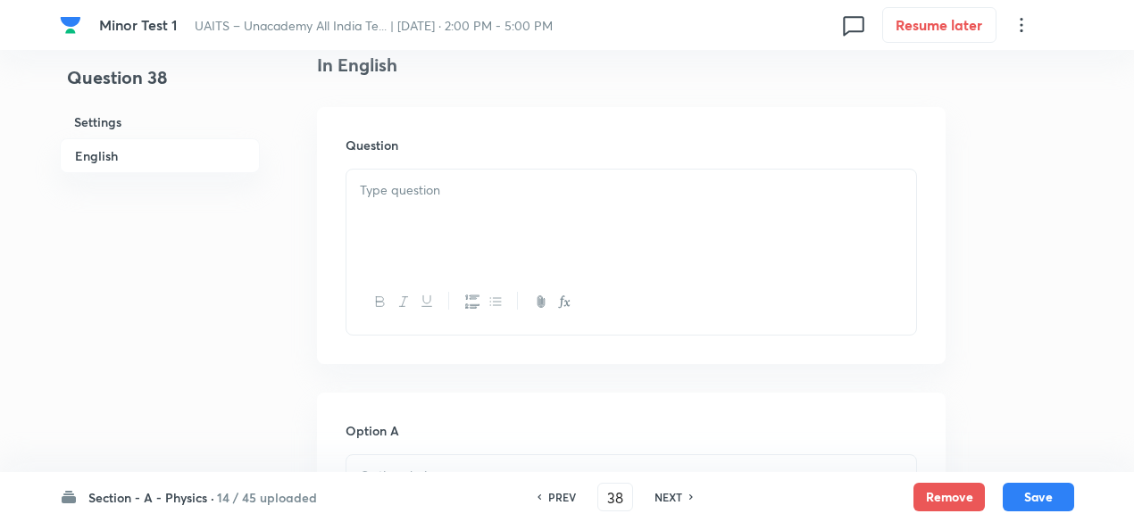
scroll to position [478, 0]
click at [496, 239] on div at bounding box center [631, 214] width 570 height 100
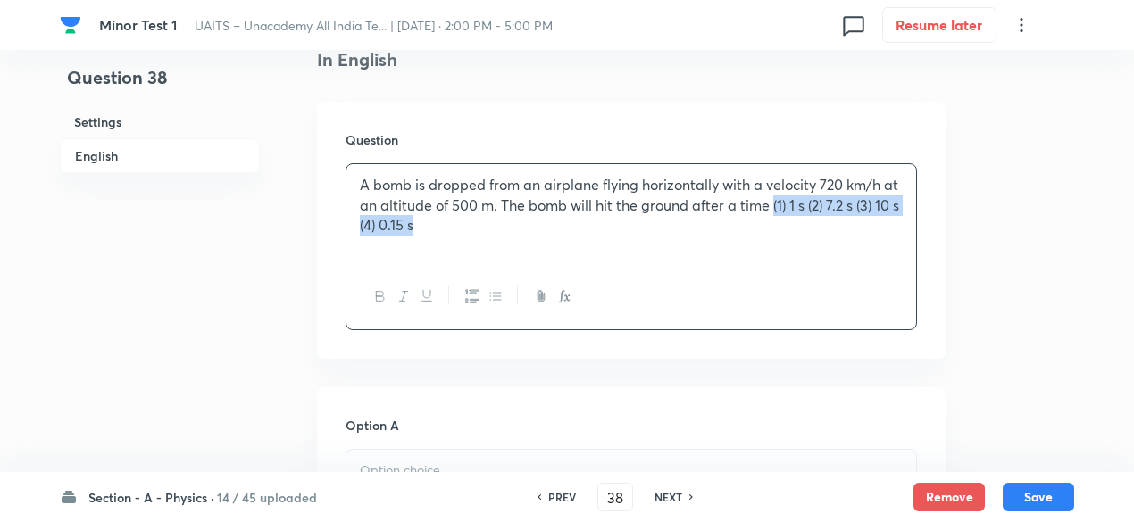
drag, startPoint x: 773, startPoint y: 204, endPoint x: 803, endPoint y: 255, distance: 59.2
click at [803, 255] on div "A bomb is dropped from an airplane flying horizontally with a velocity 720 km/h…" at bounding box center [631, 214] width 570 height 100
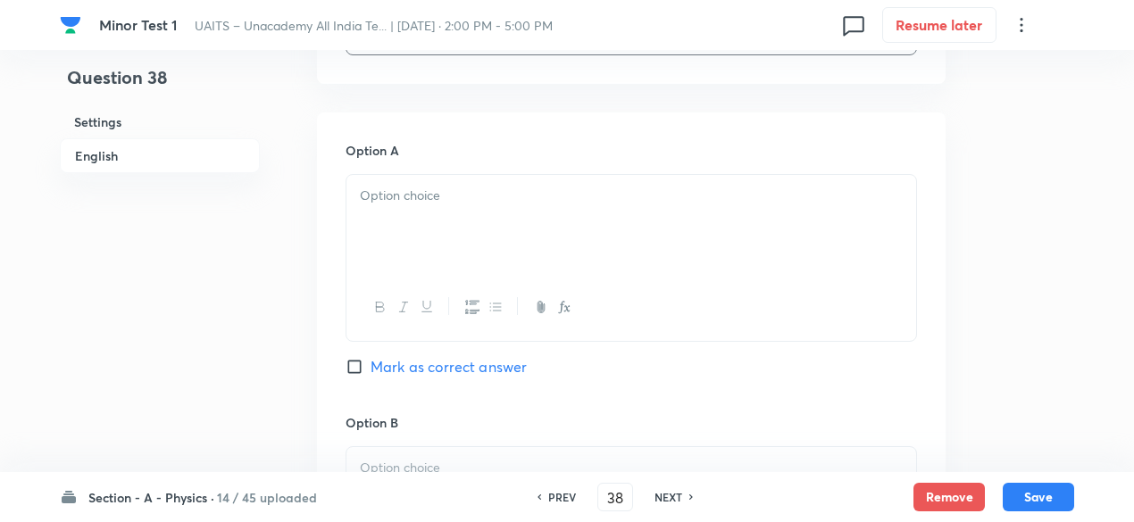
scroll to position [761, 0]
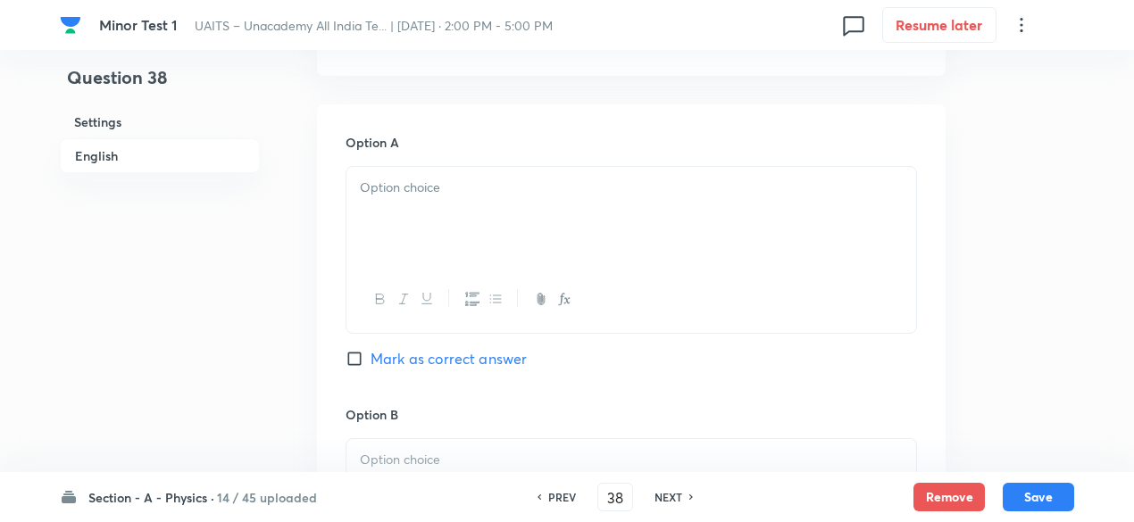
click at [539, 166] on div at bounding box center [630, 249] width 571 height 167
click at [526, 188] on p at bounding box center [631, 188] width 543 height 21
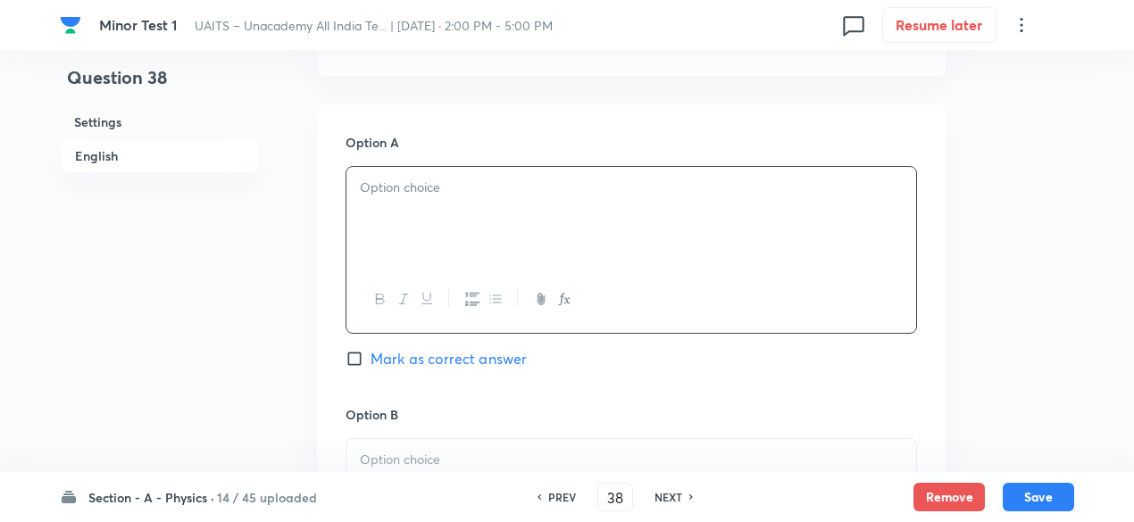
paste div
click at [526, 188] on p "(1) 1 s (2) 7.2 s (3) 10 s (4) 0.15 s" at bounding box center [631, 188] width 543 height 21
click at [370, 181] on p "(1) 1 s (2) 7.2 s (3) 10 s (4) 0.15 s" at bounding box center [631, 188] width 543 height 21
drag, startPoint x: 378, startPoint y: 188, endPoint x: 515, endPoint y: 198, distance: 136.9
click at [515, 198] on div "1 s (2) 7.2 s (3) 10 s (4) 0.15 s" at bounding box center [631, 217] width 570 height 100
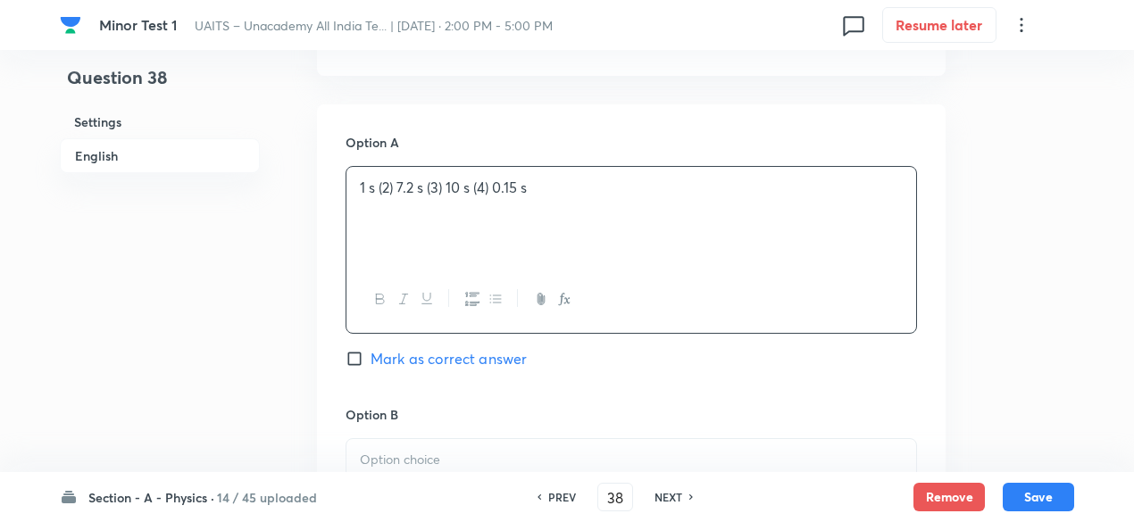
drag, startPoint x: 377, startPoint y: 185, endPoint x: 545, endPoint y: 197, distance: 169.2
click at [545, 197] on div "1 s (2) 7.2 s (3) 10 s (4) 0.15 s" at bounding box center [631, 217] width 570 height 100
drag, startPoint x: 378, startPoint y: 192, endPoint x: 605, endPoint y: 212, distance: 227.6
click at [605, 212] on div "1 s (2) 7.2 s (3) 10 s (4) 0.15 s" at bounding box center [631, 217] width 570 height 100
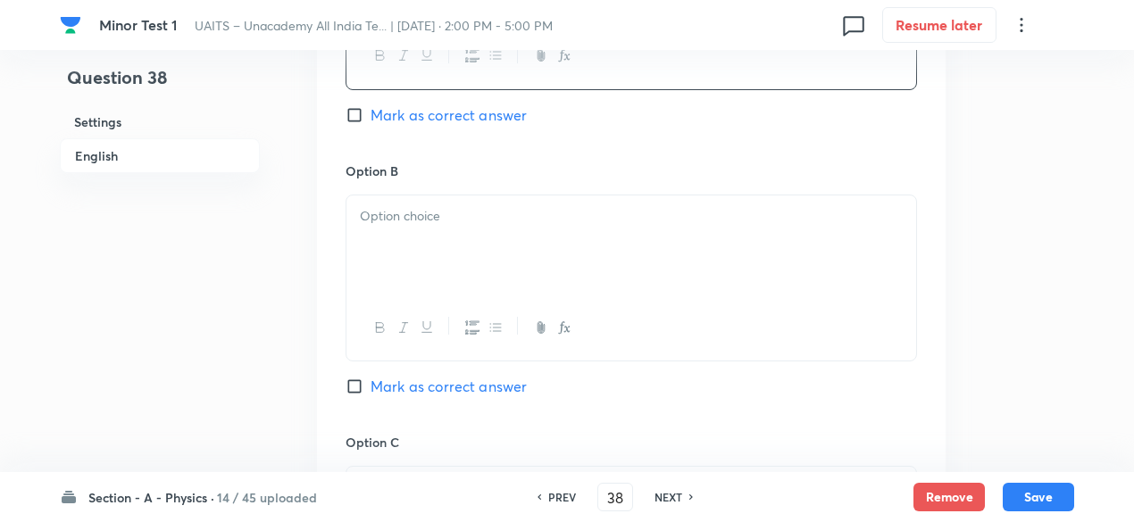
scroll to position [1017, 0]
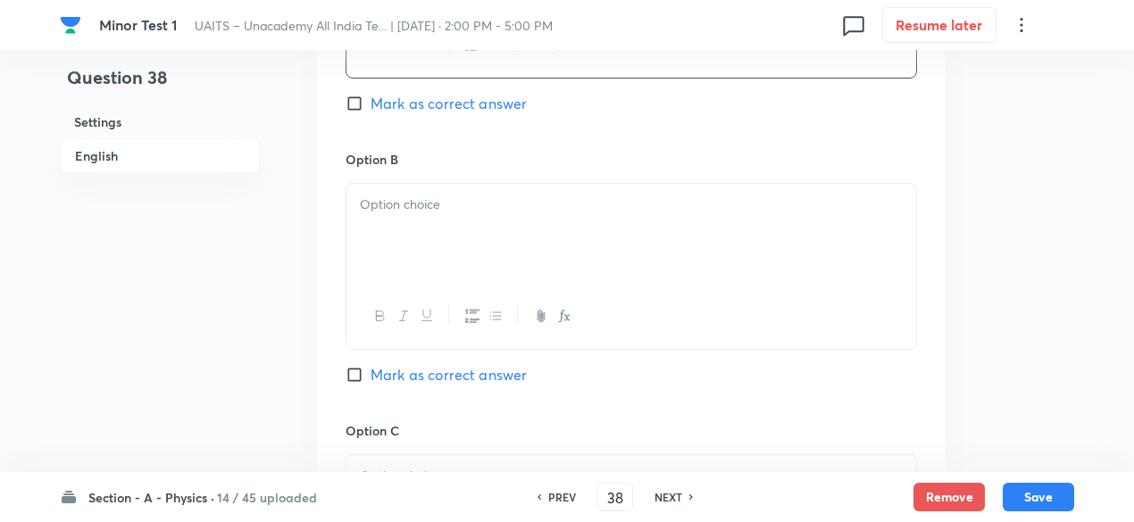
click at [537, 227] on div at bounding box center [631, 234] width 570 height 100
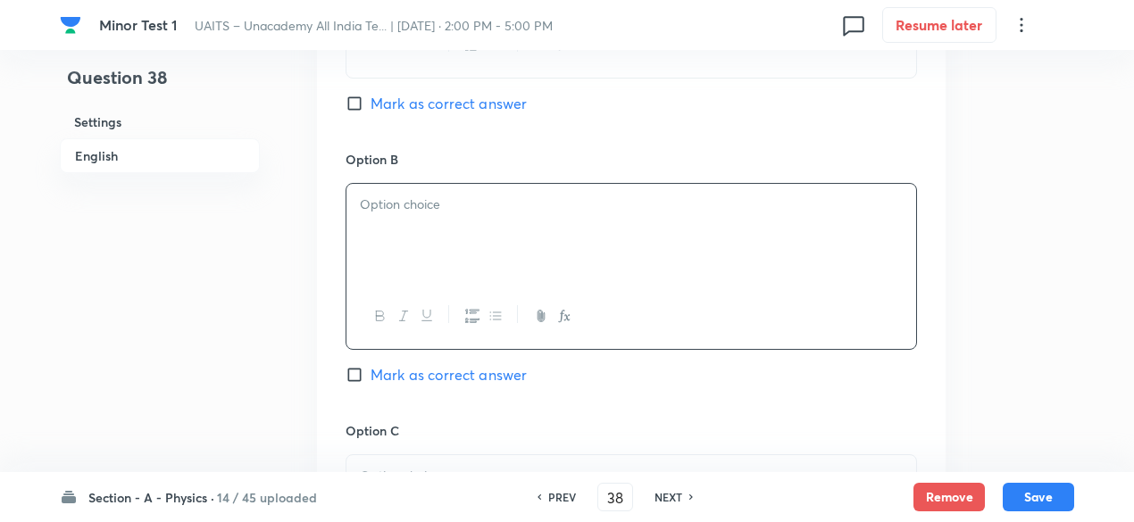
paste div
click at [378, 201] on p "(2) 7.2 s (3) 10 s (4) 0.15 s" at bounding box center [631, 205] width 543 height 21
drag, startPoint x: 391, startPoint y: 206, endPoint x: 745, endPoint y: 349, distance: 382.1
click at [745, 349] on div "Option B 7.2 s (3) 10 s (4) 0.15 s Mark as correct answer" at bounding box center [630, 285] width 571 height 271
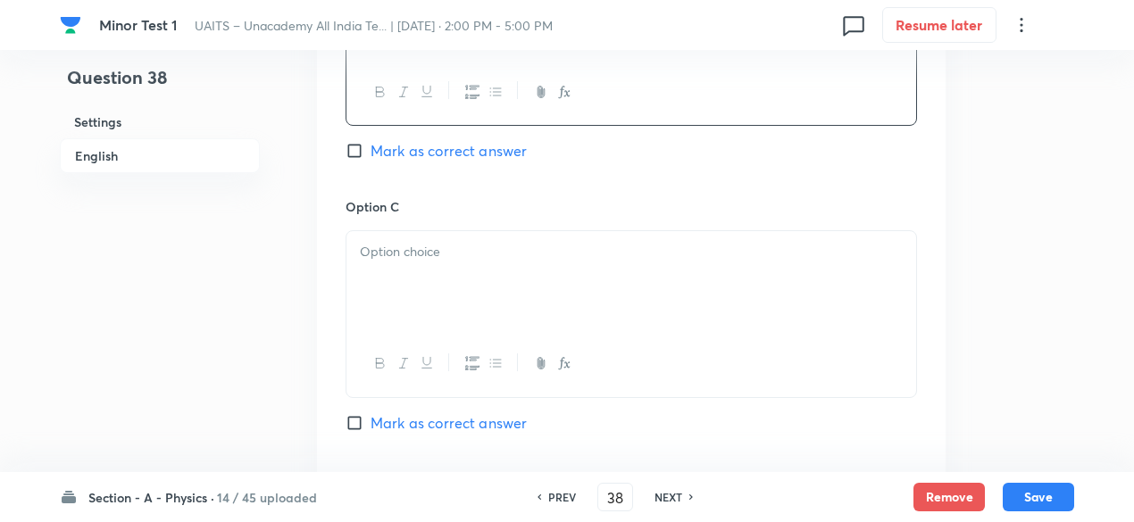
scroll to position [1254, 0]
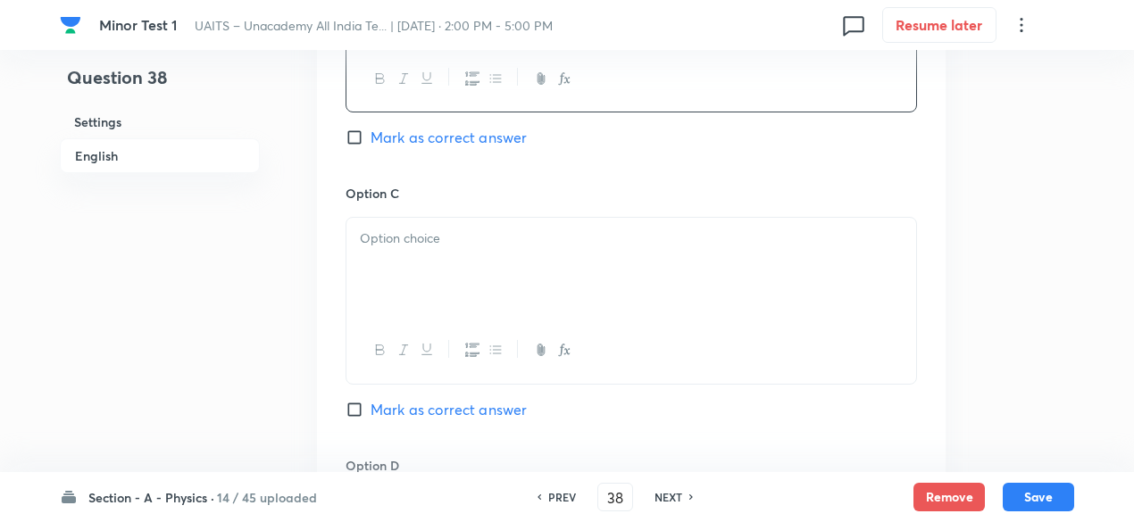
click at [495, 245] on p at bounding box center [631, 239] width 543 height 21
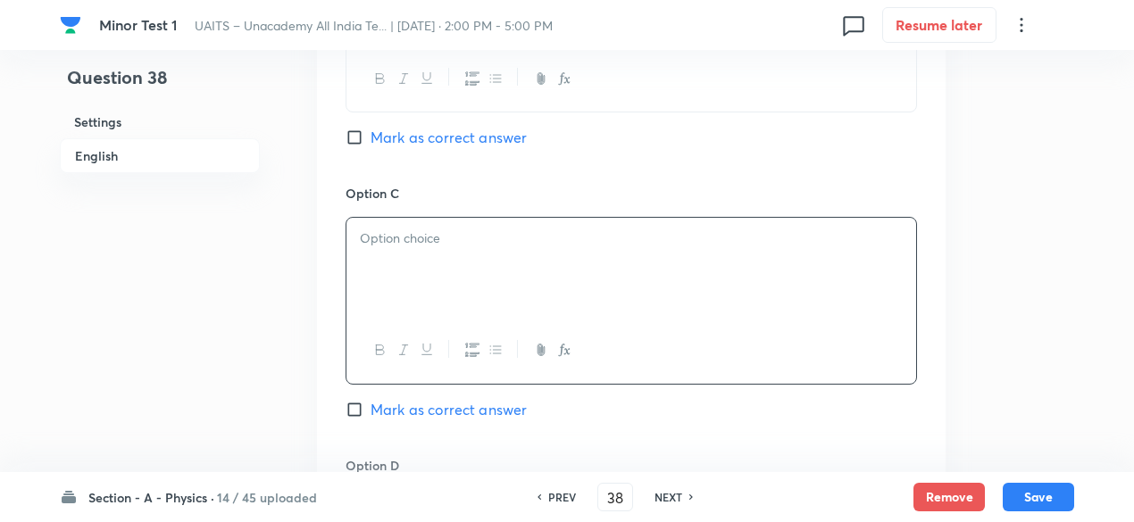
paste div
click at [374, 225] on div "(3) 10 s (4) 0.15 s" at bounding box center [631, 268] width 570 height 100
drag, startPoint x: 384, startPoint y: 239, endPoint x: 596, endPoint y: 320, distance: 227.1
click at [596, 320] on div "10 s (4) 0.15 s" at bounding box center [630, 300] width 571 height 167
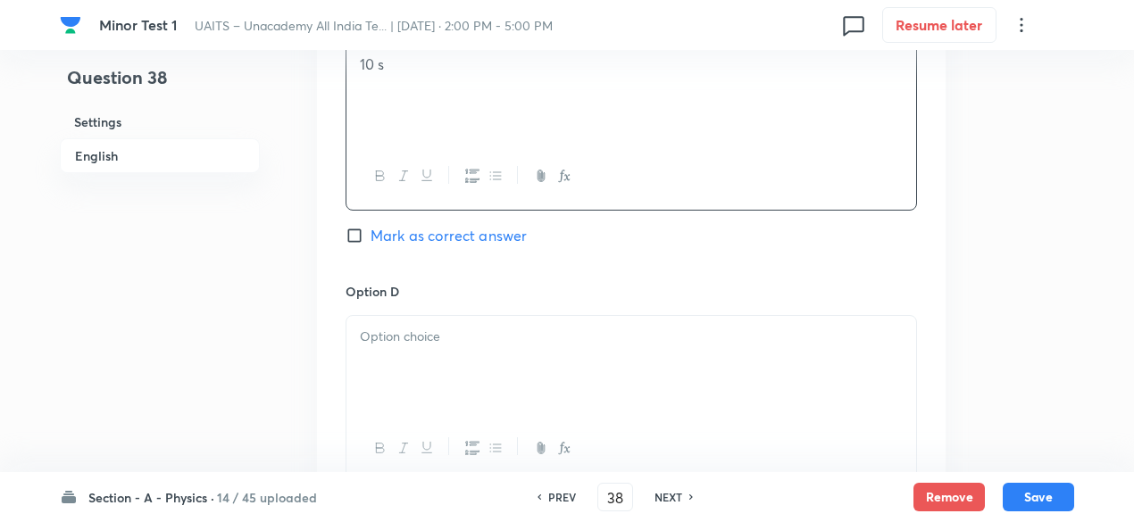
scroll to position [1438, 0]
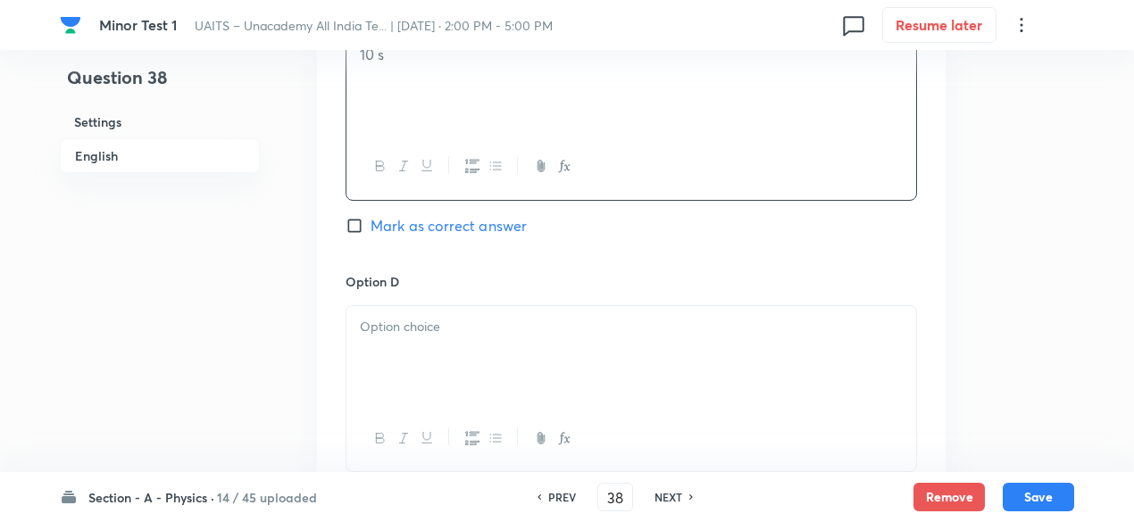
click at [559, 344] on div at bounding box center [631, 356] width 570 height 100
paste div
click at [377, 317] on p "(4) 0.15 s" at bounding box center [631, 327] width 543 height 21
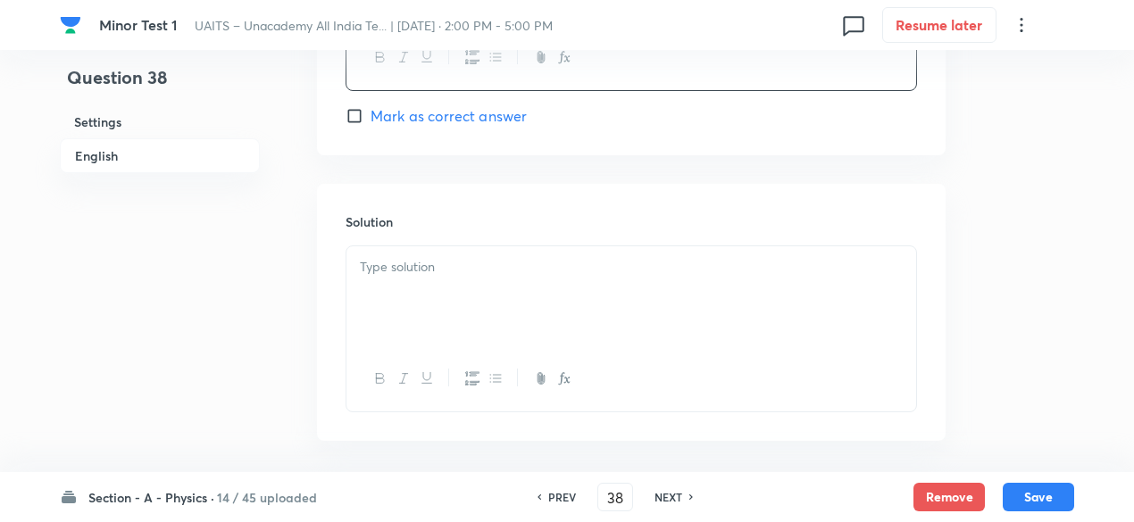
scroll to position [1836, 0]
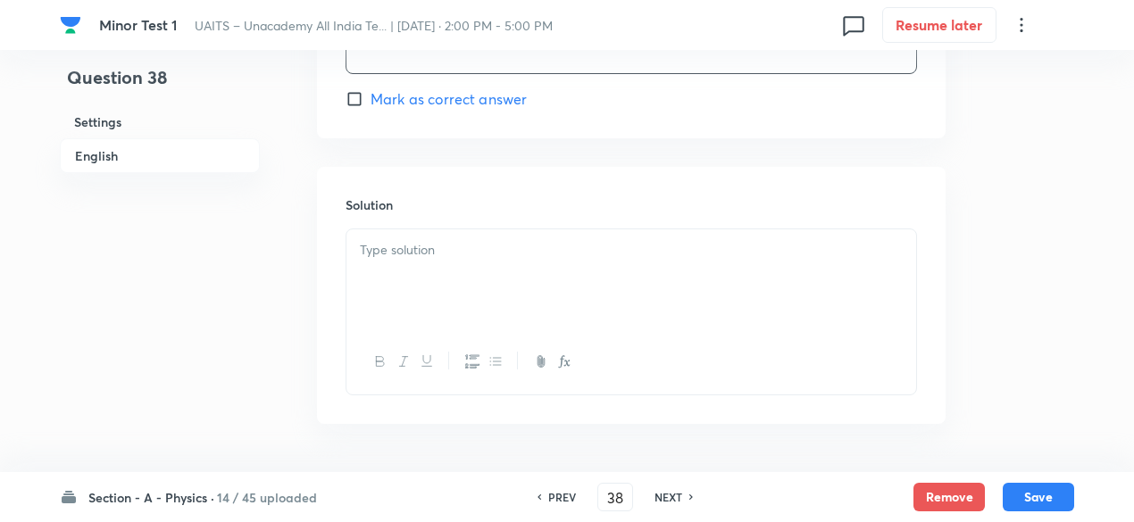
click at [437, 254] on p at bounding box center [631, 250] width 543 height 21
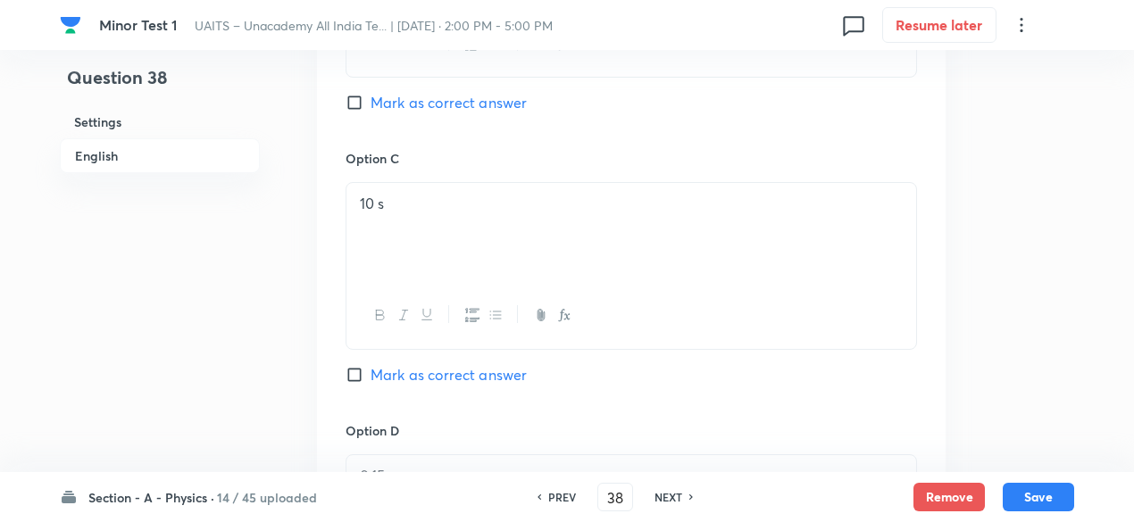
scroll to position [1290, 0]
click at [474, 372] on span "Mark as correct answer" at bounding box center [448, 373] width 156 height 21
click at [370, 372] on input "Mark as correct answer" at bounding box center [357, 374] width 25 height 18
checkbox input "true"
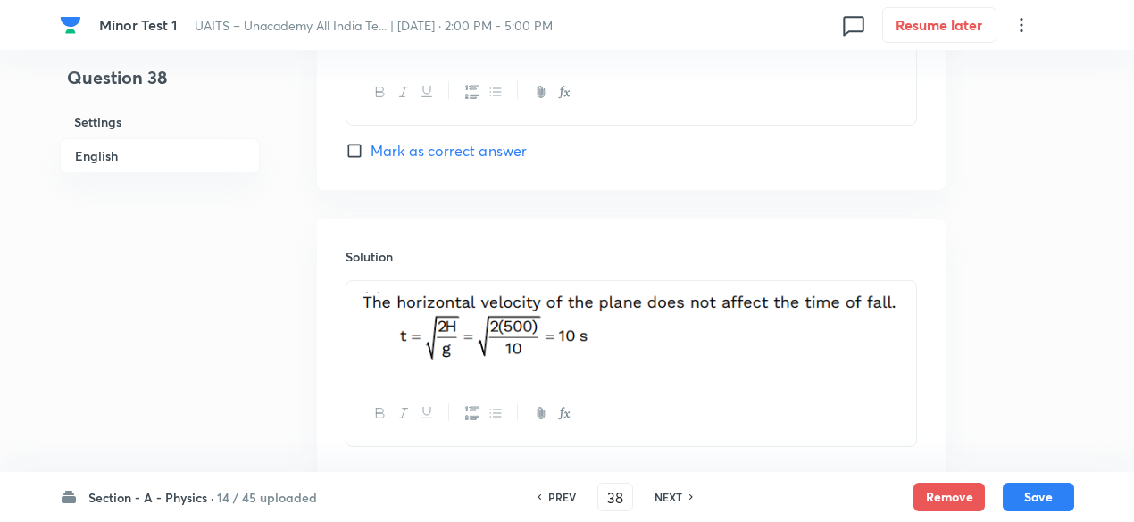
scroll to position [1893, 0]
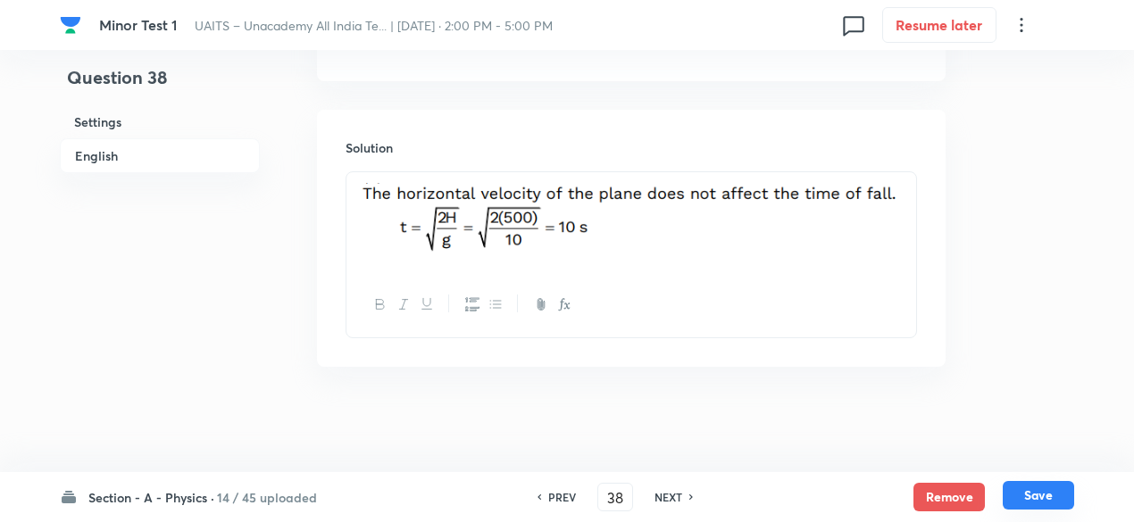
click at [1022, 494] on button "Save" at bounding box center [1037, 495] width 71 height 29
type input "39"
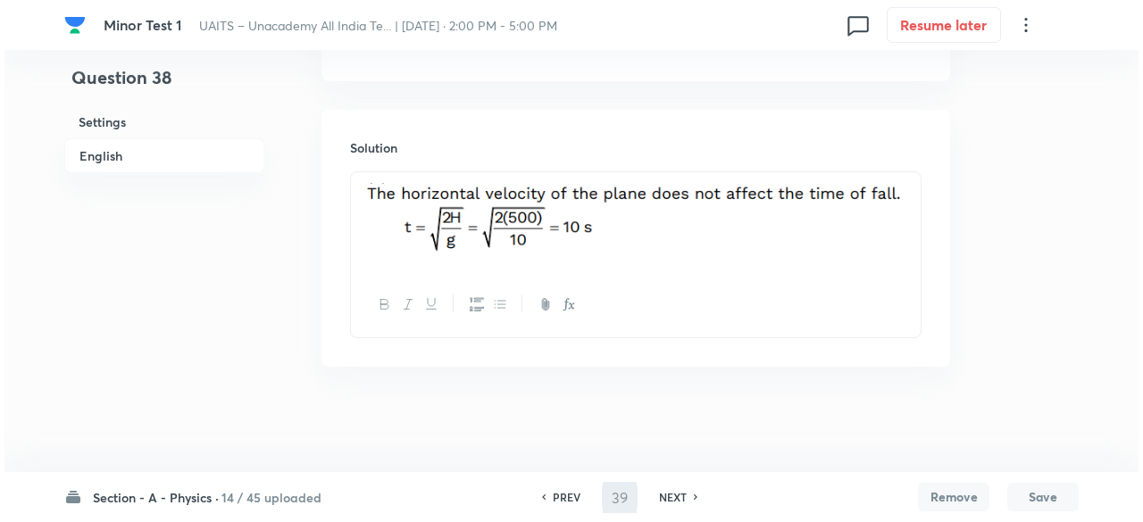
scroll to position [0, 0]
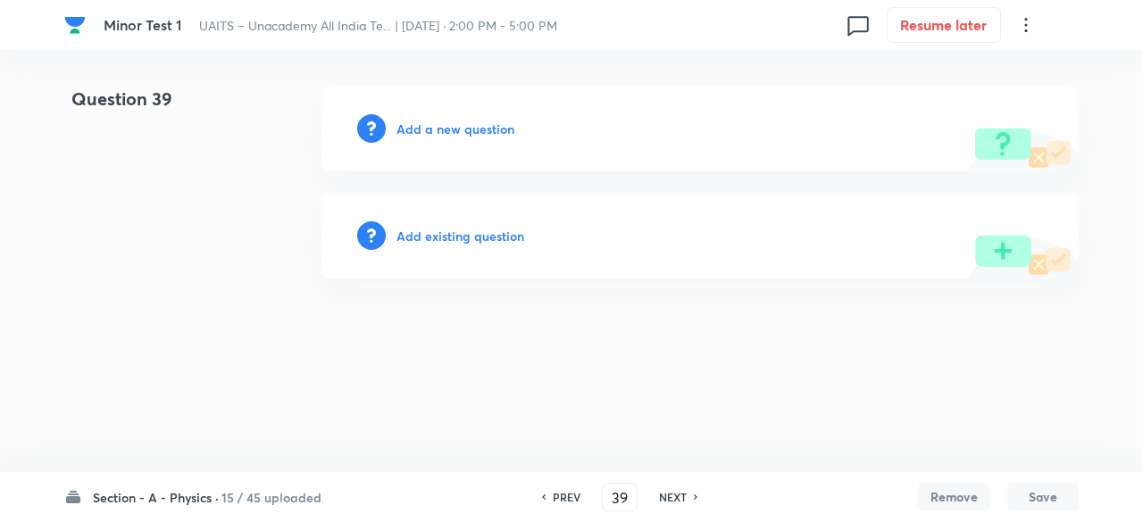
click at [489, 129] on h6 "Add a new question" at bounding box center [455, 129] width 118 height 19
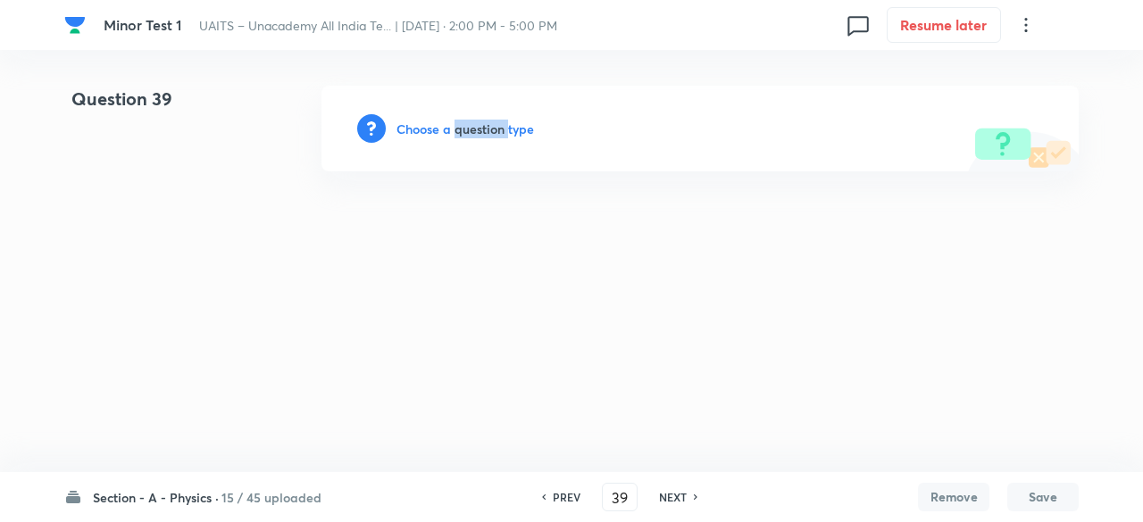
click at [489, 129] on h6 "Choose a question type" at bounding box center [464, 129] width 137 height 19
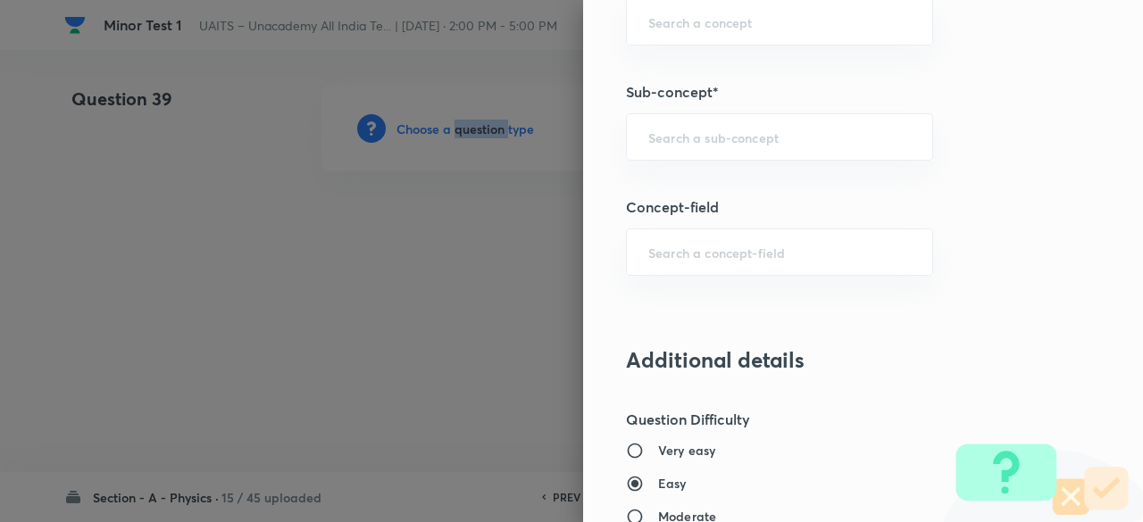
scroll to position [1096, 0]
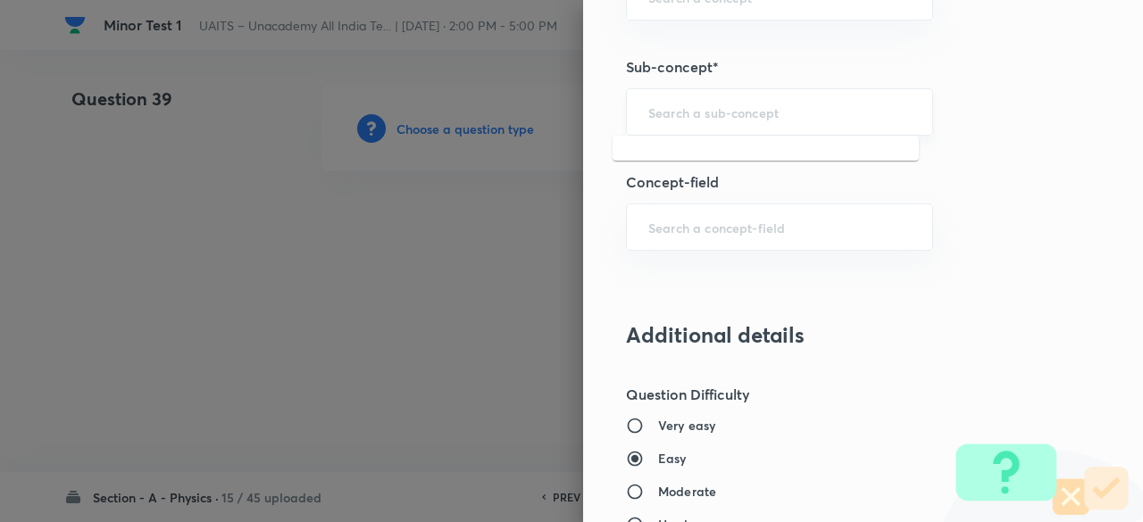
click at [695, 116] on input "text" at bounding box center [779, 112] width 262 height 17
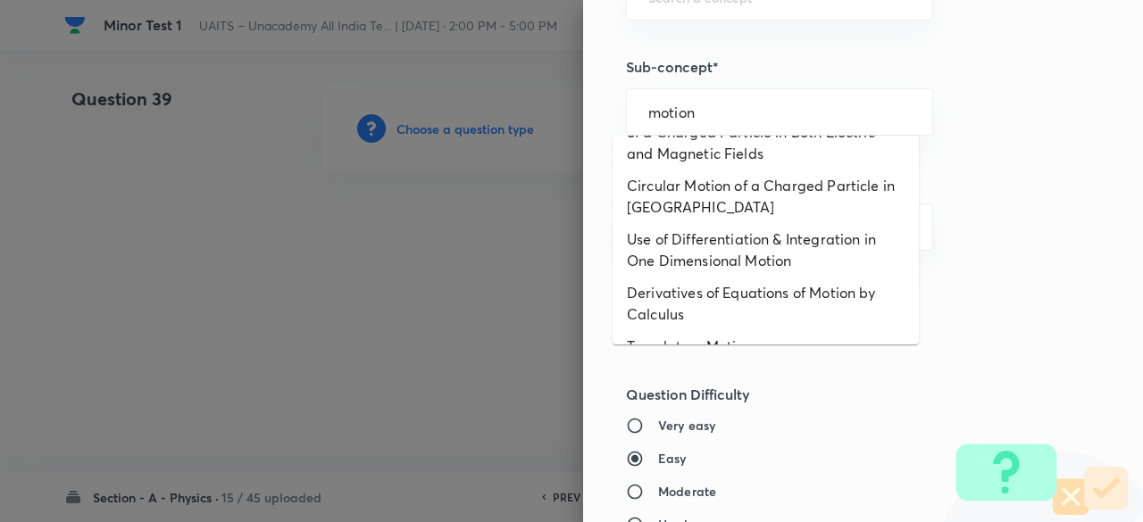
scroll to position [0, 0]
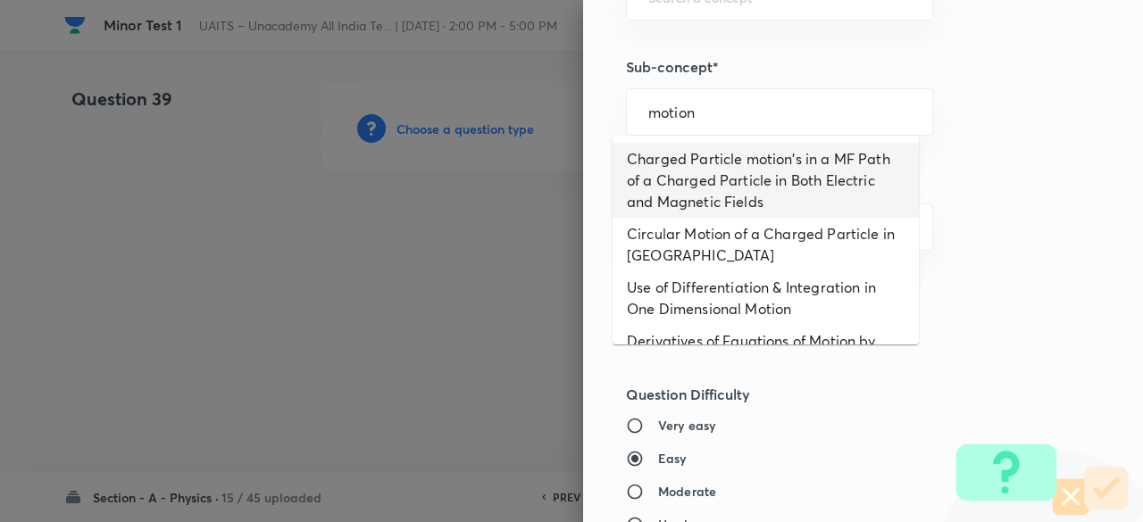
type input "motion"
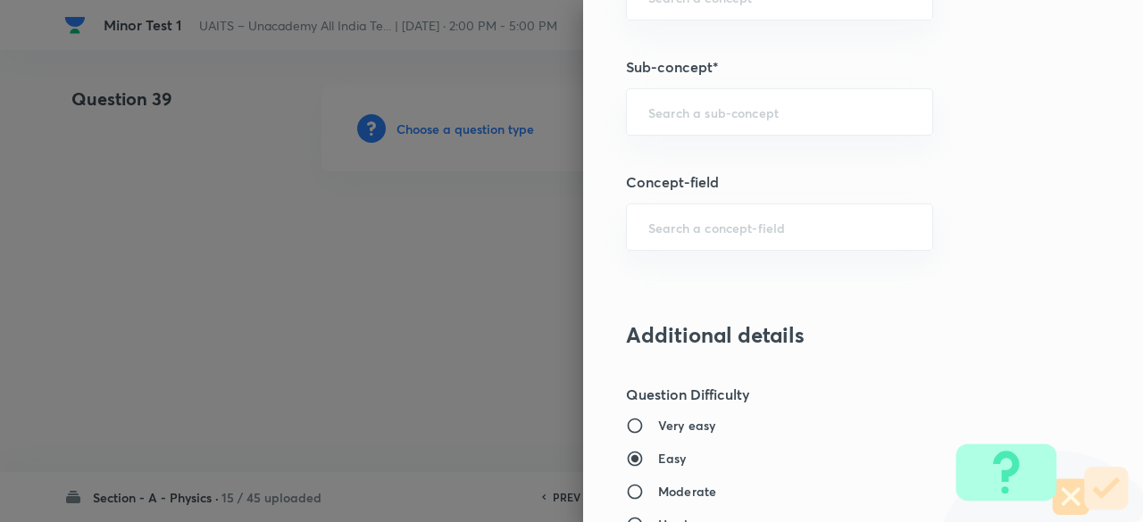
click at [713, 82] on div "Question settings Question type* Single choice correct Number of options* 2 3 4…" at bounding box center [863, 261] width 560 height 522
click at [709, 121] on div "​" at bounding box center [779, 111] width 307 height 47
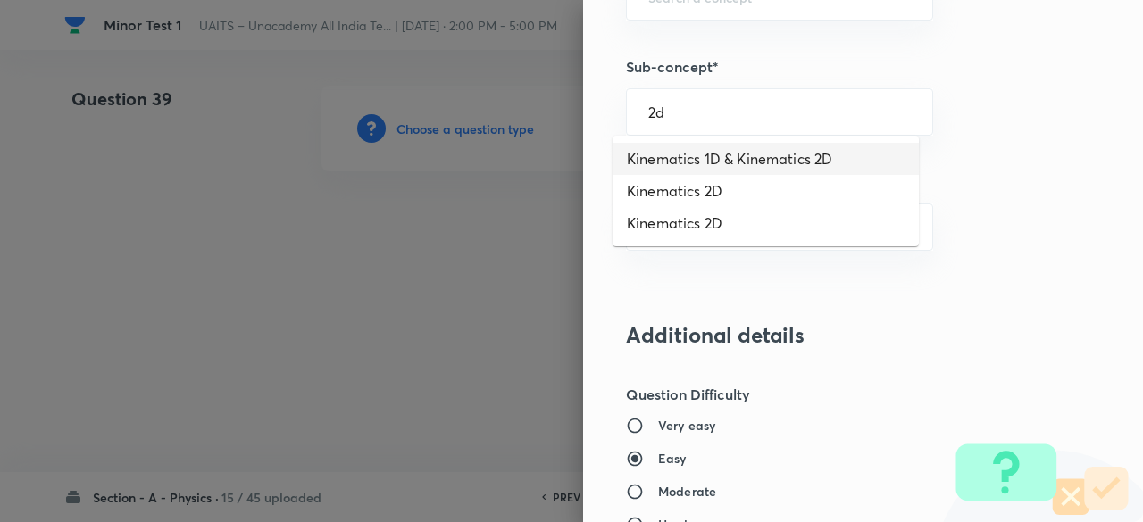
click at [709, 156] on li "Kinematics 1D & Kinematics 2D" at bounding box center [765, 159] width 306 height 32
type input "Kinematics 1D & Kinematics 2D"
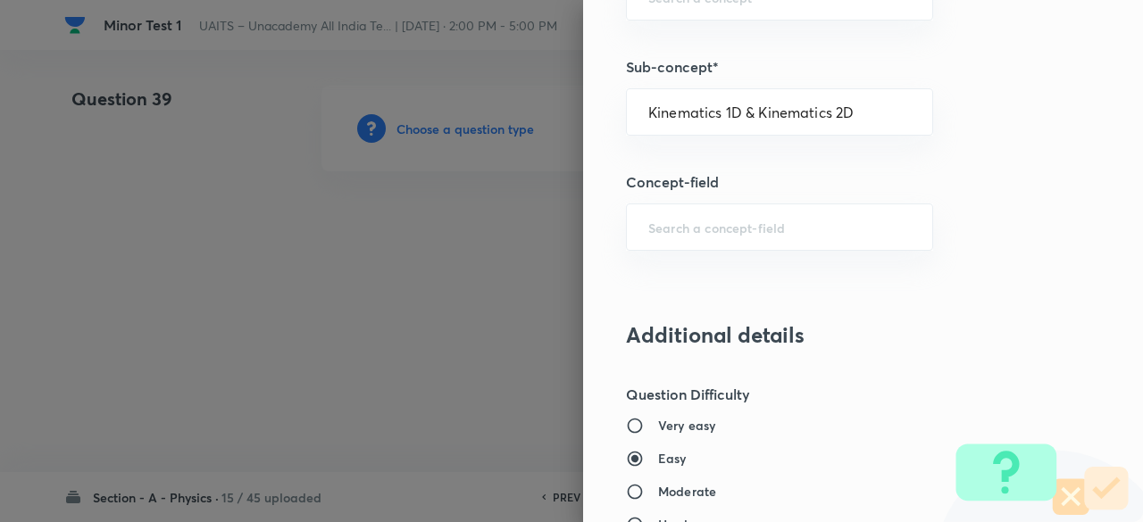
type input "Physics"
type input "Mechanics"
type input "Kinematics"
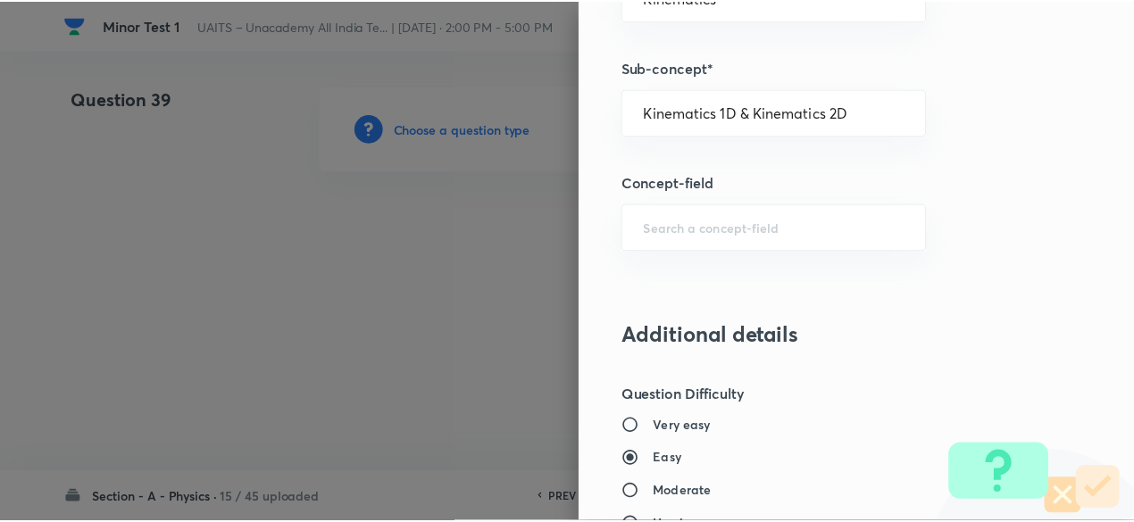
scroll to position [1906, 0]
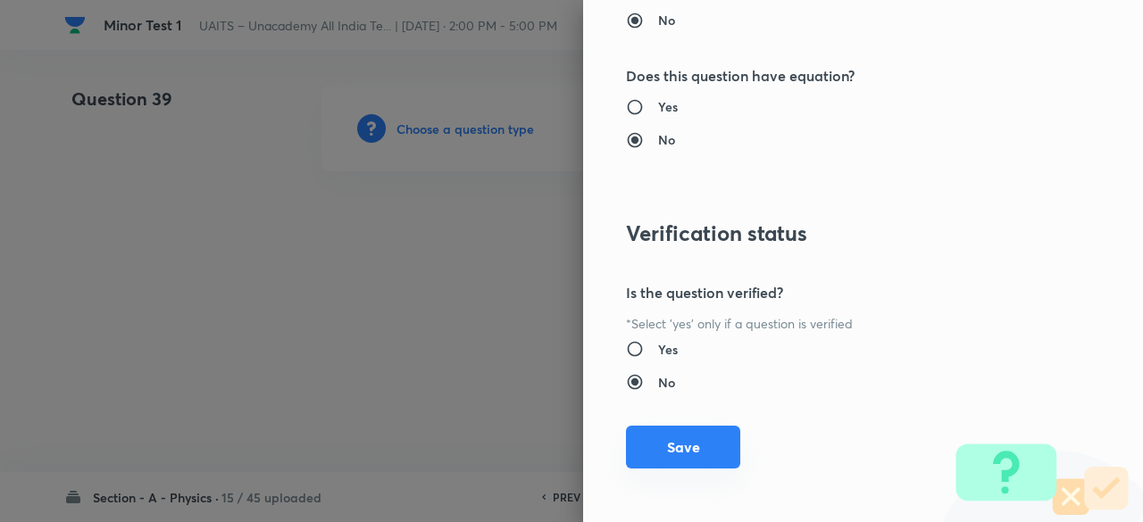
click at [693, 437] on button "Save" at bounding box center [683, 447] width 114 height 43
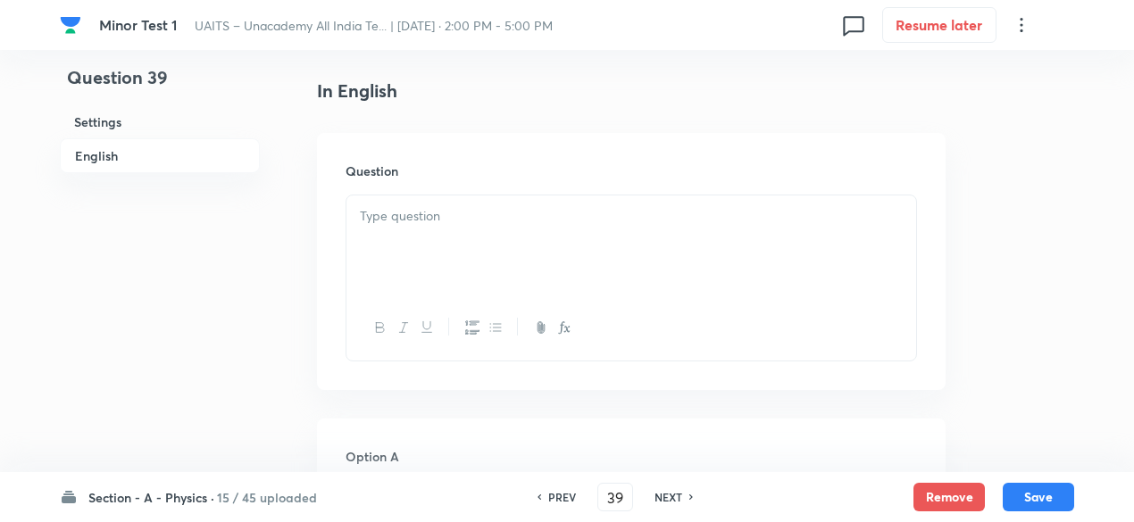
scroll to position [457, 0]
click at [535, 277] on div at bounding box center [631, 236] width 570 height 100
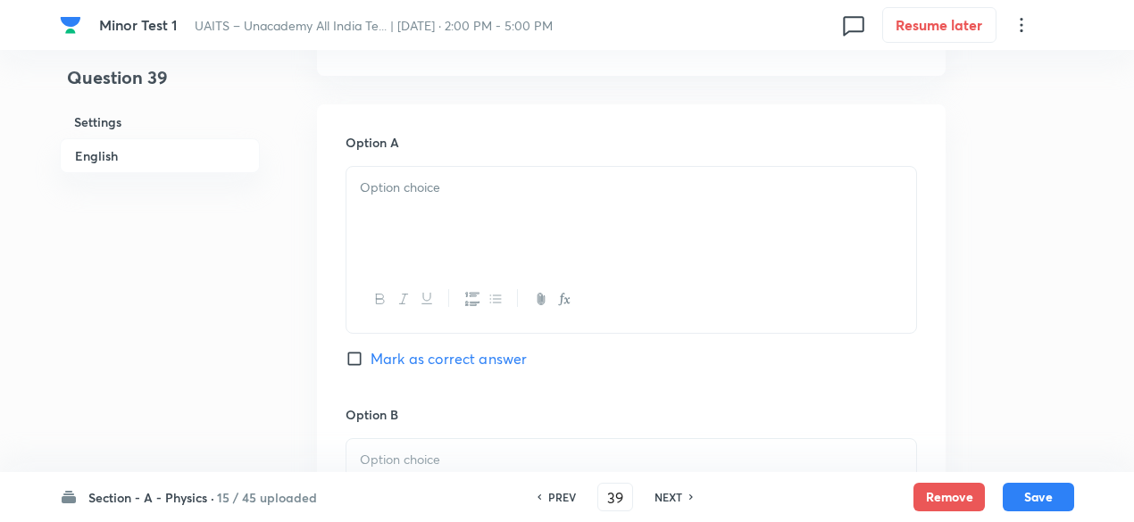
scroll to position [762, 0]
click at [370, 206] on div at bounding box center [631, 216] width 570 height 100
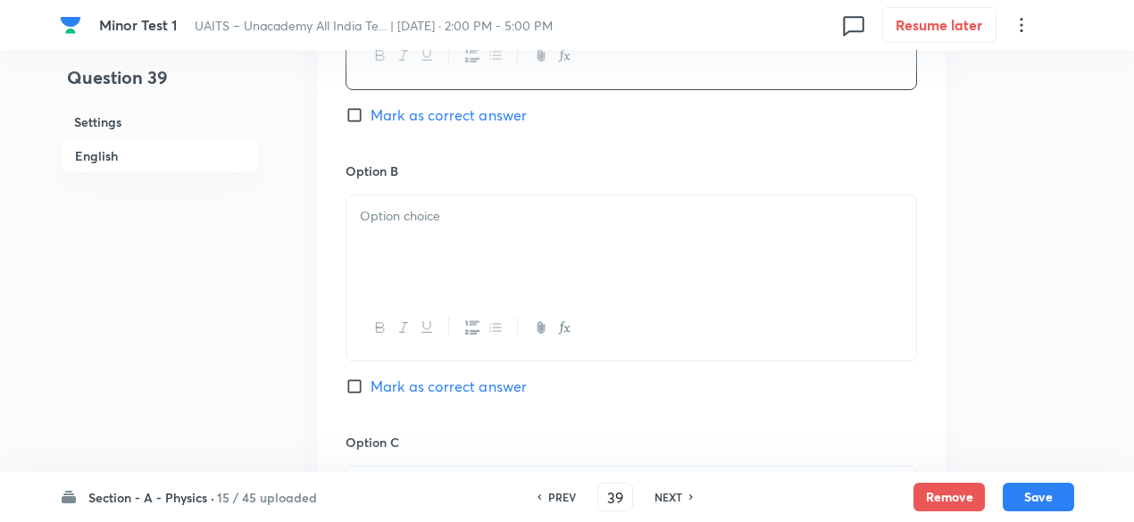
scroll to position [1037, 0]
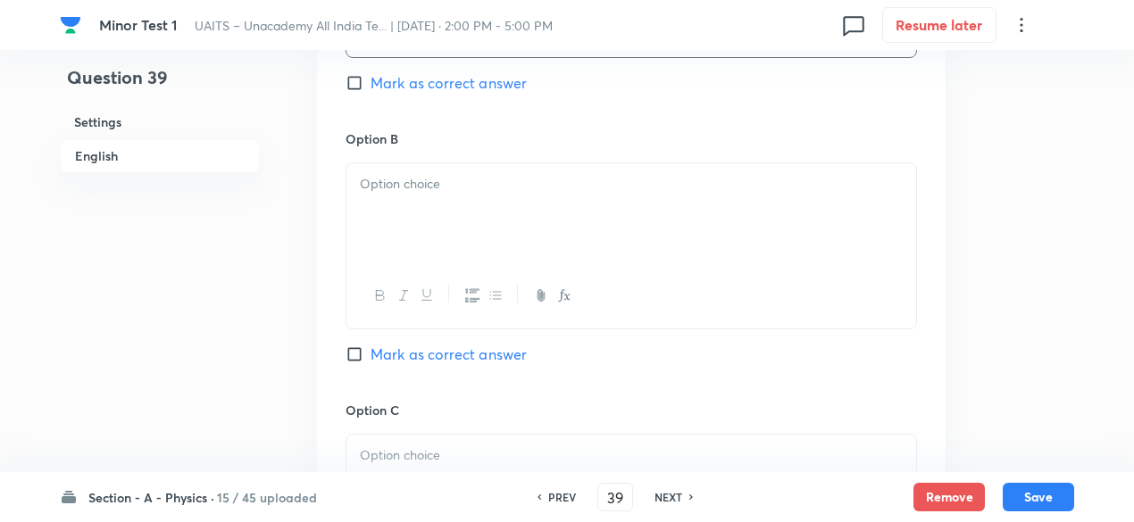
click at [482, 226] on div at bounding box center [631, 213] width 570 height 100
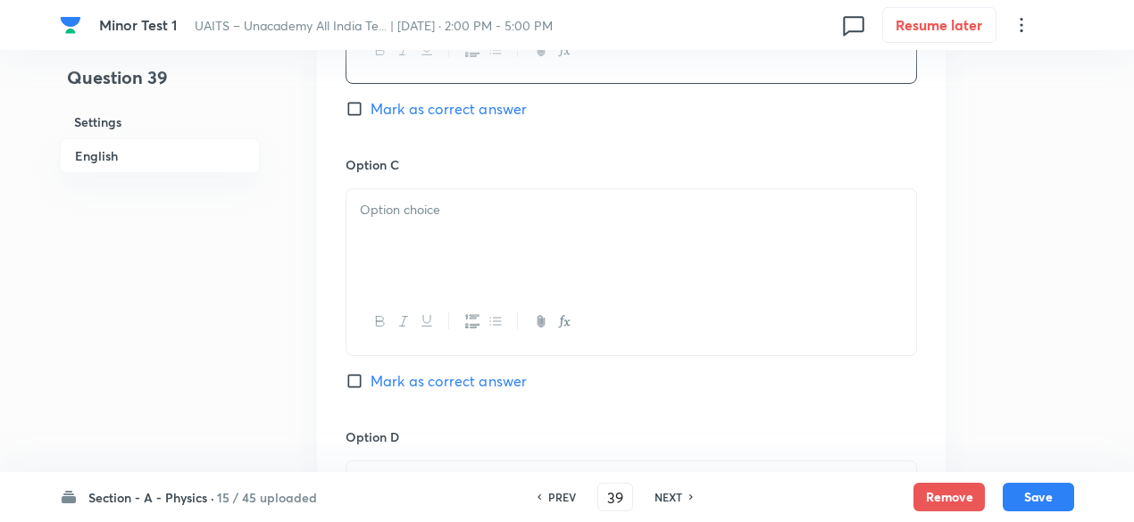
scroll to position [1302, 0]
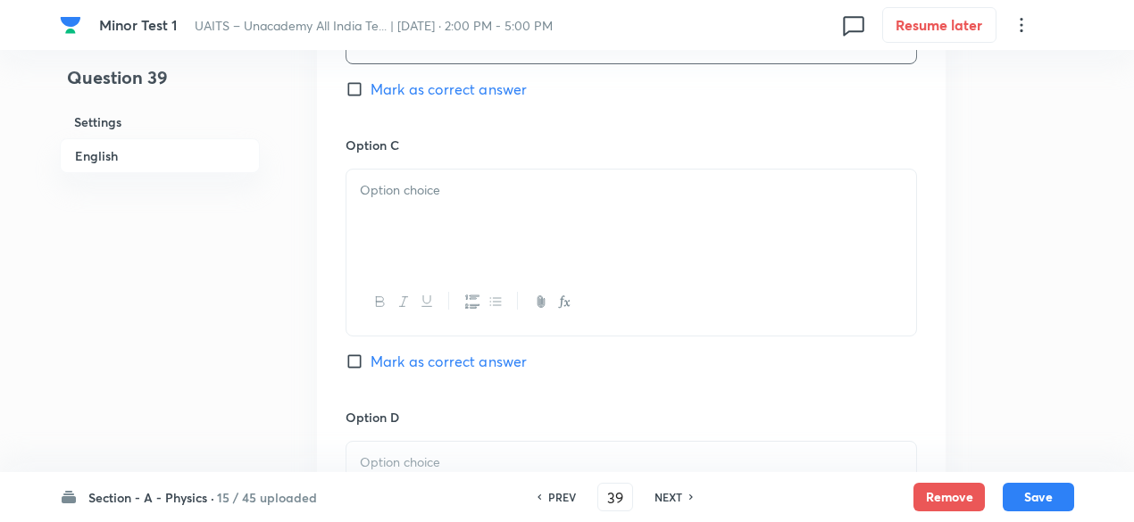
click at [492, 239] on div at bounding box center [631, 220] width 570 height 100
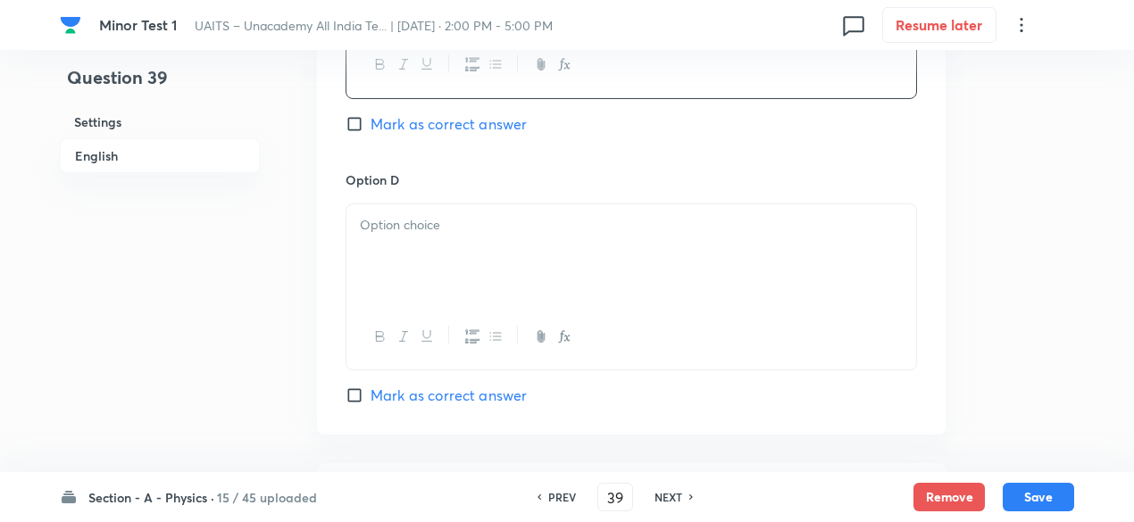
scroll to position [1560, 0]
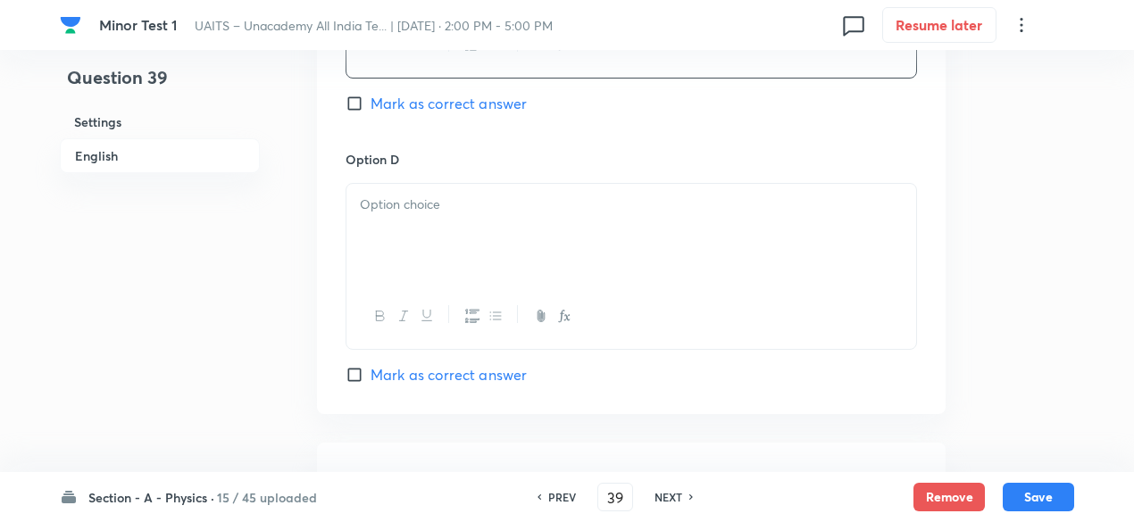
click at [505, 251] on div at bounding box center [631, 234] width 570 height 100
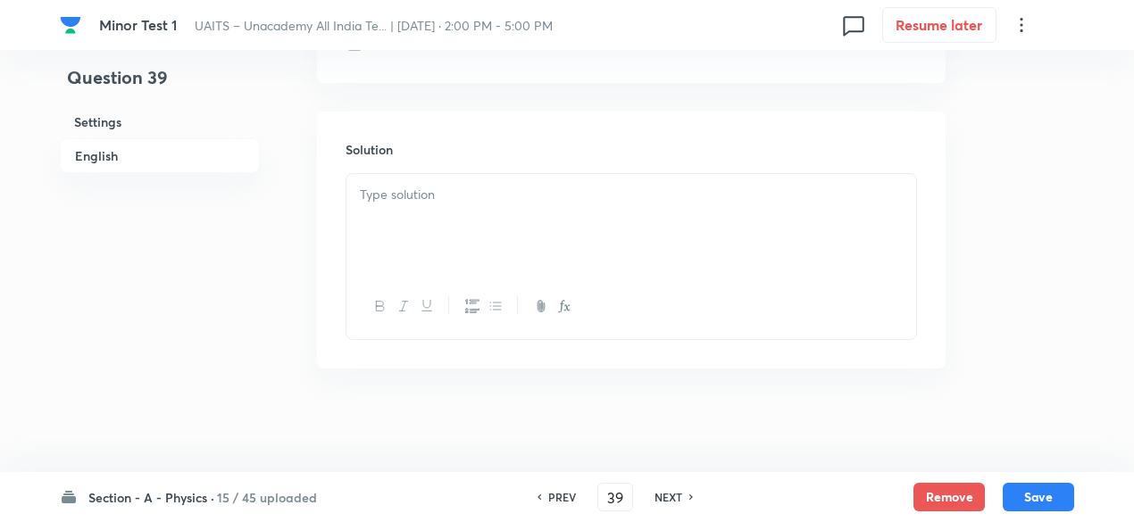
scroll to position [1893, 0]
click at [478, 248] on div at bounding box center [631, 222] width 570 height 100
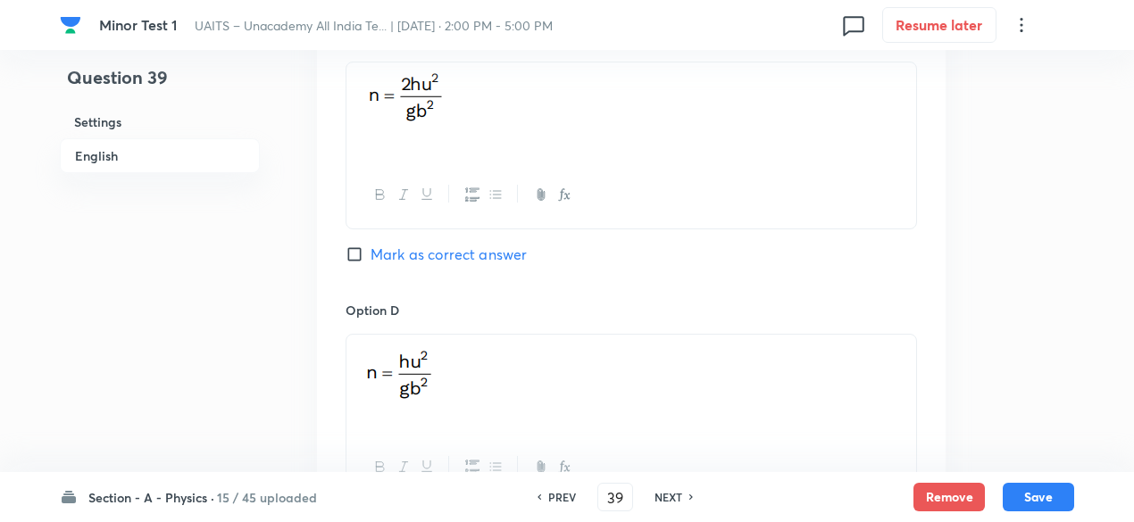
scroll to position [1409, 0]
click at [490, 255] on span "Mark as correct answer" at bounding box center [448, 255] width 156 height 21
click at [370, 255] on input "Mark as correct answer" at bounding box center [357, 255] width 25 height 18
checkbox input "true"
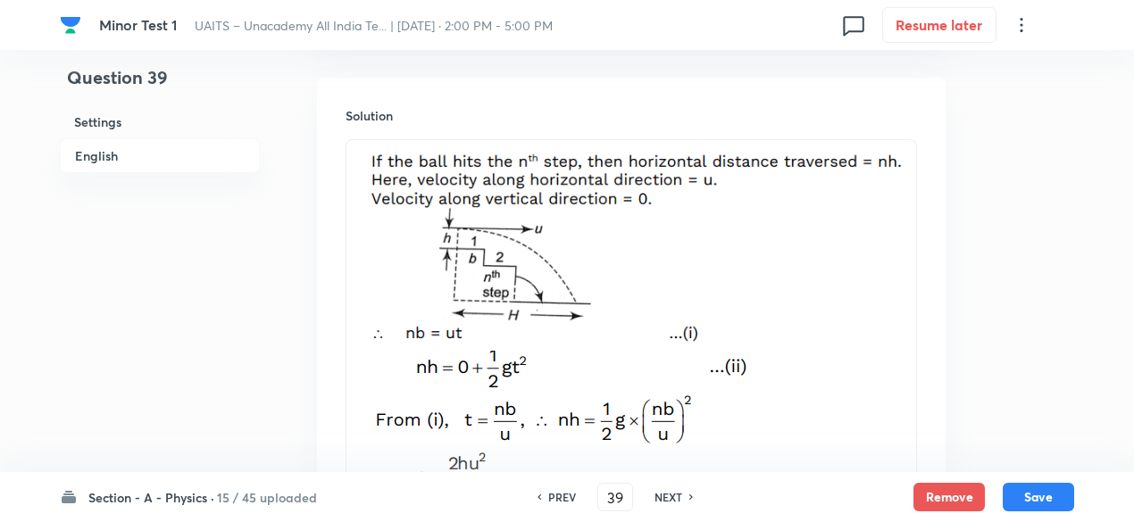
scroll to position [2173, 0]
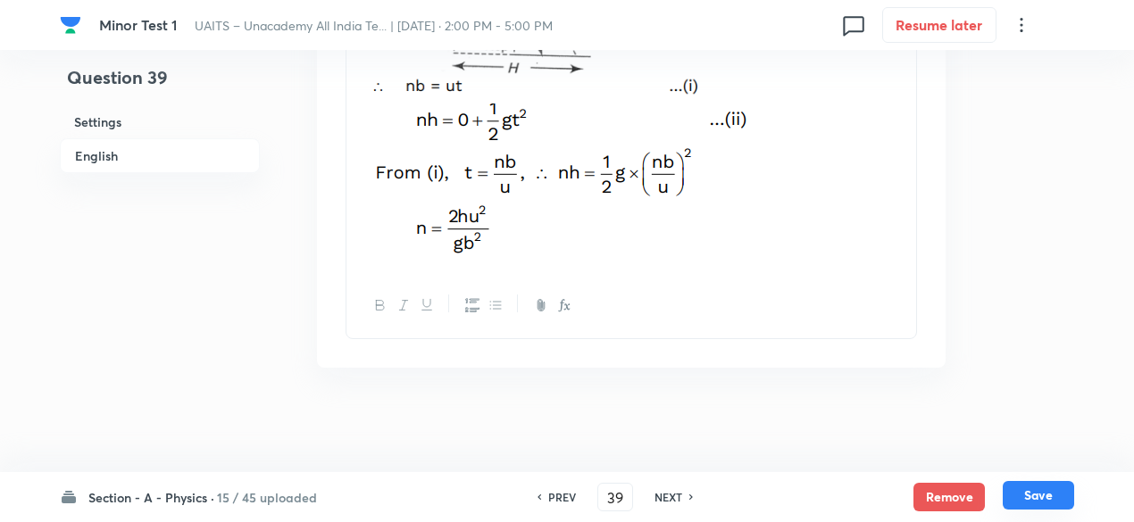
click at [1036, 501] on button "Save" at bounding box center [1037, 495] width 71 height 29
type input "40"
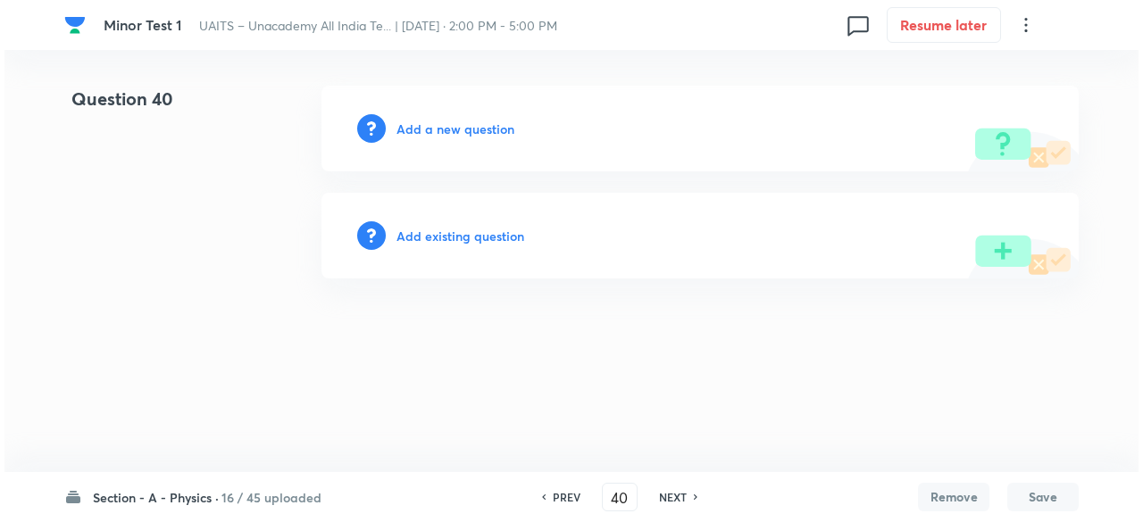
scroll to position [0, 0]
click at [477, 135] on h6 "Add a new question" at bounding box center [455, 129] width 118 height 19
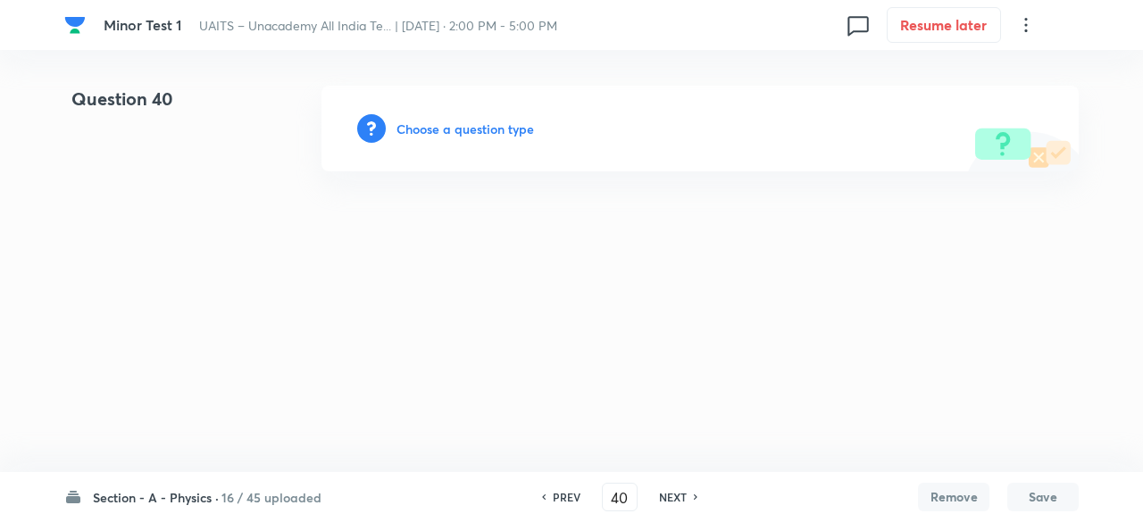
click at [477, 135] on h6 "Choose a question type" at bounding box center [464, 129] width 137 height 19
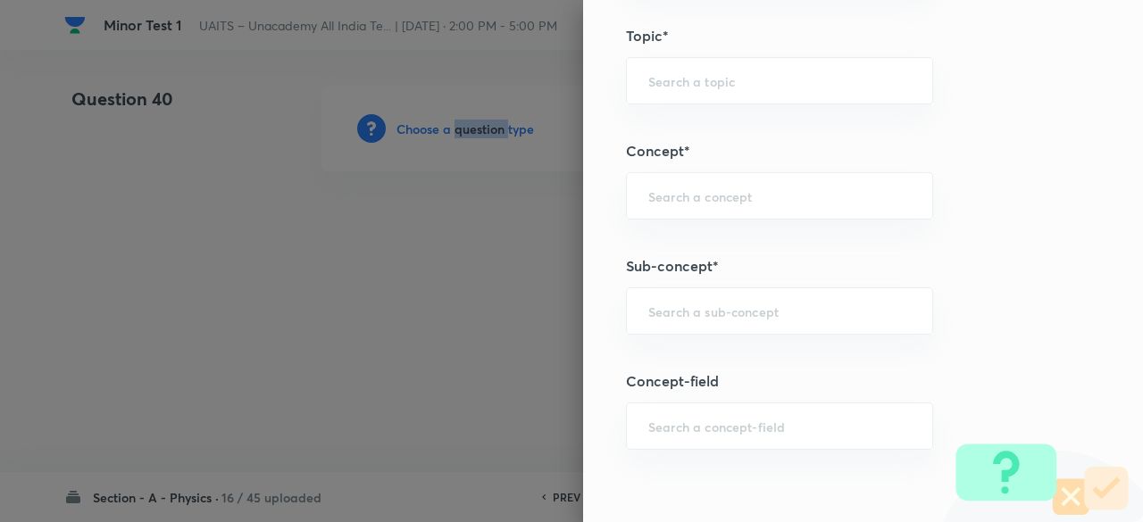
scroll to position [898, 0]
click at [739, 312] on input "text" at bounding box center [779, 310] width 262 height 17
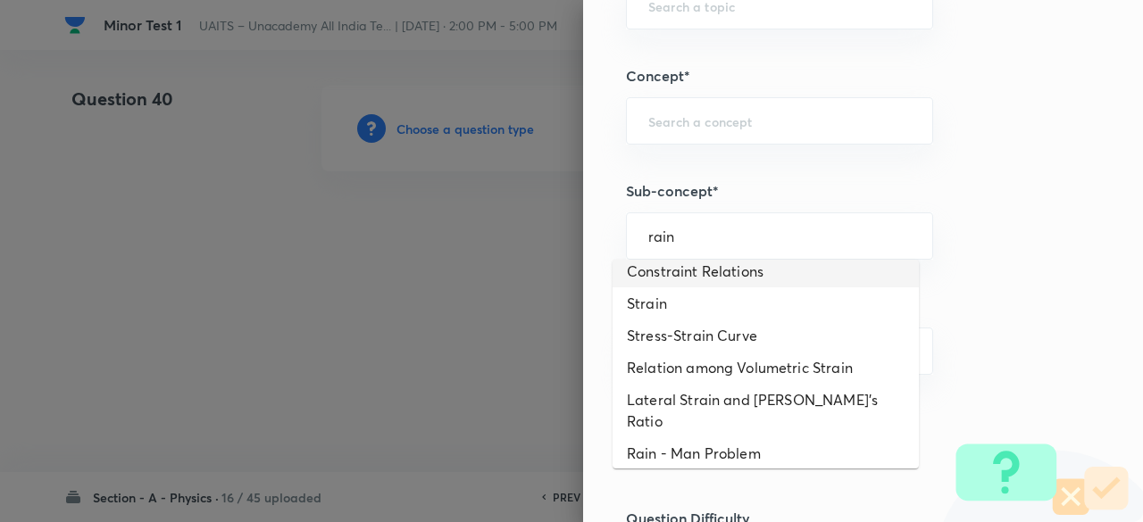
scroll to position [95, 0]
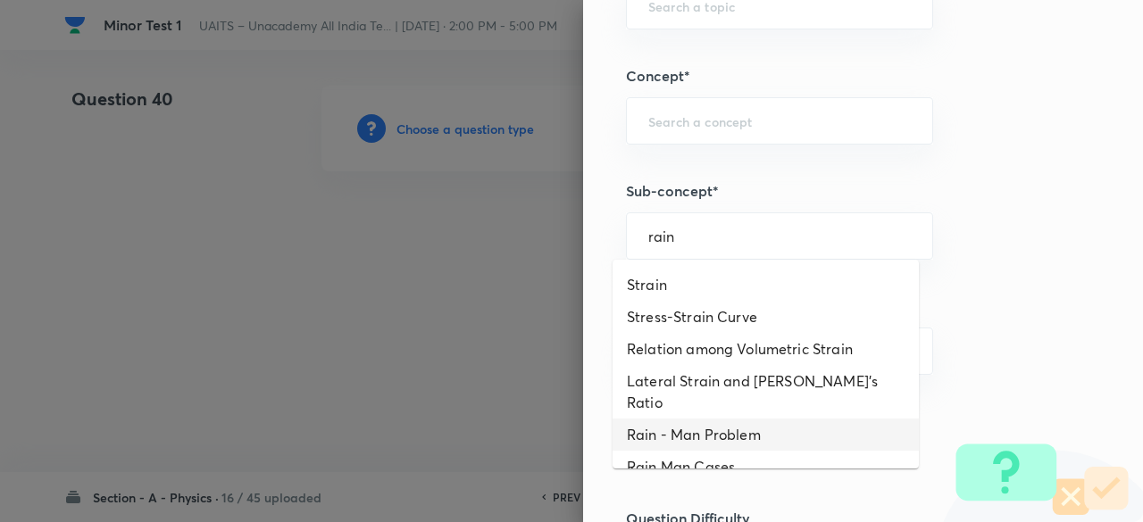
click at [719, 419] on li "Rain - Man Problem" at bounding box center [765, 435] width 306 height 32
type input "Rain - Man Problem"
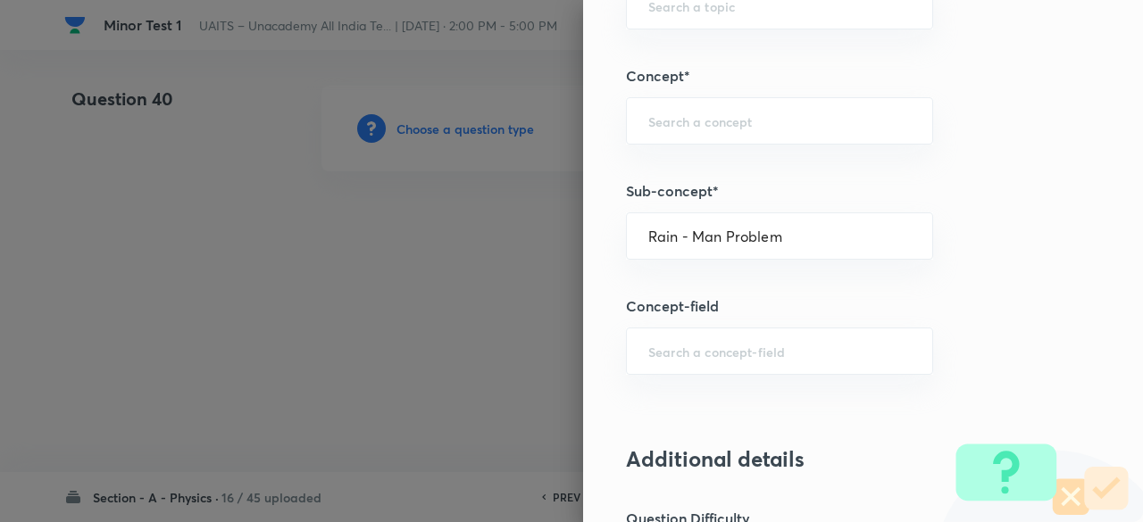
type input "Physics"
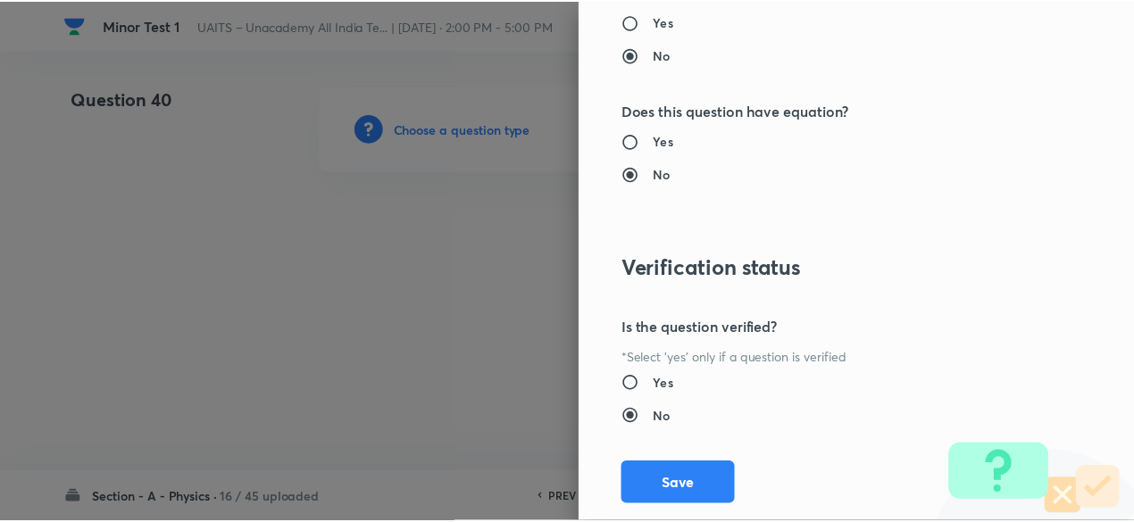
scroll to position [1906, 0]
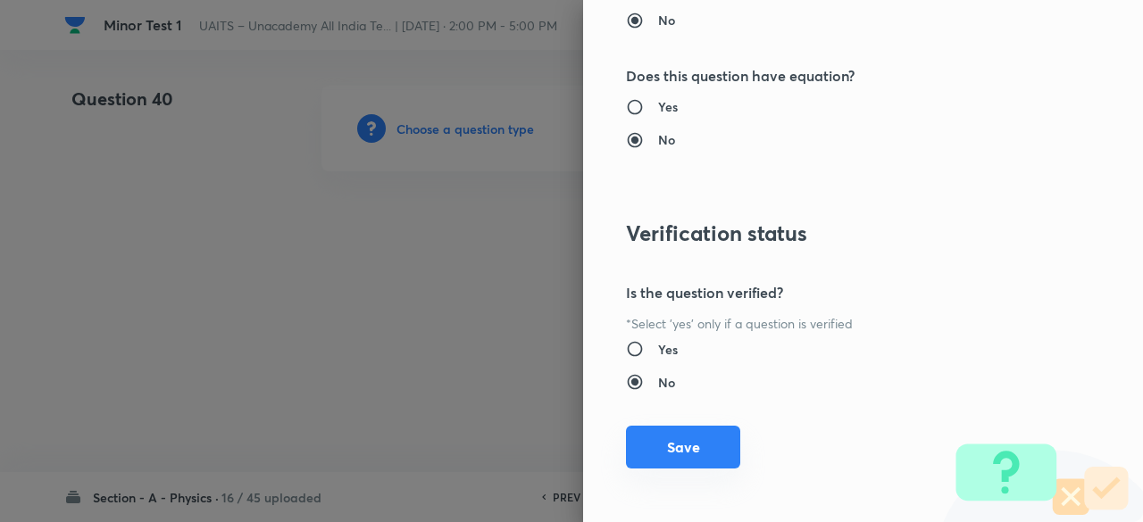
click at [707, 444] on button "Save" at bounding box center [683, 447] width 114 height 43
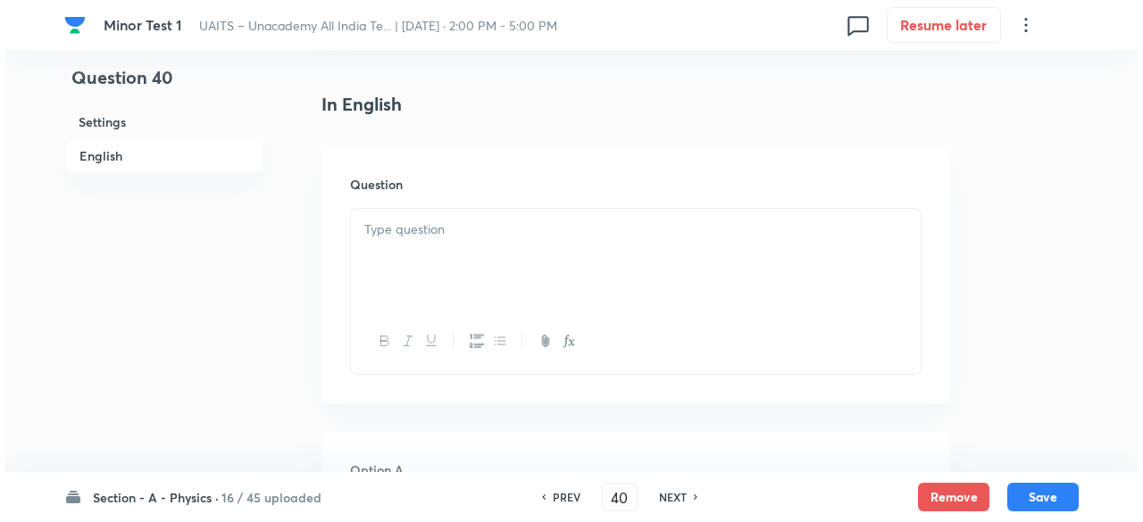
scroll to position [436, 0]
click at [546, 279] on div at bounding box center [631, 257] width 570 height 100
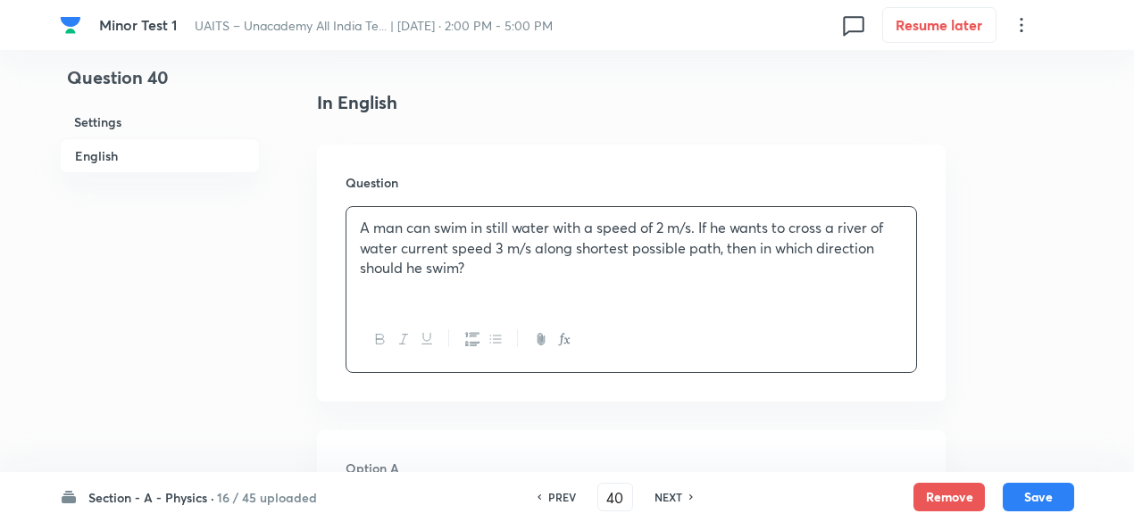
click at [491, 249] on p "A man can swim in still water with a speed of 2 m/s. If he wants to cross a riv…" at bounding box center [631, 248] width 543 height 61
click at [570, 349] on button "button" at bounding box center [563, 340] width 23 height 22
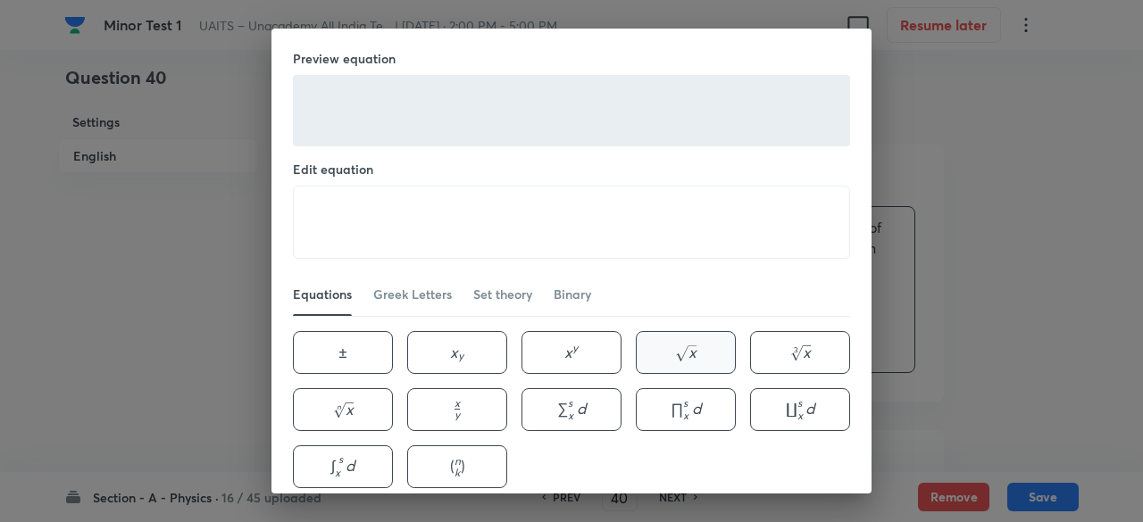
click at [680, 352] on icon "button" at bounding box center [685, 353] width 21 height 16
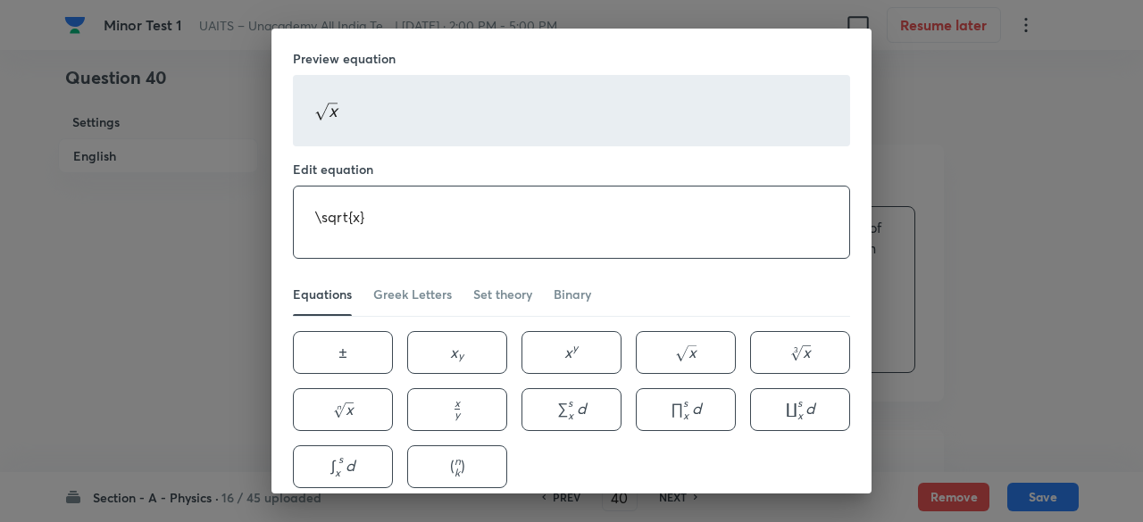
click at [352, 211] on textarea "\sqrt{x}" at bounding box center [571, 222] width 555 height 71
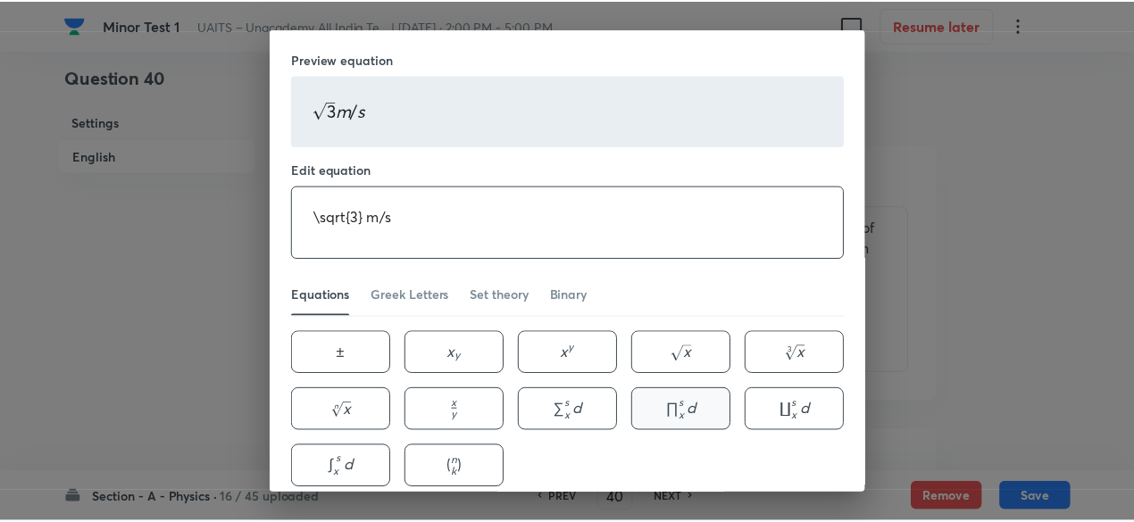
scroll to position [79, 0]
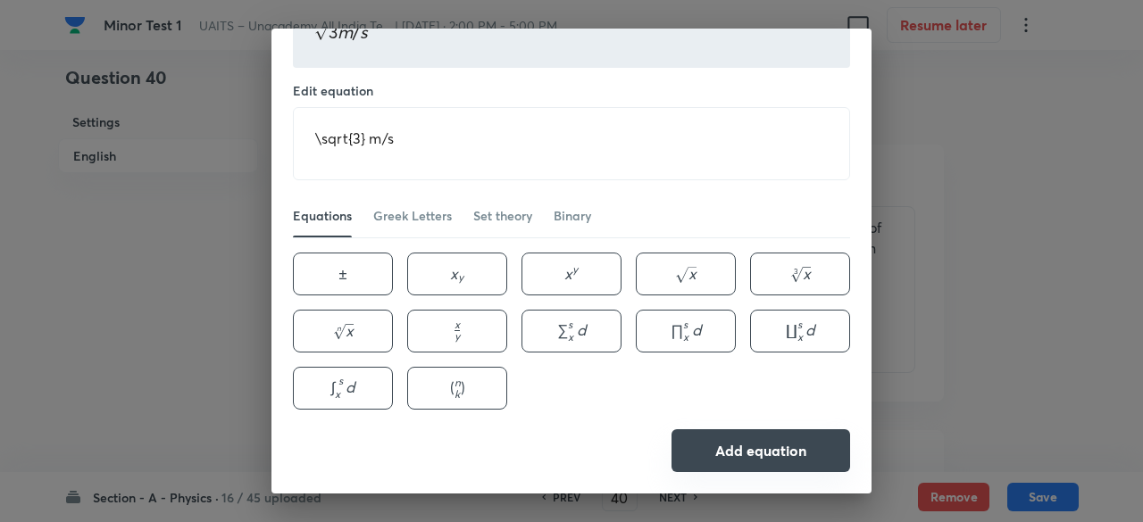
click at [712, 444] on button "Add equation" at bounding box center [760, 450] width 179 height 43
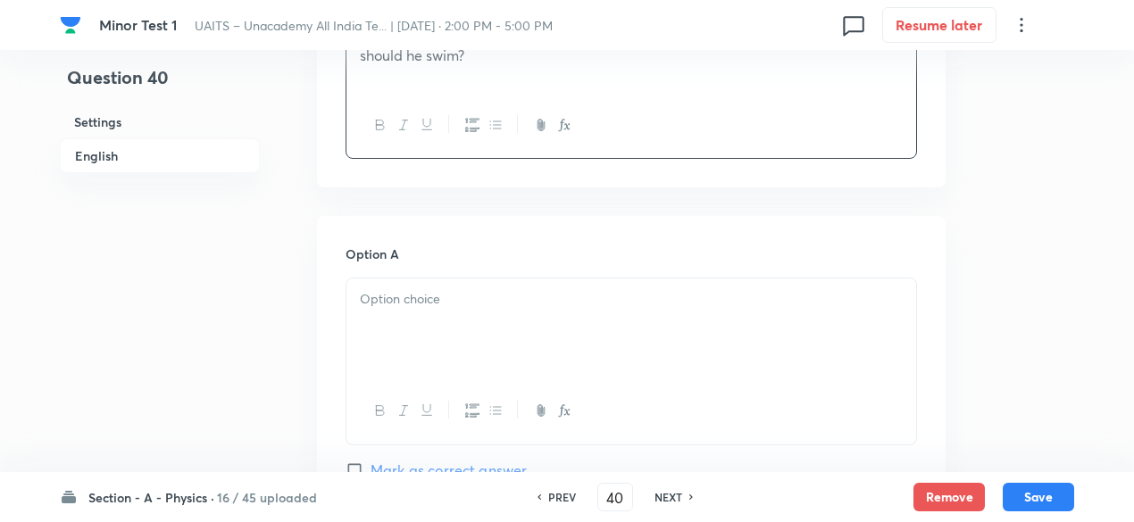
scroll to position [654, 0]
click at [498, 268] on div "Option A Mark as correct answer" at bounding box center [630, 375] width 571 height 271
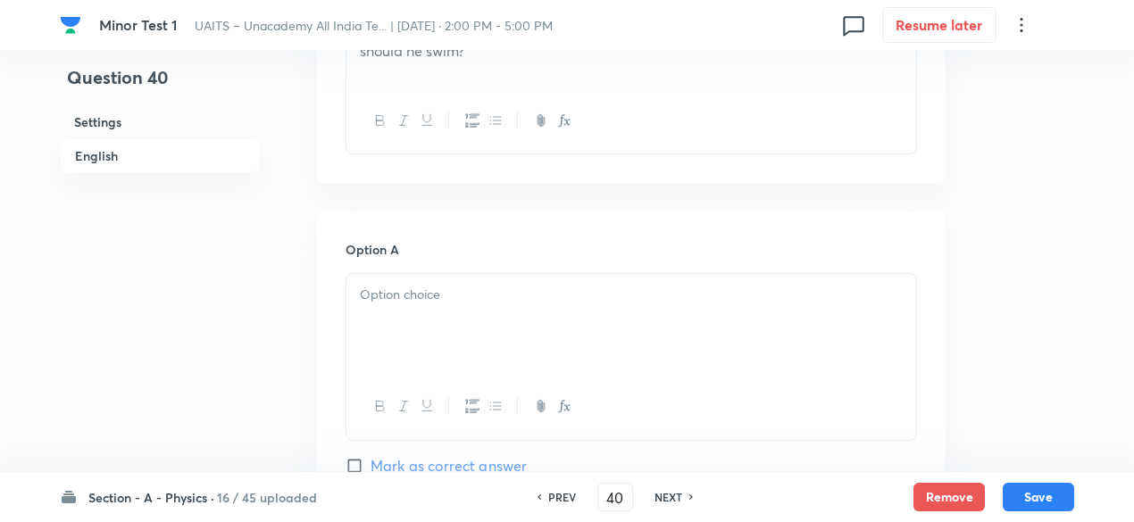
click at [493, 275] on div at bounding box center [631, 324] width 570 height 100
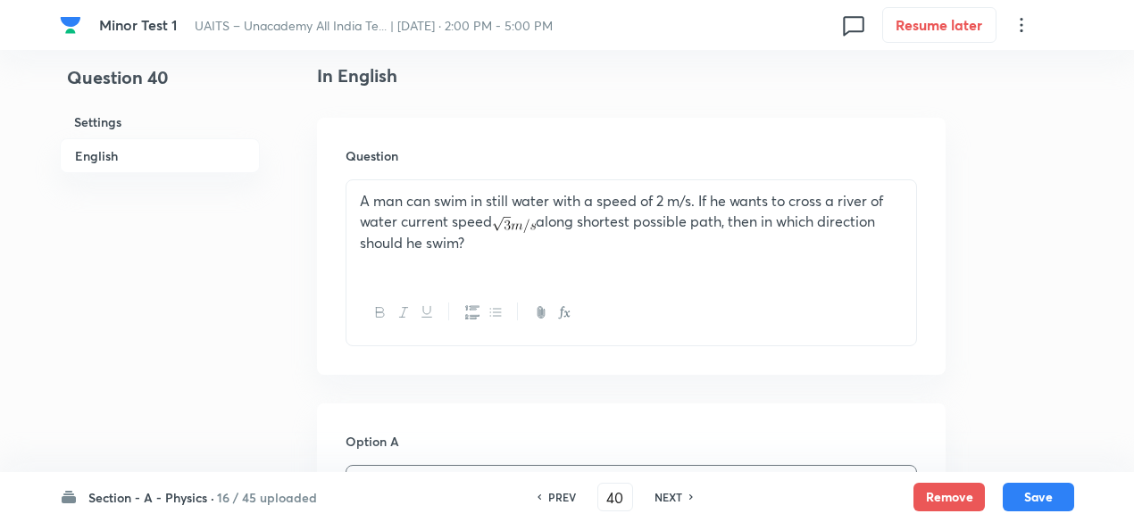
scroll to position [471, 0]
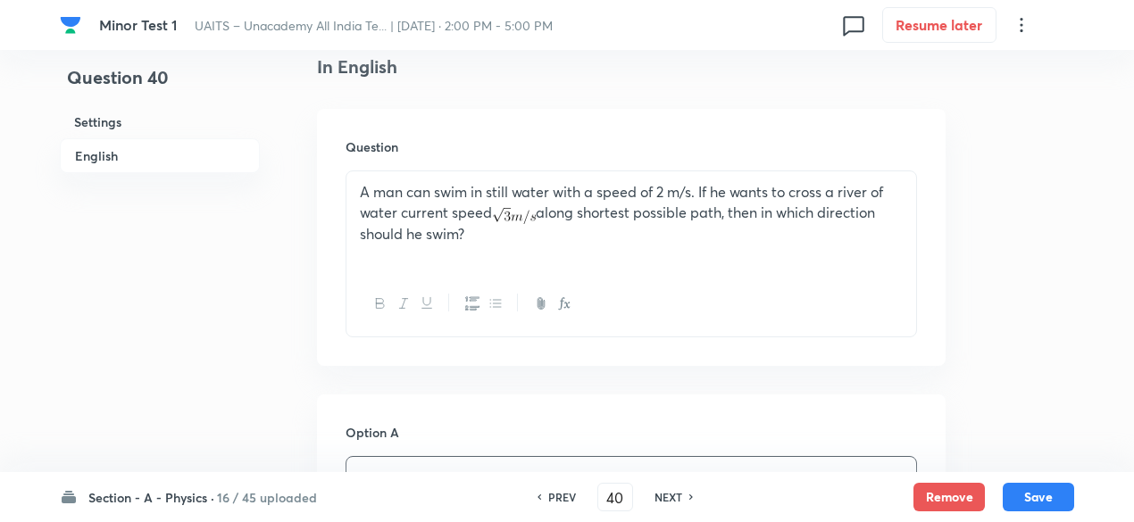
click at [458, 229] on p "A man can swim in still water with a speed of 2 m/s. If he wants to cross a riv…" at bounding box center [631, 213] width 543 height 62
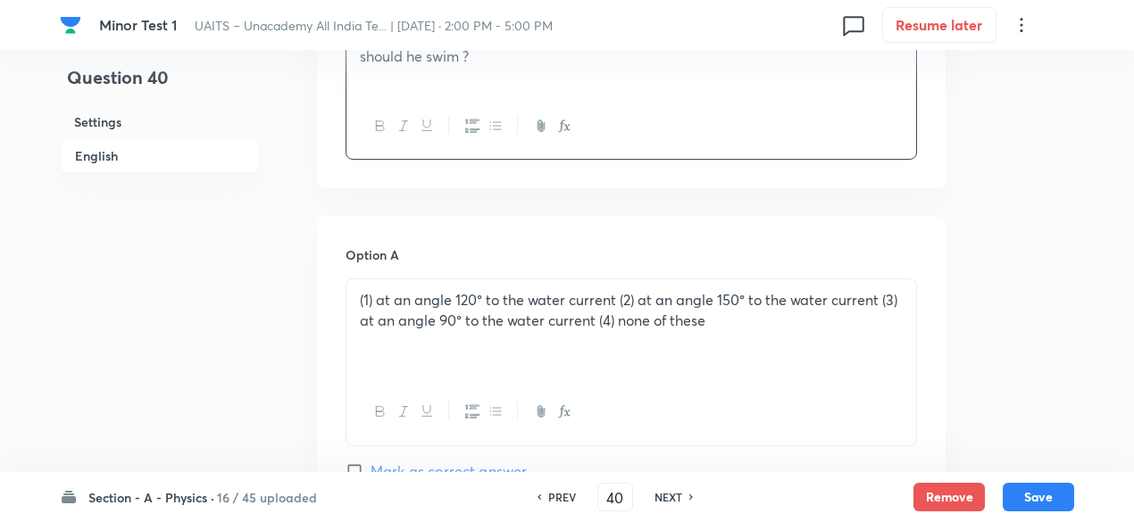
scroll to position [667, 0]
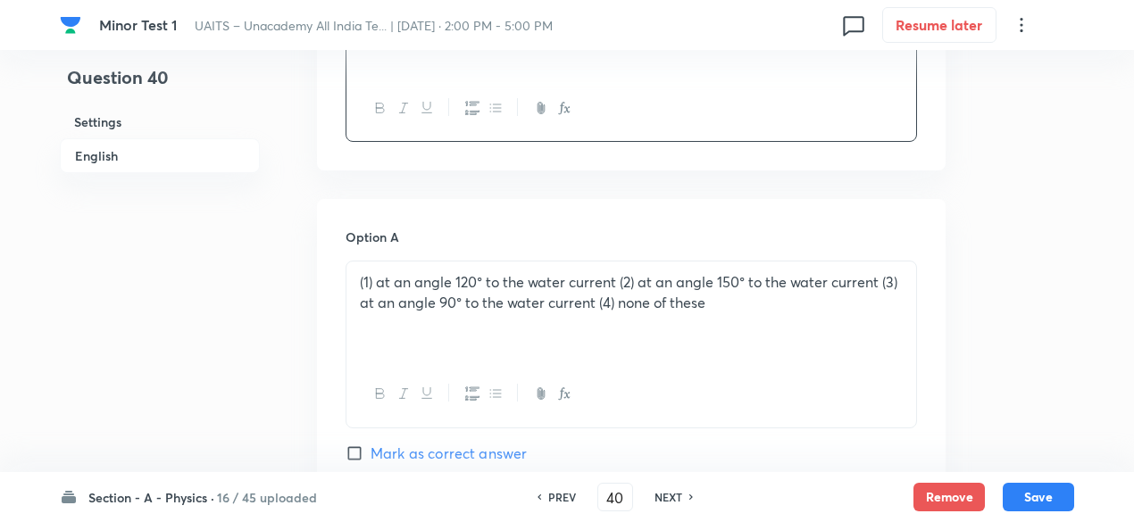
click at [374, 267] on div "(1) at an angle 120° to the water current (2) at an angle 150° to the water cur…" at bounding box center [631, 312] width 570 height 100
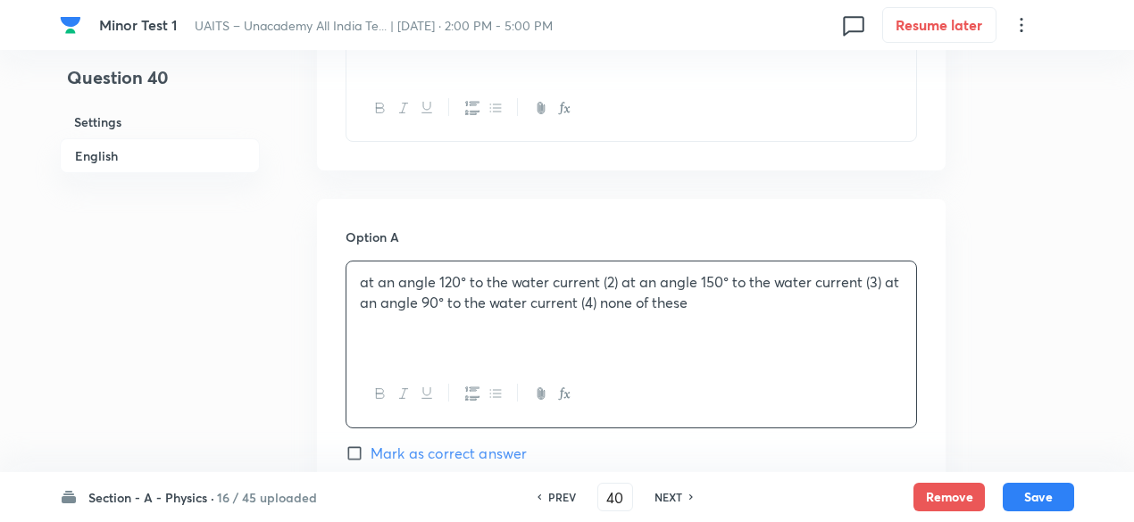
drag, startPoint x: 600, startPoint y: 281, endPoint x: 803, endPoint y: 360, distance: 218.2
click at [803, 360] on div "at an angle 120° to the water current (2) at an angle 150° to the water current…" at bounding box center [631, 312] width 570 height 100
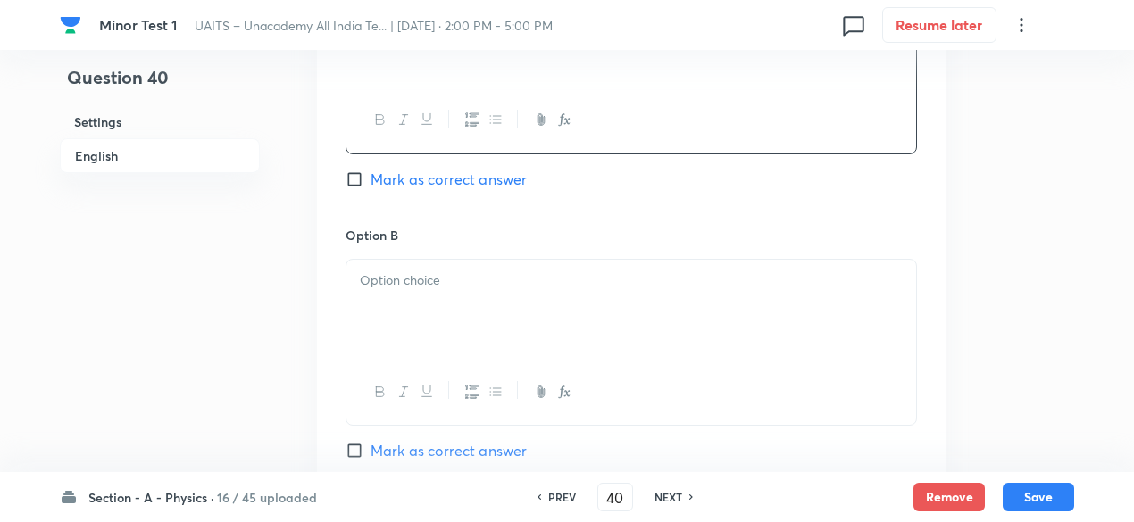
scroll to position [953, 0]
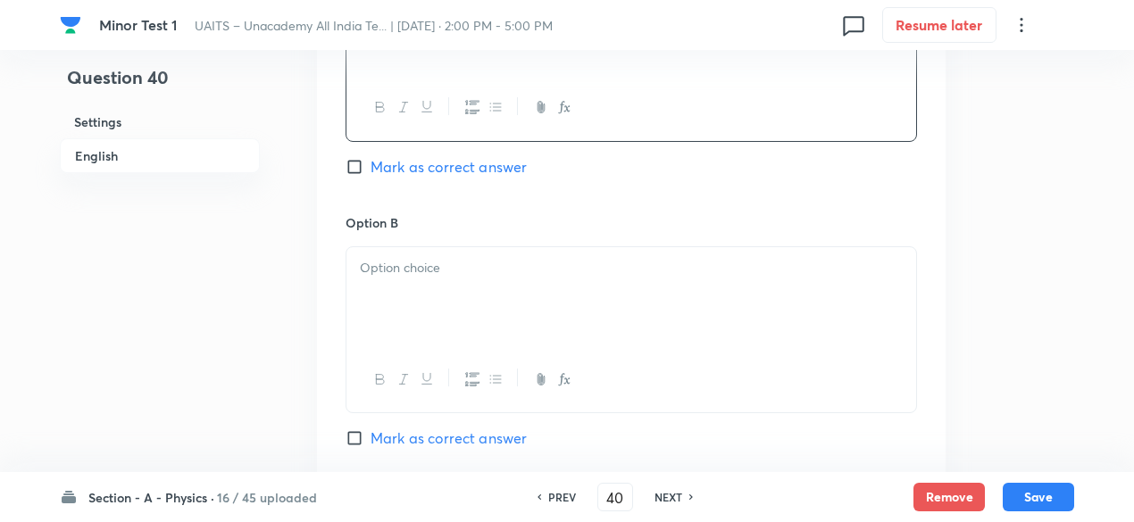
click at [609, 309] on div at bounding box center [631, 297] width 570 height 100
paste div
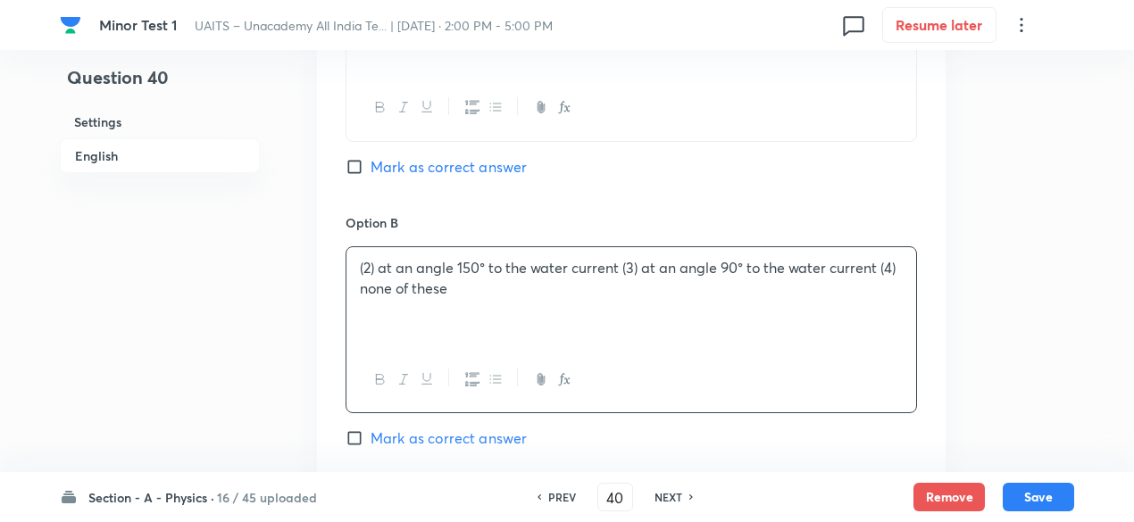
click at [380, 265] on p "(2) at an angle 150° to the water current (3) at an angle 90° to the water curr…" at bounding box center [631, 278] width 543 height 40
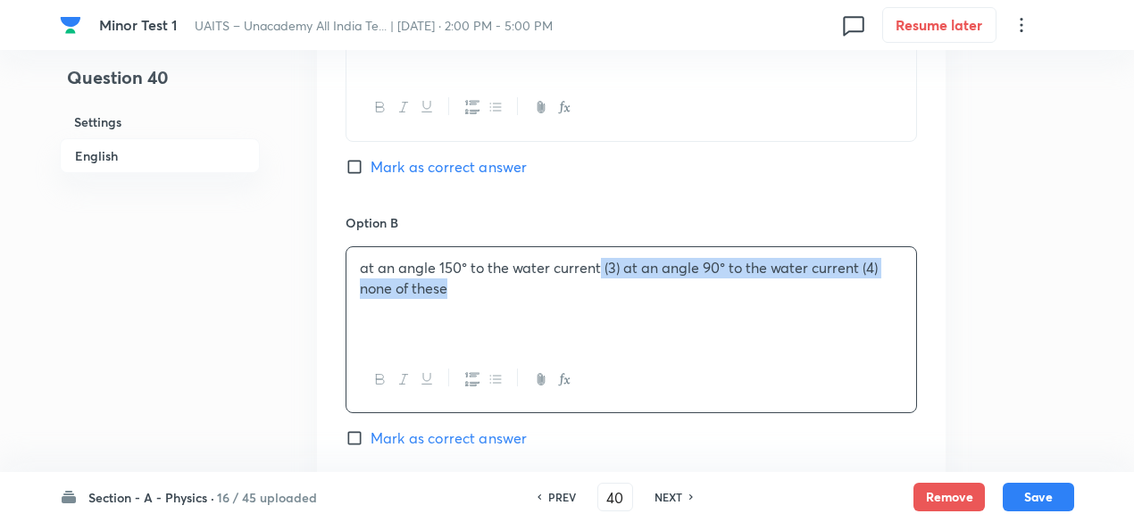
drag, startPoint x: 600, startPoint y: 271, endPoint x: 729, endPoint y: 337, distance: 144.9
click at [729, 337] on div "at an angle 150° to the water current (3) at an angle 90° to the water current …" at bounding box center [631, 297] width 570 height 100
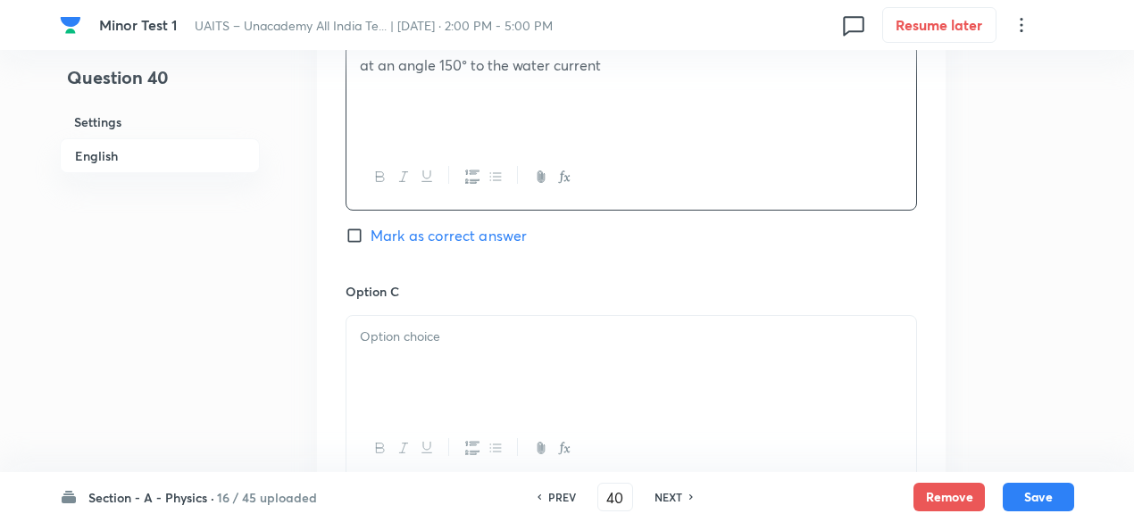
scroll to position [1173, 0]
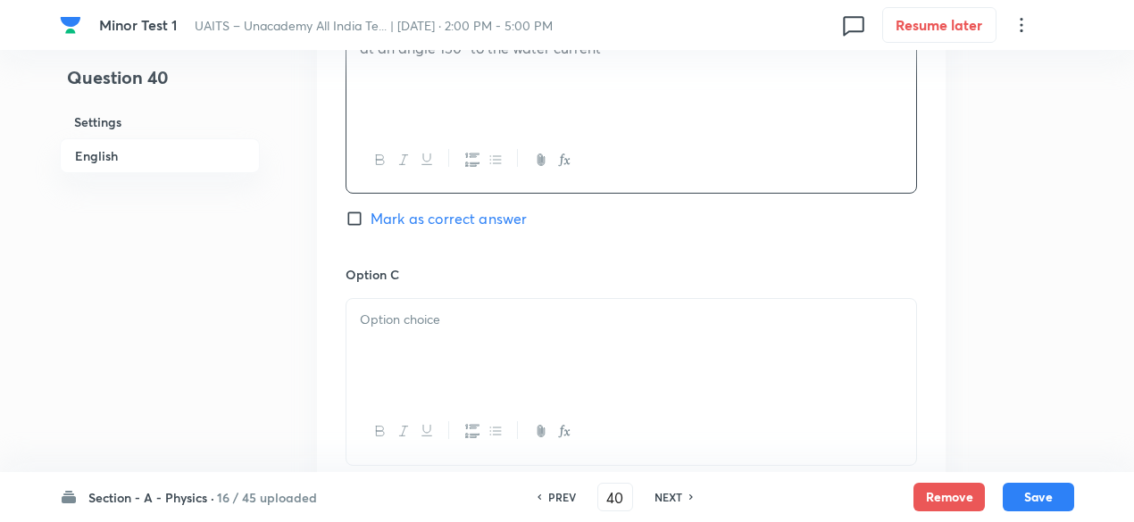
click at [560, 369] on div at bounding box center [631, 349] width 570 height 100
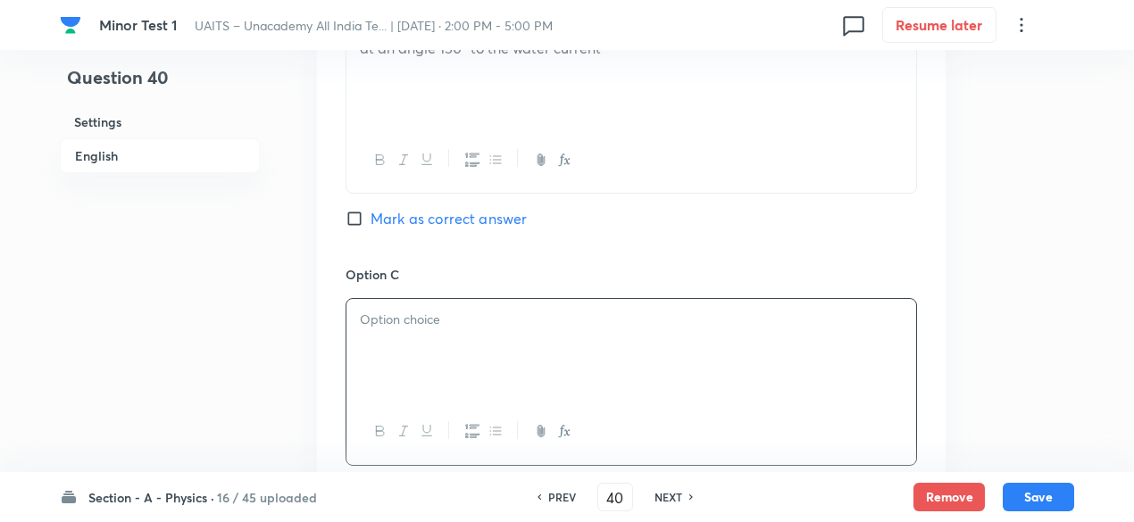
paste div
click at [378, 314] on p "(3) at an angle 90° to the water current (4) none of these" at bounding box center [631, 320] width 543 height 21
drag, startPoint x: 595, startPoint y: 320, endPoint x: 835, endPoint y: 305, distance: 240.6
click at [835, 305] on div "at an angle 90° to the water current (4) none of these" at bounding box center [631, 349] width 570 height 100
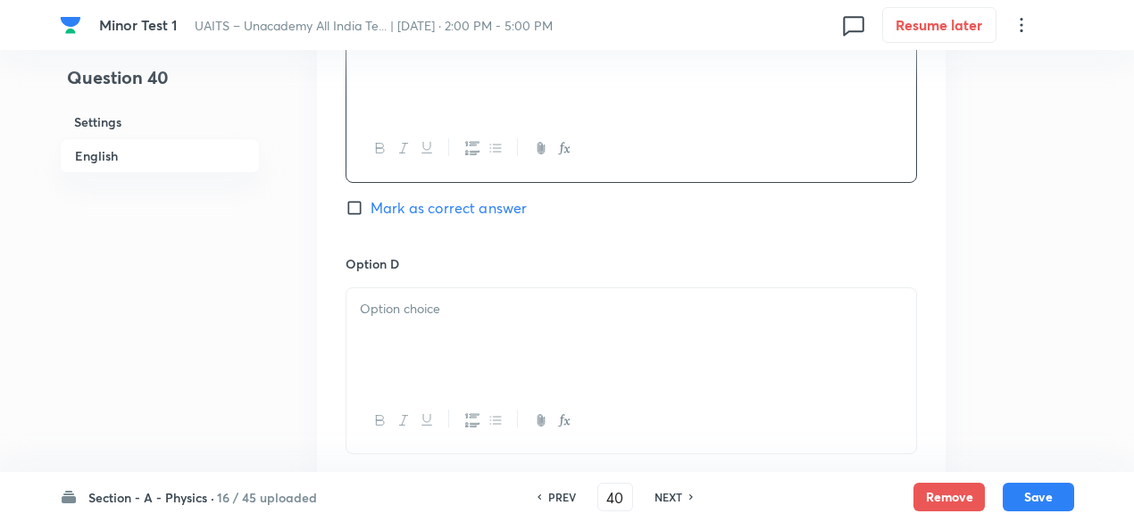
scroll to position [1492, 0]
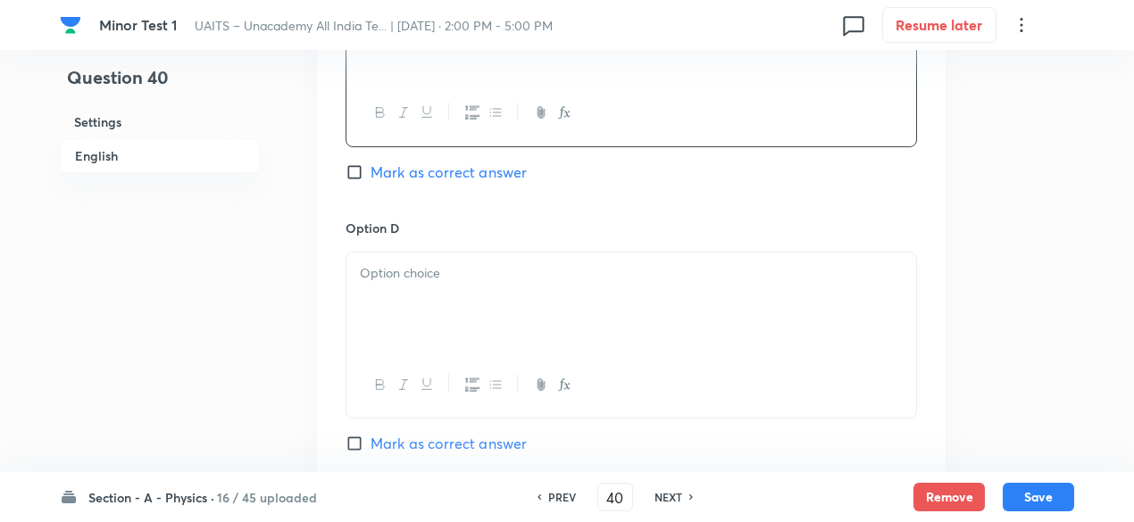
click at [646, 310] on div at bounding box center [631, 303] width 570 height 100
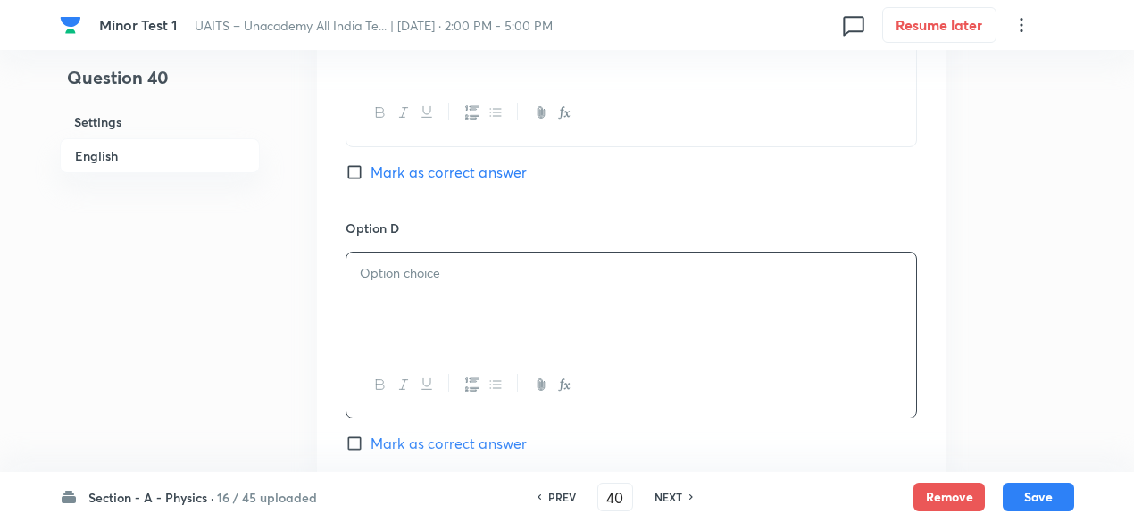
paste div
click at [378, 275] on p "(4) none of these" at bounding box center [631, 273] width 543 height 21
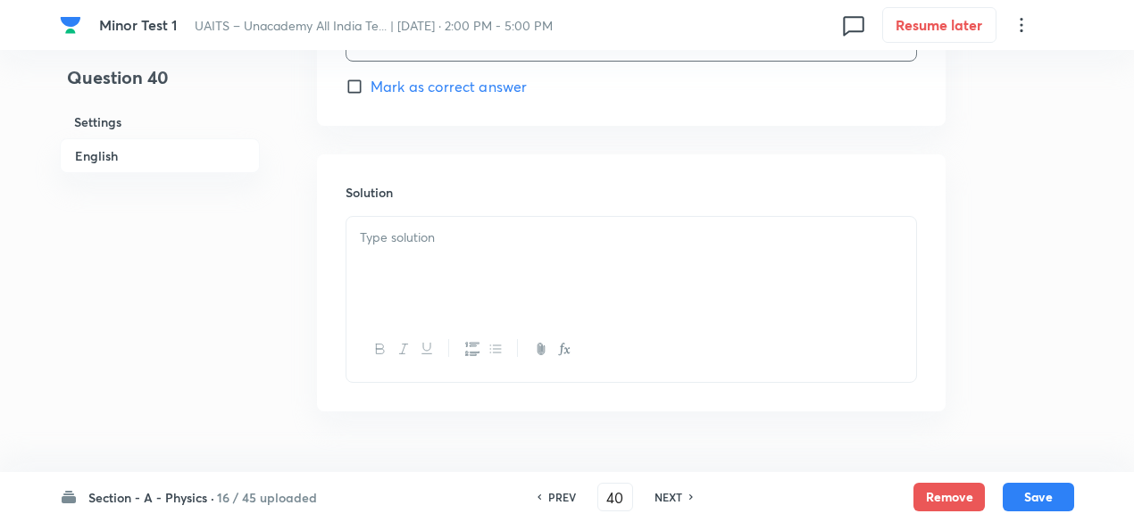
scroll to position [1893, 0]
click at [480, 243] on div at bounding box center [631, 222] width 570 height 100
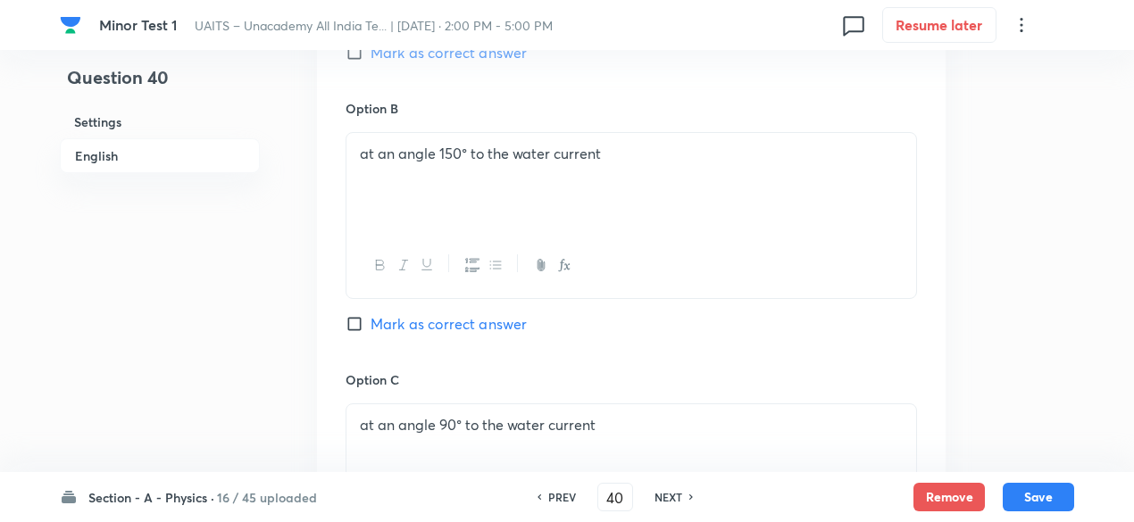
scroll to position [1073, 0]
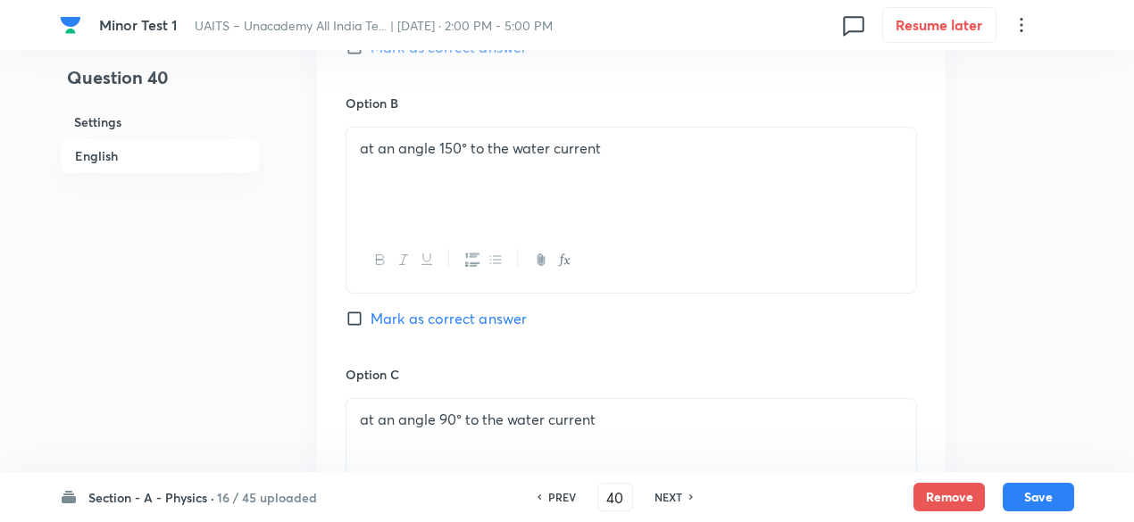
click at [491, 319] on span "Mark as correct answer" at bounding box center [448, 318] width 156 height 21
click at [370, 319] on input "Mark as correct answer" at bounding box center [357, 319] width 25 height 18
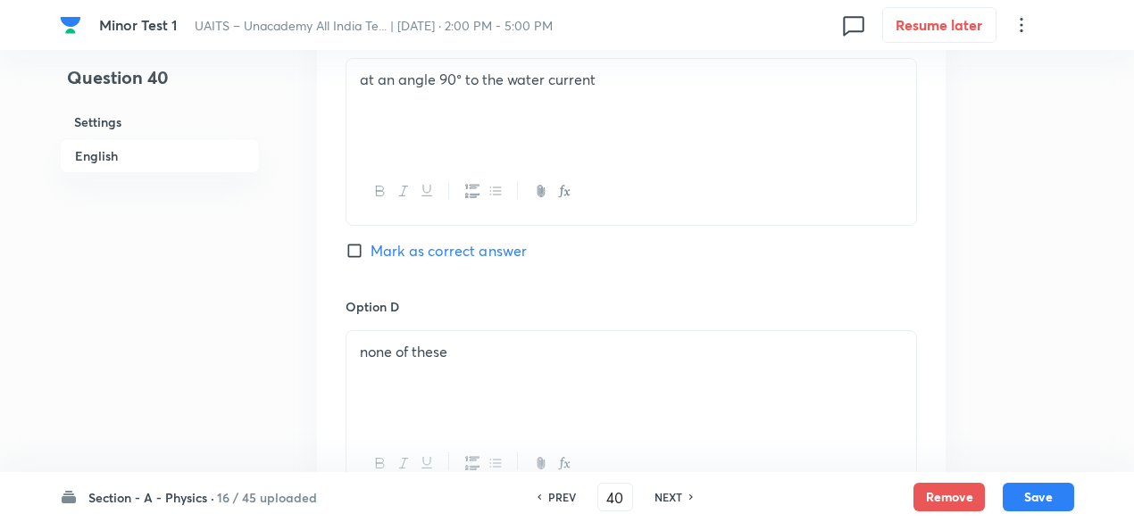
scroll to position [2039, 0]
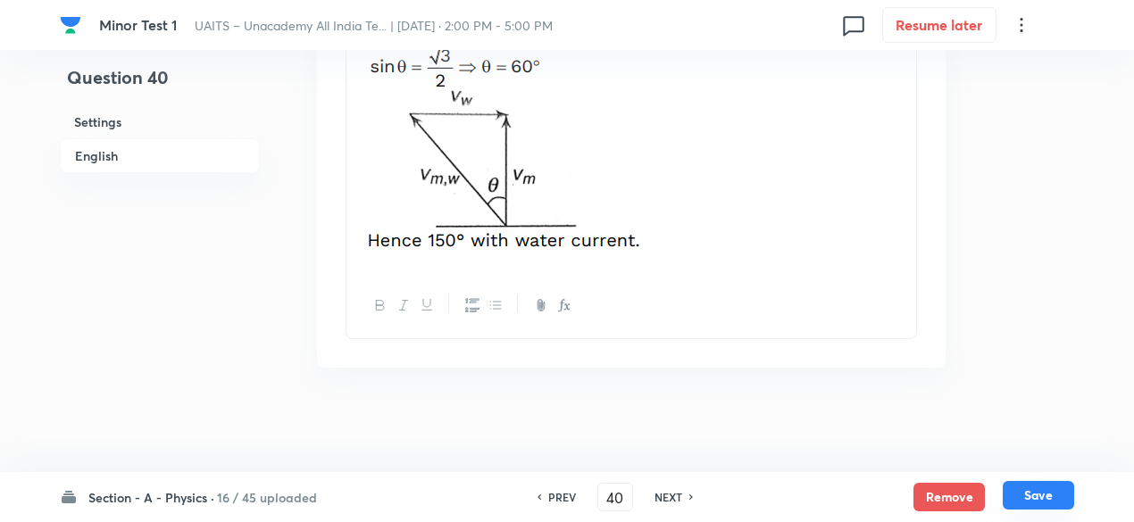
click at [1037, 493] on button "Save" at bounding box center [1037, 495] width 71 height 29
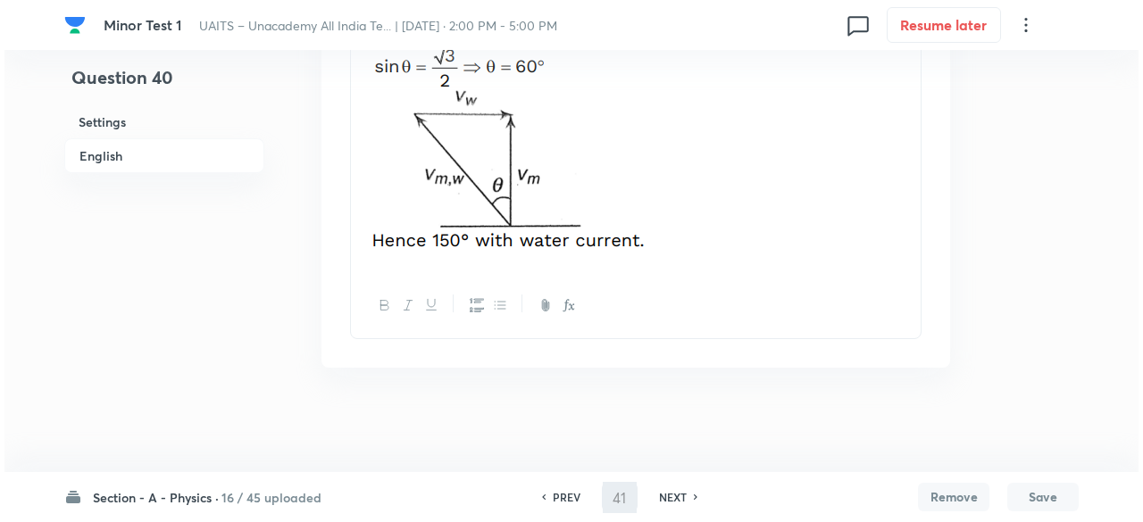
scroll to position [0, 0]
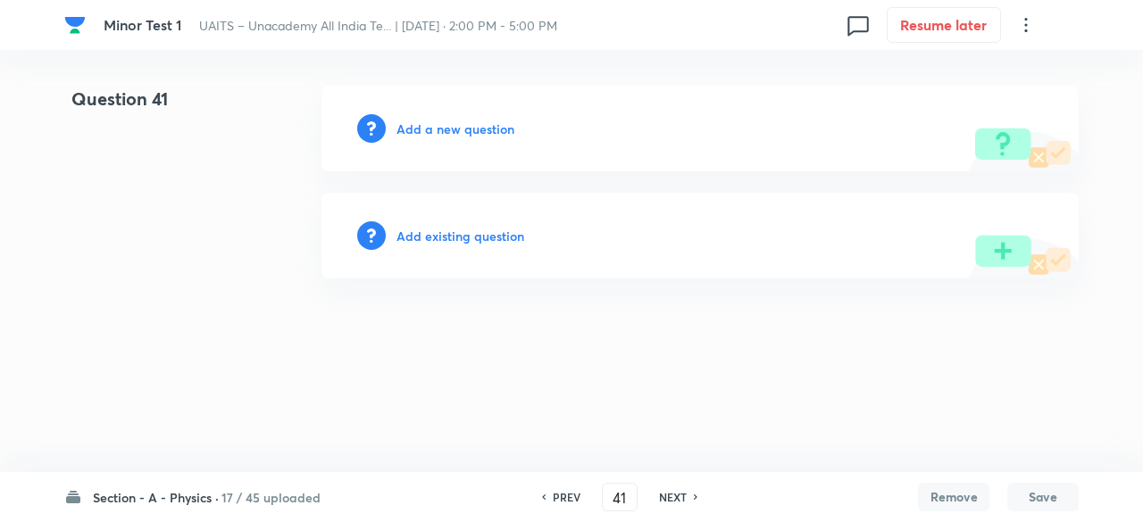
click at [480, 130] on h6 "Add a new question" at bounding box center [455, 129] width 118 height 19
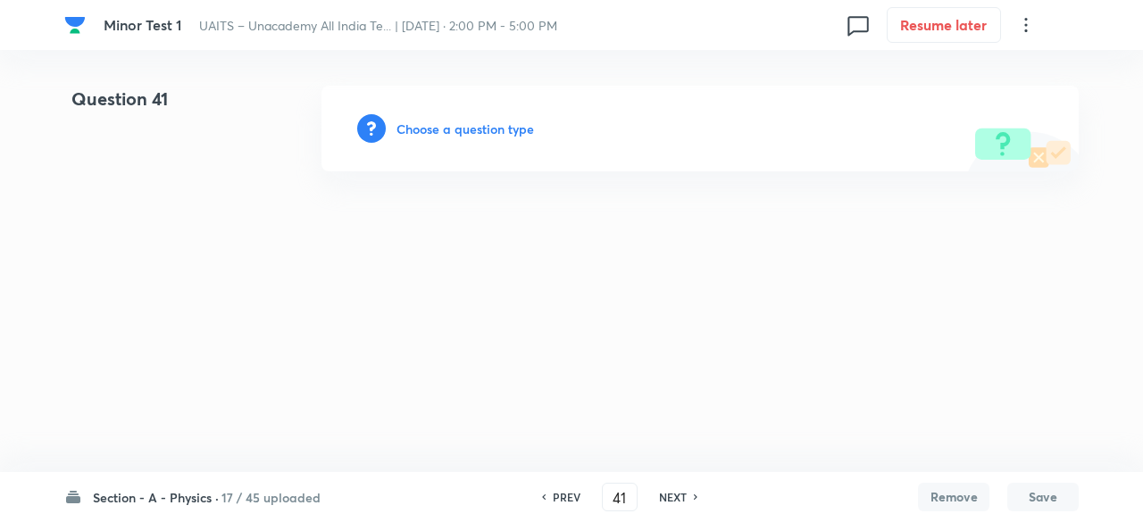
click at [480, 130] on h6 "Choose a question type" at bounding box center [464, 129] width 137 height 19
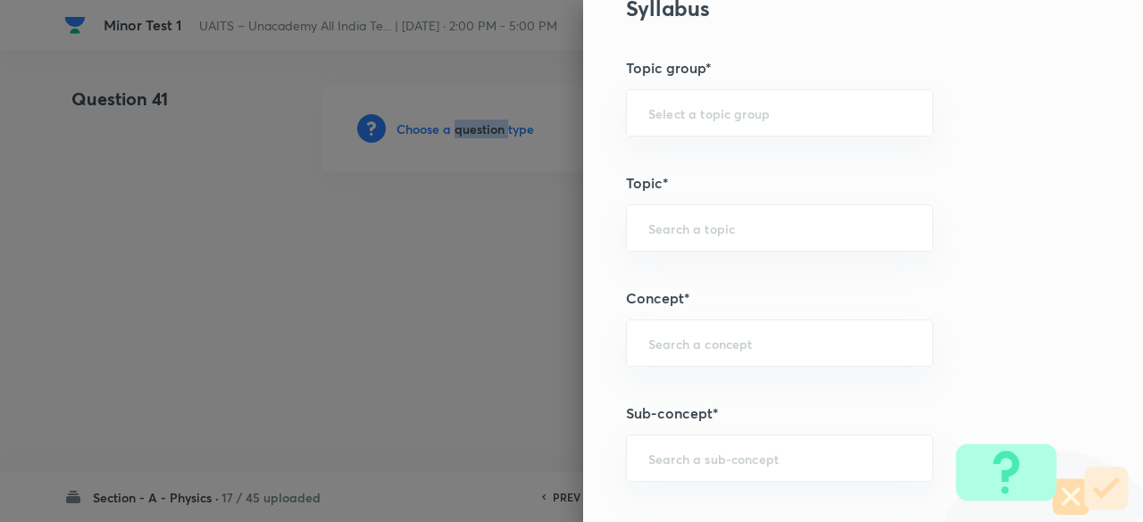
scroll to position [752, 0]
click at [715, 476] on div "Question settings Question type* Single choice correct Number of options* 2 3 4…" at bounding box center [863, 261] width 560 height 522
click at [709, 451] on input "text" at bounding box center [779, 456] width 262 height 17
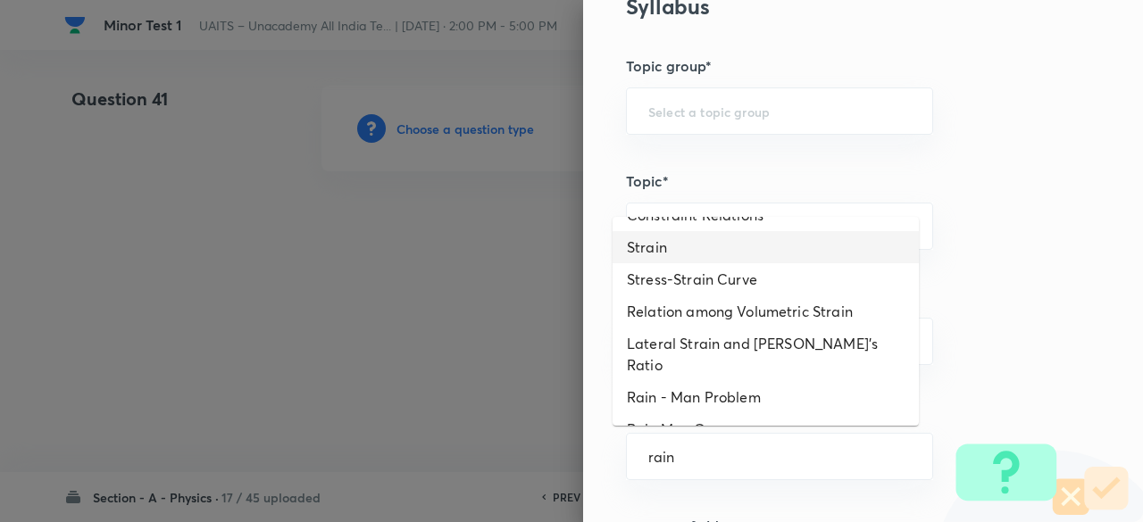
scroll to position [95, 0]
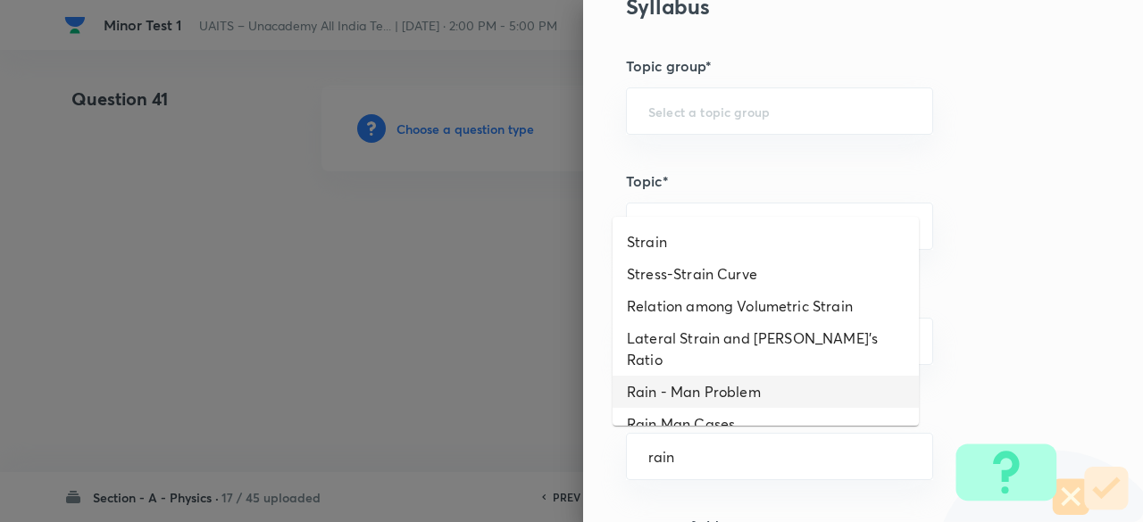
click at [695, 381] on li "Rain - Man Problem" at bounding box center [765, 392] width 306 height 32
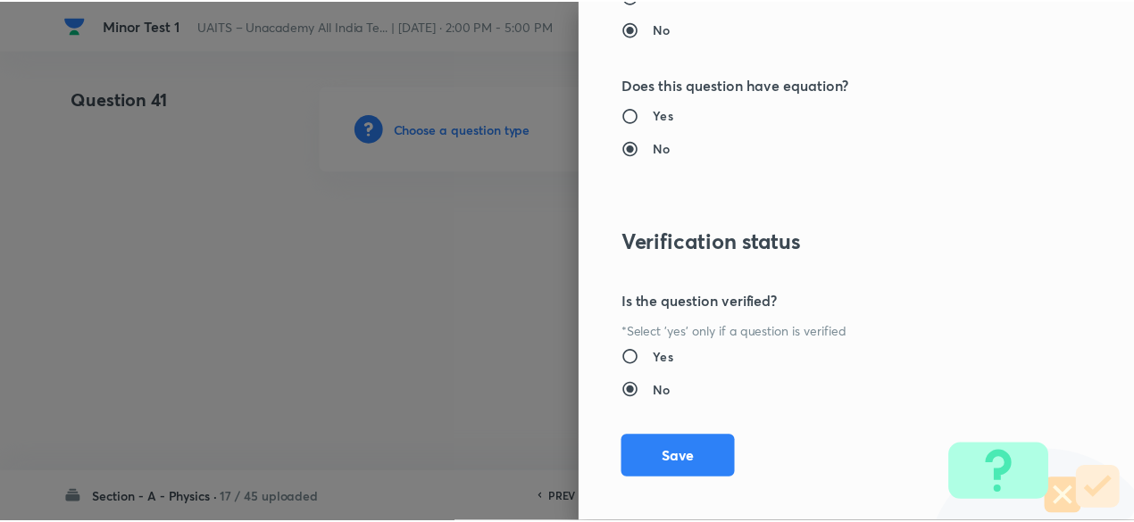
scroll to position [1906, 0]
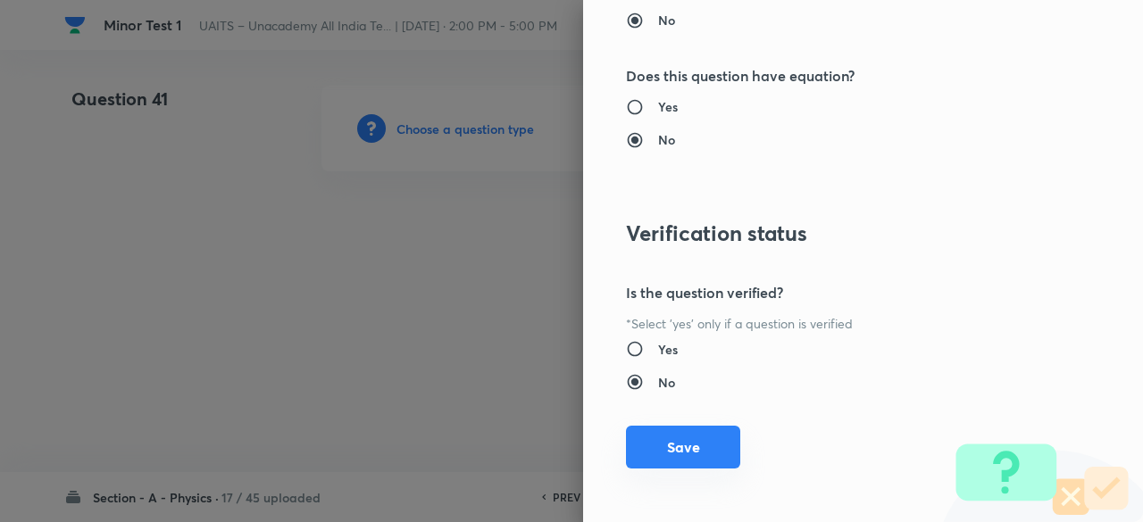
click at [687, 441] on button "Save" at bounding box center [683, 447] width 114 height 43
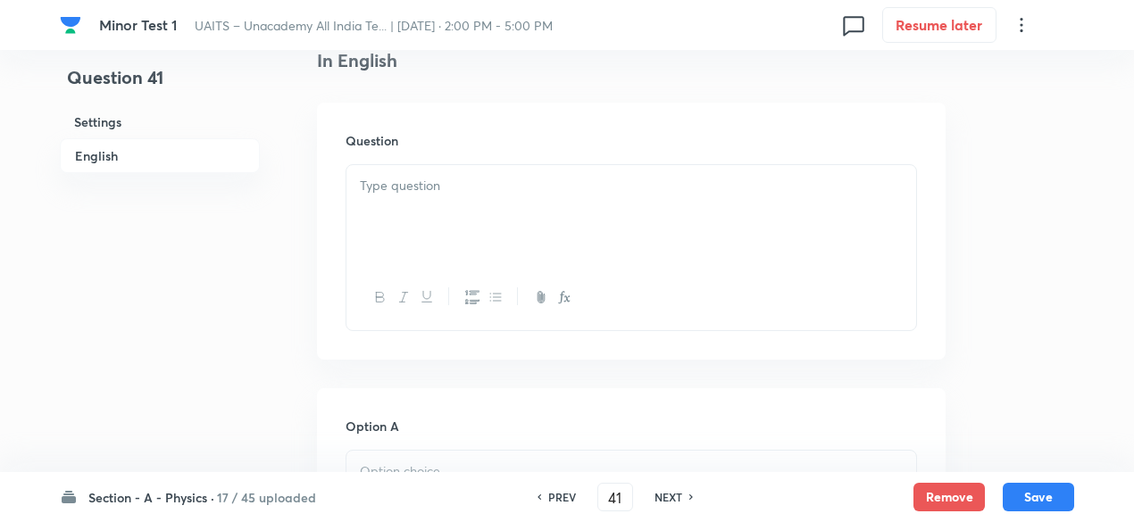
scroll to position [483, 0]
click at [495, 173] on p at bounding box center [631, 181] width 543 height 21
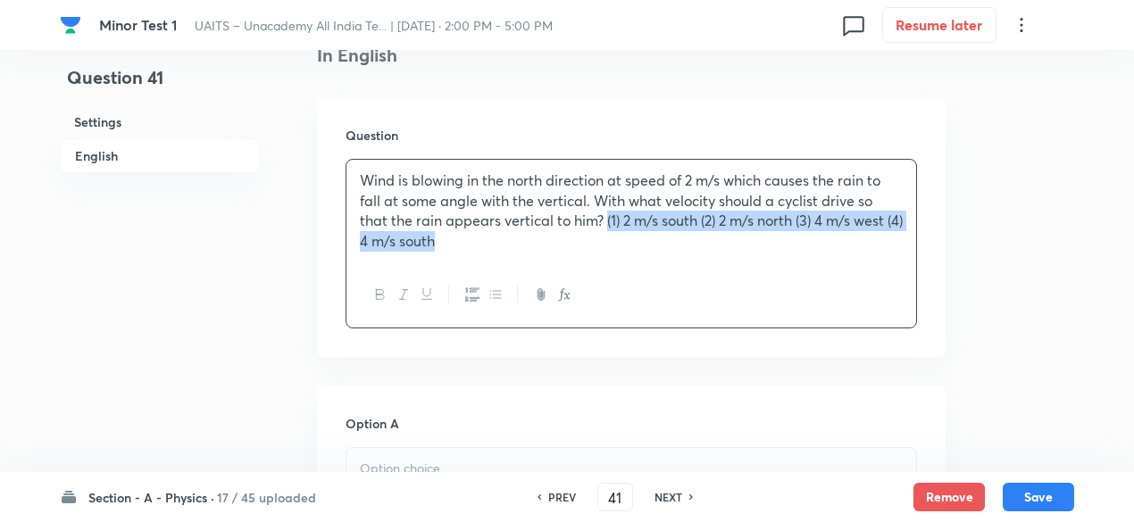
drag, startPoint x: 606, startPoint y: 219, endPoint x: 680, endPoint y: 270, distance: 89.9
click at [680, 270] on div "Wind is blowing in the north direction at speed of 2 m/s which causes the rain …" at bounding box center [630, 244] width 571 height 170
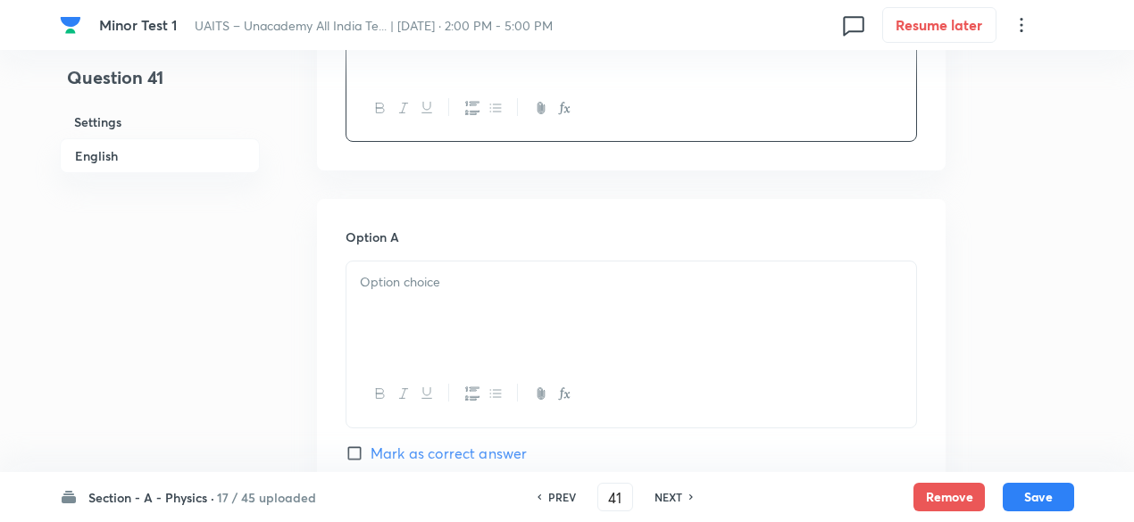
scroll to position [670, 0]
click at [535, 269] on p at bounding box center [631, 279] width 543 height 21
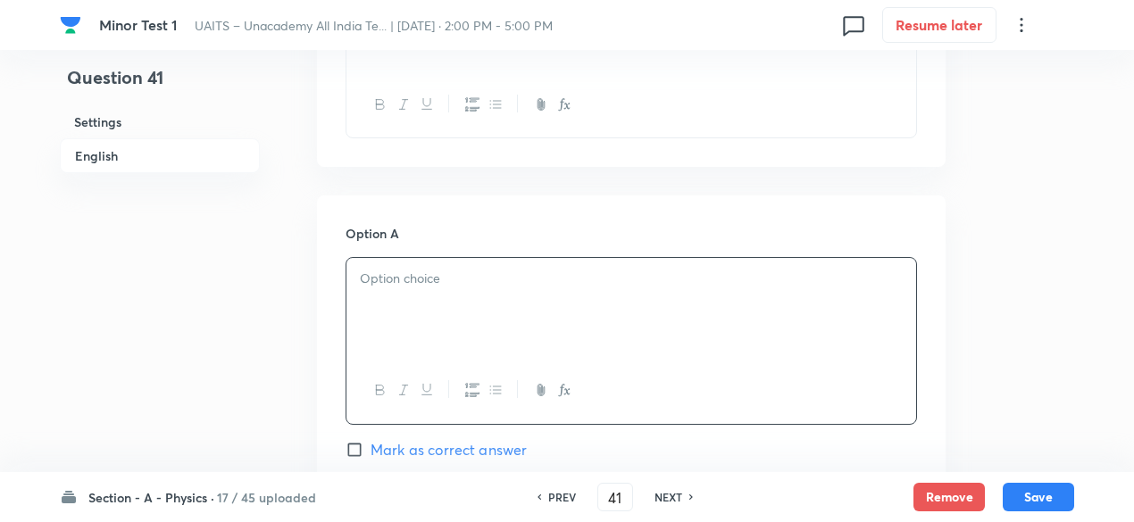
paste div
click at [376, 273] on p "(1) 2 m/s south (2) 2 m/s north (3) 4 m/s west (4) 4 m/s south" at bounding box center [631, 279] width 543 height 21
click at [393, 278] on p "m/s south (2) 2 m/s north (3) 4 m/s west (4) 4 m/s south" at bounding box center [631, 279] width 543 height 21
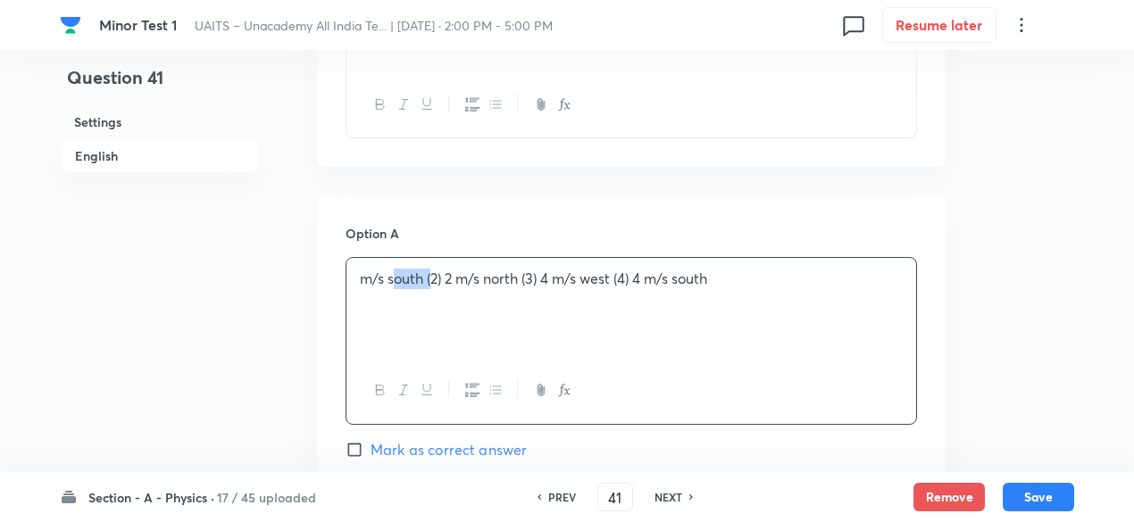
click at [393, 278] on p "m/s south (2) 2 m/s north (3) 4 m/s west (4) 4 m/s south" at bounding box center [631, 279] width 543 height 21
click at [375, 278] on p "(1) 2 m/s south (2) 2 m/s north (3) 4 m/s west (4) 4 m/s south" at bounding box center [631, 279] width 543 height 21
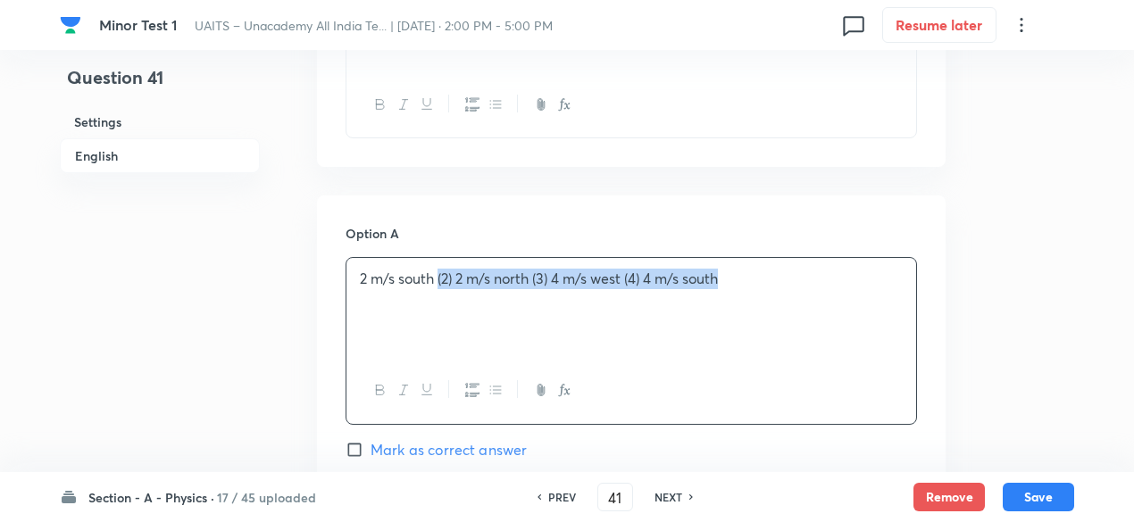
drag, startPoint x: 437, startPoint y: 281, endPoint x: 762, endPoint y: 310, distance: 327.1
click at [762, 310] on div "2 m/s south (2) 2 m/s north (3) 4 m/s west (4) 4 m/s south" at bounding box center [631, 308] width 570 height 100
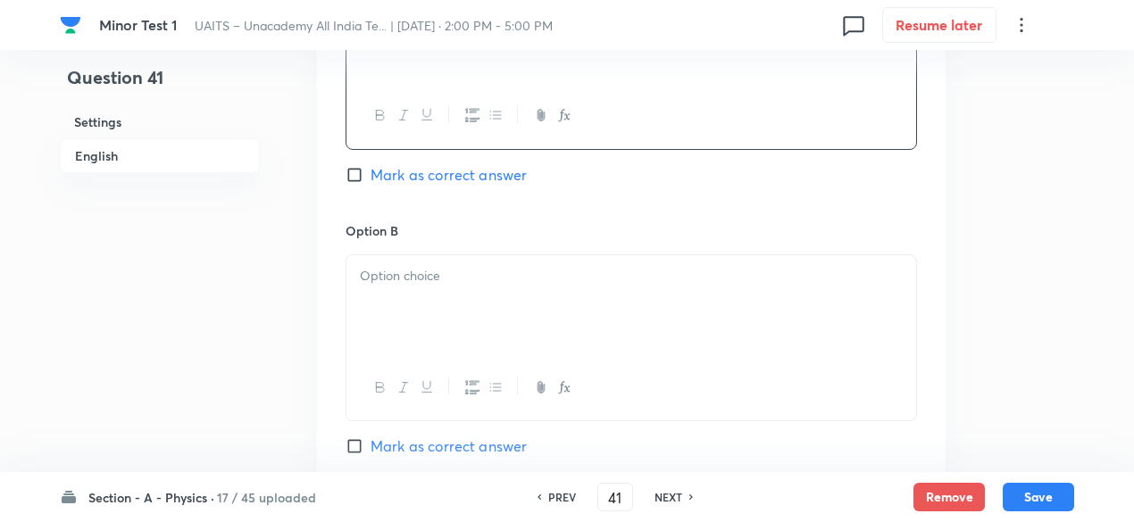
scroll to position [972, 0]
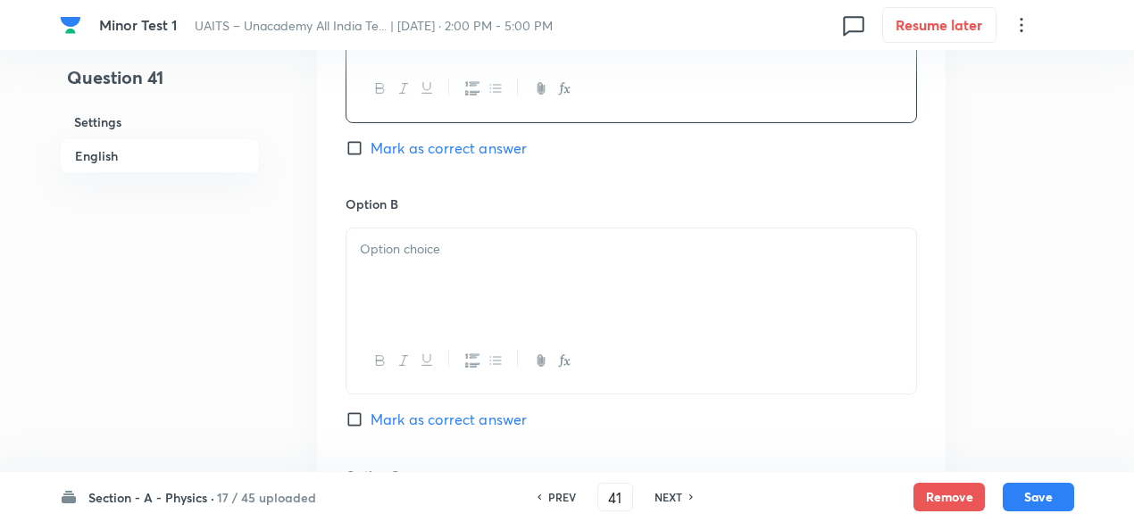
click at [632, 305] on div at bounding box center [631, 279] width 570 height 100
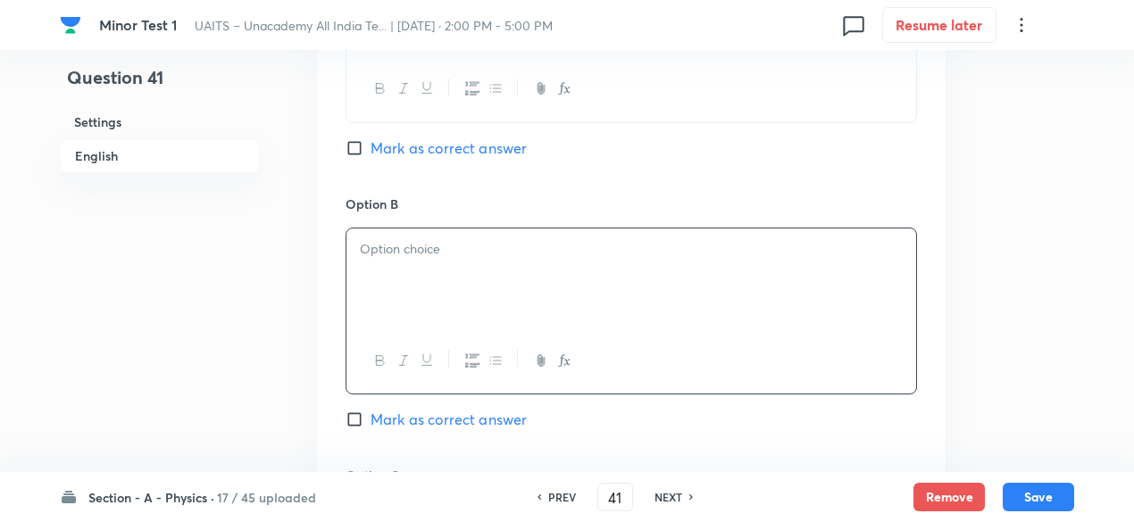
paste div
click at [382, 245] on p "(2) 2 m/s north (3) 4 m/s west (4) 4 m/s south" at bounding box center [631, 249] width 543 height 21
drag, startPoint x: 436, startPoint y: 249, endPoint x: 811, endPoint y: 344, distance: 386.7
click at [811, 344] on div "2 m/s north (3) 4 m/s west (4) 4 m/s south" at bounding box center [630, 311] width 571 height 167
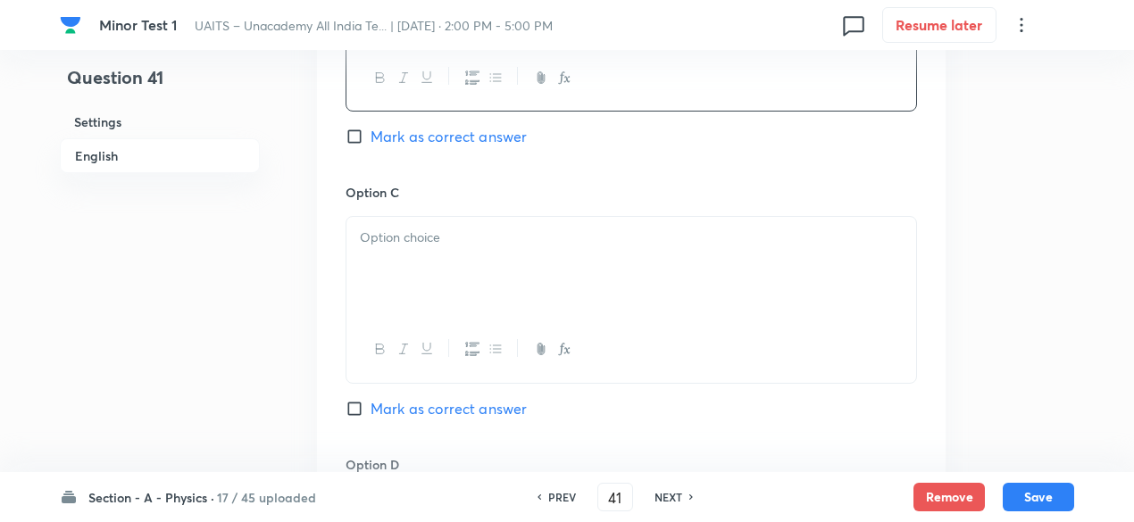
scroll to position [1265, 0]
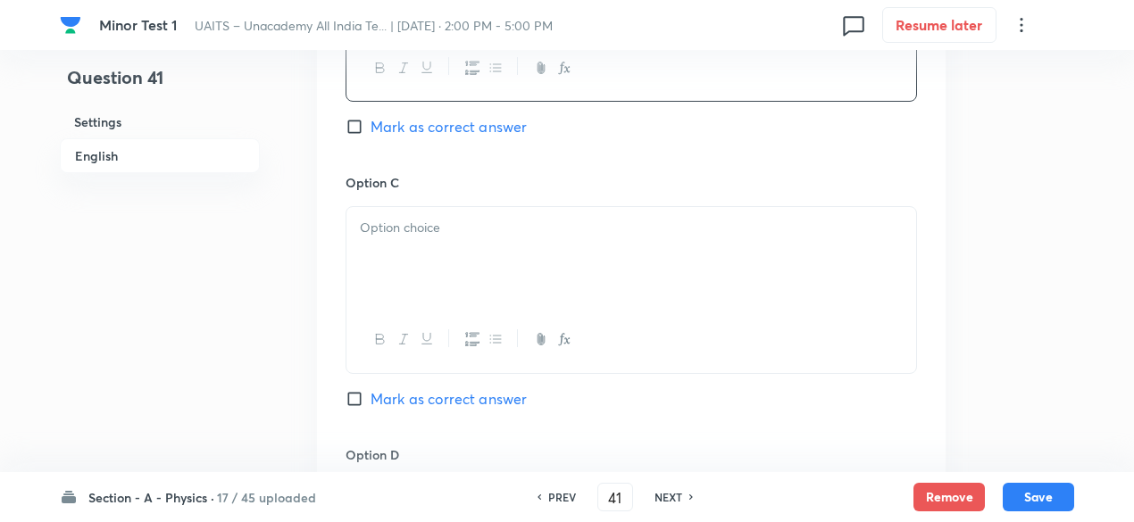
click at [562, 257] on div at bounding box center [631, 257] width 570 height 100
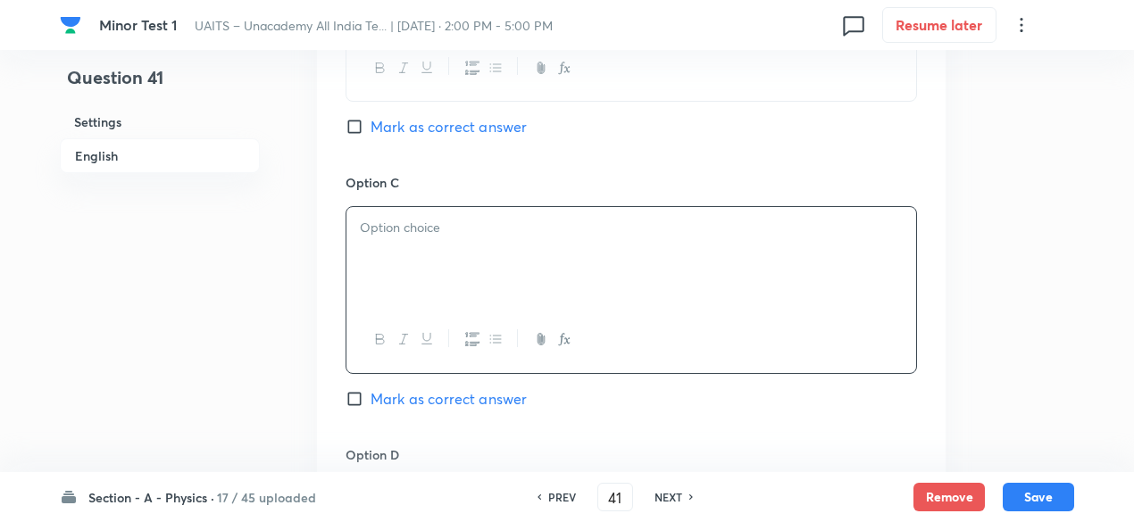
paste div
click at [380, 226] on p "(3) 4 m/s west (4) 4 m/s south" at bounding box center [631, 228] width 543 height 21
drag, startPoint x: 432, startPoint y: 227, endPoint x: 609, endPoint y: 290, distance: 187.8
click at [609, 290] on div "4 m/s west (4) 4 m/s south" at bounding box center [631, 257] width 570 height 100
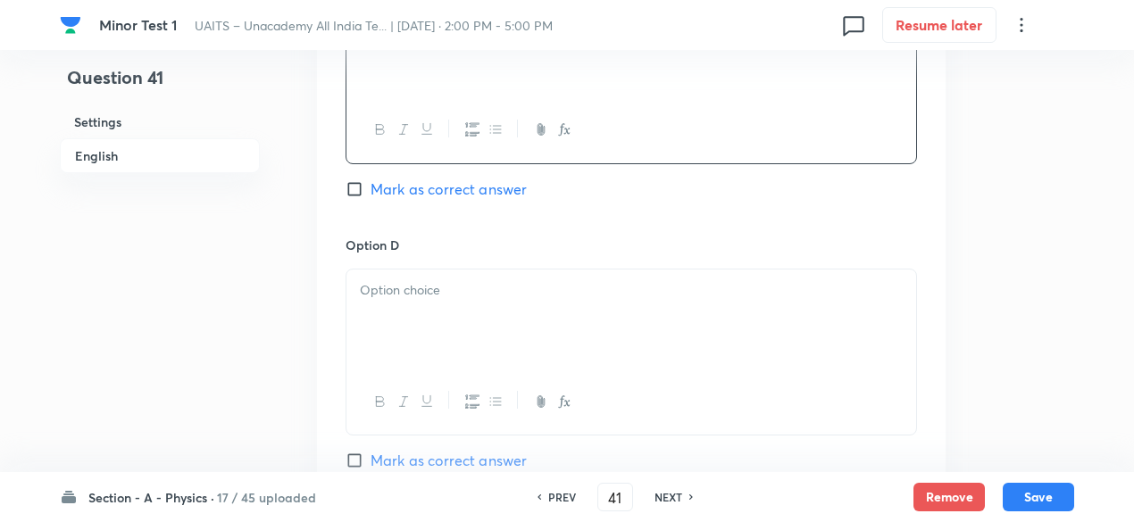
scroll to position [1476, 0]
click at [539, 298] on div at bounding box center [631, 319] width 570 height 100
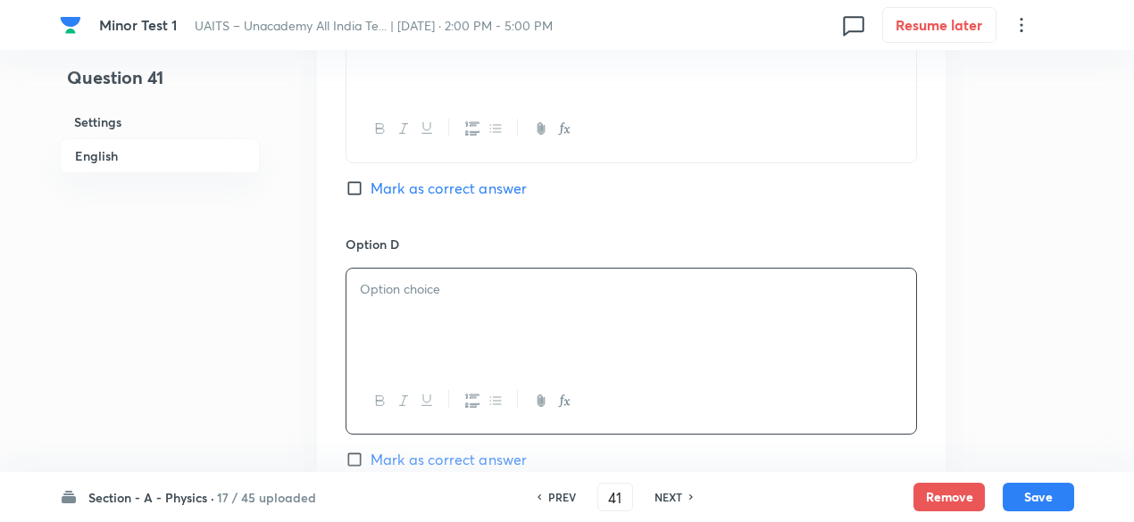
paste div
click at [378, 291] on p "(4) 4 m/s south" at bounding box center [631, 289] width 543 height 21
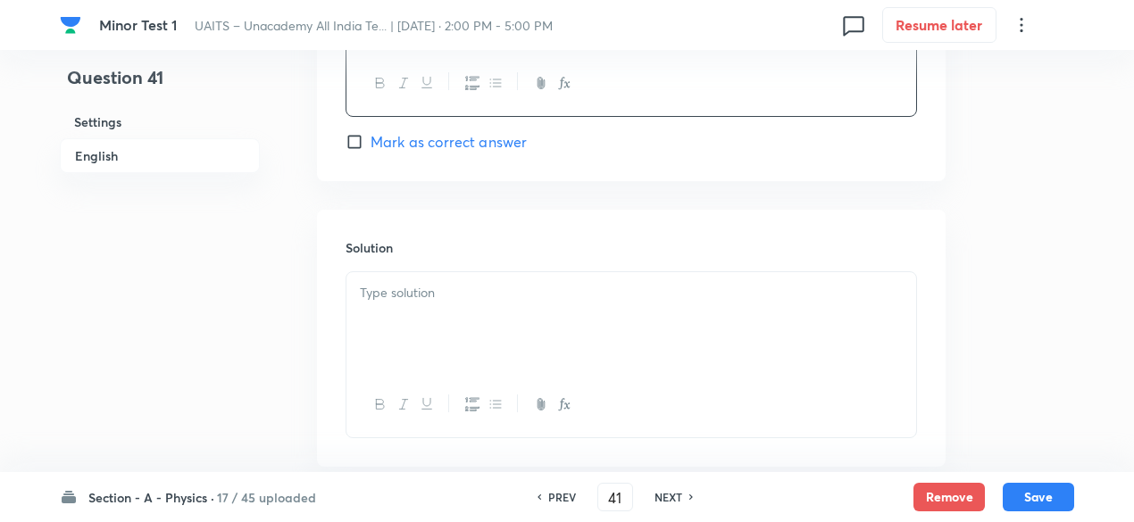
scroll to position [1859, 0]
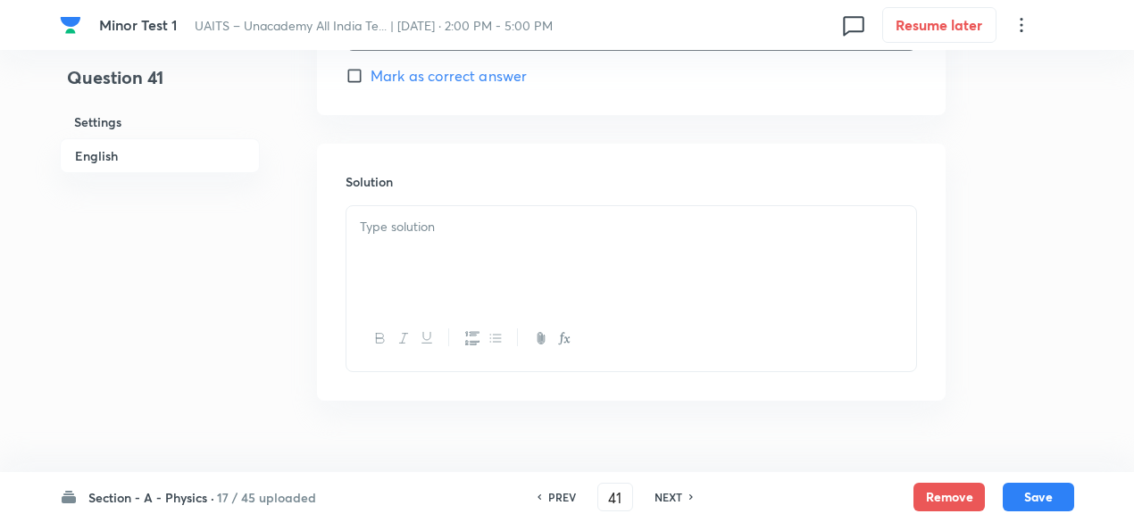
click at [548, 263] on div at bounding box center [631, 256] width 570 height 100
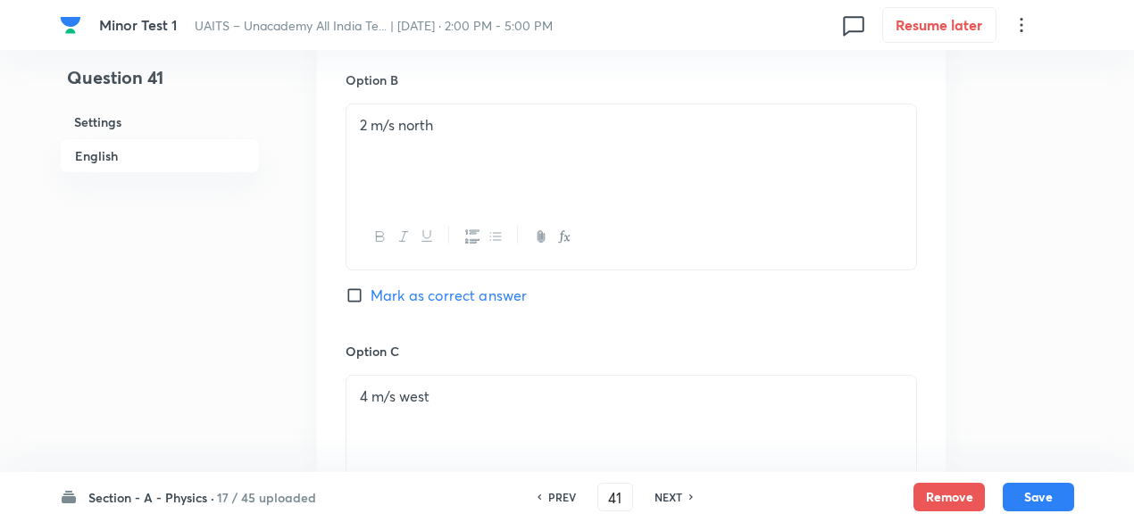
scroll to position [1094, 0]
click at [505, 291] on span "Mark as correct answer" at bounding box center [448, 297] width 156 height 21
click at [370, 291] on input "Mark as correct answer" at bounding box center [357, 297] width 25 height 18
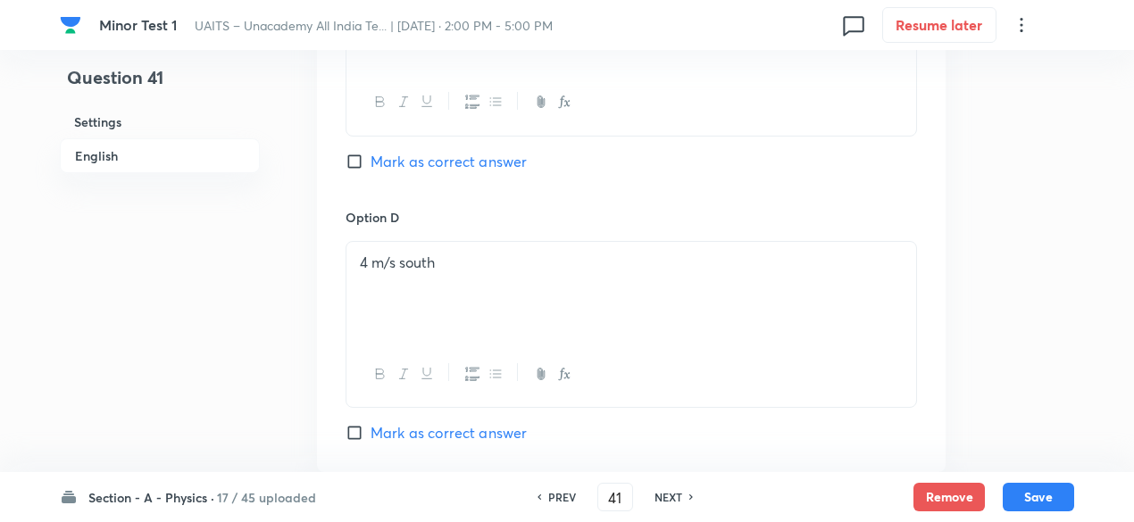
scroll to position [1896, 0]
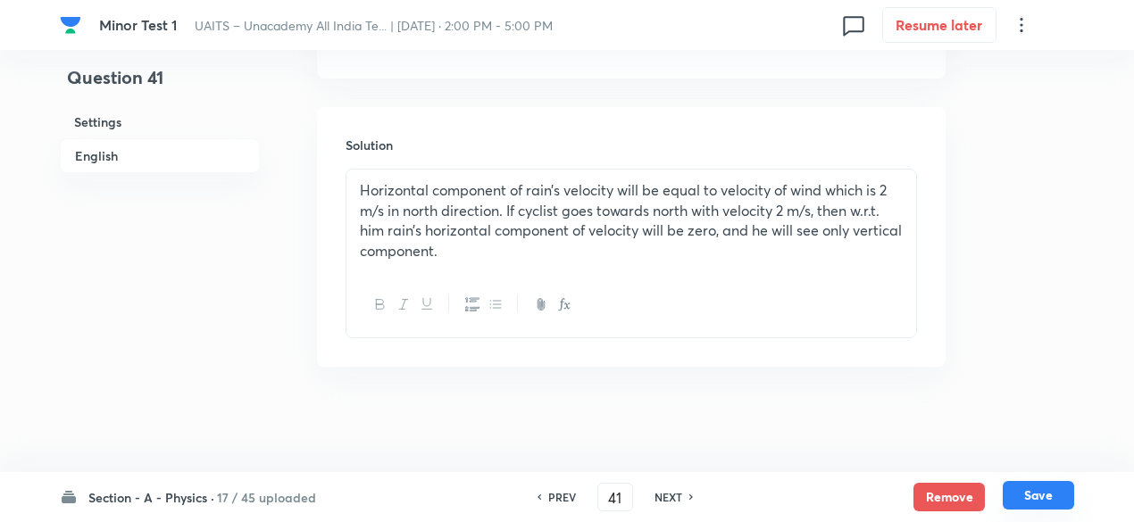
click at [1028, 487] on button "Save" at bounding box center [1037, 495] width 71 height 29
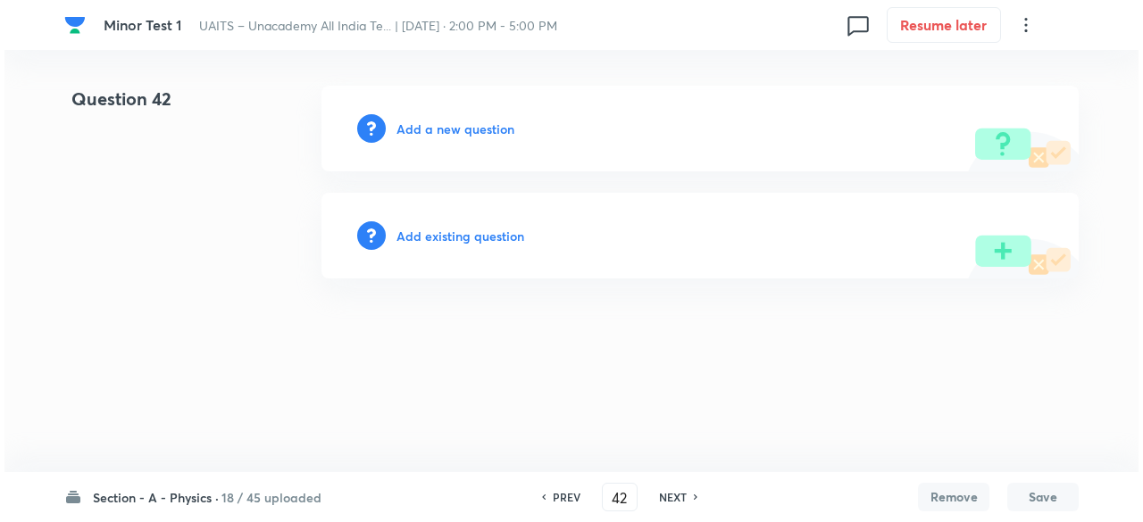
scroll to position [0, 0]
click at [461, 129] on h6 "Add a new question" at bounding box center [455, 129] width 118 height 19
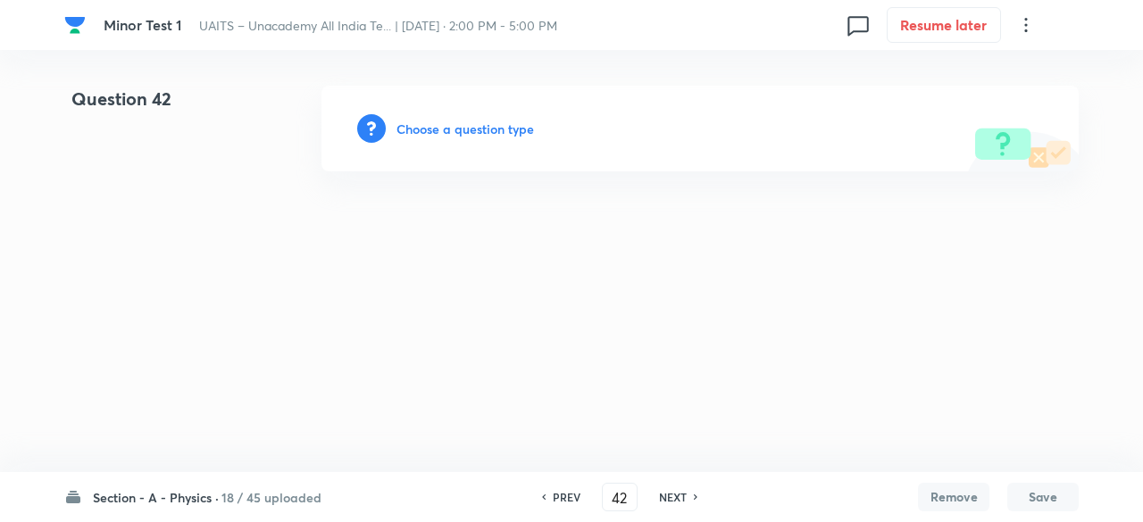
click at [461, 129] on h6 "Choose a question type" at bounding box center [464, 129] width 137 height 19
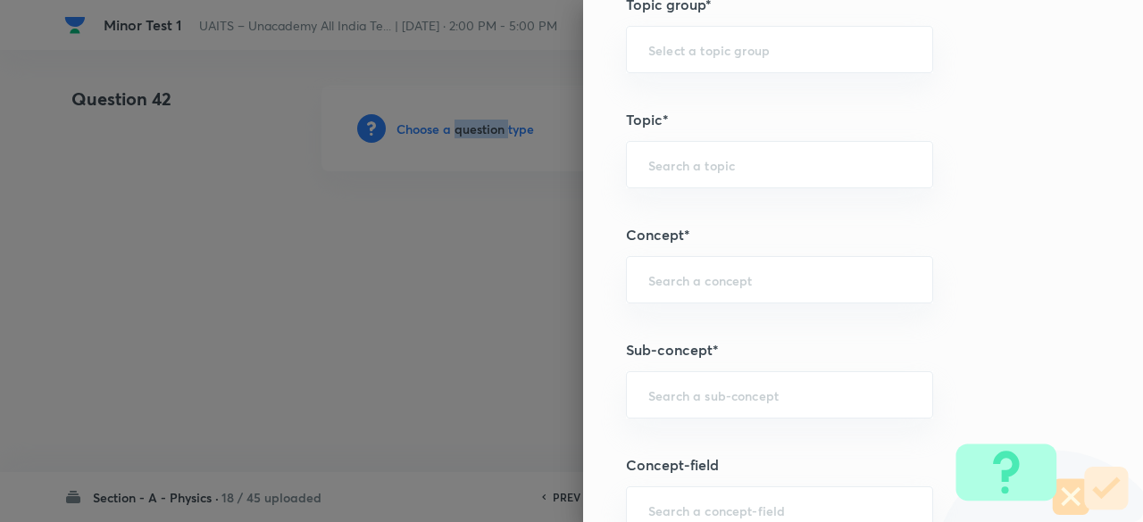
scroll to position [823, 0]
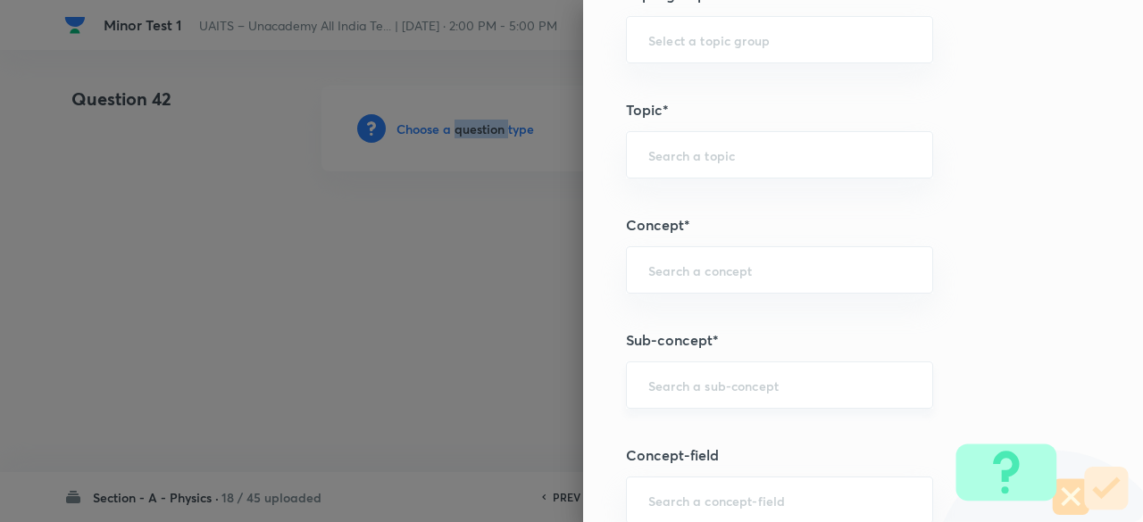
click at [724, 367] on div "​" at bounding box center [779, 385] width 307 height 47
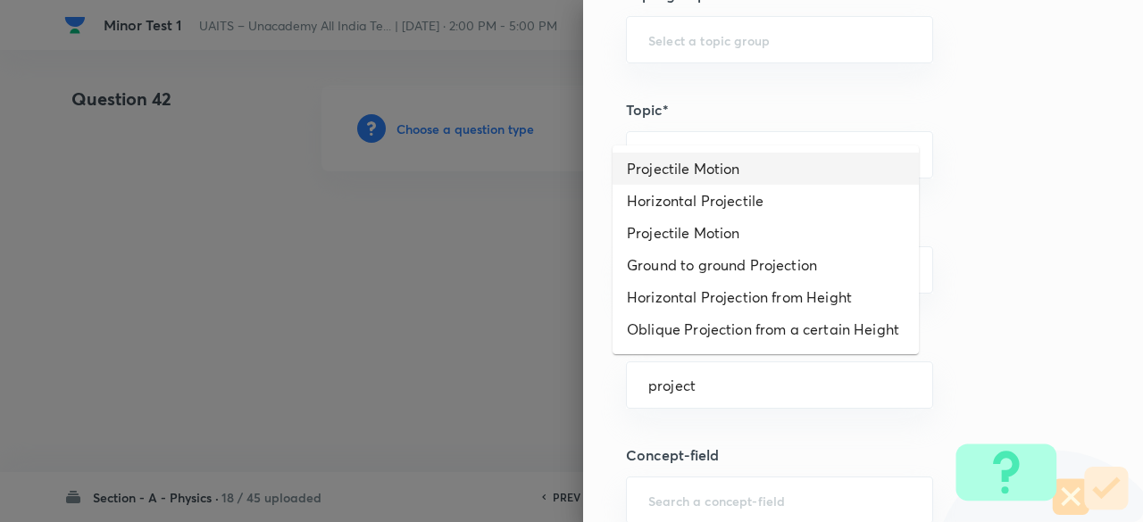
click at [709, 178] on li "Projectile Motion" at bounding box center [765, 169] width 306 height 32
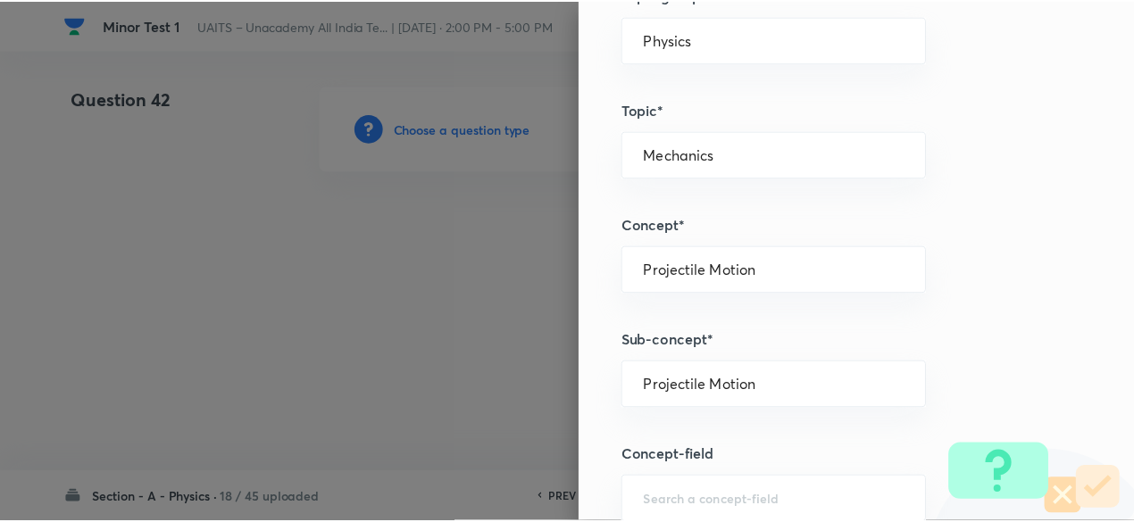
scroll to position [1906, 0]
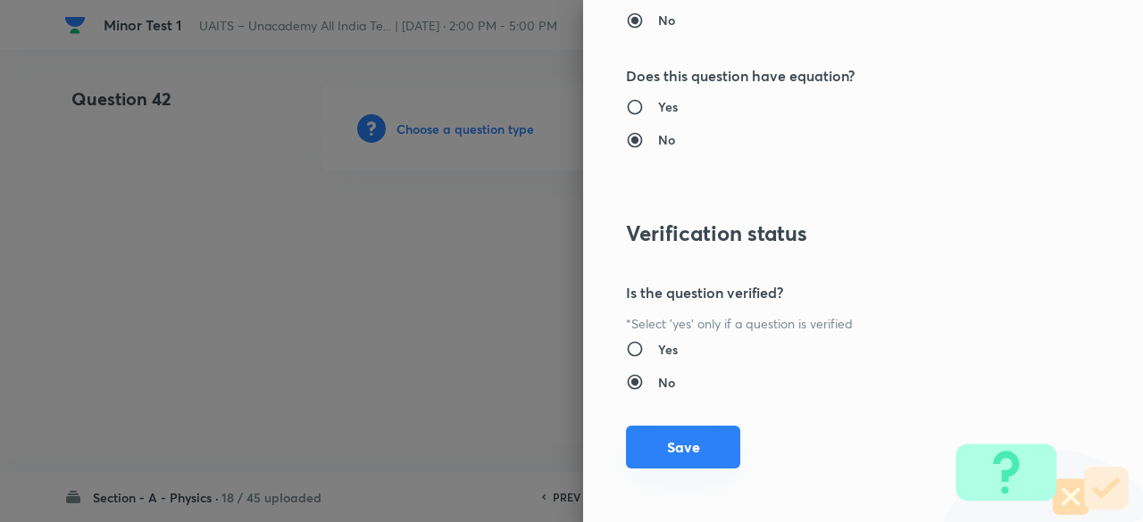
click at [701, 435] on button "Save" at bounding box center [683, 447] width 114 height 43
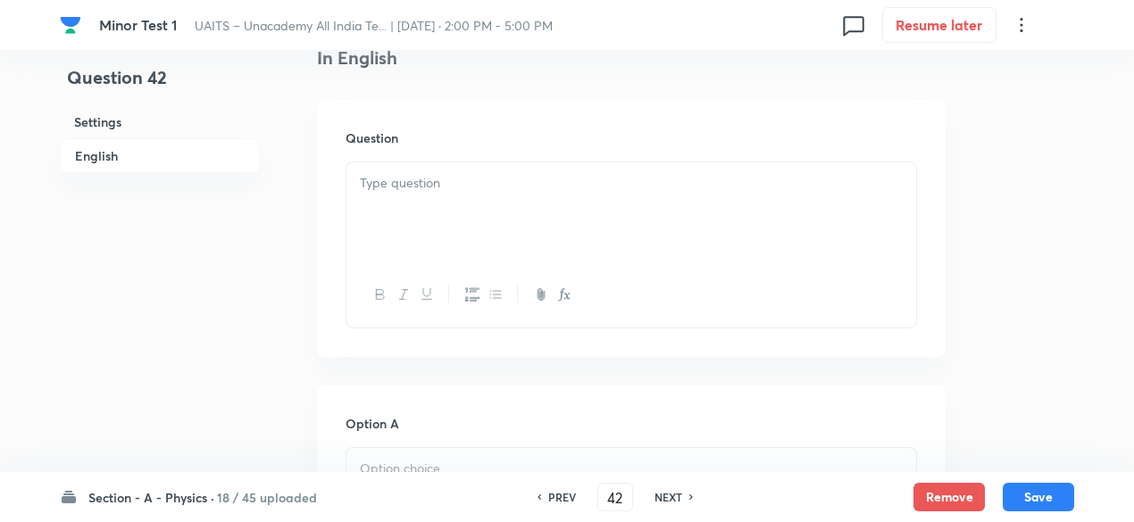
scroll to position [505, 0]
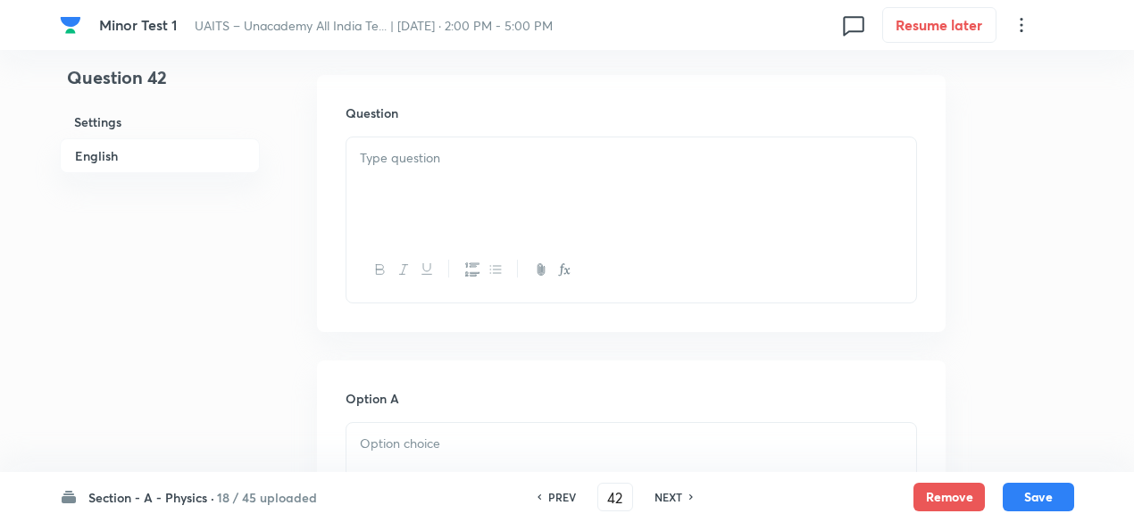
click at [454, 175] on div at bounding box center [631, 187] width 570 height 100
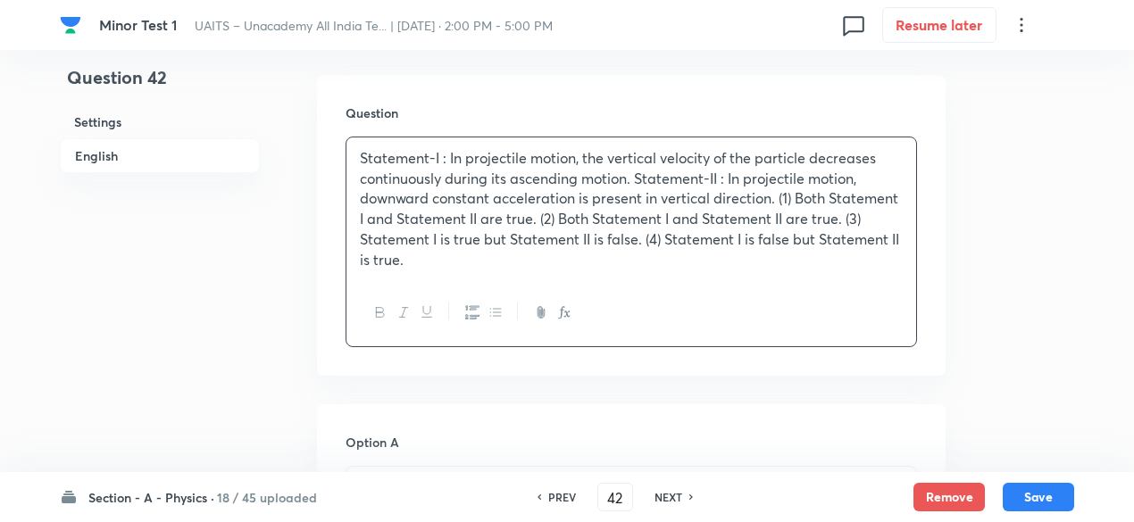
click at [636, 183] on p "Statement-I : In projectile motion, the vertical velocity of the particle decre…" at bounding box center [631, 208] width 543 height 121
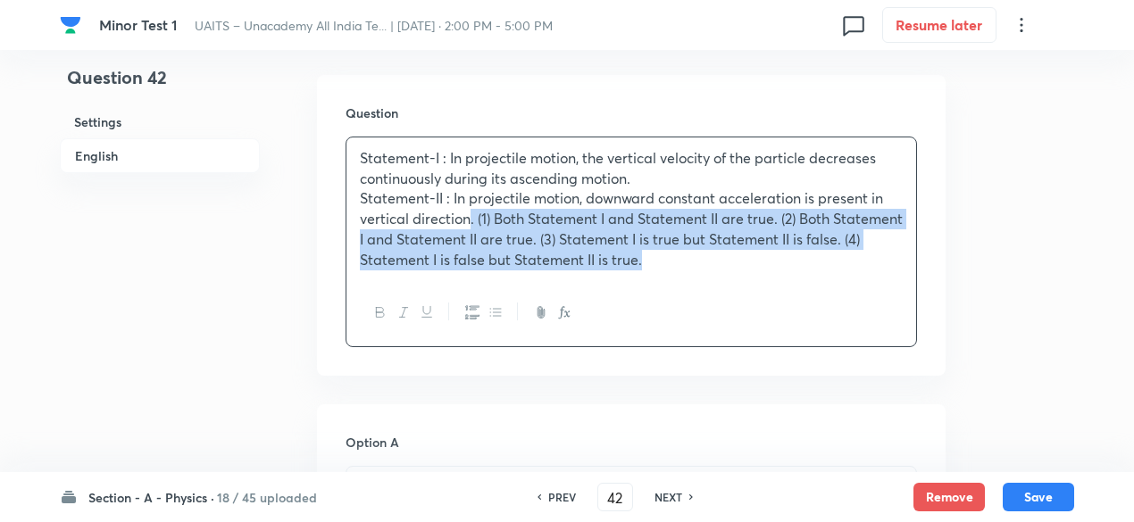
drag, startPoint x: 470, startPoint y: 220, endPoint x: 689, endPoint y: 265, distance: 223.2
click at [689, 265] on p "Statement-II : In projectile motion, downward constant acceleration is present …" at bounding box center [631, 228] width 543 height 81
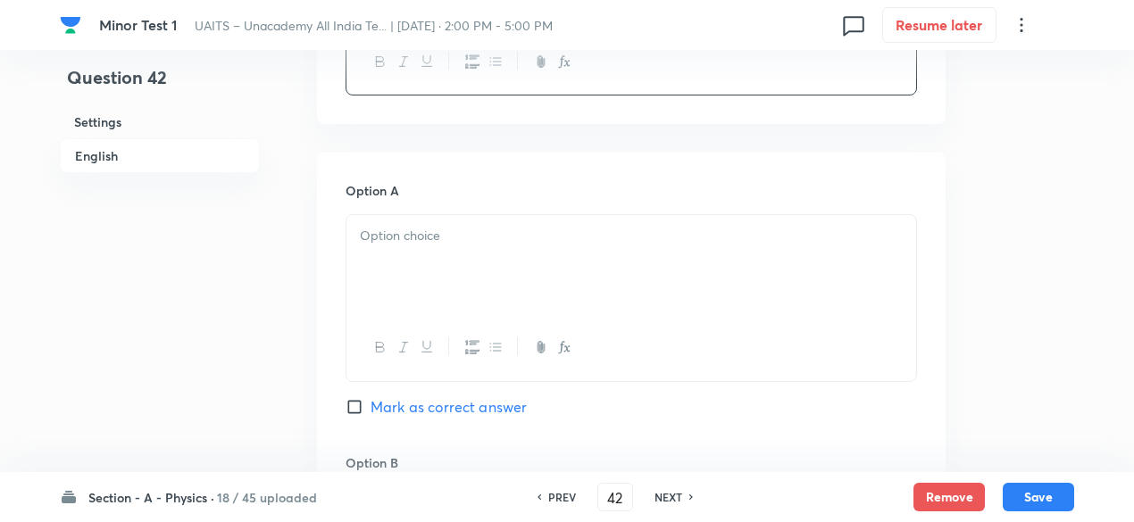
scroll to position [727, 0]
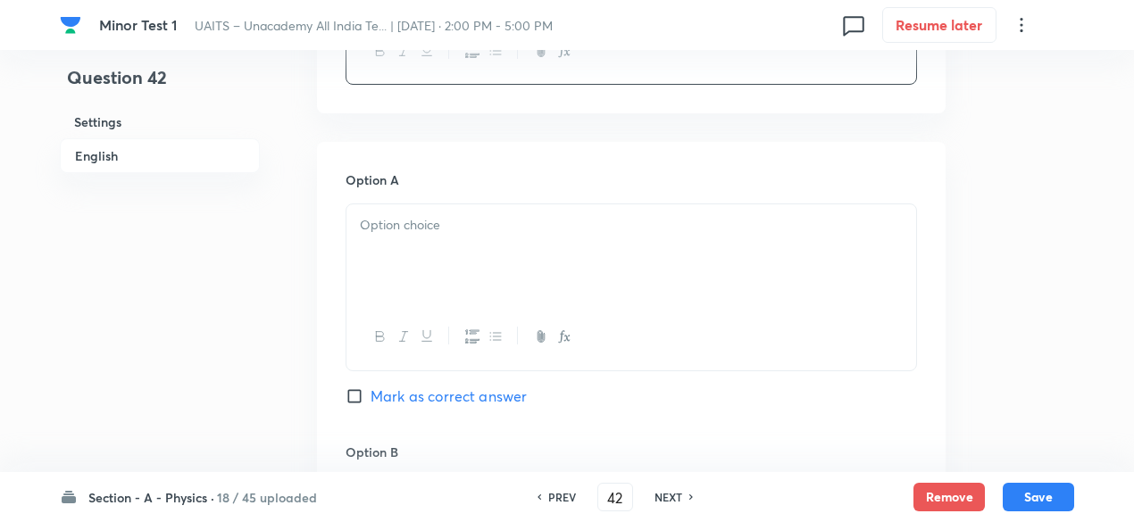
click at [529, 242] on div at bounding box center [631, 254] width 570 height 100
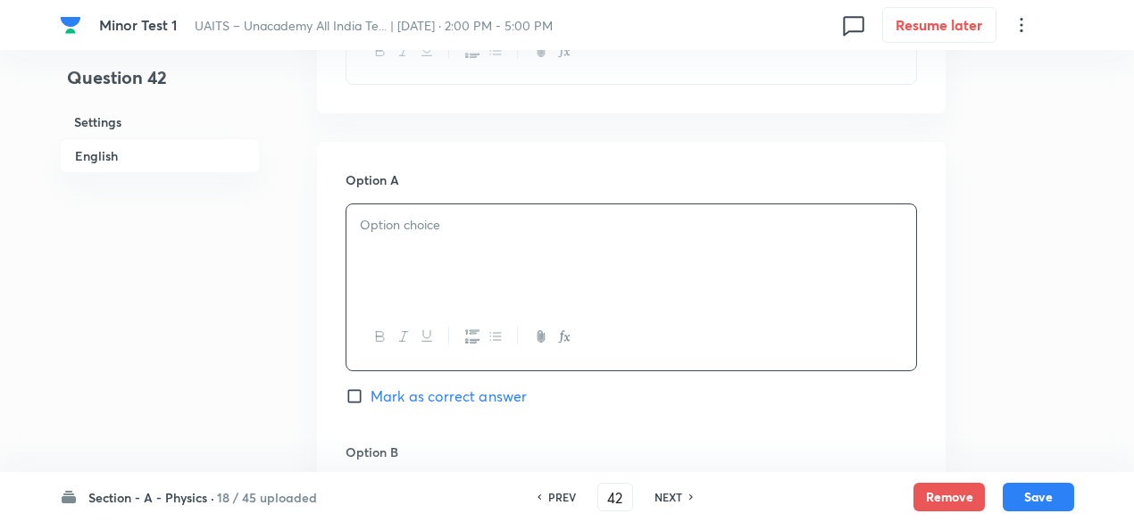
paste div
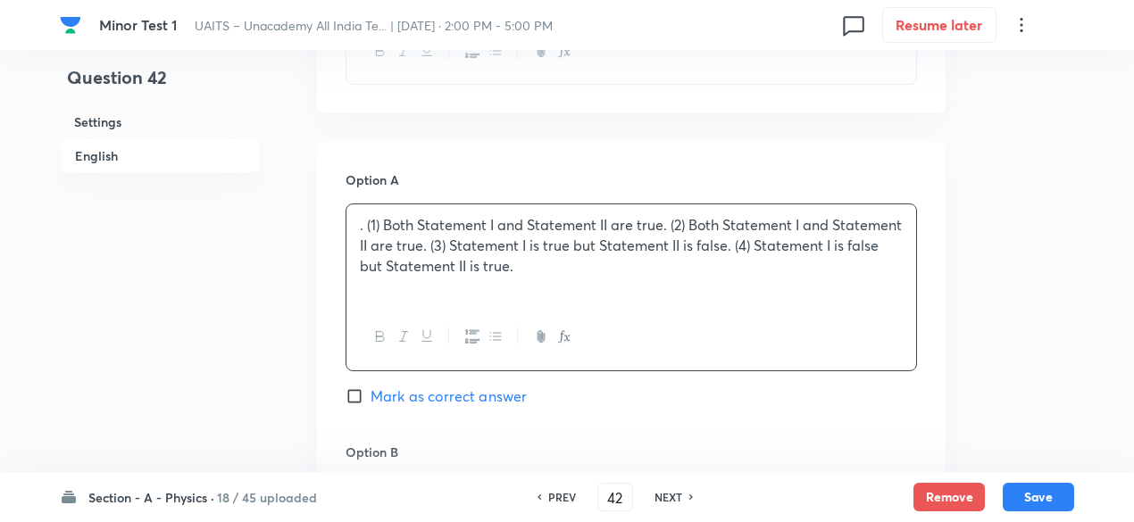
click at [383, 213] on div ". (1) Both Statement I and Statement II are true. (2) Both Statement I and Stat…" at bounding box center [631, 254] width 570 height 100
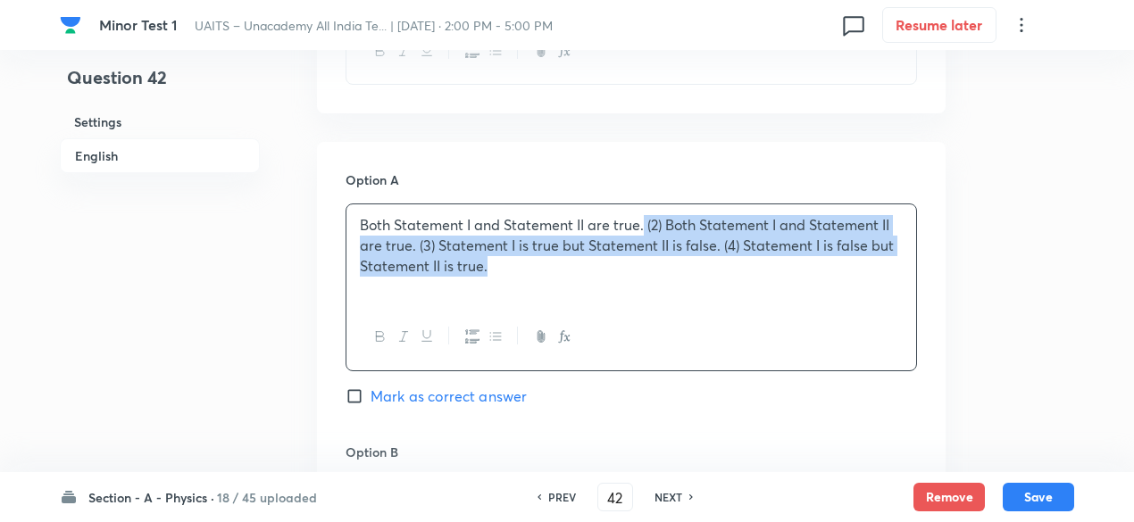
drag, startPoint x: 644, startPoint y: 228, endPoint x: 685, endPoint y: 266, distance: 56.2
click at [685, 266] on p "Both Statement I and Statement II are true. (2) Both Statement I and Statement …" at bounding box center [631, 245] width 543 height 61
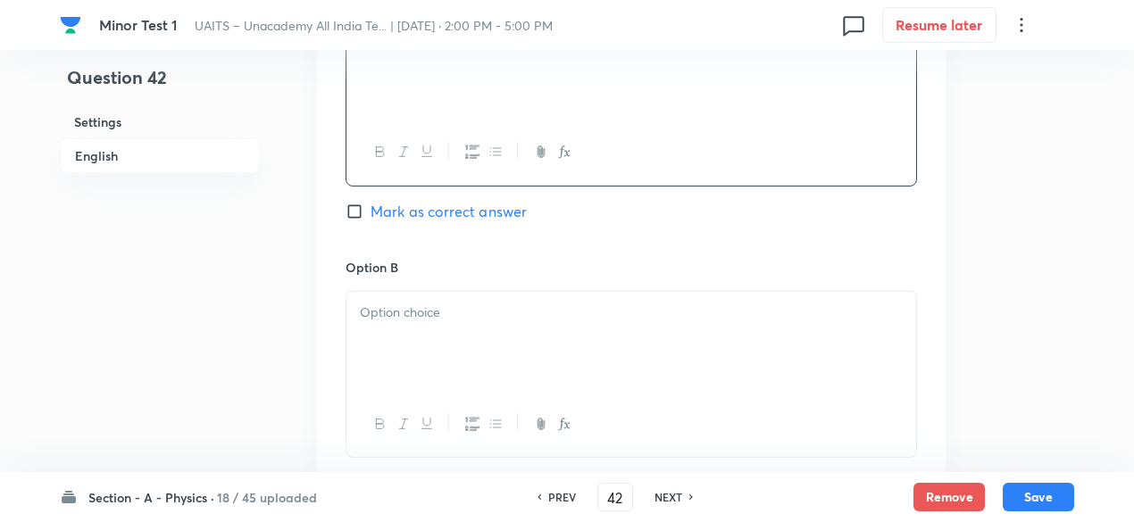
scroll to position [916, 0]
click at [543, 328] on div at bounding box center [631, 337] width 570 height 100
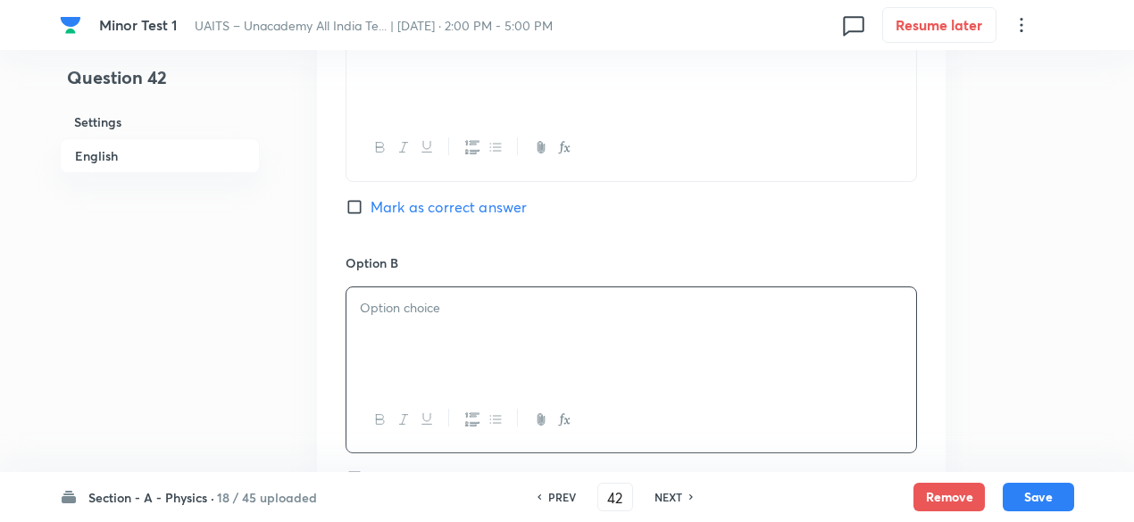
paste div
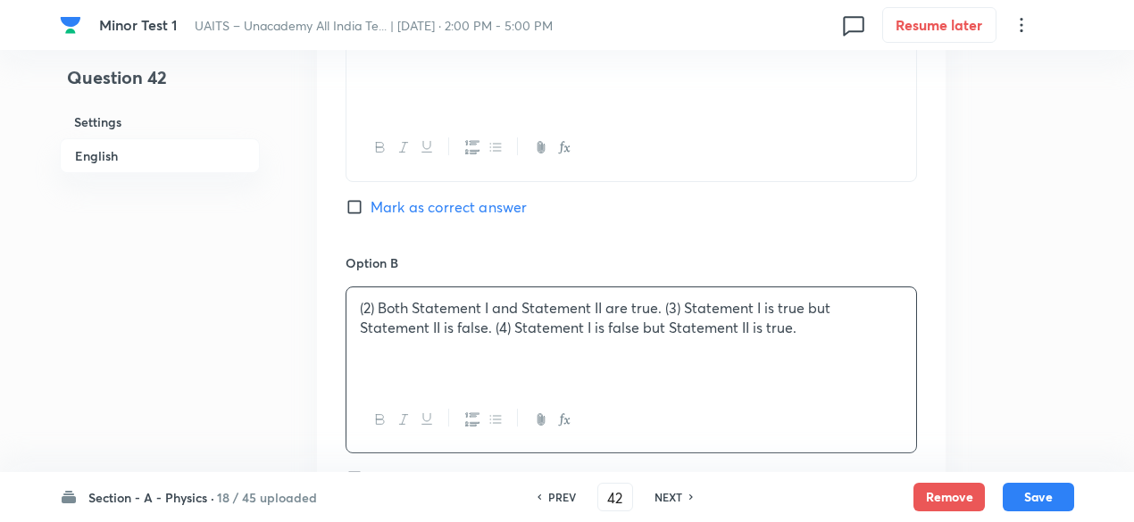
click at [378, 298] on p "(2) Both Statement I and Statement II are true. (3) Statement I is true but Sta…" at bounding box center [631, 318] width 543 height 40
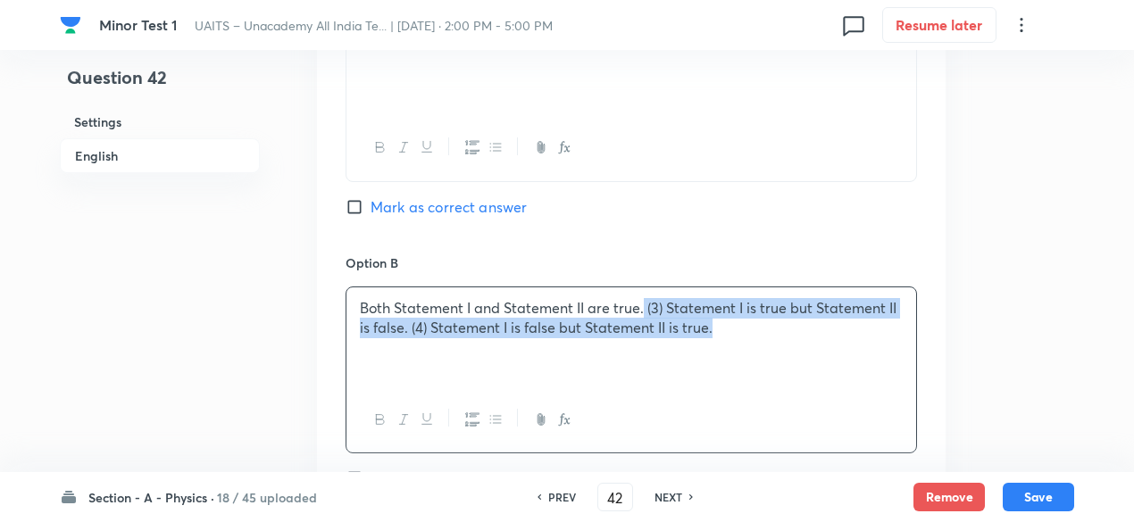
drag, startPoint x: 644, startPoint y: 308, endPoint x: 780, endPoint y: 403, distance: 166.2
click at [780, 403] on div "Both Statement I and Statement II are true. (3) Statement I is true but Stateme…" at bounding box center [630, 370] width 571 height 167
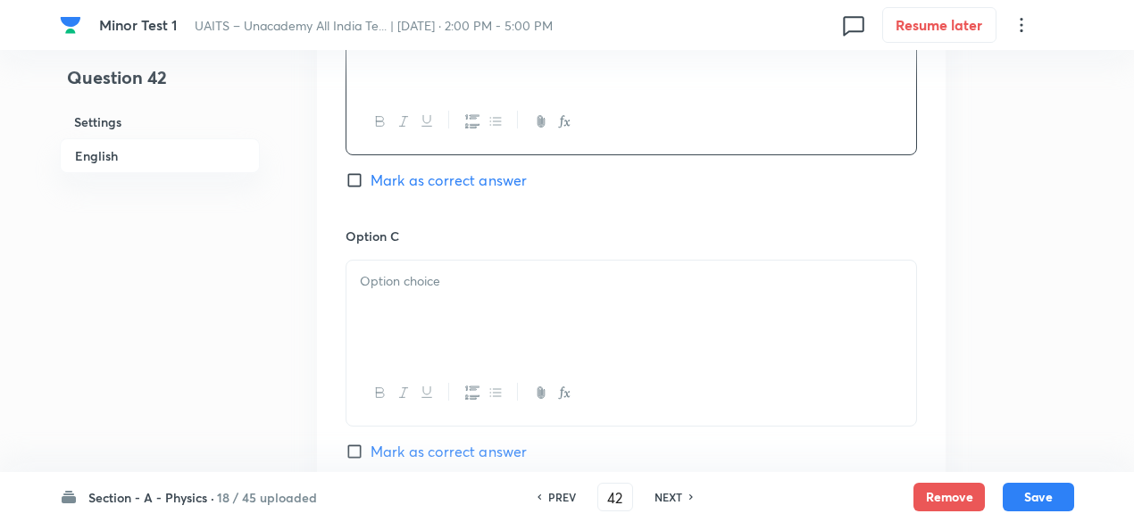
scroll to position [1273, 0]
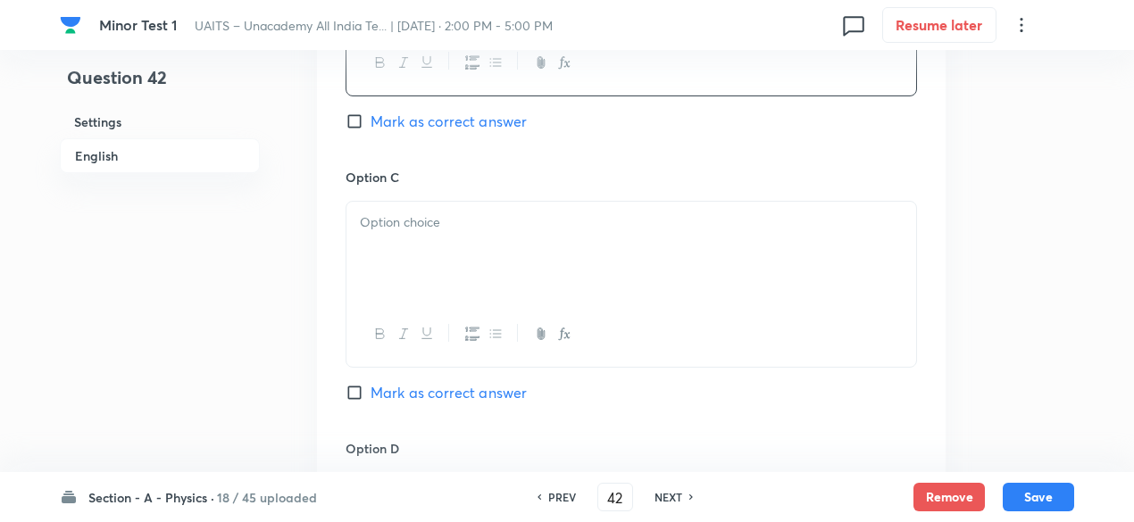
click at [555, 265] on div at bounding box center [631, 252] width 570 height 100
paste div
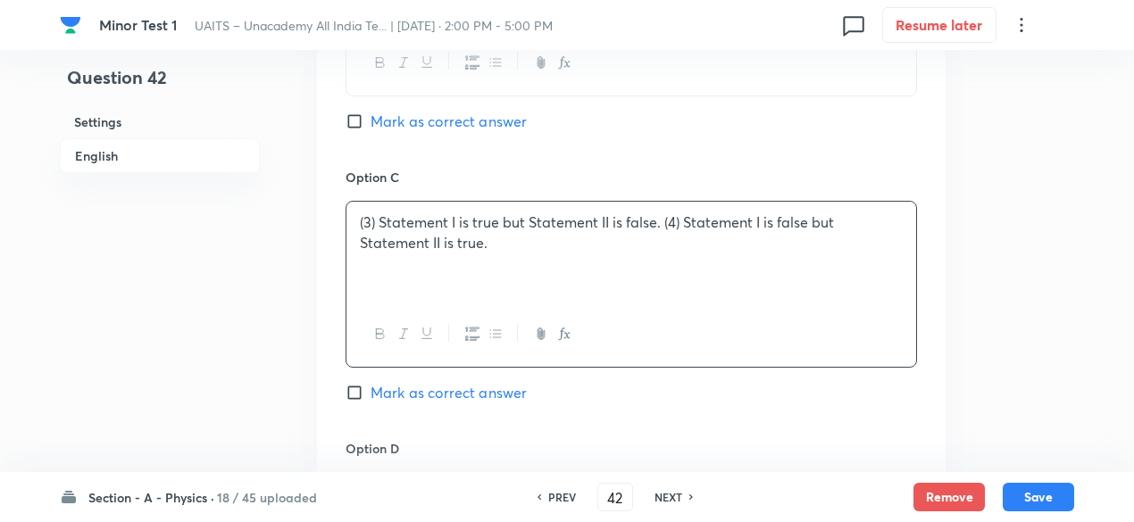
click at [380, 212] on p "(3) Statement I is true but Statement II is false. (4) Statement I is false but…" at bounding box center [631, 232] width 543 height 40
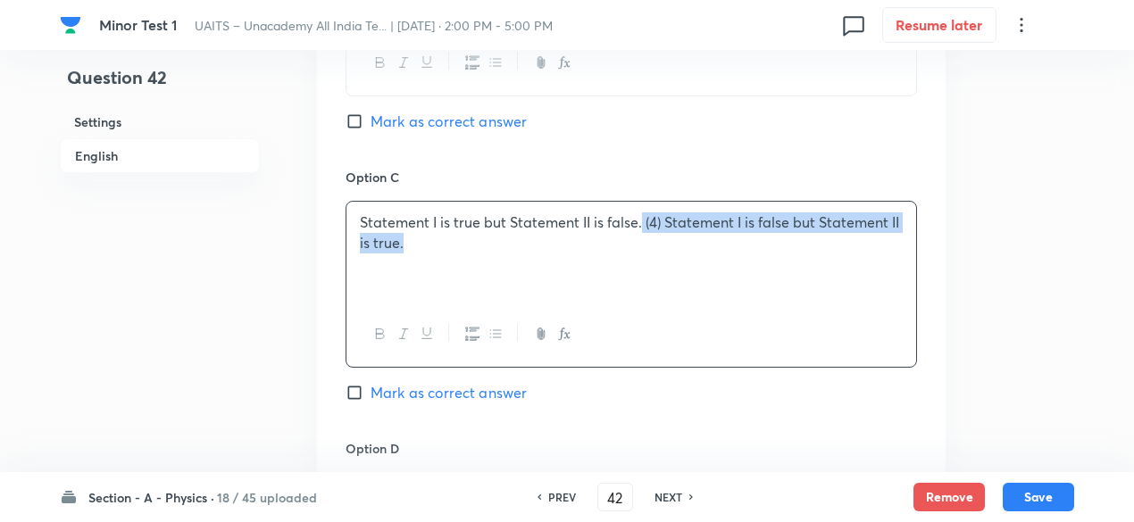
drag, startPoint x: 639, startPoint y: 224, endPoint x: 689, endPoint y: 241, distance: 52.8
click at [689, 241] on p "Statement I is true but Statement II is false. (4) Statement I is false but Sta…" at bounding box center [631, 232] width 543 height 40
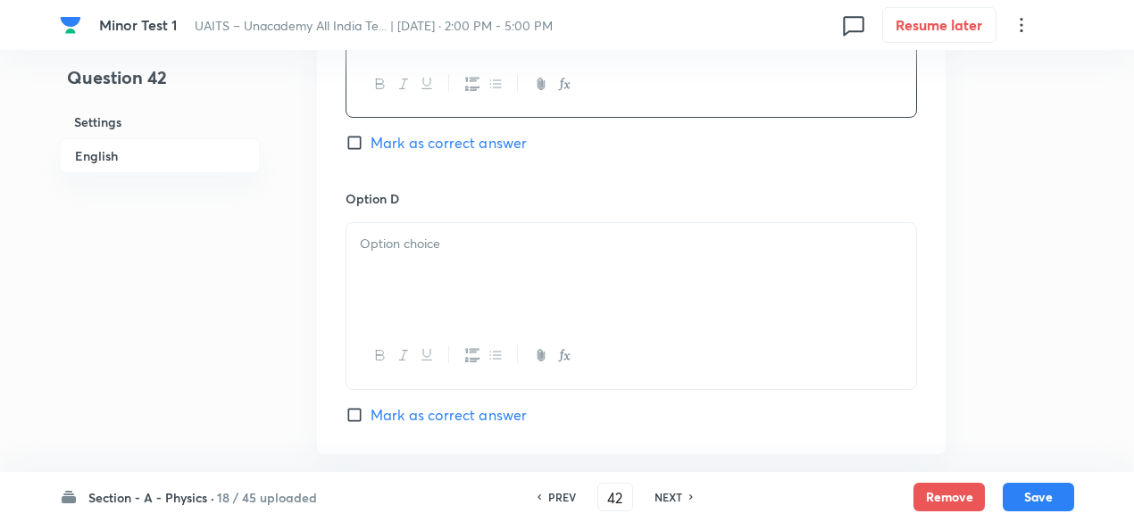
scroll to position [1526, 0]
click at [577, 287] on div at bounding box center [631, 270] width 570 height 100
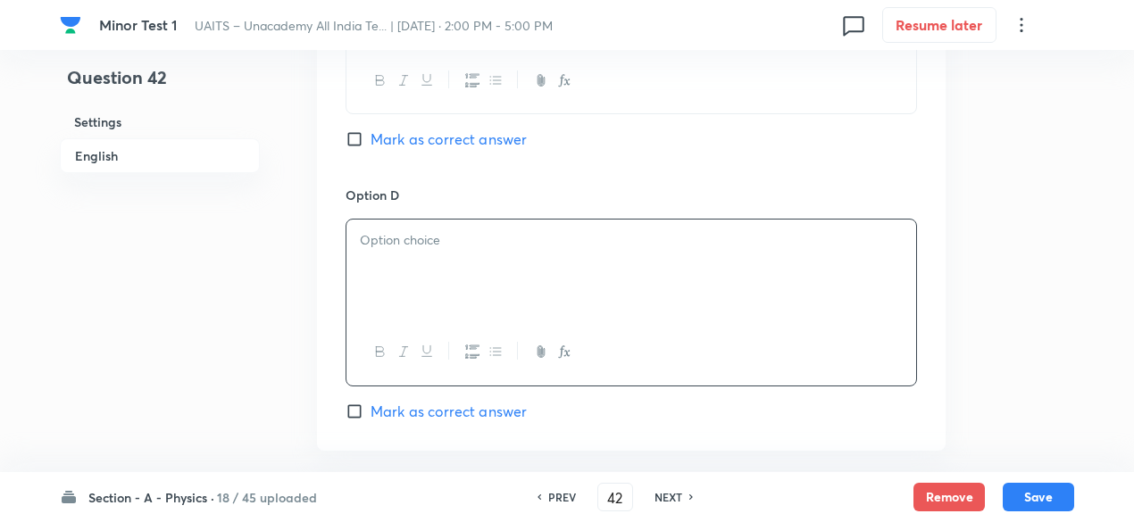
paste div
click at [381, 231] on p "(4) Statement I is false but Statement II is true." at bounding box center [631, 240] width 543 height 21
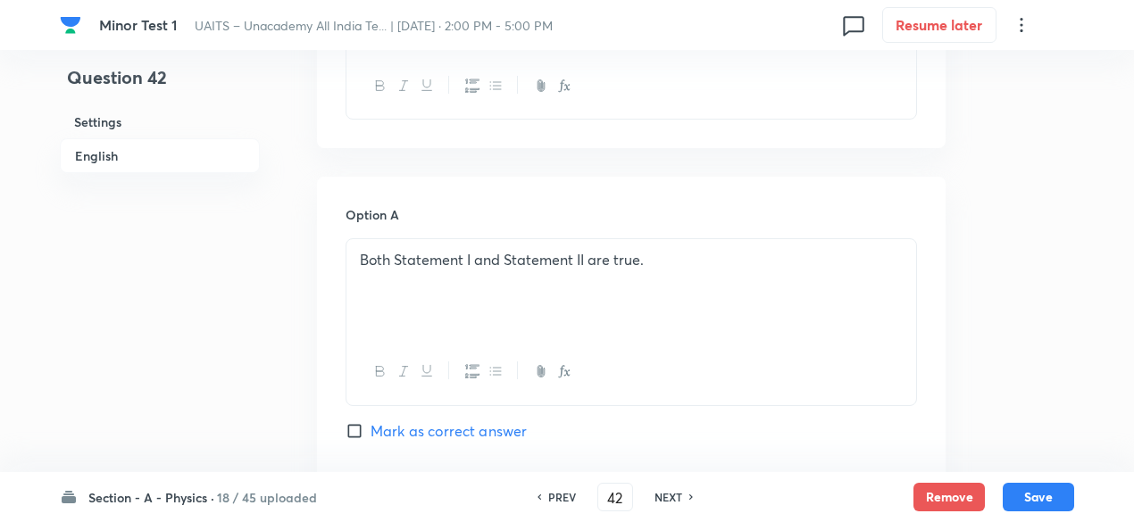
scroll to position [691, 0]
click at [655, 251] on p "Both Statement I and Statement II are true." at bounding box center [631, 261] width 543 height 21
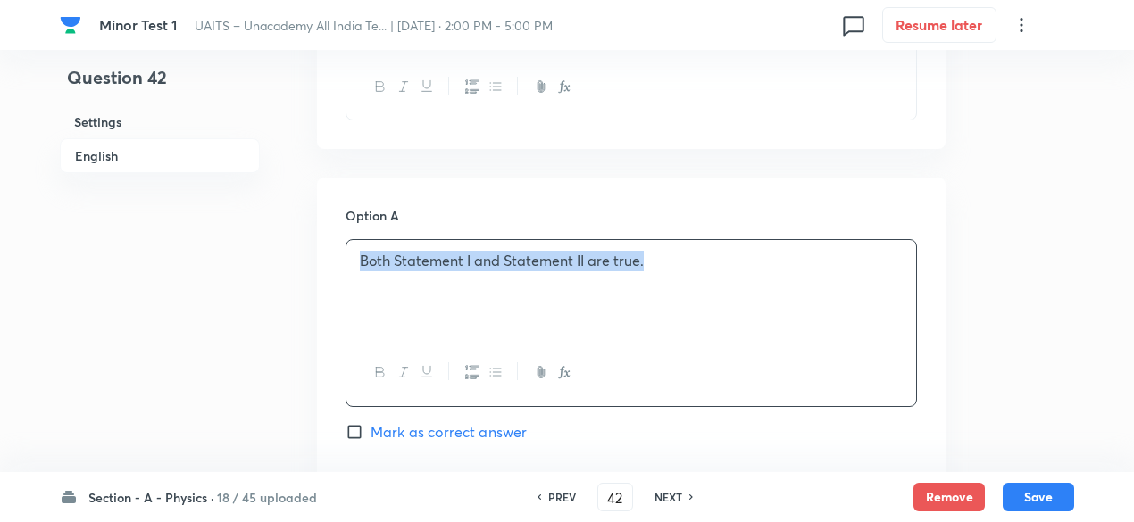
click at [655, 251] on p "Both Statement I and Statement II are true." at bounding box center [631, 261] width 543 height 21
copy p "Both Statement I and Statement II are true."
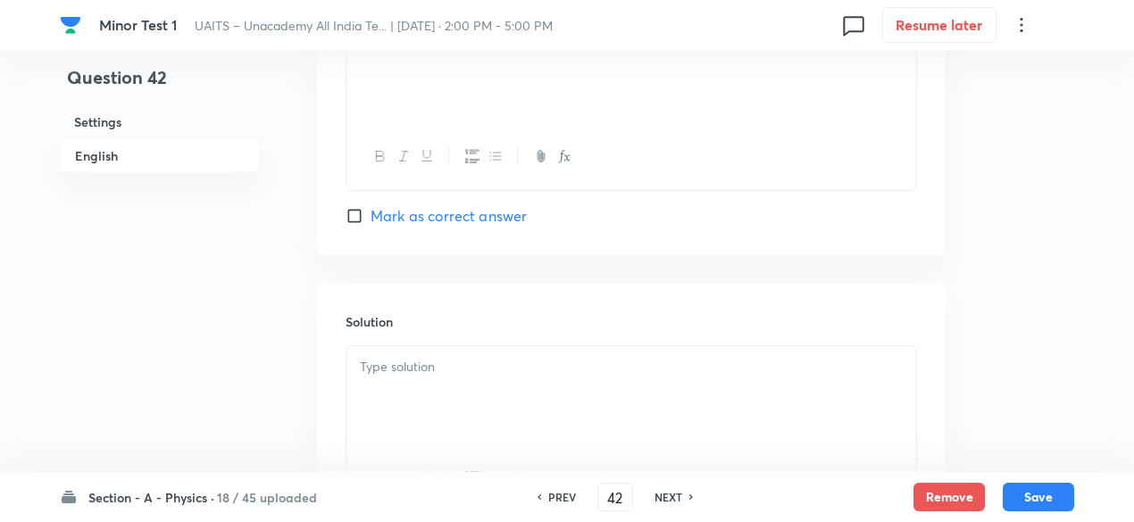
scroll to position [1896, 0]
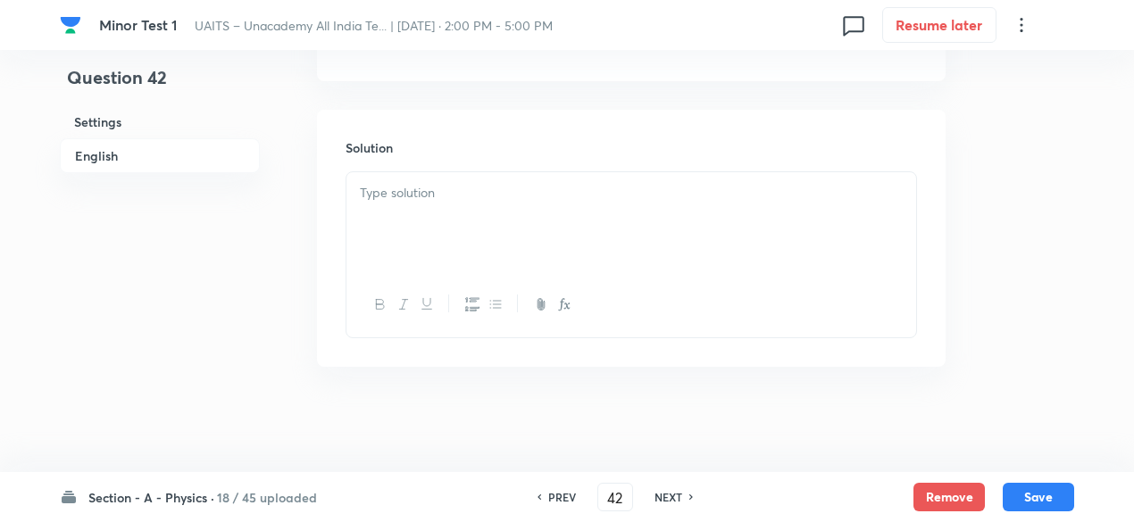
click at [636, 248] on div at bounding box center [631, 222] width 570 height 100
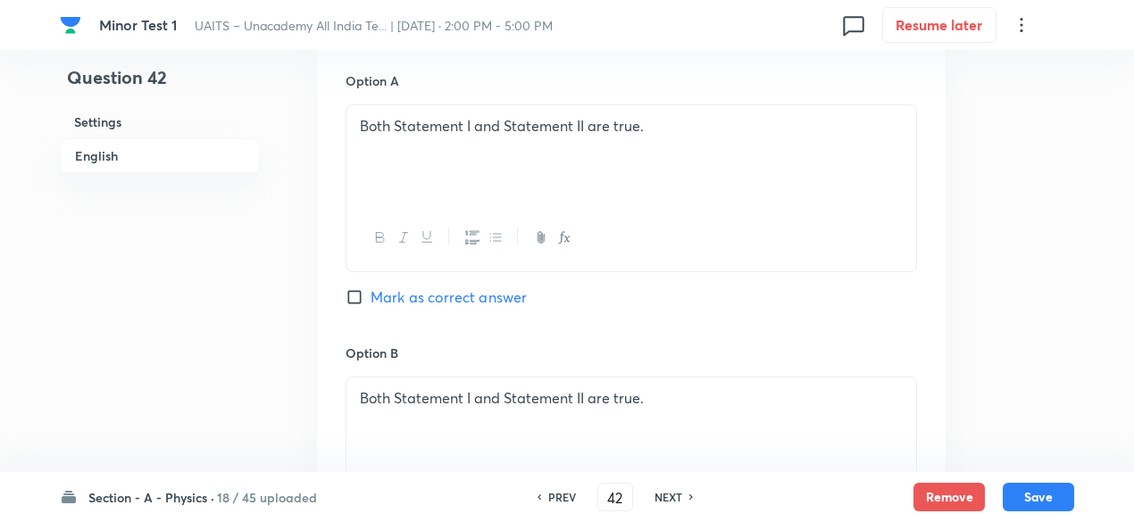
scroll to position [827, 0]
click at [478, 296] on span "Mark as correct answer" at bounding box center [448, 296] width 156 height 21
click at [370, 296] on input "Mark as correct answer" at bounding box center [357, 296] width 25 height 18
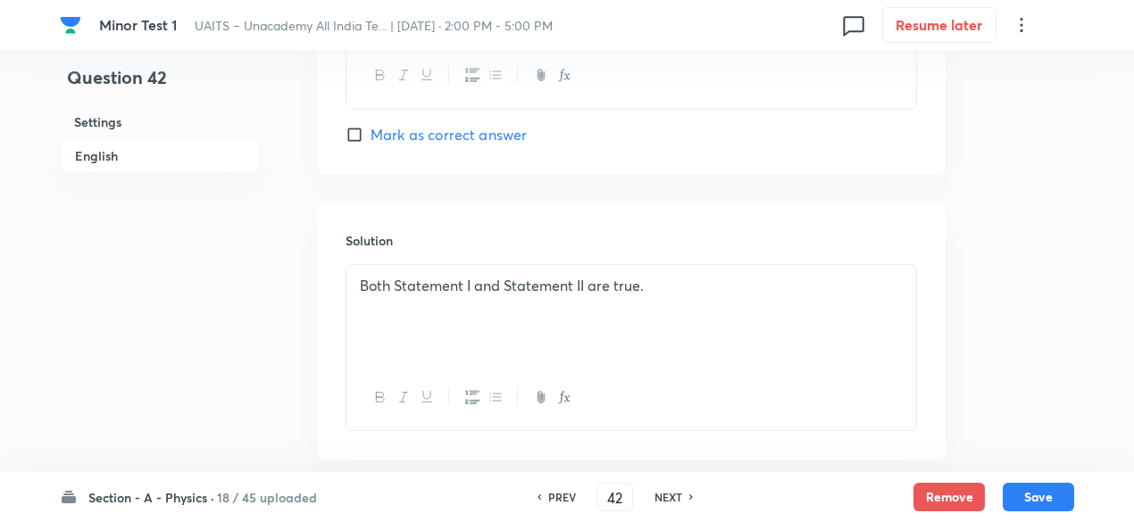
scroll to position [1833, 0]
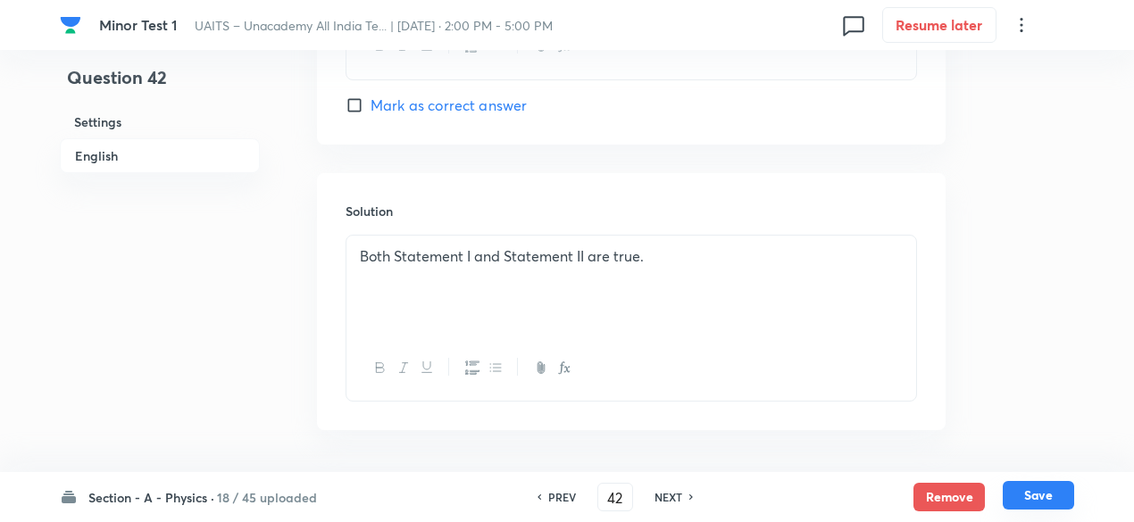
click at [1025, 495] on button "Save" at bounding box center [1037, 495] width 71 height 29
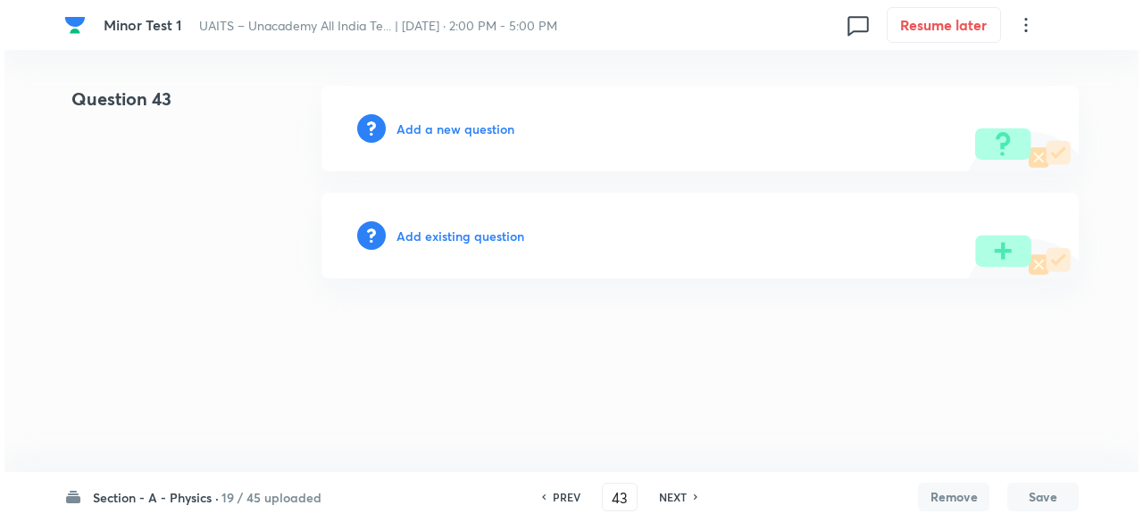
scroll to position [0, 0]
click at [470, 129] on h6 "Add a new question" at bounding box center [455, 129] width 118 height 19
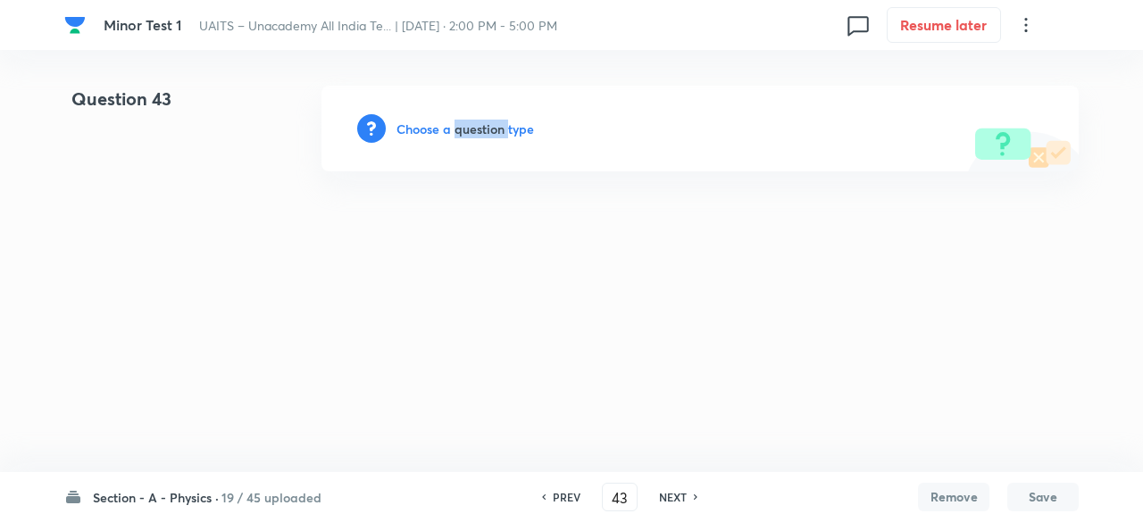
click at [470, 129] on h6 "Choose a question type" at bounding box center [464, 129] width 137 height 19
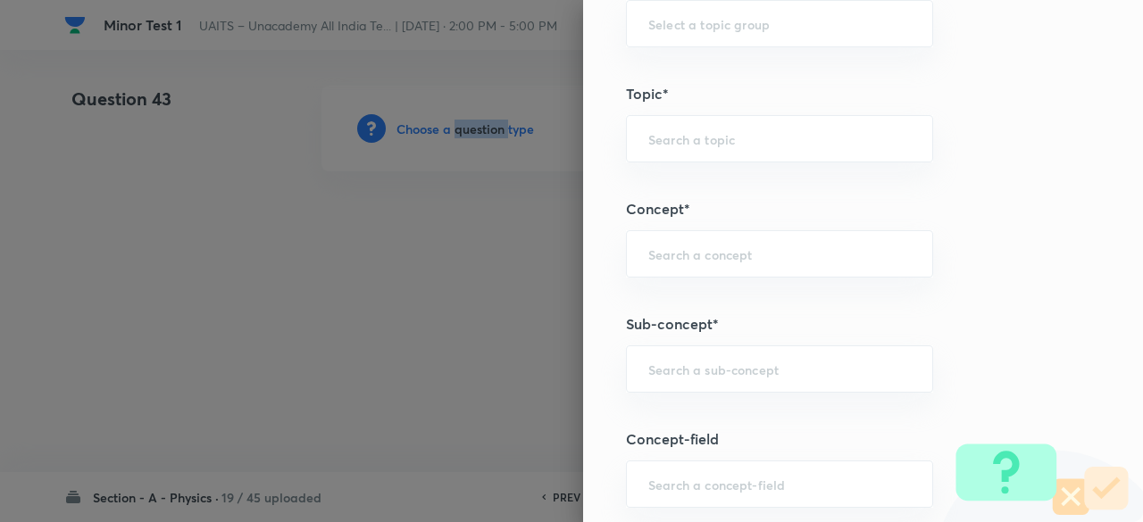
scroll to position [841, 0]
click at [761, 367] on input "text" at bounding box center [779, 367] width 262 height 17
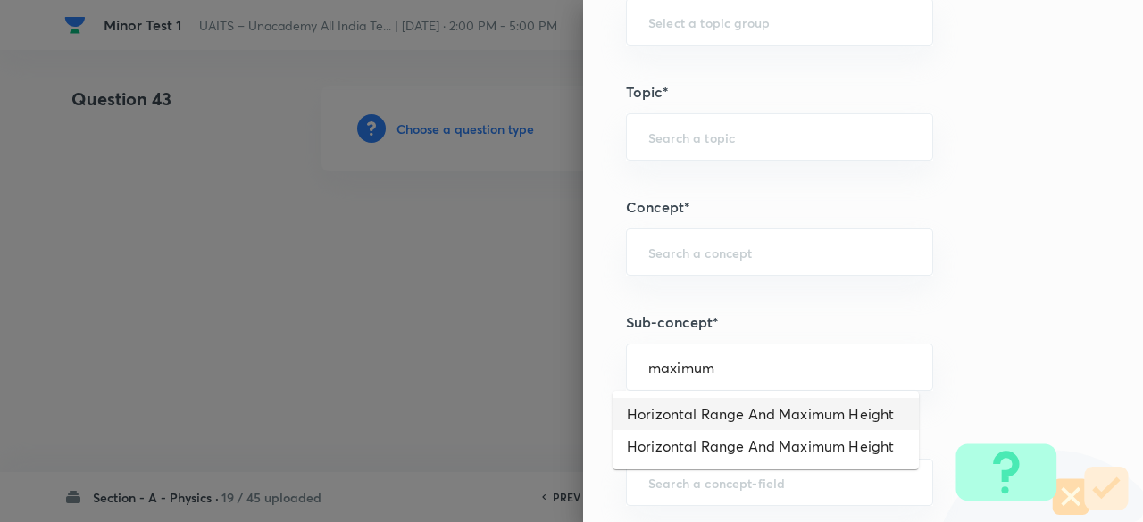
click at [764, 404] on li "Horizontal Range And Maximum Height" at bounding box center [765, 414] width 306 height 32
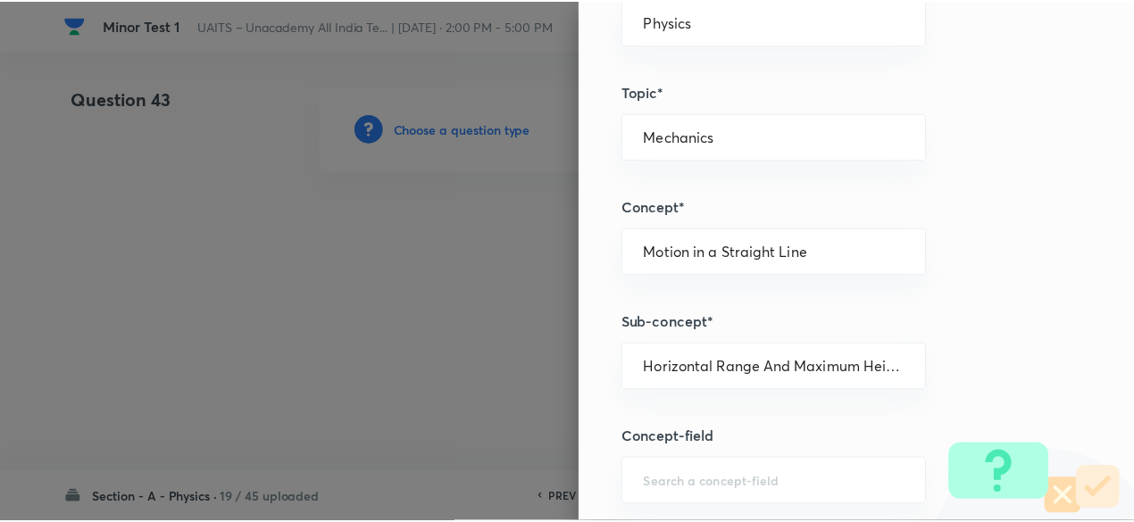
scroll to position [1906, 0]
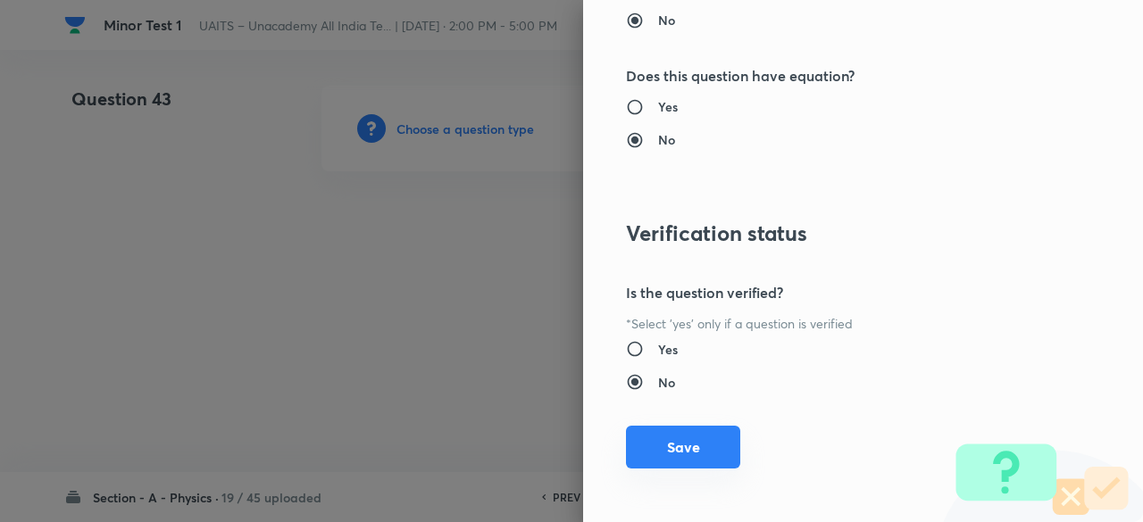
click at [685, 438] on button "Save" at bounding box center [683, 447] width 114 height 43
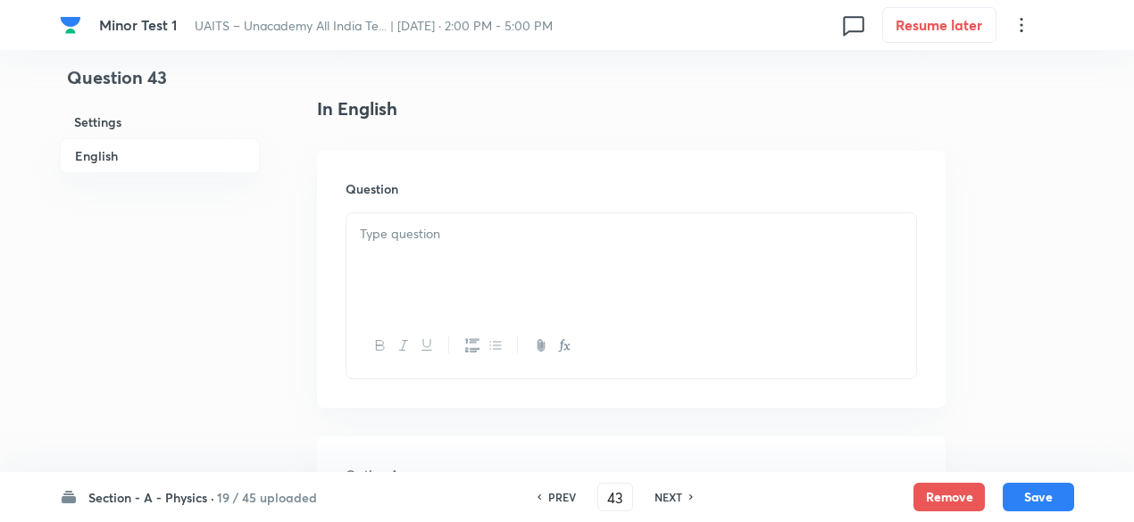
scroll to position [457, 0]
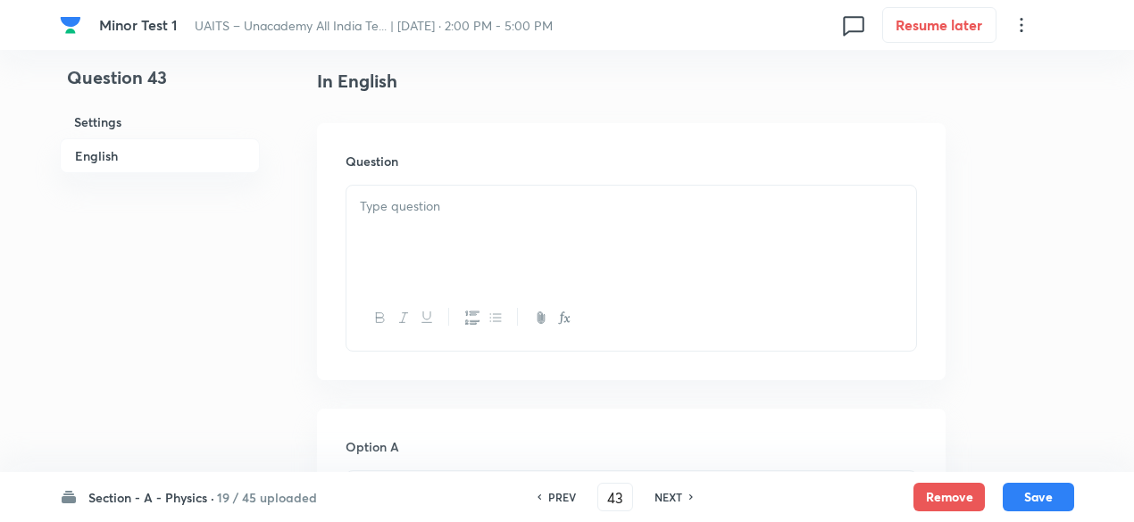
click at [488, 257] on div at bounding box center [631, 236] width 570 height 100
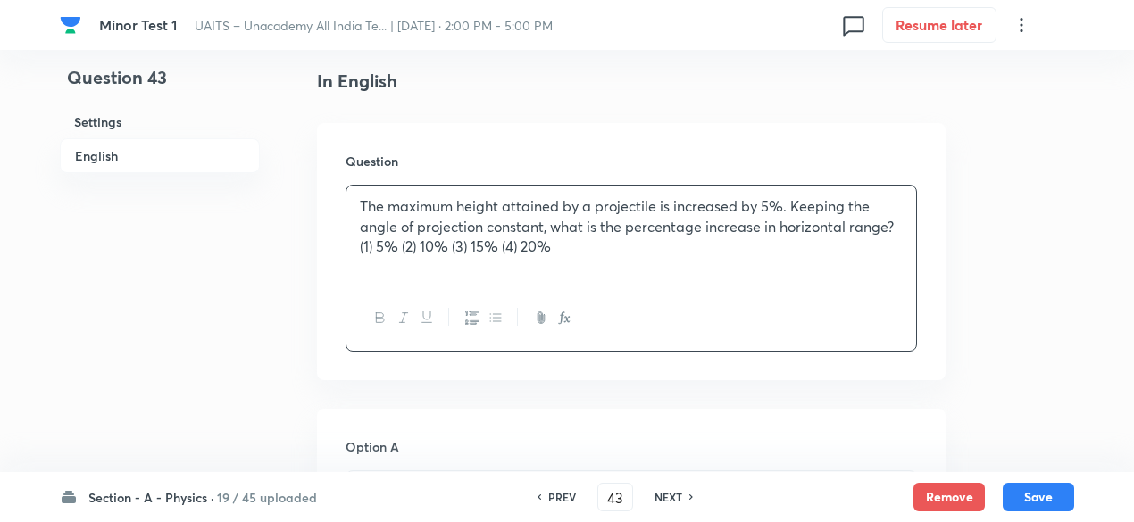
click at [486, 257] on div "The maximum height attained by a projectile is increased by 5%. Keeping the ang…" at bounding box center [631, 236] width 570 height 100
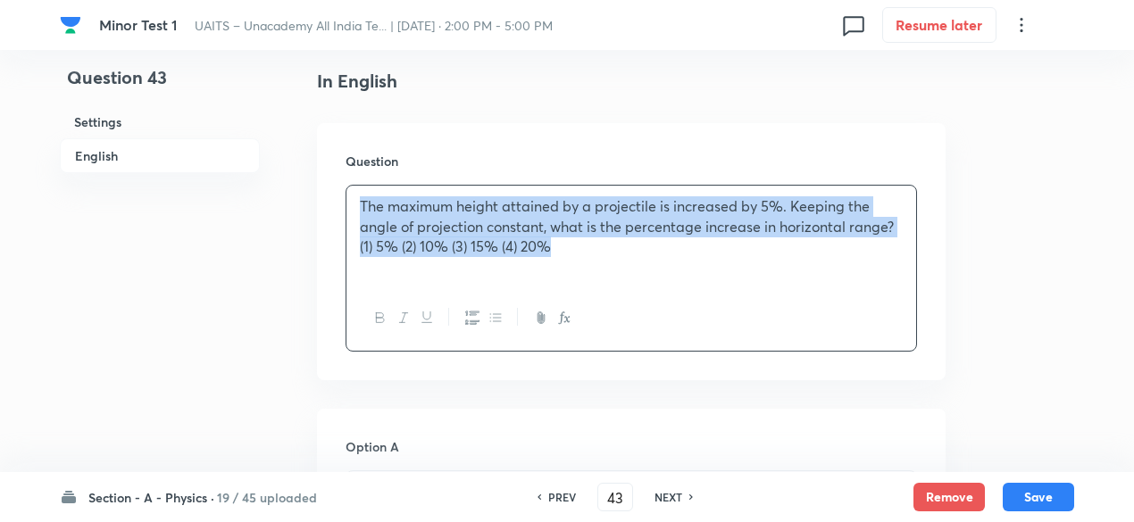
click at [486, 257] on div "The maximum height attained by a projectile is increased by 5%. Keeping the ang…" at bounding box center [631, 236] width 570 height 100
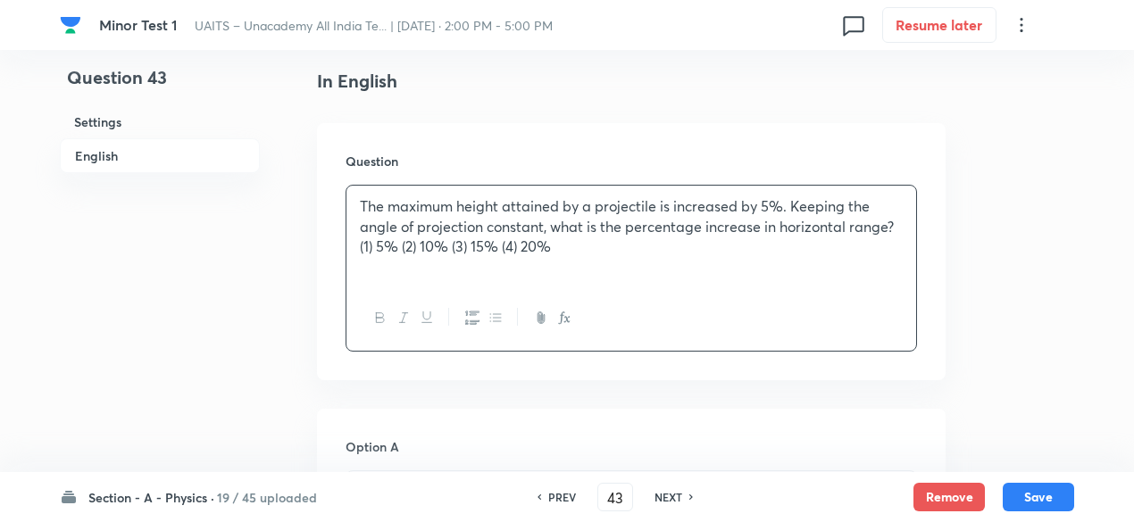
click at [432, 258] on div "The maximum height attained by a projectile is increased by 5%. Keeping the ang…" at bounding box center [631, 236] width 570 height 100
drag, startPoint x: 357, startPoint y: 244, endPoint x: 573, endPoint y: 251, distance: 216.1
click at [573, 251] on div "The maximum height attained by a projectile is increased by 5%. Keeping the ang…" at bounding box center [631, 236] width 570 height 100
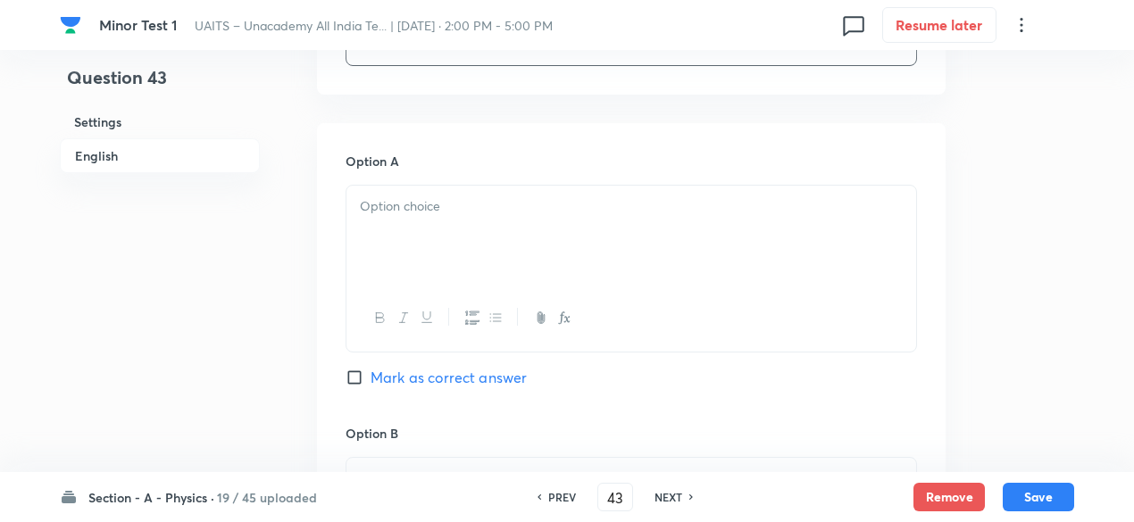
scroll to position [757, 0]
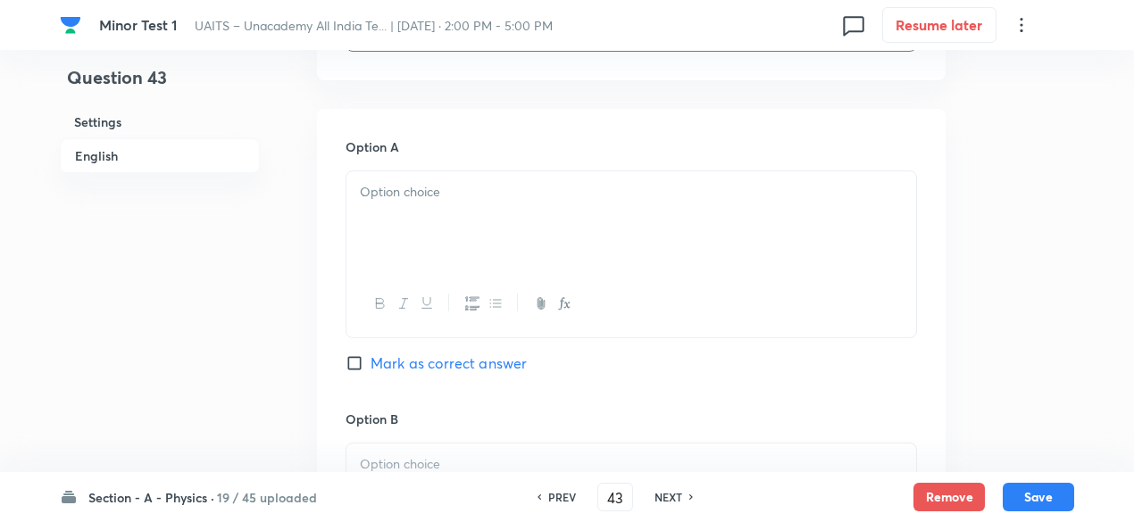
click at [475, 238] on div at bounding box center [631, 221] width 570 height 100
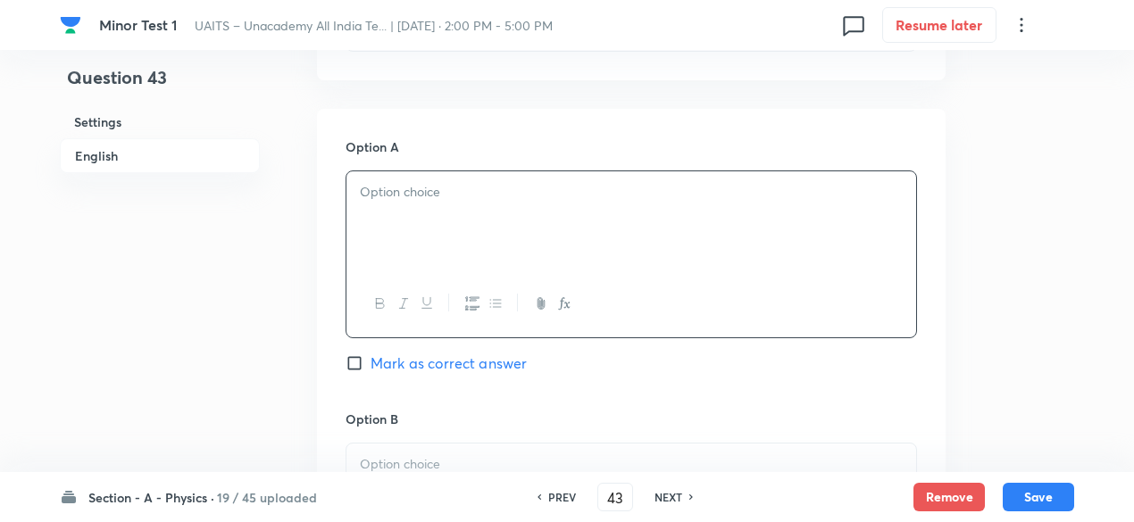
paste div
click at [376, 190] on p "(1) 5% (2) 10% (3) 15% (4) 20%" at bounding box center [631, 192] width 543 height 21
drag, startPoint x: 385, startPoint y: 192, endPoint x: 571, endPoint y: 204, distance: 186.9
click at [571, 204] on div "5% (2) 10% (3) 15% (4) 20%" at bounding box center [631, 221] width 570 height 100
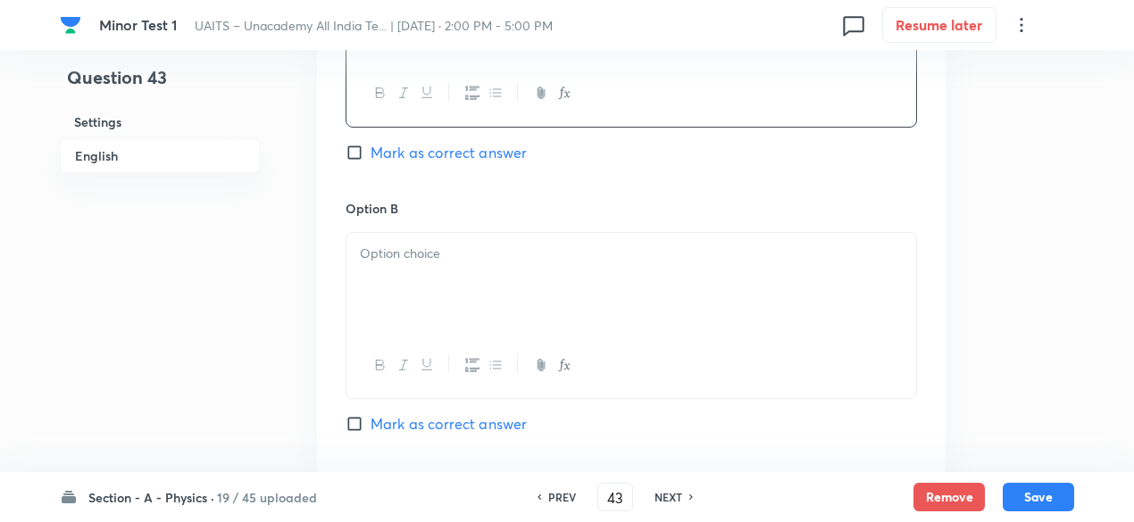
scroll to position [969, 0]
click at [541, 238] on div at bounding box center [631, 281] width 570 height 100
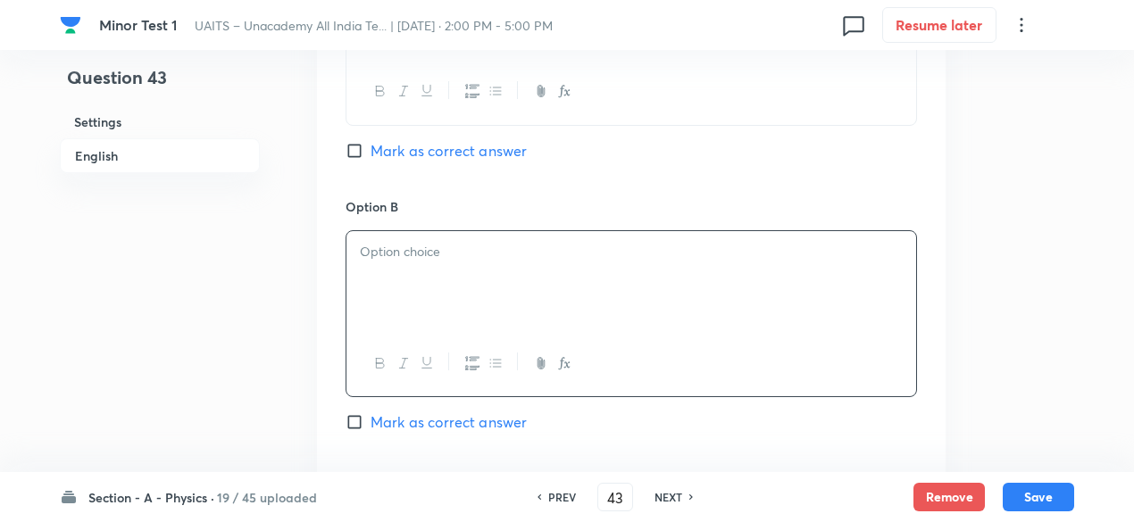
paste div
click at [376, 249] on p "(2) 10% (3) 15% (4) 20%" at bounding box center [631, 252] width 543 height 21
drag, startPoint x: 389, startPoint y: 253, endPoint x: 762, endPoint y: 309, distance: 377.4
click at [762, 309] on div "10% (3) 15% (4) 20%" at bounding box center [631, 281] width 570 height 100
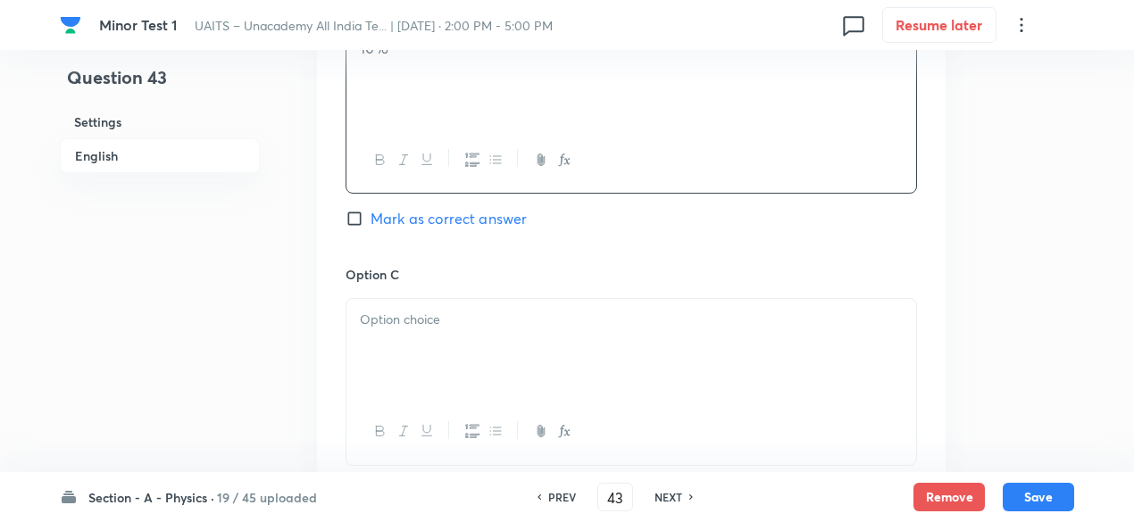
scroll to position [1195, 0]
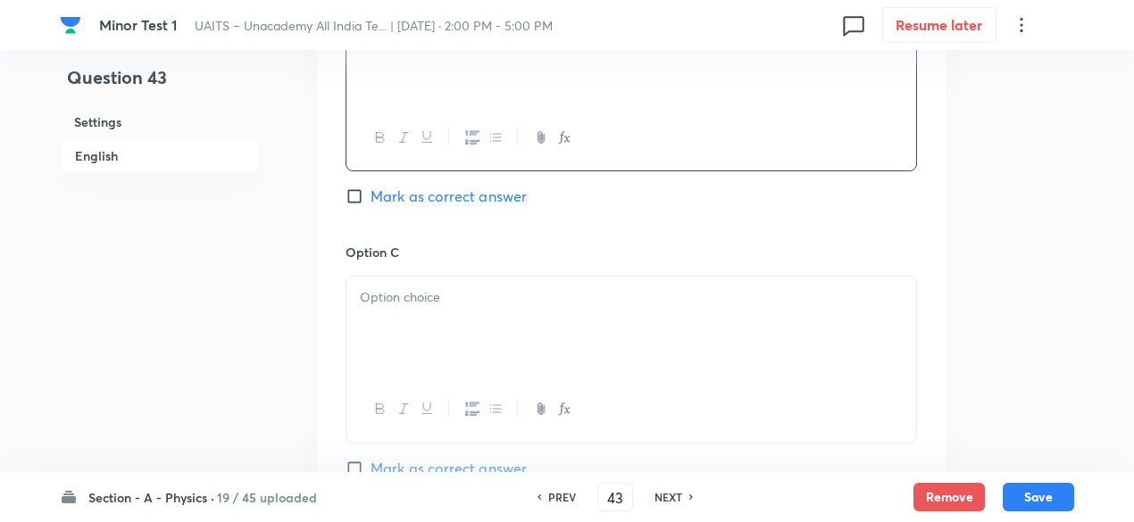
click at [513, 326] on div at bounding box center [631, 327] width 570 height 100
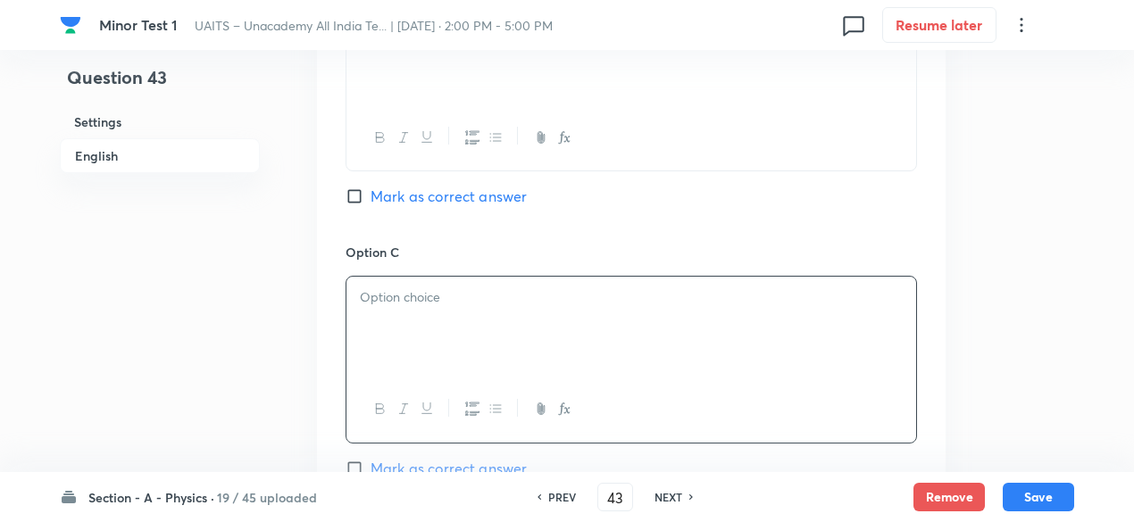
paste div
click at [380, 291] on p "(3) 15% (4) 20%" at bounding box center [631, 297] width 543 height 21
drag, startPoint x: 386, startPoint y: 295, endPoint x: 571, endPoint y: 315, distance: 186.7
click at [571, 315] on div "15% (4) 20%" at bounding box center [631, 327] width 570 height 100
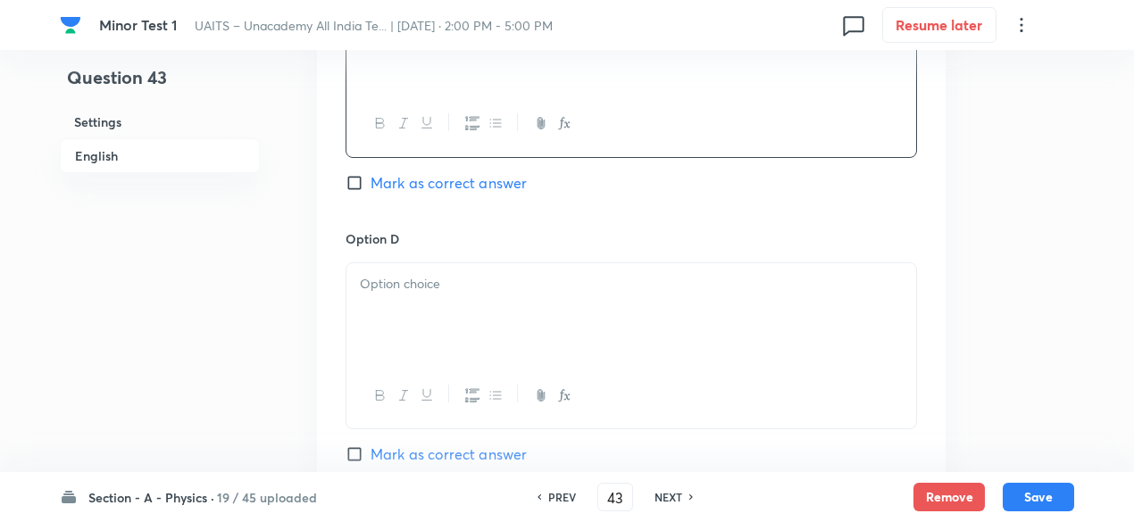
scroll to position [1517, 0]
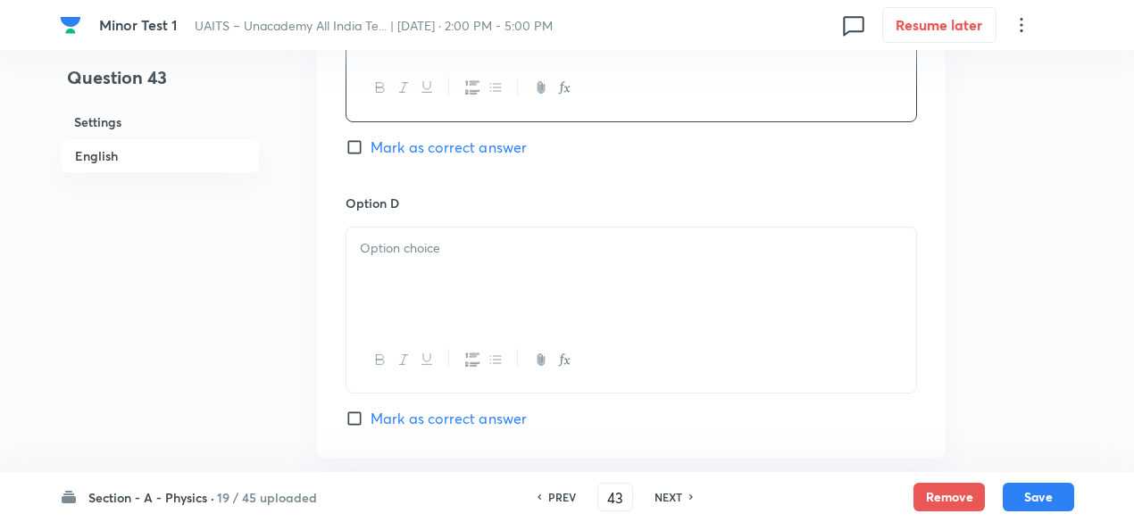
click at [478, 276] on div at bounding box center [631, 278] width 570 height 100
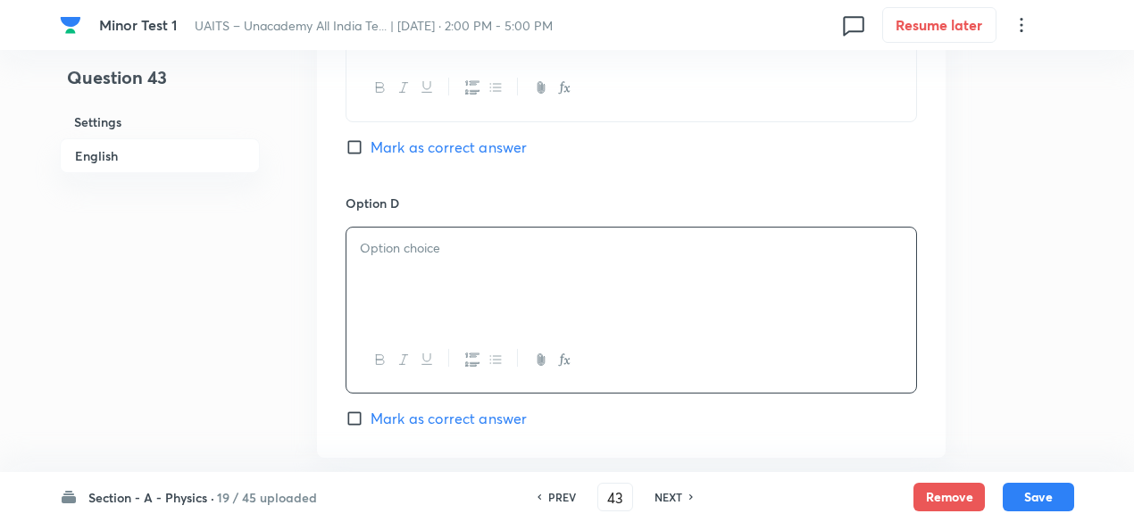
paste div
click at [377, 240] on p "(4) 20%" at bounding box center [631, 248] width 543 height 21
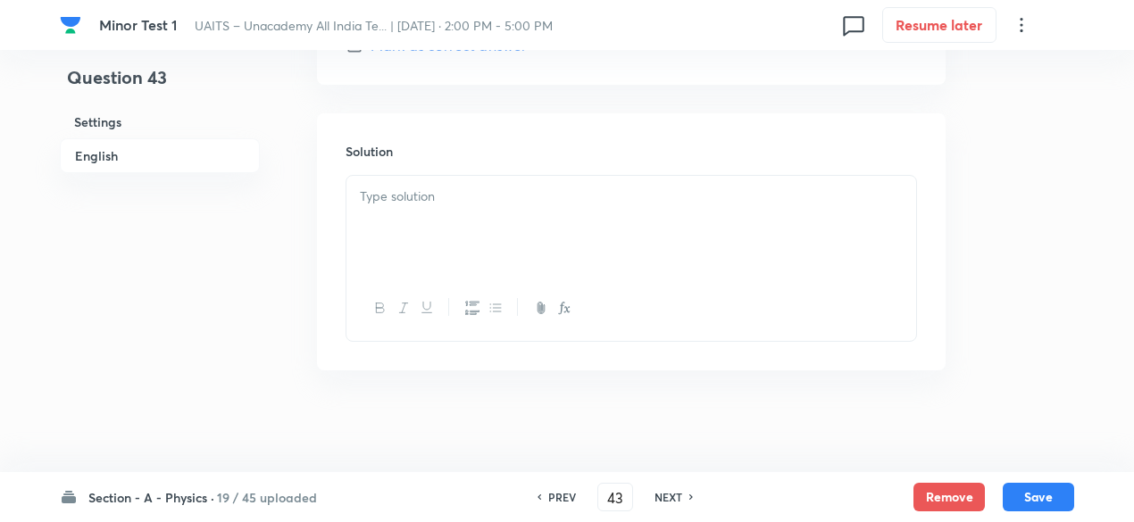
scroll to position [1893, 0]
click at [464, 224] on div at bounding box center [631, 222] width 570 height 100
click at [511, 367] on span "Mark as correct answer" at bounding box center [448, 360] width 156 height 21
click at [370, 367] on input "Mark as correct answer" at bounding box center [357, 361] width 25 height 18
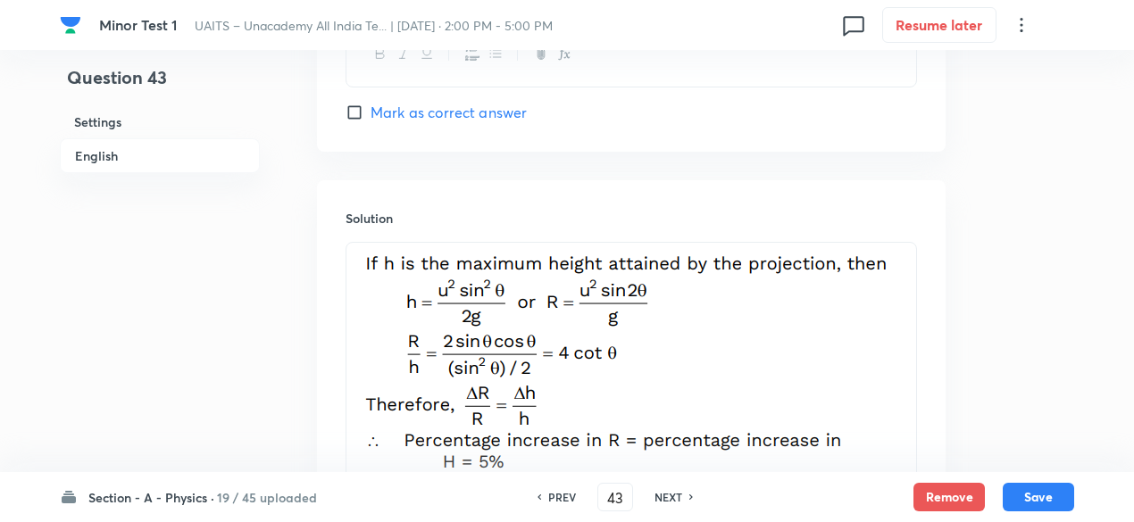
scroll to position [2039, 0]
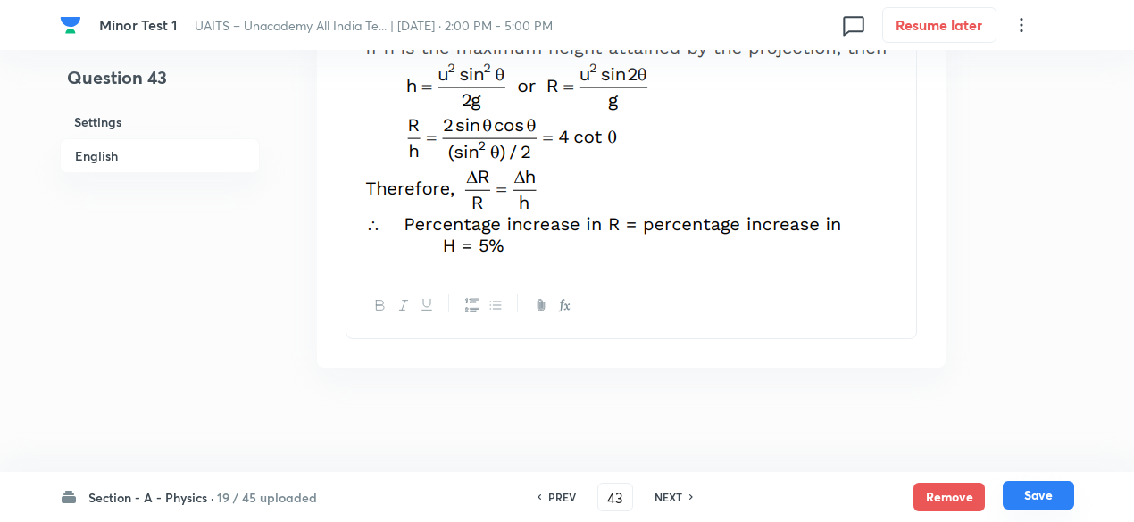
click at [1052, 491] on button "Save" at bounding box center [1037, 495] width 71 height 29
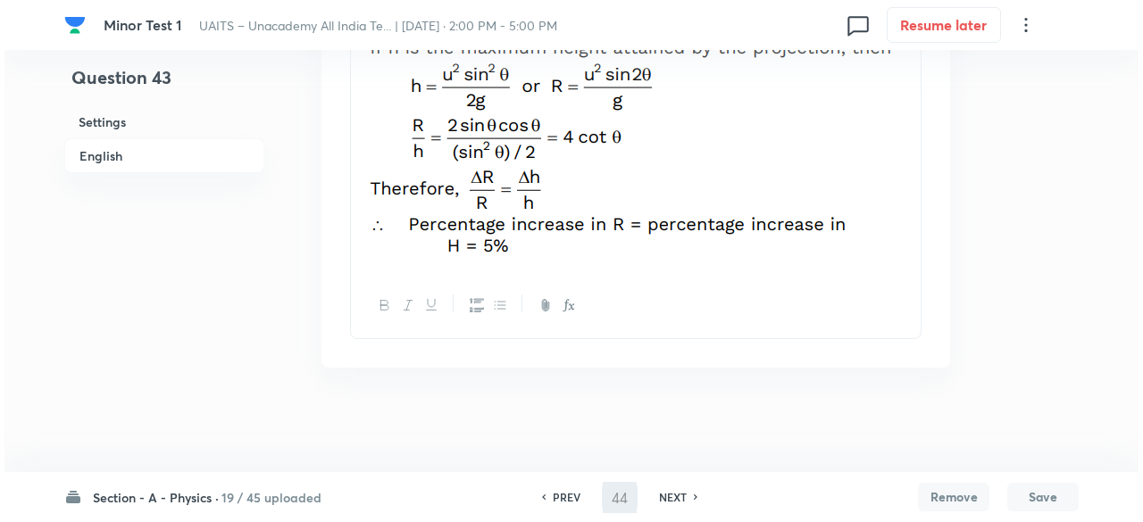
scroll to position [0, 0]
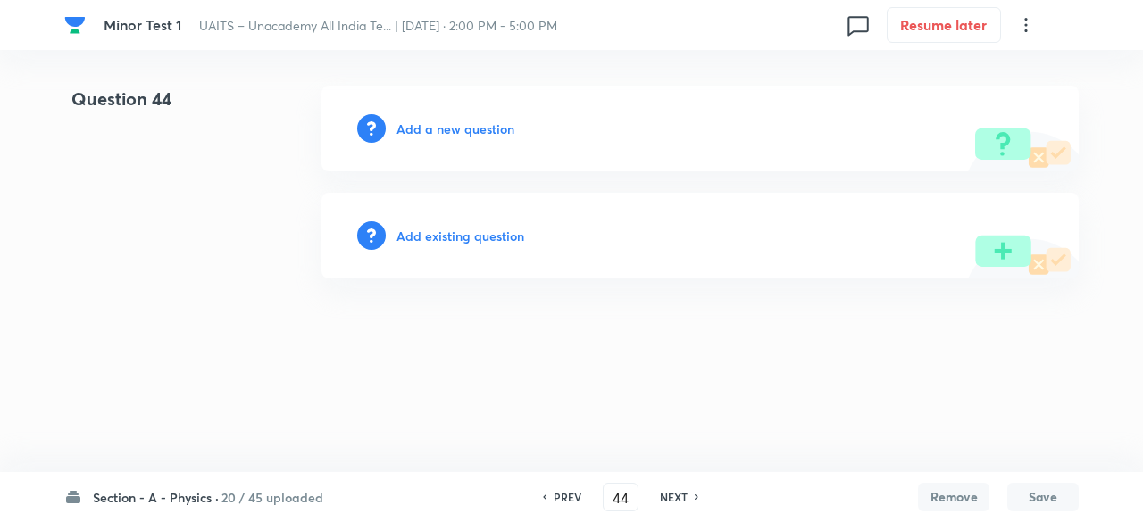
click at [480, 125] on h6 "Add a new question" at bounding box center [455, 129] width 118 height 19
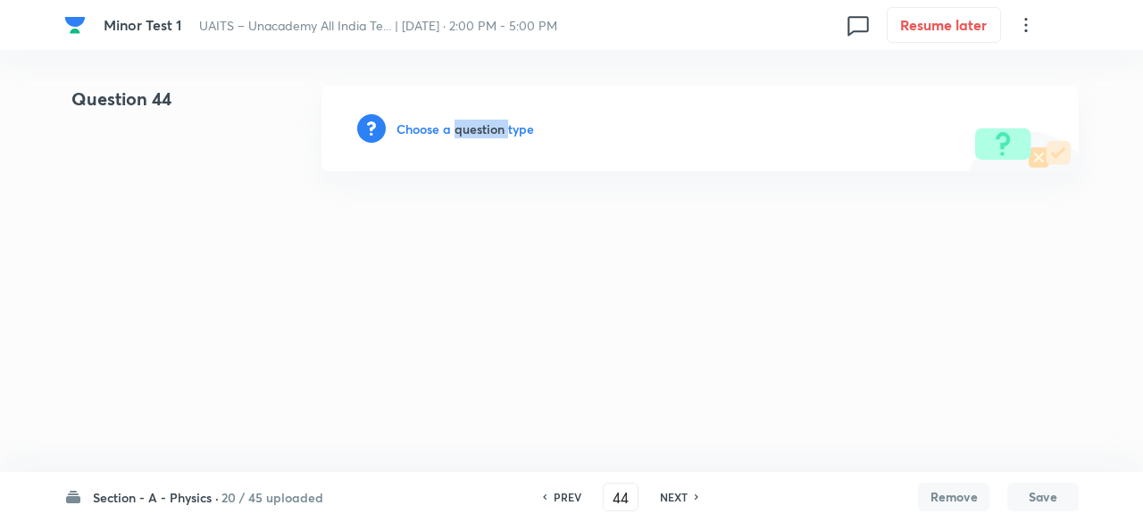
click at [480, 125] on h6 "Choose a question type" at bounding box center [464, 129] width 137 height 19
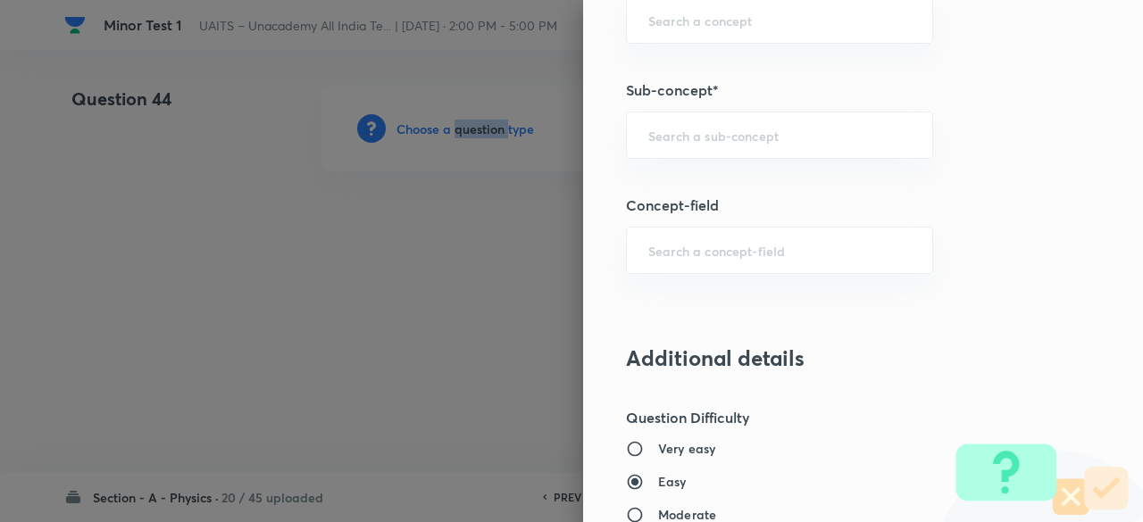
scroll to position [1074, 0]
click at [715, 112] on div "​" at bounding box center [779, 134] width 307 height 47
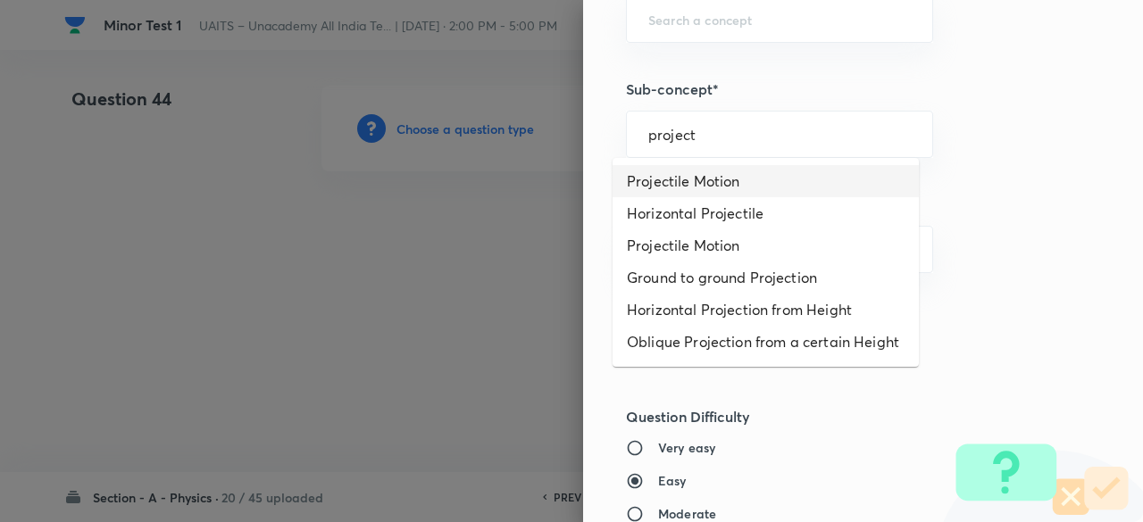
click at [705, 179] on li "Projectile Motion" at bounding box center [765, 181] width 306 height 32
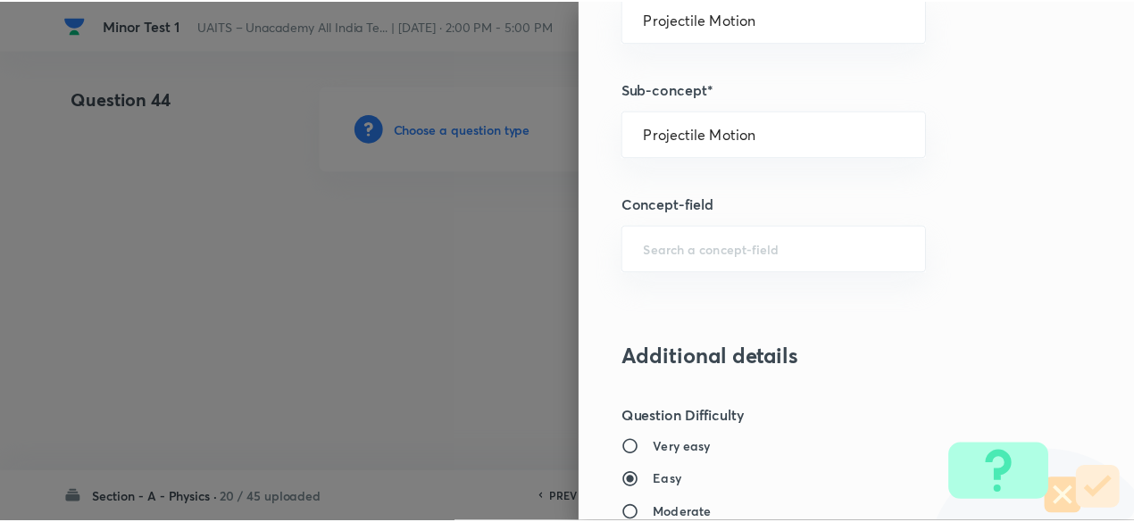
scroll to position [1906, 0]
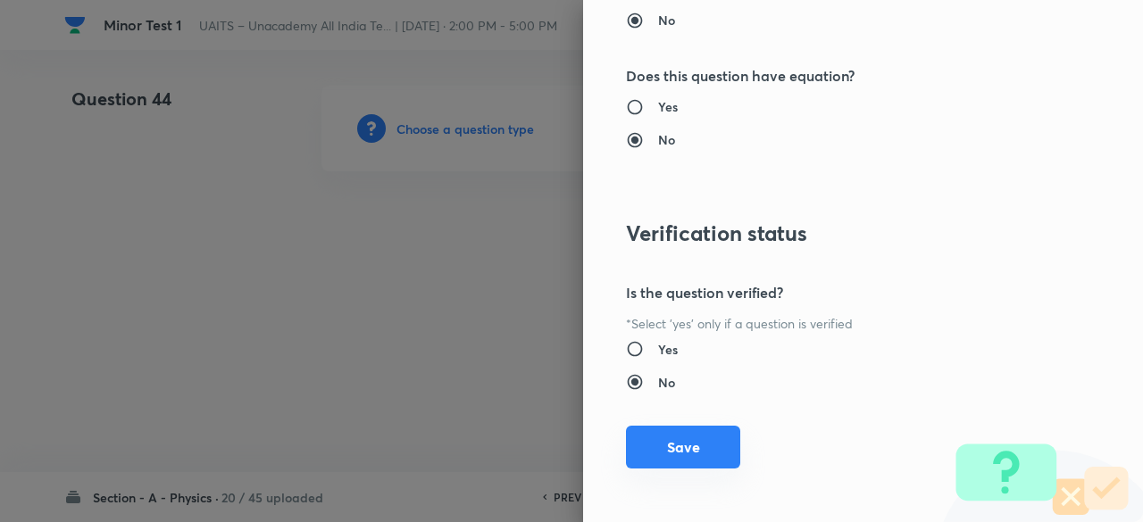
click at [690, 440] on button "Save" at bounding box center [683, 447] width 114 height 43
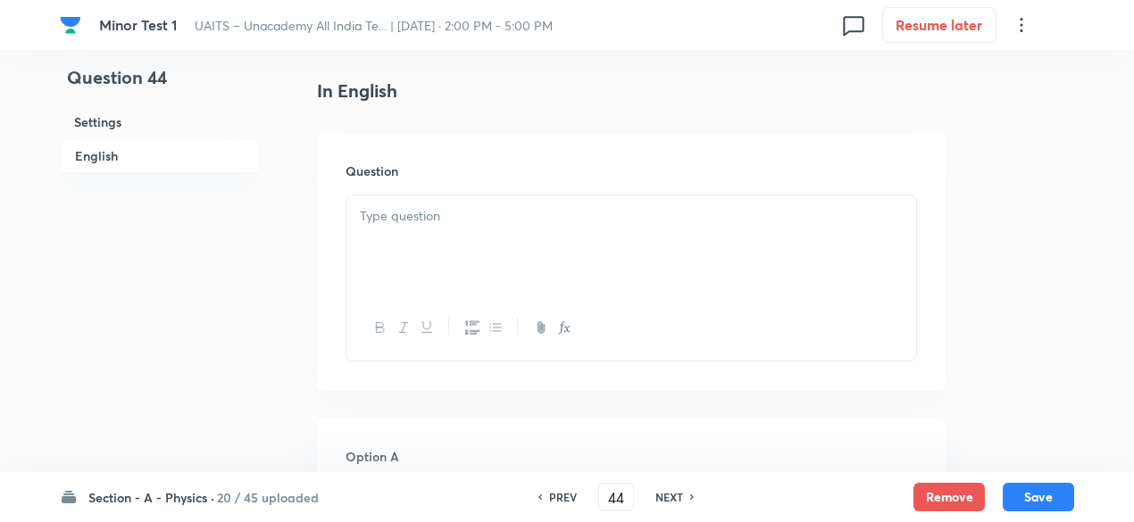
scroll to position [458, 0]
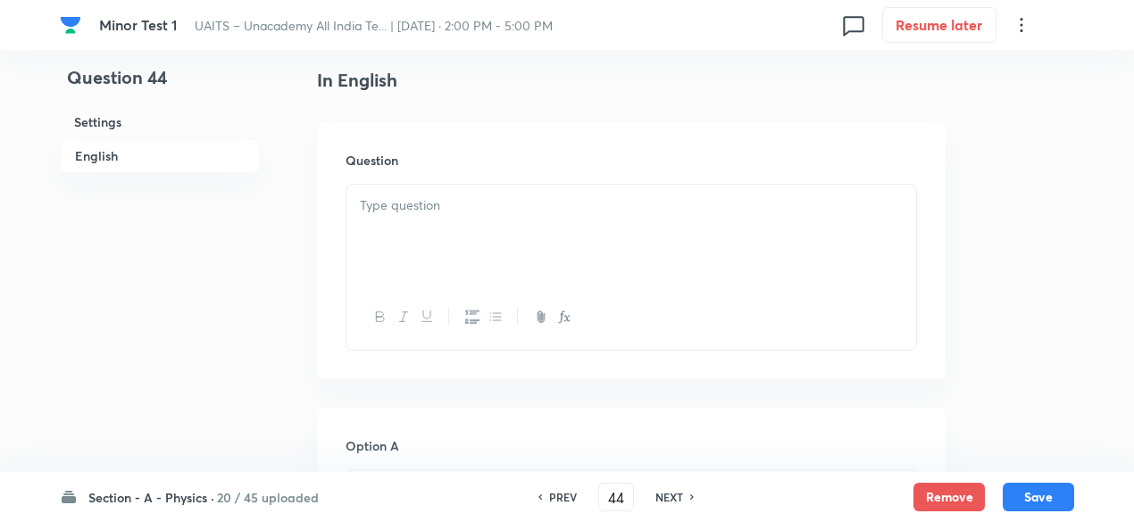
click at [468, 254] on div at bounding box center [631, 235] width 570 height 100
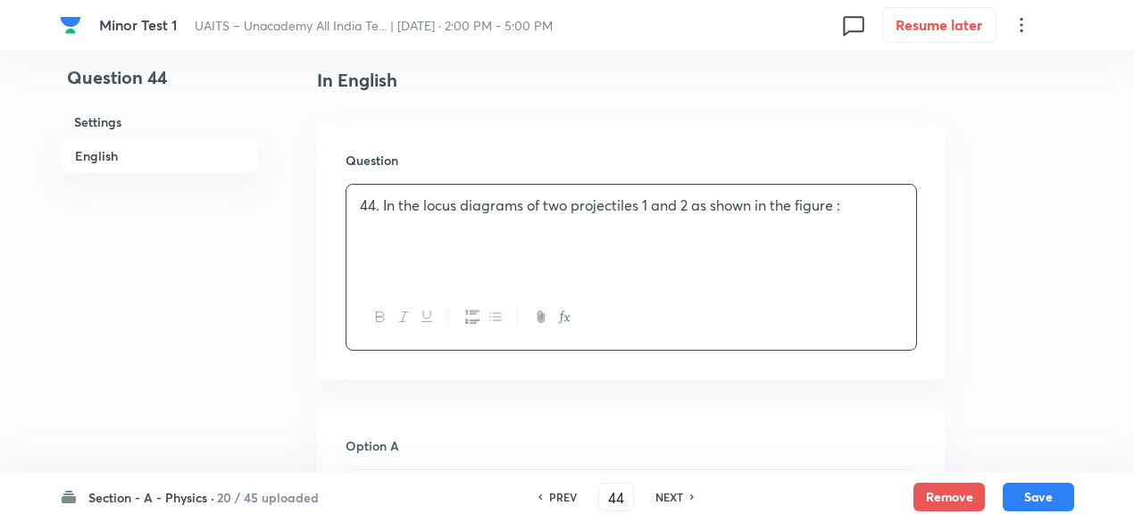
click at [374, 203] on p "44. In the locus diagrams of two projectiles 1 and 2 as shown in the figure :" at bounding box center [631, 205] width 543 height 21
click at [739, 190] on div "In the locus diagrams of two projectiles 1 and 2 as shown in the figure :" at bounding box center [631, 235] width 570 height 100
click at [822, 208] on p "In the locus diagrams of two projectiles 1 and 2 as shown in the figure :" at bounding box center [631, 205] width 543 height 21
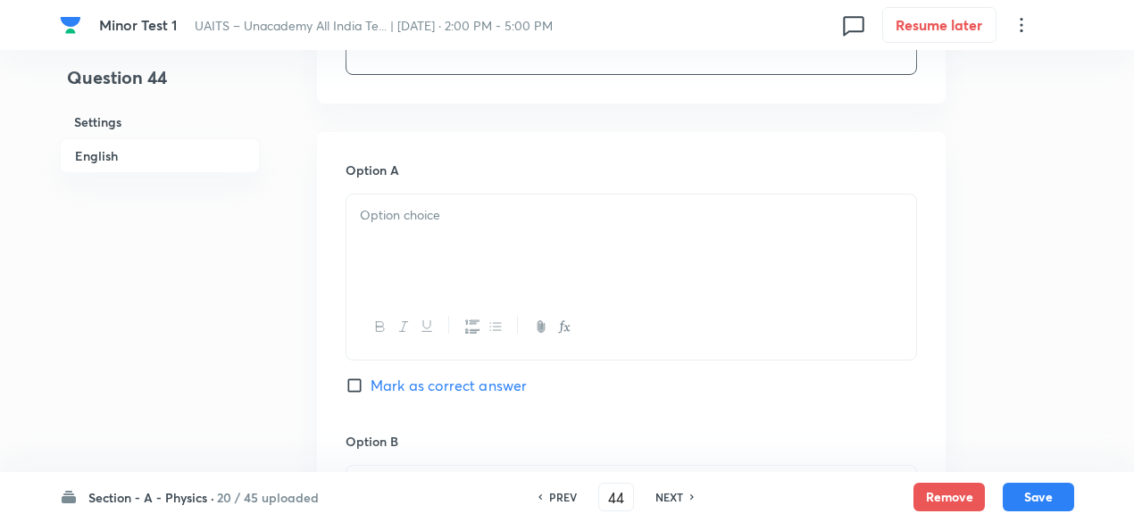
scroll to position [906, 0]
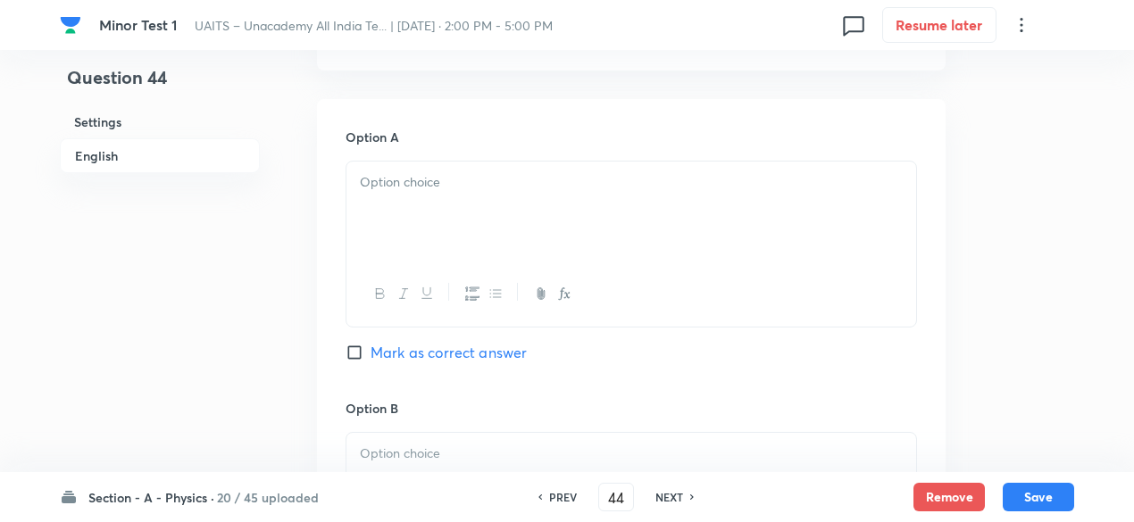
click at [507, 165] on div at bounding box center [631, 212] width 570 height 100
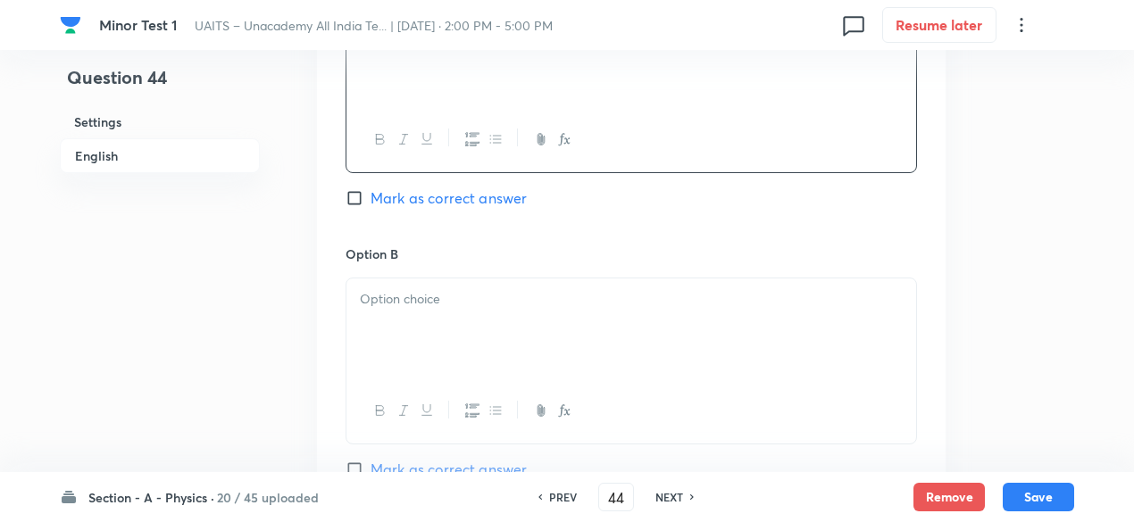
scroll to position [1064, 0]
click at [486, 302] on p at bounding box center [631, 296] width 543 height 21
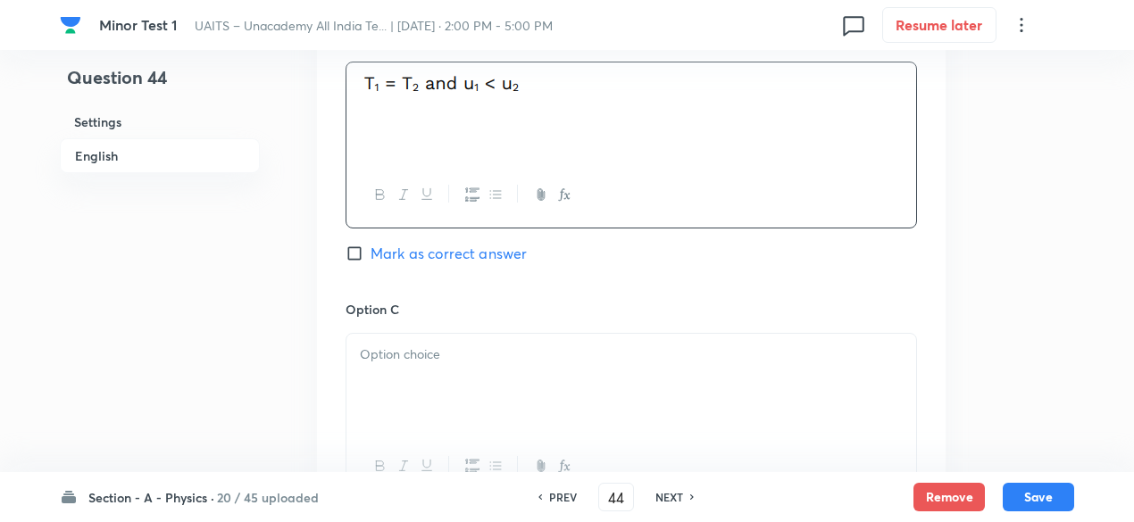
scroll to position [1283, 0]
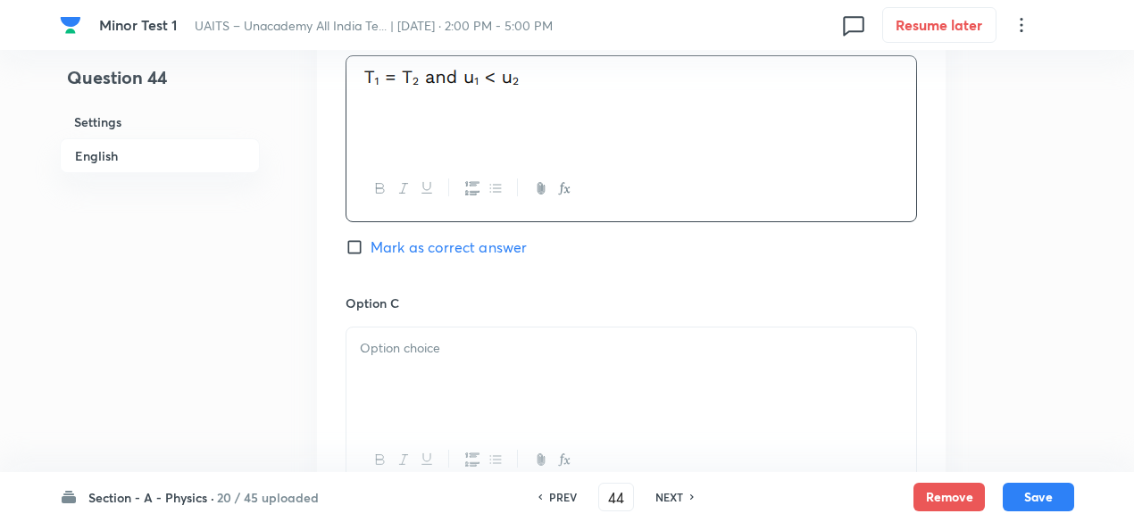
click at [453, 338] on p at bounding box center [631, 348] width 543 height 21
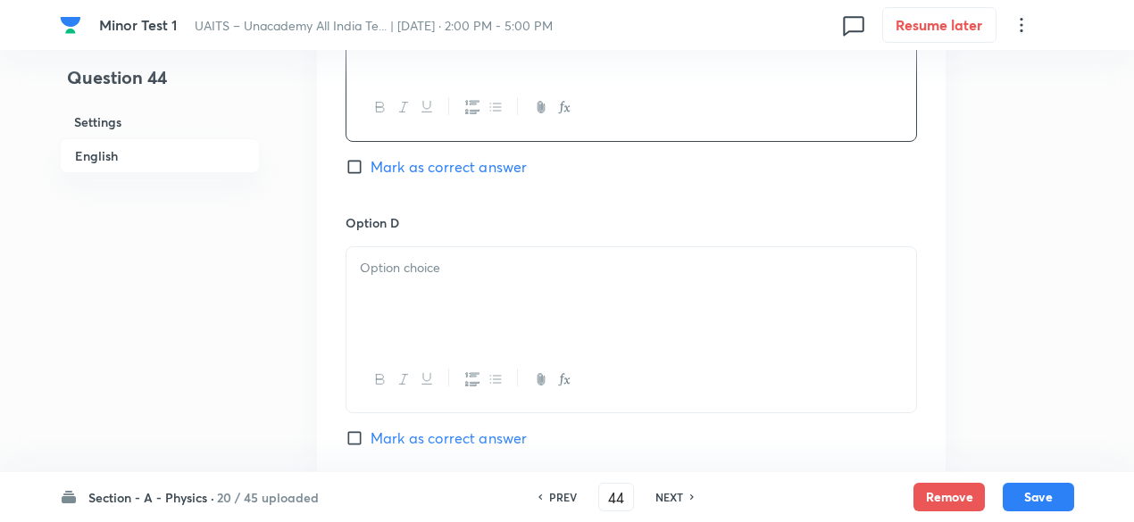
scroll to position [1651, 0]
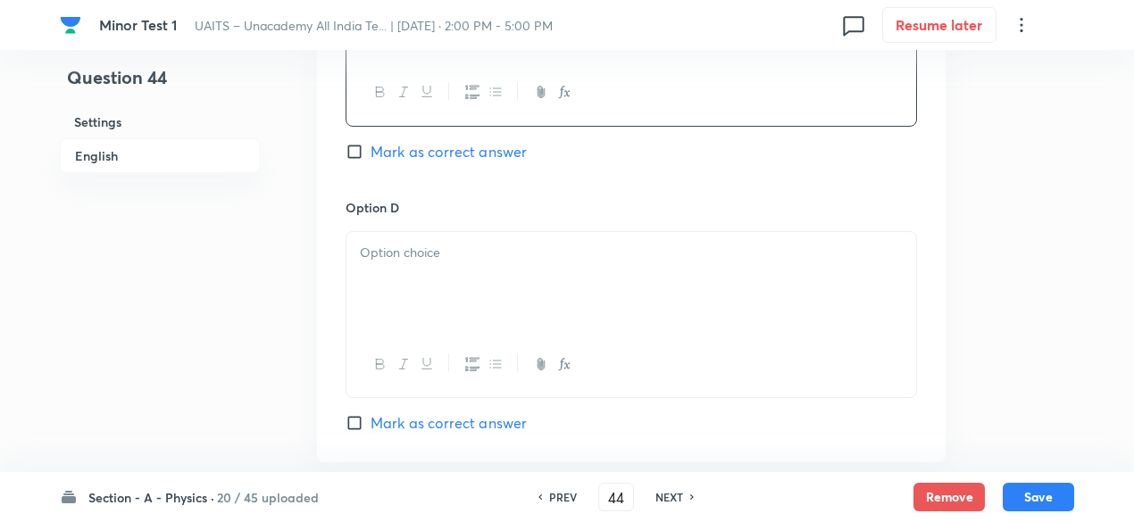
click at [485, 302] on div at bounding box center [631, 282] width 570 height 100
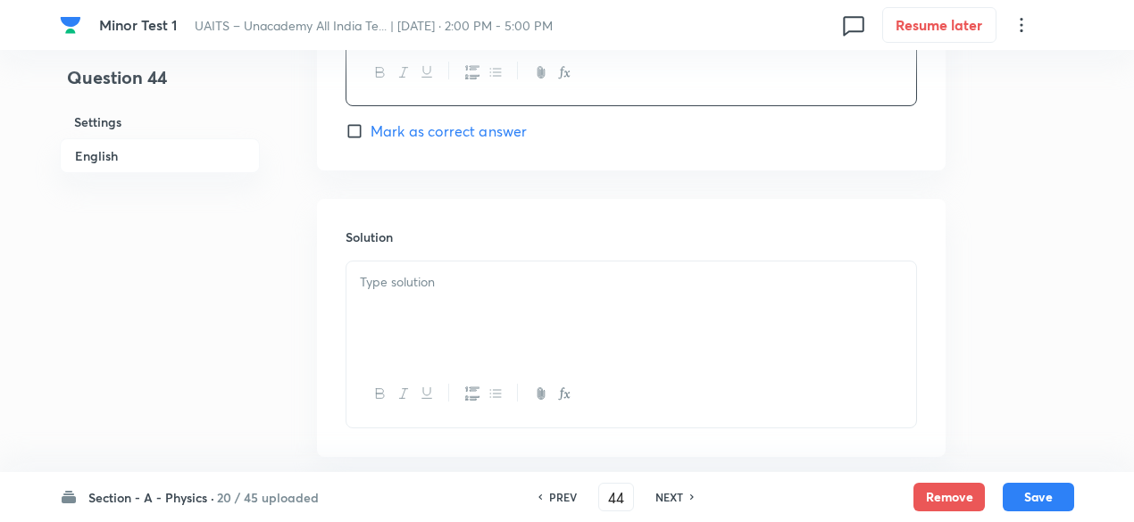
scroll to position [1980, 0]
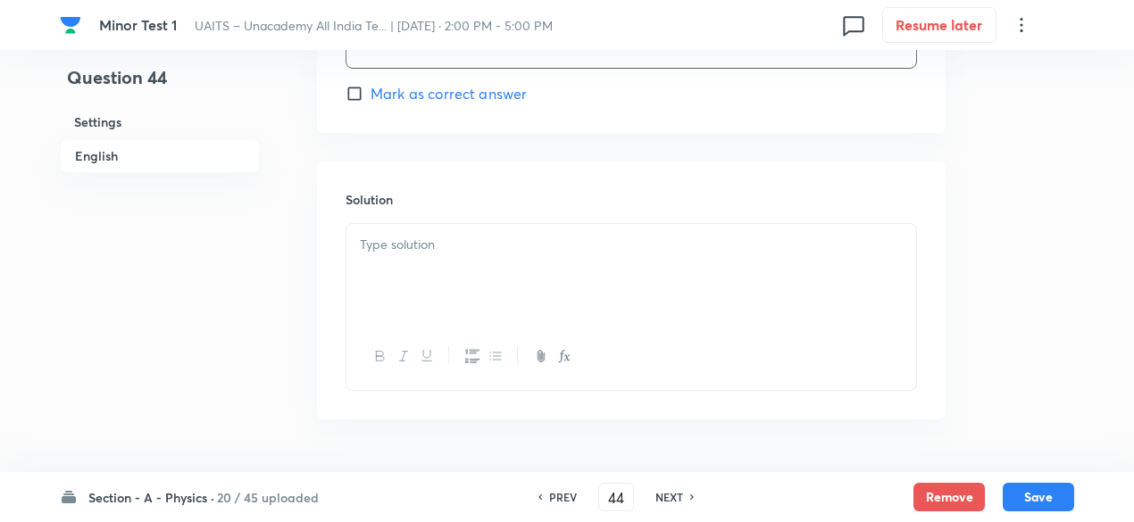
click at [496, 294] on div at bounding box center [631, 274] width 570 height 100
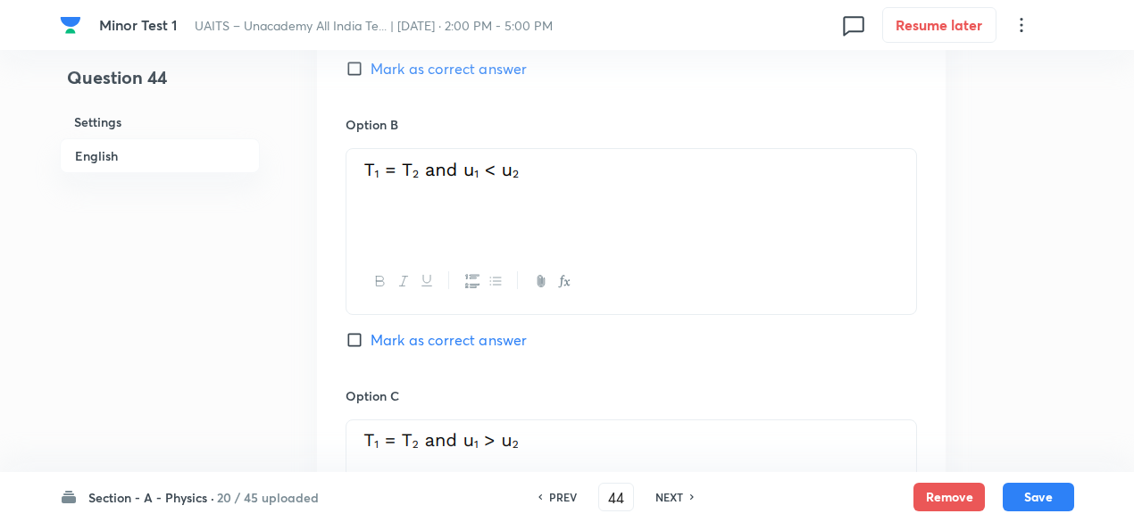
scroll to position [1193, 0]
click at [500, 331] on span "Mark as correct answer" at bounding box center [448, 337] width 156 height 21
click at [370, 331] on input "Mark as correct answer" at bounding box center [357, 338] width 25 height 18
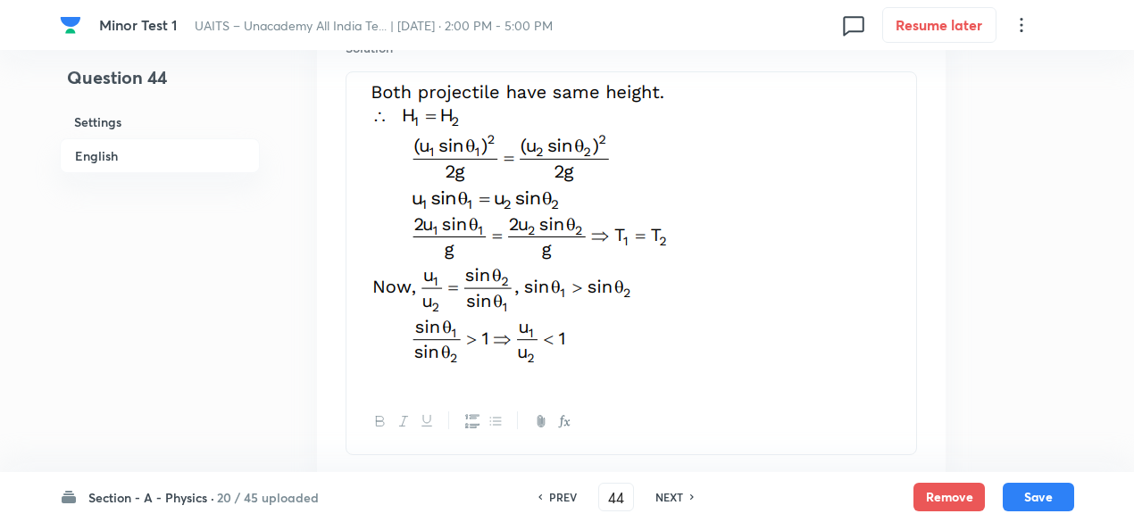
scroll to position [2248, 0]
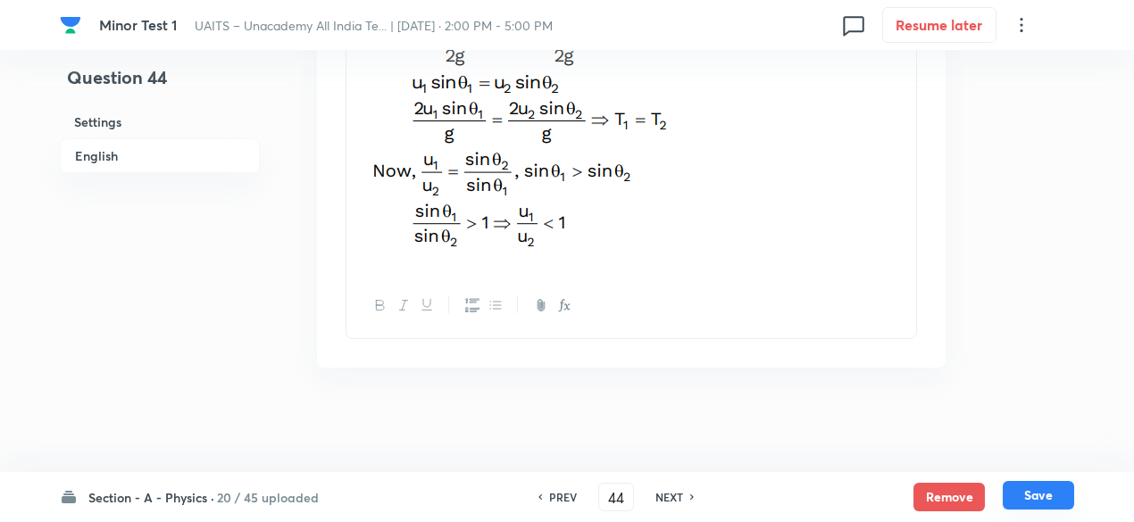
click at [1040, 505] on button "Save" at bounding box center [1037, 495] width 71 height 29
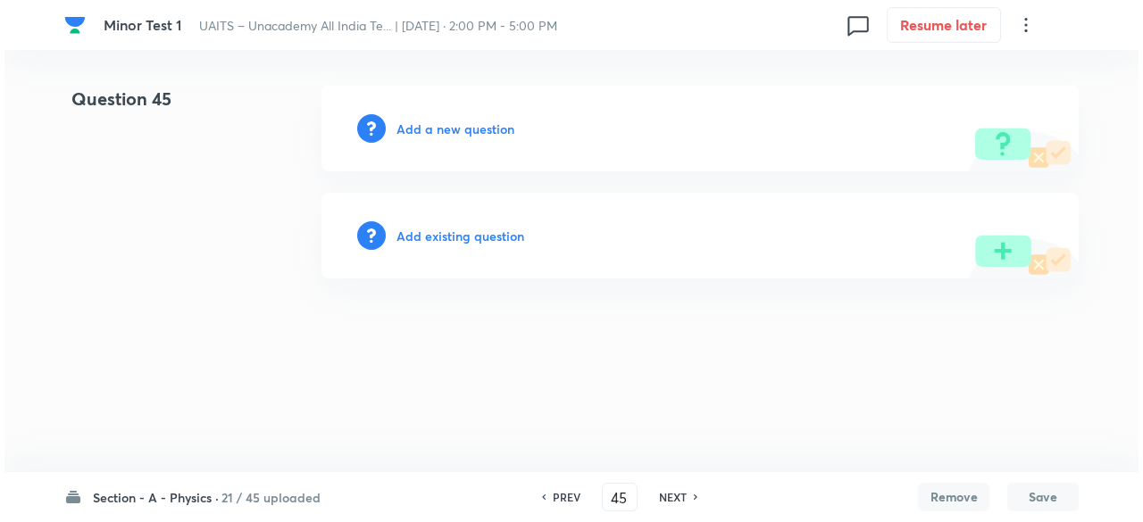
scroll to position [0, 0]
click at [435, 129] on h6 "Add a new question" at bounding box center [455, 129] width 118 height 19
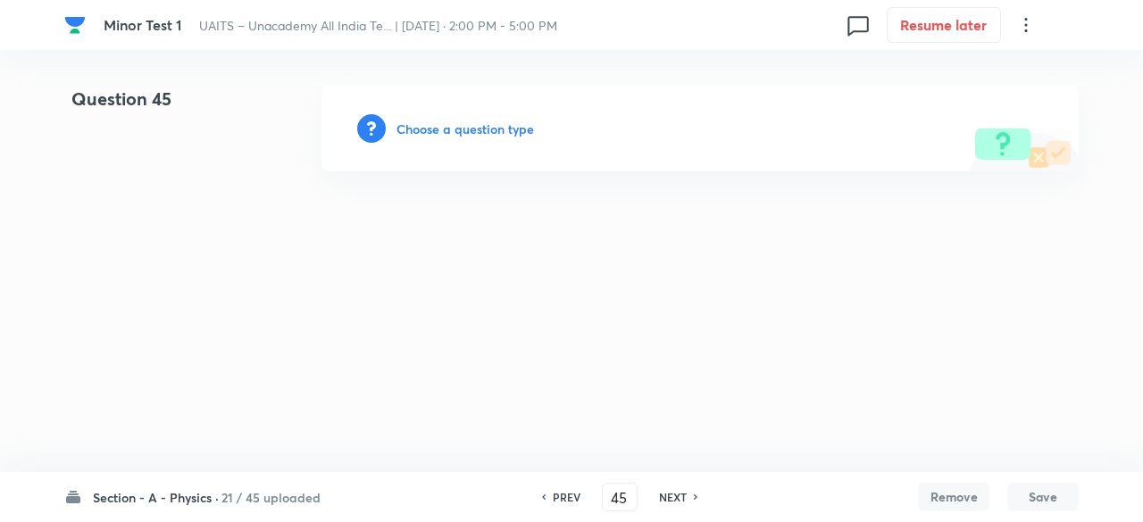
click at [435, 129] on h6 "Choose a question type" at bounding box center [464, 129] width 137 height 19
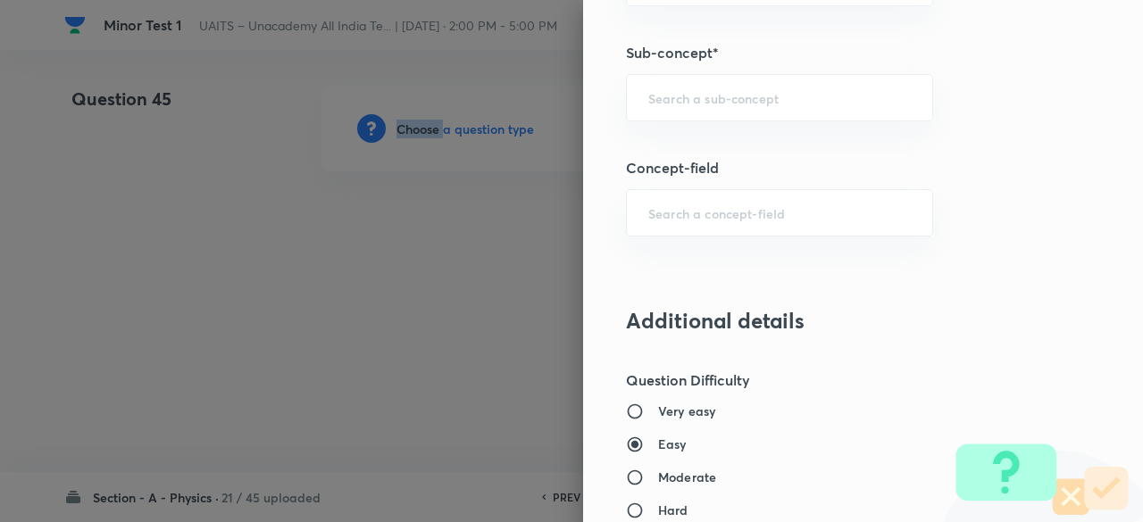
scroll to position [1113, 0]
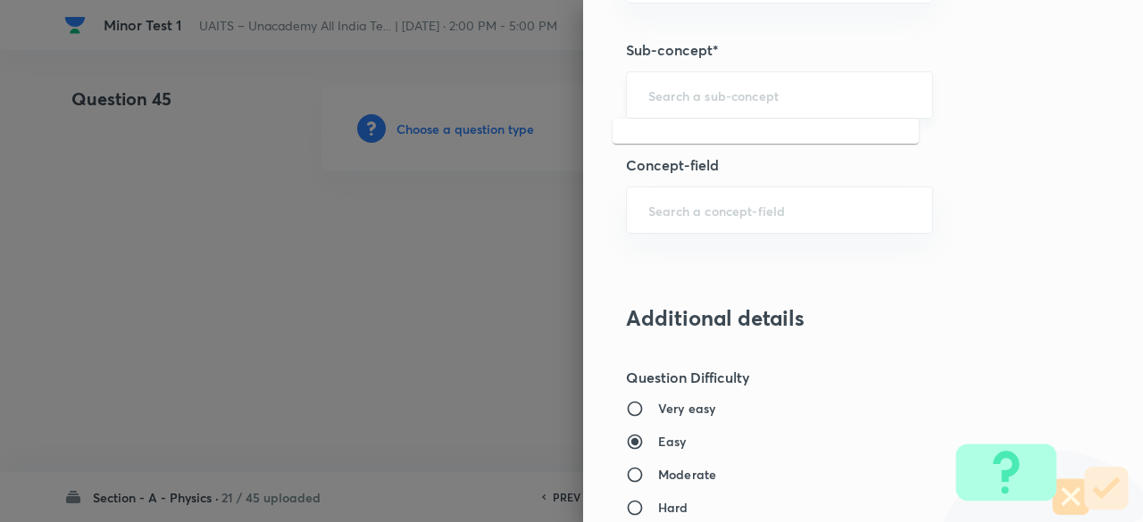
click at [658, 97] on input "text" at bounding box center [779, 95] width 262 height 17
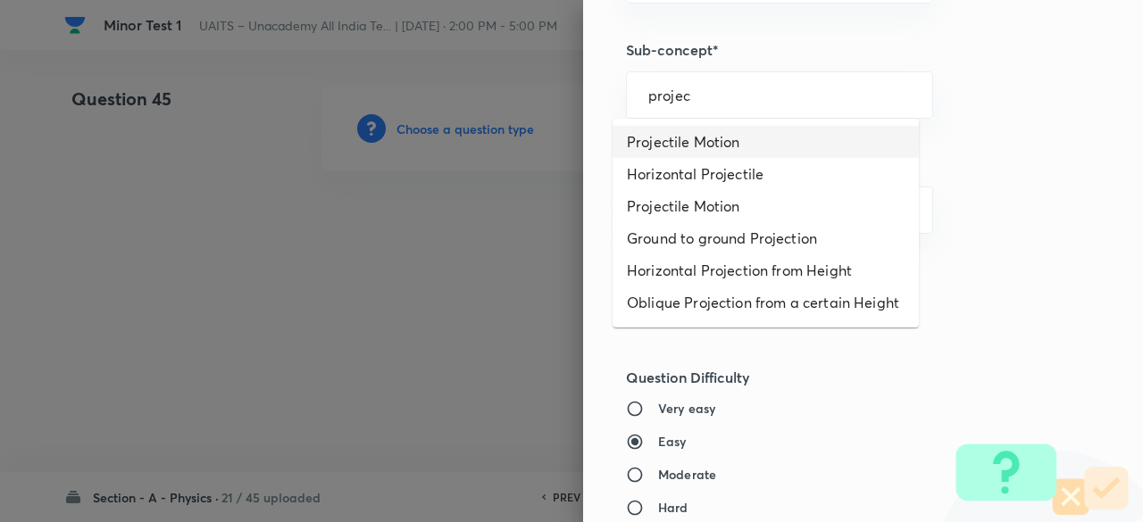
click at [659, 144] on li "Projectile Motion" at bounding box center [765, 142] width 306 height 32
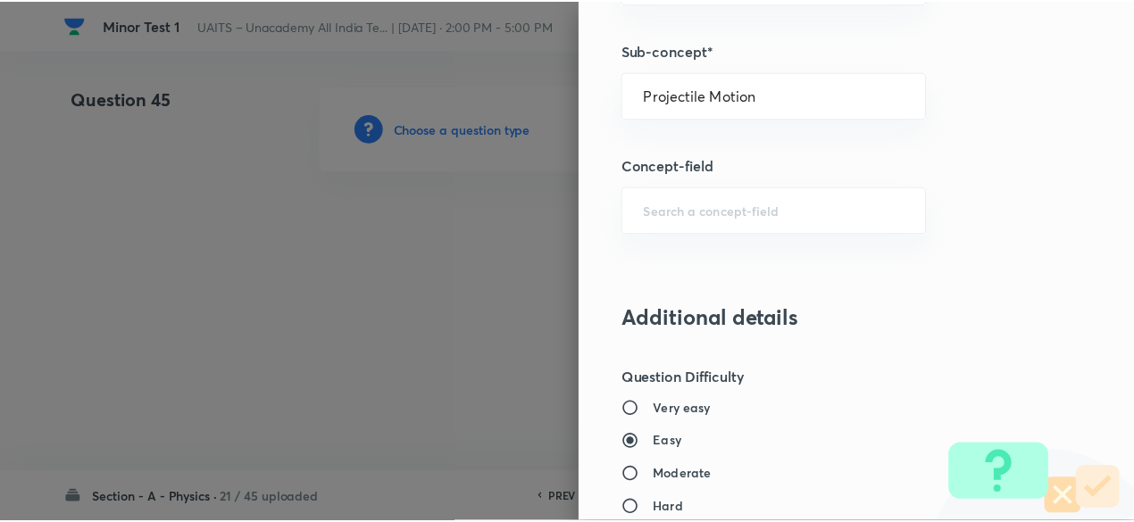
scroll to position [1906, 0]
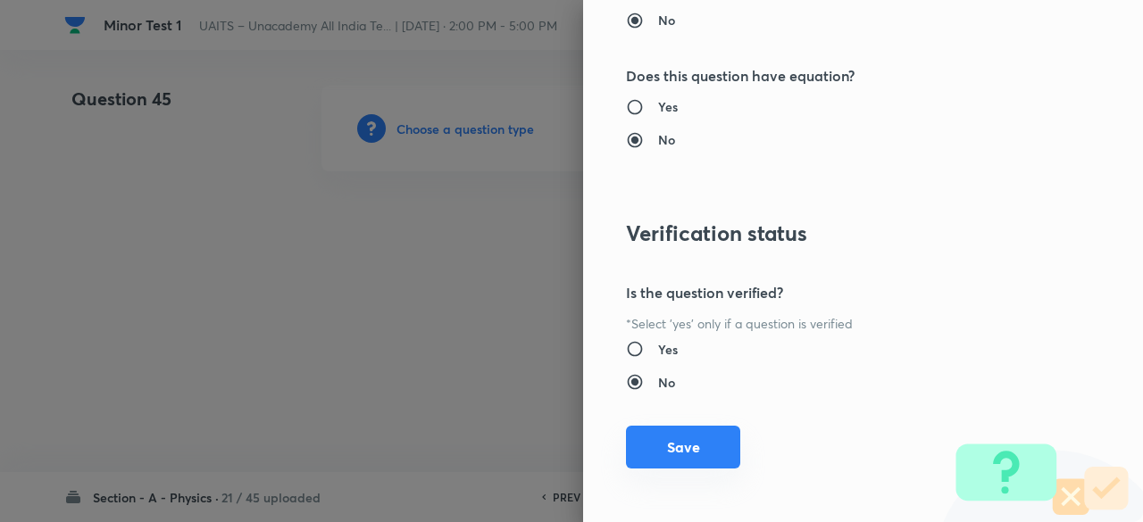
click at [677, 439] on button "Save" at bounding box center [683, 447] width 114 height 43
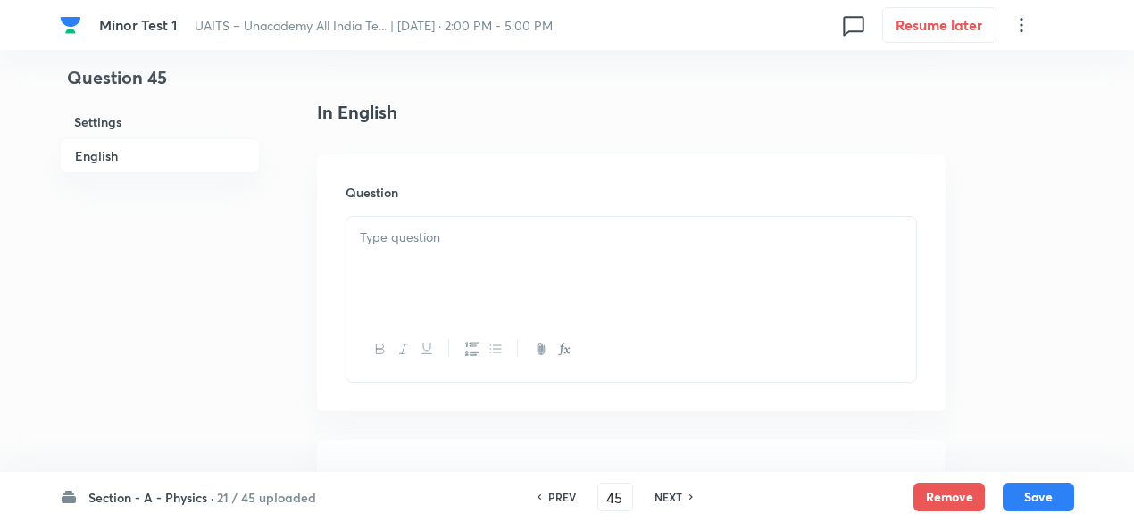
scroll to position [436, 0]
click at [482, 284] on div at bounding box center [631, 257] width 570 height 100
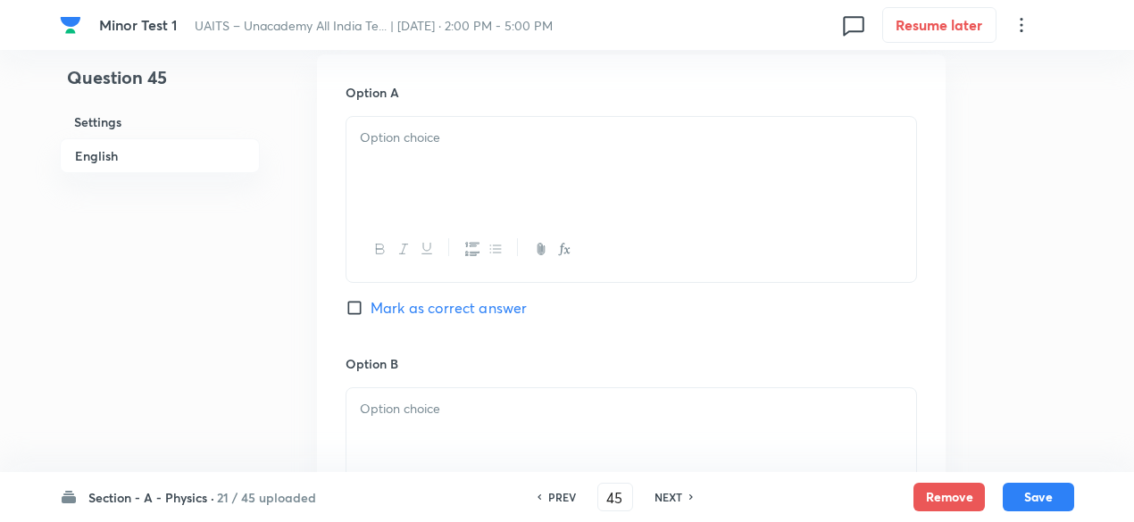
scroll to position [931, 0]
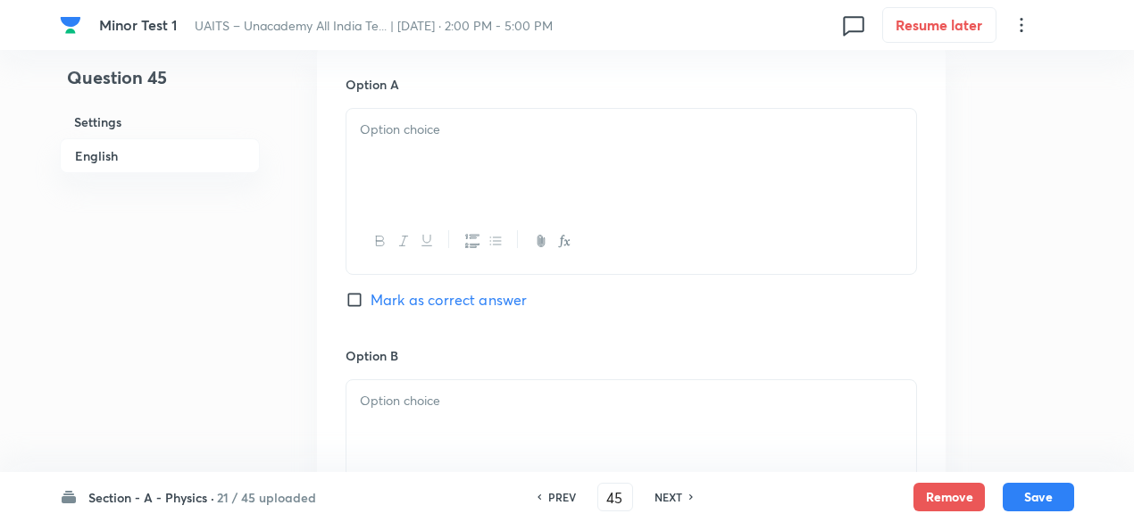
click at [489, 167] on div at bounding box center [631, 159] width 570 height 100
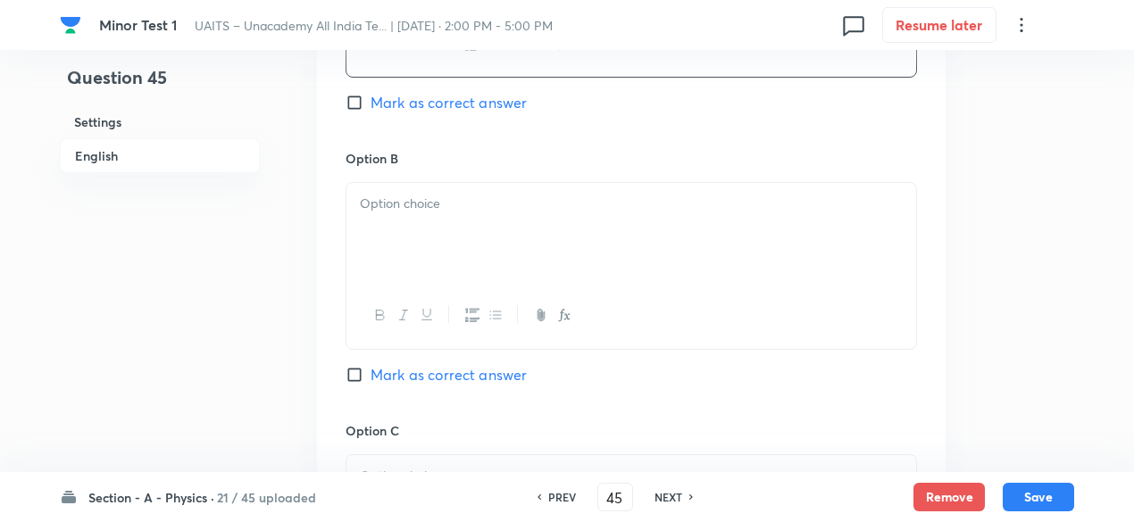
scroll to position [1133, 0]
click at [539, 196] on p at bounding box center [631, 199] width 543 height 21
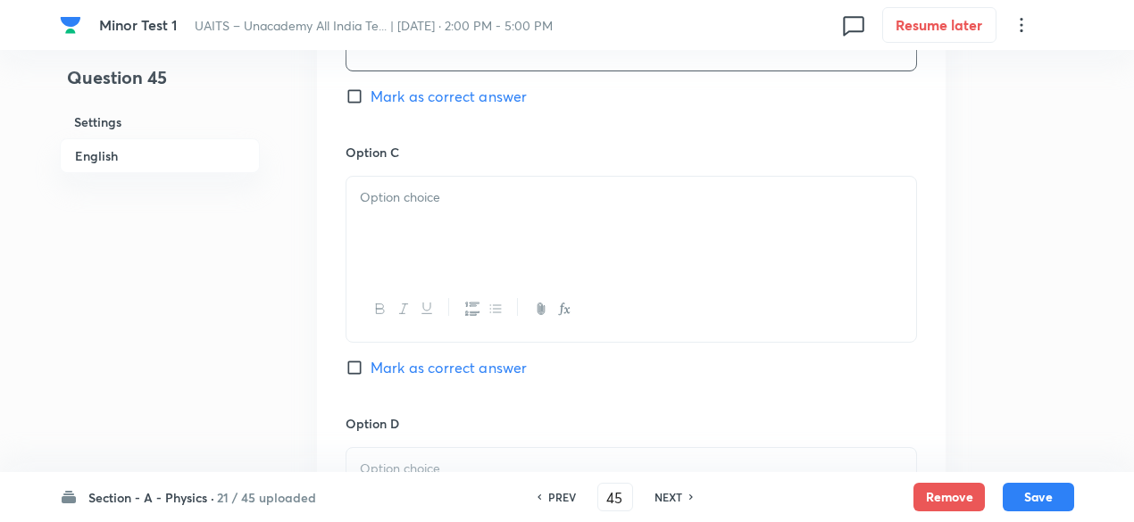
scroll to position [1423, 0]
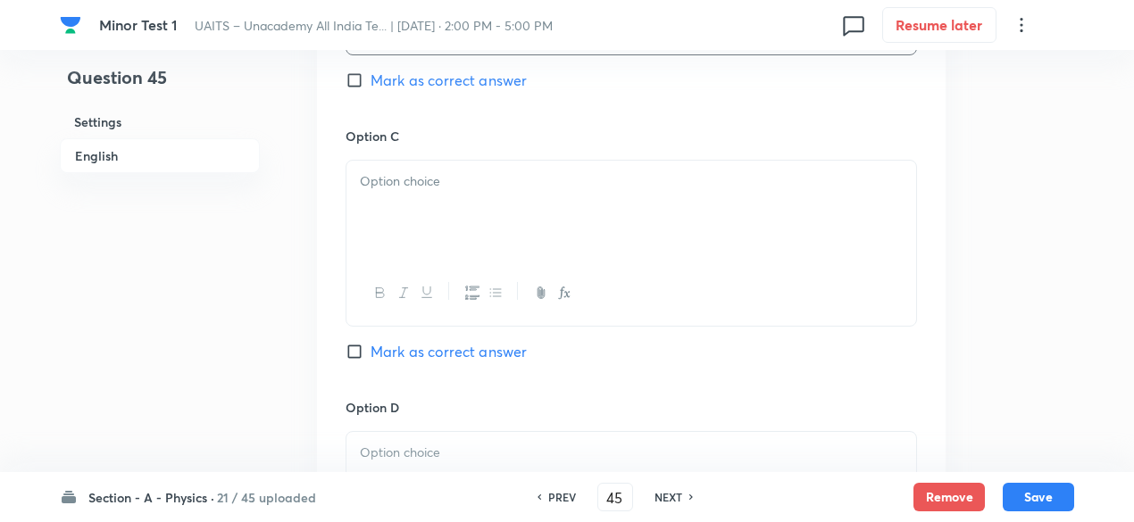
click at [452, 238] on div at bounding box center [631, 211] width 570 height 100
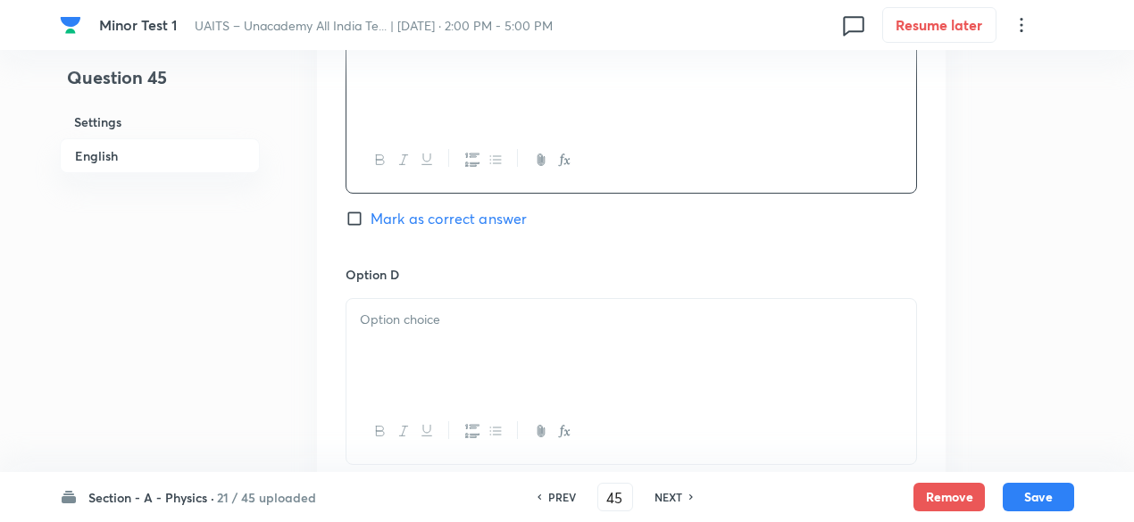
scroll to position [1566, 0]
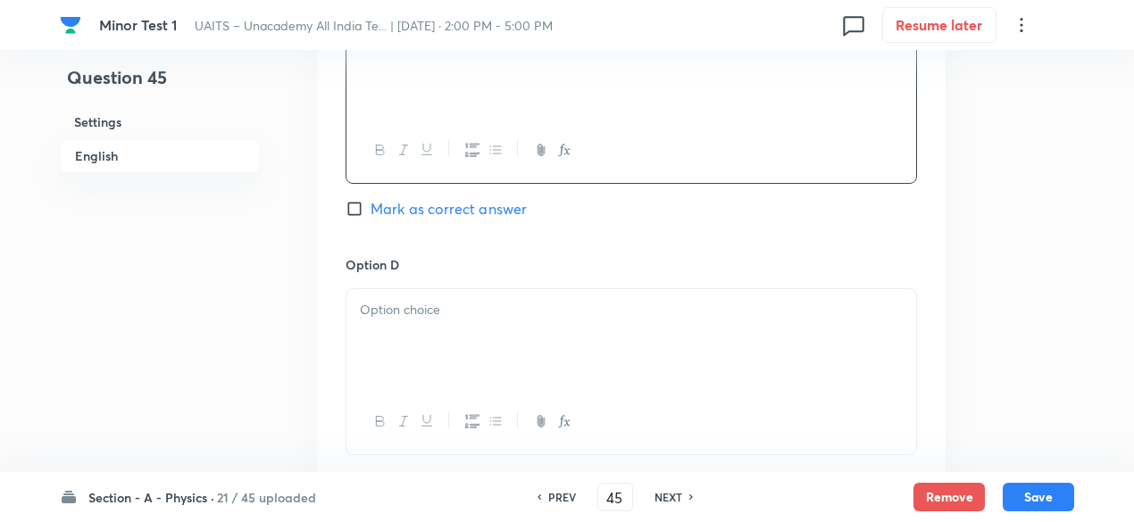
click at [527, 328] on div at bounding box center [631, 339] width 570 height 100
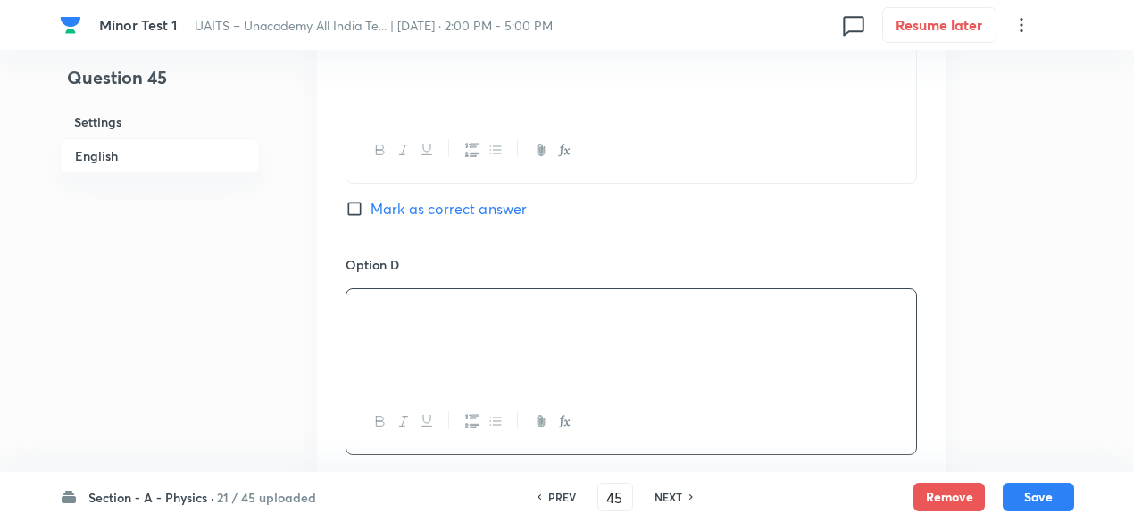
click at [514, 203] on span "Mark as correct answer" at bounding box center [448, 208] width 156 height 21
click at [370, 203] on input "Mark as correct answer" at bounding box center [357, 209] width 25 height 18
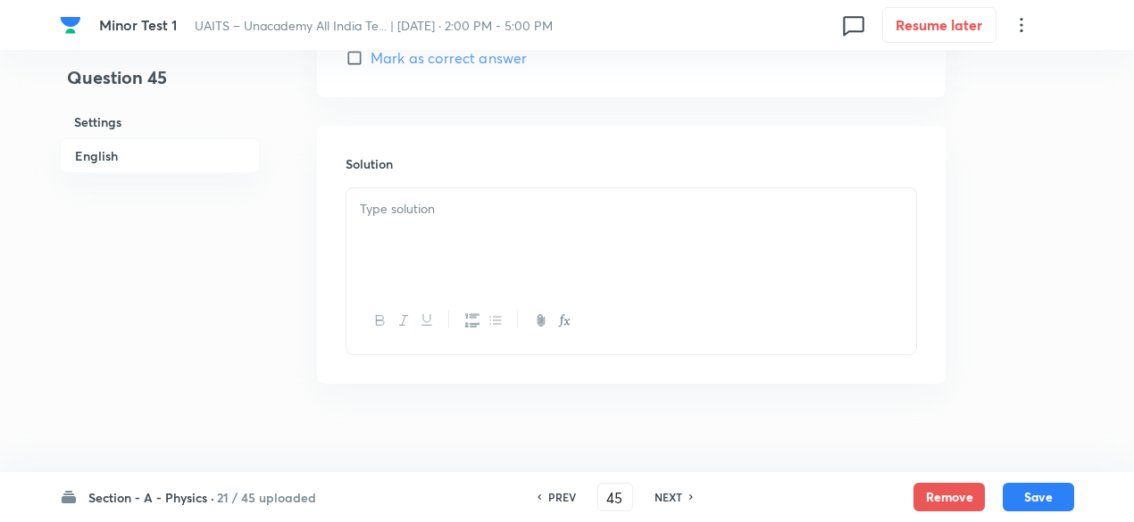
scroll to position [2003, 0]
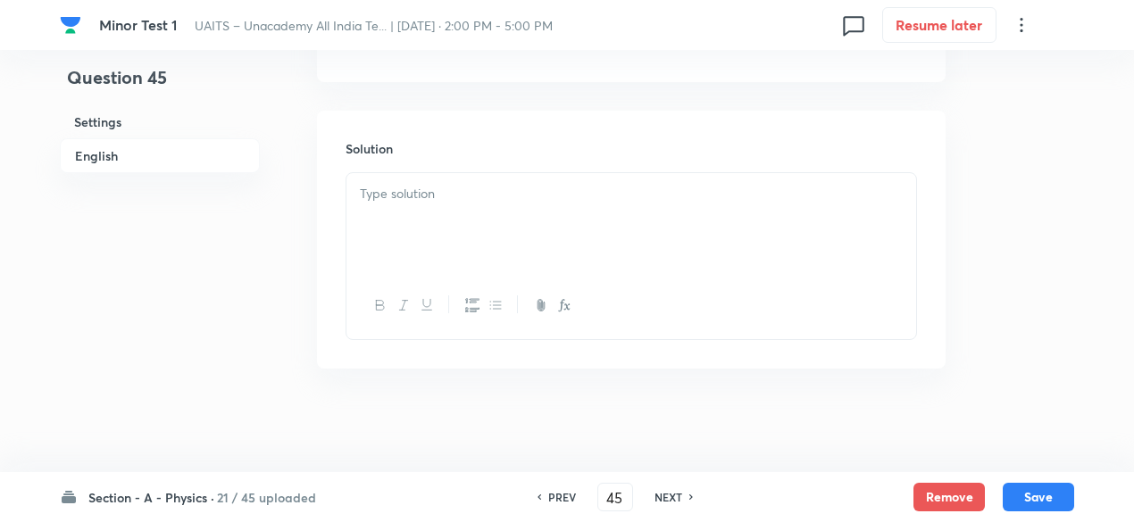
click at [499, 209] on div at bounding box center [631, 223] width 570 height 100
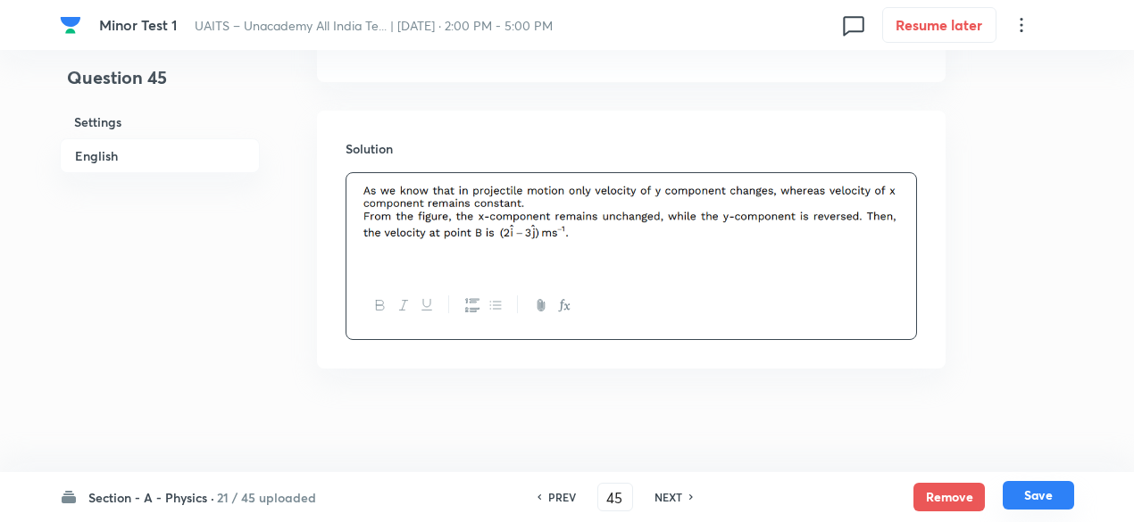
click at [1036, 489] on button "Save" at bounding box center [1037, 495] width 71 height 29
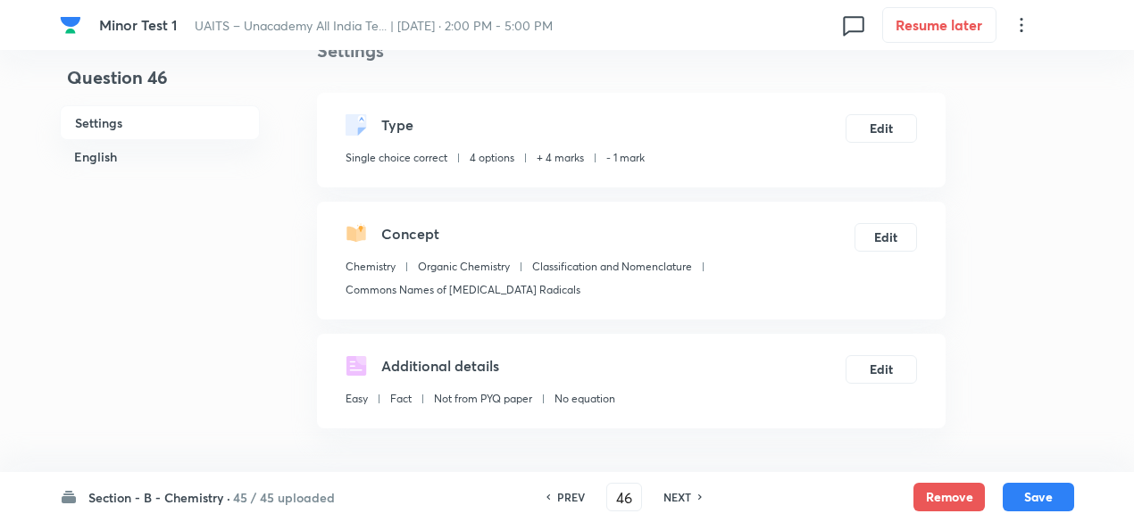
scroll to position [36, 0]
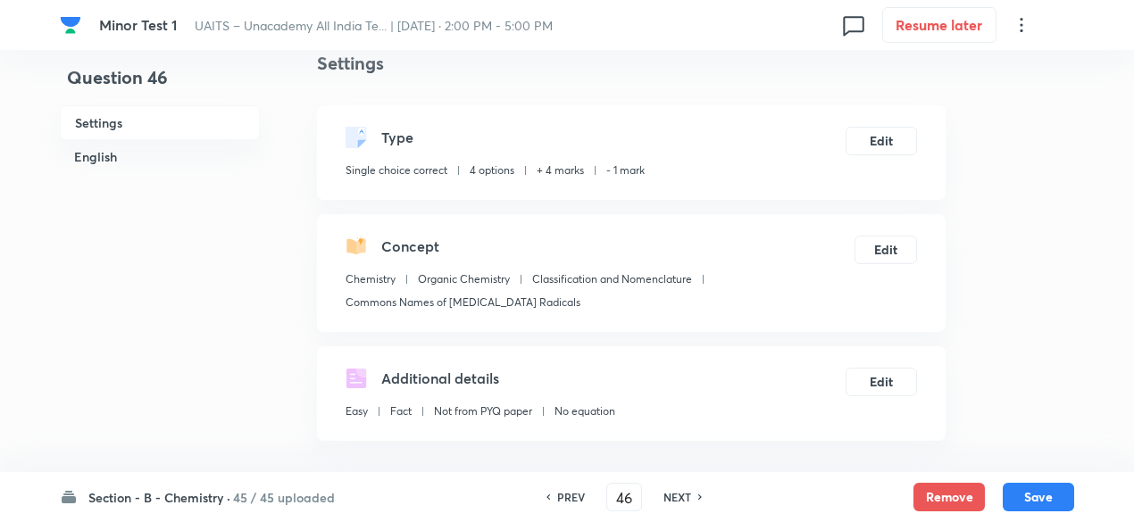
click at [244, 494] on h6 "45 / 45 uploaded" at bounding box center [284, 497] width 102 height 19
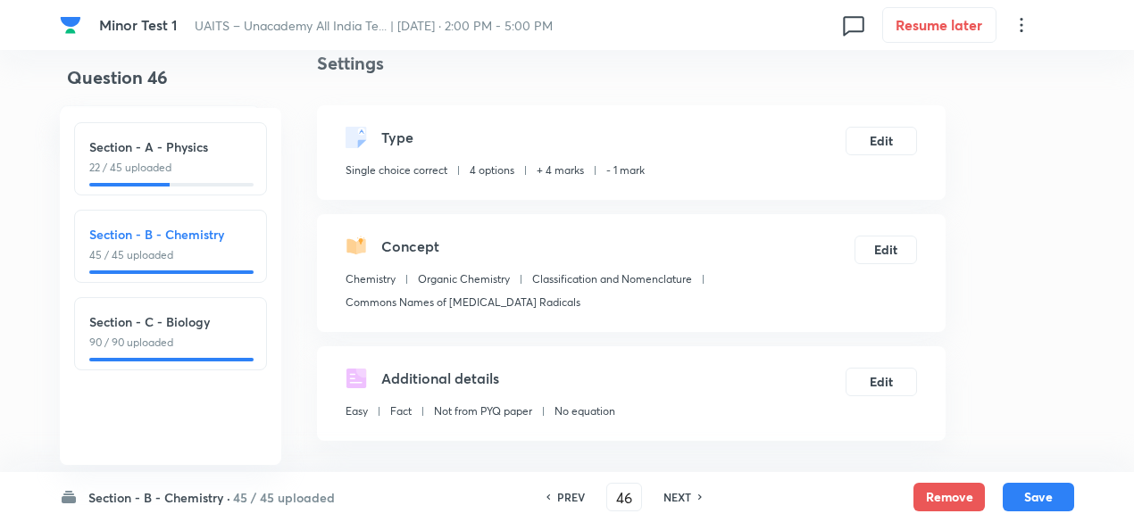
click at [216, 153] on h6 "Section - A - Physics" at bounding box center [170, 146] width 162 height 19
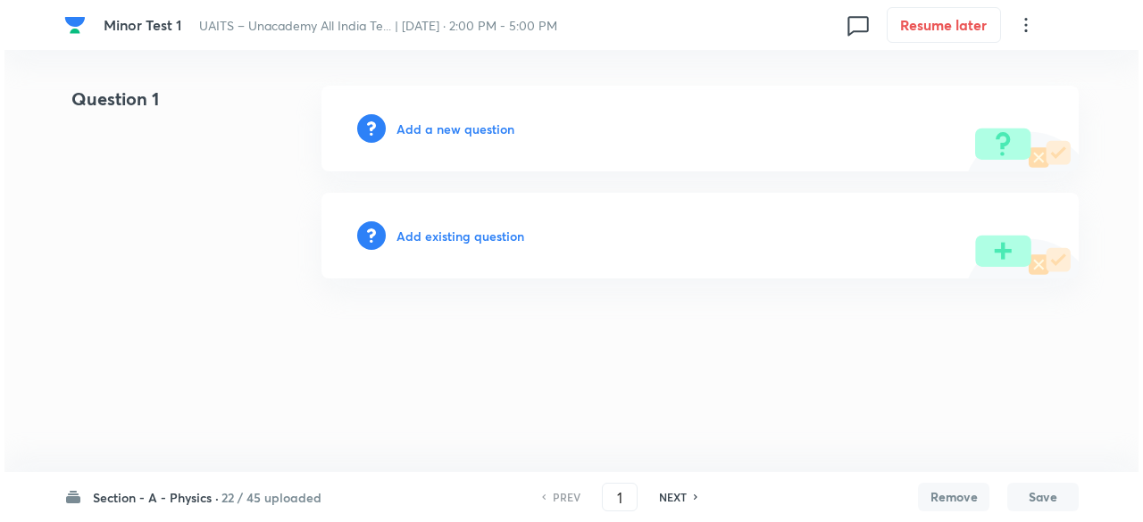
scroll to position [0, 0]
click at [459, 238] on h6 "Add existing question" at bounding box center [460, 236] width 128 height 19
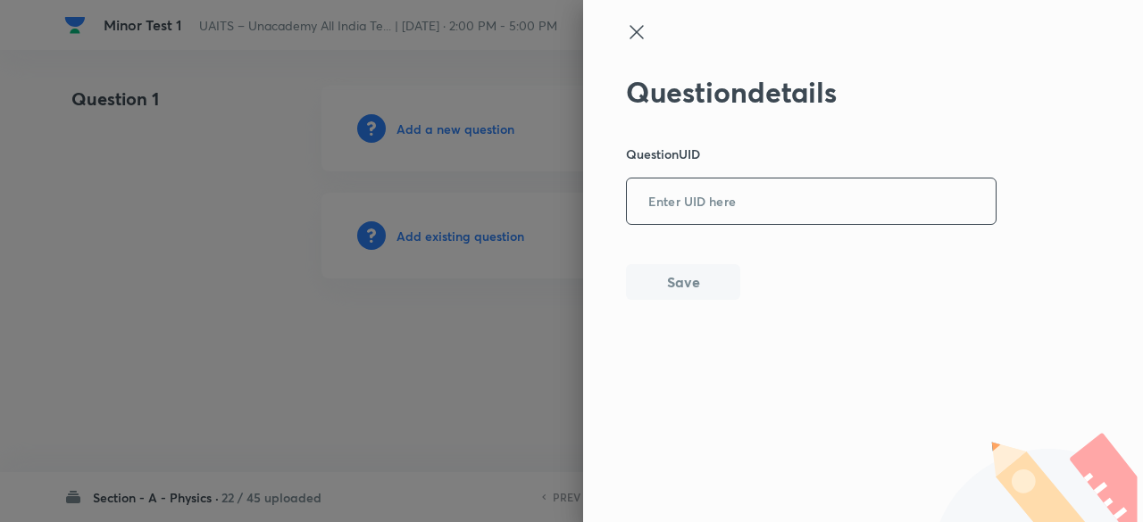
click at [698, 213] on input "text" at bounding box center [811, 202] width 369 height 44
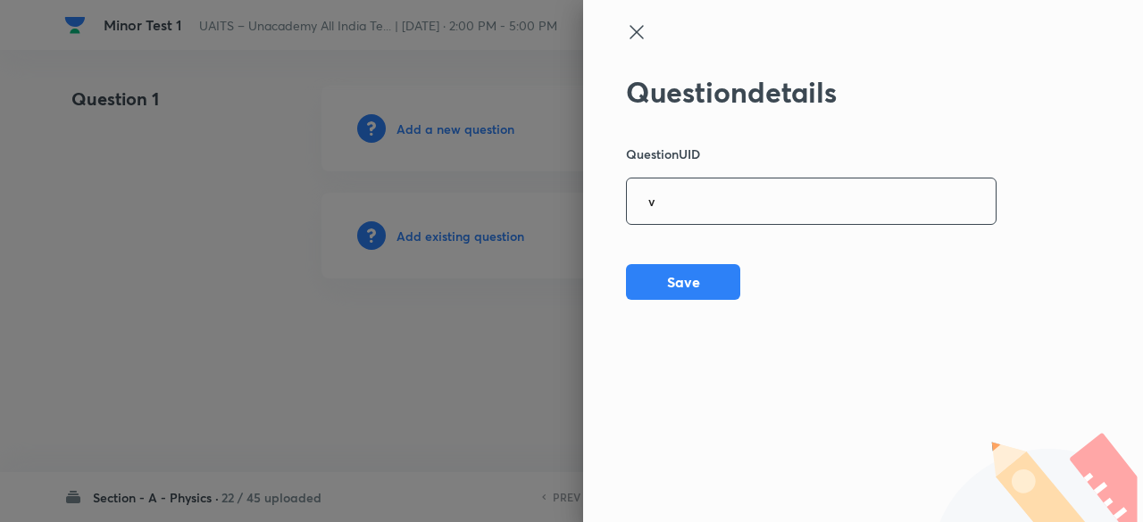
click at [698, 213] on input "v" at bounding box center [811, 202] width 369 height 44
paste input "BX6SG"
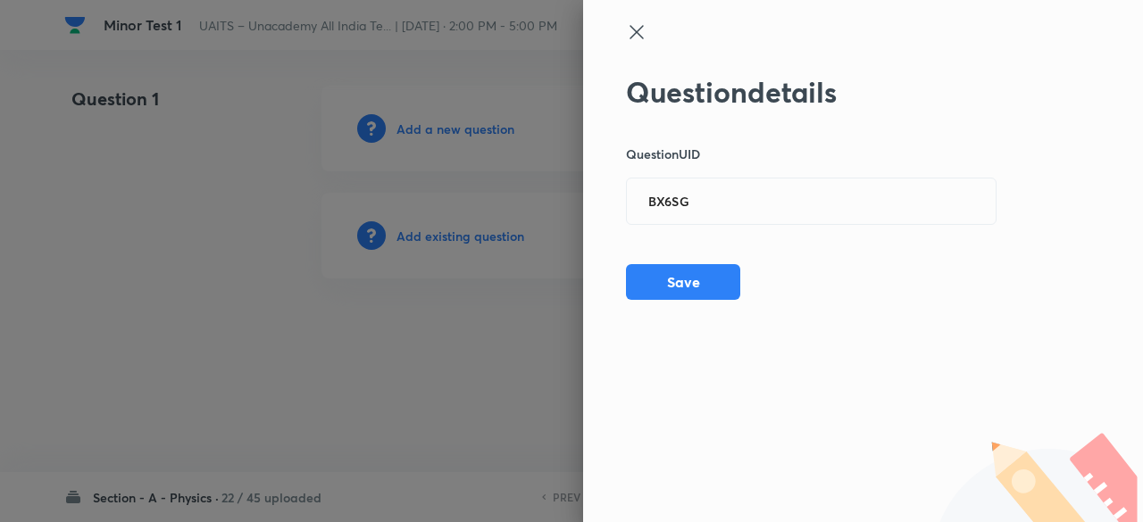
click at [475, 234] on div at bounding box center [571, 261] width 1143 height 522
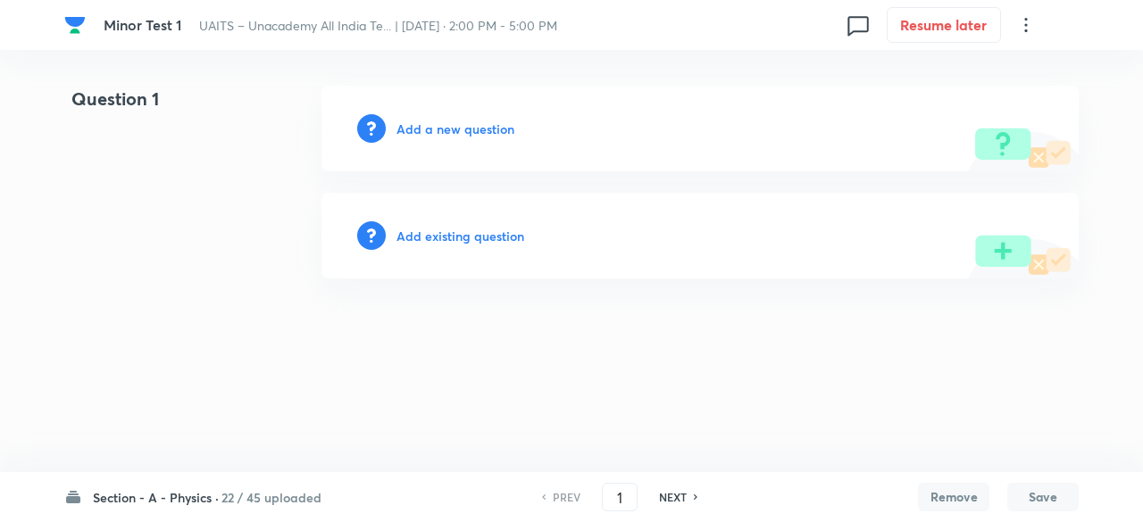
click at [475, 234] on h6 "Add existing question" at bounding box center [460, 236] width 128 height 19
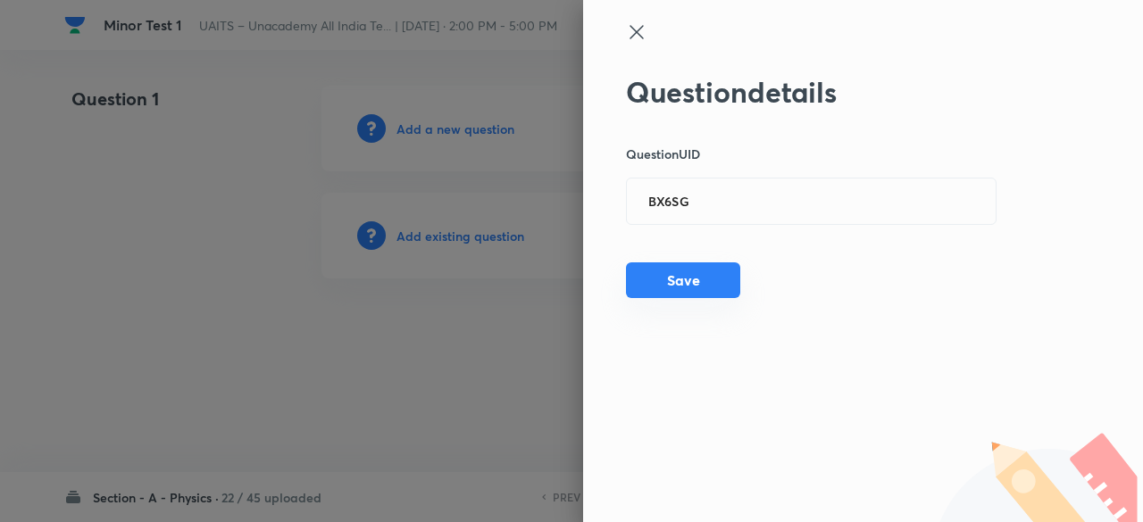
click at [709, 285] on button "Save" at bounding box center [683, 280] width 114 height 36
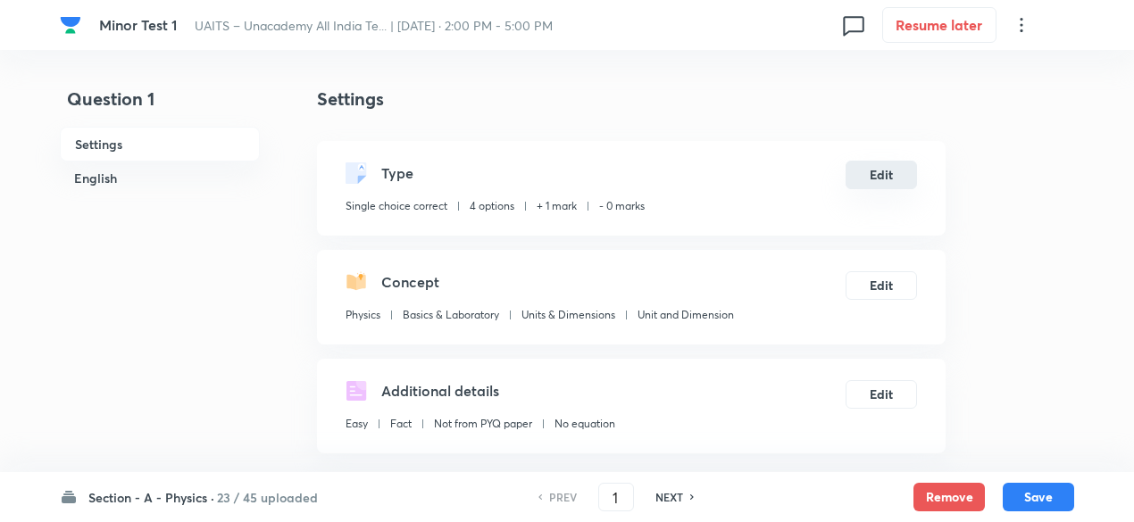
click at [886, 164] on button "Edit" at bounding box center [880, 175] width 71 height 29
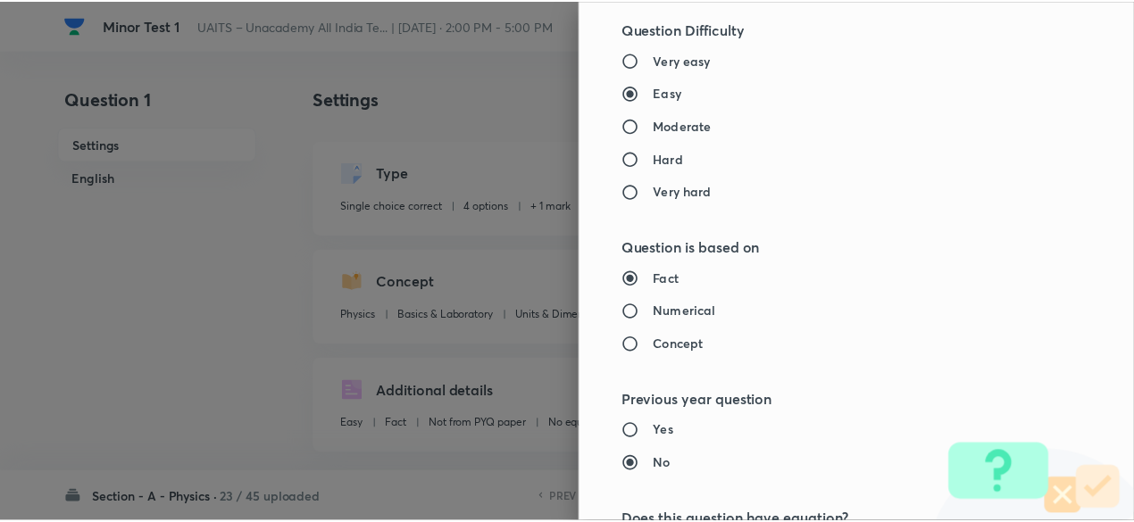
scroll to position [1906, 0]
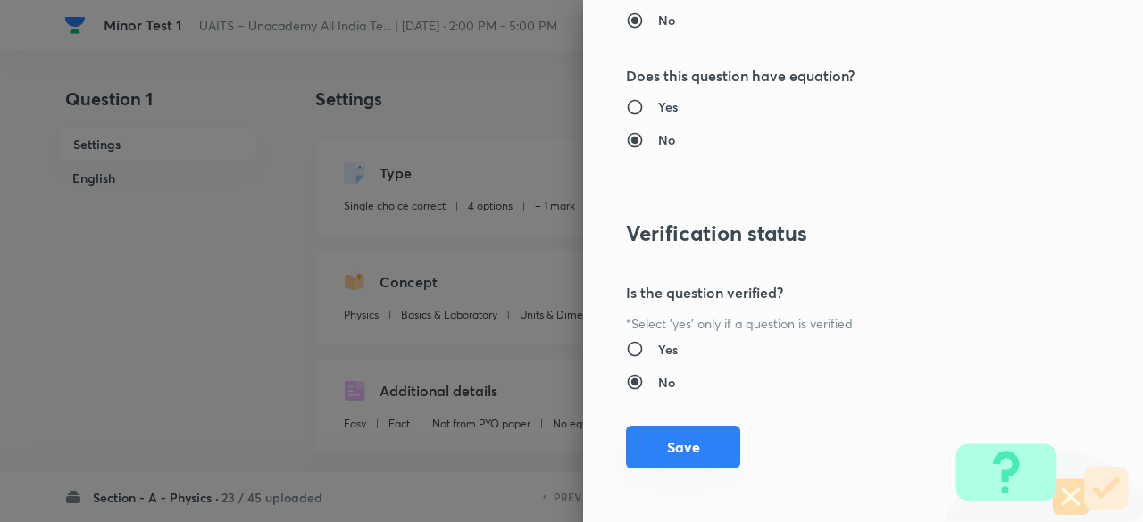
click at [678, 449] on button "Save" at bounding box center [683, 447] width 114 height 43
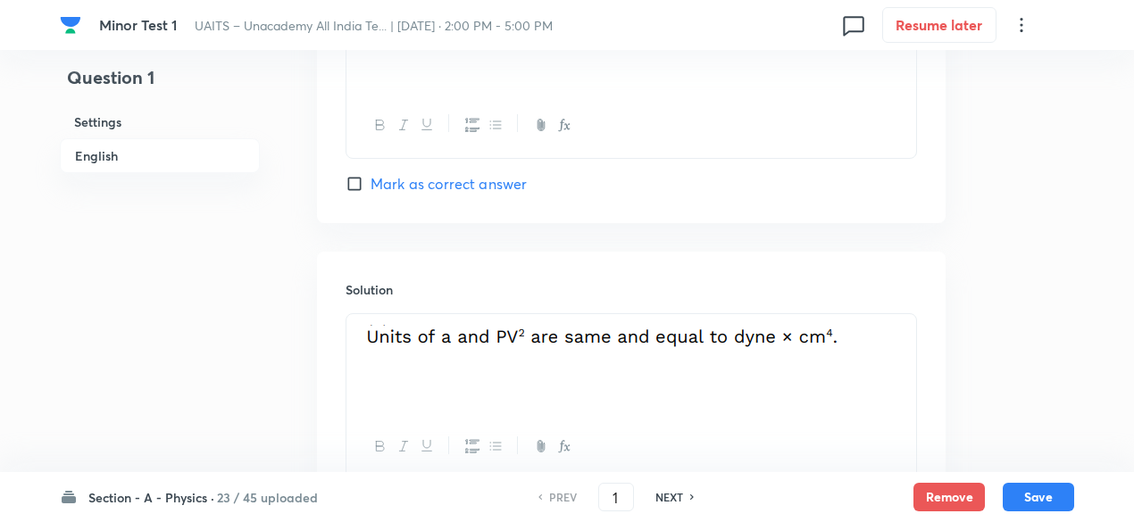
scroll to position [1893, 0]
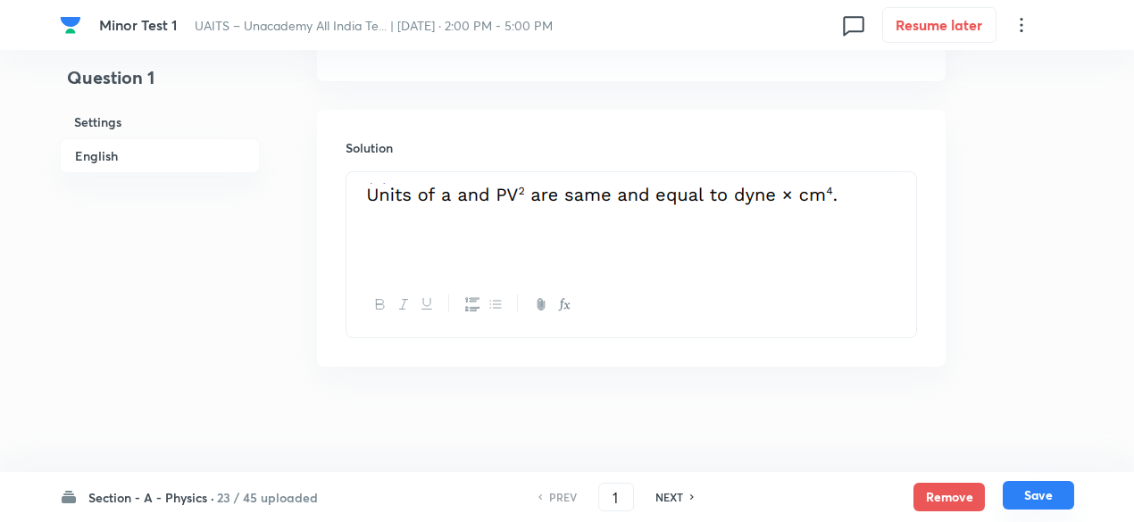
click at [1052, 487] on button "Save" at bounding box center [1037, 495] width 71 height 29
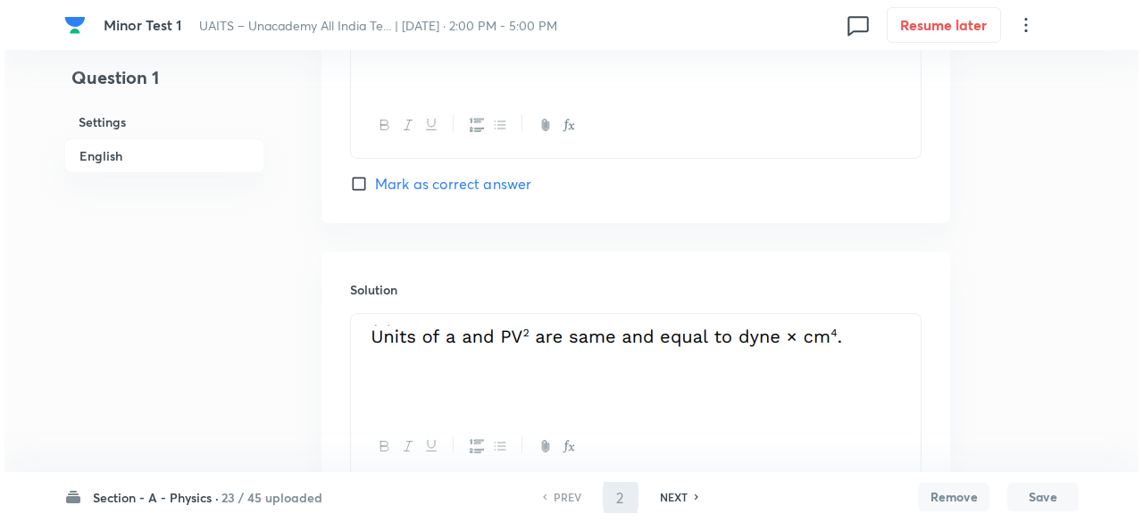
scroll to position [0, 0]
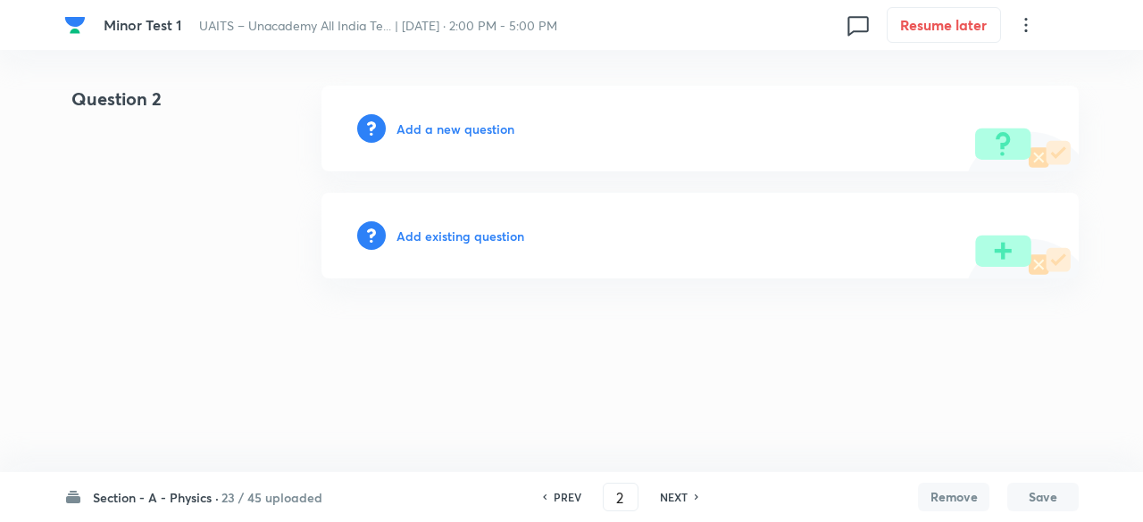
click at [498, 233] on h6 "Add existing question" at bounding box center [460, 236] width 128 height 19
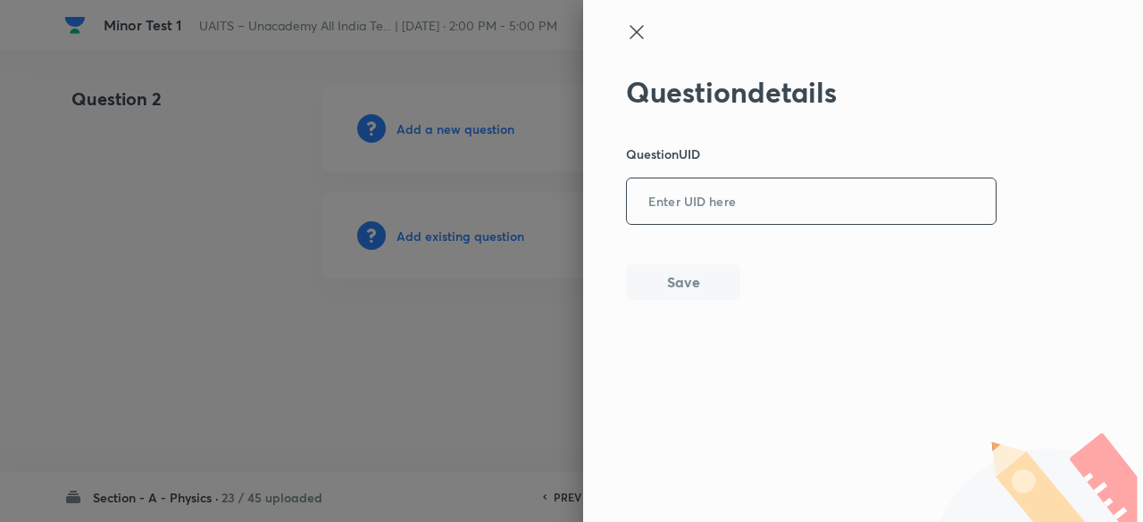
click at [715, 217] on input "text" at bounding box center [811, 202] width 369 height 44
paste input "CT9DR"
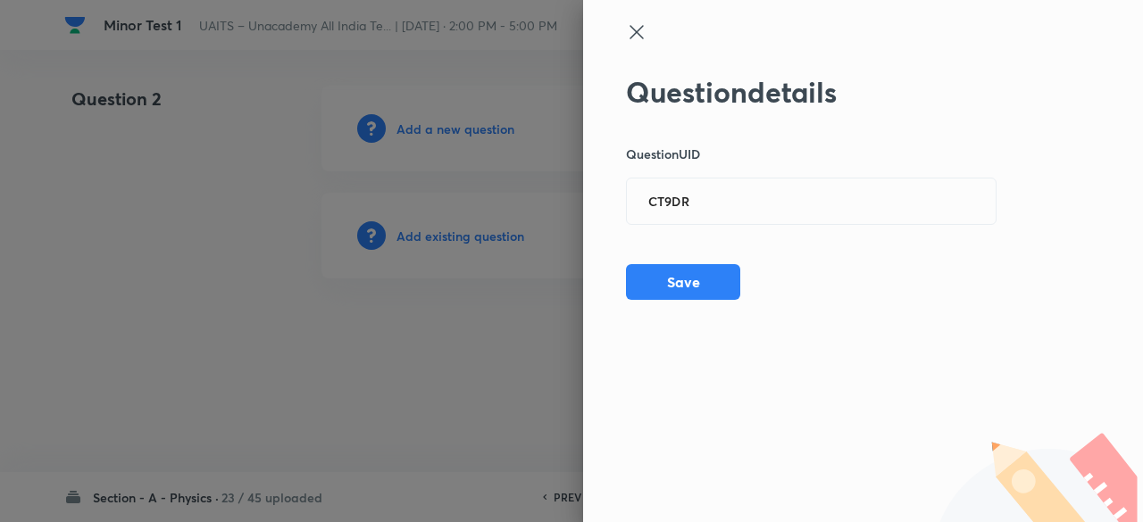
click at [491, 231] on div at bounding box center [571, 261] width 1143 height 522
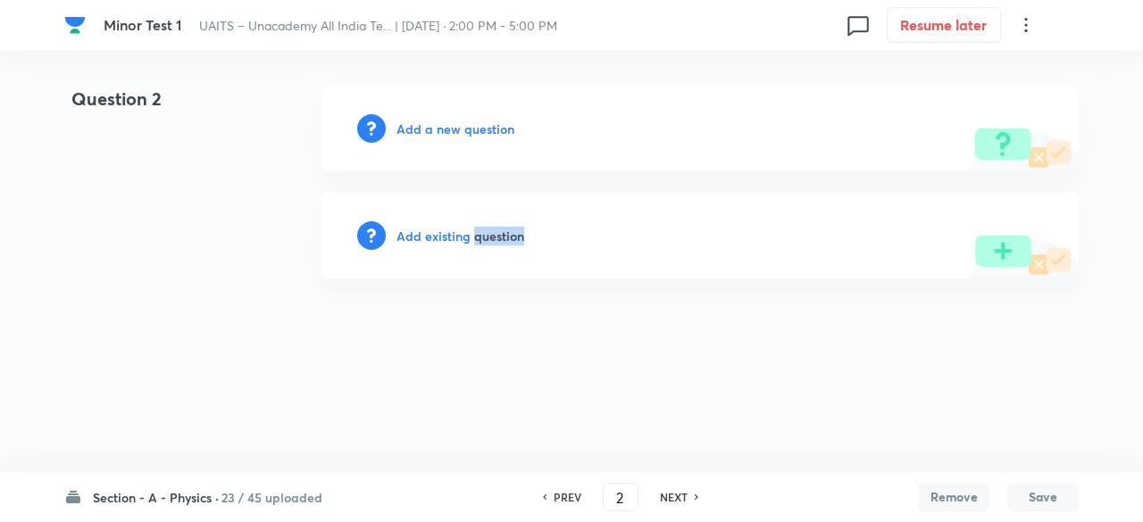
click at [491, 231] on h6 "Add existing question" at bounding box center [460, 236] width 128 height 19
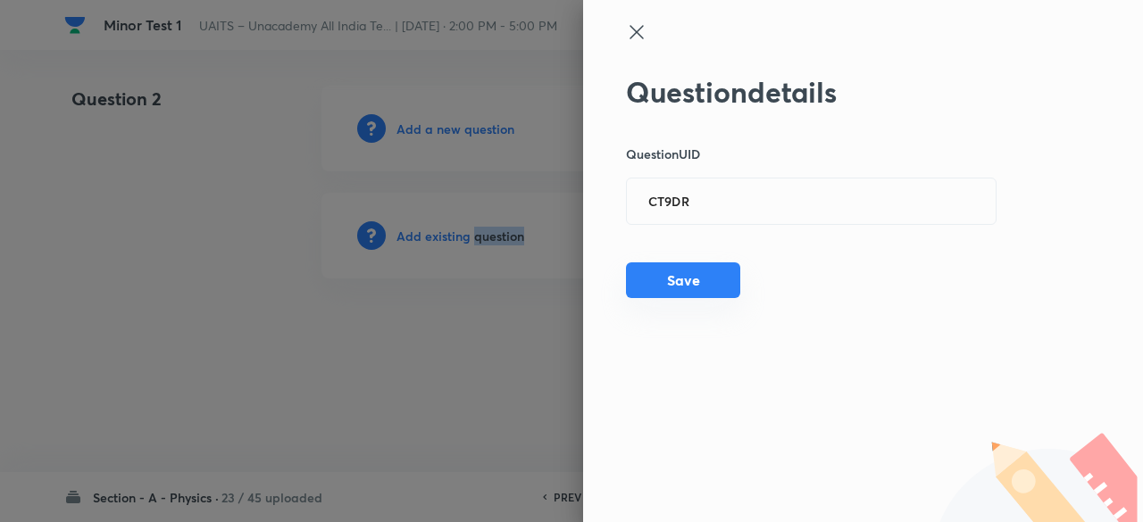
click at [670, 279] on button "Save" at bounding box center [683, 280] width 114 height 36
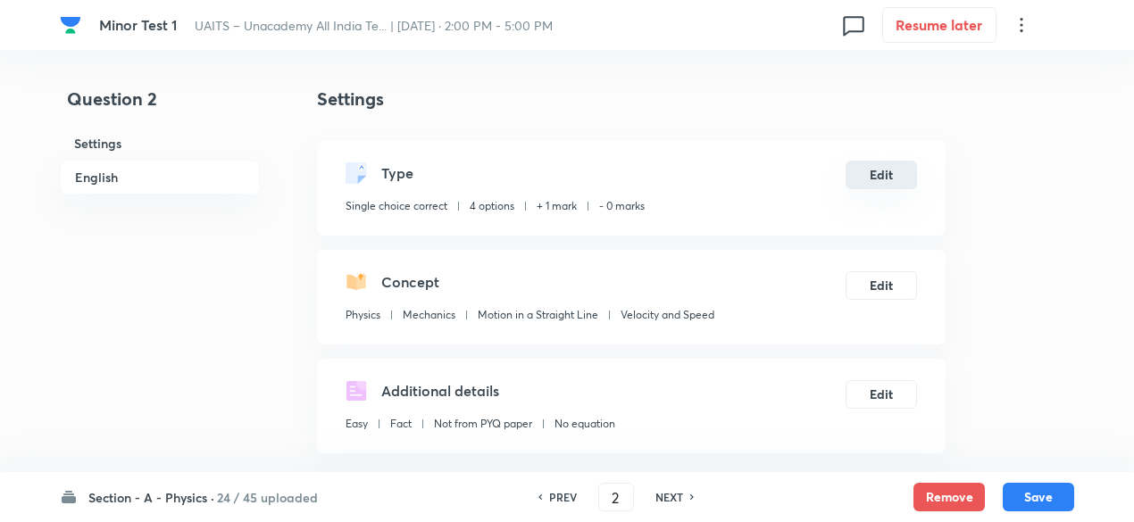
click at [889, 176] on button "Edit" at bounding box center [880, 175] width 71 height 29
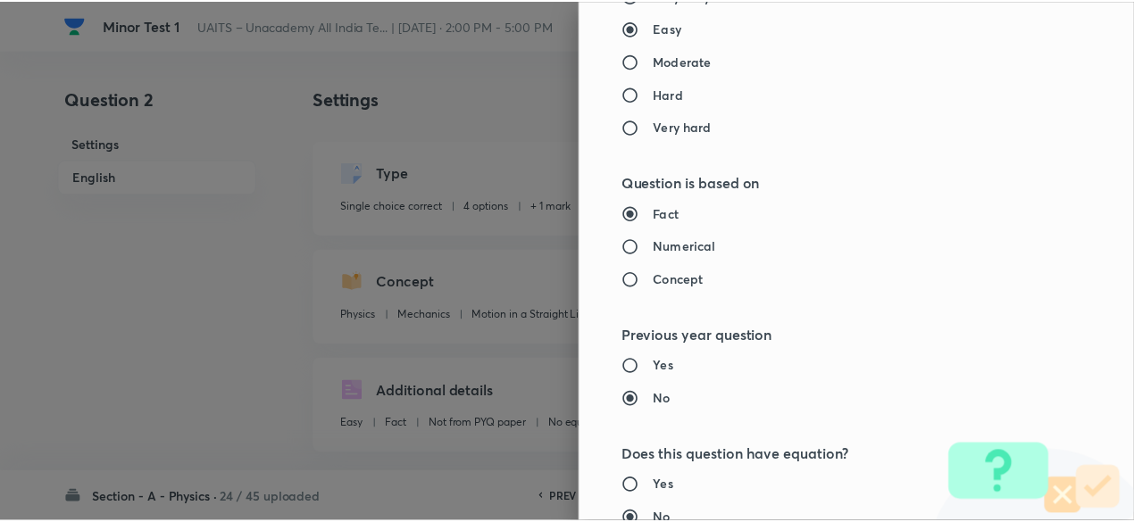
scroll to position [1906, 0]
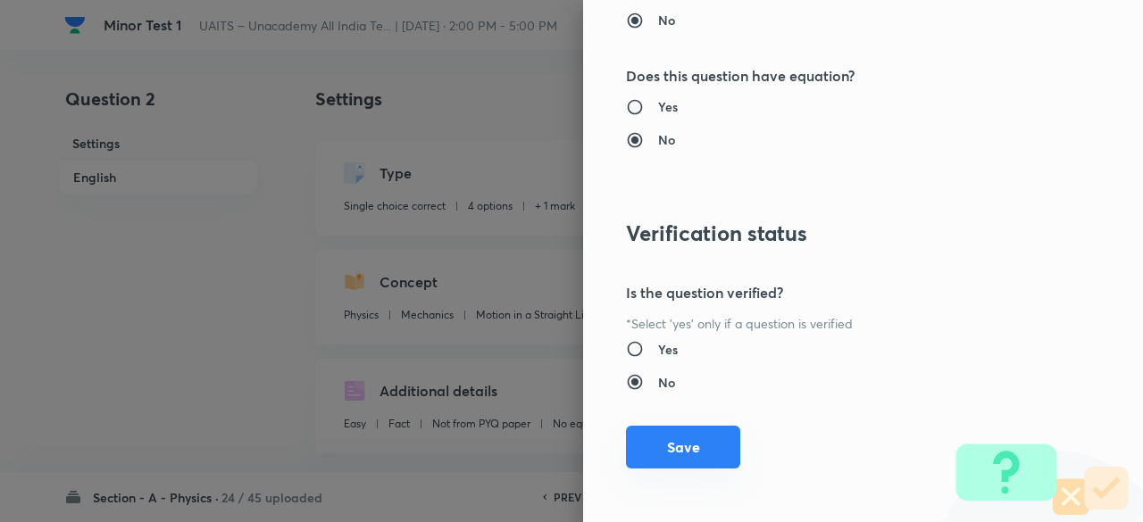
click at [683, 445] on button "Save" at bounding box center [683, 447] width 114 height 43
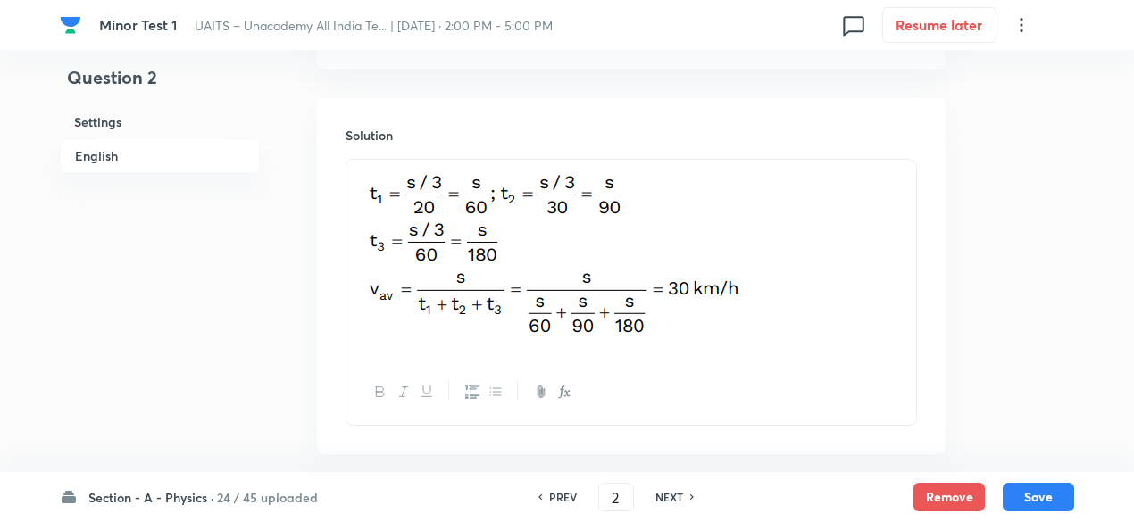
scroll to position [1992, 0]
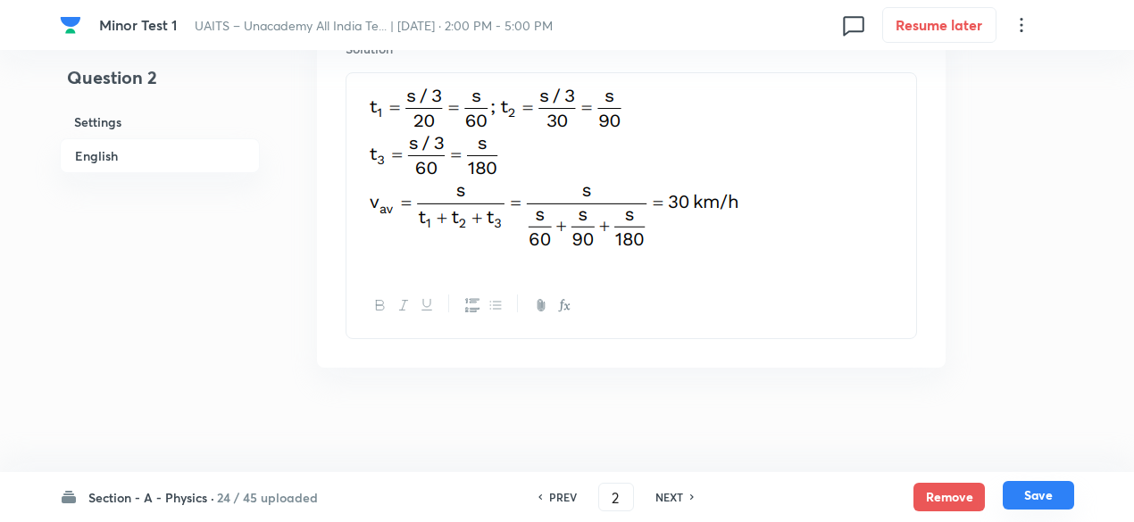
click at [1038, 488] on button "Save" at bounding box center [1037, 495] width 71 height 29
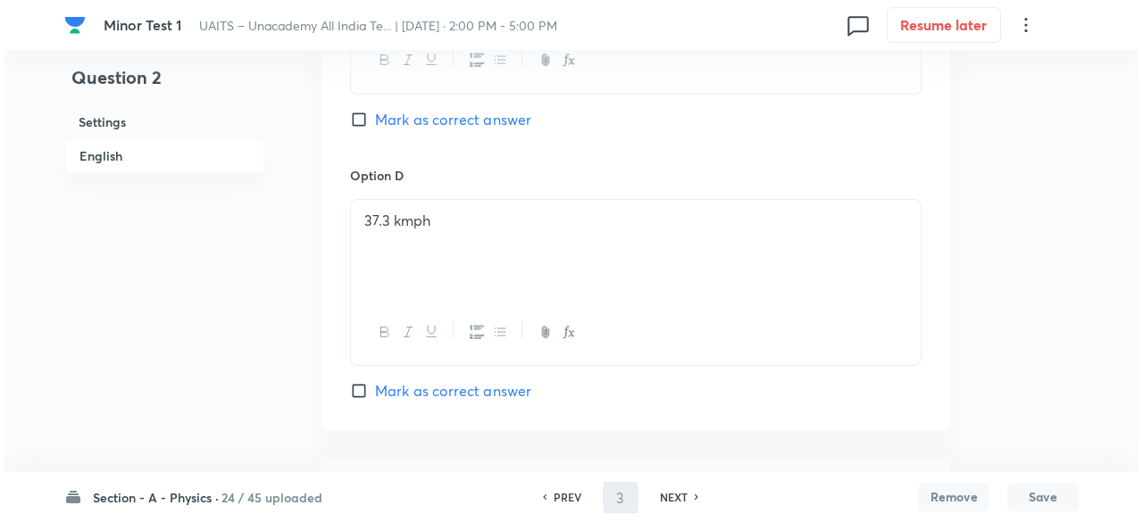
scroll to position [0, 0]
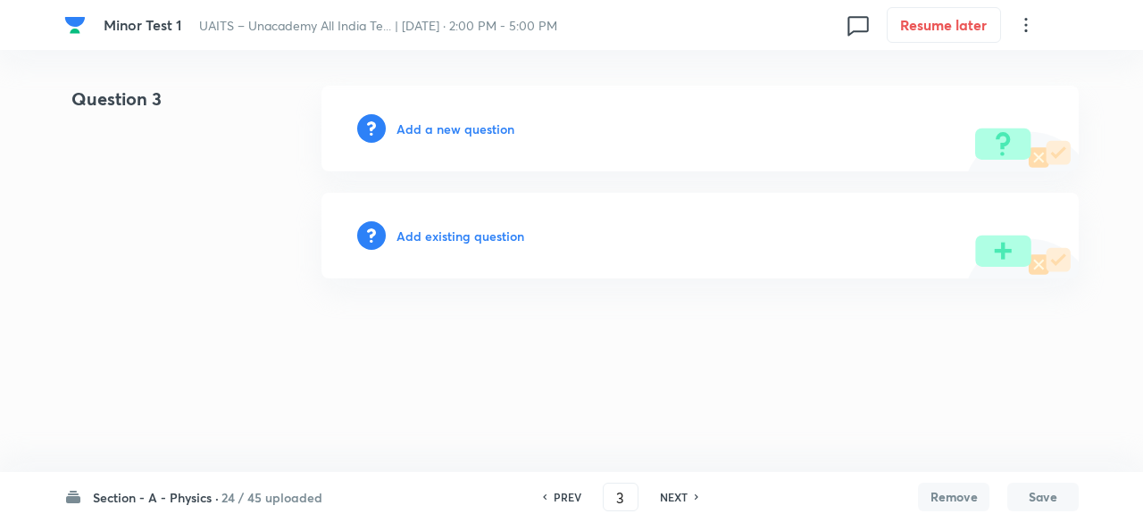
click at [493, 233] on h6 "Add existing question" at bounding box center [460, 236] width 128 height 19
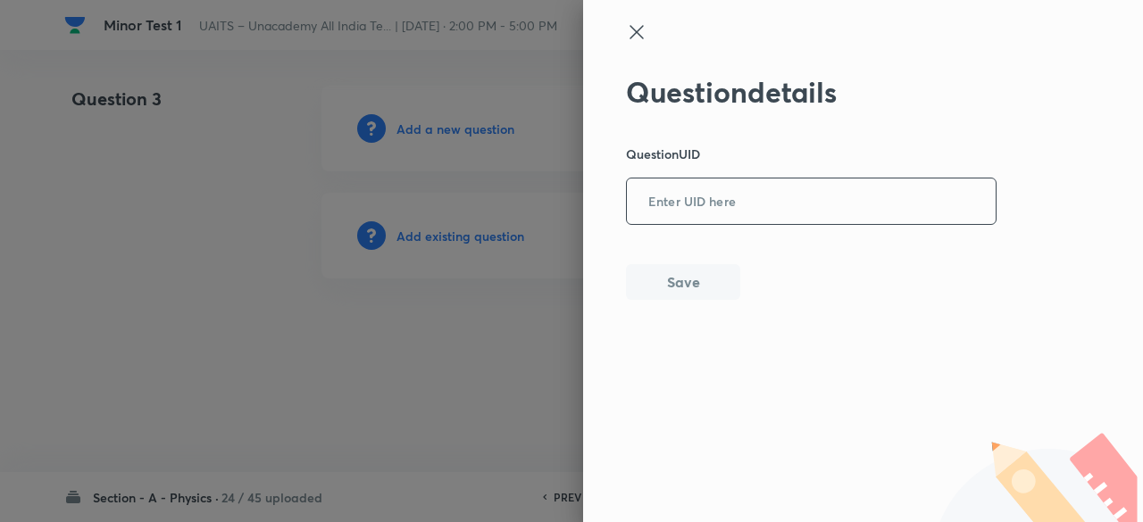
click at [723, 201] on input "text" at bounding box center [811, 202] width 369 height 44
paste input "QB8QG"
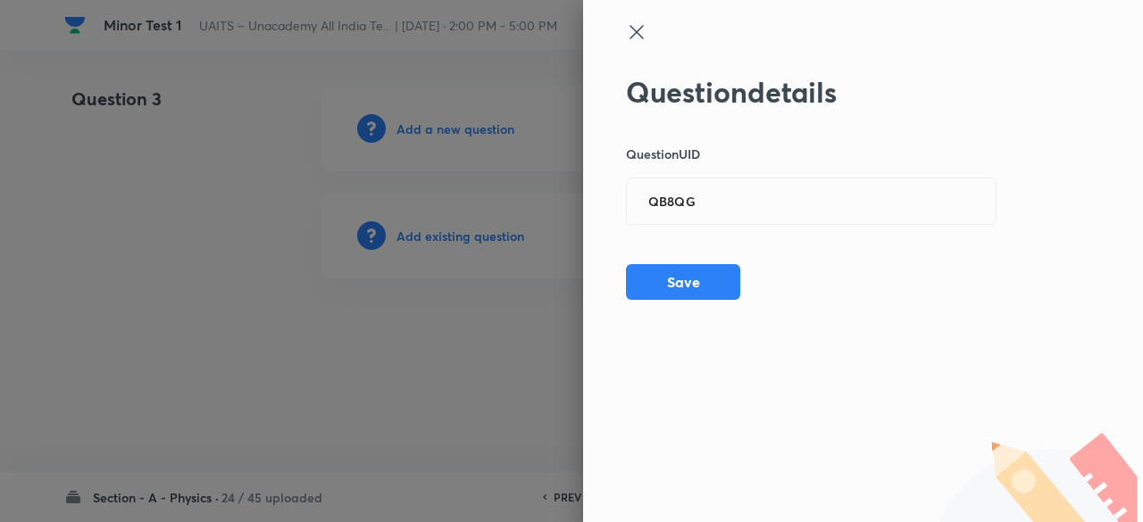
click at [475, 241] on div at bounding box center [571, 261] width 1143 height 522
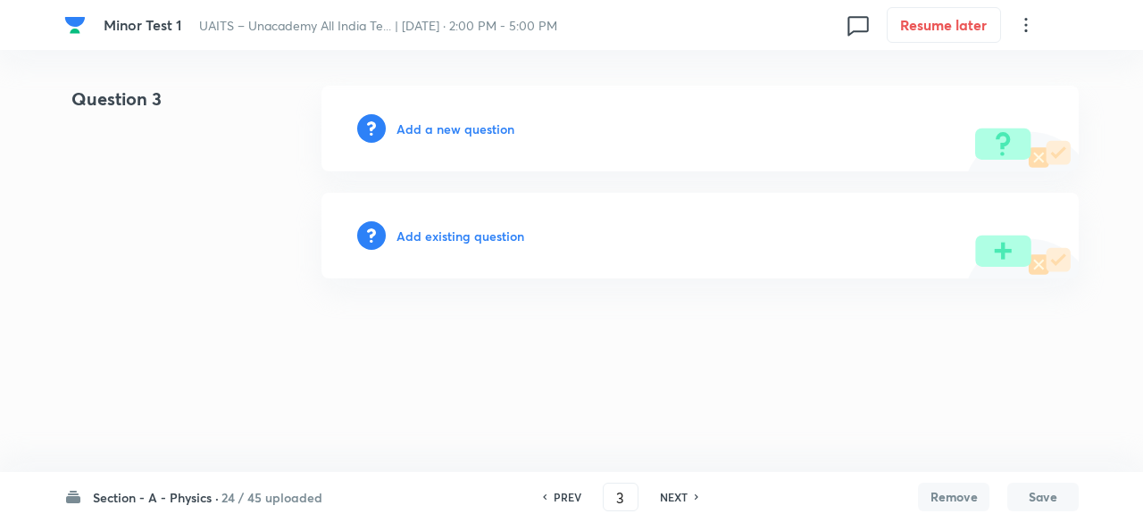
click at [475, 241] on h6 "Add existing question" at bounding box center [460, 236] width 128 height 19
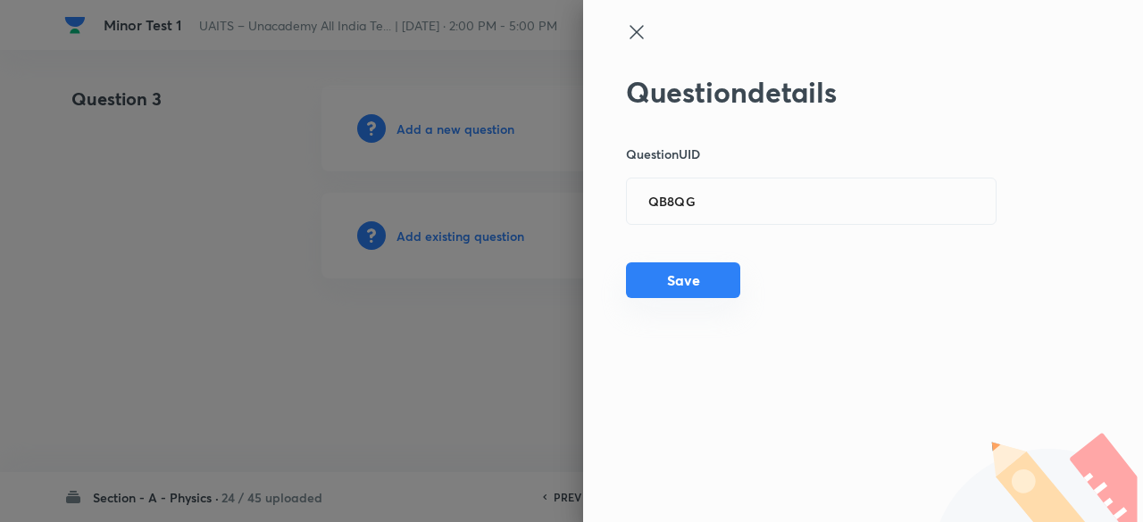
click at [690, 277] on button "Save" at bounding box center [683, 280] width 114 height 36
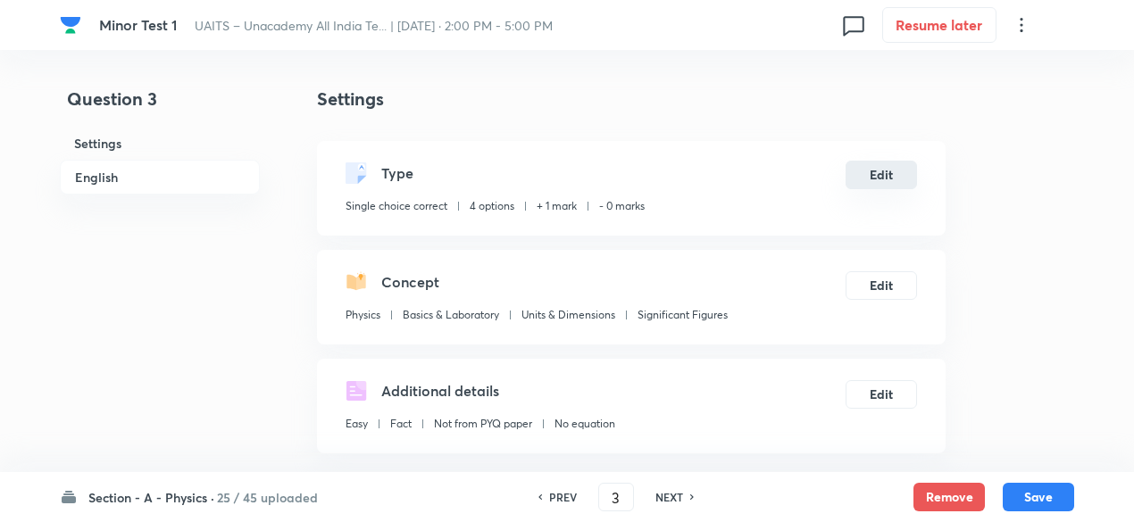
click at [893, 176] on button "Edit" at bounding box center [880, 175] width 71 height 29
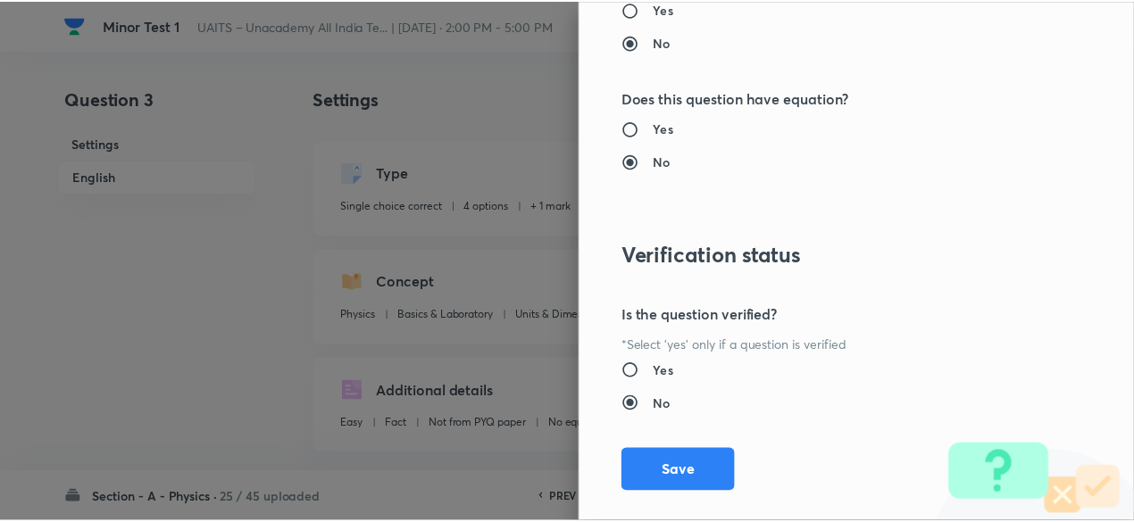
scroll to position [1906, 0]
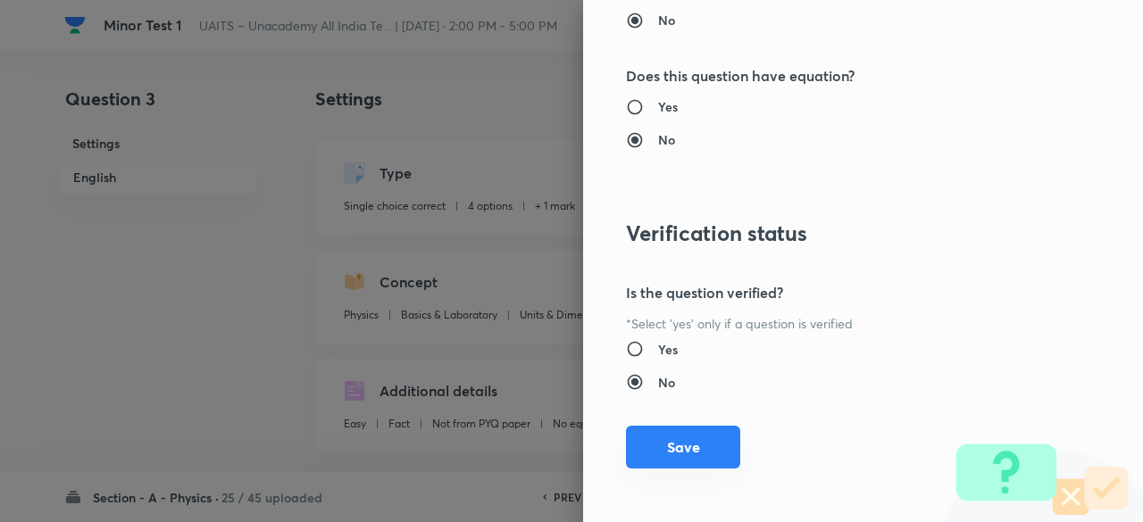
click at [686, 451] on button "Save" at bounding box center [683, 447] width 114 height 43
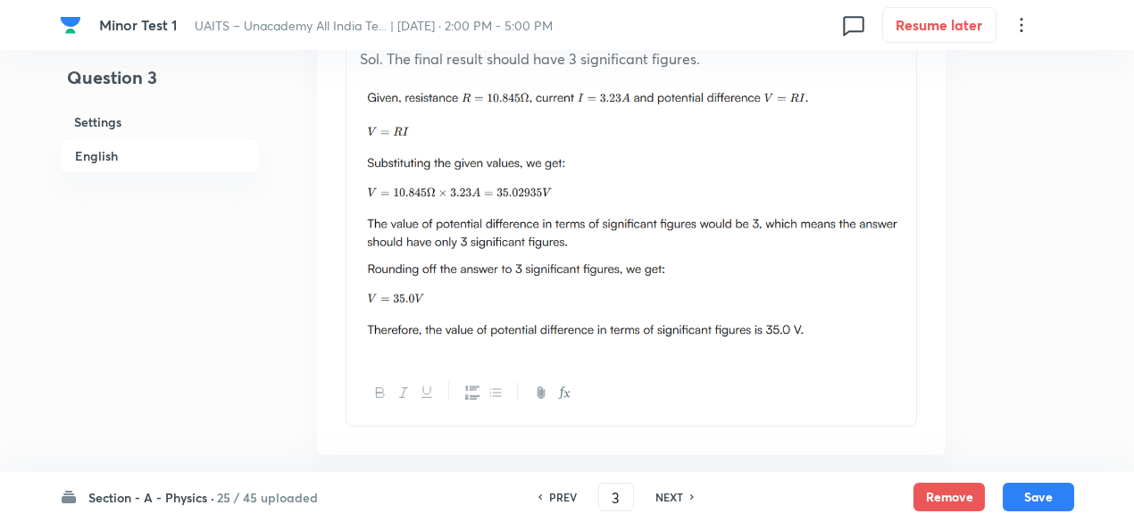
scroll to position [2115, 0]
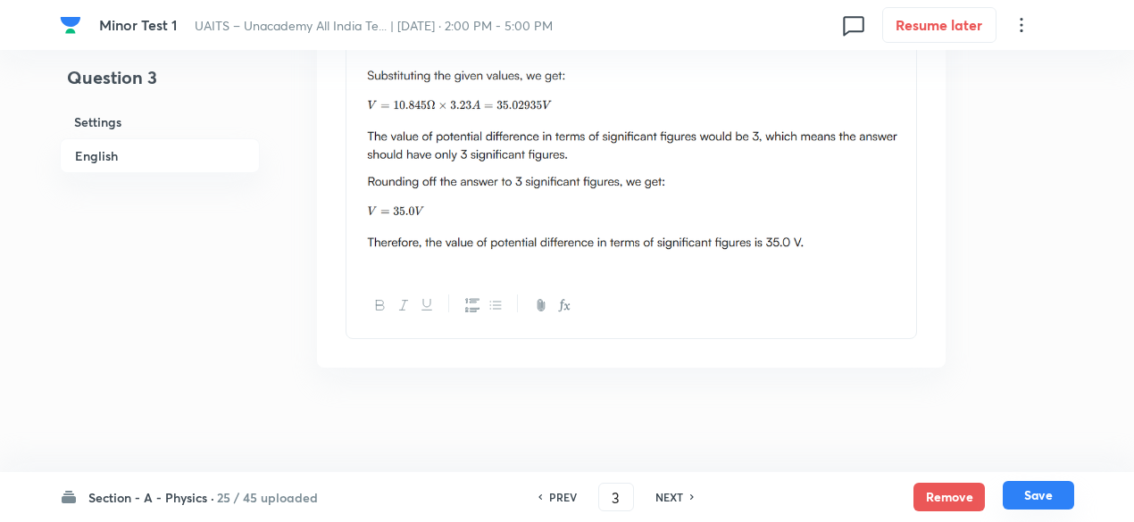
click at [1042, 485] on button "Save" at bounding box center [1037, 495] width 71 height 29
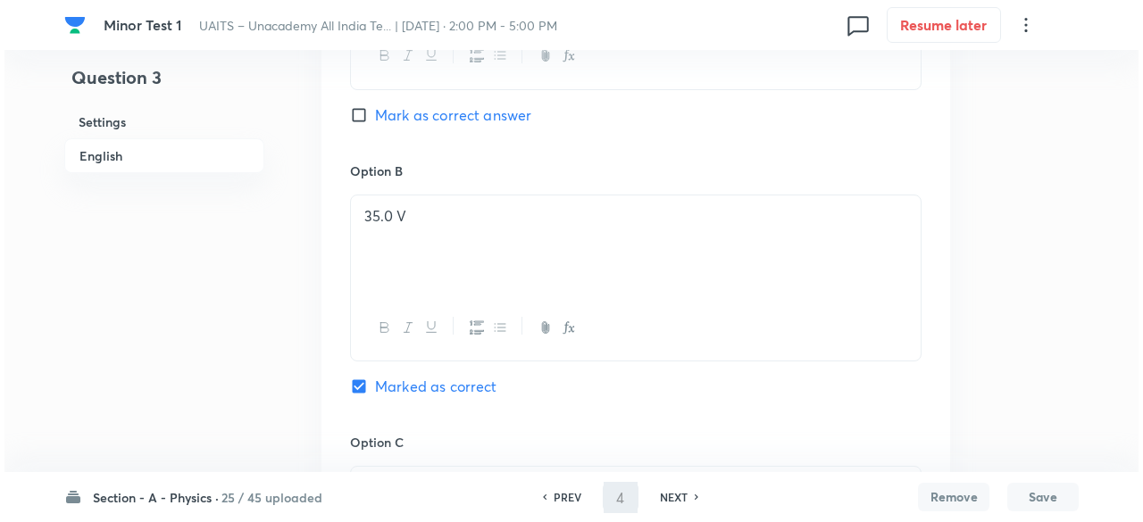
scroll to position [0, 0]
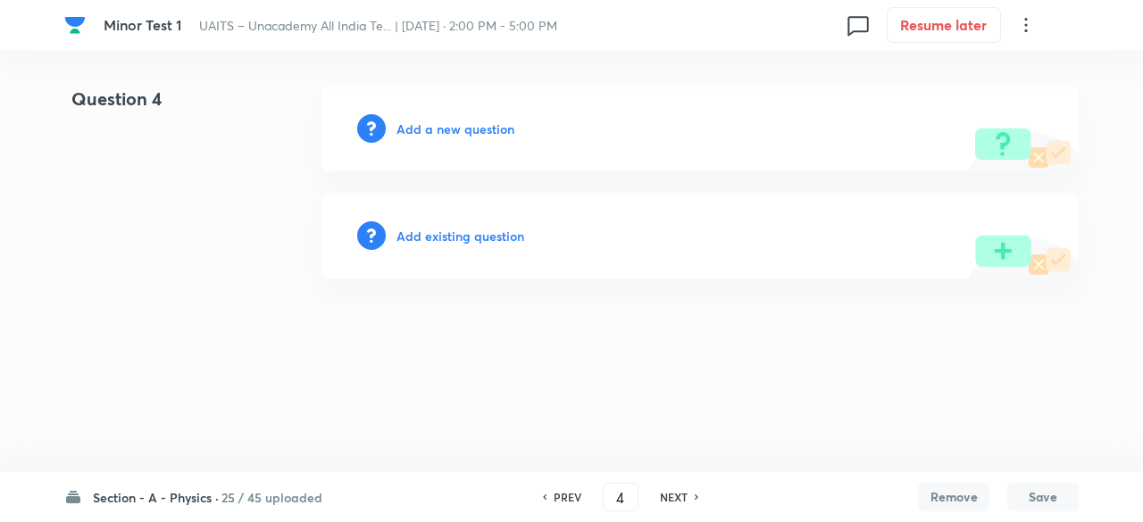
click at [501, 231] on h6 "Add existing question" at bounding box center [460, 236] width 128 height 19
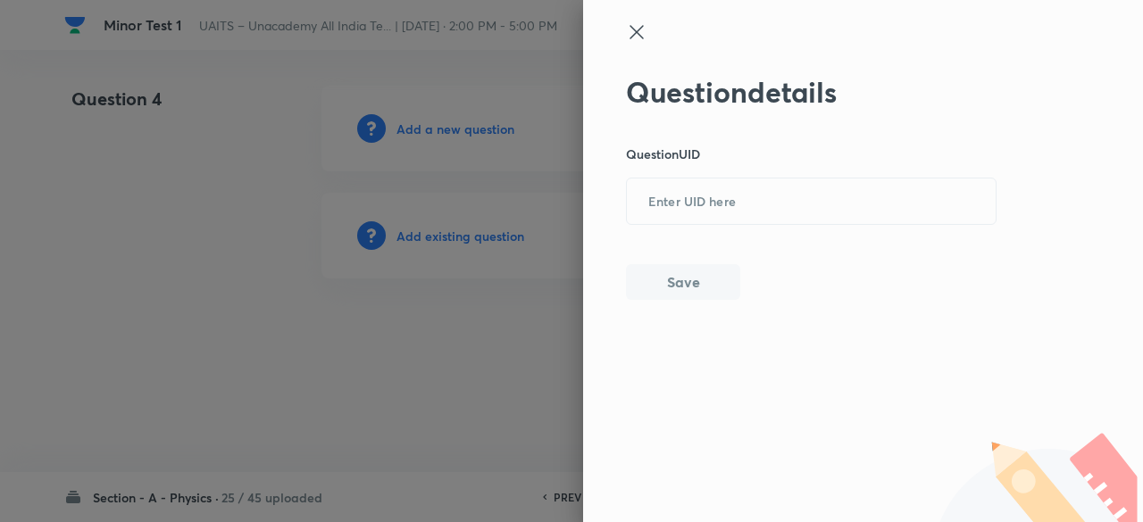
click at [754, 232] on div "Question details Question UID ​ Save" at bounding box center [811, 187] width 371 height 225
click at [728, 211] on input "text" at bounding box center [811, 202] width 369 height 44
paste input "MEX8Y"
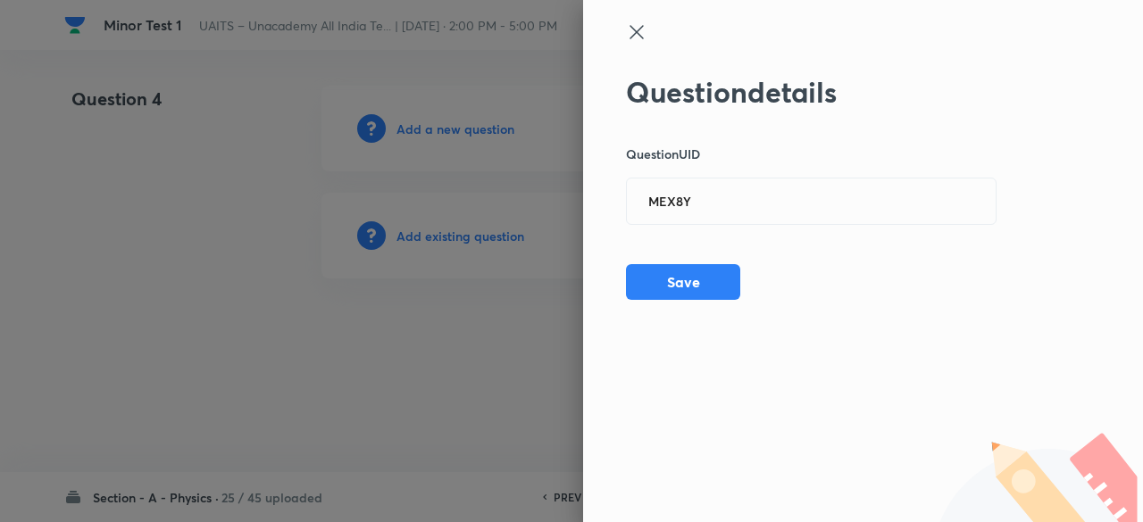
click at [480, 240] on div at bounding box center [571, 261] width 1143 height 522
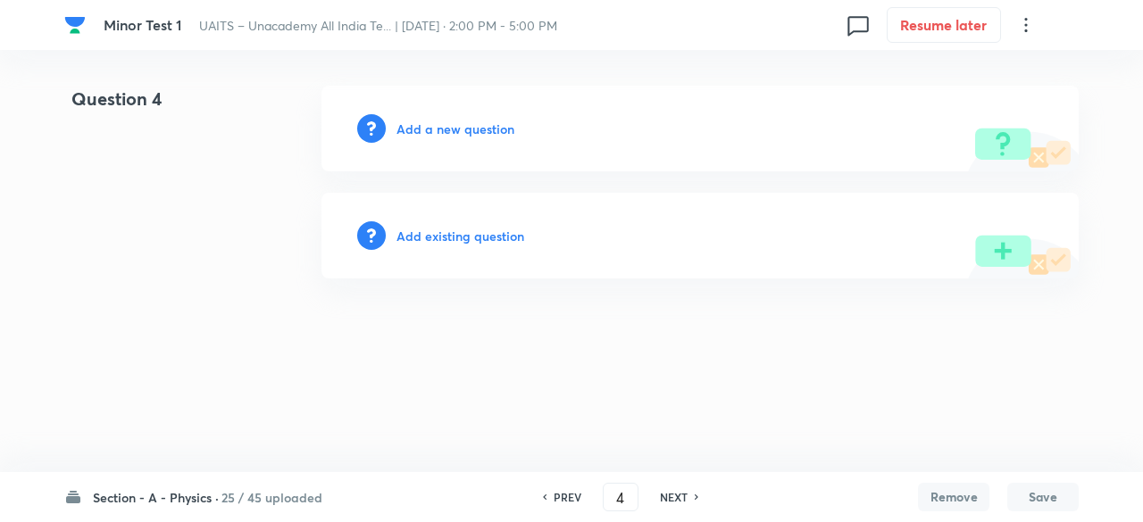
click at [480, 240] on h6 "Add existing question" at bounding box center [460, 236] width 128 height 19
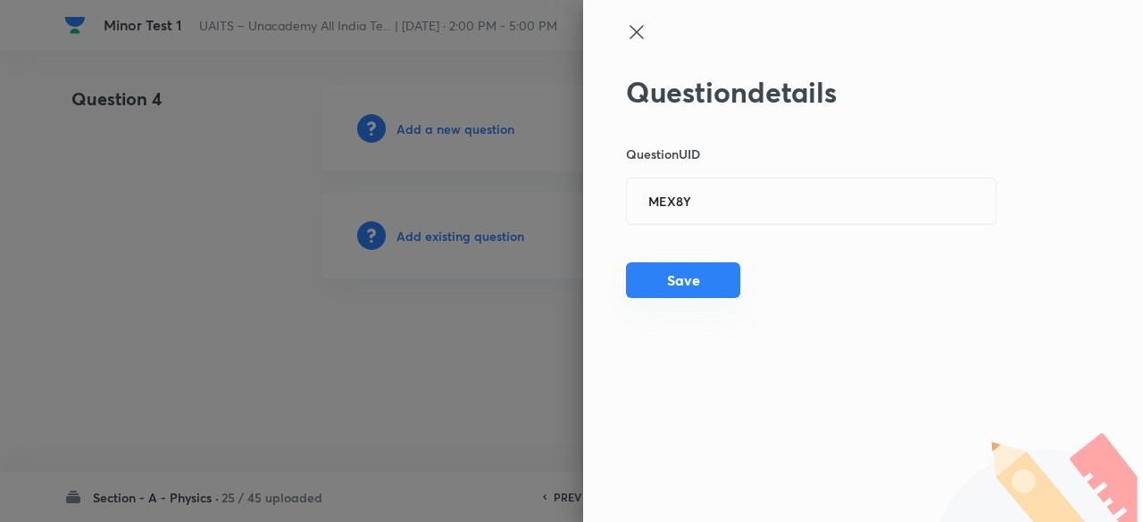
click at [696, 275] on button "Save" at bounding box center [683, 280] width 114 height 36
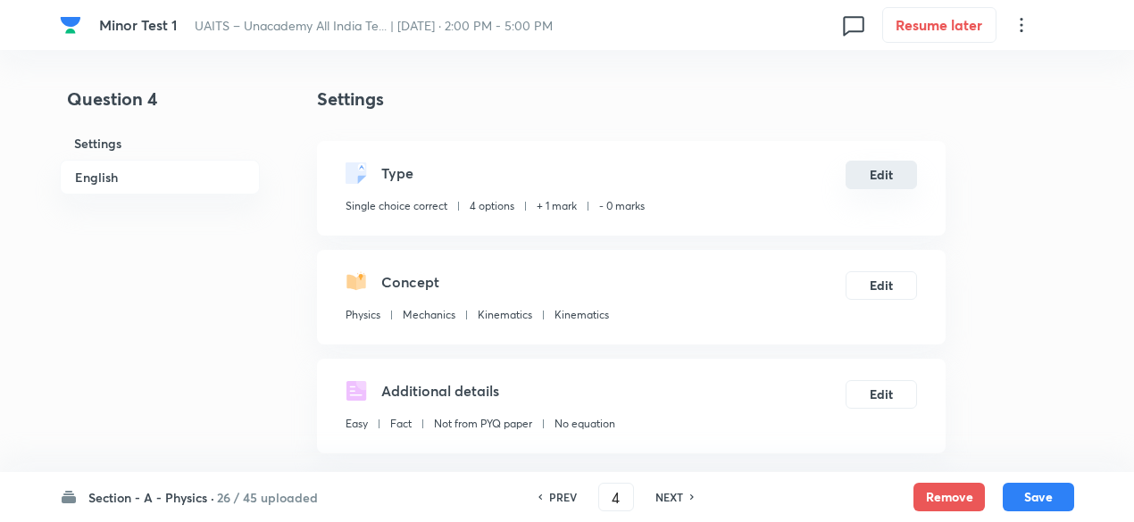
click at [868, 179] on button "Edit" at bounding box center [880, 175] width 71 height 29
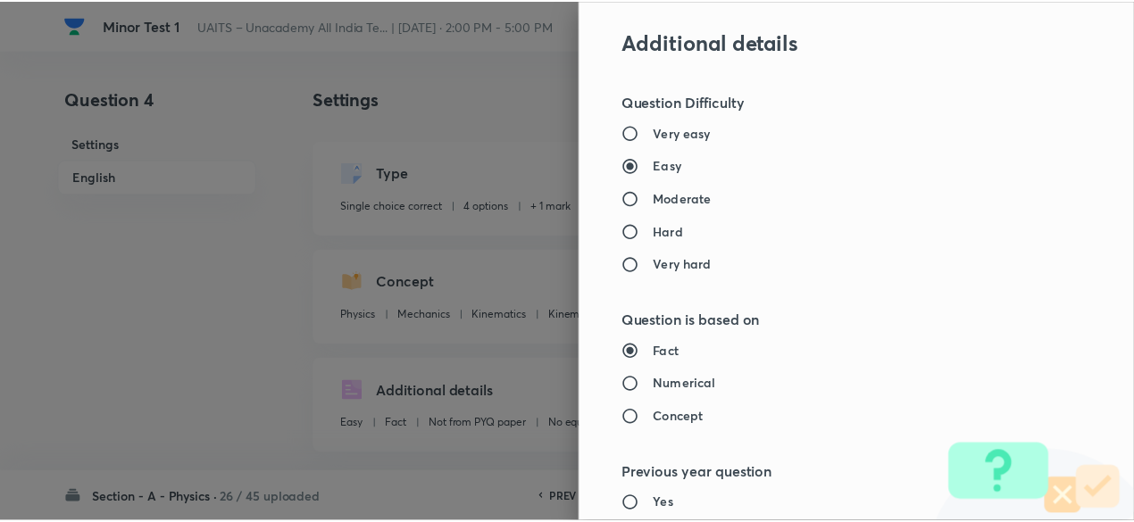
scroll to position [1906, 0]
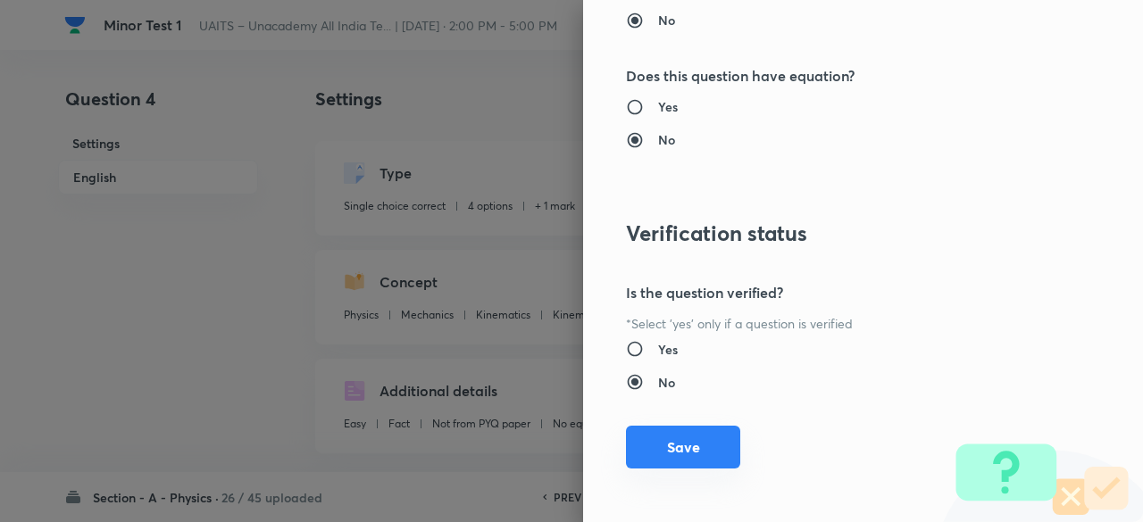
click at [684, 442] on button "Save" at bounding box center [683, 447] width 114 height 43
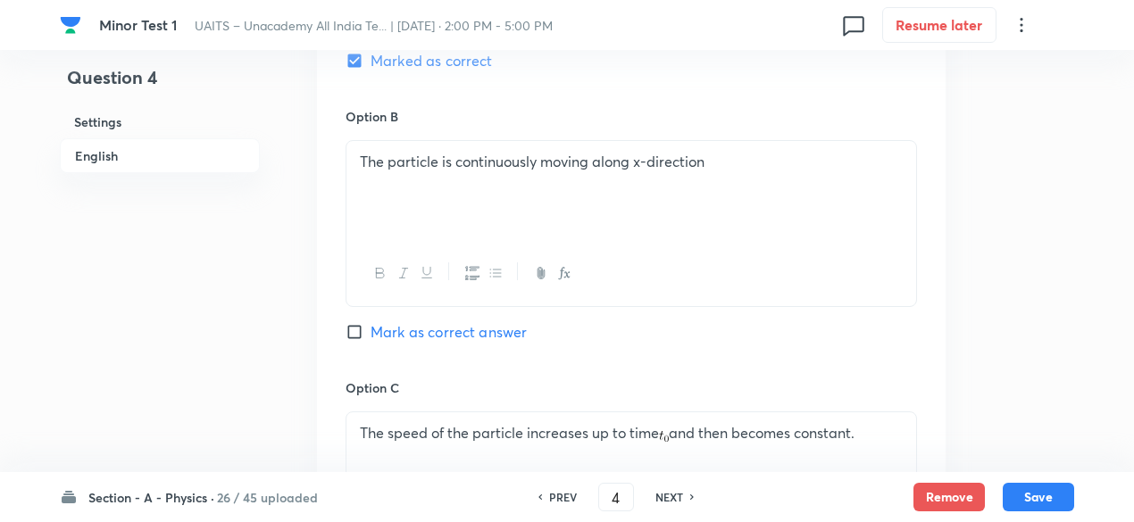
scroll to position [2027, 0]
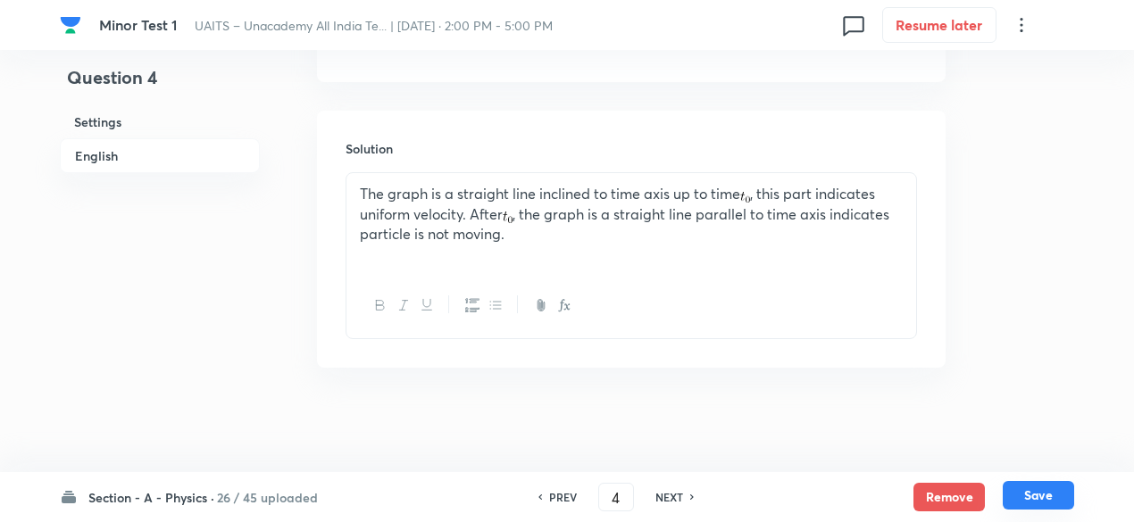
click at [1037, 489] on button "Save" at bounding box center [1037, 495] width 71 height 29
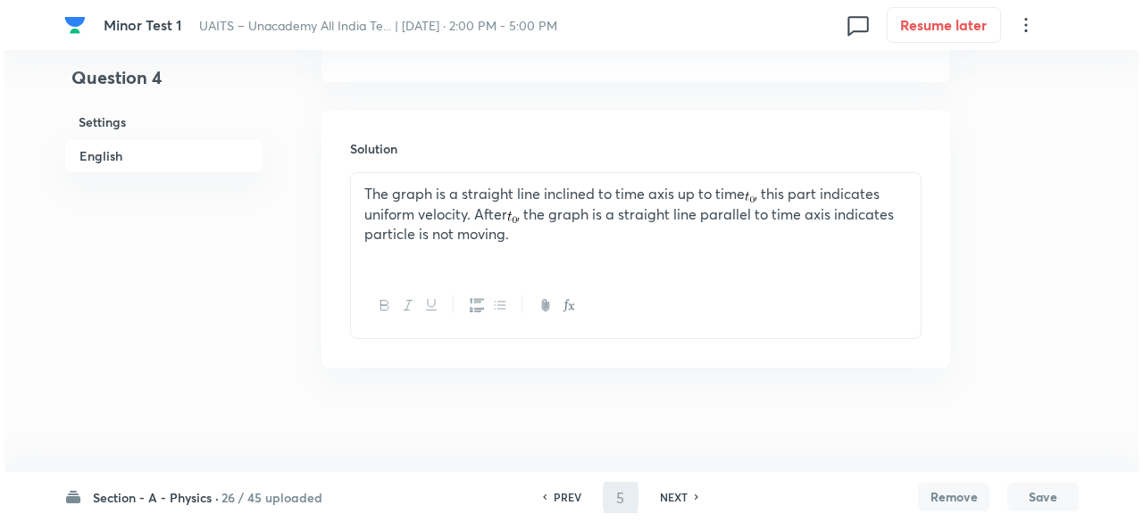
scroll to position [0, 0]
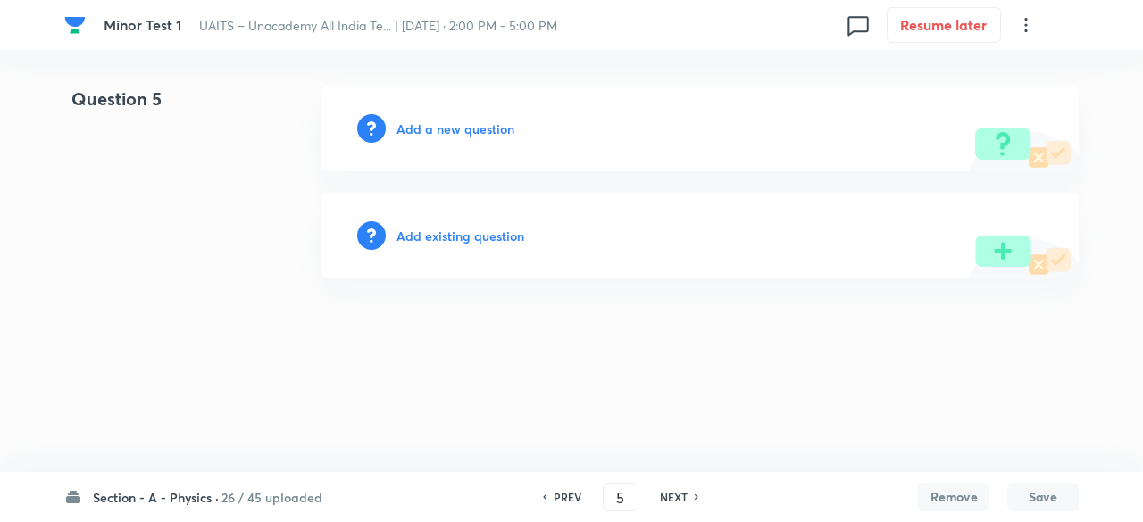
click at [486, 240] on h6 "Add existing question" at bounding box center [460, 236] width 128 height 19
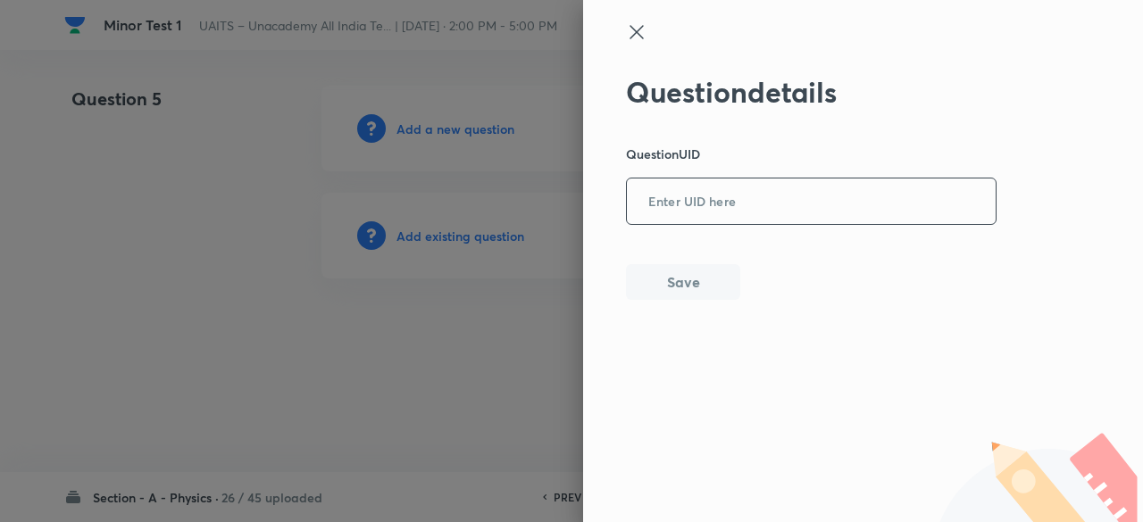
click at [686, 203] on input "text" at bounding box center [811, 202] width 369 height 44
paste input "LWOLO"
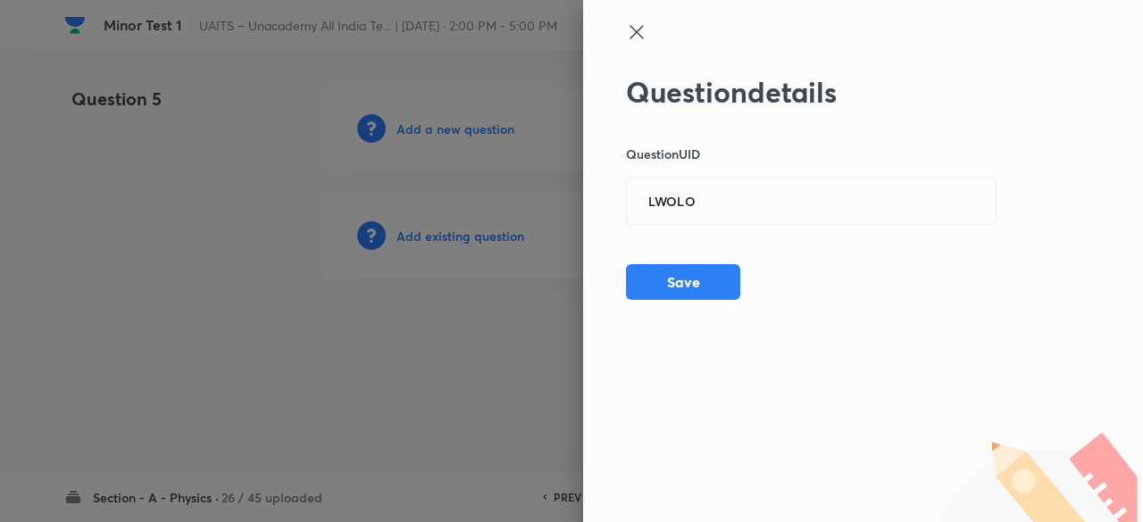
click at [478, 237] on div at bounding box center [571, 261] width 1143 height 522
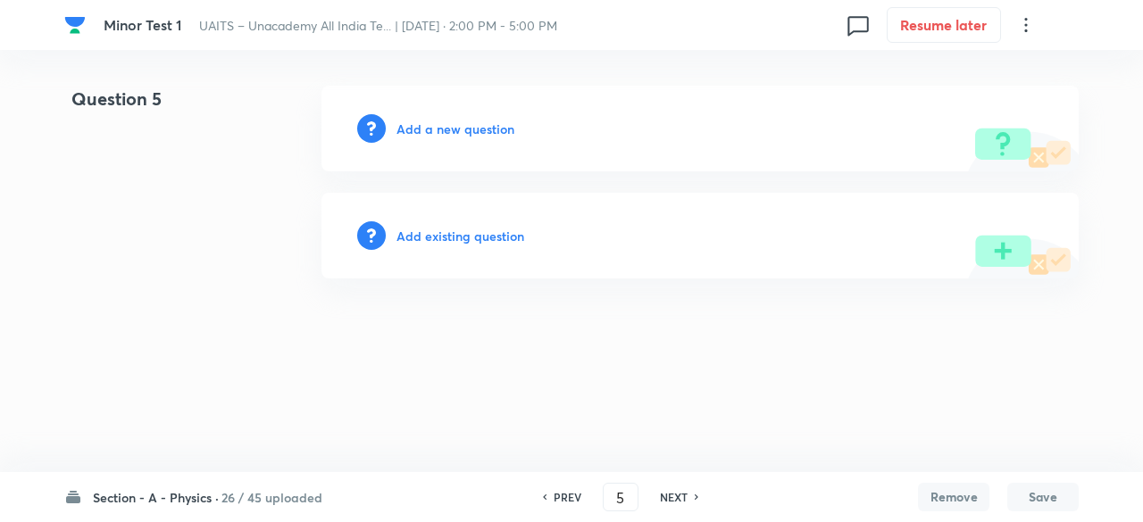
click at [478, 237] on h6 "Add existing question" at bounding box center [460, 236] width 128 height 19
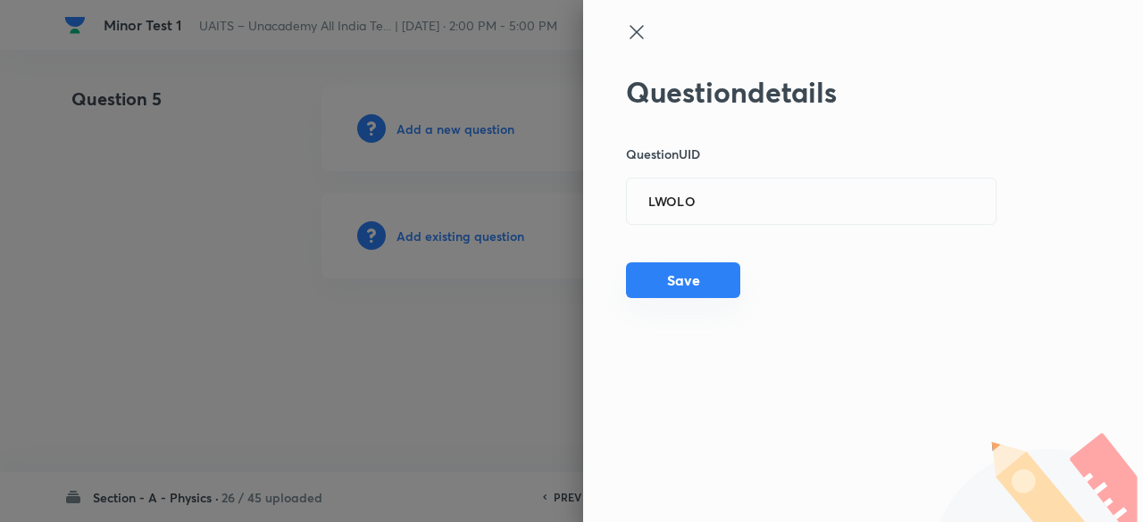
click at [682, 281] on button "Save" at bounding box center [683, 280] width 114 height 36
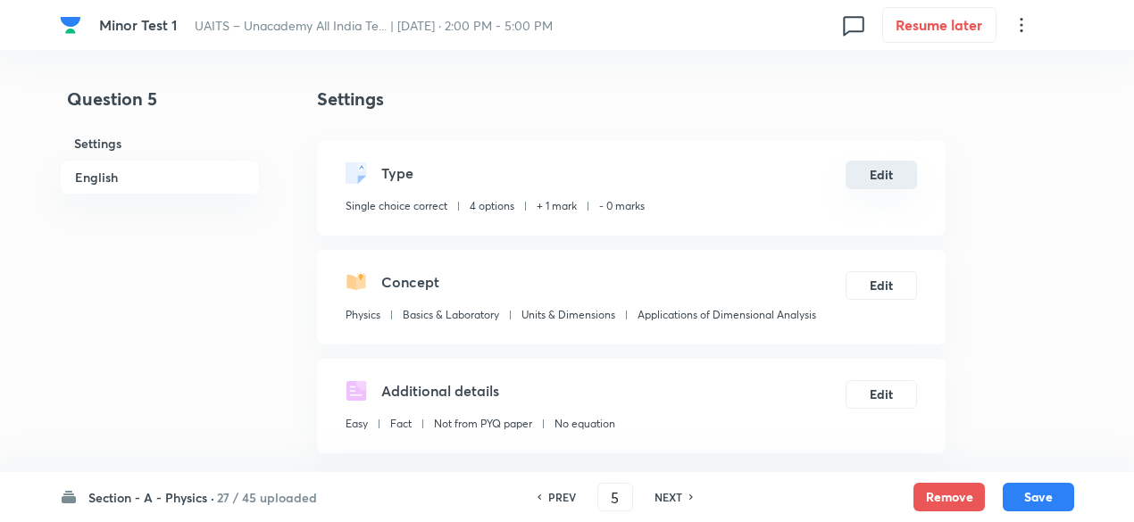
click at [891, 171] on button "Edit" at bounding box center [880, 175] width 71 height 29
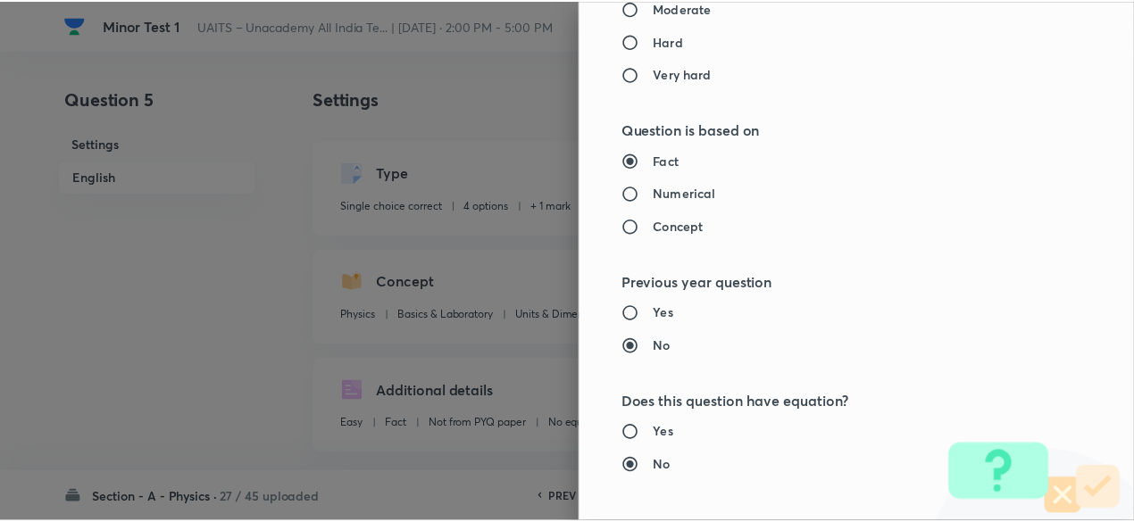
scroll to position [1906, 0]
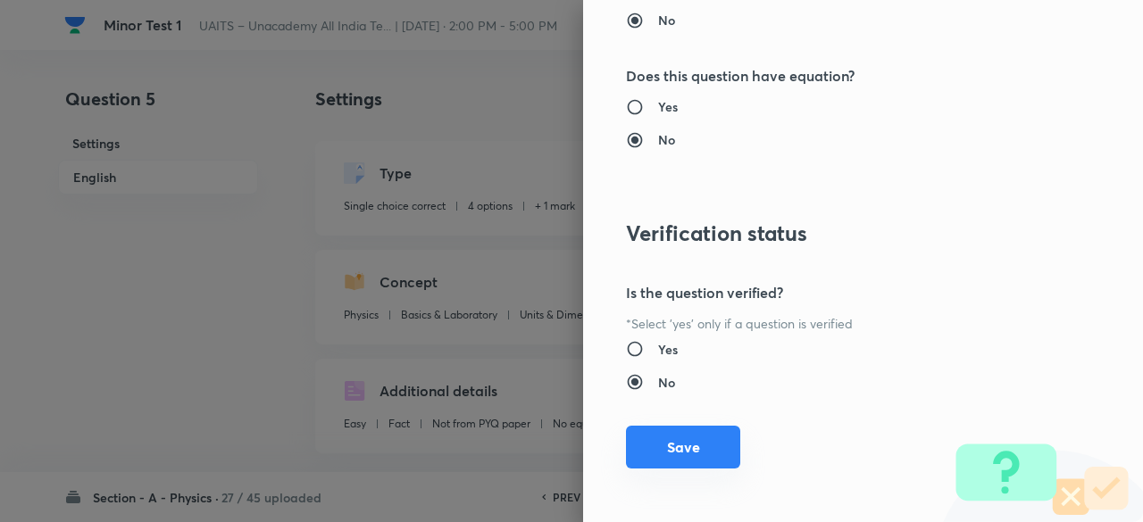
click at [713, 437] on button "Save" at bounding box center [683, 447] width 114 height 43
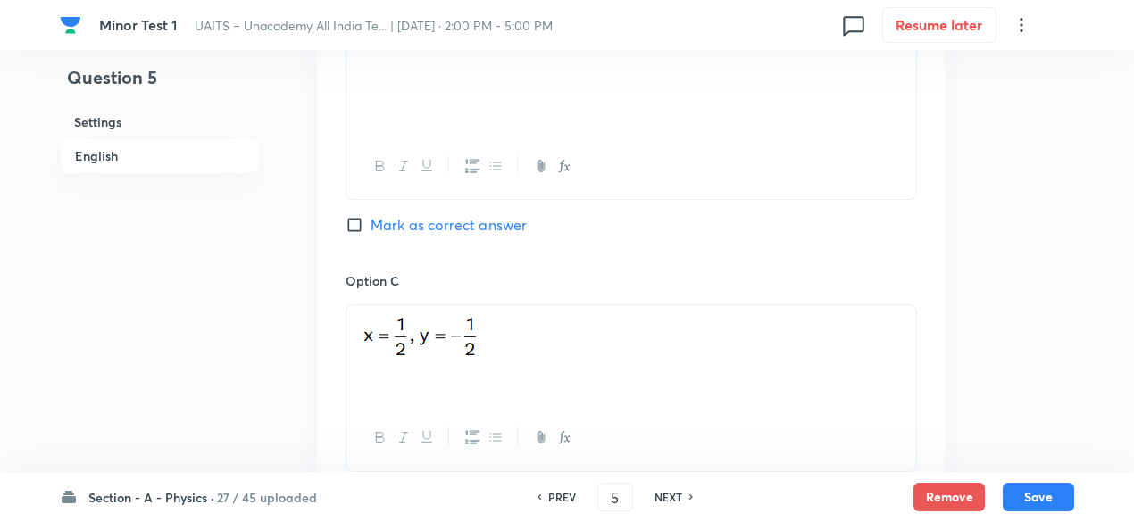
scroll to position [1951, 0]
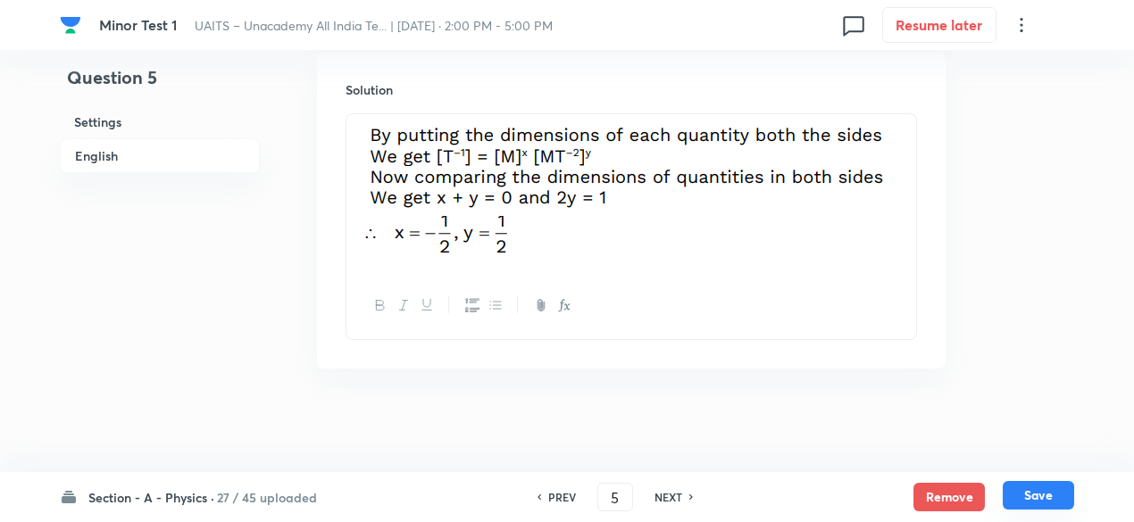
click at [1057, 501] on button "Save" at bounding box center [1037, 495] width 71 height 29
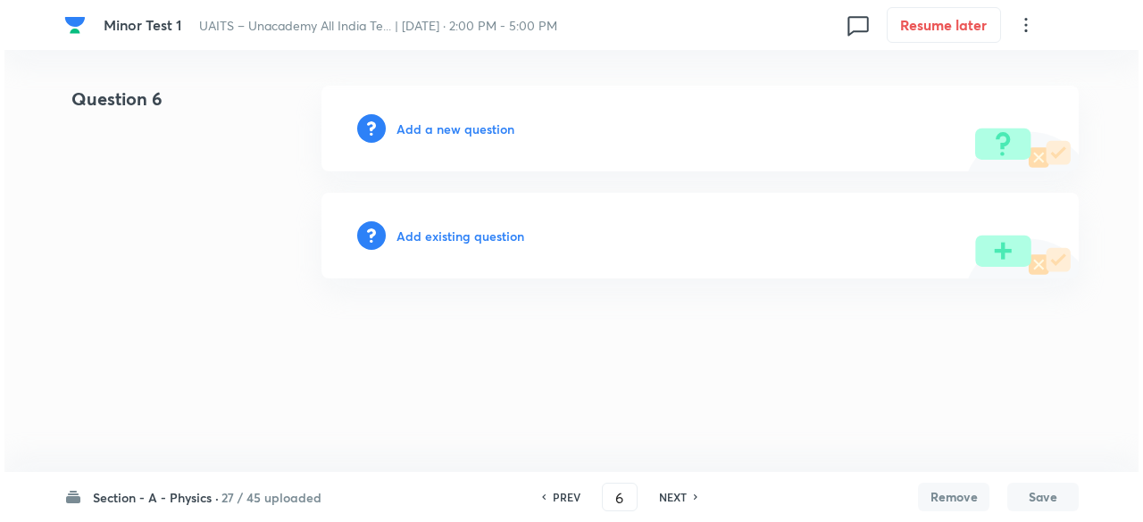
scroll to position [0, 0]
click at [472, 236] on h6 "Add existing question" at bounding box center [460, 236] width 128 height 19
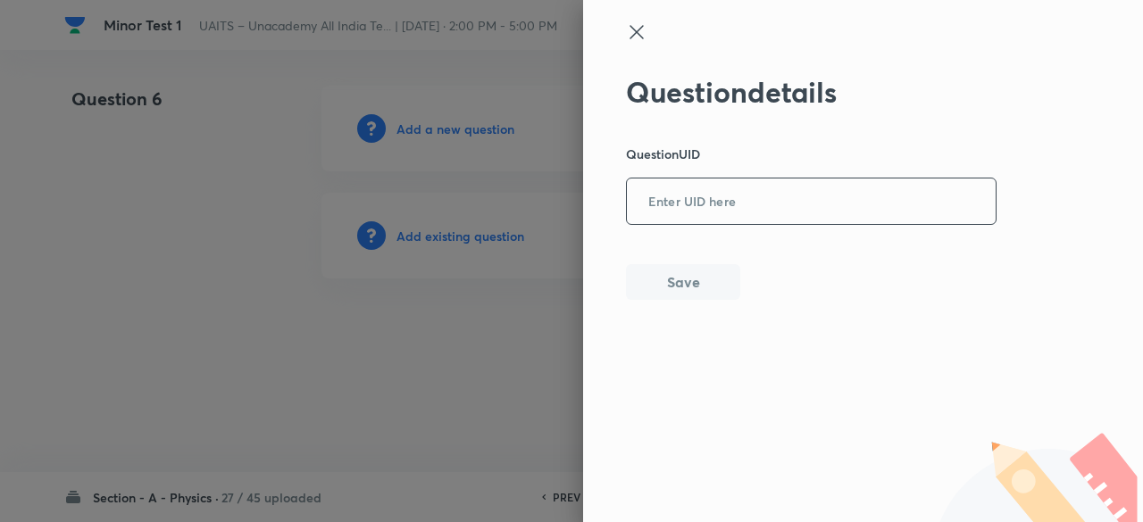
click at [718, 193] on input "text" at bounding box center [811, 202] width 369 height 44
paste input "TVPVM"
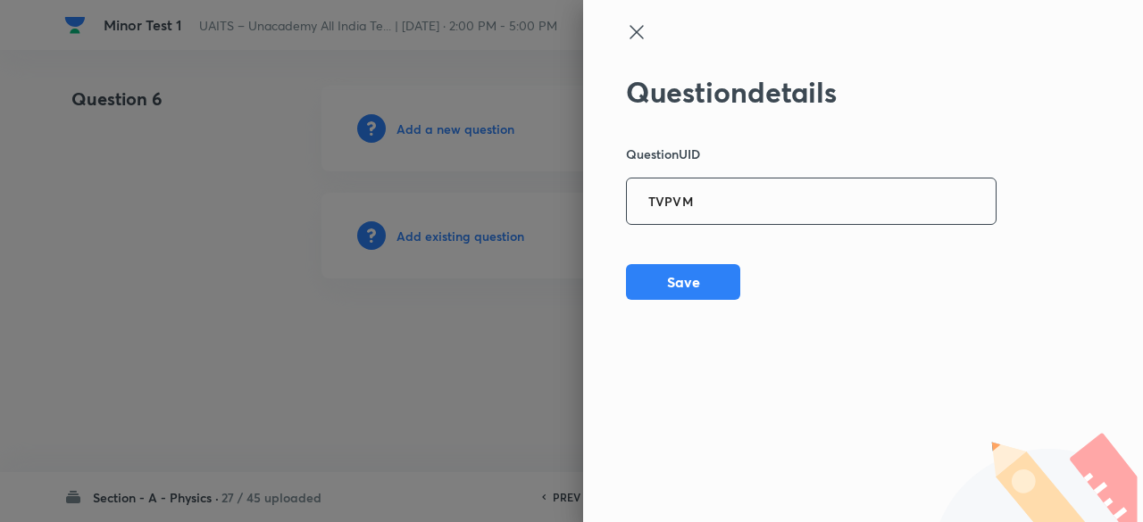
click at [504, 237] on div at bounding box center [571, 261] width 1143 height 522
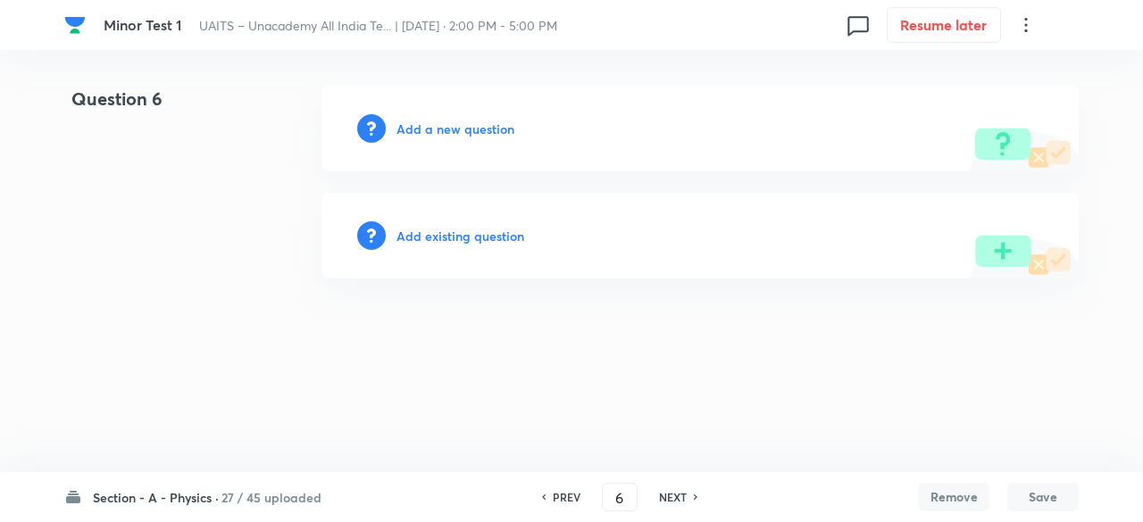
click at [504, 237] on h6 "Add existing question" at bounding box center [460, 236] width 128 height 19
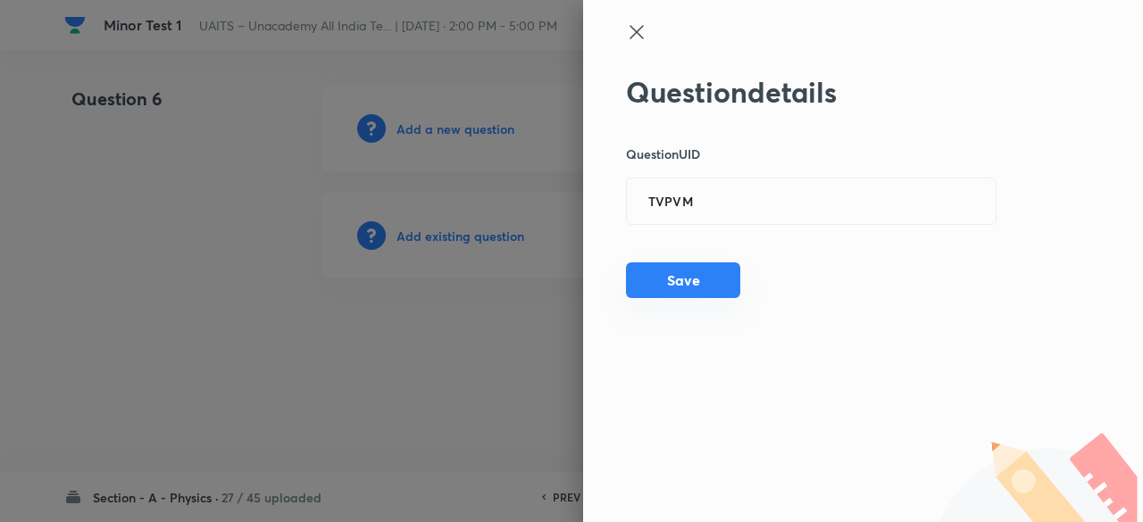
click at [687, 274] on button "Save" at bounding box center [683, 280] width 114 height 36
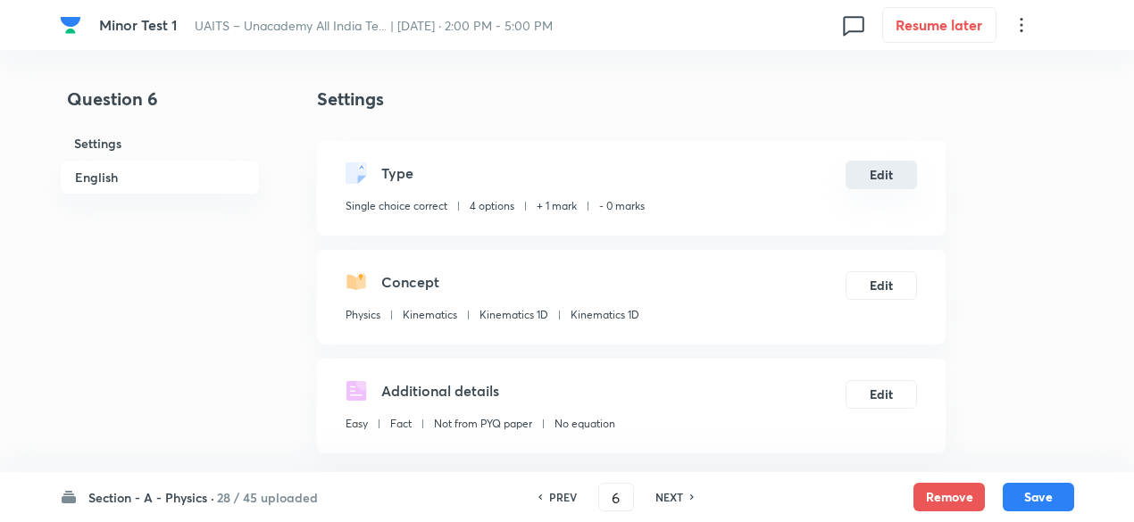
click at [896, 178] on button "Edit" at bounding box center [880, 175] width 71 height 29
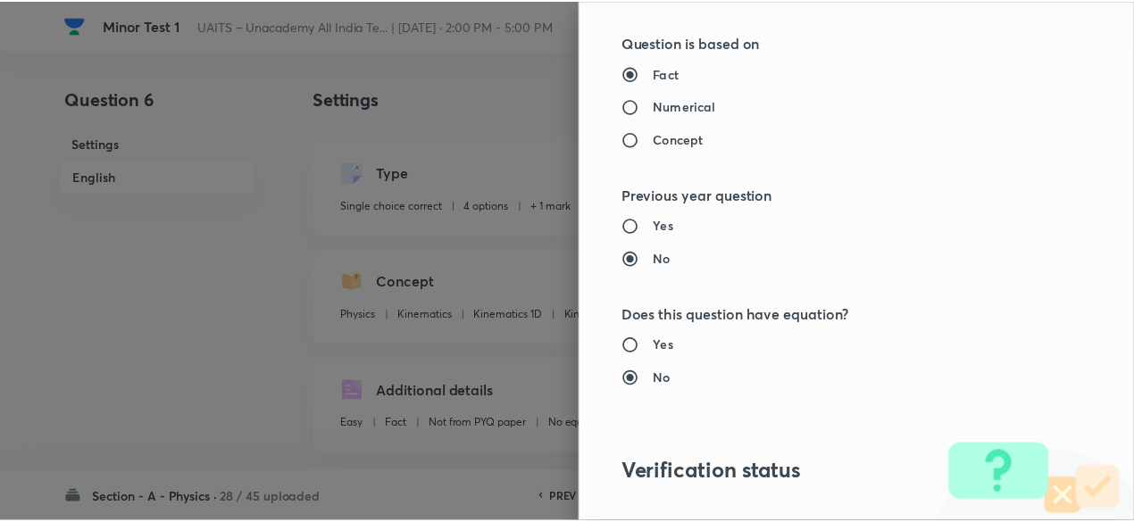
scroll to position [1906, 0]
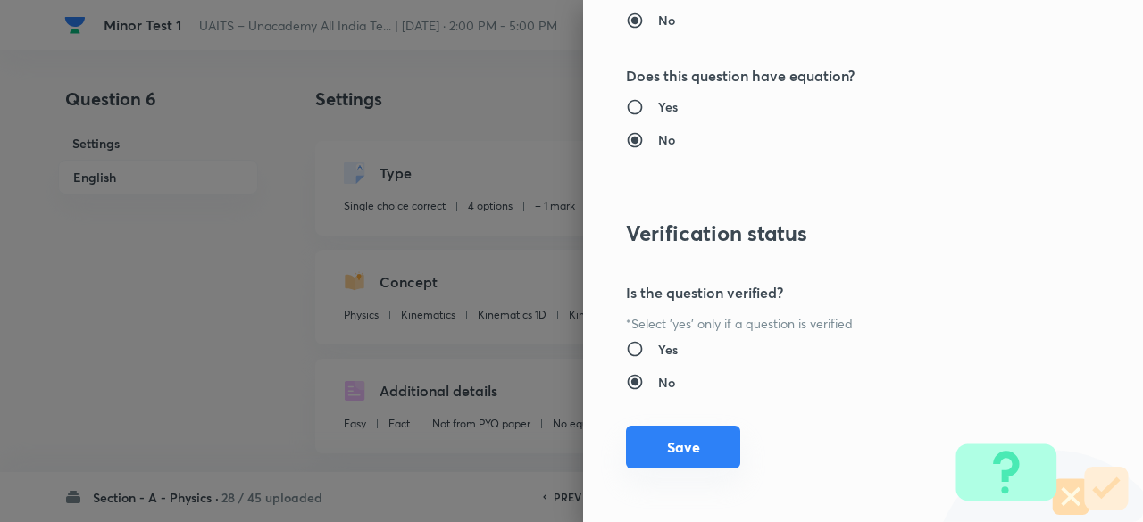
click at [705, 437] on button "Save" at bounding box center [683, 447] width 114 height 43
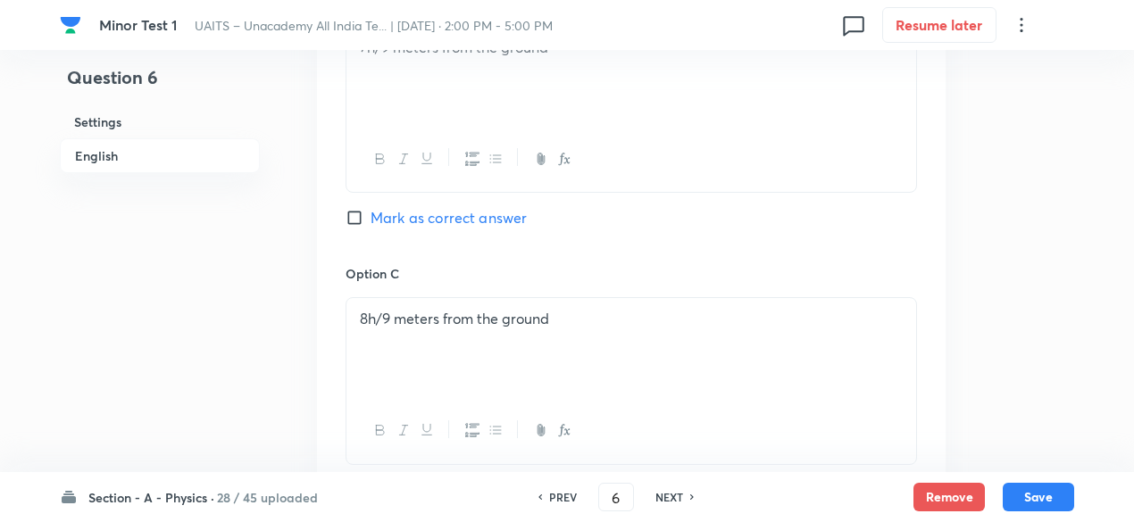
scroll to position [2071, 0]
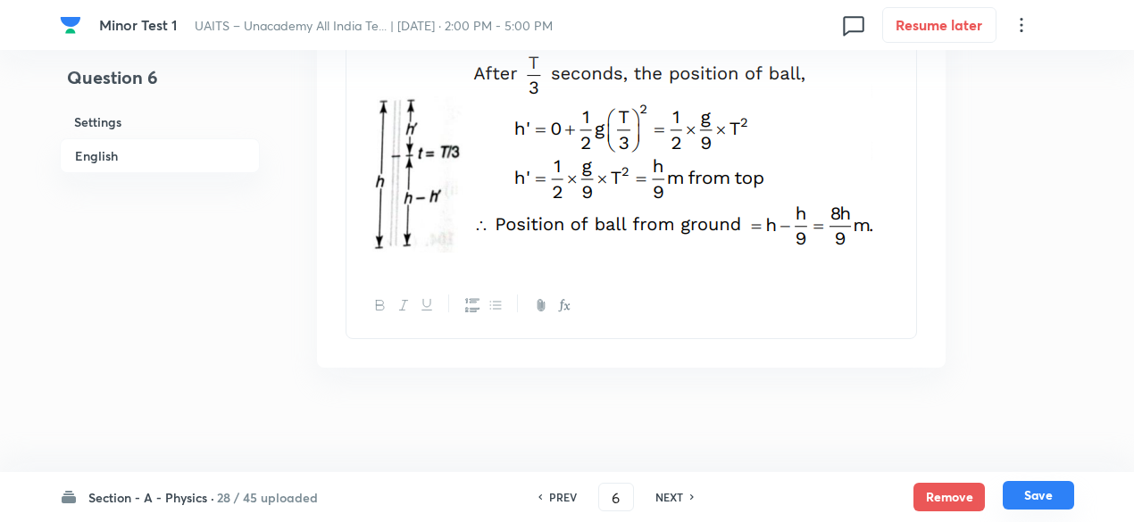
click at [1036, 488] on button "Save" at bounding box center [1037, 495] width 71 height 29
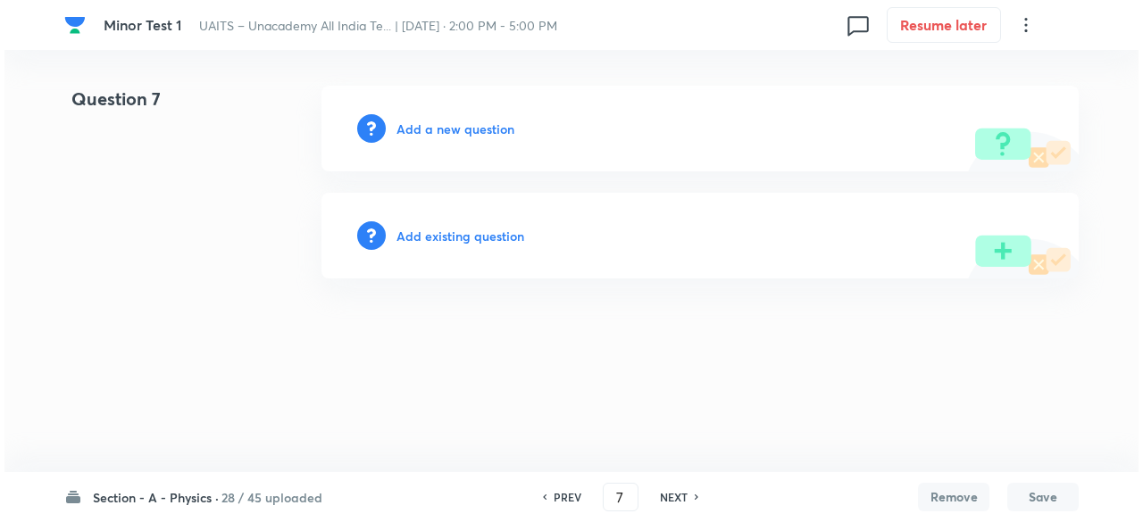
scroll to position [0, 0]
click at [476, 241] on h6 "Add existing question" at bounding box center [460, 236] width 128 height 19
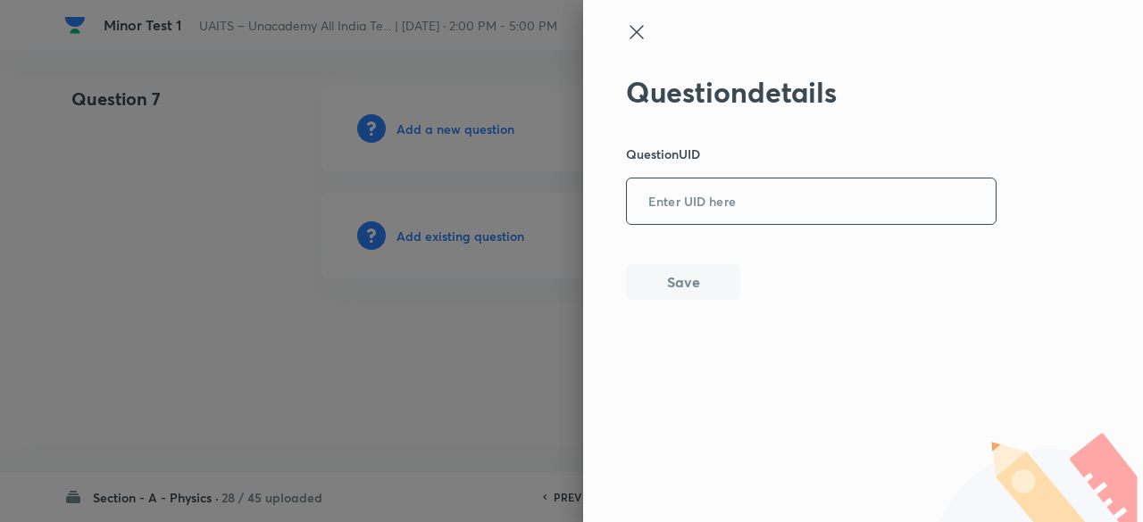
click at [734, 223] on div "​" at bounding box center [811, 201] width 370 height 47
paste input "XZ3FT"
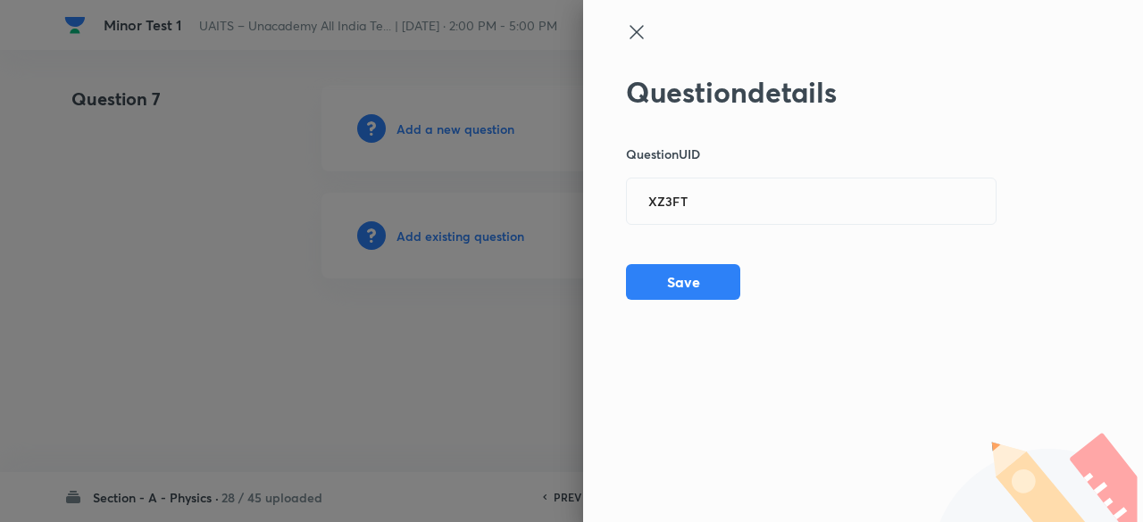
click at [509, 242] on div at bounding box center [571, 261] width 1143 height 522
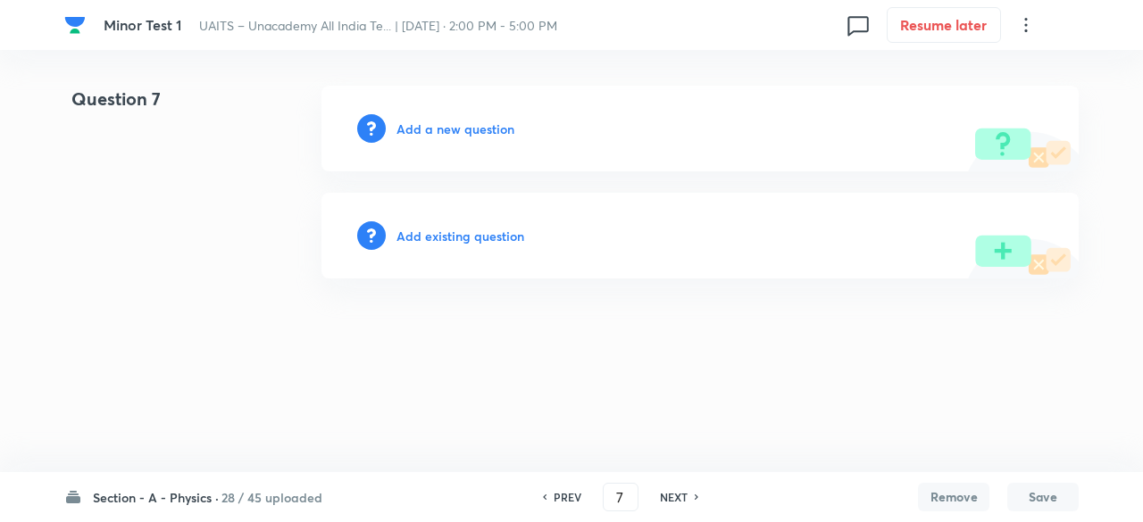
click at [508, 240] on h6 "Add existing question" at bounding box center [460, 236] width 128 height 19
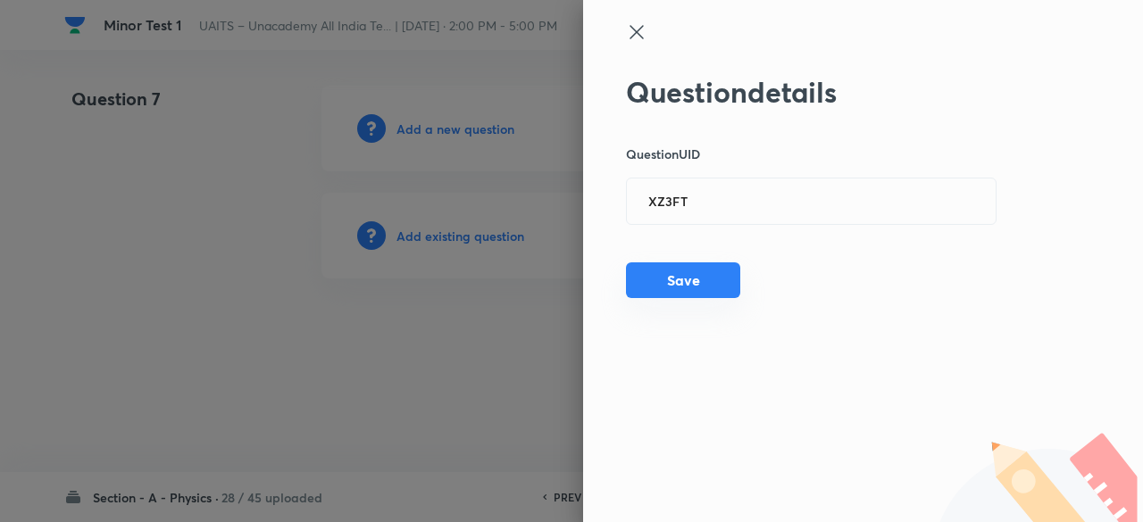
click at [678, 294] on button "Save" at bounding box center [683, 280] width 114 height 36
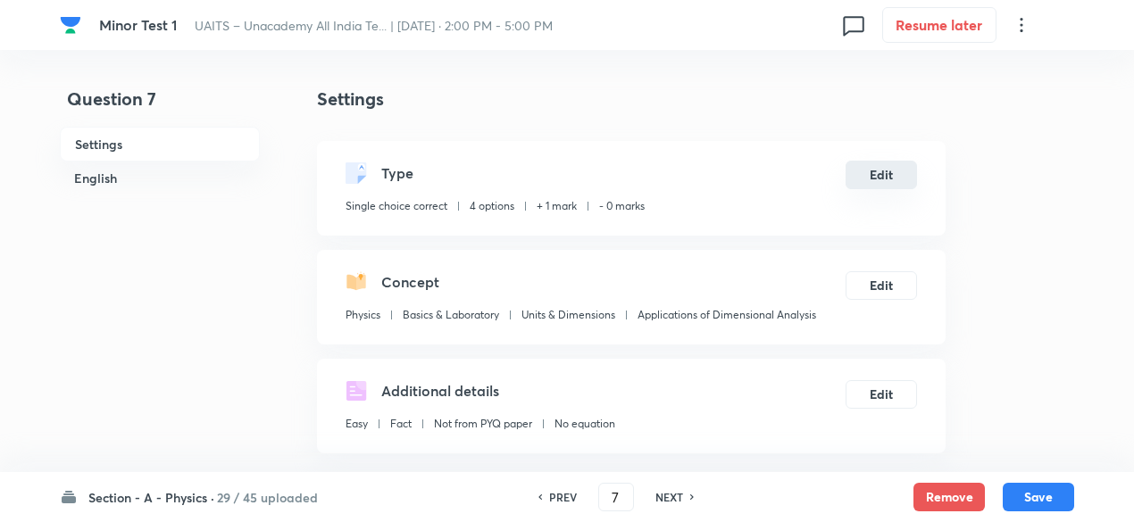
click at [869, 169] on button "Edit" at bounding box center [880, 175] width 71 height 29
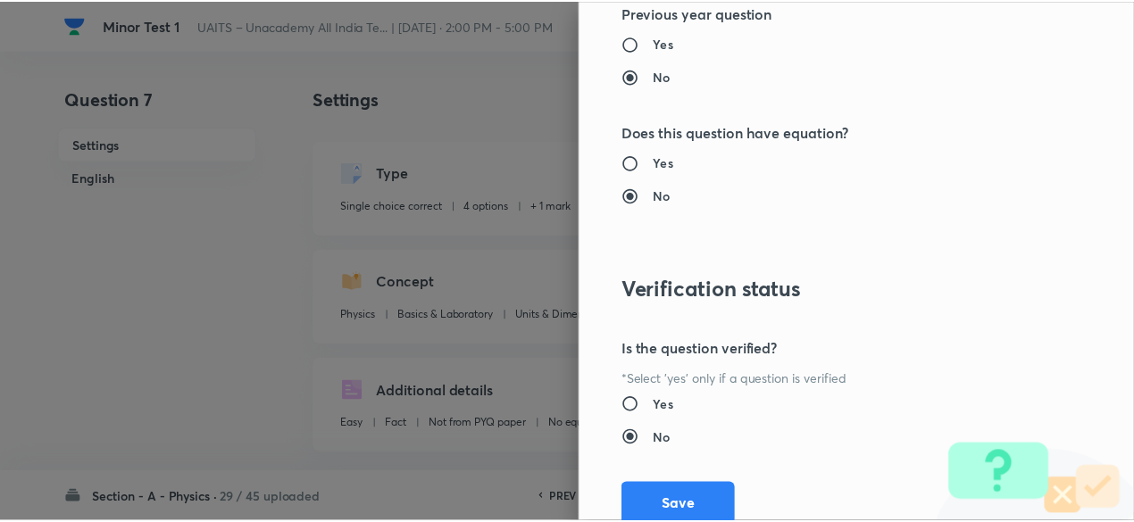
scroll to position [1906, 0]
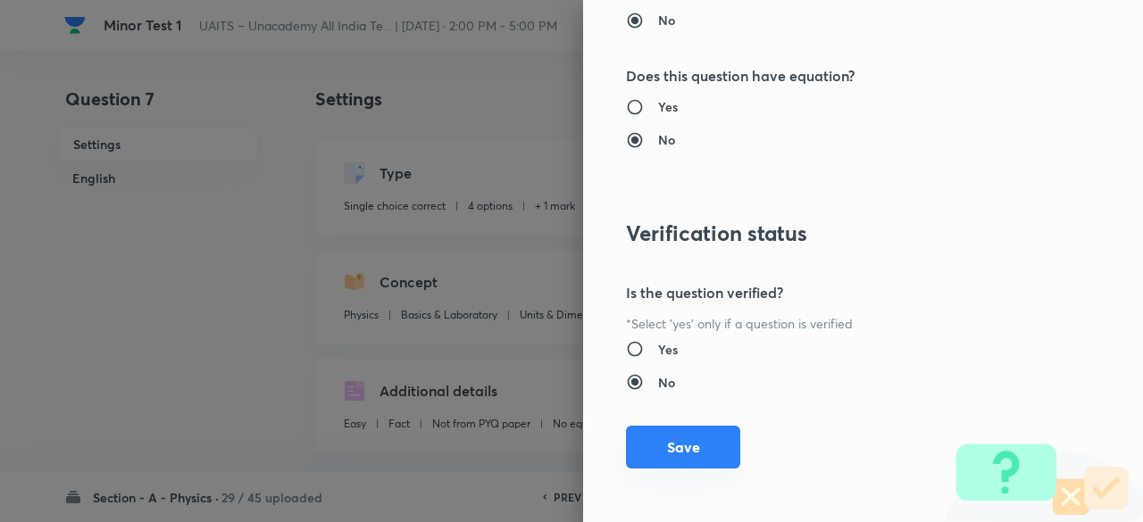
click at [706, 454] on button "Save" at bounding box center [683, 447] width 114 height 43
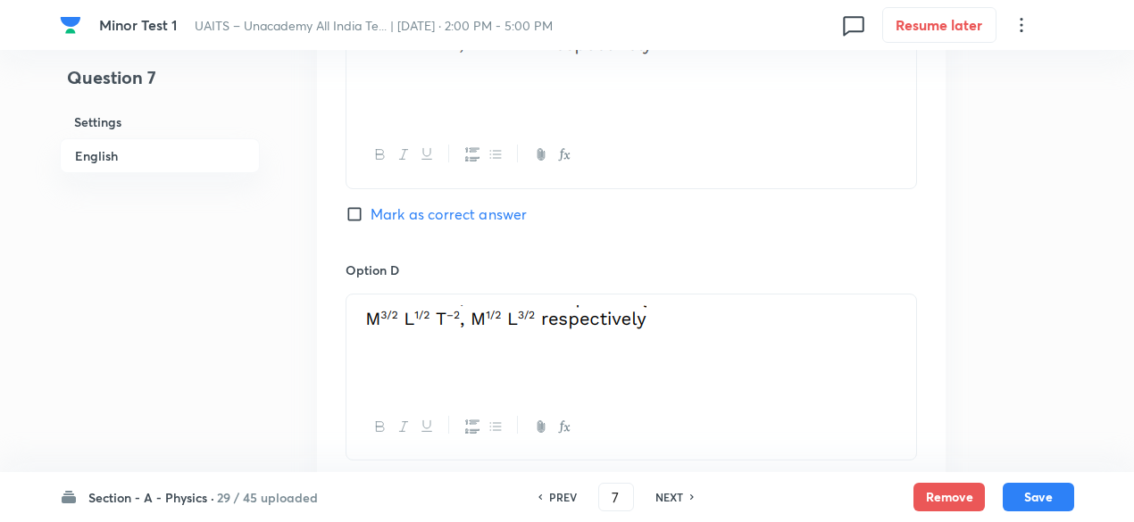
scroll to position [1951, 0]
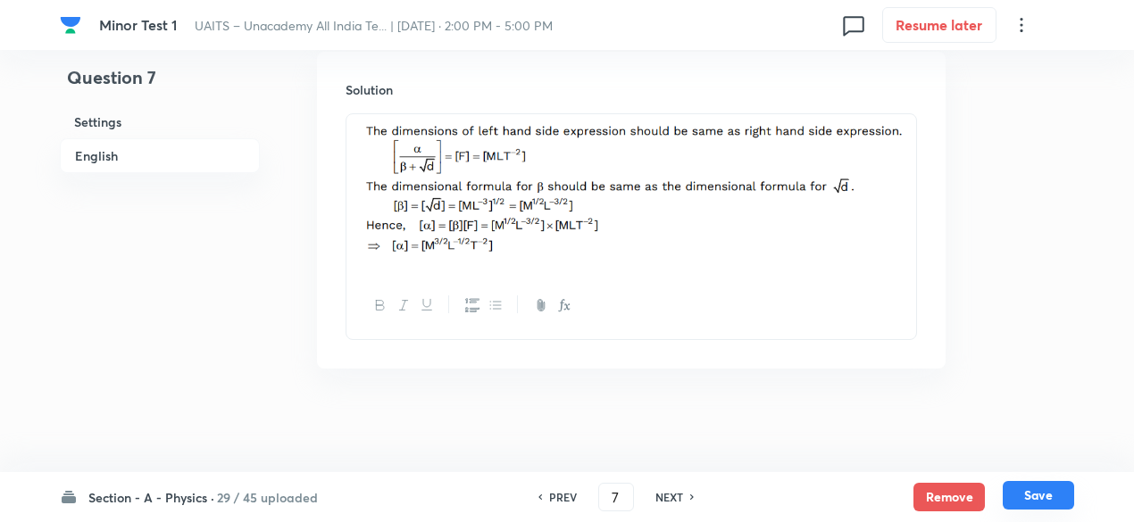
click at [1030, 494] on button "Save" at bounding box center [1037, 495] width 71 height 29
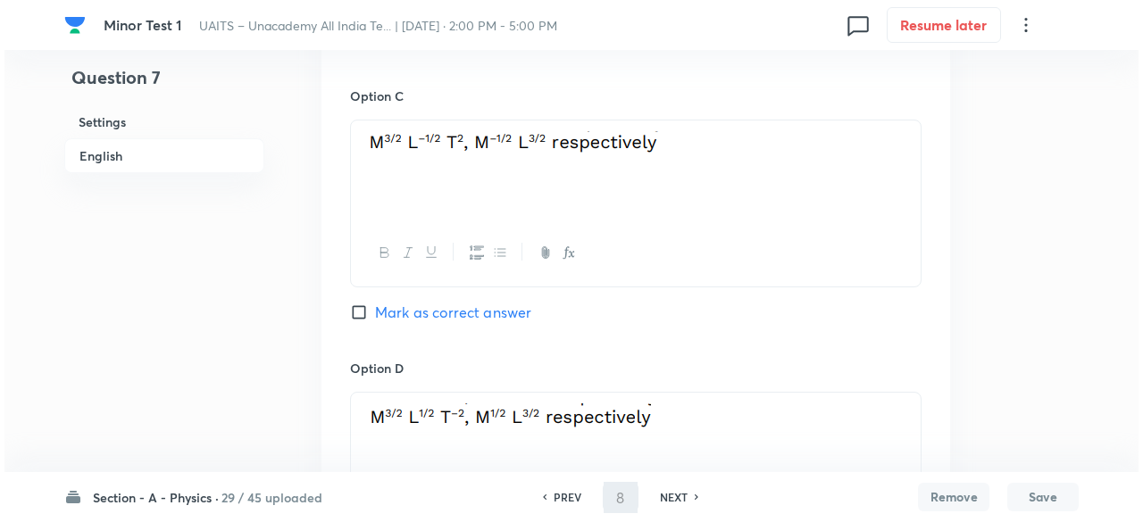
scroll to position [0, 0]
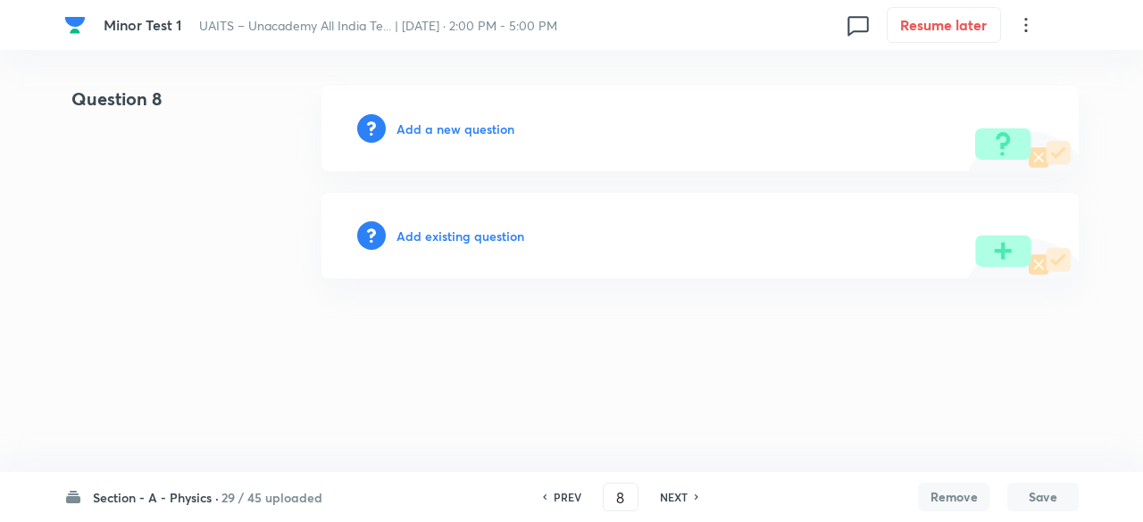
click at [481, 238] on h6 "Add existing question" at bounding box center [460, 236] width 128 height 19
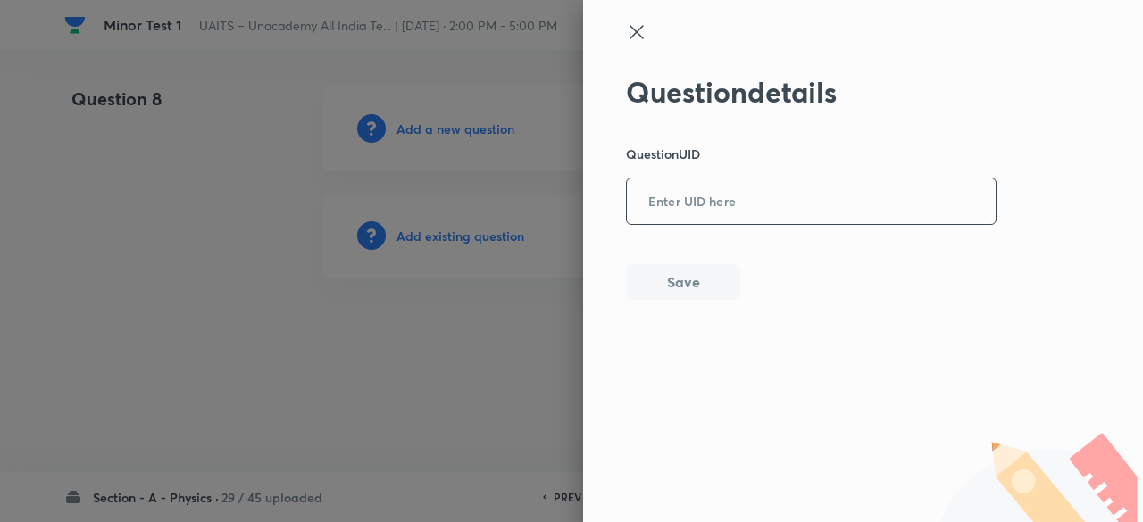
click at [696, 200] on input "text" at bounding box center [811, 202] width 369 height 44
paste input "W8MPL"
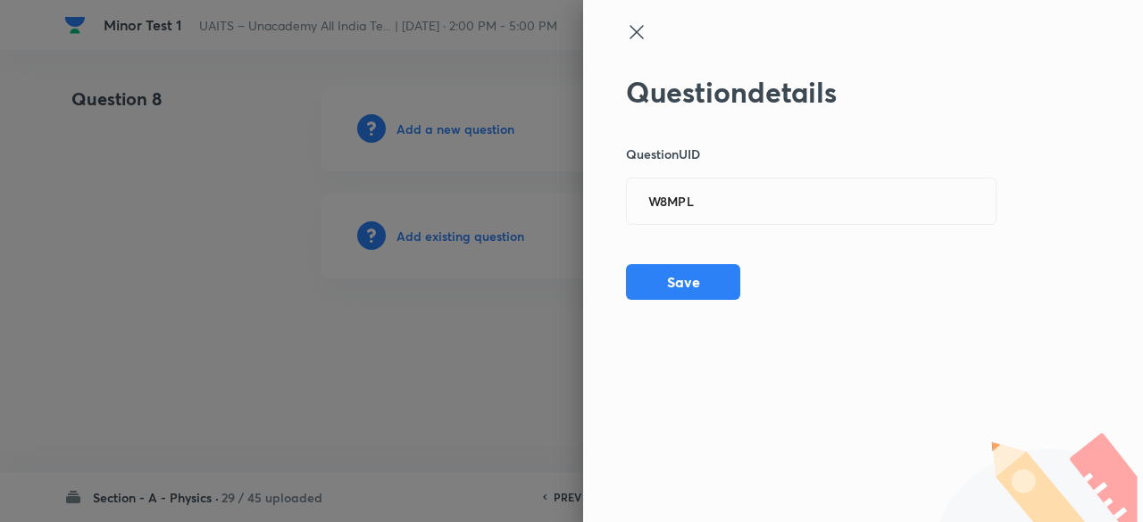
click at [488, 229] on div at bounding box center [571, 261] width 1143 height 522
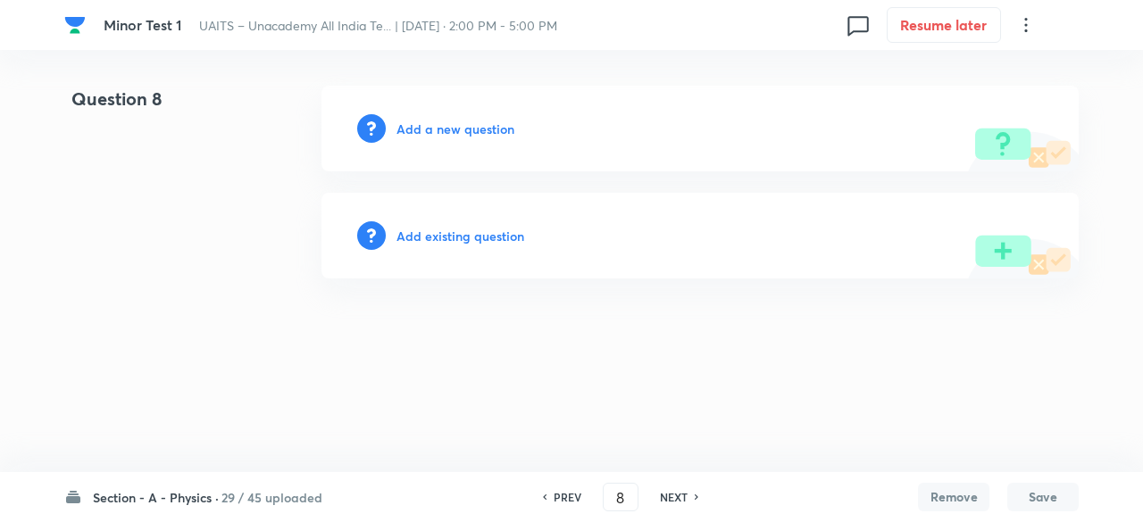
click at [490, 240] on h6 "Add existing question" at bounding box center [460, 236] width 128 height 19
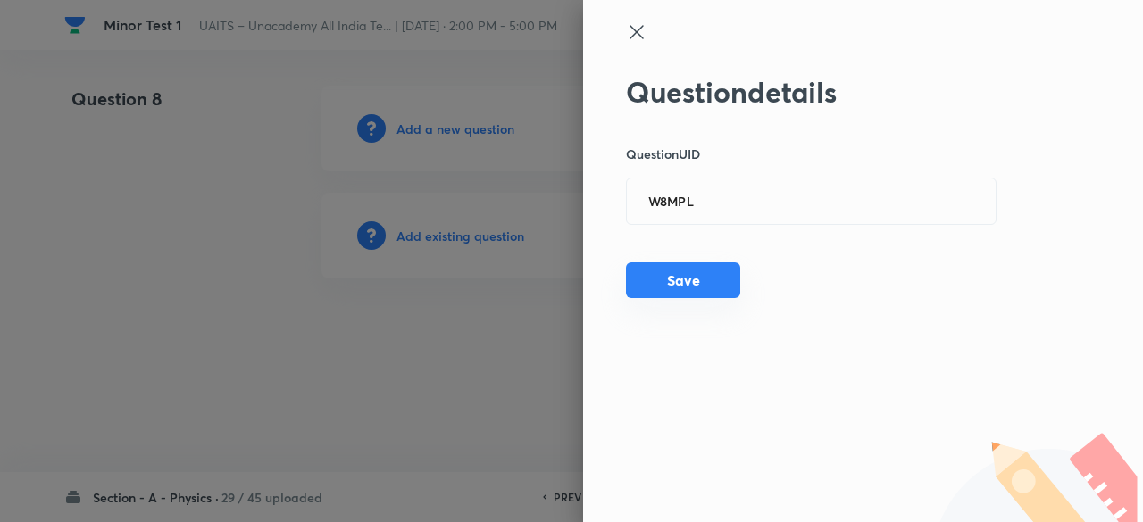
click at [686, 287] on button "Save" at bounding box center [683, 280] width 114 height 36
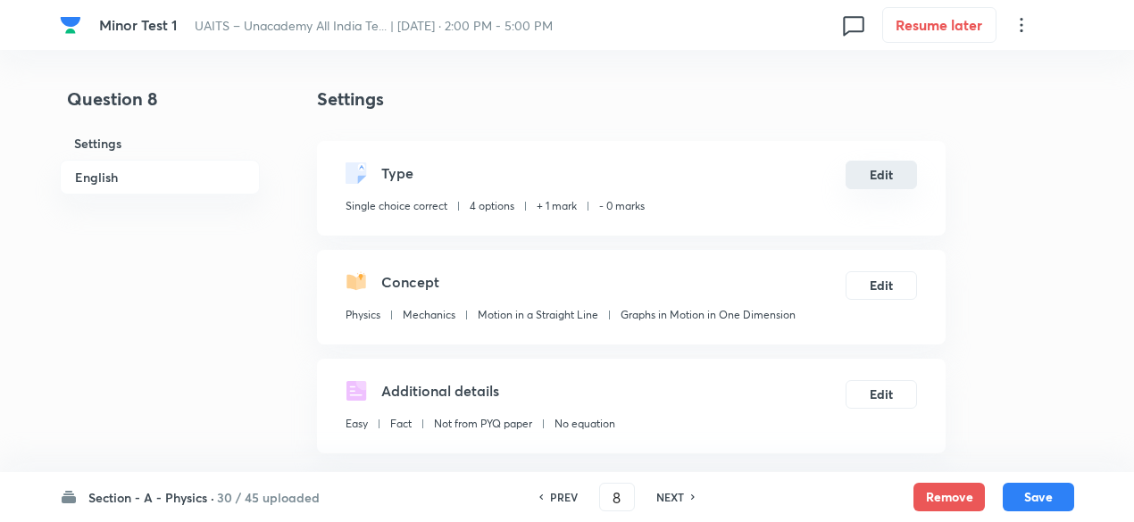
click at [861, 179] on button "Edit" at bounding box center [880, 175] width 71 height 29
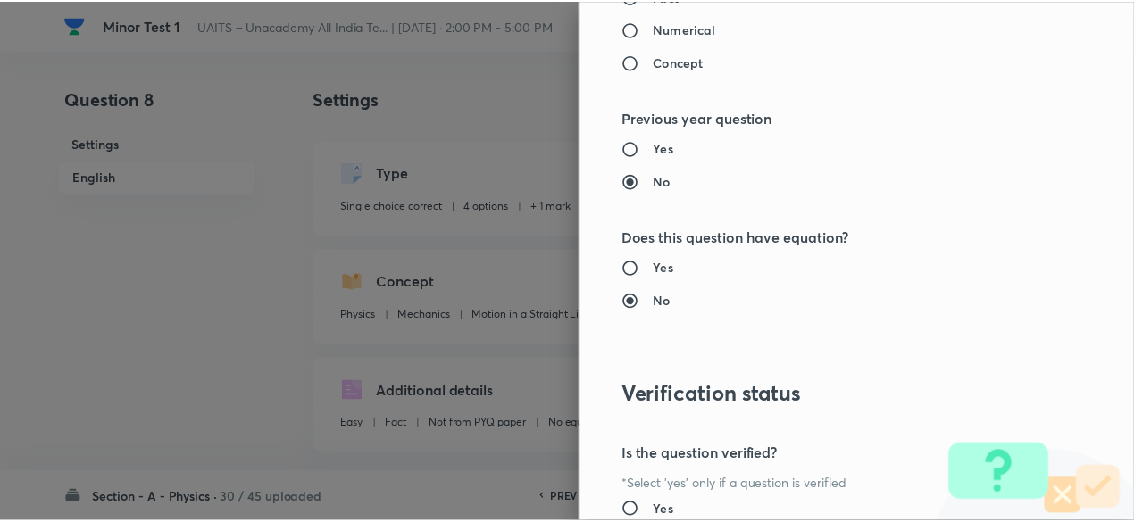
scroll to position [1906, 0]
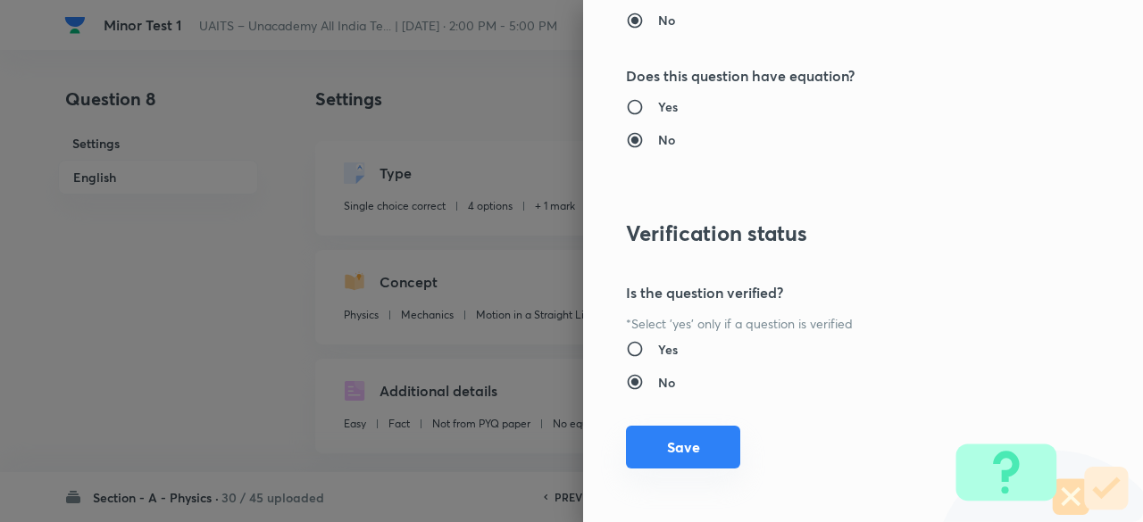
click at [684, 437] on button "Save" at bounding box center [683, 447] width 114 height 43
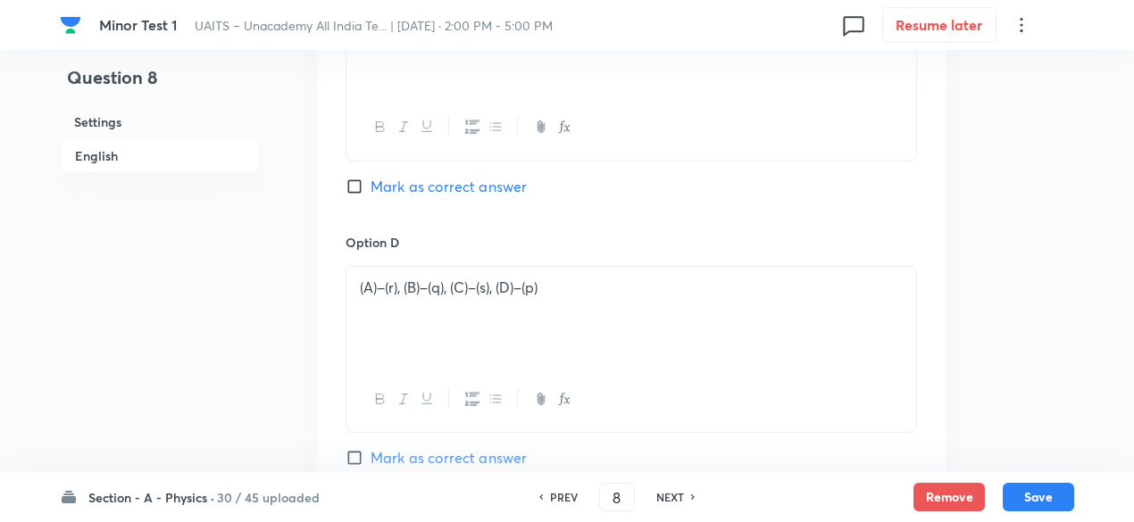
scroll to position [2308, 0]
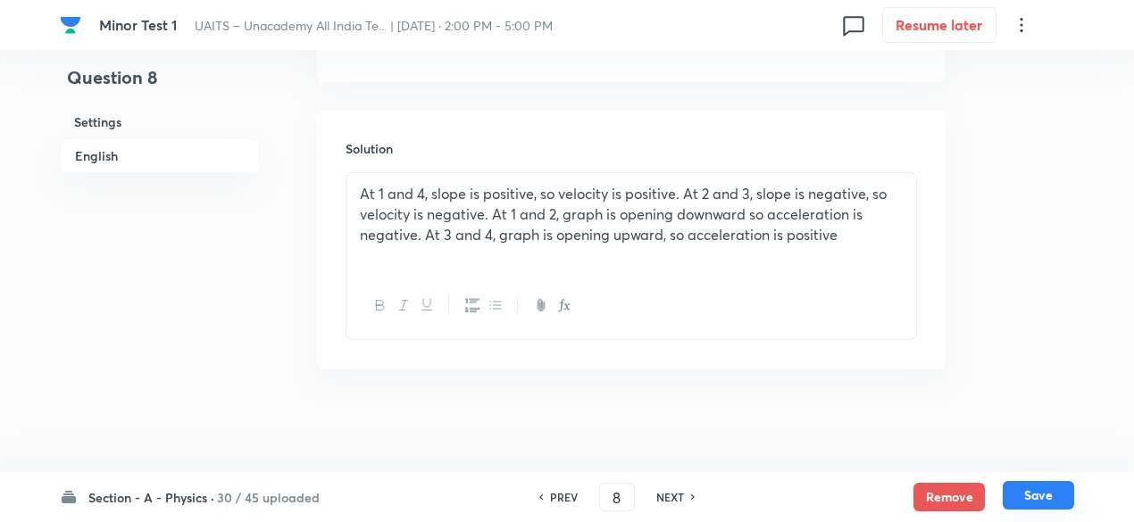
click at [1050, 488] on button "Save" at bounding box center [1037, 495] width 71 height 29
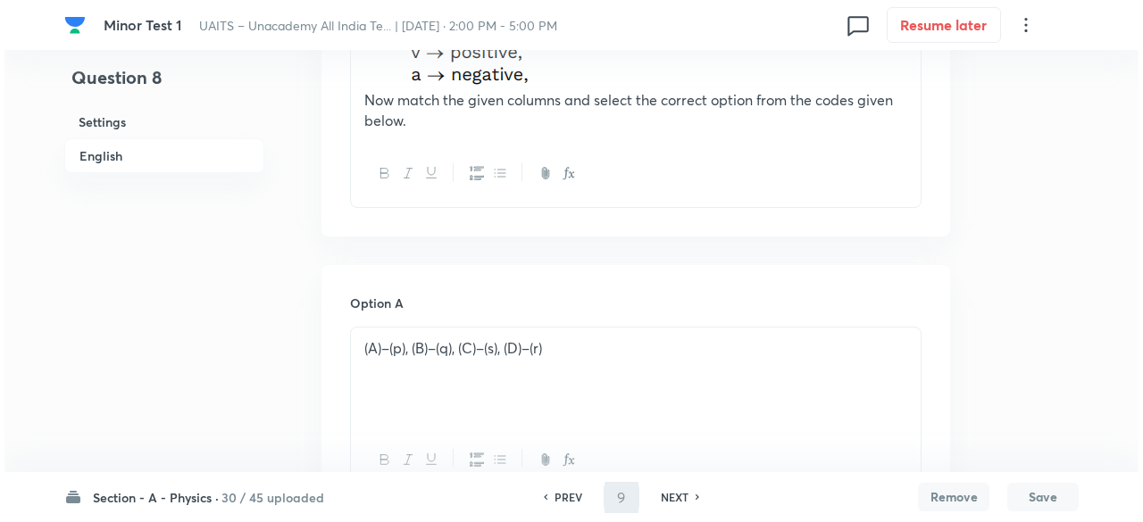
scroll to position [0, 0]
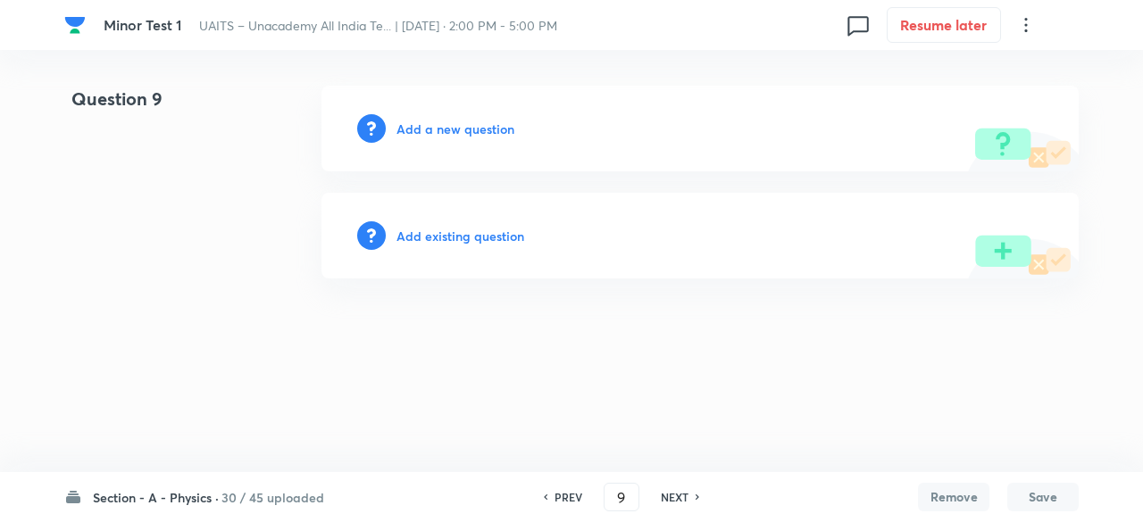
drag, startPoint x: 469, startPoint y: 222, endPoint x: 470, endPoint y: 236, distance: 13.4
click at [470, 236] on div "Add existing question" at bounding box center [699, 236] width 757 height 86
click at [470, 236] on h6 "Add existing question" at bounding box center [460, 236] width 128 height 19
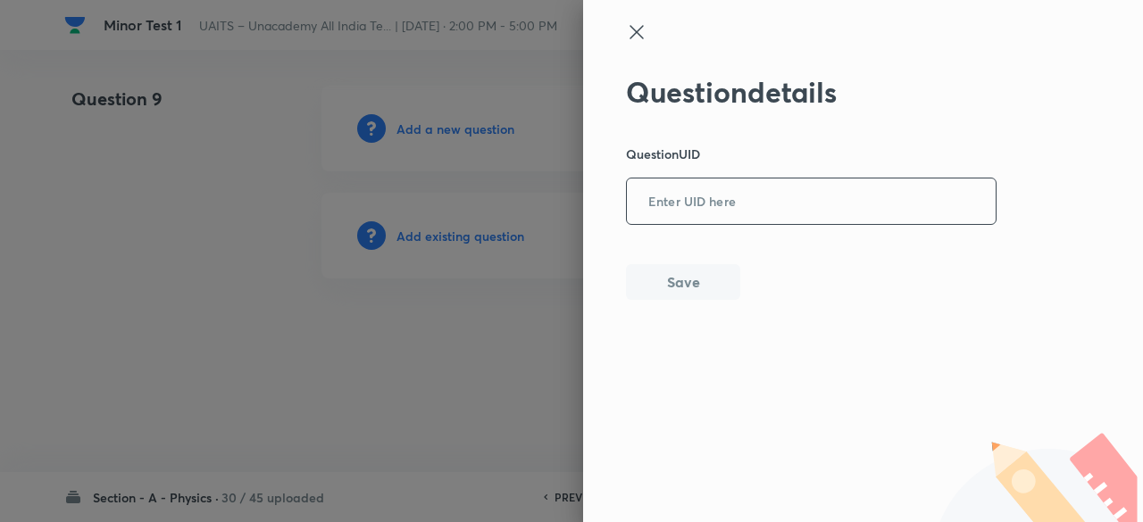
click at [678, 201] on input "text" at bounding box center [811, 202] width 369 height 44
paste input "MO8U0"
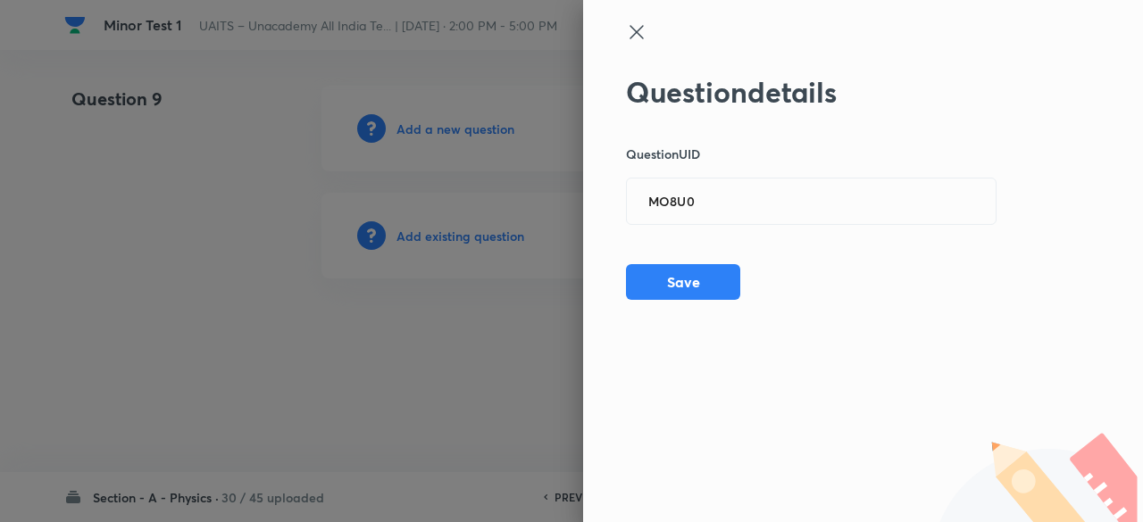
click at [488, 237] on div at bounding box center [571, 261] width 1143 height 522
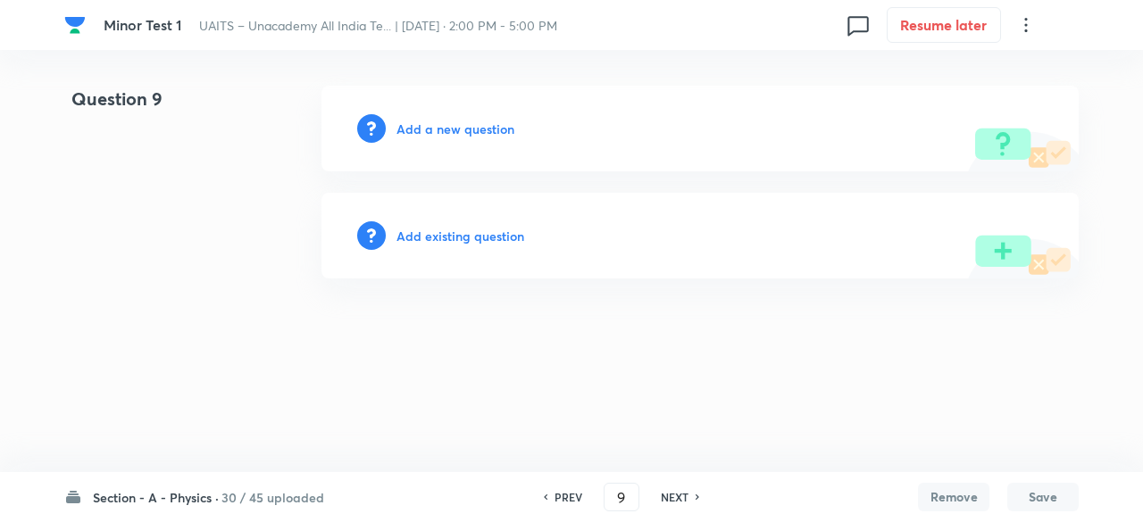
click at [488, 237] on h6 "Add existing question" at bounding box center [460, 236] width 128 height 19
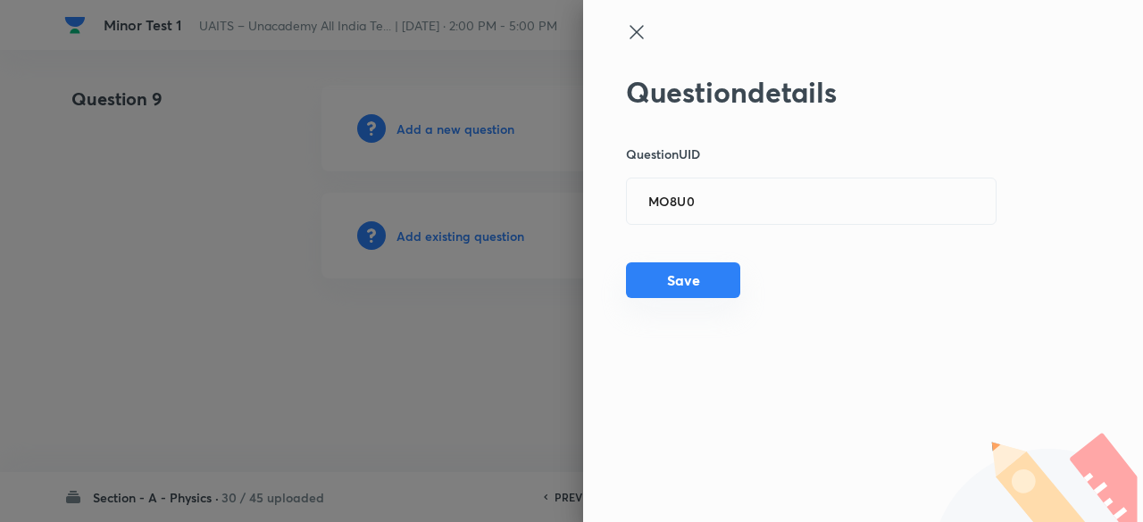
click at [705, 293] on button "Save" at bounding box center [683, 280] width 114 height 36
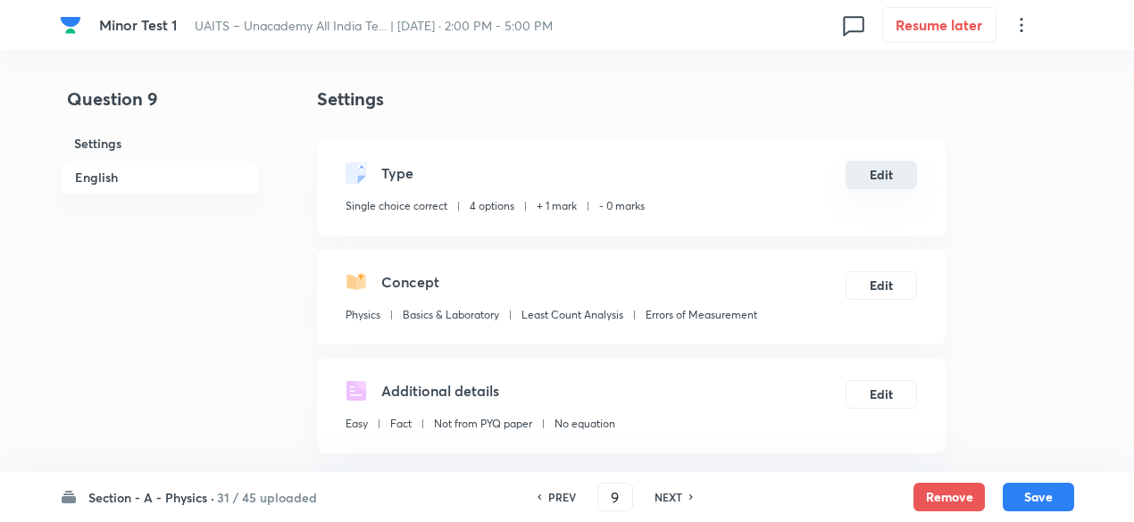
click at [878, 171] on button "Edit" at bounding box center [880, 175] width 71 height 29
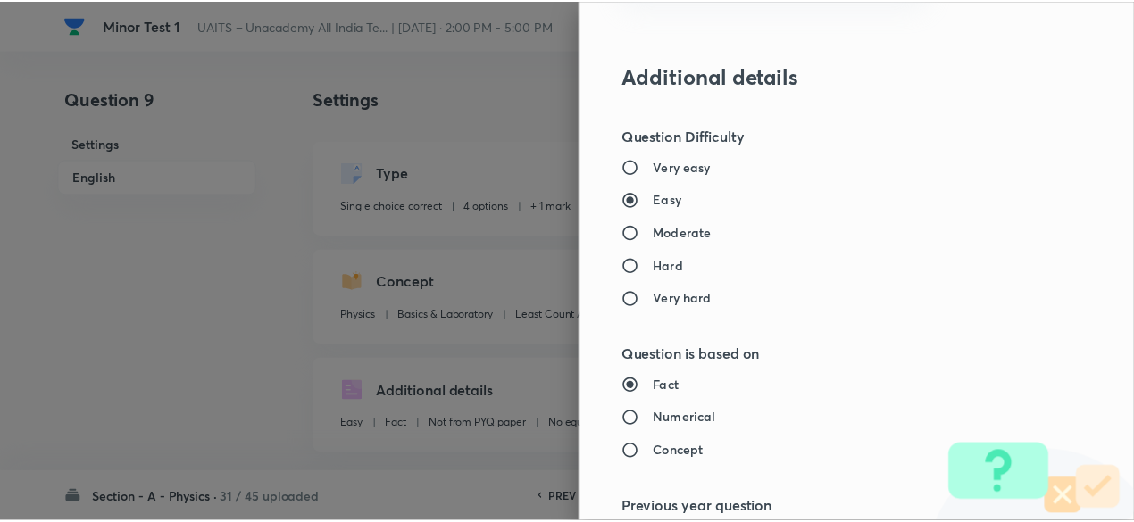
scroll to position [1906, 0]
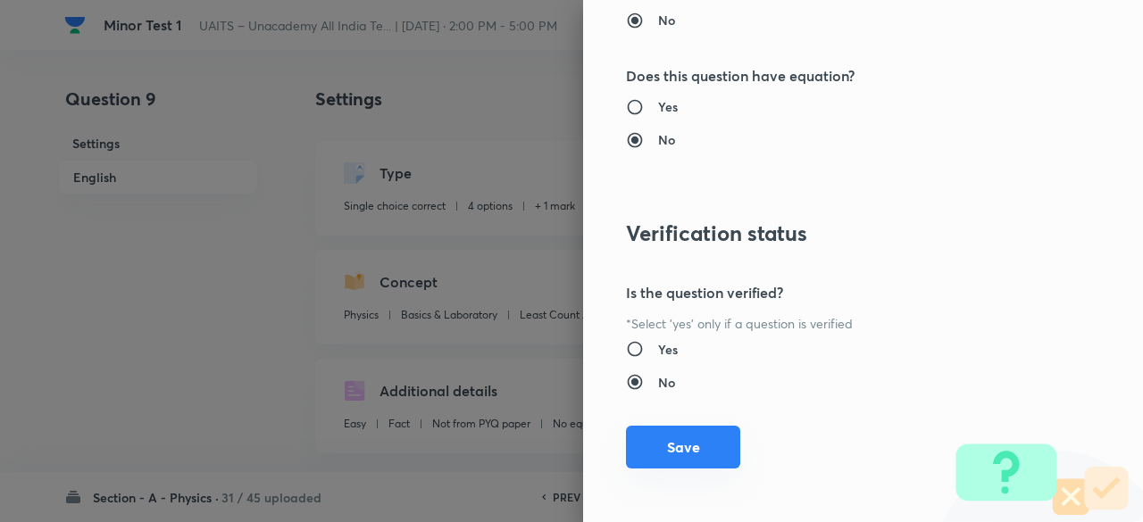
click at [682, 437] on button "Save" at bounding box center [683, 447] width 114 height 43
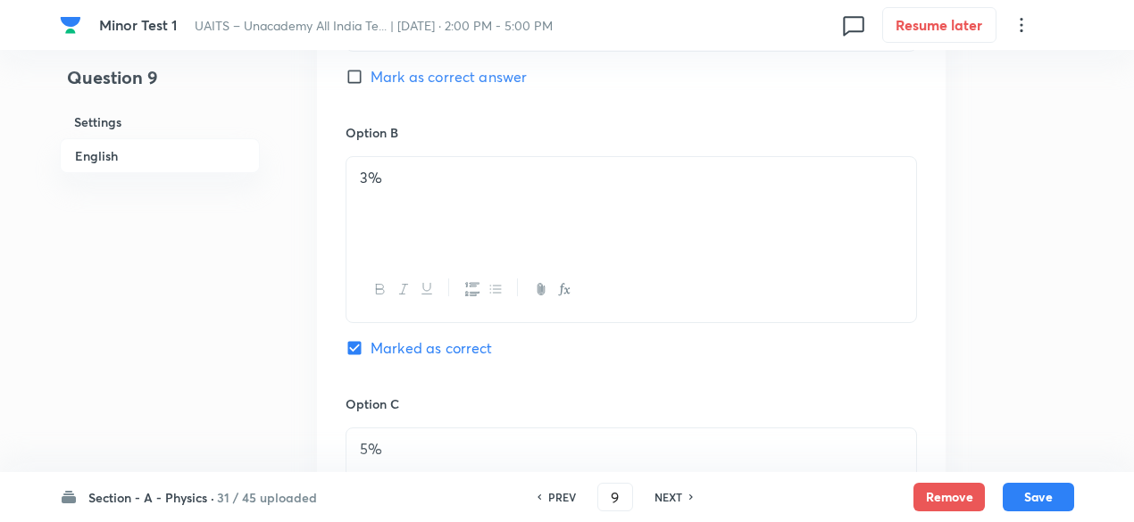
scroll to position [1911, 0]
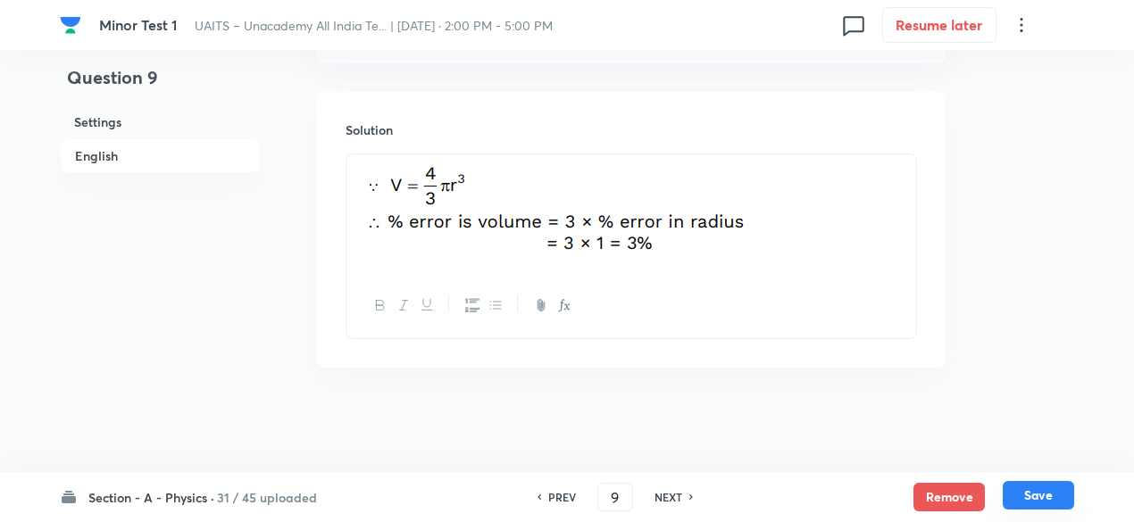
click at [1053, 488] on button "Save" at bounding box center [1037, 495] width 71 height 29
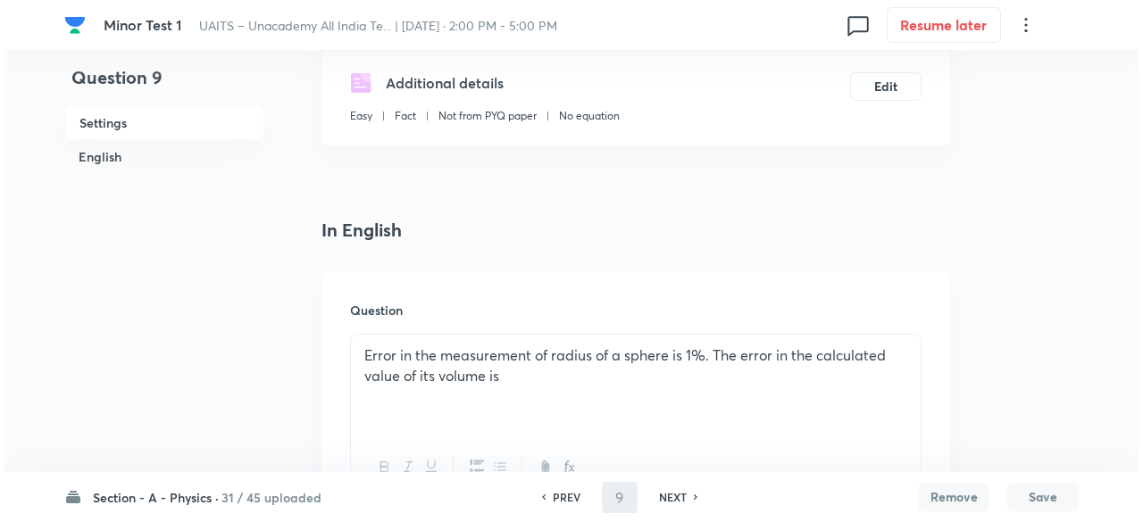
scroll to position [0, 0]
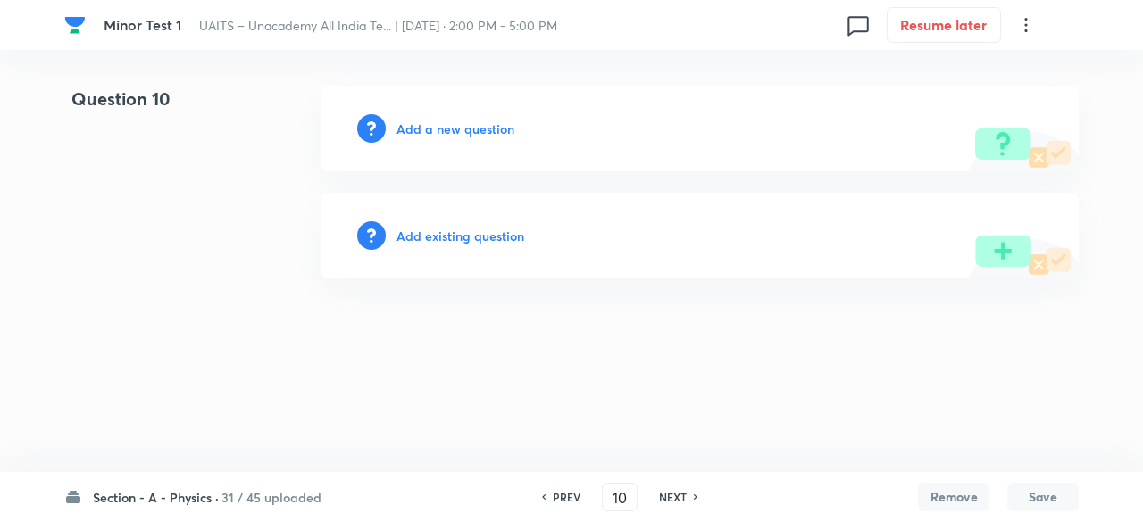
click at [488, 236] on h6 "Add existing question" at bounding box center [460, 236] width 128 height 19
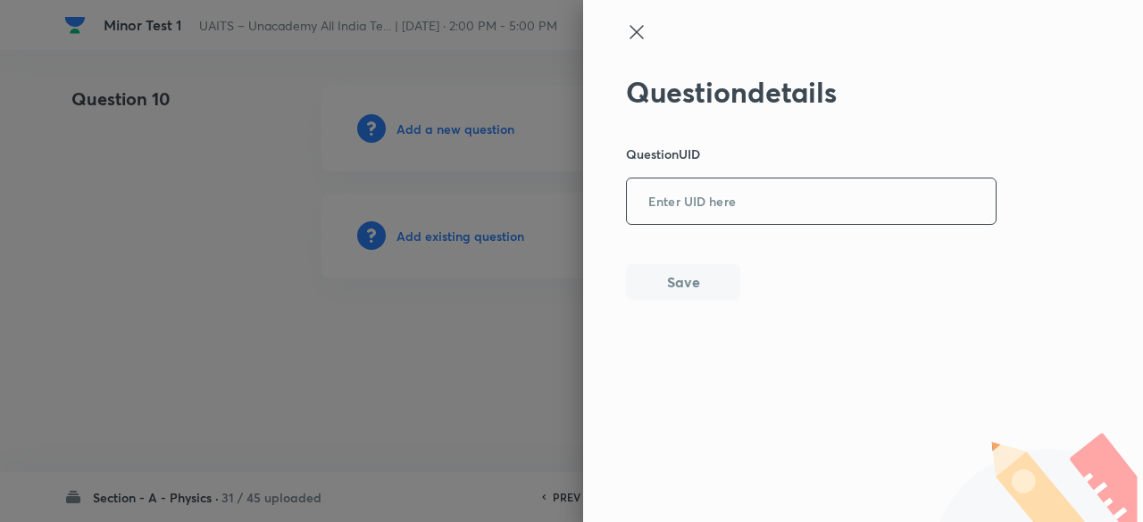
click at [745, 203] on input "text" at bounding box center [811, 202] width 369 height 44
paste input "K868F"
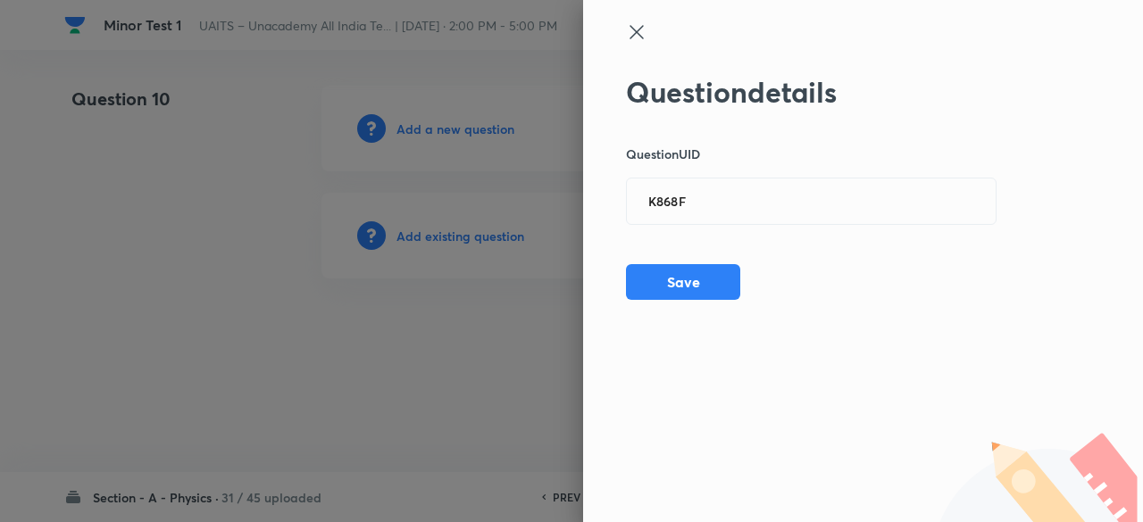
click at [478, 239] on div at bounding box center [571, 261] width 1143 height 522
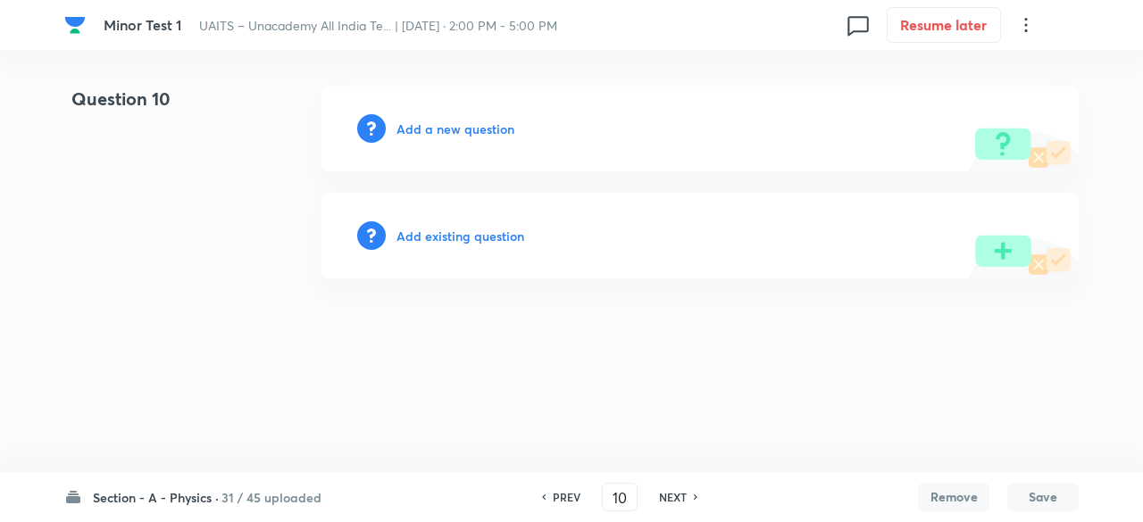
click at [478, 239] on h6 "Add existing question" at bounding box center [460, 236] width 128 height 19
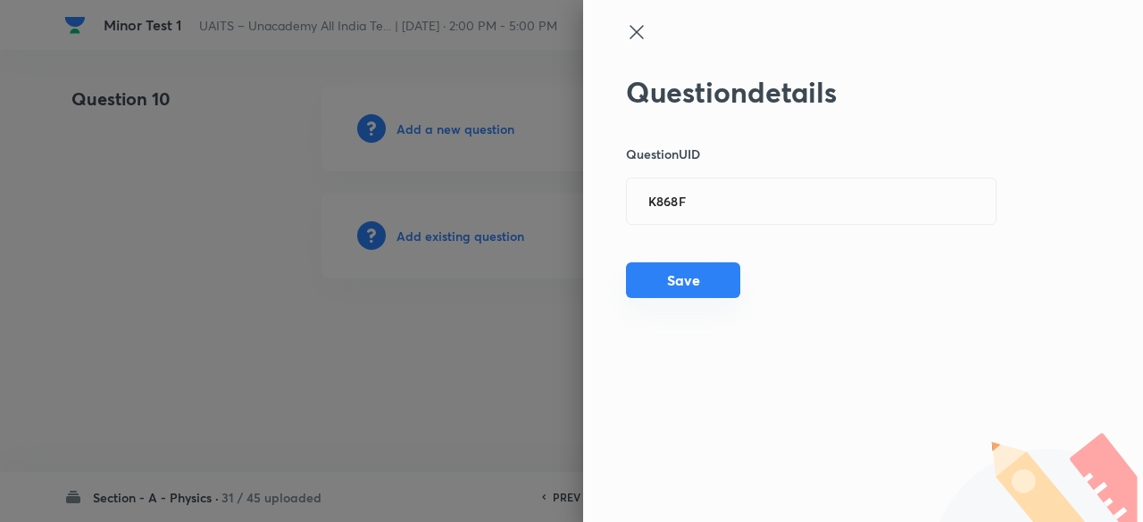
click at [637, 287] on button "Save" at bounding box center [683, 280] width 114 height 36
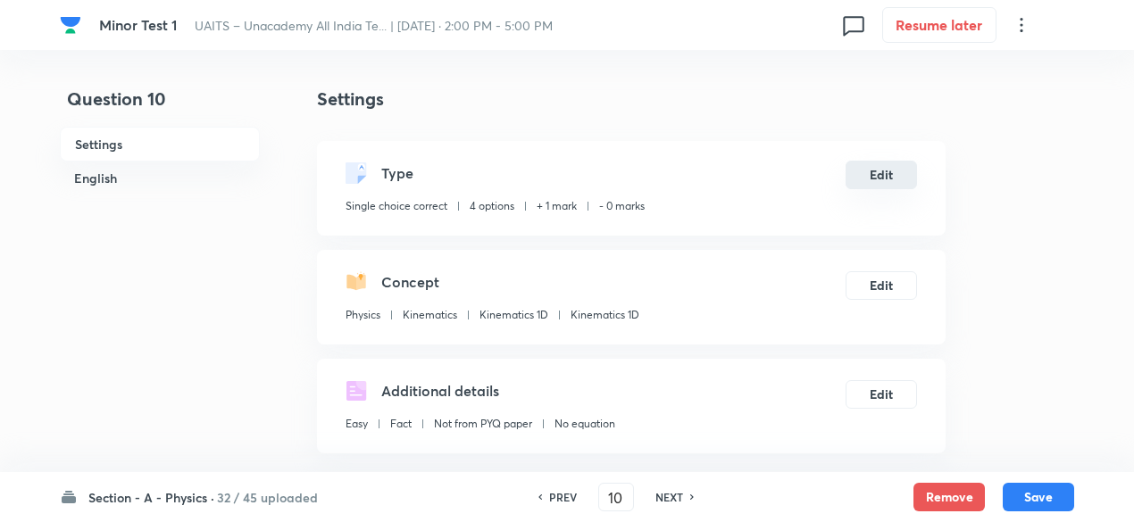
click at [881, 163] on button "Edit" at bounding box center [880, 175] width 71 height 29
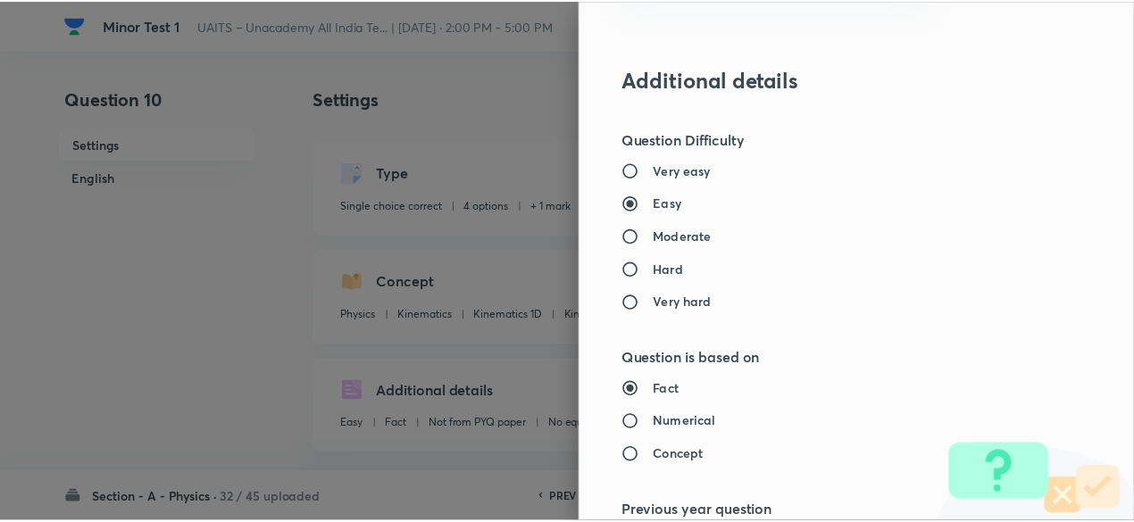
scroll to position [1906, 0]
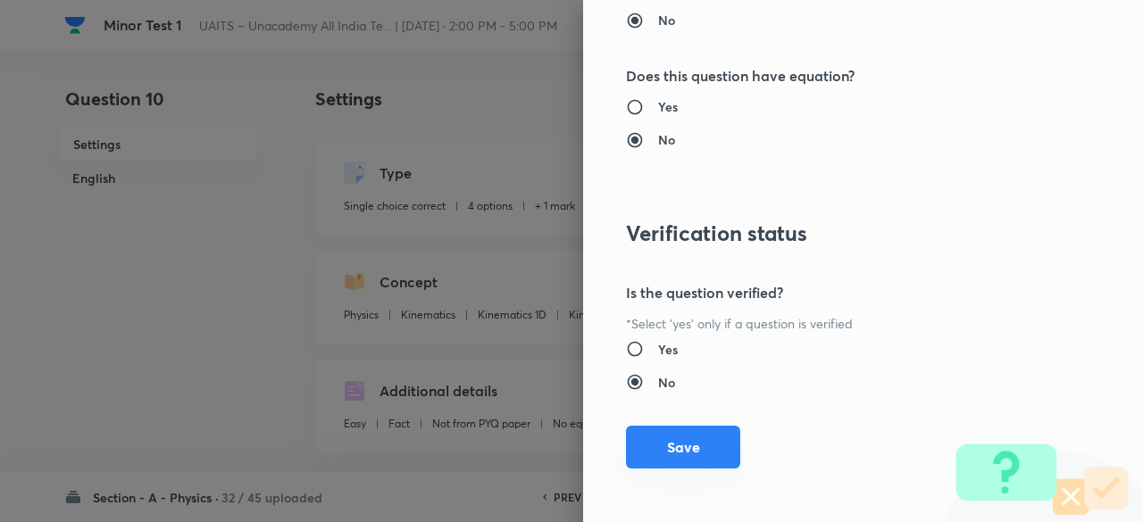
click at [677, 443] on button "Save" at bounding box center [683, 447] width 114 height 43
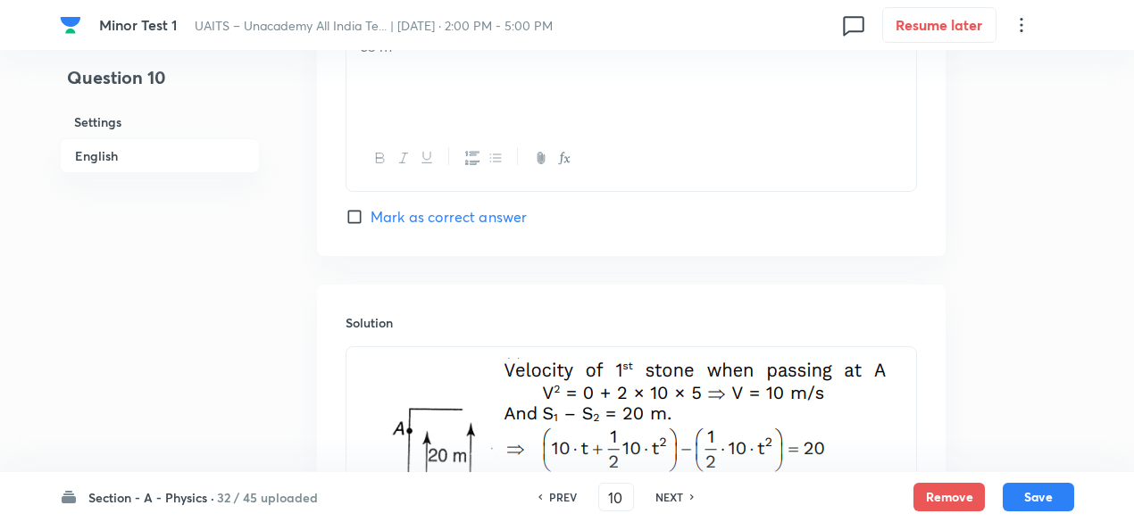
scroll to position [2027, 0]
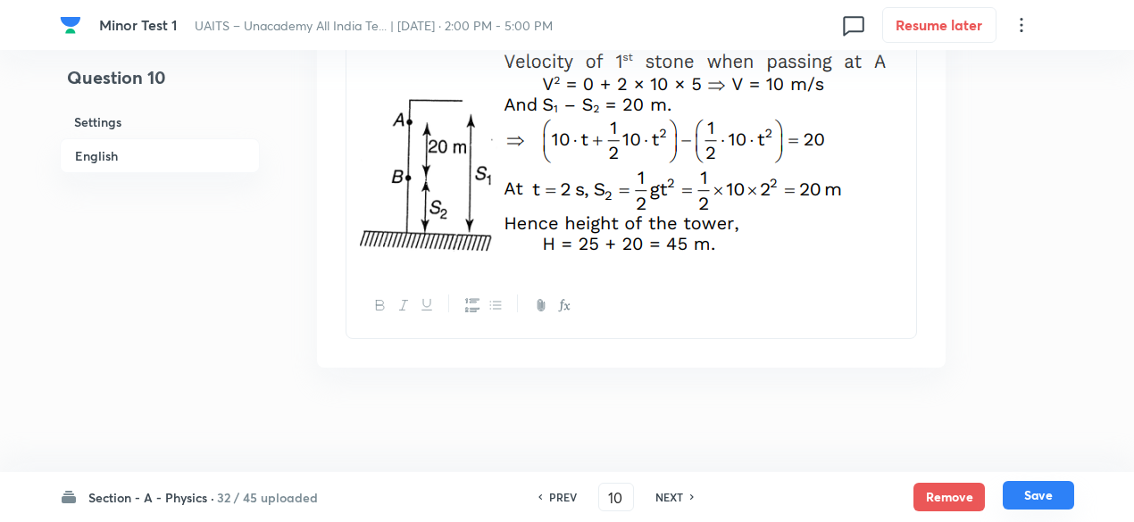
click at [1048, 491] on button "Save" at bounding box center [1037, 495] width 71 height 29
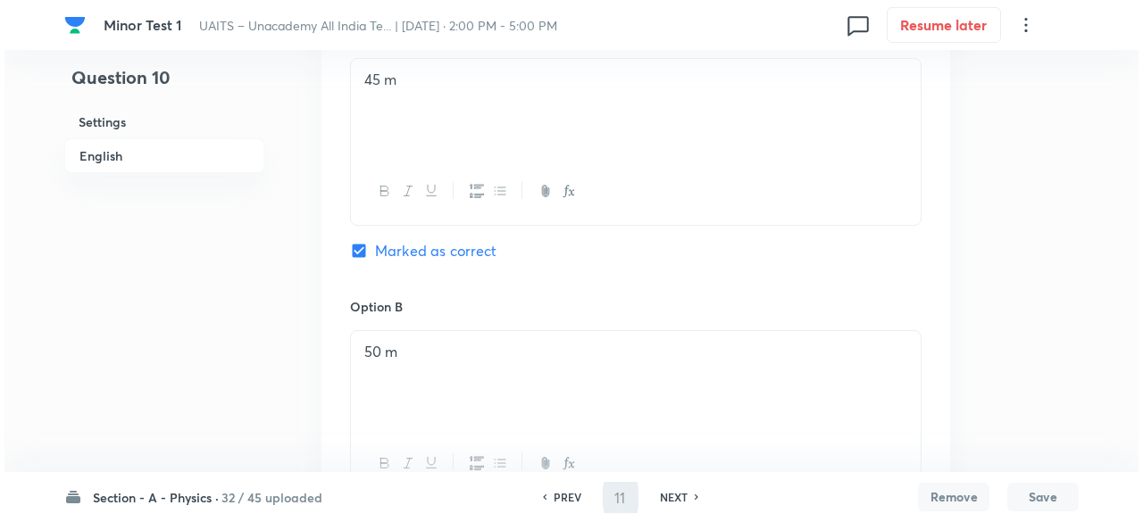
scroll to position [0, 0]
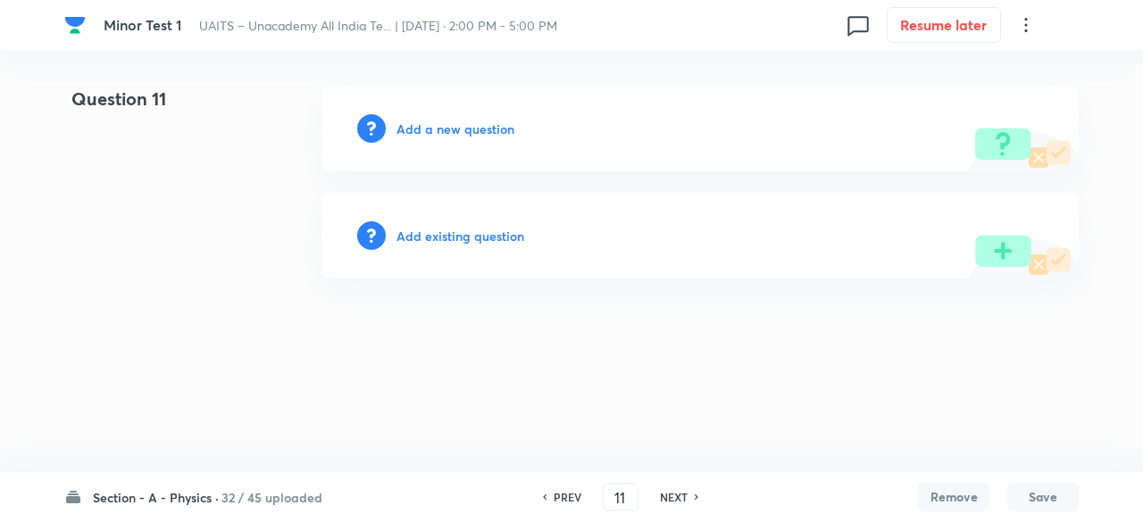
click at [489, 232] on h6 "Add existing question" at bounding box center [460, 236] width 128 height 19
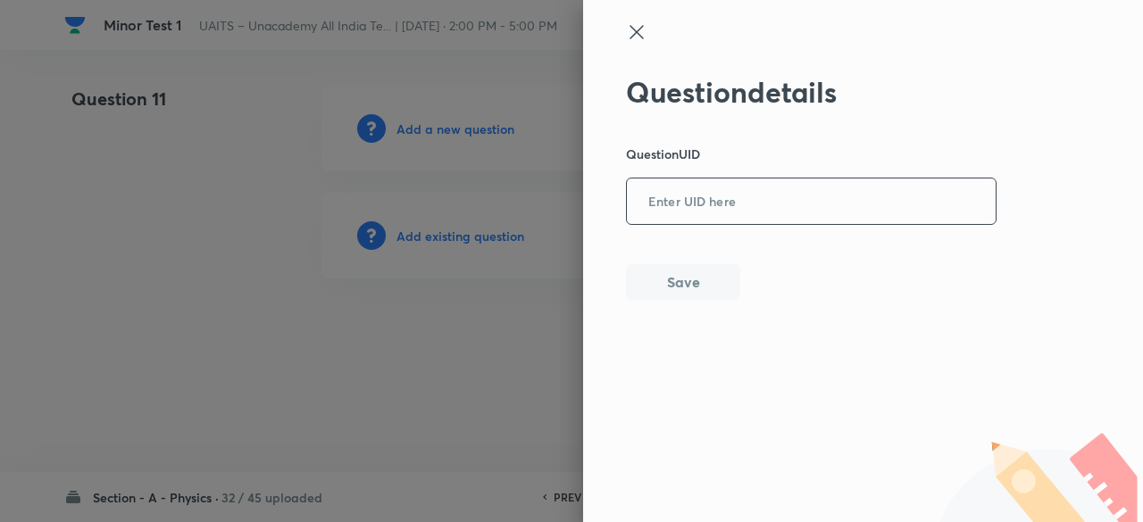
click at [788, 195] on input "text" at bounding box center [811, 202] width 369 height 44
paste input "LI99O"
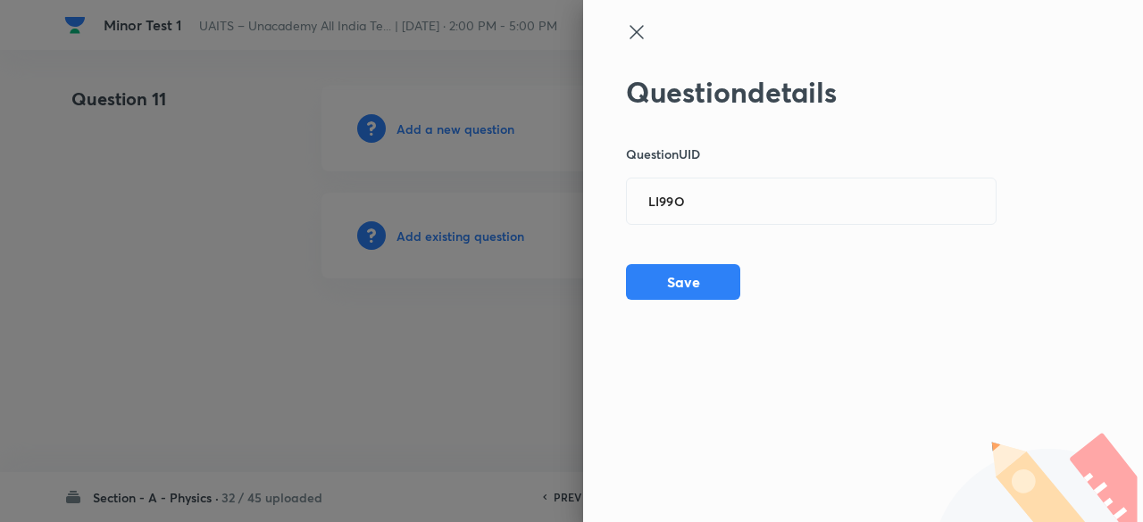
click at [480, 238] on div at bounding box center [571, 261] width 1143 height 522
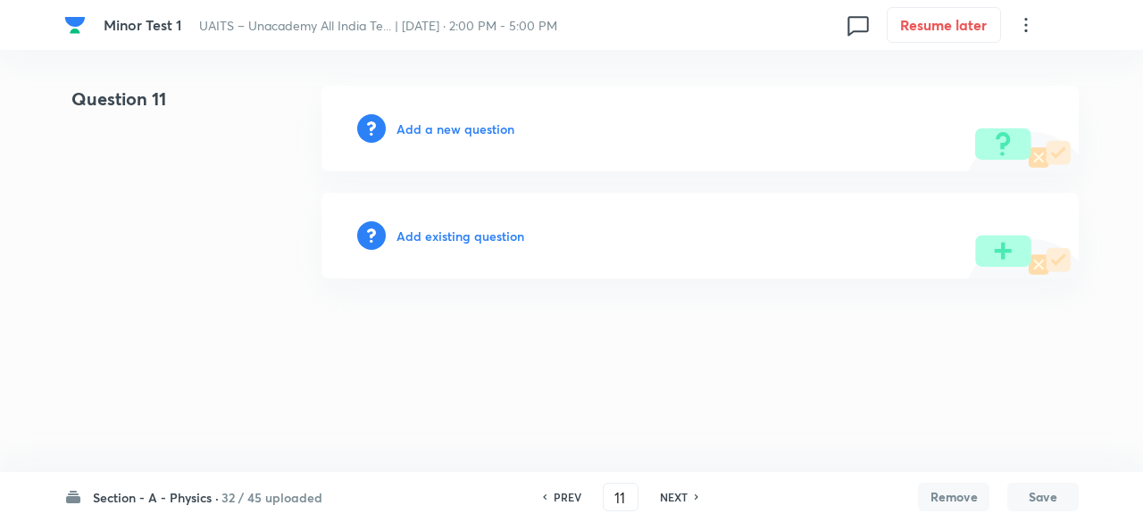
click at [480, 238] on h6 "Add existing question" at bounding box center [460, 236] width 128 height 19
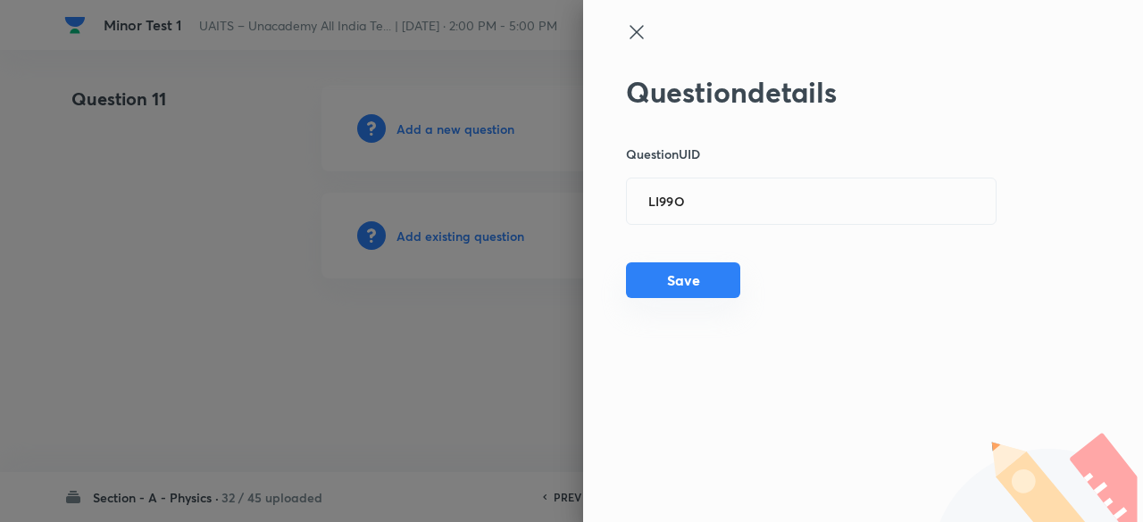
click at [727, 285] on button "Save" at bounding box center [683, 280] width 114 height 36
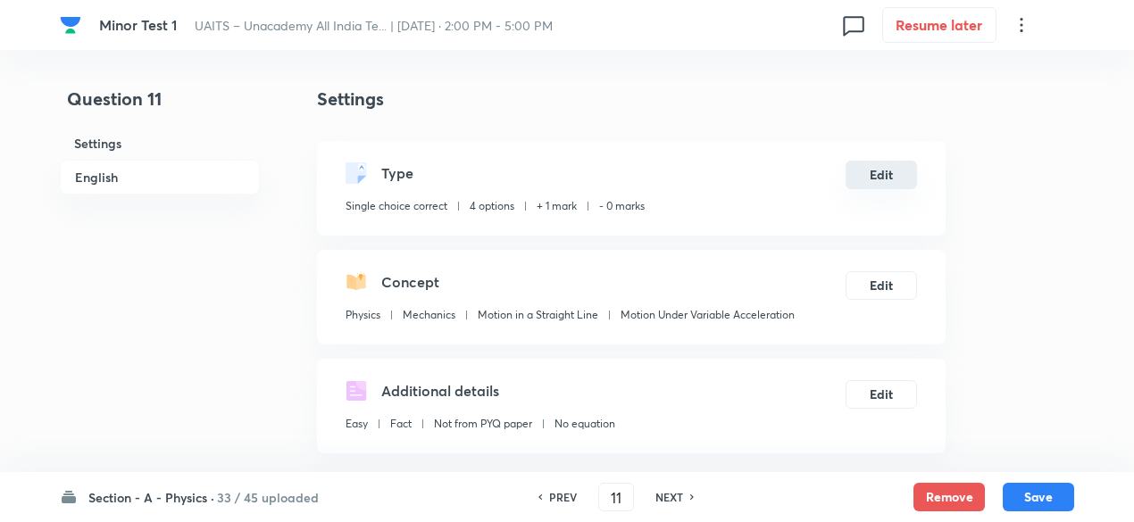
click at [895, 184] on button "Edit" at bounding box center [880, 175] width 71 height 29
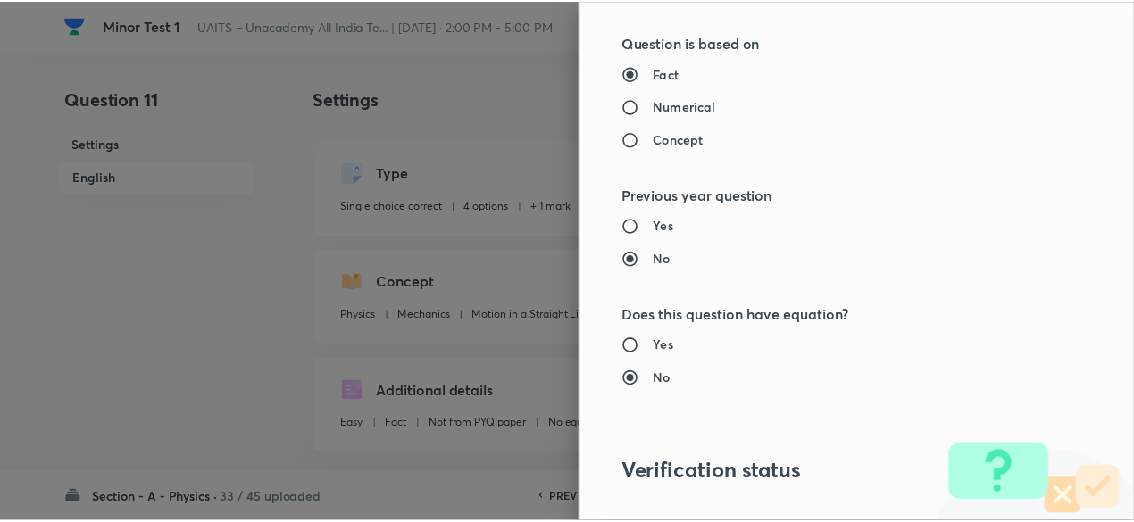
scroll to position [1906, 0]
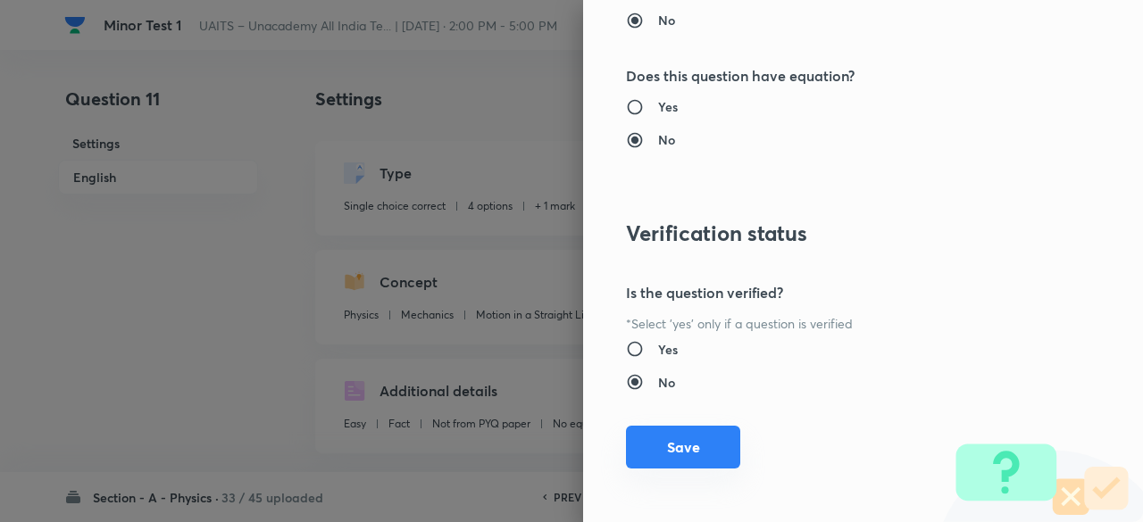
click at [700, 447] on button "Save" at bounding box center [683, 447] width 114 height 43
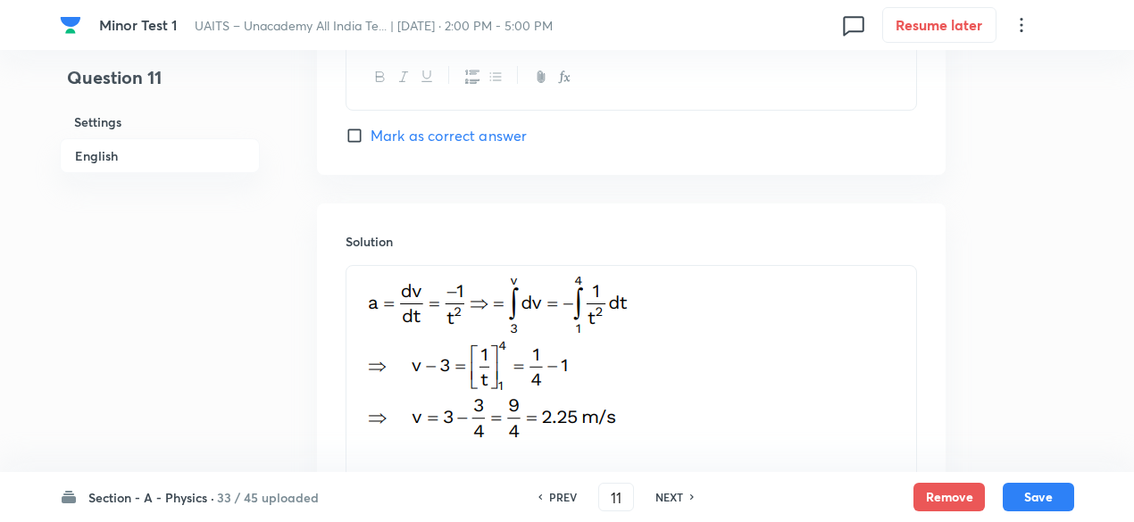
scroll to position [1987, 0]
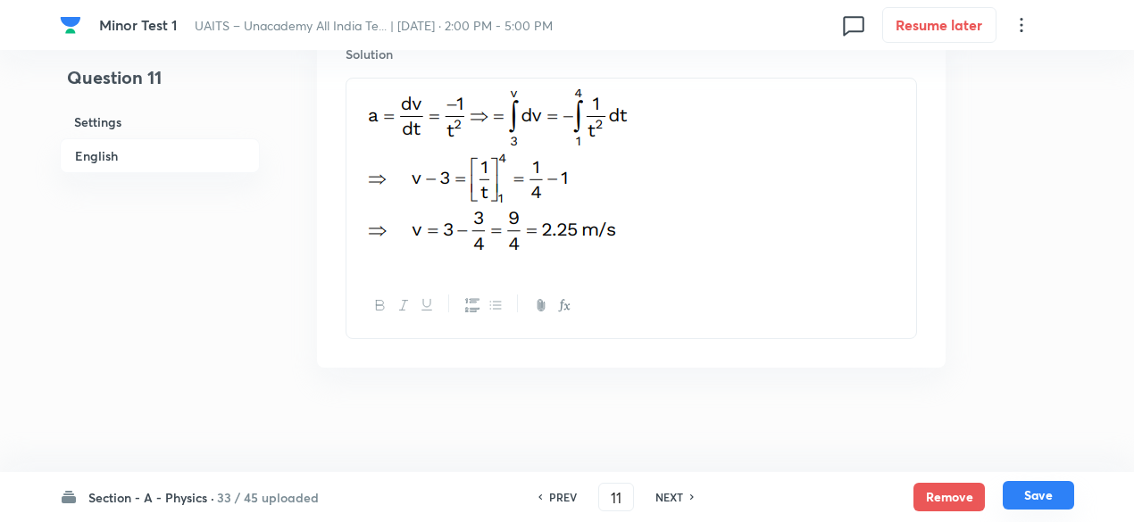
click at [1062, 484] on button "Save" at bounding box center [1037, 495] width 71 height 29
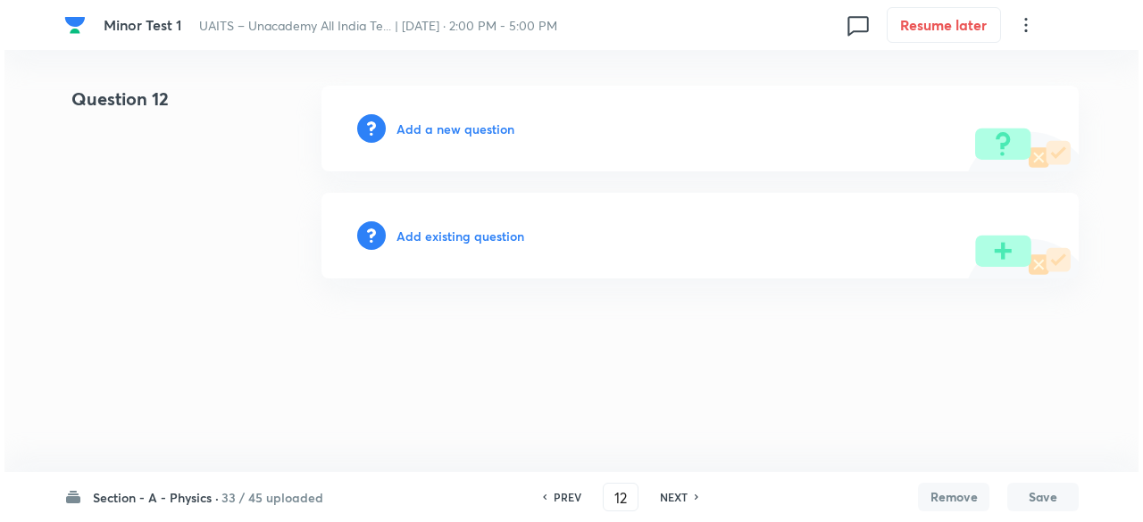
scroll to position [0, 0]
click at [483, 242] on h6 "Add existing question" at bounding box center [460, 236] width 128 height 19
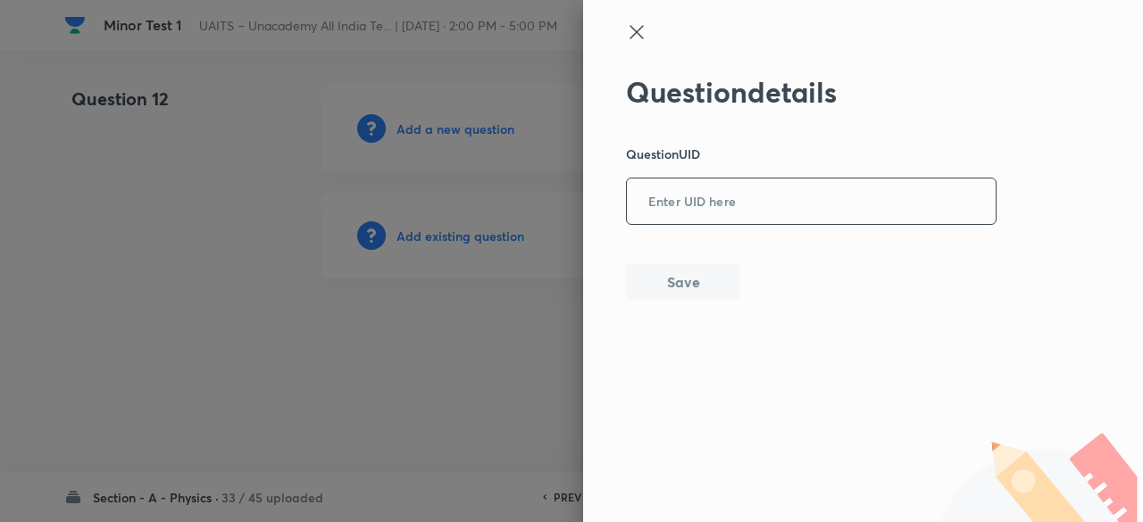
click at [709, 224] on div "​" at bounding box center [811, 201] width 370 height 47
paste input "MFIDV"
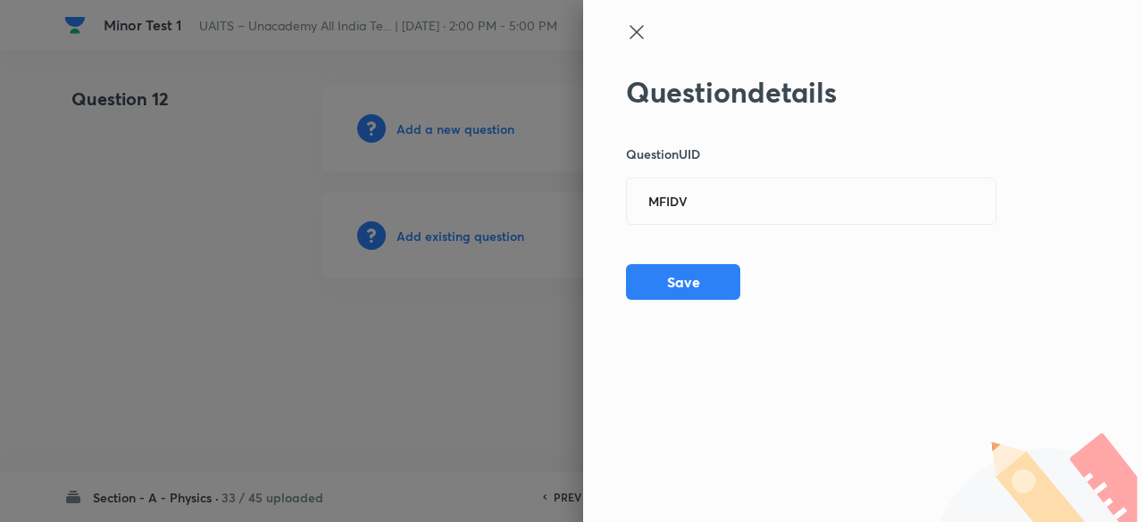
click at [478, 231] on div at bounding box center [571, 261] width 1143 height 522
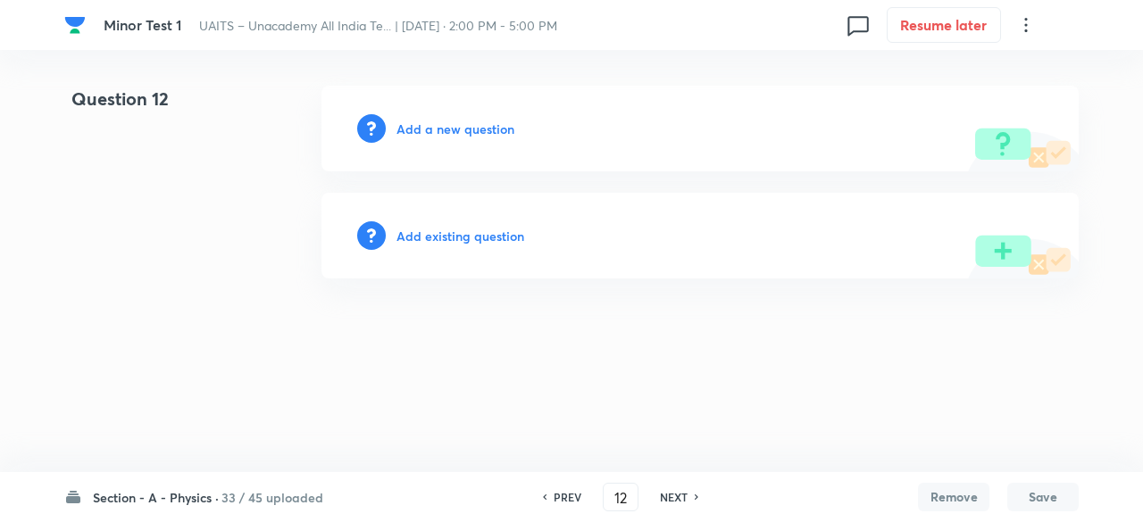
click at [478, 231] on h6 "Add existing question" at bounding box center [460, 236] width 128 height 19
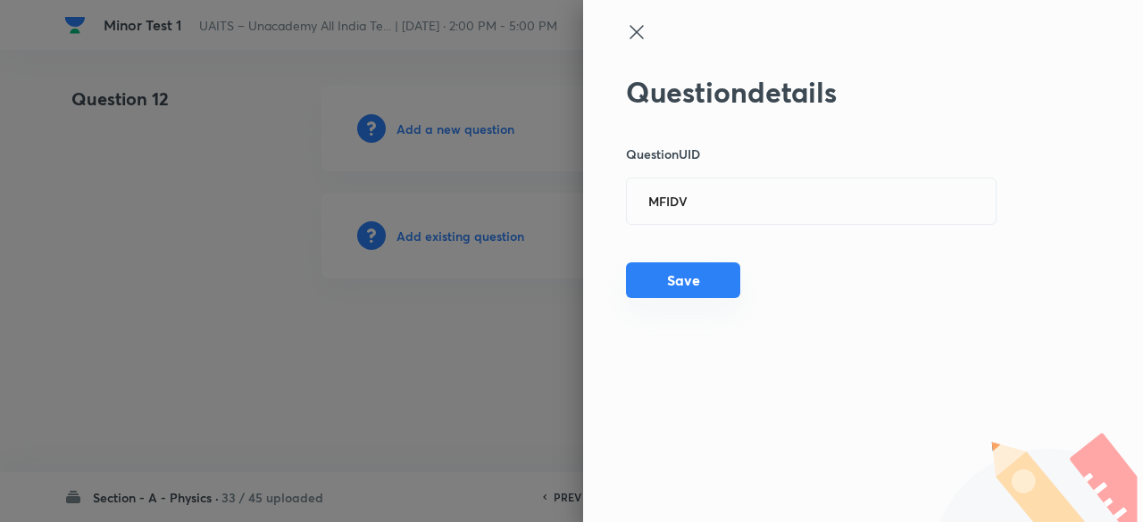
click at [693, 287] on button "Save" at bounding box center [683, 280] width 114 height 36
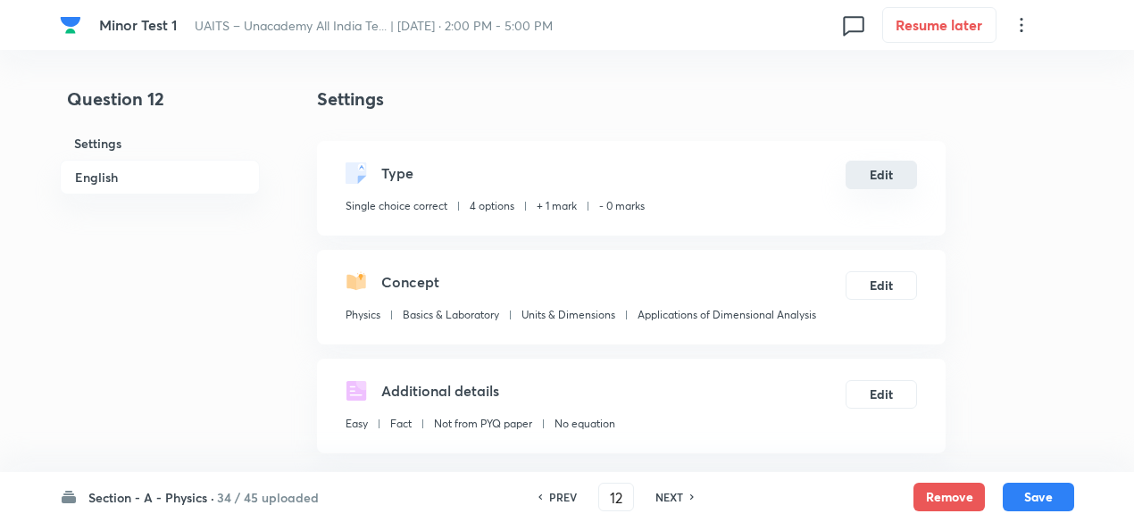
click at [894, 179] on button "Edit" at bounding box center [880, 175] width 71 height 29
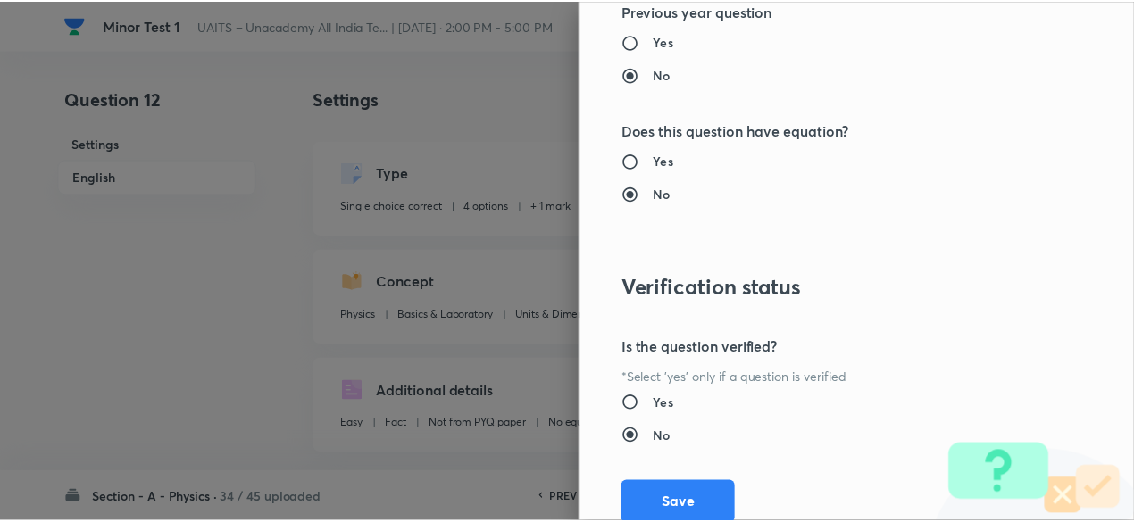
scroll to position [1906, 0]
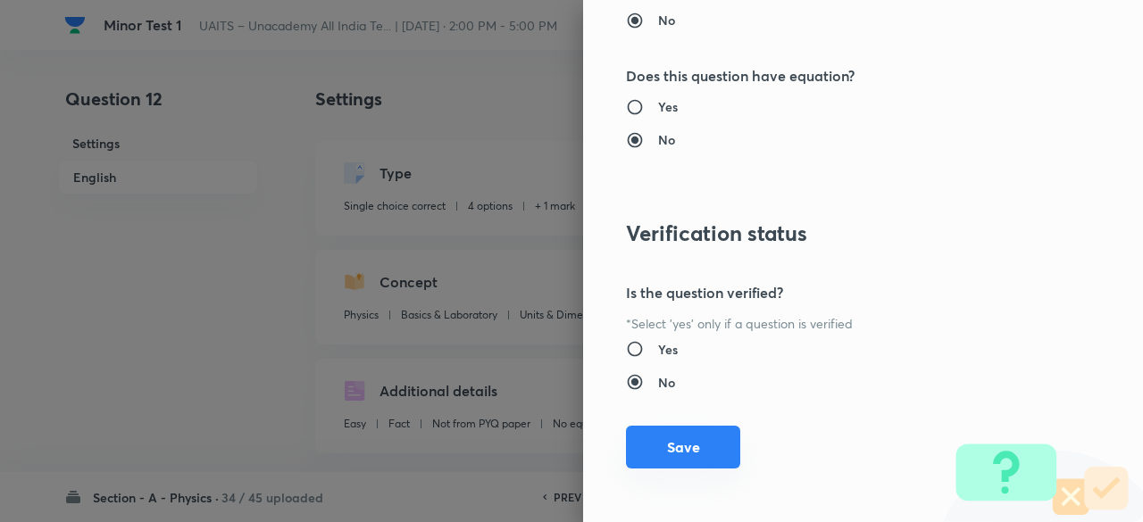
click at [686, 435] on button "Save" at bounding box center [683, 447] width 114 height 43
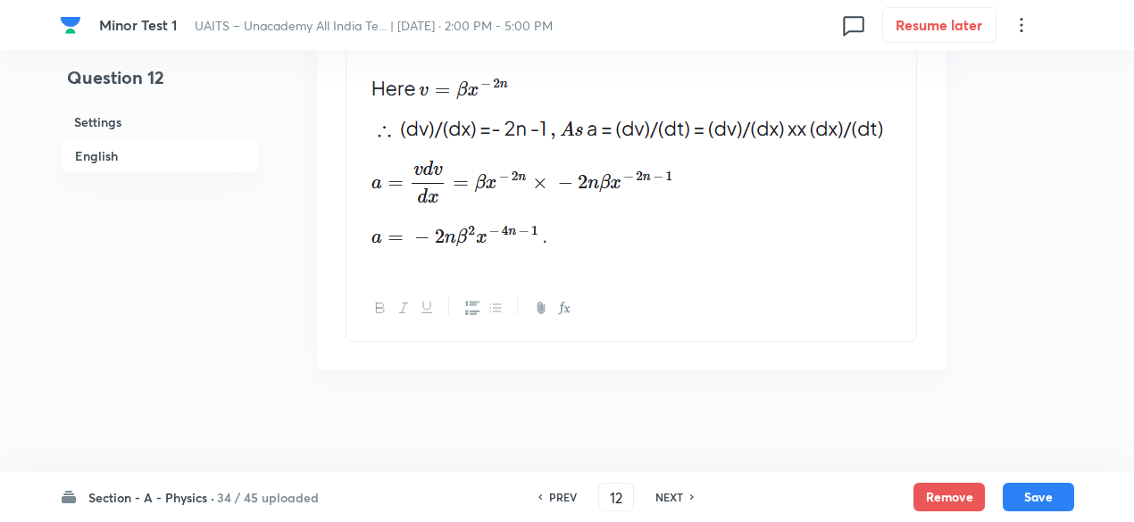
scroll to position [2150, 0]
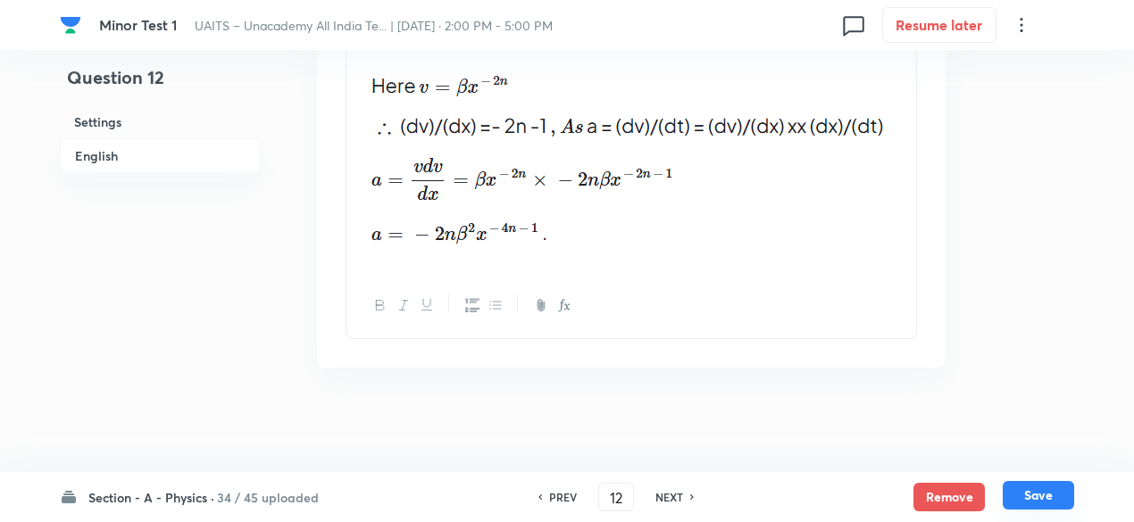
click at [1044, 502] on button "Save" at bounding box center [1037, 495] width 71 height 29
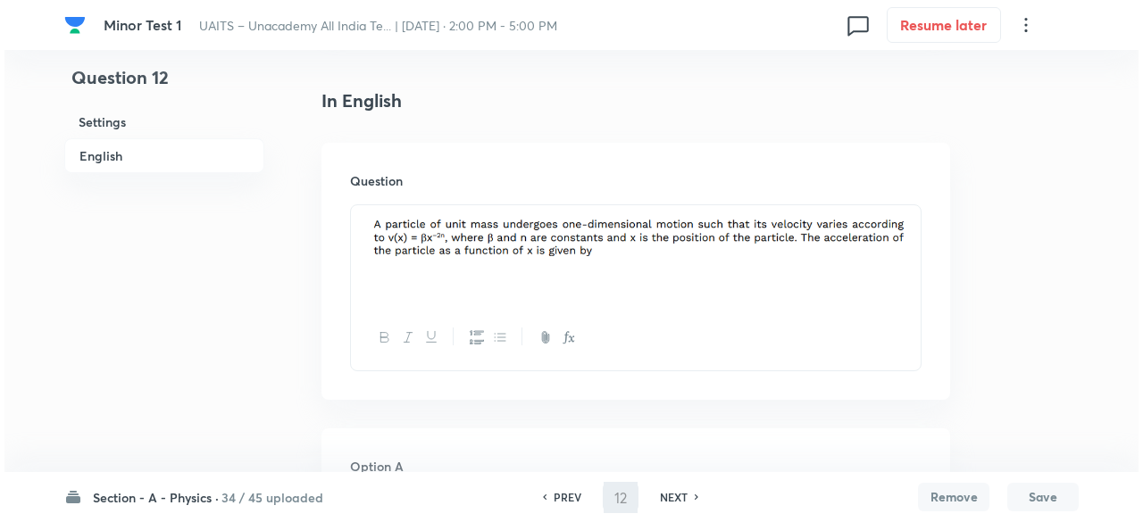
scroll to position [0, 0]
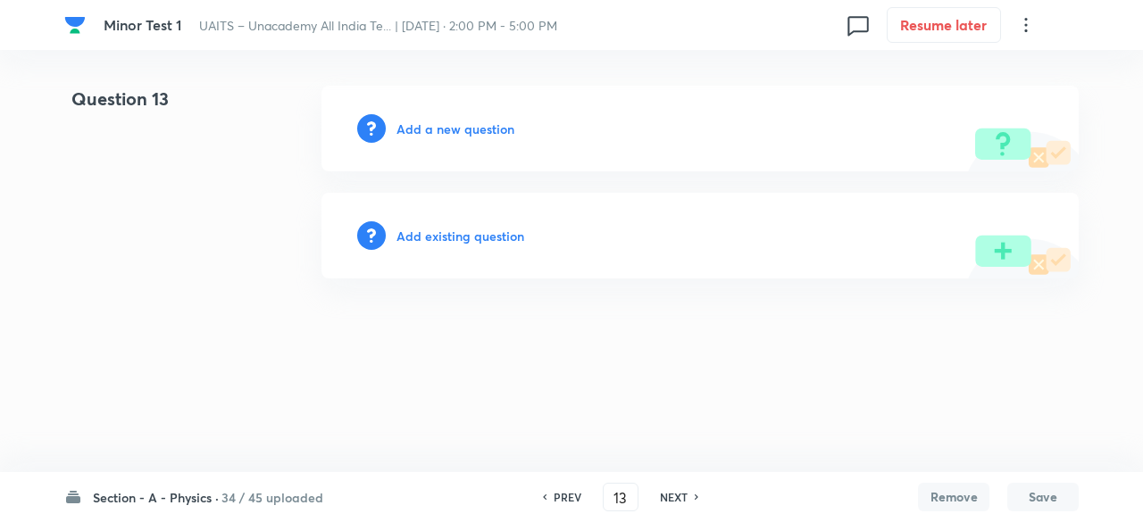
click at [491, 230] on h6 "Add existing question" at bounding box center [460, 236] width 128 height 19
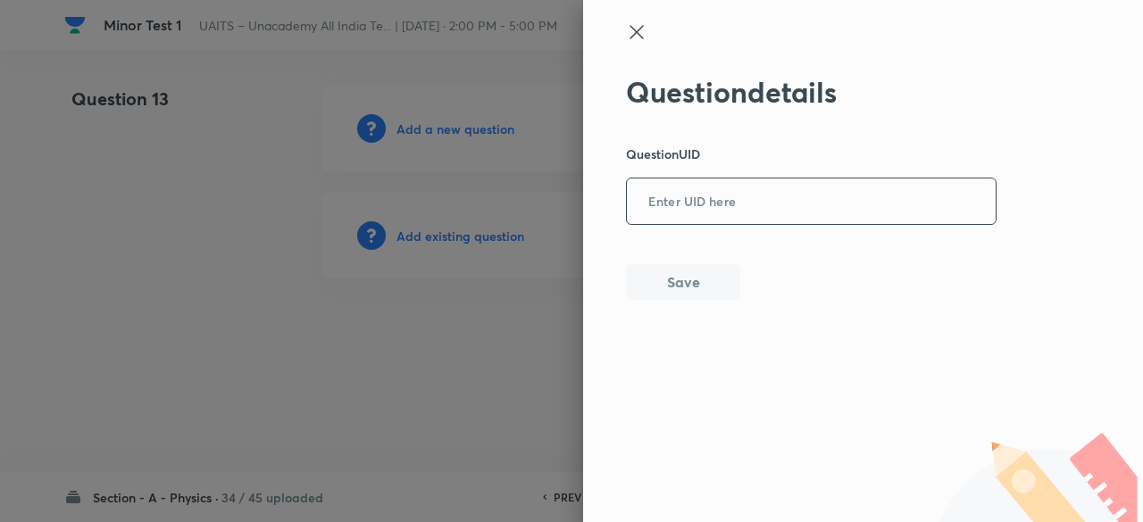
click at [653, 197] on input "text" at bounding box center [811, 202] width 369 height 44
paste input "8UM3H"
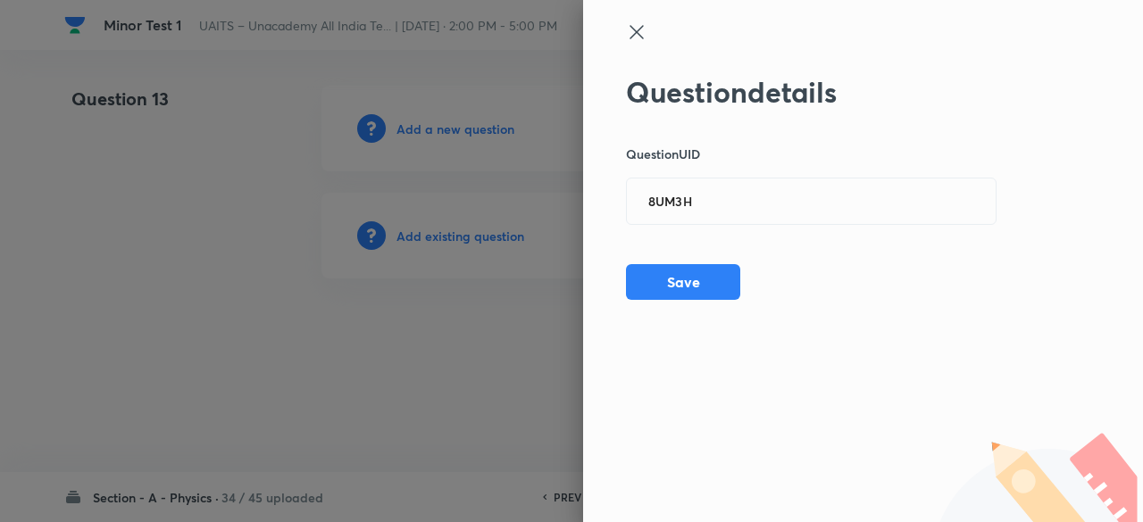
click at [465, 240] on div at bounding box center [571, 261] width 1143 height 522
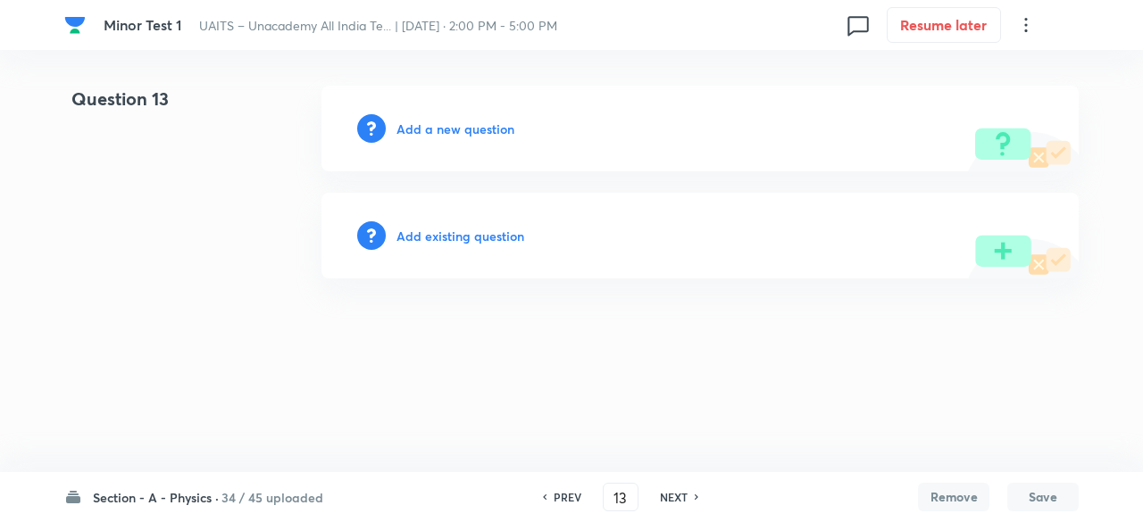
click at [465, 240] on h6 "Add existing question" at bounding box center [460, 236] width 128 height 19
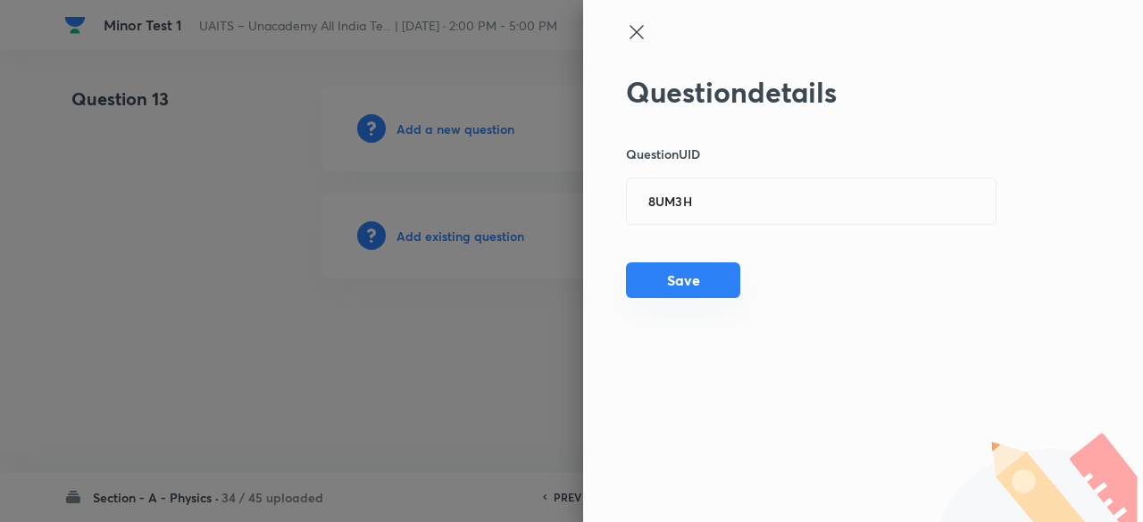
click at [650, 278] on button "Save" at bounding box center [683, 280] width 114 height 36
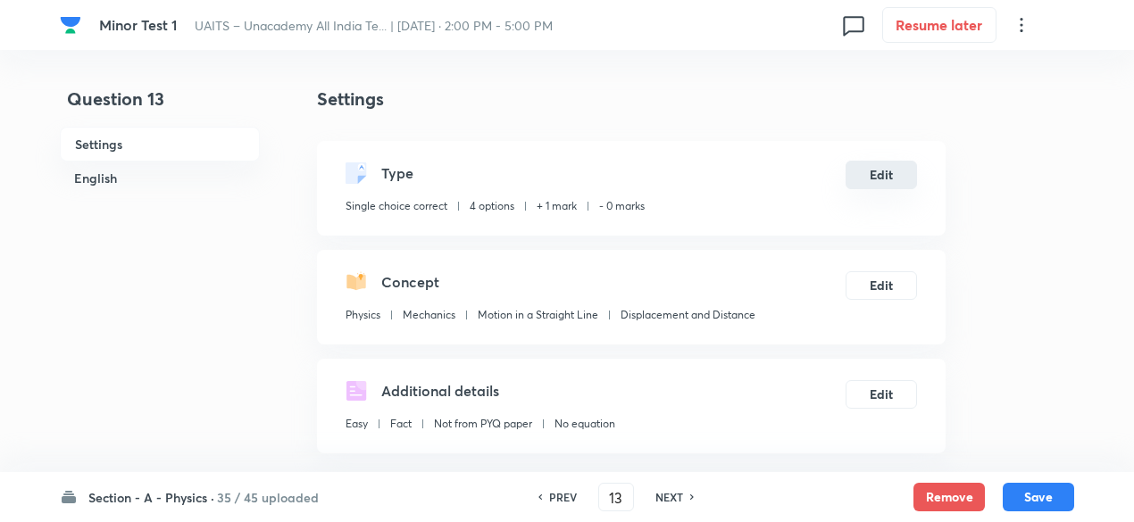
click at [886, 176] on button "Edit" at bounding box center [880, 175] width 71 height 29
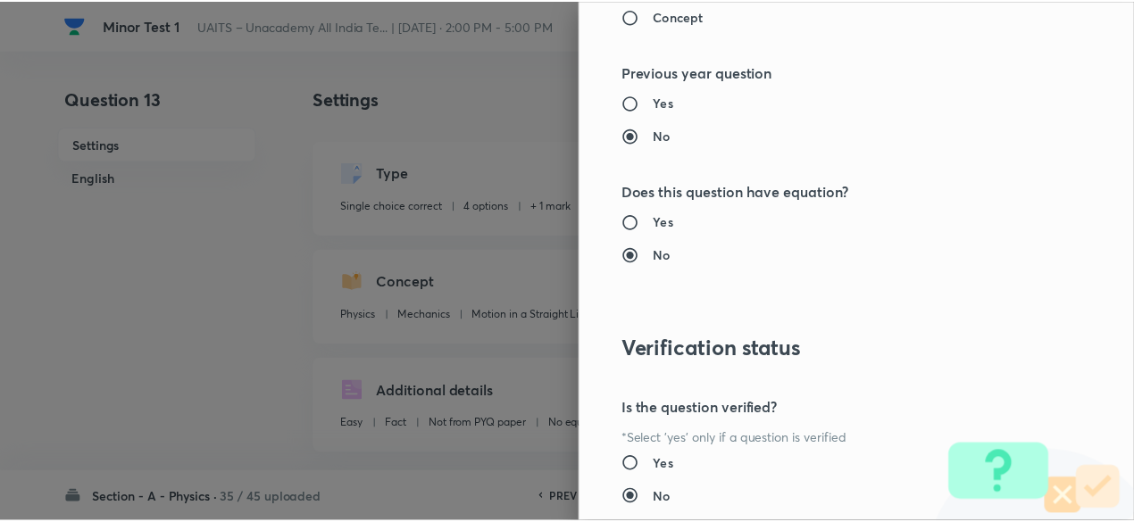
scroll to position [1906, 0]
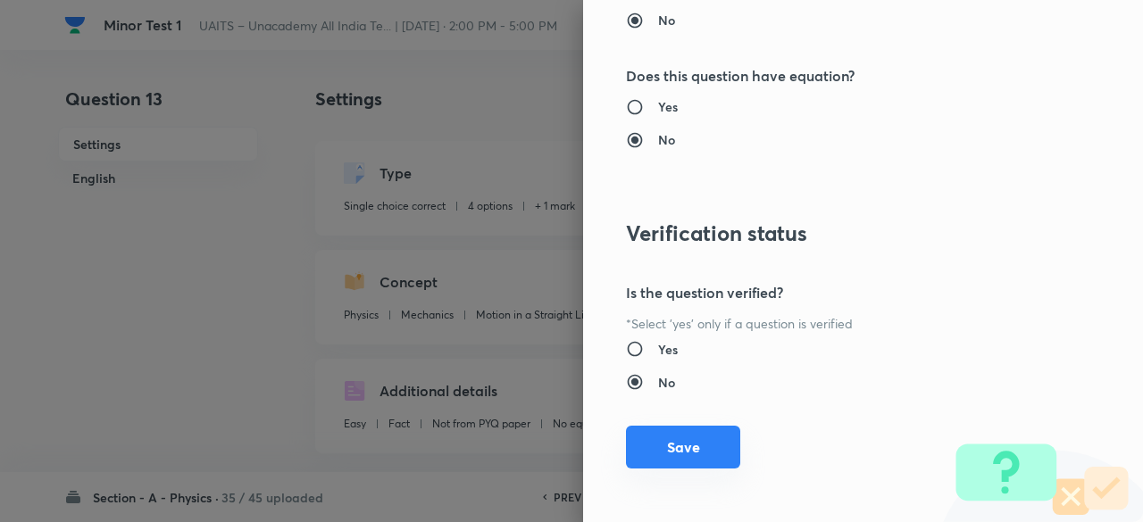
click at [678, 444] on button "Save" at bounding box center [683, 447] width 114 height 43
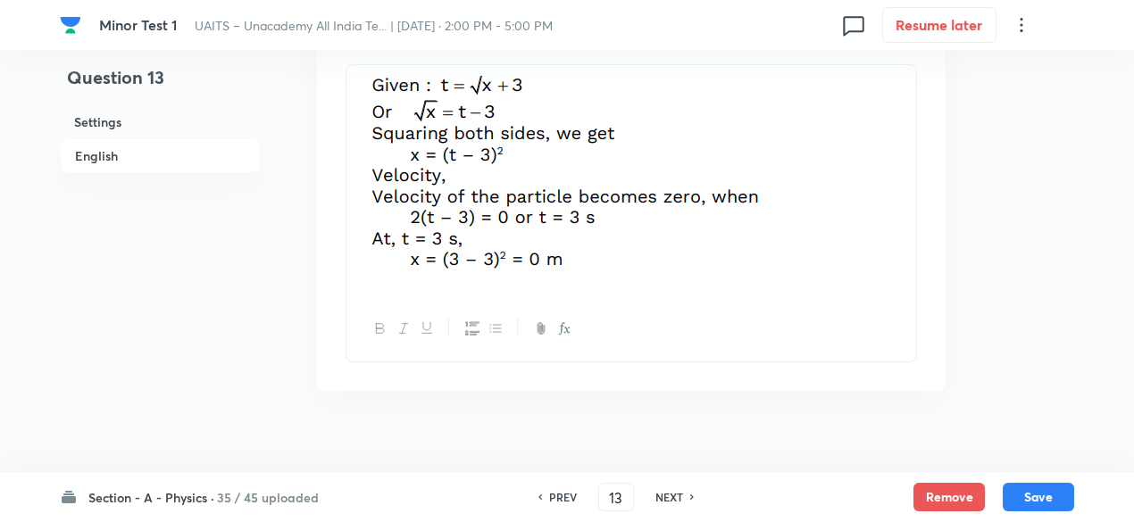
scroll to position [2024, 0]
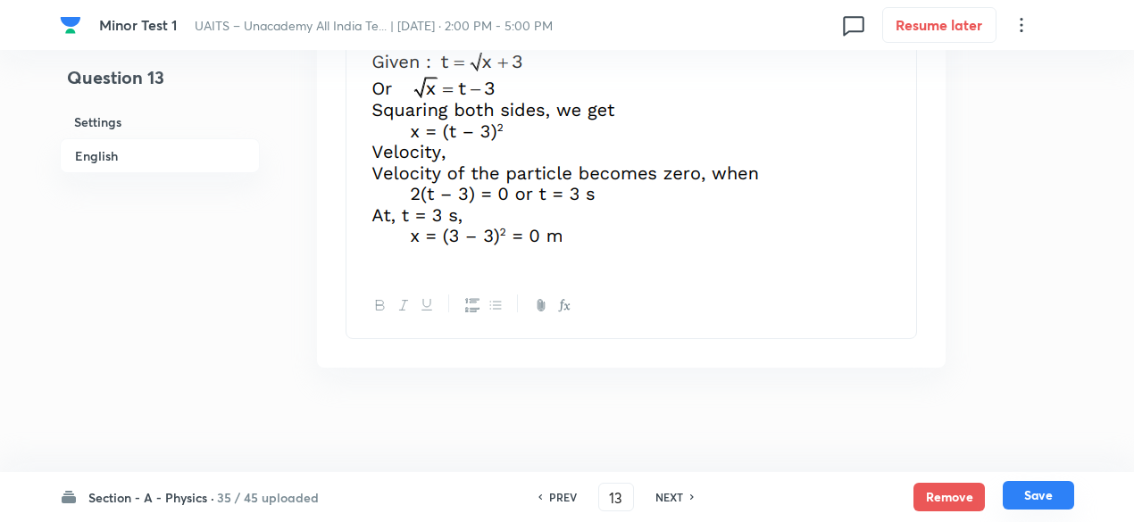
click at [1042, 501] on button "Save" at bounding box center [1037, 495] width 71 height 29
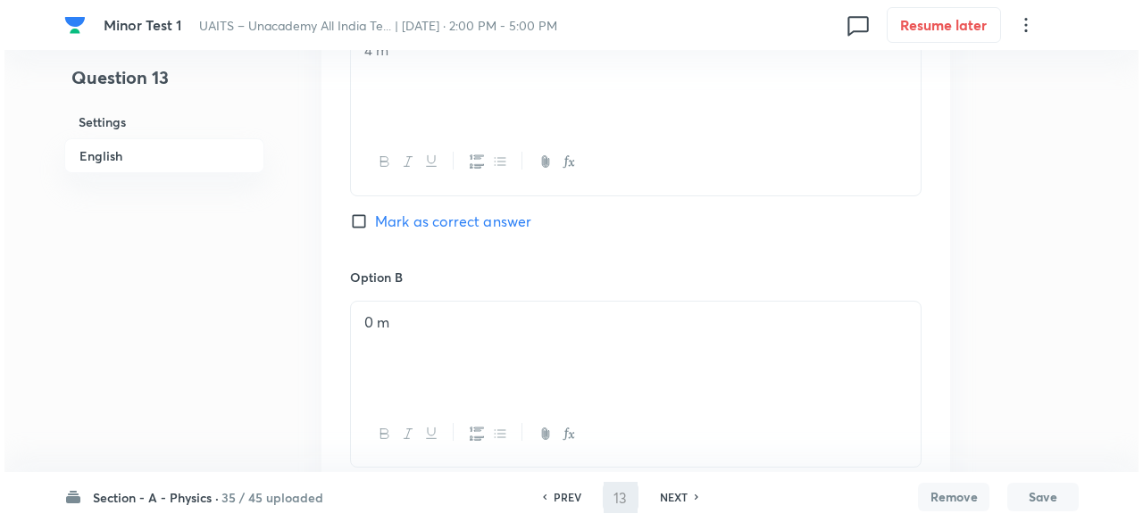
scroll to position [0, 0]
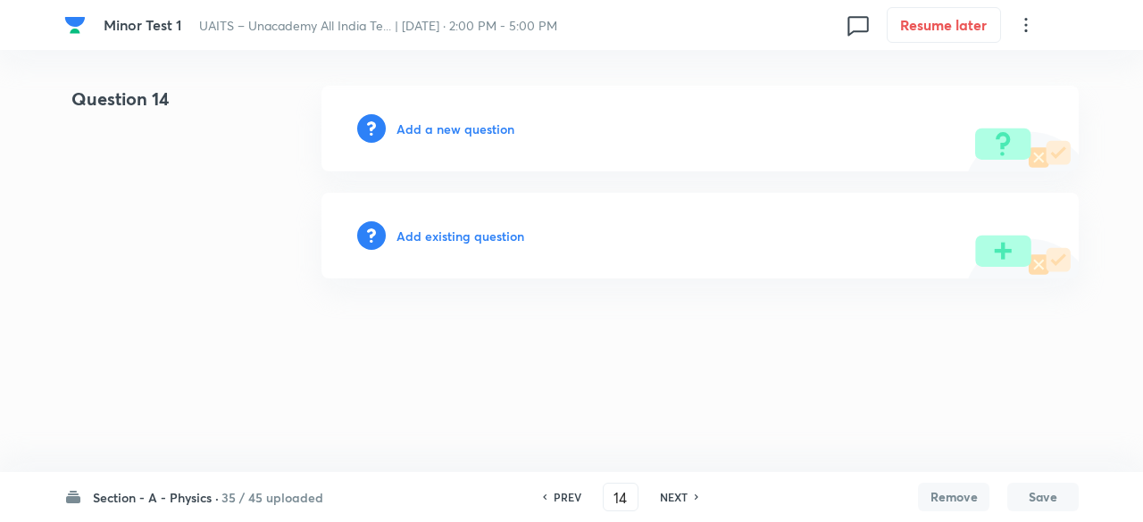
click at [478, 233] on h6 "Add existing question" at bounding box center [460, 236] width 128 height 19
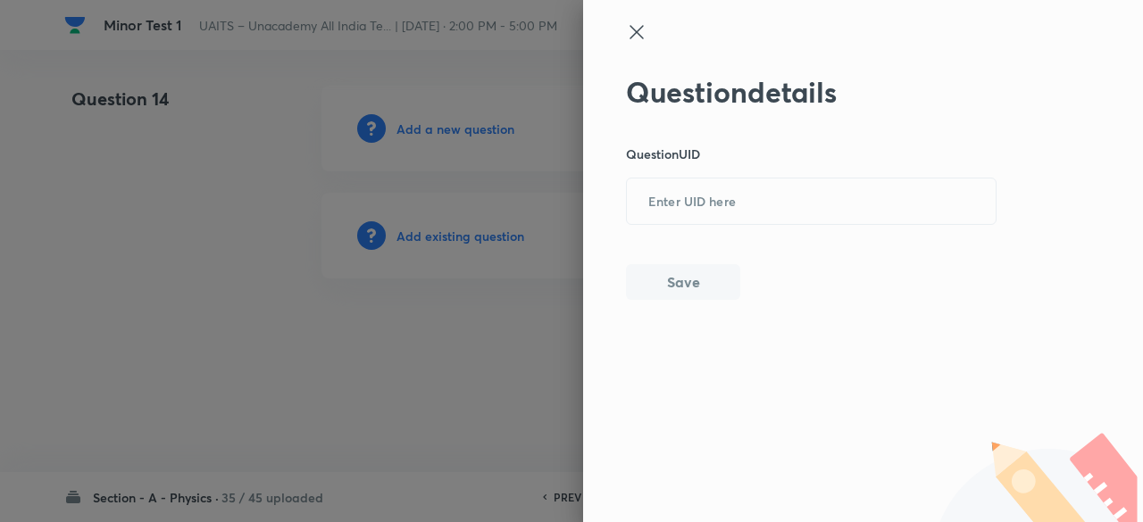
click at [672, 231] on div "Question details Question UID ​ Save" at bounding box center [811, 187] width 371 height 225
click at [675, 207] on input "text" at bounding box center [811, 202] width 369 height 44
paste input "FNEOX"
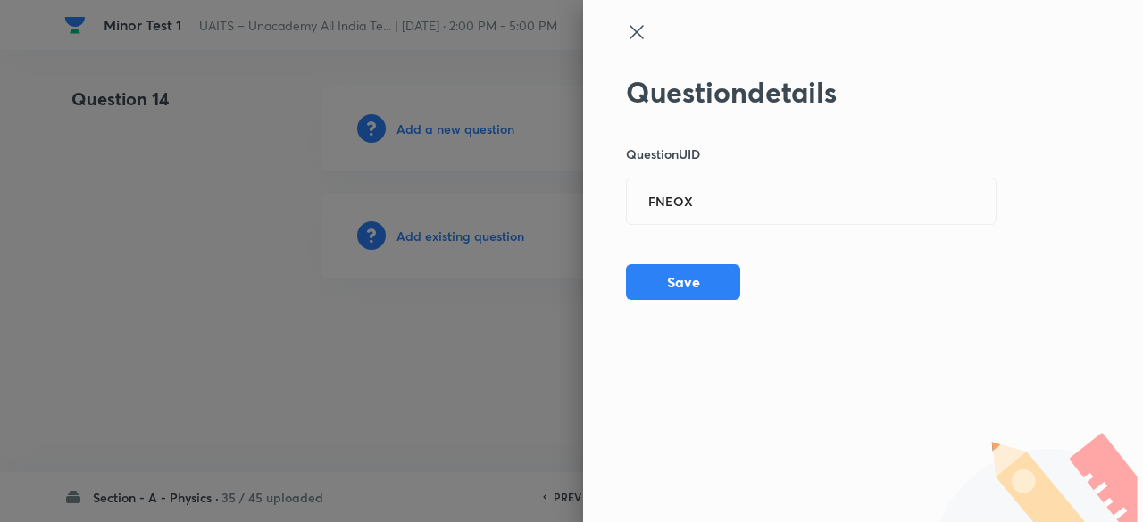
click at [509, 226] on div at bounding box center [571, 261] width 1143 height 522
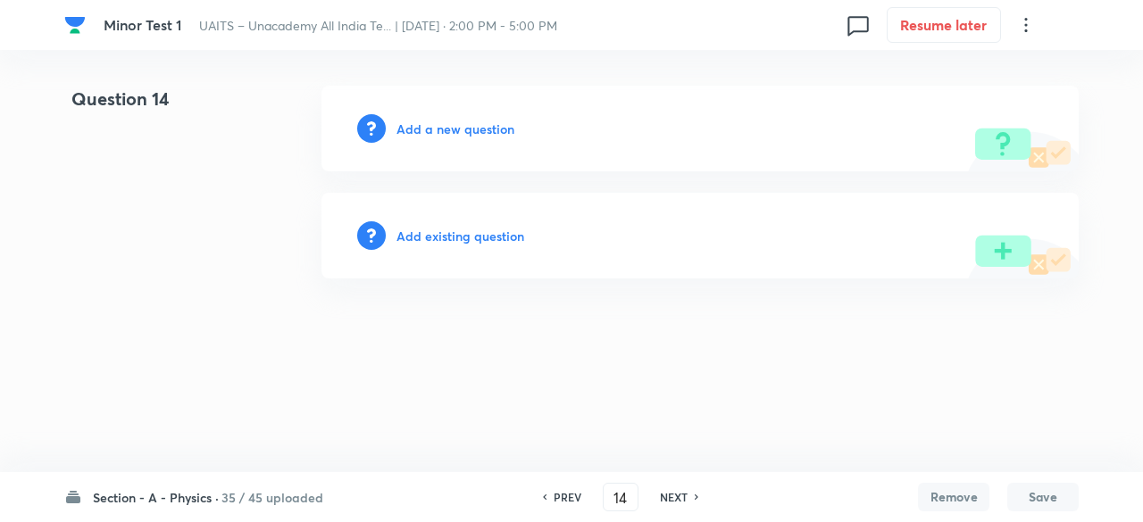
click at [507, 234] on h6 "Add existing question" at bounding box center [460, 236] width 128 height 19
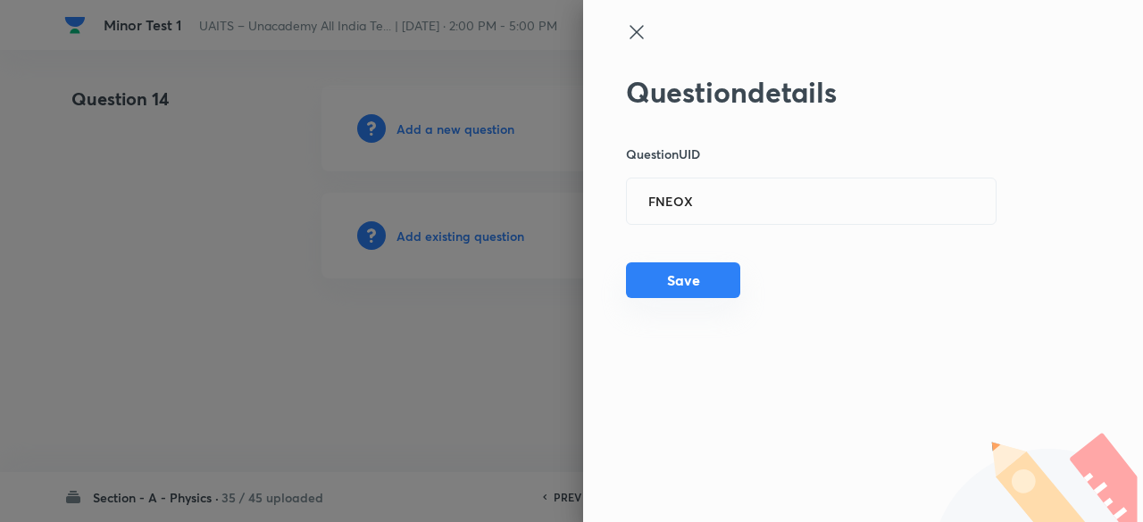
click at [684, 284] on button "Save" at bounding box center [683, 280] width 114 height 36
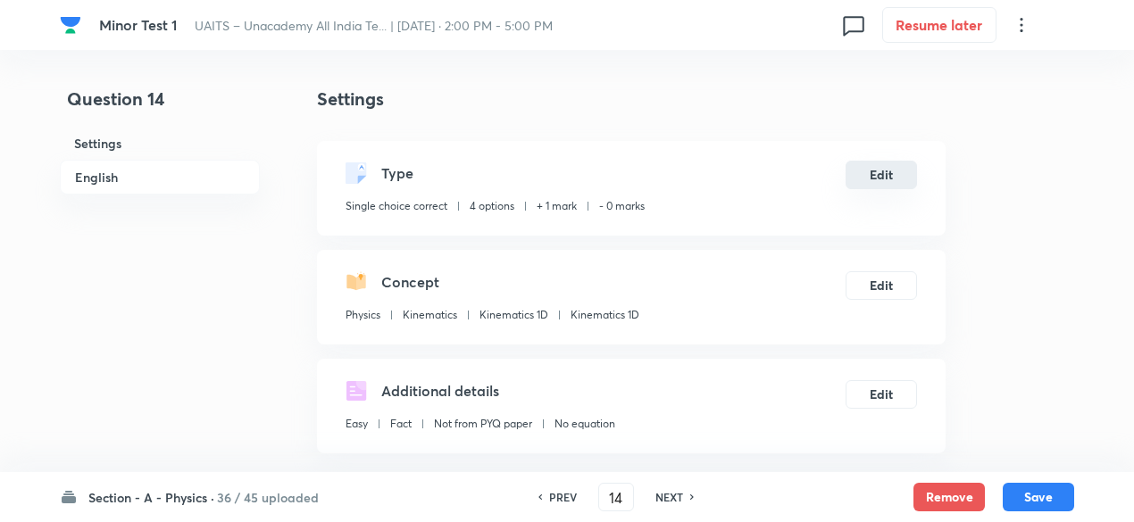
click at [868, 173] on button "Edit" at bounding box center [880, 175] width 71 height 29
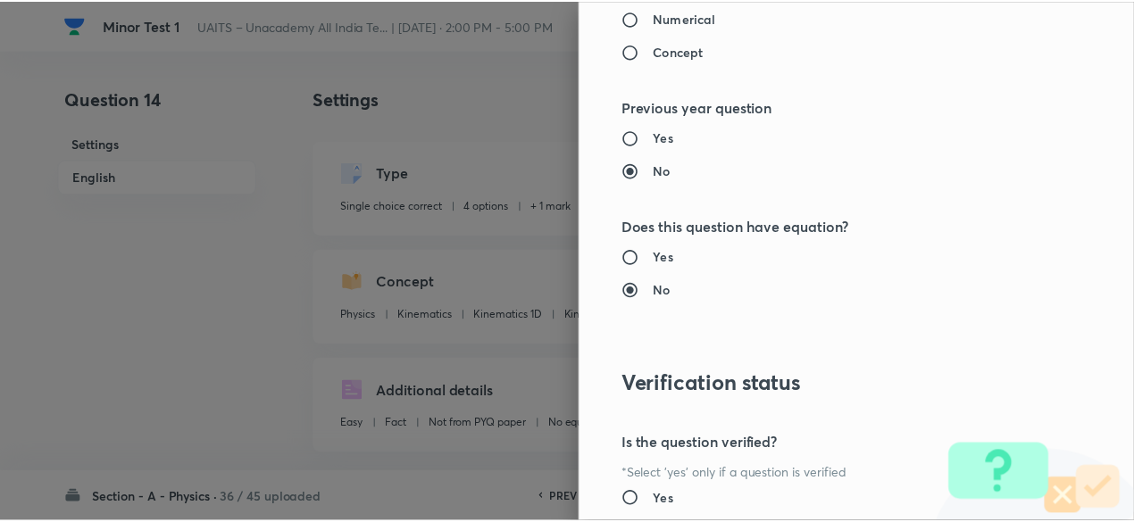
scroll to position [1906, 0]
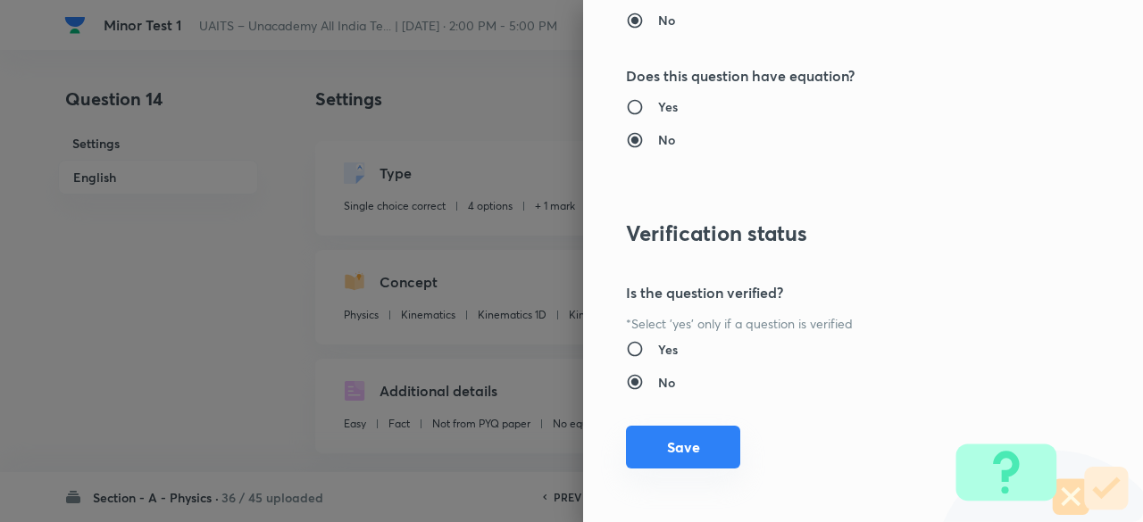
click at [688, 433] on button "Save" at bounding box center [683, 447] width 114 height 43
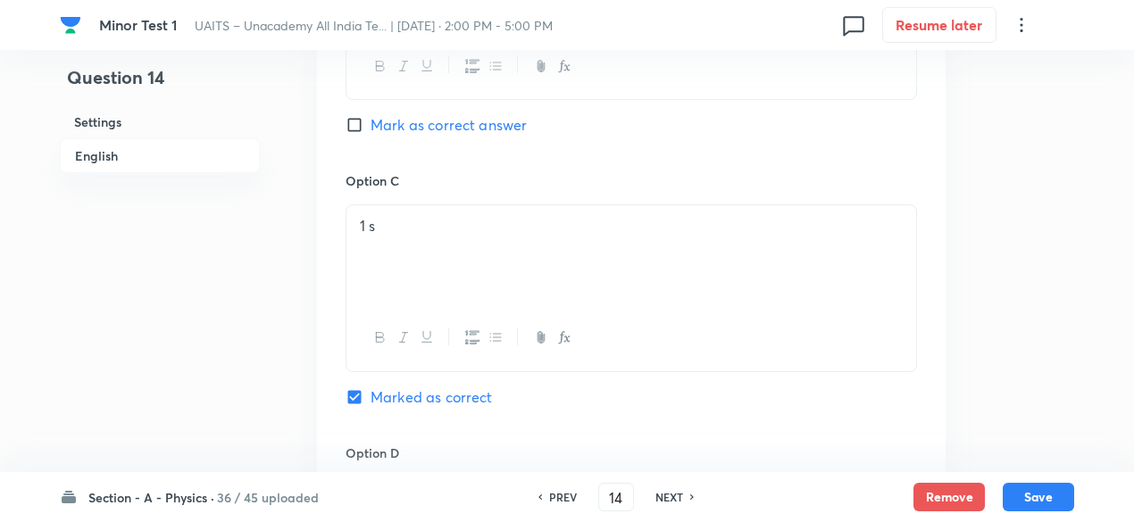
scroll to position [1893, 0]
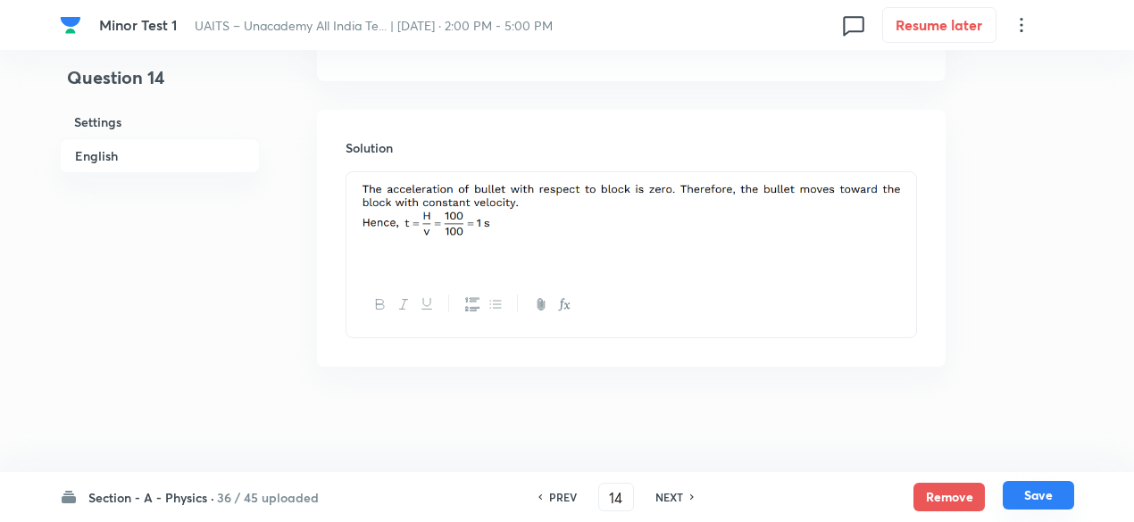
click at [1045, 504] on button "Save" at bounding box center [1037, 495] width 71 height 29
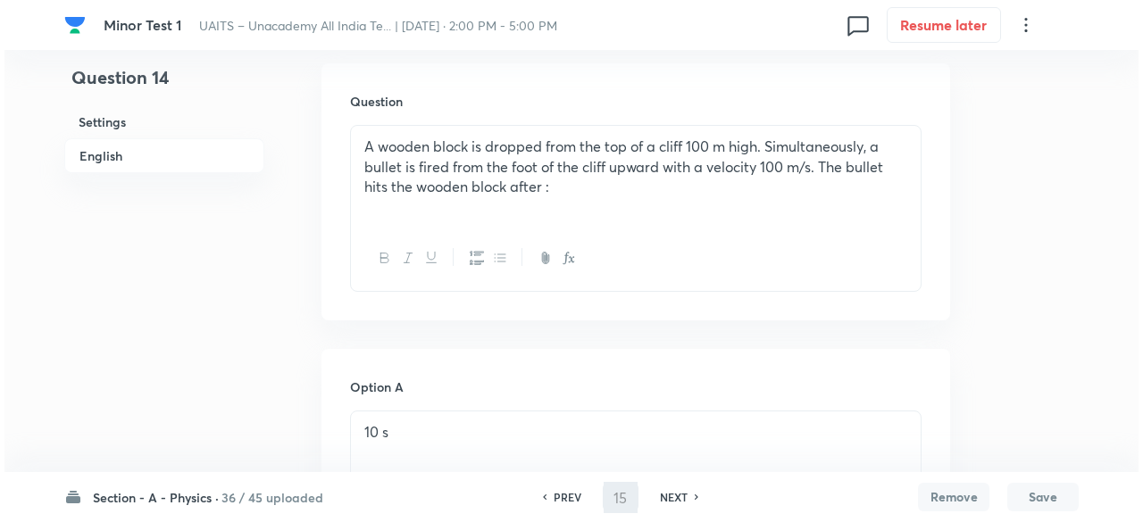
scroll to position [0, 0]
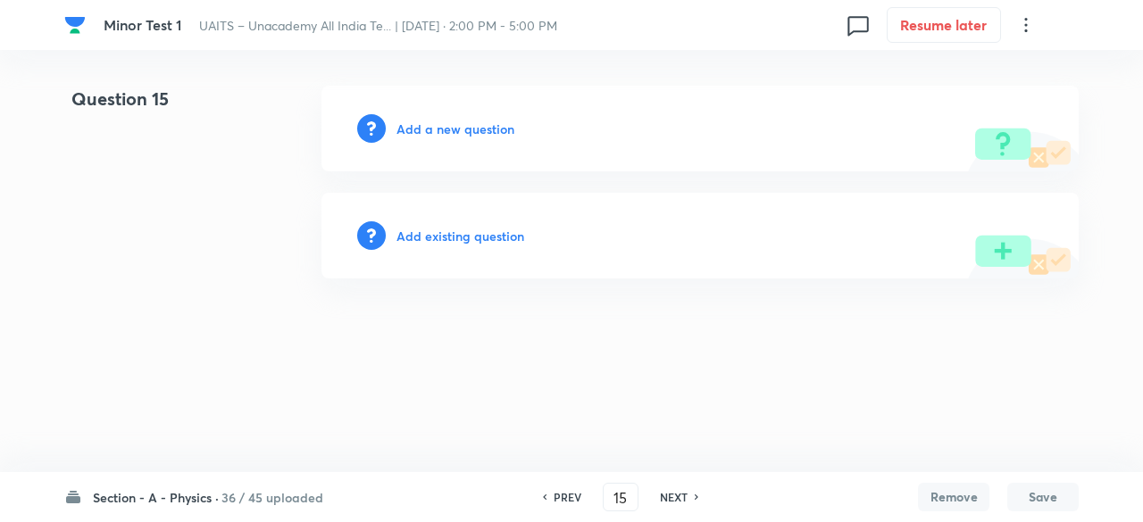
click at [489, 234] on h6 "Add existing question" at bounding box center [460, 236] width 128 height 19
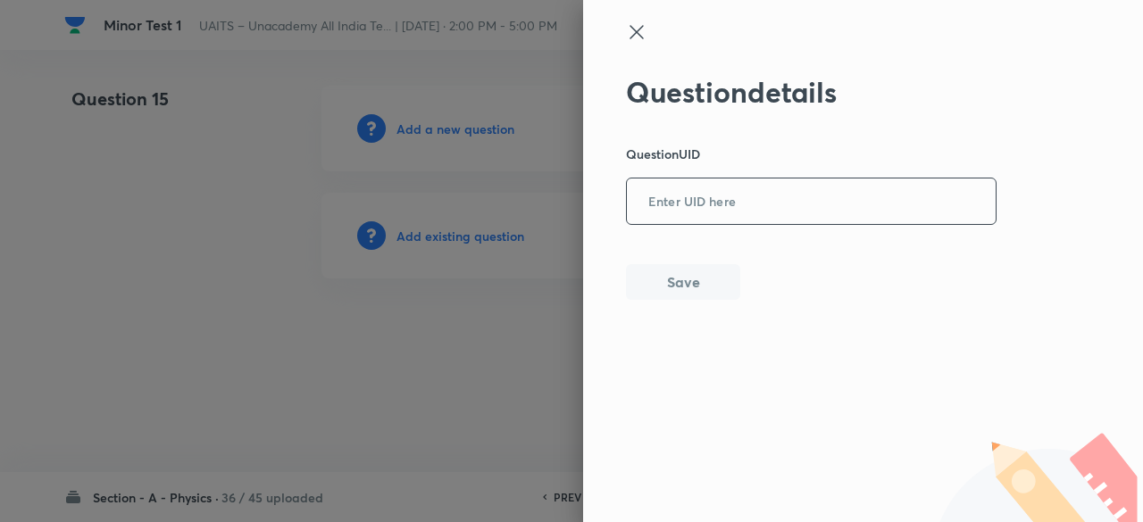
click at [784, 203] on input "text" at bounding box center [811, 202] width 369 height 44
paste input "LQ805"
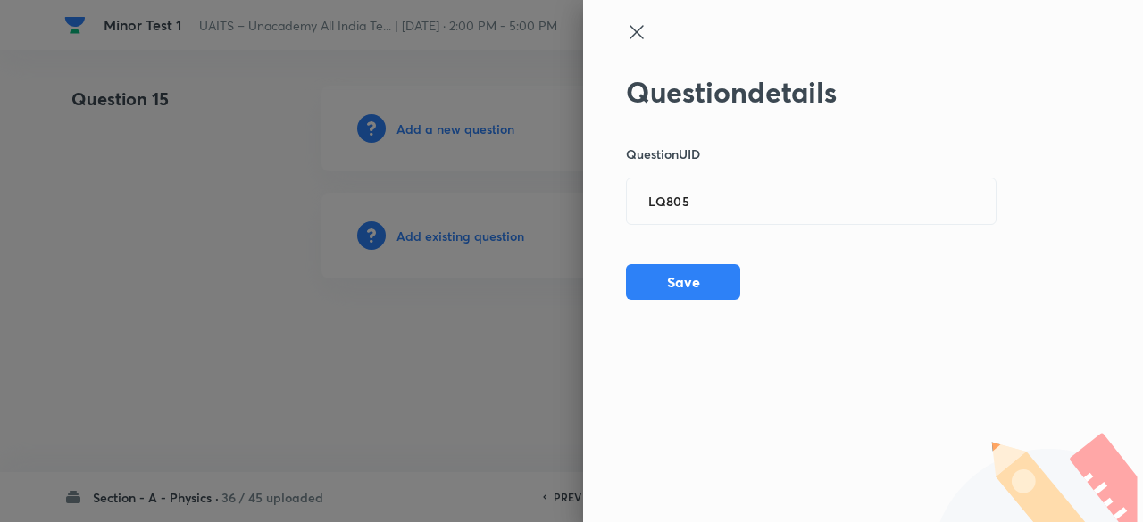
click at [487, 232] on div at bounding box center [571, 261] width 1143 height 522
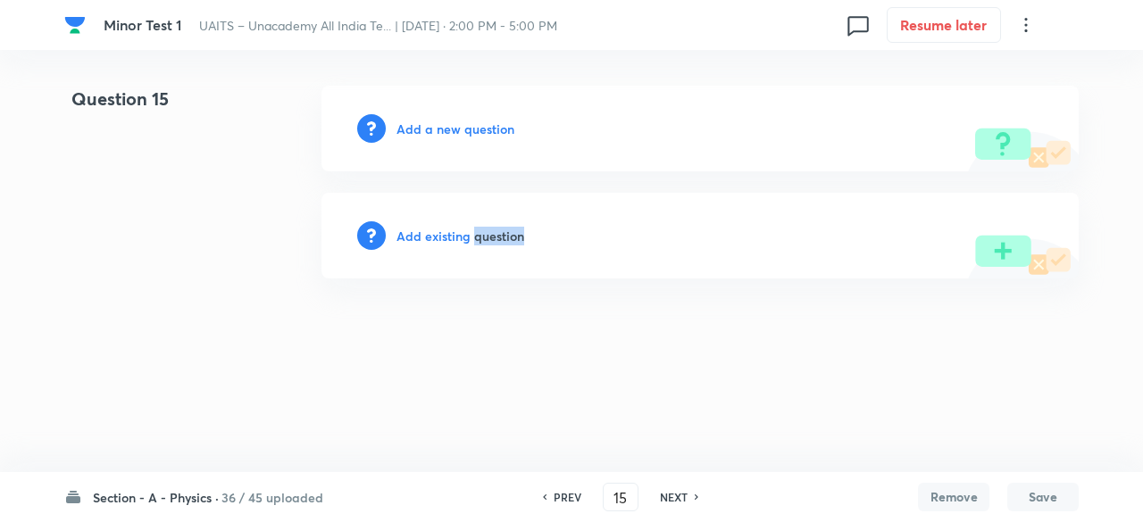
click at [487, 232] on h6 "Add existing question" at bounding box center [460, 236] width 128 height 19
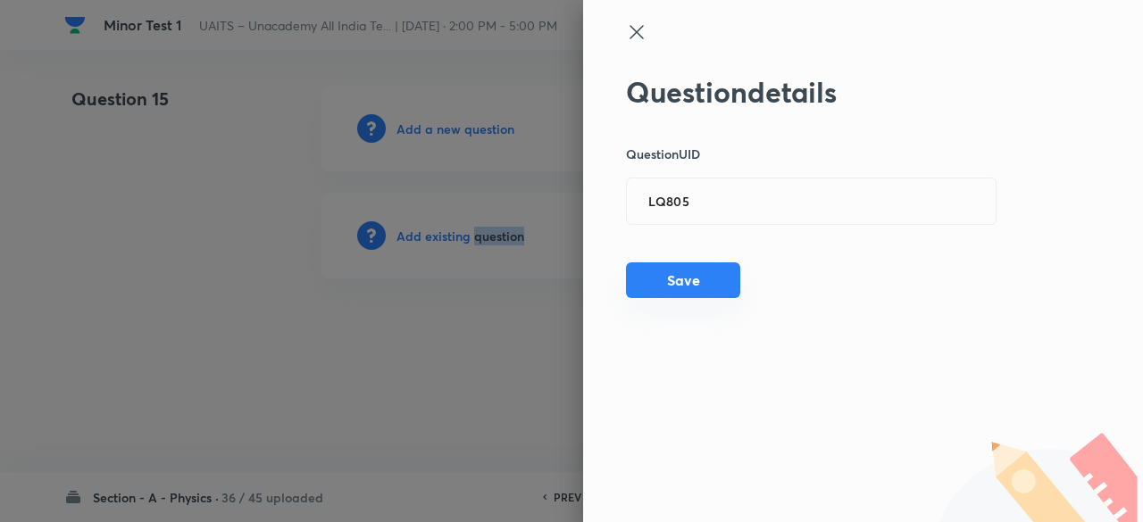
click at [701, 292] on button "Save" at bounding box center [683, 280] width 114 height 36
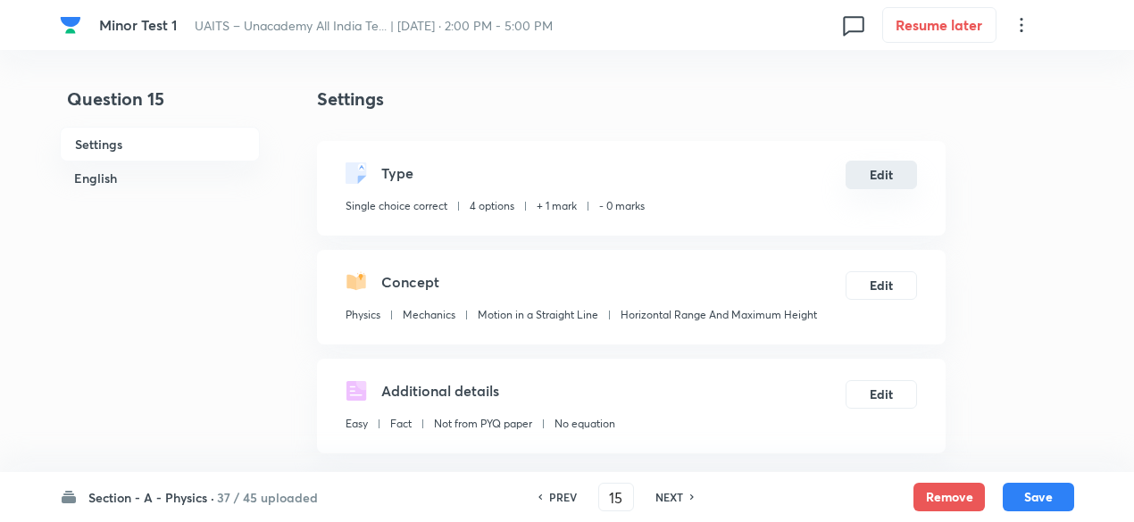
click at [891, 182] on button "Edit" at bounding box center [880, 175] width 71 height 29
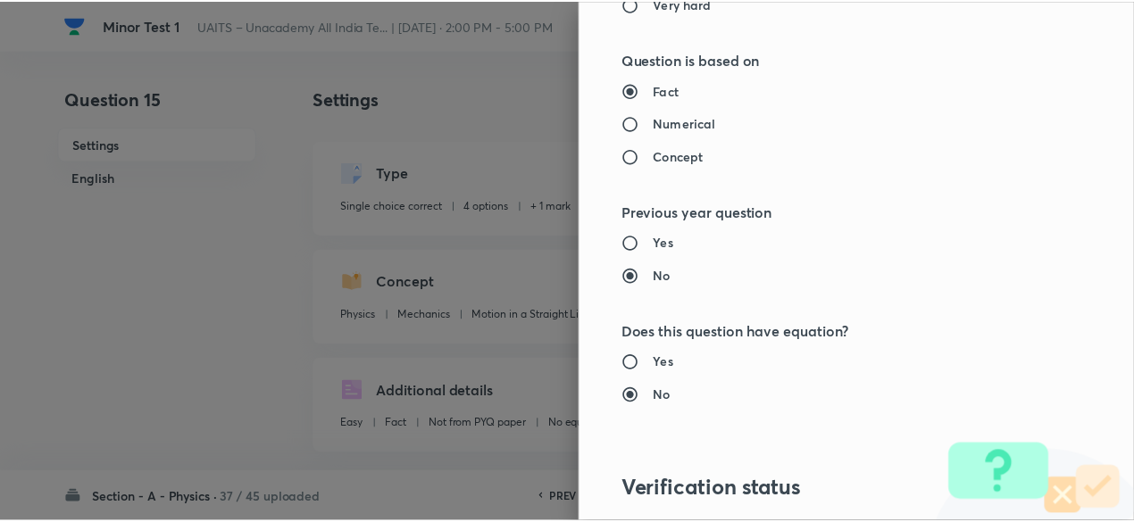
scroll to position [1906, 0]
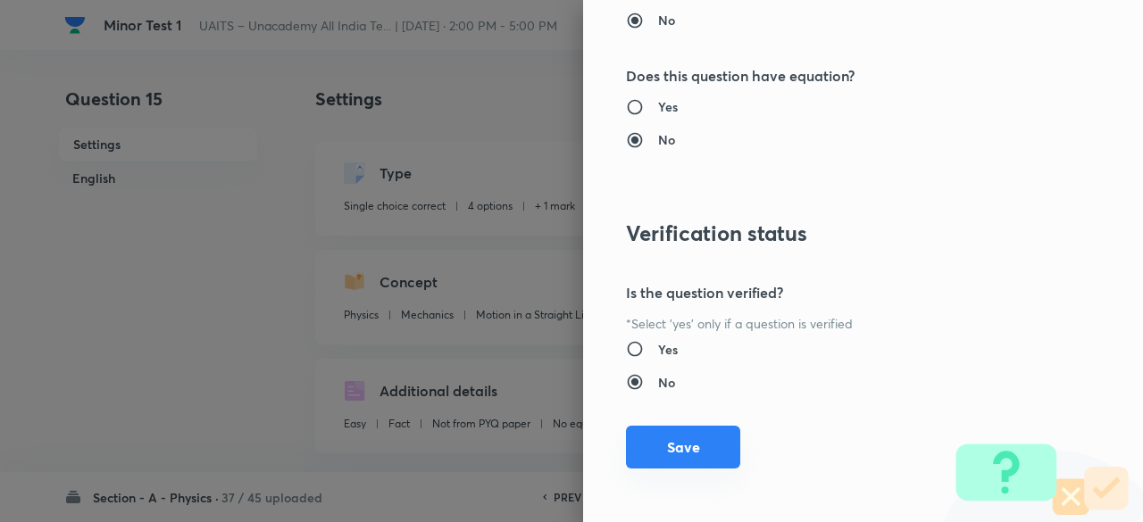
click at [703, 447] on button "Save" at bounding box center [683, 447] width 114 height 43
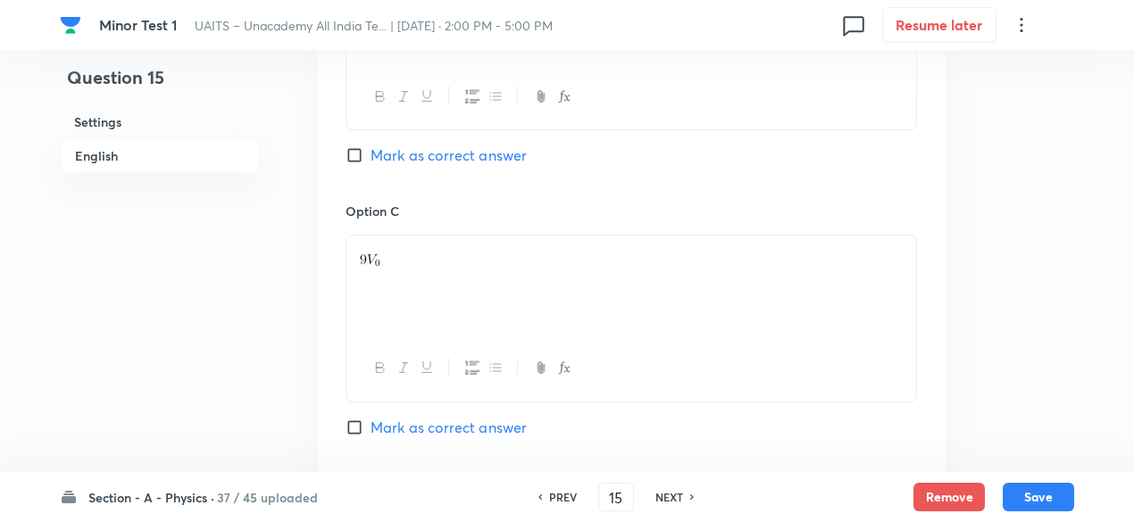
scroll to position [1893, 0]
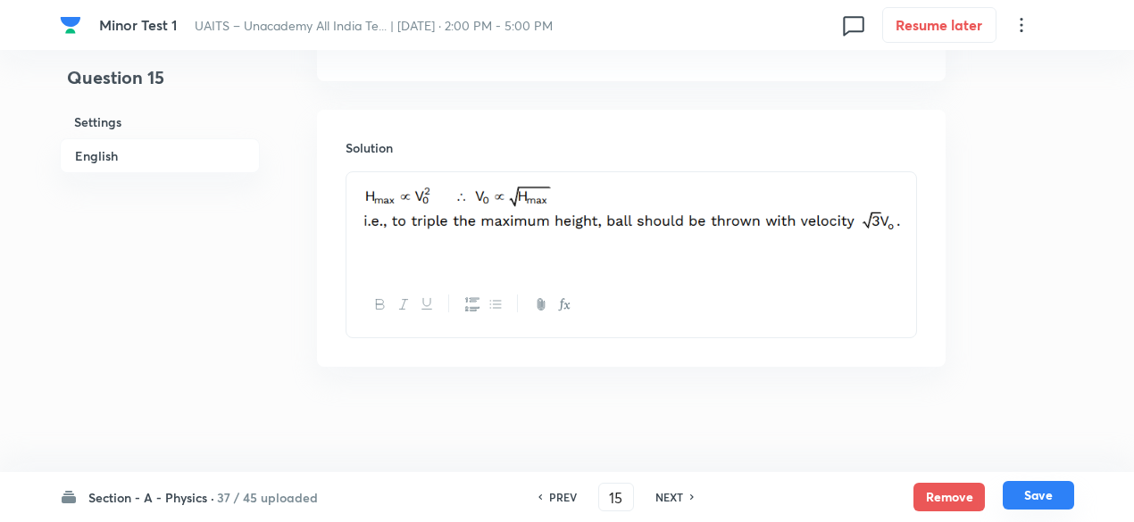
click at [1037, 497] on button "Save" at bounding box center [1037, 495] width 71 height 29
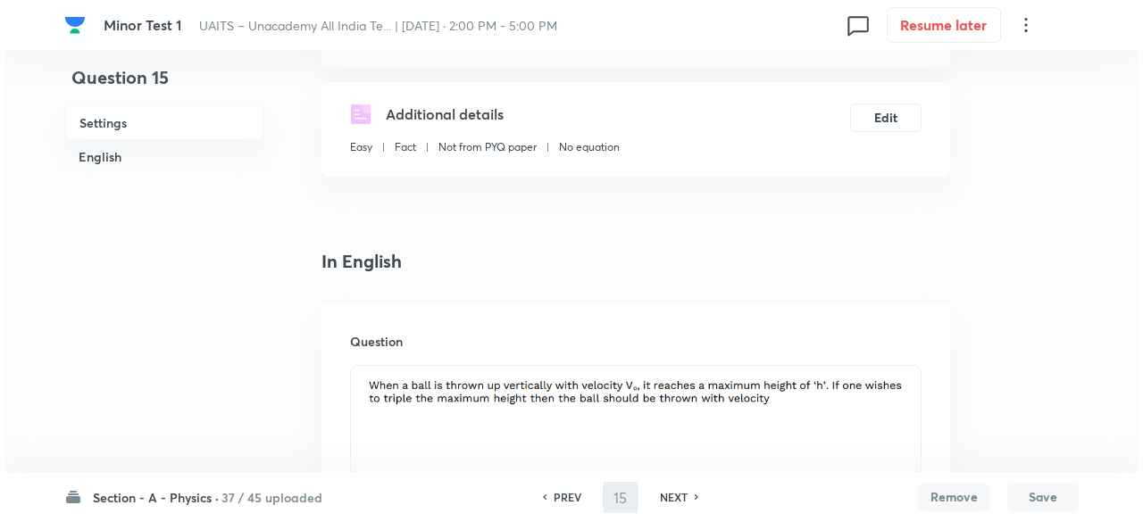
scroll to position [0, 0]
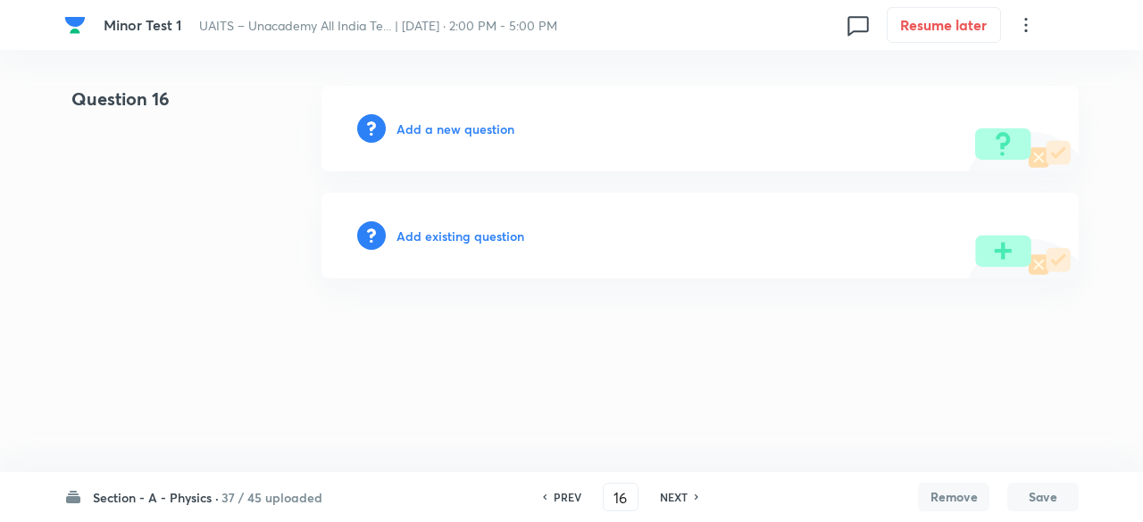
click at [445, 230] on h6 "Add existing question" at bounding box center [460, 236] width 128 height 19
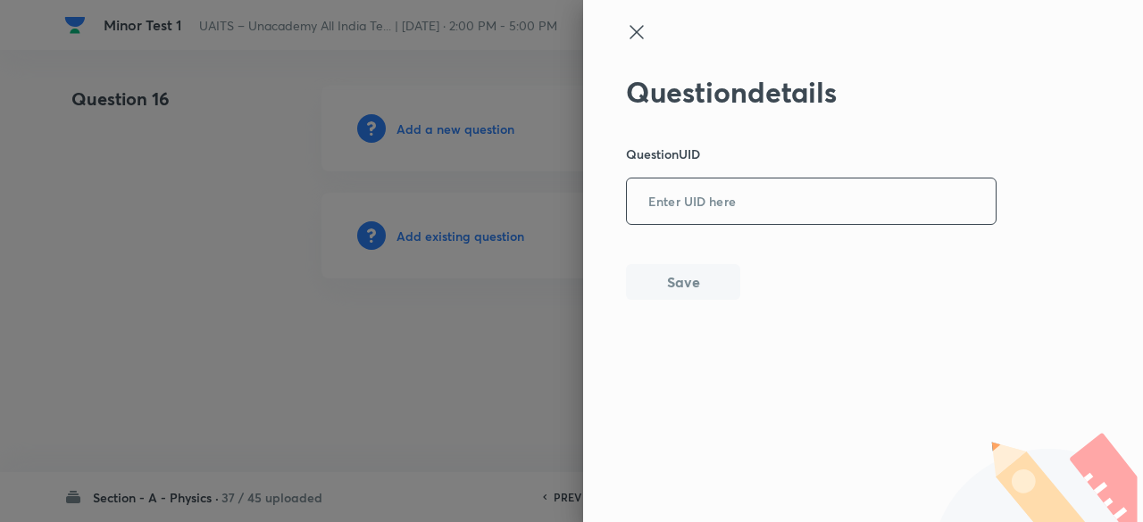
click at [823, 194] on input "text" at bounding box center [811, 202] width 369 height 44
paste input "JIDIW"
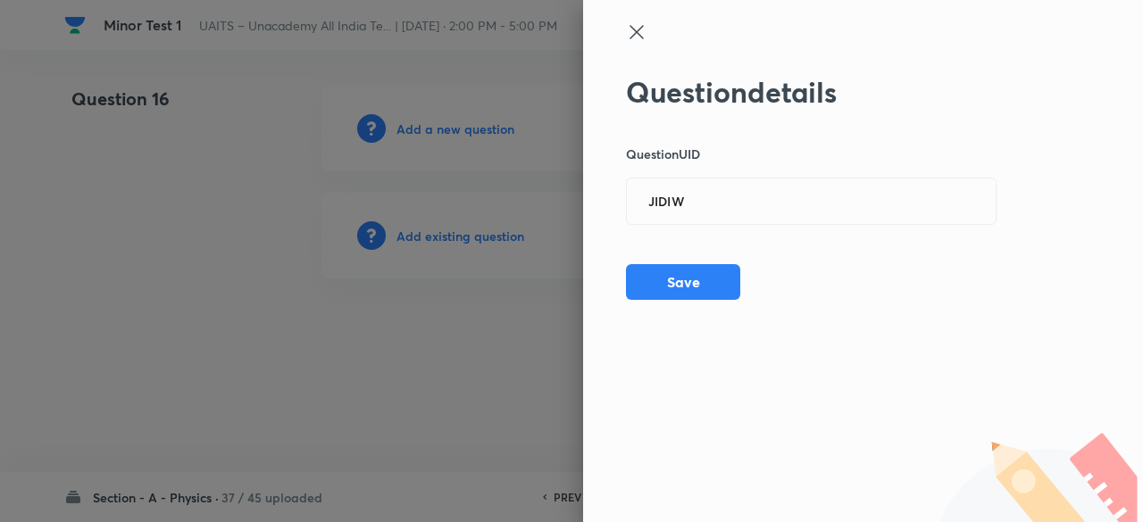
click at [469, 235] on div at bounding box center [571, 261] width 1143 height 522
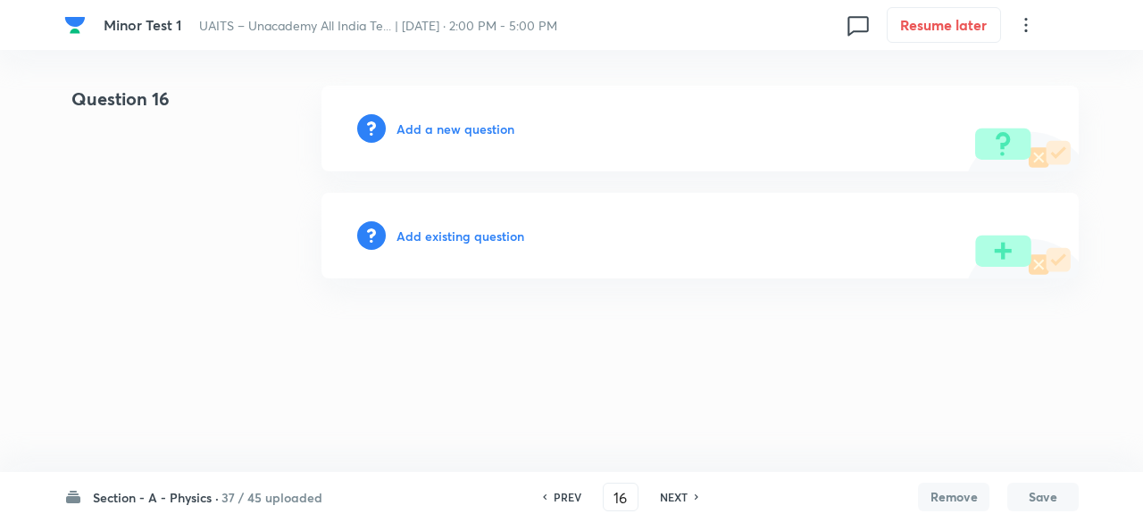
click at [469, 235] on h6 "Add existing question" at bounding box center [460, 236] width 128 height 19
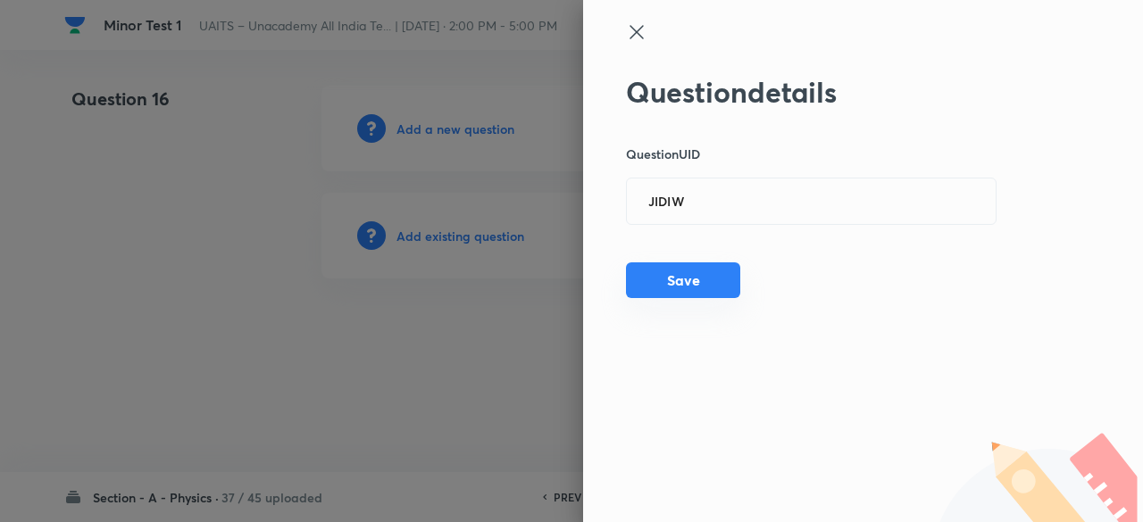
click at [687, 297] on button "Save" at bounding box center [683, 280] width 114 height 36
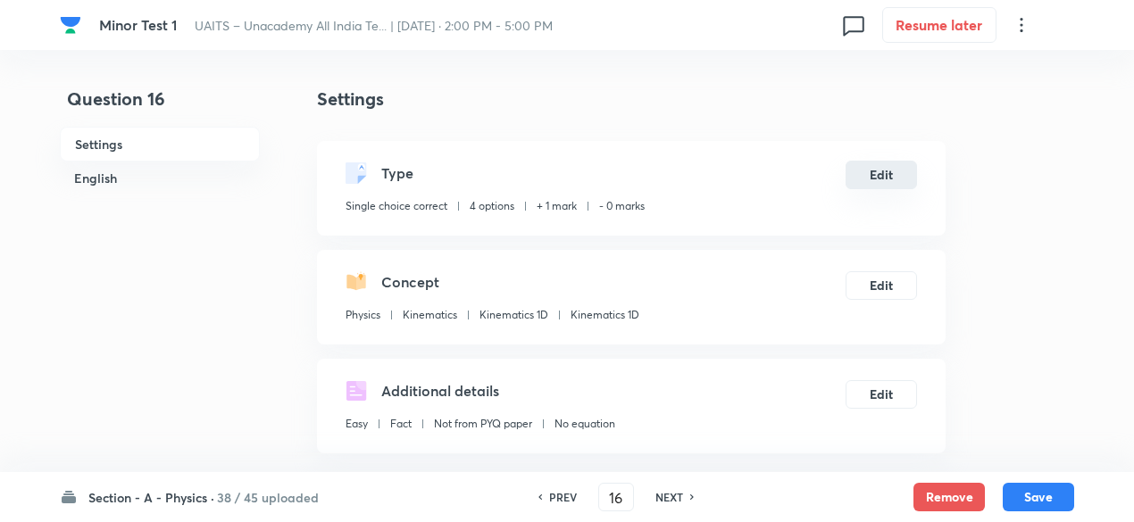
click at [887, 165] on button "Edit" at bounding box center [880, 175] width 71 height 29
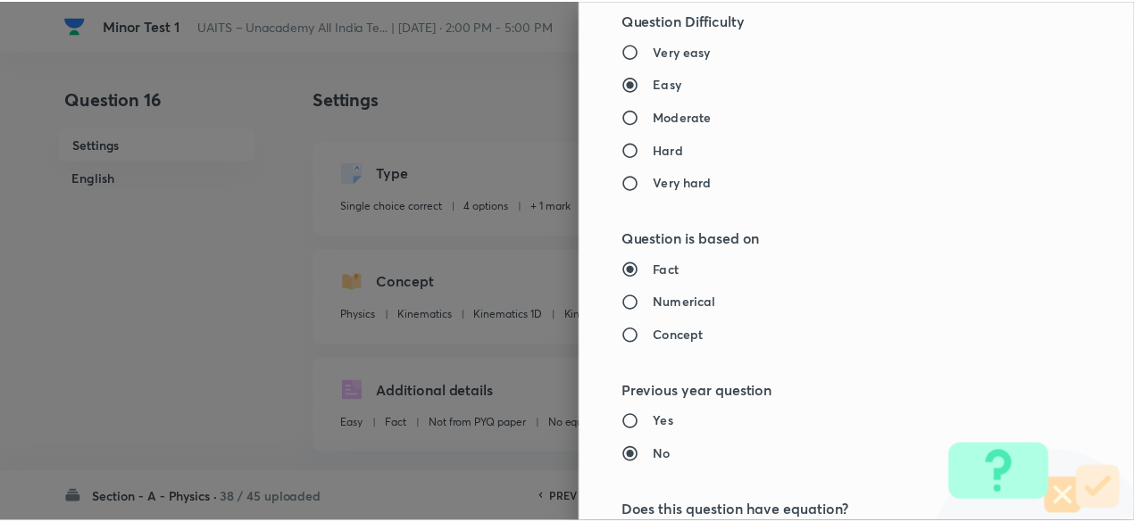
scroll to position [1906, 0]
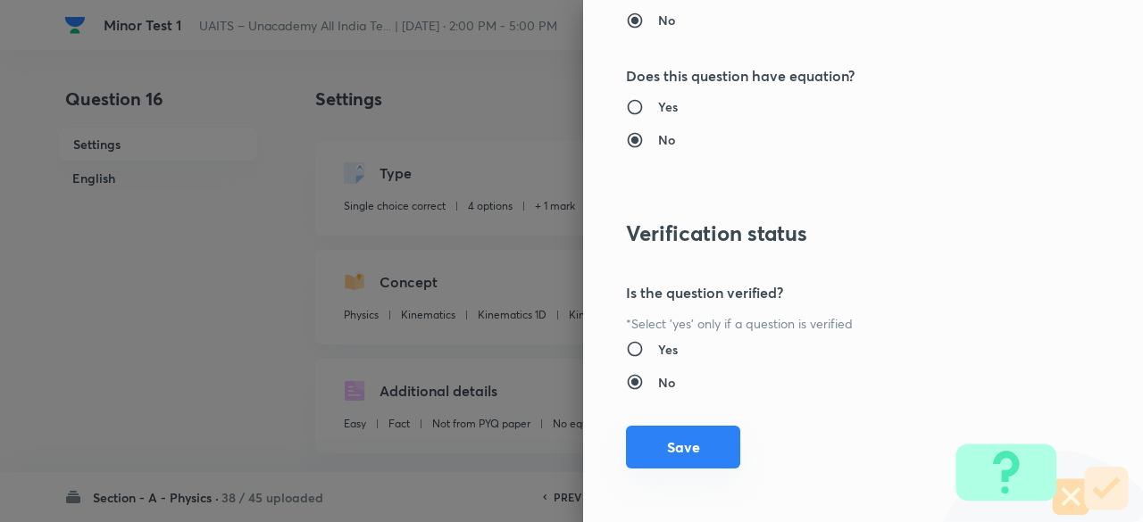
click at [687, 438] on button "Save" at bounding box center [683, 447] width 114 height 43
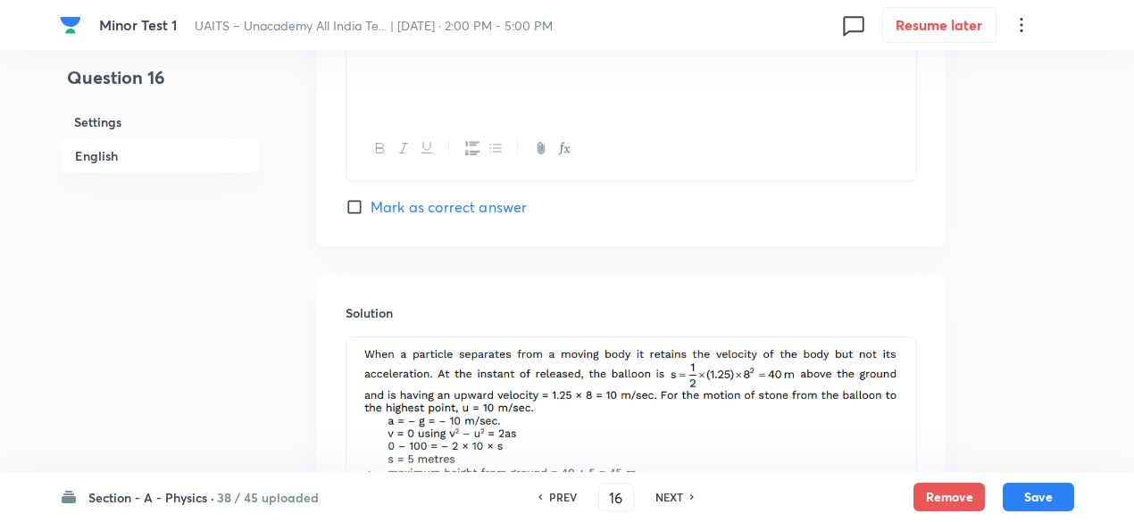
scroll to position [1953, 0]
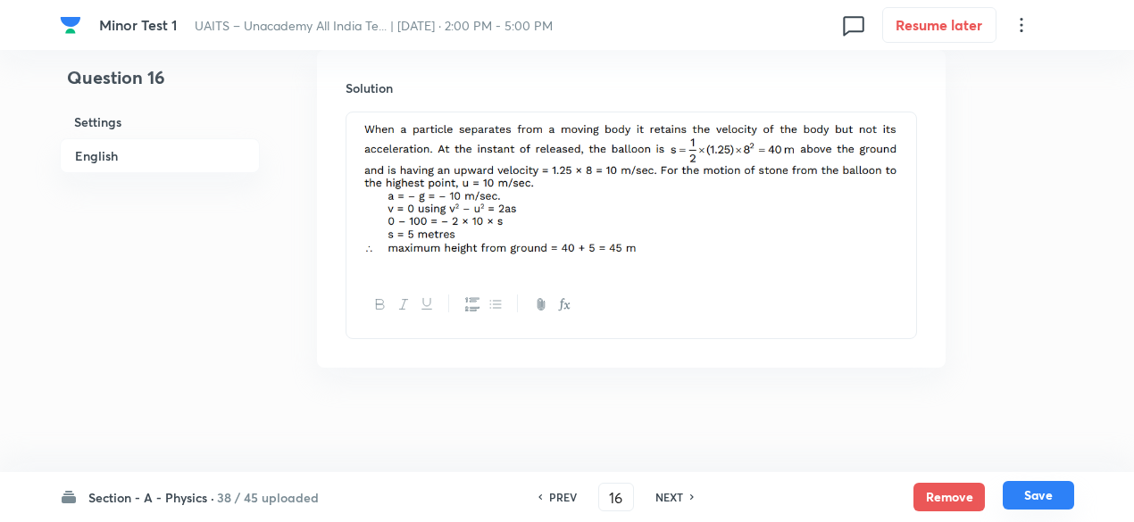
click at [1044, 486] on button "Save" at bounding box center [1037, 495] width 71 height 29
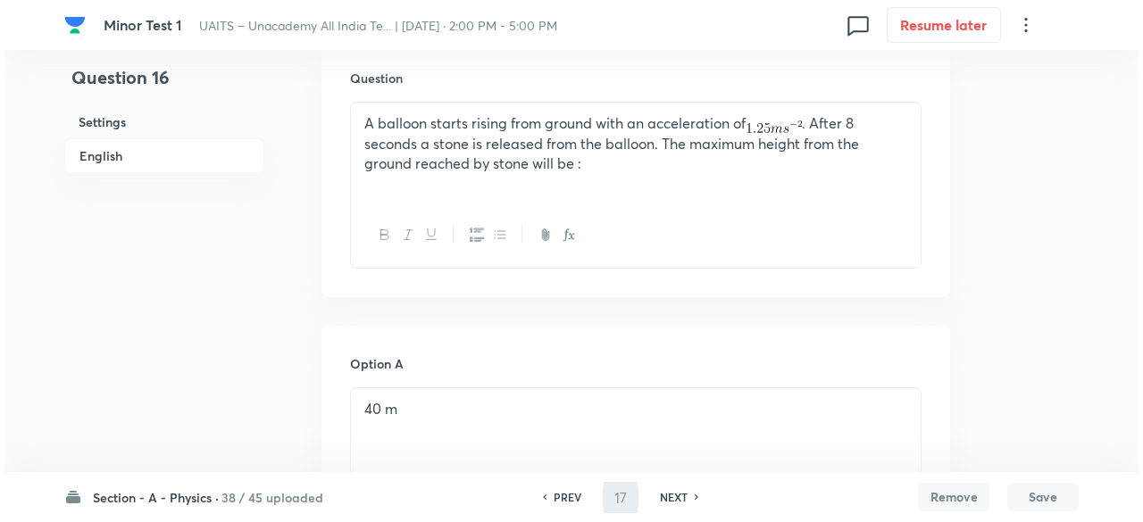
scroll to position [0, 0]
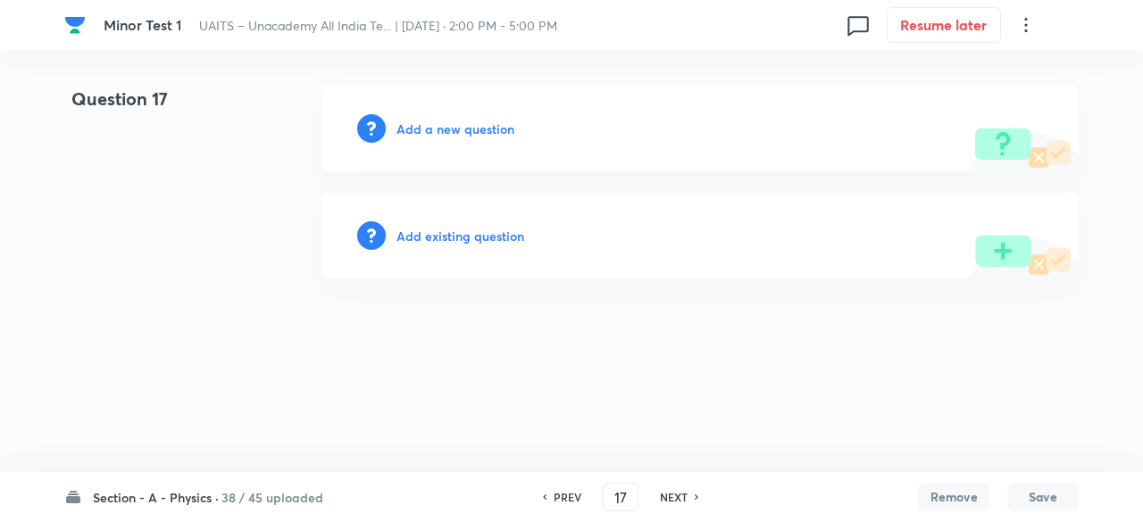
click at [437, 233] on h6 "Add existing question" at bounding box center [460, 236] width 128 height 19
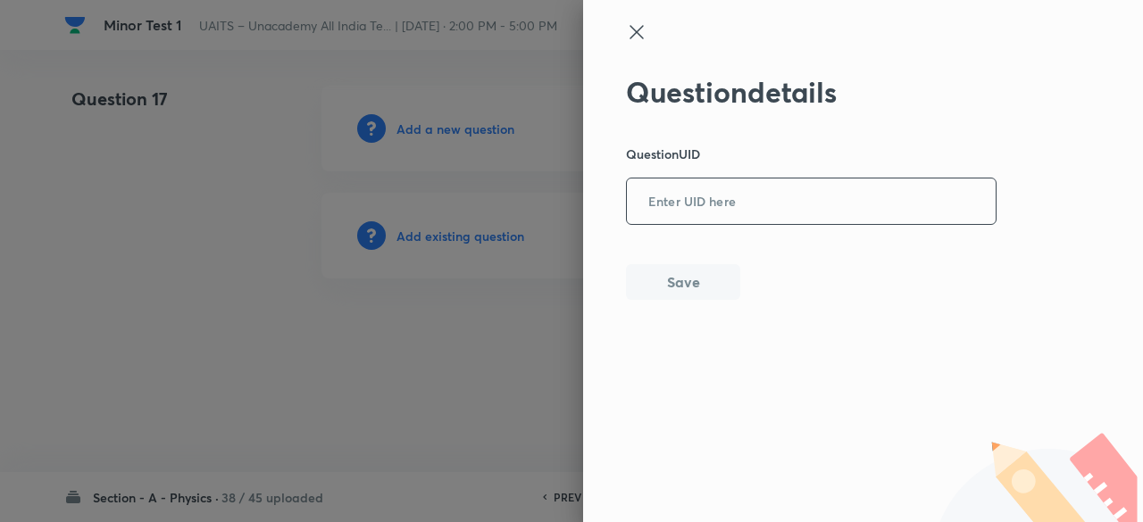
click at [739, 199] on input "text" at bounding box center [811, 202] width 369 height 44
paste input "I3EUA"
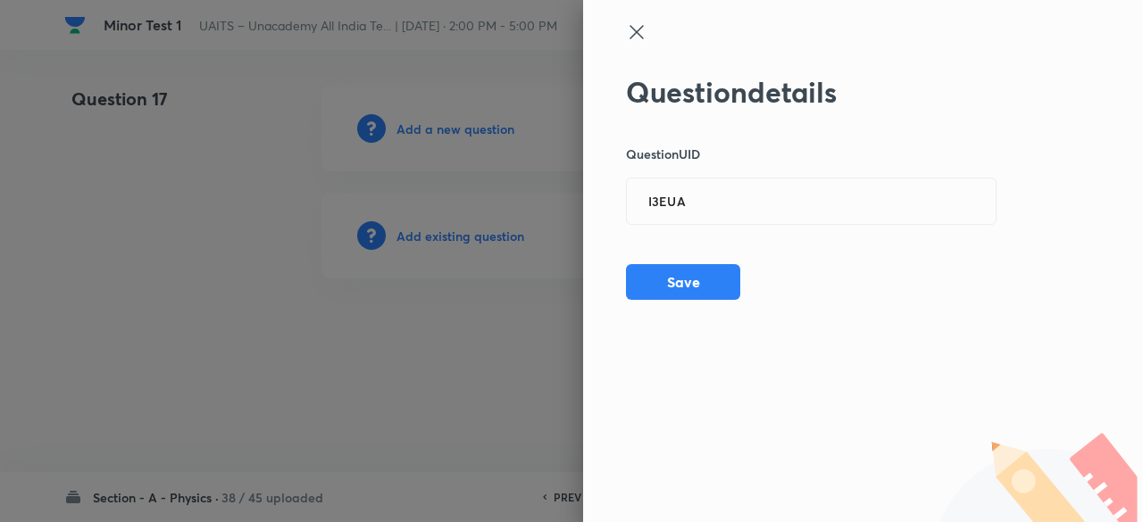
click at [464, 233] on div at bounding box center [571, 261] width 1143 height 522
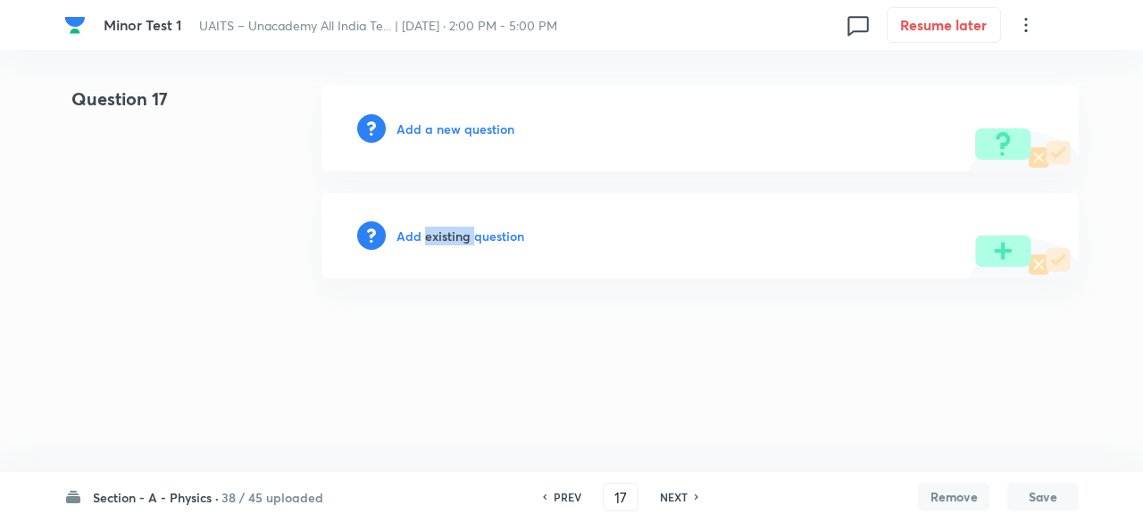
click at [464, 233] on h6 "Add existing question" at bounding box center [460, 236] width 128 height 19
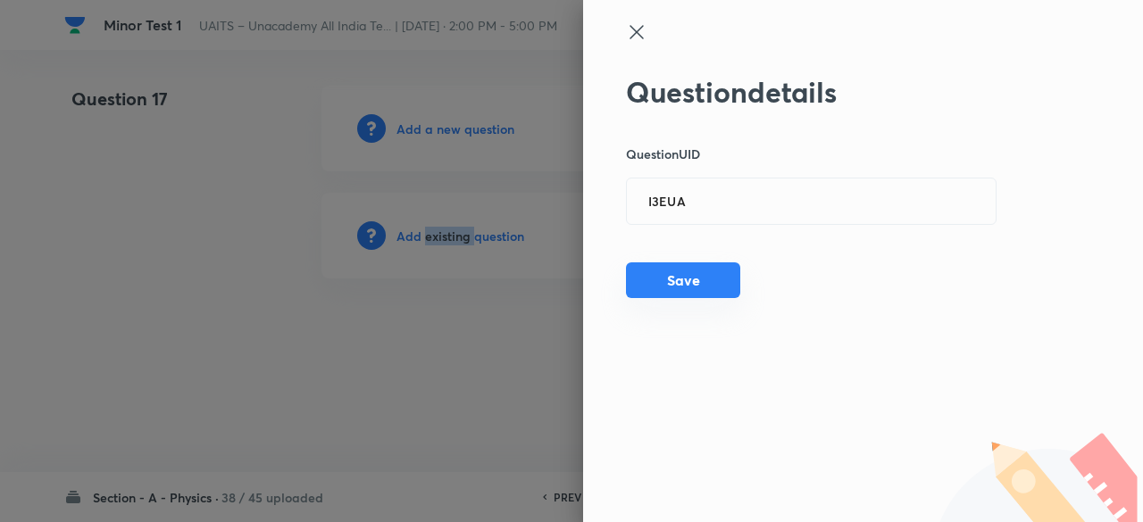
click at [663, 273] on button "Save" at bounding box center [683, 280] width 114 height 36
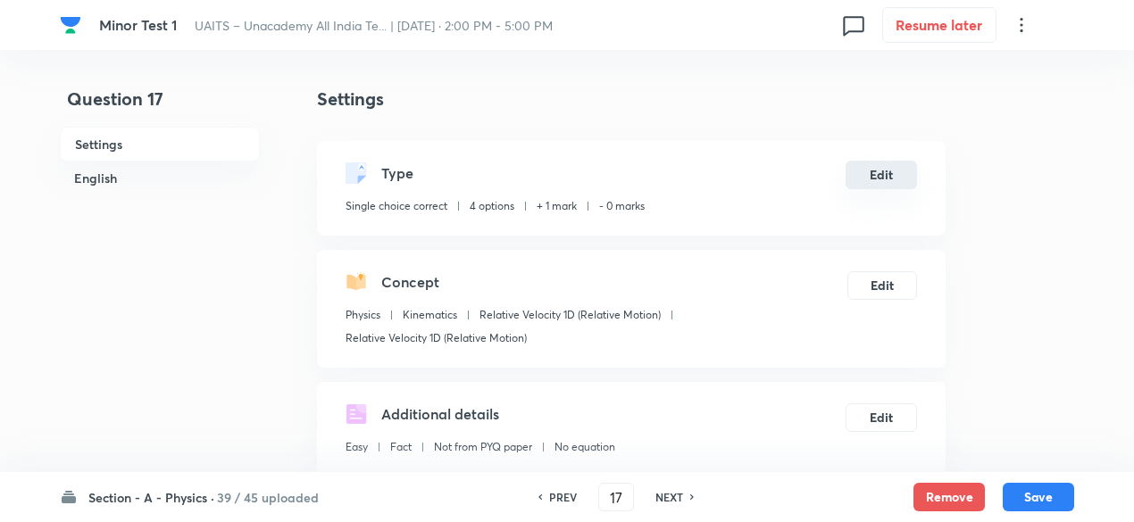
click at [869, 177] on button "Edit" at bounding box center [880, 175] width 71 height 29
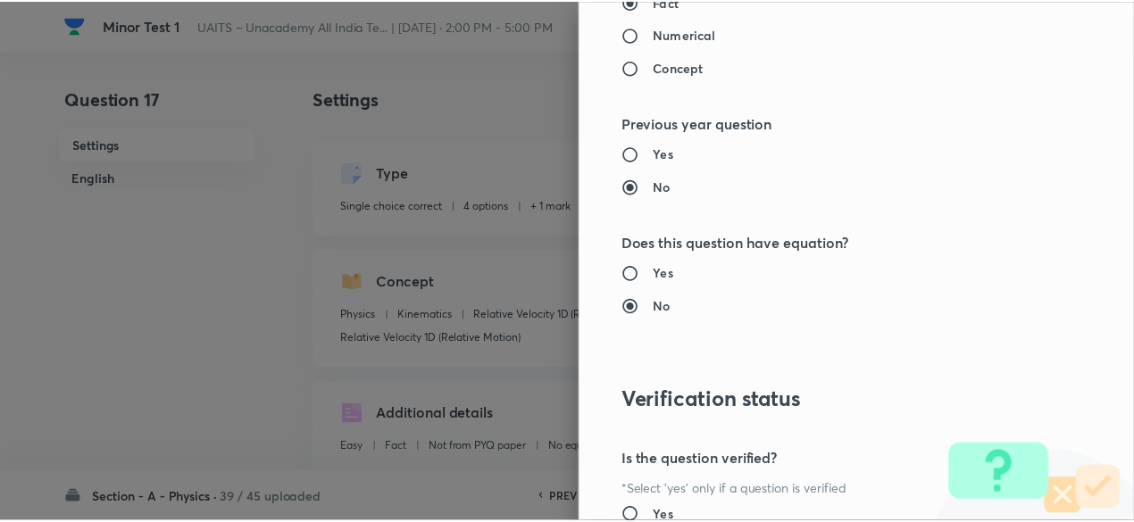
scroll to position [1906, 0]
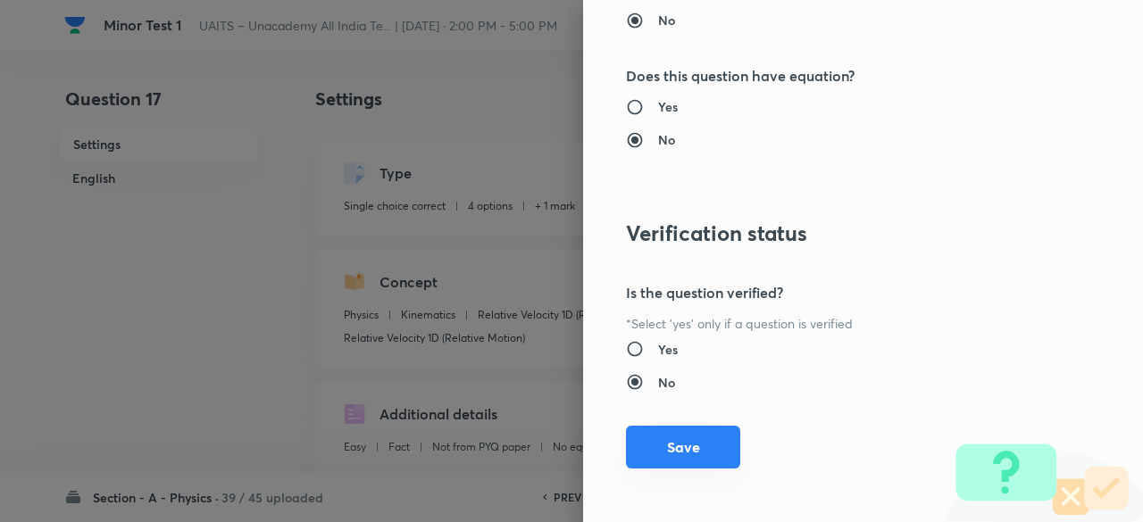
click at [654, 446] on button "Save" at bounding box center [683, 447] width 114 height 43
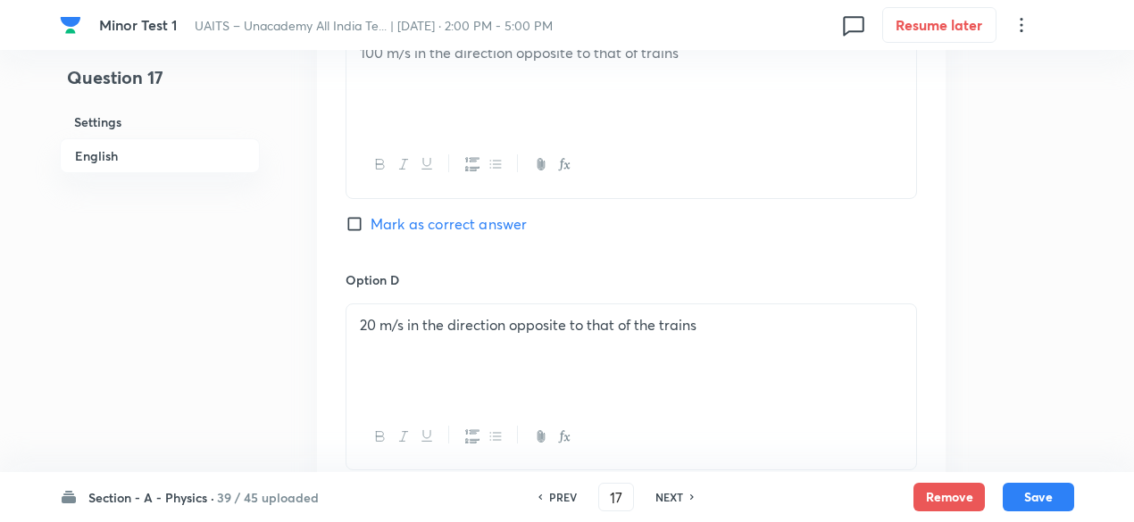
scroll to position [1929, 0]
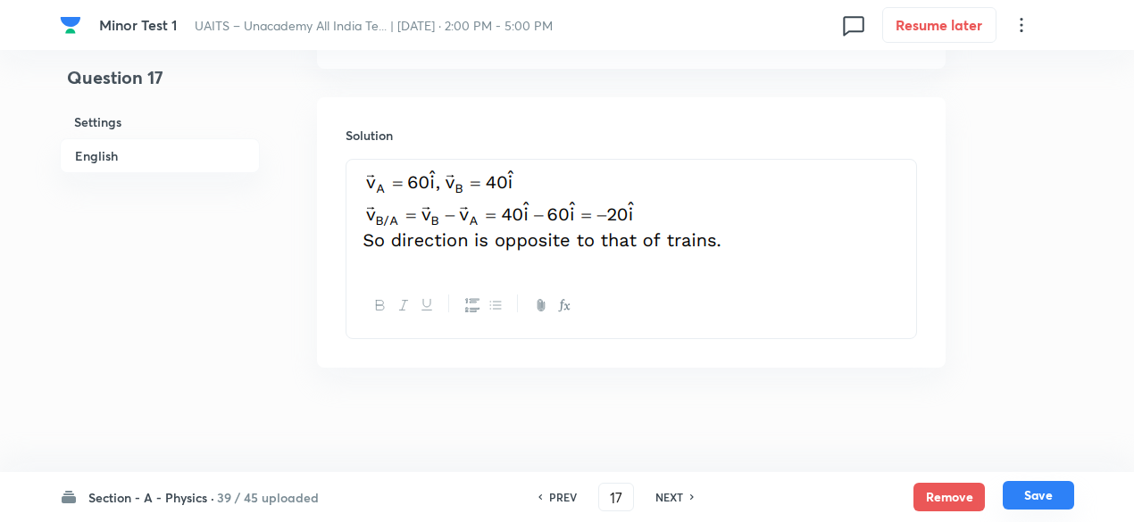
click at [1061, 499] on button "Save" at bounding box center [1037, 495] width 71 height 29
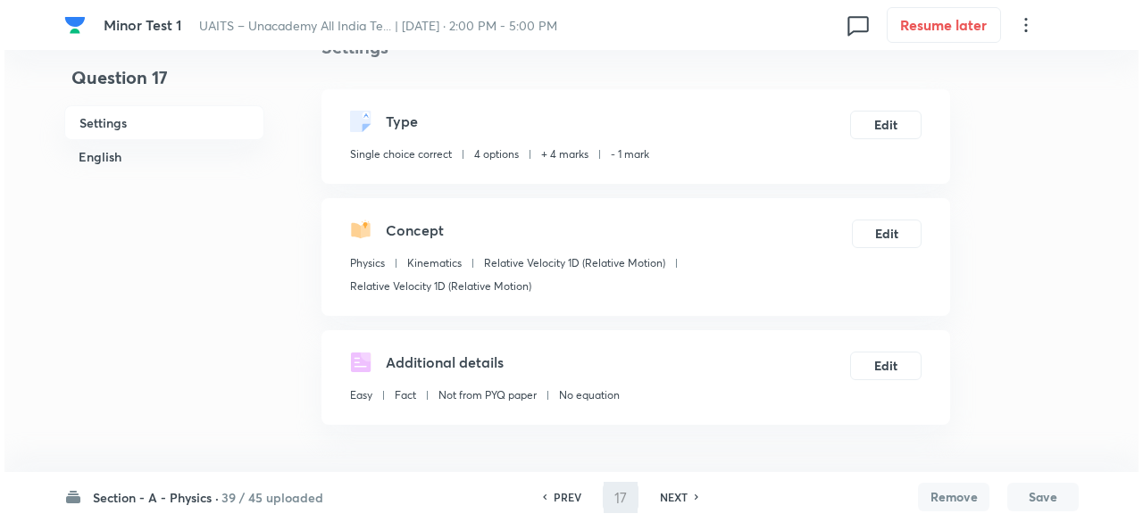
scroll to position [0, 0]
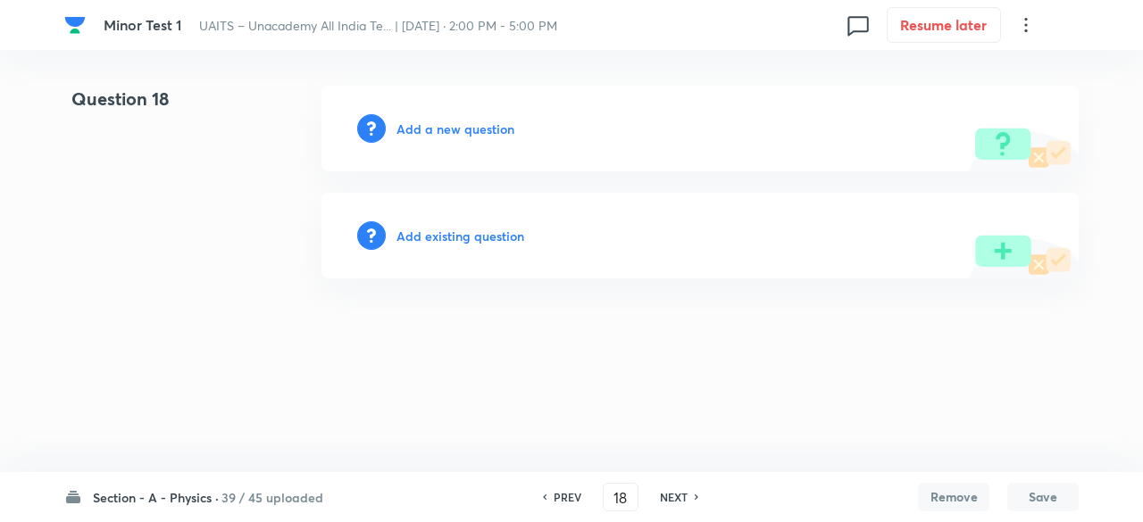
click at [494, 240] on h6 "Add existing question" at bounding box center [460, 236] width 128 height 19
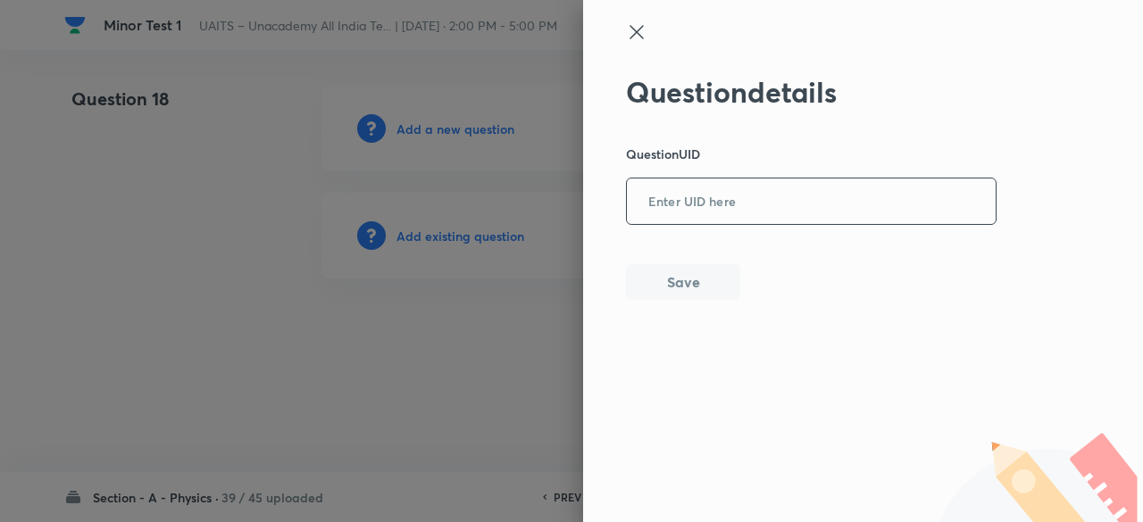
click at [703, 186] on input "text" at bounding box center [811, 202] width 369 height 44
paste input "PHEIZ"
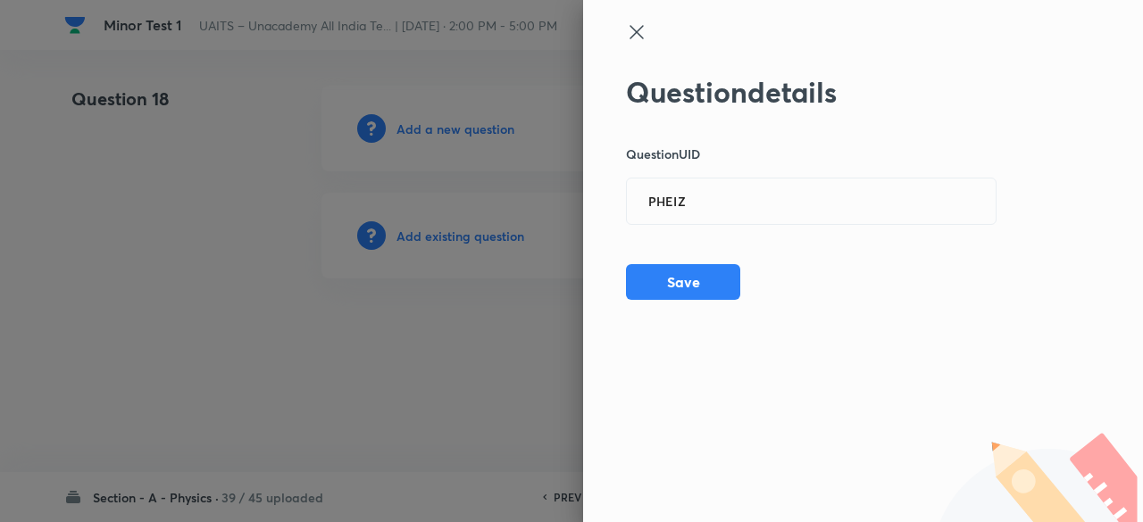
click at [470, 242] on div at bounding box center [571, 261] width 1143 height 522
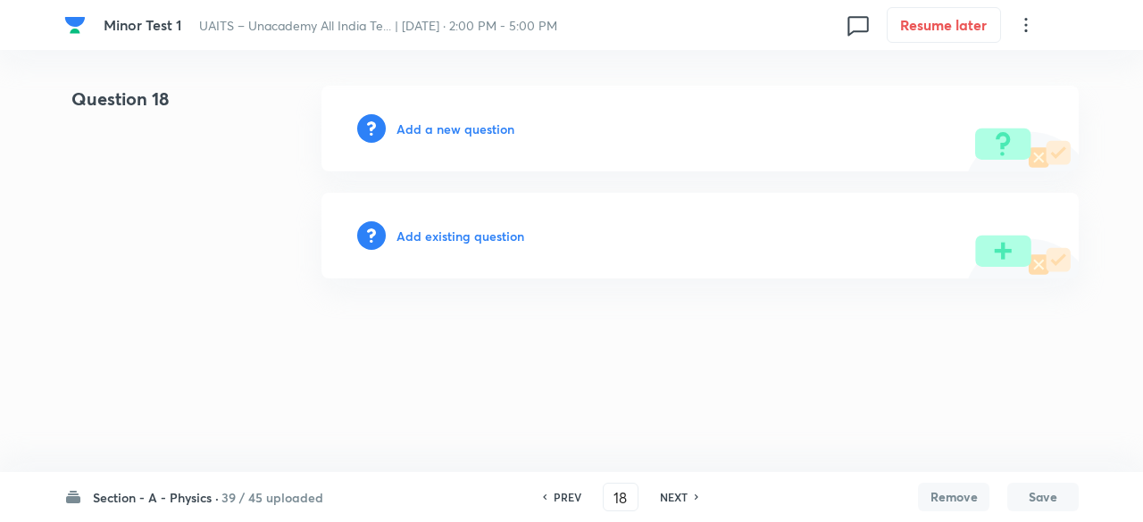
click at [470, 242] on h6 "Add existing question" at bounding box center [460, 236] width 128 height 19
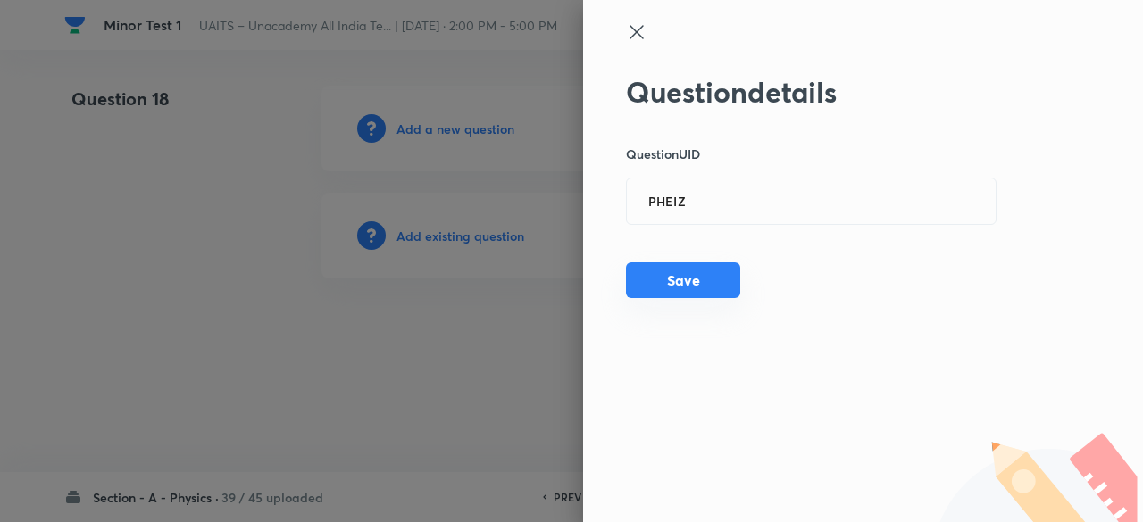
click at [725, 291] on button "Save" at bounding box center [683, 280] width 114 height 36
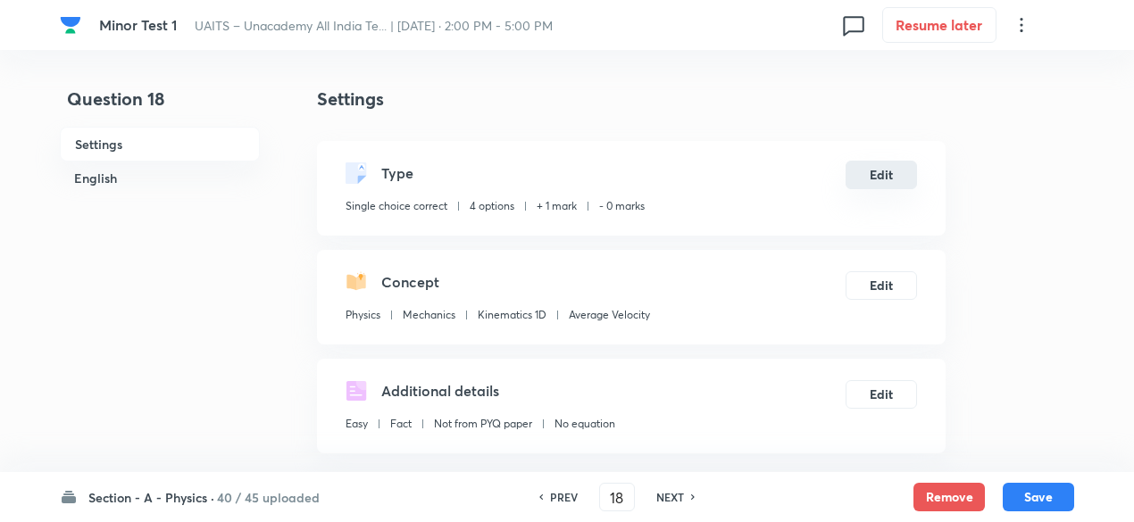
click at [903, 172] on button "Edit" at bounding box center [880, 175] width 71 height 29
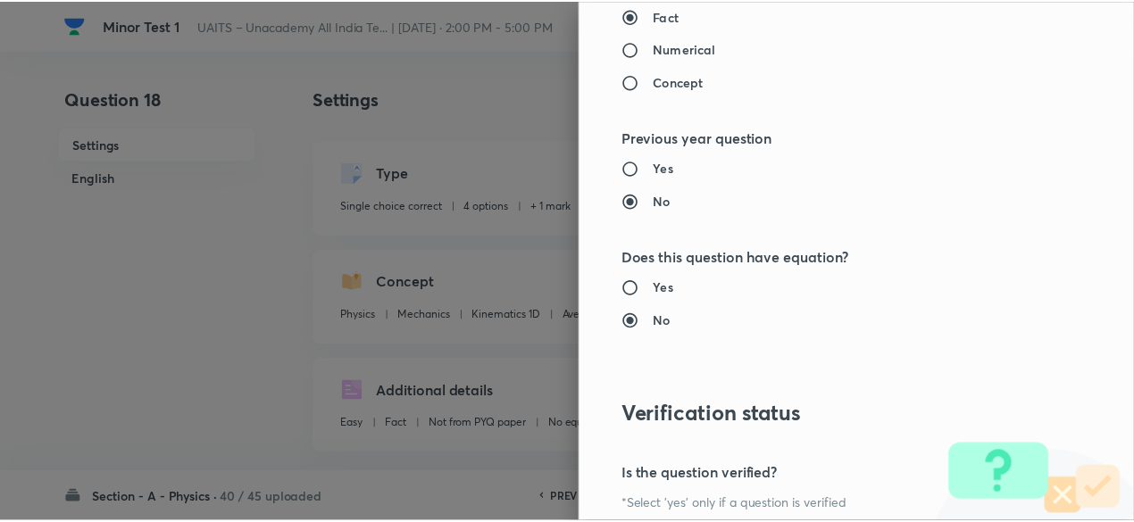
scroll to position [1906, 0]
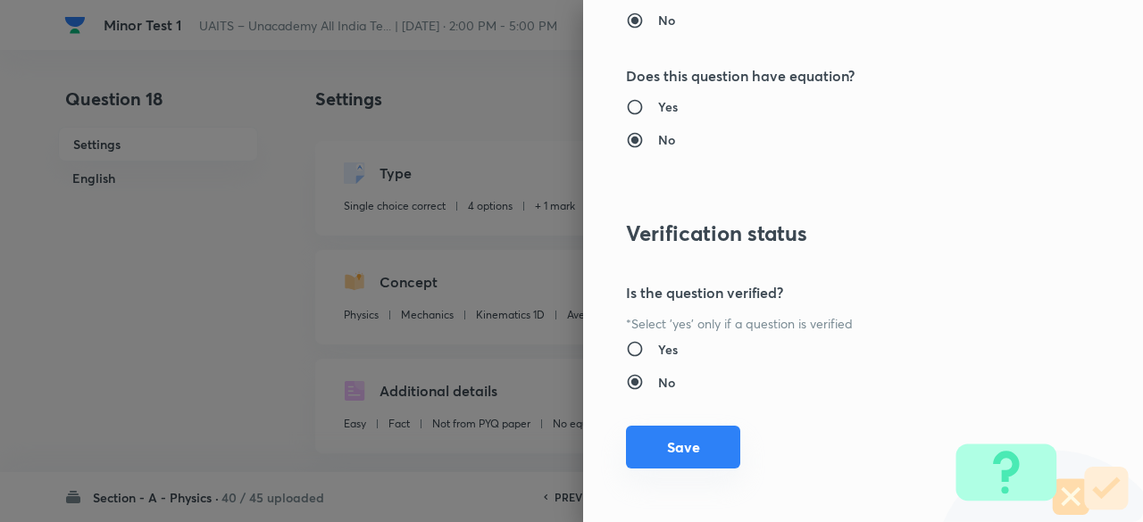
click at [706, 443] on button "Save" at bounding box center [683, 447] width 114 height 43
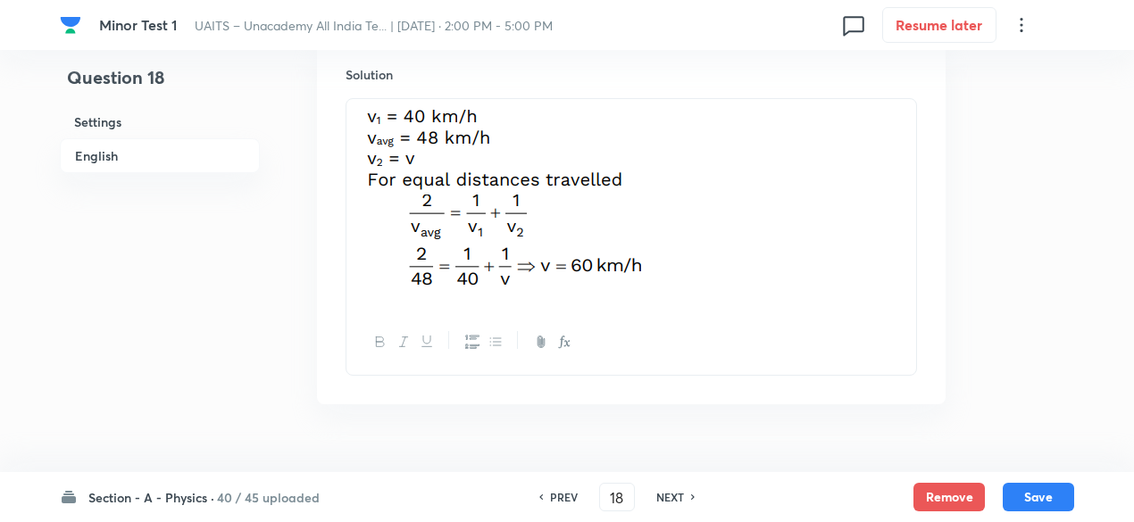
scroll to position [2003, 0]
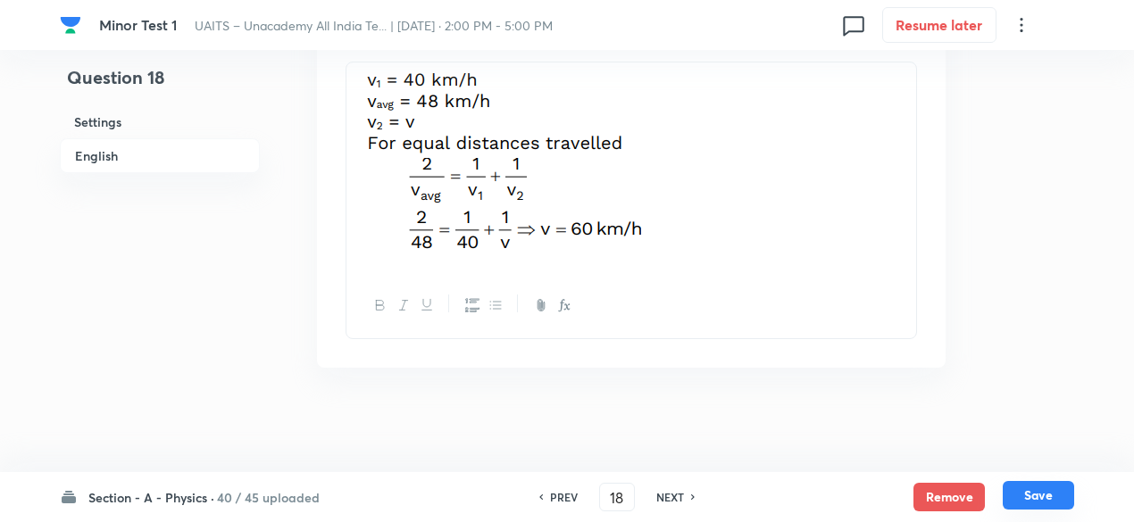
click at [1039, 495] on button "Save" at bounding box center [1037, 495] width 71 height 29
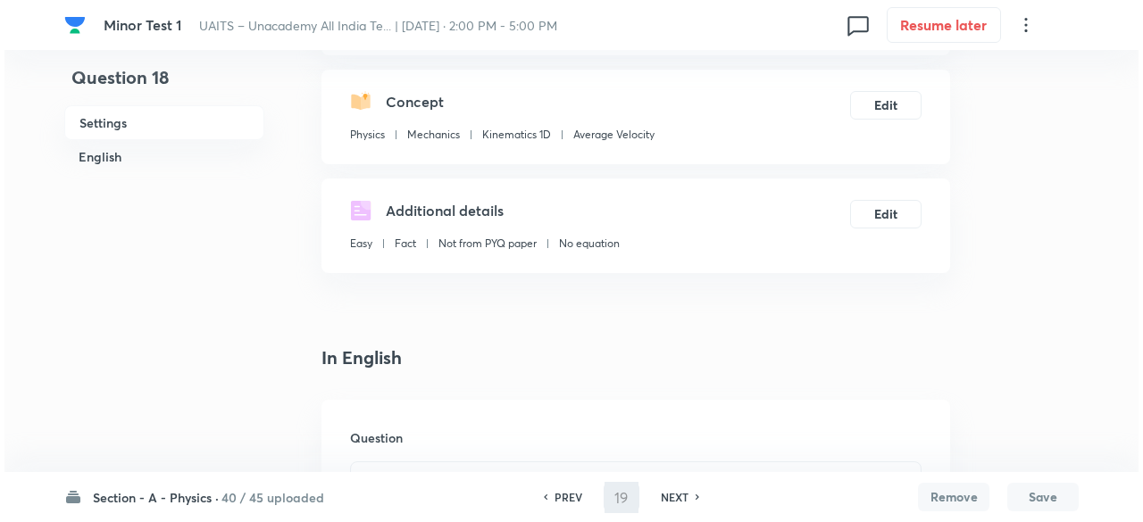
scroll to position [0, 0]
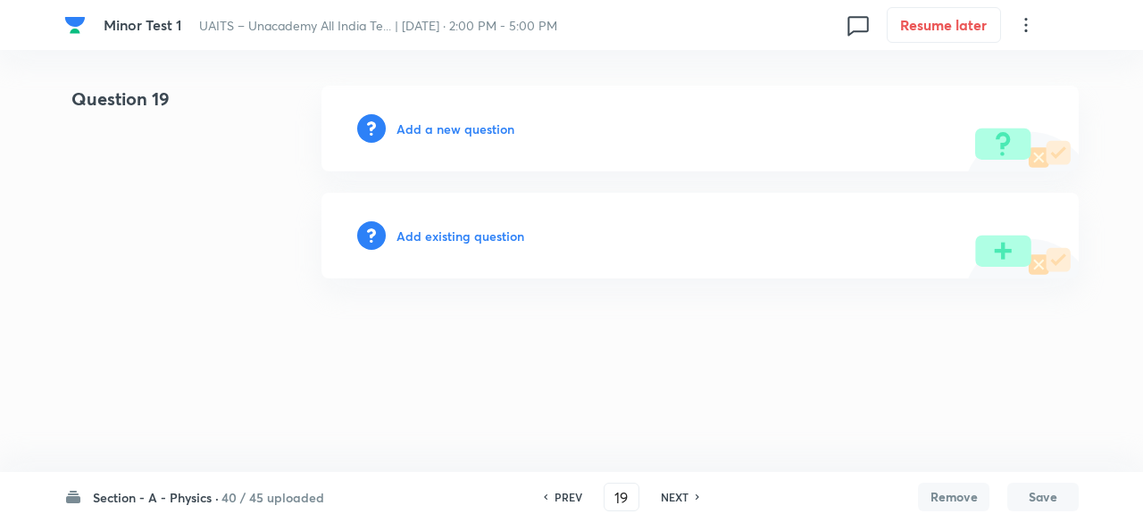
click at [501, 235] on h6 "Add existing question" at bounding box center [460, 236] width 128 height 19
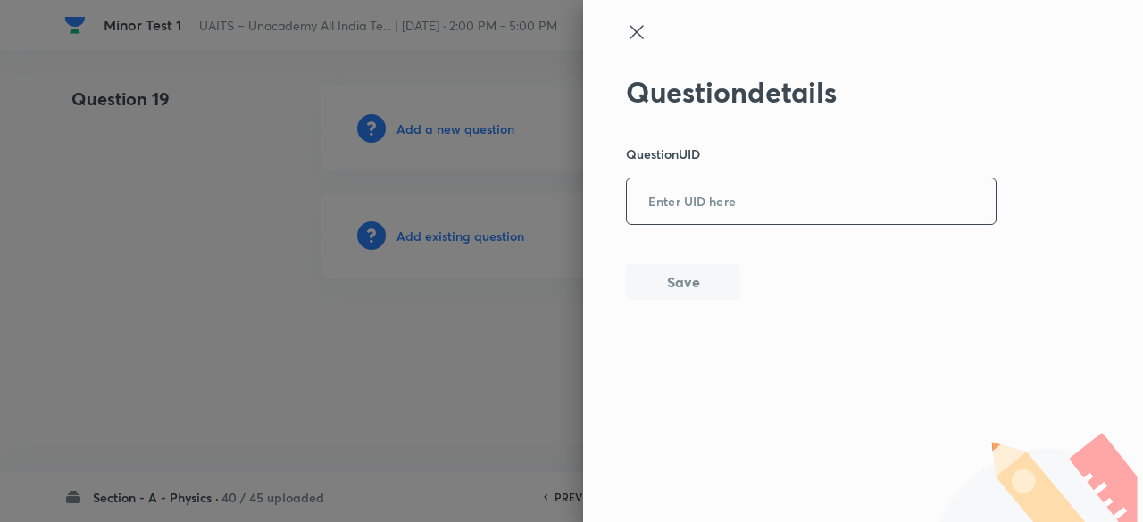
click at [698, 185] on input "text" at bounding box center [811, 202] width 369 height 44
paste input "RZ68K"
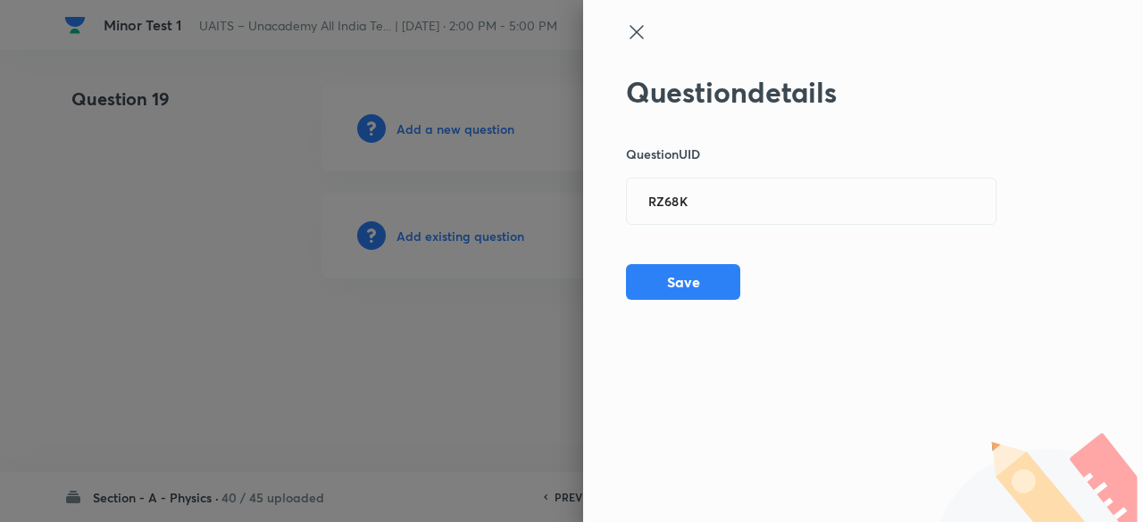
click at [452, 231] on div at bounding box center [571, 261] width 1143 height 522
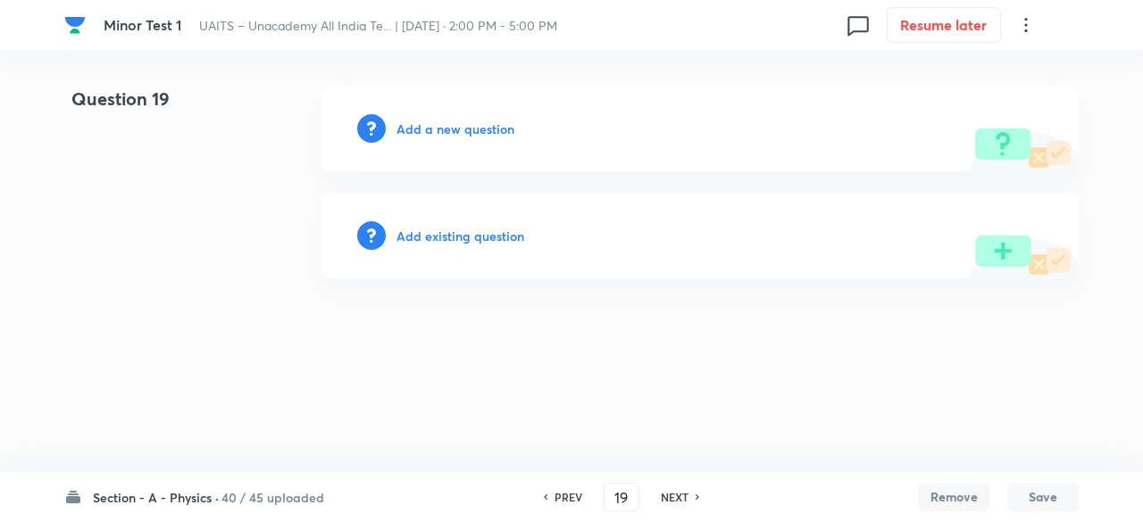
click at [503, 235] on h6 "Add existing question" at bounding box center [460, 236] width 128 height 19
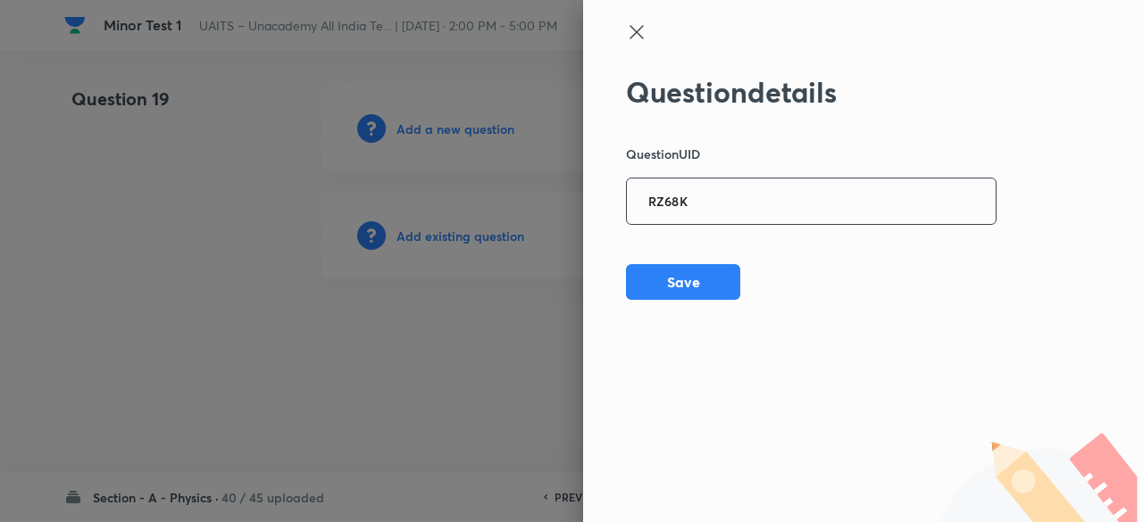
click at [713, 219] on input "RZ68K" at bounding box center [811, 202] width 369 height 44
click at [703, 294] on button "Save" at bounding box center [683, 280] width 114 height 36
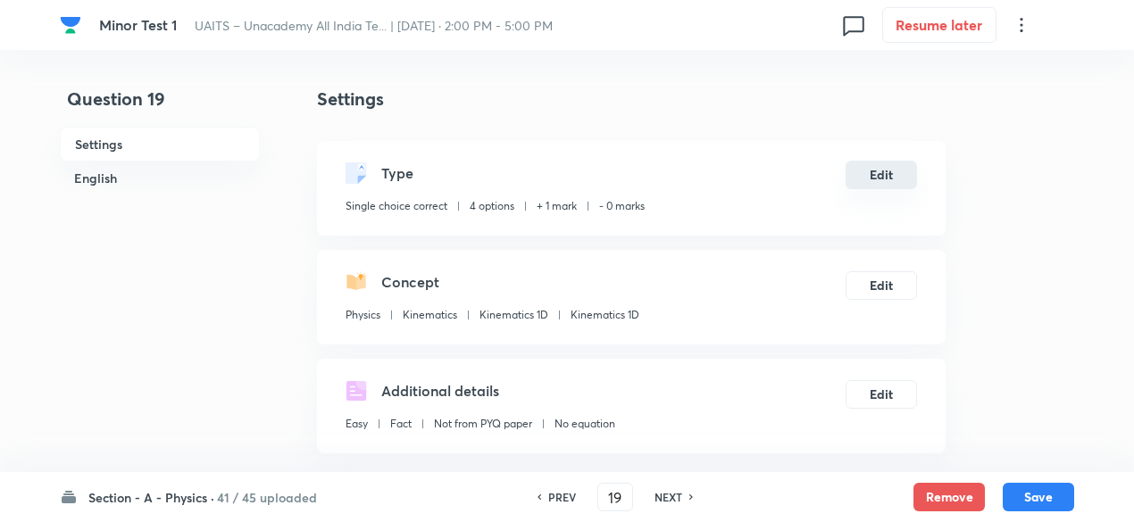
click at [892, 177] on button "Edit" at bounding box center [880, 175] width 71 height 29
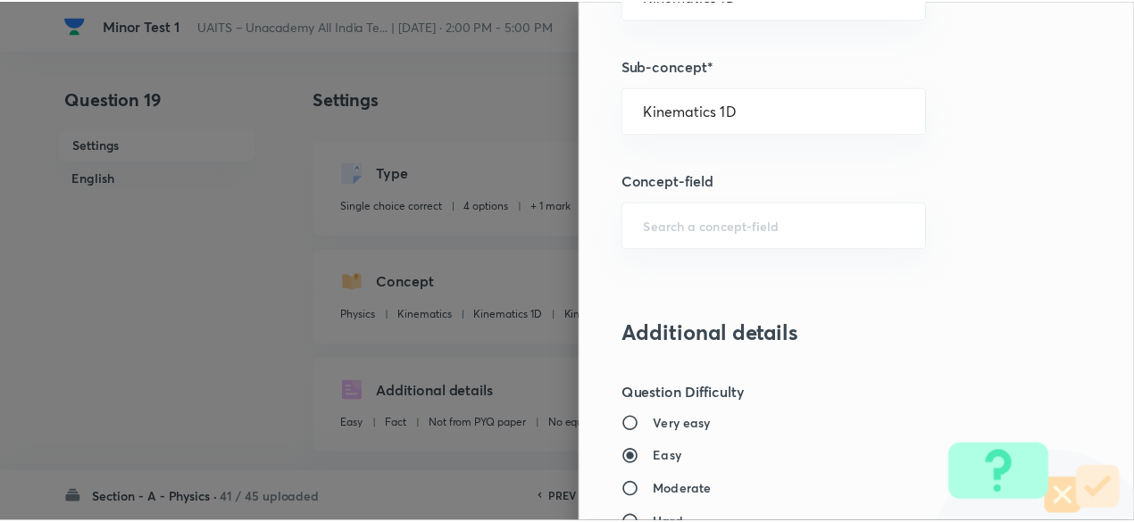
scroll to position [1906, 0]
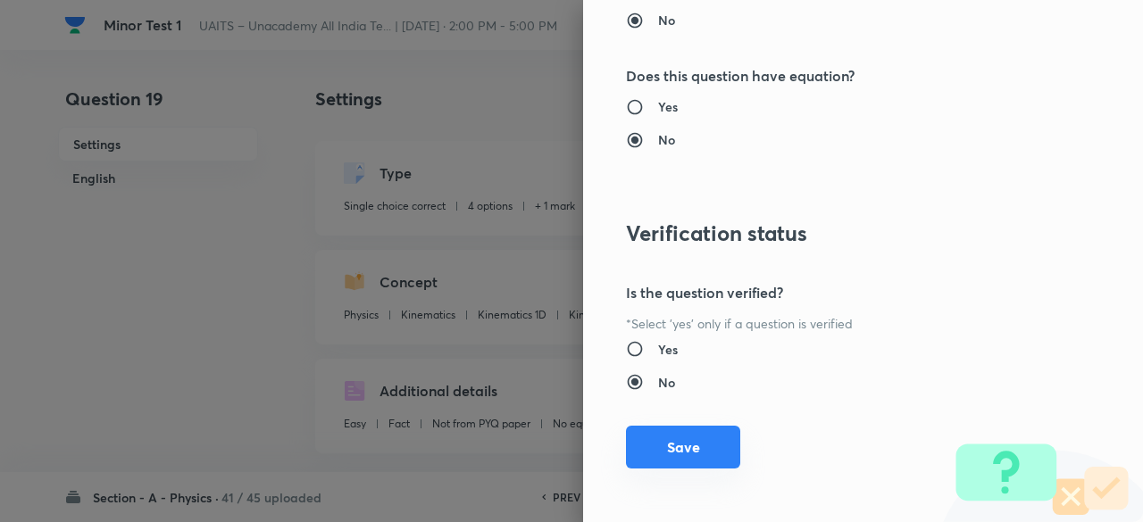
click at [698, 442] on button "Save" at bounding box center [683, 447] width 114 height 43
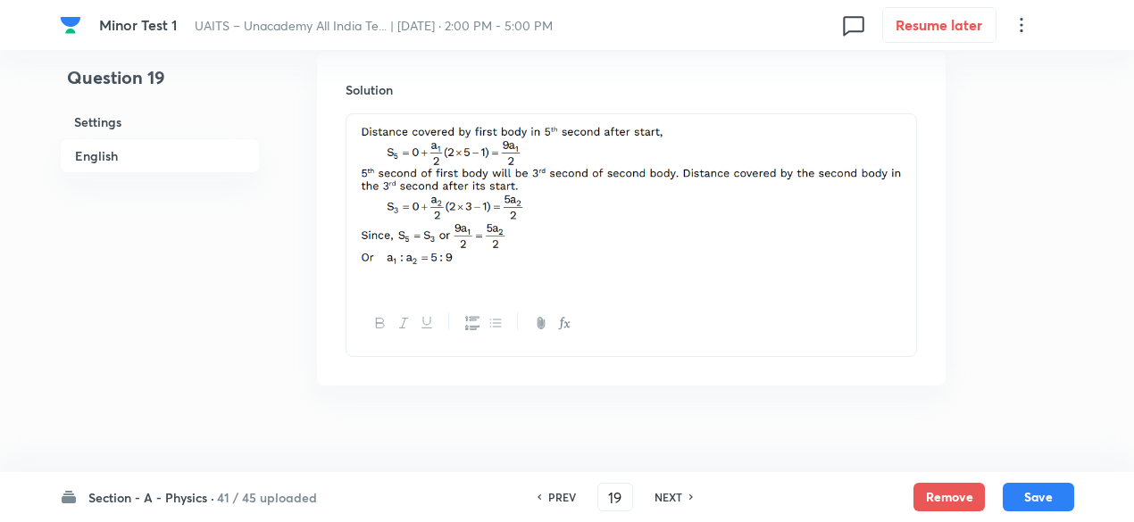
scroll to position [1969, 0]
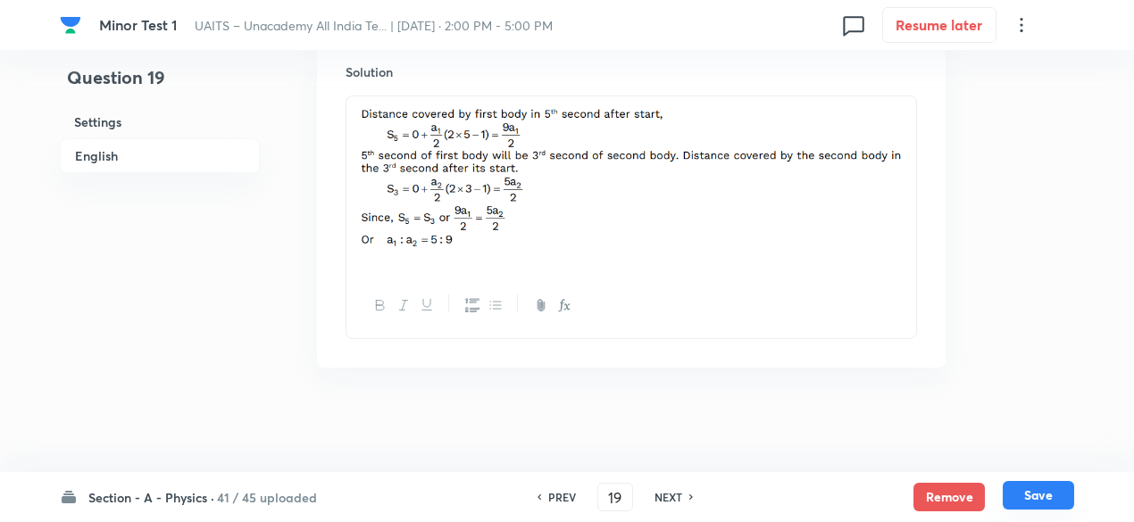
click at [1054, 489] on button "Save" at bounding box center [1037, 495] width 71 height 29
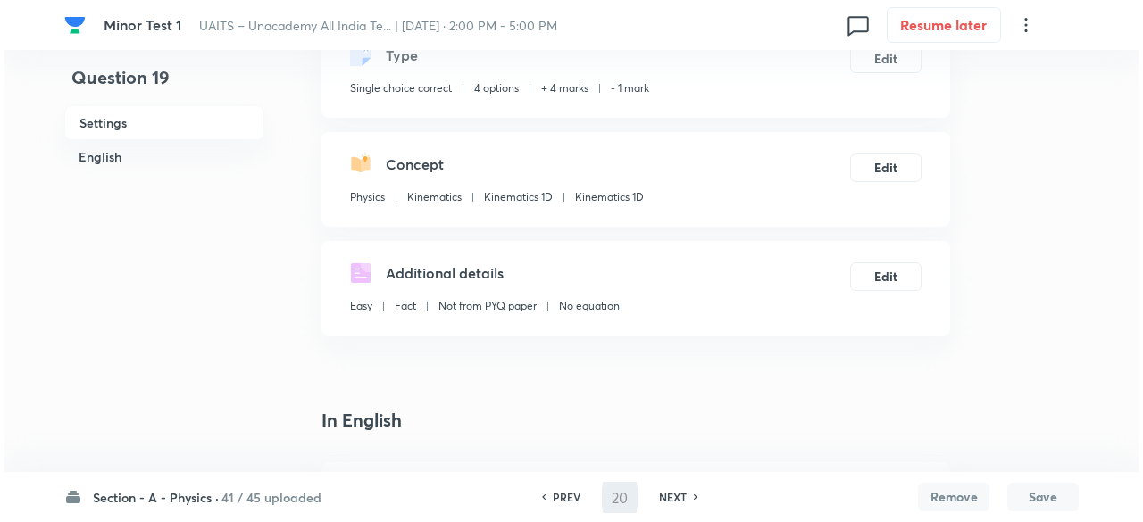
scroll to position [0, 0]
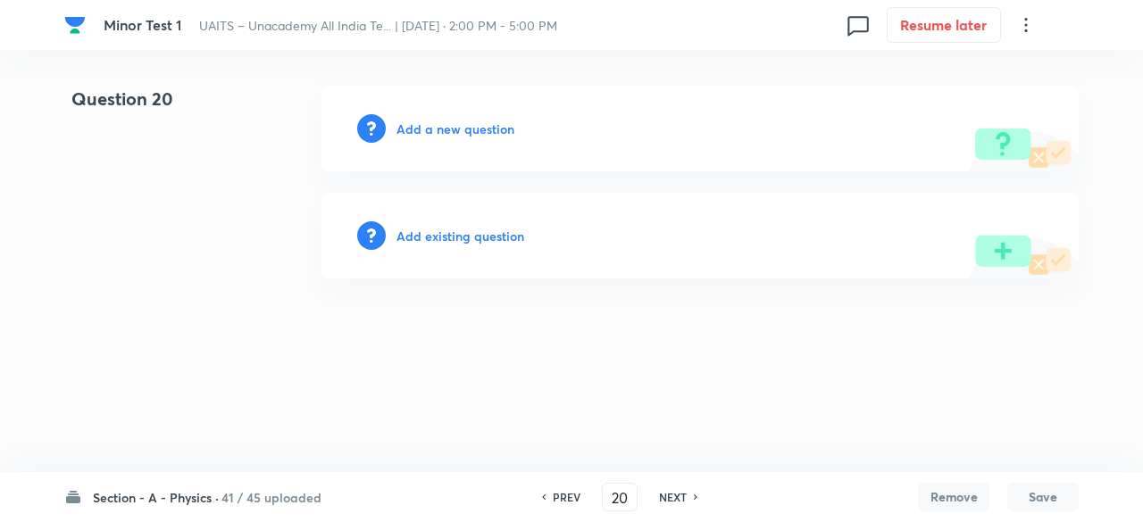
click at [492, 236] on h6 "Add existing question" at bounding box center [460, 236] width 128 height 19
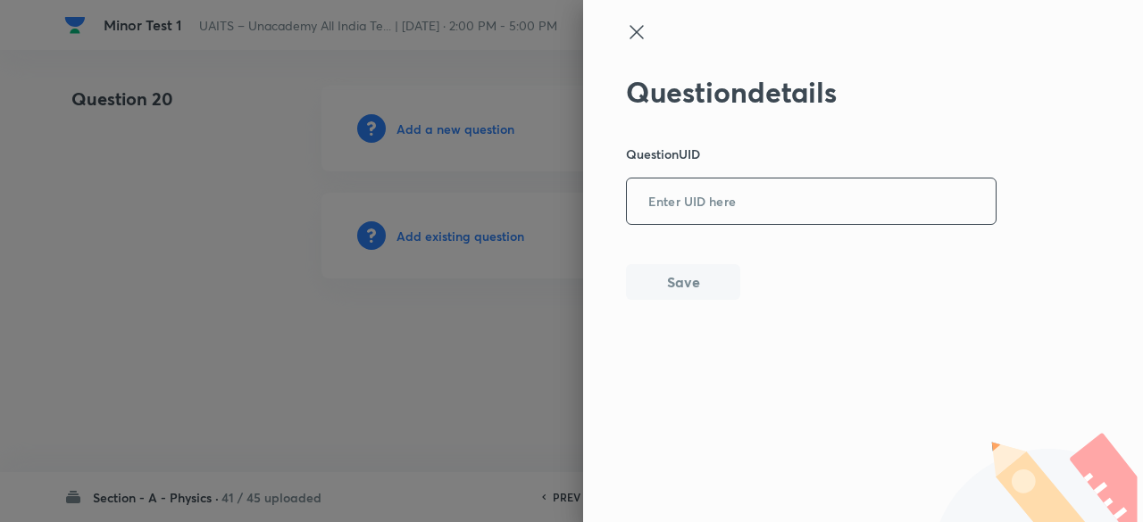
click at [699, 204] on input "text" at bounding box center [811, 202] width 369 height 44
paste input "R5MCB"
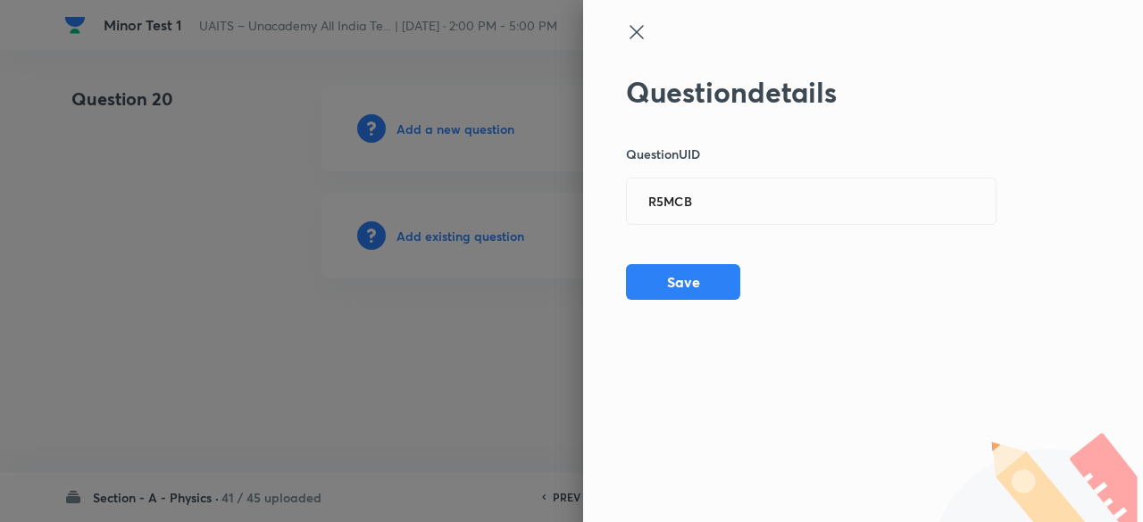
click at [512, 242] on div at bounding box center [571, 261] width 1143 height 522
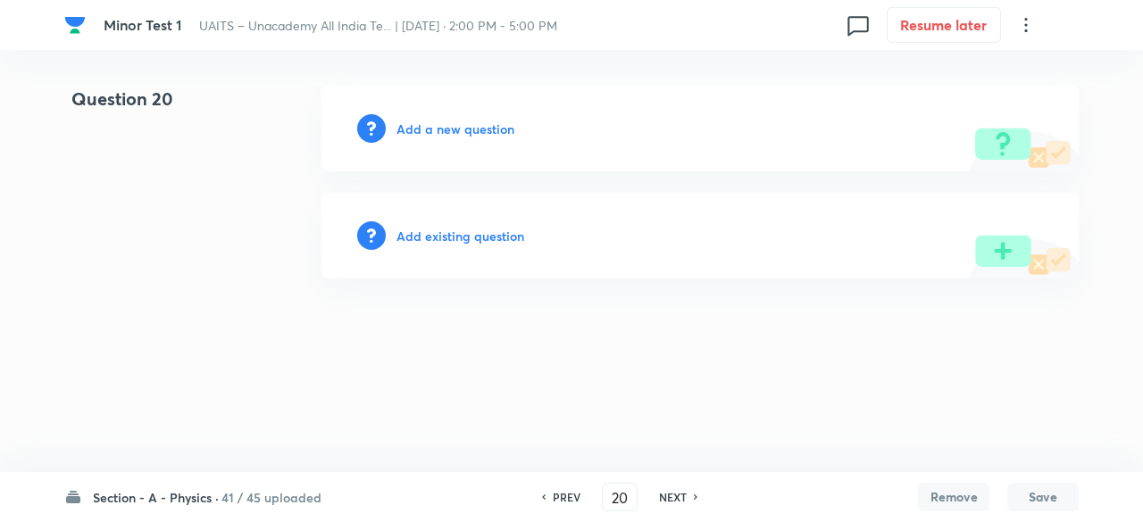
click at [512, 242] on h6 "Add existing question" at bounding box center [460, 236] width 128 height 19
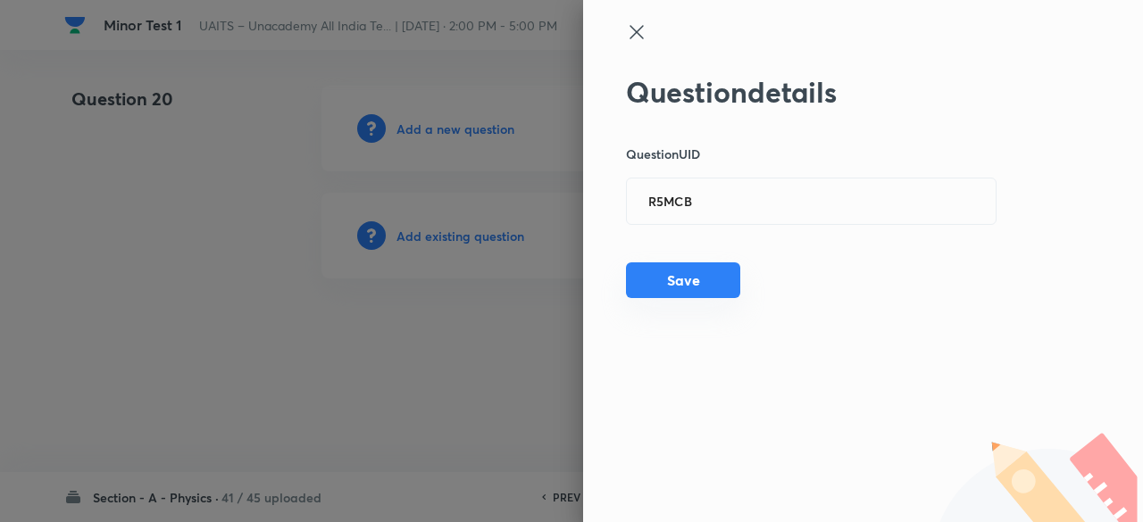
click at [702, 278] on button "Save" at bounding box center [683, 280] width 114 height 36
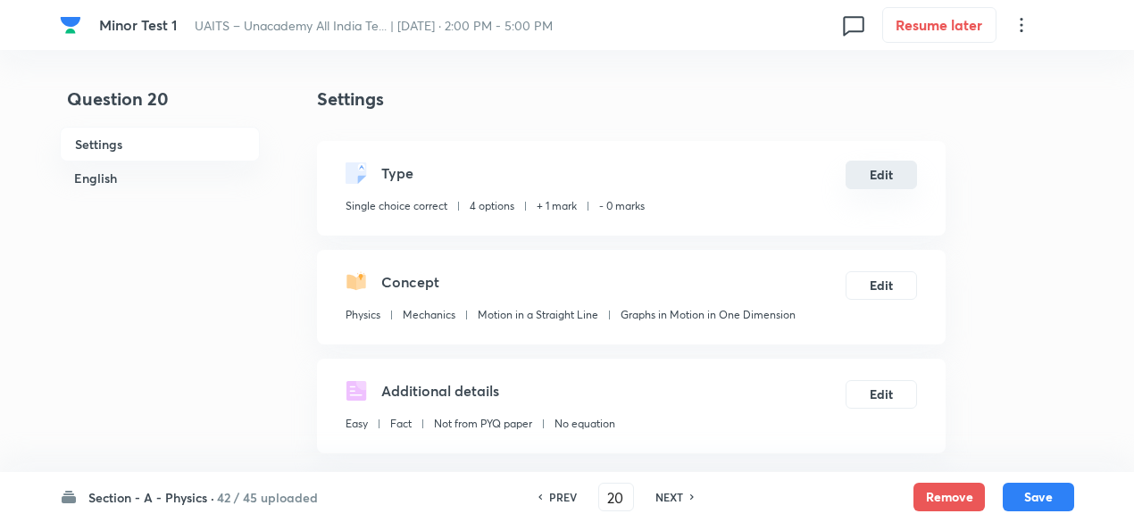
click at [873, 176] on button "Edit" at bounding box center [880, 175] width 71 height 29
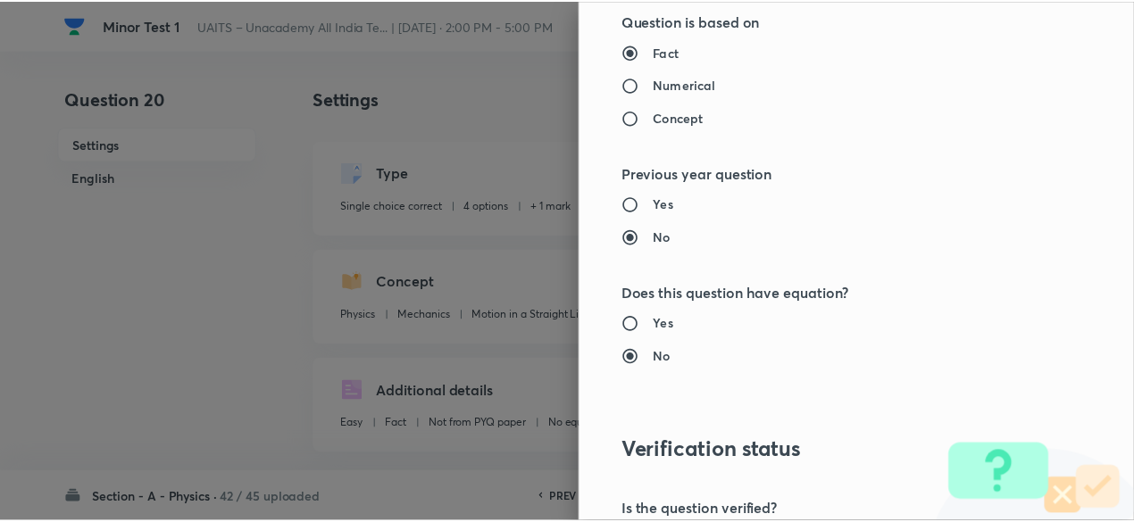
scroll to position [1906, 0]
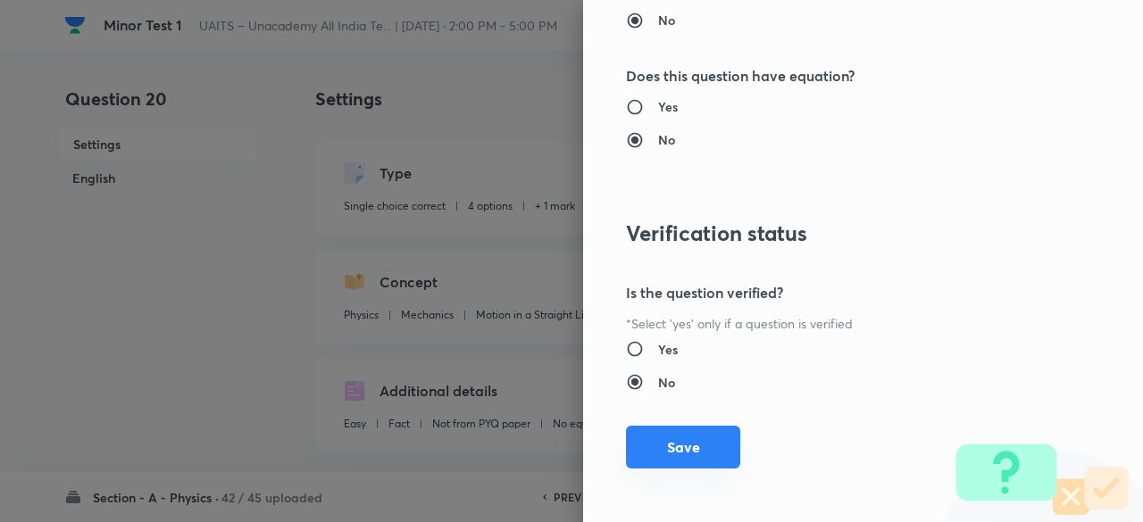
click at [705, 447] on button "Save" at bounding box center [683, 447] width 114 height 43
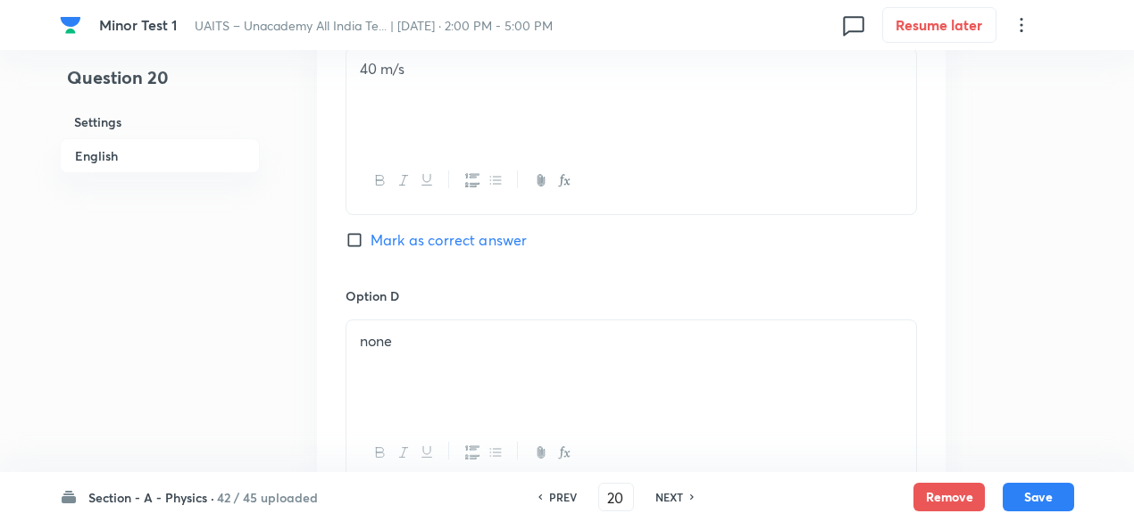
scroll to position [2019, 0]
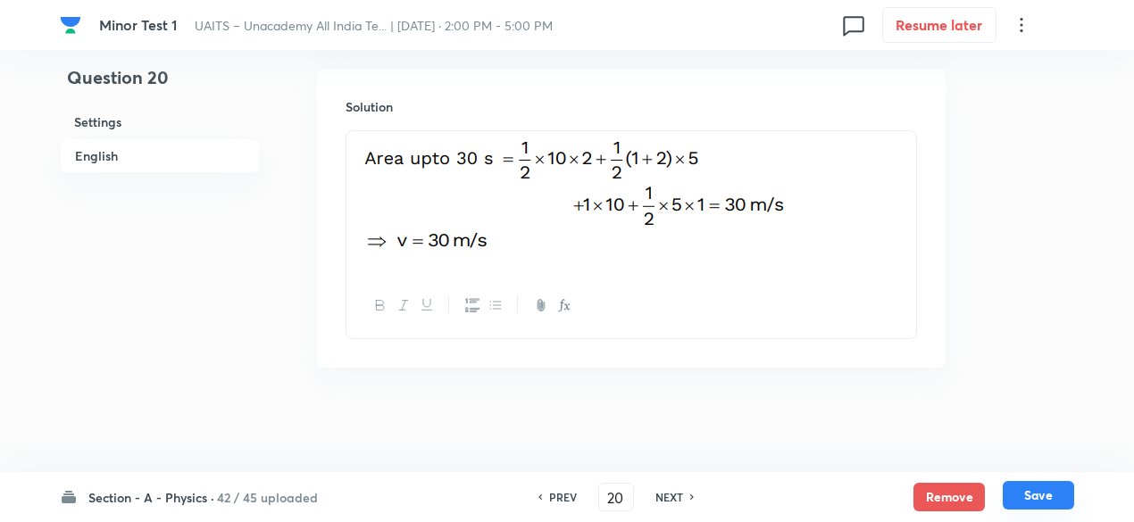
click at [1021, 489] on button "Save" at bounding box center [1037, 495] width 71 height 29
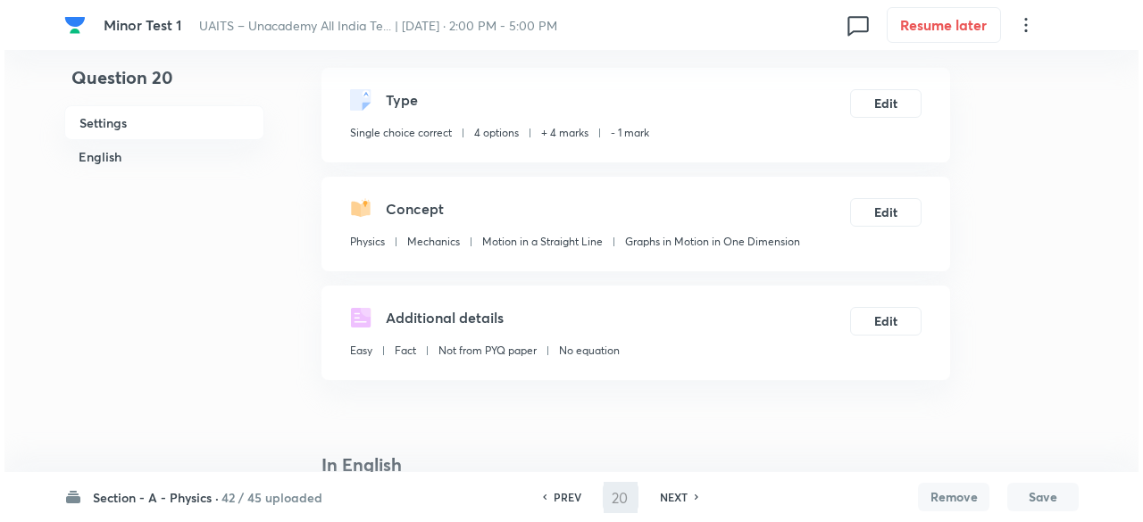
scroll to position [0, 0]
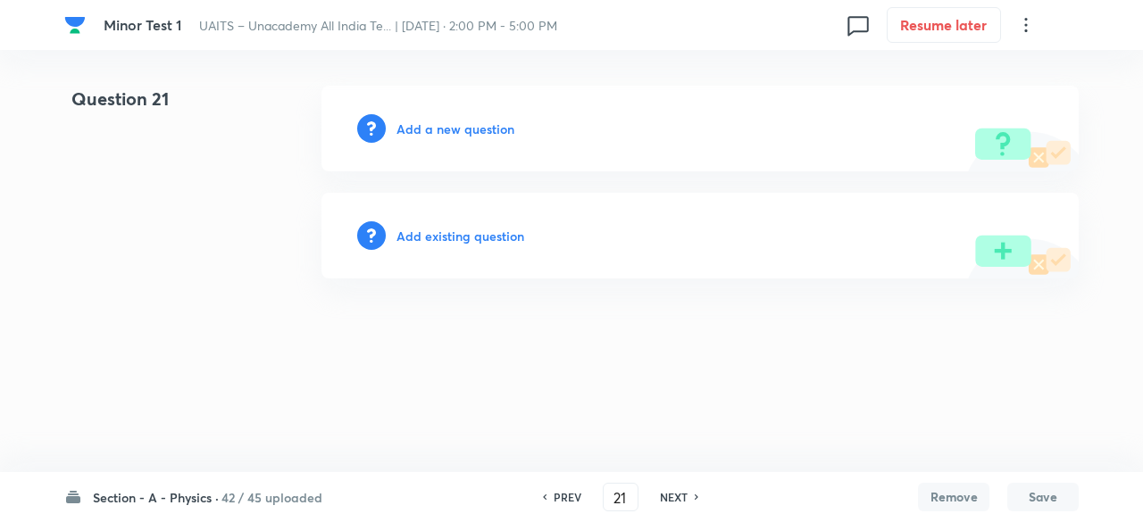
click at [475, 238] on h6 "Add existing question" at bounding box center [460, 236] width 128 height 19
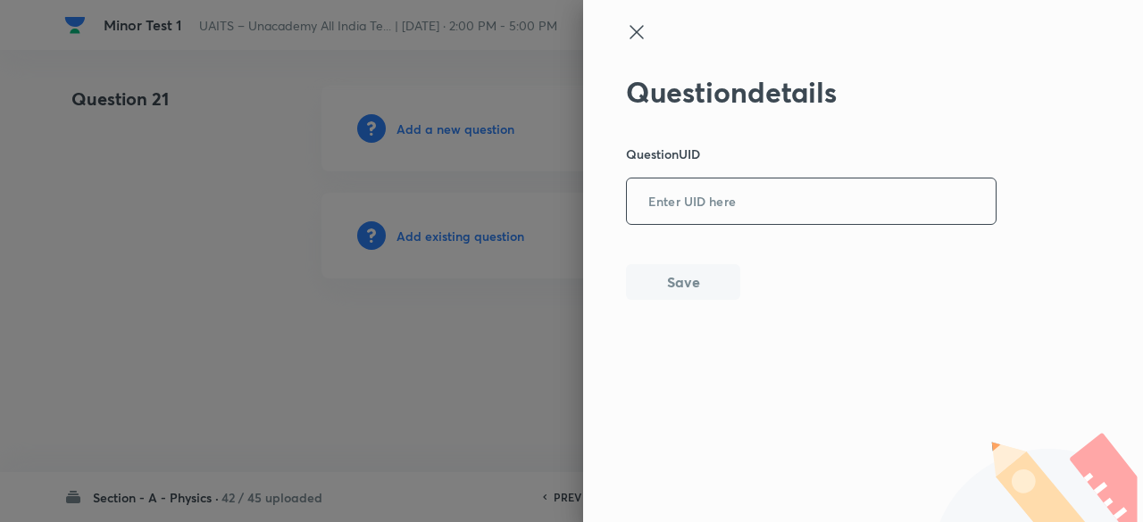
click at [794, 180] on input "text" at bounding box center [811, 202] width 369 height 44
paste input "UKVBF"
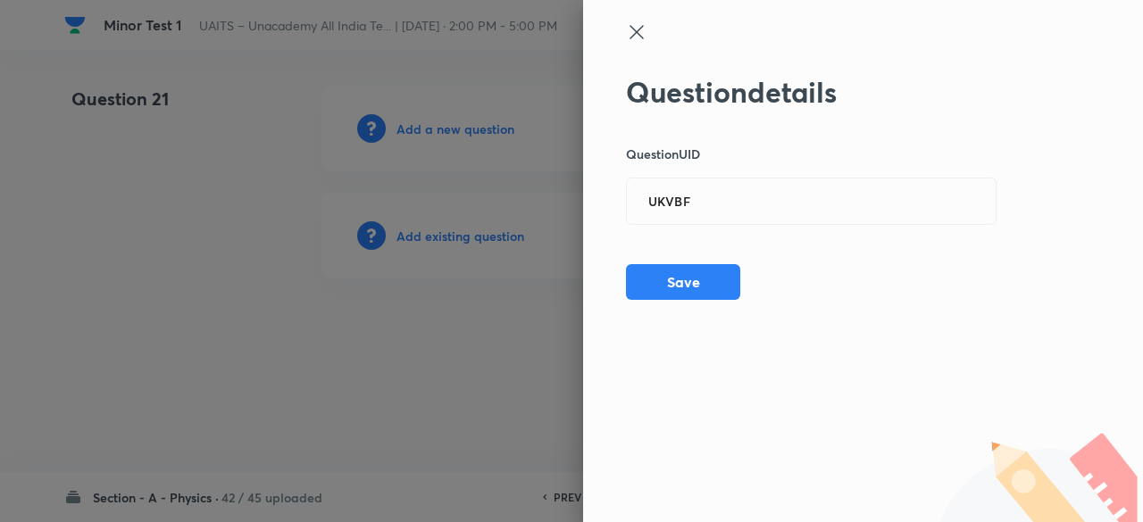
click at [478, 237] on div at bounding box center [571, 261] width 1143 height 522
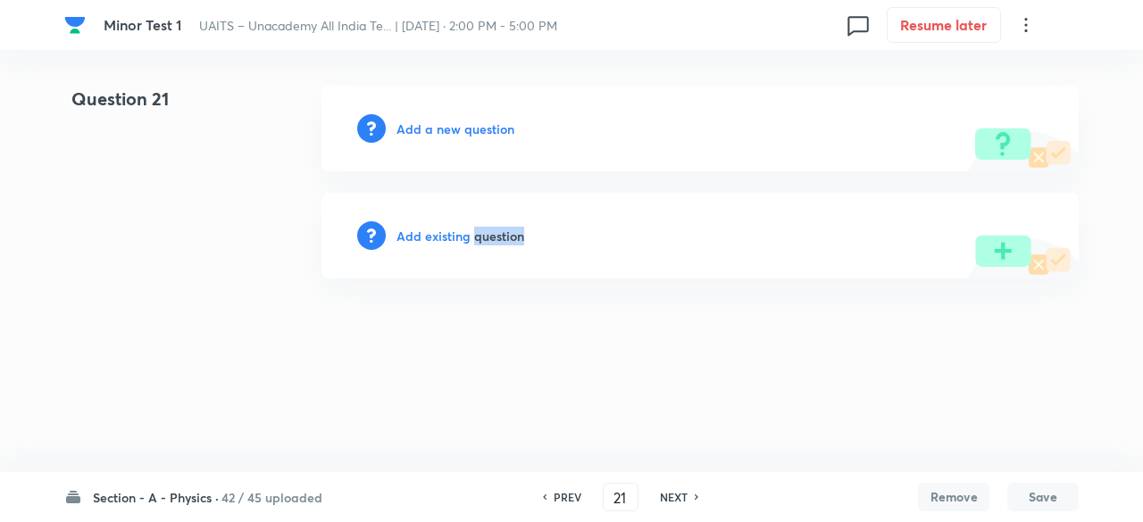
click at [478, 237] on h6 "Add existing question" at bounding box center [460, 236] width 128 height 19
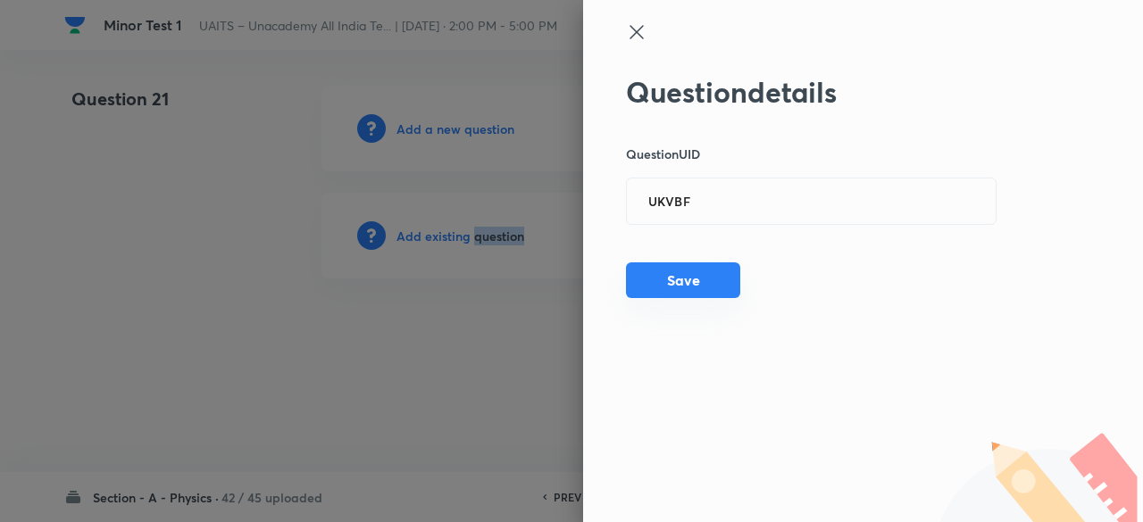
click at [691, 288] on button "Save" at bounding box center [683, 280] width 114 height 36
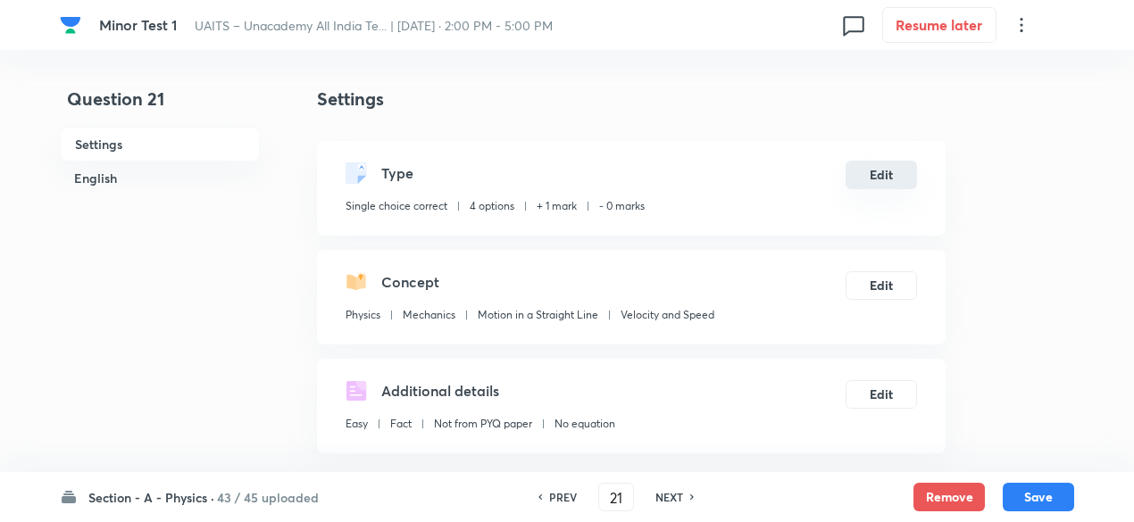
click at [878, 179] on button "Edit" at bounding box center [880, 175] width 71 height 29
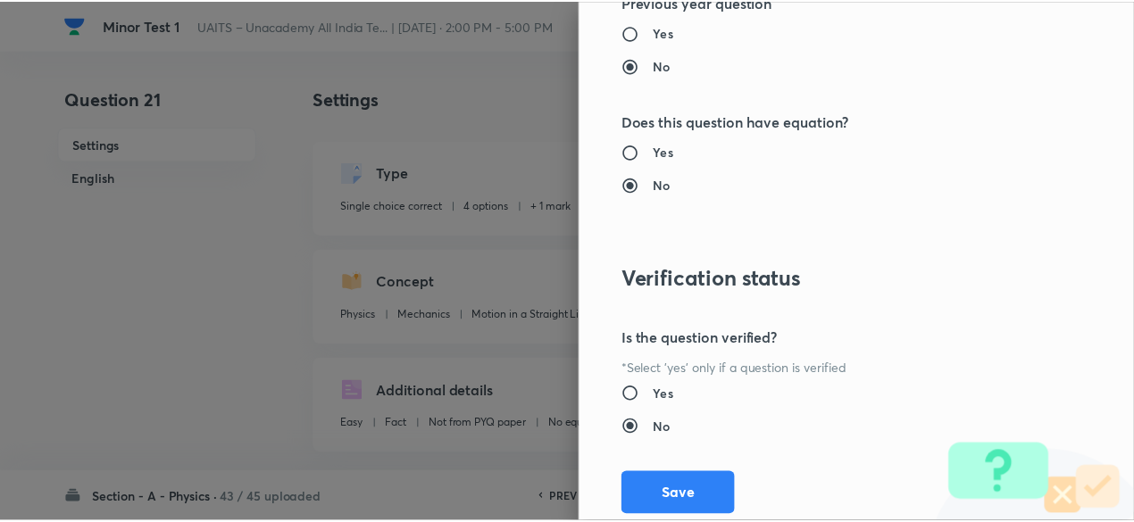
scroll to position [1906, 0]
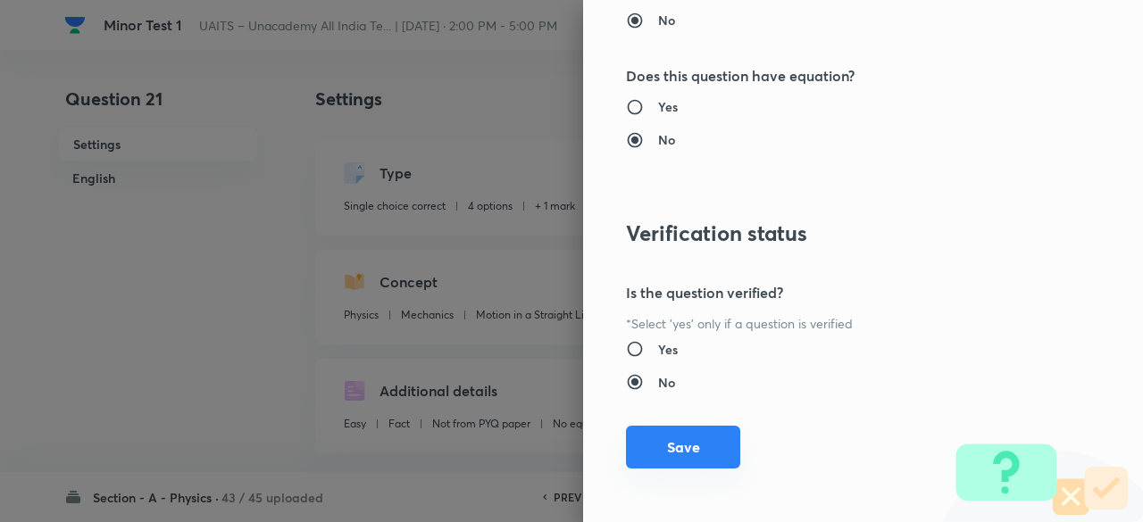
click at [708, 436] on button "Save" at bounding box center [683, 447] width 114 height 43
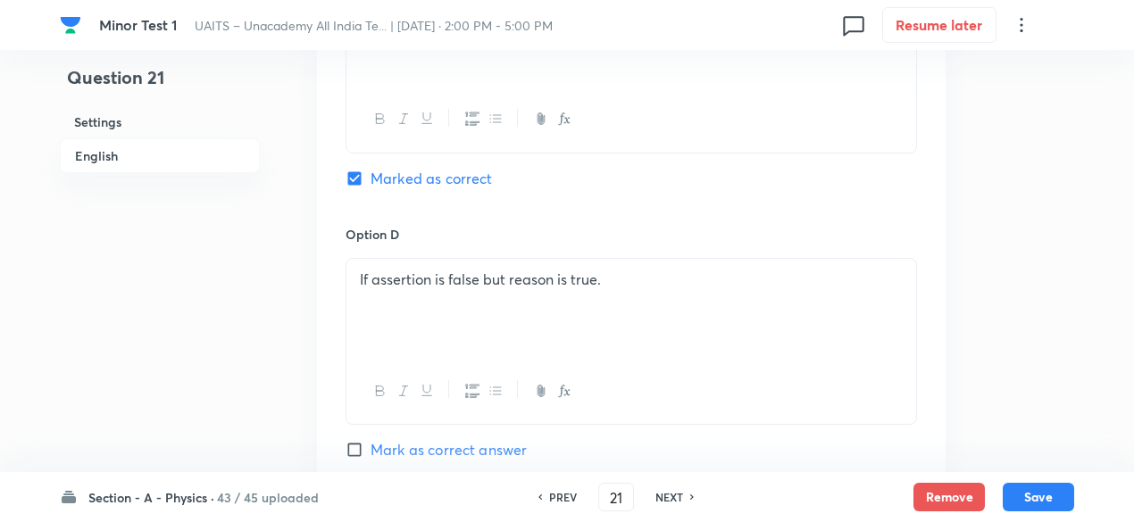
scroll to position [1893, 0]
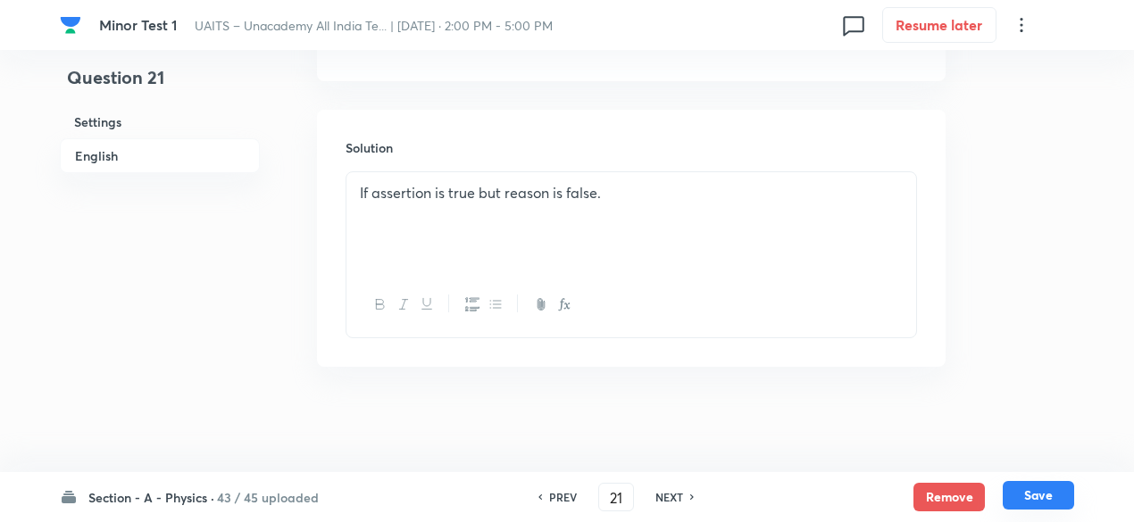
click at [1050, 492] on button "Save" at bounding box center [1037, 495] width 71 height 29
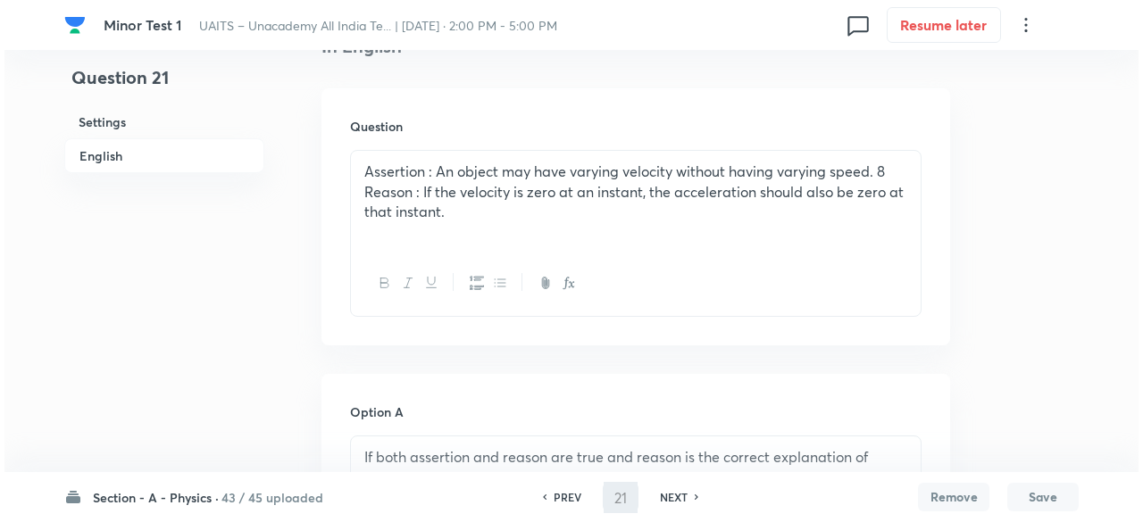
scroll to position [0, 0]
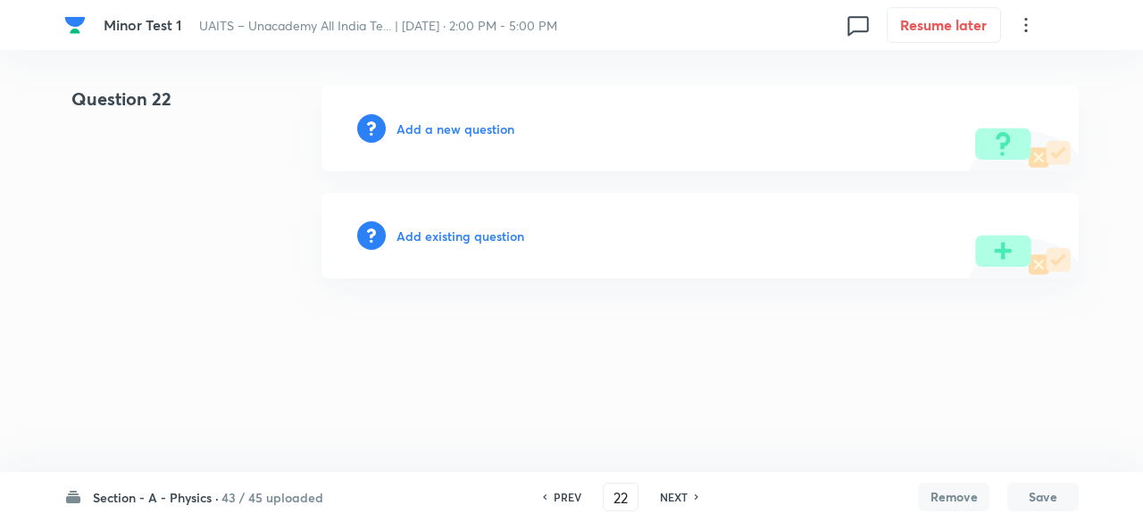
click at [491, 233] on h6 "Add existing question" at bounding box center [460, 236] width 128 height 19
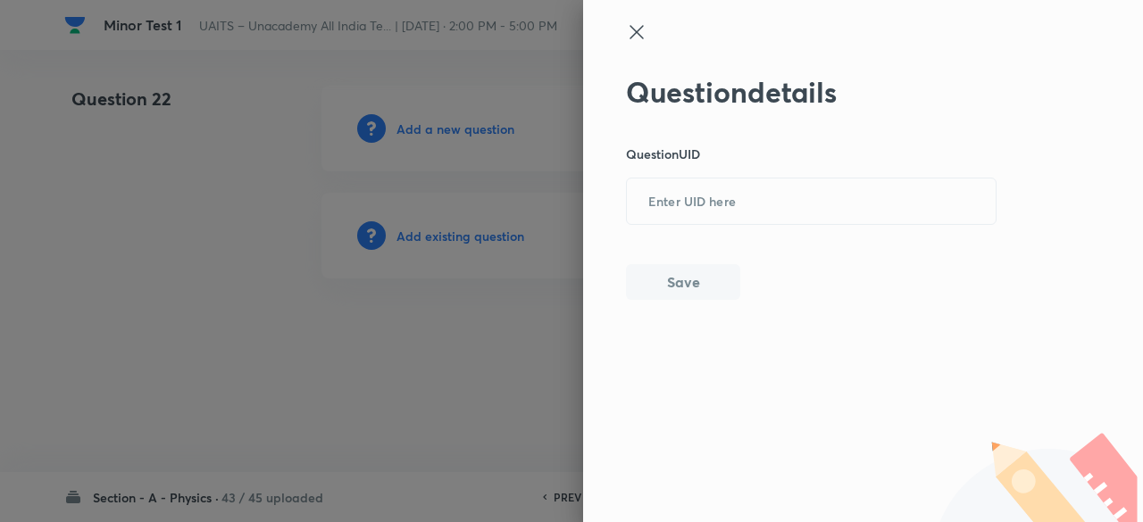
click at [748, 171] on div "Question details Question UID ​ Save" at bounding box center [811, 187] width 371 height 225
click at [744, 189] on input "text" at bounding box center [811, 202] width 369 height 44
paste input "K4R86"
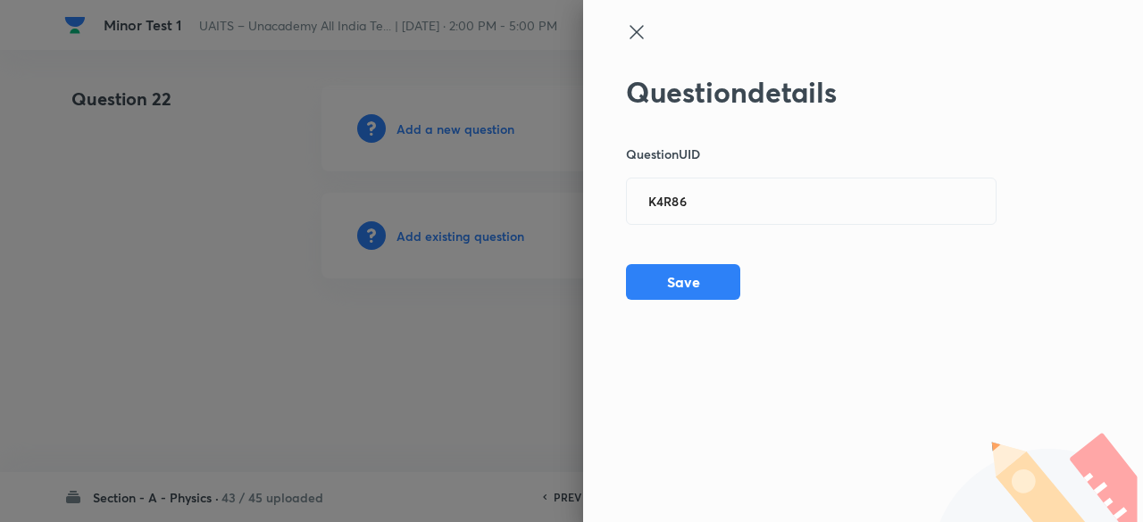
click at [504, 235] on div at bounding box center [571, 261] width 1143 height 522
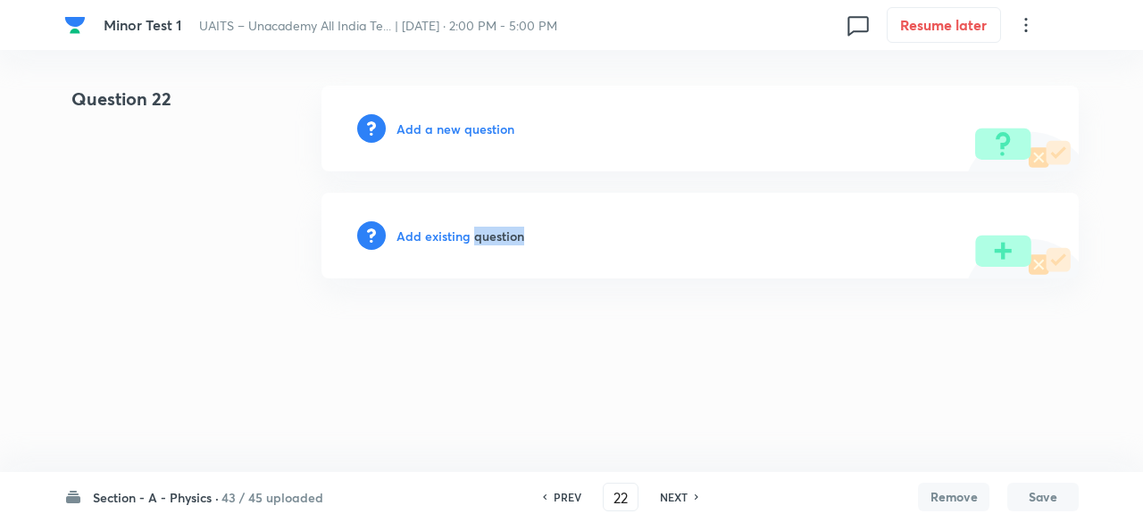
click at [504, 235] on h6 "Add existing question" at bounding box center [460, 236] width 128 height 19
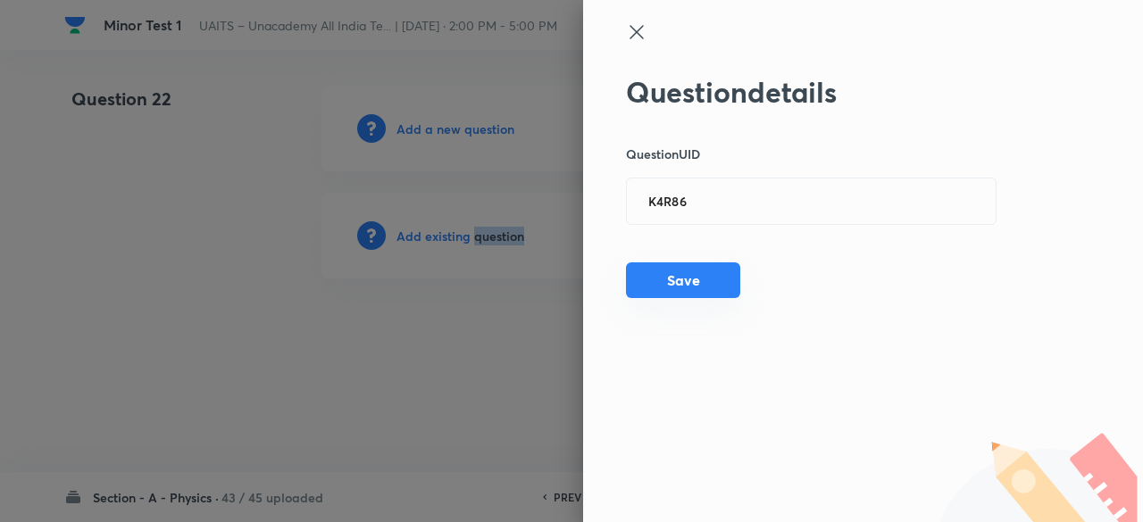
click at [693, 278] on button "Save" at bounding box center [683, 280] width 114 height 36
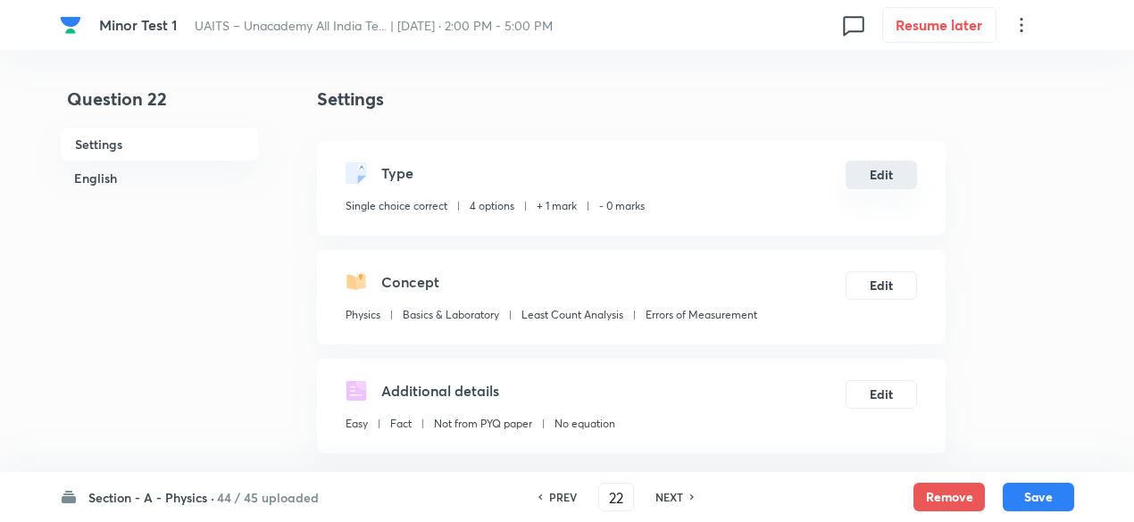
click at [882, 178] on button "Edit" at bounding box center [880, 175] width 71 height 29
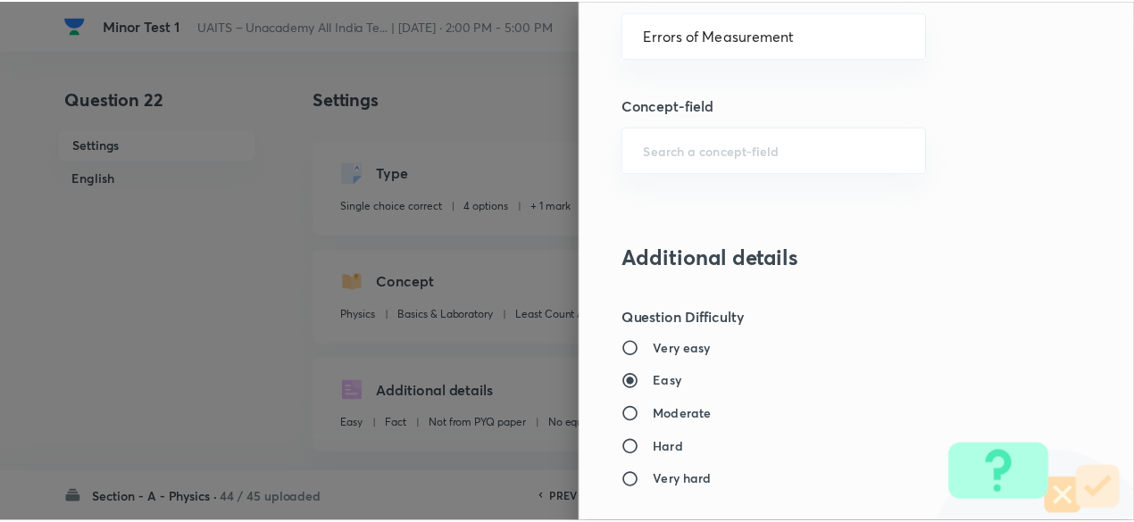
scroll to position [1906, 0]
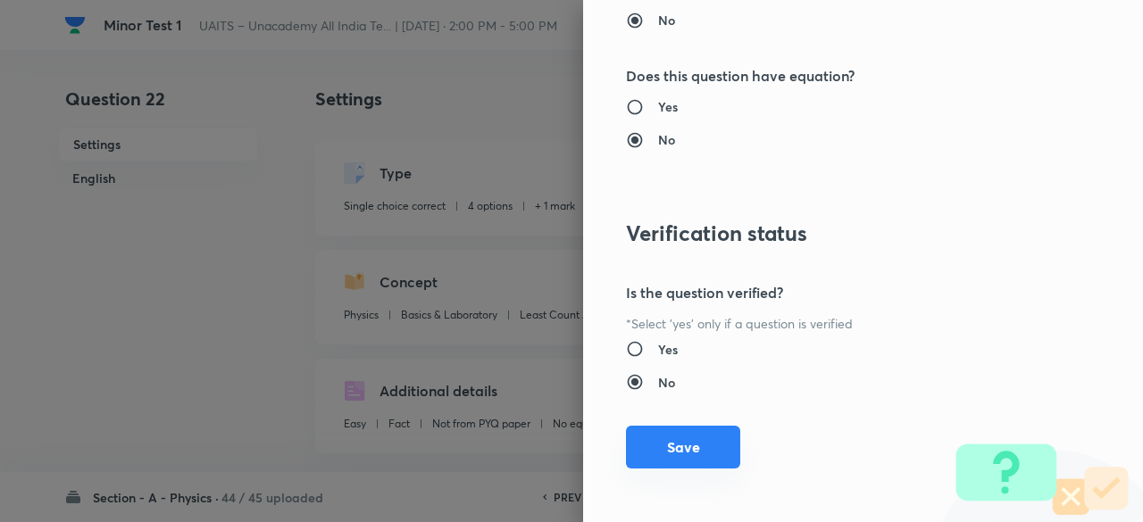
click at [689, 439] on button "Save" at bounding box center [683, 447] width 114 height 43
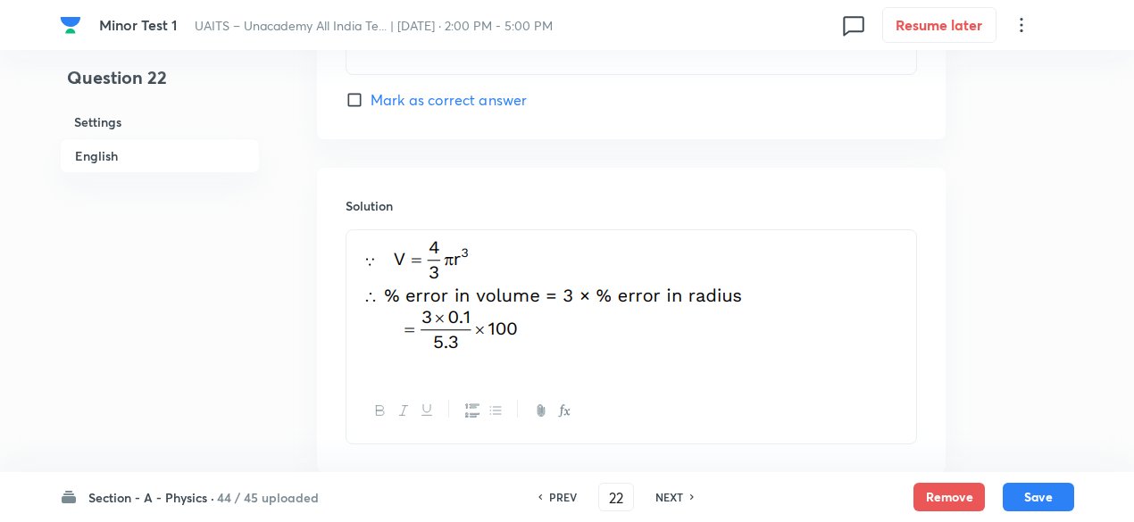
scroll to position [1941, 0]
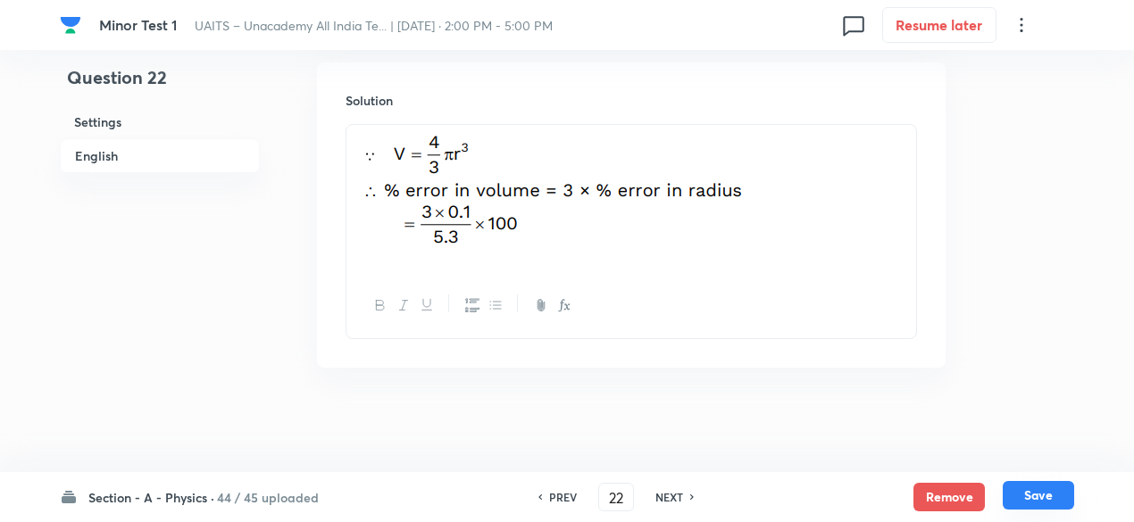
click at [1045, 502] on button "Save" at bounding box center [1037, 495] width 71 height 29
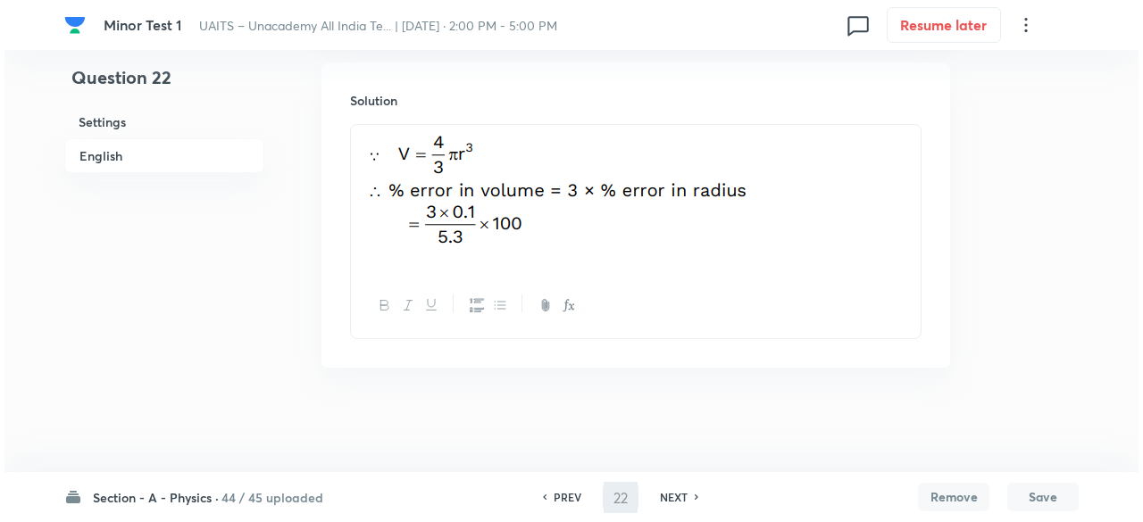
scroll to position [0, 0]
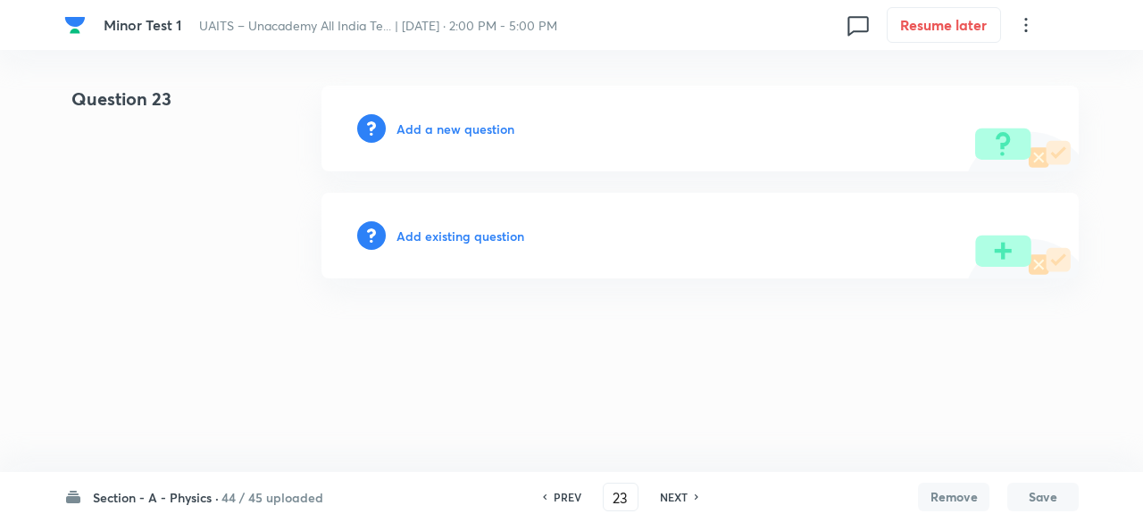
click at [409, 232] on h6 "Add existing question" at bounding box center [460, 236] width 128 height 19
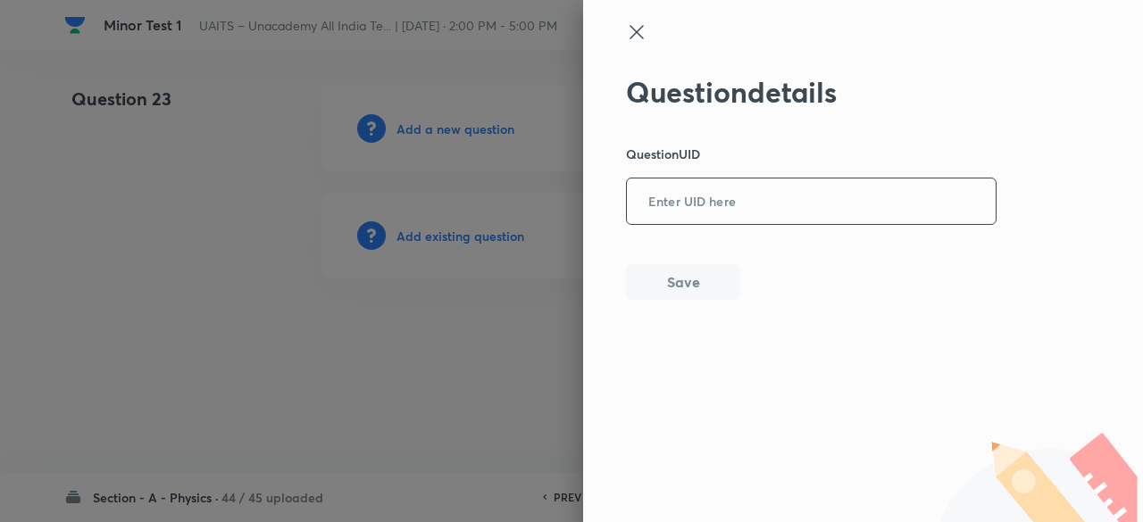
click at [664, 218] on input "text" at bounding box center [811, 202] width 369 height 44
paste input "RZHNX"
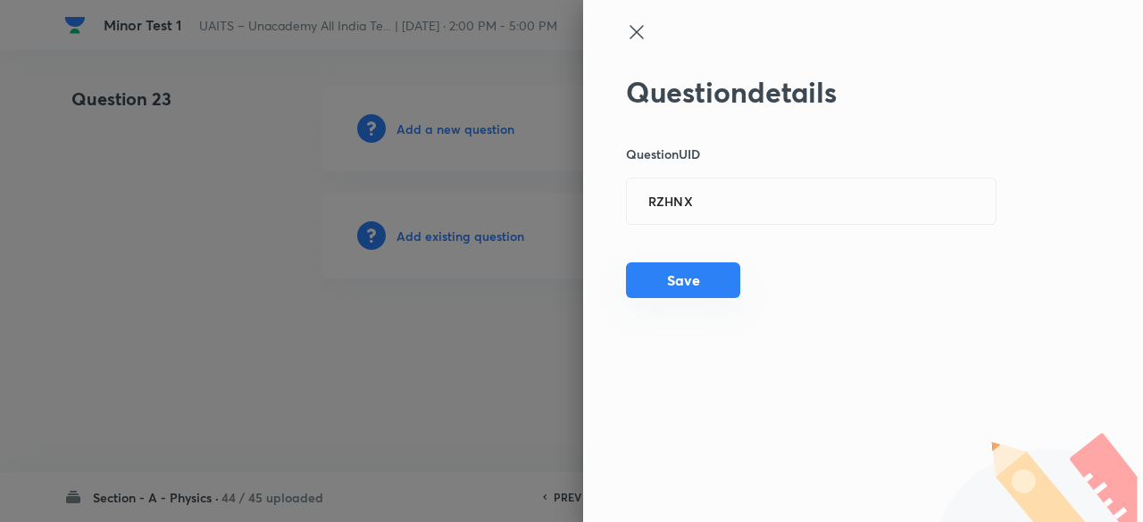
click at [673, 279] on button "Save" at bounding box center [683, 280] width 114 height 36
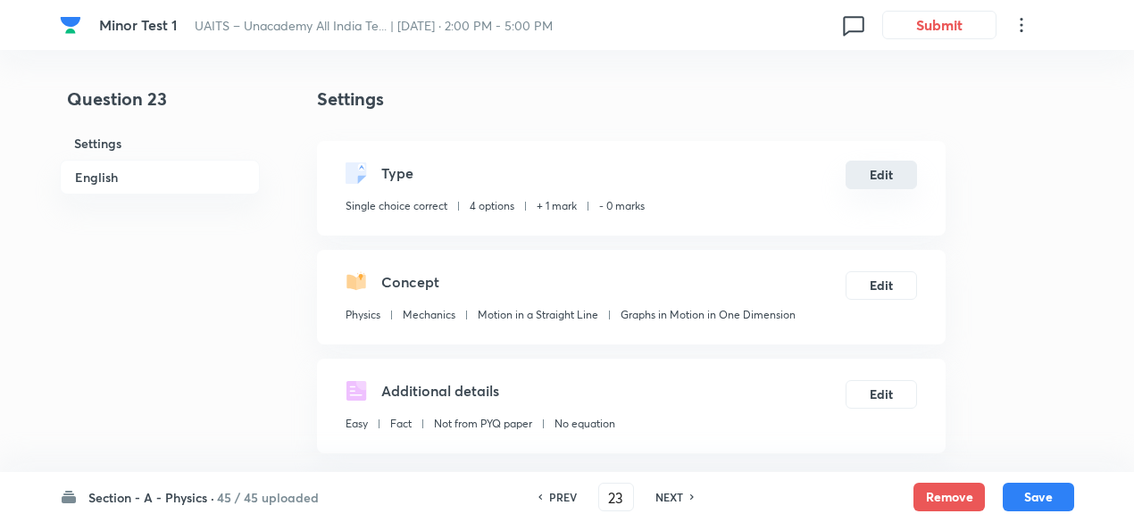
click at [889, 172] on button "Edit" at bounding box center [880, 175] width 71 height 29
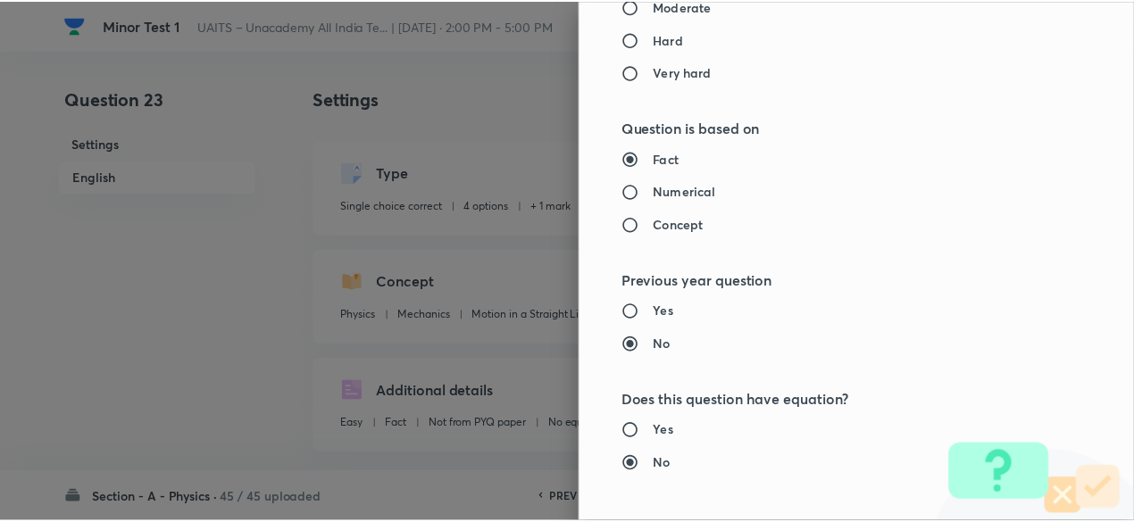
scroll to position [1906, 0]
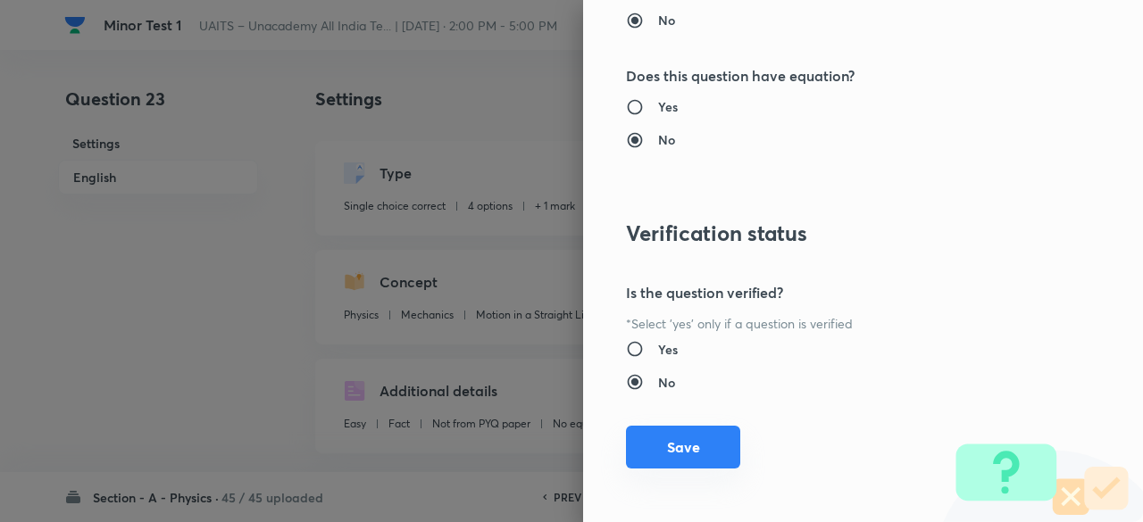
click at [686, 438] on button "Save" at bounding box center [683, 447] width 114 height 43
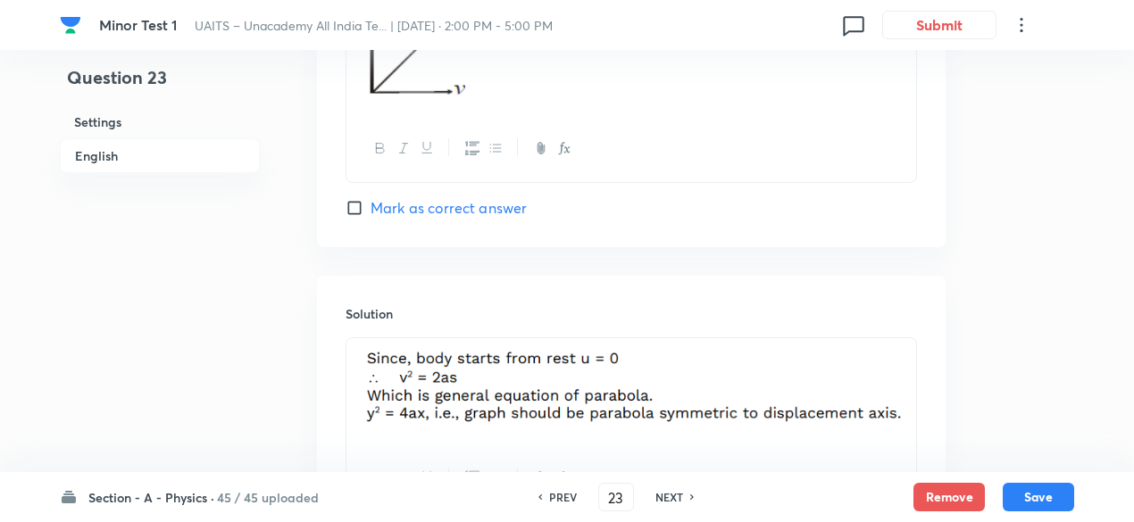
scroll to position [1934, 0]
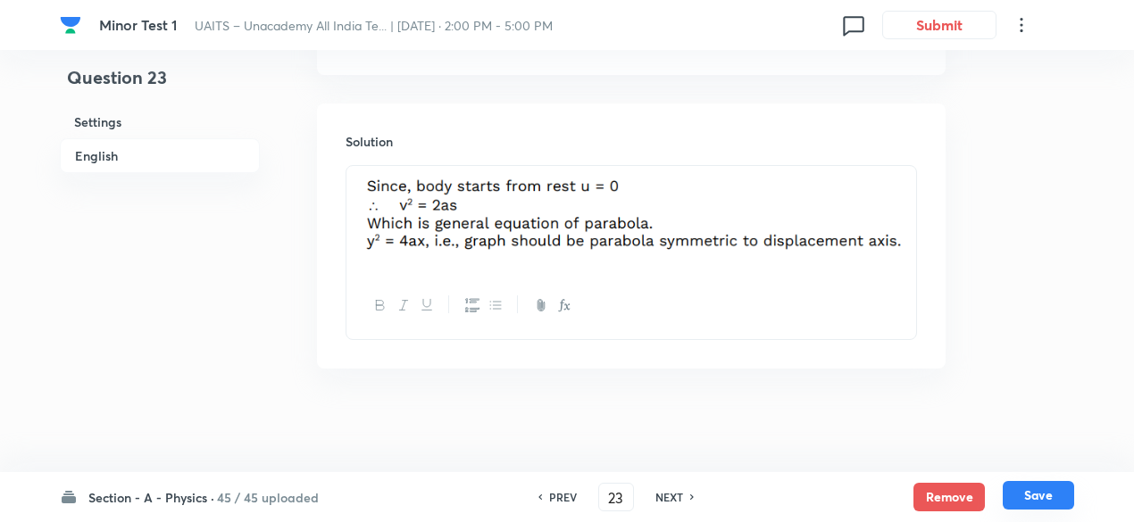
click at [1030, 500] on button "Save" at bounding box center [1037, 495] width 71 height 29
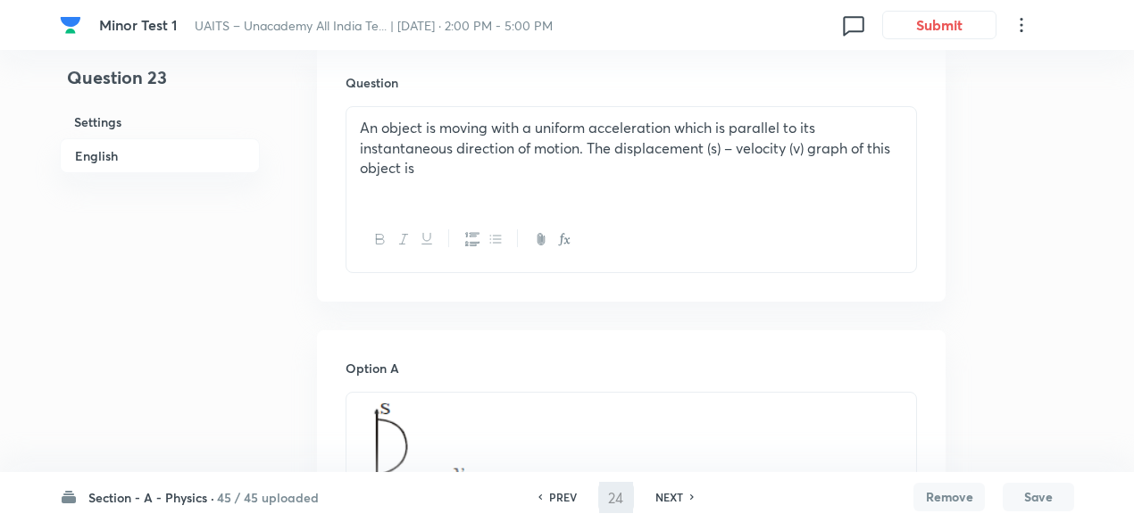
scroll to position [0, 0]
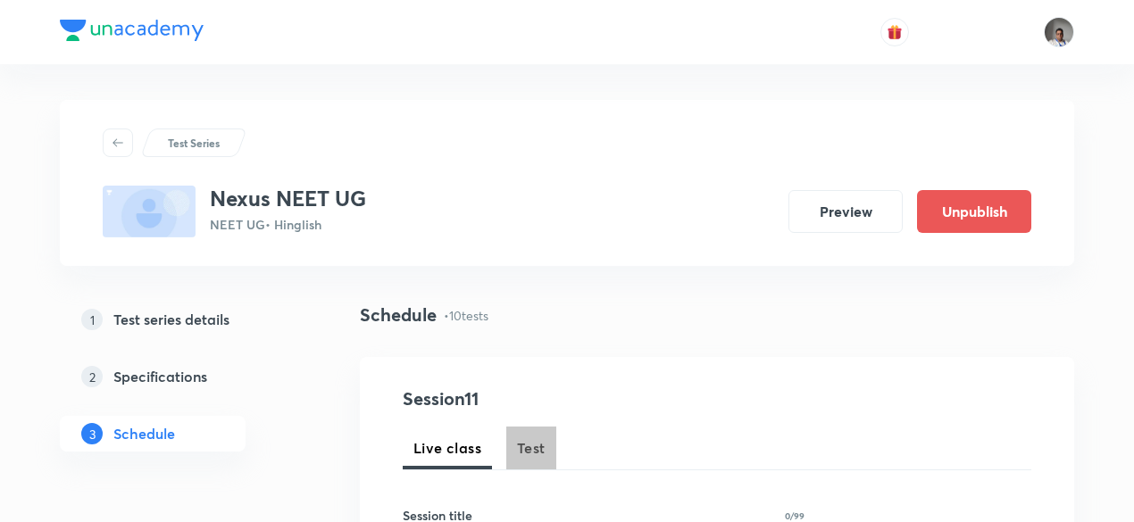
click at [534, 440] on span "Test" at bounding box center [531, 447] width 29 height 21
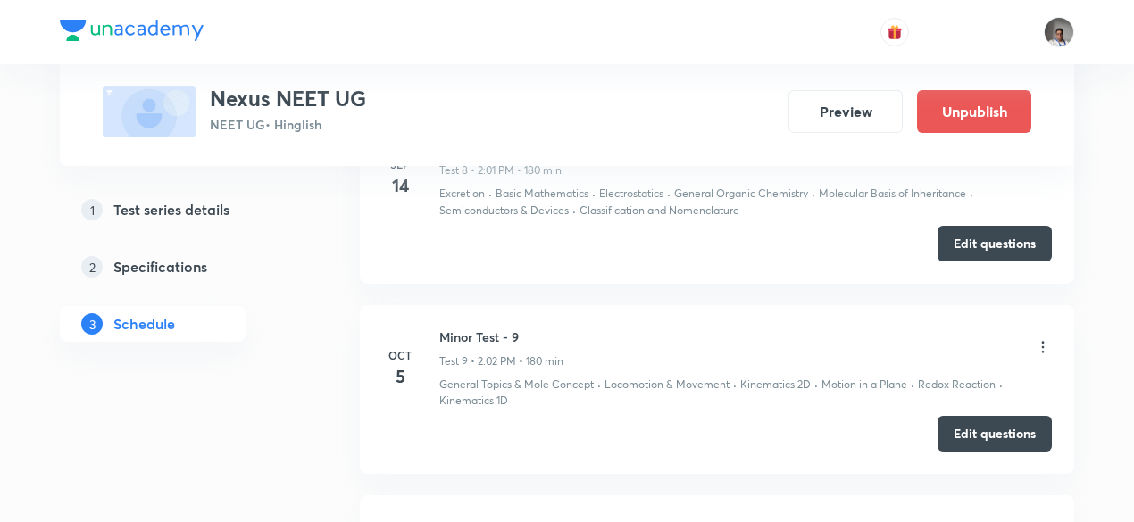
scroll to position [2356, 0]
click at [998, 426] on button "Edit questions" at bounding box center [994, 433] width 114 height 36
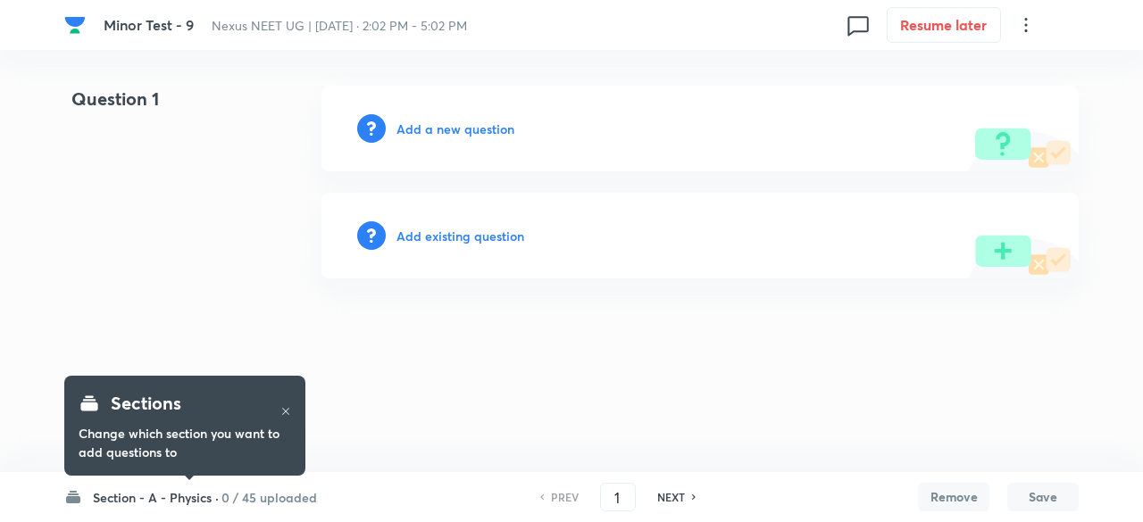
click at [284, 499] on h6 "0 / 45 uploaded" at bounding box center [269, 497] width 96 height 19
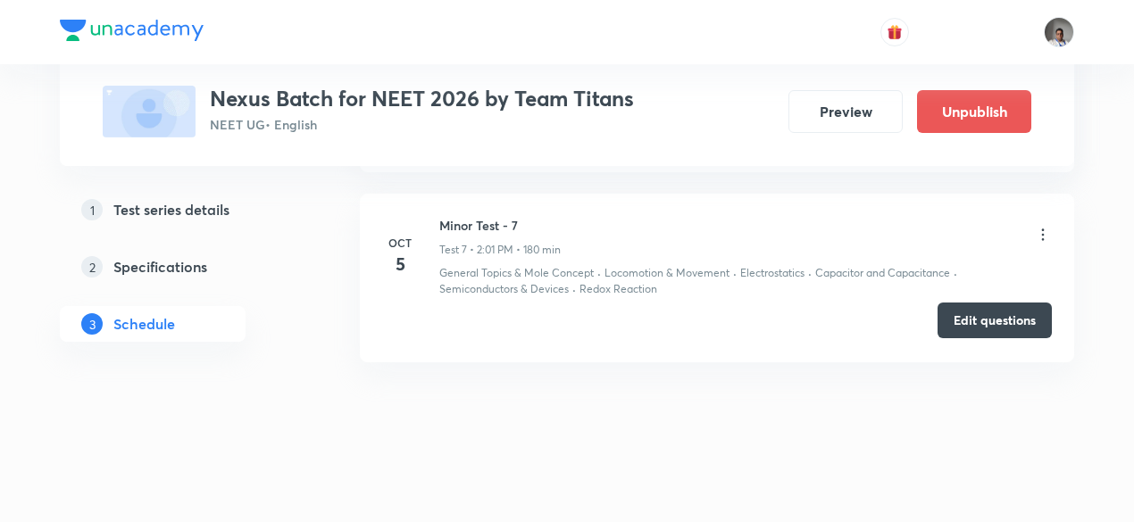
click at [954, 306] on button "Edit questions" at bounding box center [994, 321] width 114 height 36
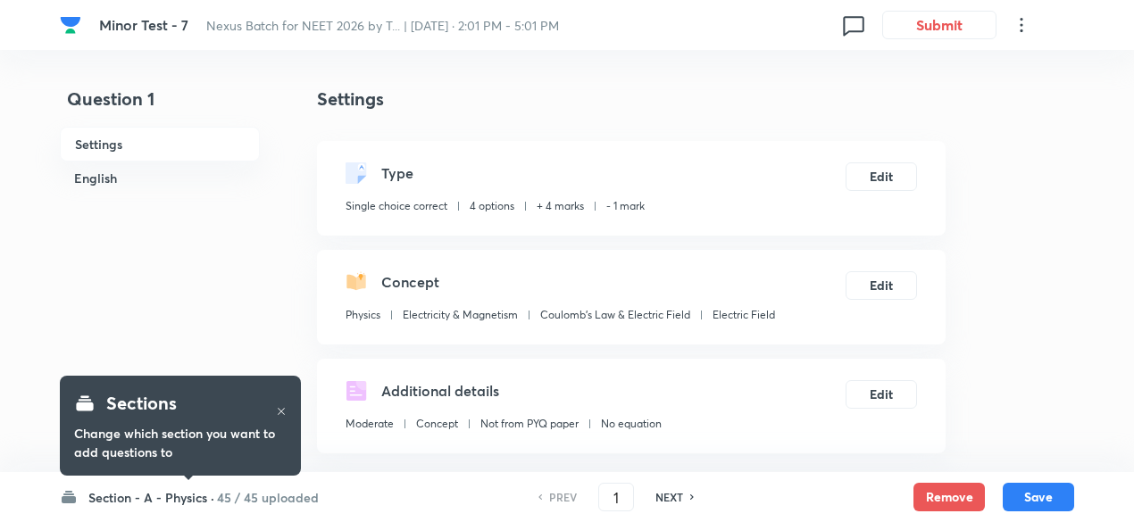
checkbox input "true"
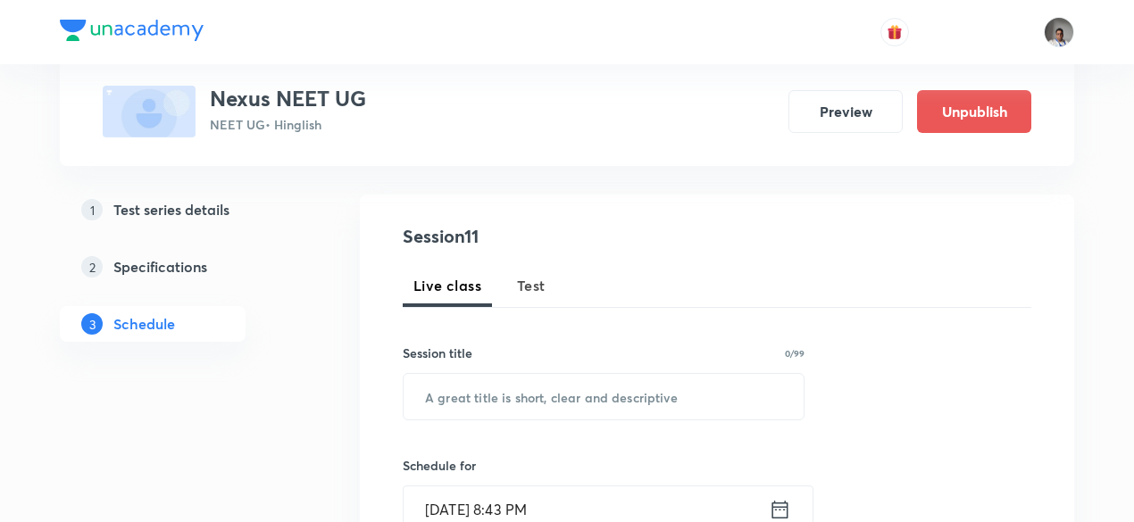
scroll to position [169, 0]
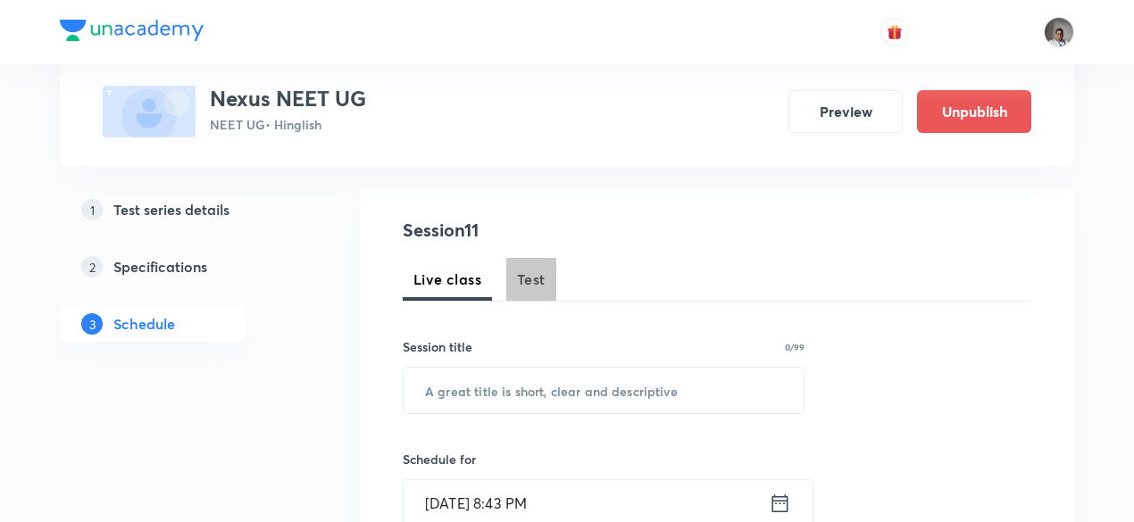
click at [513, 278] on button "Test" at bounding box center [531, 279] width 50 height 43
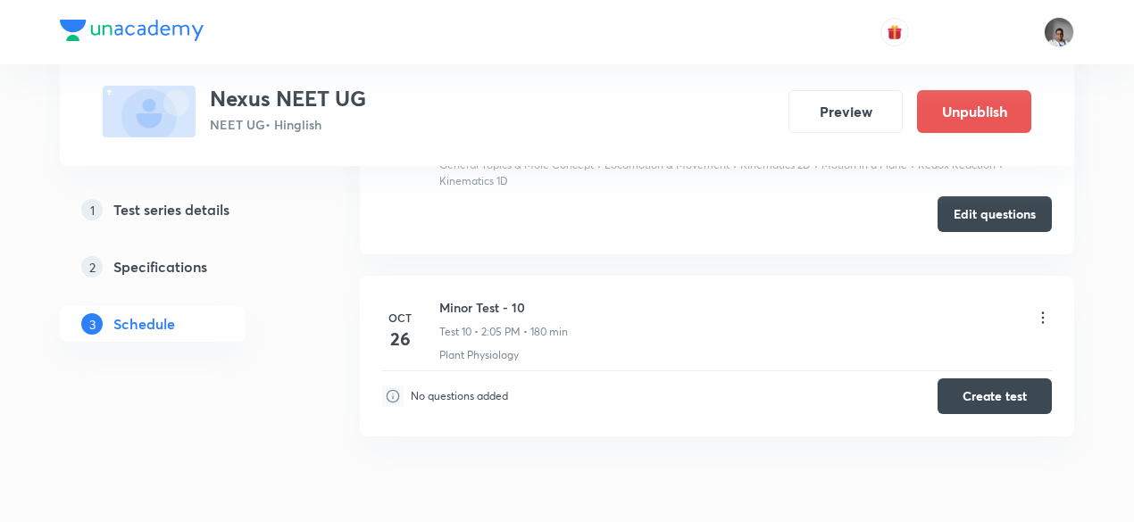
scroll to position [2562, 0]
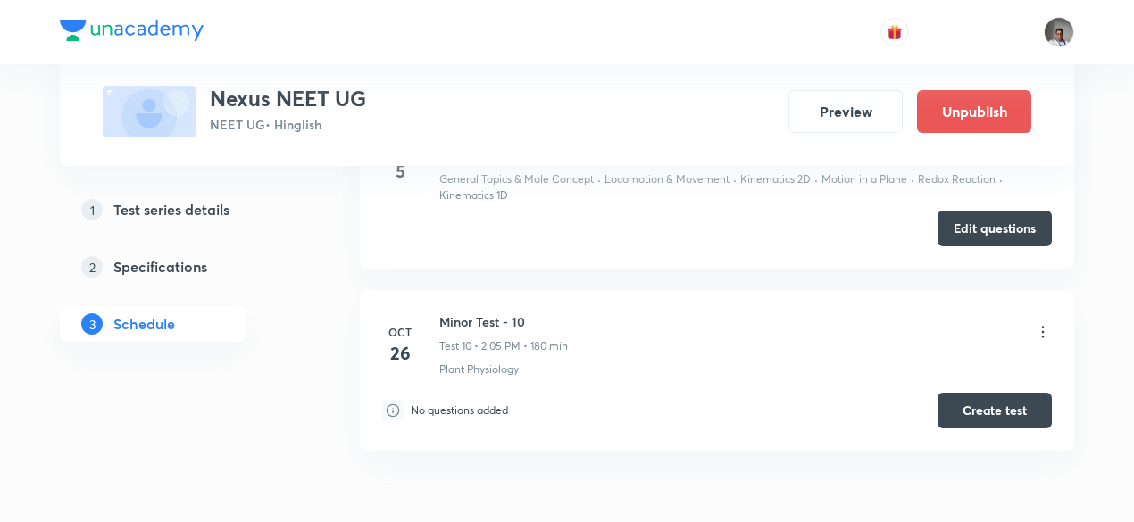
click at [798, 290] on li "[DATE] [MEDICAL_DATA] - 10 Test 10 • 2:05 PM • 180 min Plant Physiology No ques…" at bounding box center [717, 370] width 714 height 161
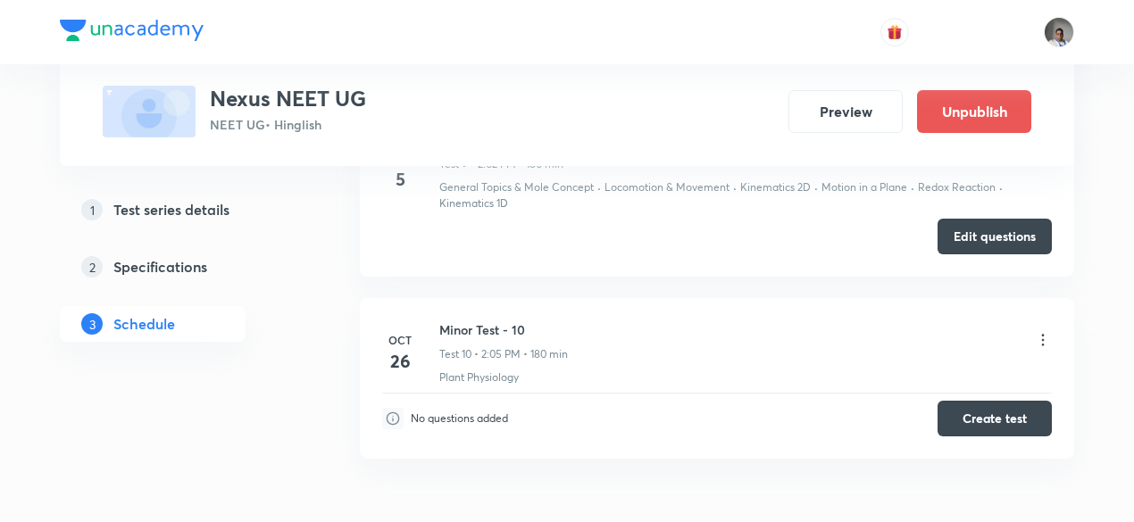
scroll to position [2552, 0]
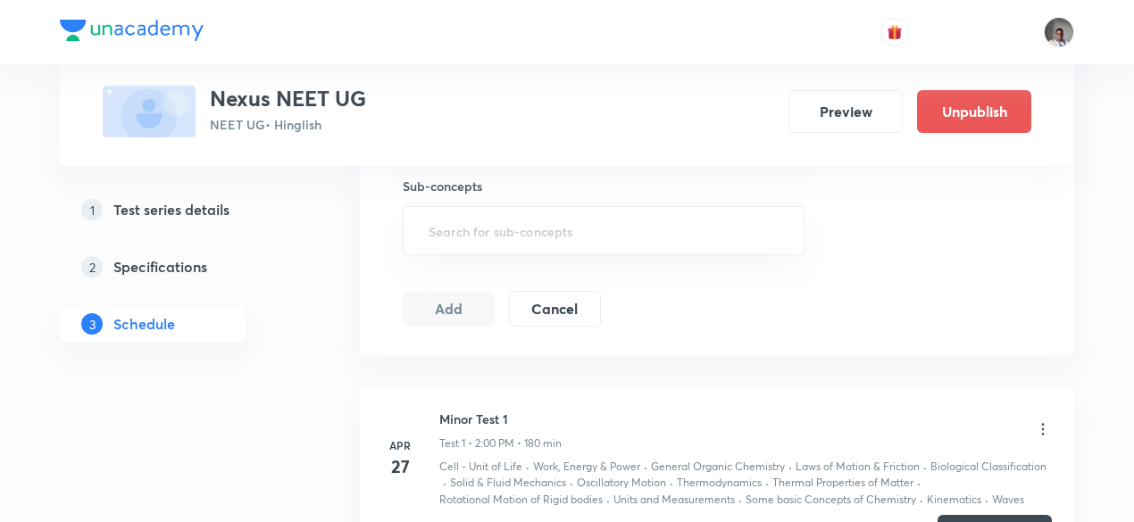
scroll to position [778, 0]
click at [527, 439] on p "Test 1 • 2:00 PM • 180 min" at bounding box center [500, 446] width 122 height 16
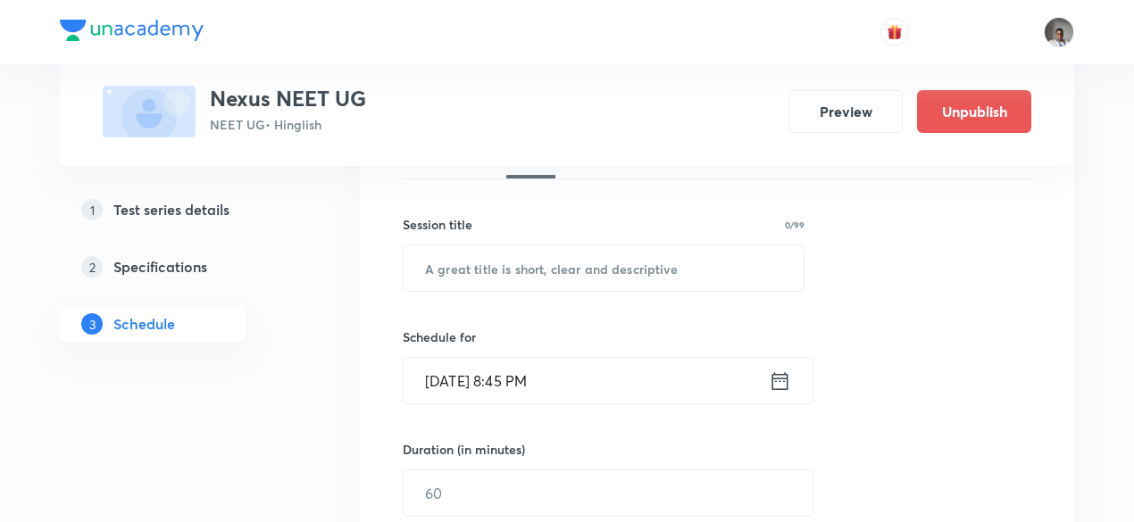
scroll to position [285, 0]
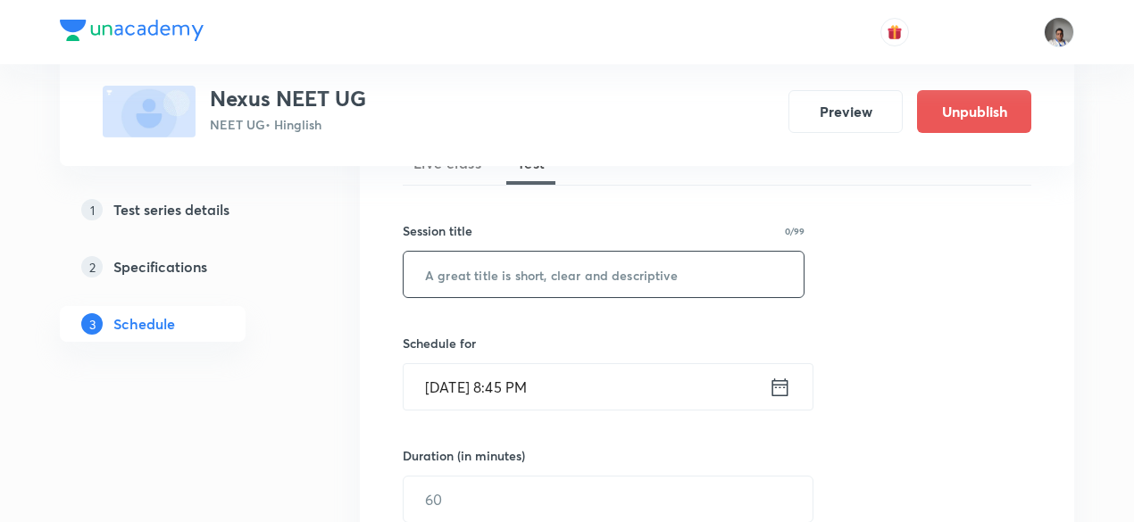
click at [671, 294] on input "text" at bounding box center [603, 275] width 400 height 46
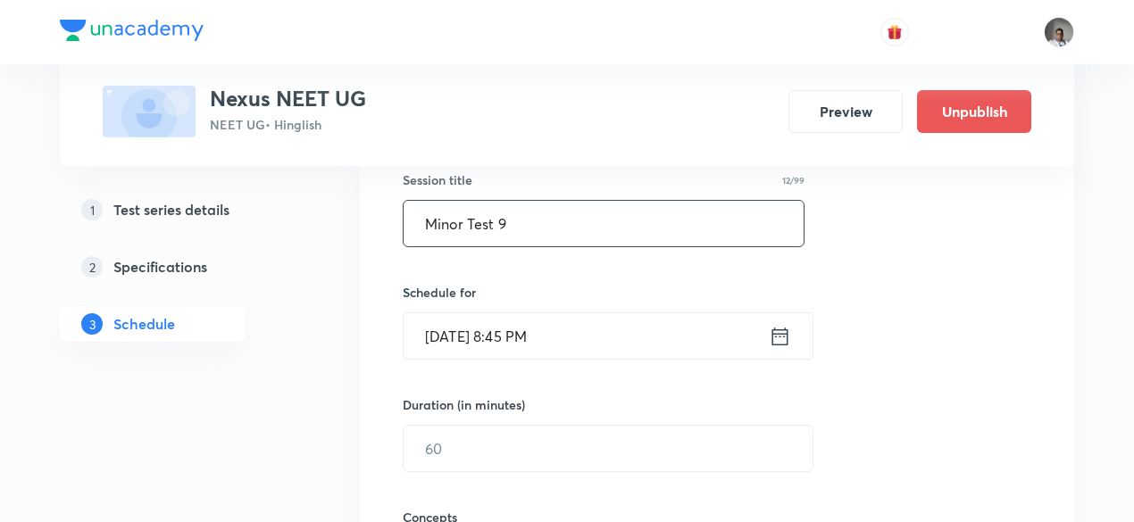
scroll to position [338, 0]
type input "Minor Test 9"
click at [778, 325] on icon at bounding box center [780, 333] width 16 height 18
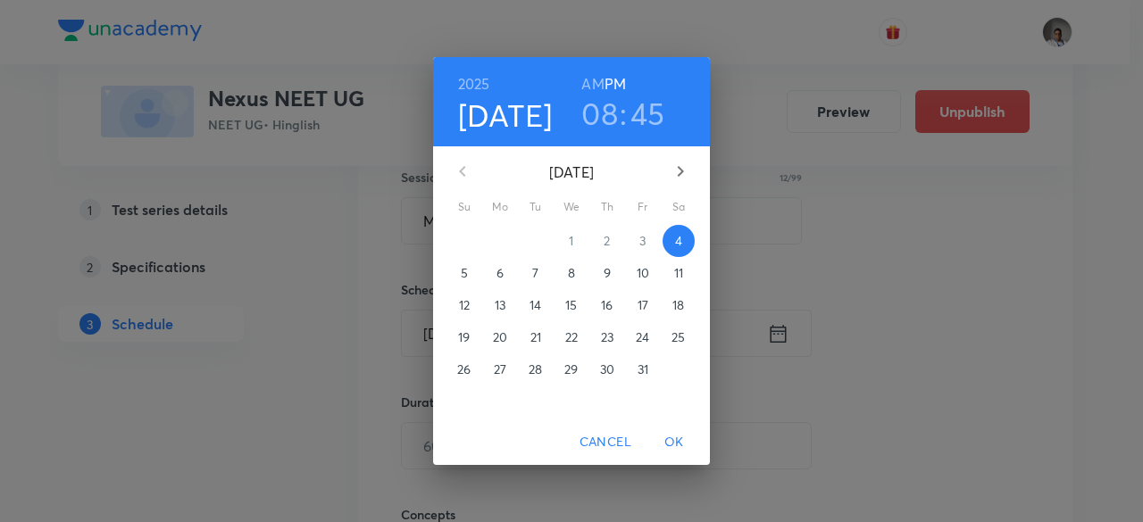
click at [461, 266] on p "5" at bounding box center [464, 273] width 7 height 18
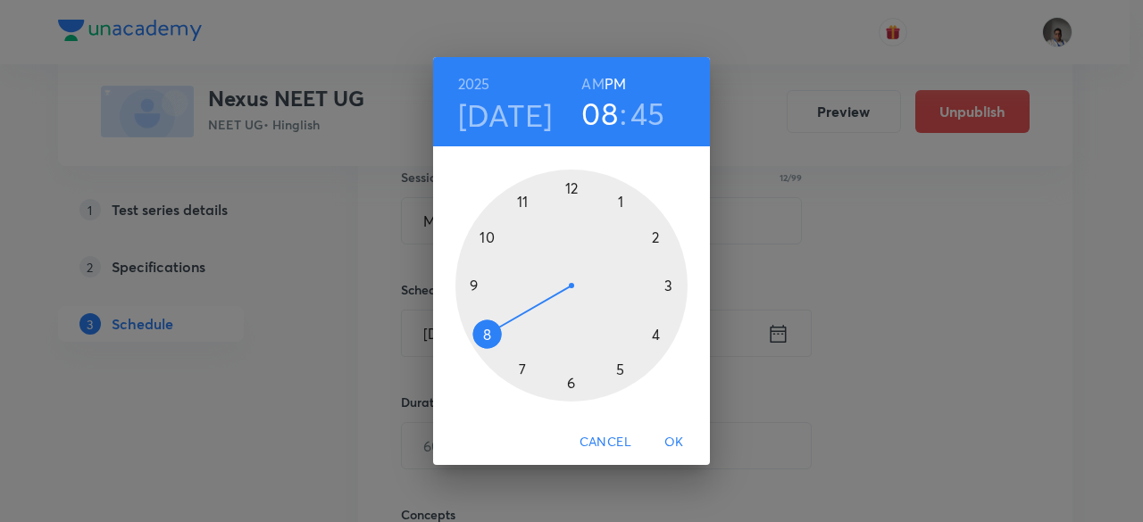
click at [655, 237] on div at bounding box center [571, 286] width 232 height 232
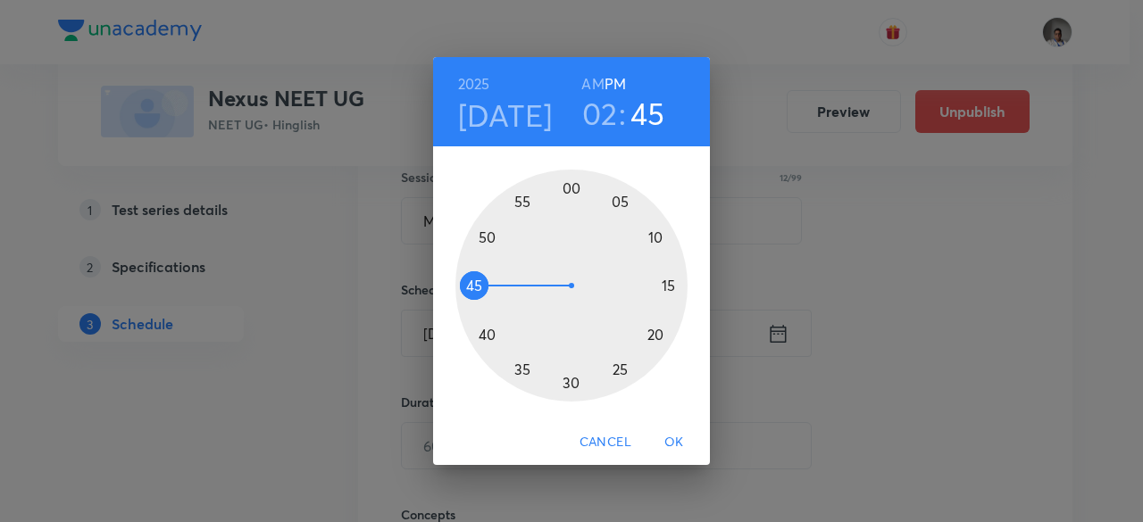
click at [575, 189] on div at bounding box center [571, 286] width 232 height 232
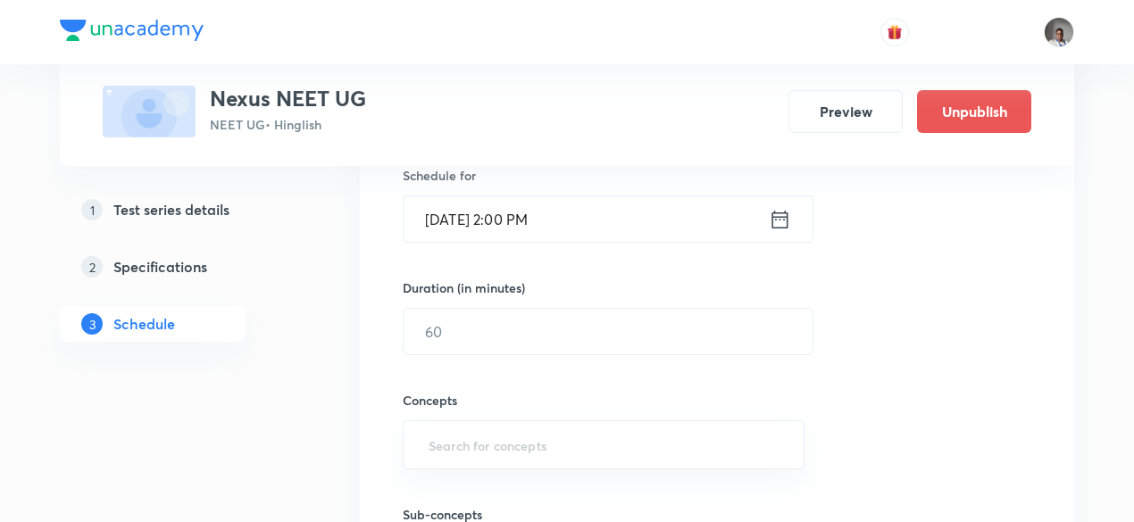
scroll to position [459, 0]
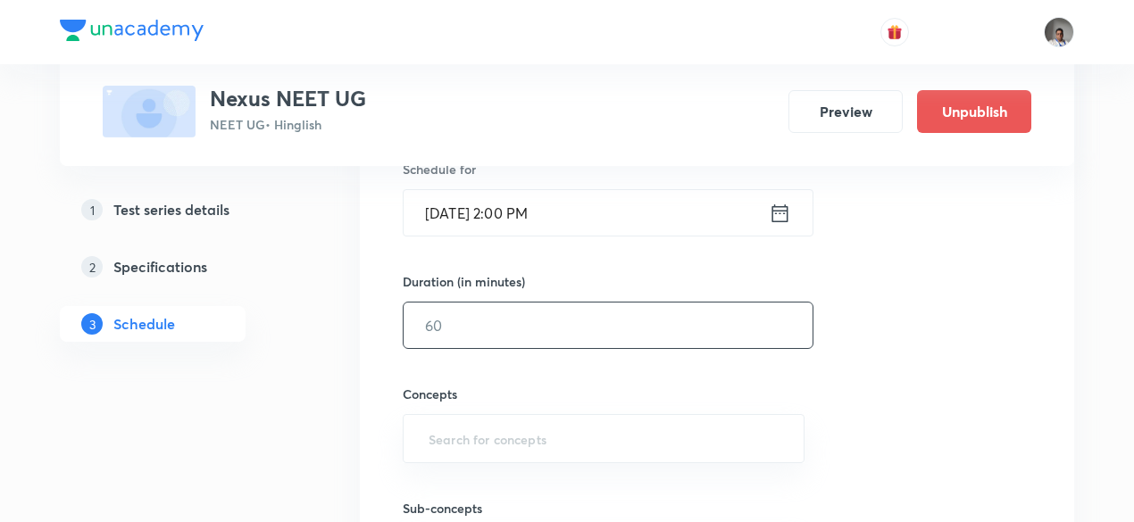
click at [568, 320] on input "text" at bounding box center [607, 326] width 409 height 46
type input "180"
type input "w"
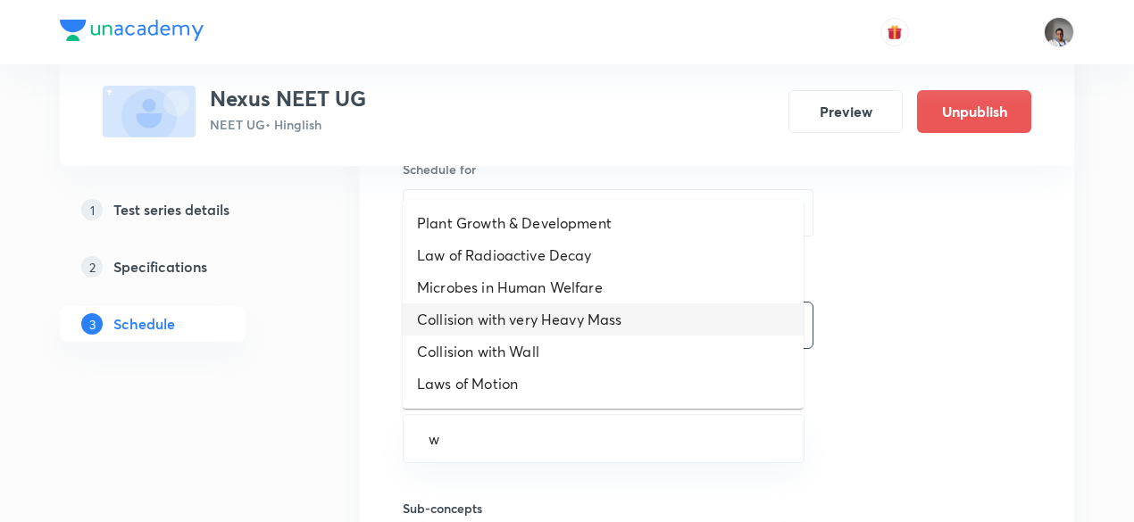
click at [568, 320] on li "Collision with very Heavy Mass" at bounding box center [603, 320] width 401 height 32
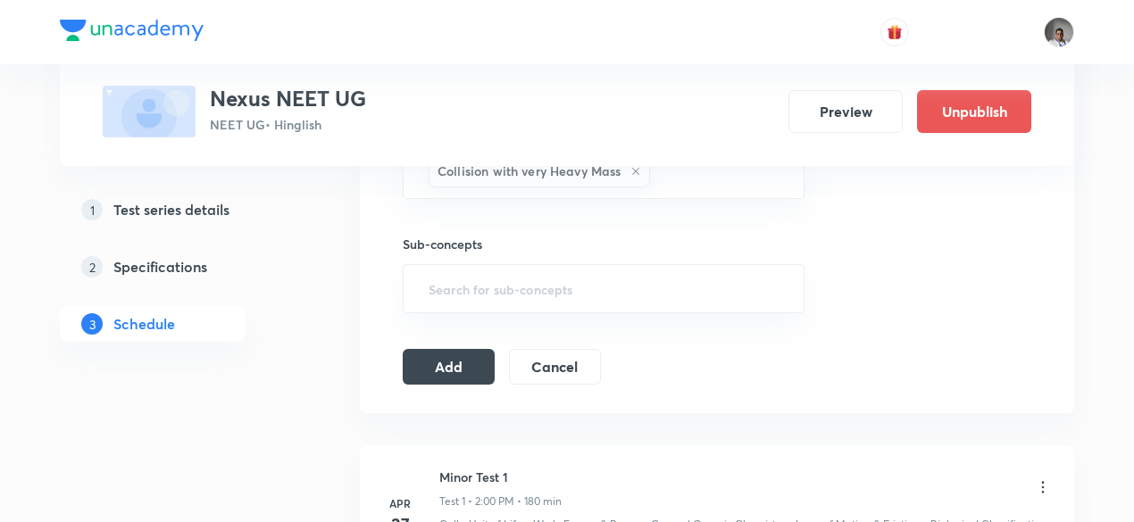
scroll to position [740, 0]
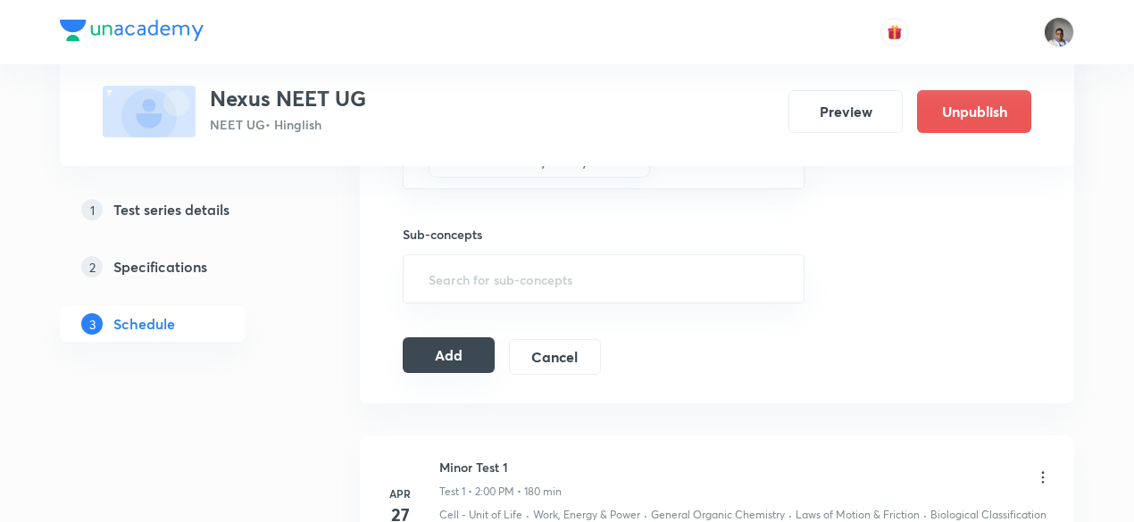
click at [455, 350] on button "Add" at bounding box center [449, 355] width 92 height 36
click at [455, 350] on button "Add" at bounding box center [449, 357] width 92 height 36
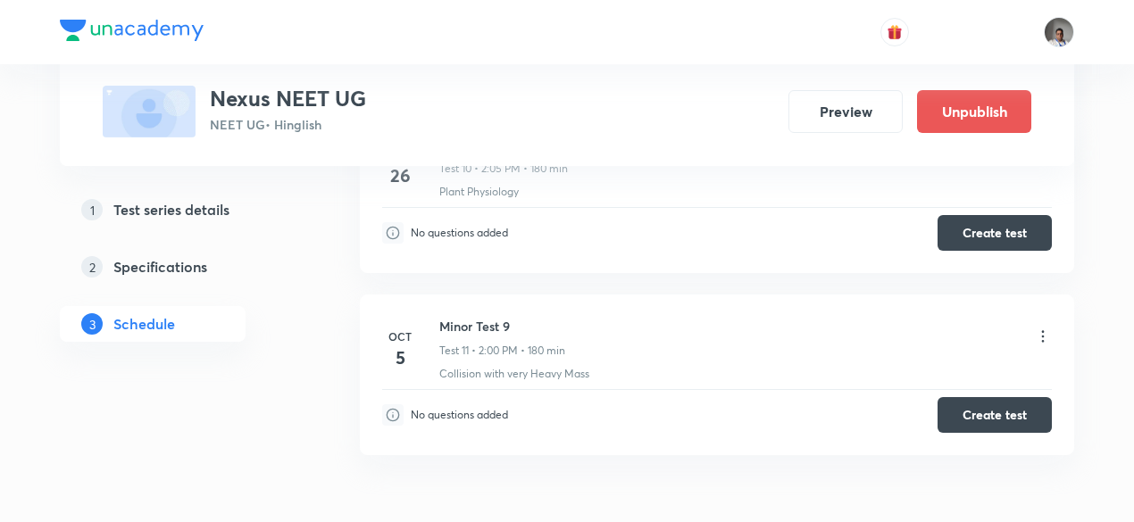
scroll to position [2067, 0]
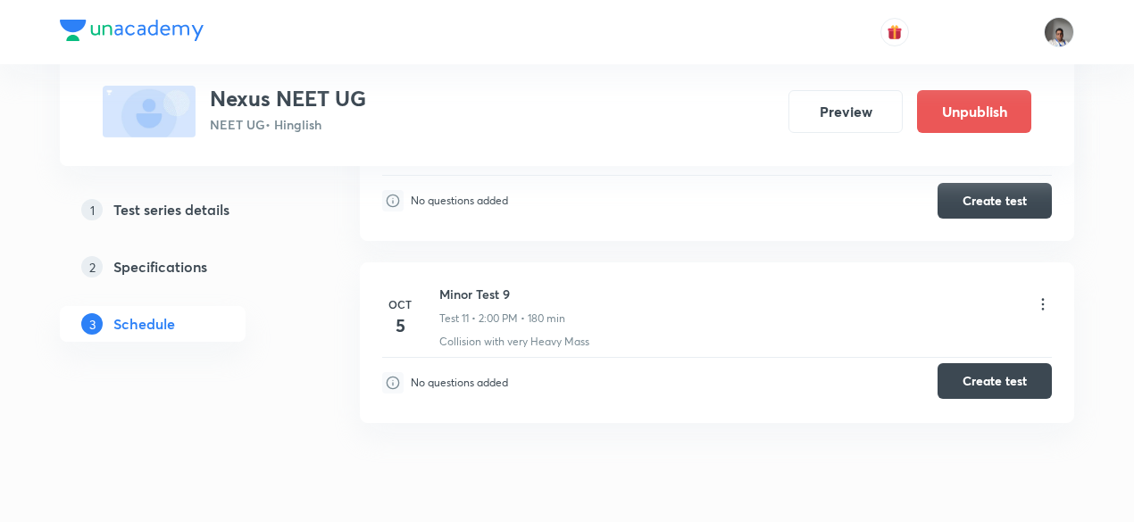
click at [956, 376] on button "Create test" at bounding box center [994, 381] width 114 height 36
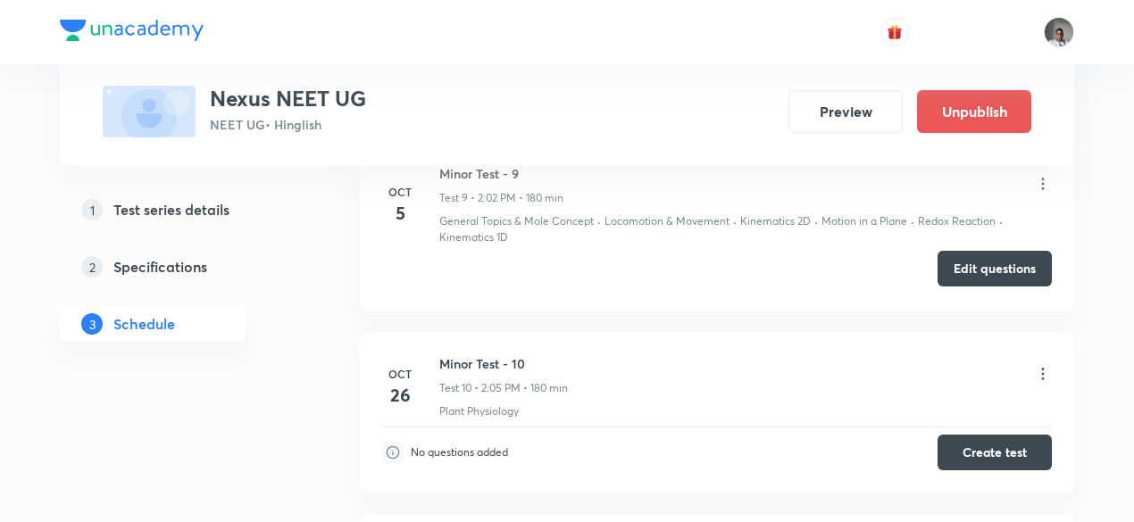
scroll to position [1815, 0]
click at [1042, 180] on icon at bounding box center [1043, 185] width 18 height 18
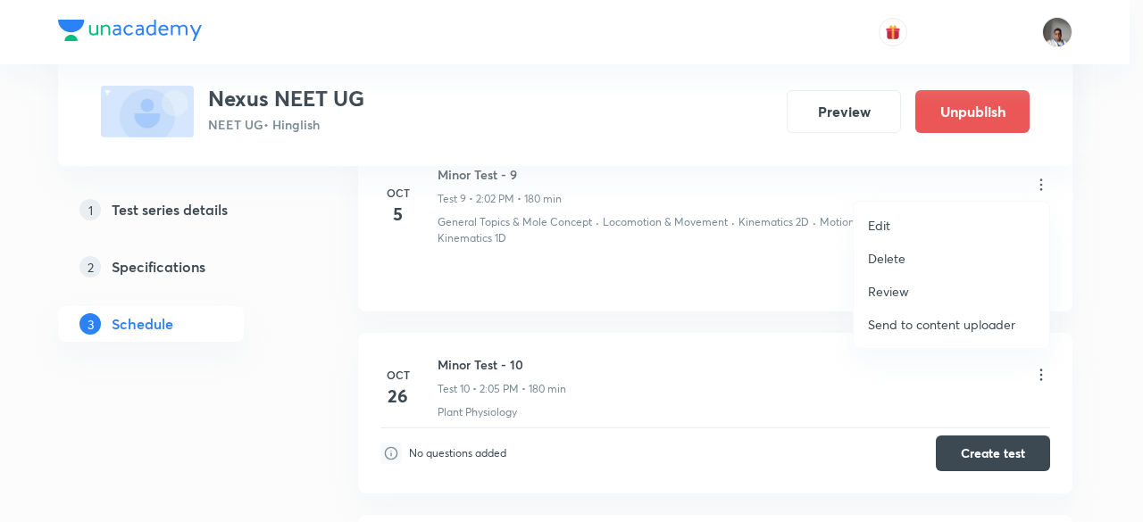
click at [734, 269] on div at bounding box center [571, 261] width 1143 height 522
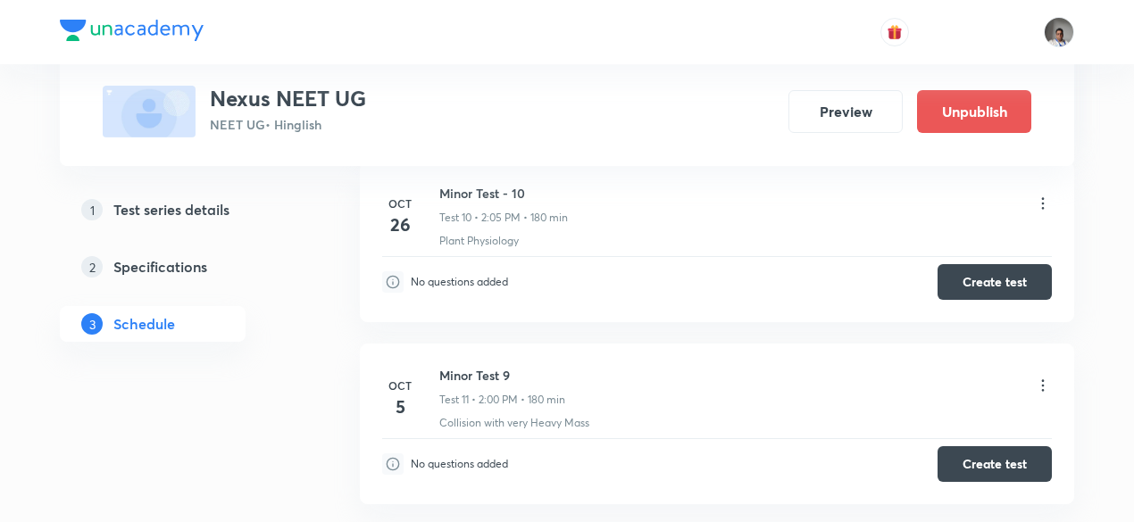
scroll to position [2129, 0]
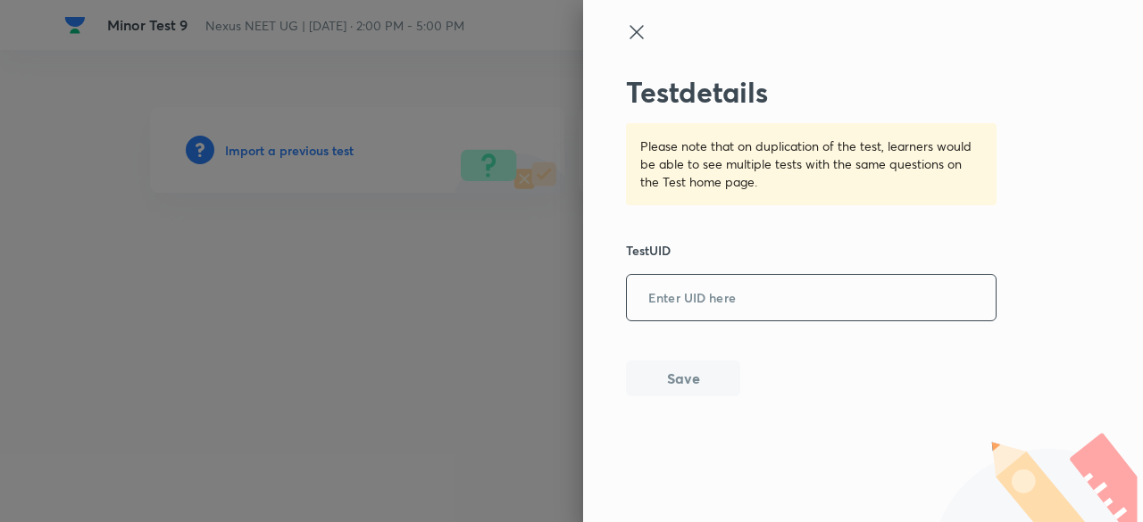
click at [743, 279] on input "text" at bounding box center [811, 299] width 369 height 44
paste input "41GFM096NJ"
type input "41GFM096NJ"
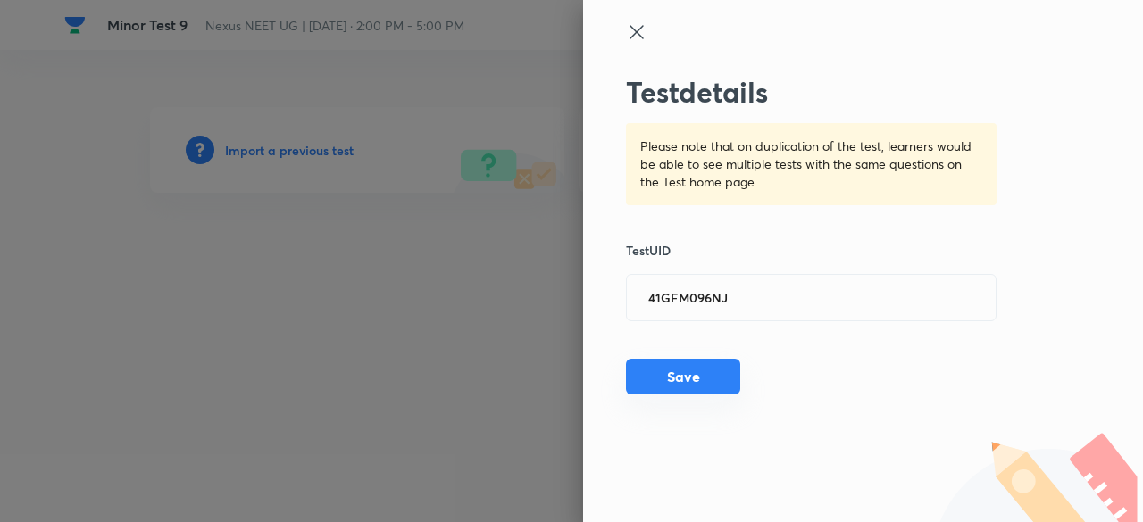
click at [718, 378] on button "Save" at bounding box center [683, 377] width 114 height 36
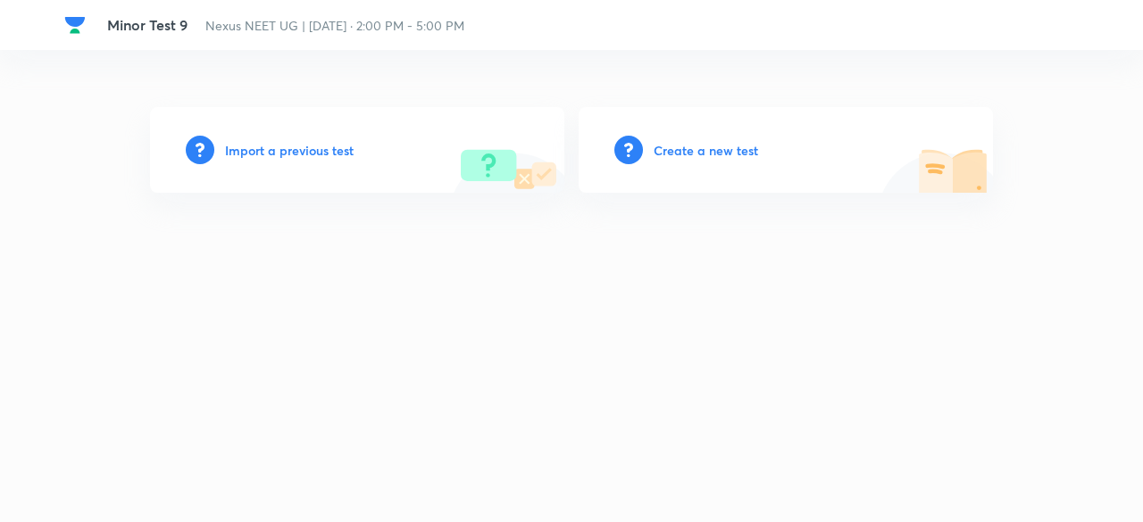
click at [330, 151] on h6 "Import a previous test" at bounding box center [289, 150] width 129 height 19
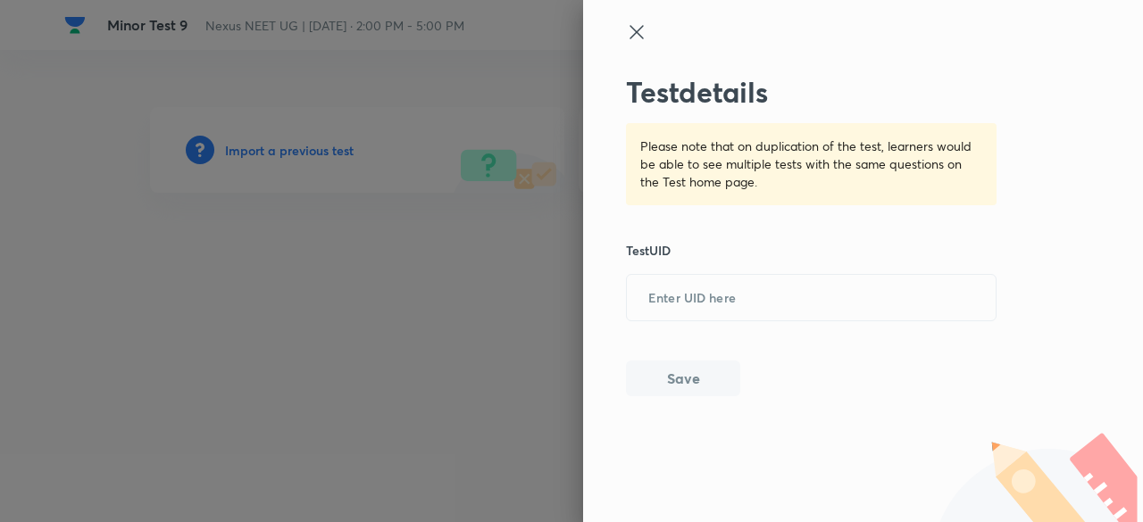
click at [330, 151] on div at bounding box center [571, 261] width 1143 height 522
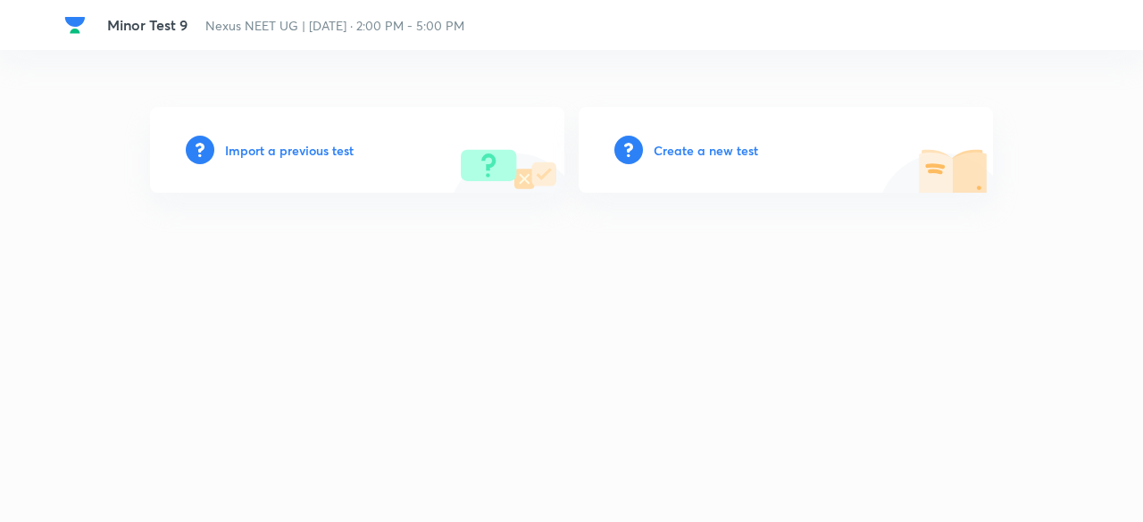
click at [304, 149] on h6 "Import a previous test" at bounding box center [289, 150] width 129 height 19
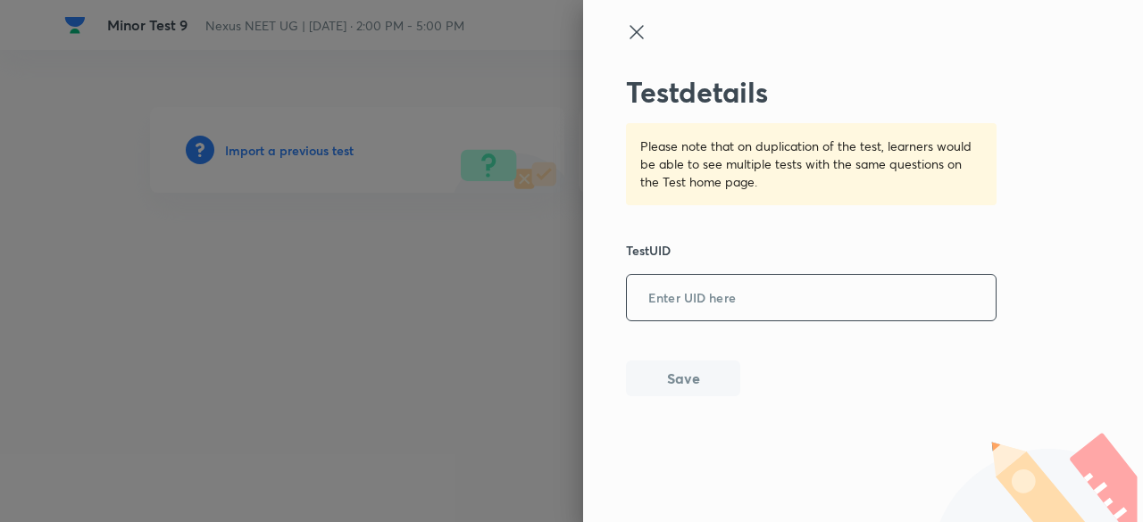
click at [823, 291] on input "text" at bounding box center [811, 299] width 369 height 44
paste input "41GFM096NJ"
type input "41GFM096NJ"
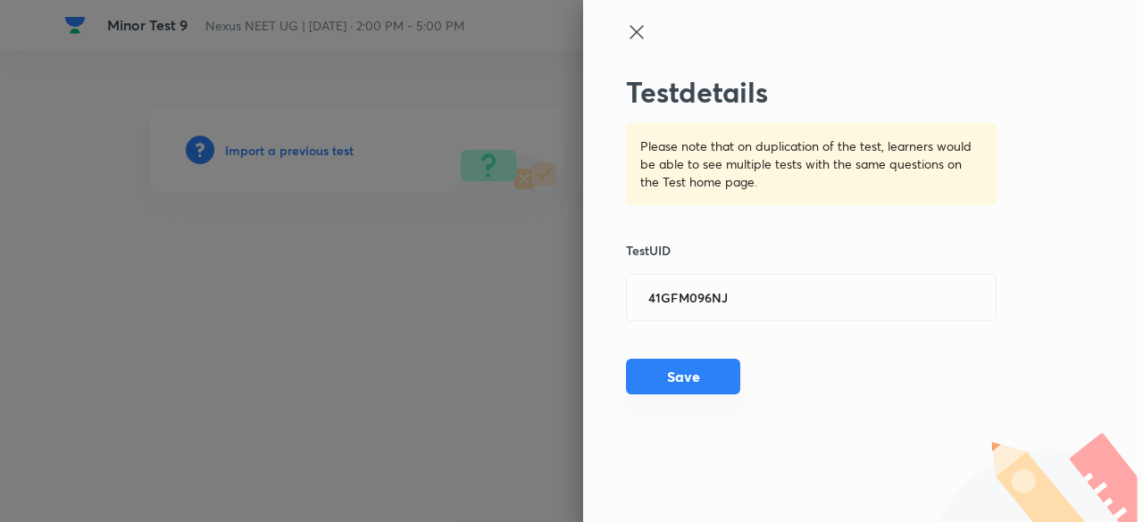
click at [691, 387] on button "Save" at bounding box center [683, 377] width 114 height 36
click at [691, 387] on button "Save" at bounding box center [683, 379] width 114 height 36
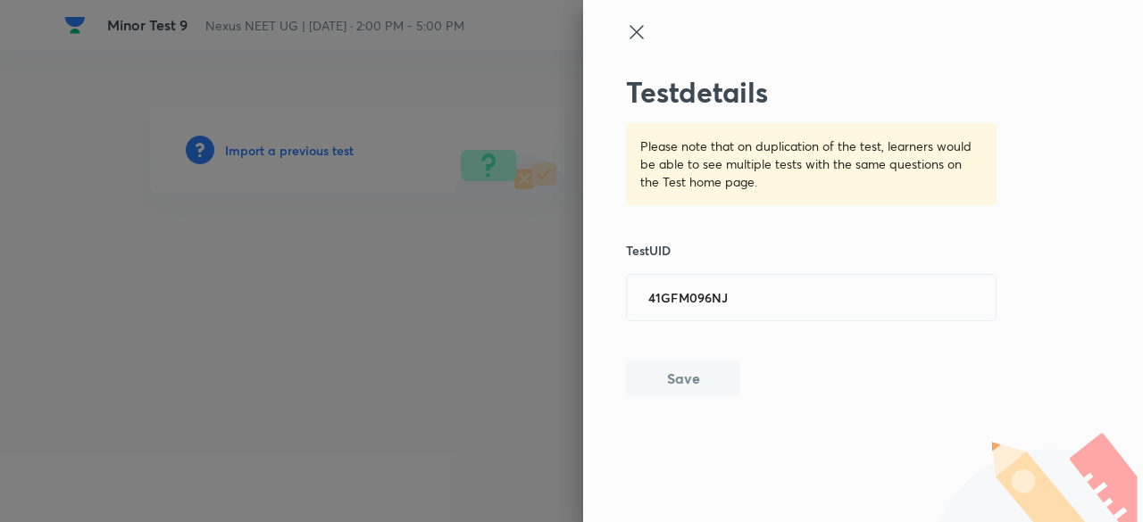
click at [691, 387] on button "Save" at bounding box center [683, 379] width 114 height 36
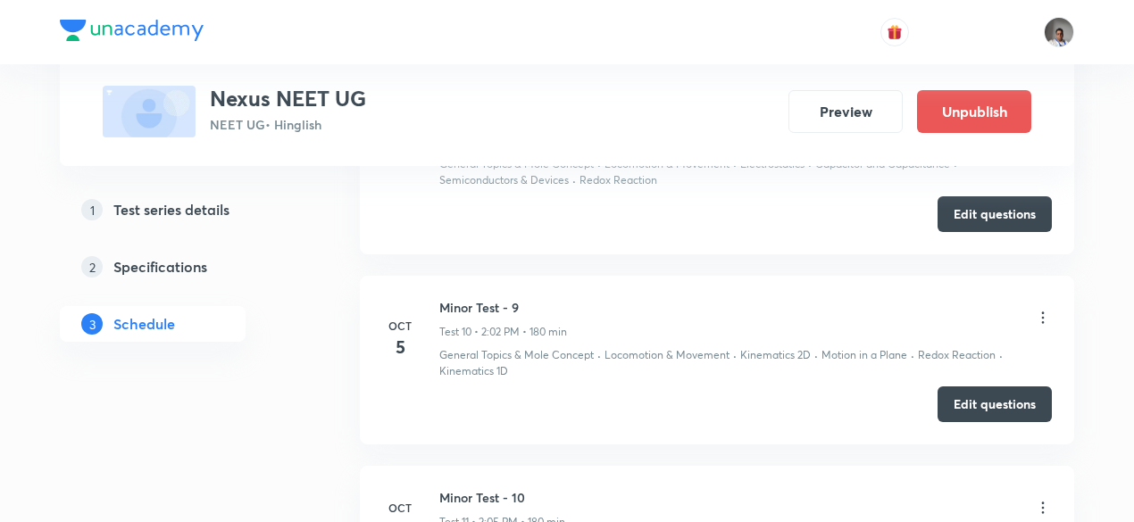
scroll to position [2466, 0]
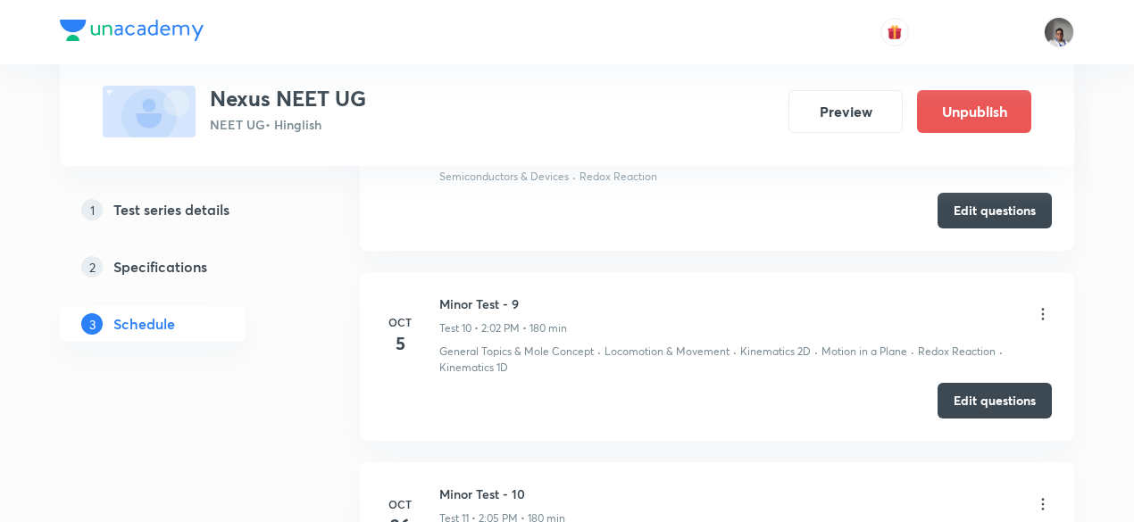
click at [1044, 305] on icon at bounding box center [1043, 314] width 18 height 18
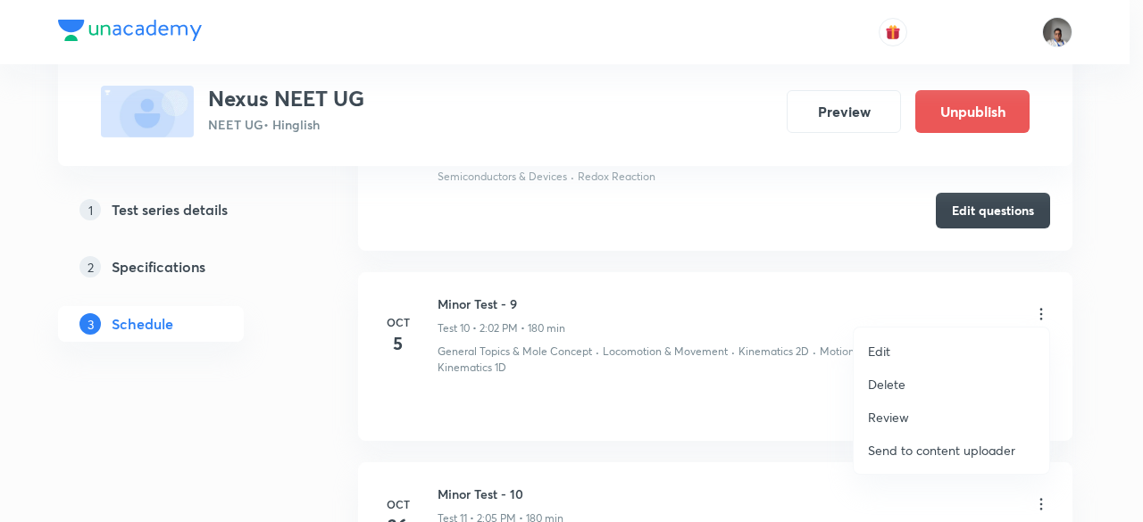
click at [877, 287] on div at bounding box center [571, 261] width 1143 height 522
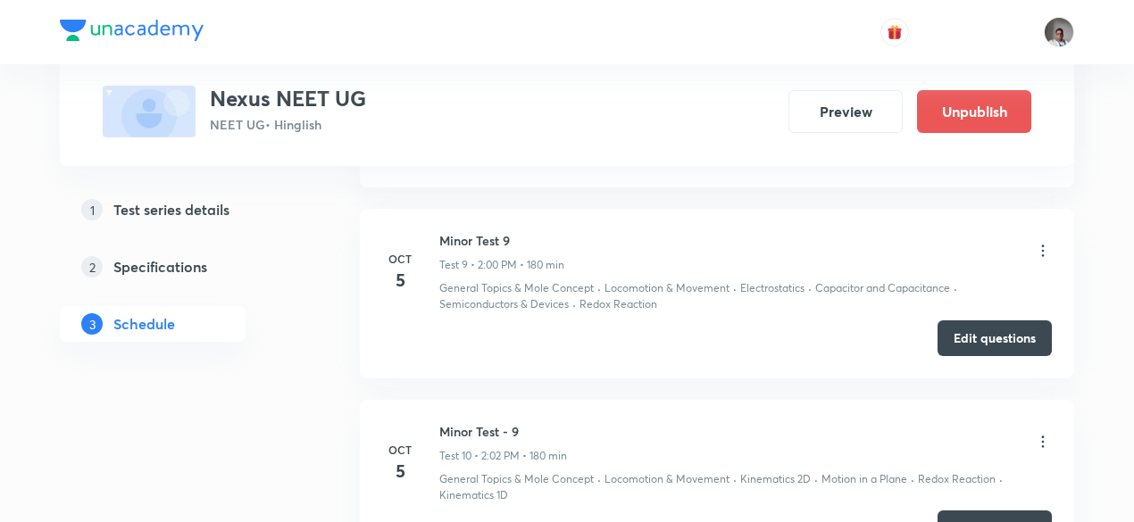
scroll to position [2341, 0]
click at [1046, 240] on icon at bounding box center [1043, 249] width 18 height 18
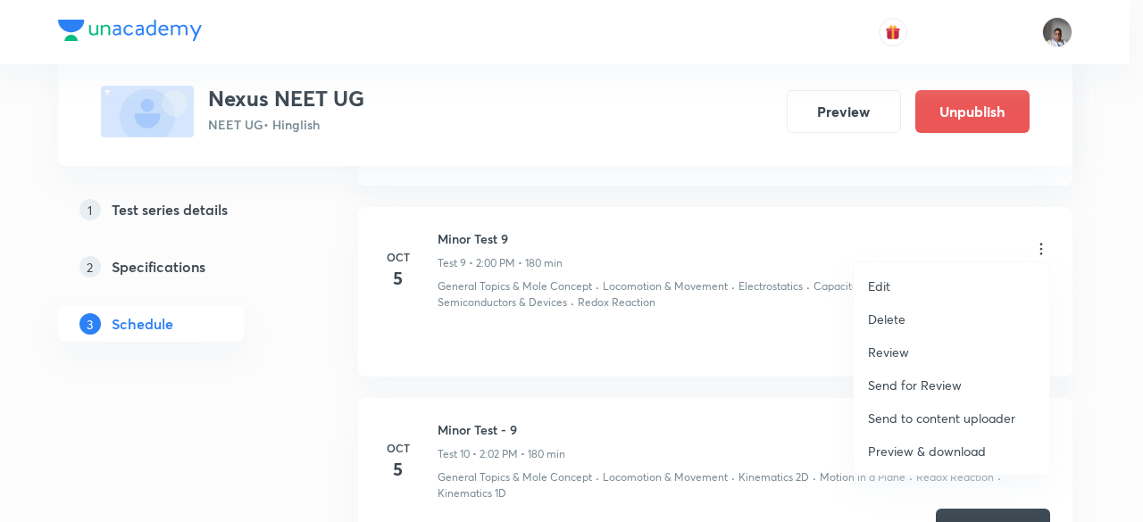
click at [771, 301] on div at bounding box center [571, 261] width 1143 height 522
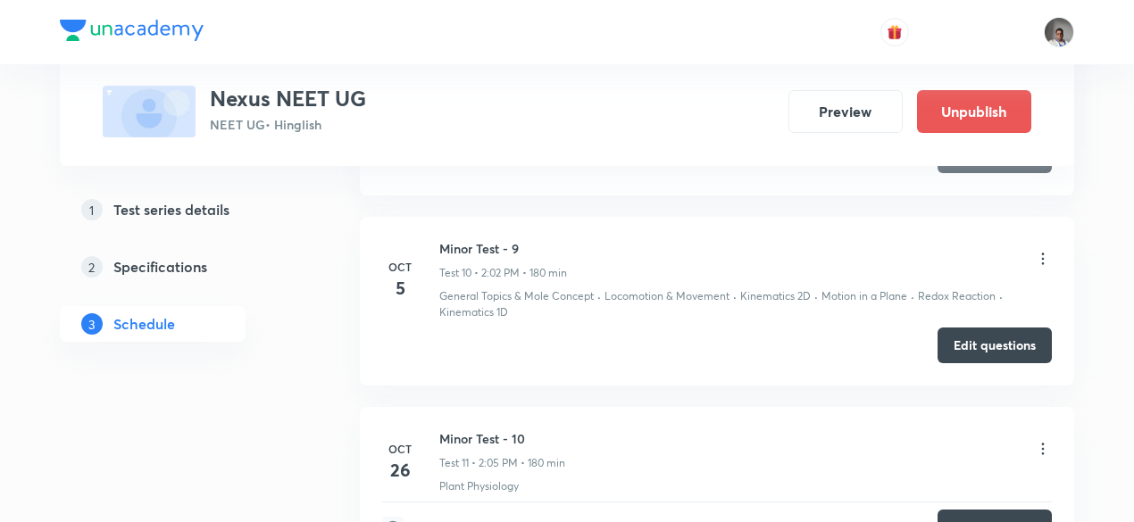
scroll to position [2523, 0]
click at [1041, 257] on icon at bounding box center [1043, 258] width 18 height 18
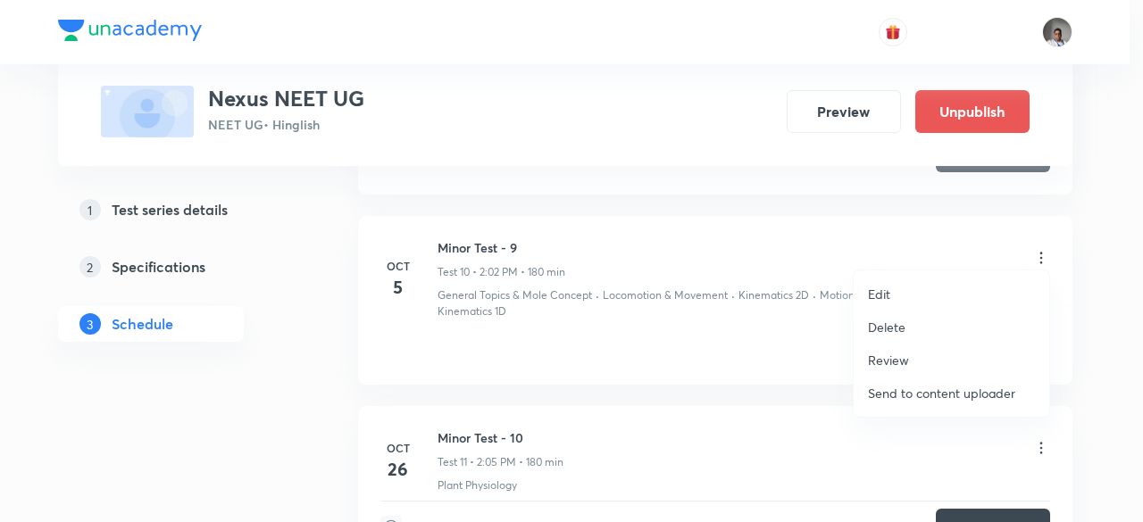
click at [882, 320] on p "Delete" at bounding box center [886, 327] width 37 height 19
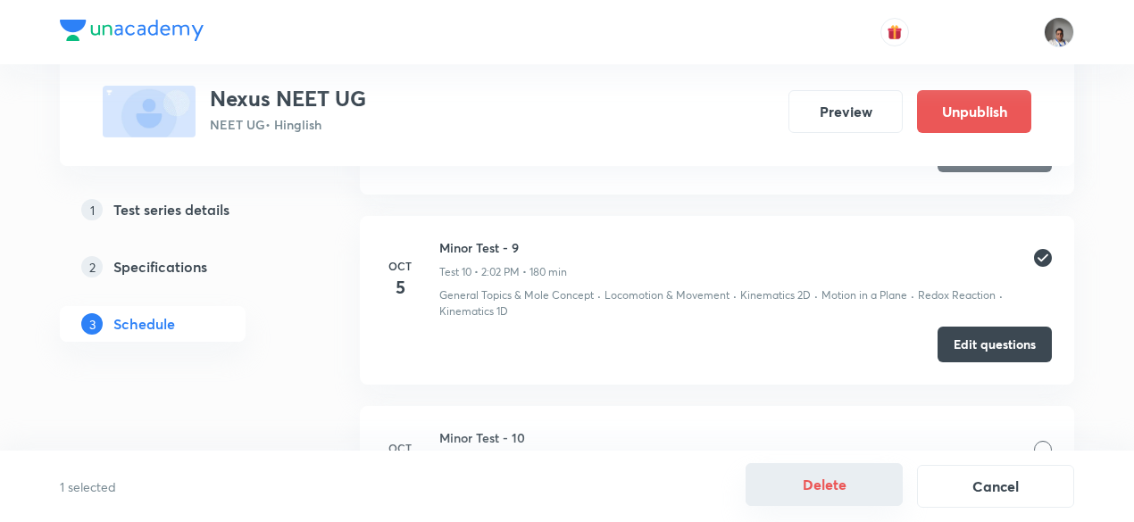
click at [843, 490] on button "Delete" at bounding box center [823, 484] width 157 height 43
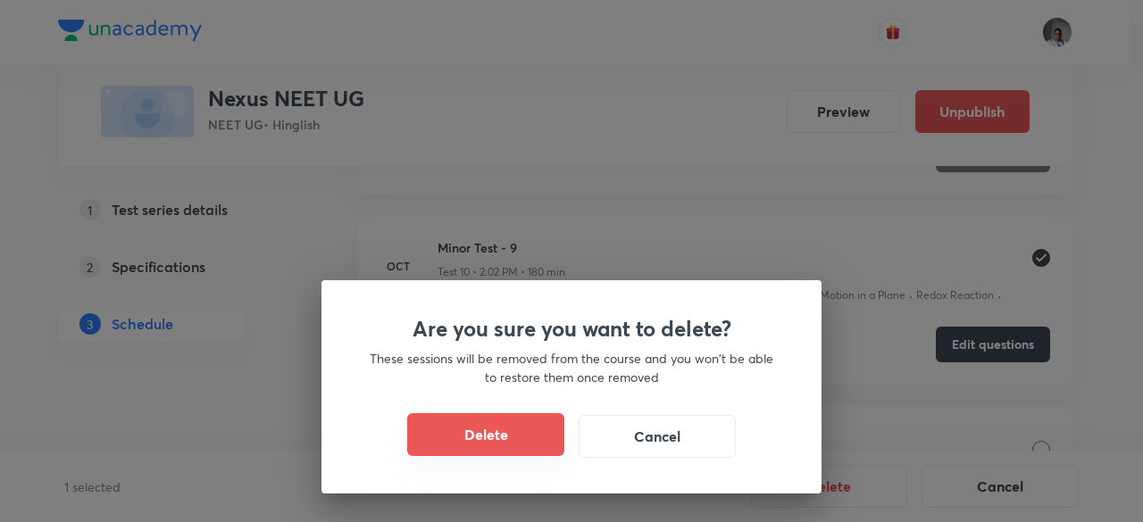
click at [514, 436] on button "Delete" at bounding box center [485, 434] width 157 height 43
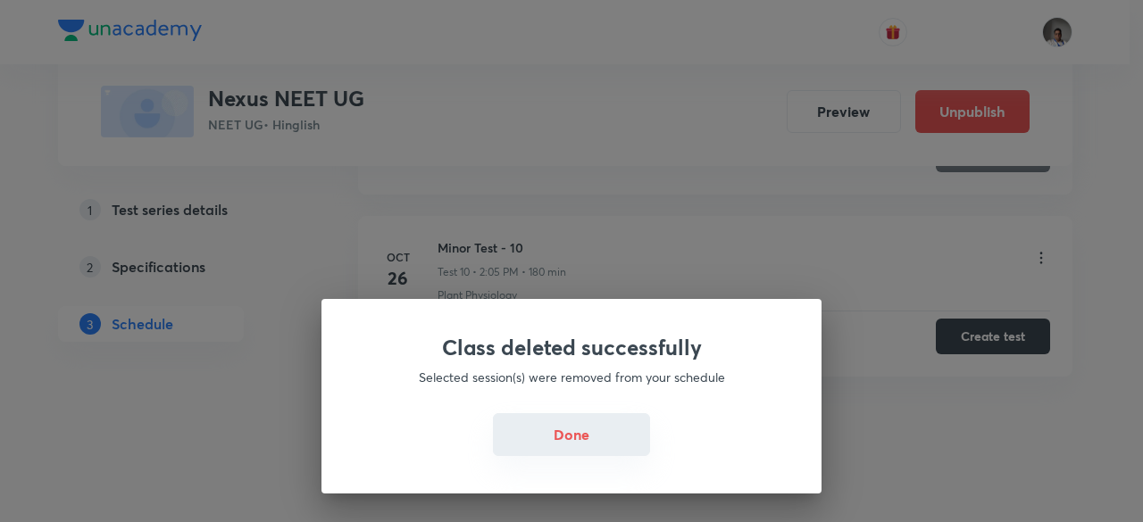
click at [566, 447] on button "Done" at bounding box center [571, 434] width 157 height 43
